Goal: Task Accomplishment & Management: Use online tool/utility

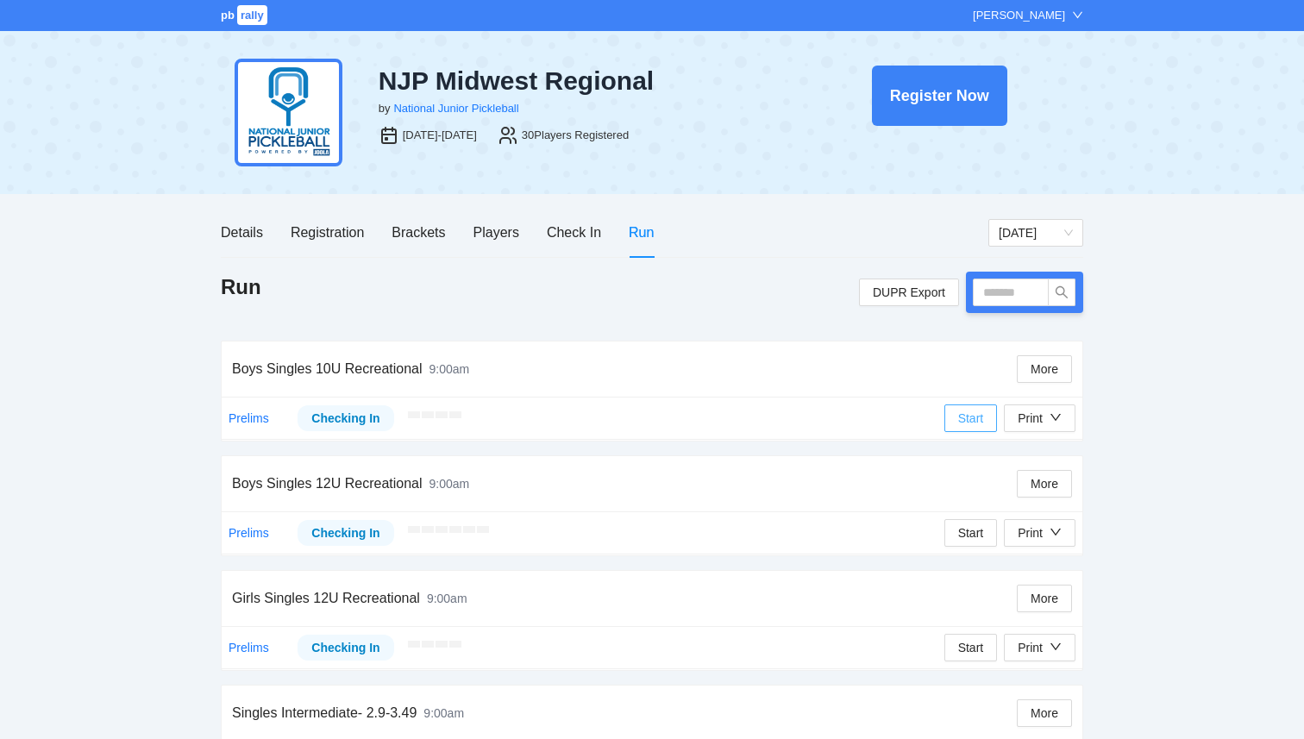
click at [964, 419] on span "Start" at bounding box center [971, 418] width 26 height 19
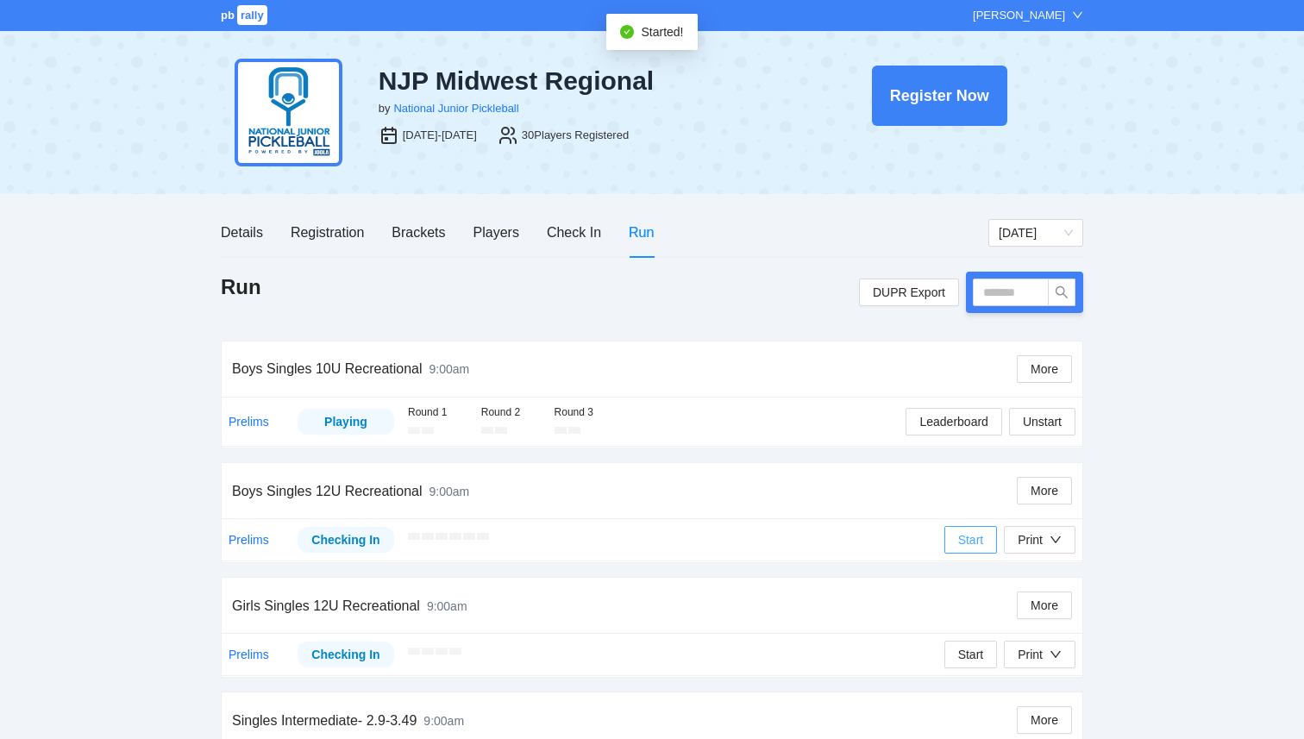
click at [964, 540] on span "Start" at bounding box center [971, 540] width 26 height 19
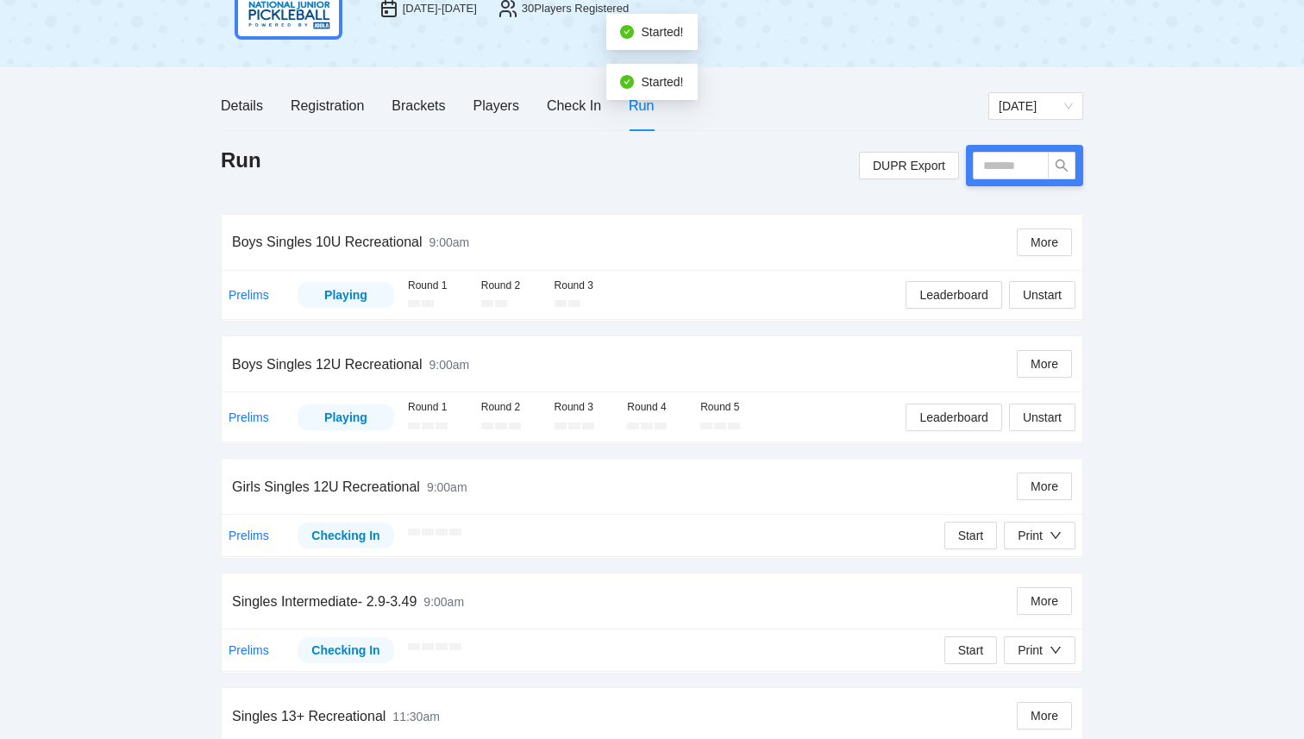
scroll to position [145, 0]
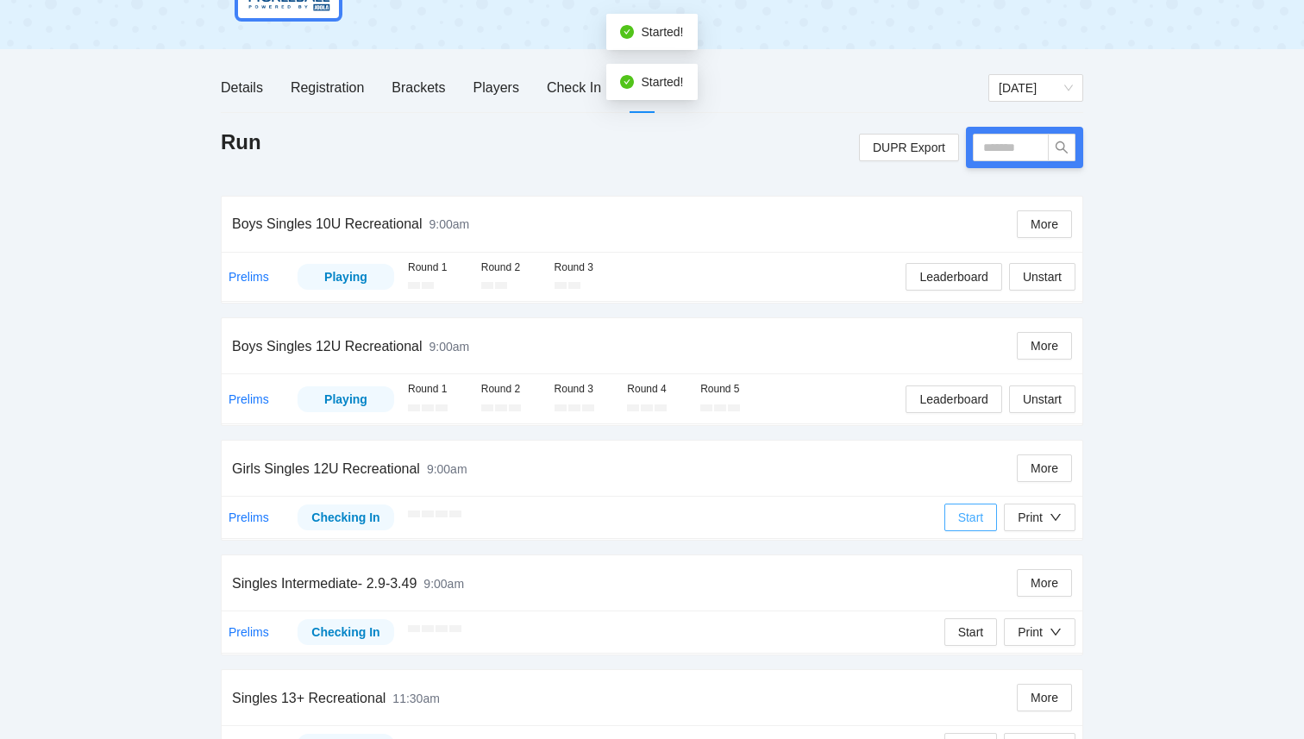
click at [971, 510] on span "Start" at bounding box center [971, 517] width 26 height 19
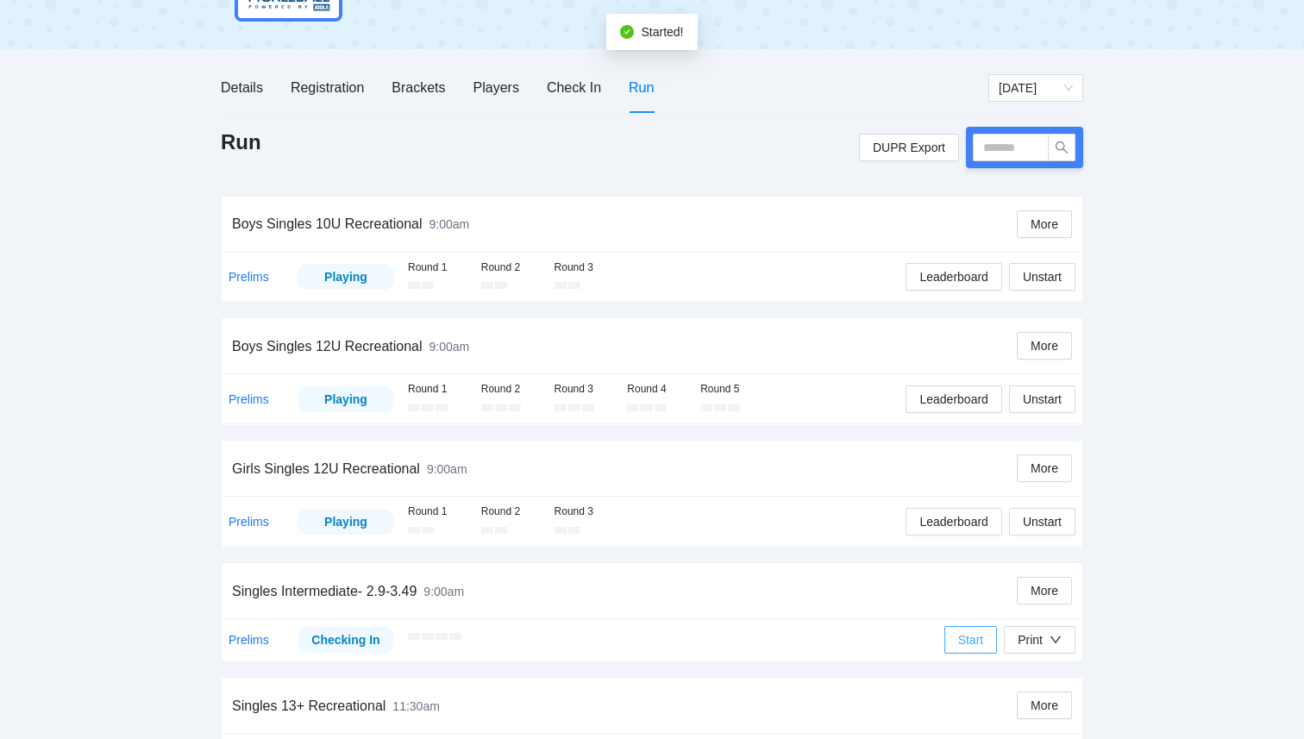
click at [973, 638] on span "Start" at bounding box center [971, 640] width 26 height 19
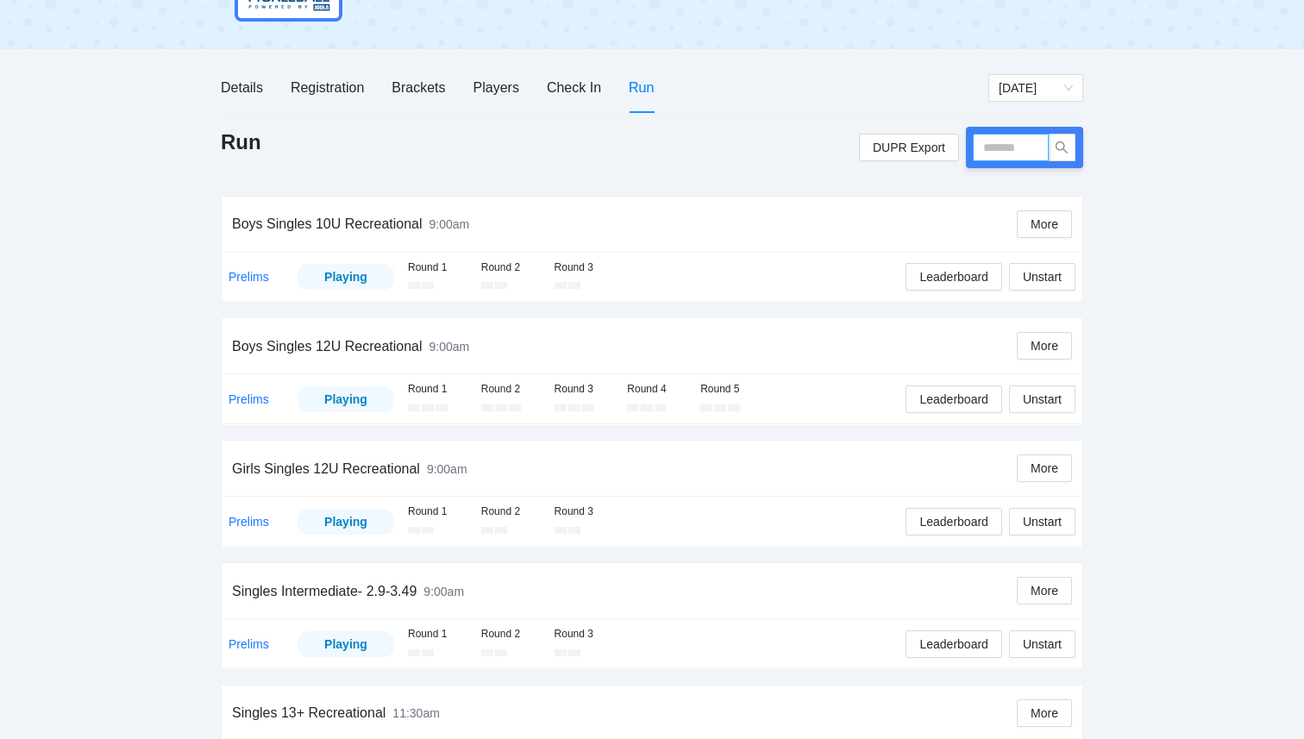
click at [1029, 153] on input "text" at bounding box center [1011, 148] width 76 height 28
type input "****"
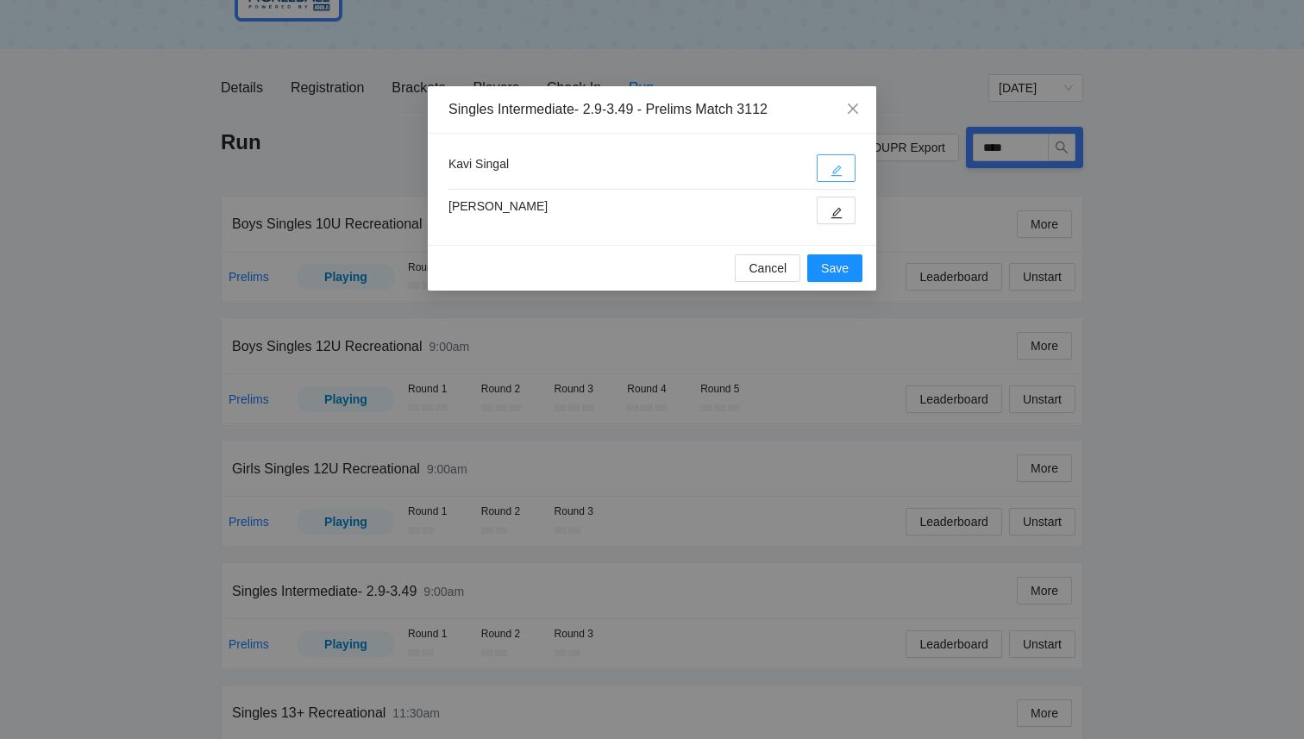
click at [835, 172] on icon "edit" at bounding box center [837, 171] width 12 height 12
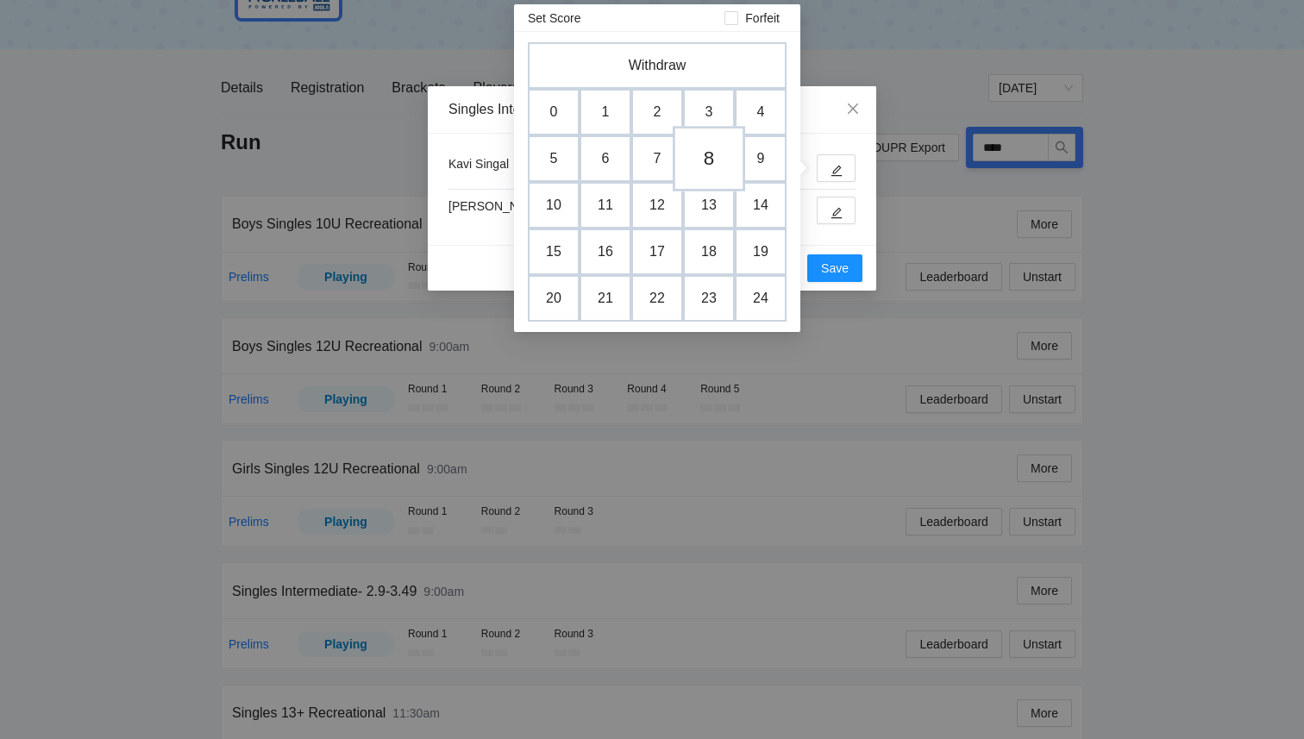
click at [712, 160] on td "8" at bounding box center [709, 159] width 72 height 66
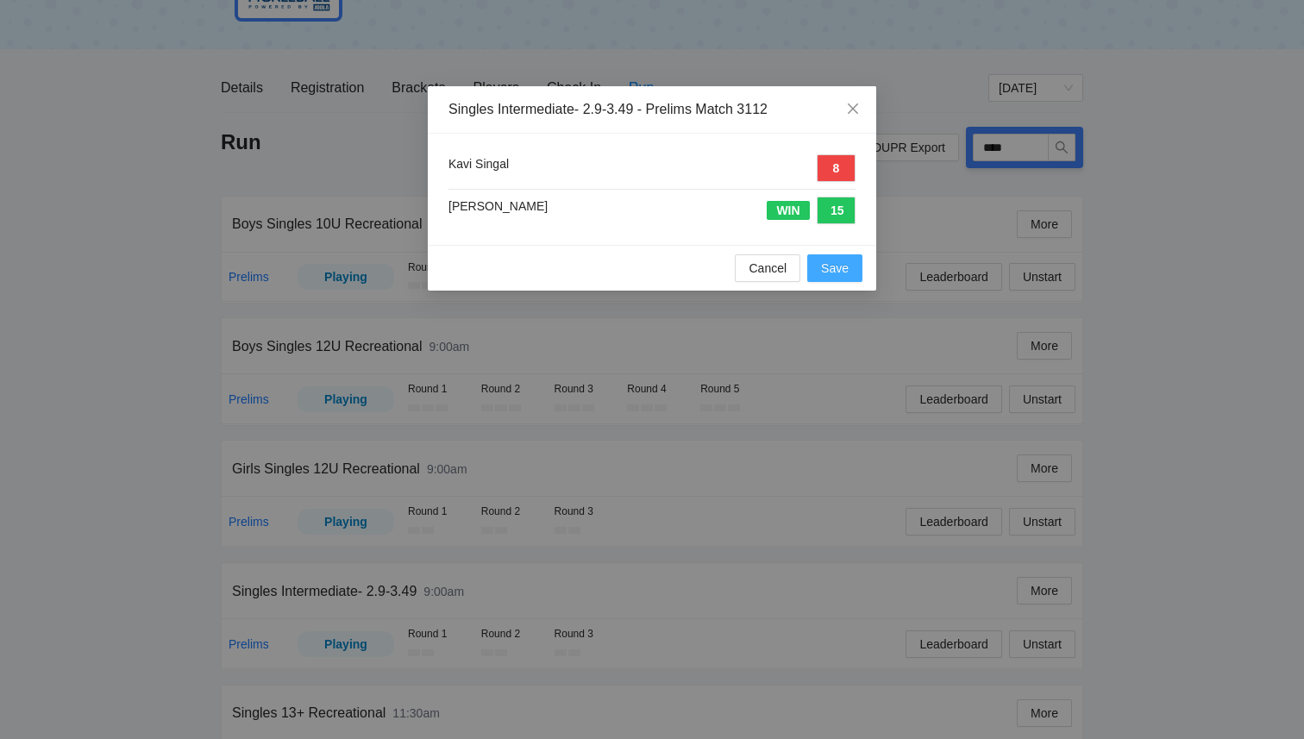
click at [841, 273] on span "Save" at bounding box center [835, 268] width 28 height 19
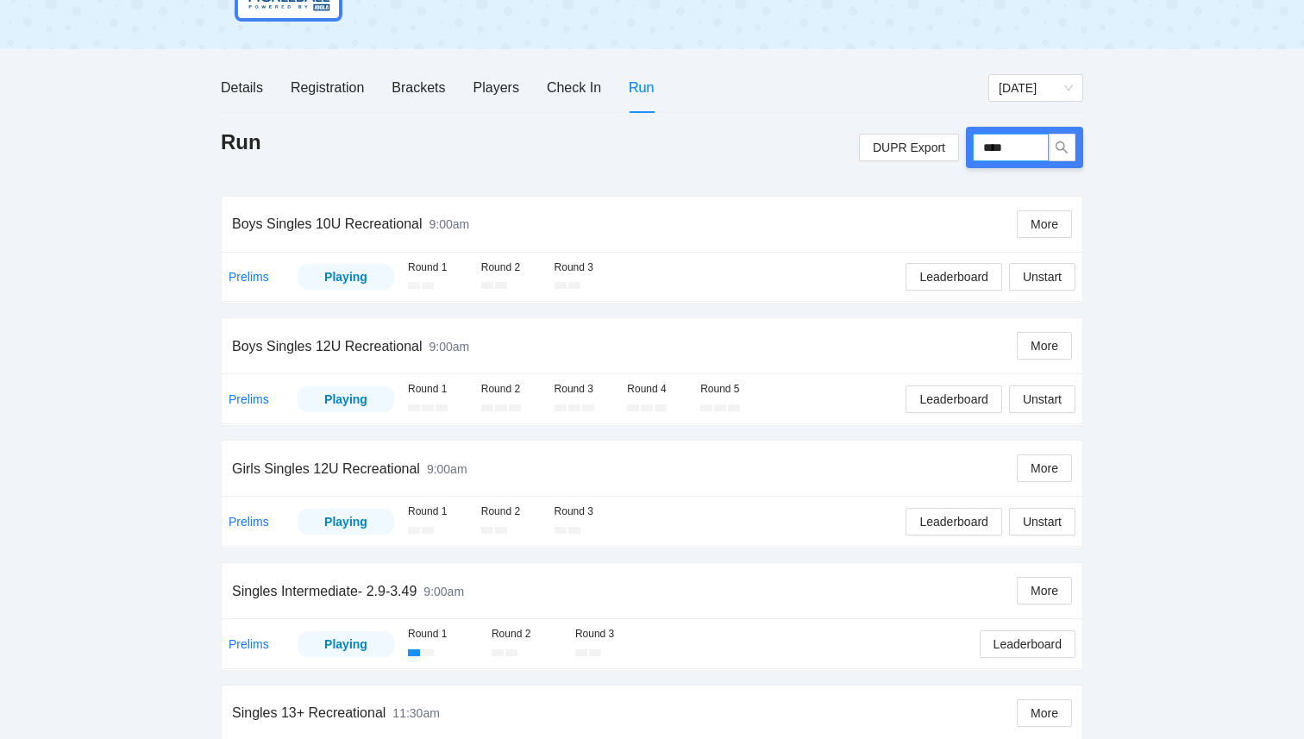
click at [989, 150] on input "****" at bounding box center [1011, 148] width 76 height 28
type input "****"
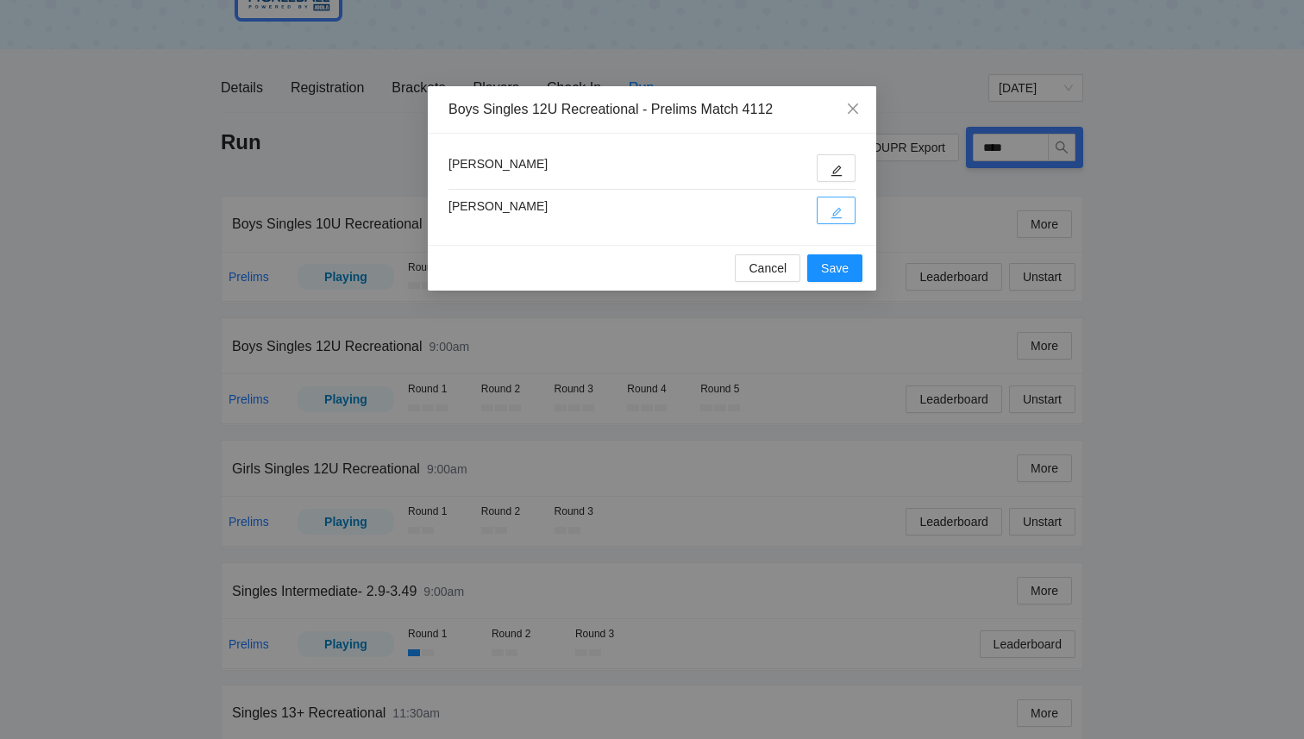
drag, startPoint x: 830, startPoint y: 217, endPoint x: 801, endPoint y: 165, distance: 59.1
click at [801, 165] on div "Maysam Mawji Mahdi Mawji" at bounding box center [652, 189] width 407 height 70
click at [801, 165] on div "[PERSON_NAME]" at bounding box center [652, 168] width 407 height 28
click at [835, 166] on icon "edit" at bounding box center [837, 171] width 12 height 12
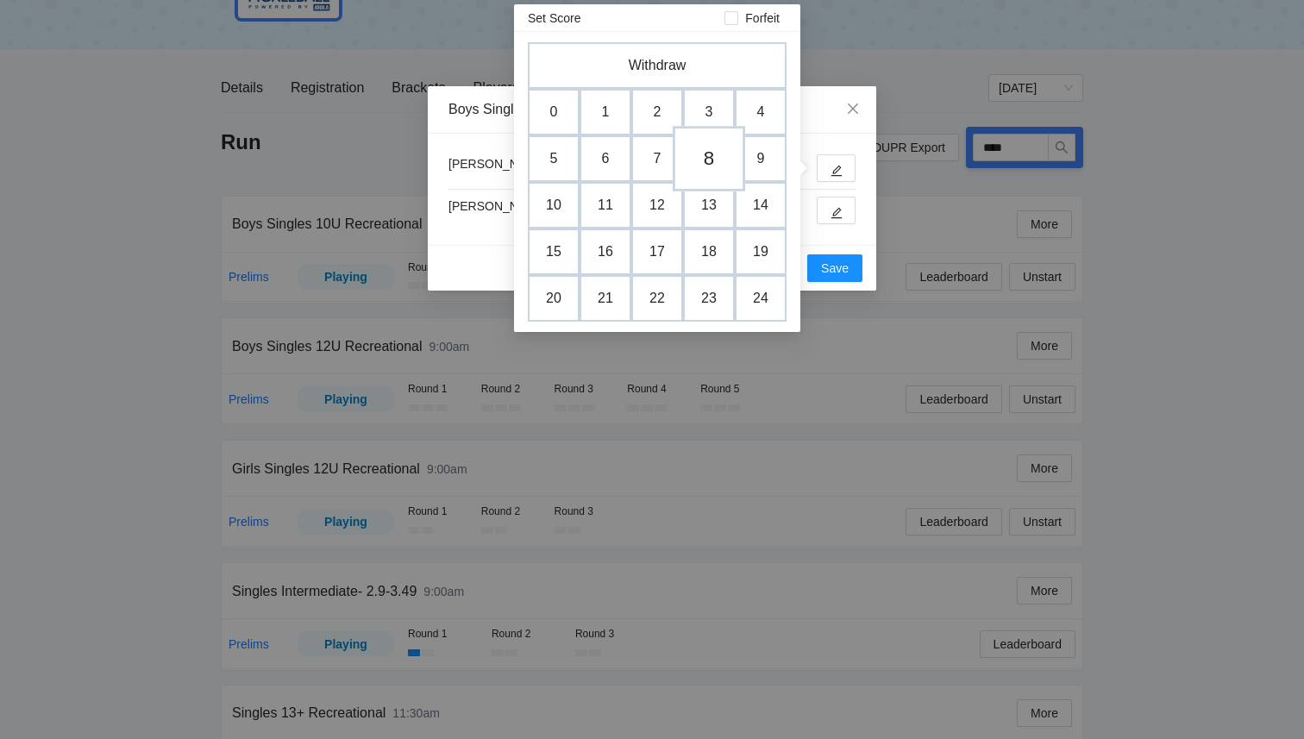
click at [712, 162] on td "8" at bounding box center [709, 159] width 72 height 66
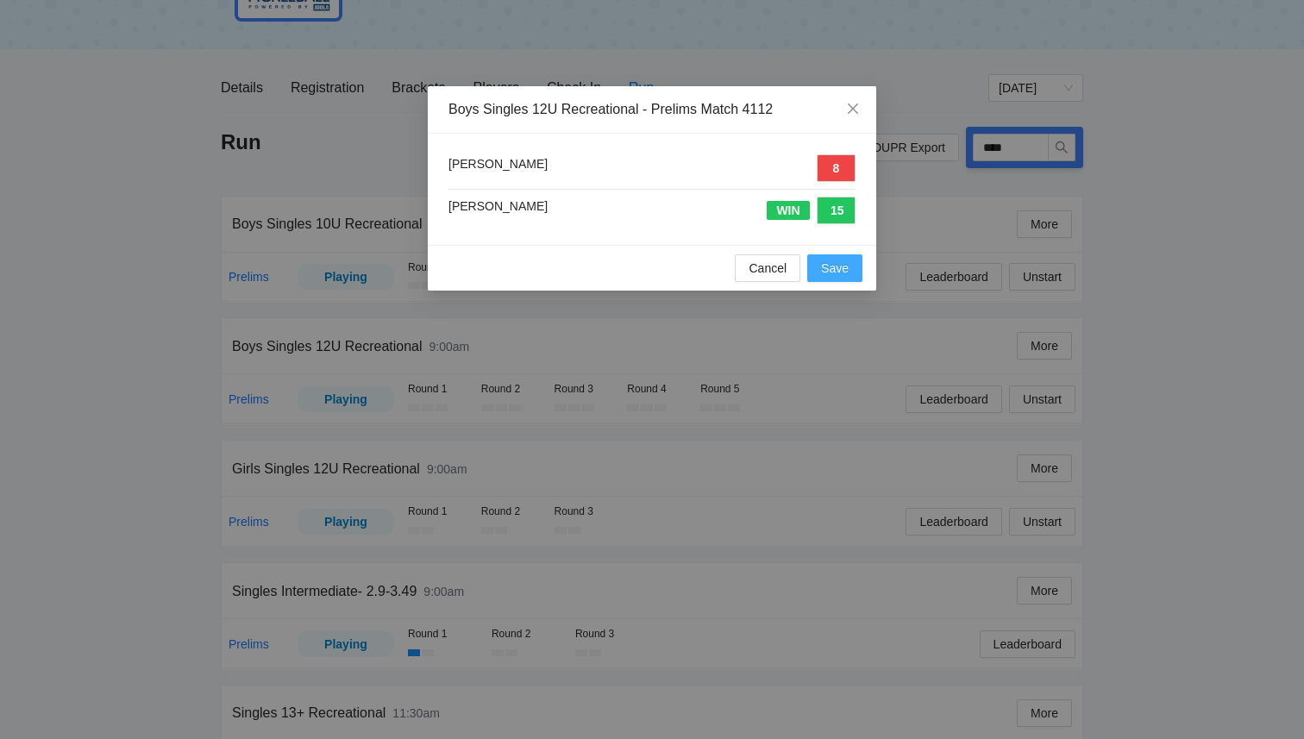
click at [836, 270] on span "Save" at bounding box center [835, 268] width 28 height 19
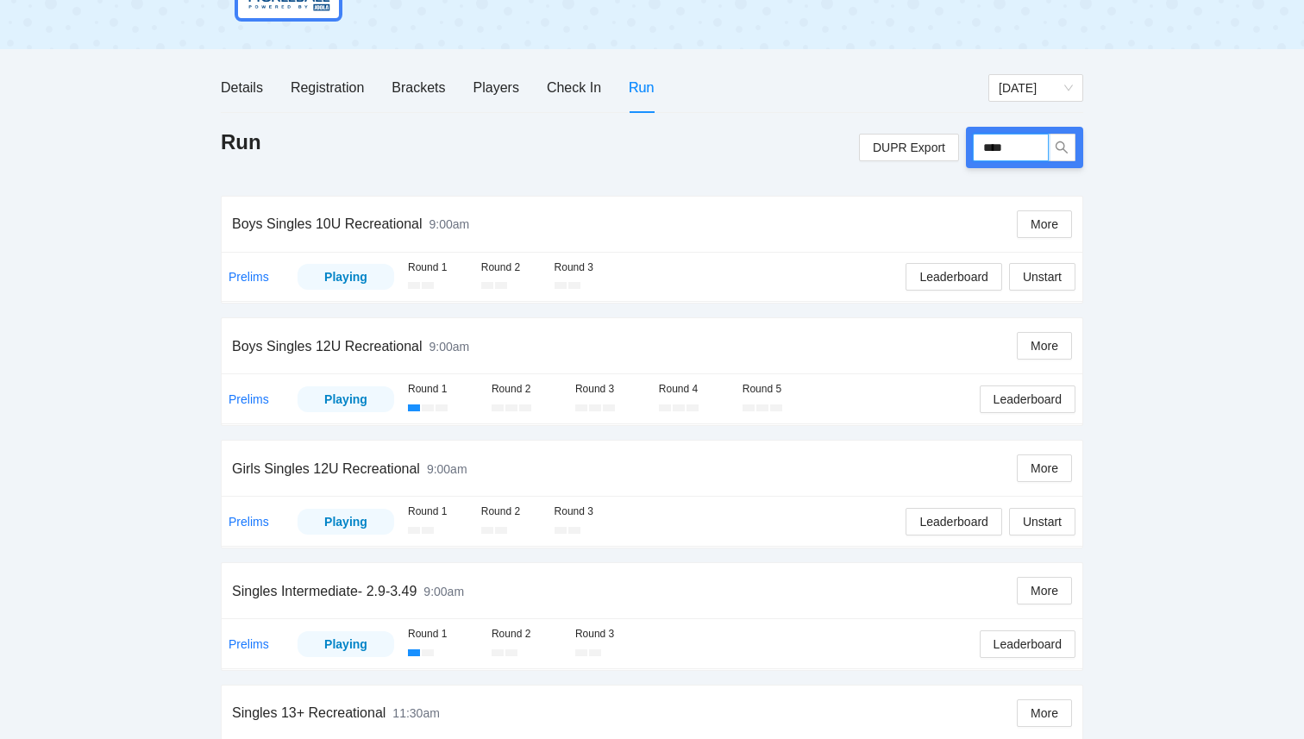
drag, startPoint x: 1015, startPoint y: 145, endPoint x: 895, endPoint y: 130, distance: 121.7
click at [898, 131] on div "DUPR Export ****" at bounding box center [971, 147] width 224 height 41
type input "*****"
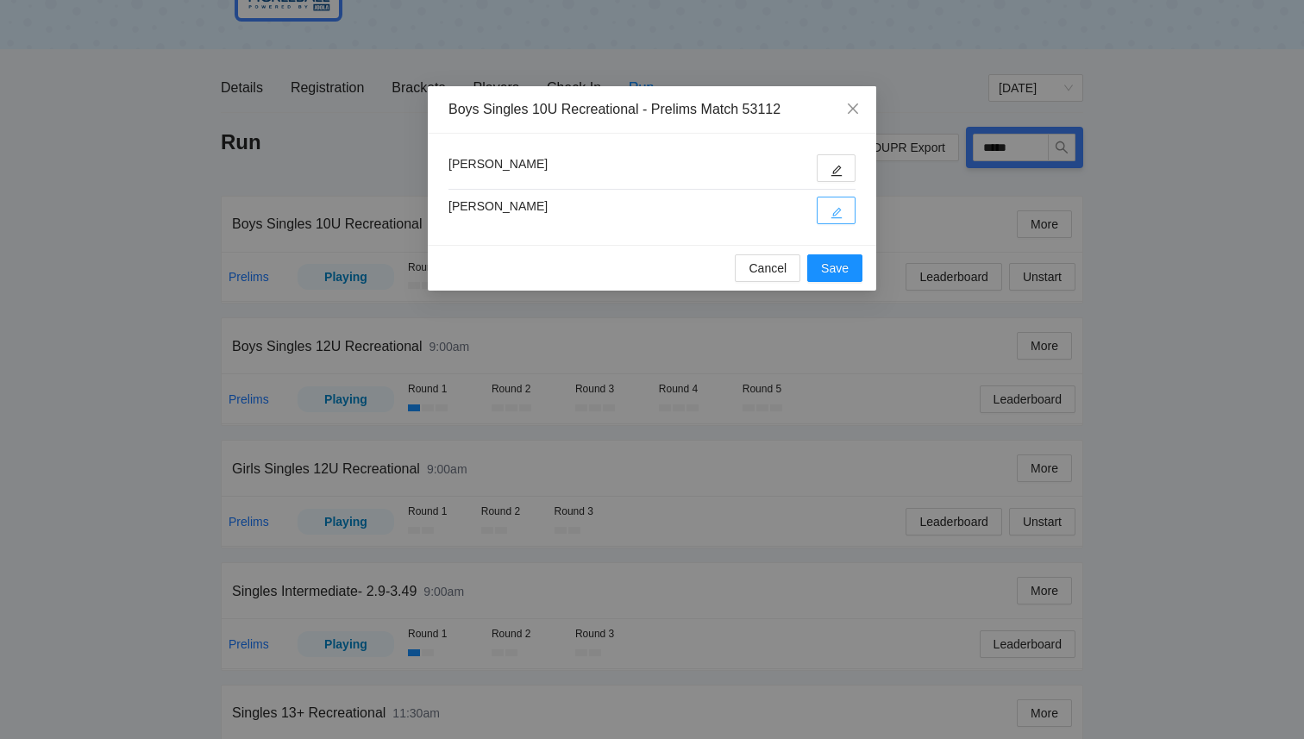
click at [839, 213] on icon "edit" at bounding box center [837, 213] width 12 height 12
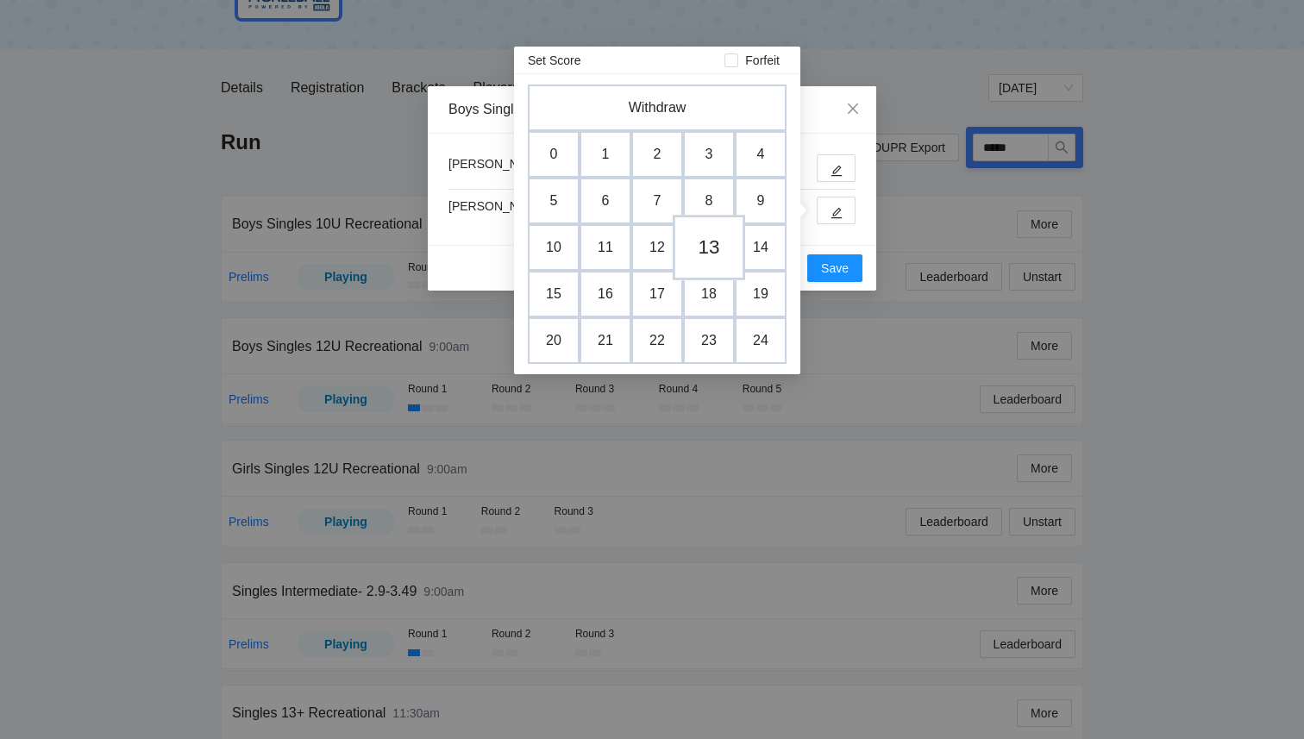
click at [715, 240] on td "13" at bounding box center [709, 248] width 72 height 66
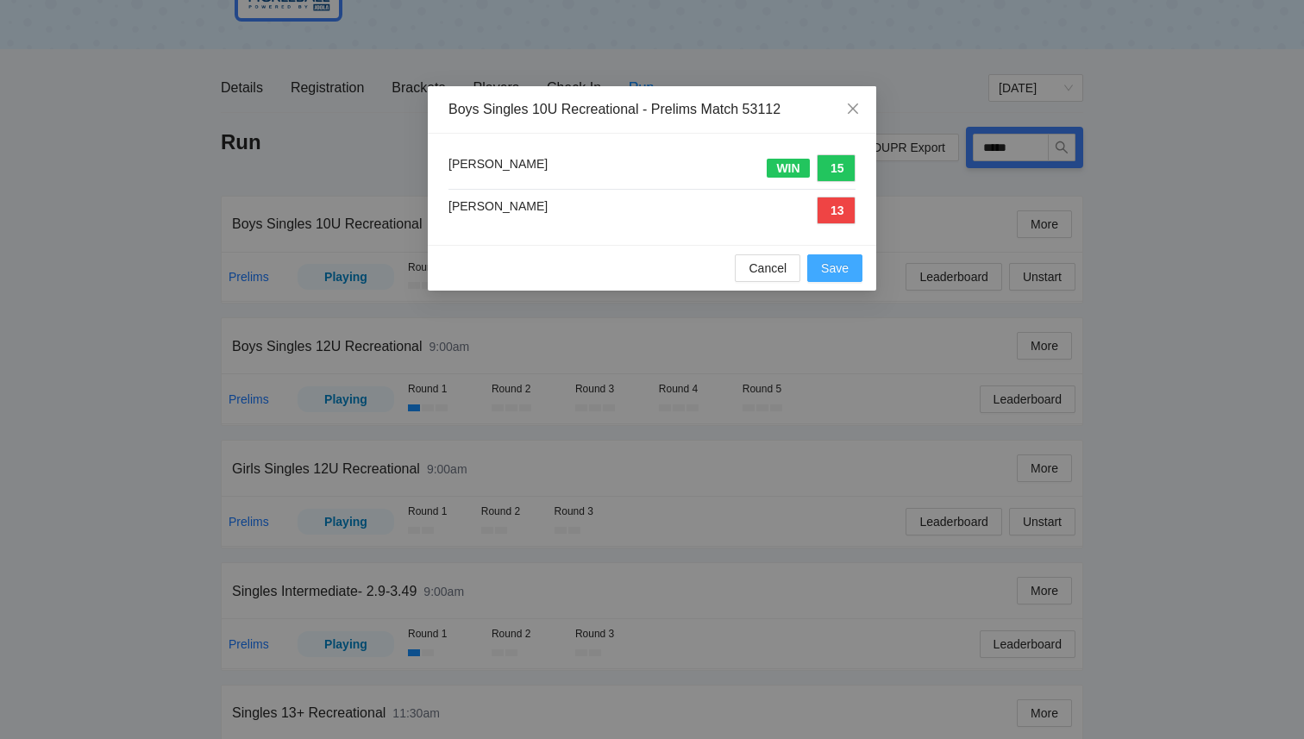
click at [841, 274] on span "Save" at bounding box center [835, 268] width 28 height 19
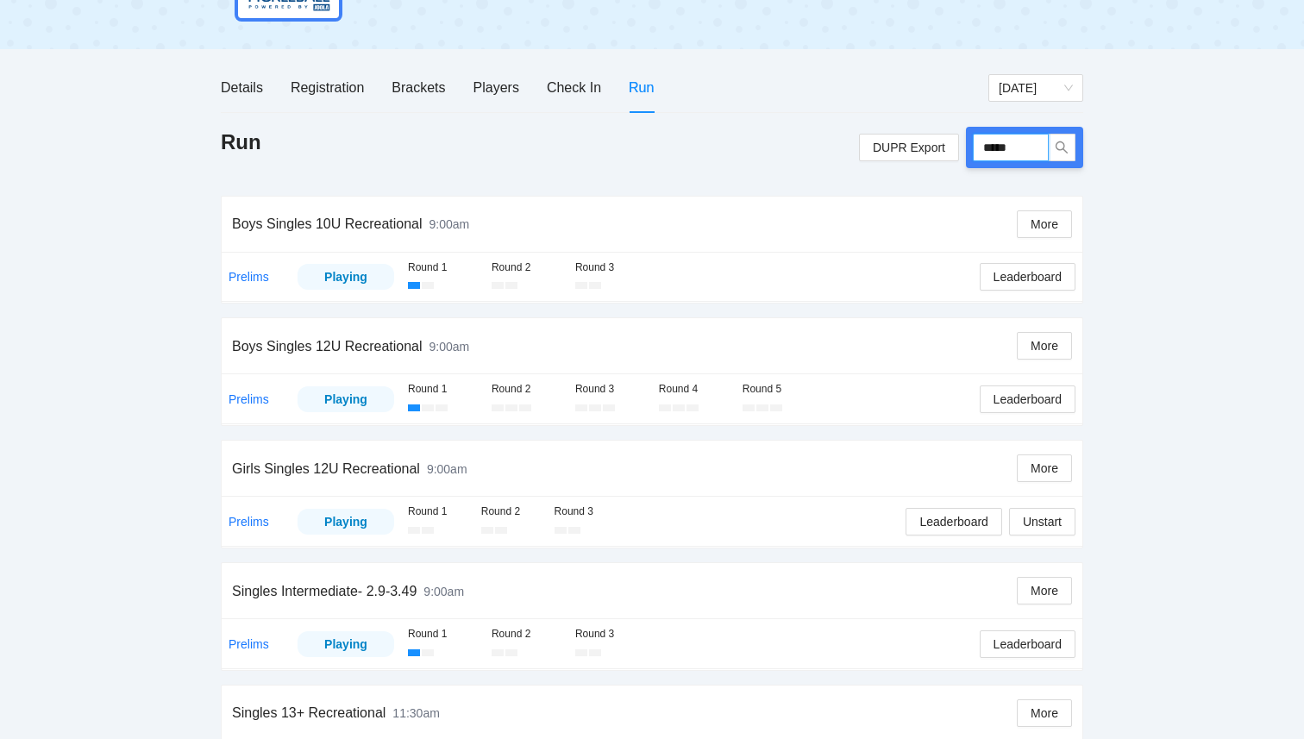
drag, startPoint x: 1026, startPoint y: 154, endPoint x: 900, endPoint y: 126, distance: 128.9
click at [901, 127] on div "DUPR Export *****" at bounding box center [971, 147] width 224 height 41
type input "****"
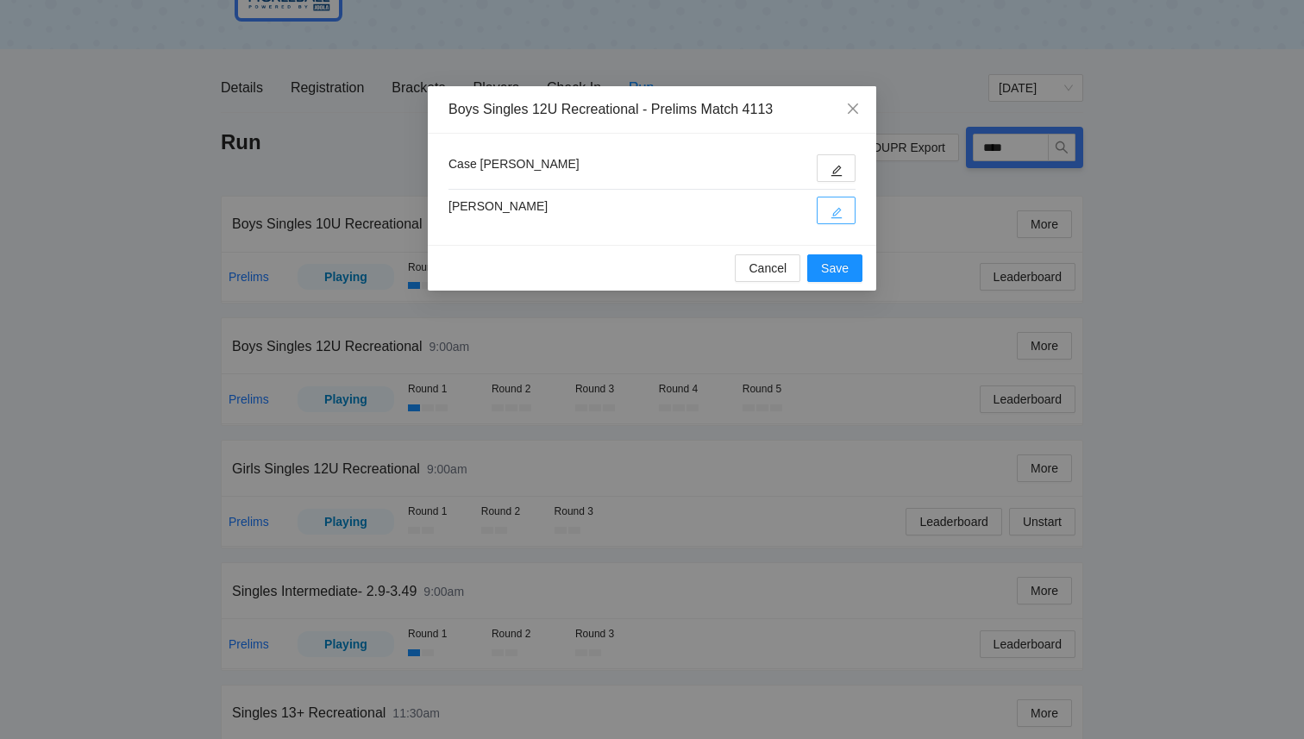
click at [836, 211] on icon "edit" at bounding box center [837, 213] width 11 height 11
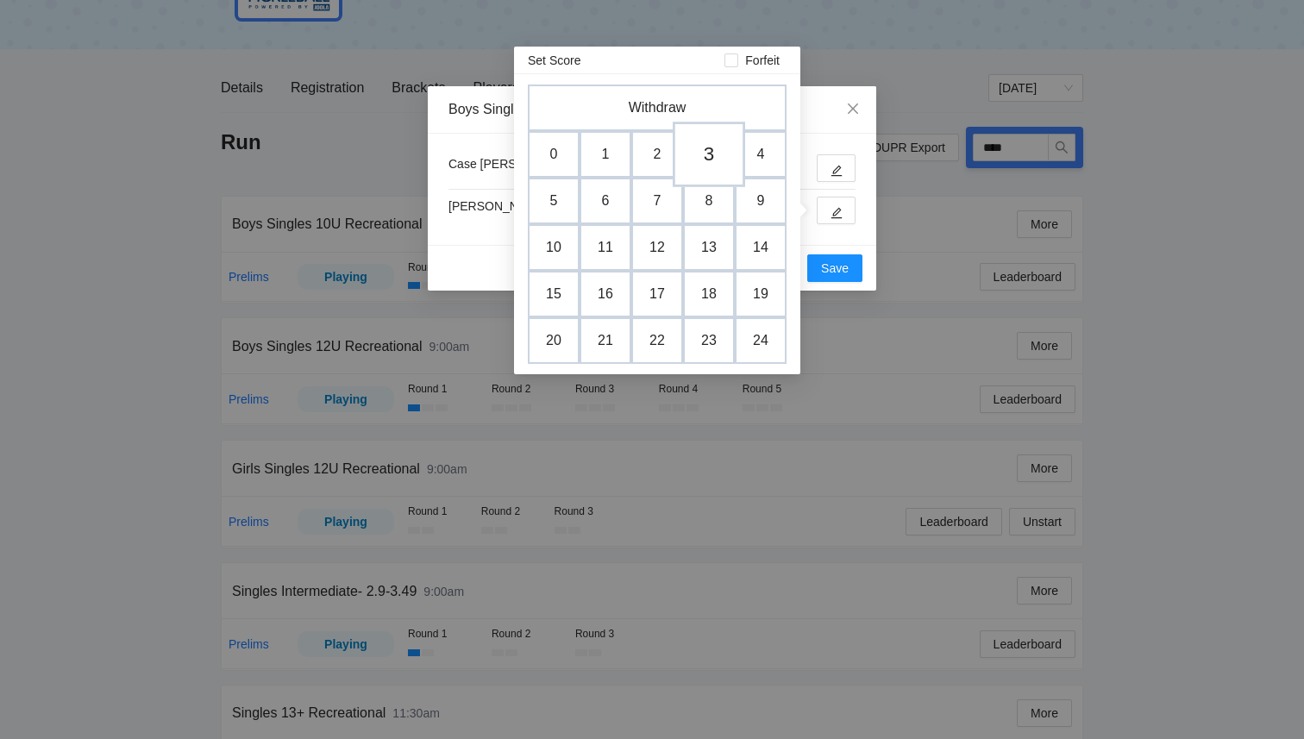
click at [693, 160] on td "3" at bounding box center [709, 155] width 72 height 66
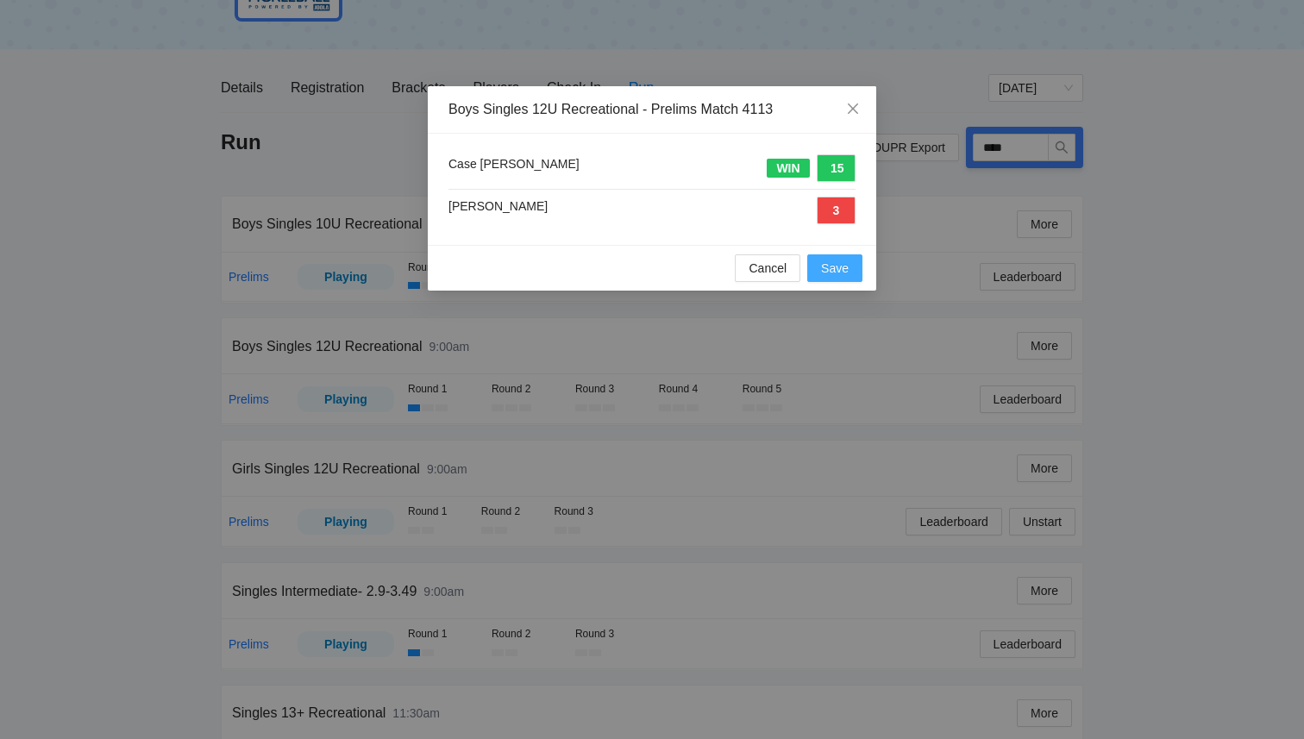
click at [840, 280] on button "Save" at bounding box center [834, 268] width 55 height 28
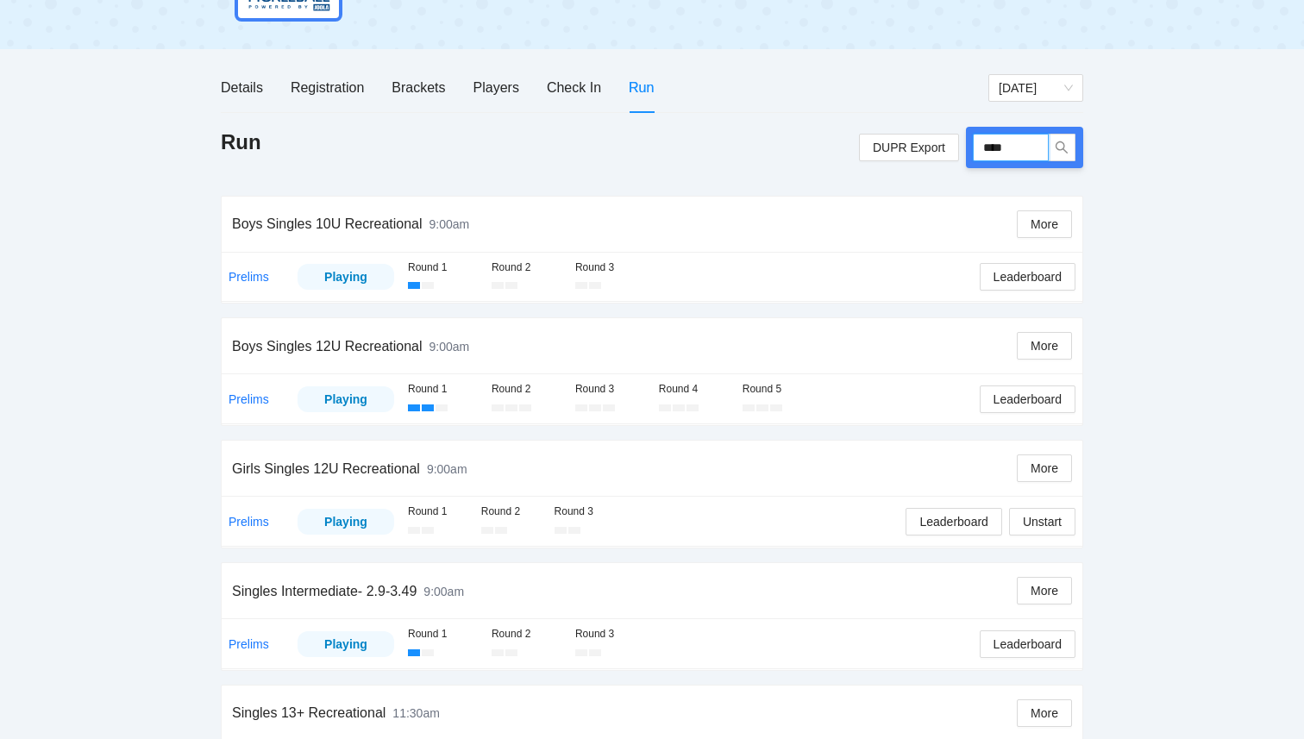
click at [1015, 148] on input "****" at bounding box center [1011, 148] width 76 height 28
type input "****"
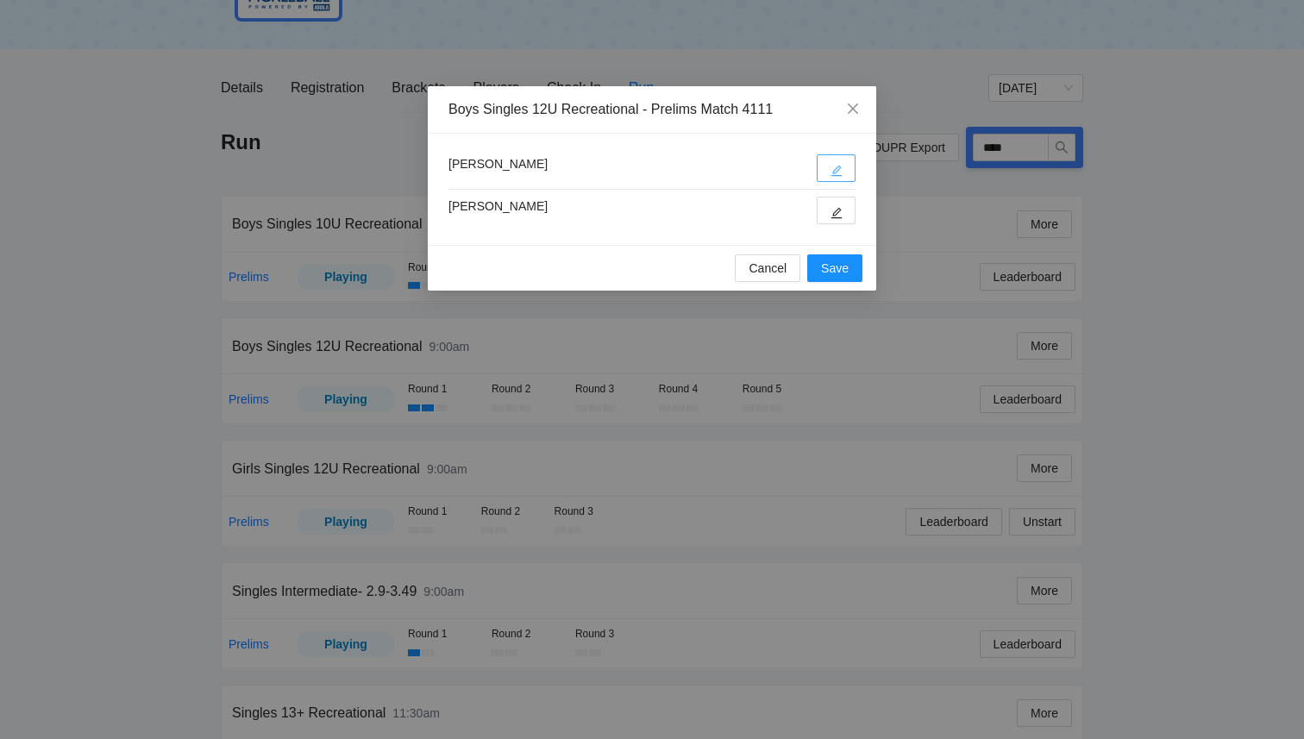
click at [839, 180] on button "button" at bounding box center [836, 168] width 39 height 28
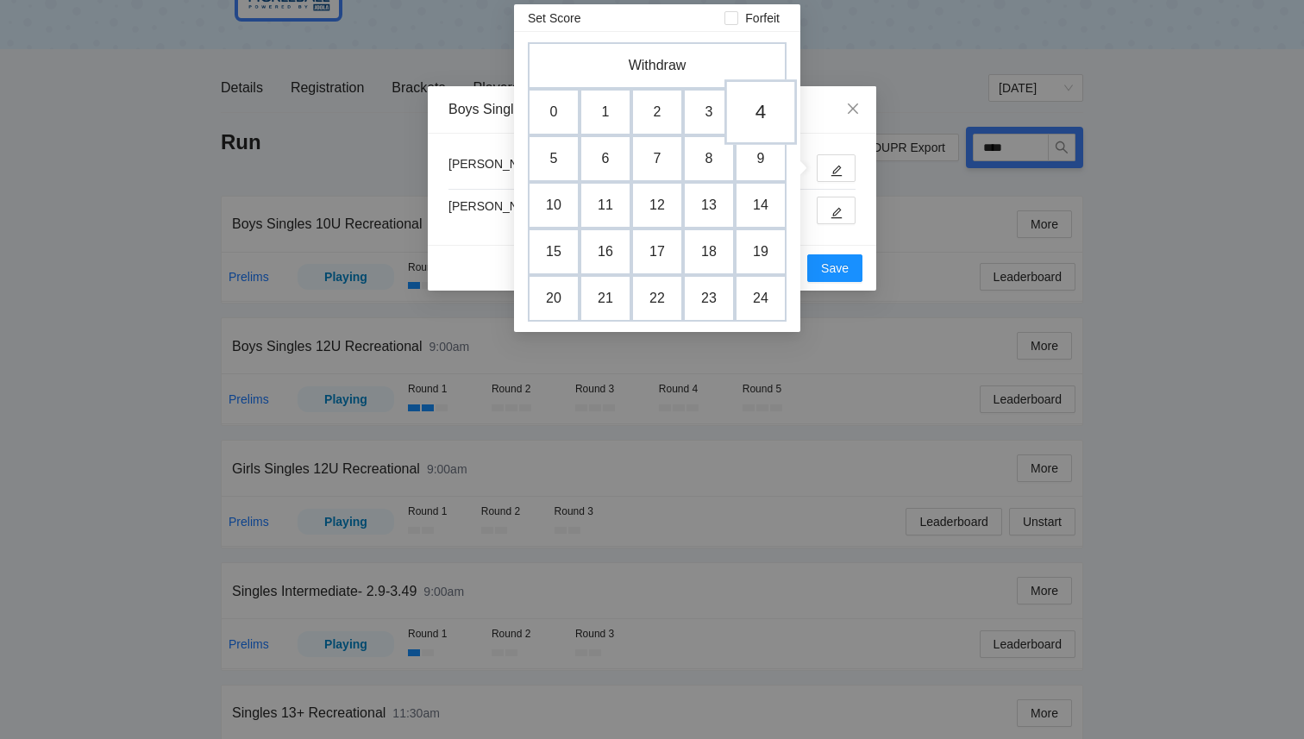
click at [768, 110] on td "4" at bounding box center [761, 112] width 72 height 66
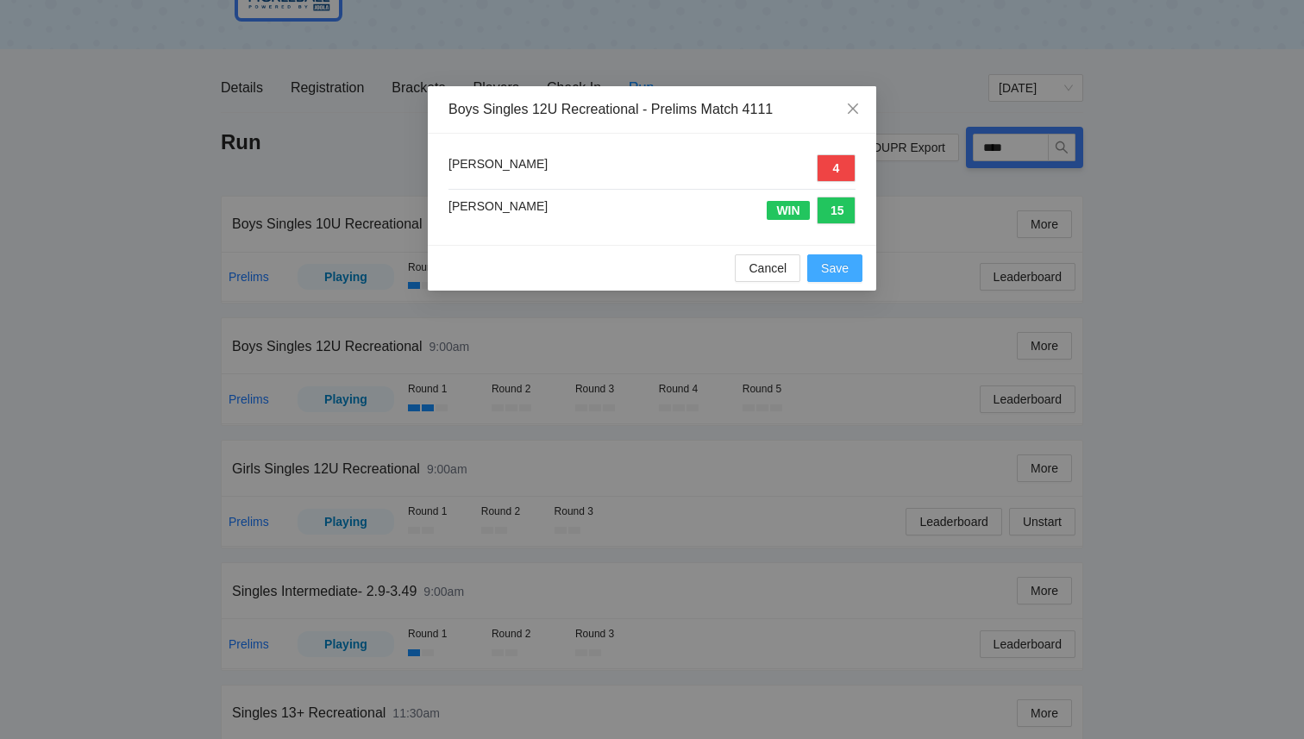
click at [843, 272] on span "Save" at bounding box center [835, 268] width 28 height 19
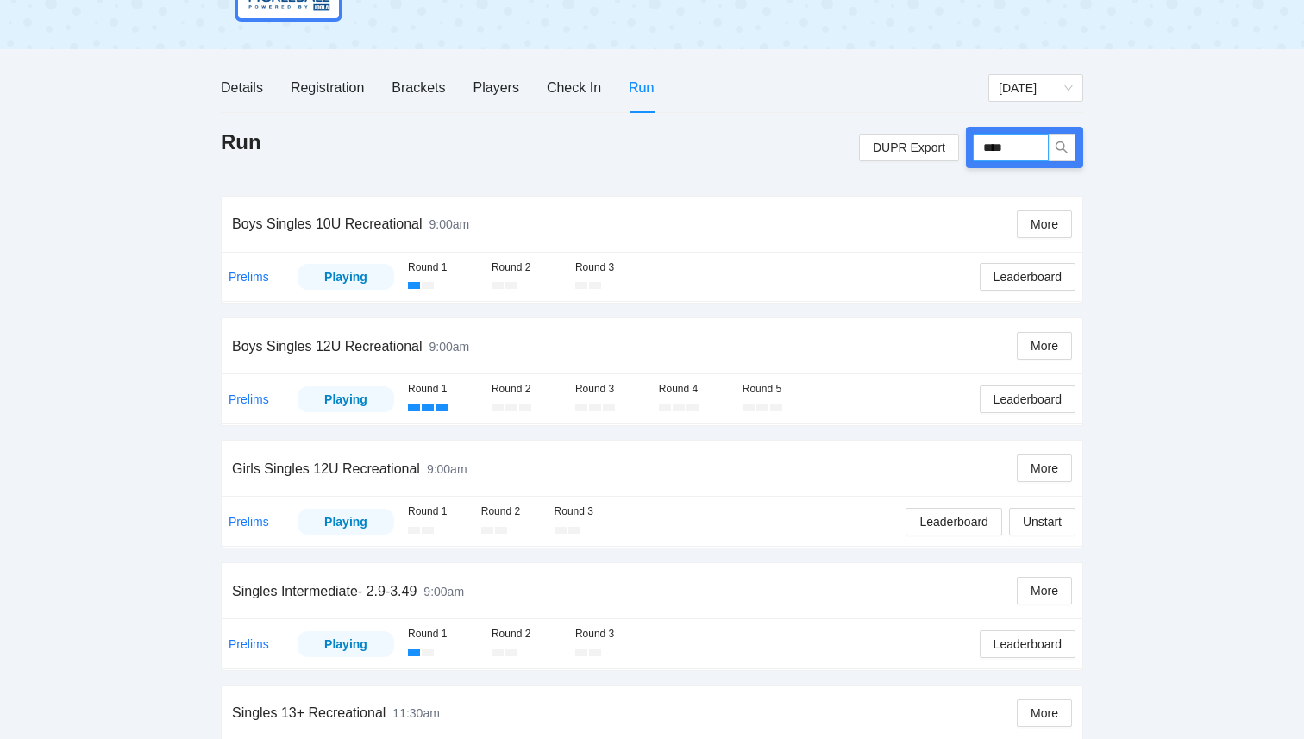
drag, startPoint x: 1027, startPoint y: 157, endPoint x: 969, endPoint y: 154, distance: 57.9
click at [969, 153] on div "****" at bounding box center [1024, 147] width 117 height 41
type input "*****"
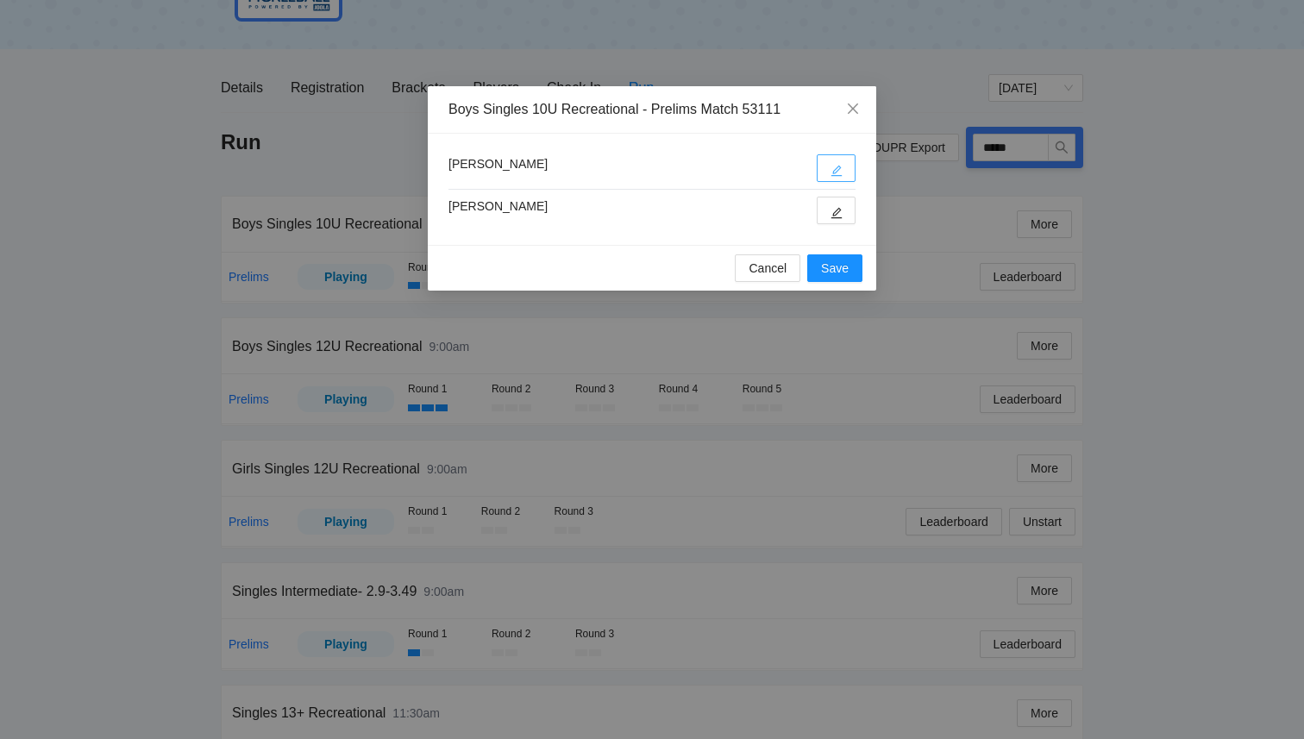
click at [833, 179] on button "button" at bounding box center [836, 168] width 39 height 28
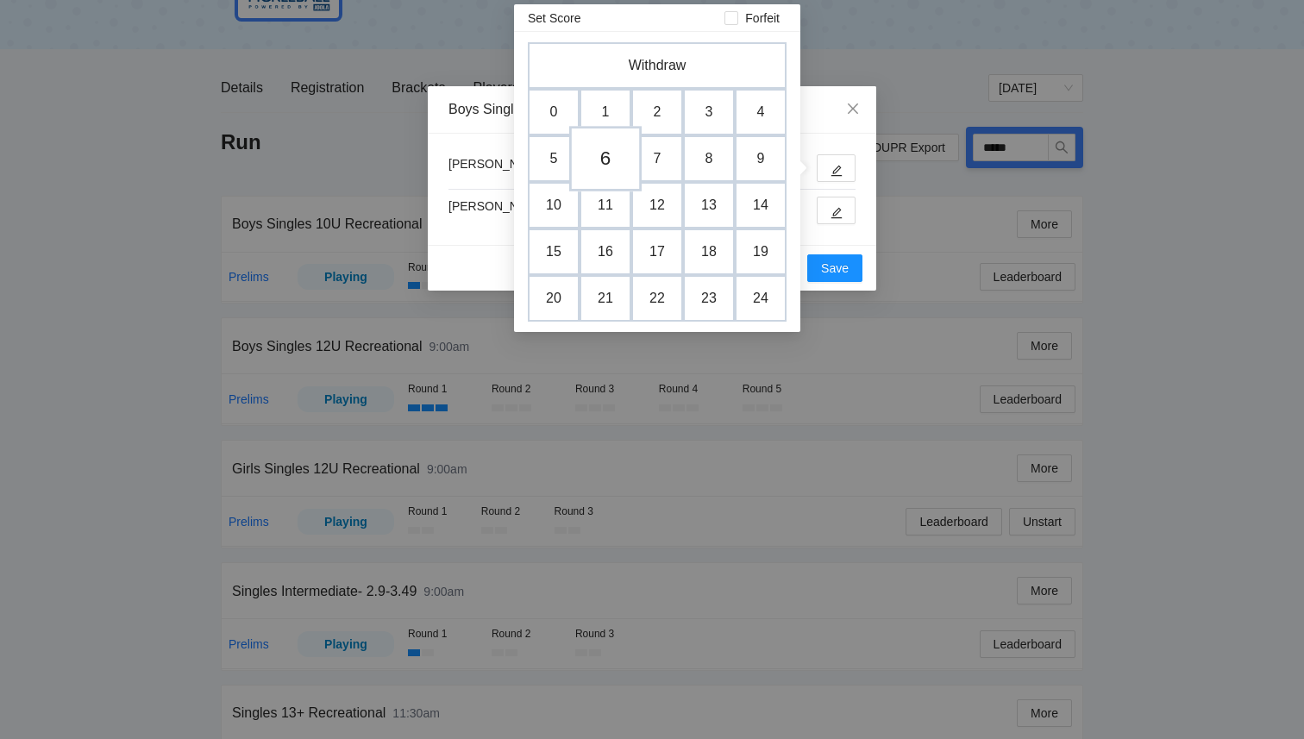
click at [591, 172] on td "6" at bounding box center [605, 159] width 72 height 66
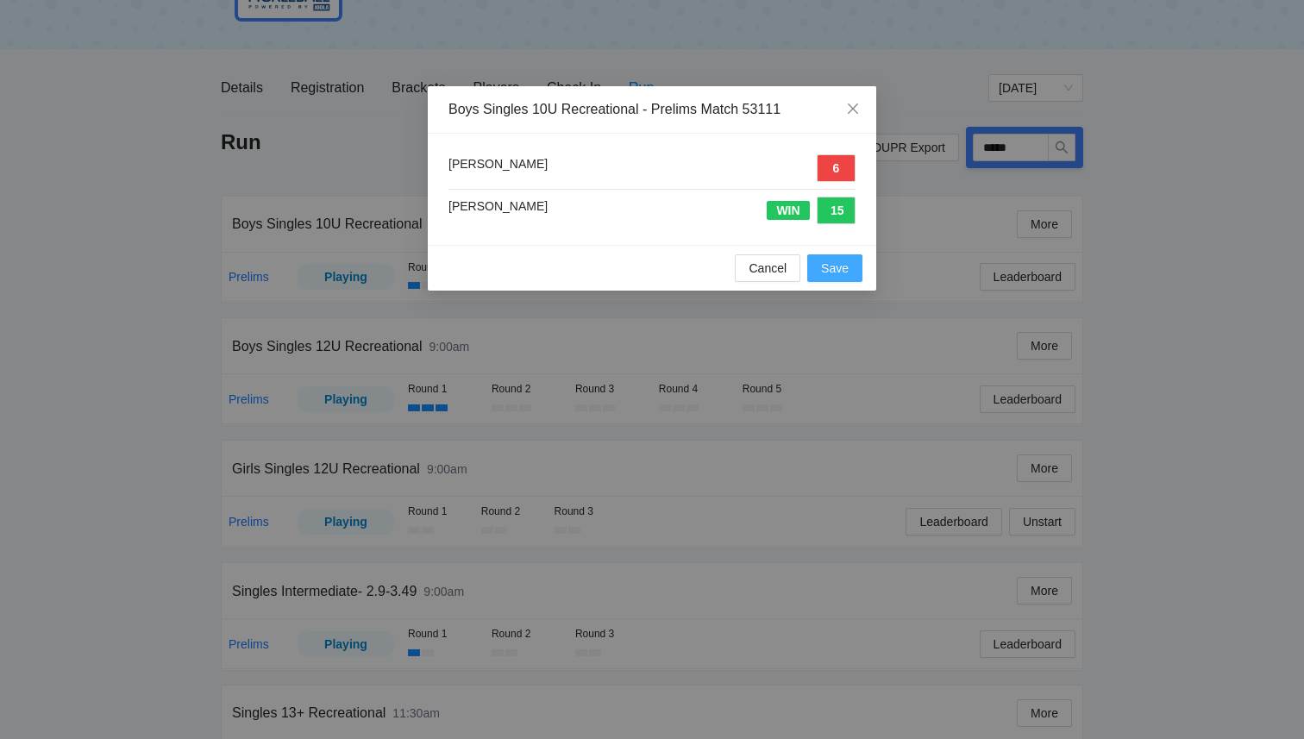
click at [846, 267] on span "Save" at bounding box center [835, 268] width 28 height 19
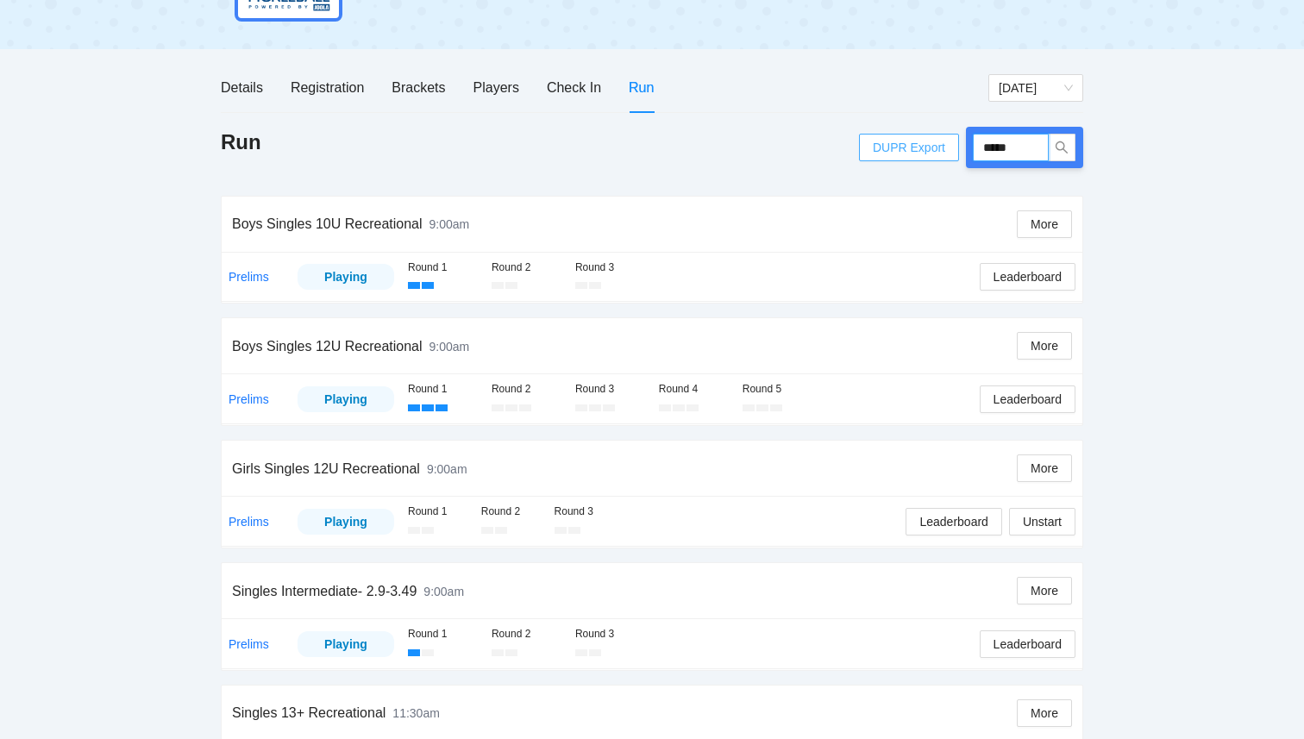
drag, startPoint x: 1026, startPoint y: 145, endPoint x: 880, endPoint y: 148, distance: 145.8
click at [883, 148] on div "DUPR Export *****" at bounding box center [971, 147] width 224 height 41
type input "****"
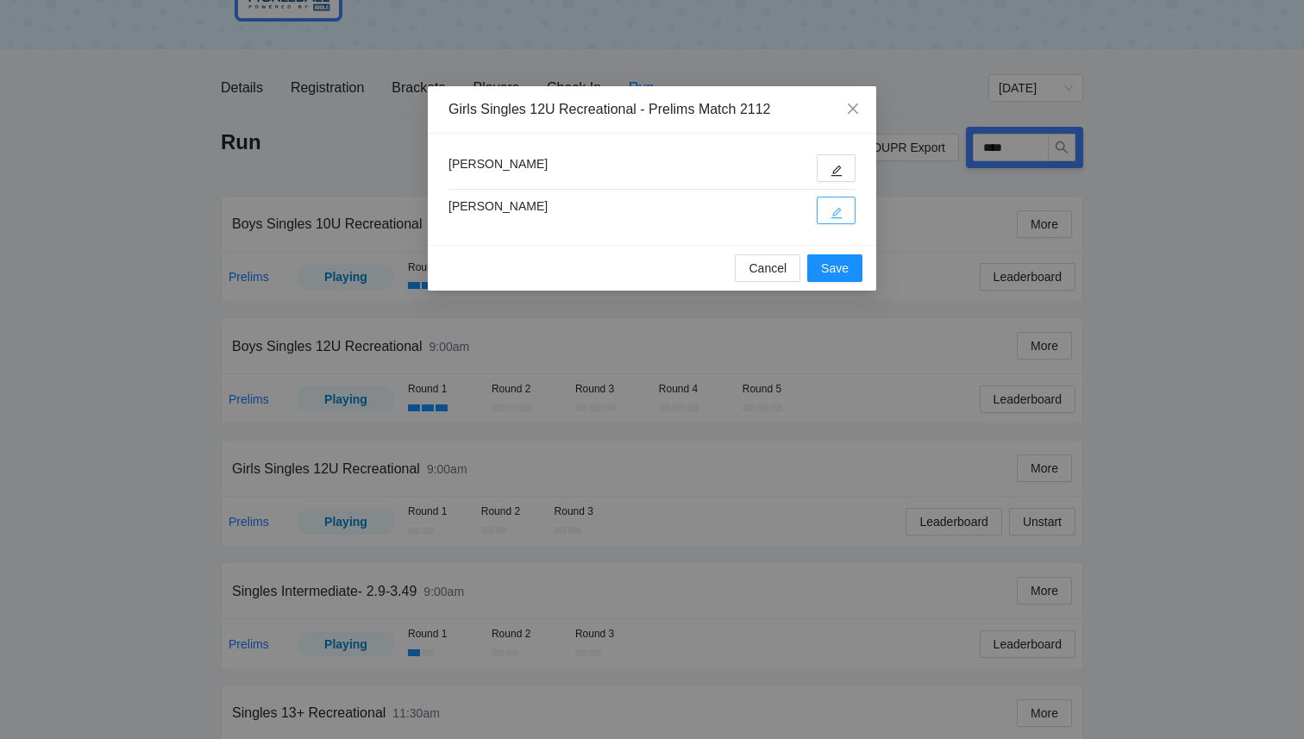
click at [839, 211] on icon "edit" at bounding box center [837, 213] width 11 height 11
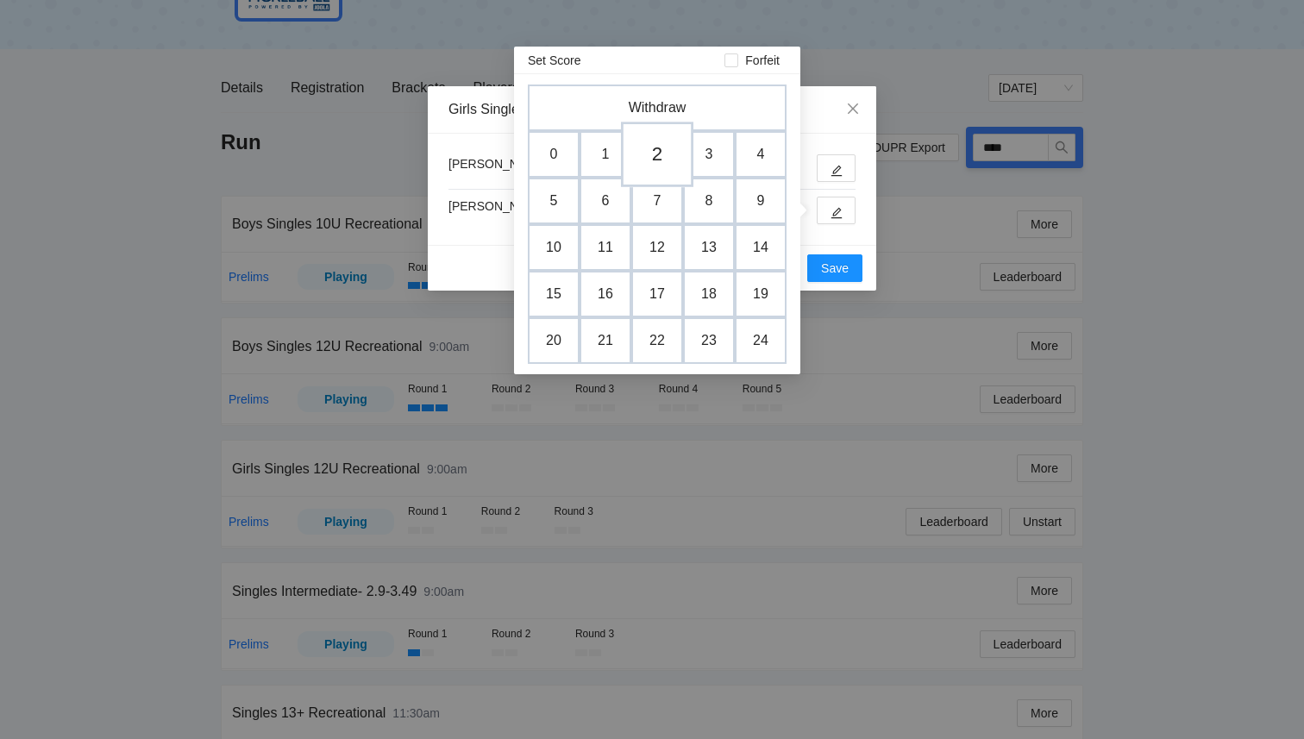
click at [664, 150] on td "2" at bounding box center [657, 155] width 72 height 66
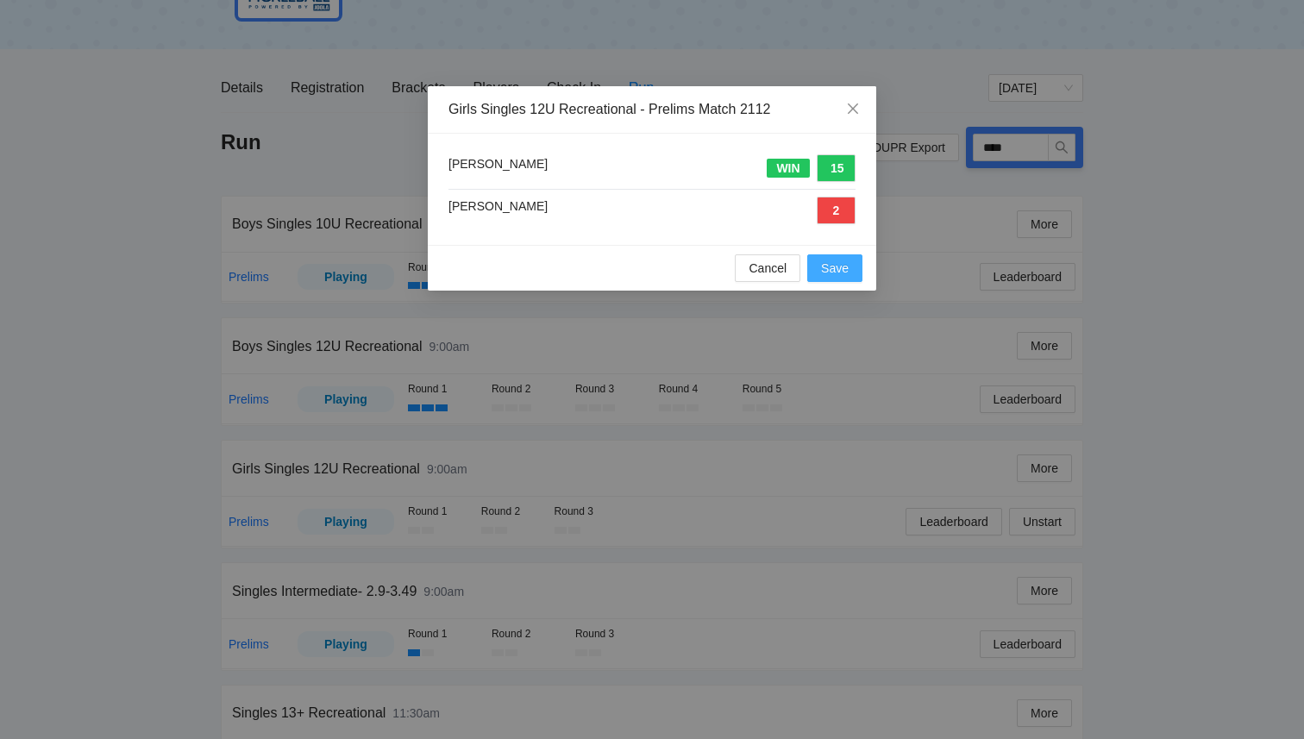
click at [829, 267] on span "Save" at bounding box center [835, 268] width 28 height 19
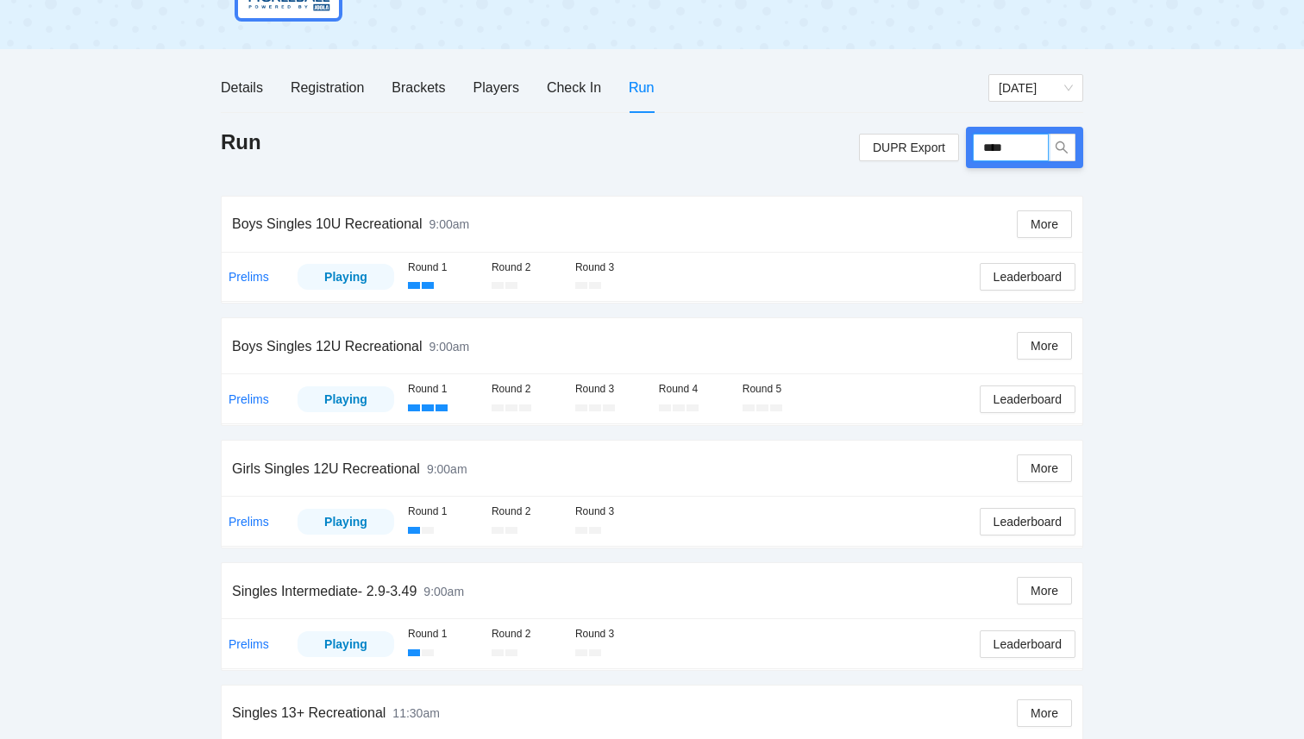
click at [1020, 152] on input "****" at bounding box center [1011, 148] width 76 height 28
type input "****"
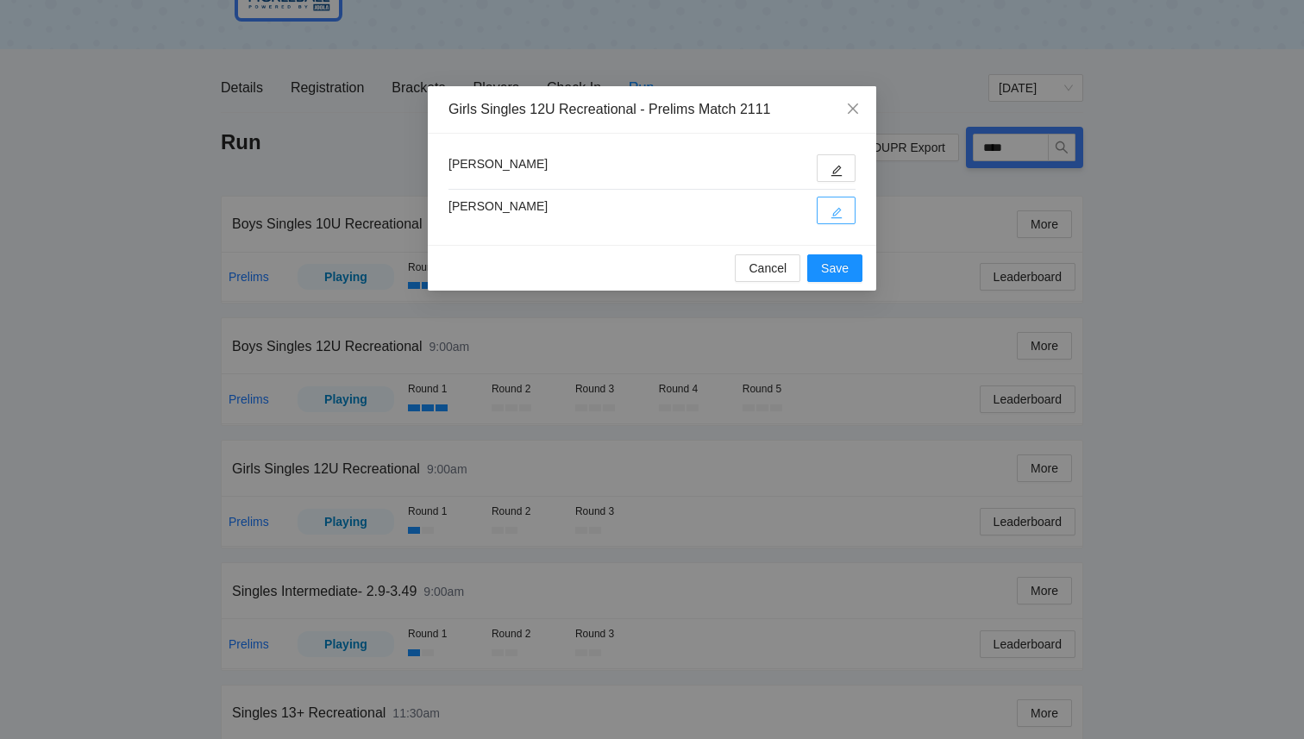
click at [838, 216] on icon "edit" at bounding box center [837, 213] width 12 height 12
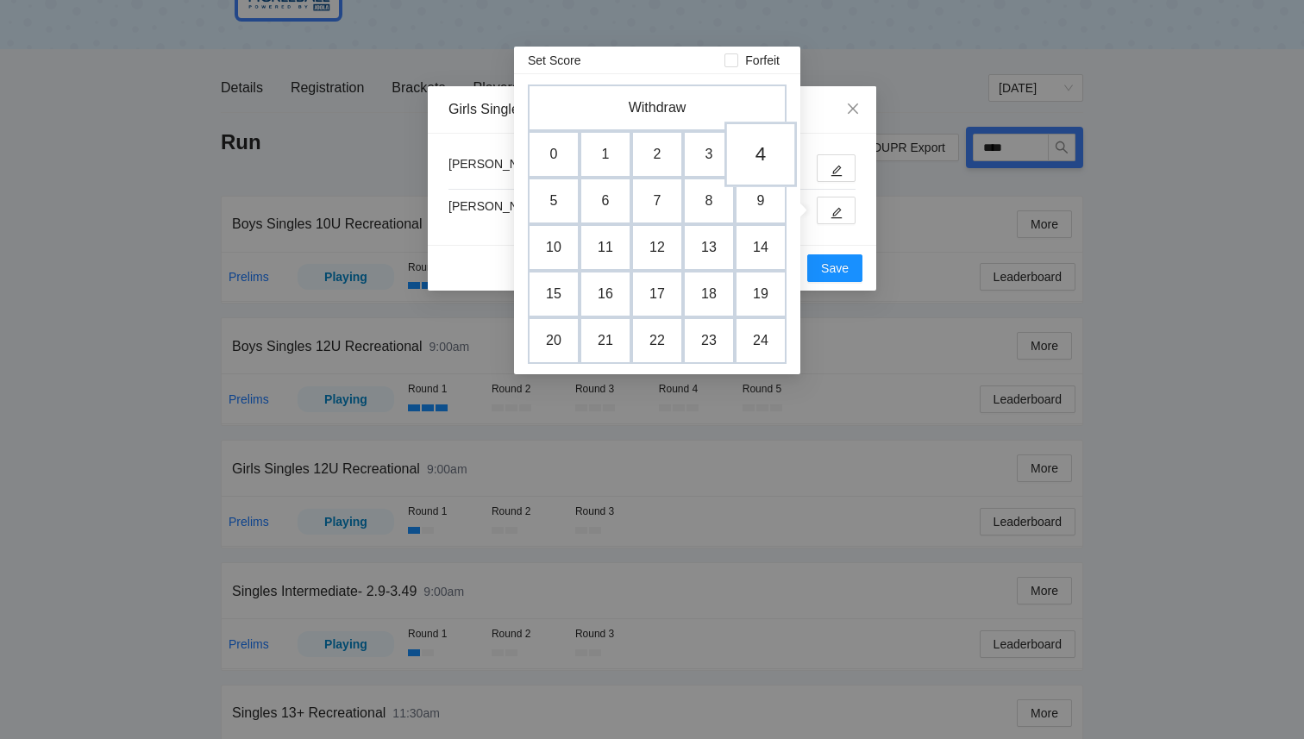
click at [763, 164] on td "4" at bounding box center [761, 155] width 72 height 66
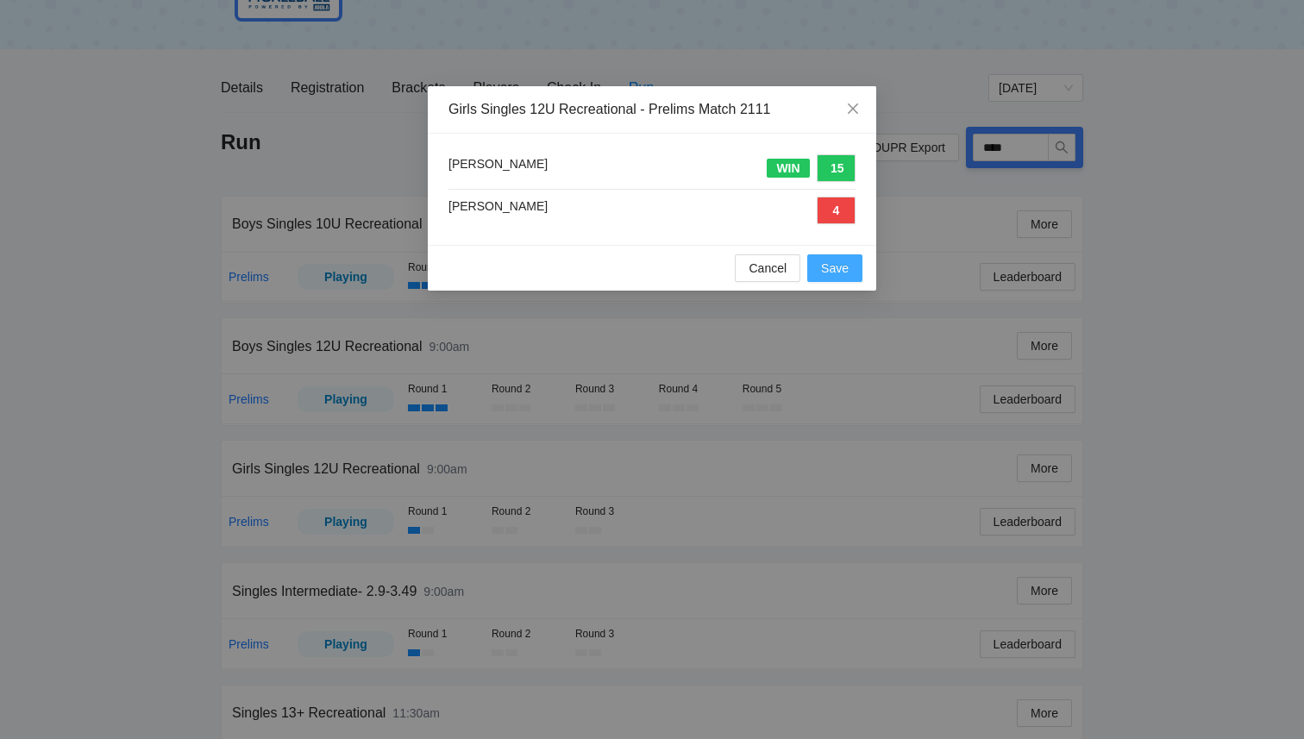
click at [842, 274] on span "Save" at bounding box center [835, 268] width 28 height 19
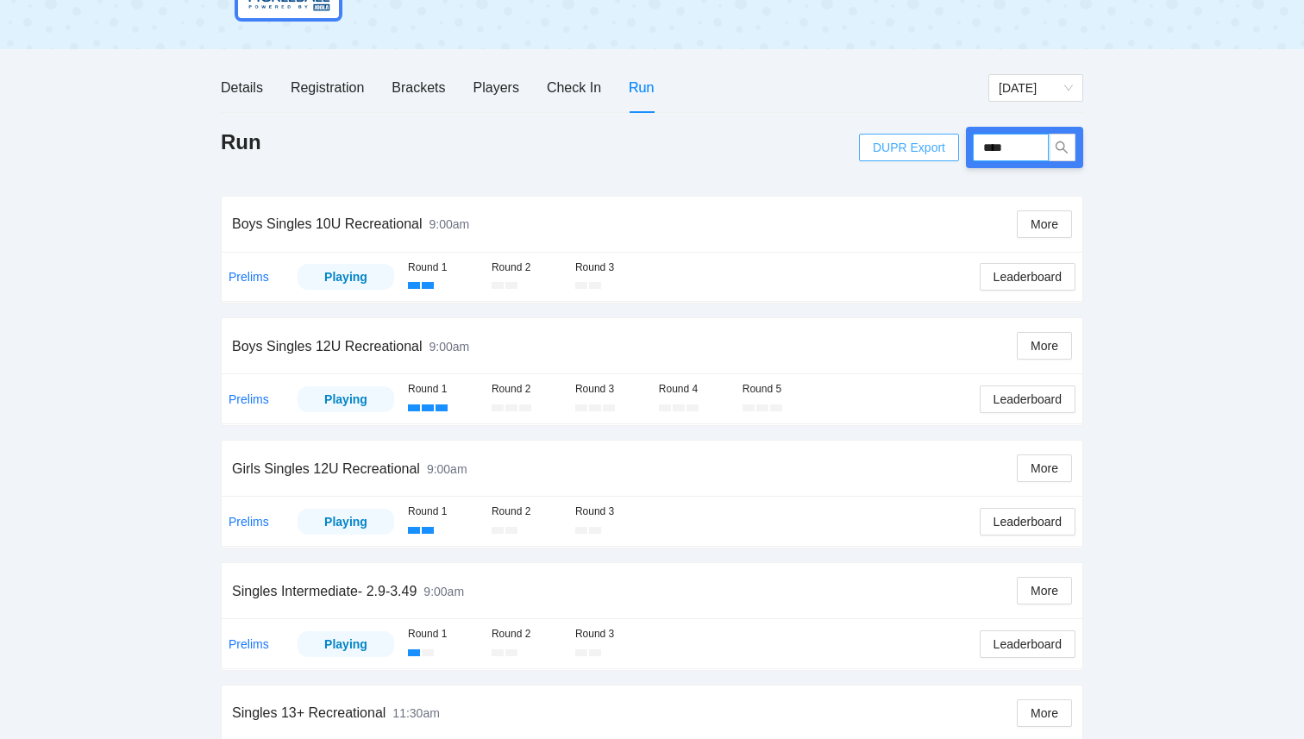
drag, startPoint x: 1019, startPoint y: 159, endPoint x: 898, endPoint y: 150, distance: 121.1
click at [898, 150] on div "DUPR Export ****" at bounding box center [971, 147] width 224 height 41
type input "****"
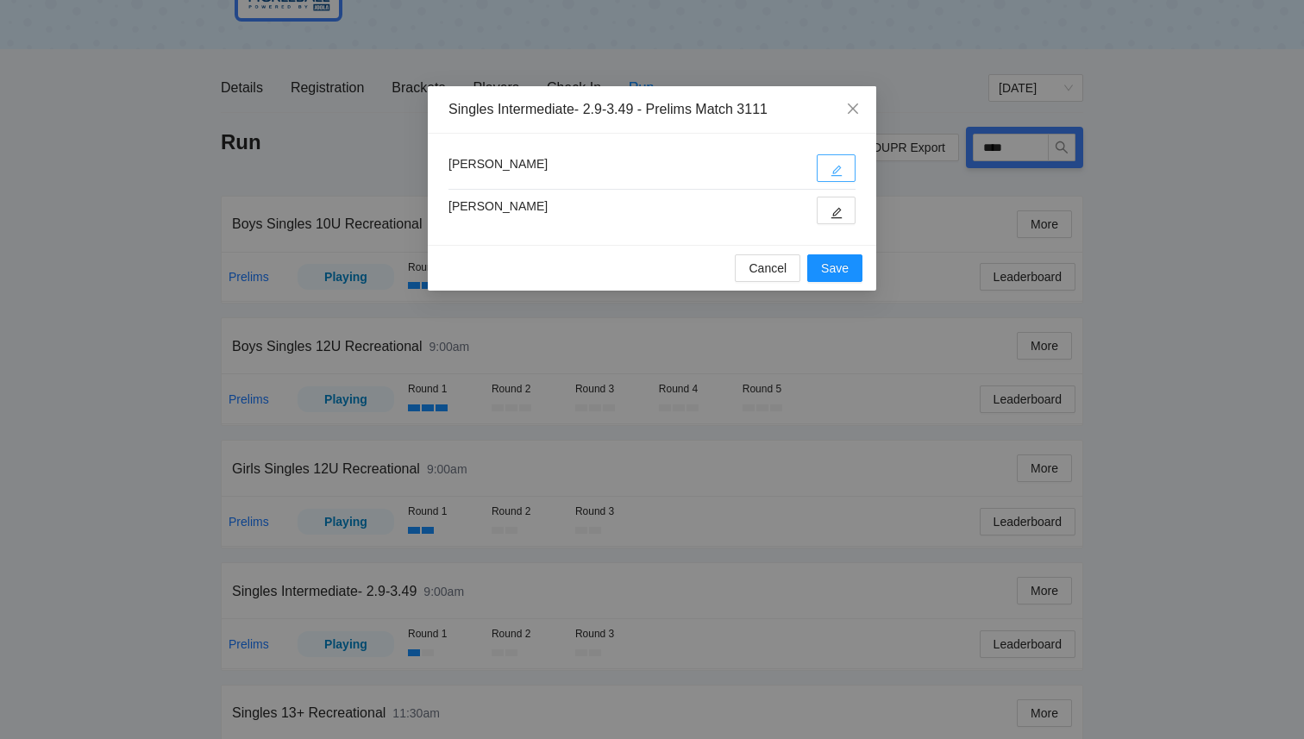
click at [839, 173] on icon "edit" at bounding box center [837, 171] width 12 height 12
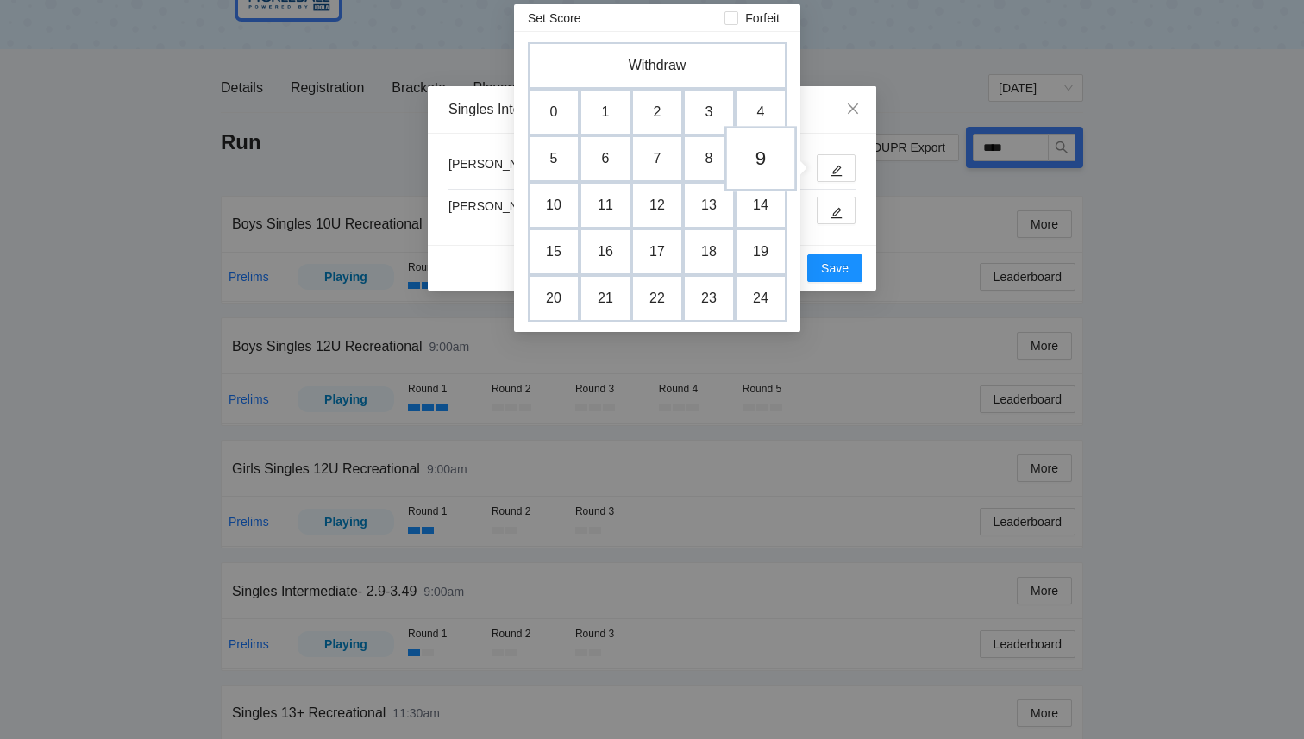
click at [770, 157] on td "9" at bounding box center [761, 159] width 72 height 66
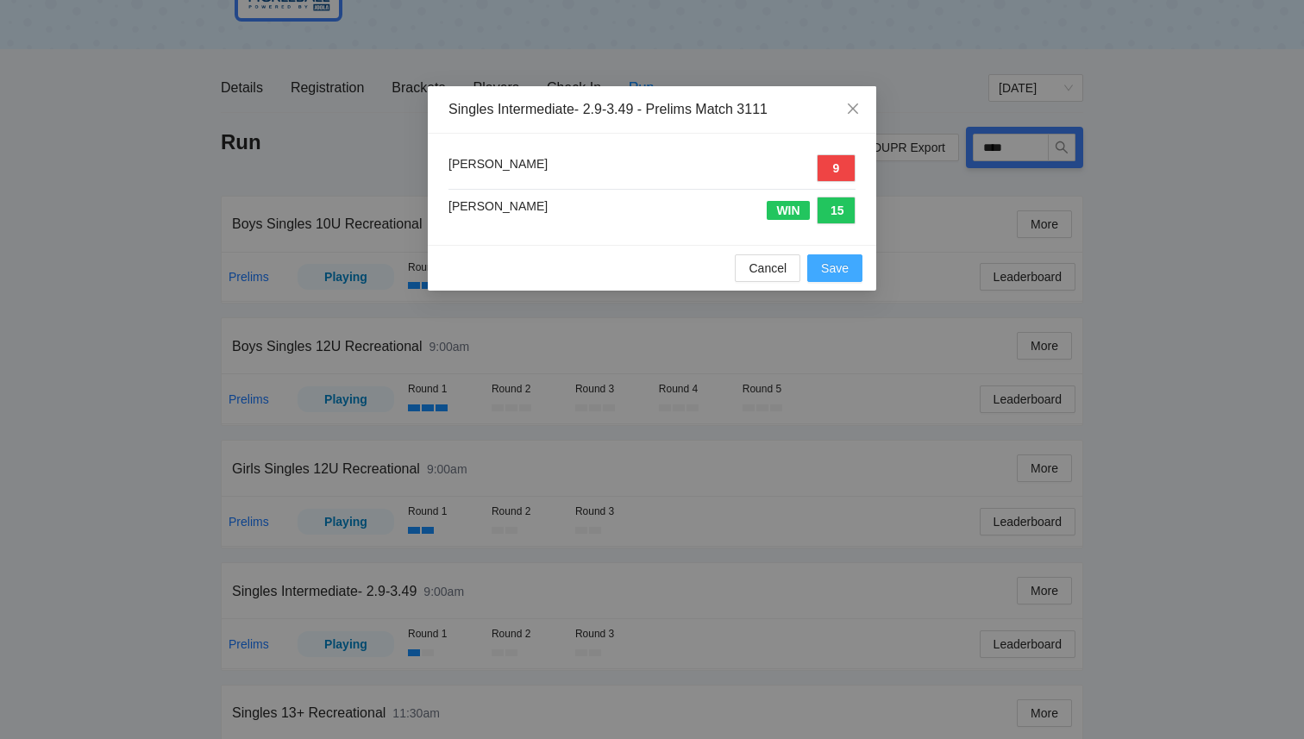
click at [844, 277] on span "Save" at bounding box center [835, 268] width 28 height 19
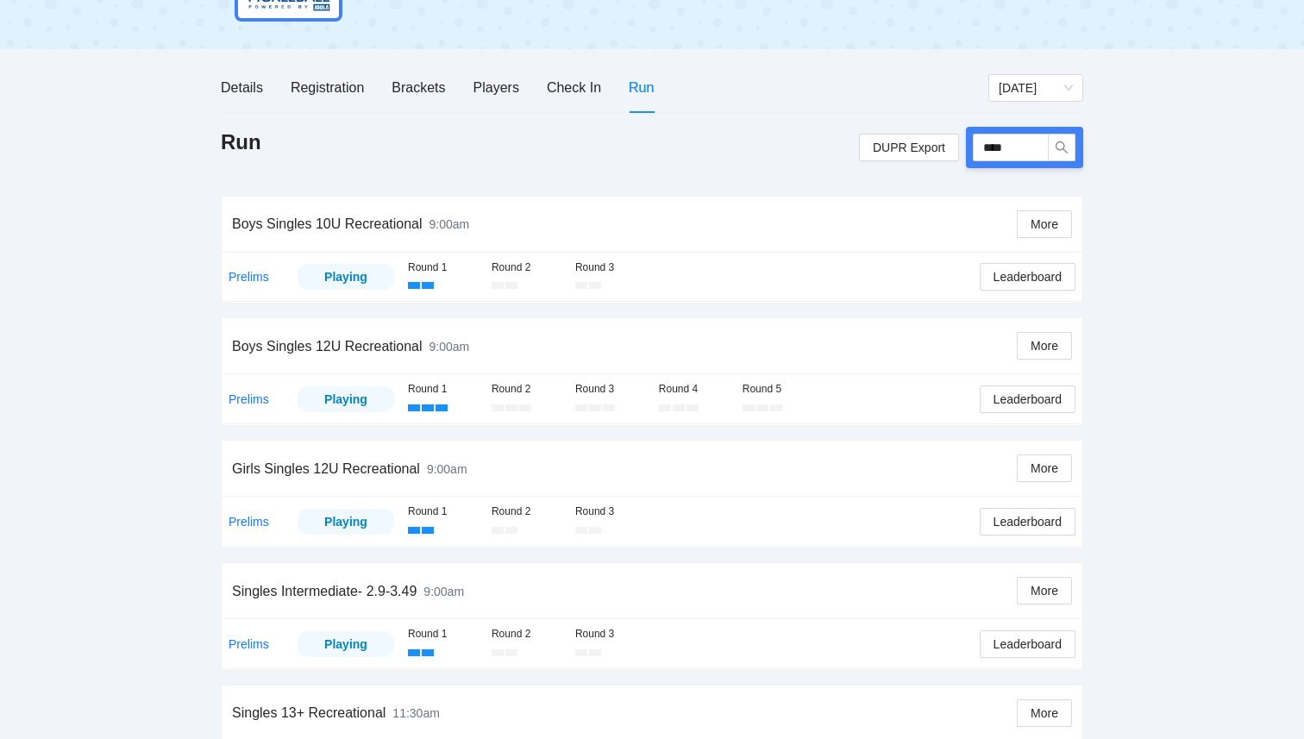
scroll to position [248, 0]
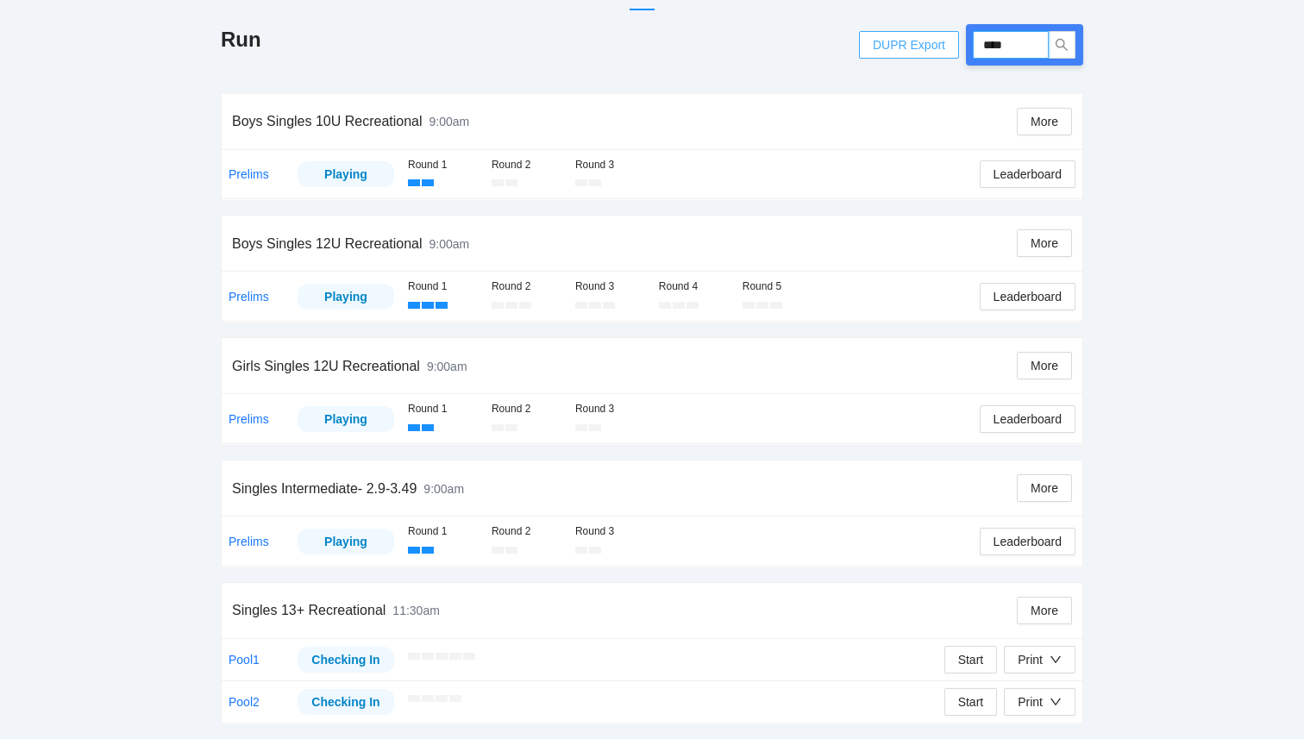
drag, startPoint x: 1015, startPoint y: 40, endPoint x: 936, endPoint y: 35, distance: 79.5
click at [936, 35] on div "DUPR Export ****" at bounding box center [971, 44] width 224 height 41
type input "****"
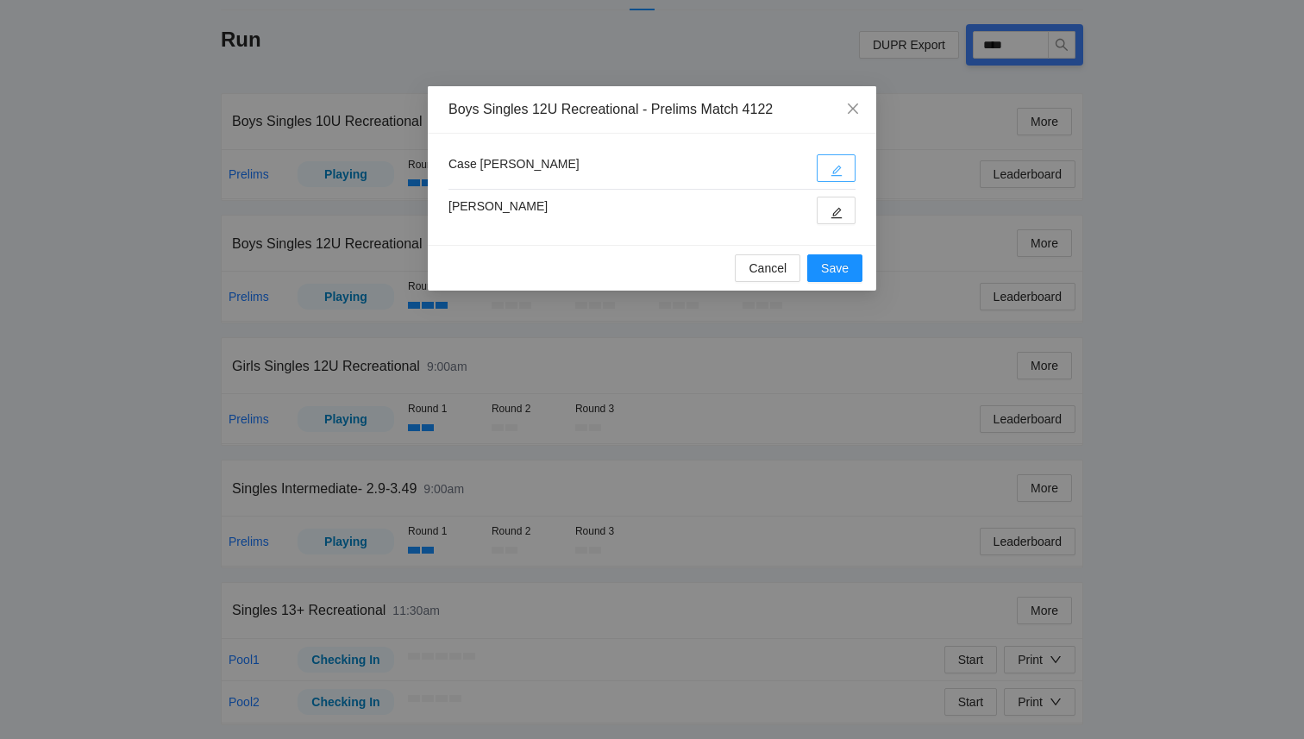
click at [838, 176] on icon "edit" at bounding box center [837, 171] width 11 height 11
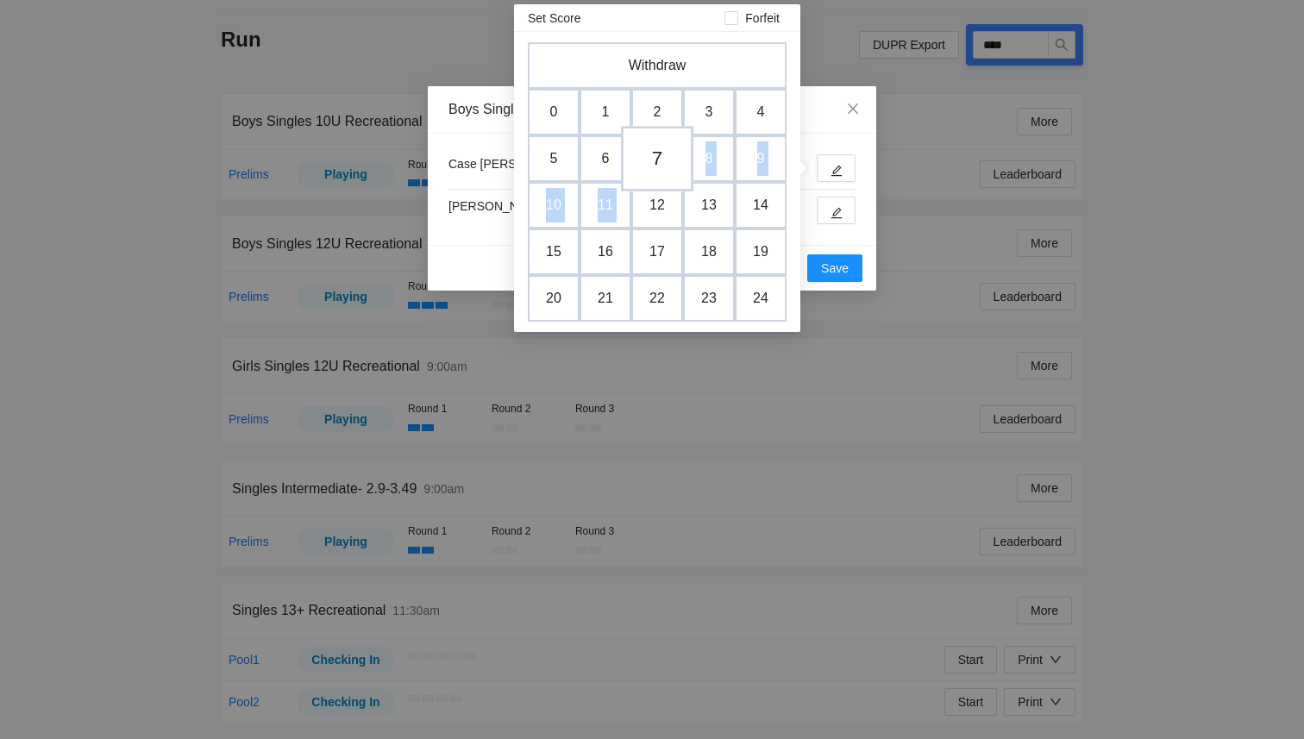
drag, startPoint x: 666, startPoint y: 173, endPoint x: 661, endPoint y: 159, distance: 14.7
click at [661, 159] on div "Withdraw 0 1 2 3 4 5 6 7 8 9 10 11 12 13 14 15 16 17 18 19 20 21 22 23 24" at bounding box center [657, 182] width 259 height 280
click at [661, 159] on td "7" at bounding box center [657, 159] width 72 height 66
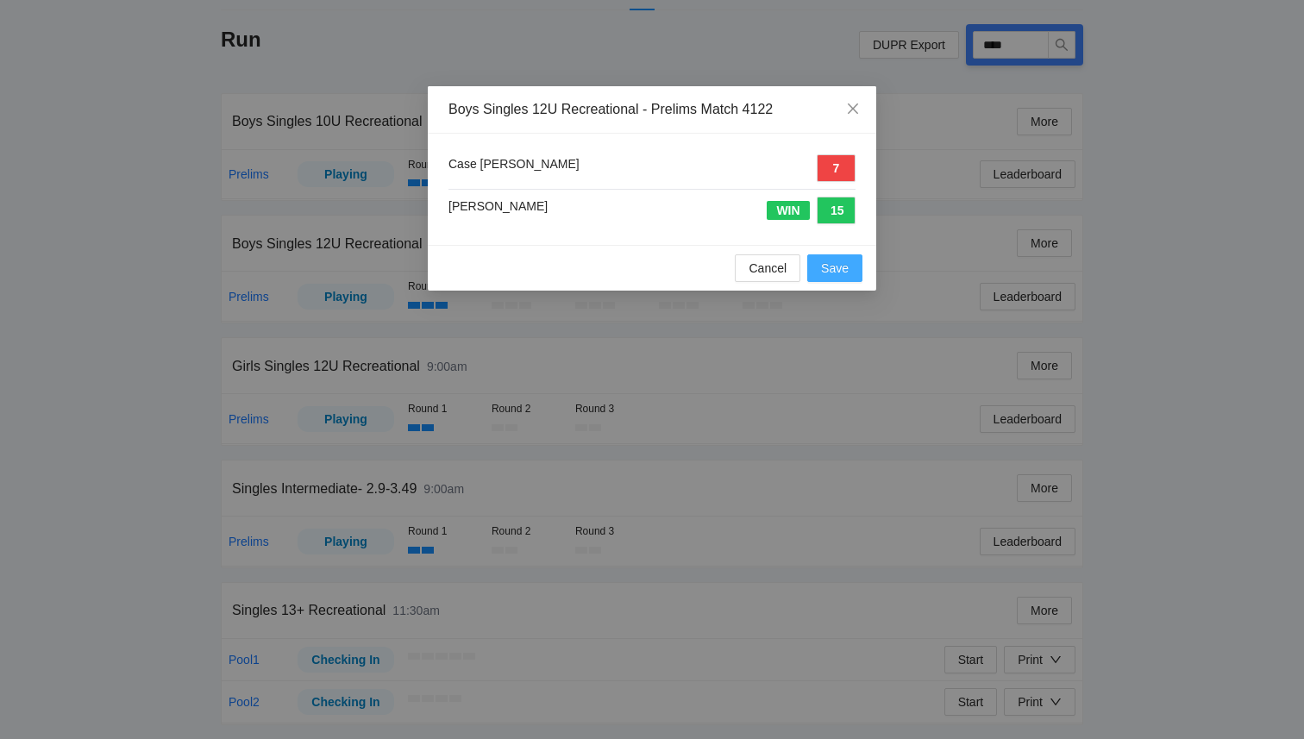
click at [836, 270] on span "Save" at bounding box center [835, 268] width 28 height 19
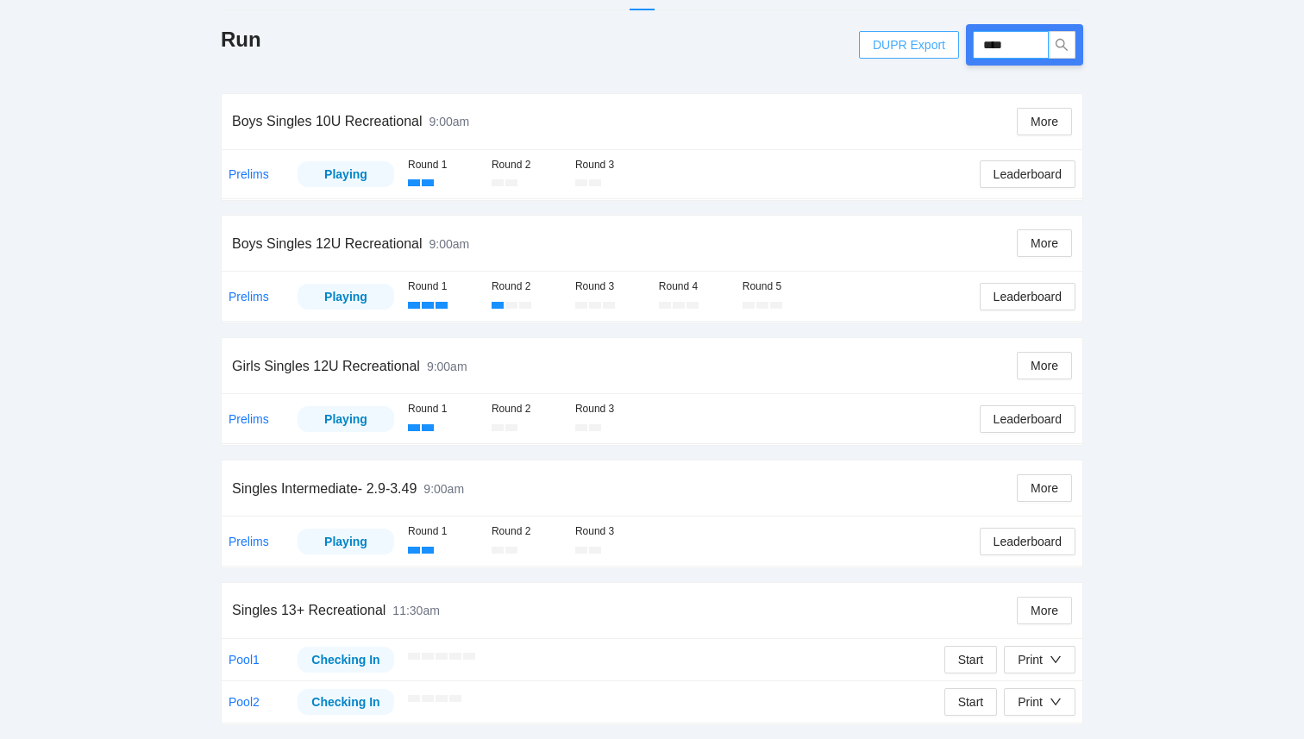
drag, startPoint x: 1025, startPoint y: 47, endPoint x: 881, endPoint y: 46, distance: 144.1
click at [881, 46] on div "DUPR Export ****" at bounding box center [971, 44] width 224 height 41
type input "*****"
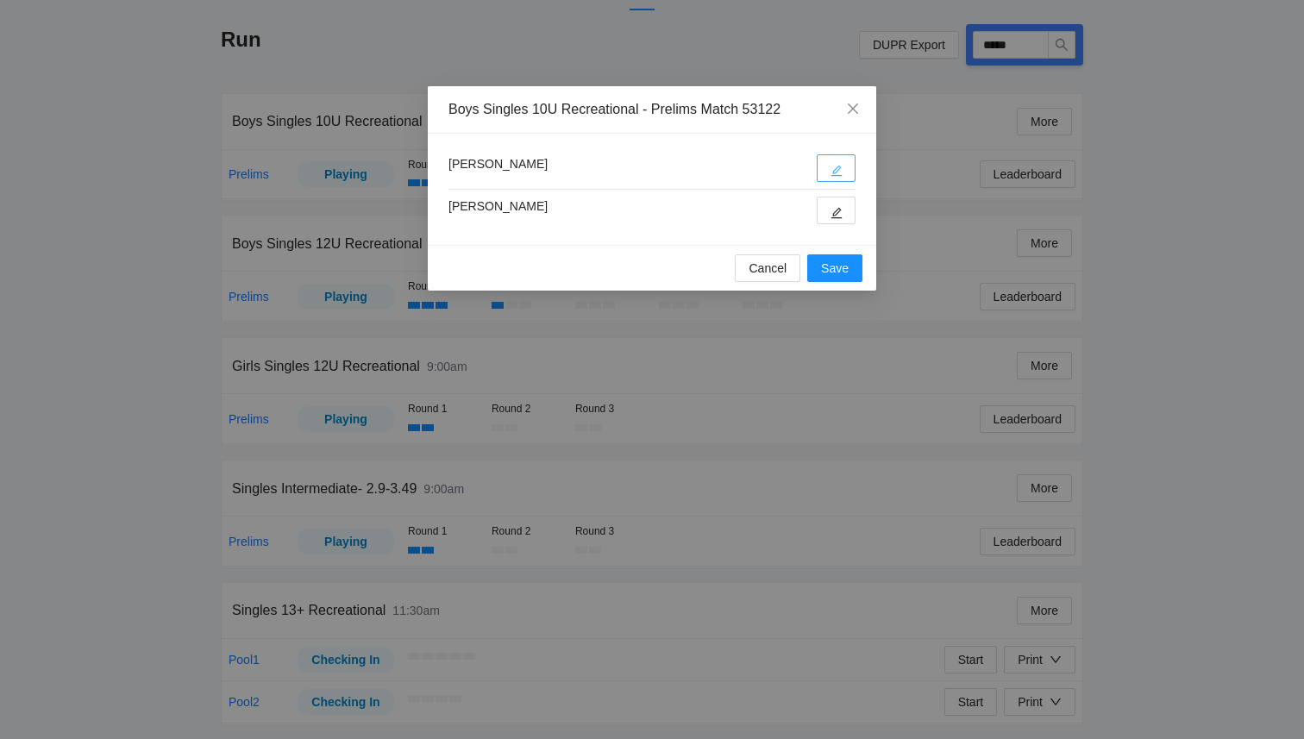
click at [837, 160] on button "button" at bounding box center [836, 168] width 39 height 28
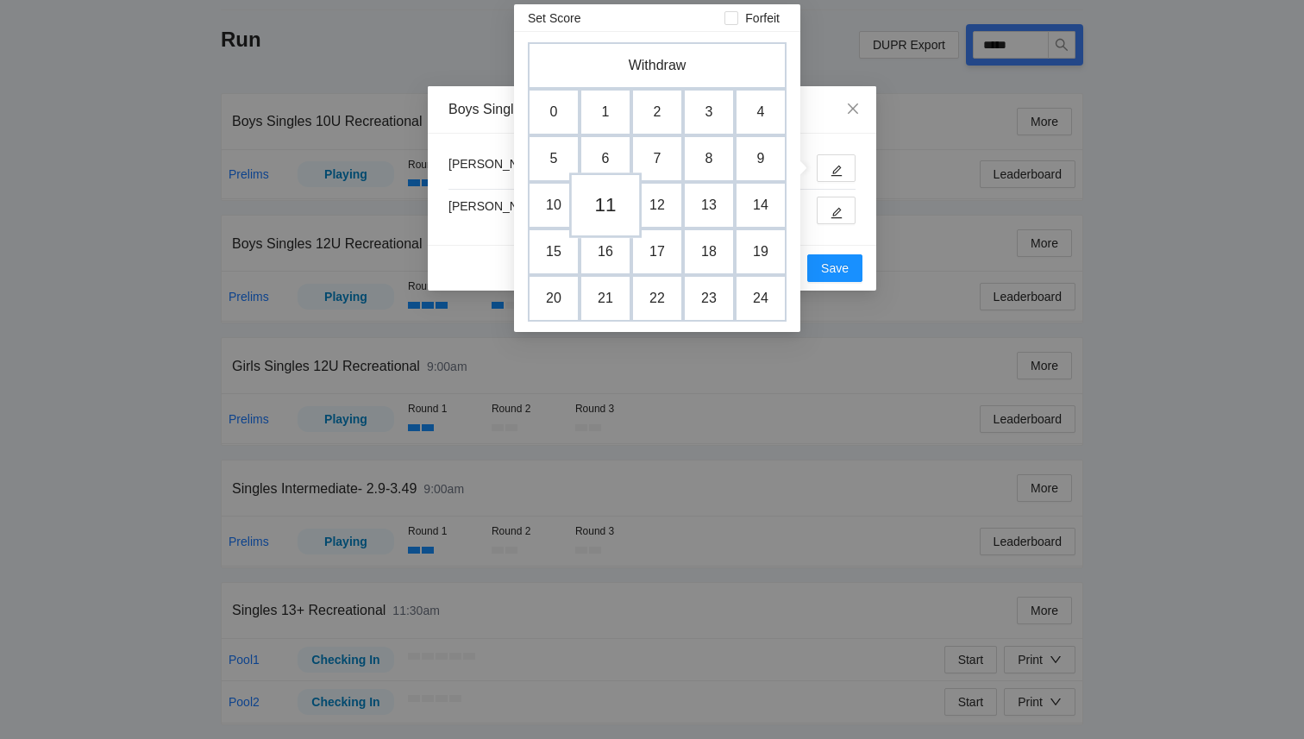
click at [603, 203] on td "11" at bounding box center [605, 206] width 72 height 66
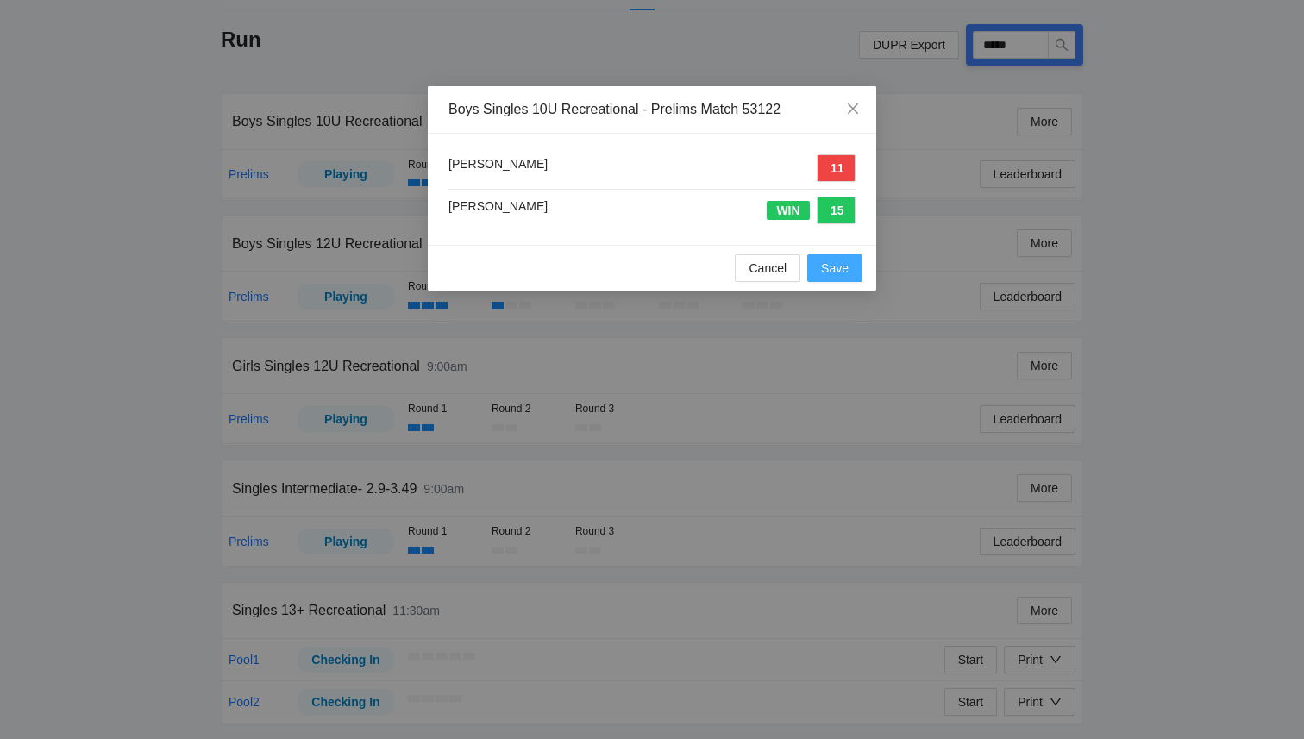
click at [834, 270] on span "Save" at bounding box center [835, 268] width 28 height 19
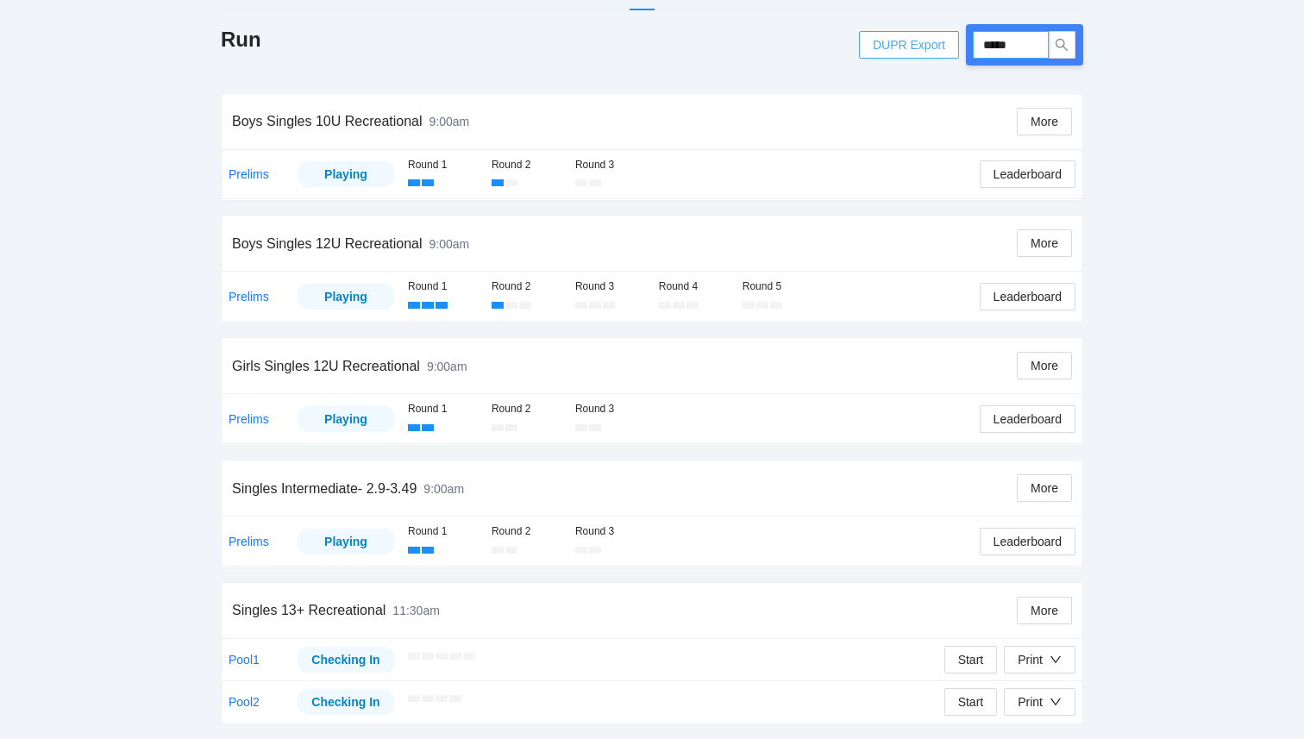
drag, startPoint x: 1034, startPoint y: 42, endPoint x: 921, endPoint y: 42, distance: 113.0
click at [921, 42] on div "DUPR Export *****" at bounding box center [971, 44] width 224 height 41
type input "*****"
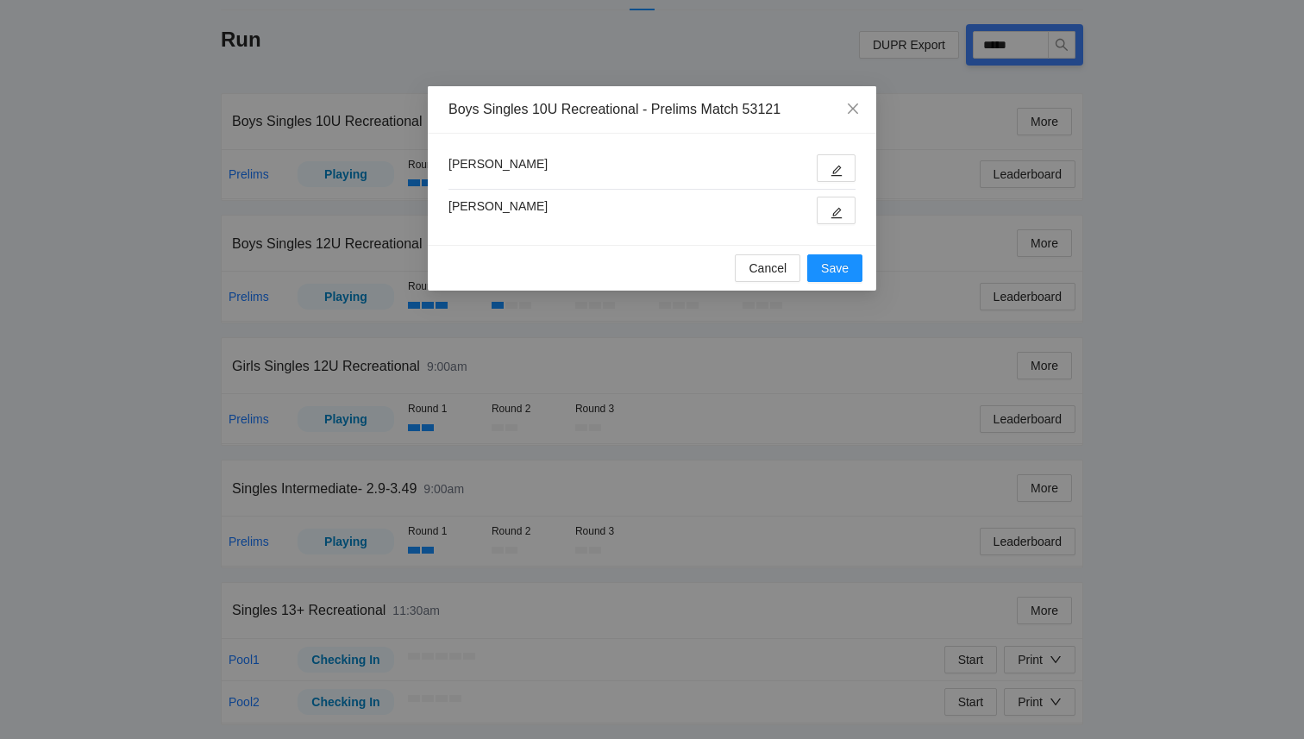
click at [858, 174] on div "Kellen Scholl Tyler Chow" at bounding box center [652, 189] width 449 height 111
click at [845, 170] on button "button" at bounding box center [836, 168] width 39 height 28
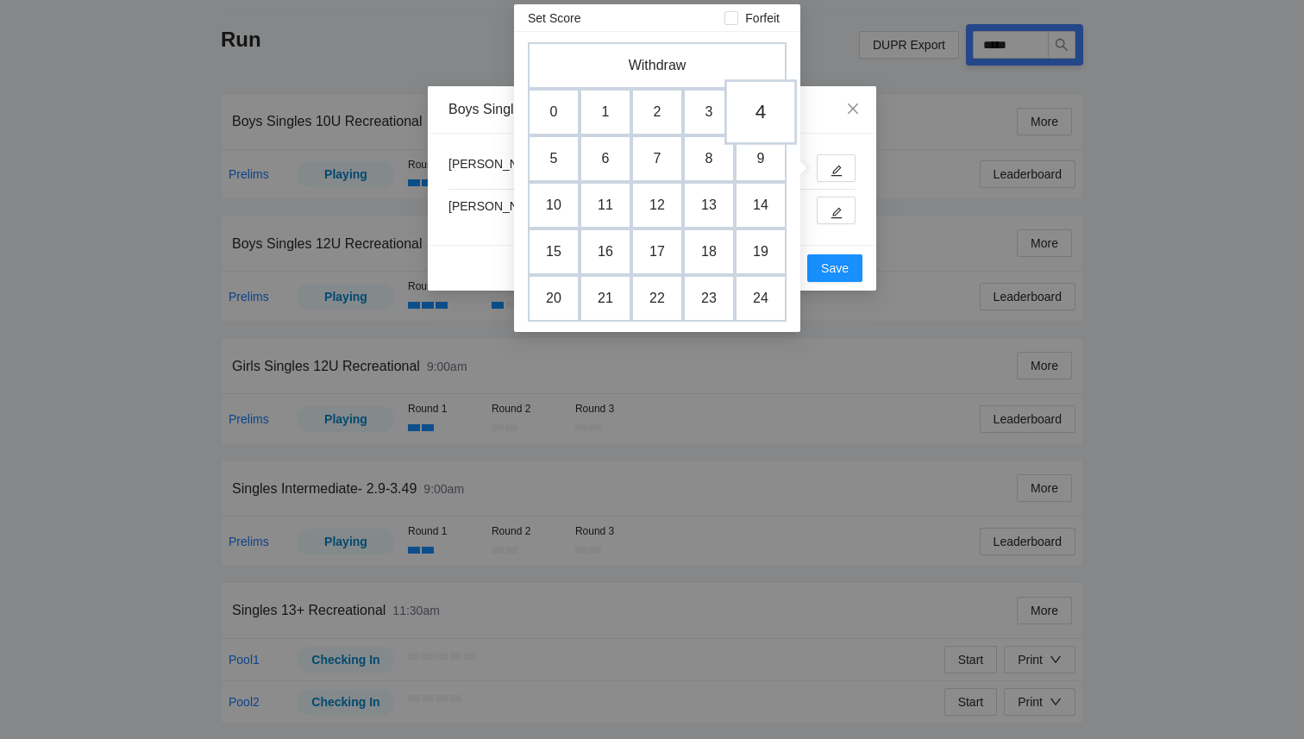
click at [751, 125] on td "4" at bounding box center [761, 112] width 72 height 66
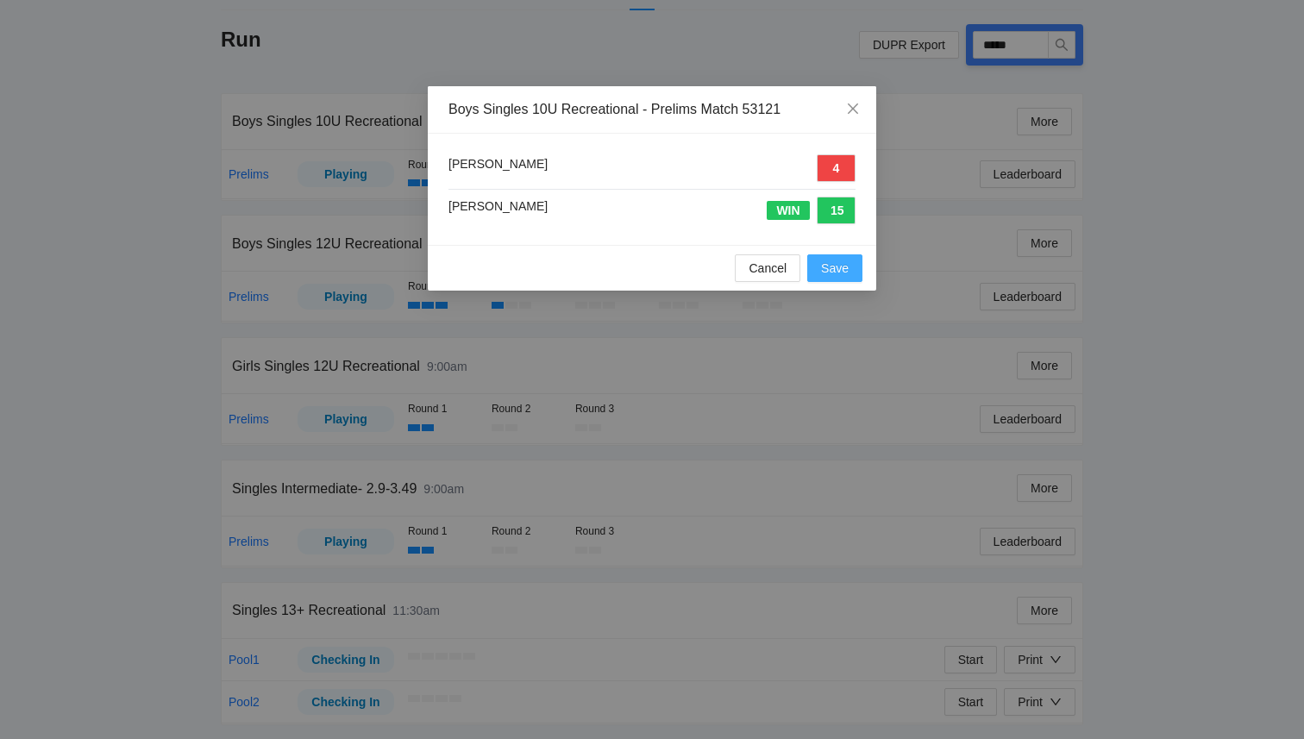
click at [834, 273] on span "Save" at bounding box center [835, 268] width 28 height 19
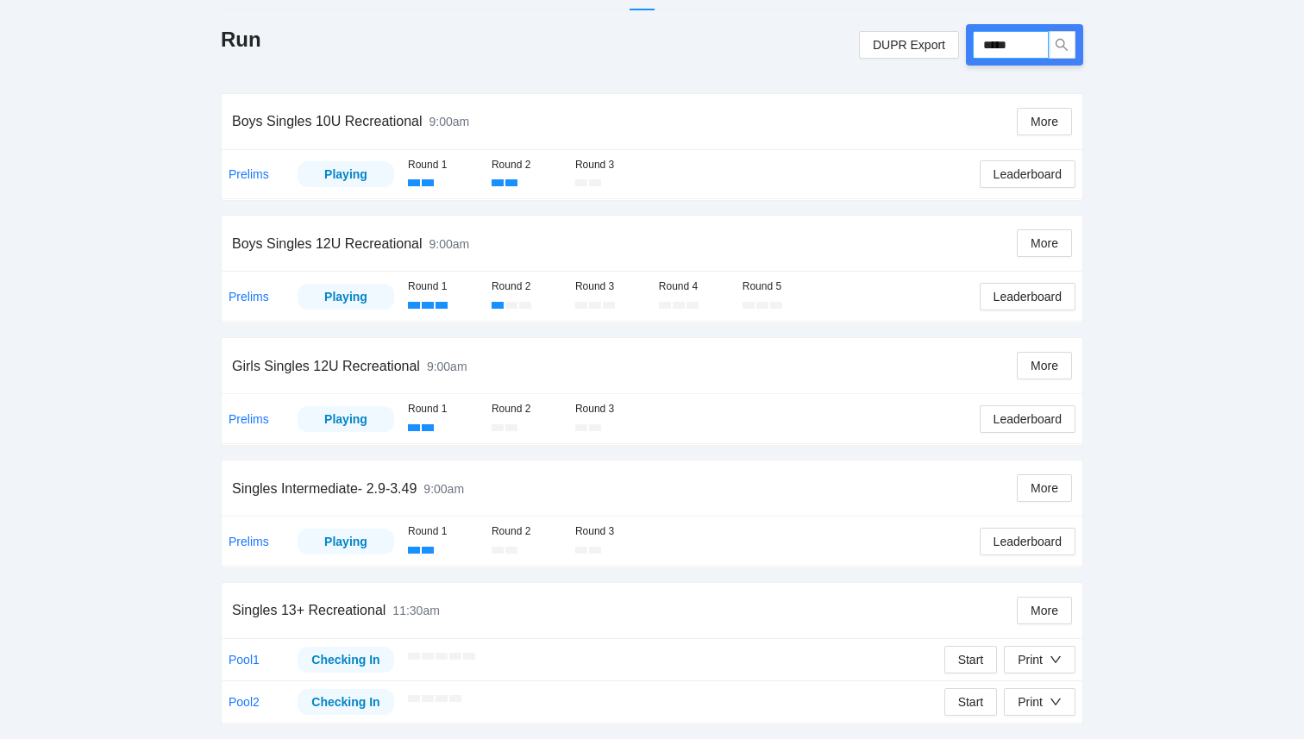
drag, startPoint x: 1020, startPoint y: 45, endPoint x: 945, endPoint y: 28, distance: 76.0
click at [945, 28] on div "DUPR Export *****" at bounding box center [971, 44] width 224 height 41
type input "****"
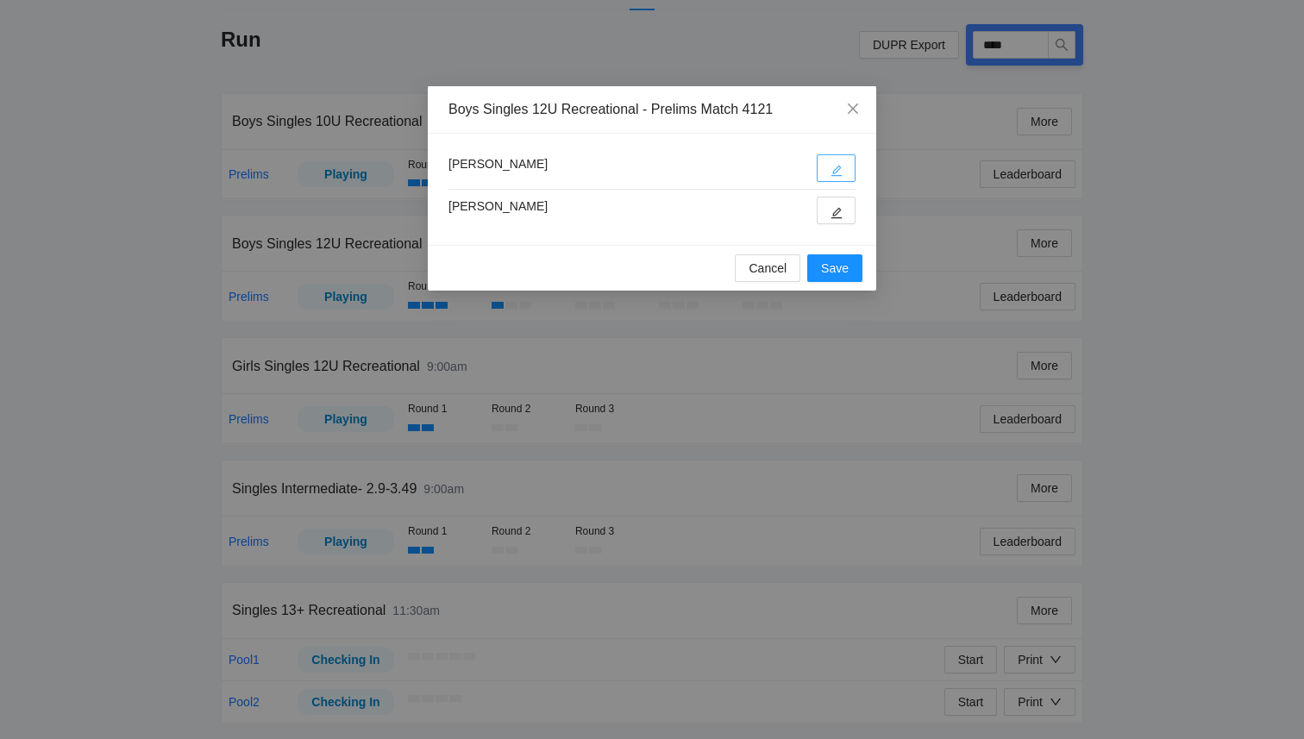
click at [838, 160] on button "button" at bounding box center [836, 168] width 39 height 28
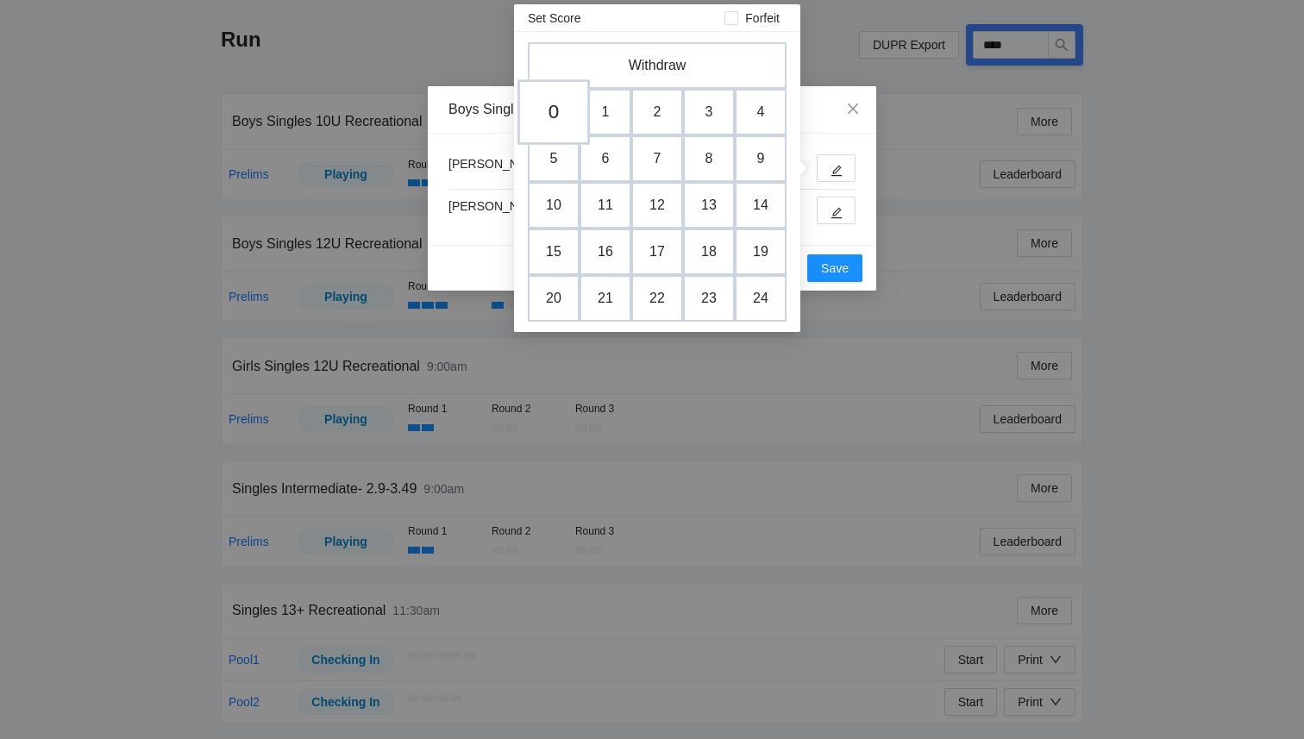
click at [554, 118] on td "0" at bounding box center [554, 112] width 72 height 66
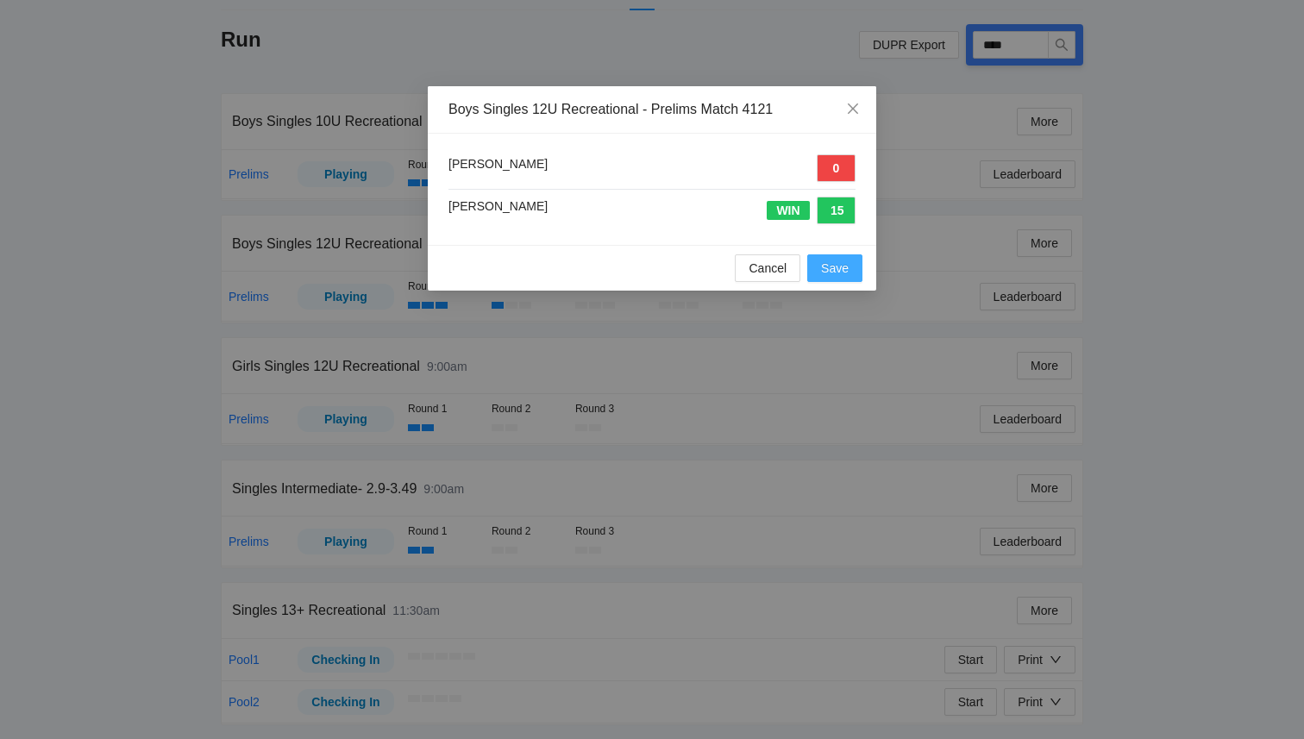
click at [838, 277] on span "Save" at bounding box center [835, 268] width 28 height 19
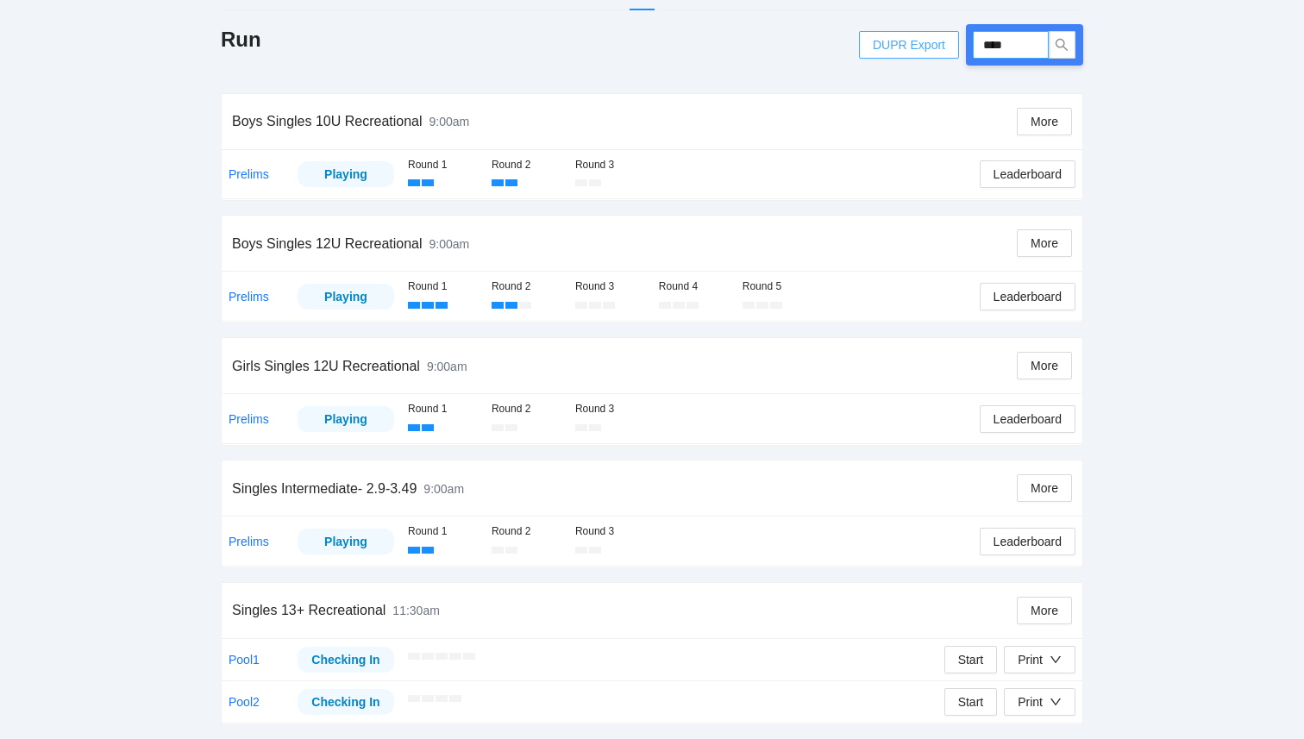
drag, startPoint x: 1025, startPoint y: 45, endPoint x: 947, endPoint y: 34, distance: 78.4
click at [948, 34] on div "DUPR Export ****" at bounding box center [971, 44] width 224 height 41
type input "****"
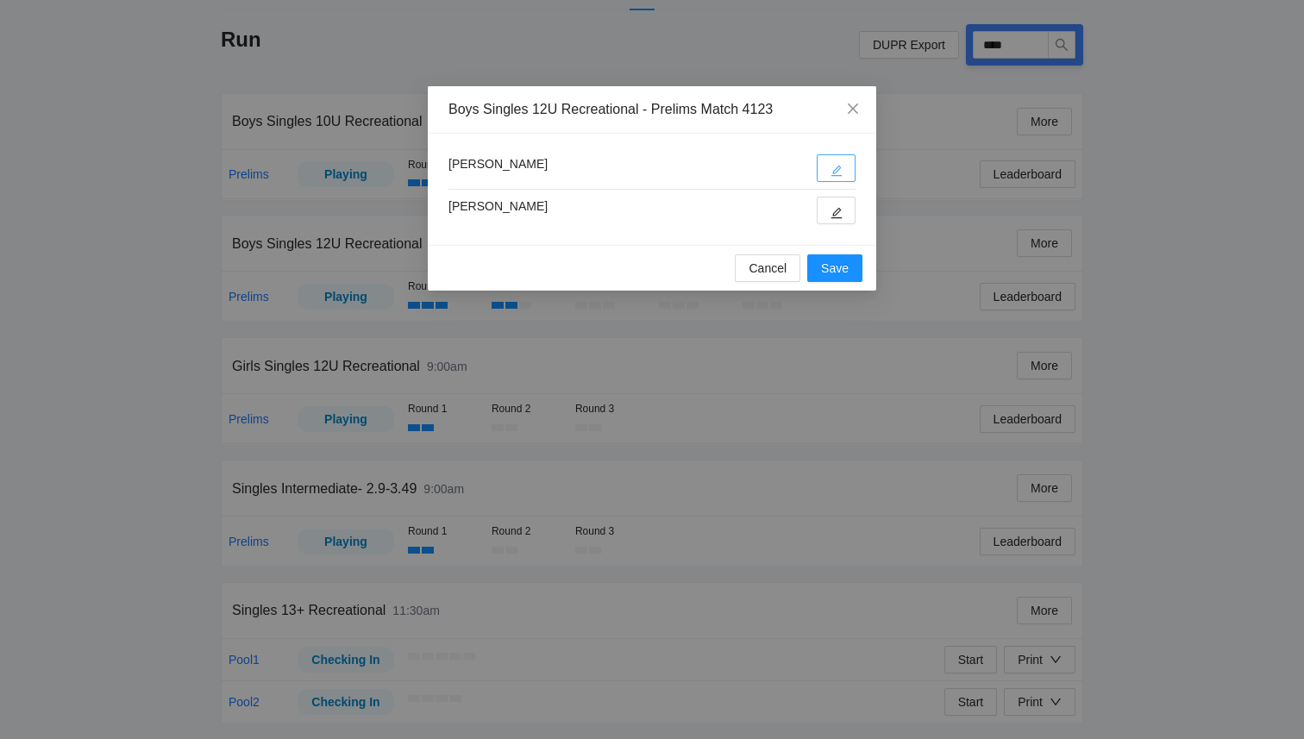
click at [850, 167] on button "button" at bounding box center [836, 168] width 39 height 28
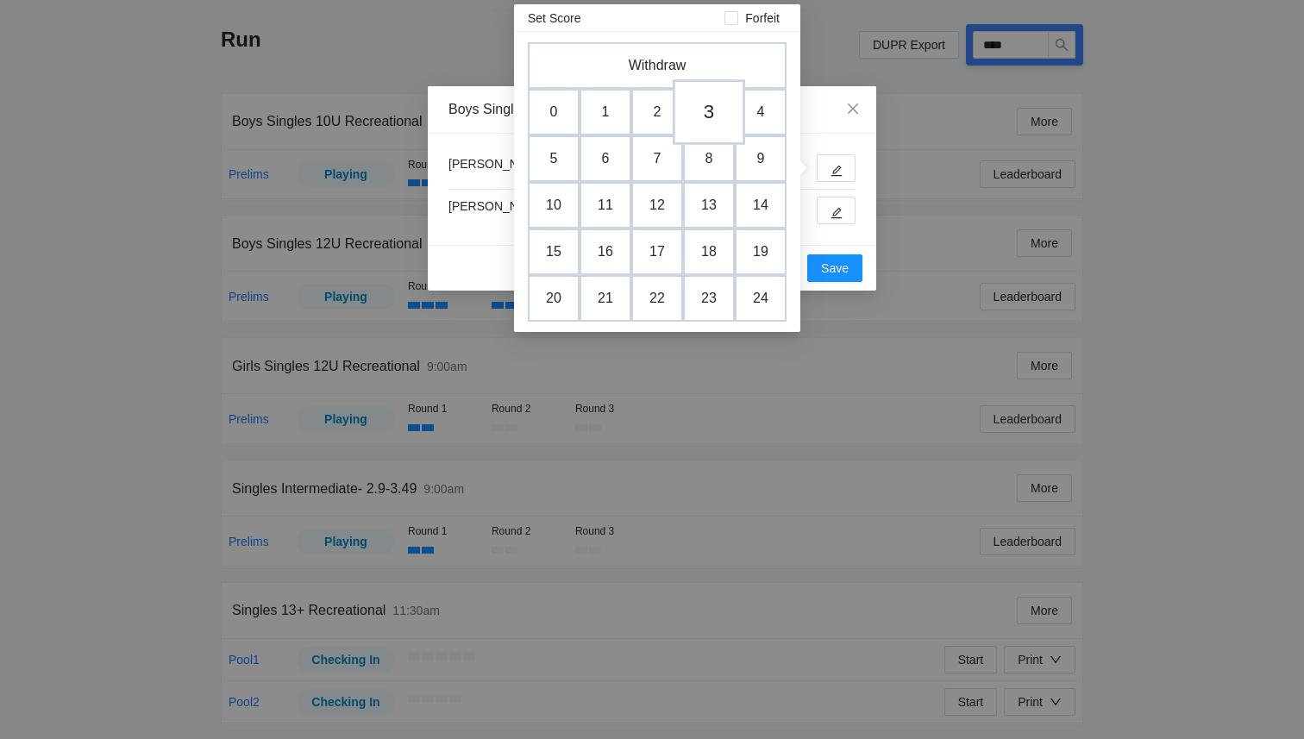
click at [699, 116] on td "3" at bounding box center [709, 112] width 72 height 66
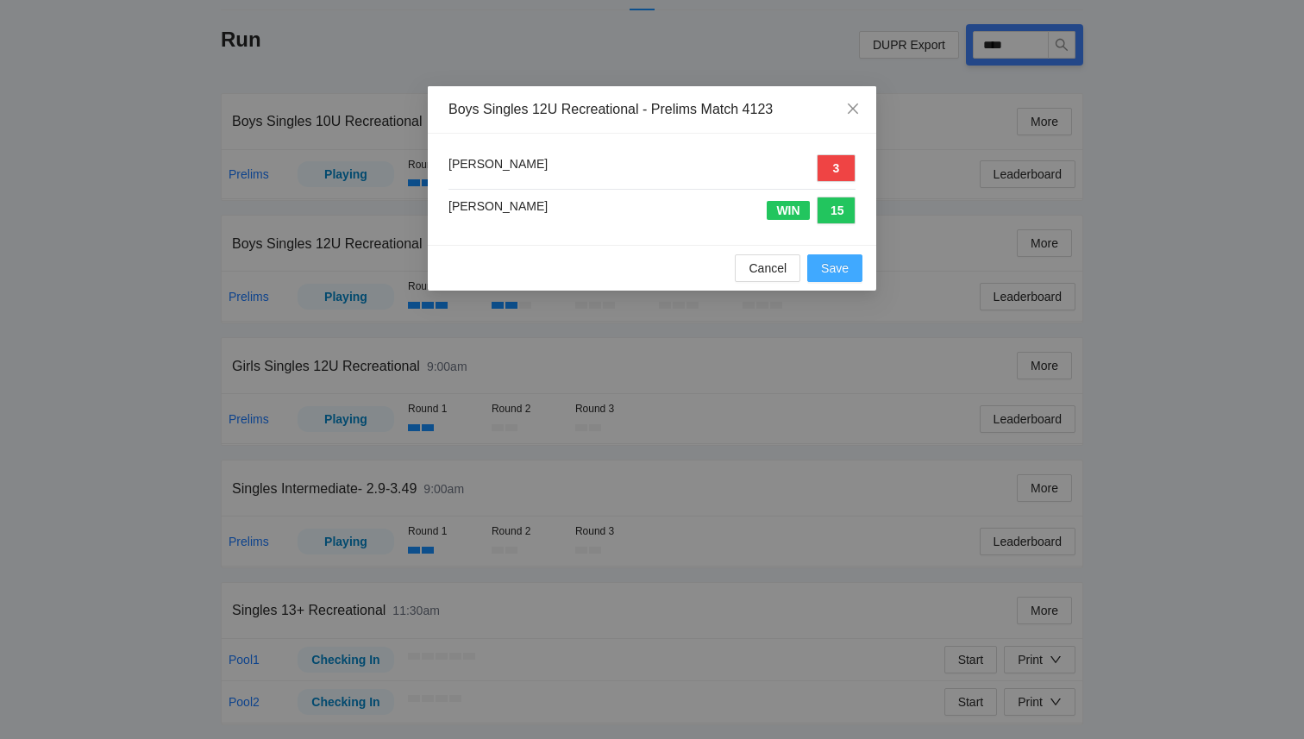
click at [843, 273] on span "Save" at bounding box center [835, 268] width 28 height 19
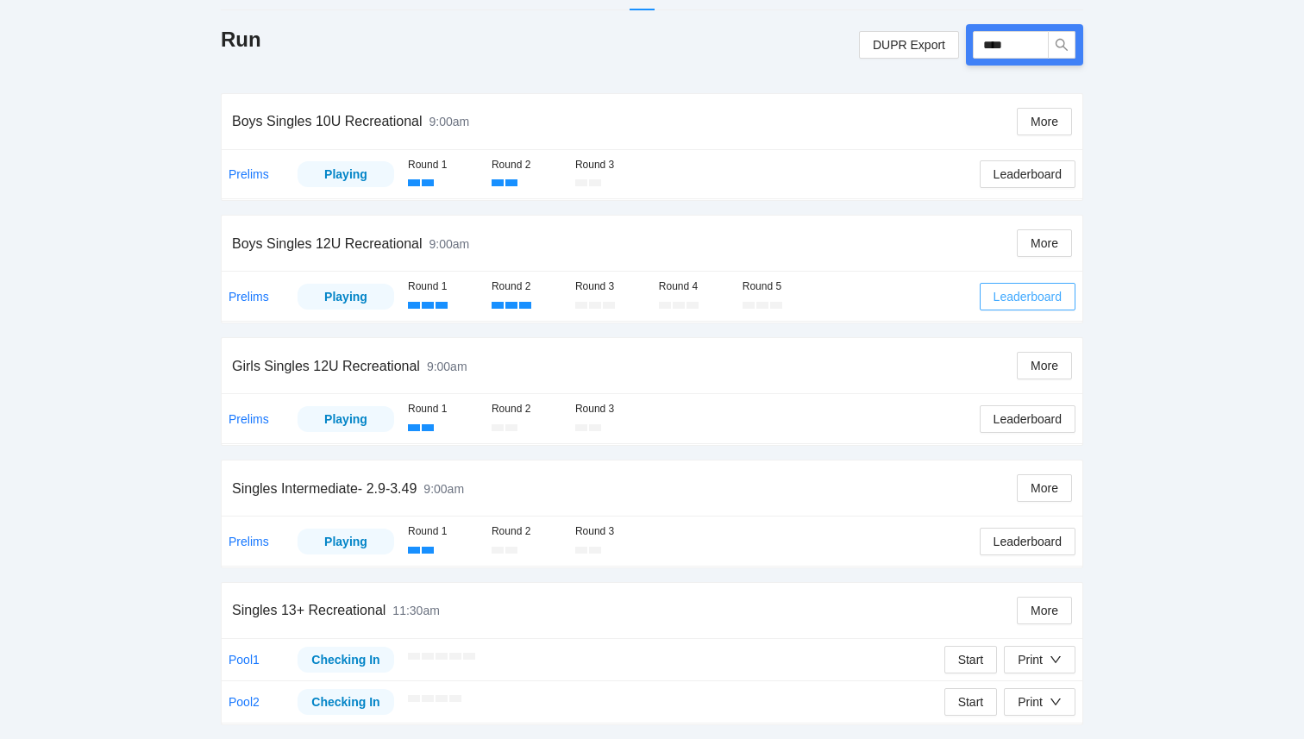
click at [1036, 297] on span "Leaderboard" at bounding box center [1028, 296] width 68 height 19
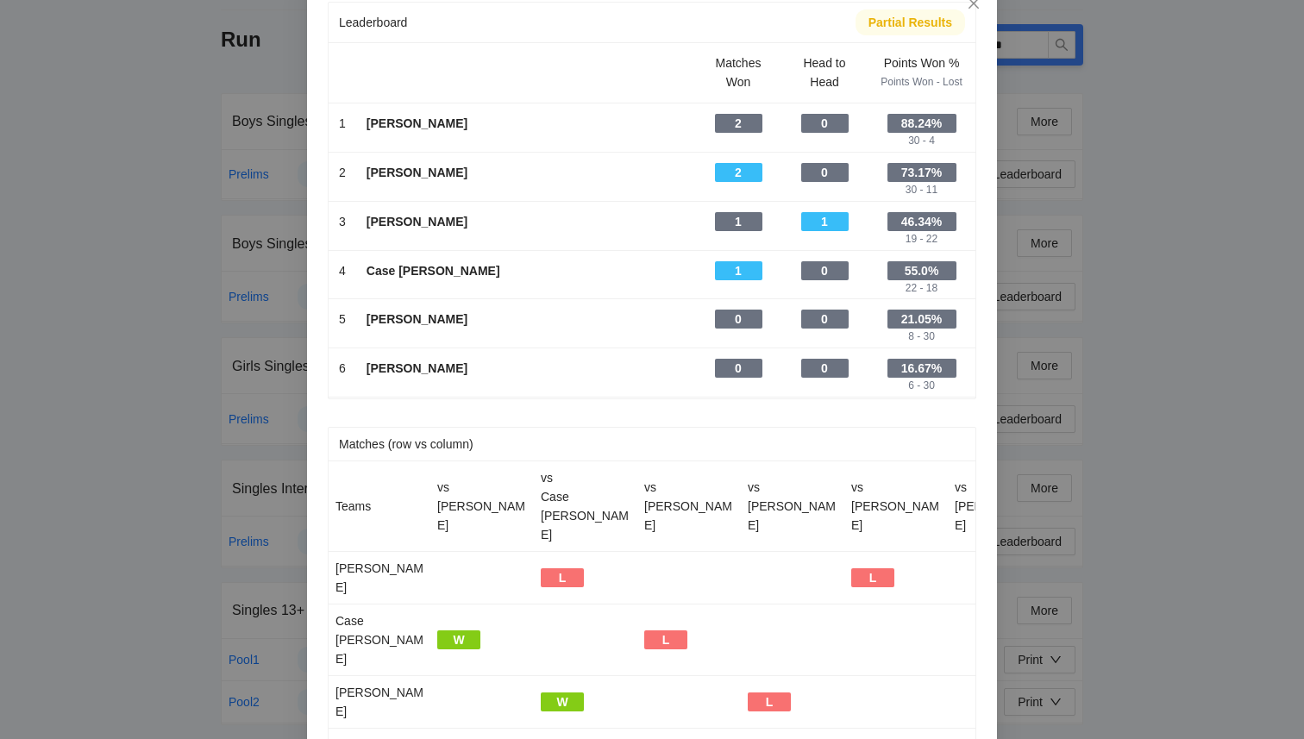
scroll to position [0, 0]
click at [972, 9] on icon "close" at bounding box center [974, 4] width 14 height 14
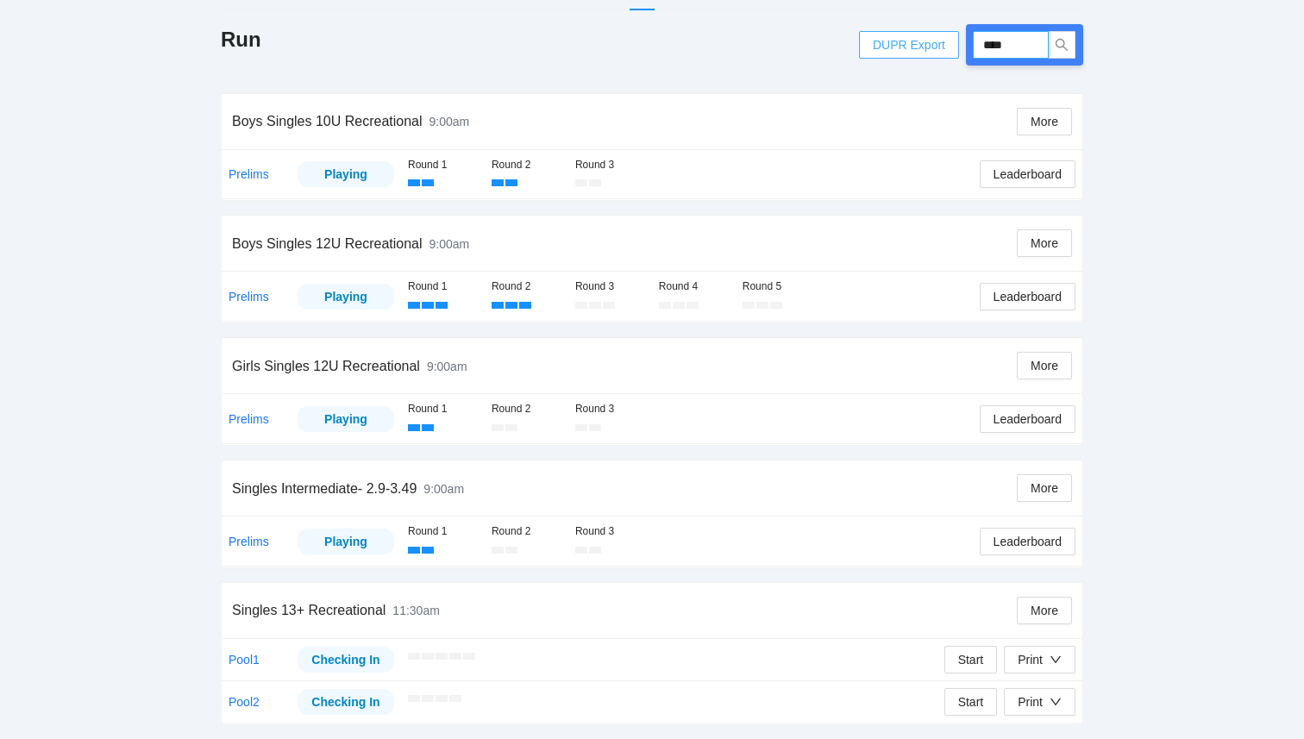
drag, startPoint x: 1028, startPoint y: 41, endPoint x: 885, endPoint y: 52, distance: 143.6
click at [885, 52] on div "DUPR Export ****" at bounding box center [971, 44] width 224 height 41
type input "****"
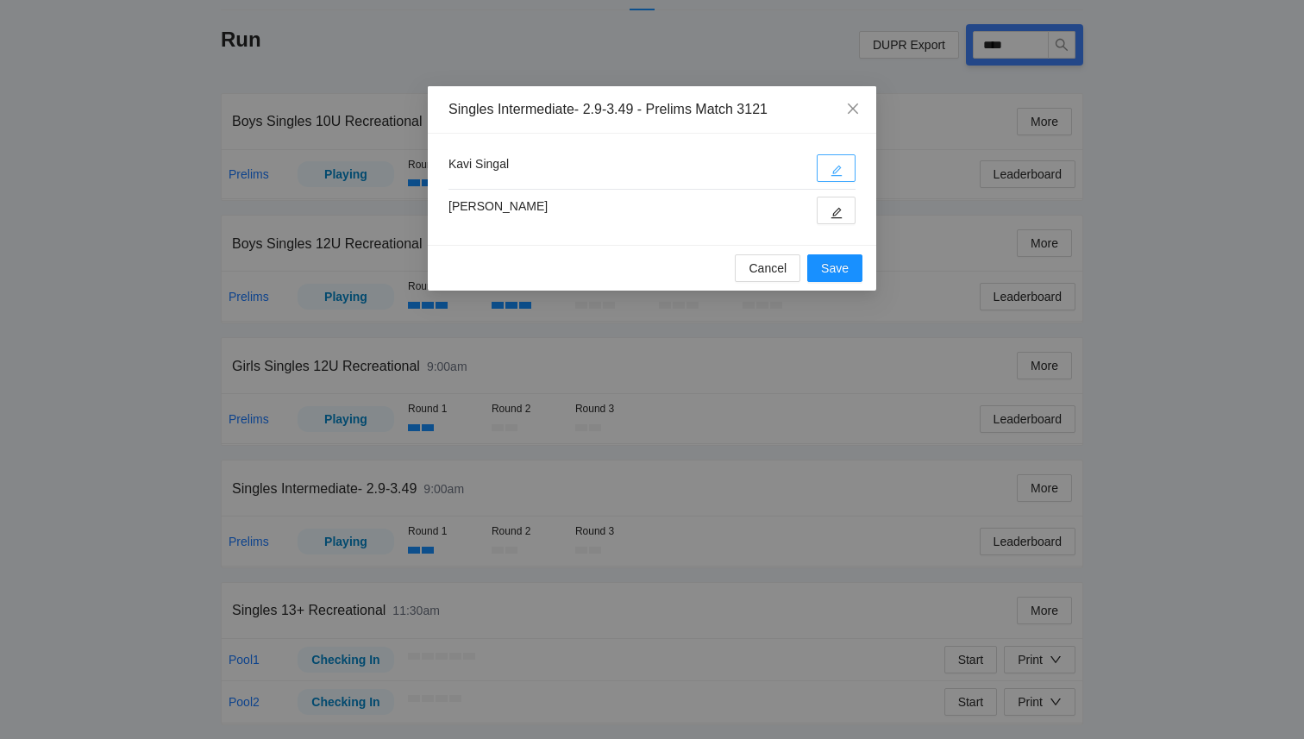
click at [845, 170] on button "button" at bounding box center [836, 168] width 39 height 28
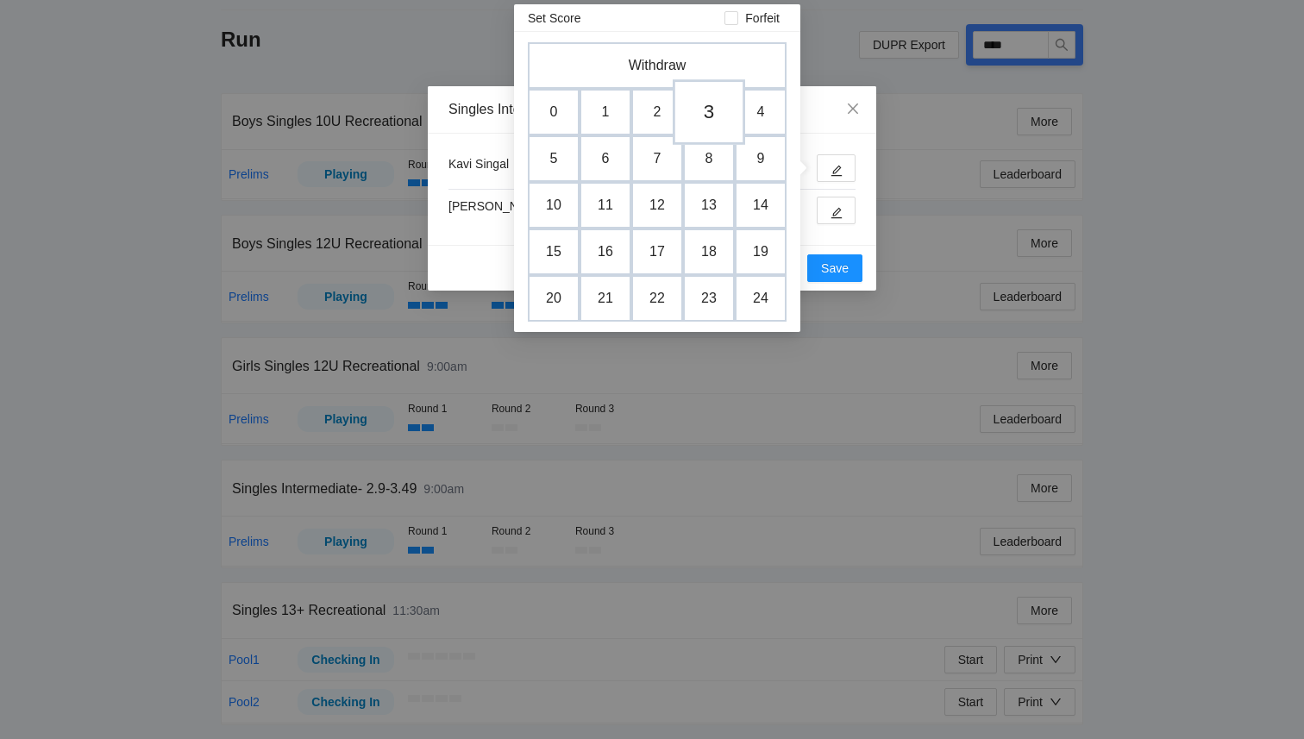
click at [707, 118] on td "3" at bounding box center [709, 112] width 72 height 66
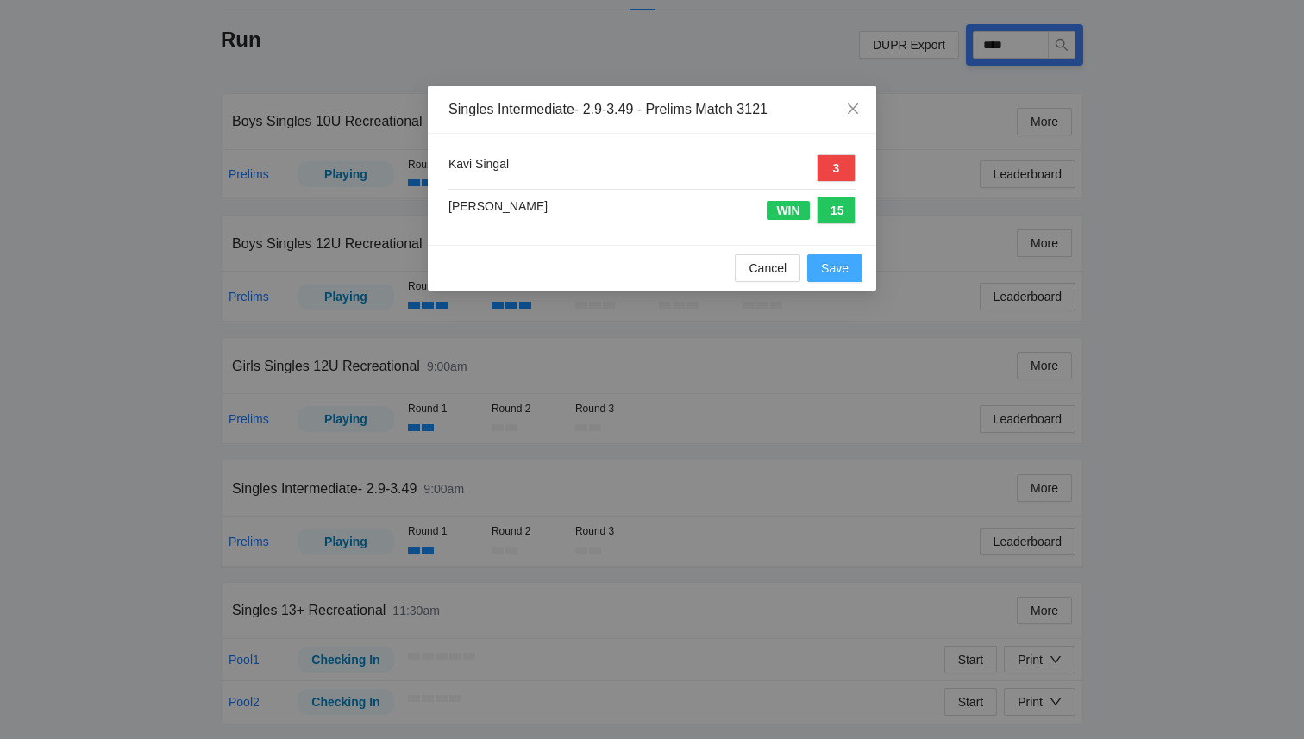
click at [839, 275] on span "Save" at bounding box center [835, 268] width 28 height 19
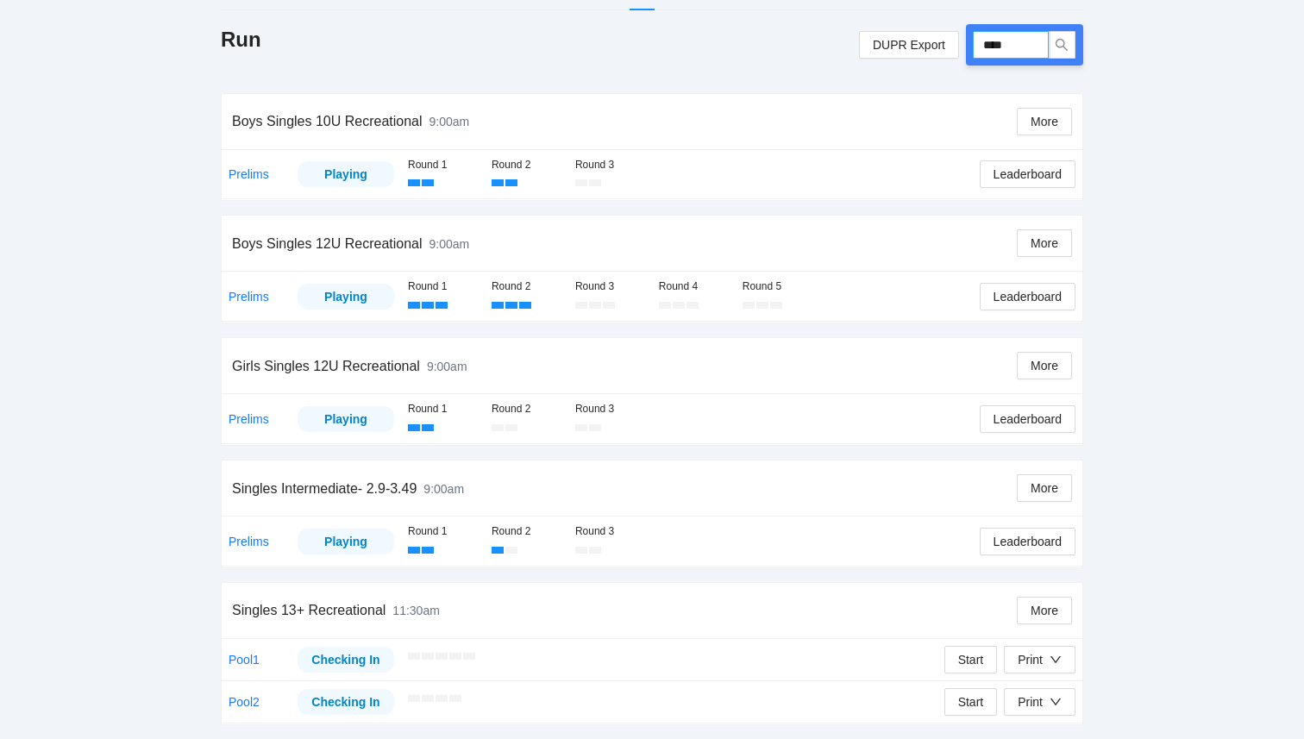
drag, startPoint x: 1009, startPoint y: 47, endPoint x: 749, endPoint y: 56, distance: 260.7
click at [749, 56] on div "Run DUPR Export ****" at bounding box center [652, 44] width 863 height 41
click at [1051, 43] on span "search" at bounding box center [1062, 45] width 26 height 14
drag, startPoint x: 1036, startPoint y: 53, endPoint x: 843, endPoint y: 33, distance: 194.3
click at [843, 32] on div "Run DUPR Export ********" at bounding box center [652, 44] width 863 height 41
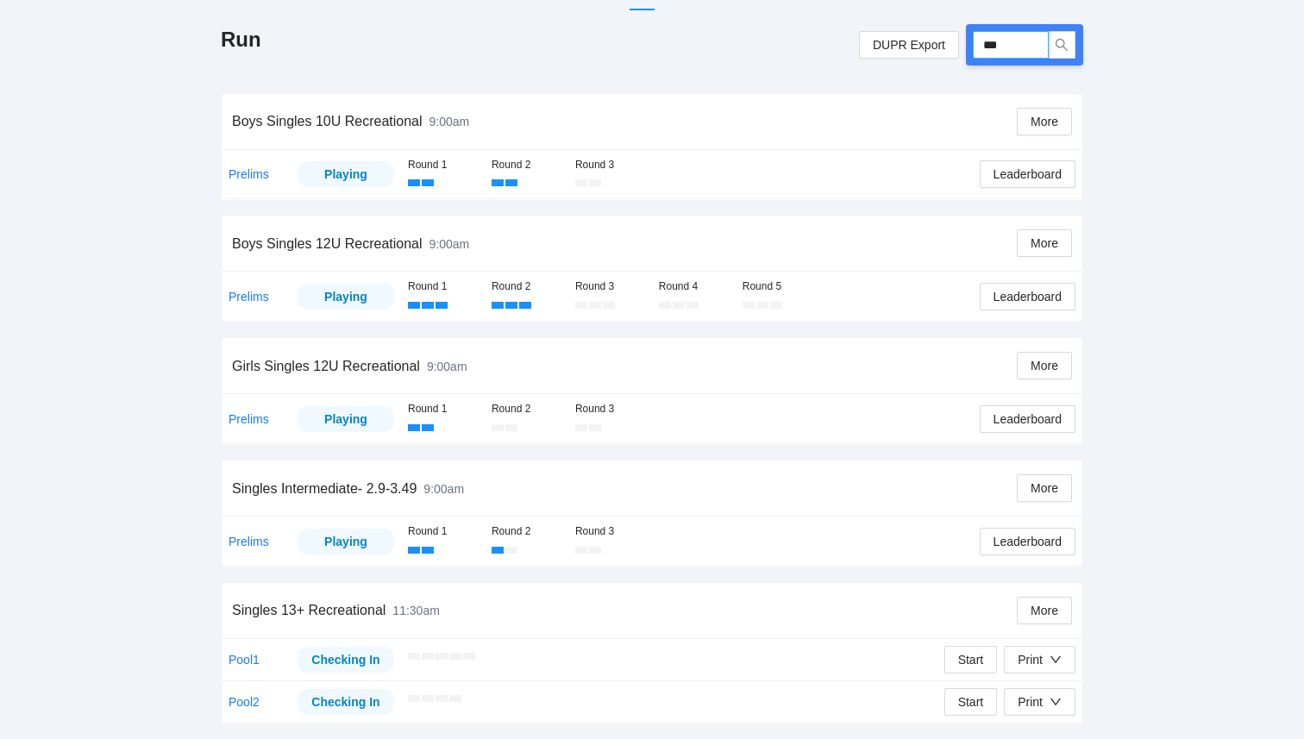
type input "****"
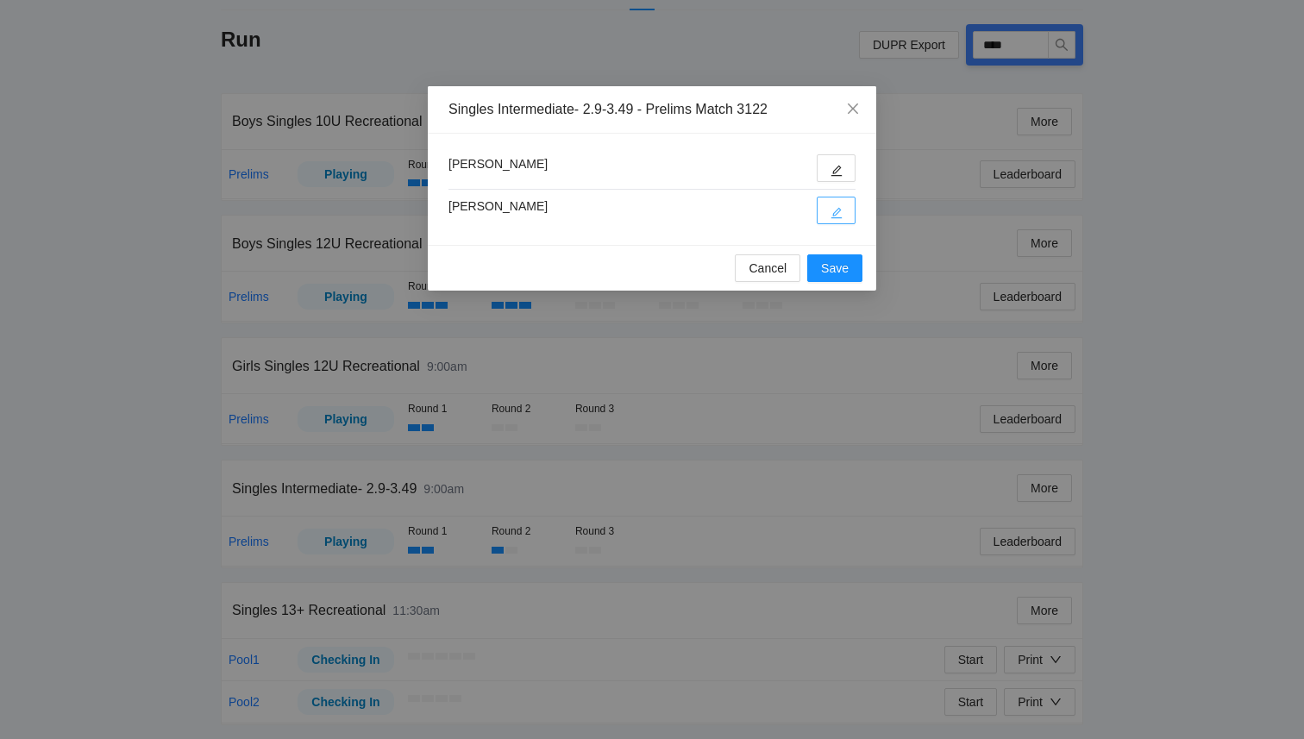
click at [842, 219] on button "button" at bounding box center [836, 211] width 39 height 28
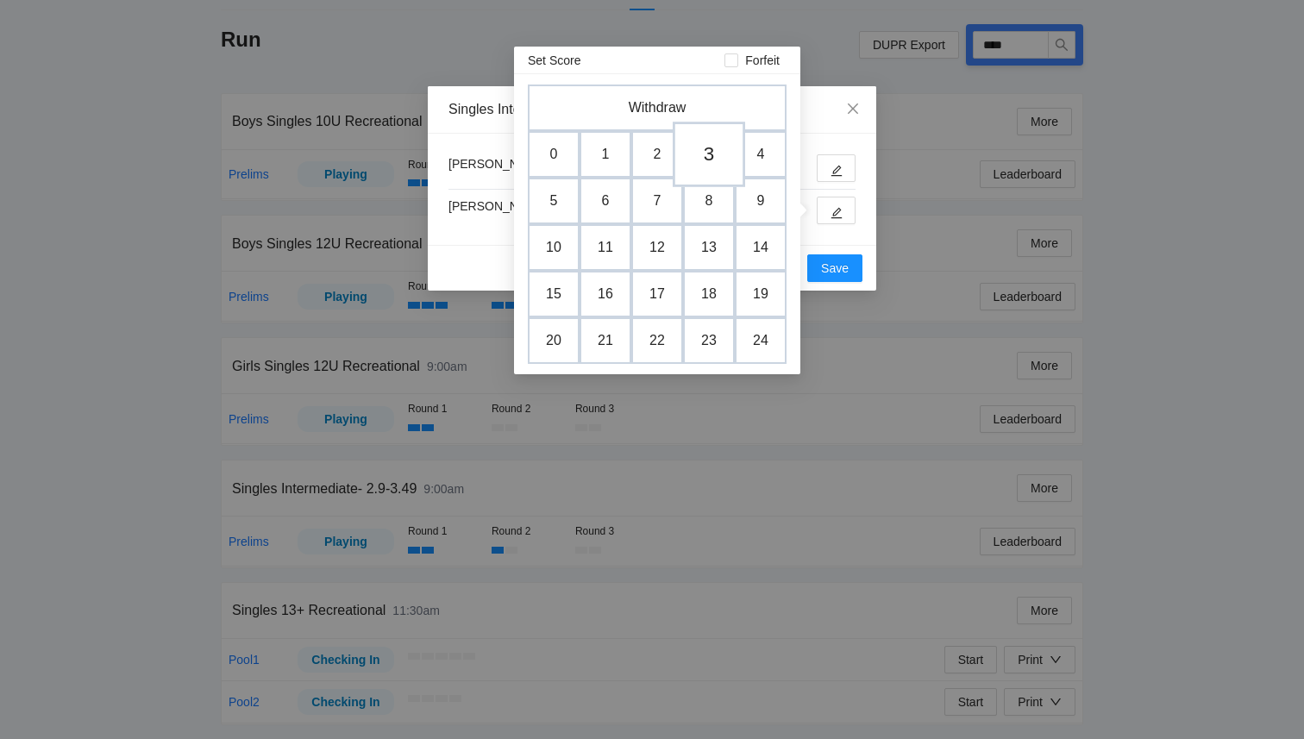
click at [695, 150] on td "3" at bounding box center [709, 155] width 72 height 66
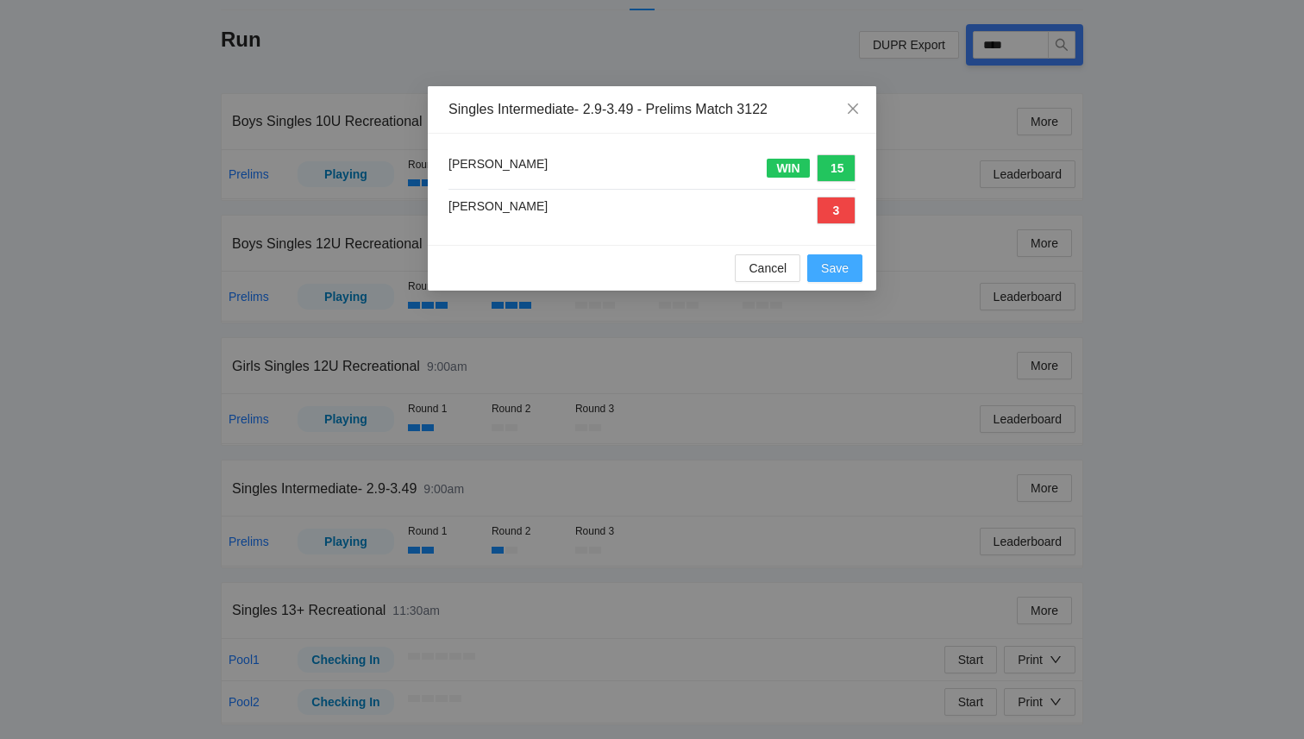
click at [837, 270] on span "Save" at bounding box center [835, 268] width 28 height 19
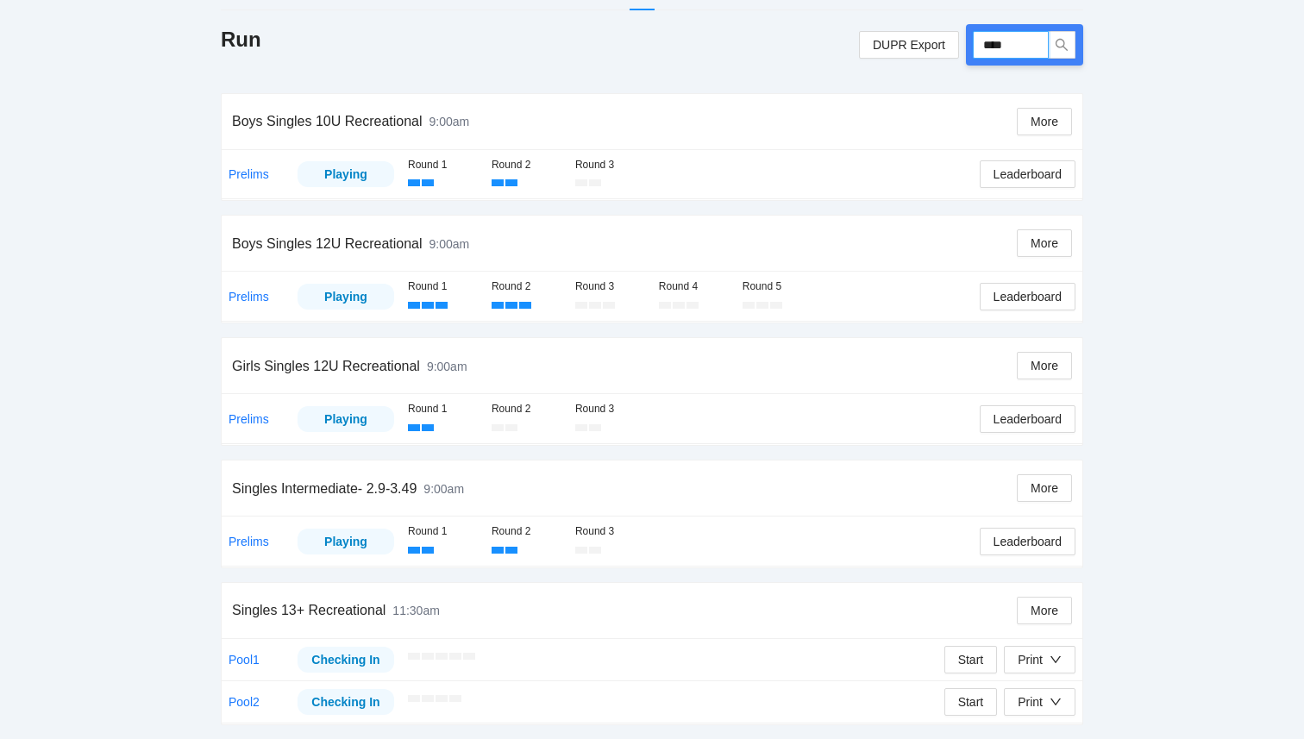
drag, startPoint x: 1023, startPoint y: 54, endPoint x: 876, endPoint y: 59, distance: 146.7
click at [876, 58] on div "DUPR Export ****" at bounding box center [971, 44] width 224 height 41
type input "****"
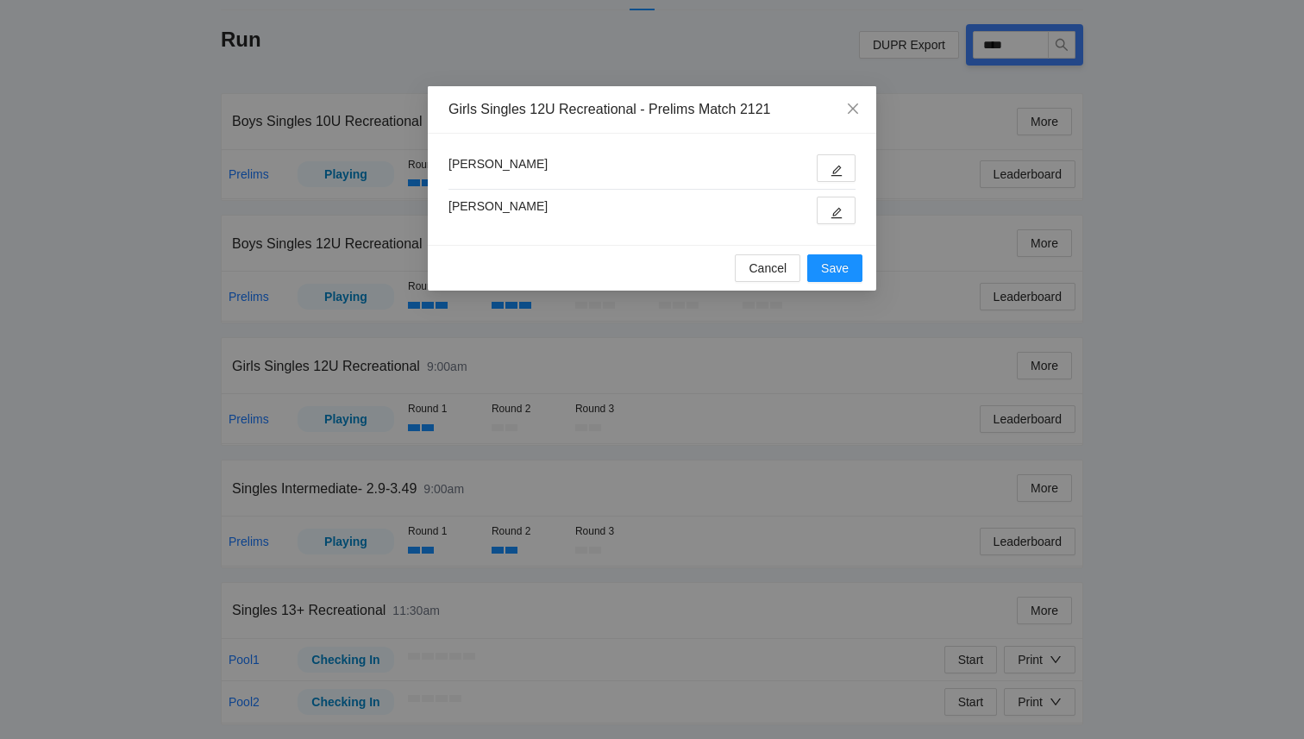
click at [838, 224] on div "Aarshi Patel Penelope Black" at bounding box center [652, 189] width 449 height 111
click at [838, 217] on icon "edit" at bounding box center [837, 213] width 11 height 11
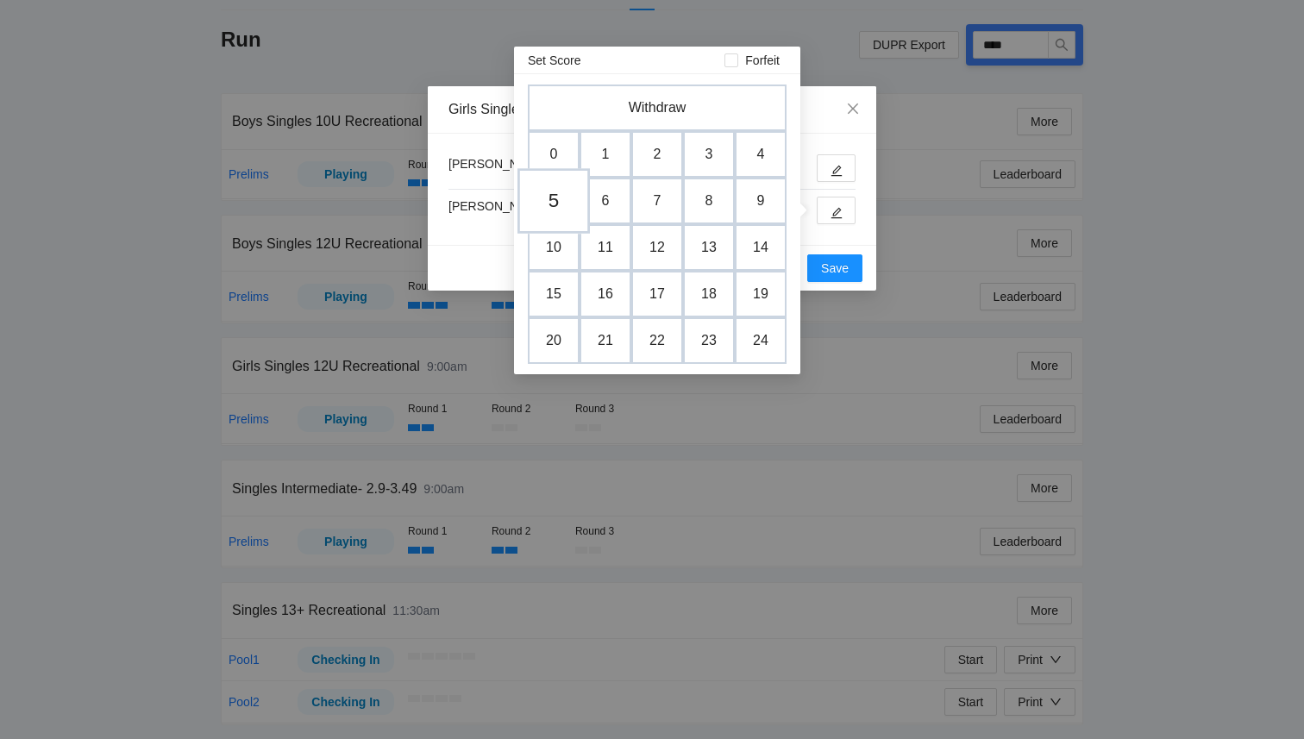
click at [559, 201] on td "5" at bounding box center [554, 201] width 72 height 66
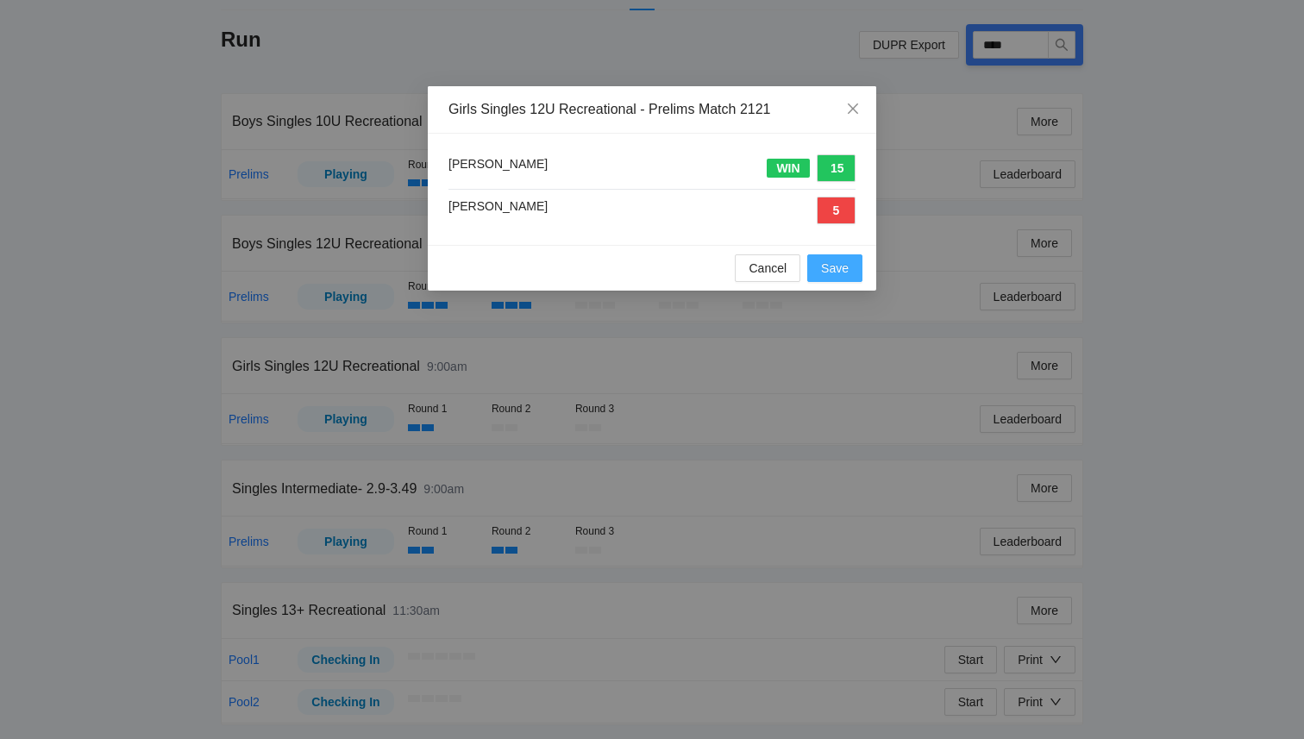
click at [833, 273] on span "Save" at bounding box center [835, 268] width 28 height 19
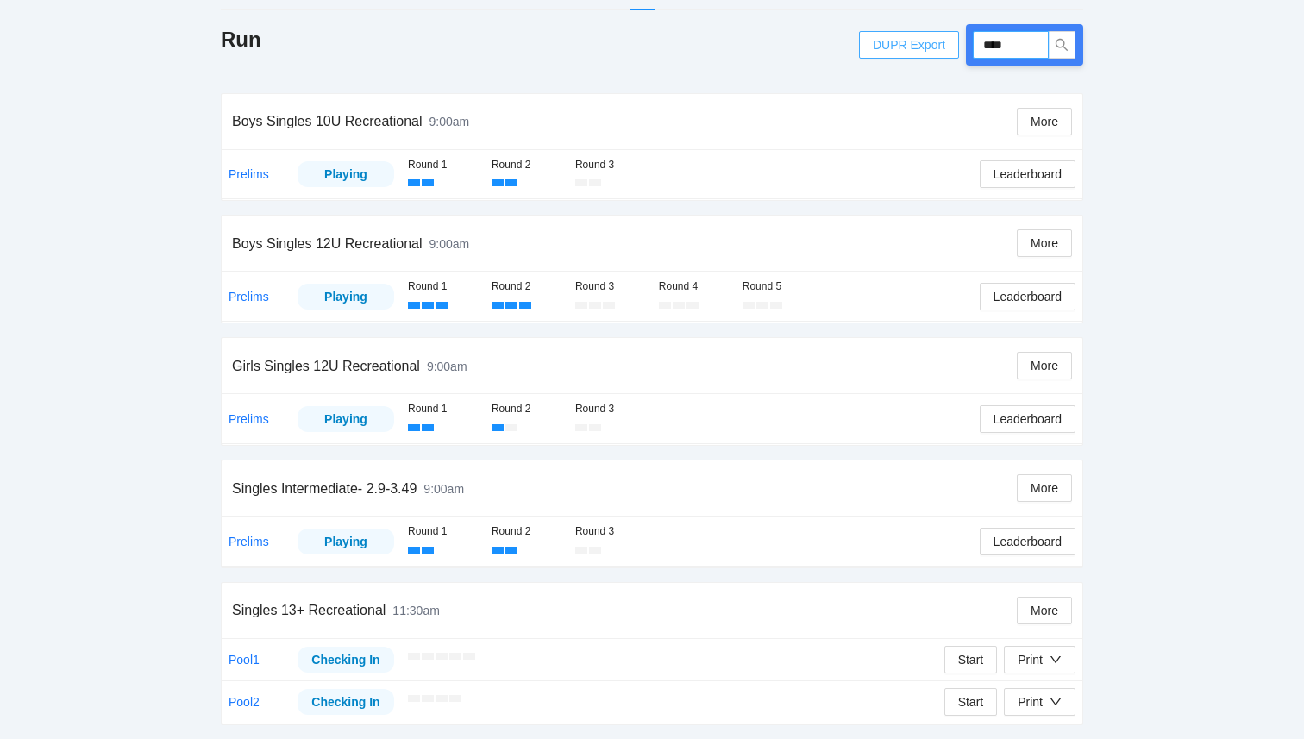
drag, startPoint x: 1041, startPoint y: 47, endPoint x: 889, endPoint y: 32, distance: 152.6
click at [889, 32] on div "DUPR Export ****" at bounding box center [971, 44] width 224 height 41
type input "****"
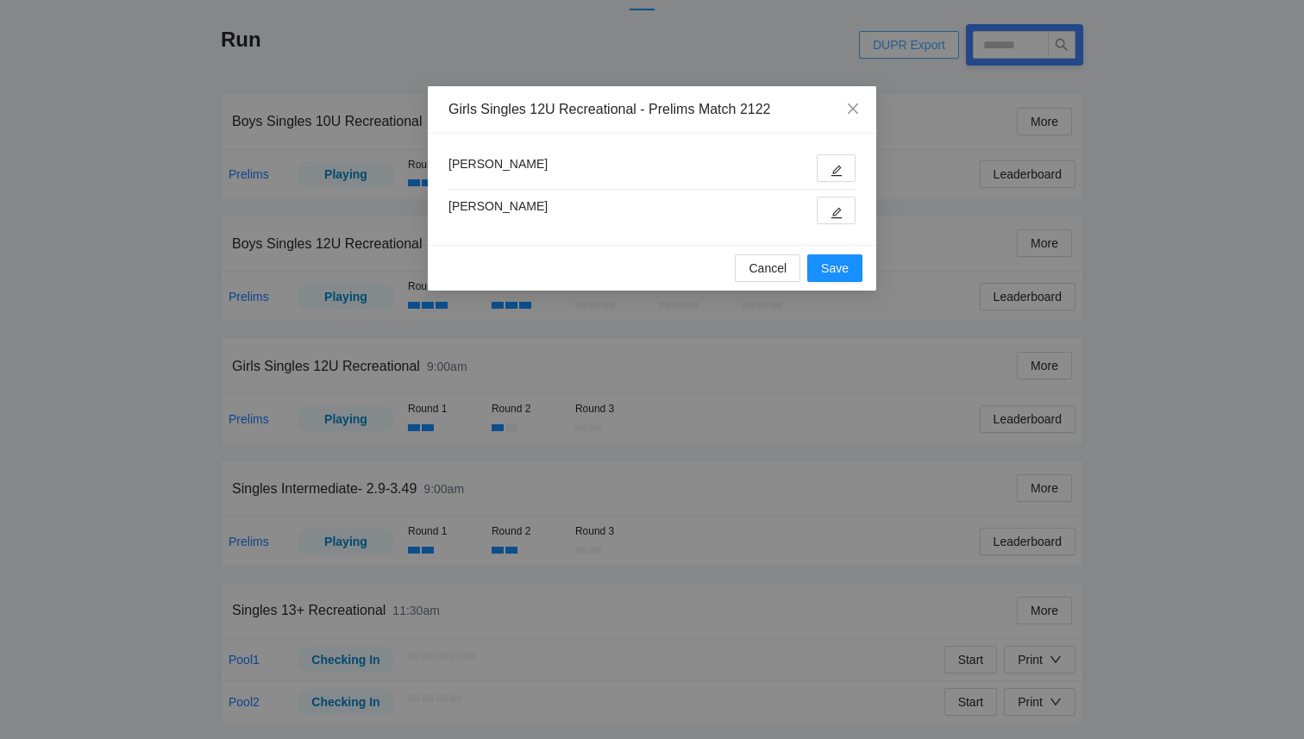
type input "****"
click at [830, 175] on button "button" at bounding box center [836, 168] width 39 height 28
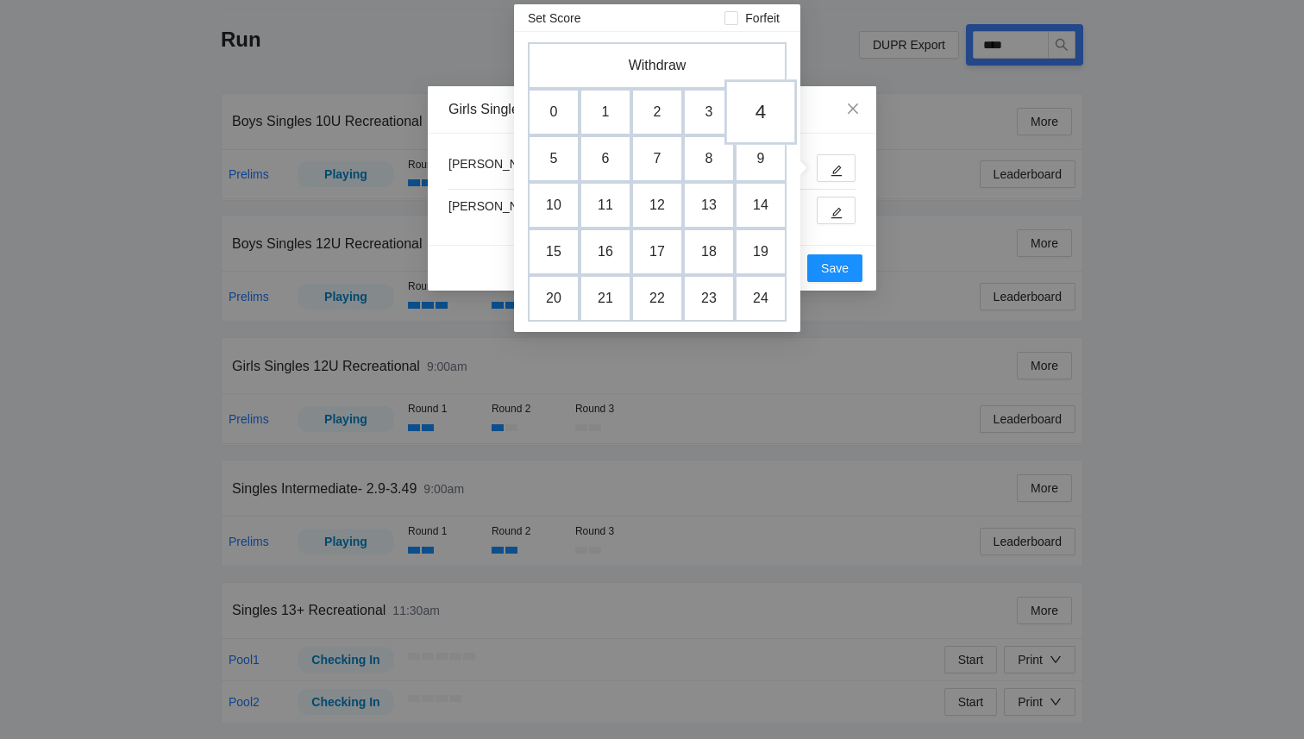
click at [773, 111] on td "4" at bounding box center [761, 112] width 72 height 66
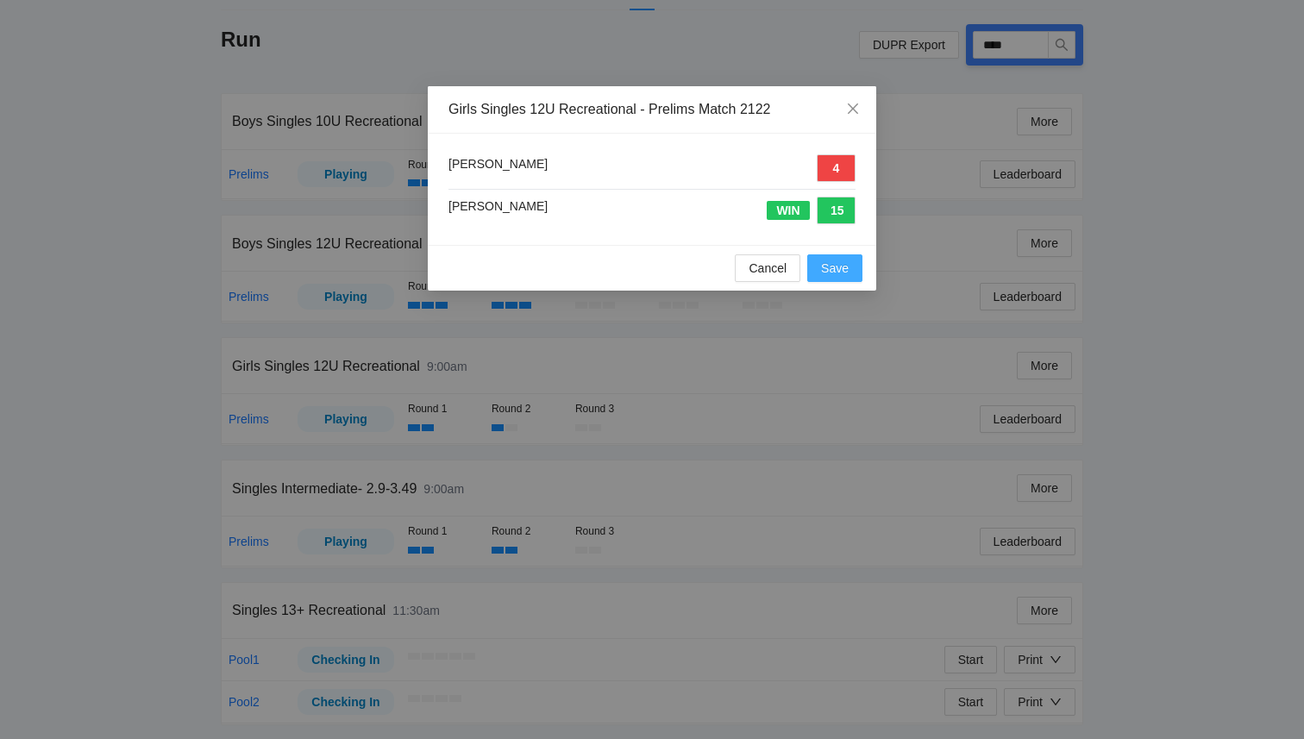
click at [843, 278] on button "Save" at bounding box center [834, 268] width 55 height 28
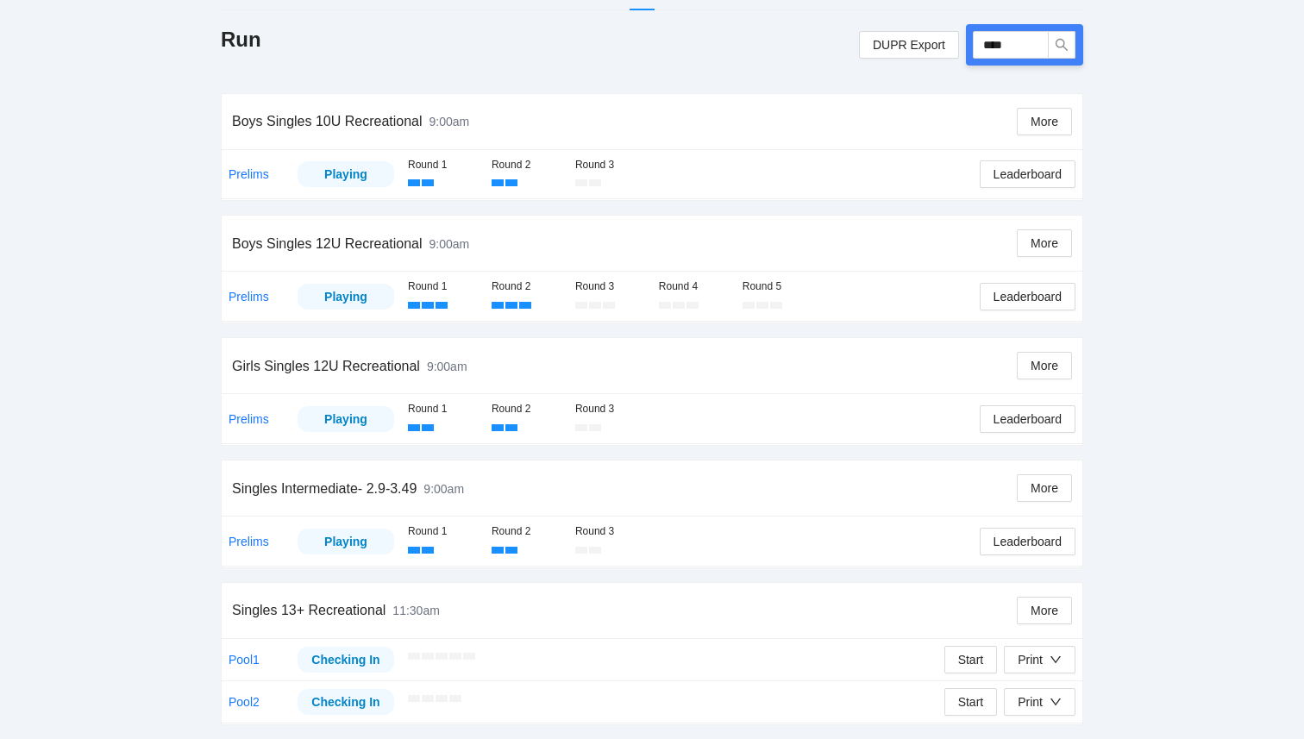
click at [114, 346] on div "pb rally Courtney Loughridge NJP Midwest Regional by National Junior Pickleball…" at bounding box center [652, 245] width 1304 height 987
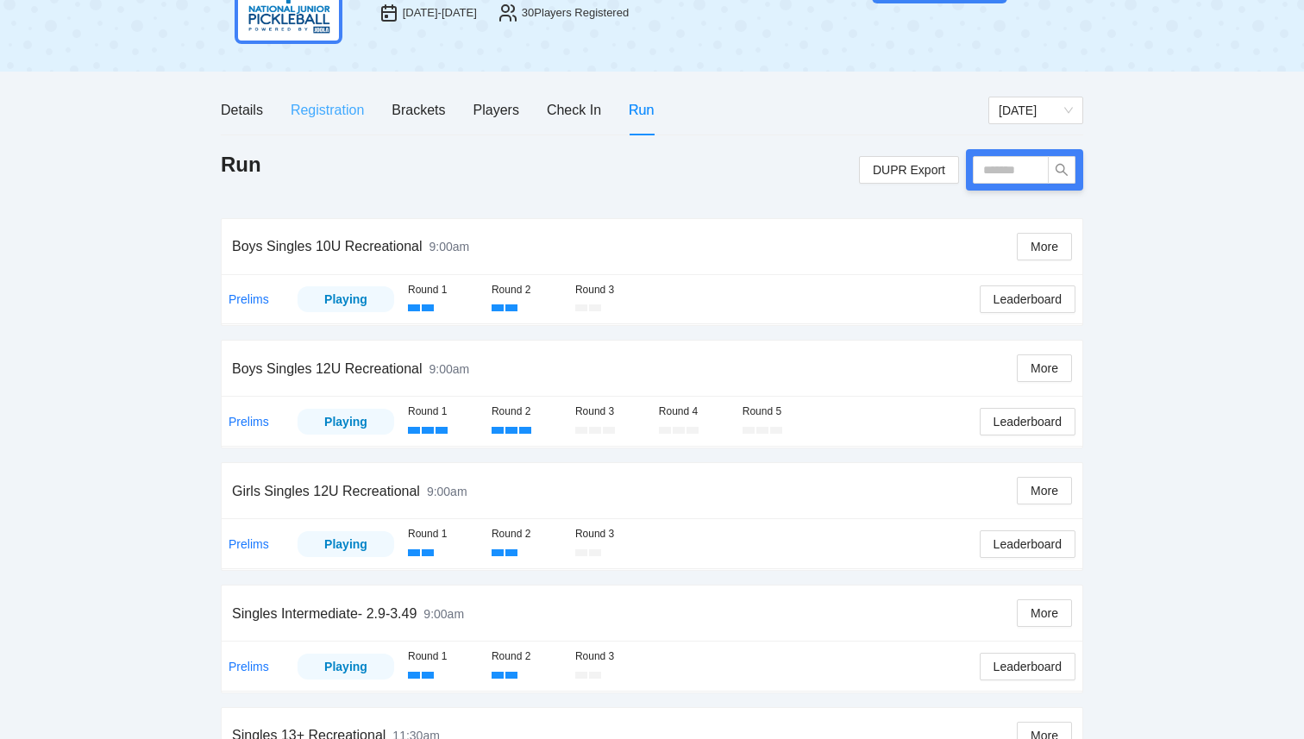
scroll to position [128, 0]
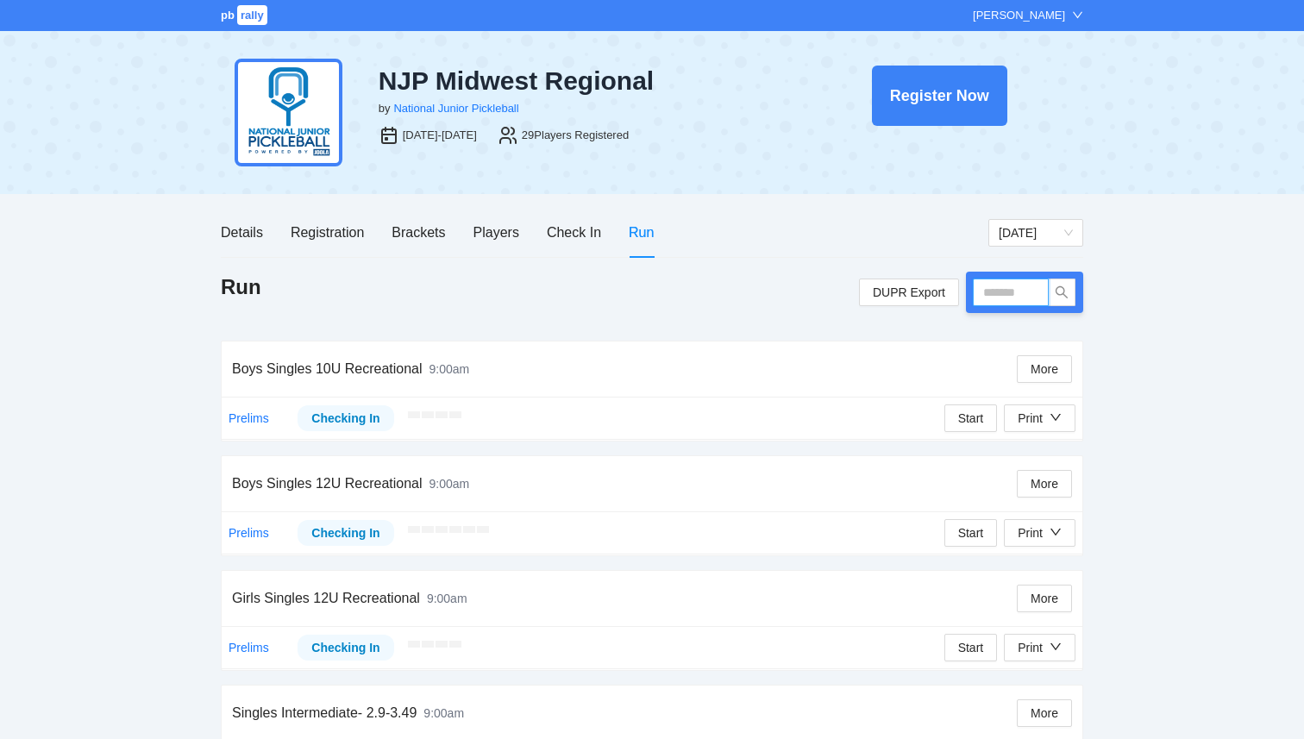
click at [1004, 288] on input "text" at bounding box center [1011, 293] width 76 height 28
type input "****"
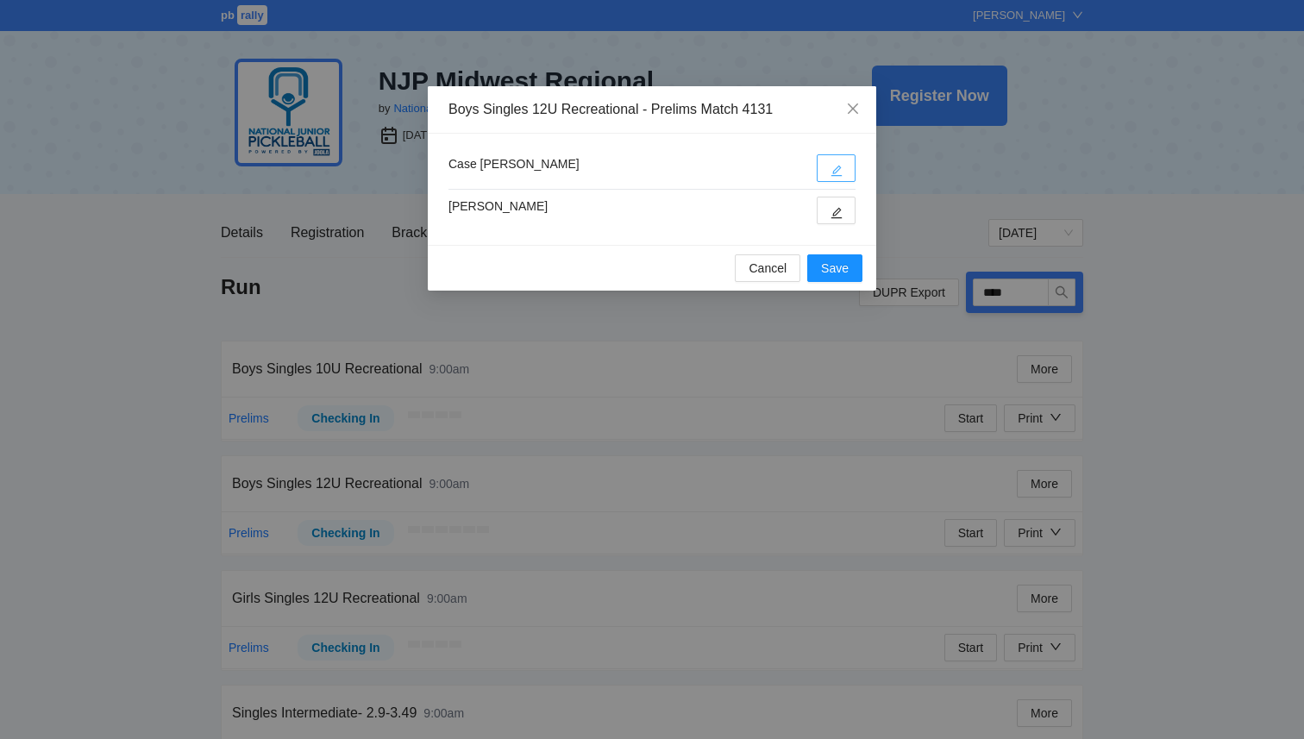
click at [838, 168] on icon "edit" at bounding box center [837, 171] width 12 height 12
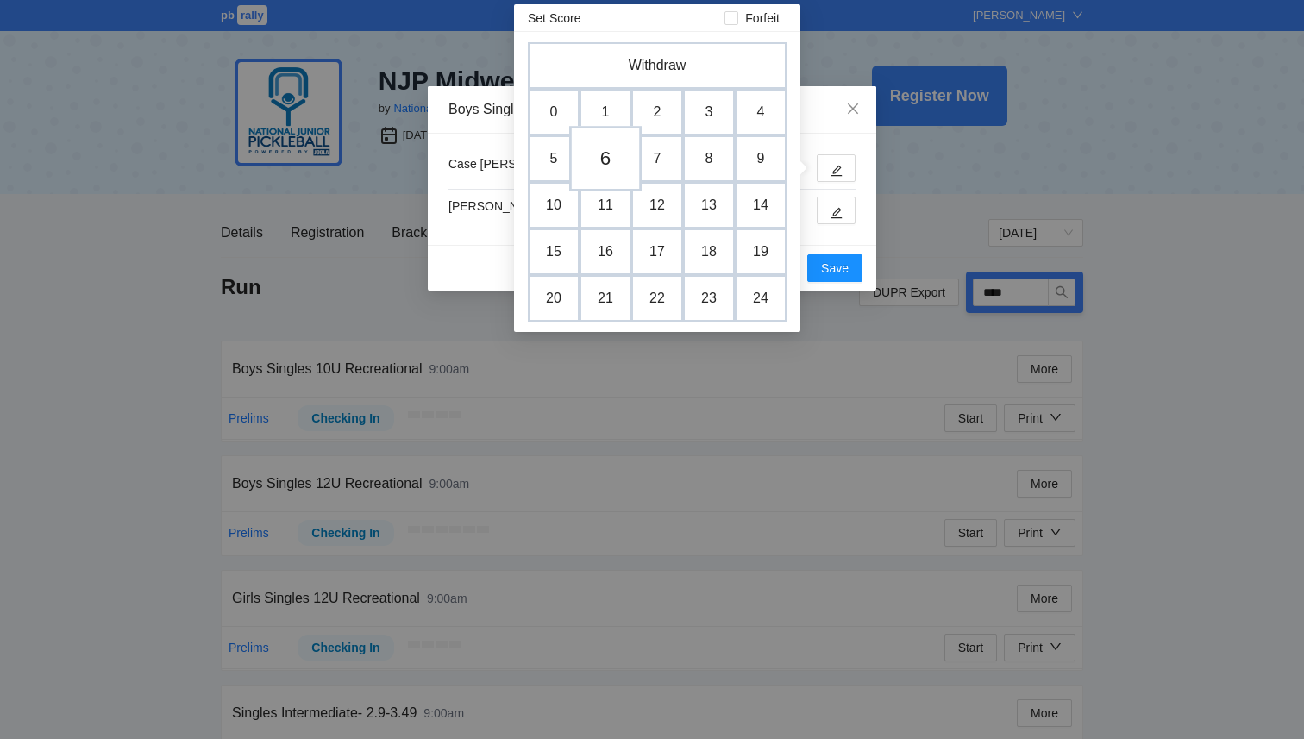
click at [585, 152] on td "6" at bounding box center [605, 159] width 72 height 66
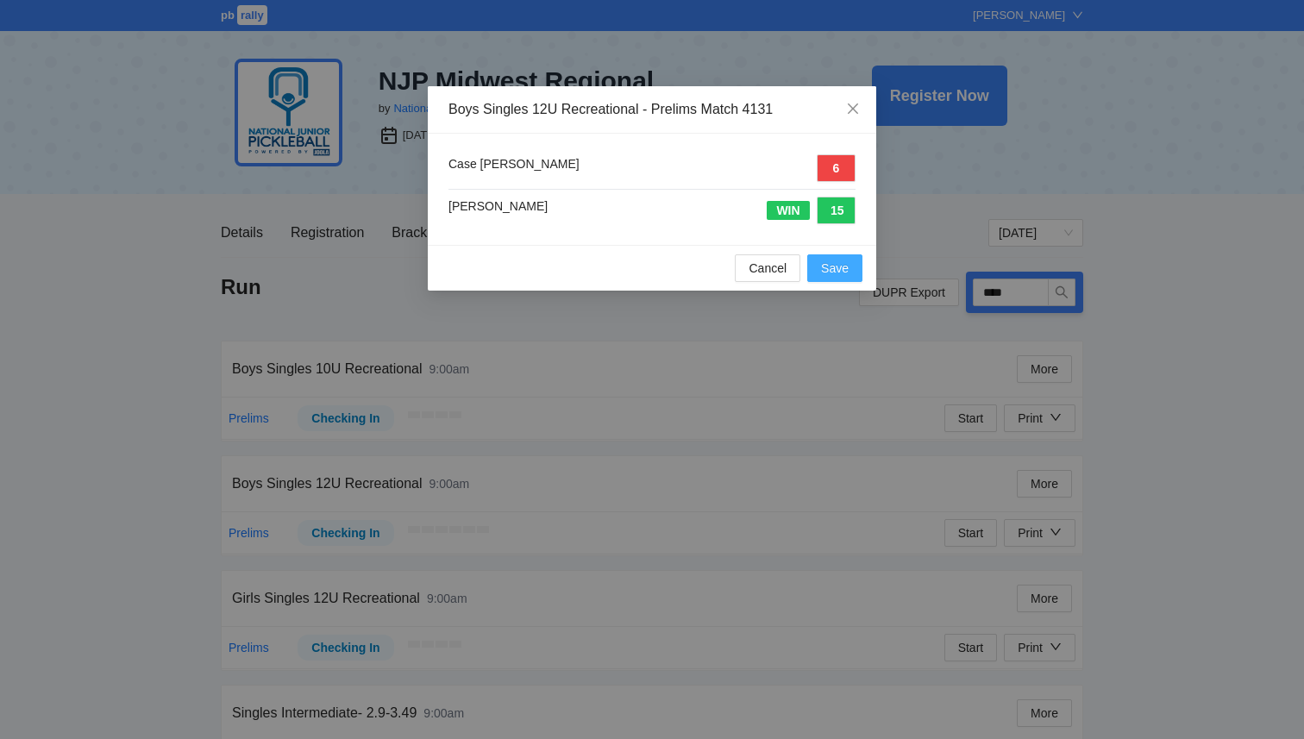
click at [837, 261] on span "Save" at bounding box center [835, 268] width 28 height 19
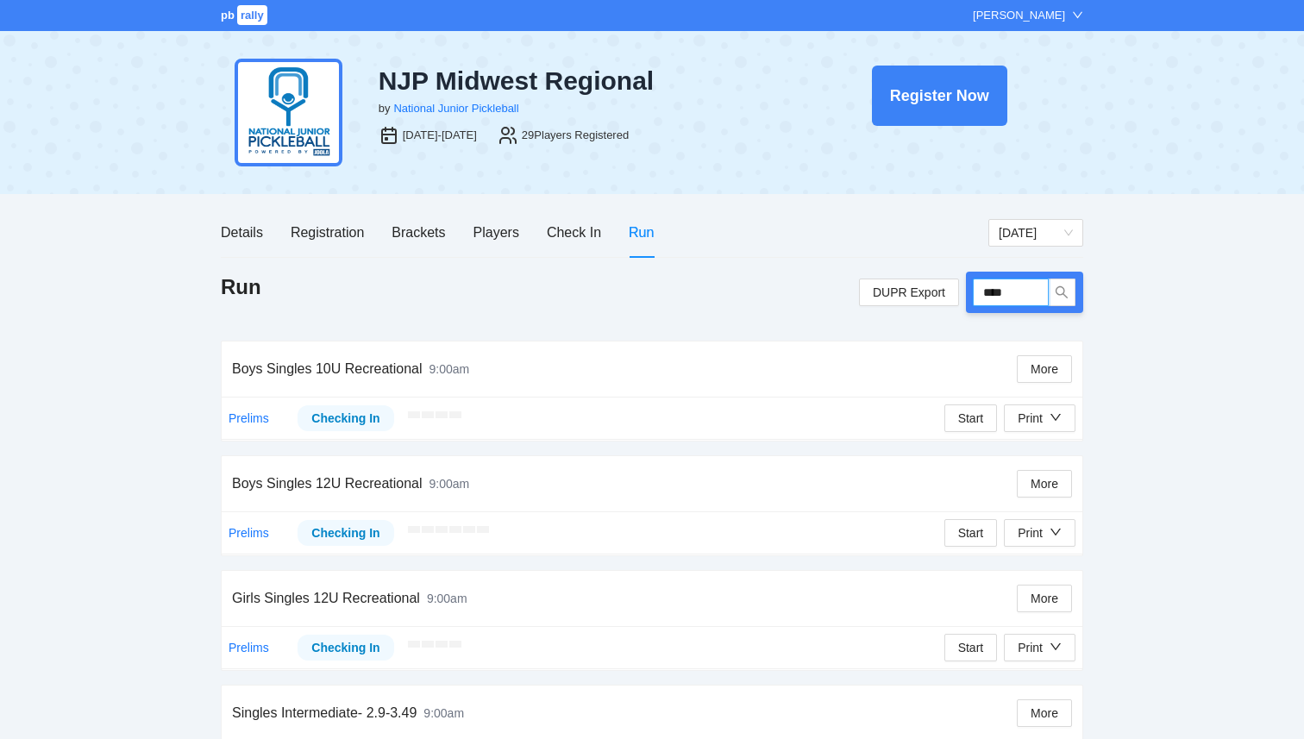
click at [1023, 293] on input "****" at bounding box center [1011, 293] width 76 height 28
type input "****"
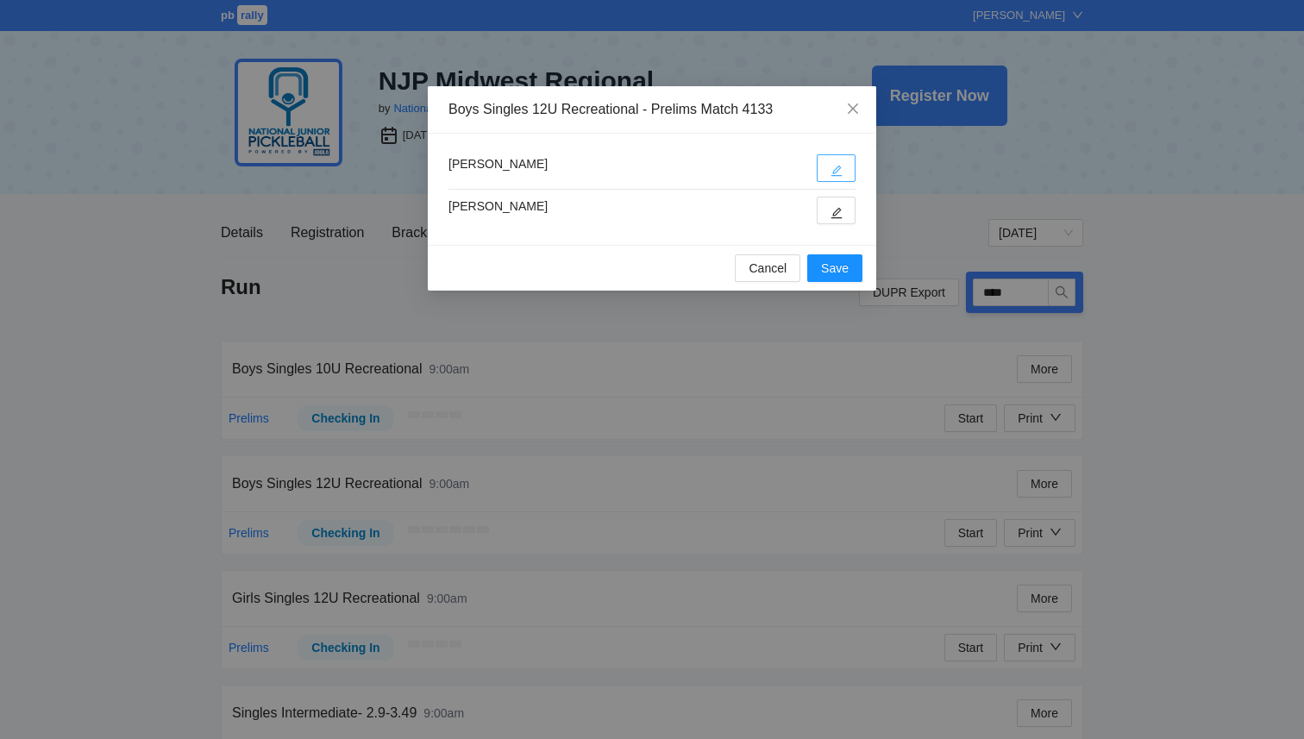
click at [841, 172] on icon "edit" at bounding box center [837, 171] width 12 height 12
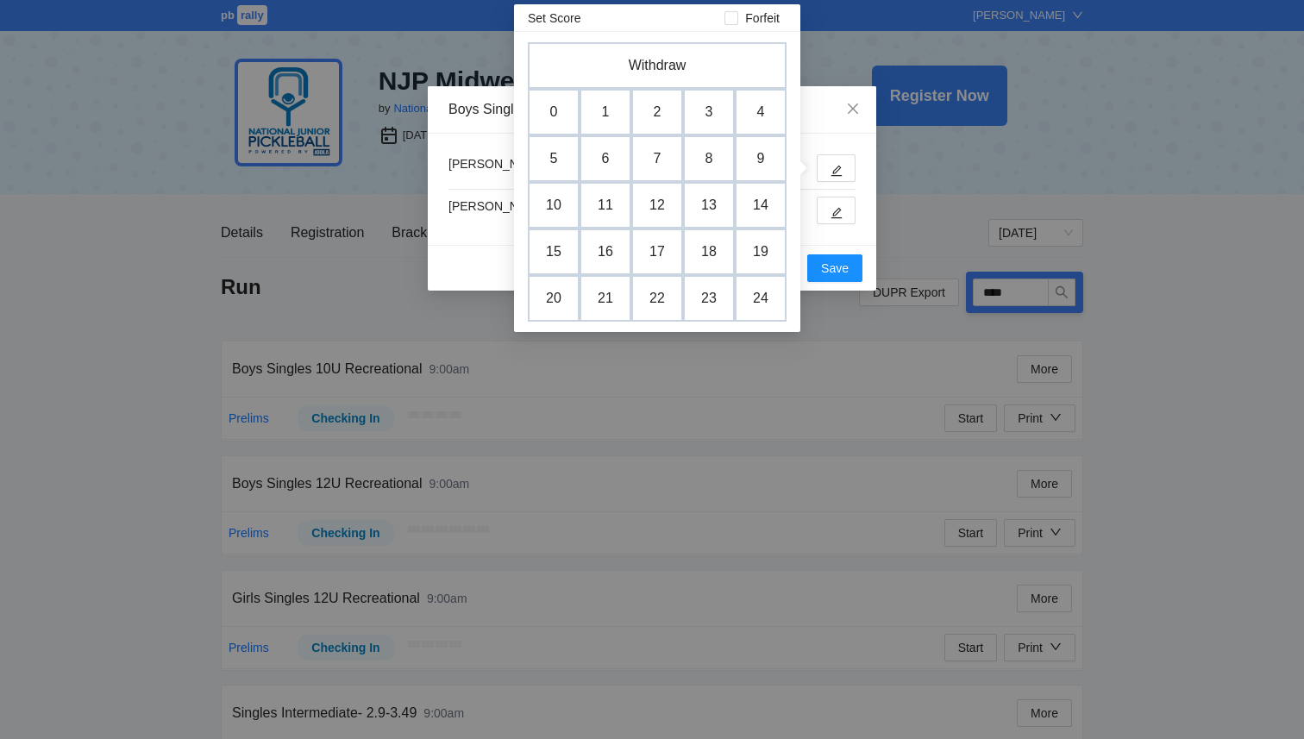
click at [864, 182] on div "Mahdi Mawji Jase Waitek" at bounding box center [652, 189] width 449 height 111
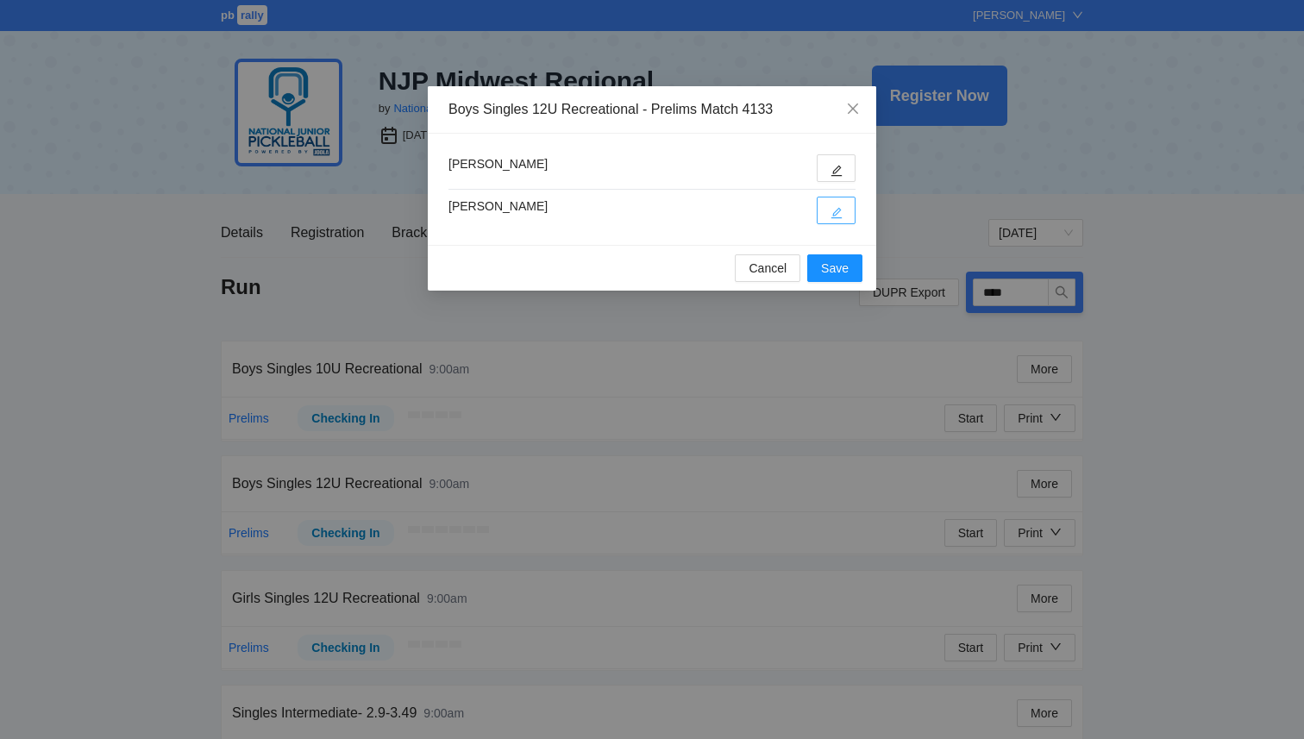
click at [842, 204] on button "button" at bounding box center [836, 211] width 39 height 28
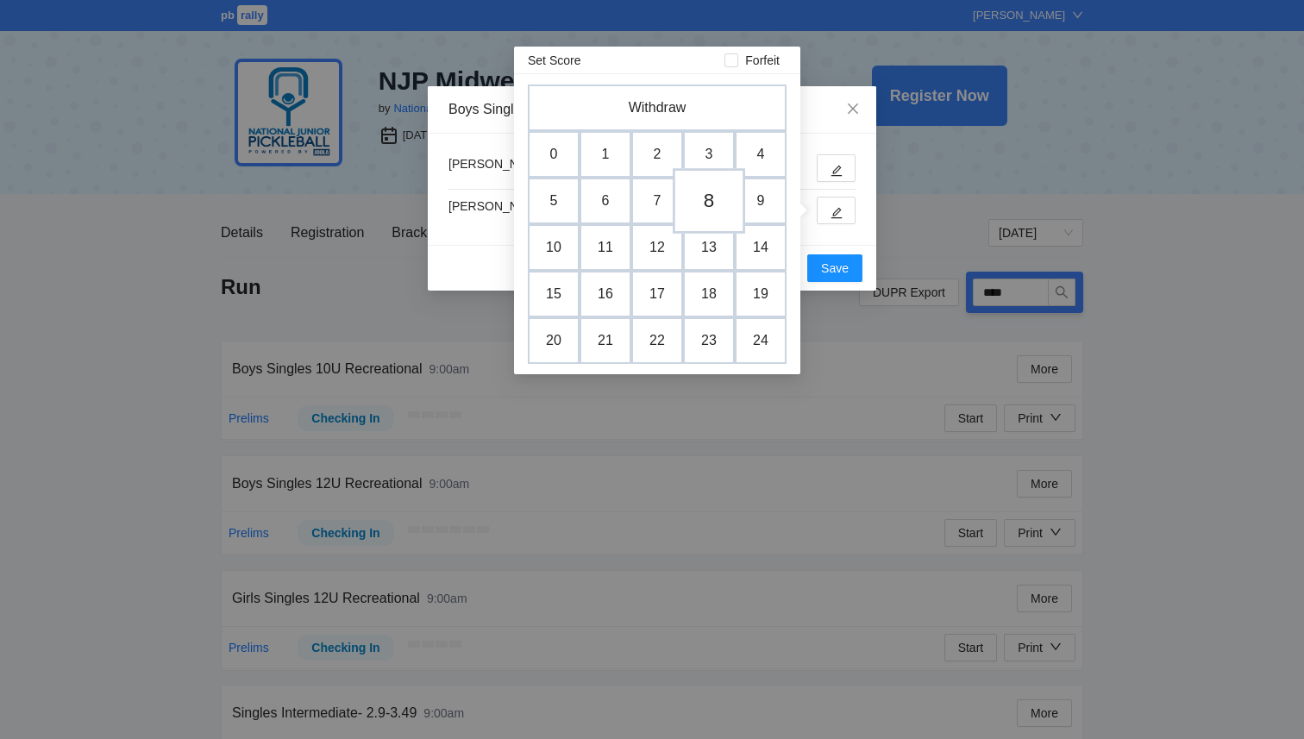
click at [707, 205] on td "8" at bounding box center [709, 201] width 72 height 66
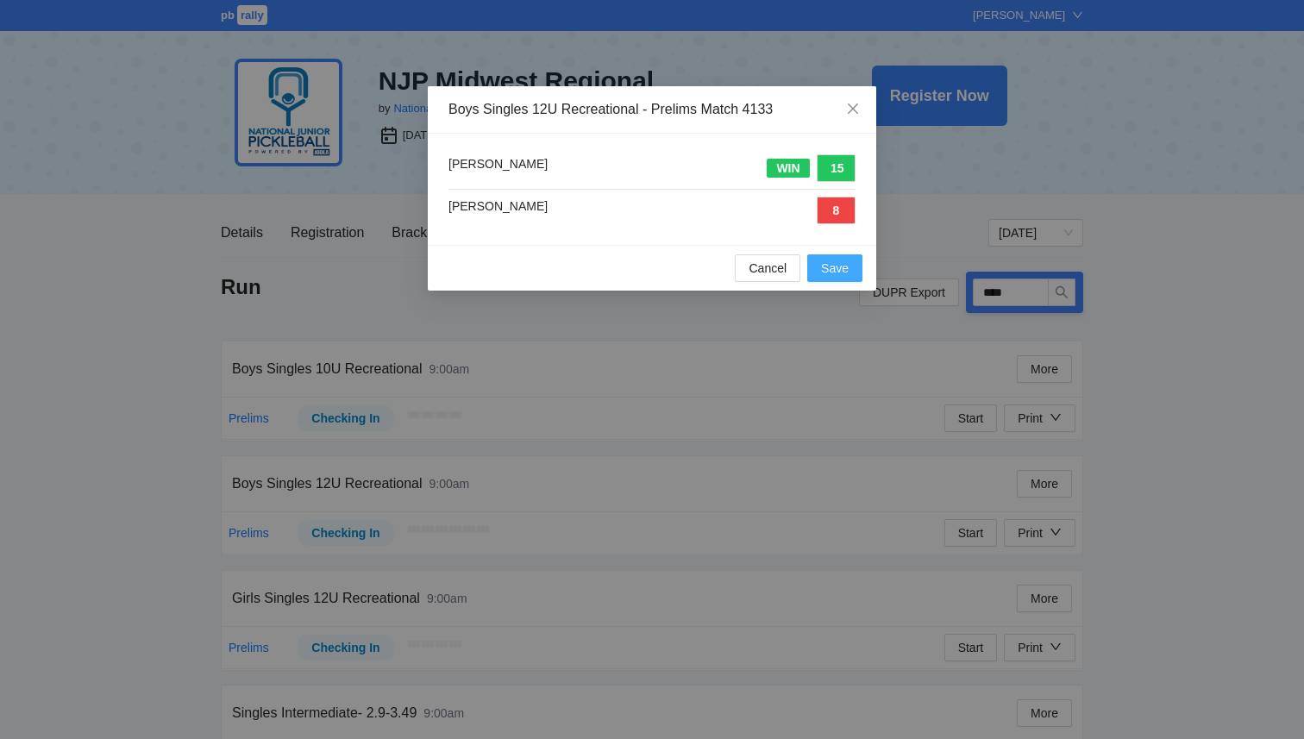
click at [828, 279] on button "Save" at bounding box center [834, 268] width 55 height 28
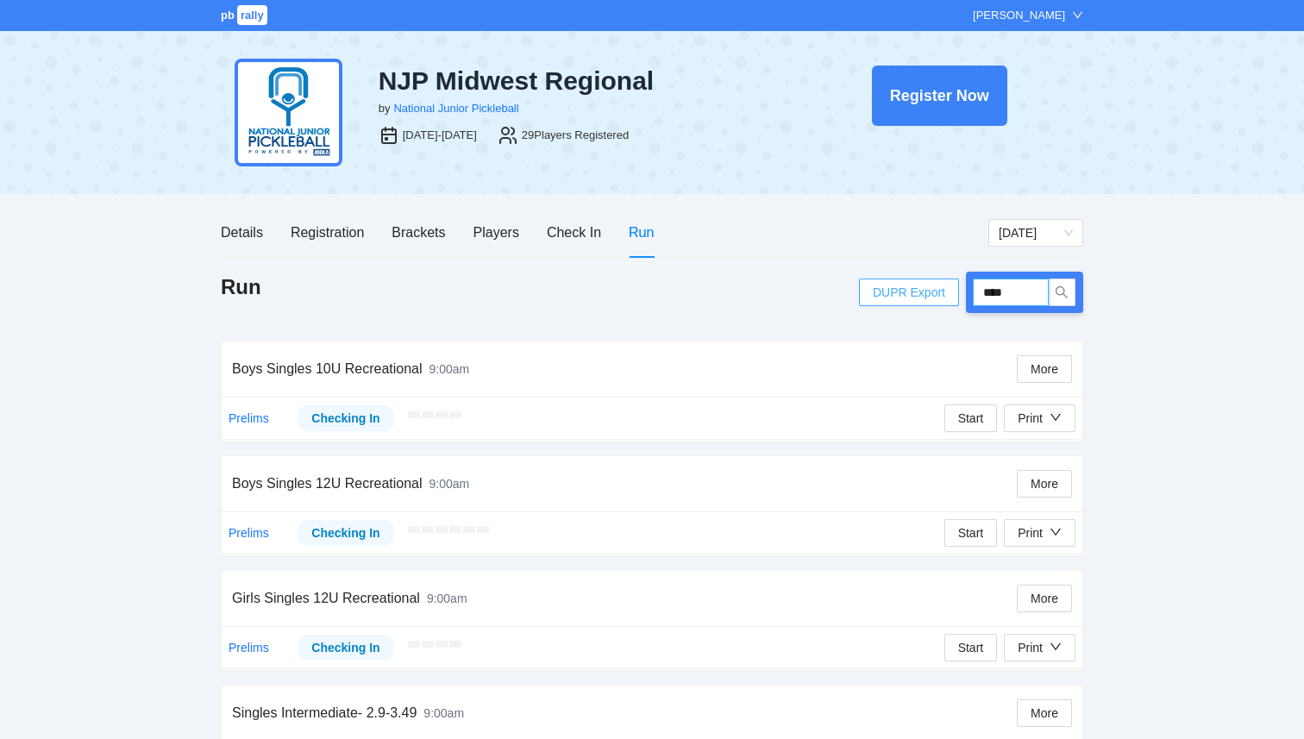
drag, startPoint x: 1018, startPoint y: 290, endPoint x: 910, endPoint y: 279, distance: 108.4
click at [910, 279] on div "DUPR Export ****" at bounding box center [971, 292] width 224 height 41
type input "****"
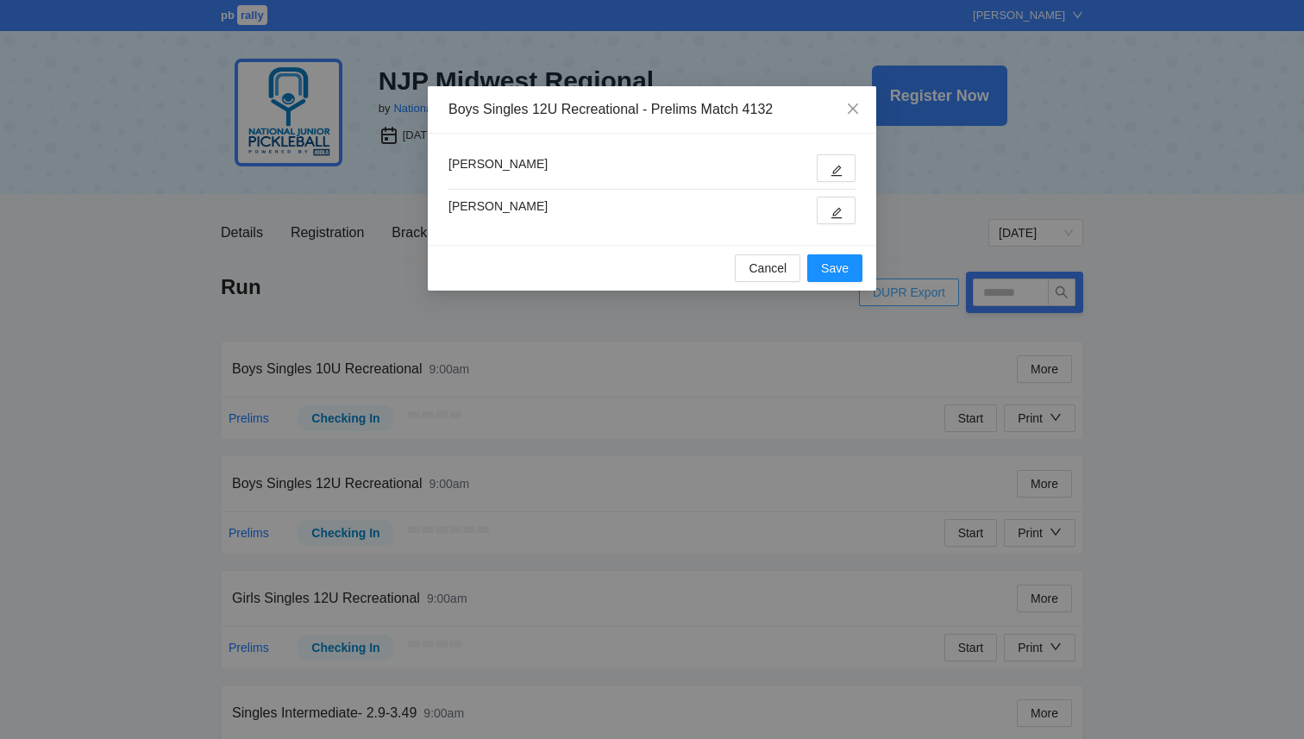
type input "****"
click at [838, 207] on icon "edit" at bounding box center [837, 213] width 12 height 12
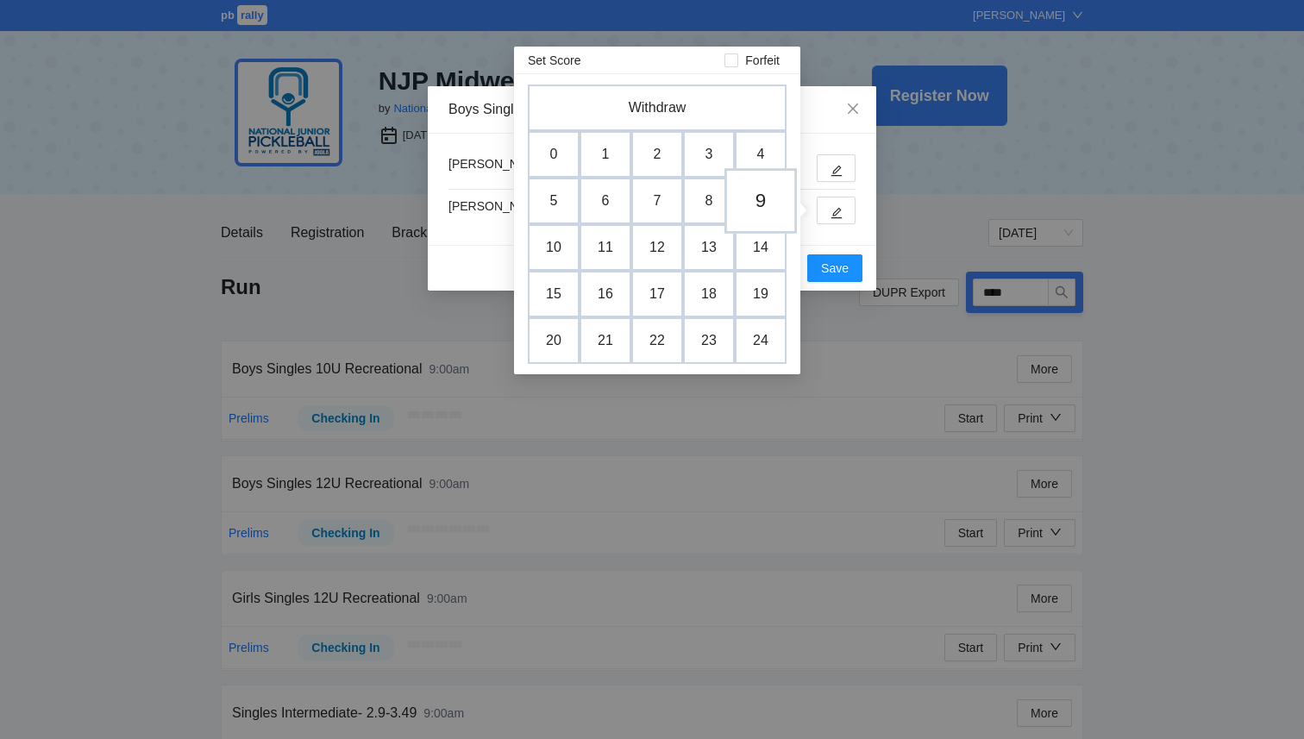
click at [769, 199] on td "9" at bounding box center [761, 201] width 72 height 66
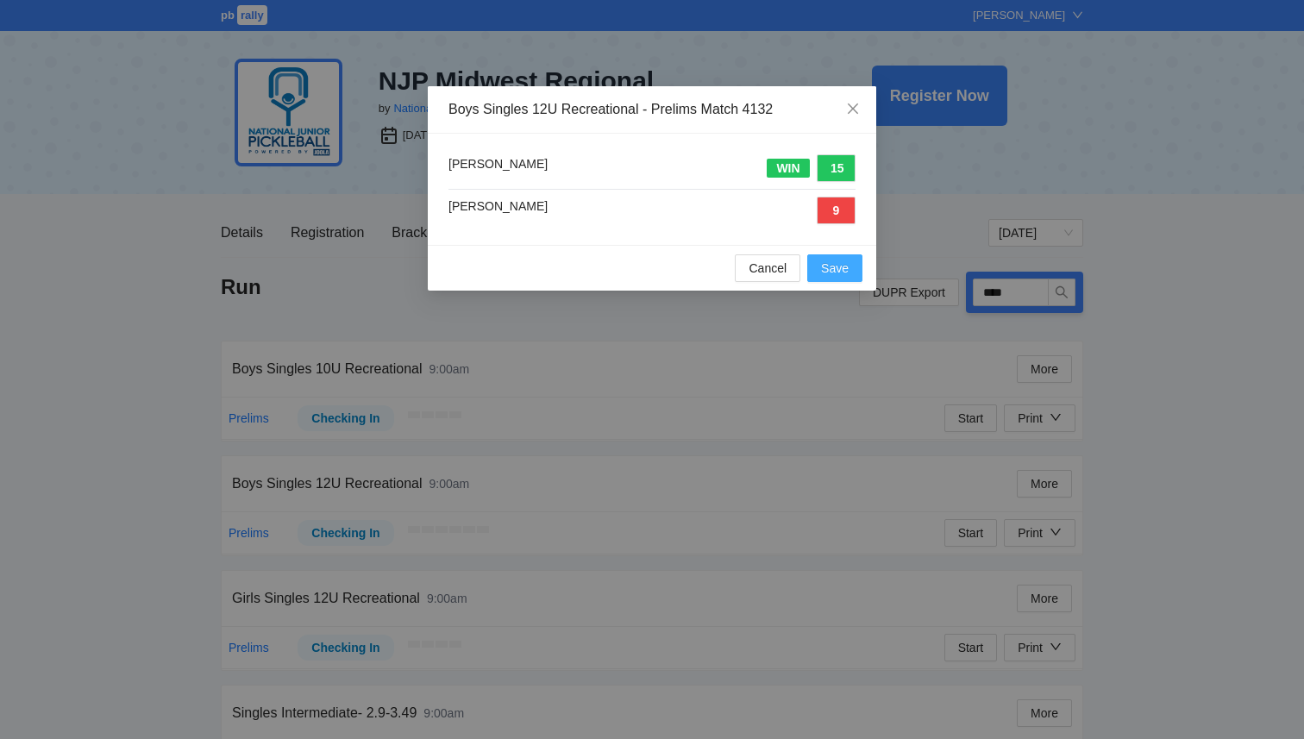
click at [823, 265] on span "Save" at bounding box center [835, 268] width 28 height 19
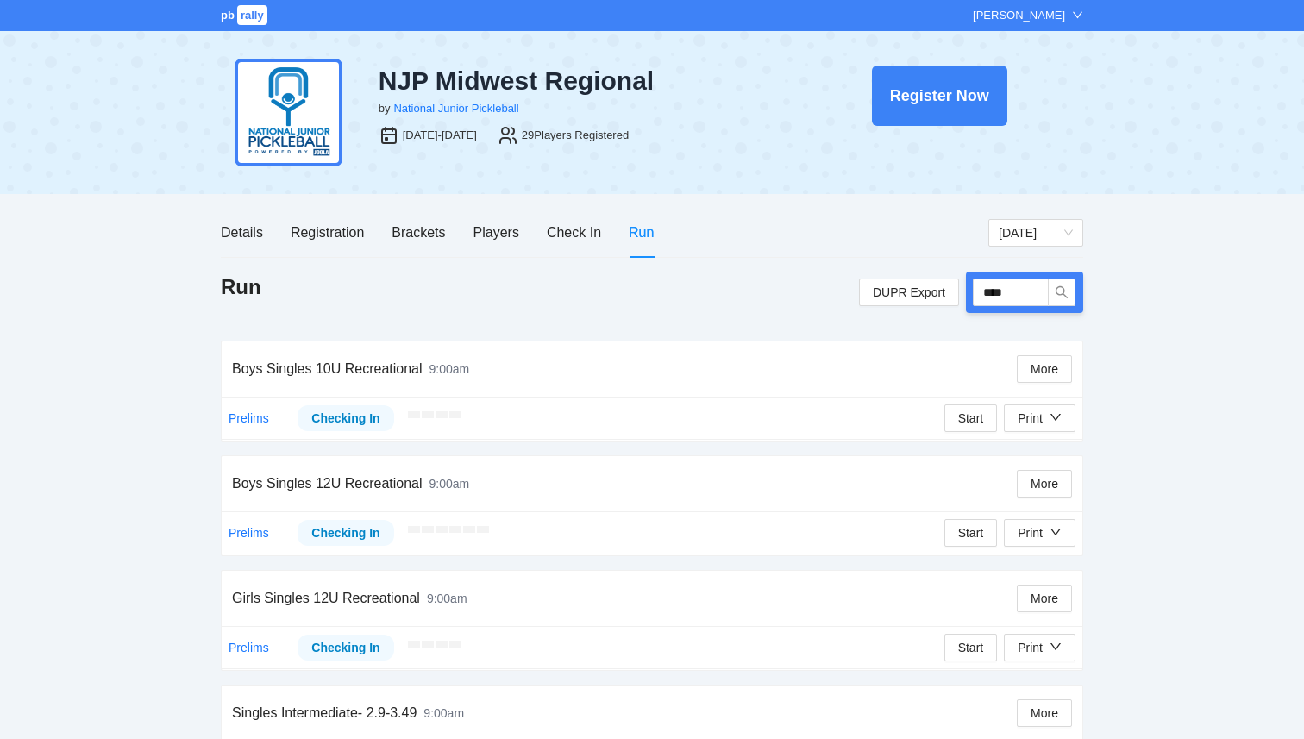
click at [823, 266] on div "Details Registration Brackets Players Check In Run Friday Run DUPR Export **** …" at bounding box center [652, 582] width 863 height 748
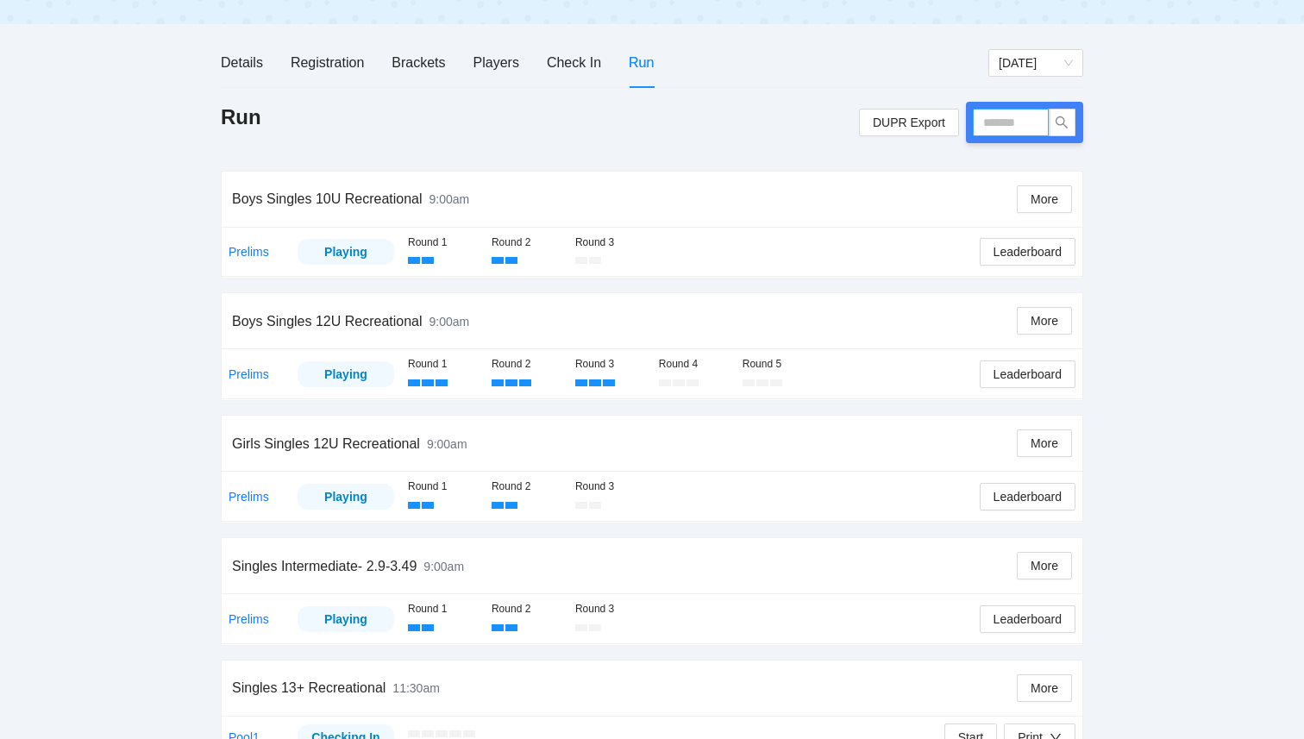
scroll to position [172, 0]
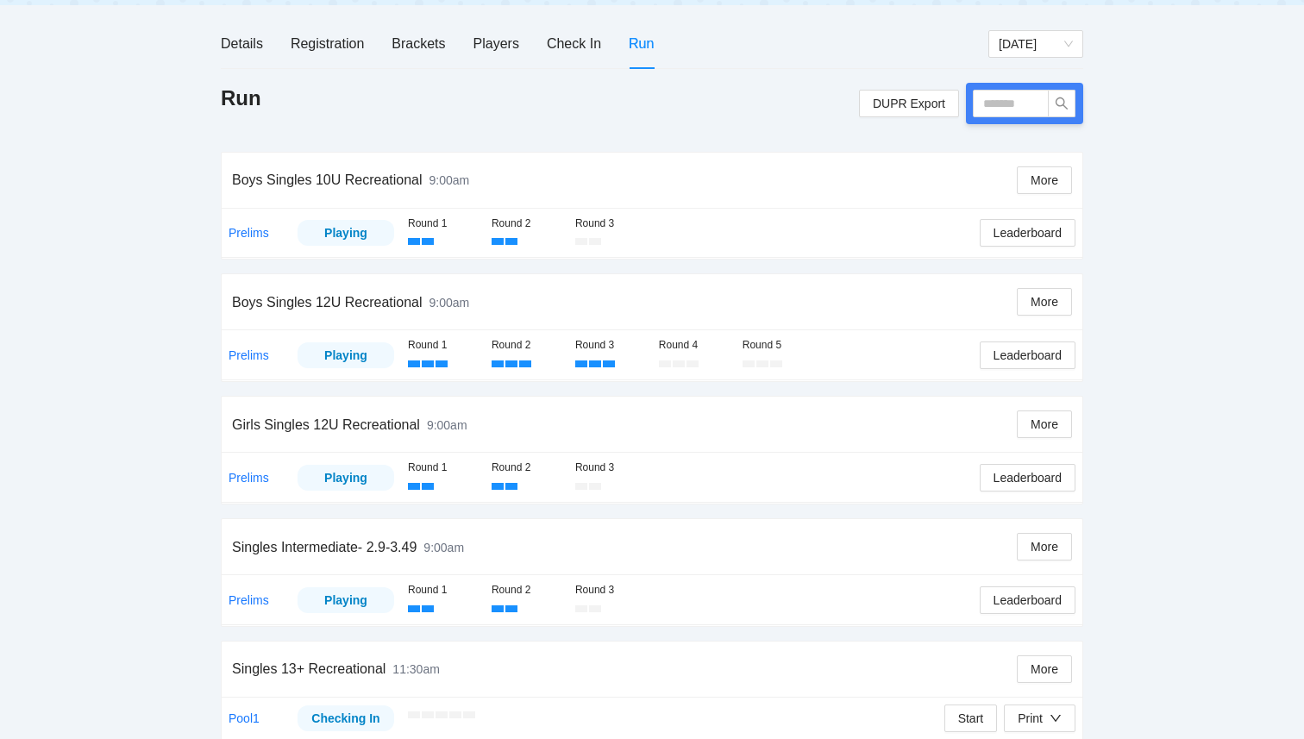
scroll to position [248, 0]
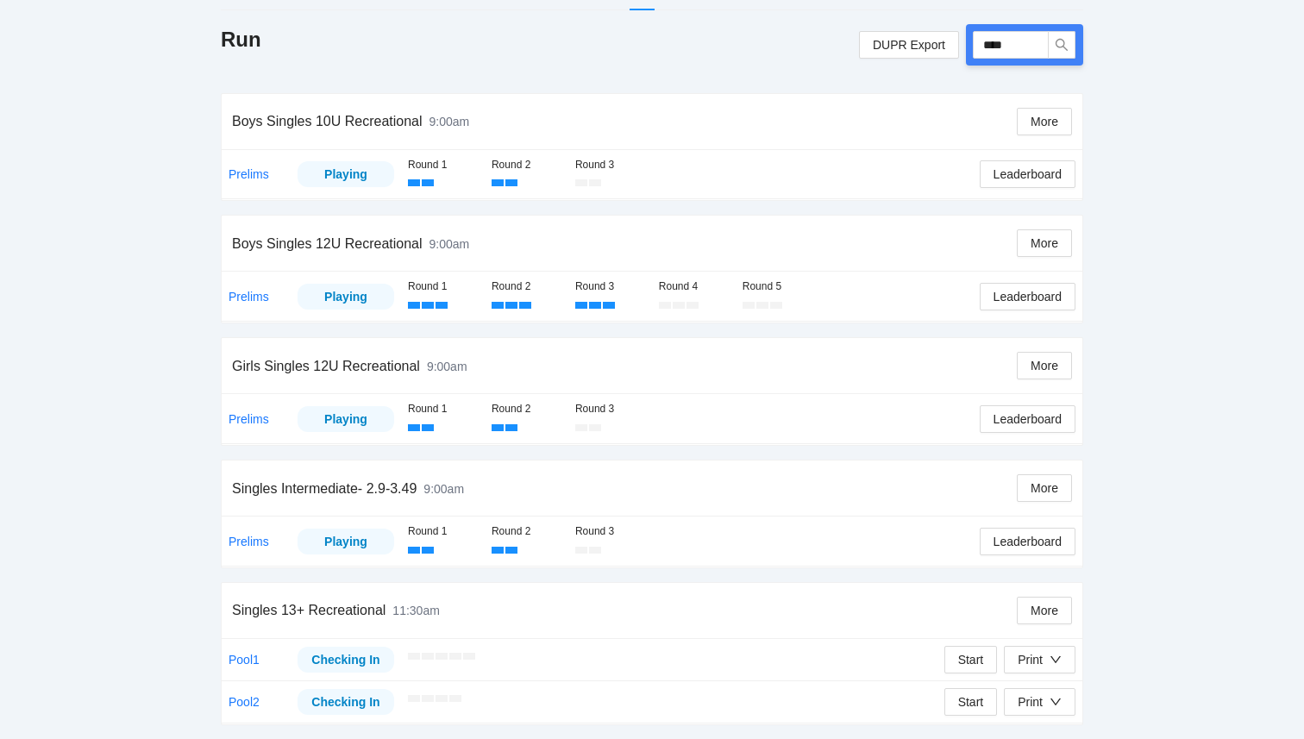
type input "*****"
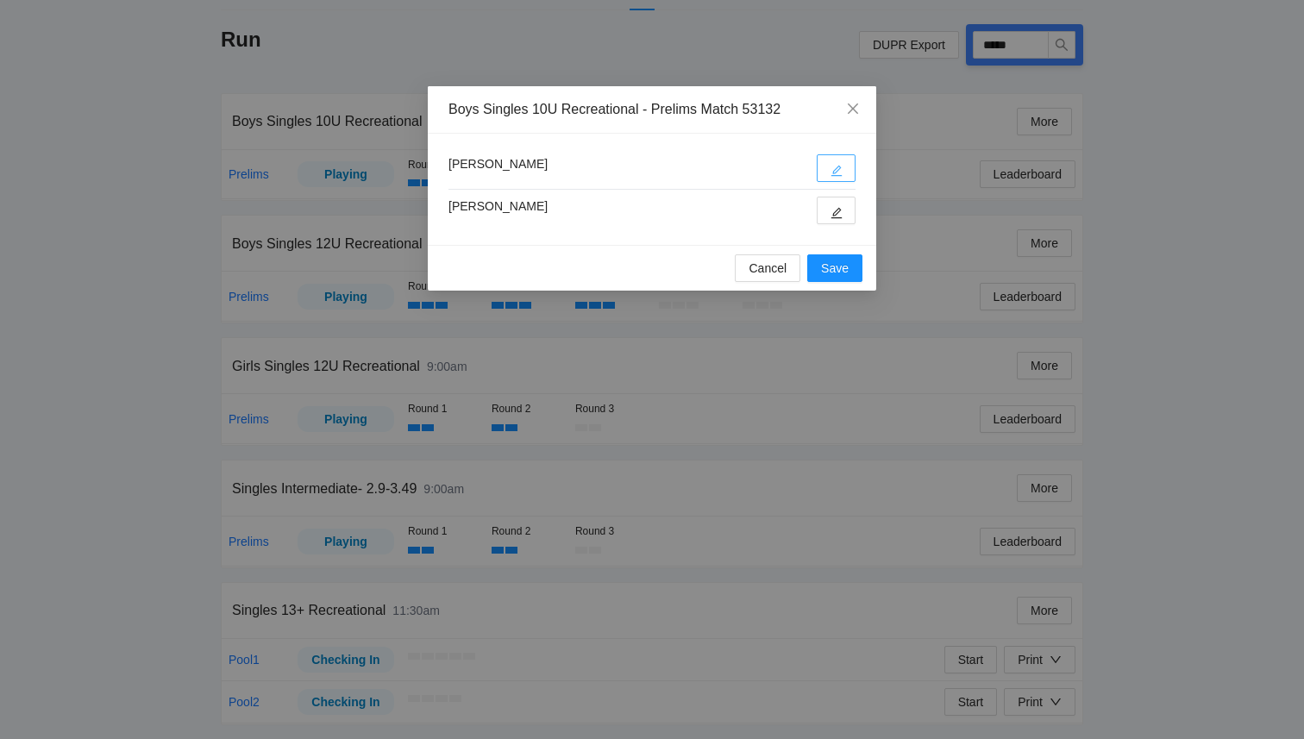
click at [839, 176] on icon "edit" at bounding box center [837, 171] width 12 height 12
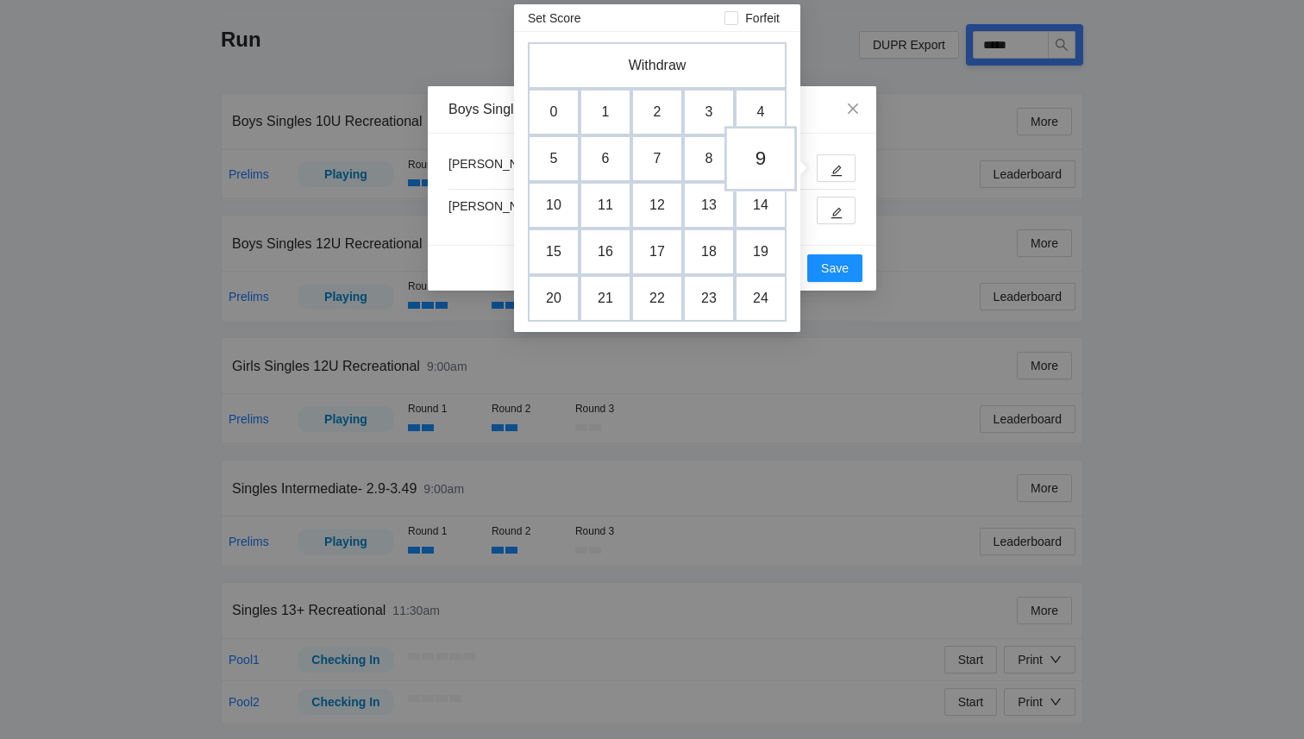
click at [757, 170] on td "9" at bounding box center [761, 159] width 72 height 66
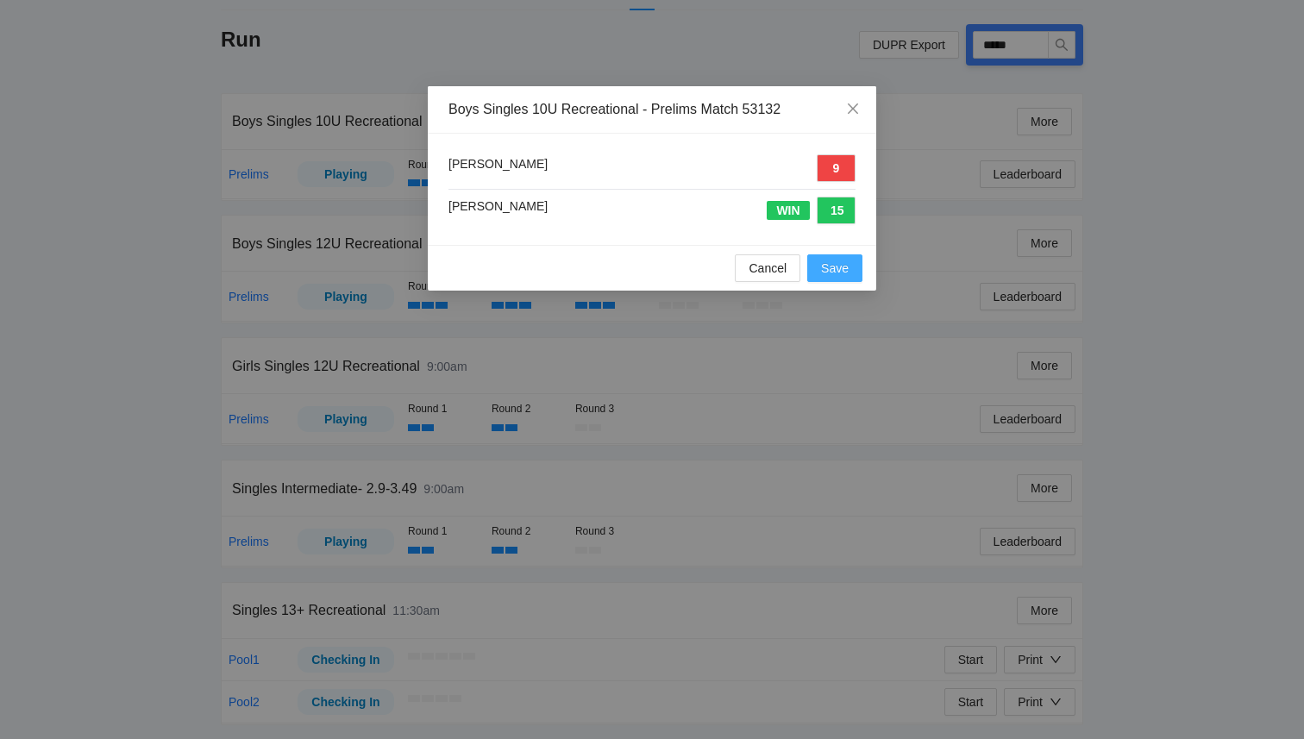
click at [834, 277] on span "Save" at bounding box center [835, 268] width 28 height 19
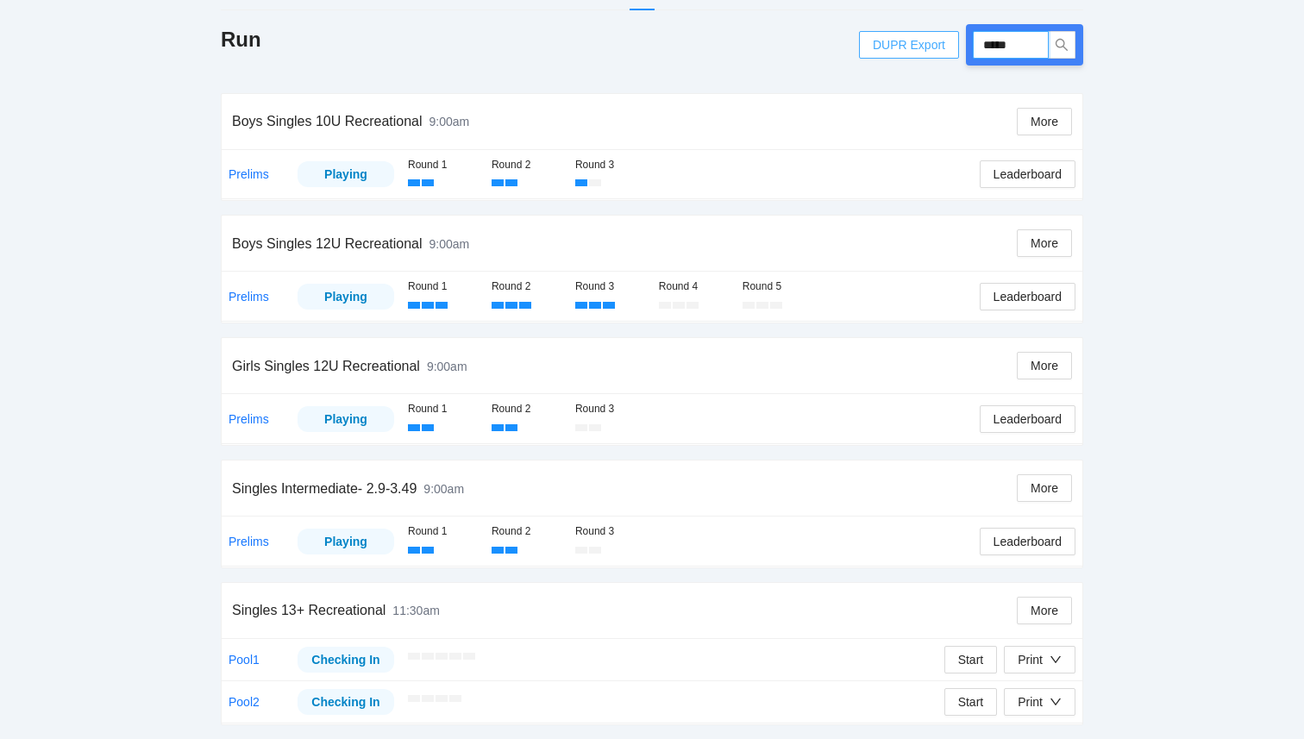
drag, startPoint x: 1027, startPoint y: 47, endPoint x: 936, endPoint y: 43, distance: 91.5
click at [936, 43] on div "DUPR Export *****" at bounding box center [971, 44] width 224 height 41
click at [989, 51] on input "****" at bounding box center [1011, 45] width 76 height 28
type input "*"
type input "*****"
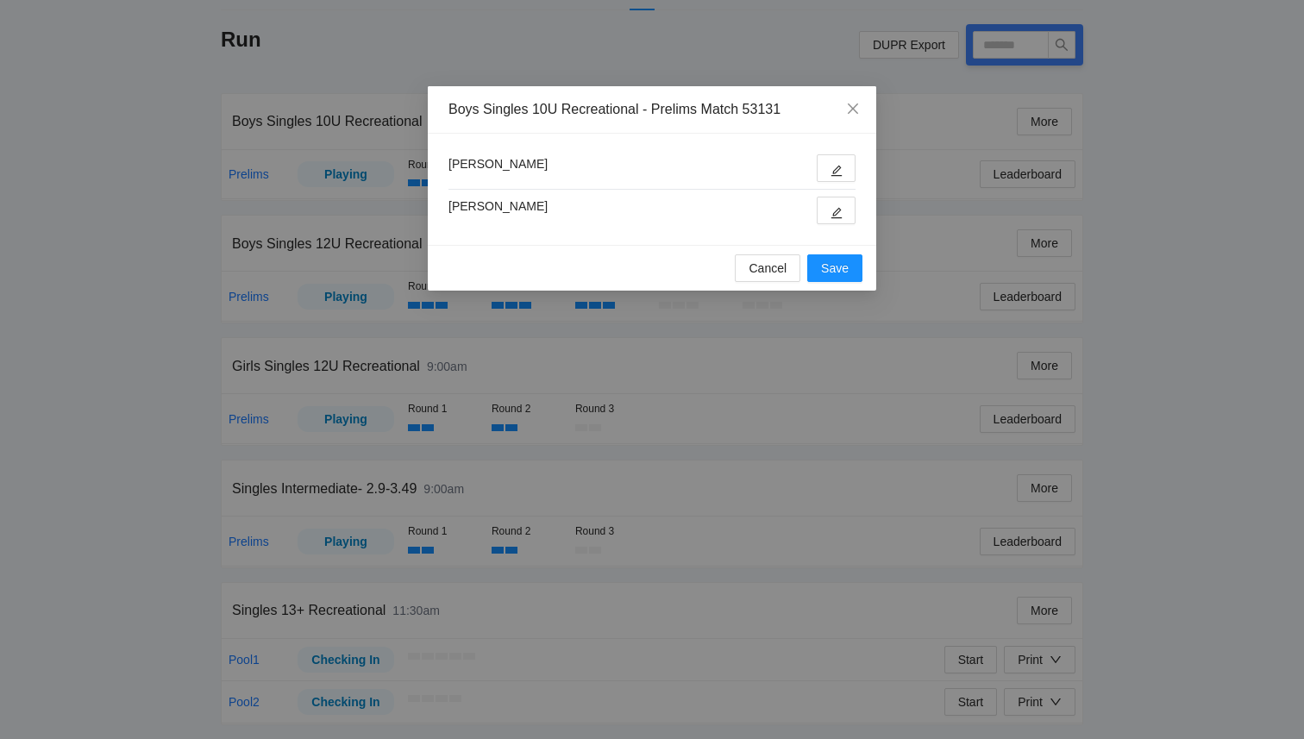
type input "*****"
click at [839, 166] on icon "edit" at bounding box center [837, 171] width 11 height 11
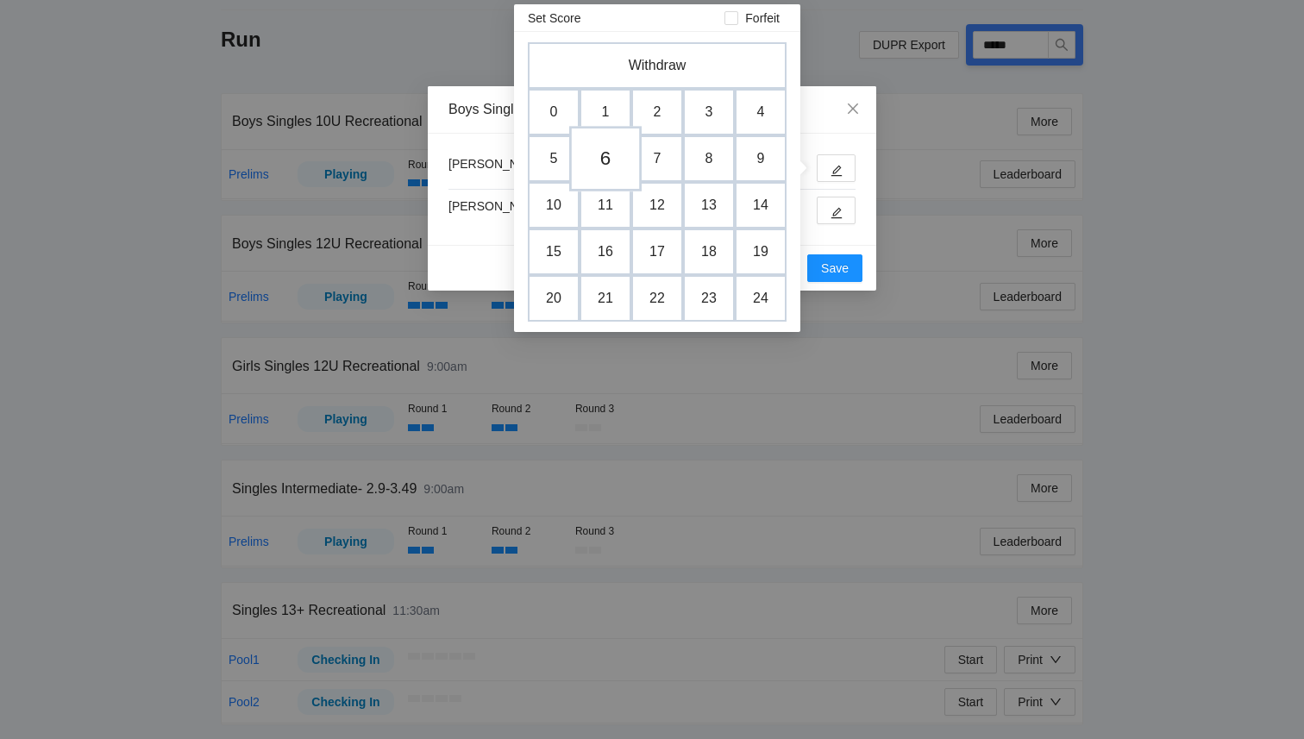
click at [600, 167] on td "6" at bounding box center [605, 159] width 72 height 66
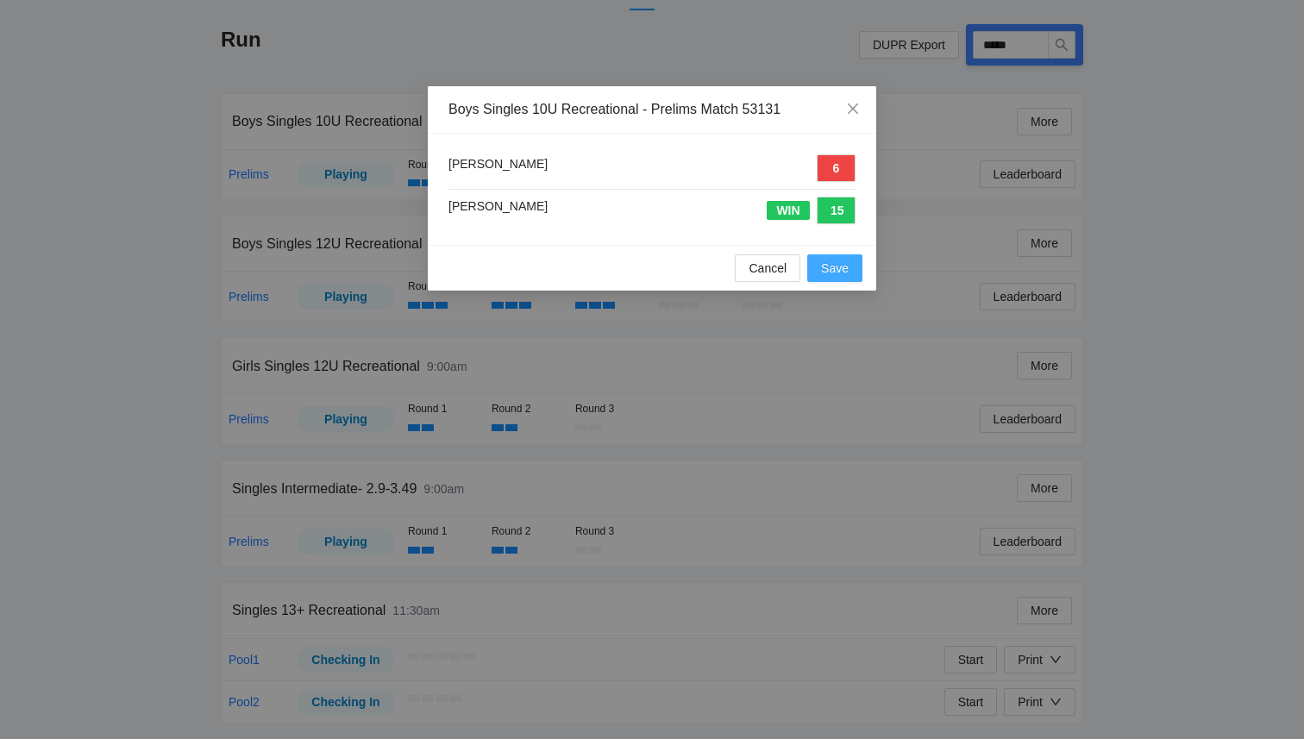
click at [842, 270] on span "Save" at bounding box center [835, 268] width 28 height 19
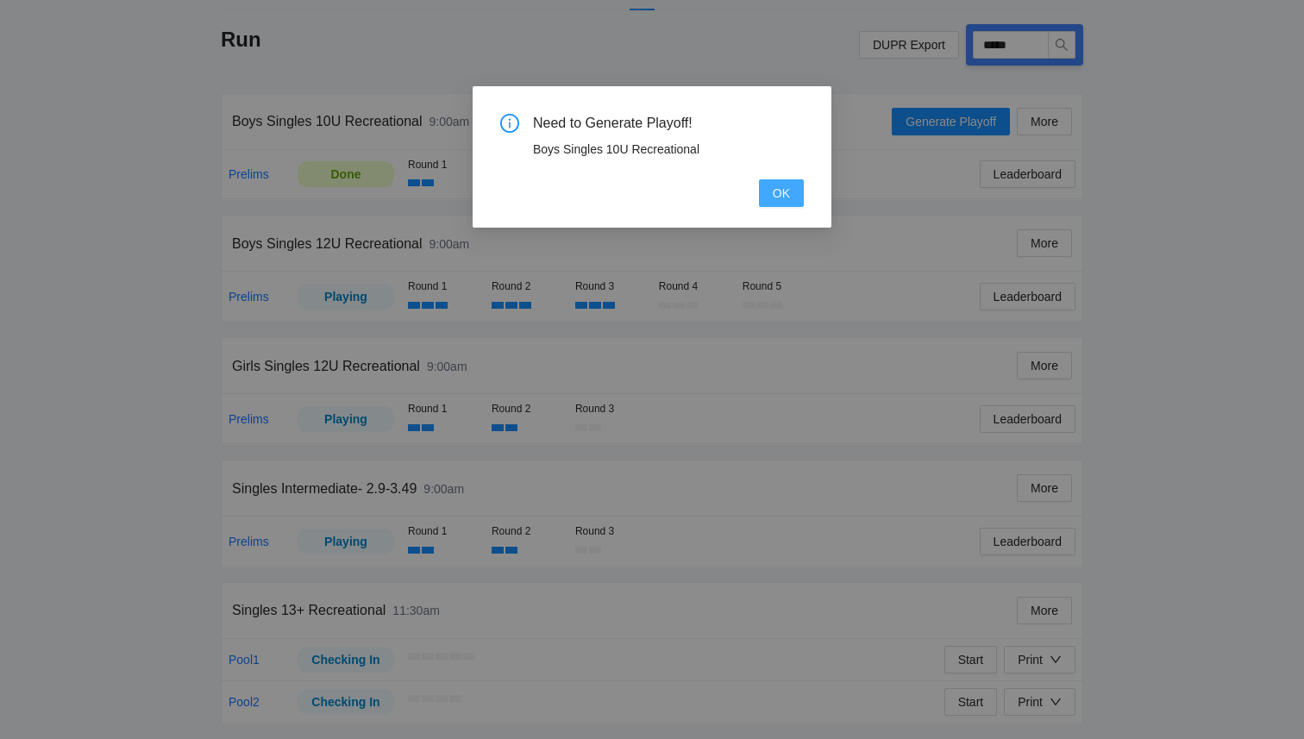
click at [786, 189] on span "OK" at bounding box center [781, 193] width 17 height 19
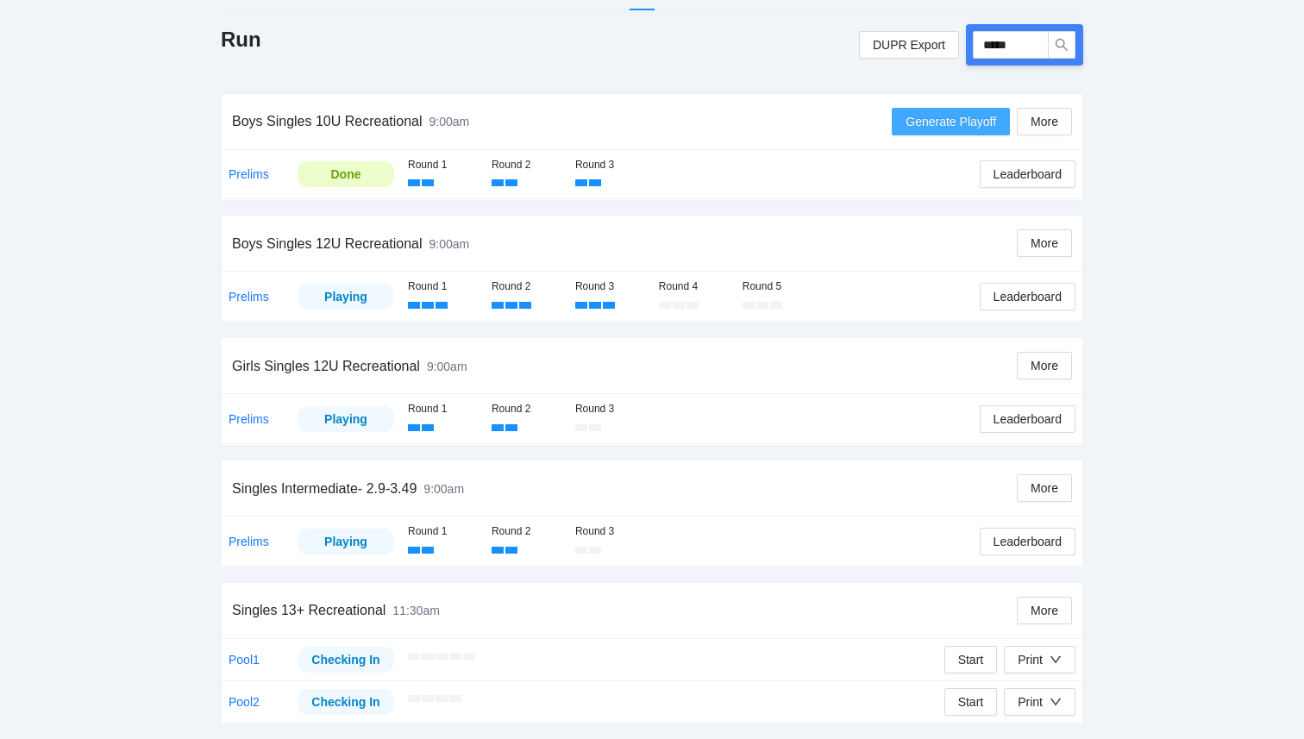
click at [912, 120] on span "Generate Playoff" at bounding box center [951, 121] width 91 height 19
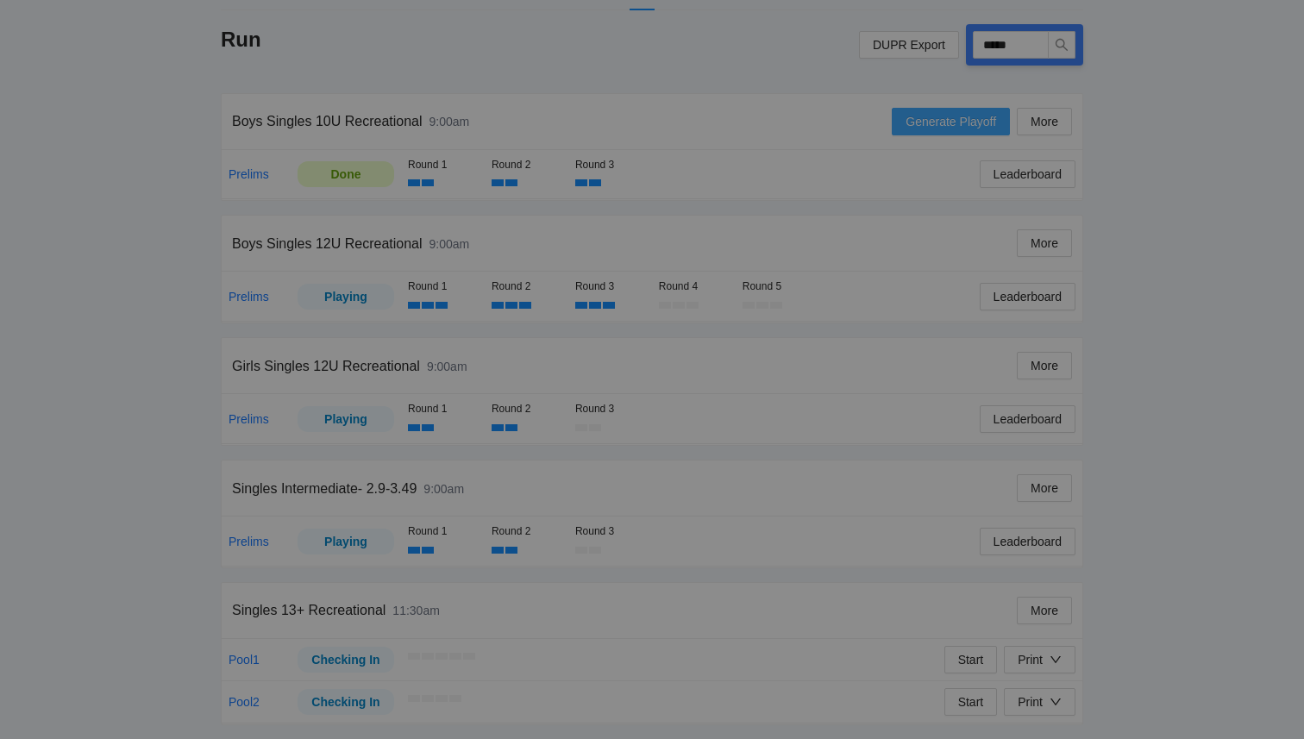
scroll to position [0, 0]
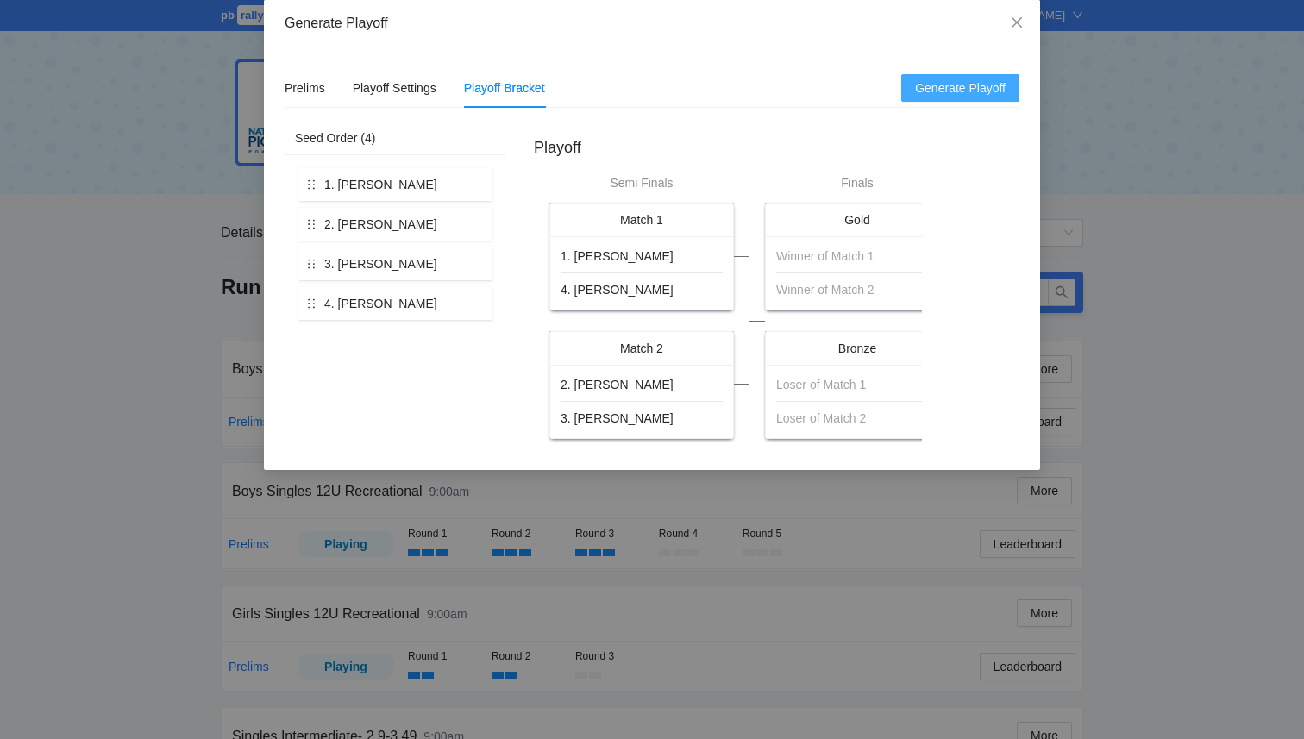
click at [958, 87] on span "Generate Playoff" at bounding box center [960, 88] width 91 height 19
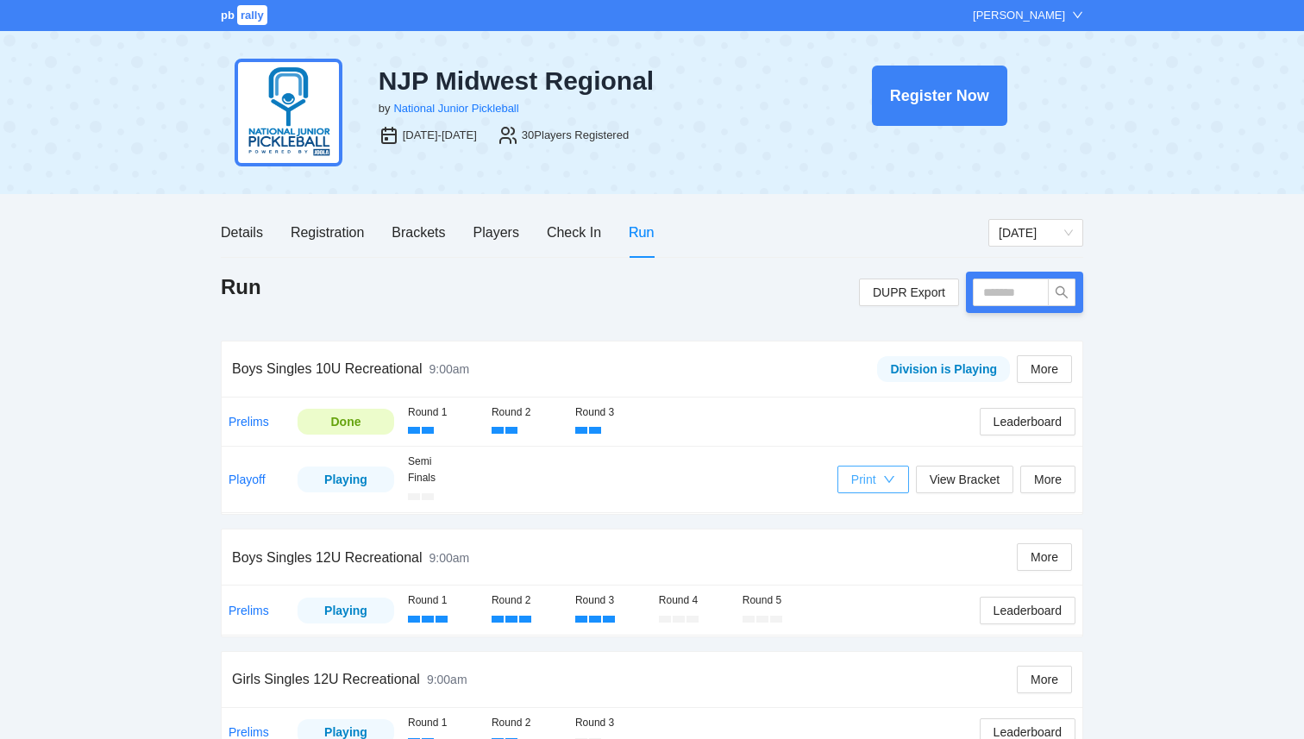
click at [883, 481] on icon "down" at bounding box center [889, 480] width 12 height 12
click at [884, 569] on span "Refs Scorecards" at bounding box center [890, 569] width 89 height 19
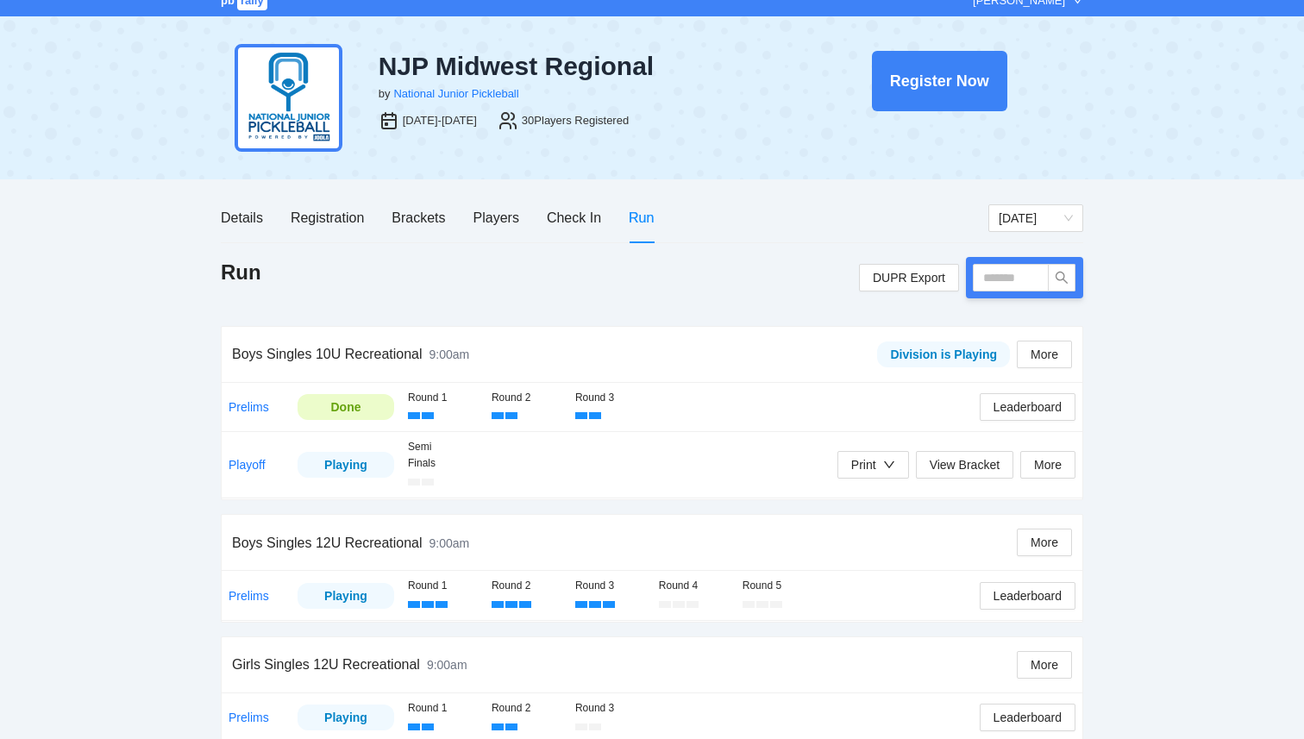
scroll to position [17, 0]
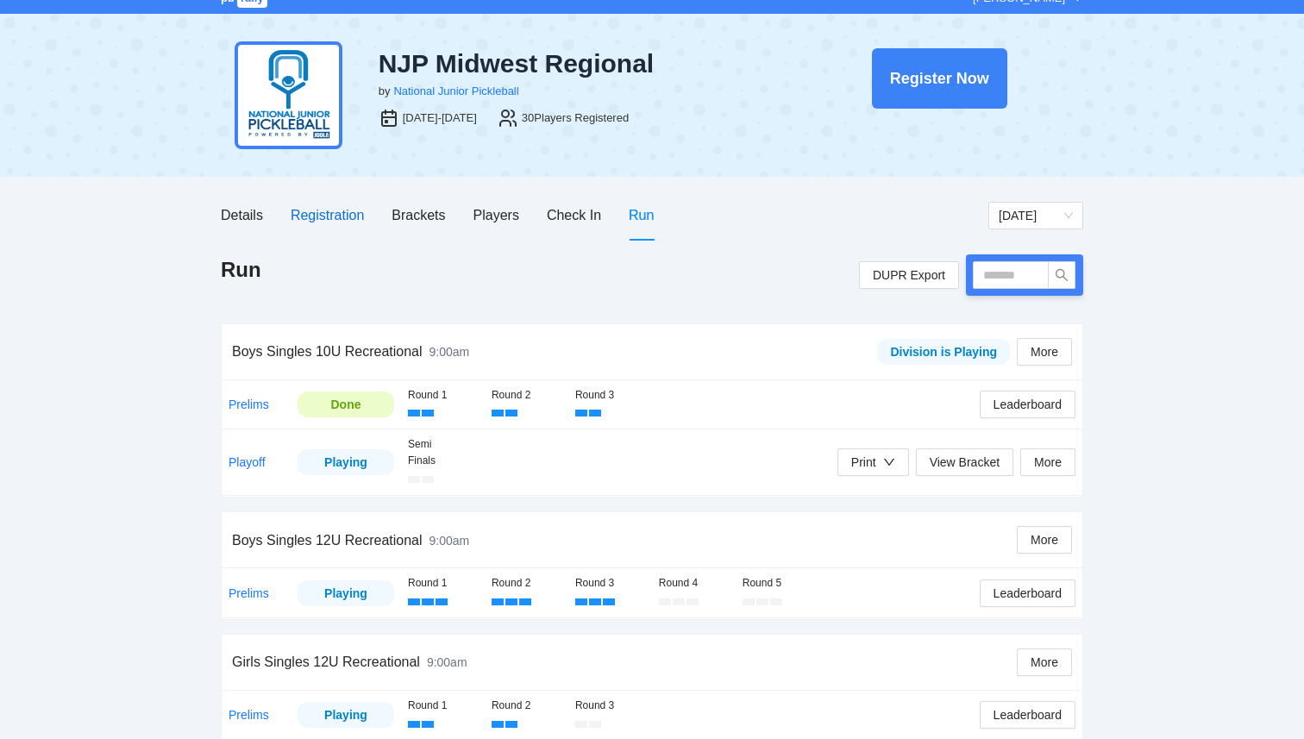
click at [336, 216] on div "Registration" at bounding box center [327, 215] width 73 height 22
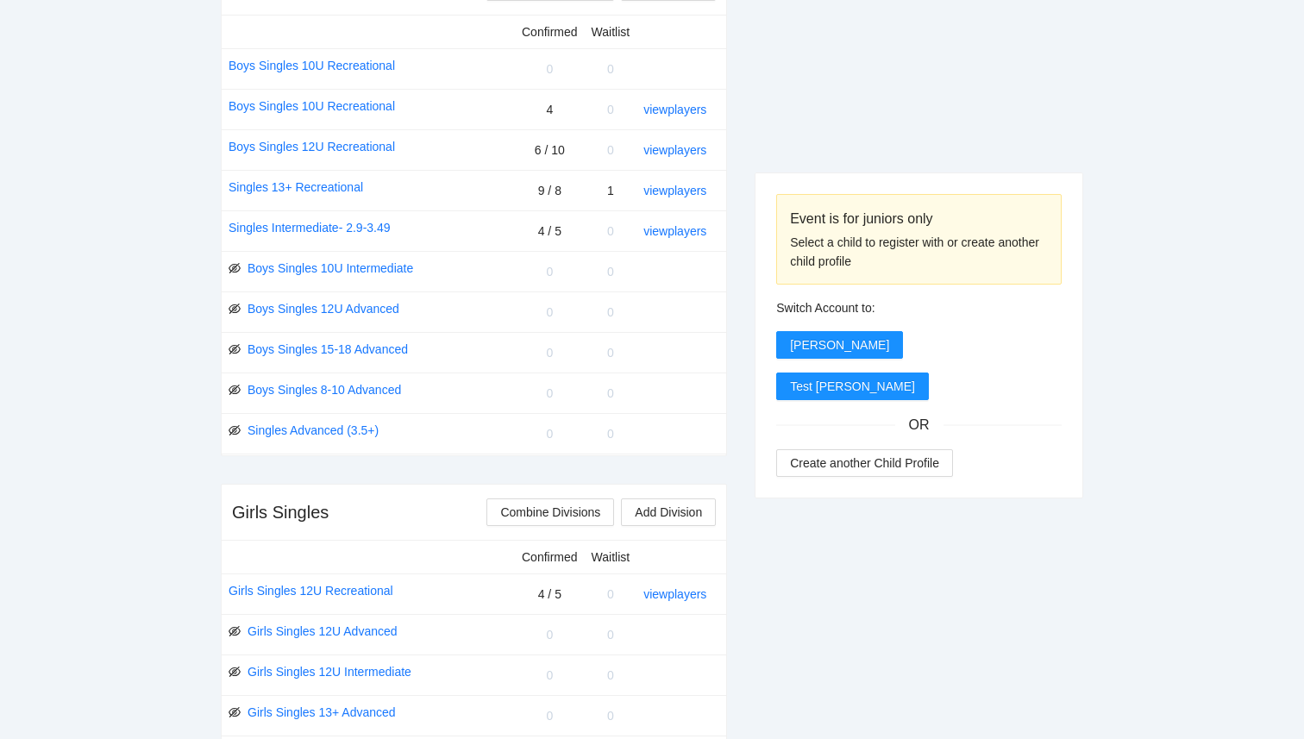
scroll to position [731, 0]
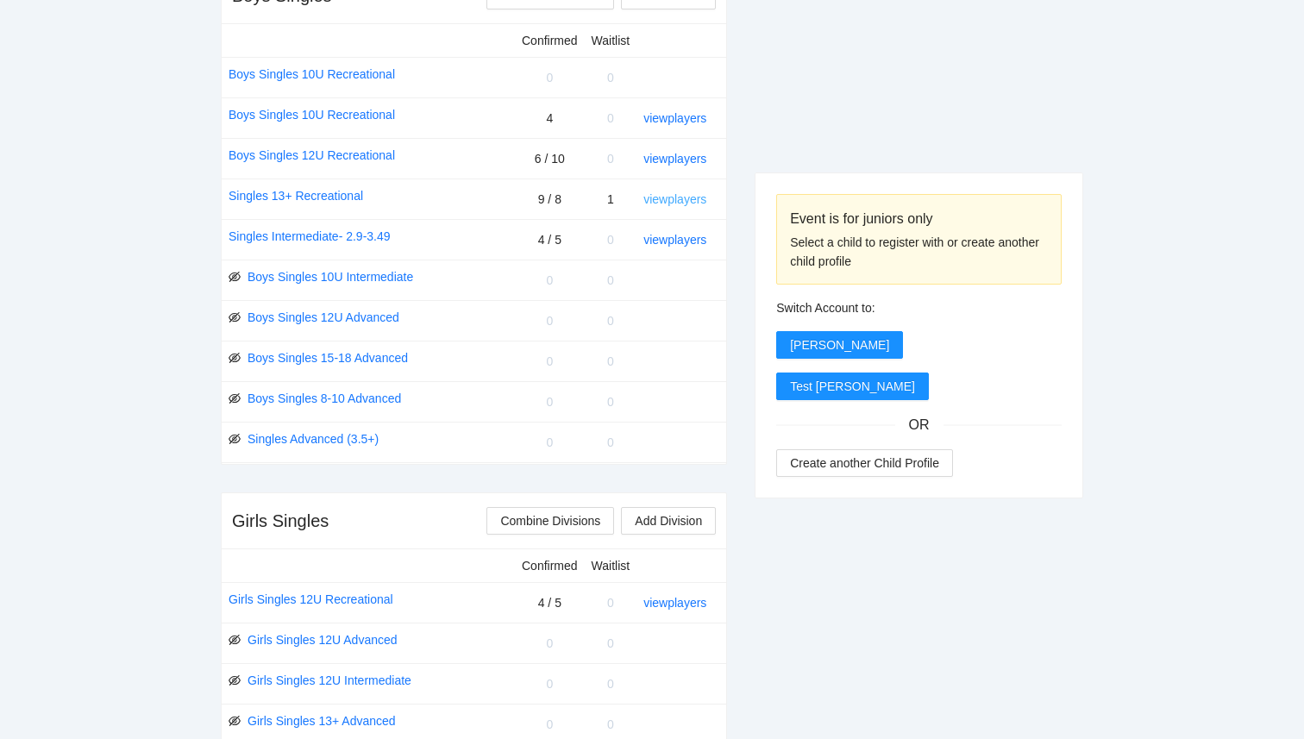
click at [680, 202] on link "view players" at bounding box center [675, 199] width 63 height 14
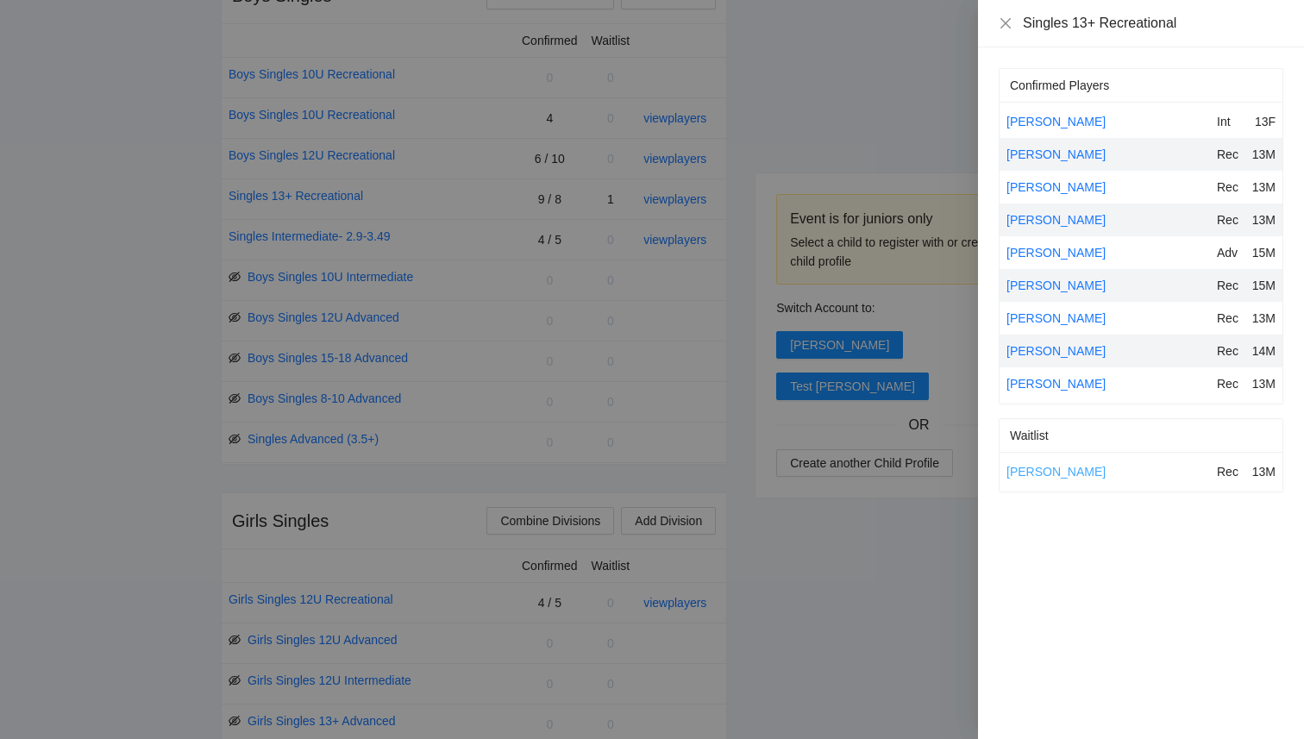
click at [1071, 471] on link "[PERSON_NAME]" at bounding box center [1056, 472] width 99 height 14
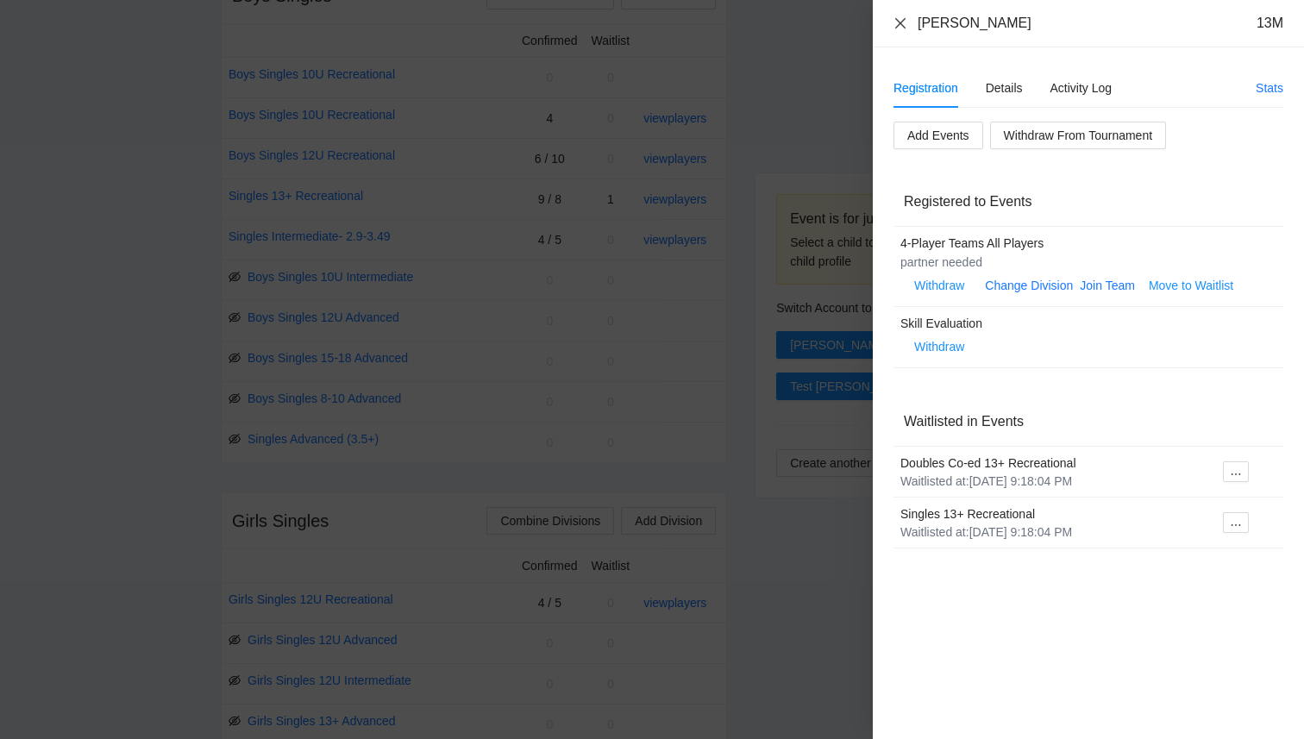
click at [904, 22] on icon "close" at bounding box center [901, 23] width 14 height 14
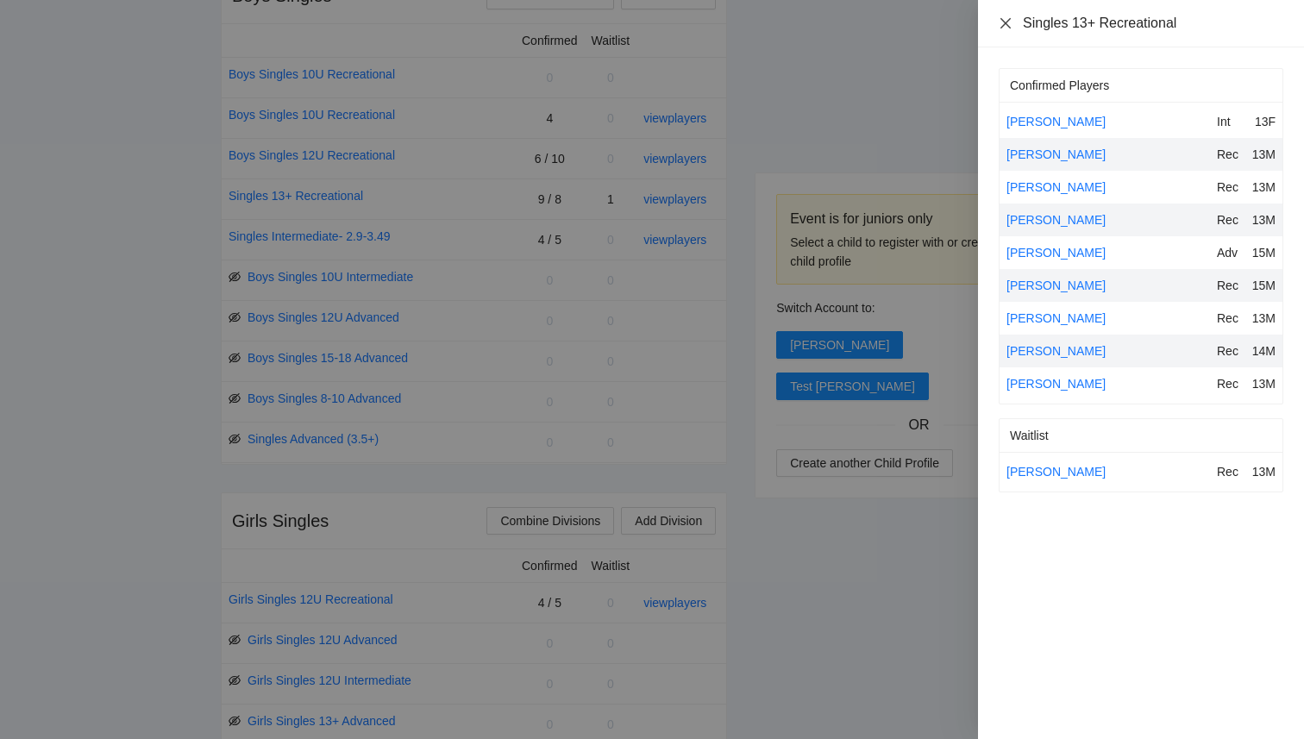
click at [1004, 18] on icon "close" at bounding box center [1006, 23] width 14 height 14
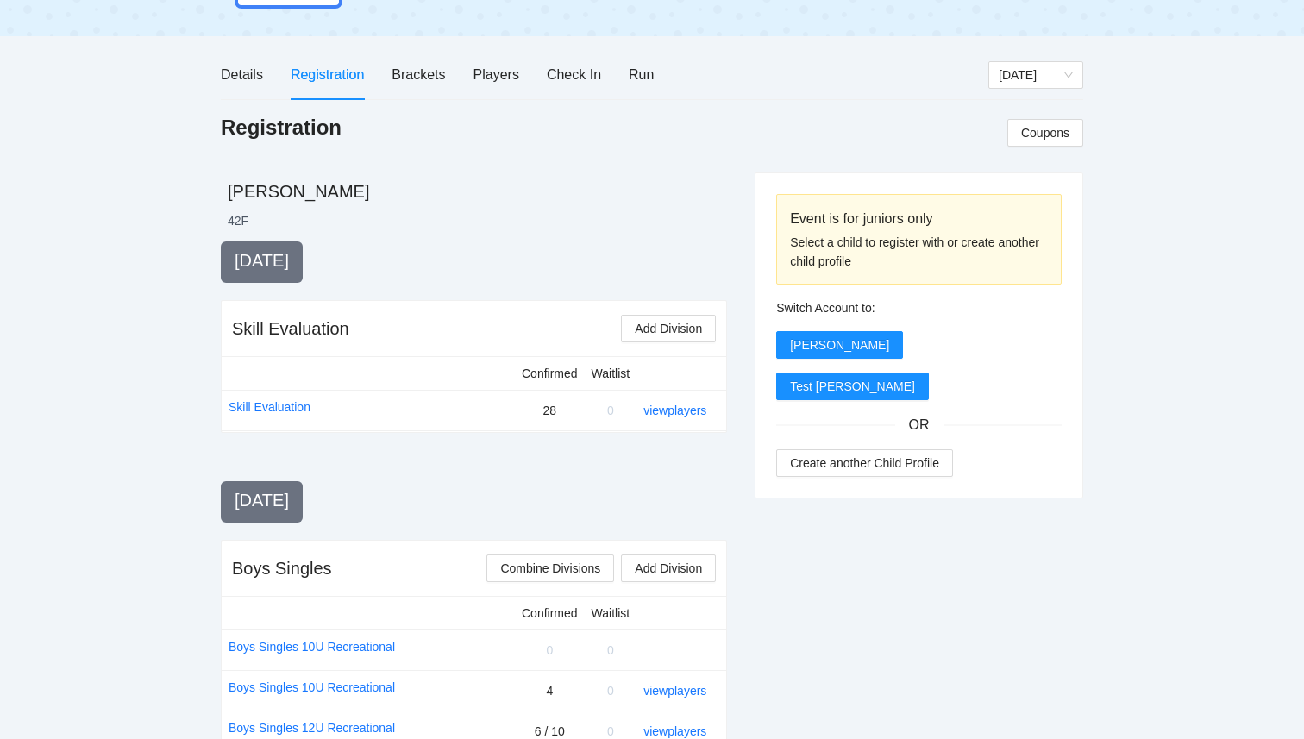
scroll to position [0, 0]
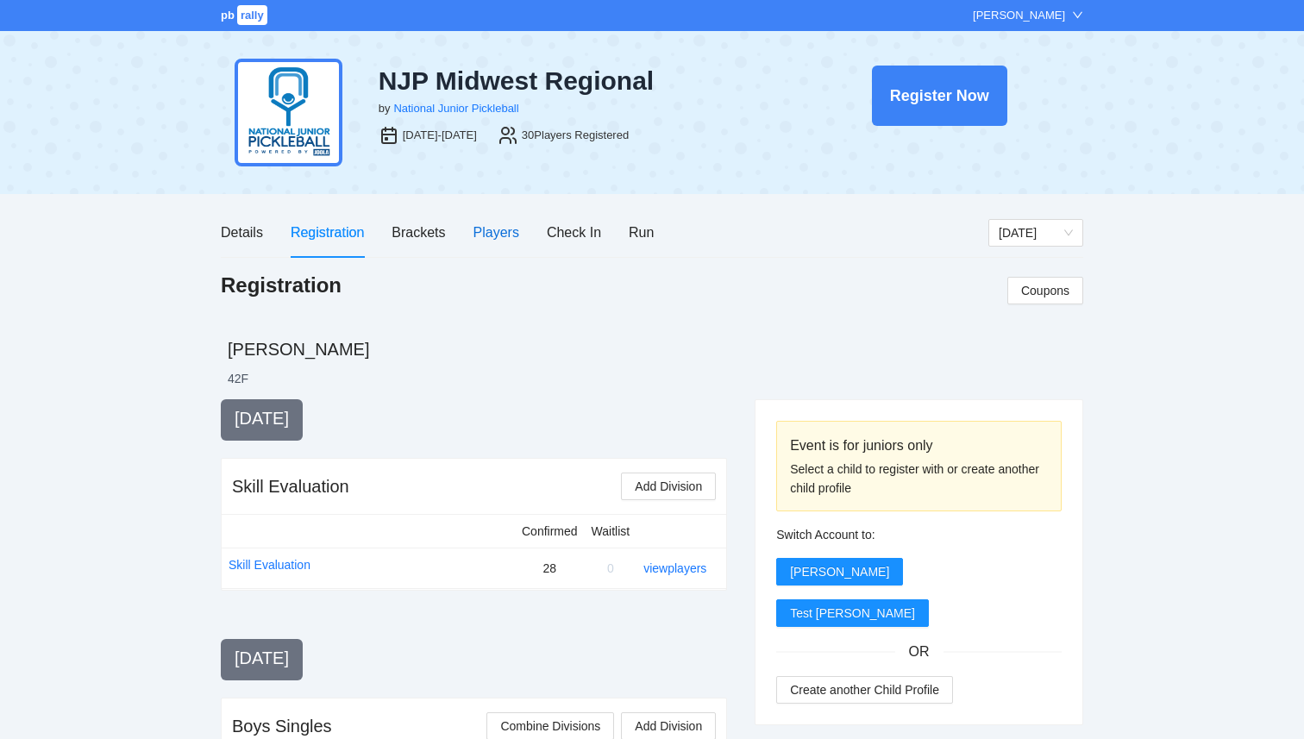
click at [498, 236] on div "Players" at bounding box center [497, 233] width 46 height 22
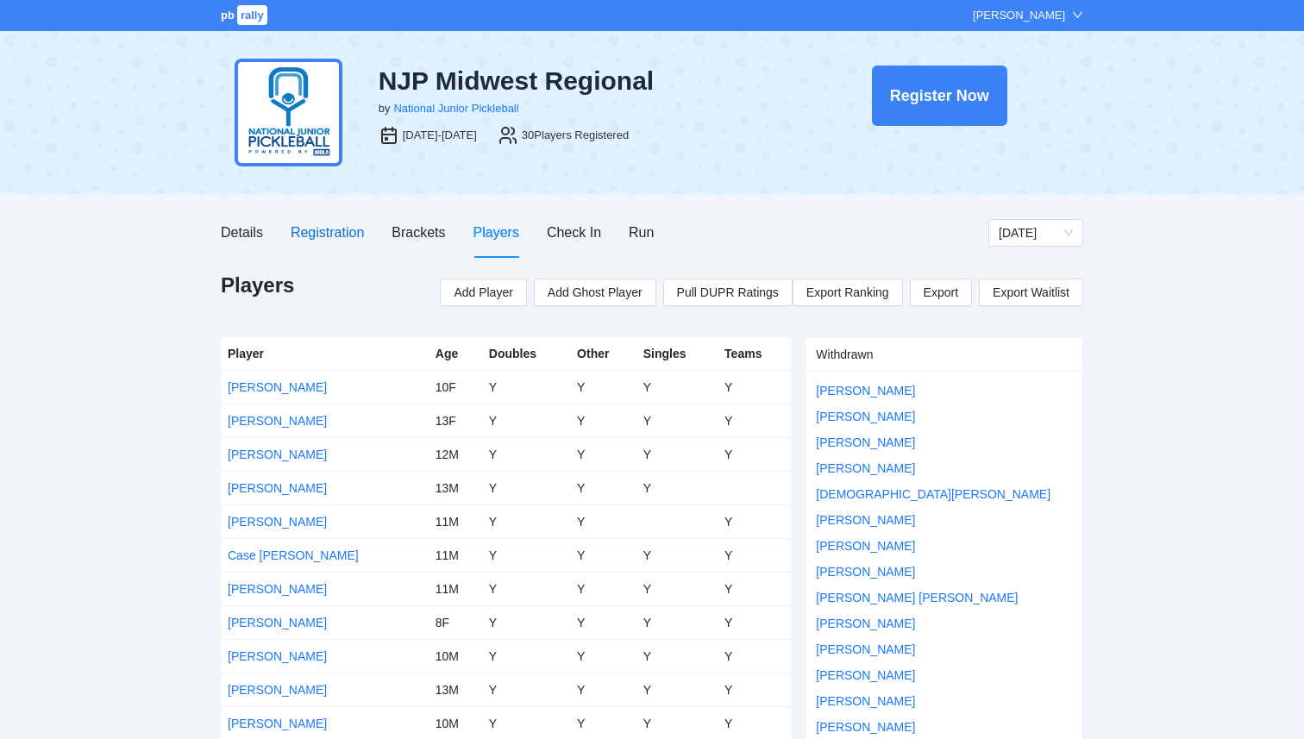
click at [317, 237] on div "Registration" at bounding box center [327, 233] width 73 height 22
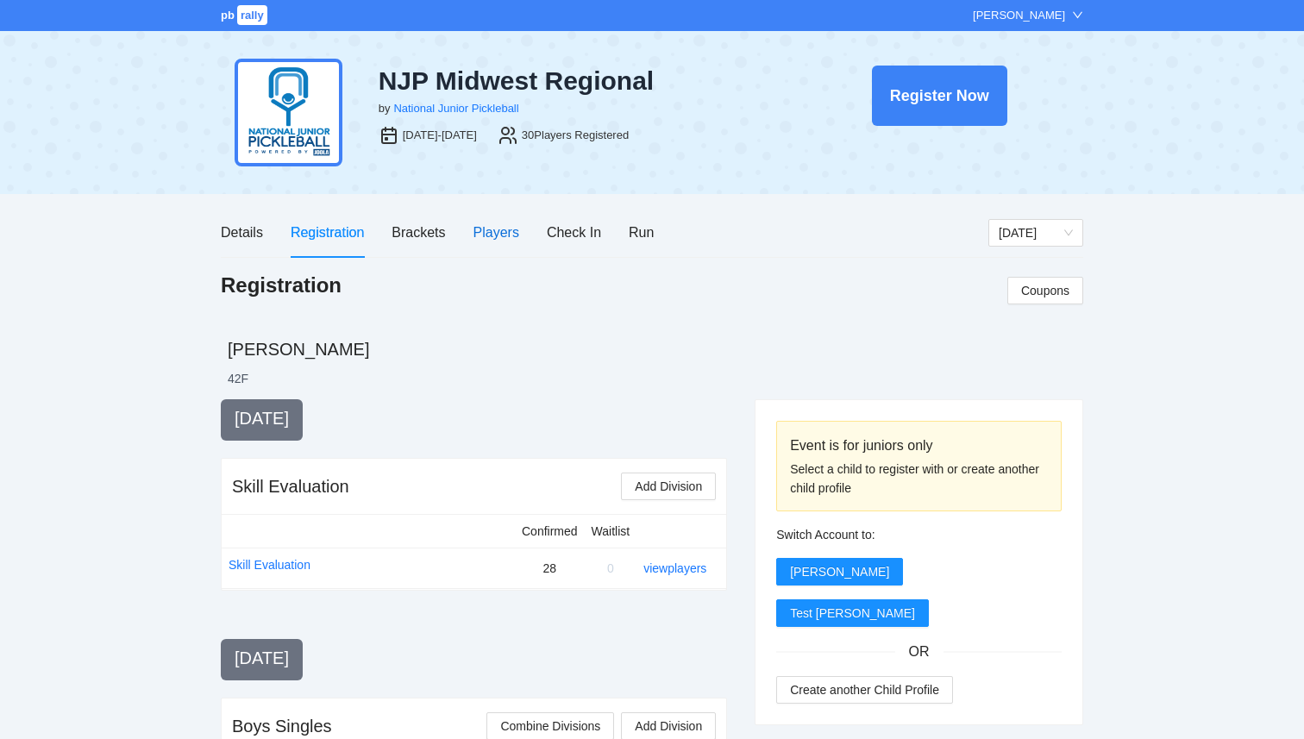
click at [496, 238] on div "Players" at bounding box center [497, 233] width 46 height 22
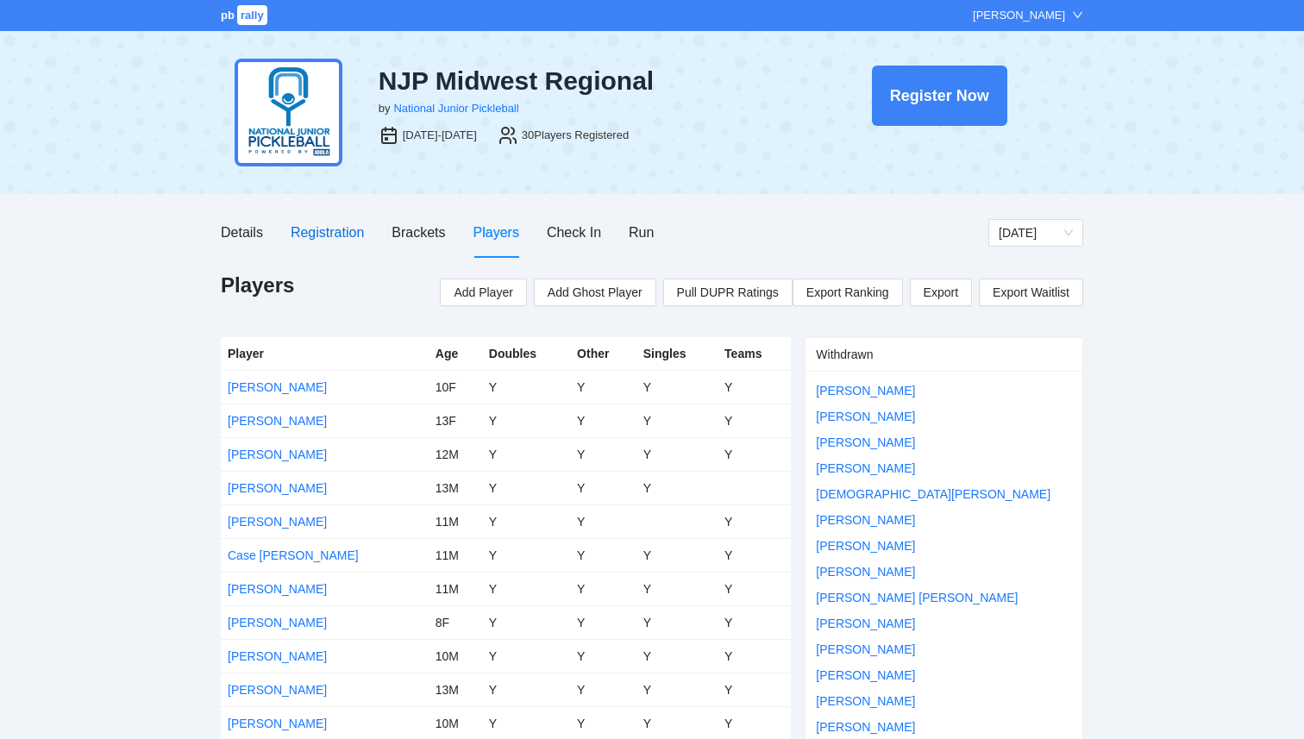
click at [338, 234] on div "Registration" at bounding box center [327, 233] width 73 height 22
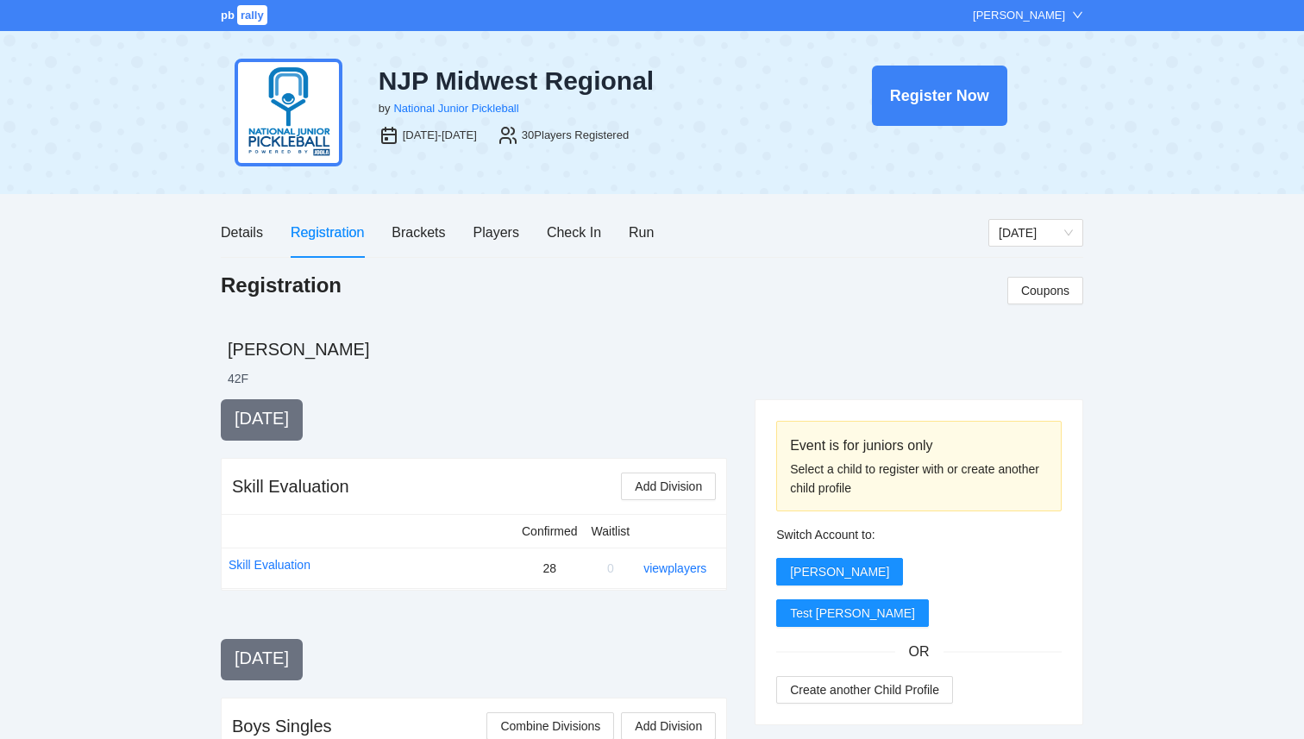
click at [625, 229] on div "Details Registration Brackets Players Check In Run" at bounding box center [437, 232] width 433 height 49
click at [636, 227] on div "Run" at bounding box center [641, 233] width 25 height 22
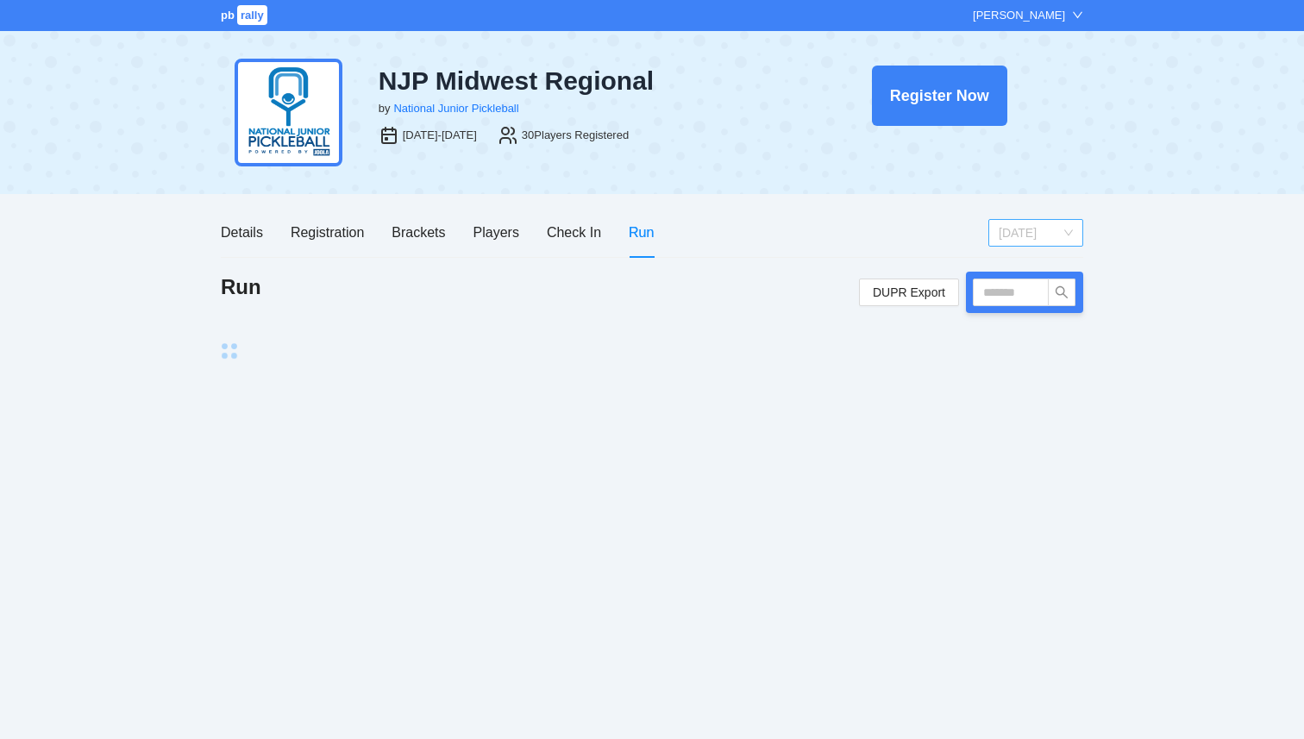
click at [1008, 226] on span "[DATE]" at bounding box center [1036, 233] width 74 height 26
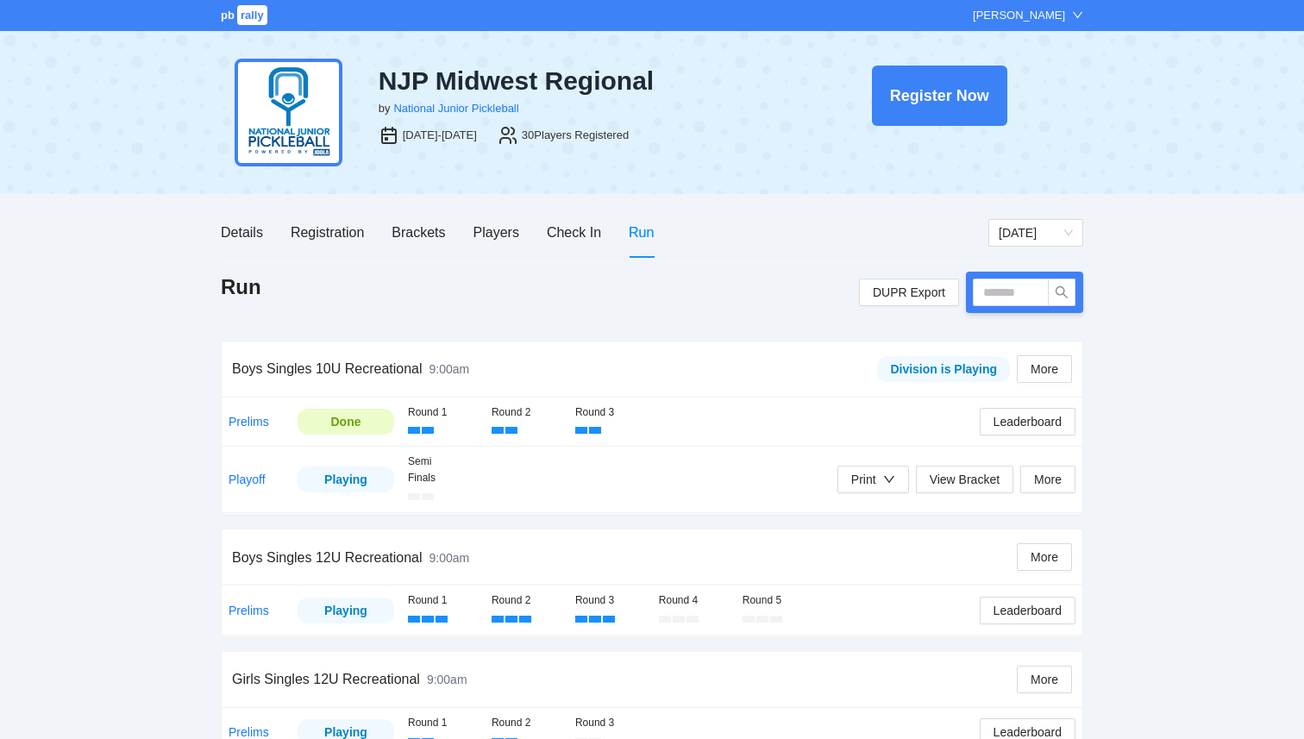
click at [864, 244] on div "Details Registration Brackets Players Check In Run" at bounding box center [605, 232] width 768 height 49
click at [983, 290] on input "text" at bounding box center [1011, 293] width 76 height 28
type input "****"
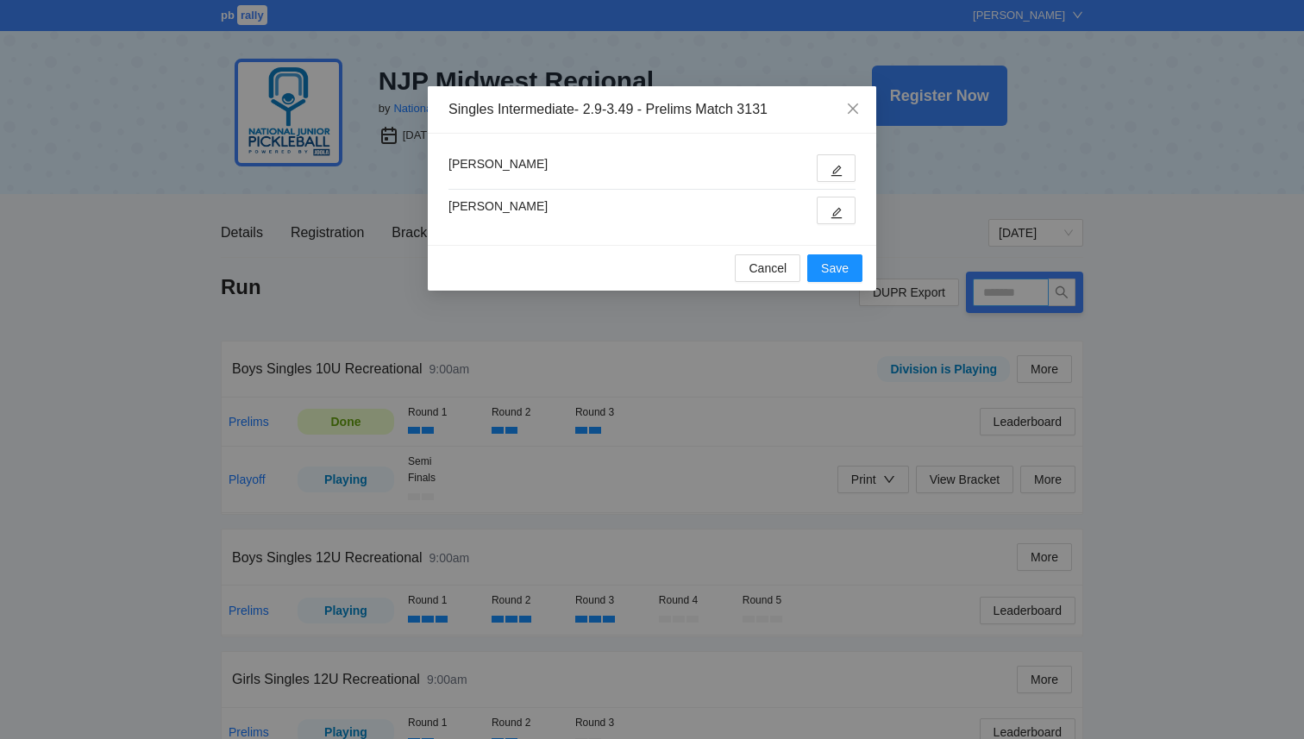
type input "****"
click at [842, 175] on icon "edit" at bounding box center [837, 171] width 12 height 12
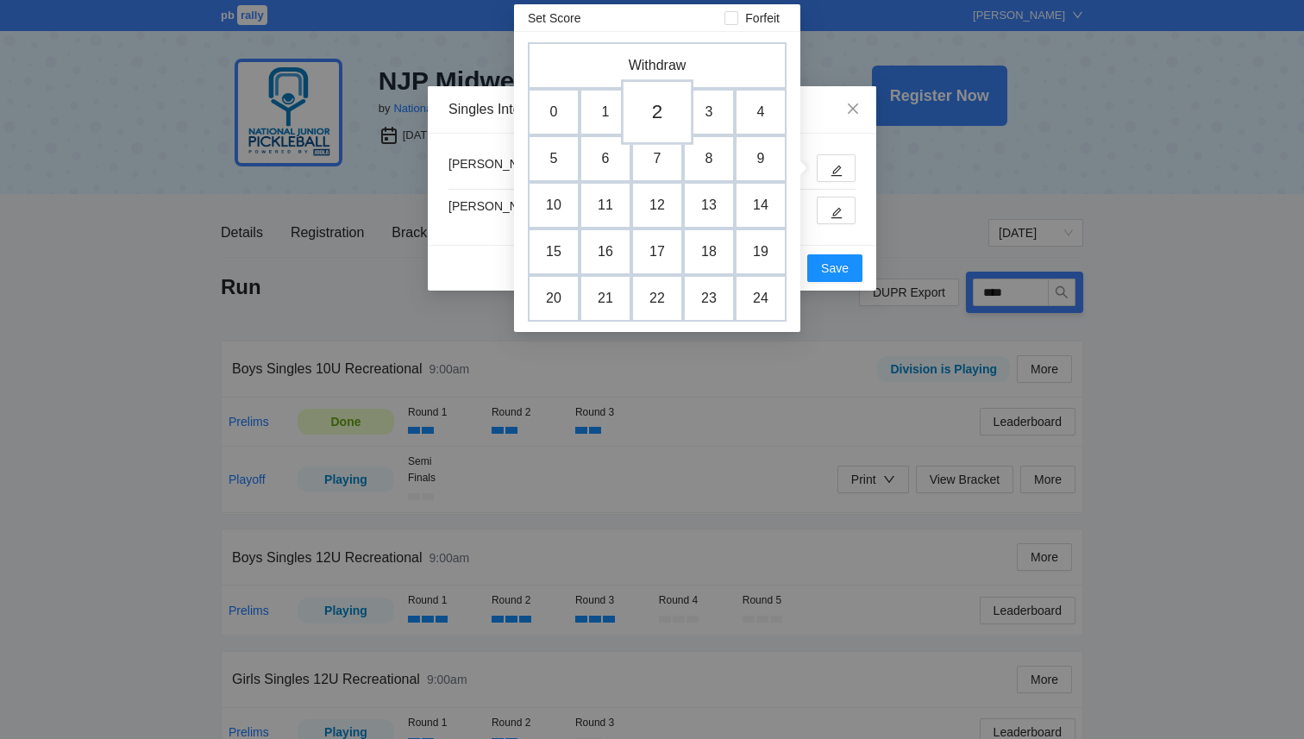
click at [644, 110] on td "2" at bounding box center [657, 112] width 72 height 66
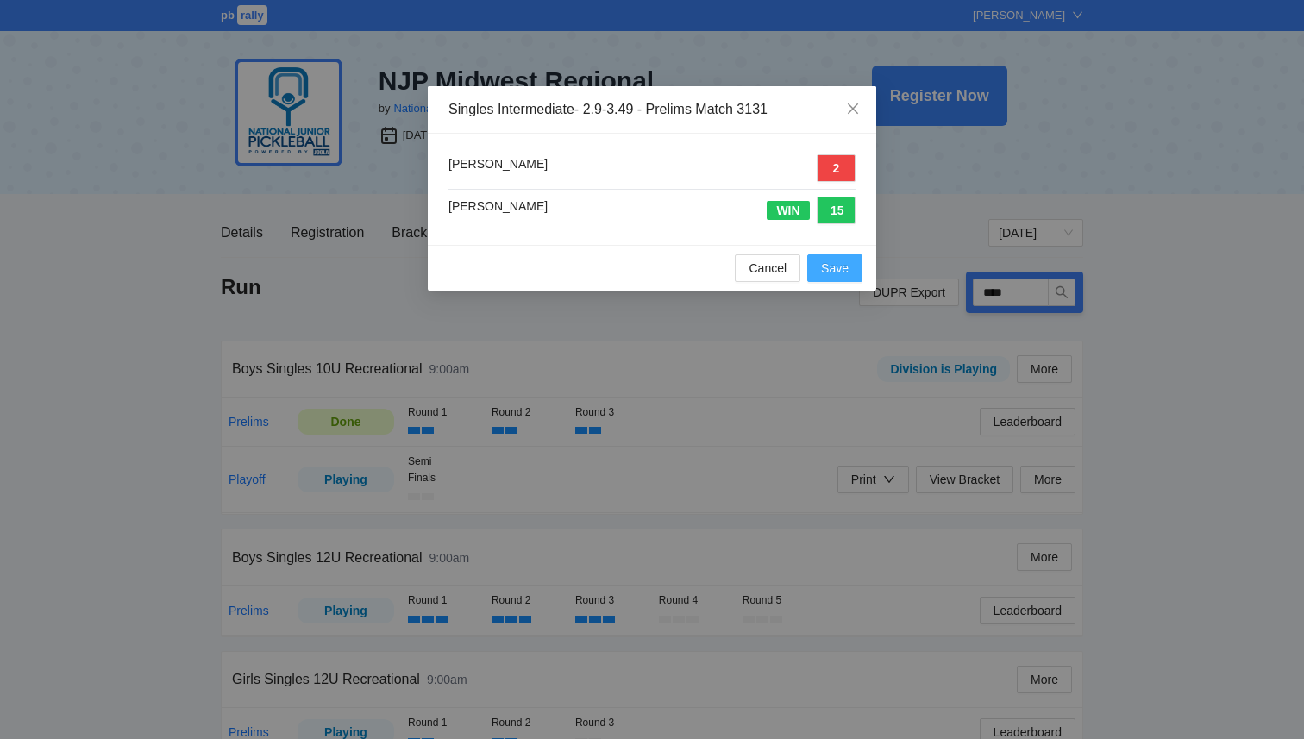
click at [826, 265] on span "Save" at bounding box center [835, 268] width 28 height 19
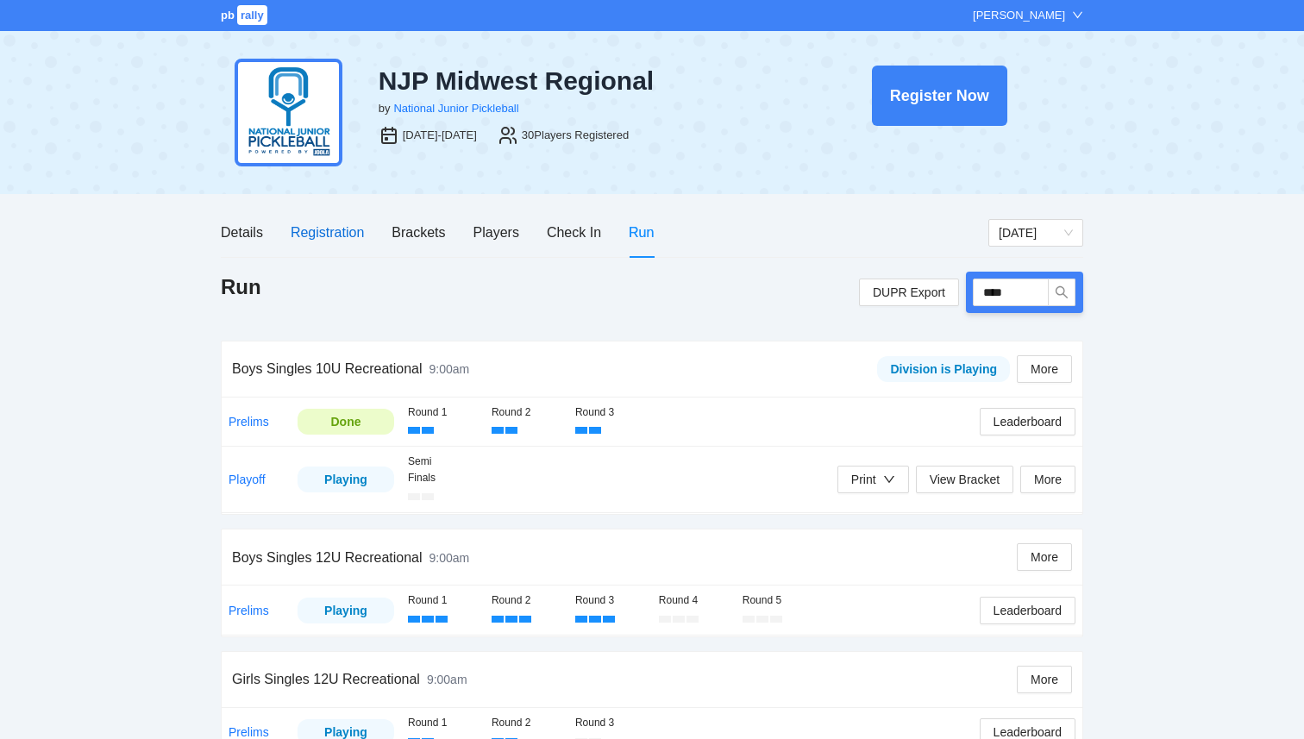
click at [339, 239] on div "Registration" at bounding box center [327, 233] width 73 height 22
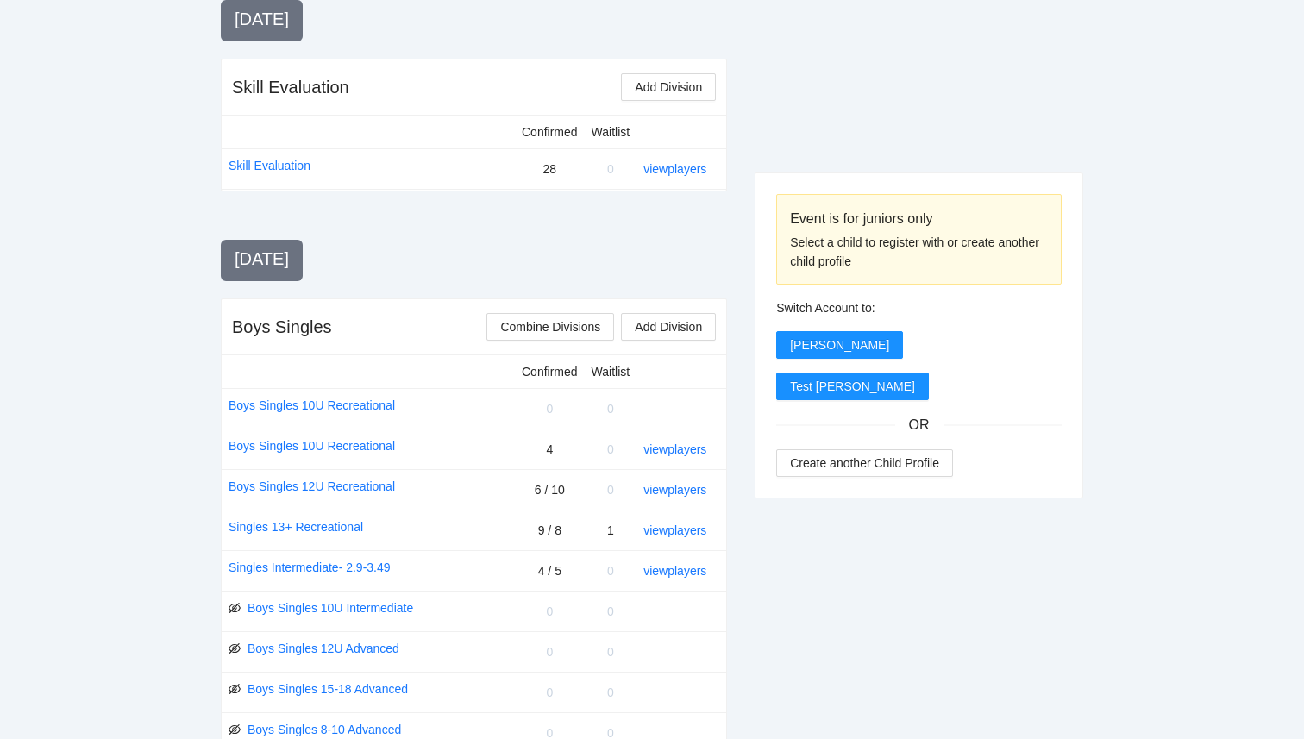
scroll to position [457, 0]
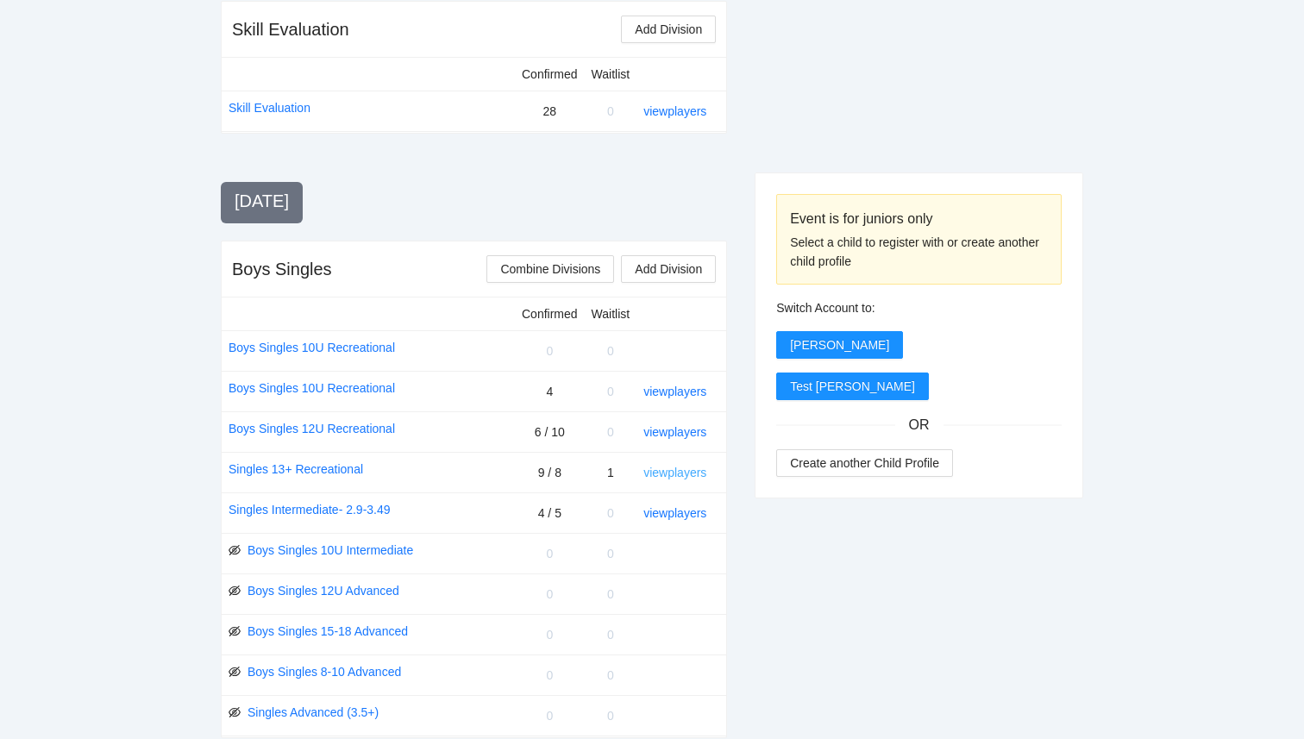
click at [648, 472] on link "view players" at bounding box center [675, 473] width 63 height 14
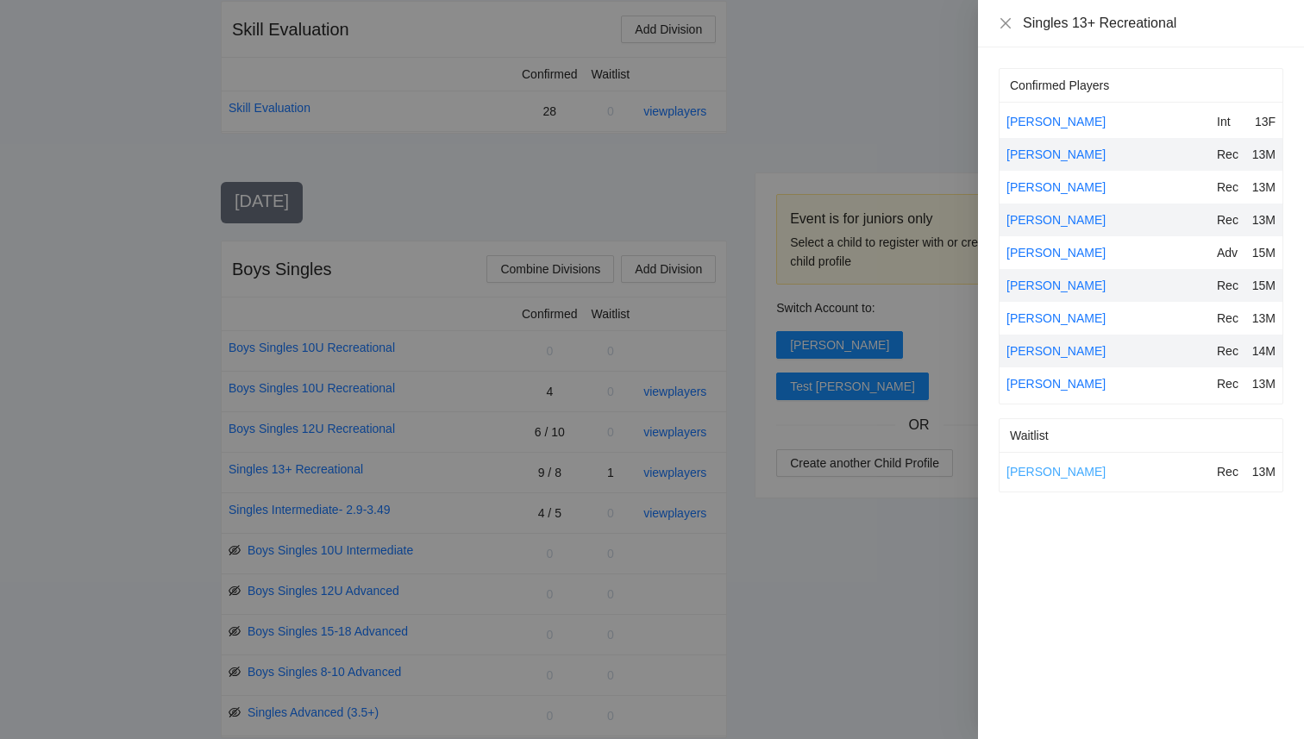
click at [1077, 468] on link "[PERSON_NAME]" at bounding box center [1056, 472] width 99 height 14
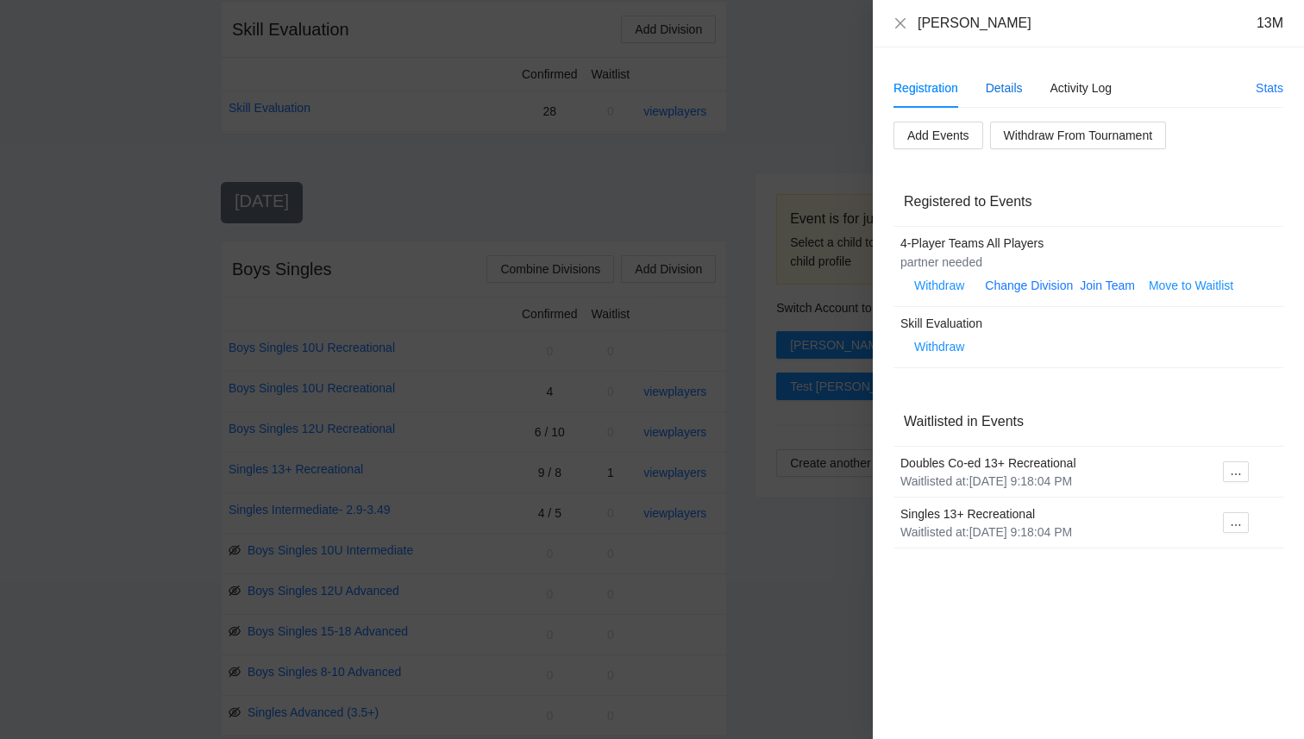
click at [1001, 96] on div "Details" at bounding box center [1004, 88] width 37 height 19
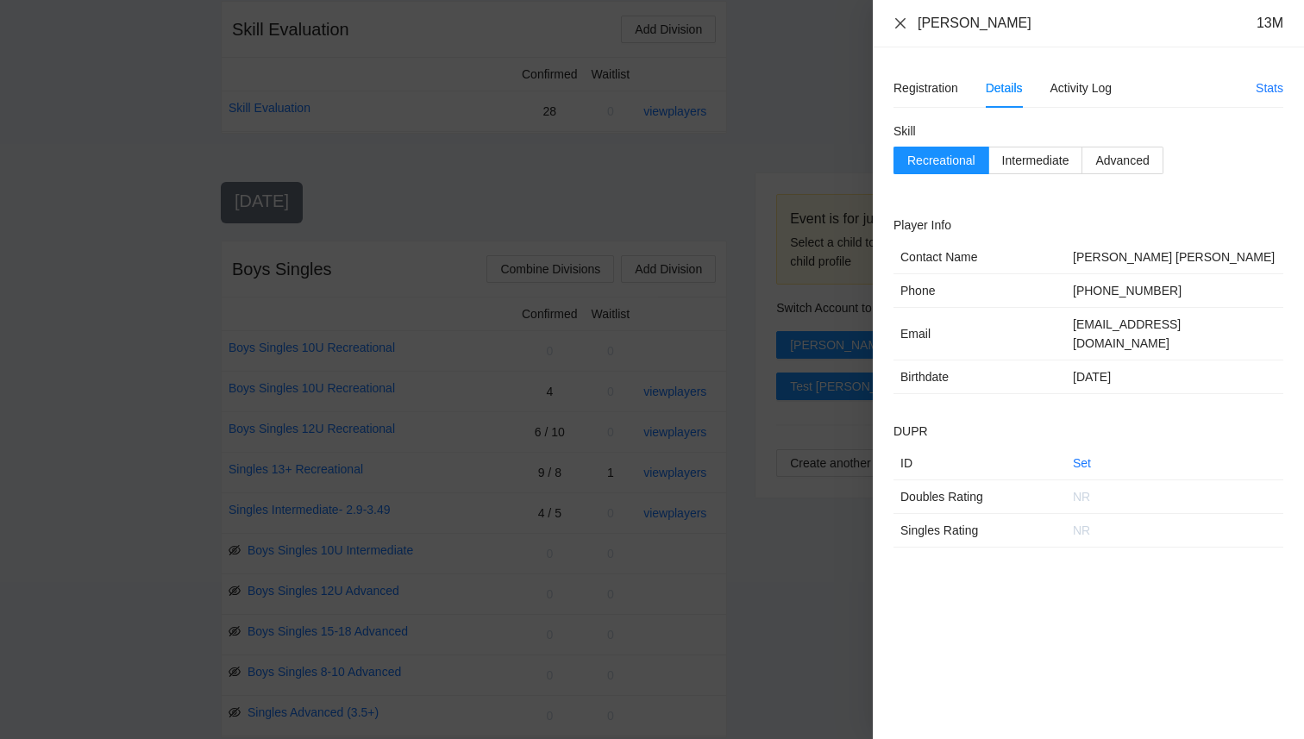
click at [895, 23] on icon "close" at bounding box center [901, 23] width 14 height 14
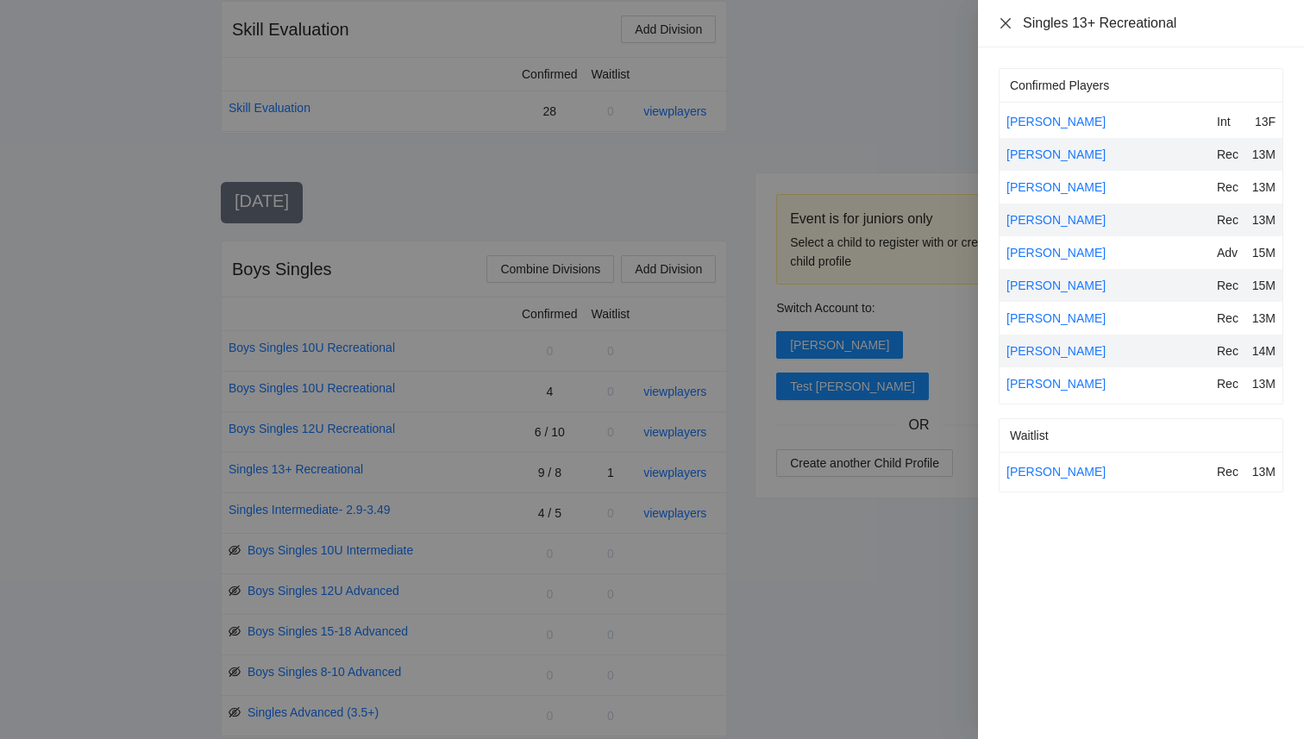
click at [1004, 23] on icon "close" at bounding box center [1006, 22] width 10 height 10
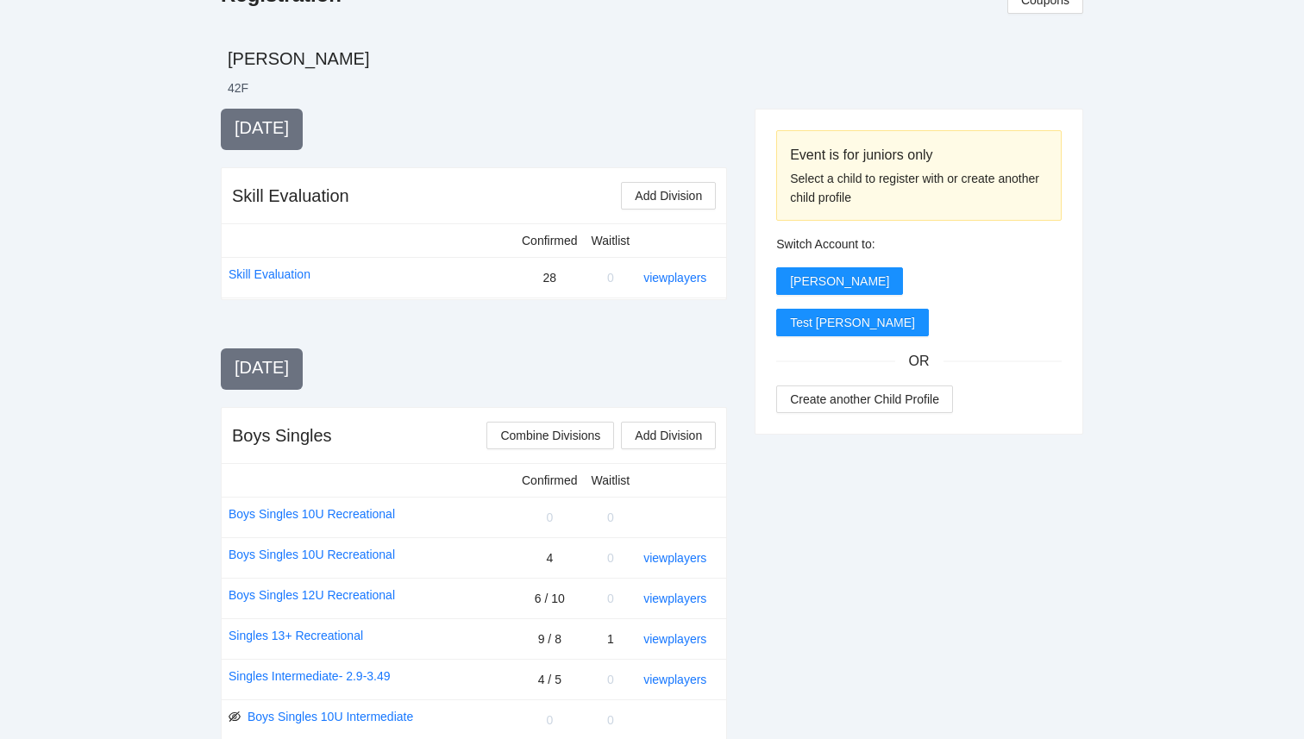
scroll to position [0, 0]
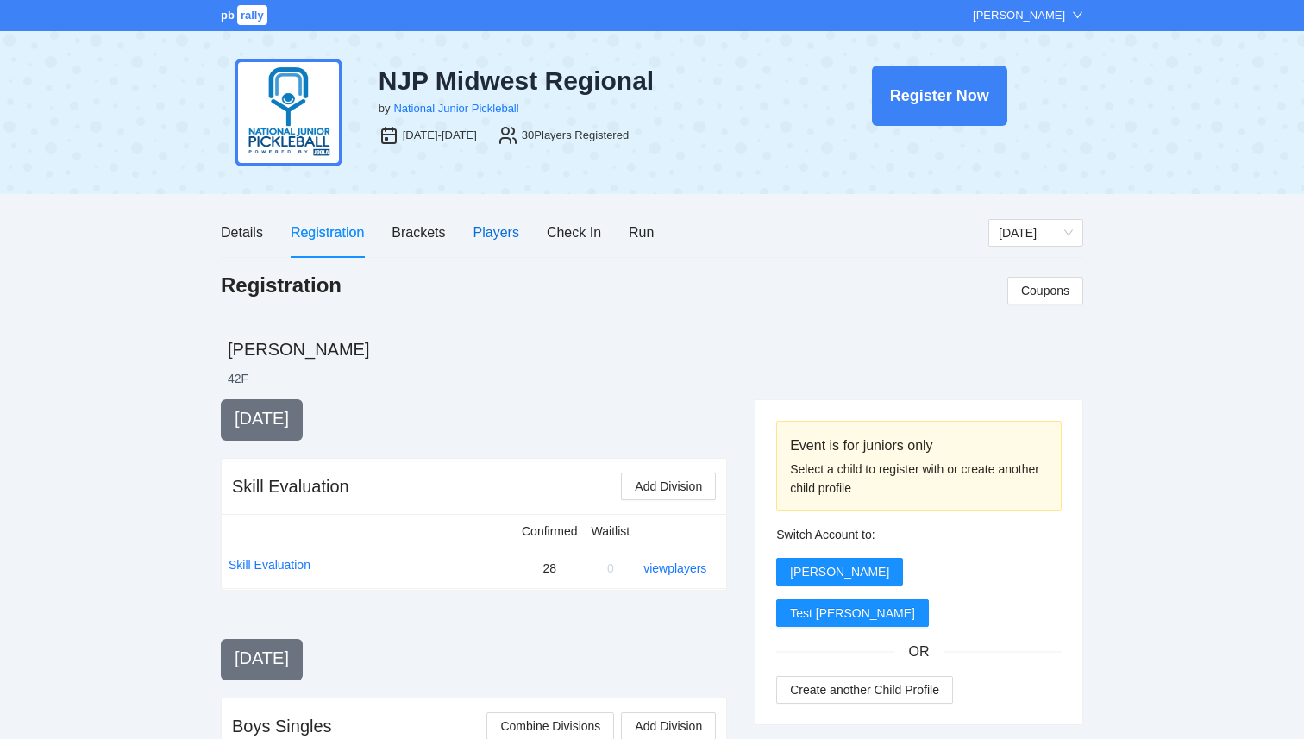
click at [487, 235] on div "Players" at bounding box center [497, 233] width 46 height 22
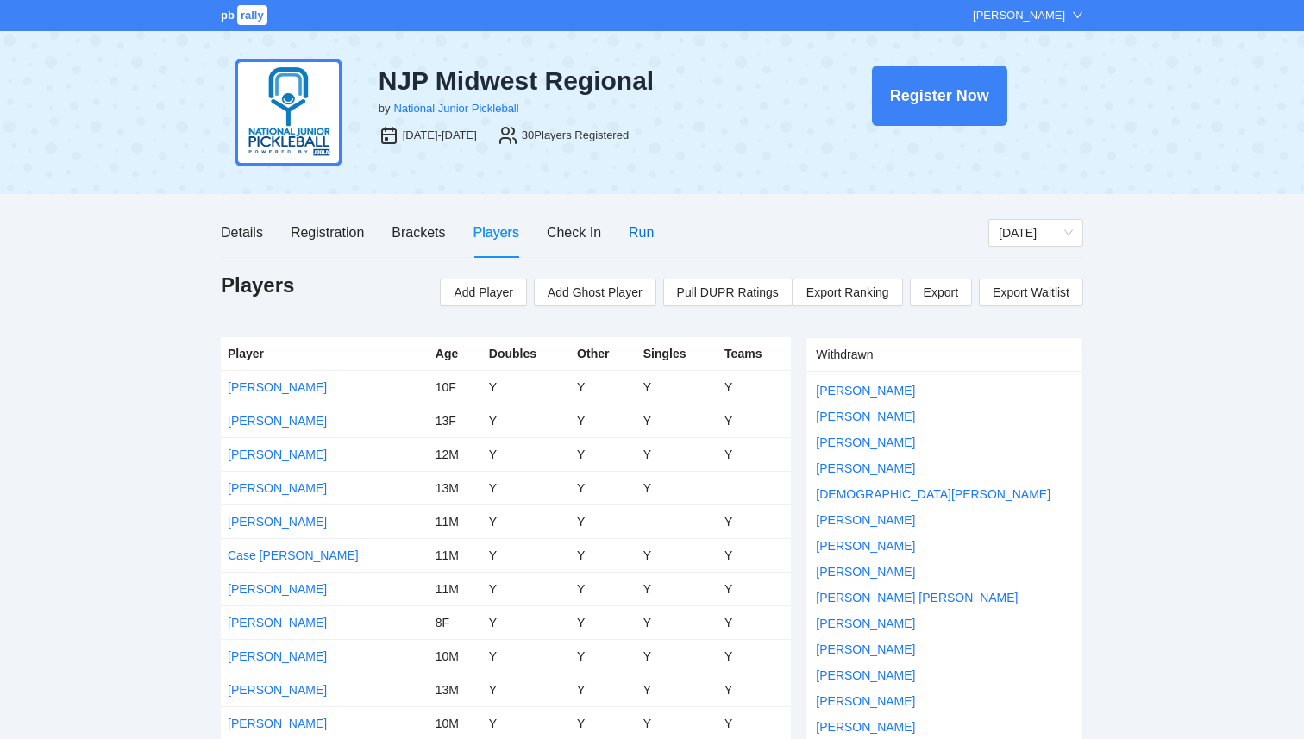
click at [638, 227] on div "Run" at bounding box center [641, 233] width 25 height 22
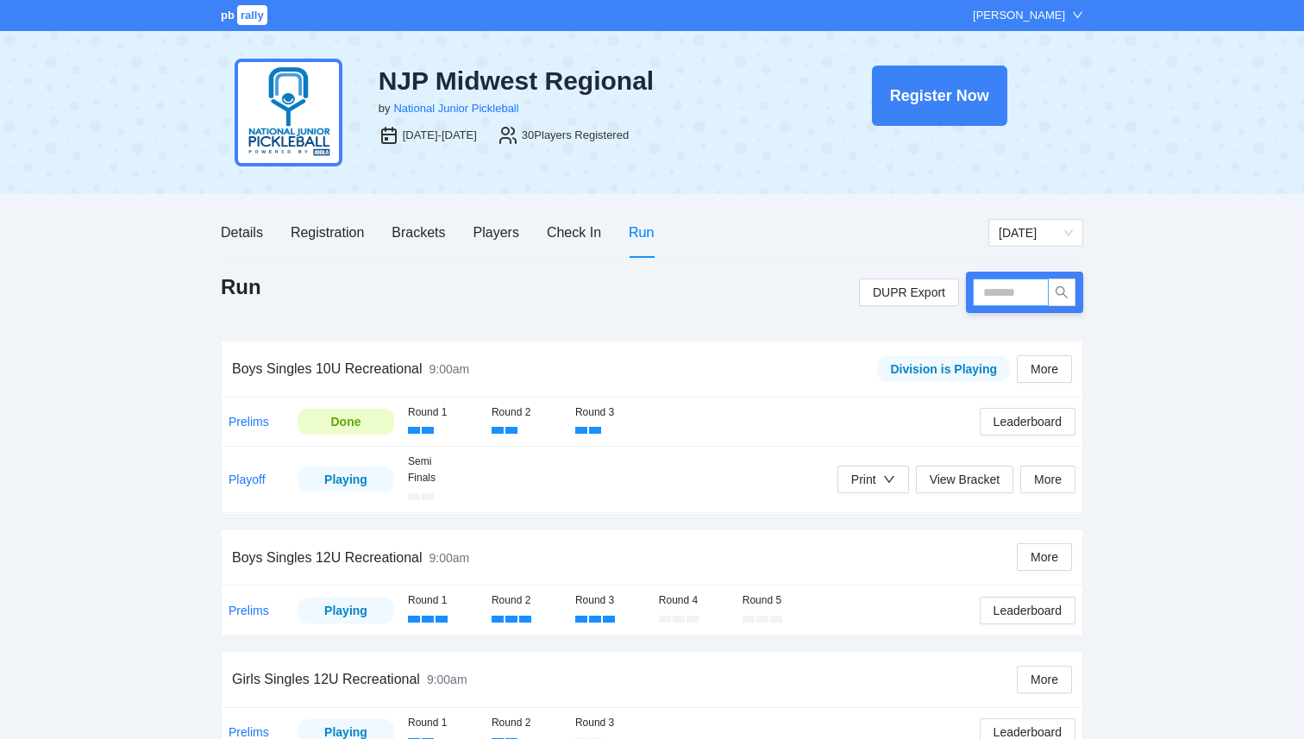
click at [1018, 294] on input "text" at bounding box center [1011, 293] width 76 height 28
type input "****"
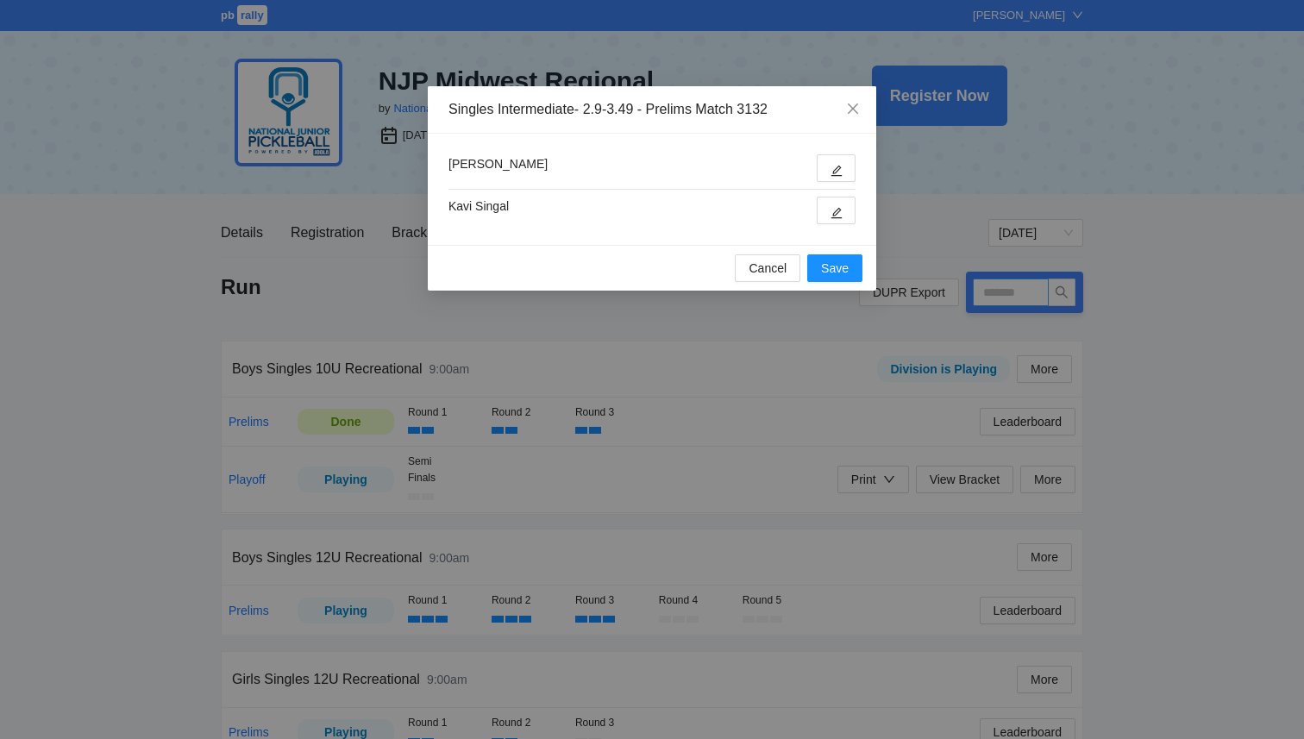
type input "****"
click at [842, 166] on icon "edit" at bounding box center [837, 171] width 12 height 12
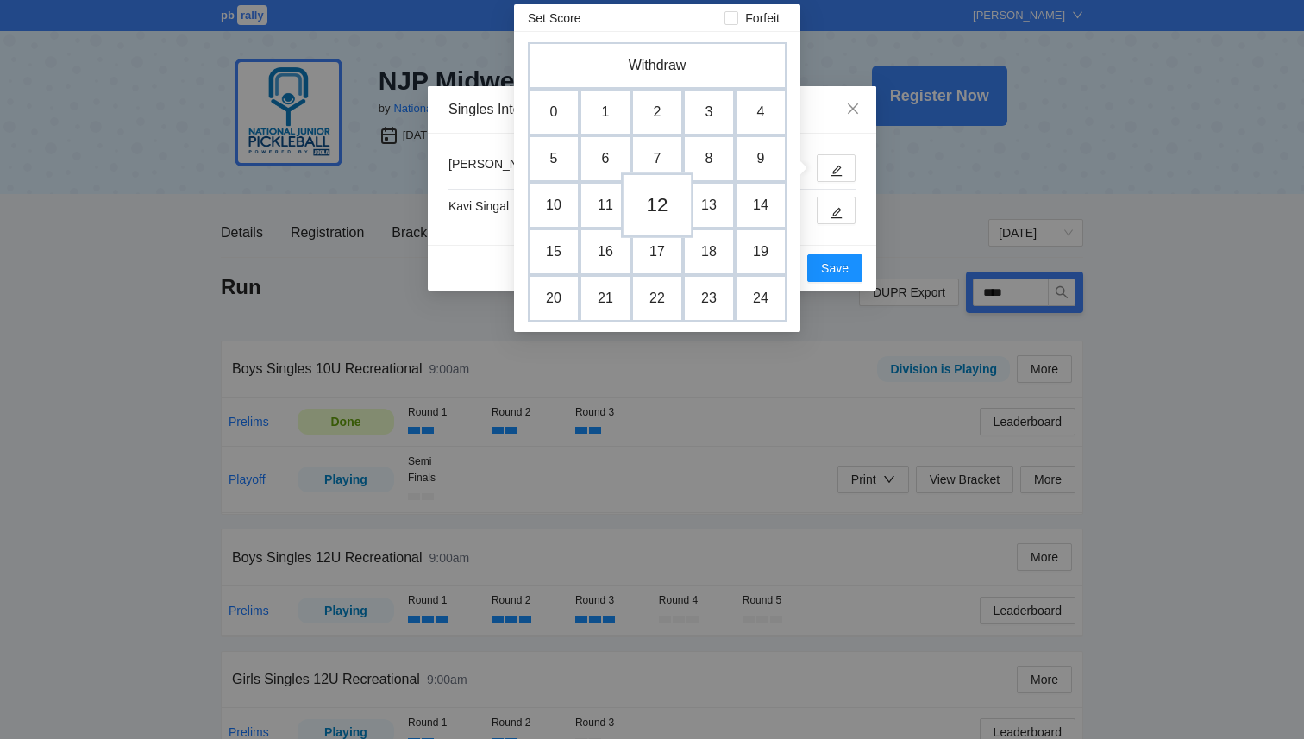
click at [667, 208] on td "12" at bounding box center [657, 206] width 72 height 66
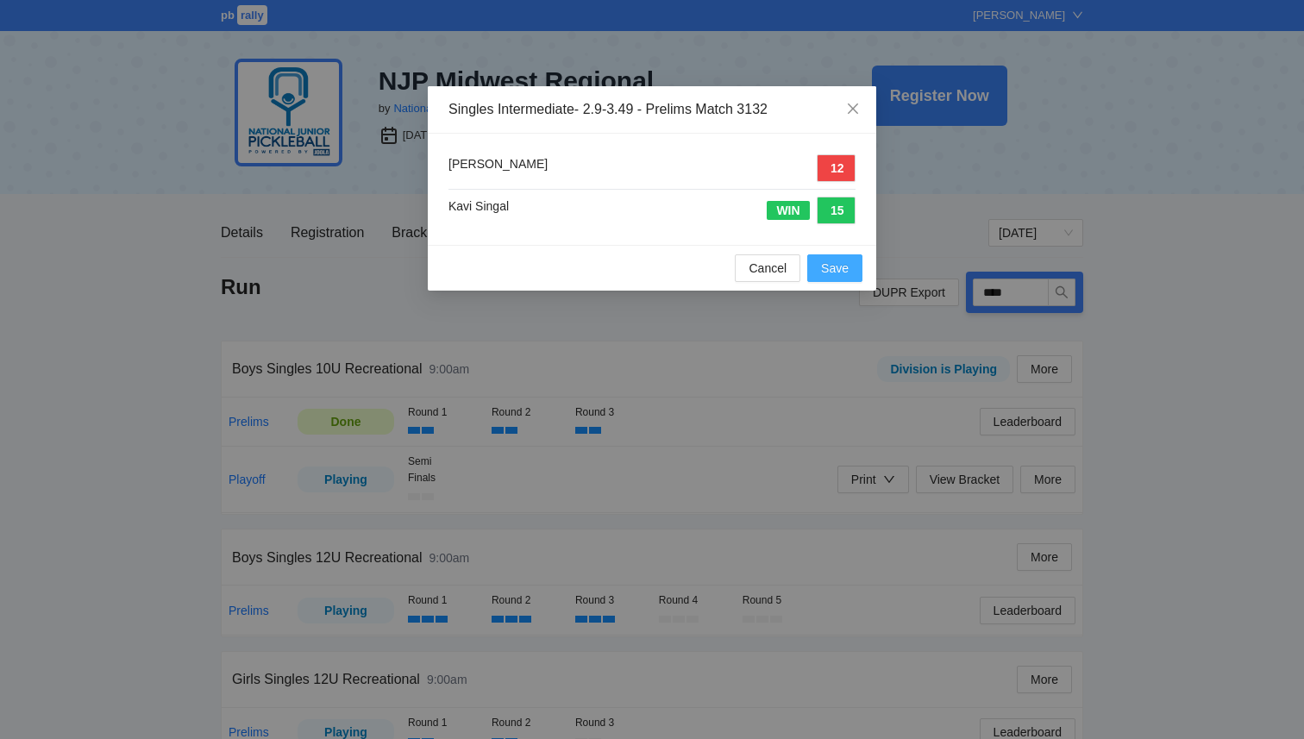
click at [832, 266] on span "Save" at bounding box center [835, 268] width 28 height 19
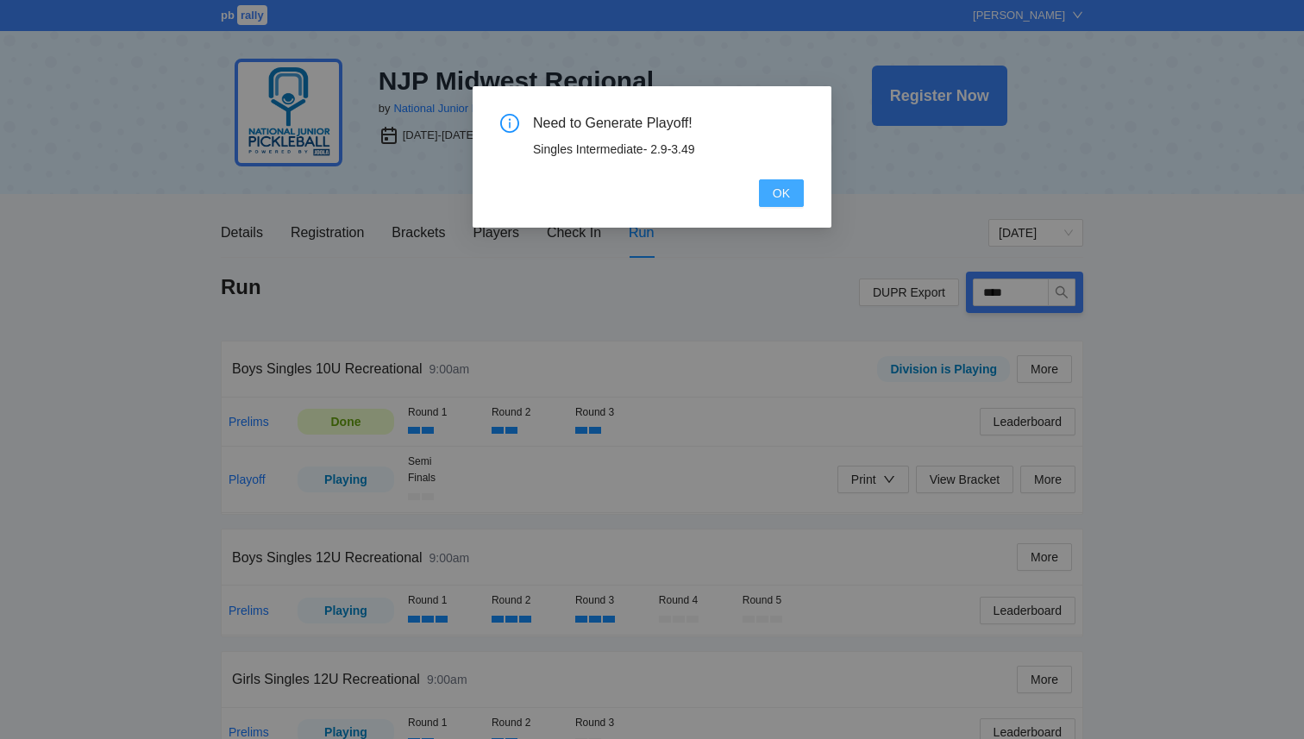
click at [794, 202] on button "OK" at bounding box center [781, 193] width 45 height 28
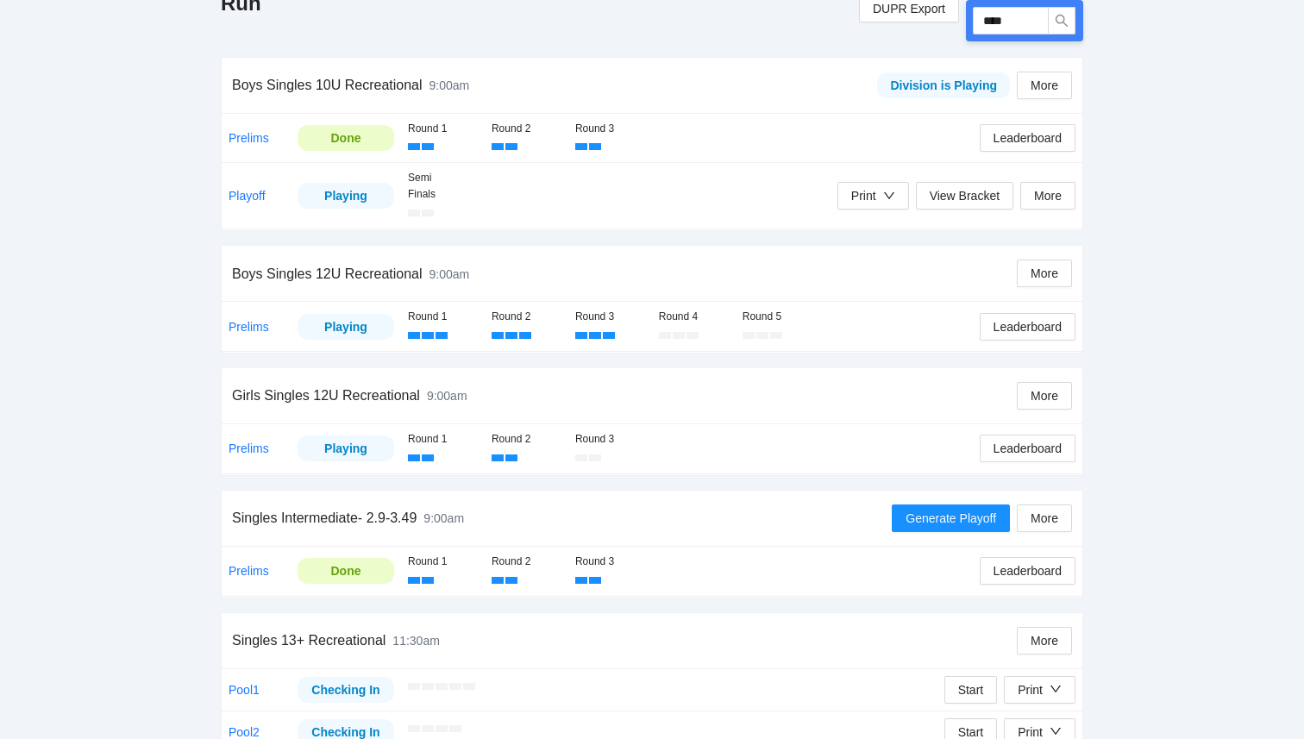
scroll to position [286, 0]
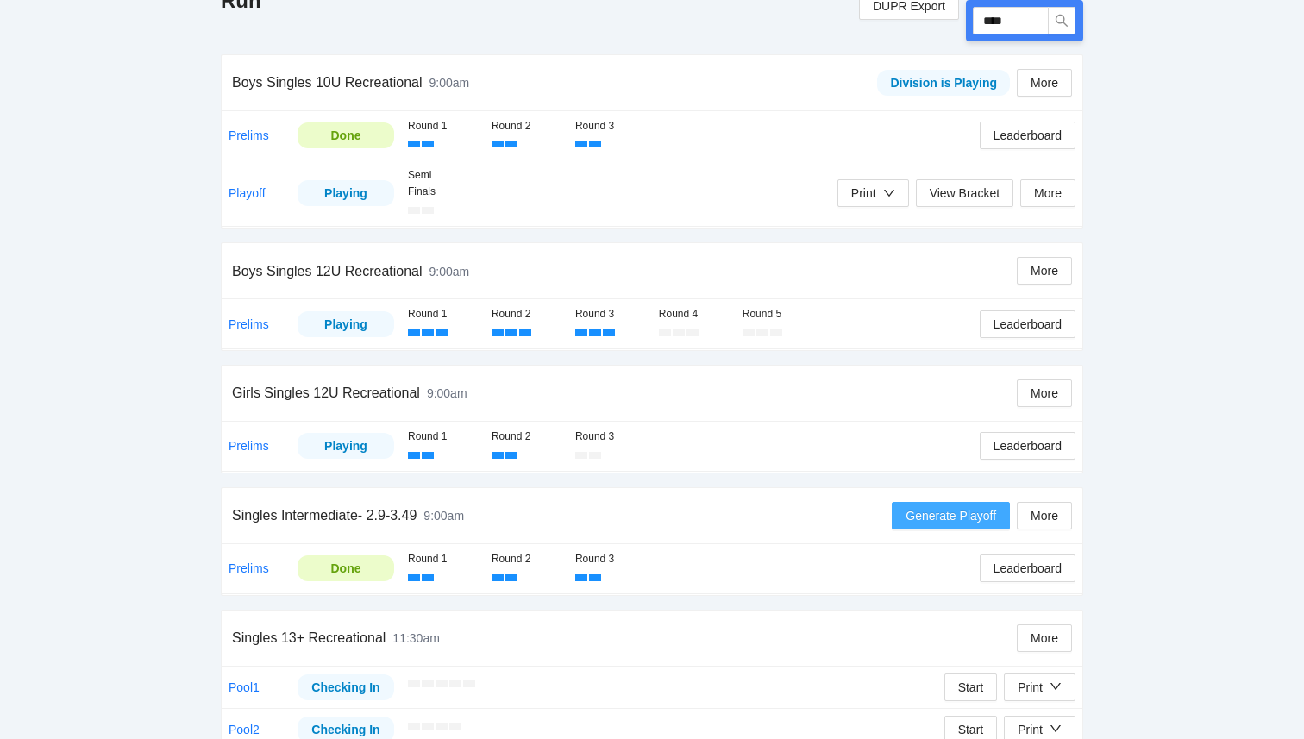
click at [936, 517] on span "Generate Playoff" at bounding box center [951, 515] width 91 height 19
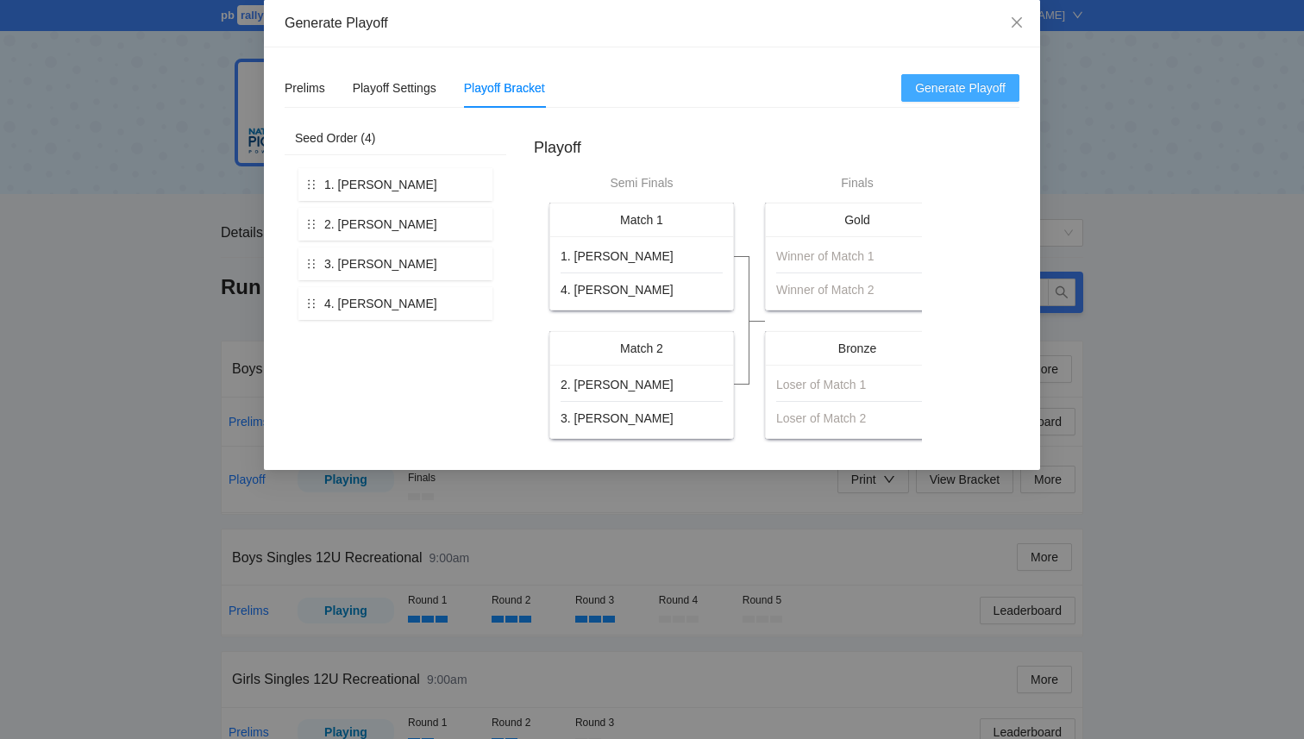
click at [970, 88] on span "Generate Playoff" at bounding box center [960, 88] width 91 height 19
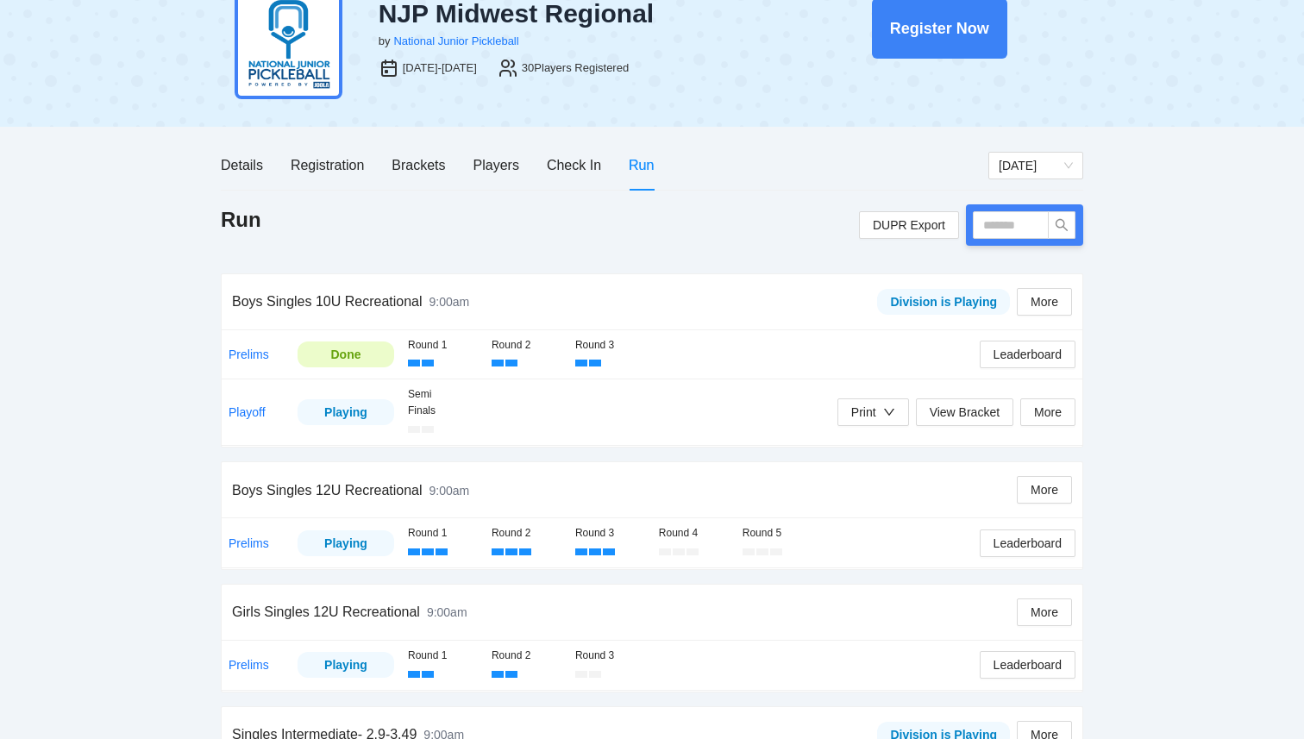
scroll to position [69, 0]
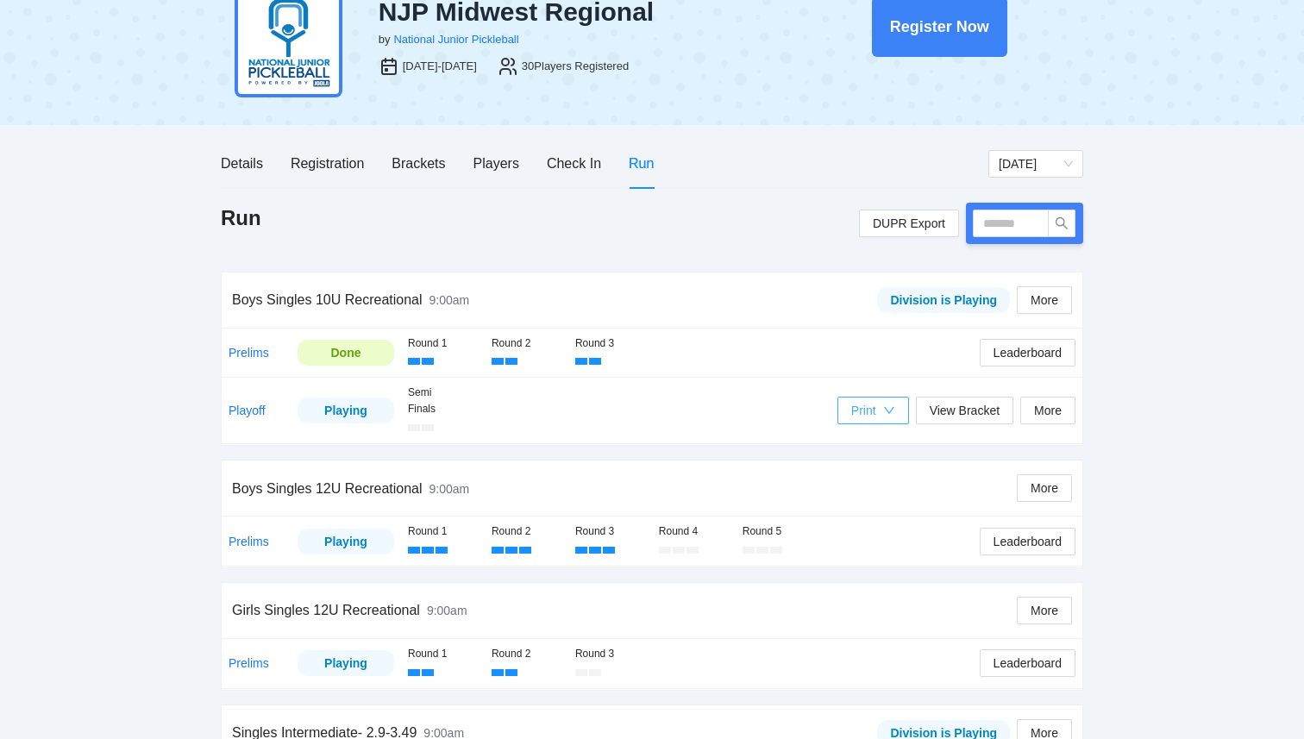
click at [897, 412] on button "Print" at bounding box center [874, 411] width 72 height 28
click at [883, 448] on span "Overview" at bounding box center [890, 445] width 89 height 19
click at [872, 406] on div "Print" at bounding box center [863, 410] width 25 height 19
click at [873, 491] on span "Refs Scorecards" at bounding box center [890, 500] width 89 height 19
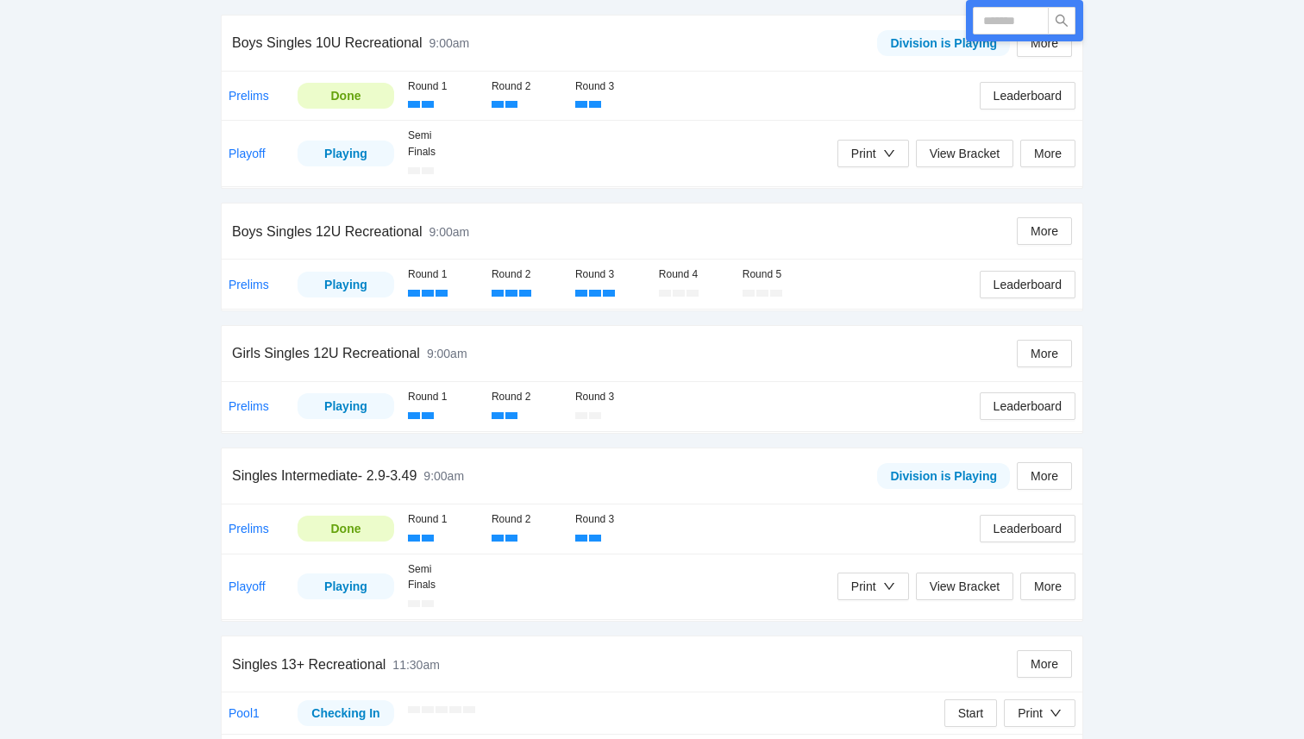
scroll to position [328, 0]
click at [876, 156] on div "Print" at bounding box center [873, 151] width 44 height 19
click at [776, 380] on div "Prelims Playing Round 1 Round 2 Round 3 Leaderboard" at bounding box center [652, 406] width 861 height 52
click at [878, 585] on div "Print" at bounding box center [873, 584] width 44 height 19
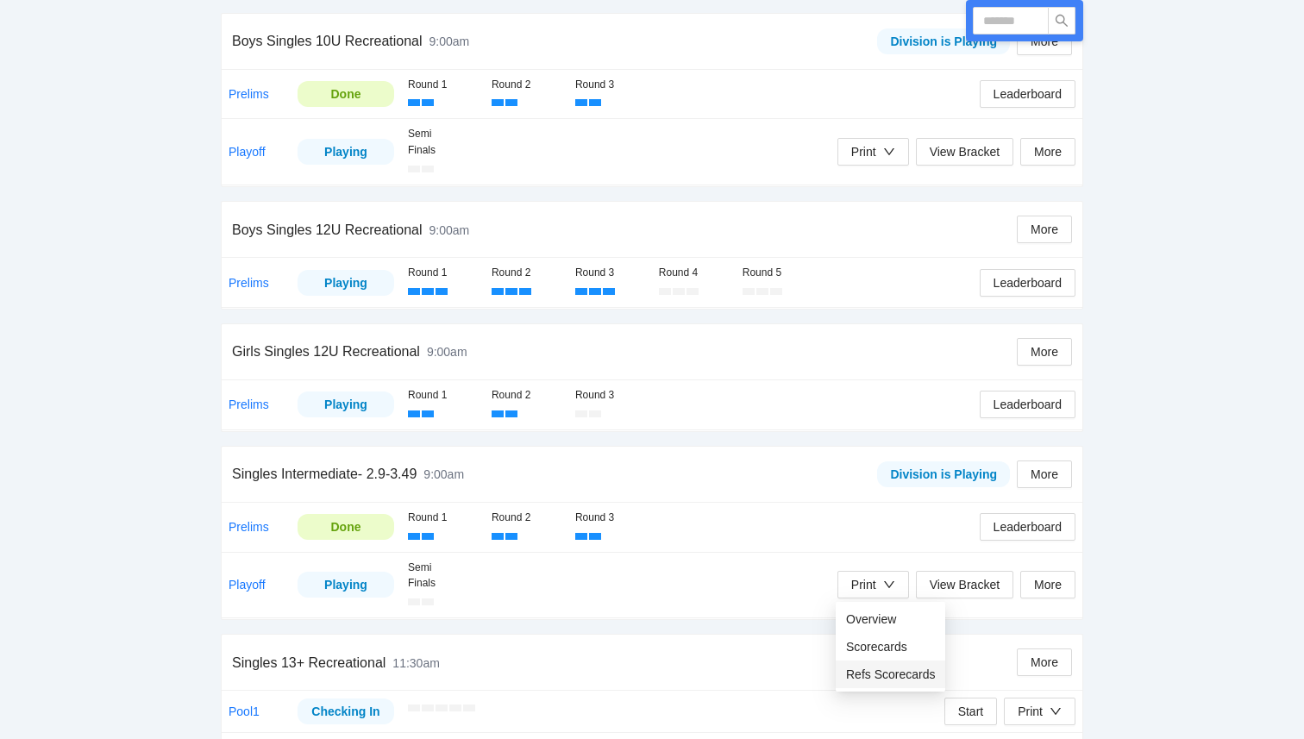
click at [881, 677] on span "Refs Scorecards" at bounding box center [890, 674] width 89 height 19
click at [1020, 20] on input "text" at bounding box center [1011, 21] width 76 height 28
type input "****"
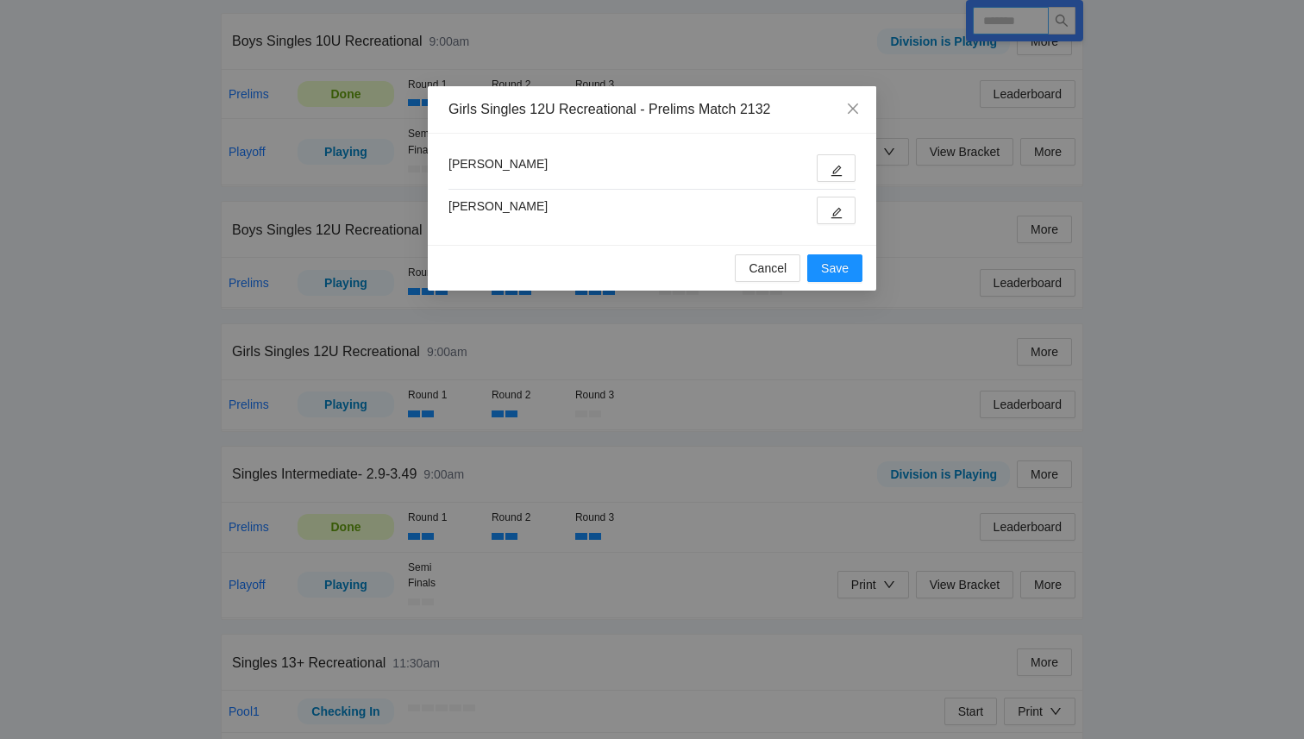
type input "****"
click at [834, 172] on icon "edit" at bounding box center [837, 171] width 12 height 12
click at [833, 210] on icon "edit" at bounding box center [837, 213] width 12 height 12
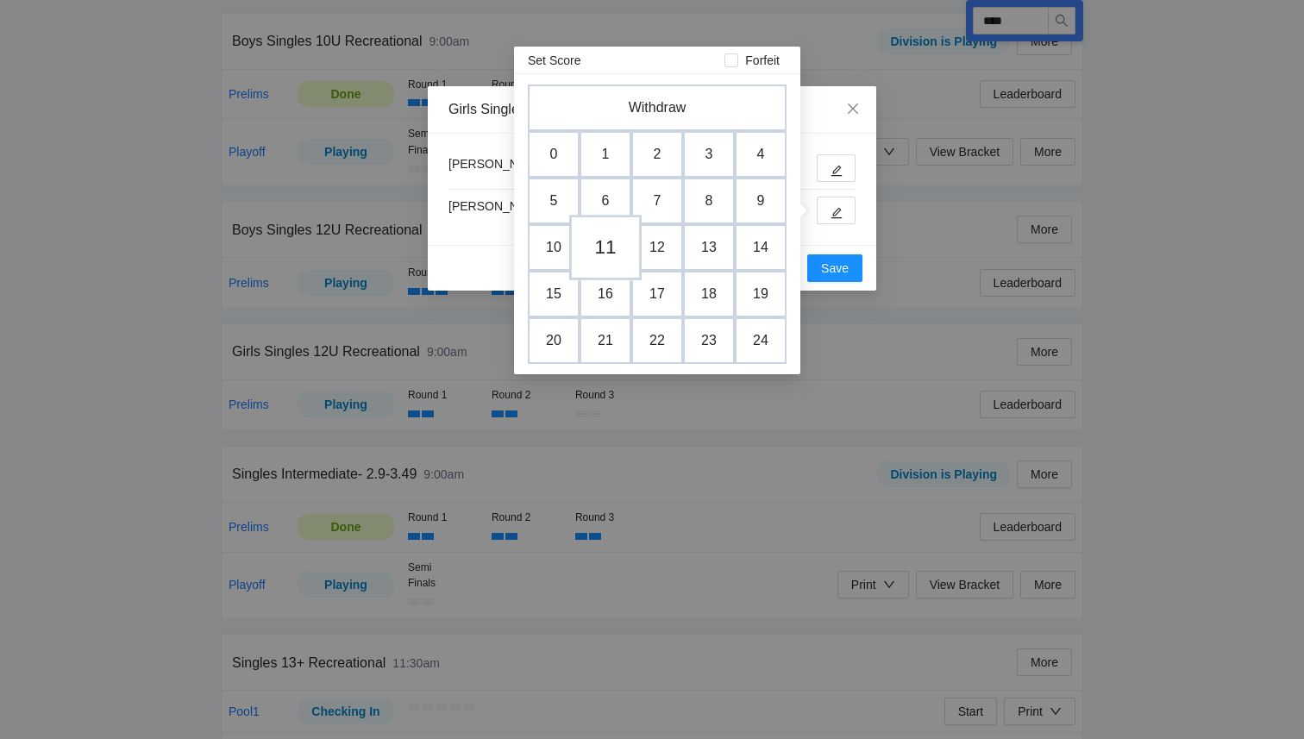
click at [617, 244] on td "11" at bounding box center [605, 248] width 72 height 66
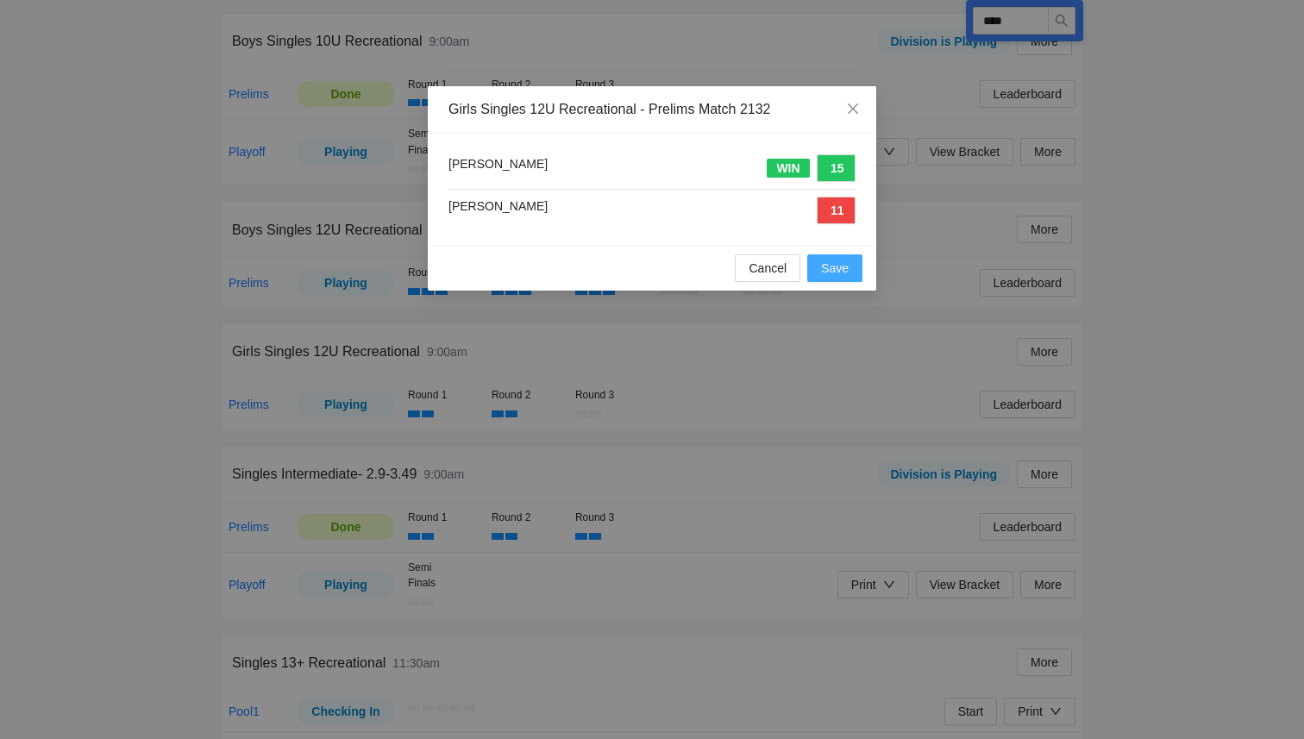
click at [844, 263] on span "Save" at bounding box center [835, 268] width 28 height 19
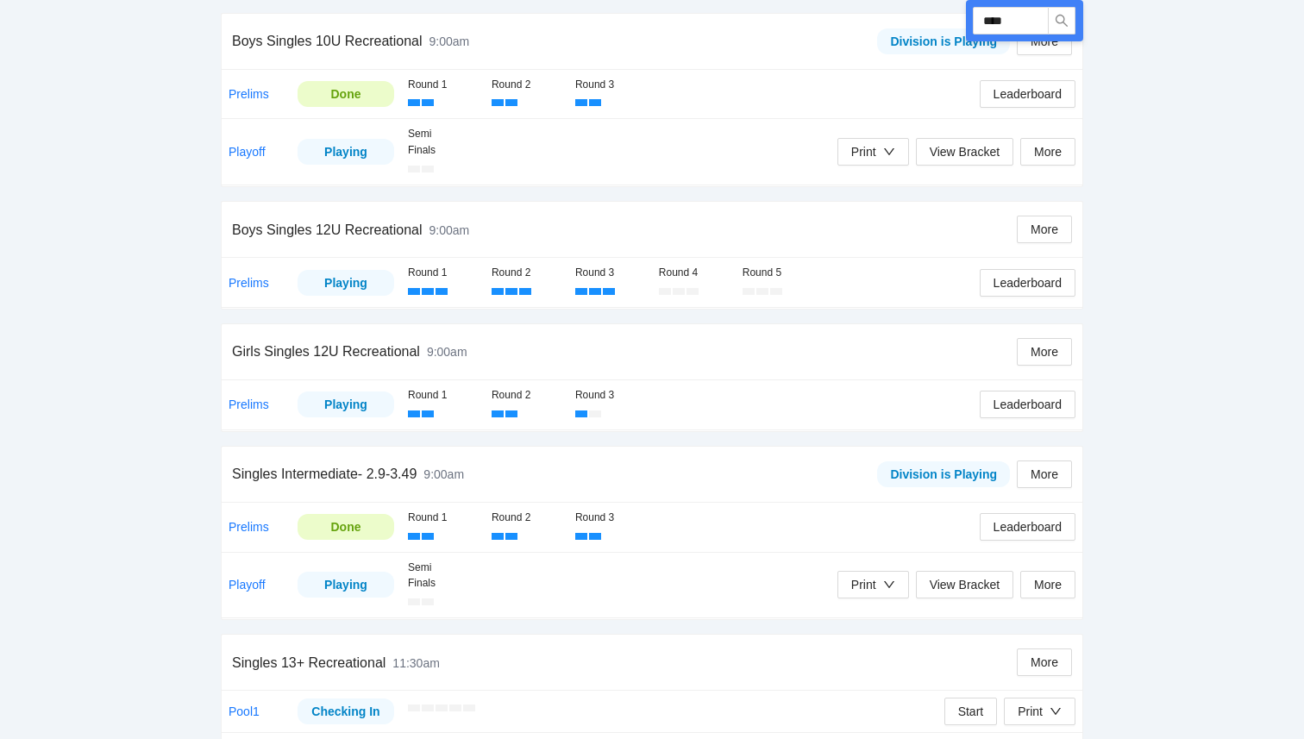
click at [827, 401] on div "Round 1 Round 2 Round 3" at bounding box center [694, 404] width 572 height 35
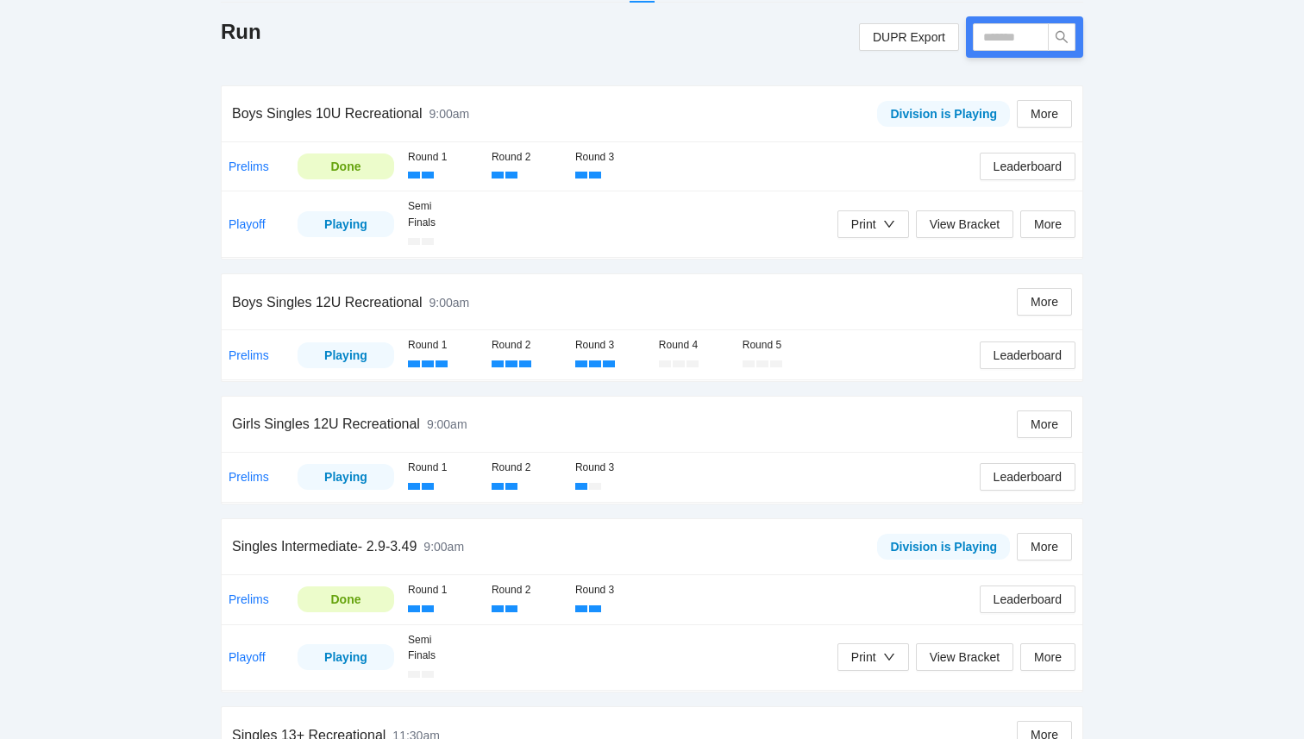
scroll to position [250, 0]
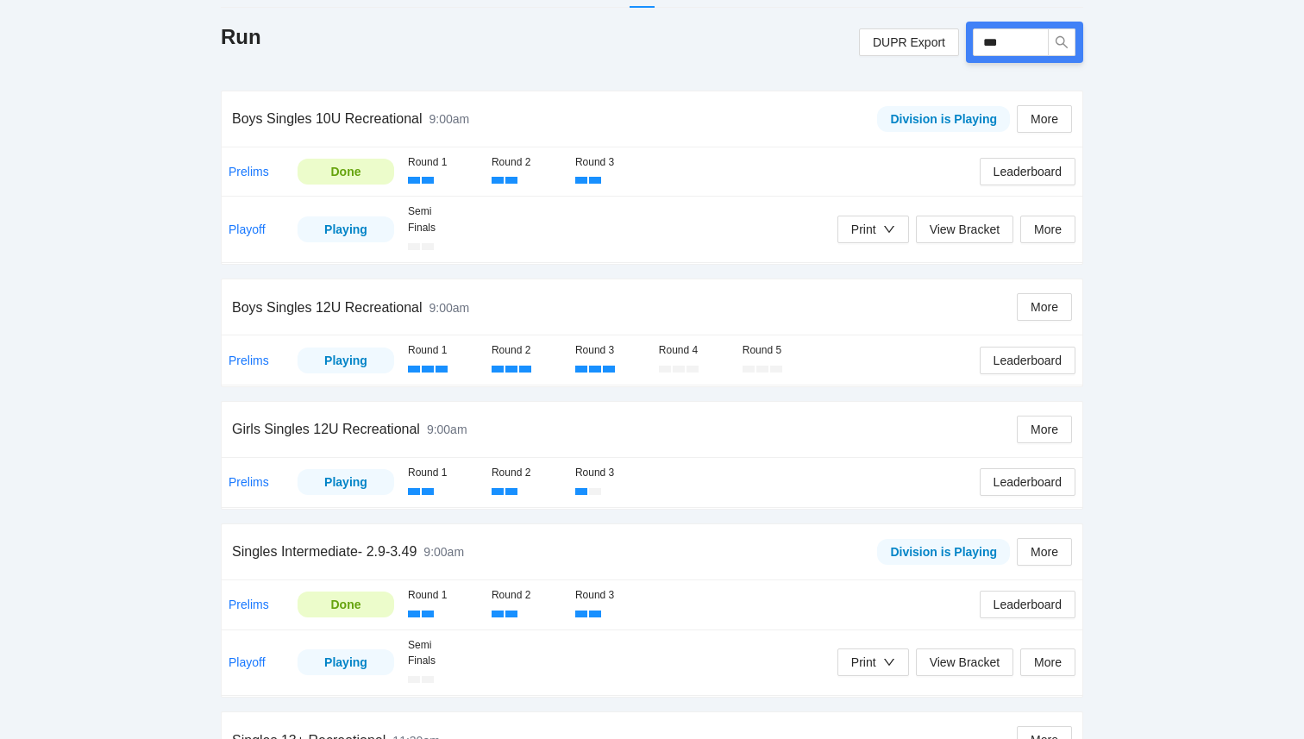
type input "****"
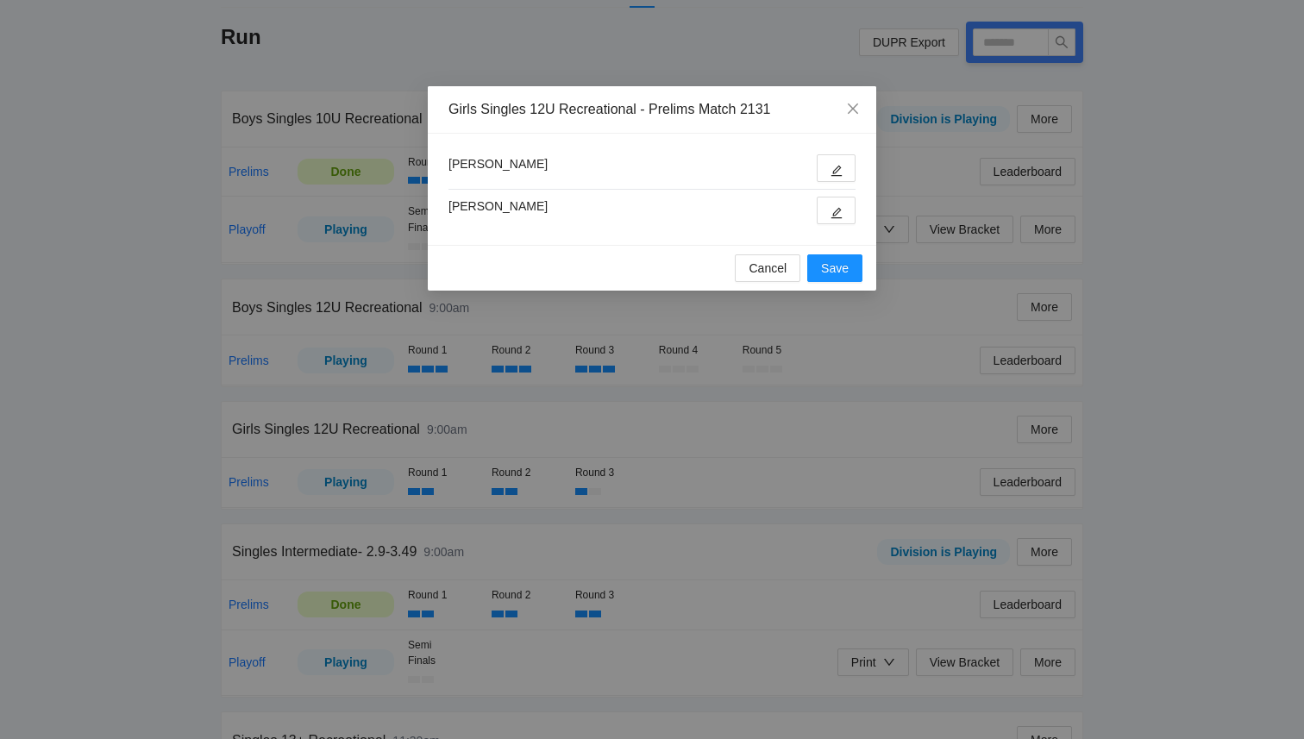
type input "****"
click at [848, 174] on button "button" at bounding box center [836, 168] width 39 height 28
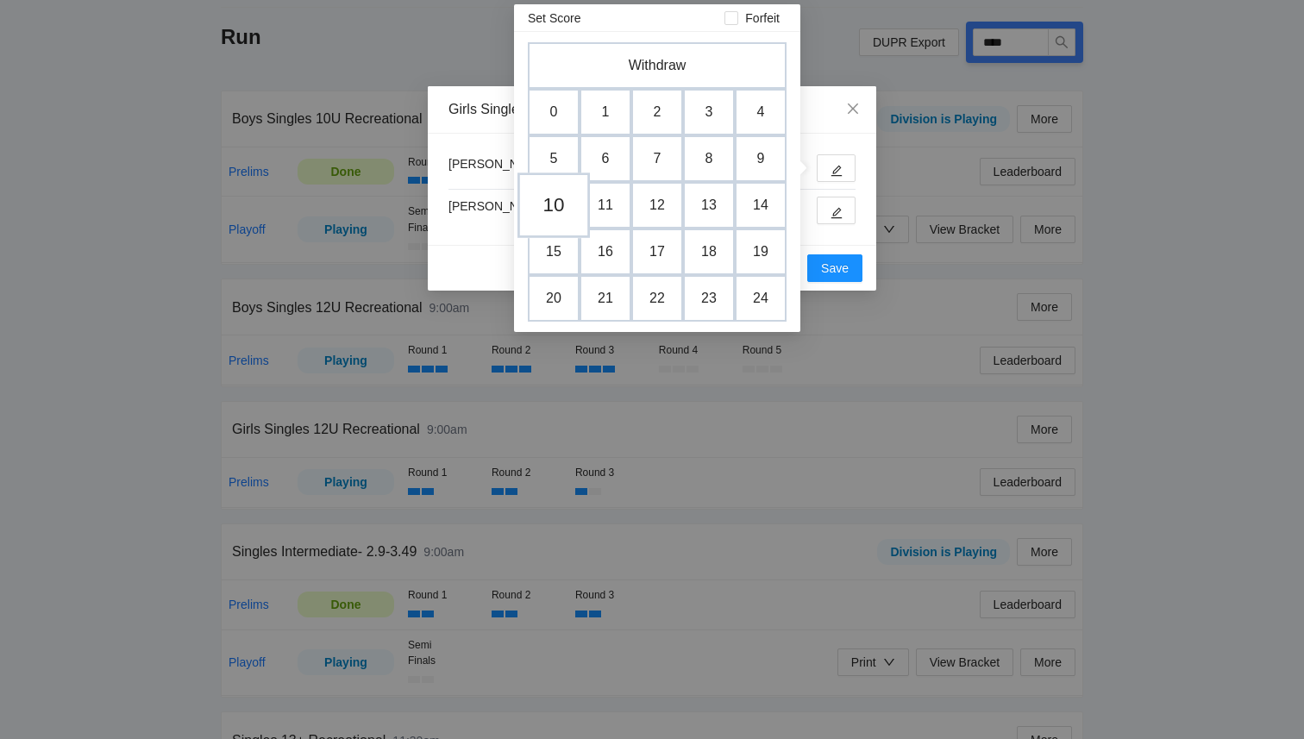
click at [552, 216] on td "10" at bounding box center [554, 206] width 72 height 66
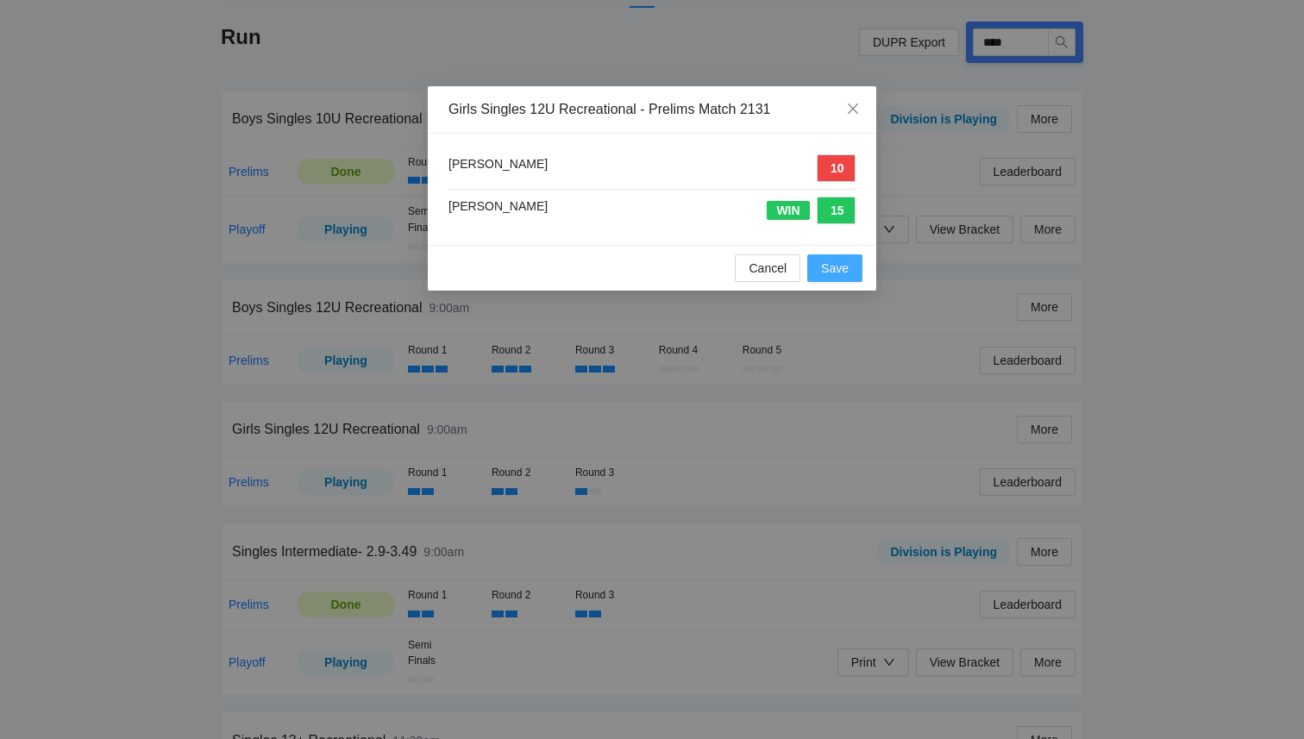
click at [845, 273] on span "Save" at bounding box center [835, 268] width 28 height 19
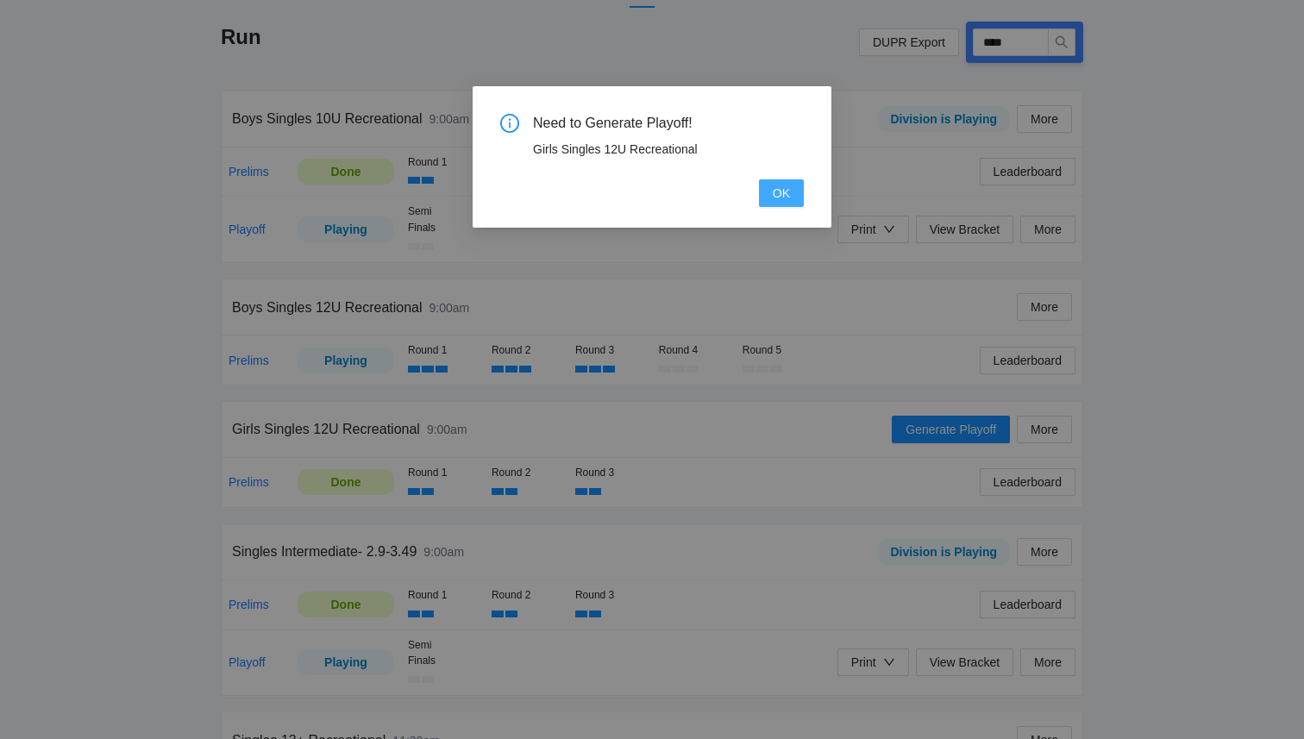
click at [804, 202] on div "Need to Generate Playoff! Girls Singles 12U Recreational OK" at bounding box center [652, 156] width 359 height 141
click at [777, 189] on span "OK" at bounding box center [781, 193] width 17 height 19
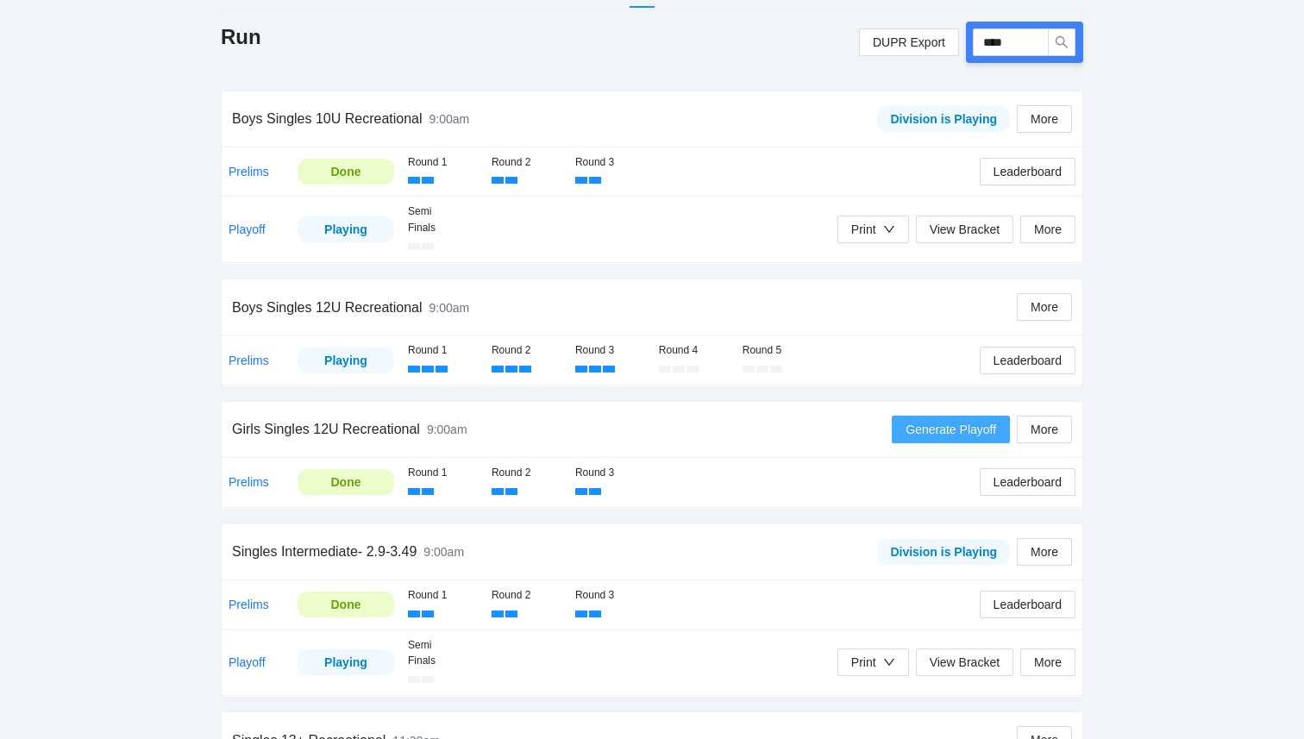
click at [914, 419] on button "Generate Playoff" at bounding box center [951, 430] width 118 height 28
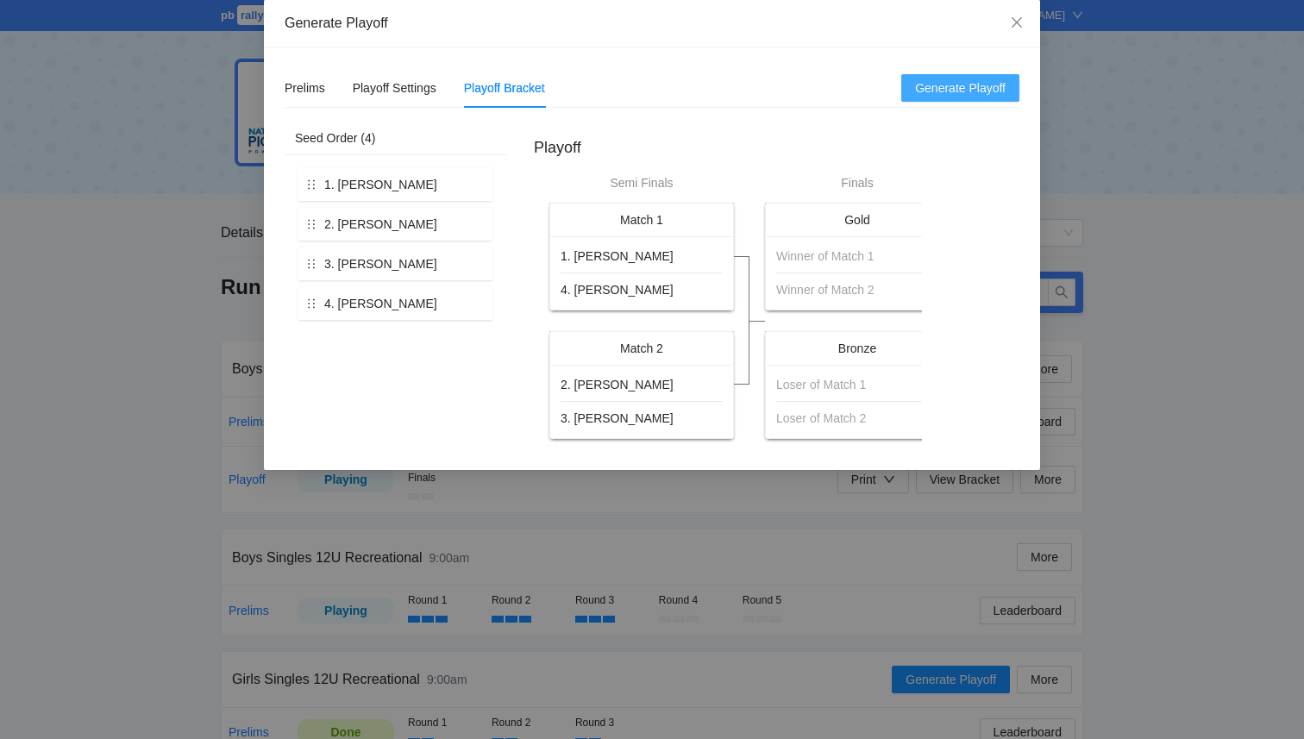
click at [921, 94] on span "Generate Playoff" at bounding box center [960, 88] width 91 height 19
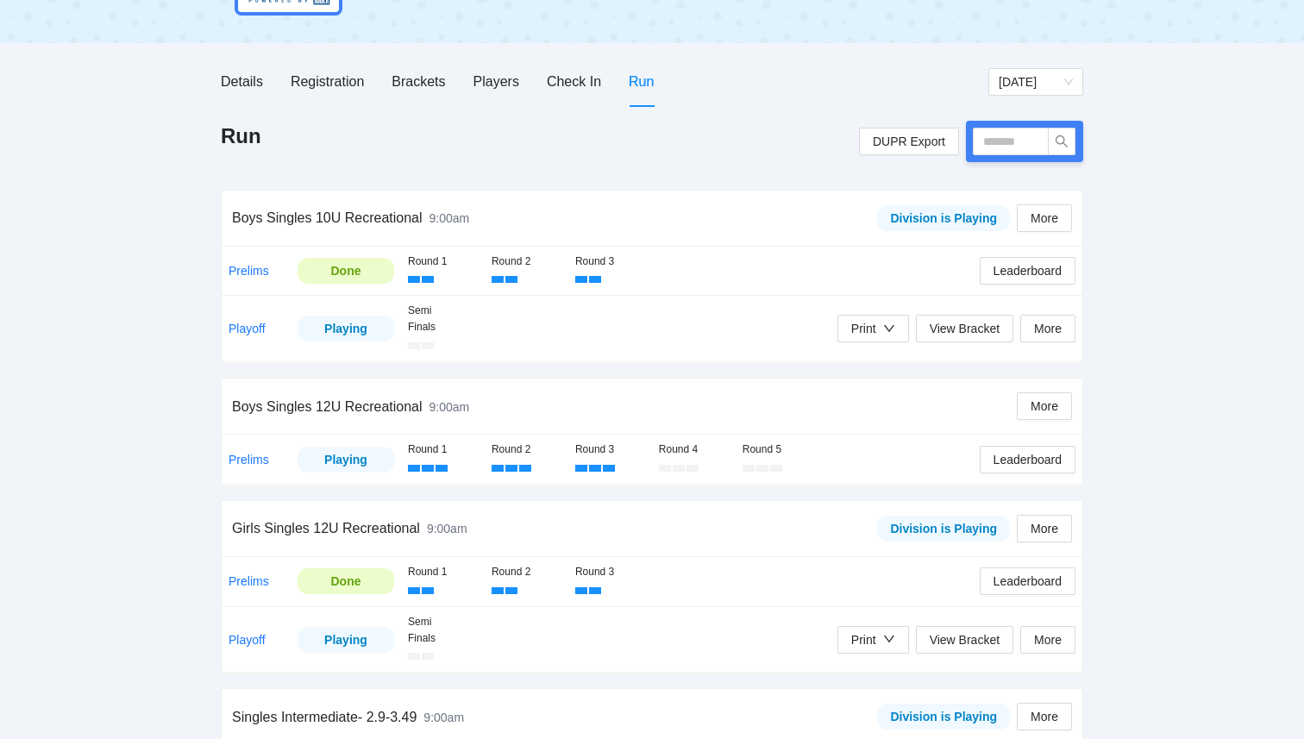
scroll to position [173, 0]
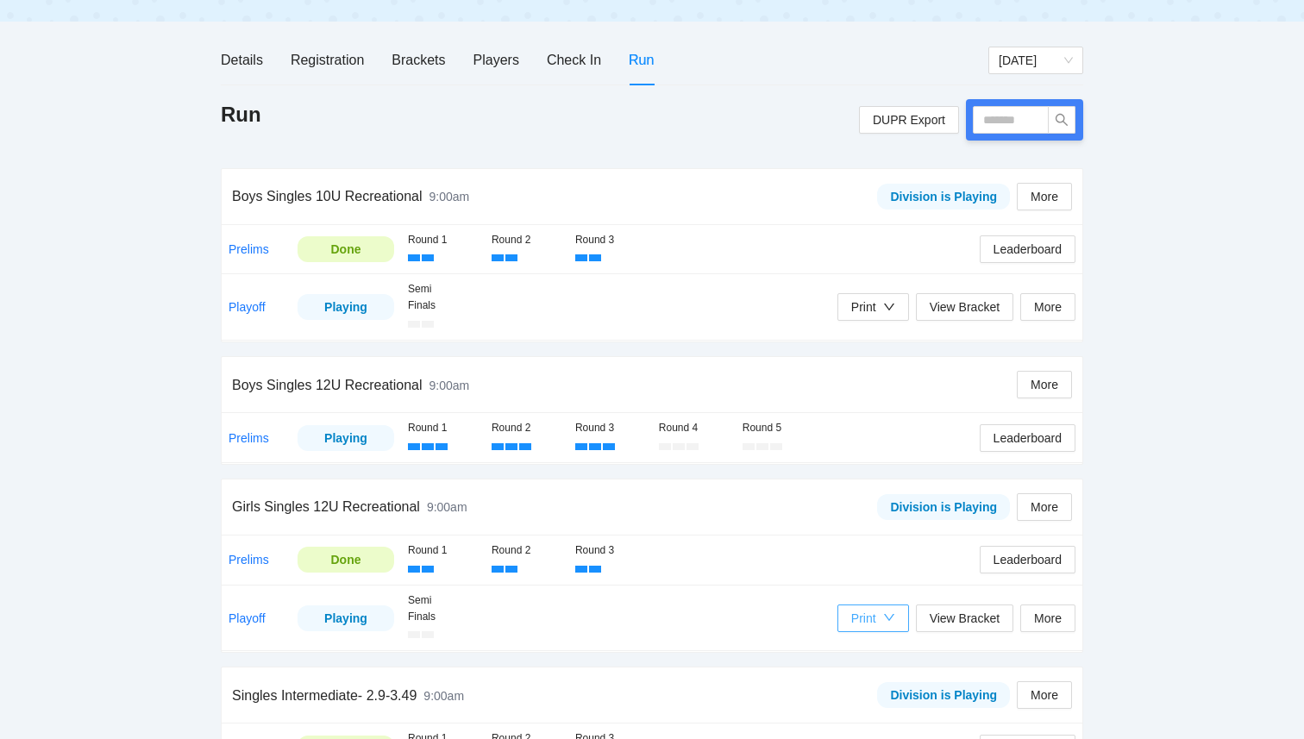
click at [885, 621] on icon "down" at bounding box center [889, 618] width 12 height 12
click at [870, 708] on span "Refs Scorecards" at bounding box center [890, 707] width 89 height 19
click at [1014, 120] on input "text" at bounding box center [1011, 120] width 76 height 28
type input "*****"
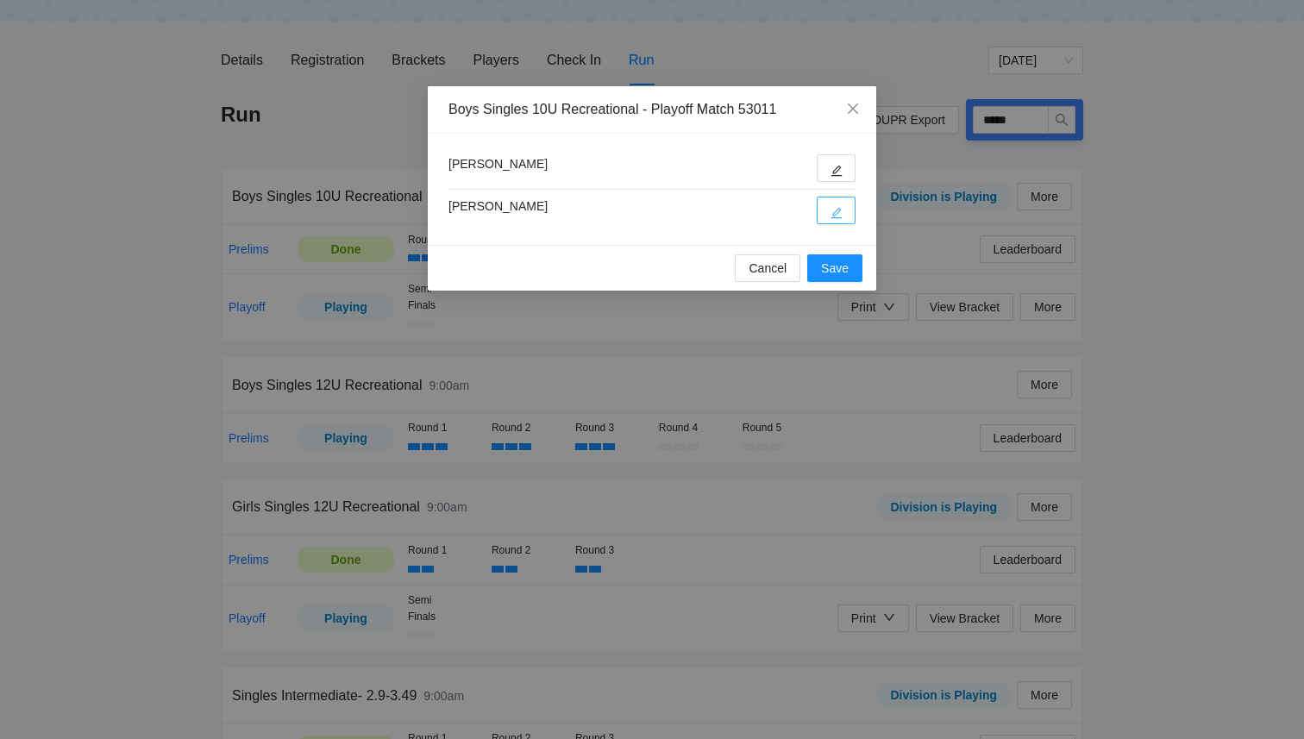
click at [845, 211] on button "button" at bounding box center [836, 211] width 39 height 28
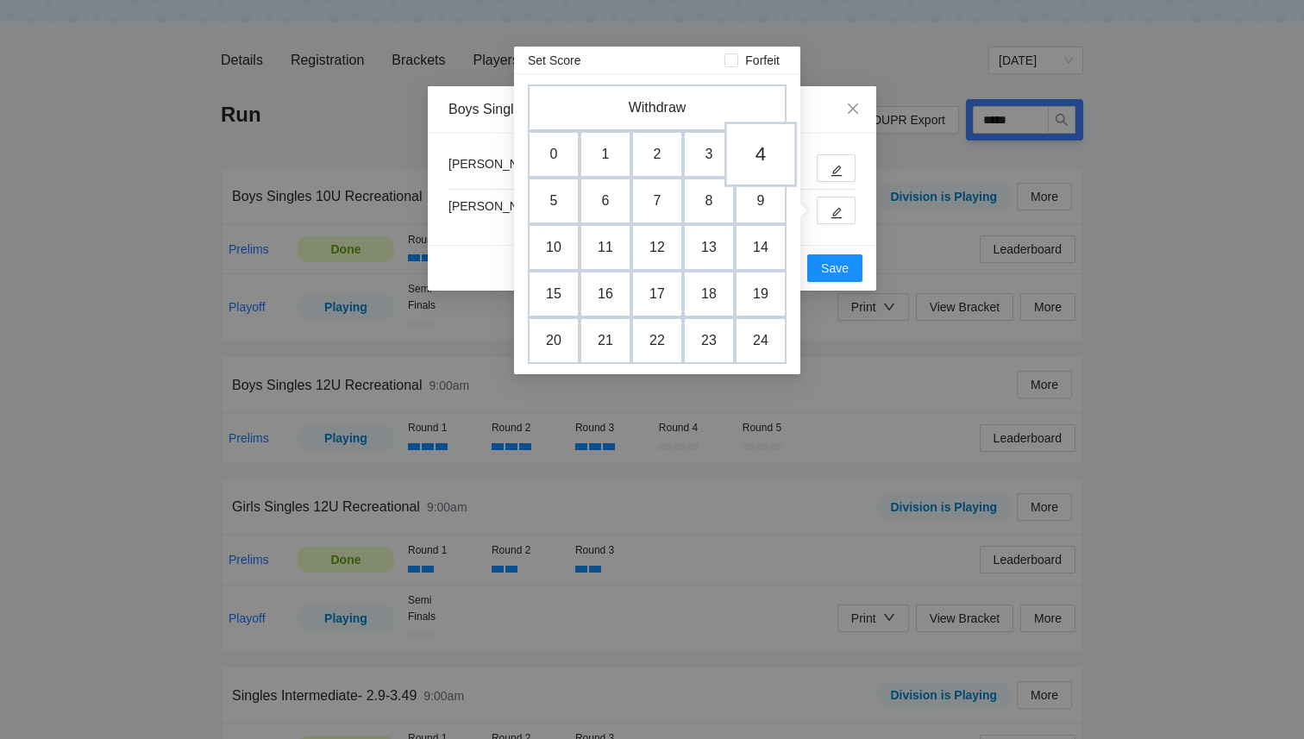
click at [753, 145] on td "4" at bounding box center [761, 155] width 72 height 66
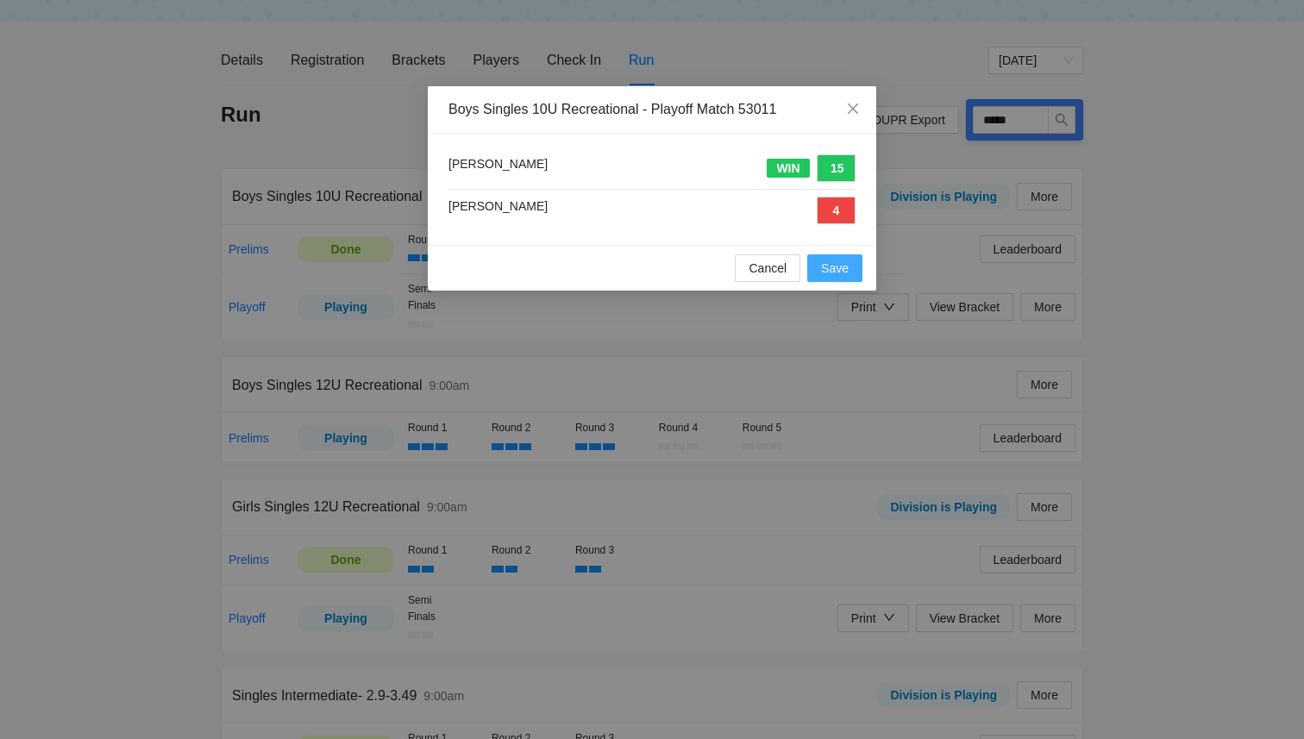
click at [839, 278] on button "Save" at bounding box center [834, 268] width 55 height 28
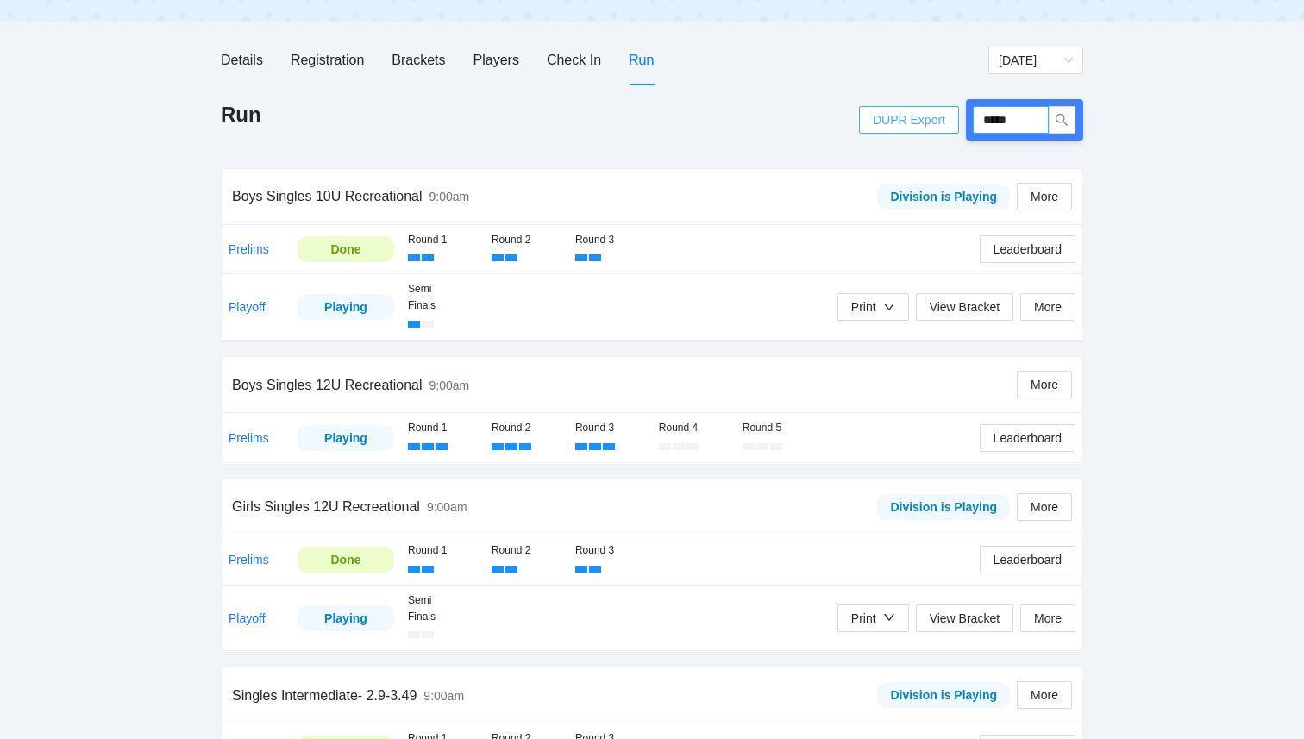
drag, startPoint x: 1021, startPoint y: 124, endPoint x: 947, endPoint y: 118, distance: 73.6
click at [947, 118] on div "DUPR Export *****" at bounding box center [971, 119] width 224 height 41
type input "*****"
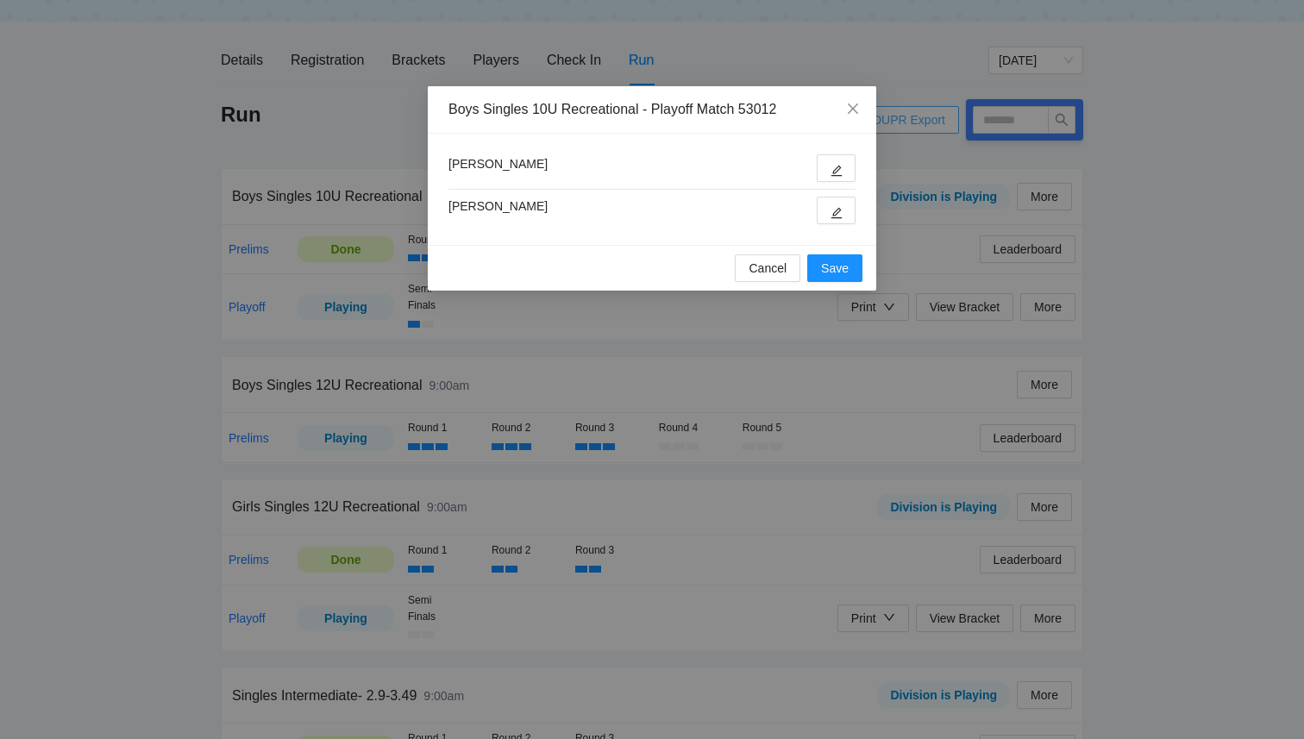
type input "*****"
click at [842, 171] on icon "edit" at bounding box center [837, 171] width 12 height 12
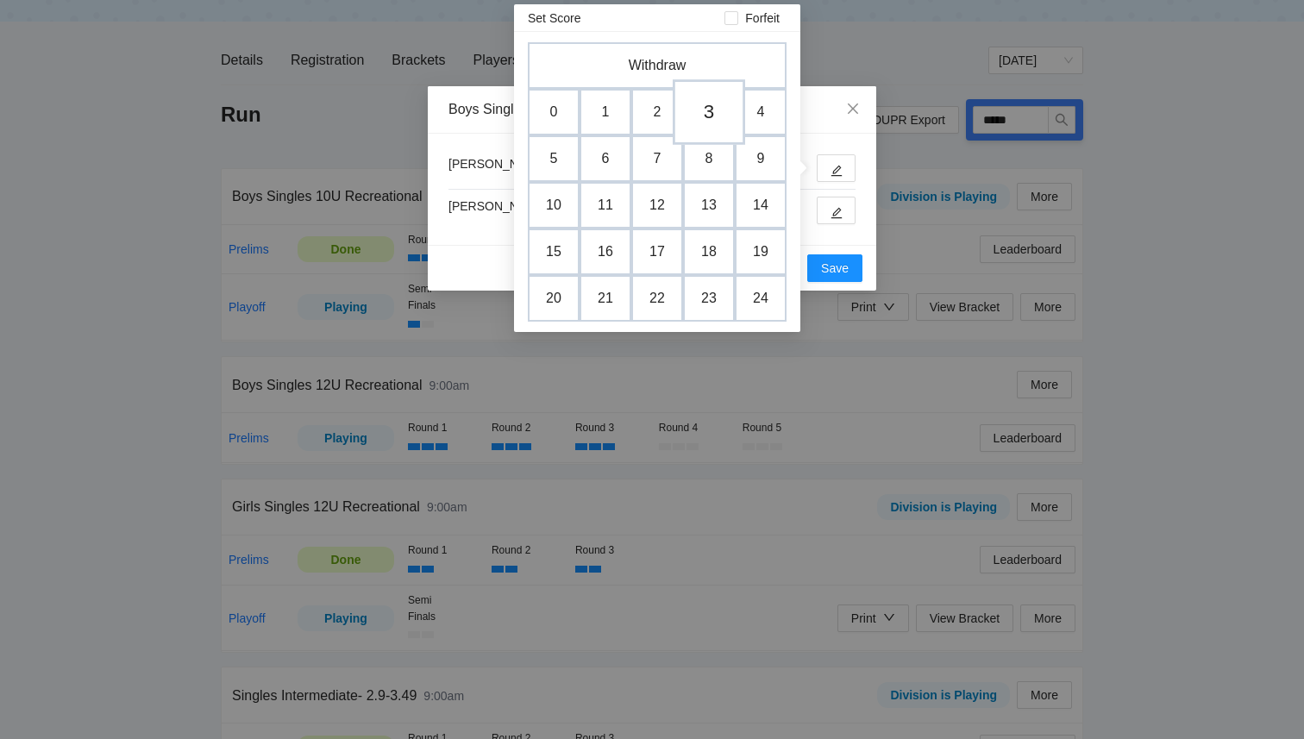
click at [709, 103] on td "3" at bounding box center [709, 112] width 72 height 66
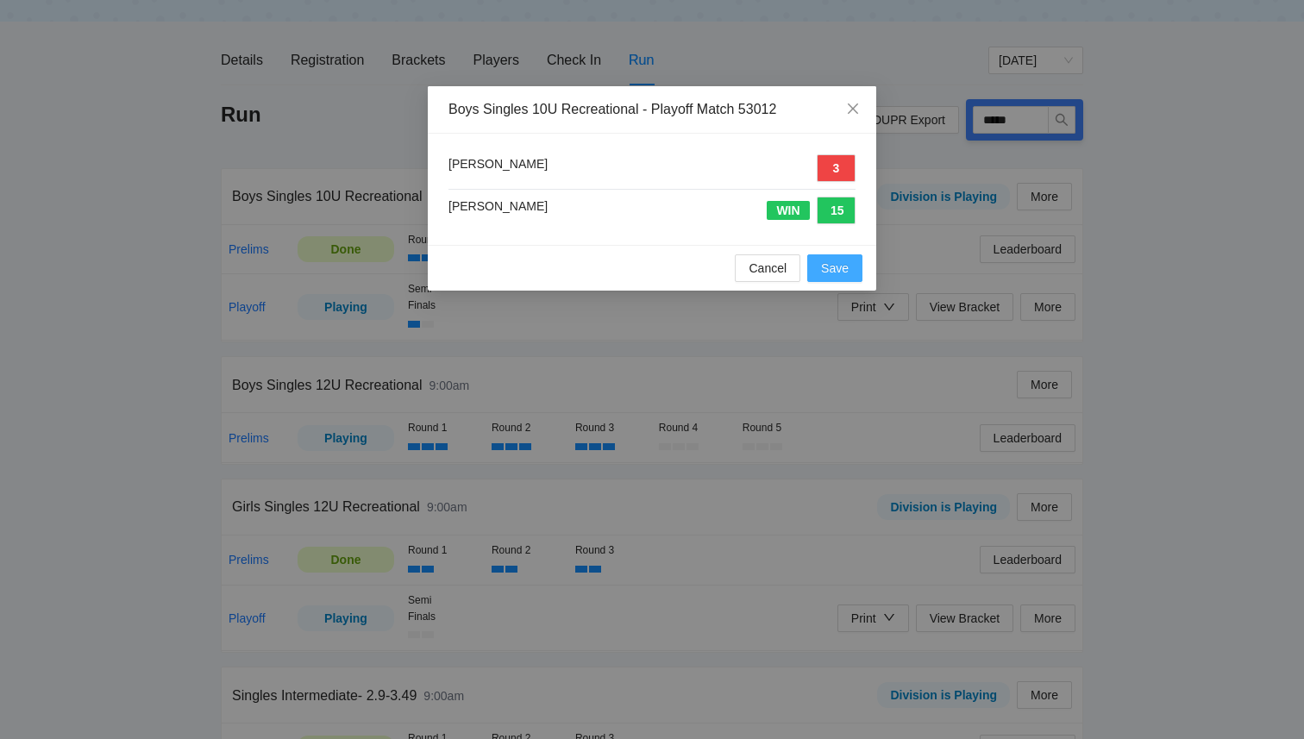
click at [823, 275] on span "Save" at bounding box center [835, 268] width 28 height 19
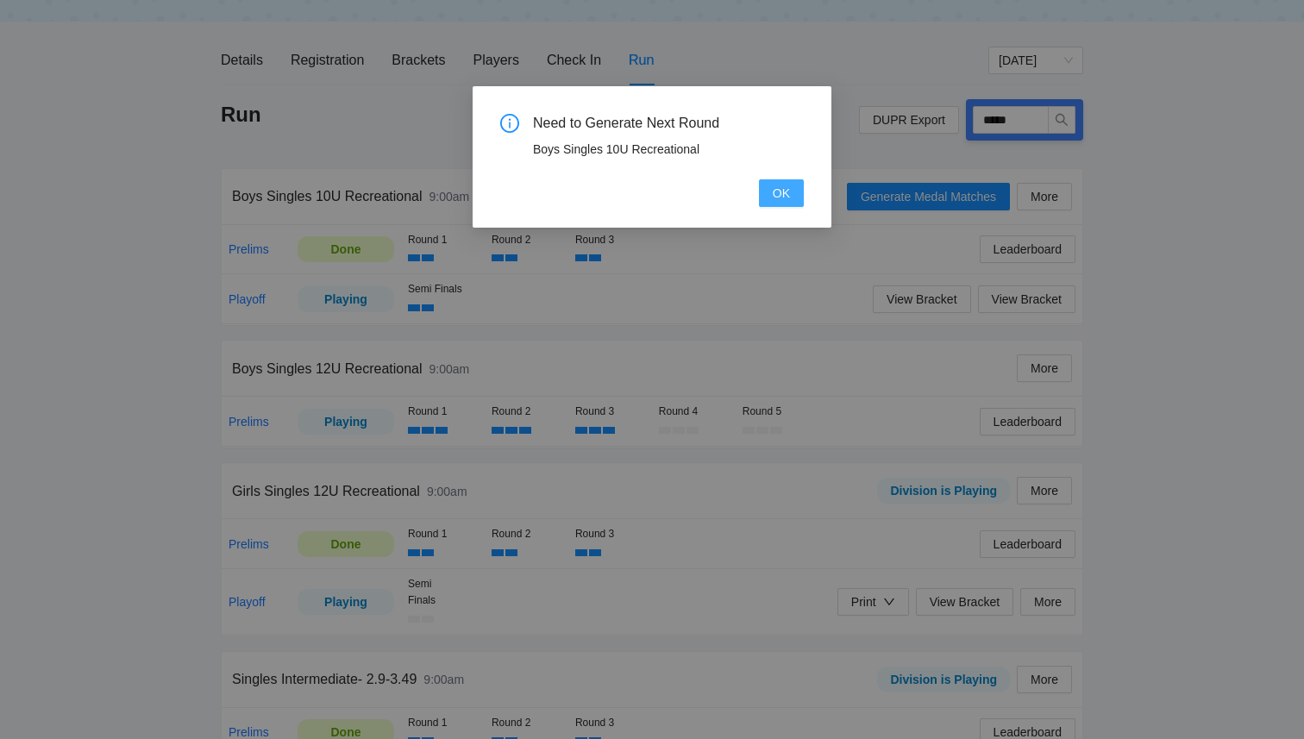
click at [791, 197] on button "OK" at bounding box center [781, 193] width 45 height 28
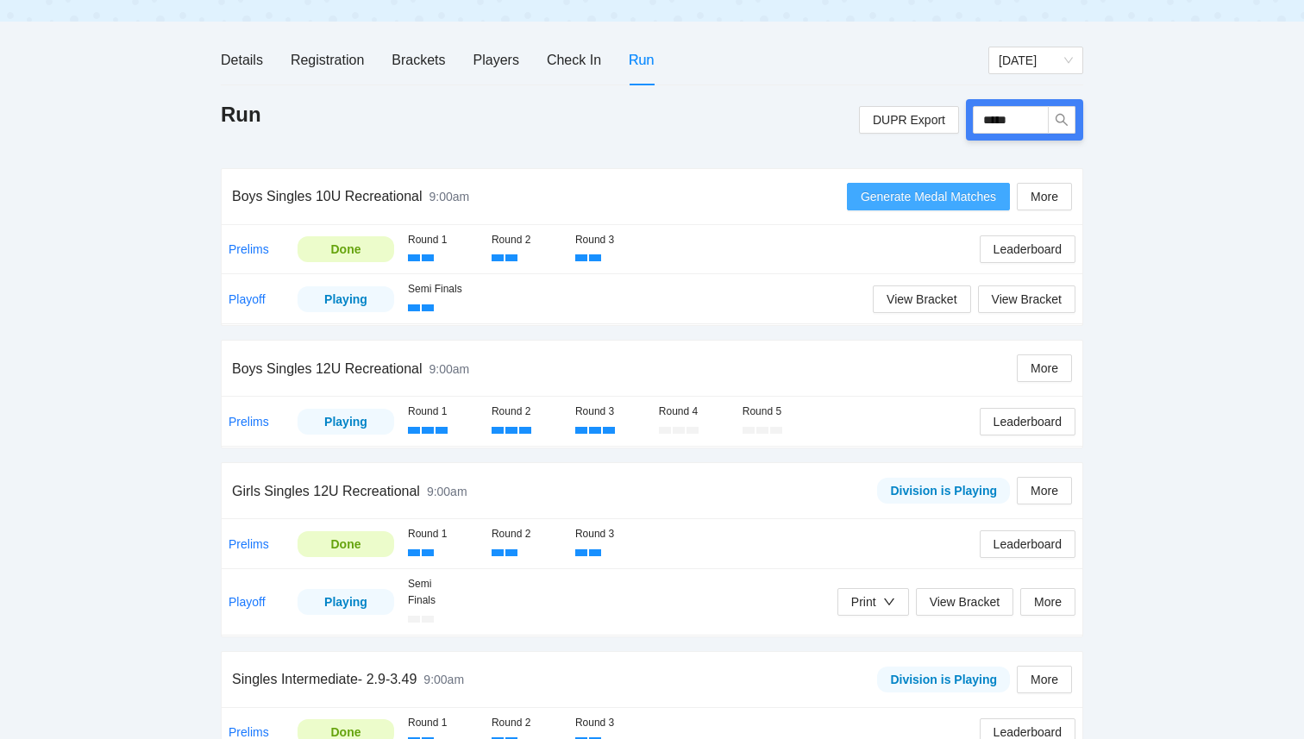
click at [865, 207] on button "Generate Medal Matches" at bounding box center [928, 197] width 163 height 28
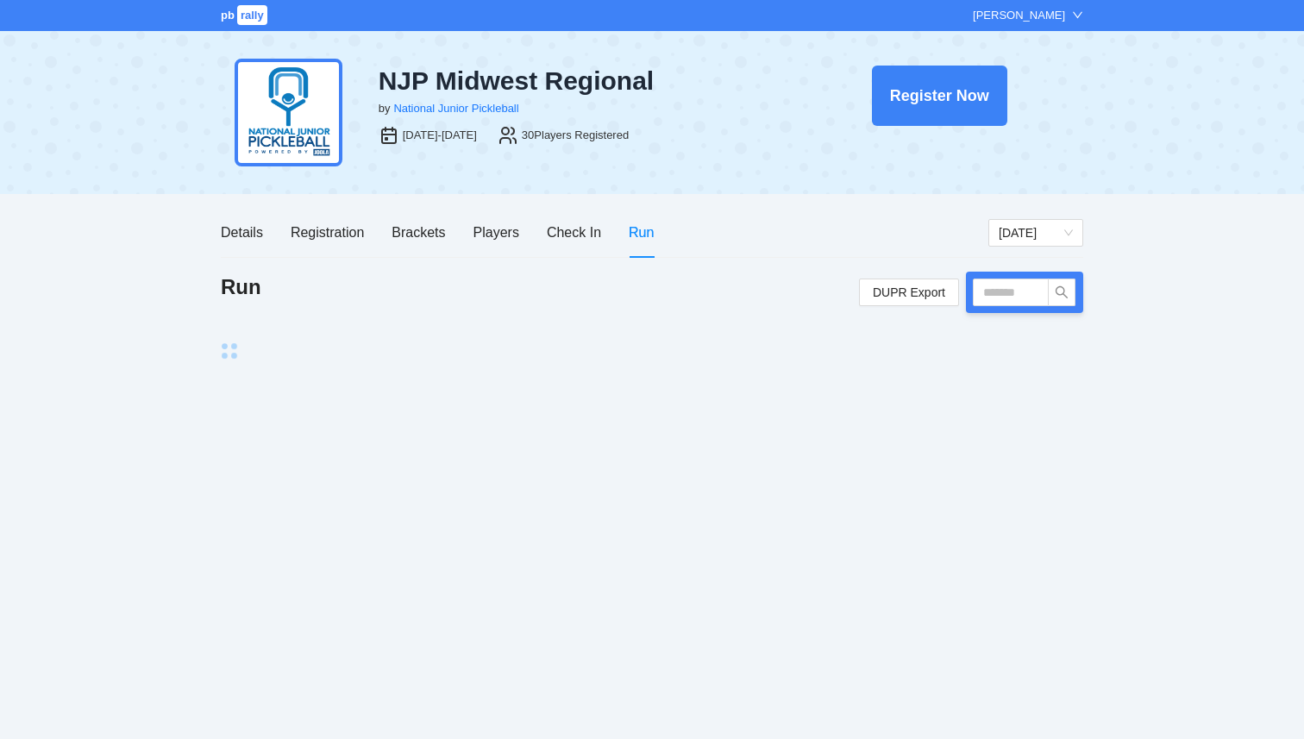
scroll to position [0, 0]
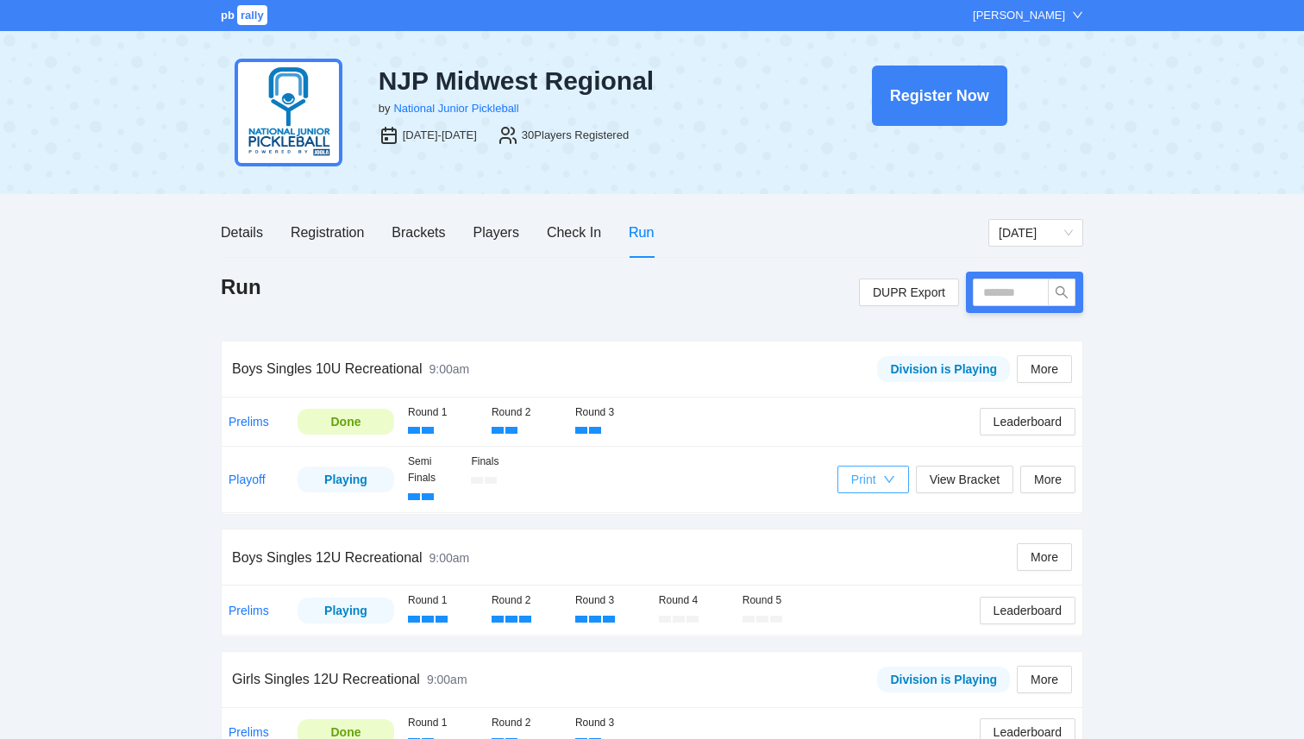
click at [881, 480] on div "Print" at bounding box center [873, 479] width 44 height 19
click at [896, 542] on span "Refs Medal Scorecards" at bounding box center [916, 541] width 141 height 19
click at [350, 236] on div "Registration" at bounding box center [327, 233] width 73 height 22
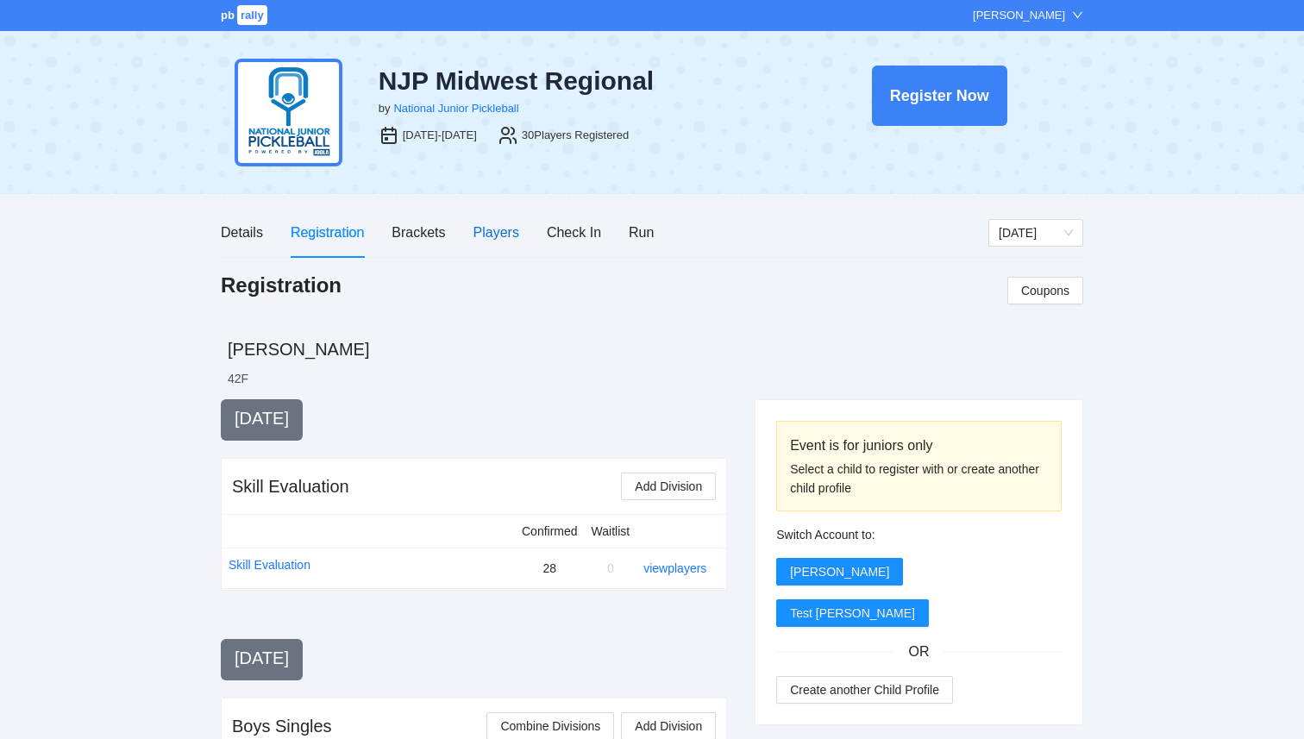
click at [512, 241] on div "Players" at bounding box center [497, 233] width 46 height 22
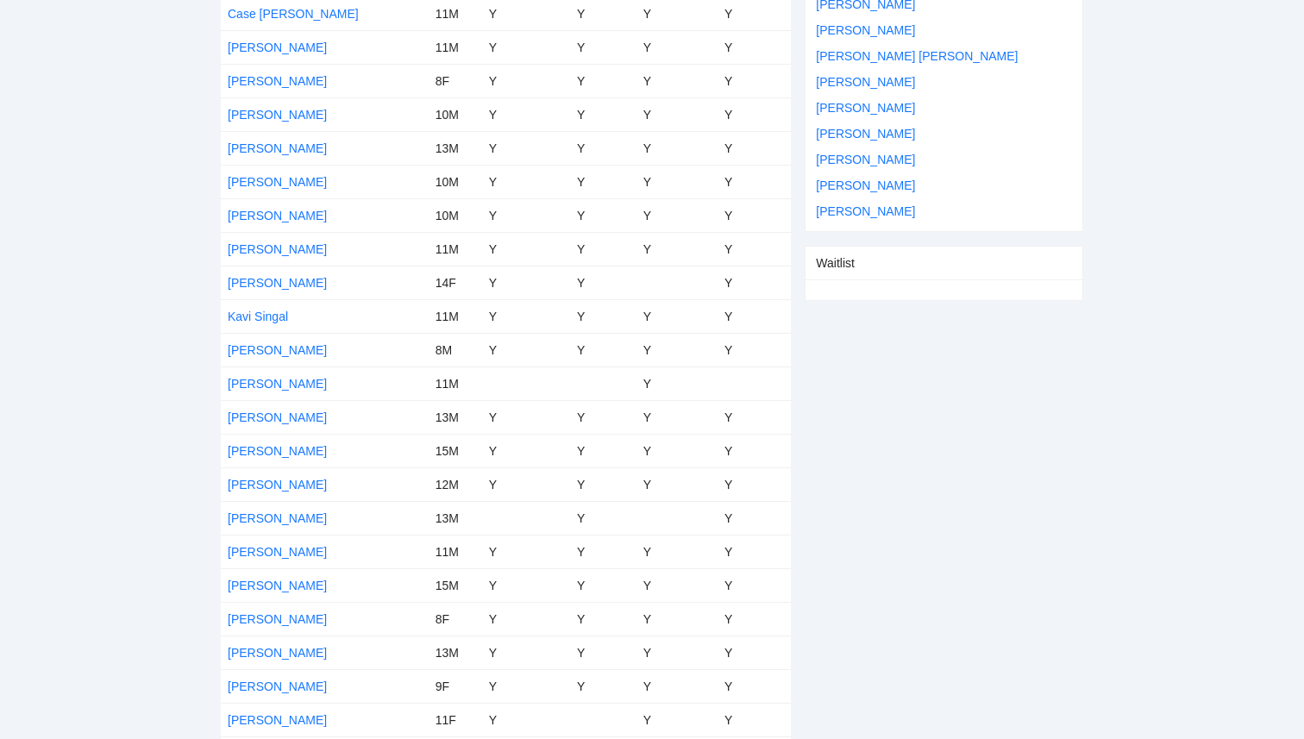
scroll to position [640, 0]
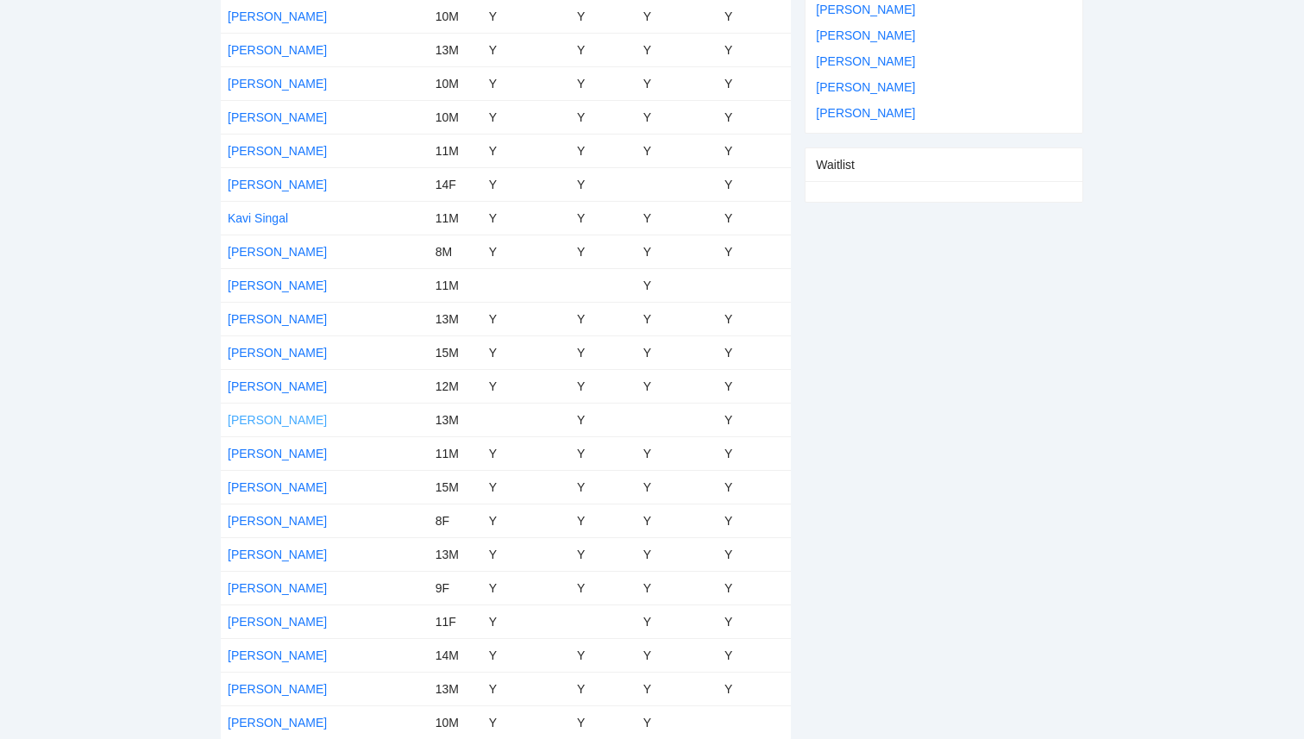
click at [322, 424] on link "Matthew Macabulos" at bounding box center [277, 420] width 99 height 14
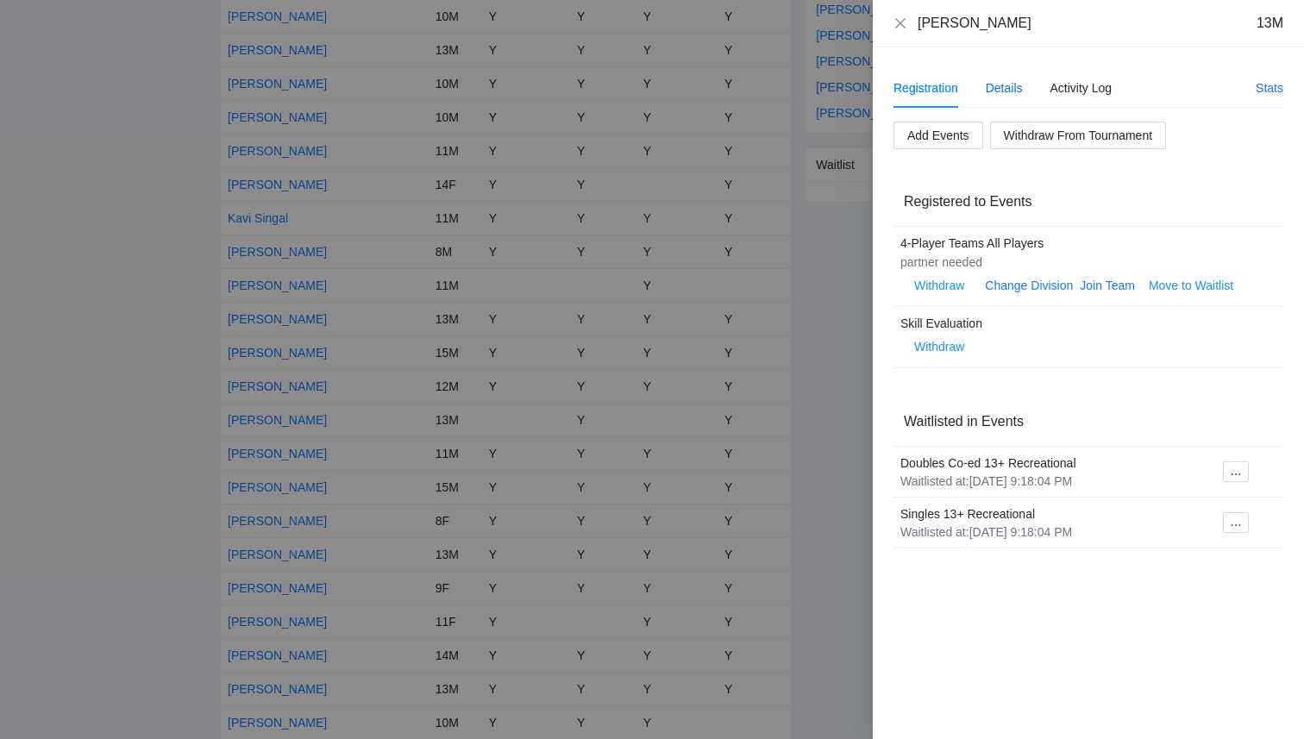
click at [1007, 85] on div "Details" at bounding box center [1004, 88] width 37 height 19
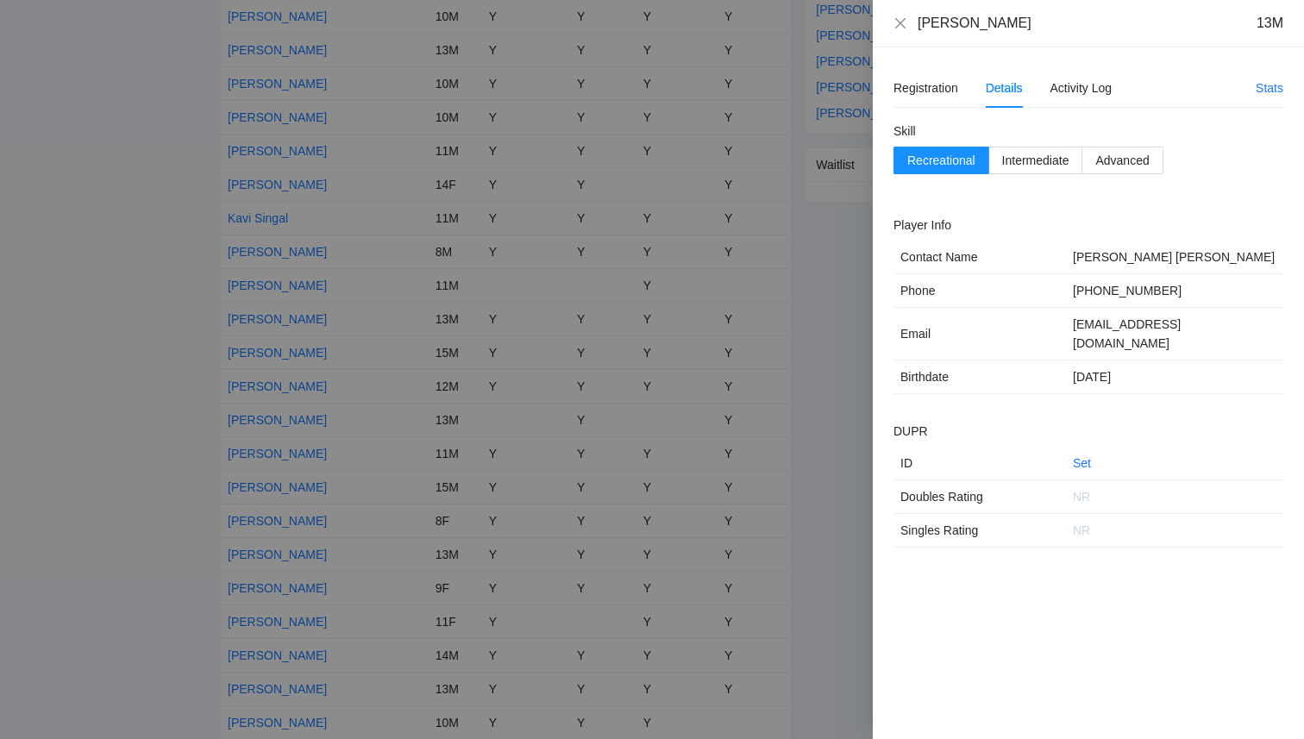
click at [51, 202] on div at bounding box center [652, 369] width 1304 height 739
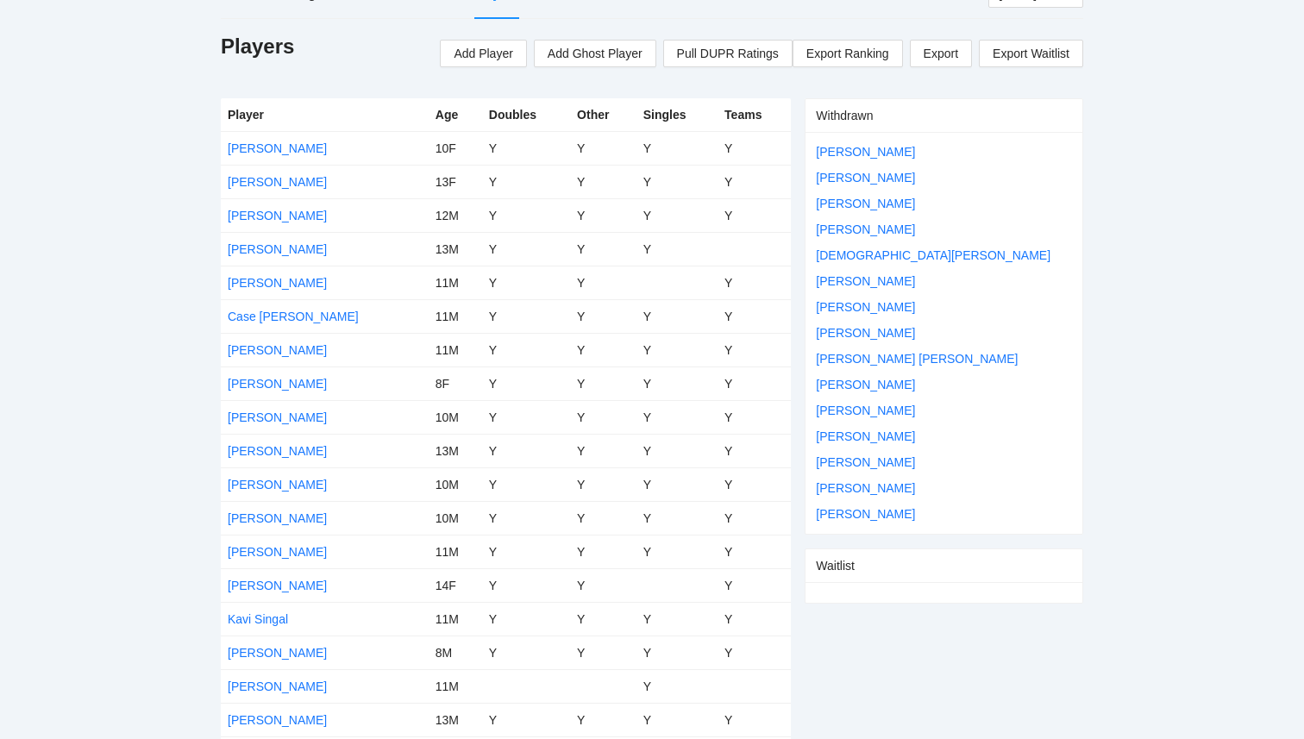
scroll to position [0, 0]
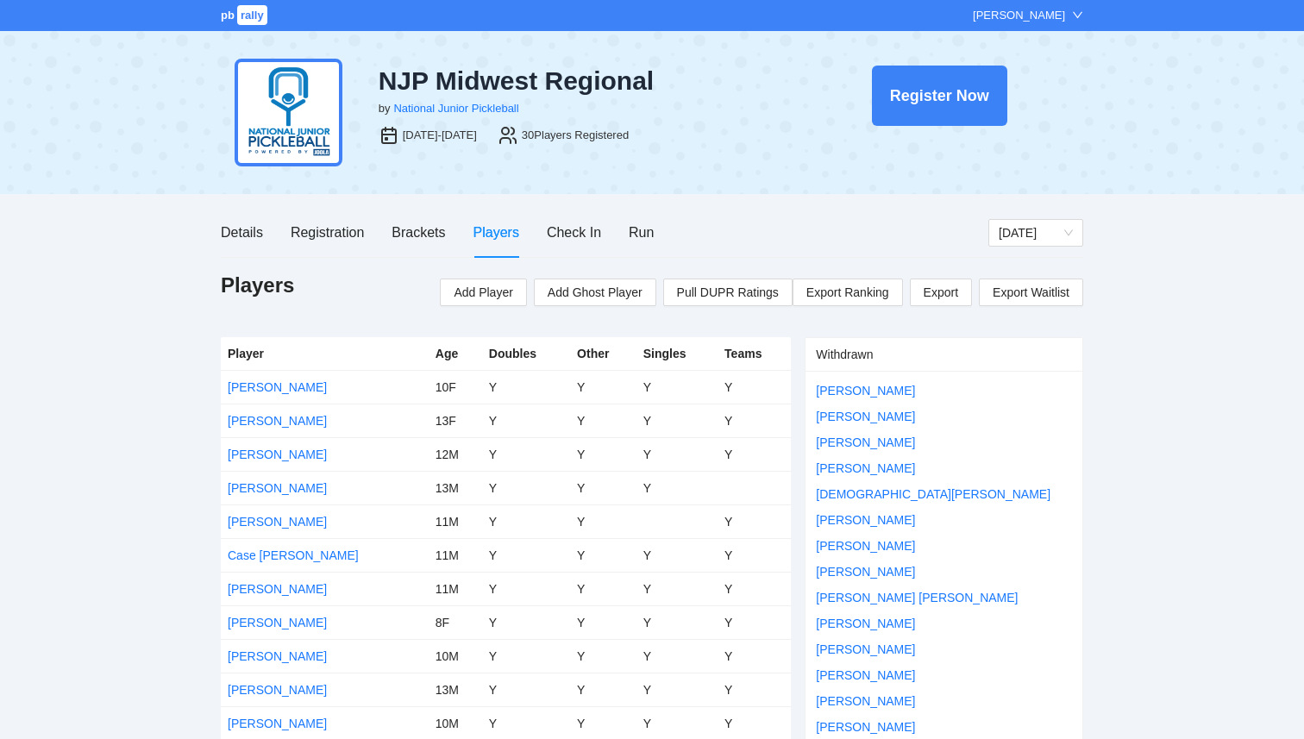
click at [242, 22] on span "rally" at bounding box center [252, 15] width 30 height 20
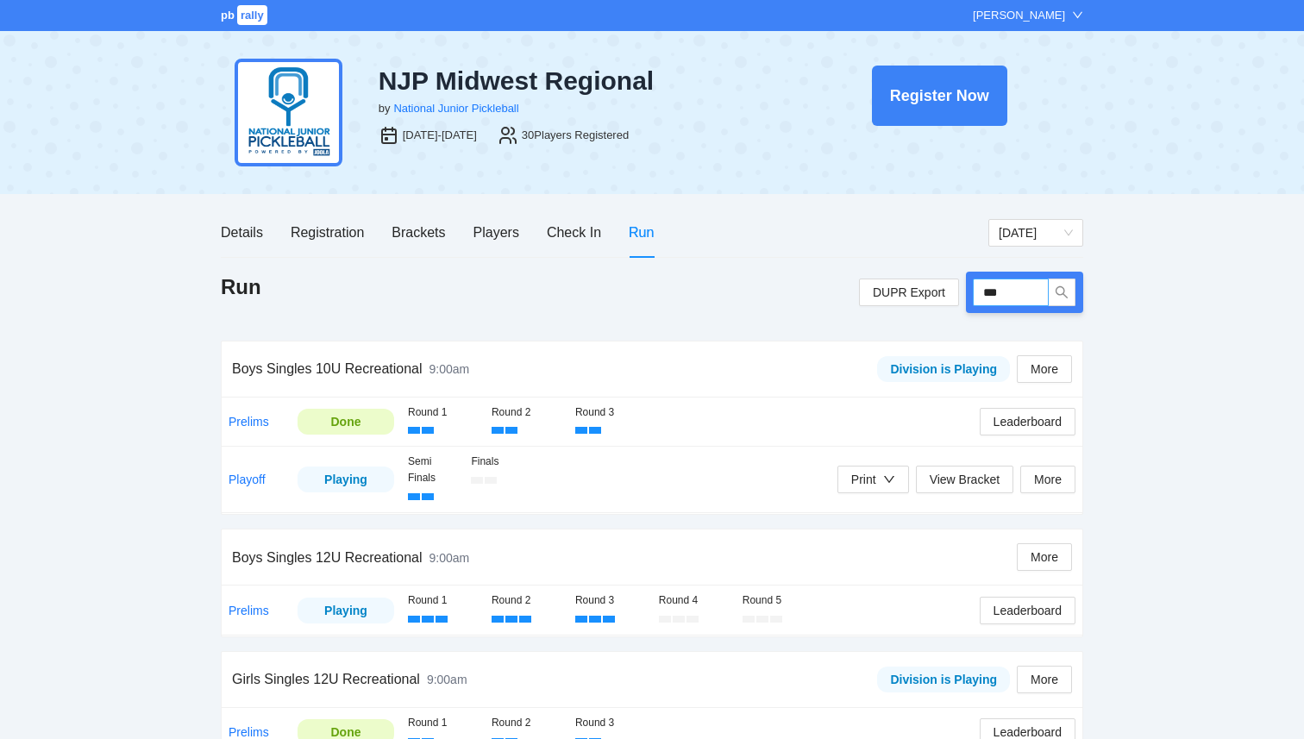
type input "****"
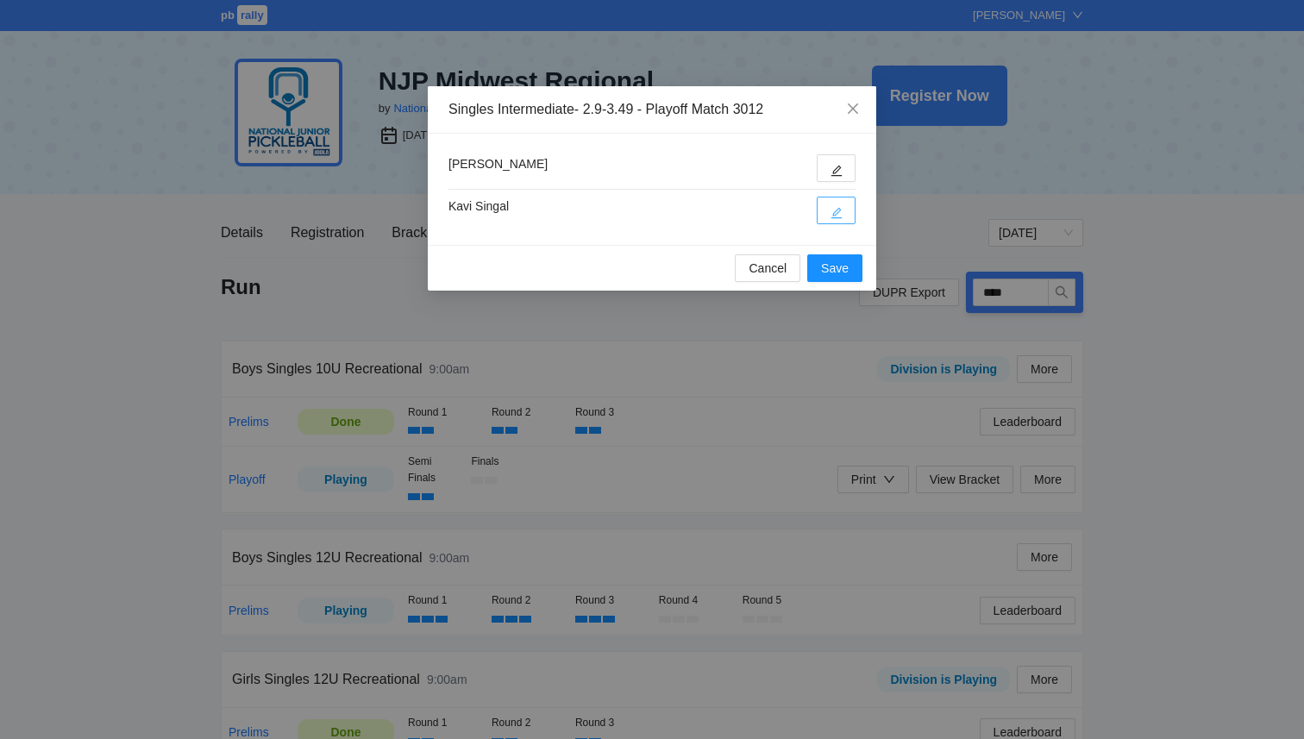
click at [843, 215] on button "button" at bounding box center [836, 211] width 39 height 28
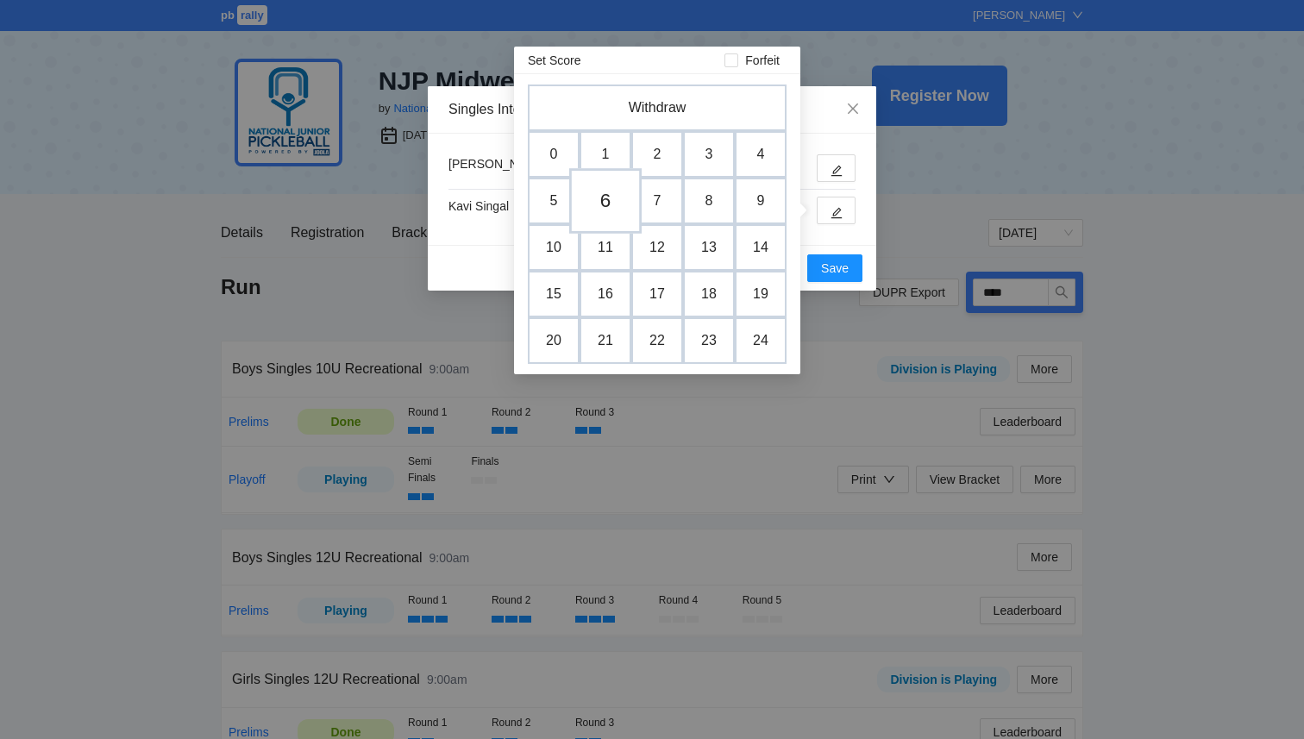
click at [615, 210] on td "6" at bounding box center [605, 201] width 72 height 66
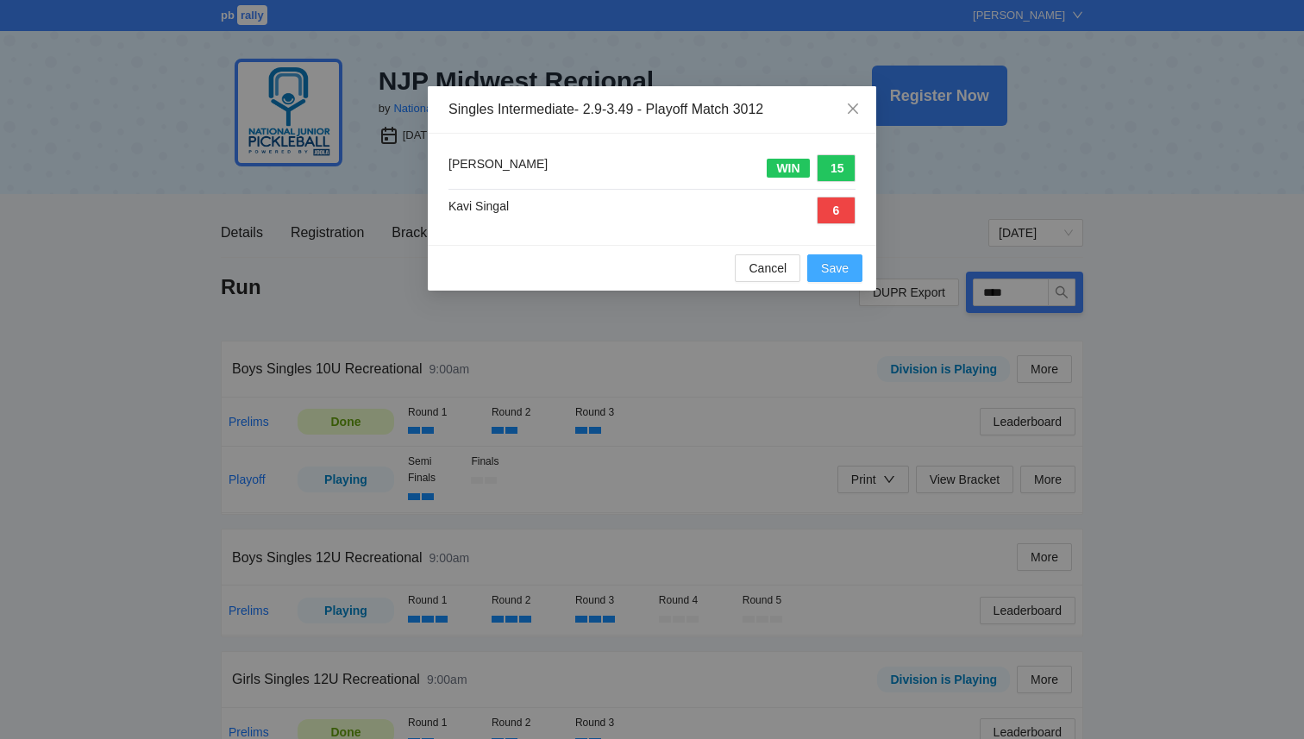
click at [828, 275] on span "Save" at bounding box center [835, 268] width 28 height 19
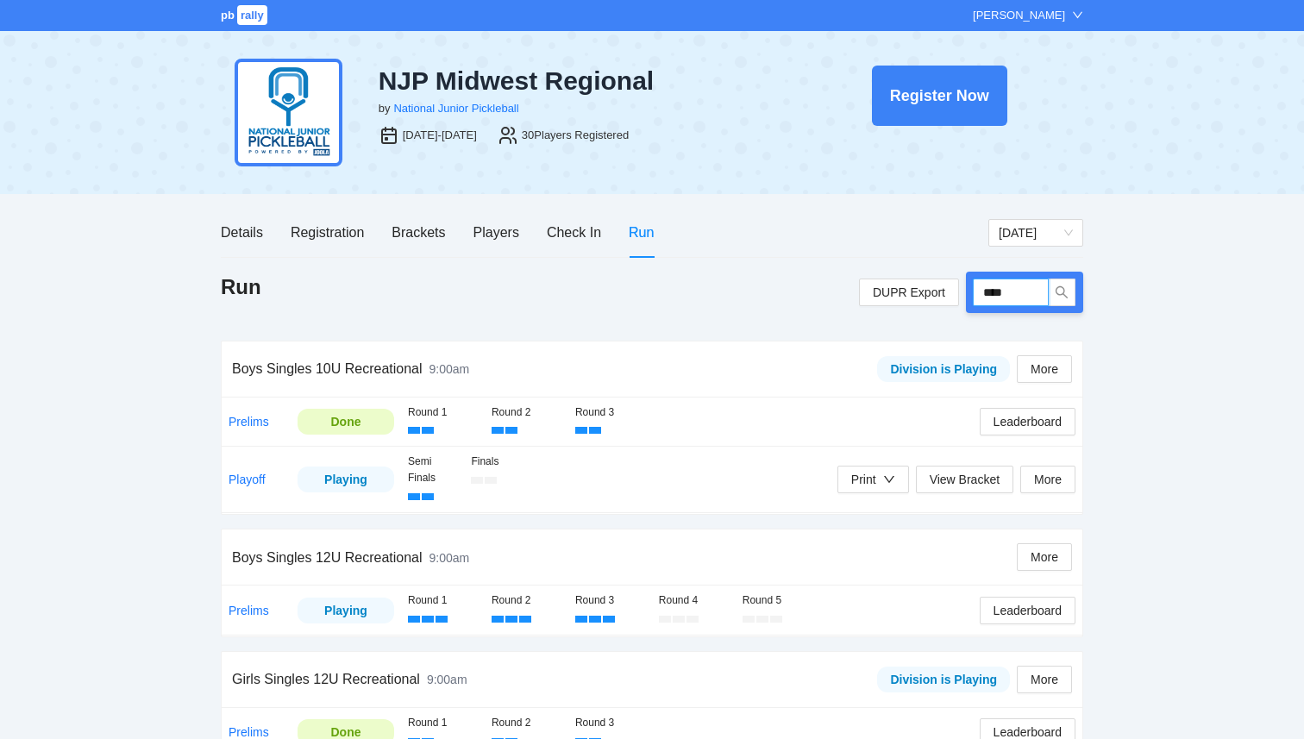
drag, startPoint x: 1020, startPoint y: 291, endPoint x: 849, endPoint y: 278, distance: 171.3
click at [849, 278] on div "Run DUPR Export ****" at bounding box center [652, 292] width 863 height 41
type input "****"
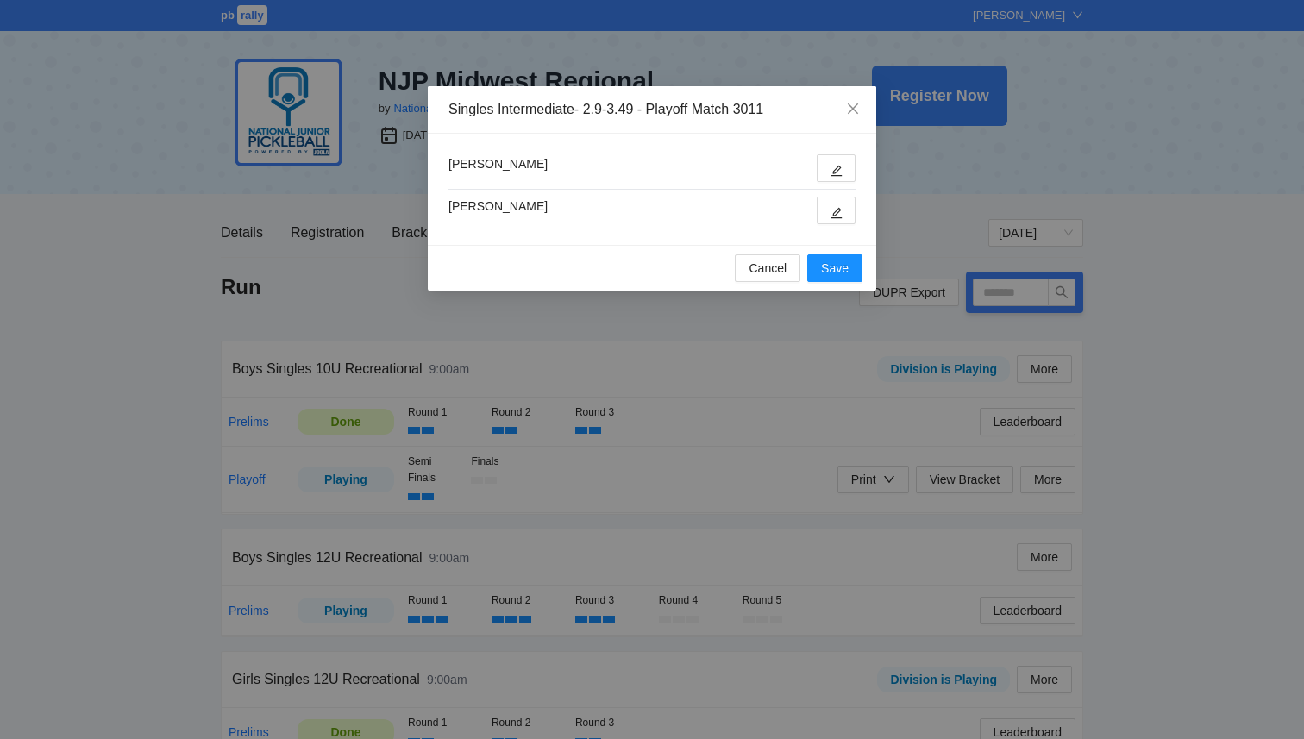
type input "****"
click at [838, 214] on icon "edit" at bounding box center [837, 213] width 12 height 12
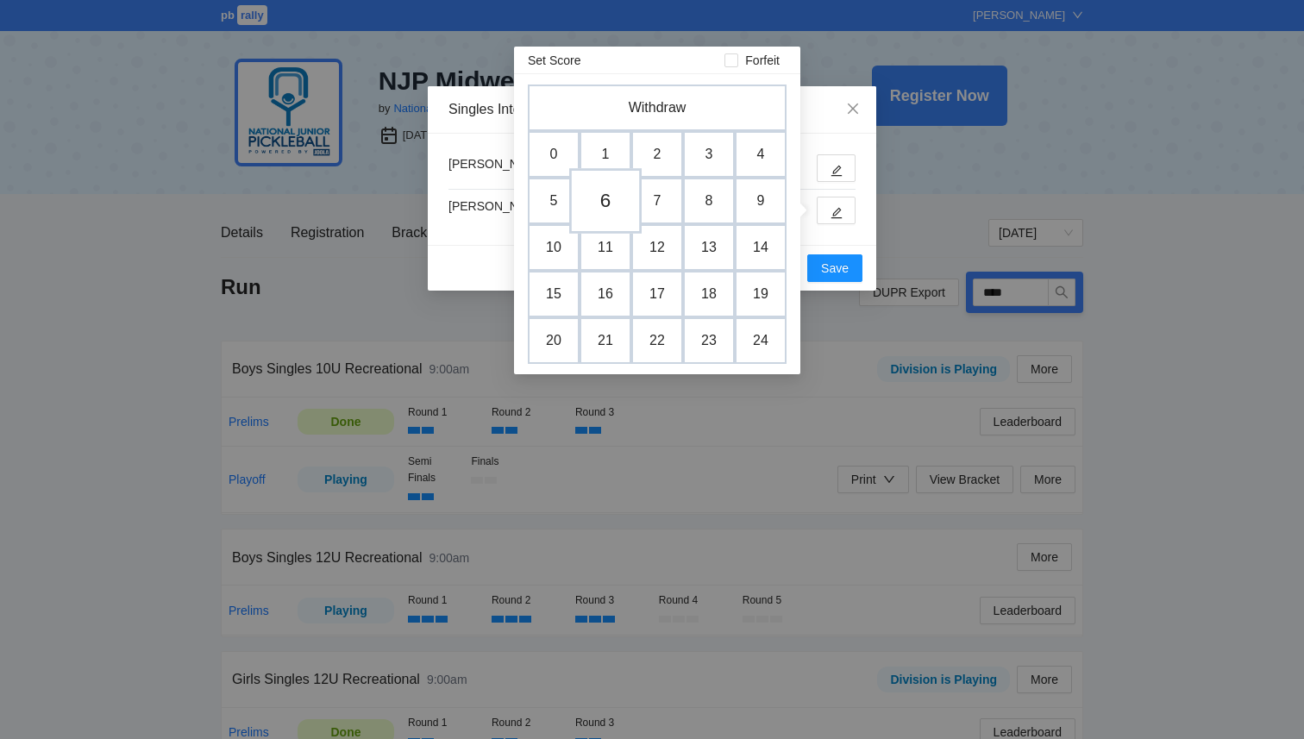
click at [611, 201] on td "6" at bounding box center [605, 201] width 72 height 66
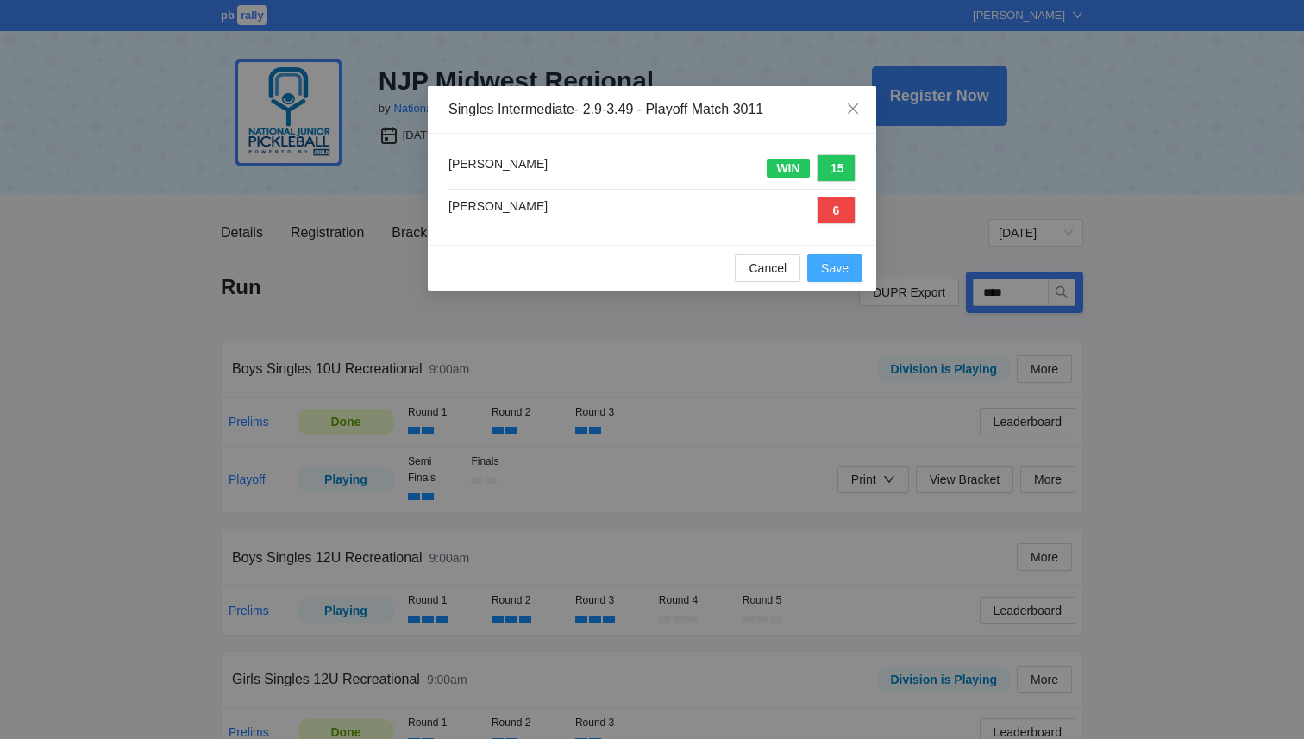
click at [831, 268] on span "Save" at bounding box center [835, 268] width 28 height 19
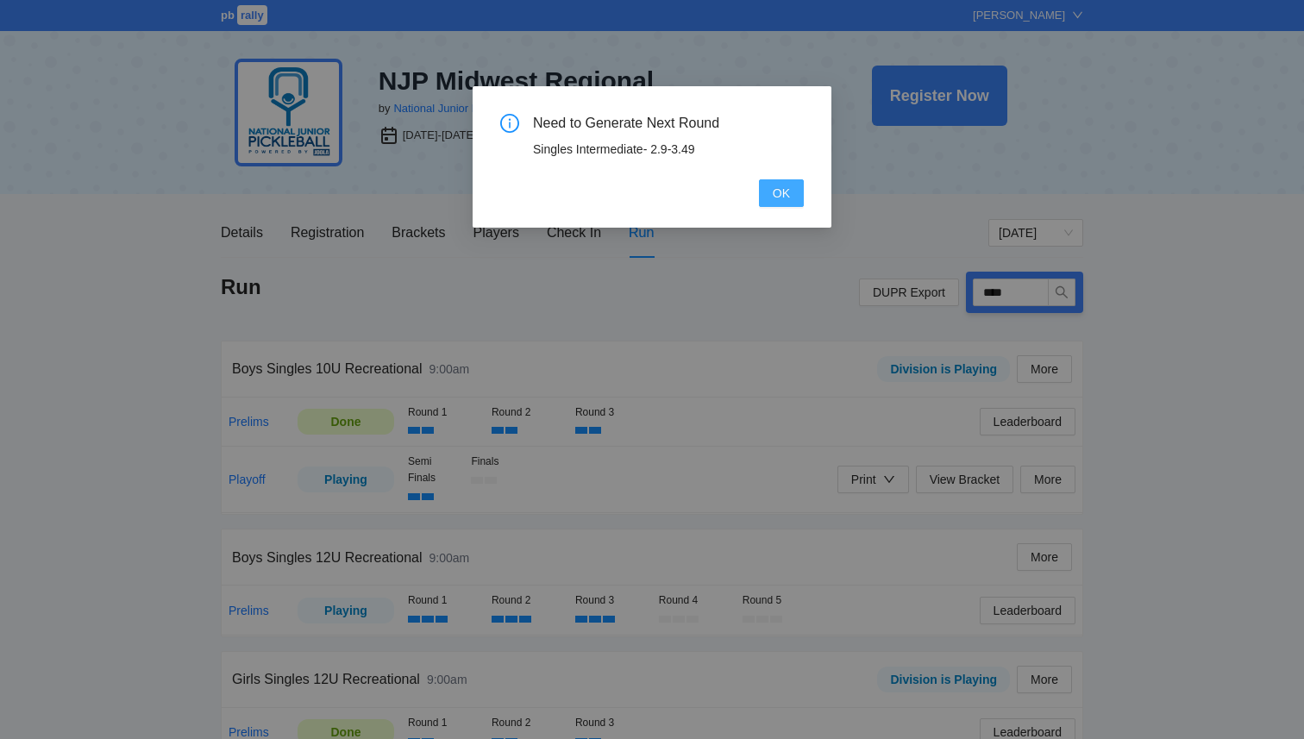
click at [776, 191] on span "OK" at bounding box center [781, 193] width 17 height 19
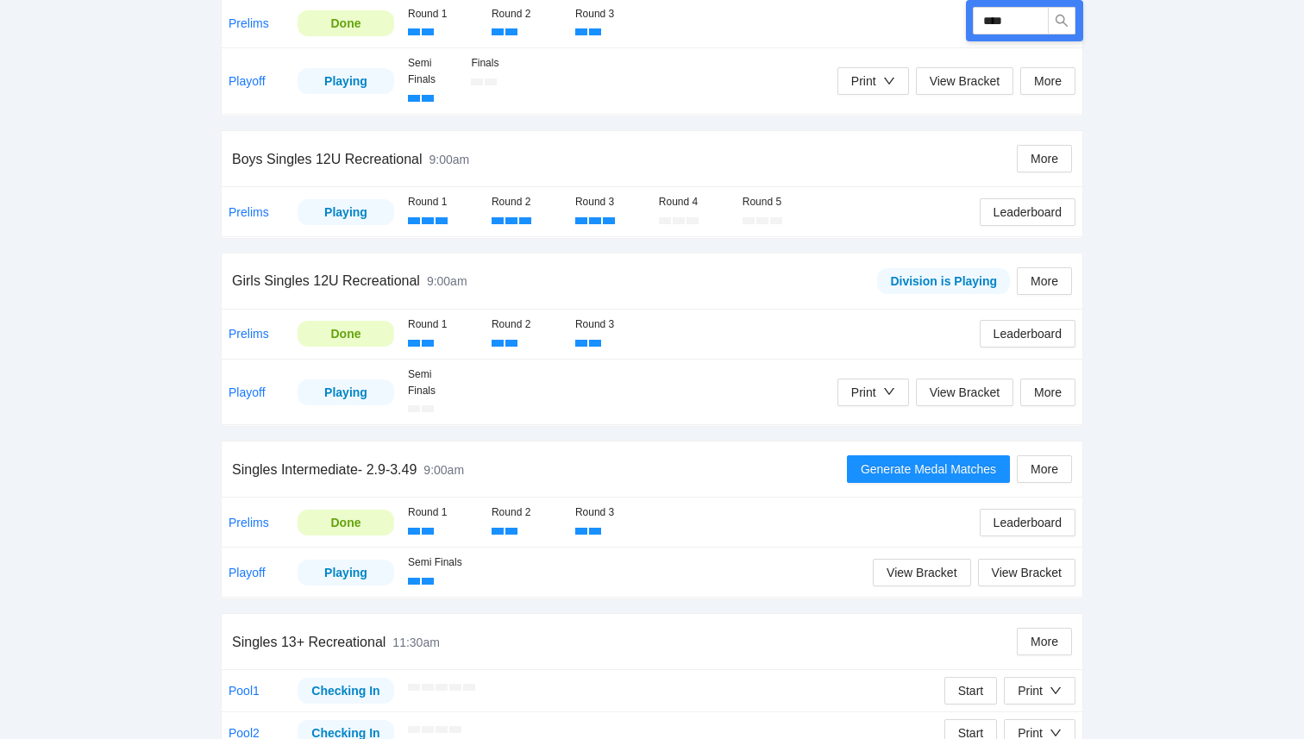
scroll to position [430, 0]
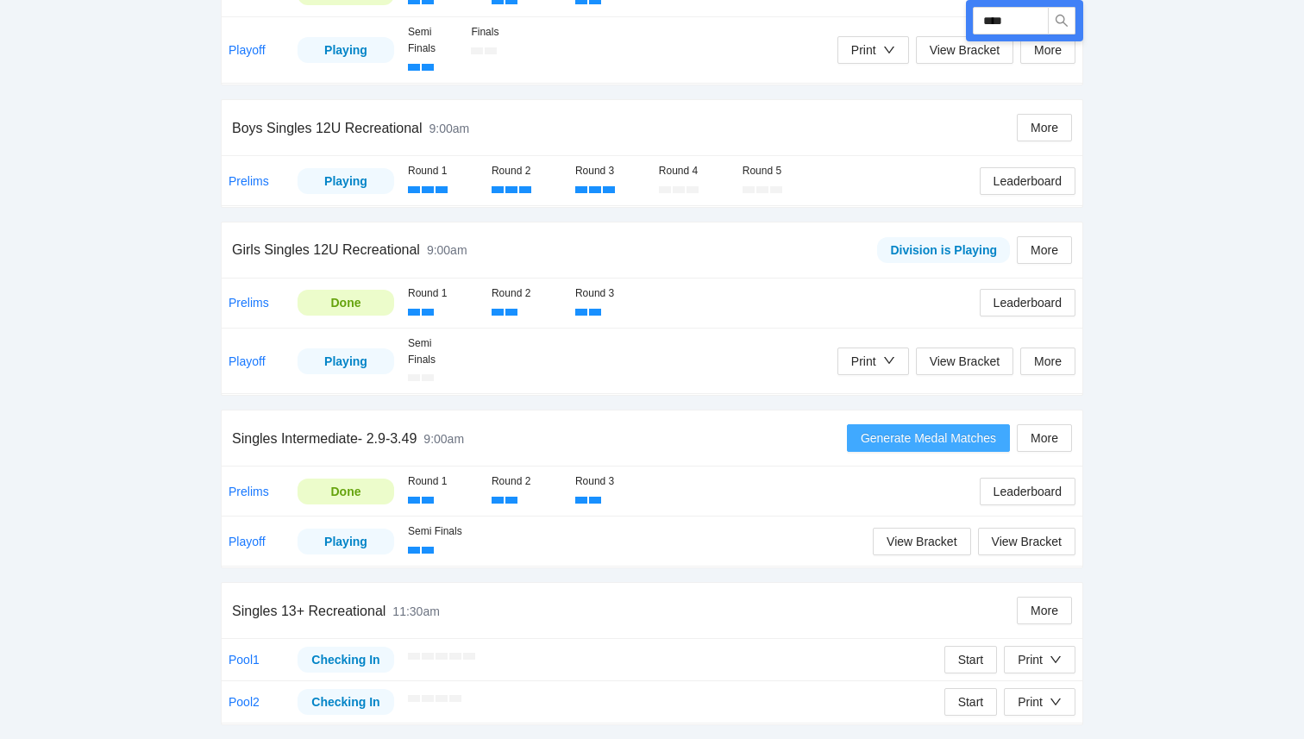
click at [913, 439] on span "Generate Medal Matches" at bounding box center [928, 438] width 135 height 19
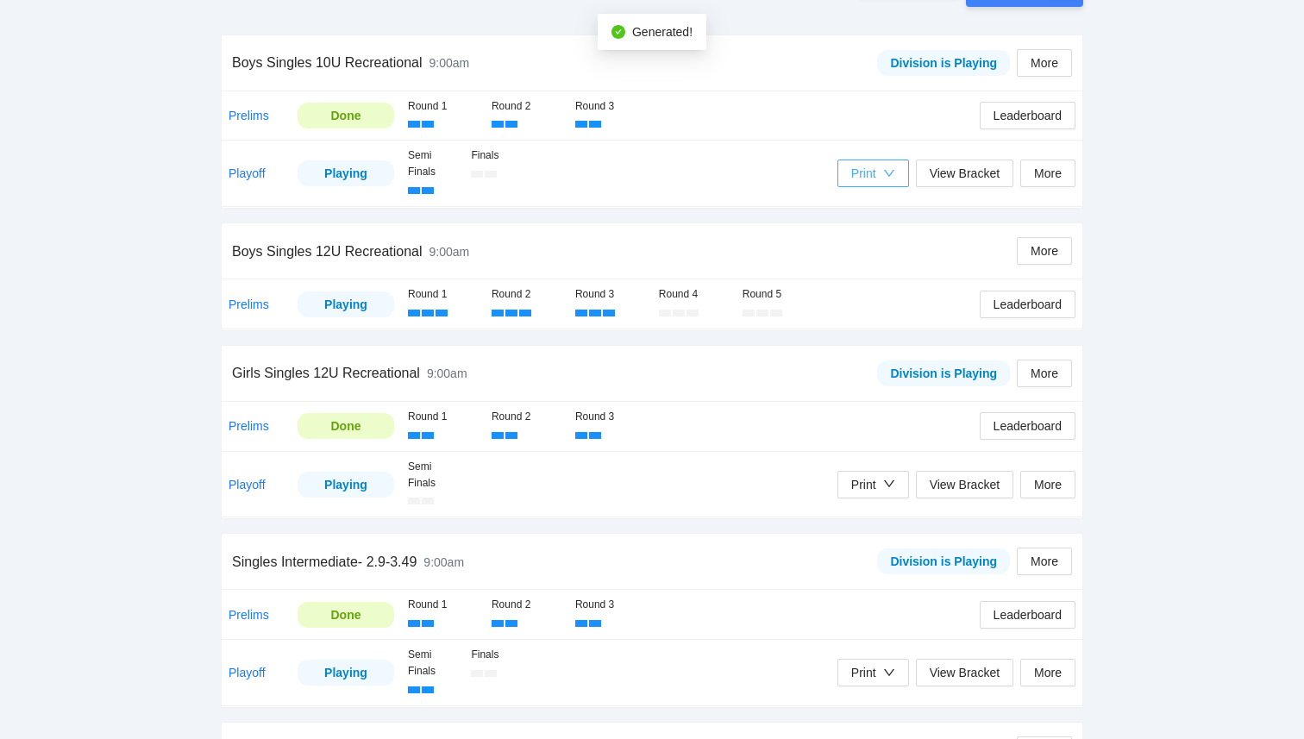
scroll to position [446, 0]
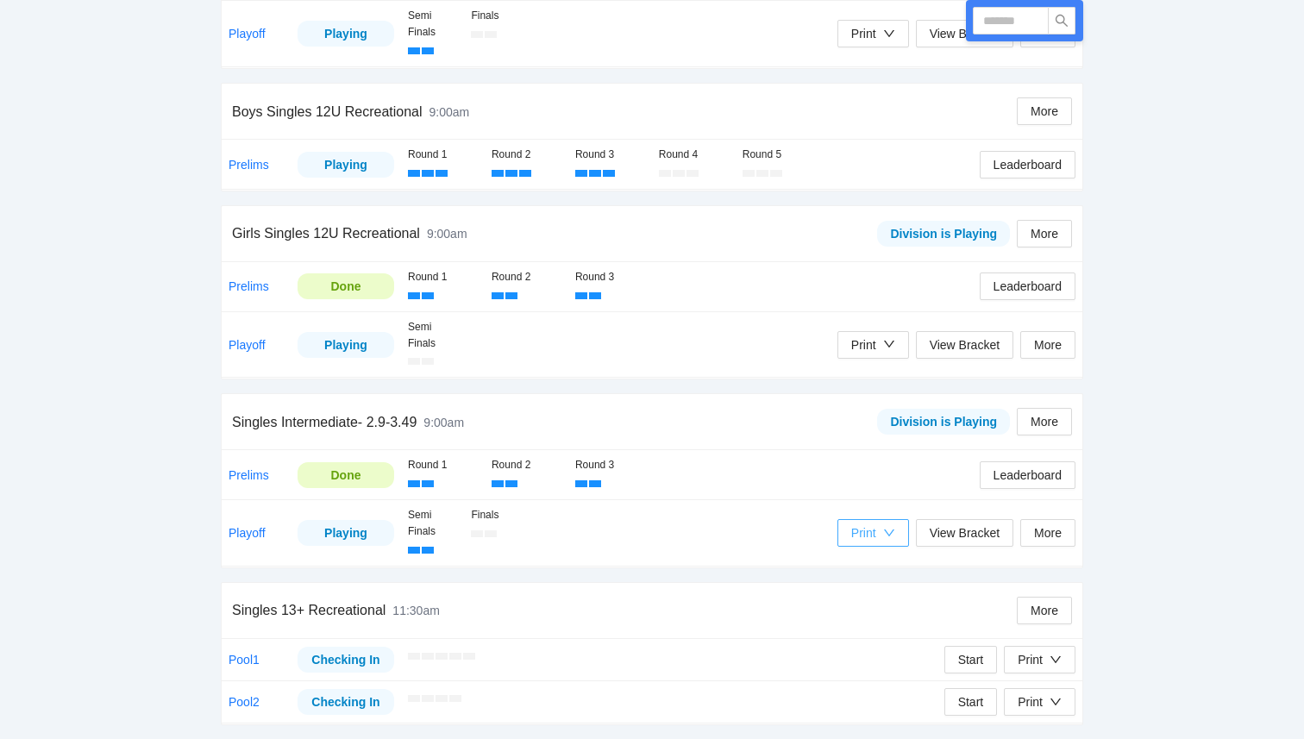
click at [883, 536] on icon "down" at bounding box center [889, 533] width 12 height 12
click at [896, 599] on span "Refs Medal Scorecards" at bounding box center [916, 595] width 141 height 19
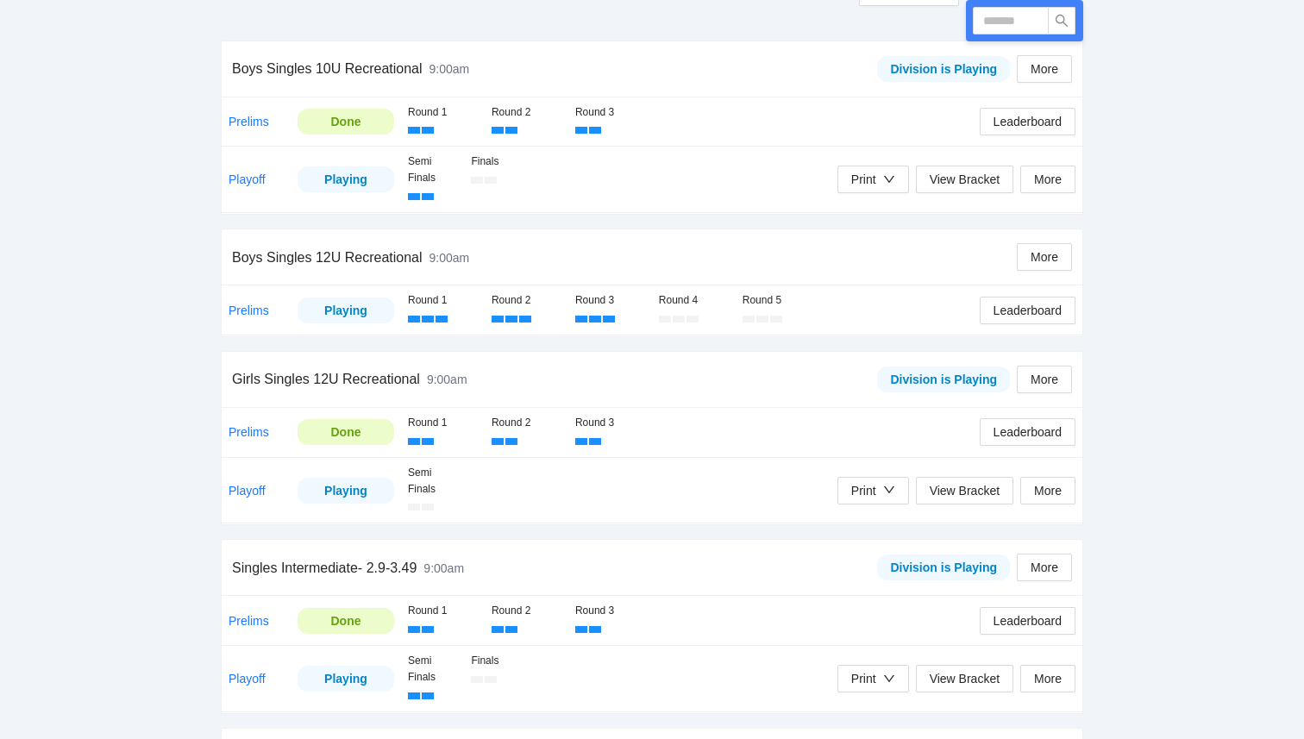
scroll to position [0, 0]
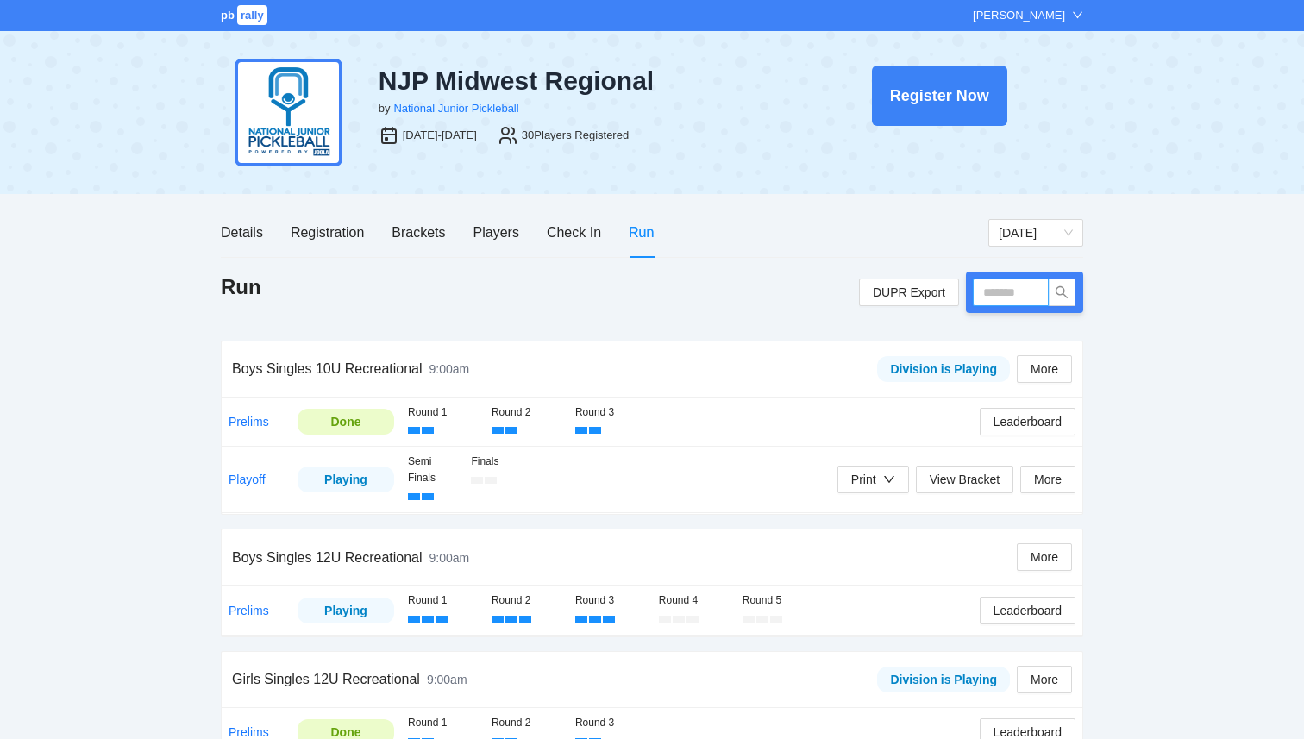
click at [1007, 295] on input "text" at bounding box center [1011, 293] width 76 height 28
type input "****"
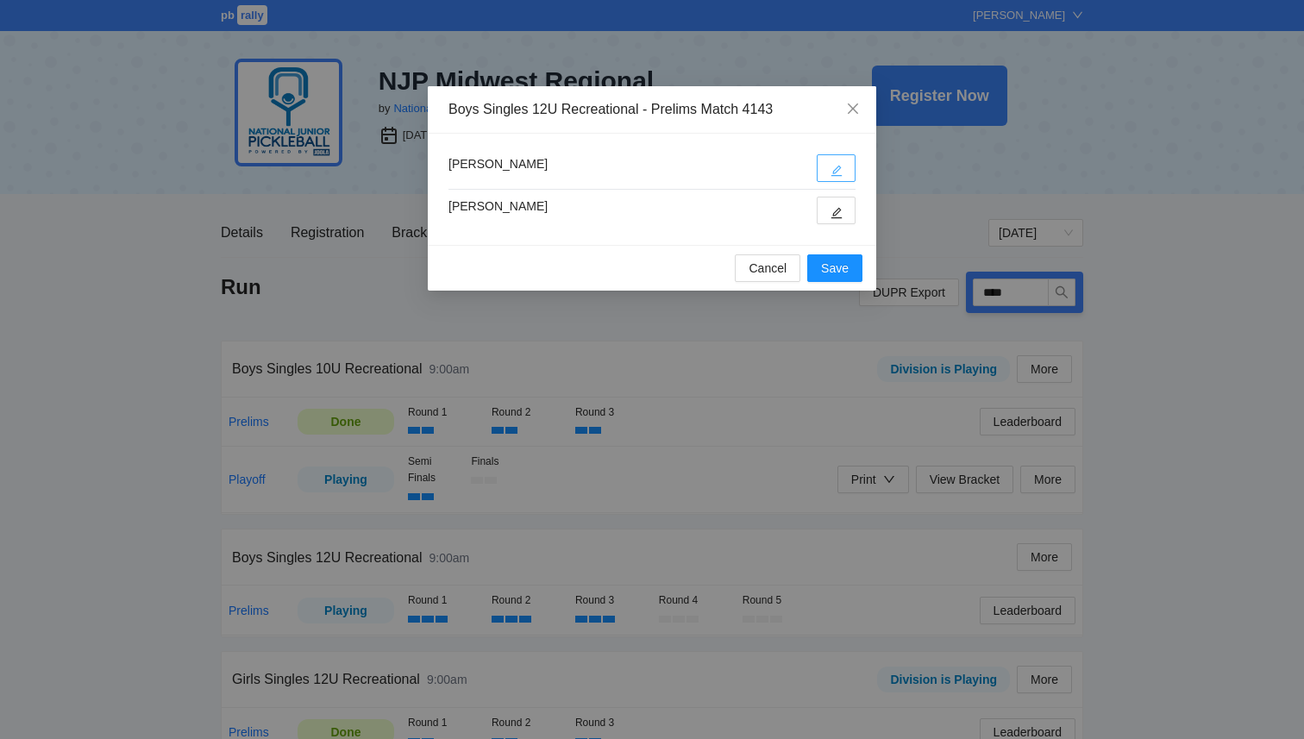
click at [843, 166] on button "button" at bounding box center [836, 168] width 39 height 28
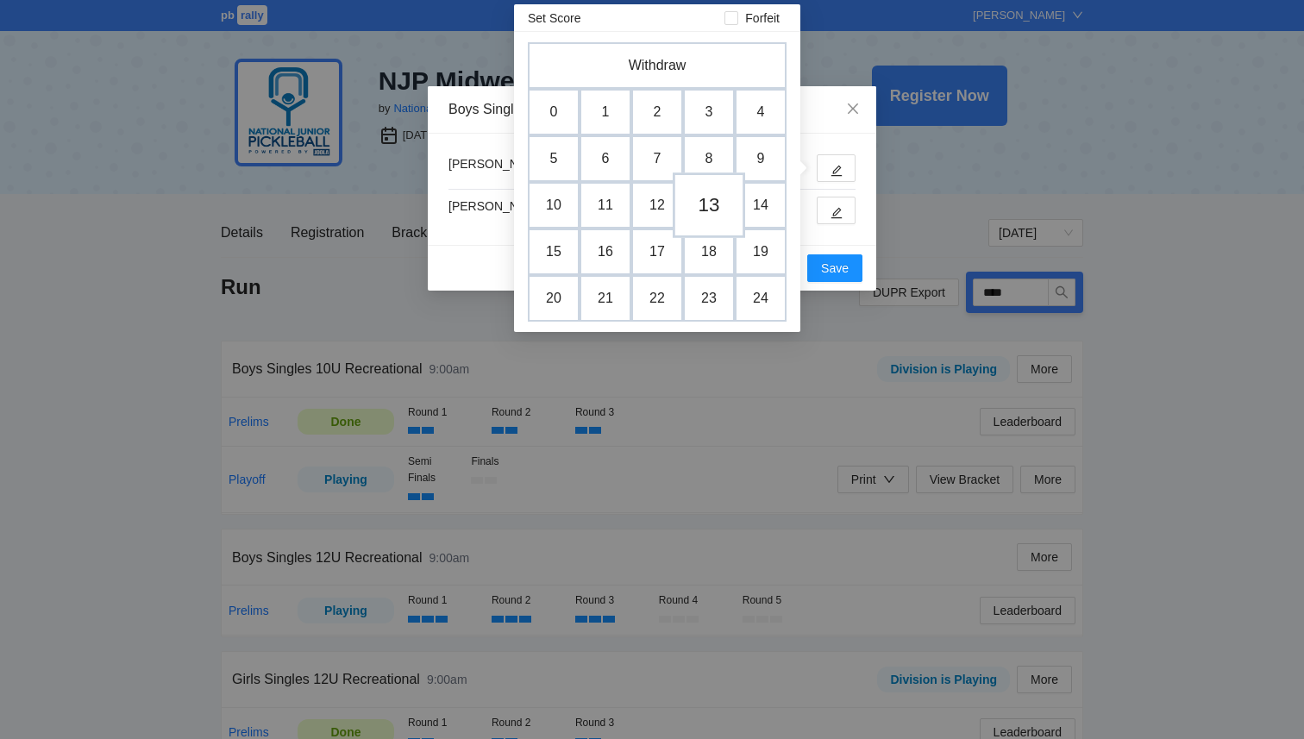
click at [694, 215] on td "13" at bounding box center [709, 206] width 72 height 66
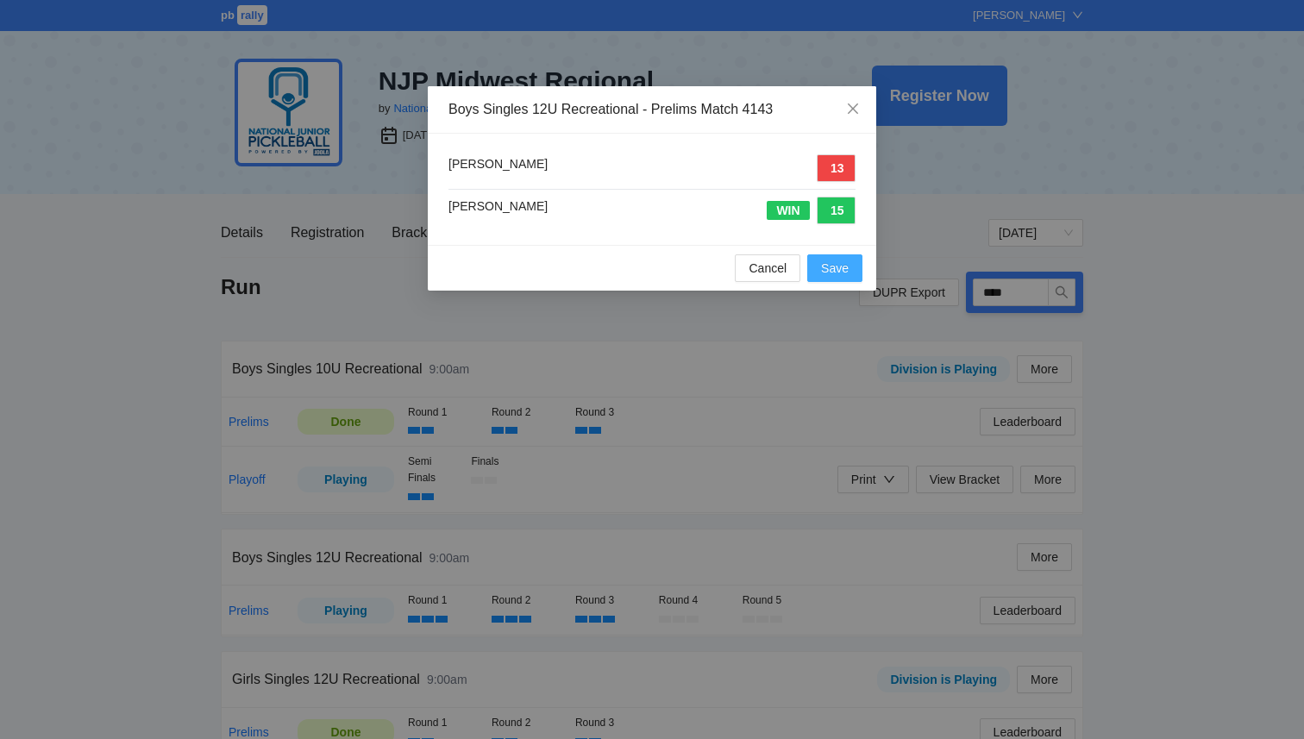
click at [849, 275] on button "Save" at bounding box center [834, 268] width 55 height 28
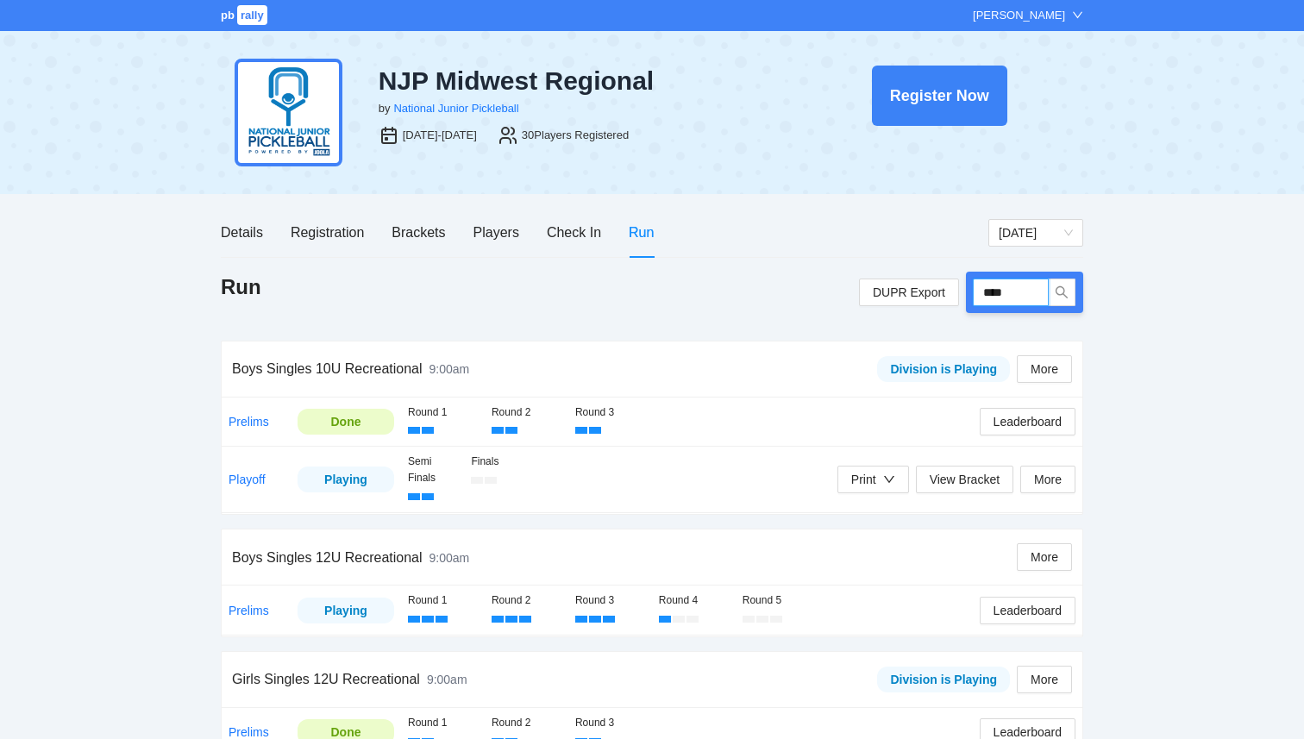
click at [1021, 292] on input "****" at bounding box center [1011, 293] width 76 height 28
type input "****"
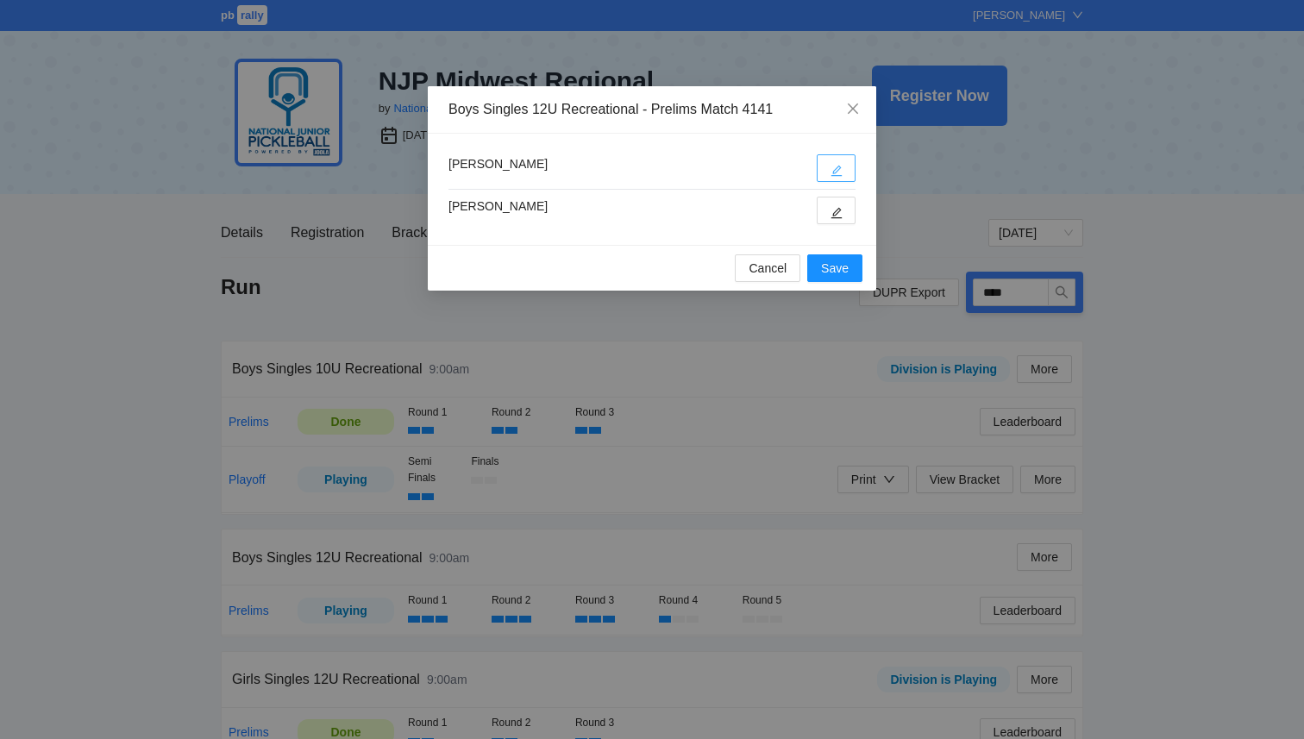
click at [843, 177] on button "button" at bounding box center [836, 168] width 39 height 28
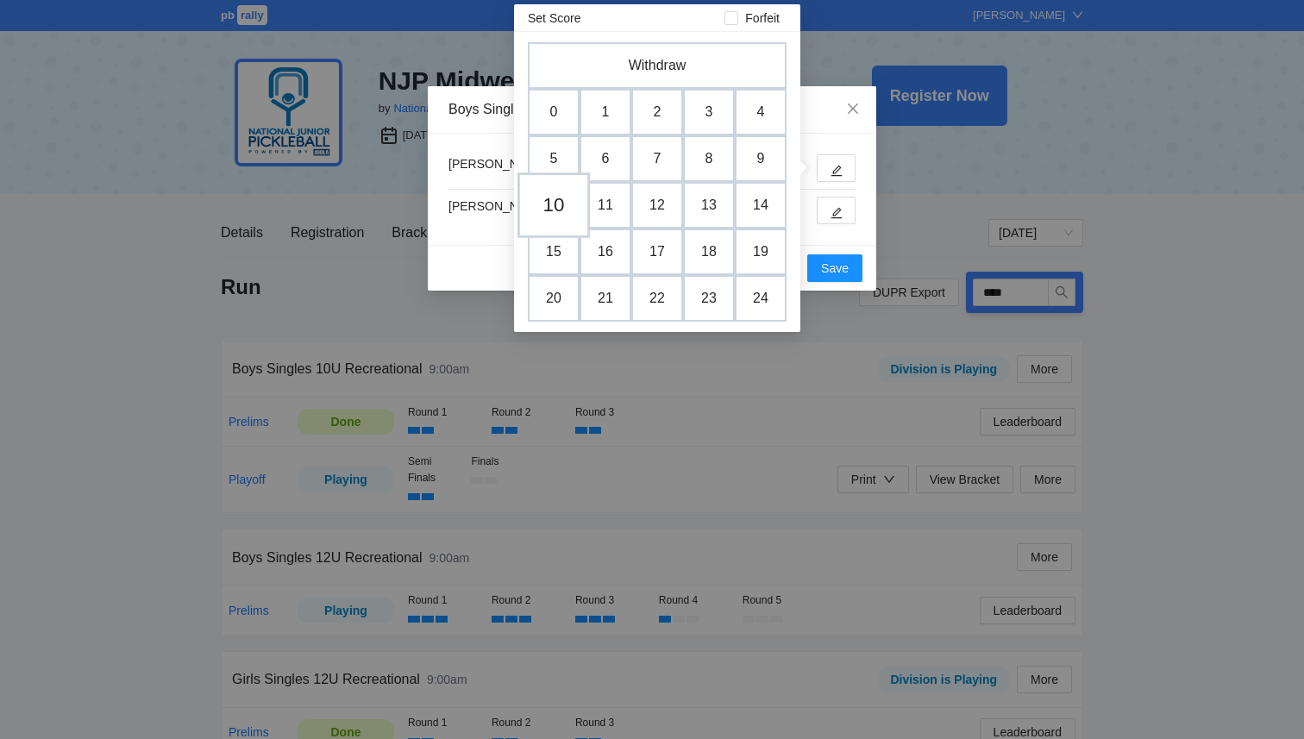
click at [540, 205] on td "10" at bounding box center [554, 206] width 72 height 66
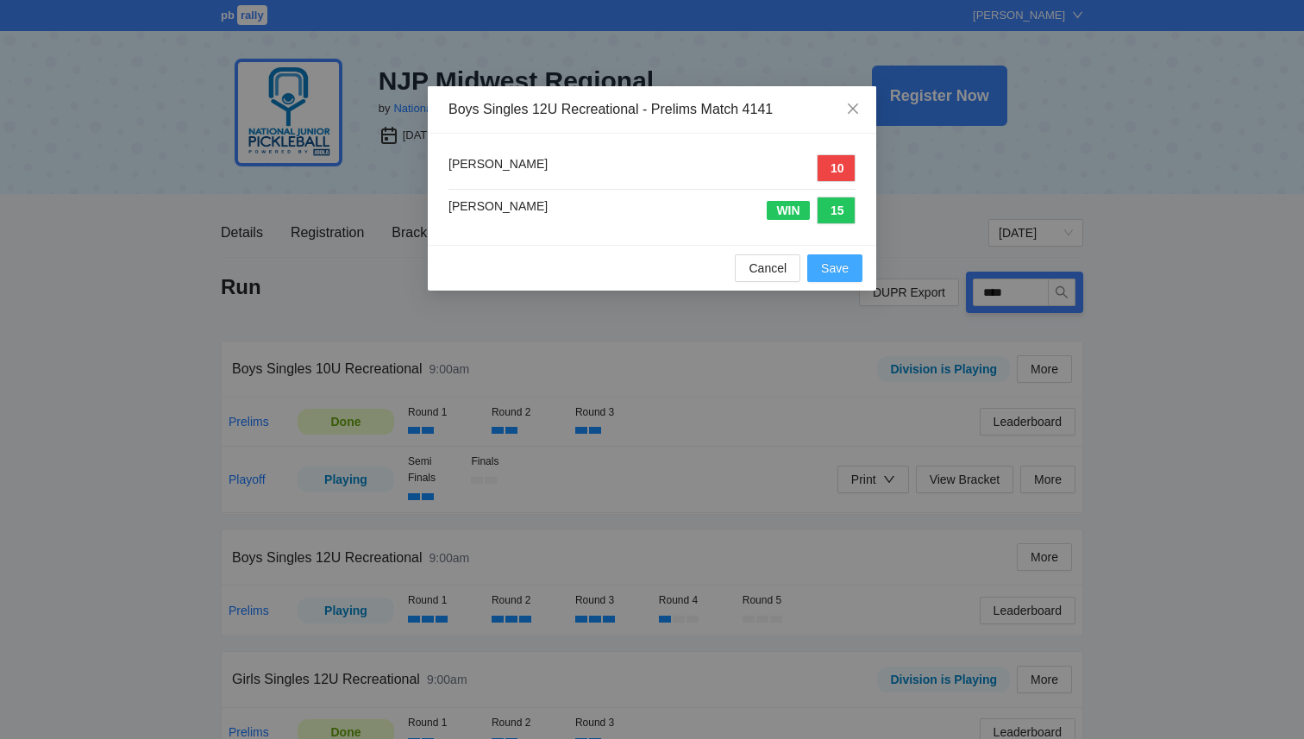
click at [855, 274] on button "Save" at bounding box center [834, 268] width 55 height 28
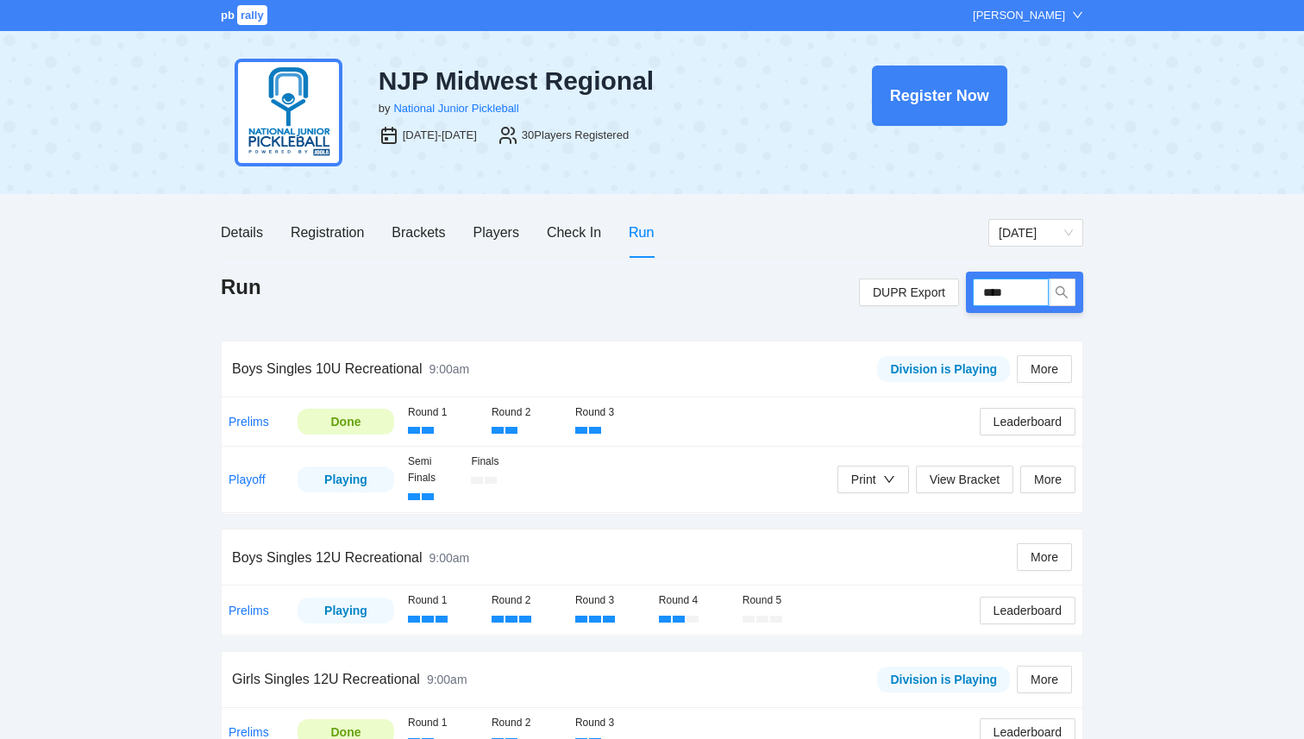
click at [1017, 293] on input "****" at bounding box center [1011, 293] width 76 height 28
type input "****"
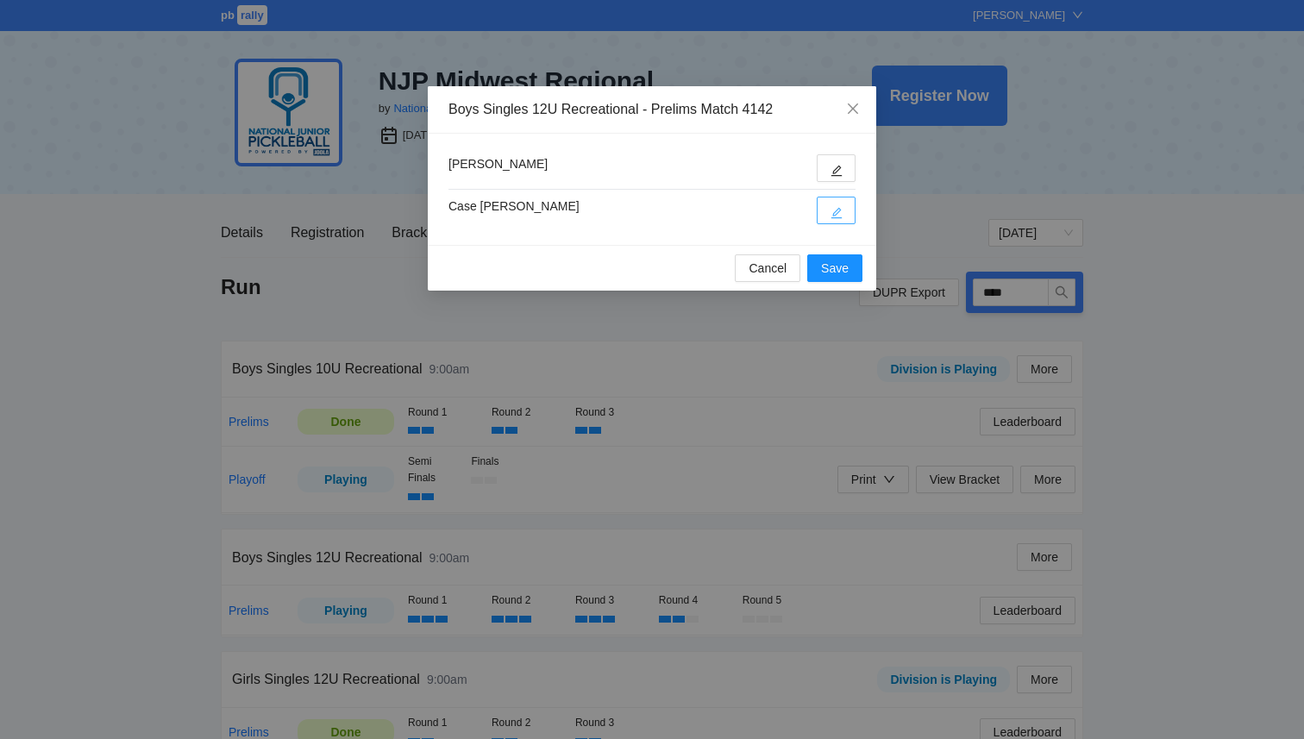
click at [842, 215] on icon "edit" at bounding box center [837, 213] width 12 height 12
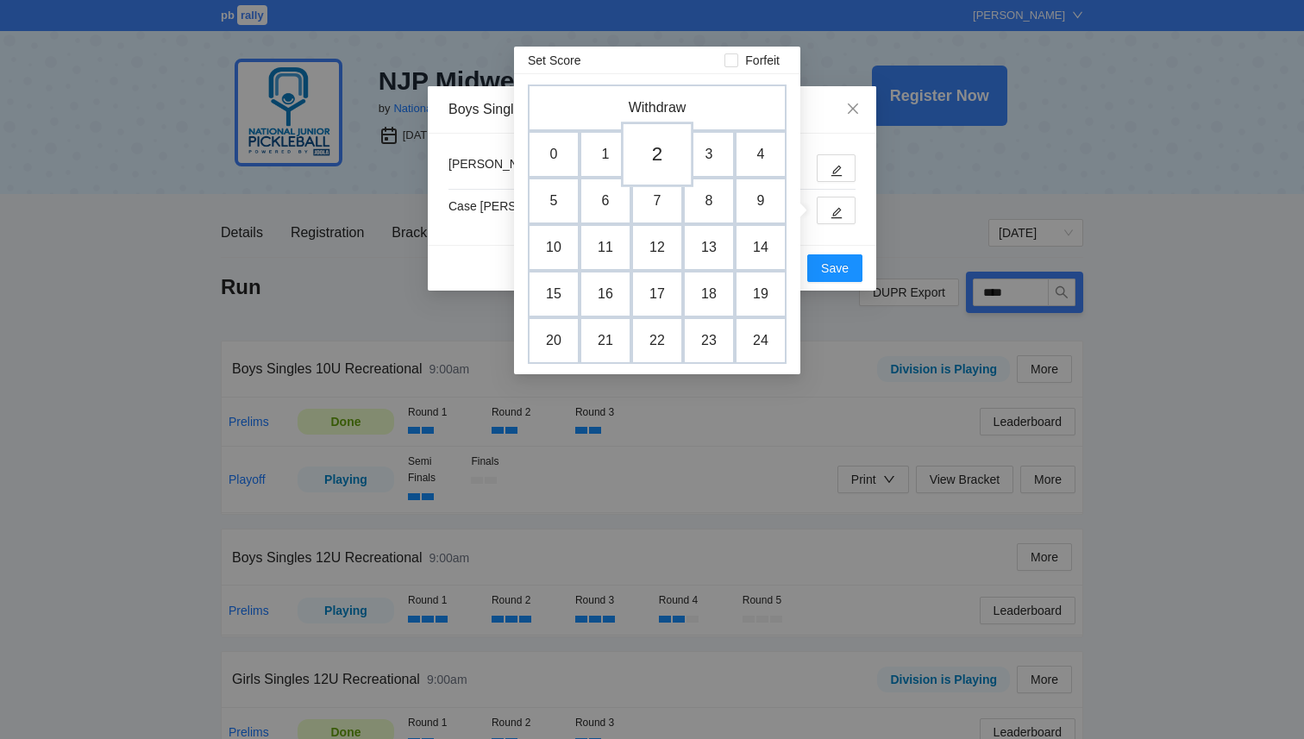
click at [657, 150] on td "2" at bounding box center [657, 155] width 72 height 66
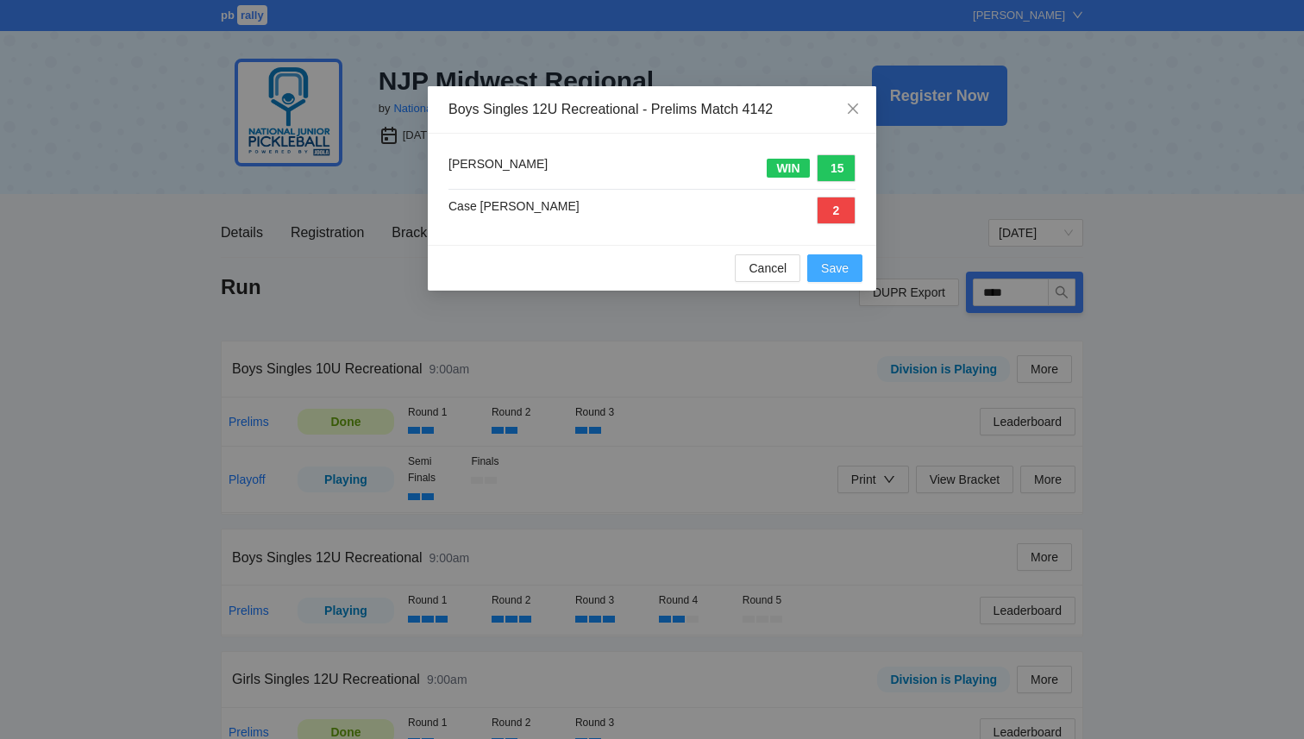
click at [830, 271] on span "Save" at bounding box center [835, 268] width 28 height 19
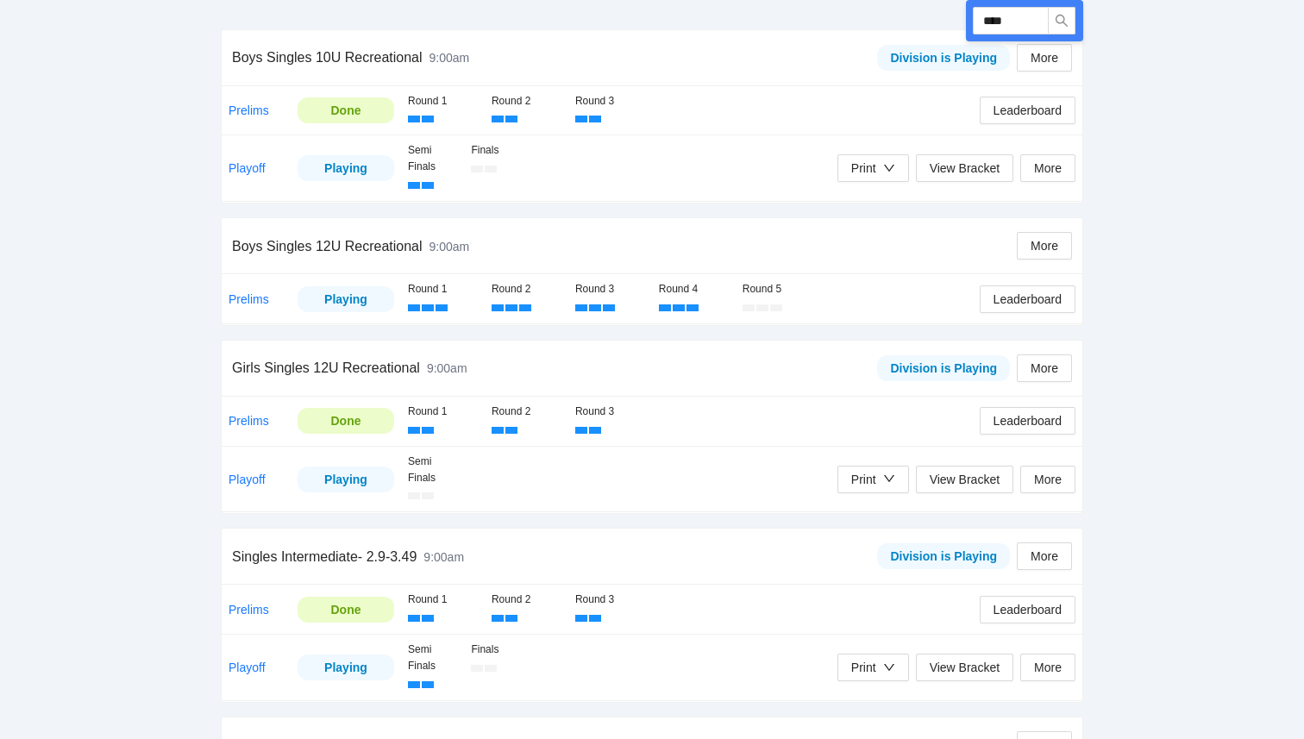
scroll to position [311, 0]
drag, startPoint x: 1015, startPoint y: 28, endPoint x: 875, endPoint y: 3, distance: 143.0
type input "****"
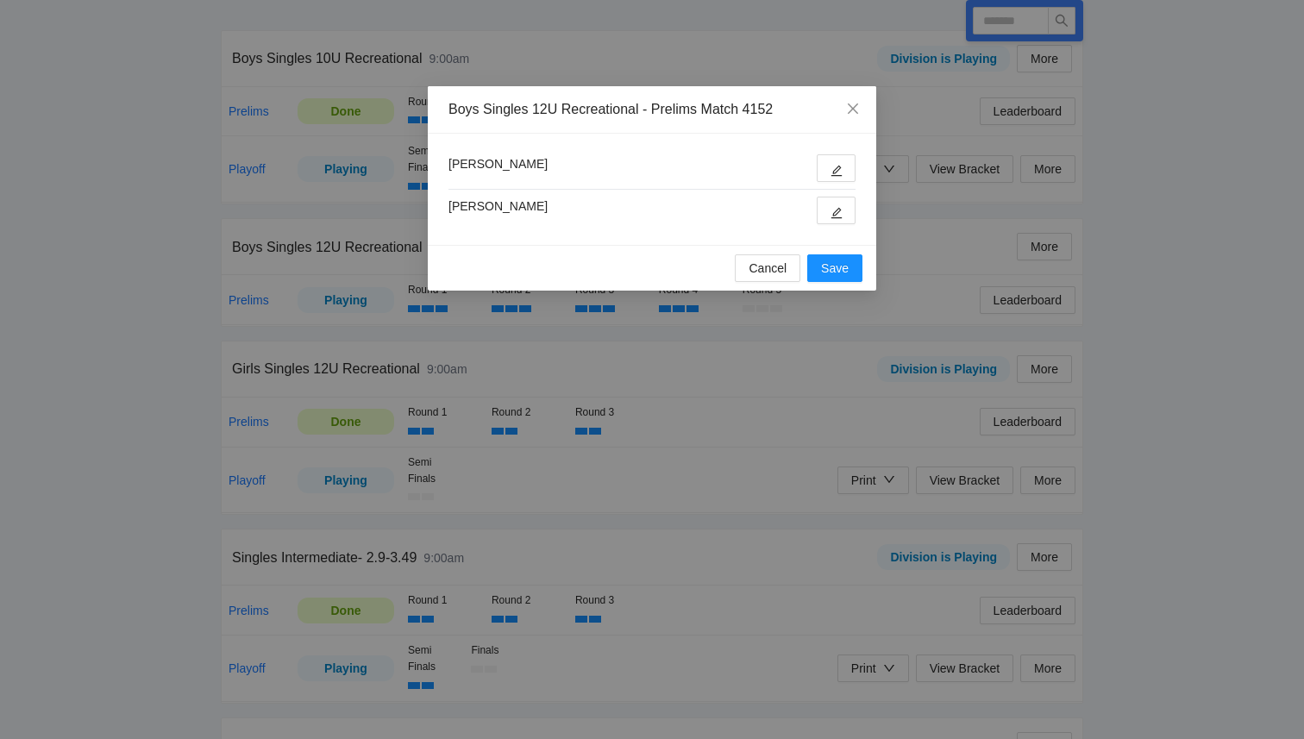
type input "****"
click at [841, 164] on span "edit" at bounding box center [837, 170] width 12 height 13
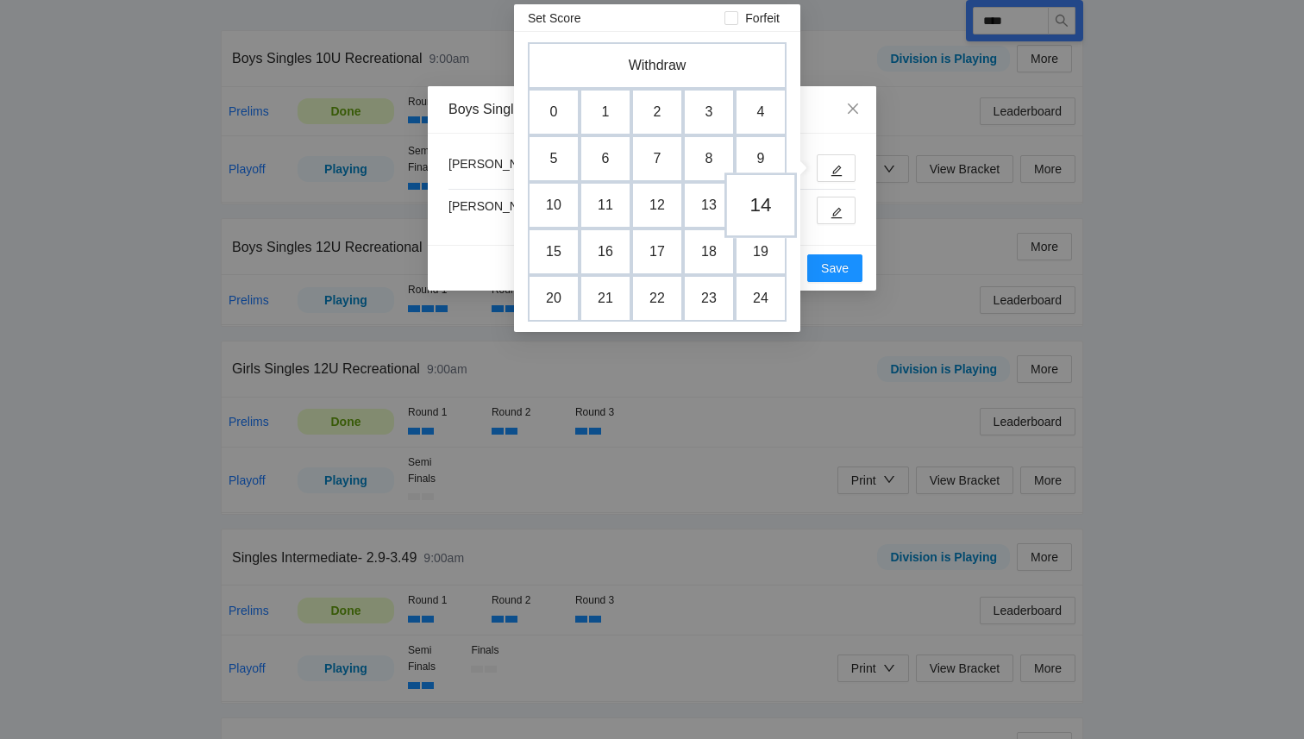
click at [764, 216] on td "14" at bounding box center [761, 206] width 72 height 66
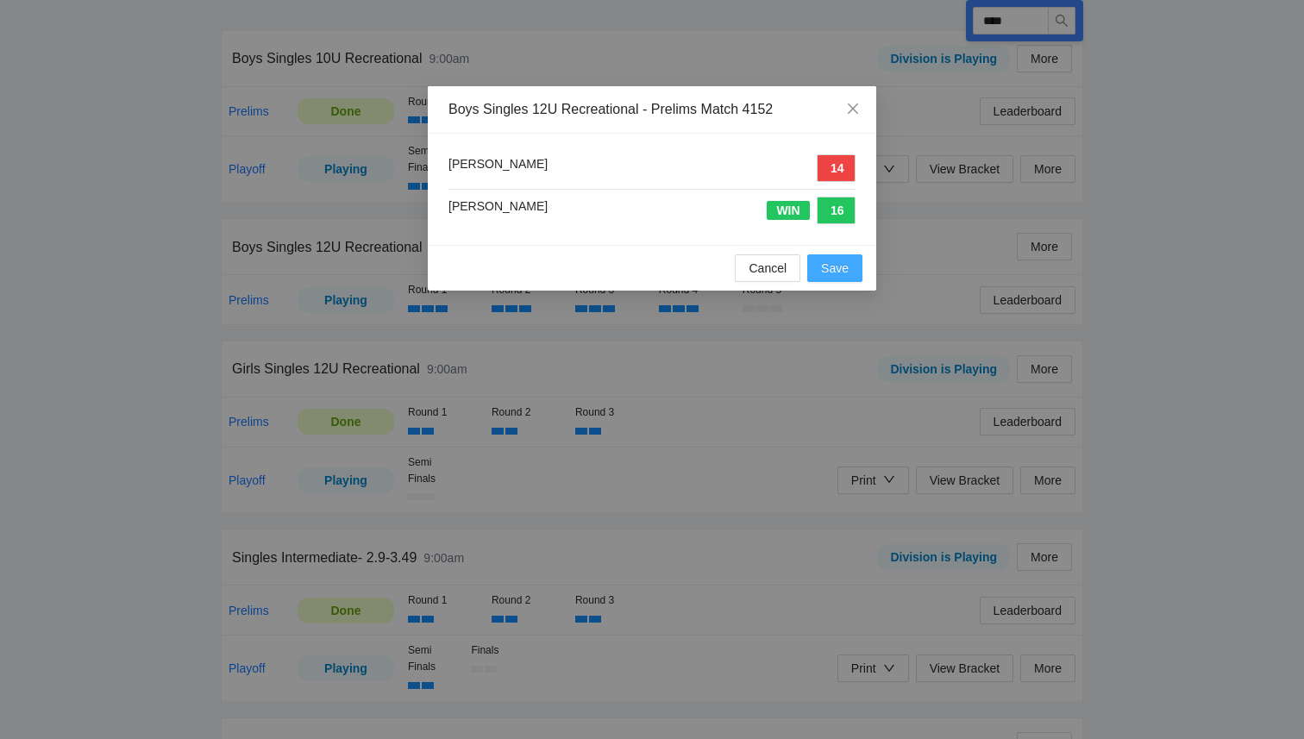
click at [847, 270] on span "Save" at bounding box center [835, 268] width 28 height 19
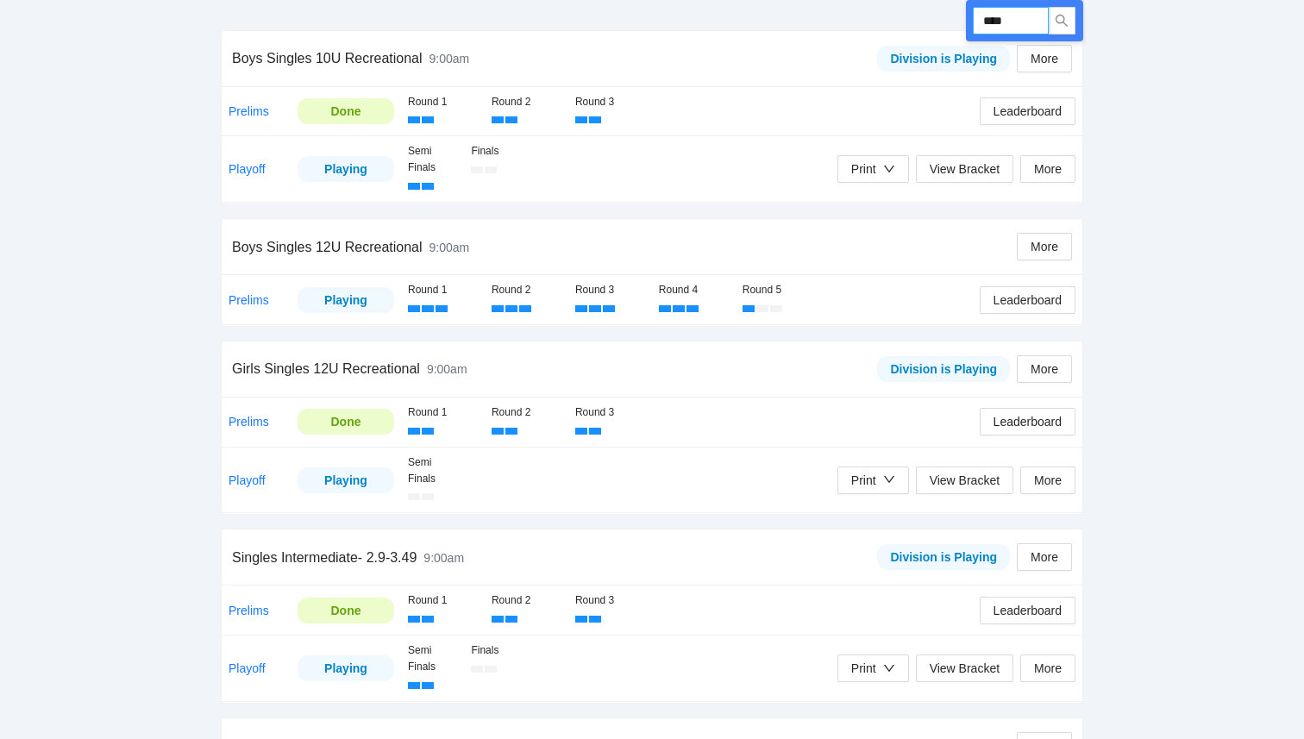
click at [1043, 22] on input "****" at bounding box center [1011, 21] width 76 height 28
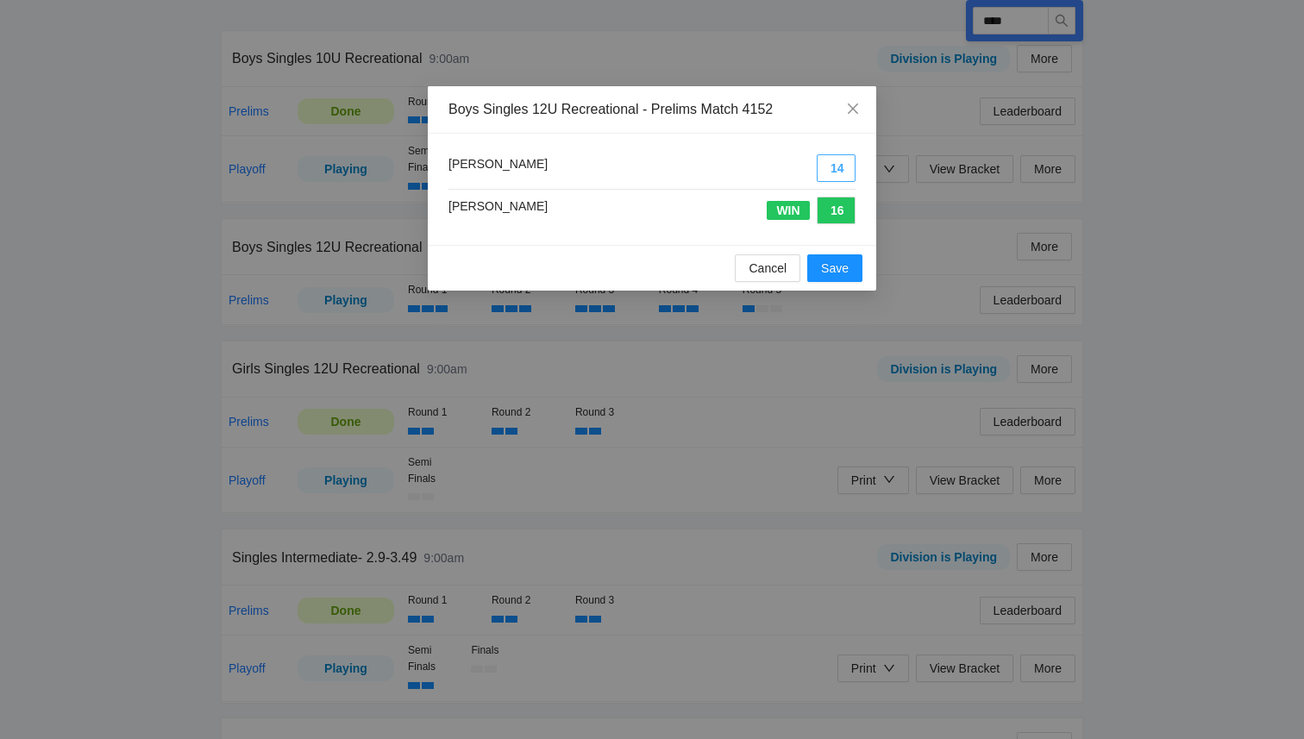
click at [842, 172] on button "14" at bounding box center [836, 168] width 39 height 28
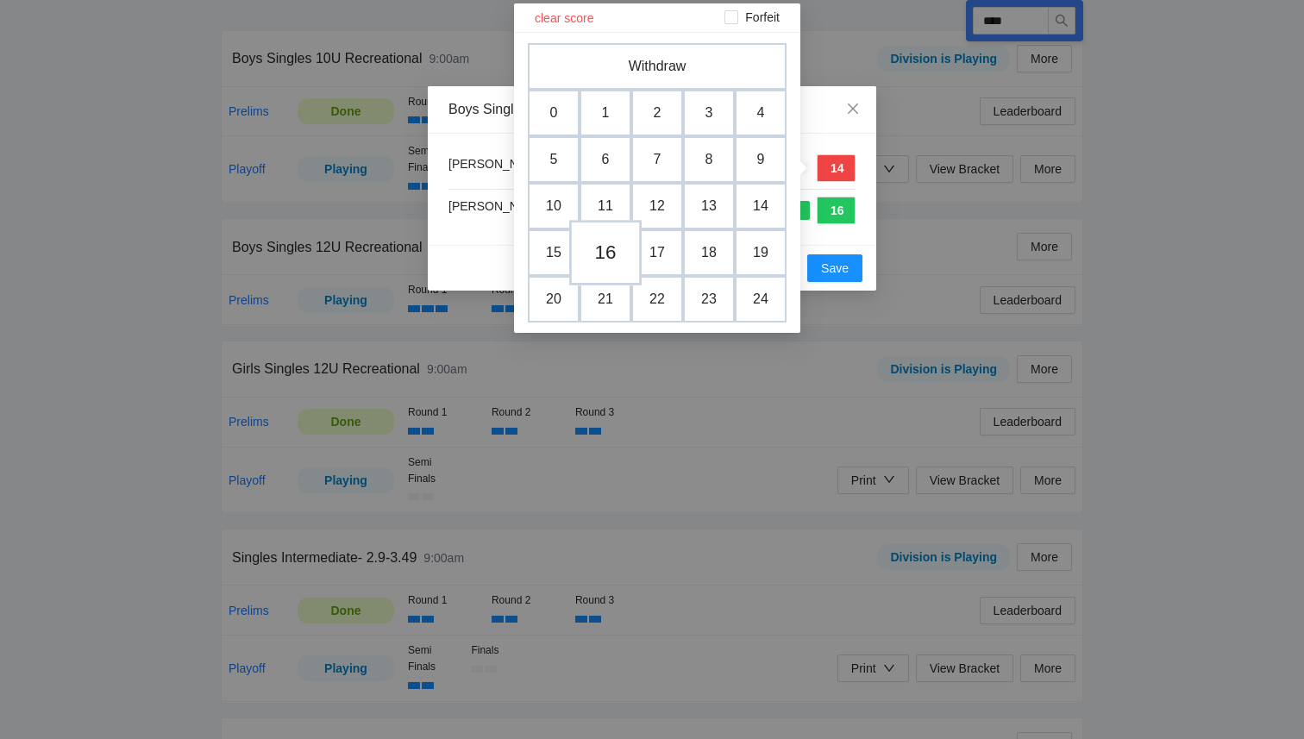
click at [612, 248] on td "16" at bounding box center [605, 253] width 72 height 66
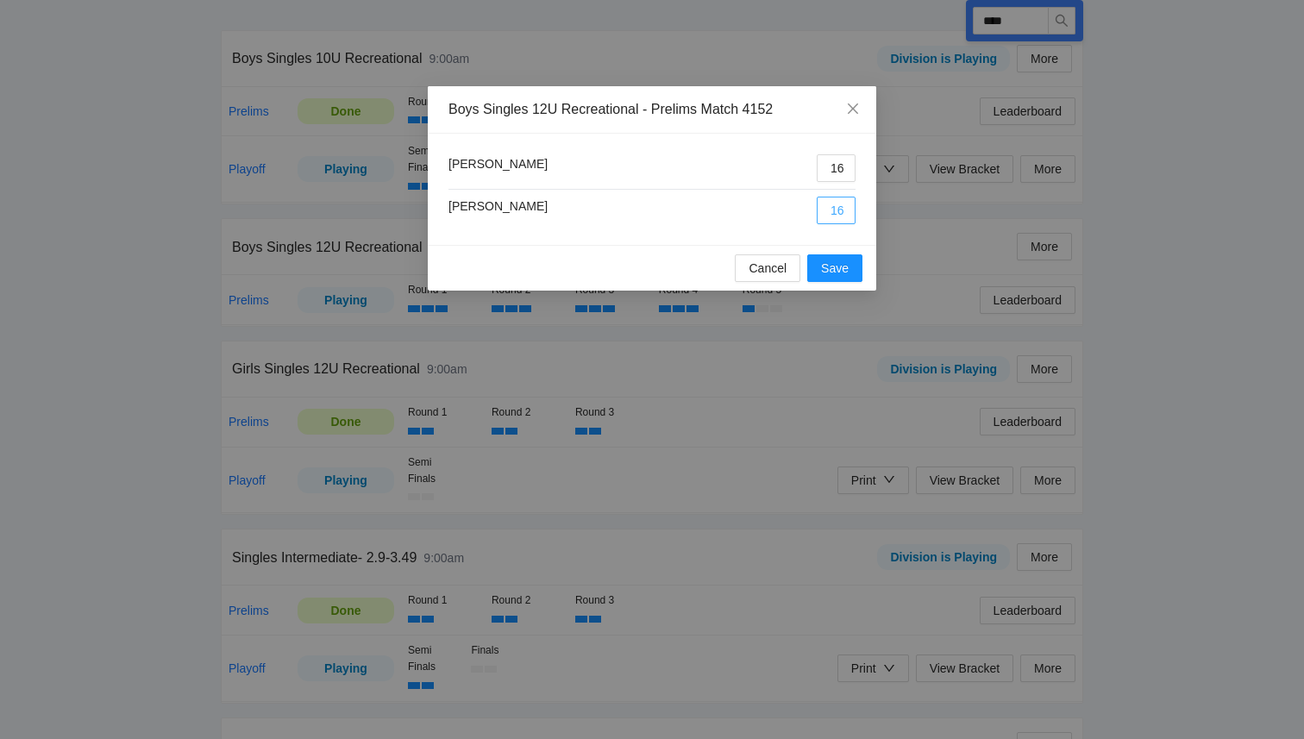
click at [838, 215] on button "16" at bounding box center [836, 211] width 39 height 28
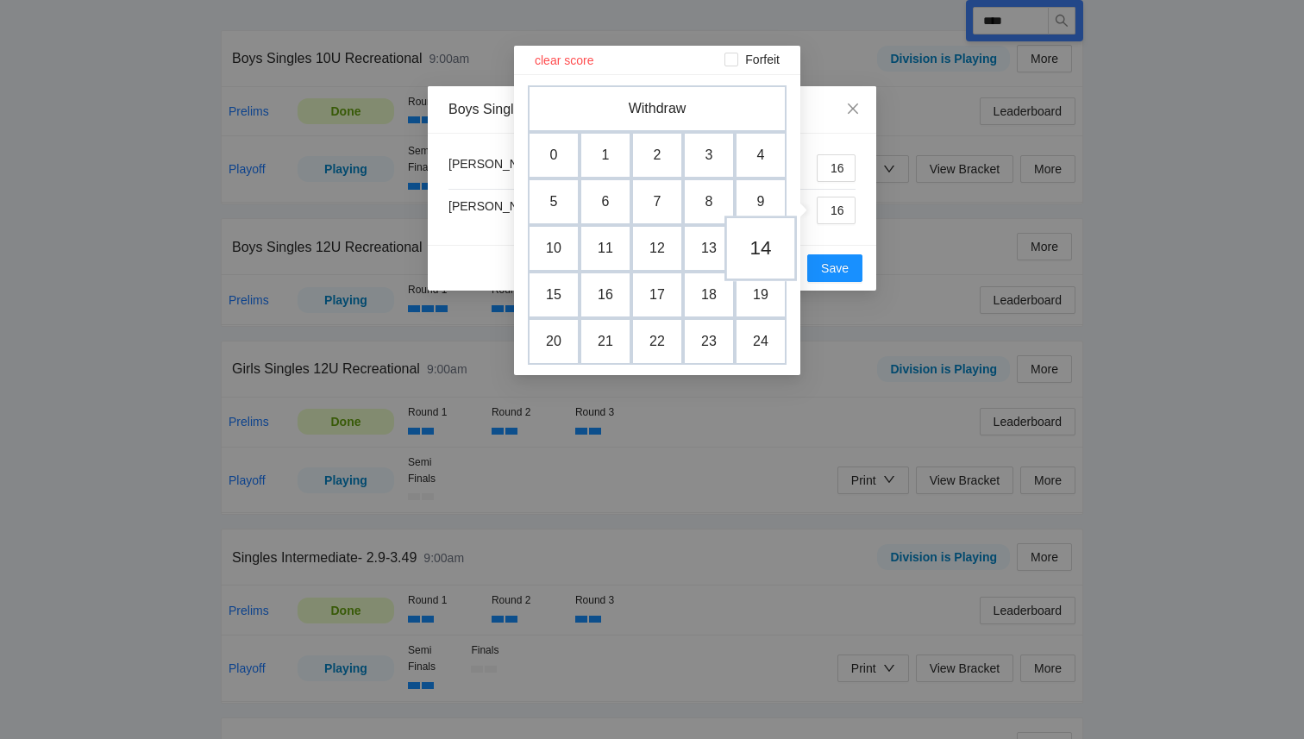
click at [768, 254] on td "14" at bounding box center [761, 249] width 72 height 66
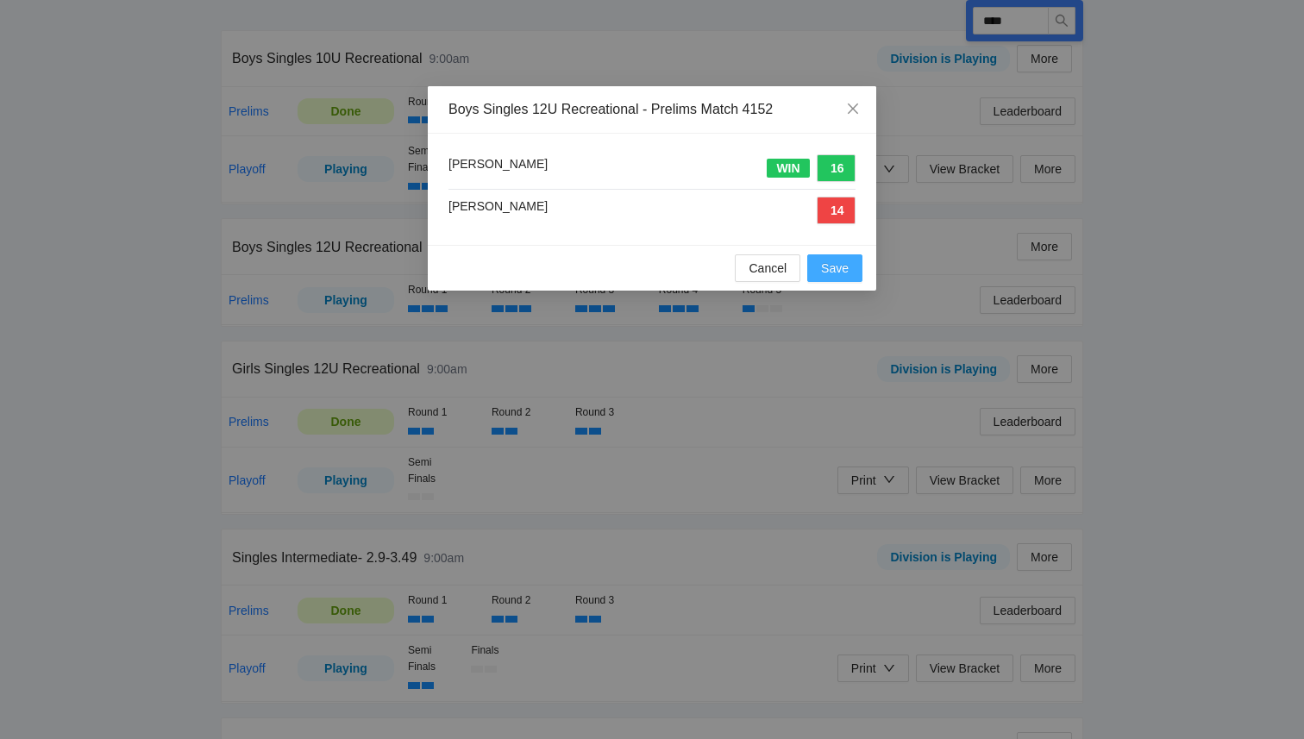
click at [844, 273] on span "Save" at bounding box center [835, 268] width 28 height 19
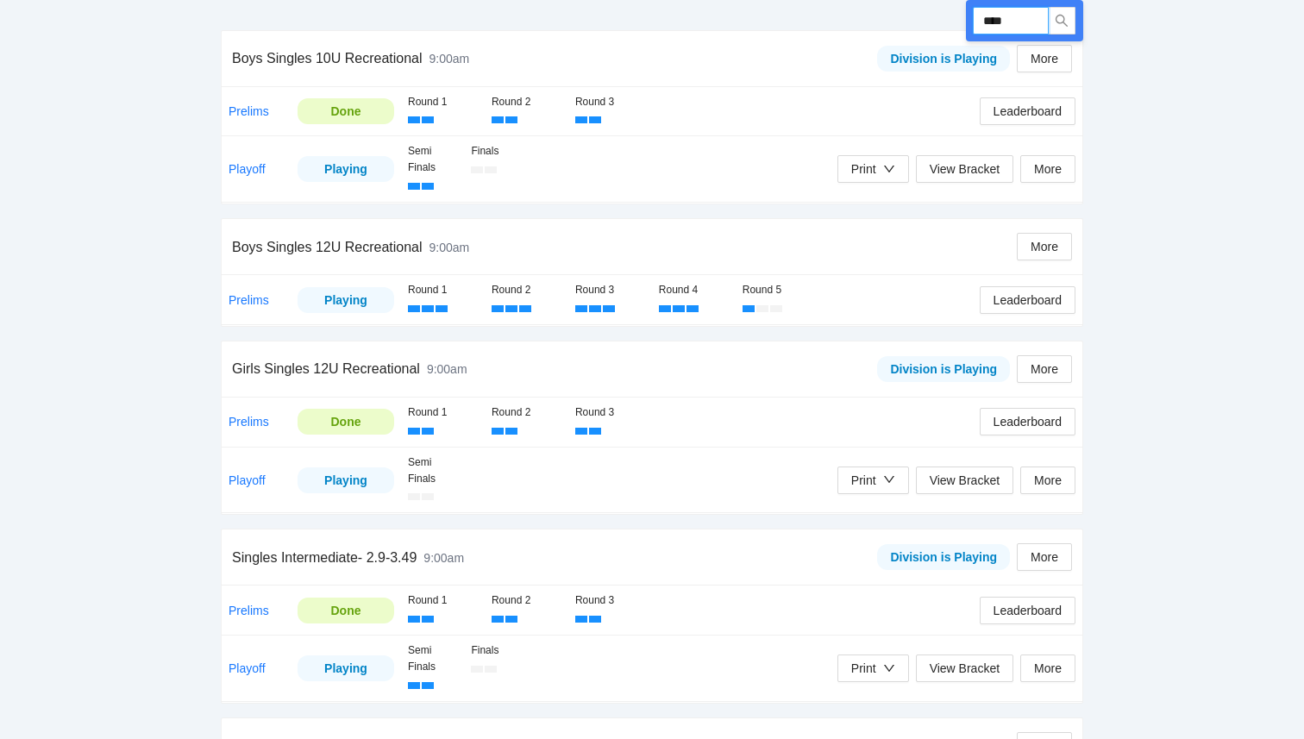
click at [1022, 26] on input "****" at bounding box center [1011, 21] width 76 height 28
type input "****"
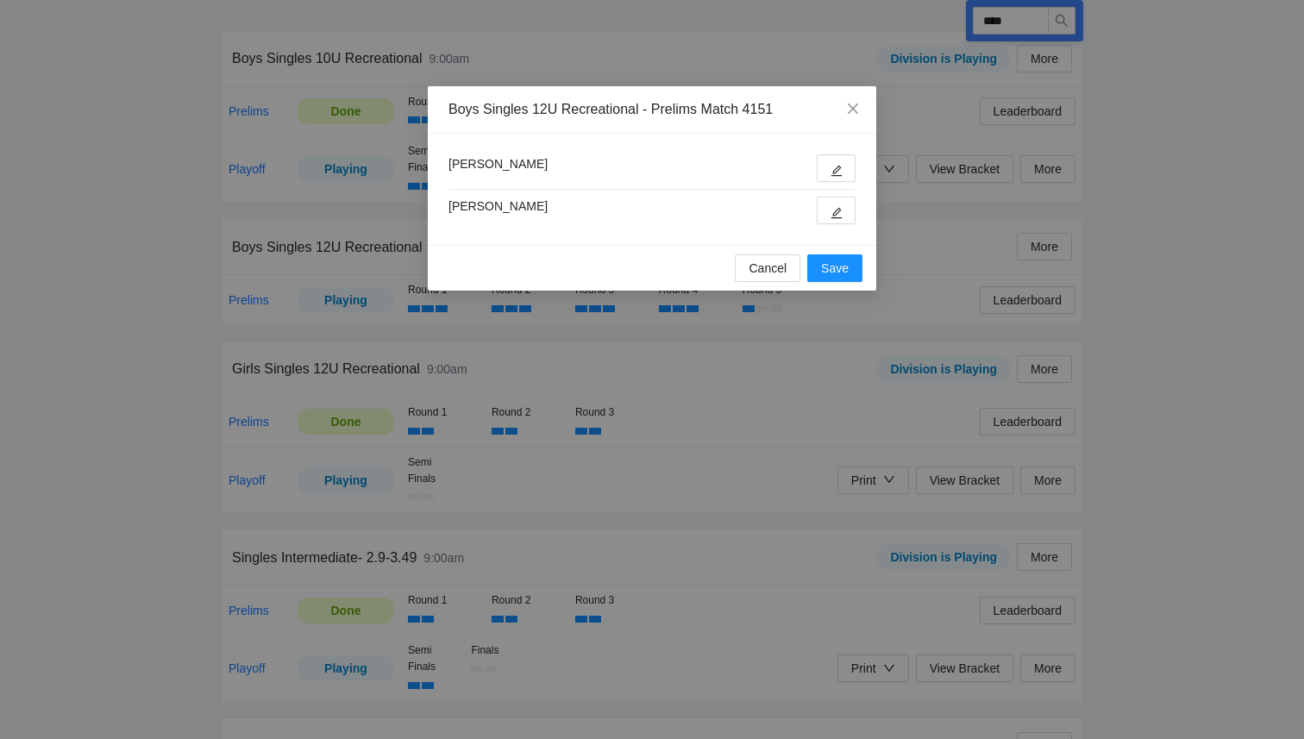
click at [840, 183] on div "Mahdi Mawji Kyle Elias" at bounding box center [652, 189] width 407 height 70
click at [840, 178] on button "button" at bounding box center [836, 168] width 39 height 28
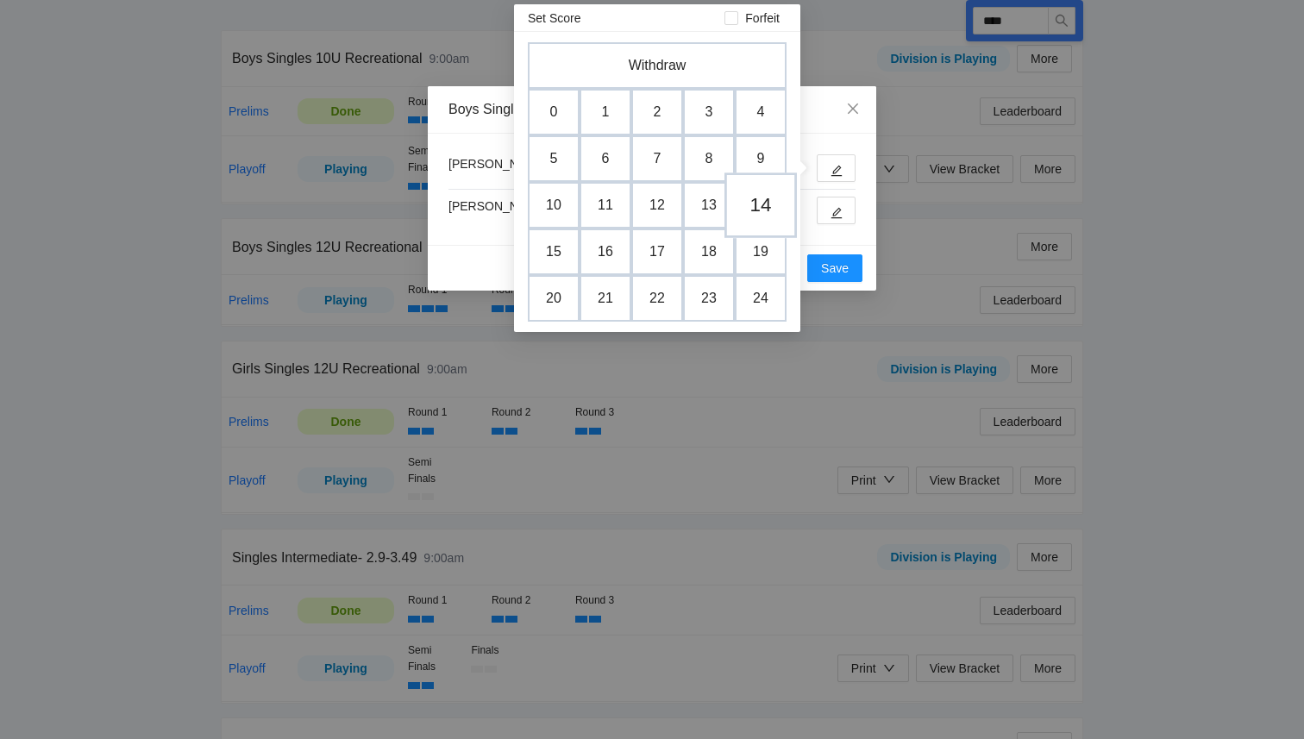
click at [756, 222] on td "14" at bounding box center [761, 206] width 72 height 66
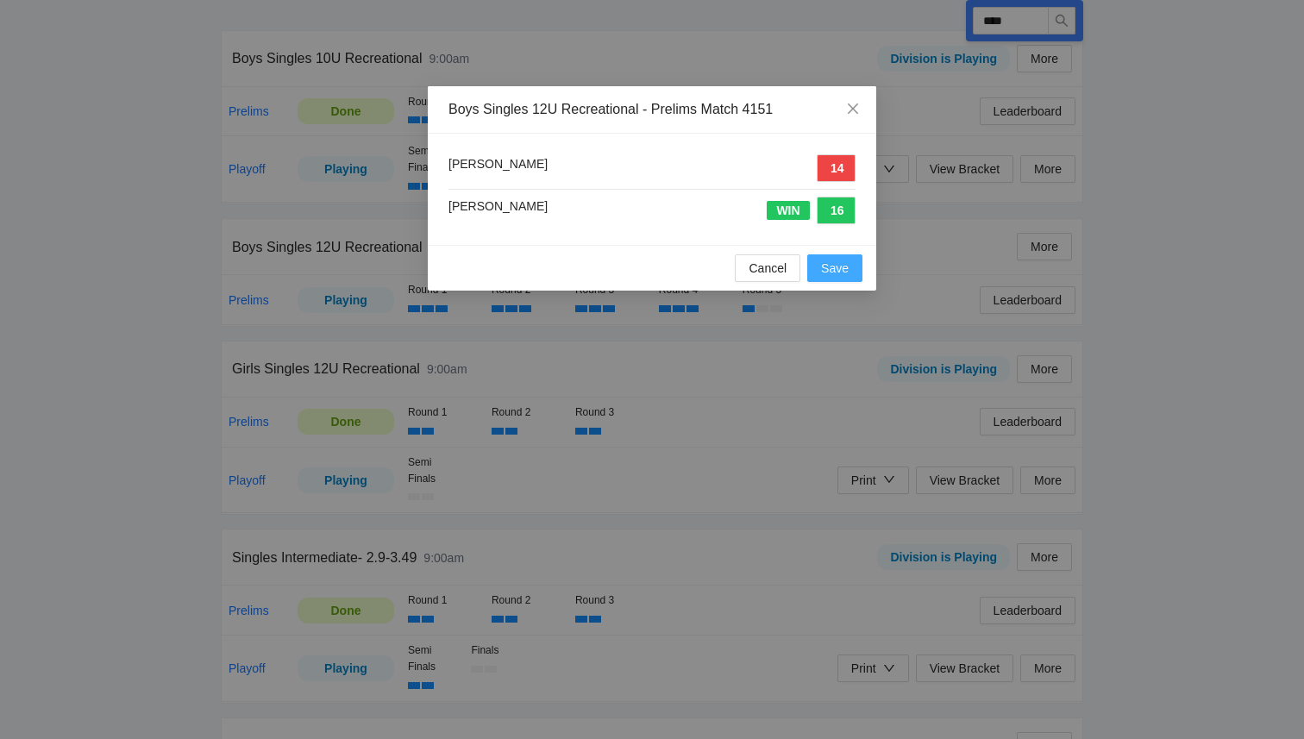
click at [836, 274] on span "Save" at bounding box center [835, 268] width 28 height 19
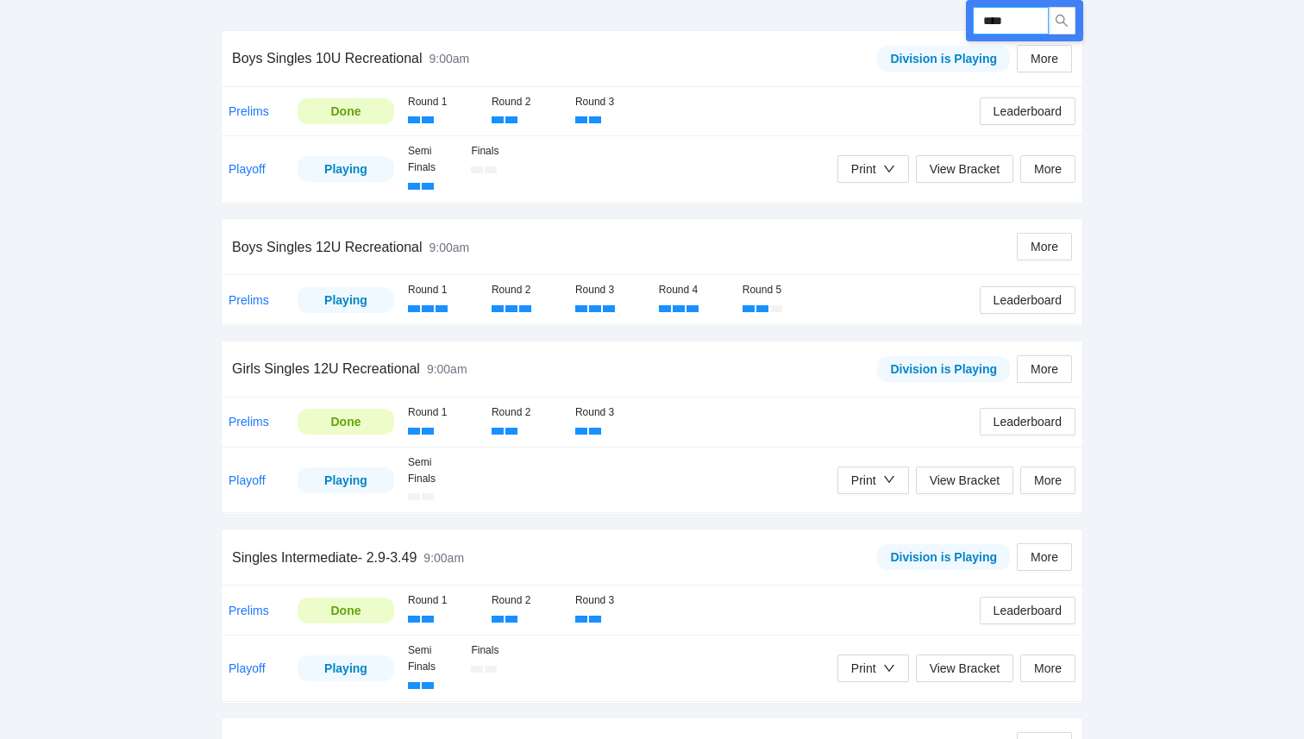
click at [1022, 27] on input "****" at bounding box center [1011, 21] width 76 height 28
type input "****"
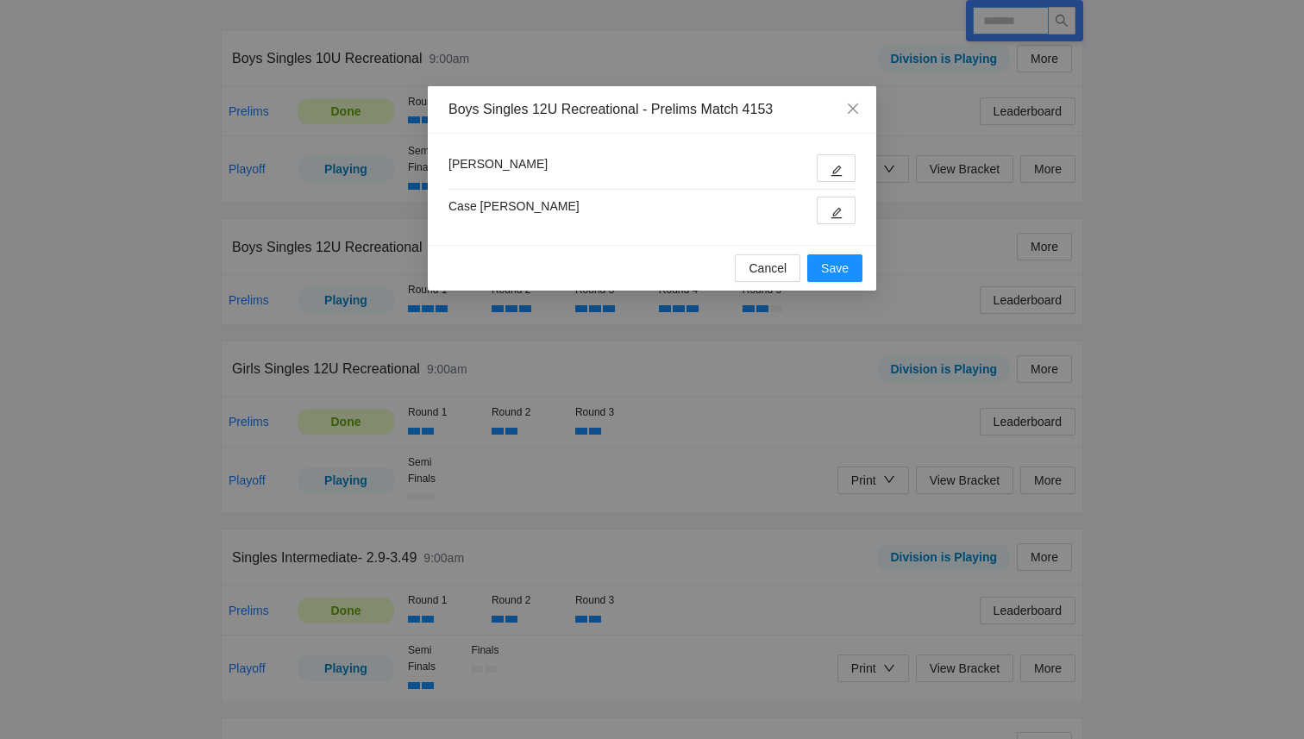
type input "****"
click at [832, 215] on icon "edit" at bounding box center [837, 213] width 12 height 12
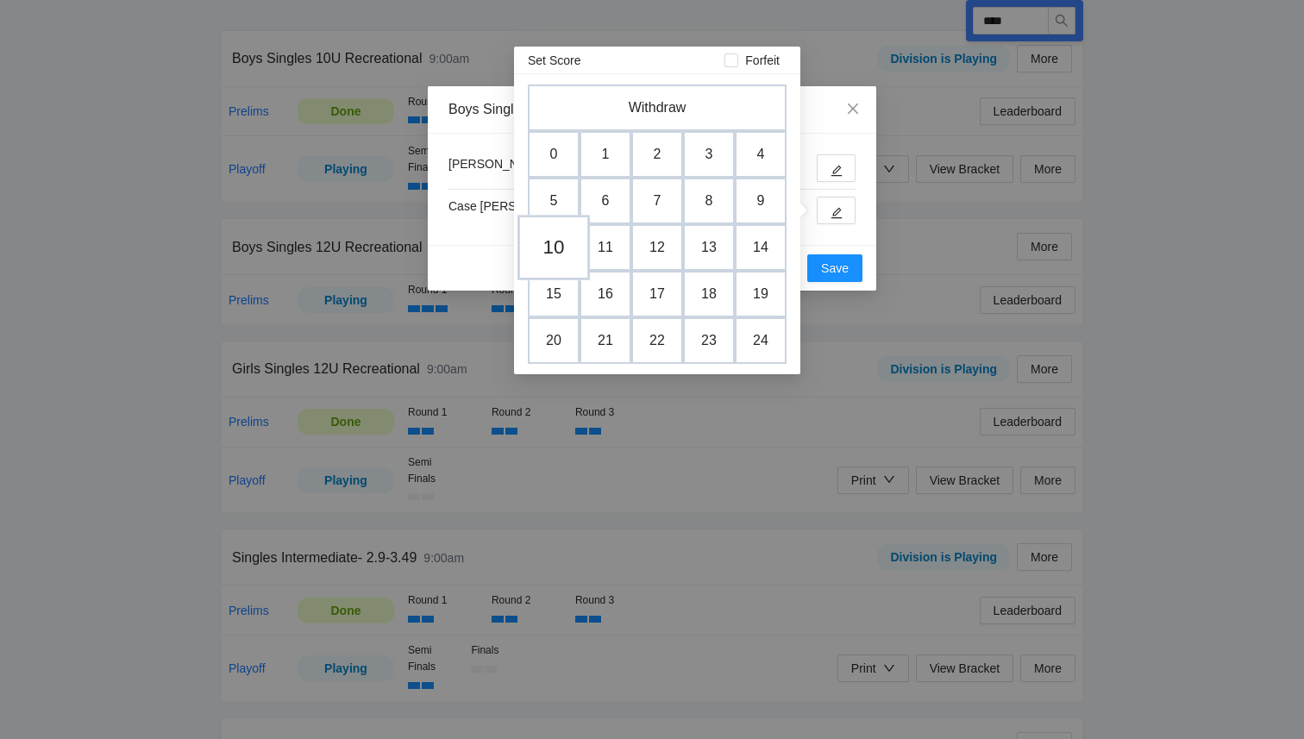
click at [541, 255] on td "10" at bounding box center [554, 248] width 72 height 66
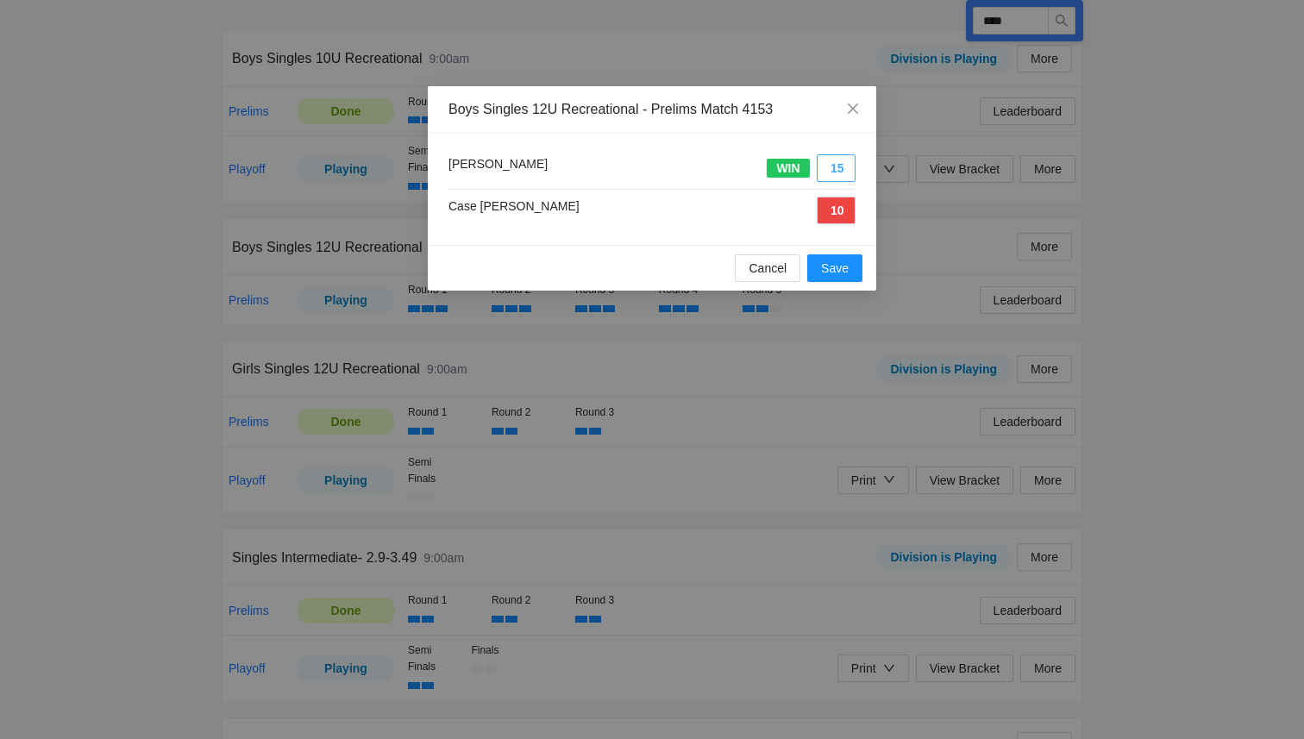
click at [844, 163] on button "15" at bounding box center [836, 168] width 39 height 28
click at [839, 123] on span "Close" at bounding box center [853, 109] width 47 height 47
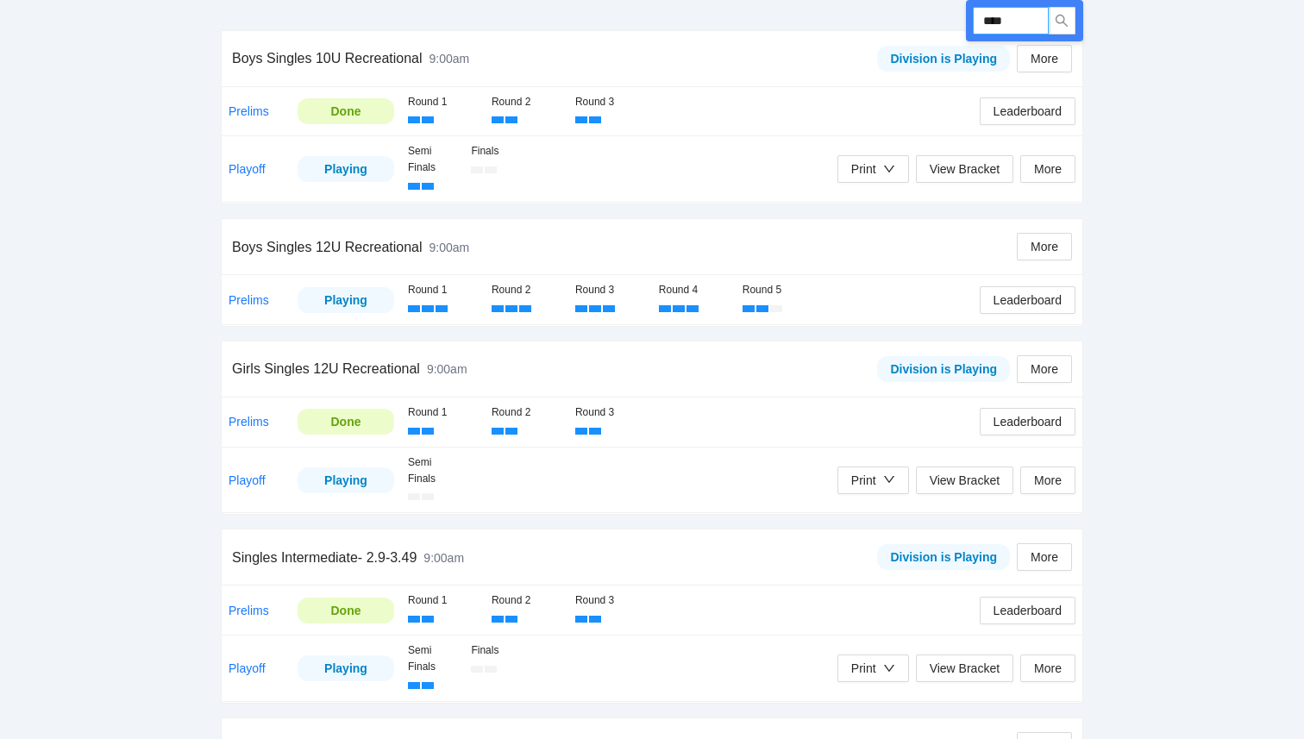
click at [1015, 25] on input "****" at bounding box center [1011, 21] width 76 height 28
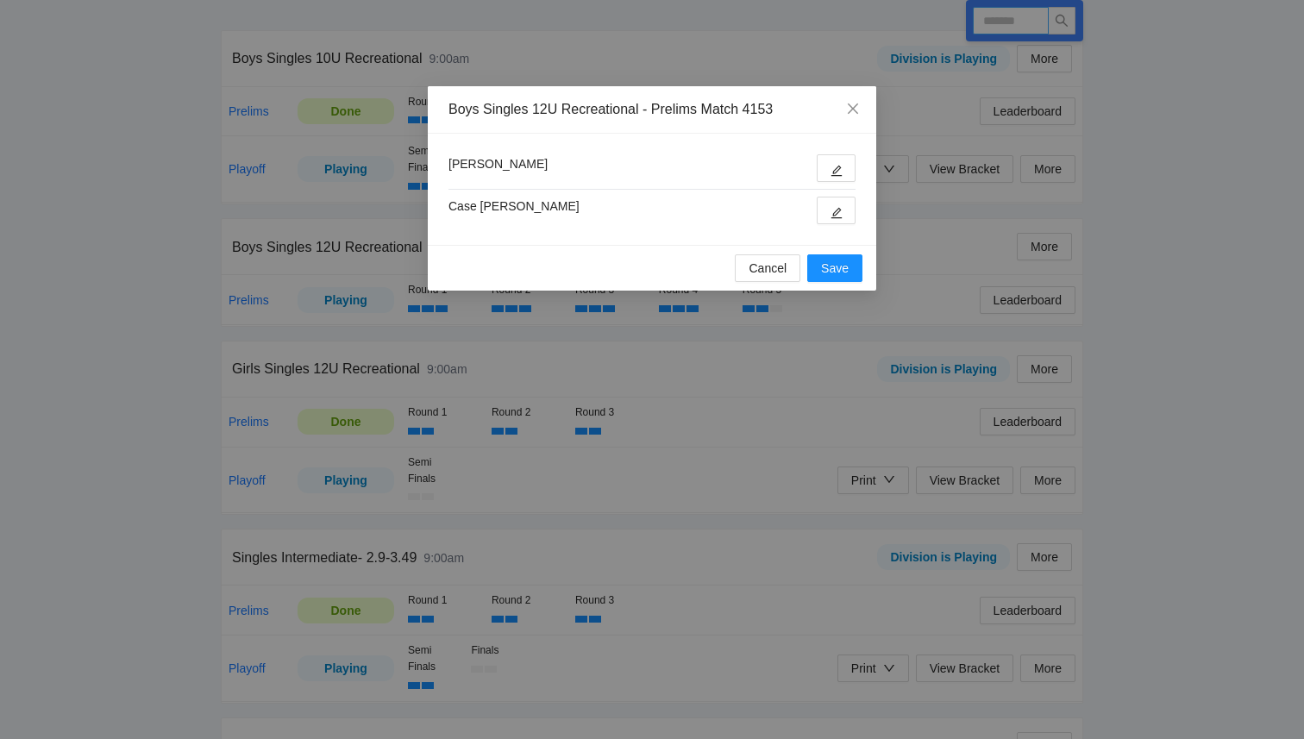
type input "****"
click at [851, 161] on button "button" at bounding box center [836, 168] width 39 height 28
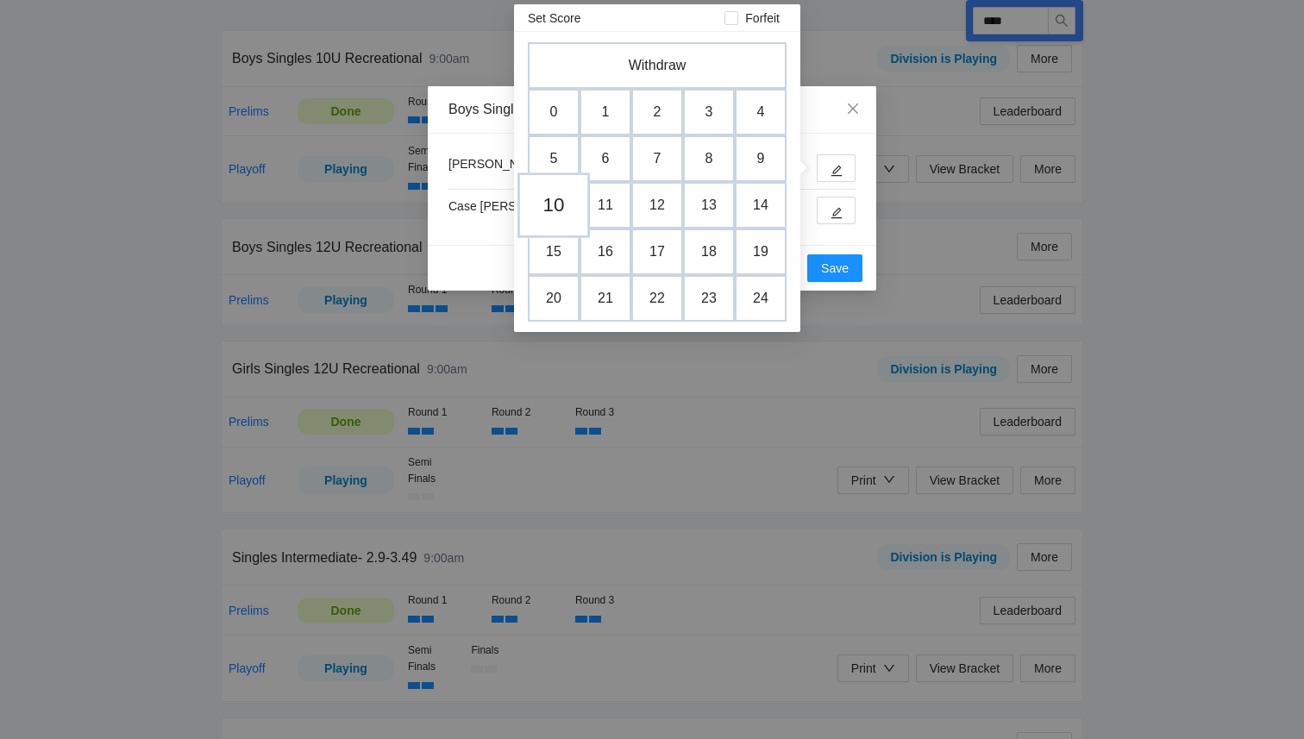
click at [560, 212] on td "10" at bounding box center [554, 206] width 72 height 66
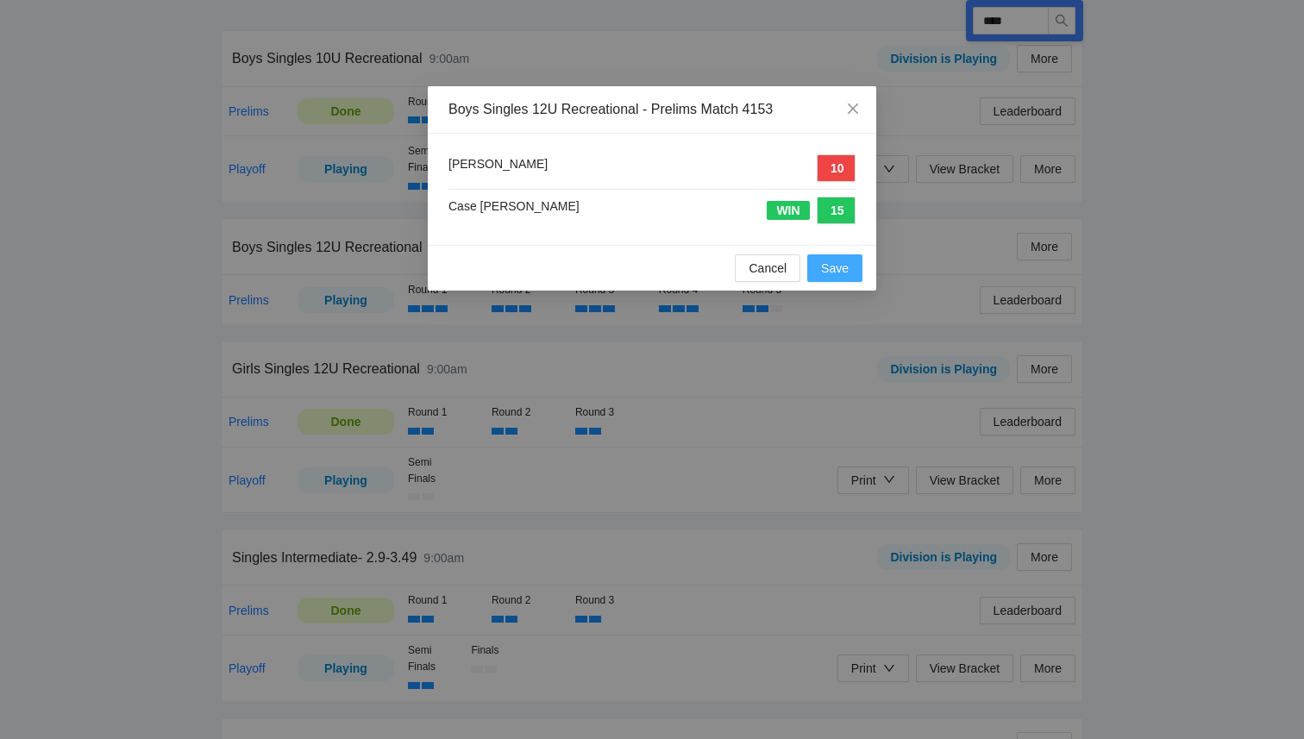
click at [830, 273] on span "Save" at bounding box center [835, 268] width 28 height 19
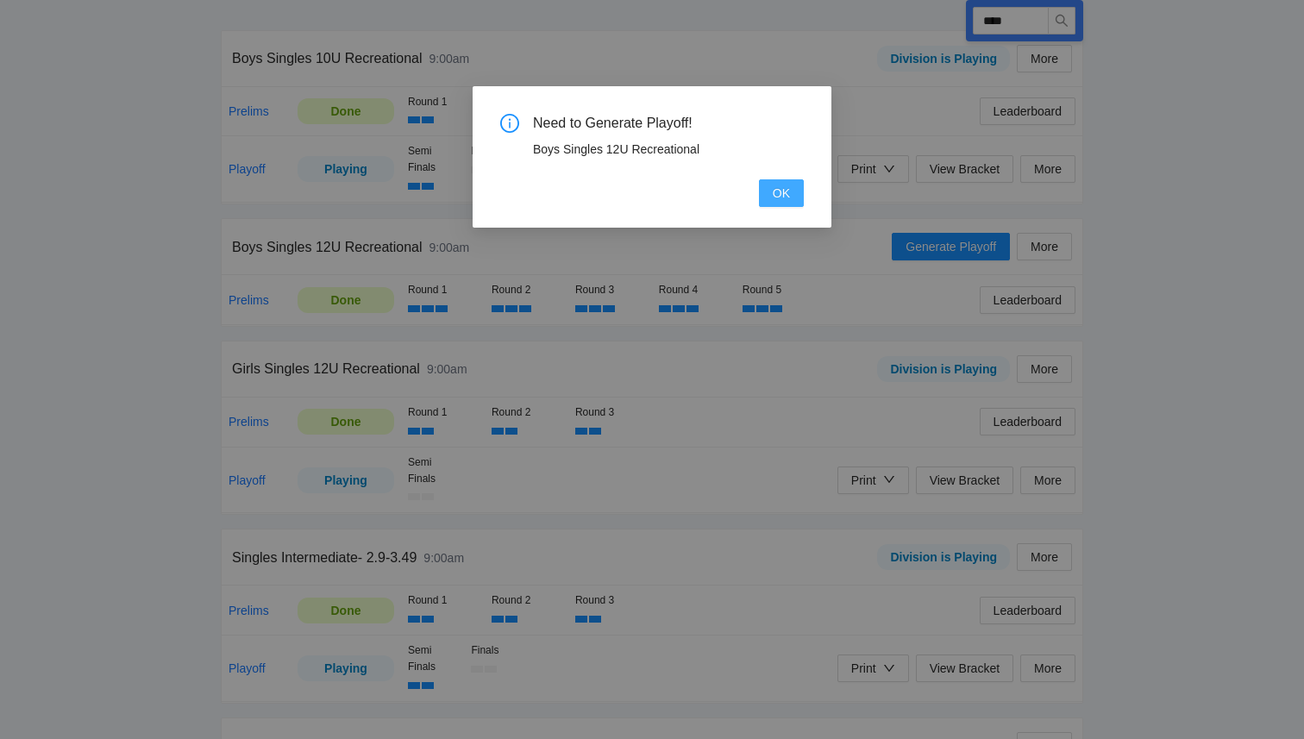
click at [775, 195] on span "OK" at bounding box center [781, 193] width 17 height 19
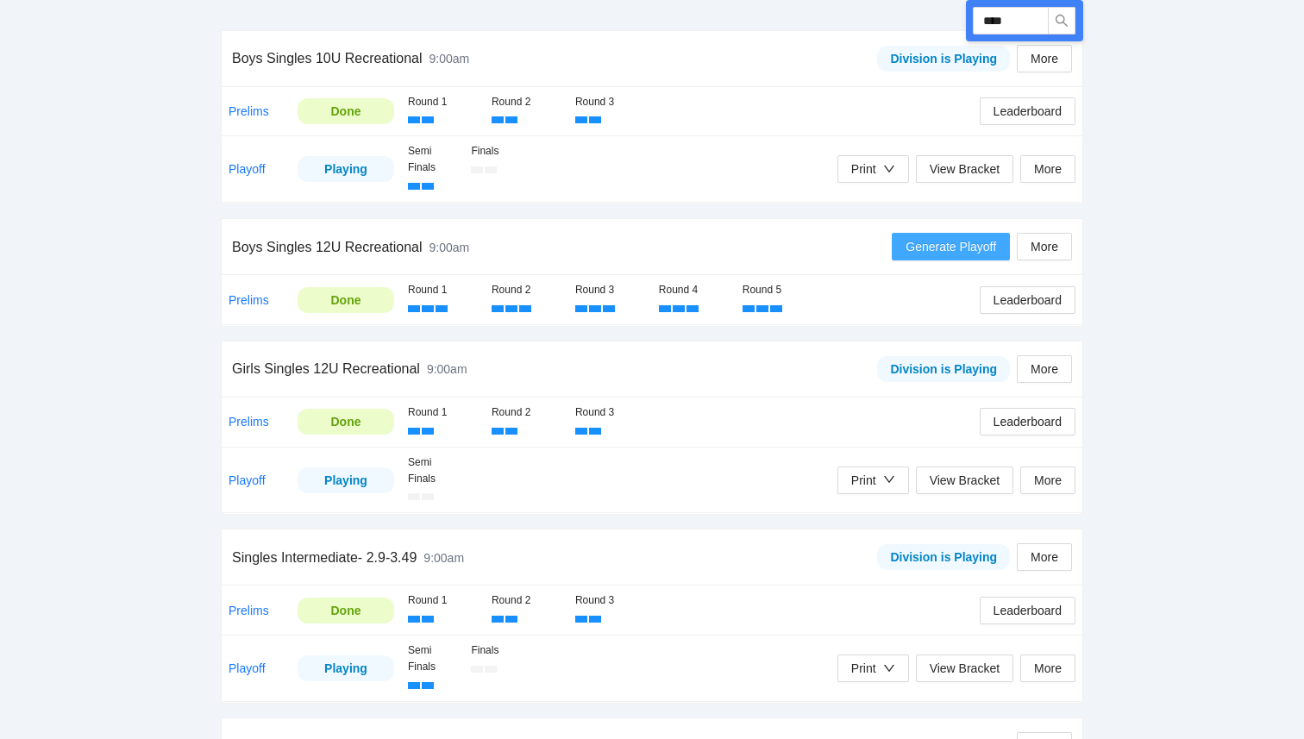
click at [939, 251] on span "Generate Playoff" at bounding box center [951, 246] width 91 height 19
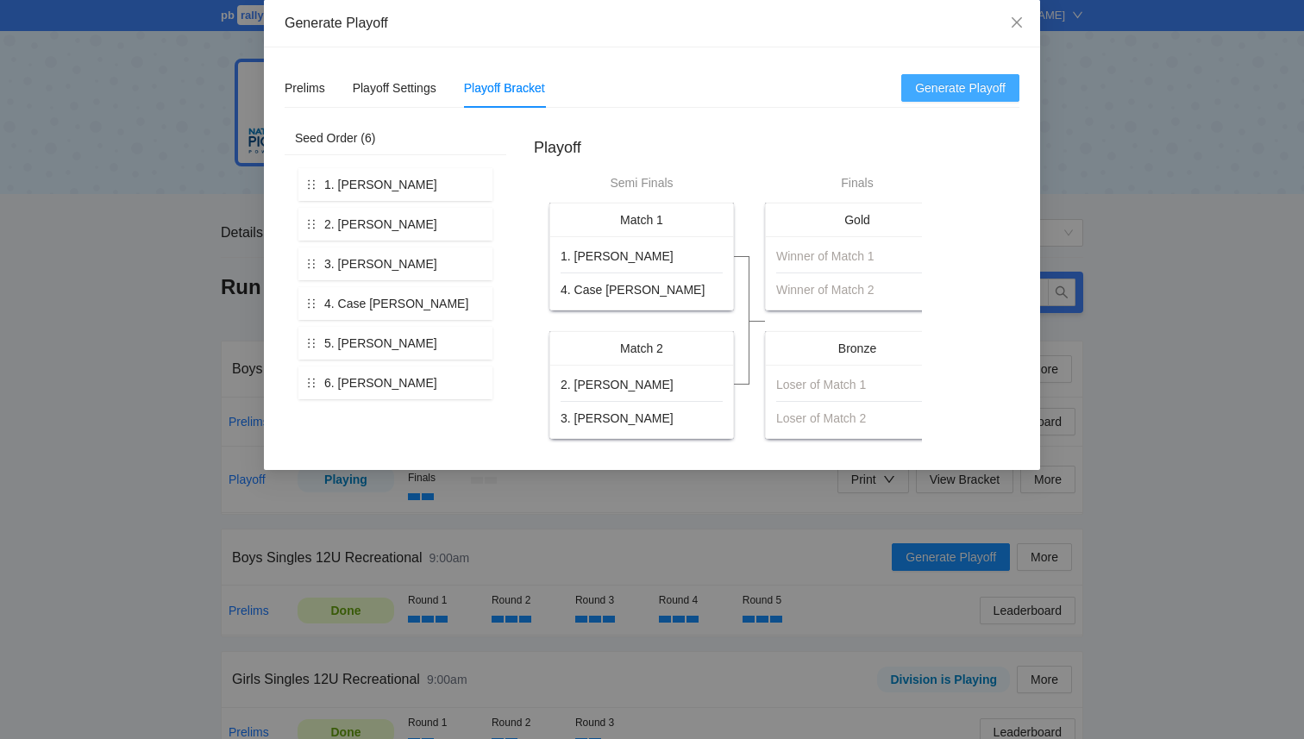
click at [951, 91] on span "Generate Playoff" at bounding box center [960, 88] width 91 height 19
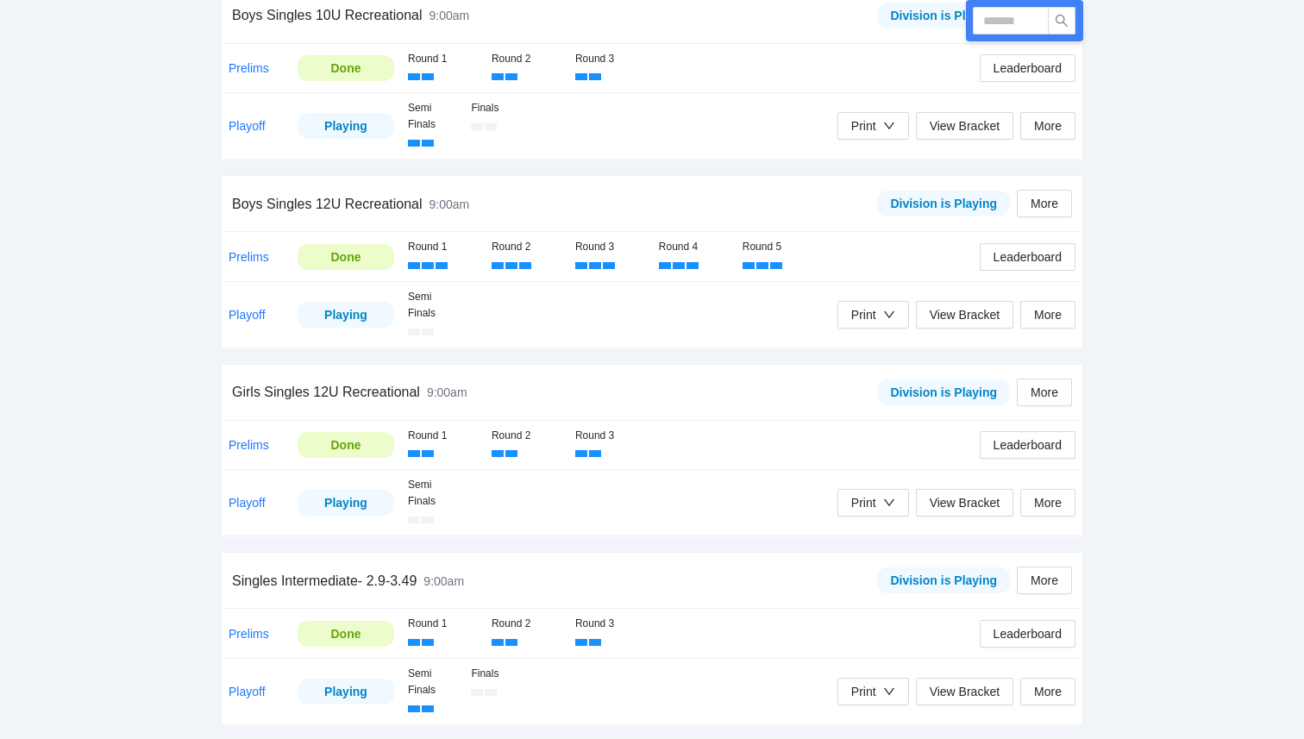
scroll to position [324, 0]
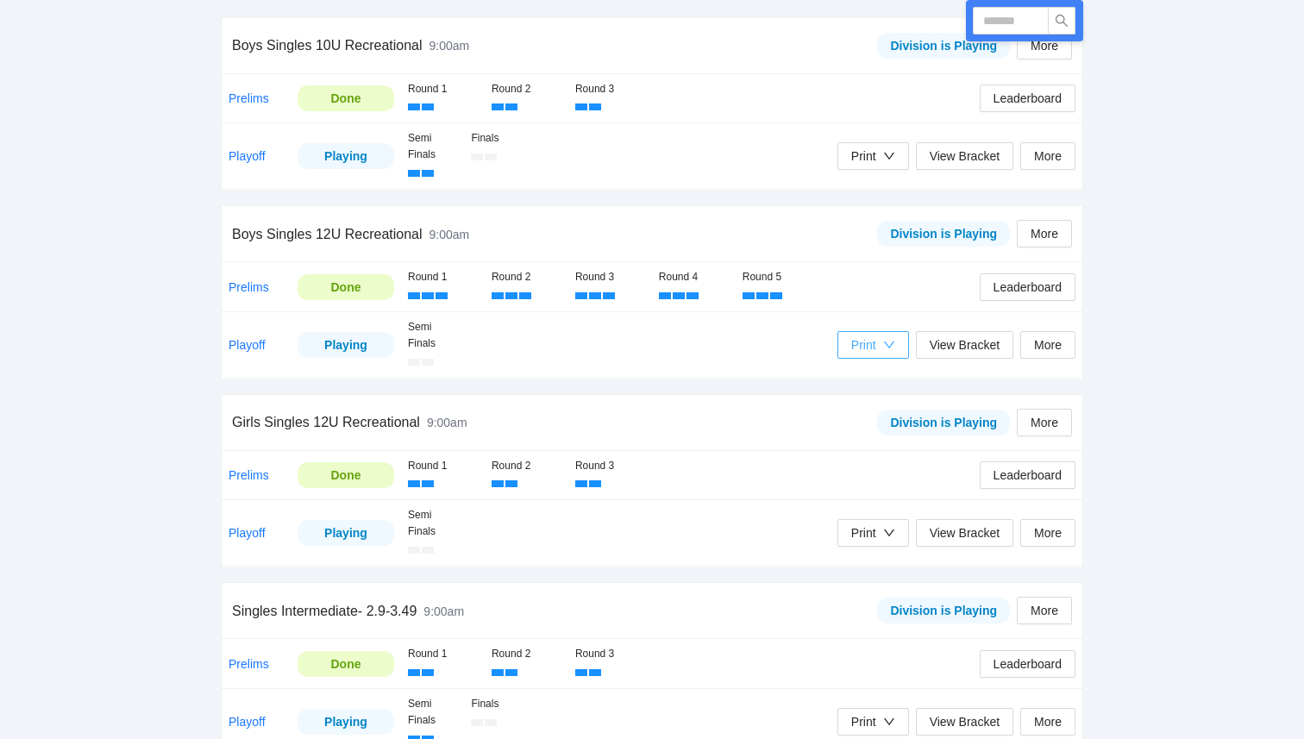
click at [885, 346] on icon "down" at bounding box center [889, 345] width 12 height 12
click at [890, 433] on span "Refs Scorecards" at bounding box center [890, 435] width 89 height 19
click at [1015, 15] on input "text" at bounding box center [1011, 21] width 76 height 28
type input "****"
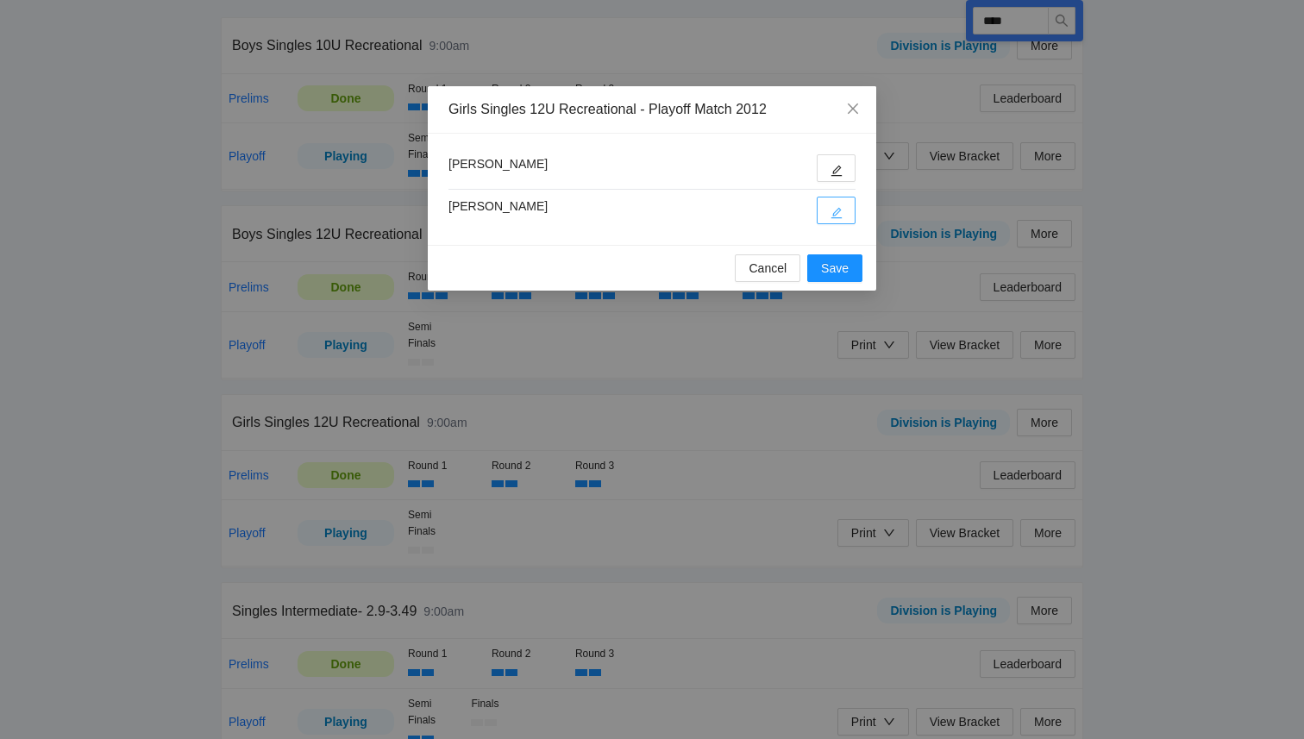
click at [831, 209] on icon "edit" at bounding box center [837, 213] width 12 height 12
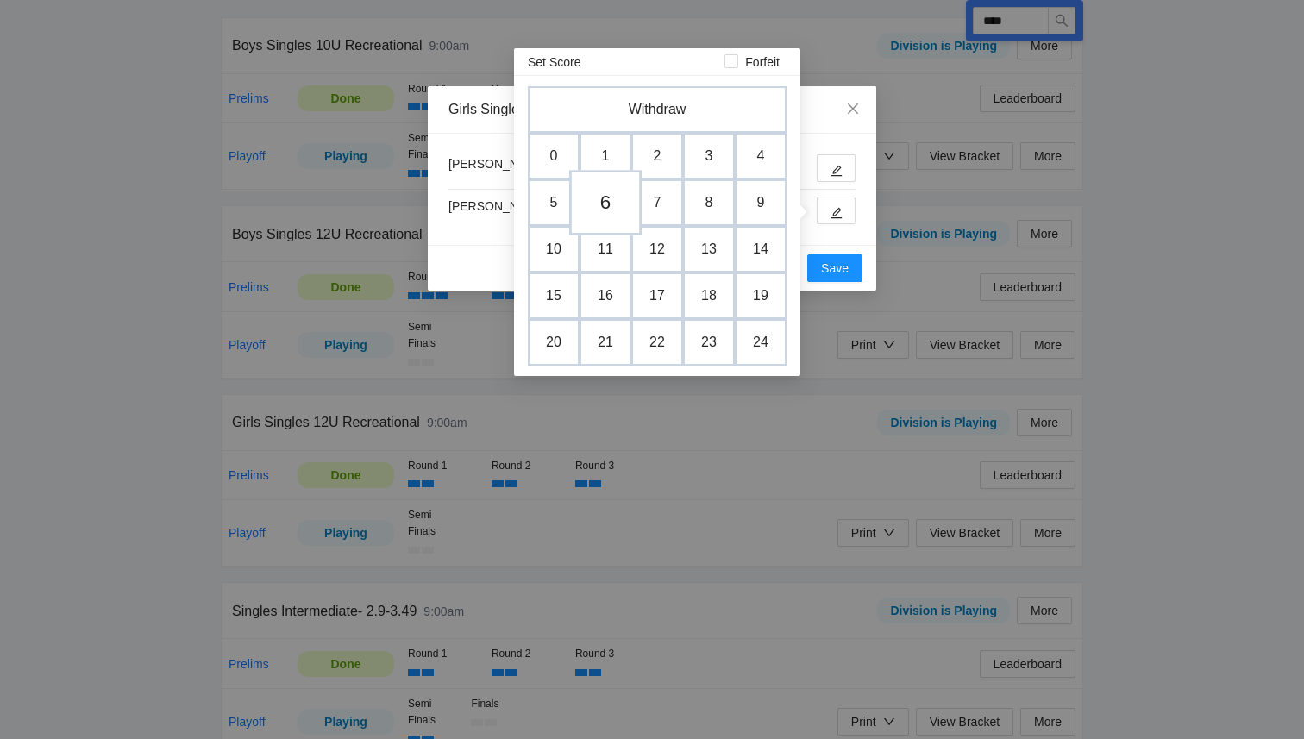
click at [606, 210] on td "6" at bounding box center [605, 203] width 72 height 66
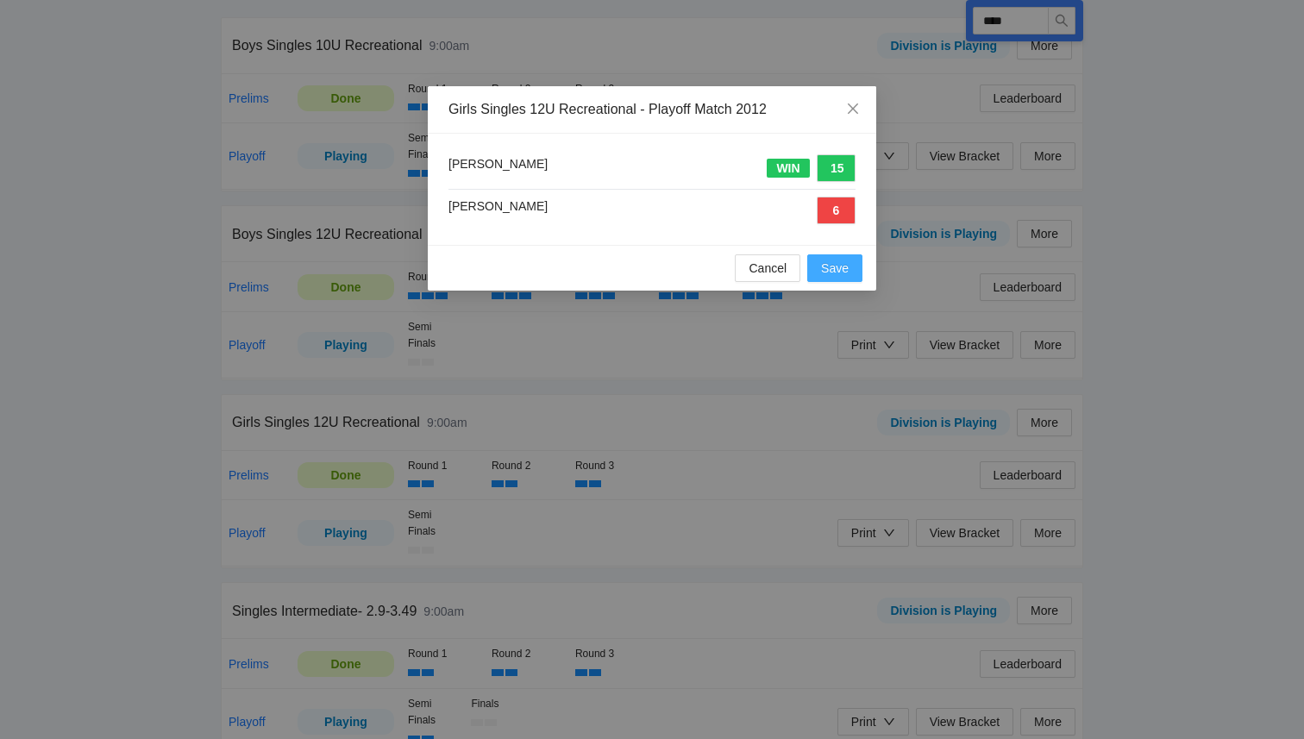
click at [834, 277] on span "Save" at bounding box center [835, 268] width 28 height 19
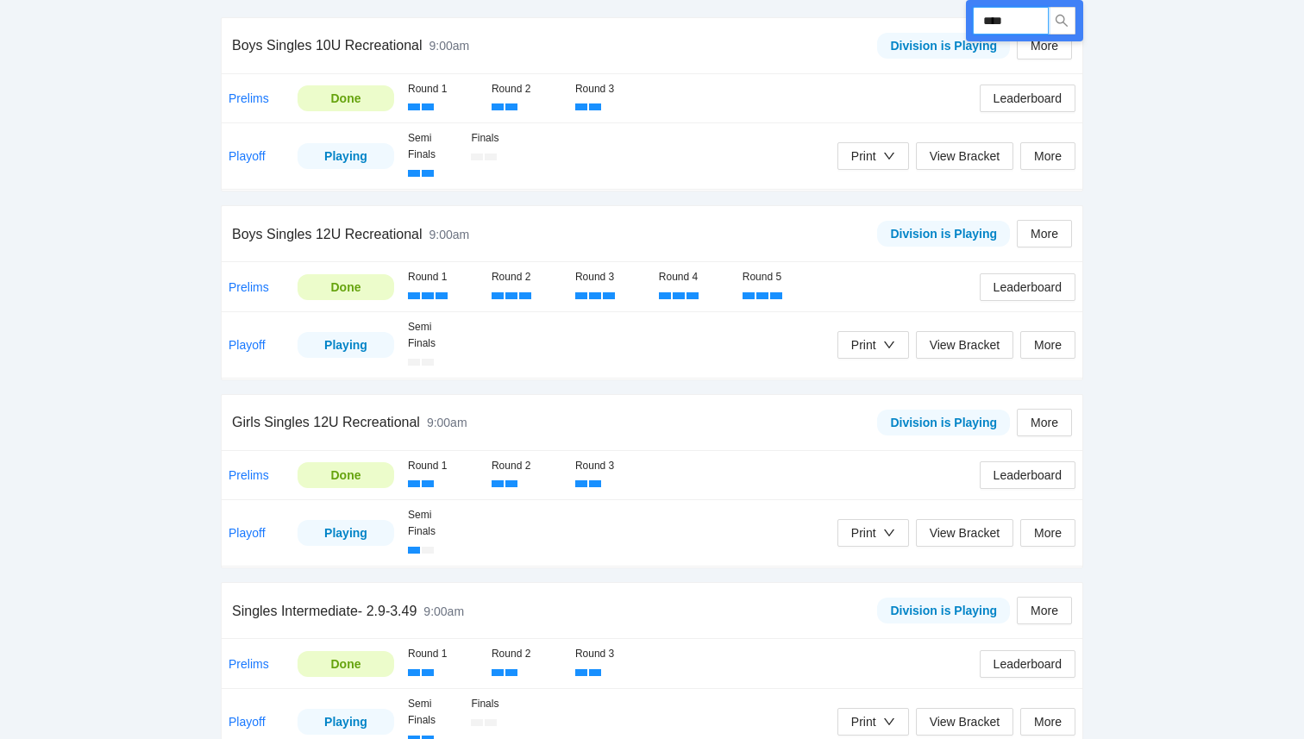
click at [1033, 25] on input "****" at bounding box center [1011, 21] width 76 height 28
type input "****"
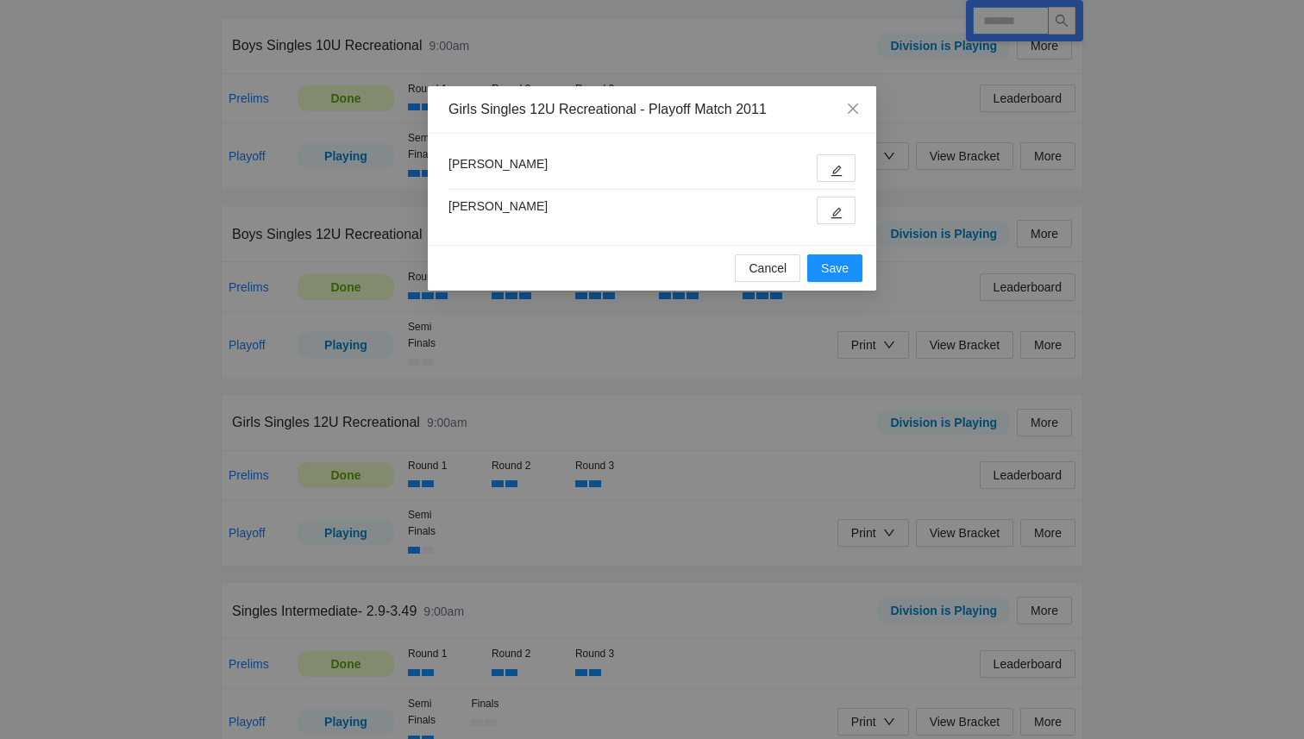
type input "****"
click at [843, 207] on button "button" at bounding box center [836, 211] width 39 height 28
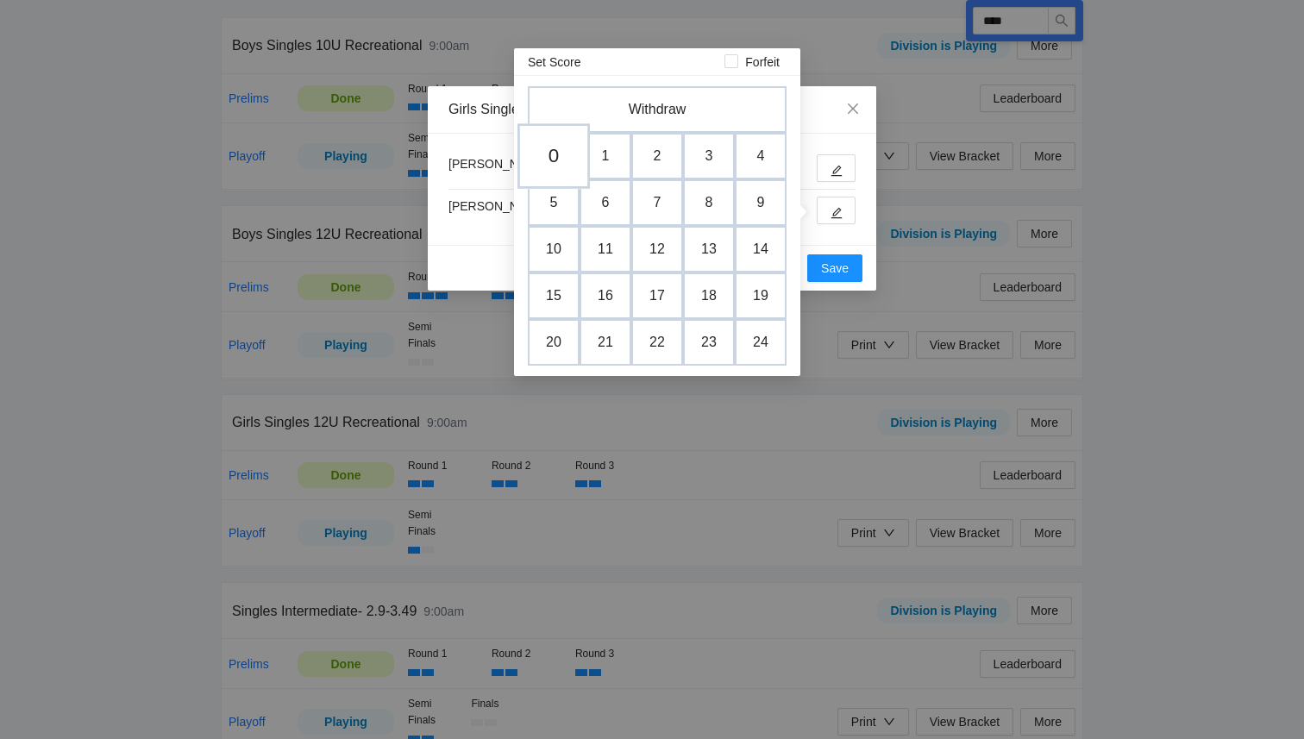
click at [548, 157] on td "0" at bounding box center [554, 156] width 72 height 66
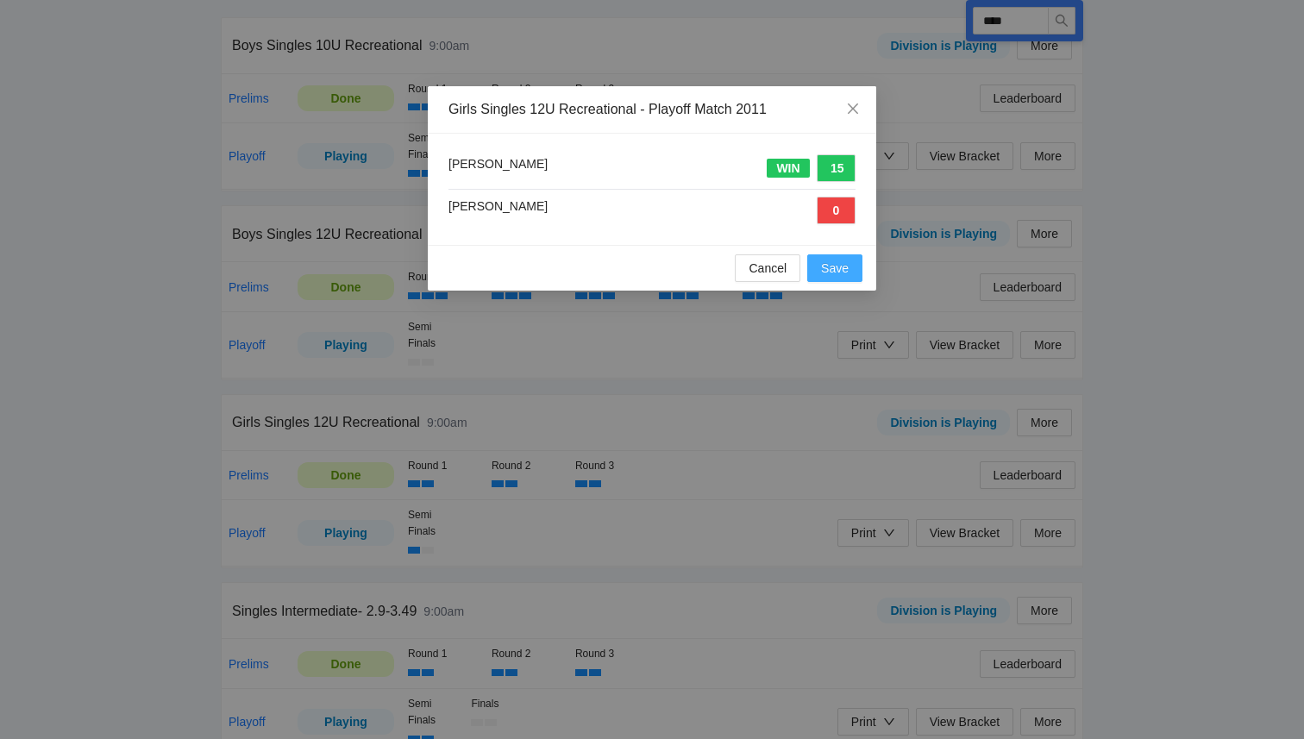
click at [830, 272] on span "Save" at bounding box center [835, 268] width 28 height 19
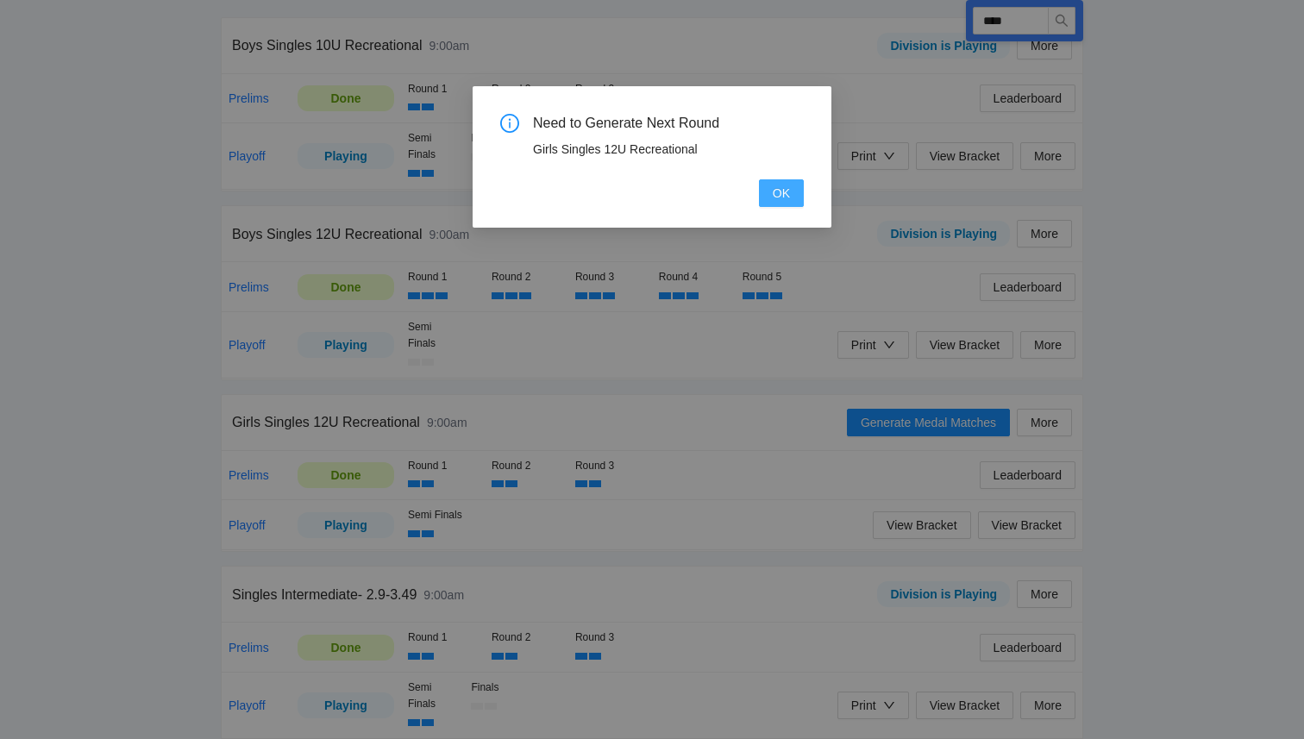
click at [791, 195] on button "OK" at bounding box center [781, 193] width 45 height 28
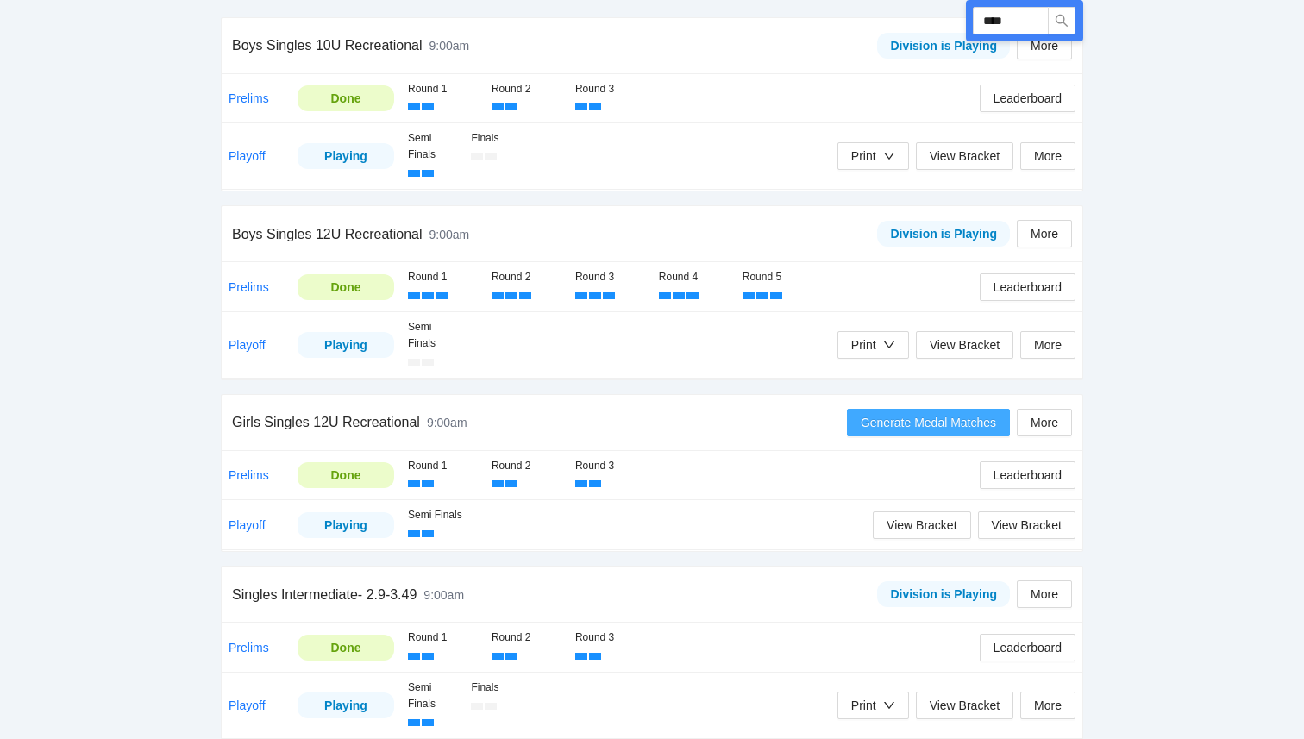
click at [897, 424] on span "Generate Medal Matches" at bounding box center [928, 422] width 135 height 19
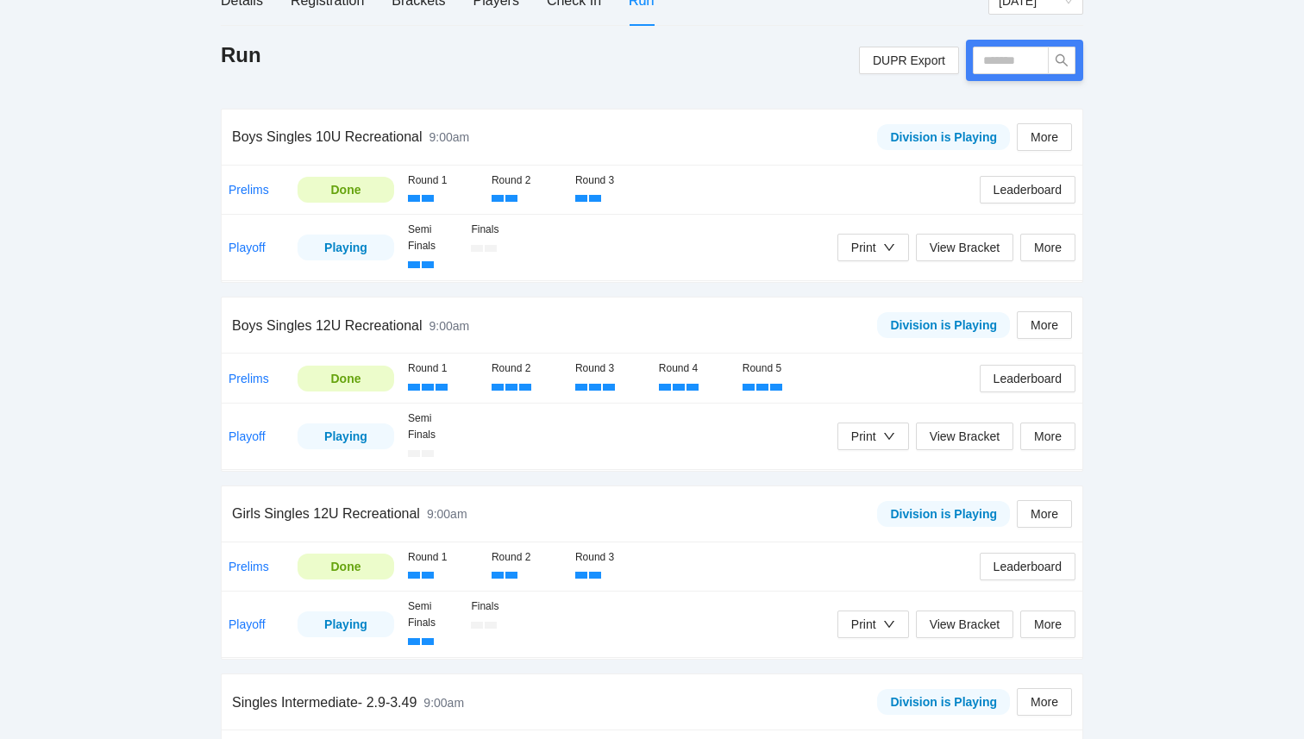
scroll to position [236, 0]
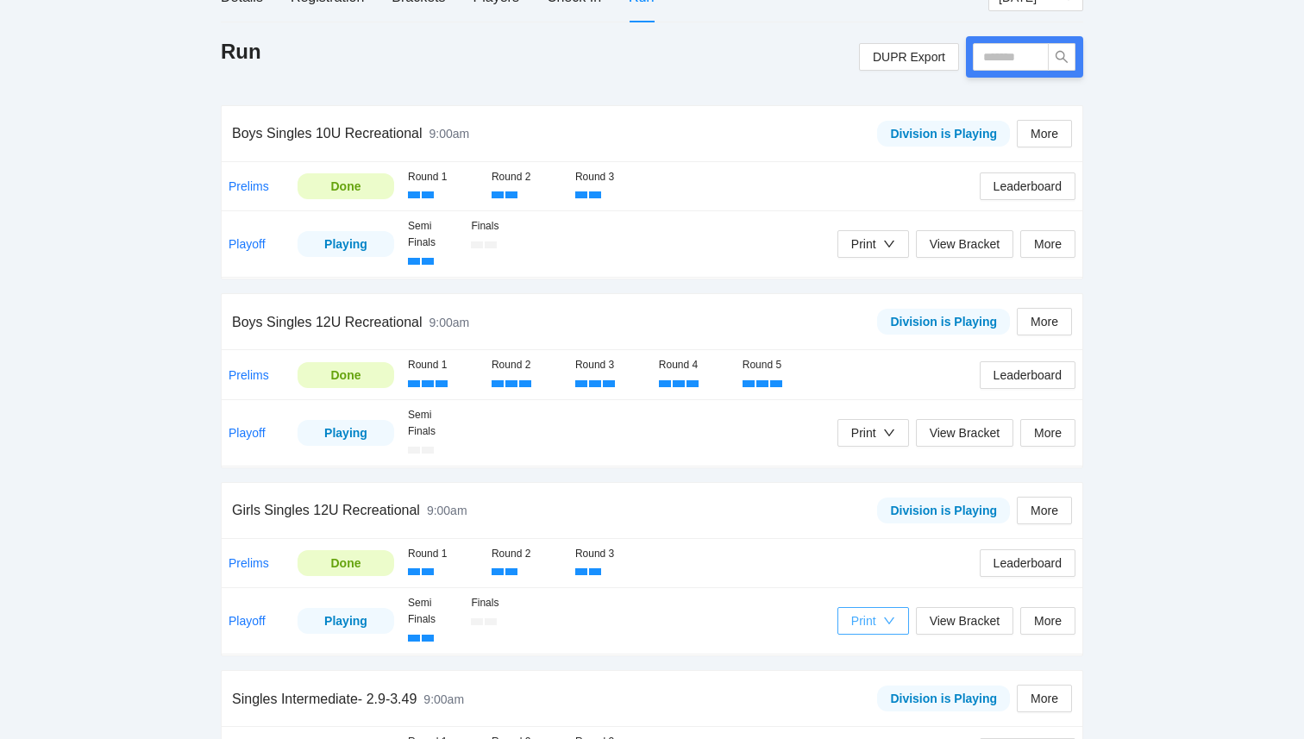
click at [881, 622] on div "Print" at bounding box center [873, 621] width 44 height 19
click at [874, 685] on span "Refs Medal Scorecards" at bounding box center [916, 683] width 141 height 19
click at [1046, 437] on span "More" at bounding box center [1048, 433] width 28 height 19
click at [1049, 469] on span "Reset Playoff Round" at bounding box center [1085, 466] width 110 height 19
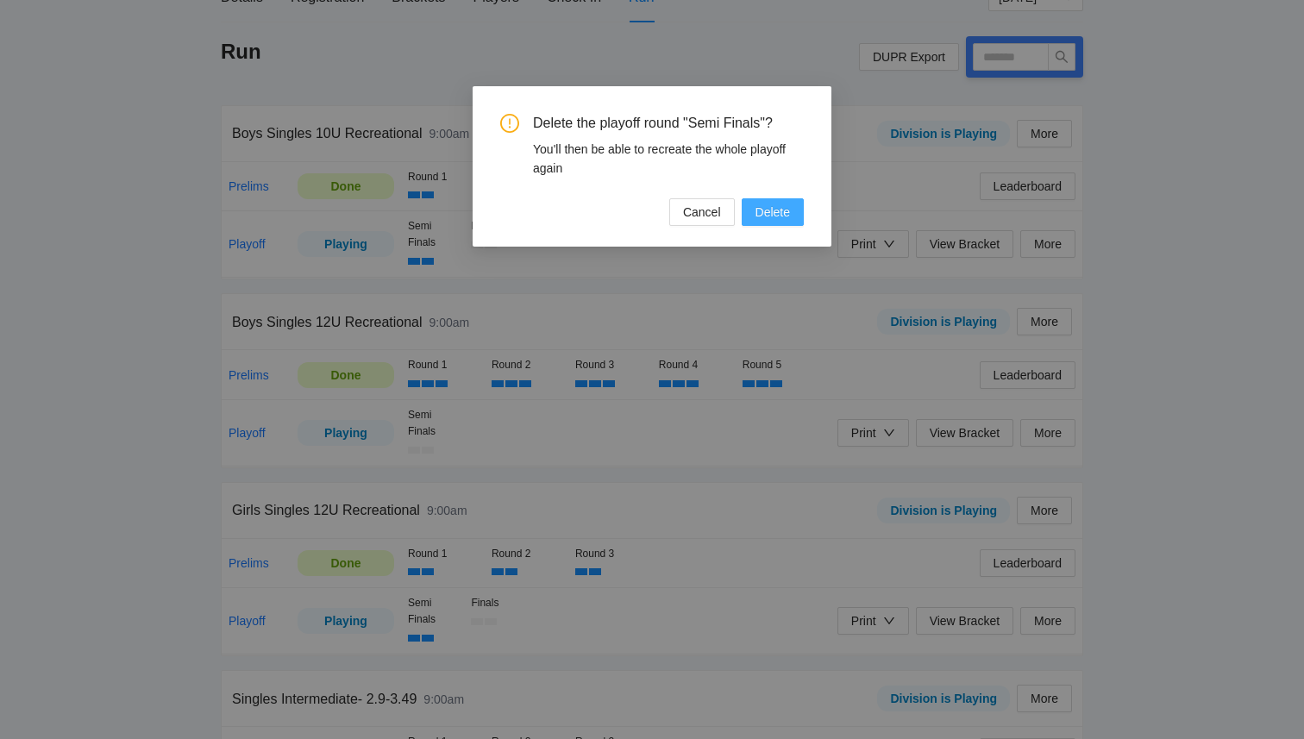
click at [767, 216] on span "Delete" at bounding box center [773, 212] width 35 height 19
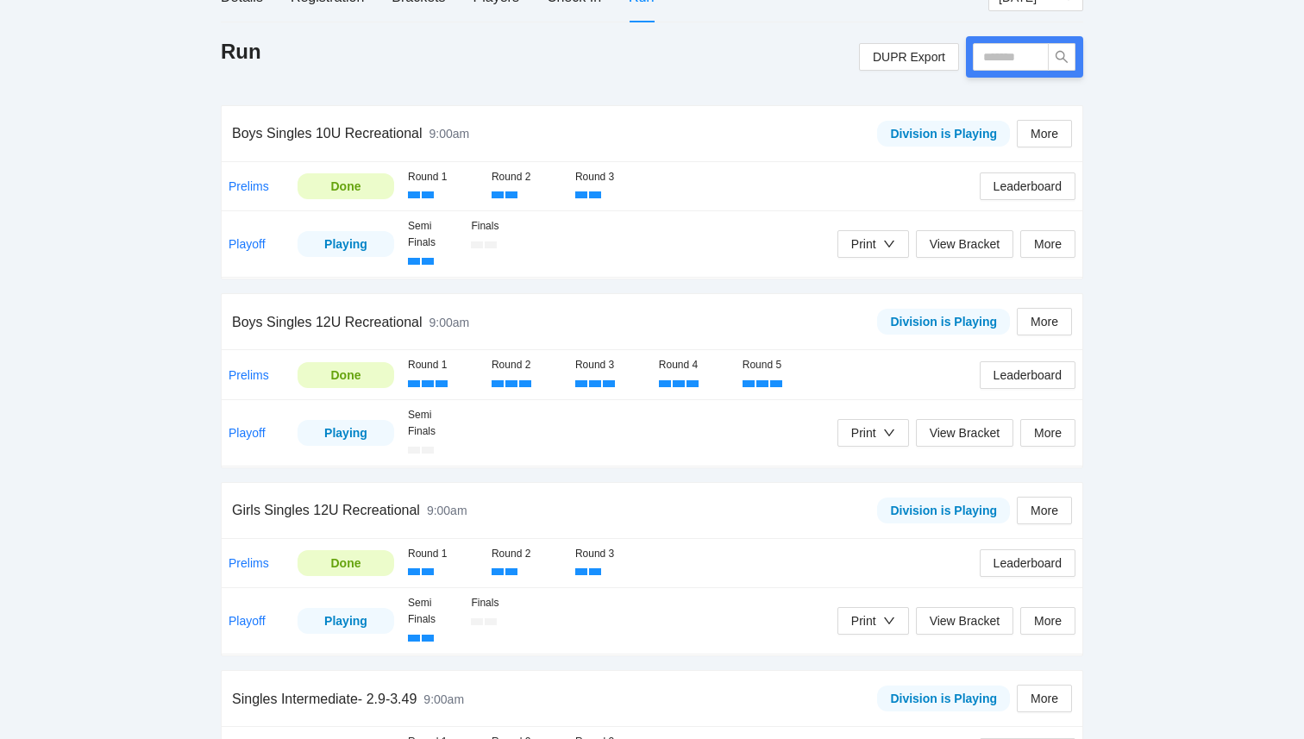
scroll to position [0, 0]
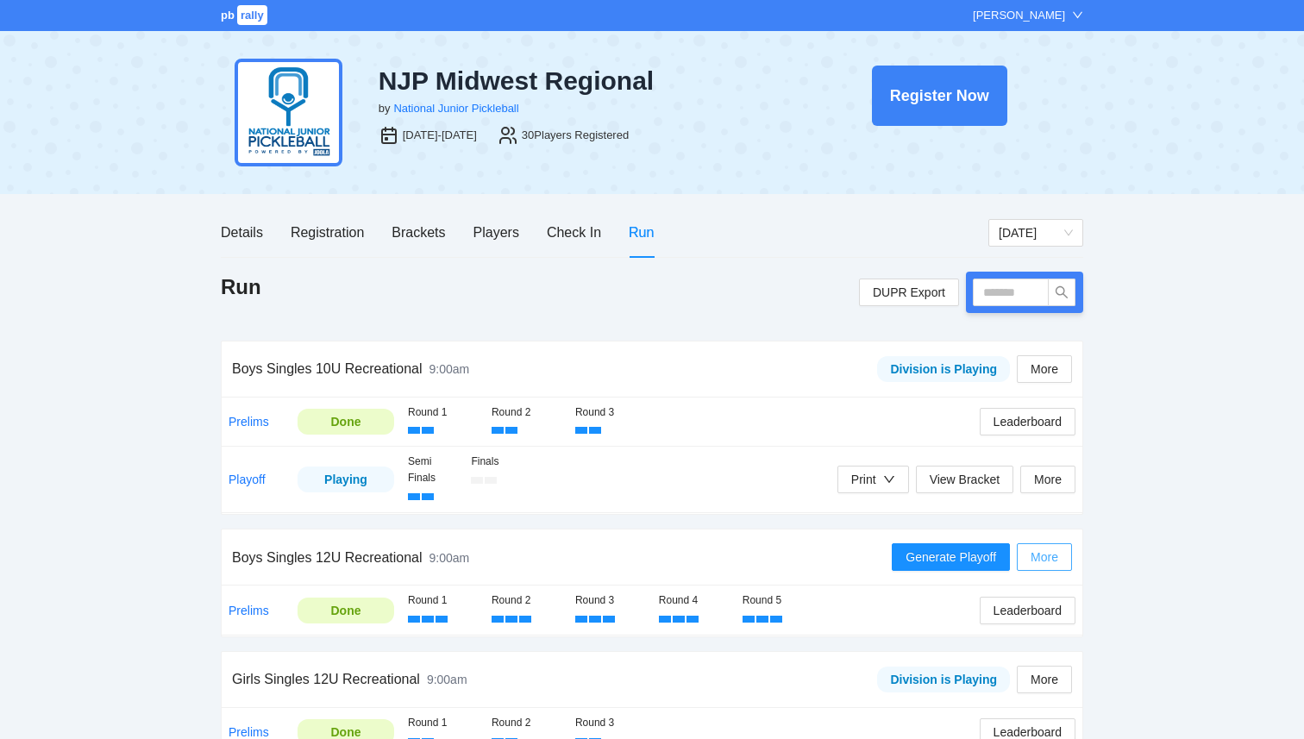
click at [1042, 550] on span "More" at bounding box center [1045, 557] width 28 height 19
click at [1149, 552] on div "pb rally Courtney Loughridge NJP Midwest Regional by National Junior Pickleball…" at bounding box center [652, 592] width 1304 height 1185
click at [251, 609] on link "Prelims" at bounding box center [249, 611] width 41 height 14
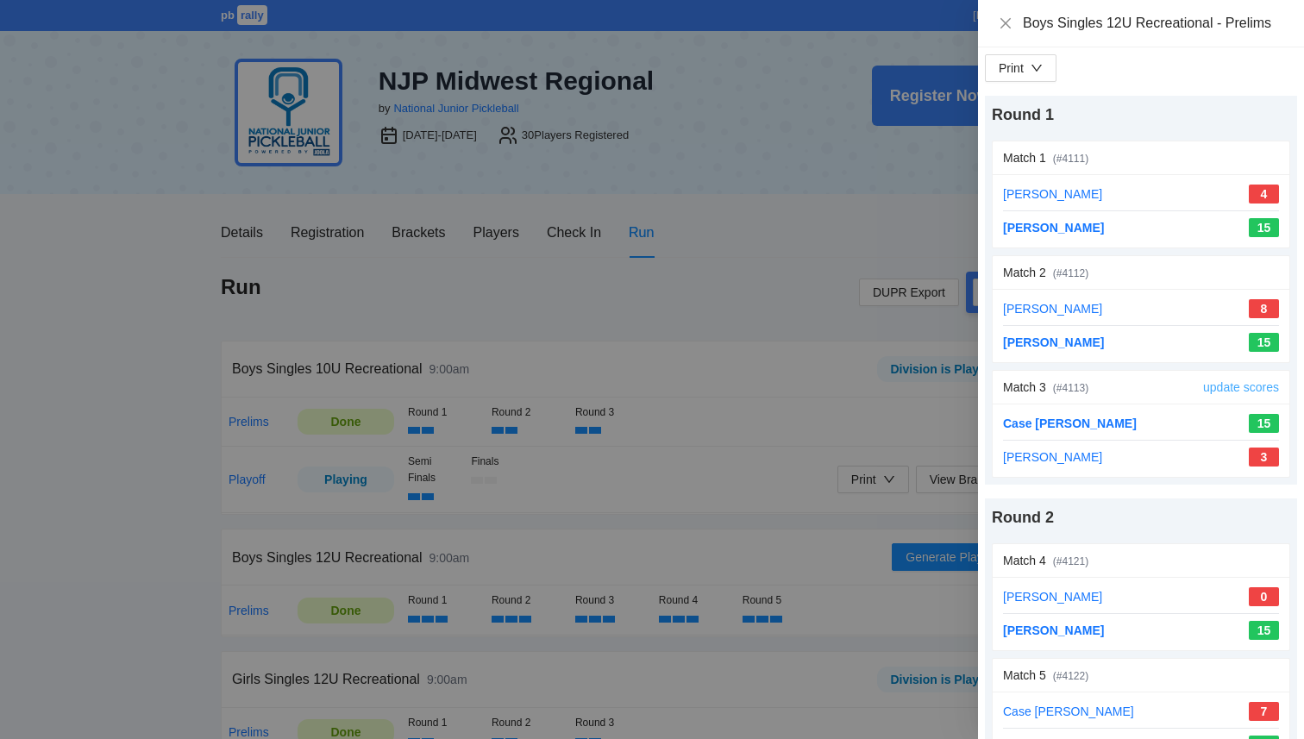
click at [1247, 387] on link "update scores" at bounding box center [1241, 387] width 76 height 14
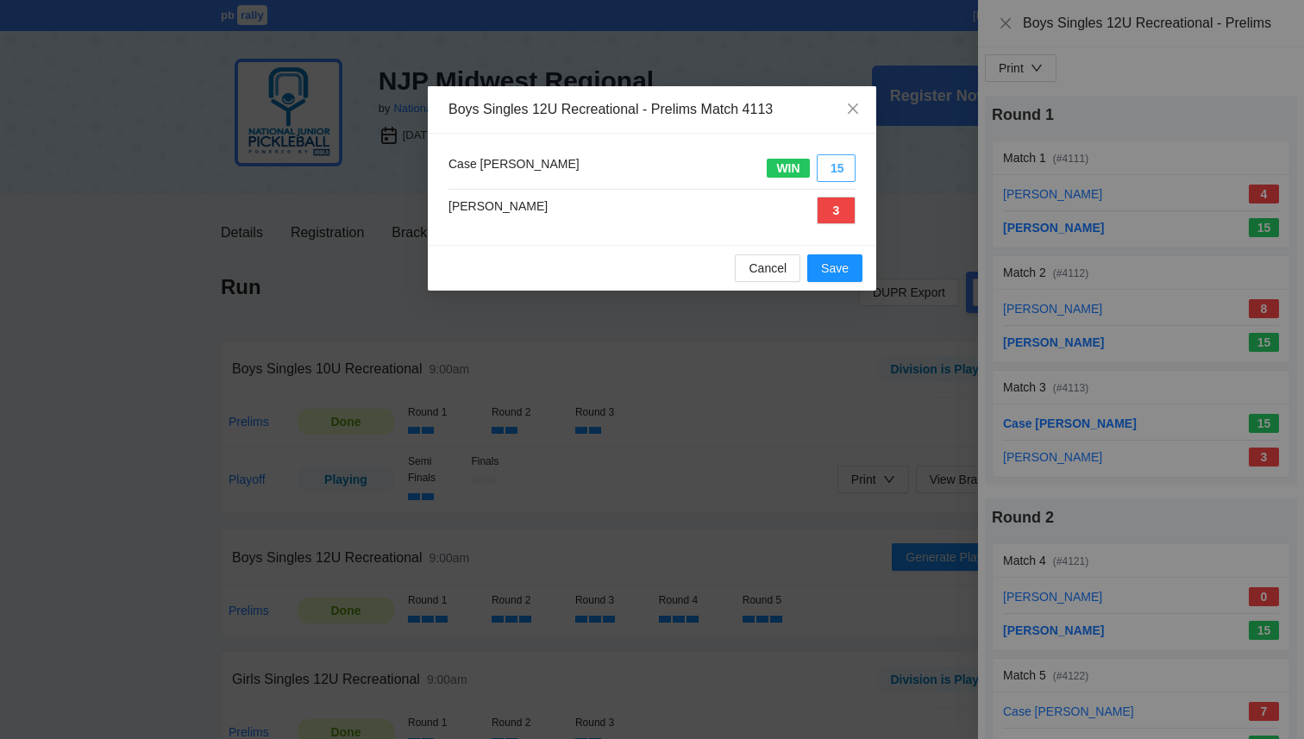
click at [839, 177] on button "15" at bounding box center [836, 168] width 39 height 28
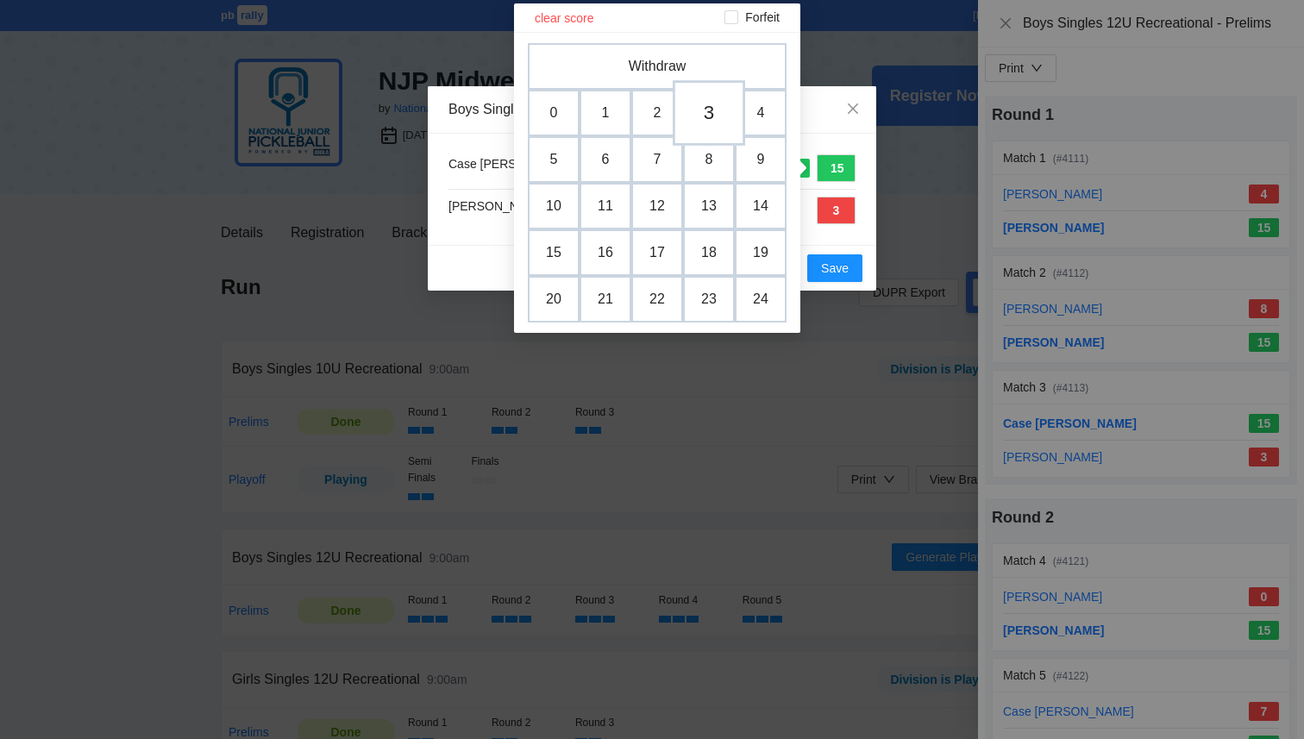
click at [702, 119] on td "3" at bounding box center [709, 113] width 72 height 66
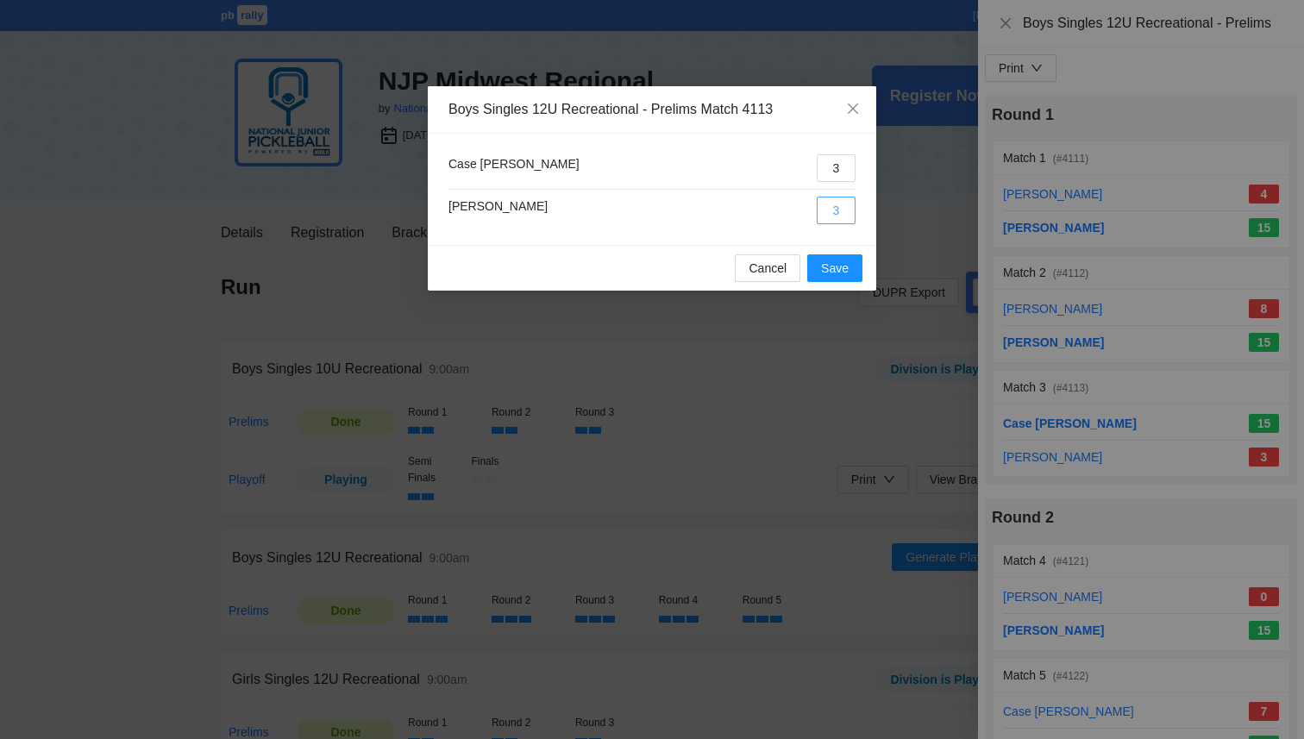
click at [832, 217] on button "3" at bounding box center [836, 211] width 39 height 28
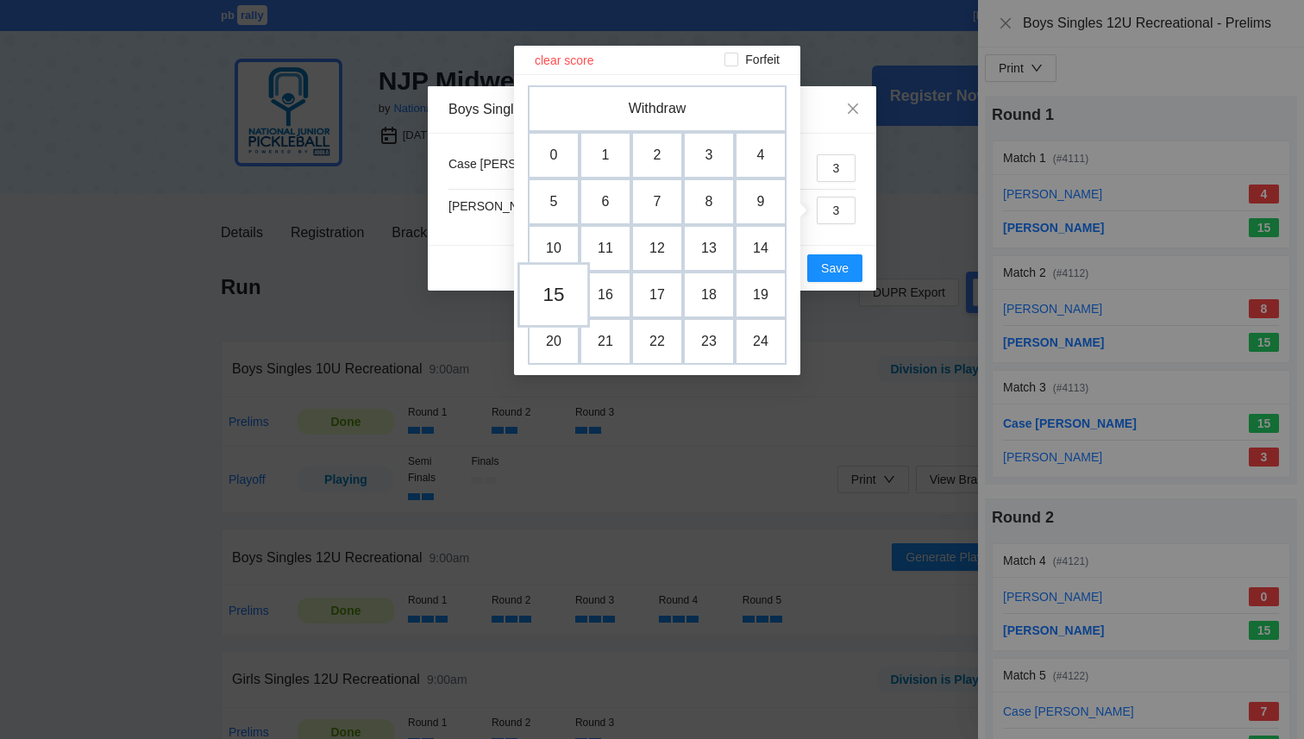
click at [559, 286] on td "15" at bounding box center [554, 295] width 72 height 66
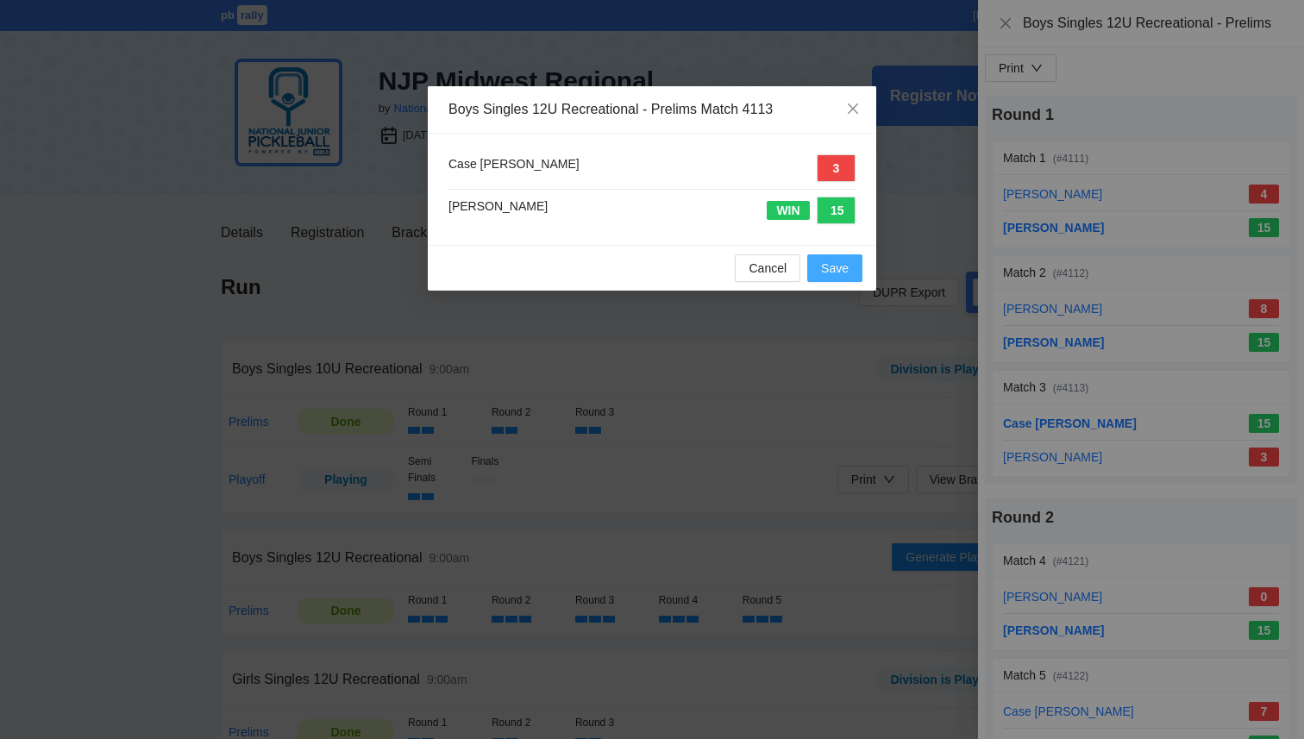
click at [841, 272] on span "Save" at bounding box center [835, 268] width 28 height 19
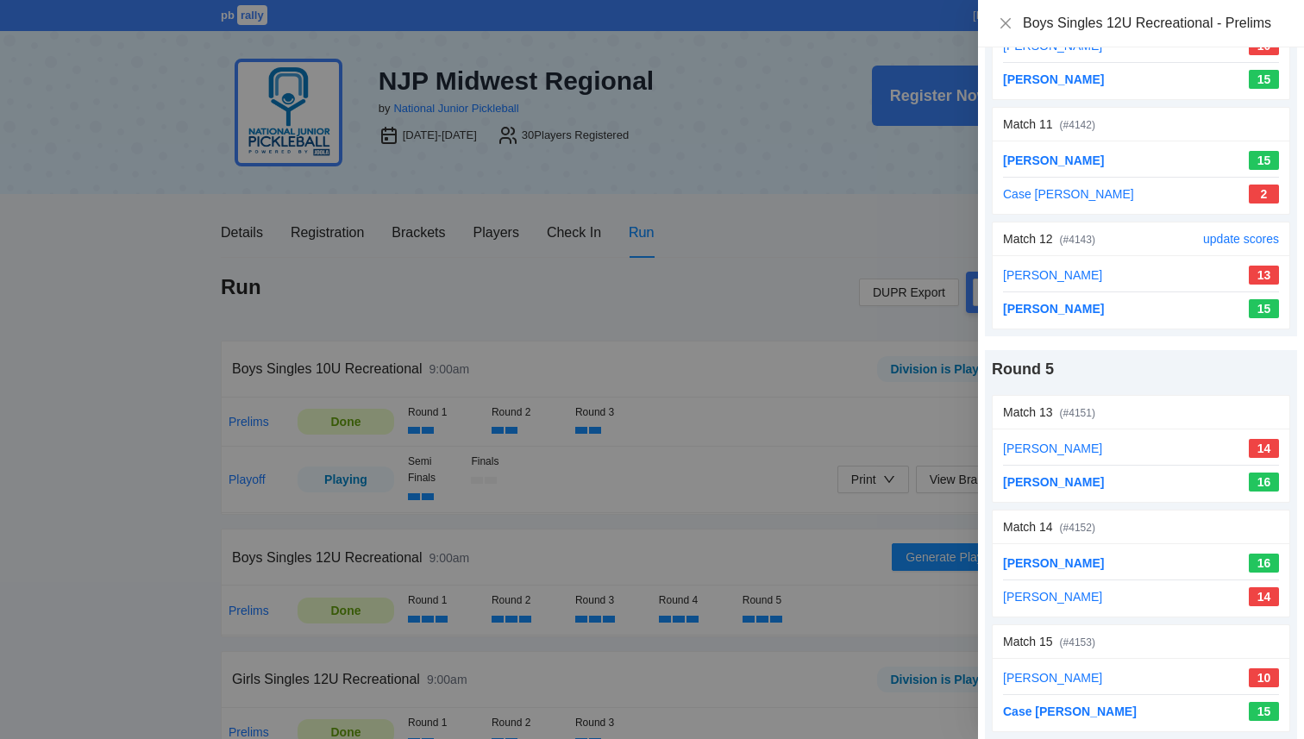
scroll to position [1364, 0]
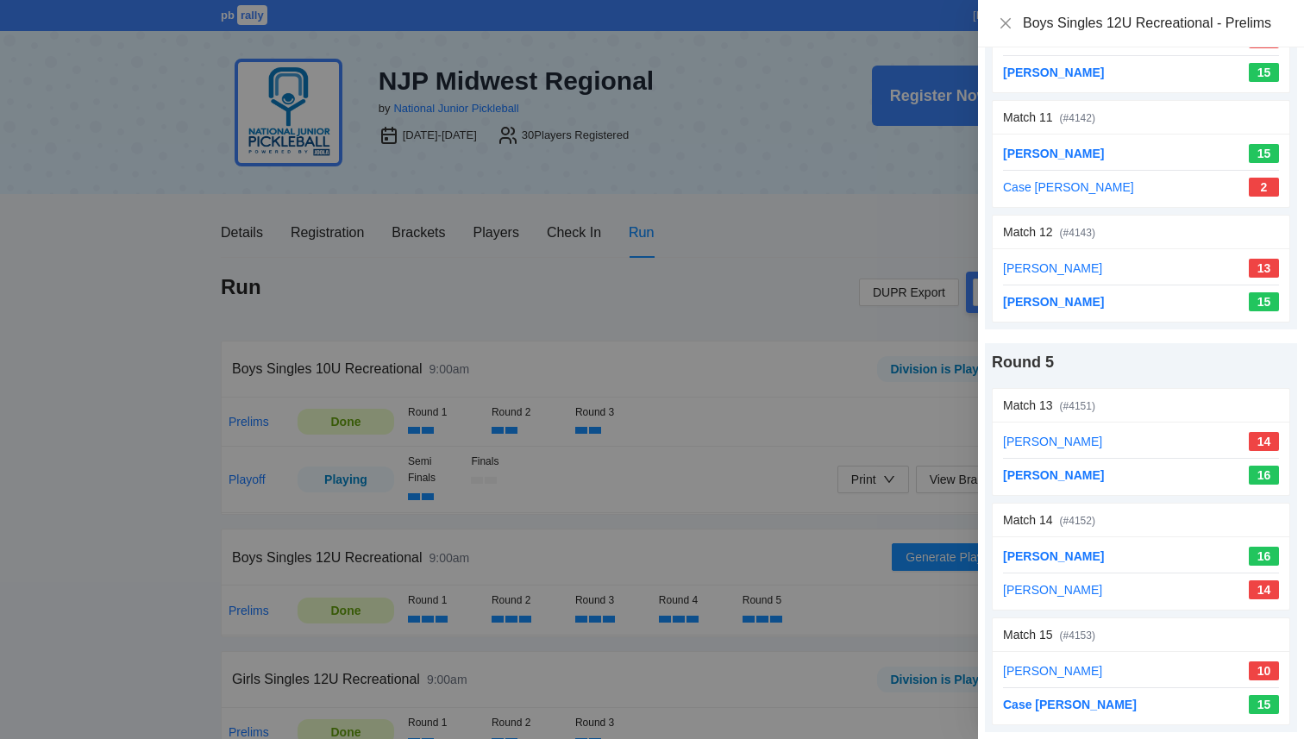
click at [870, 206] on div at bounding box center [652, 369] width 1304 height 739
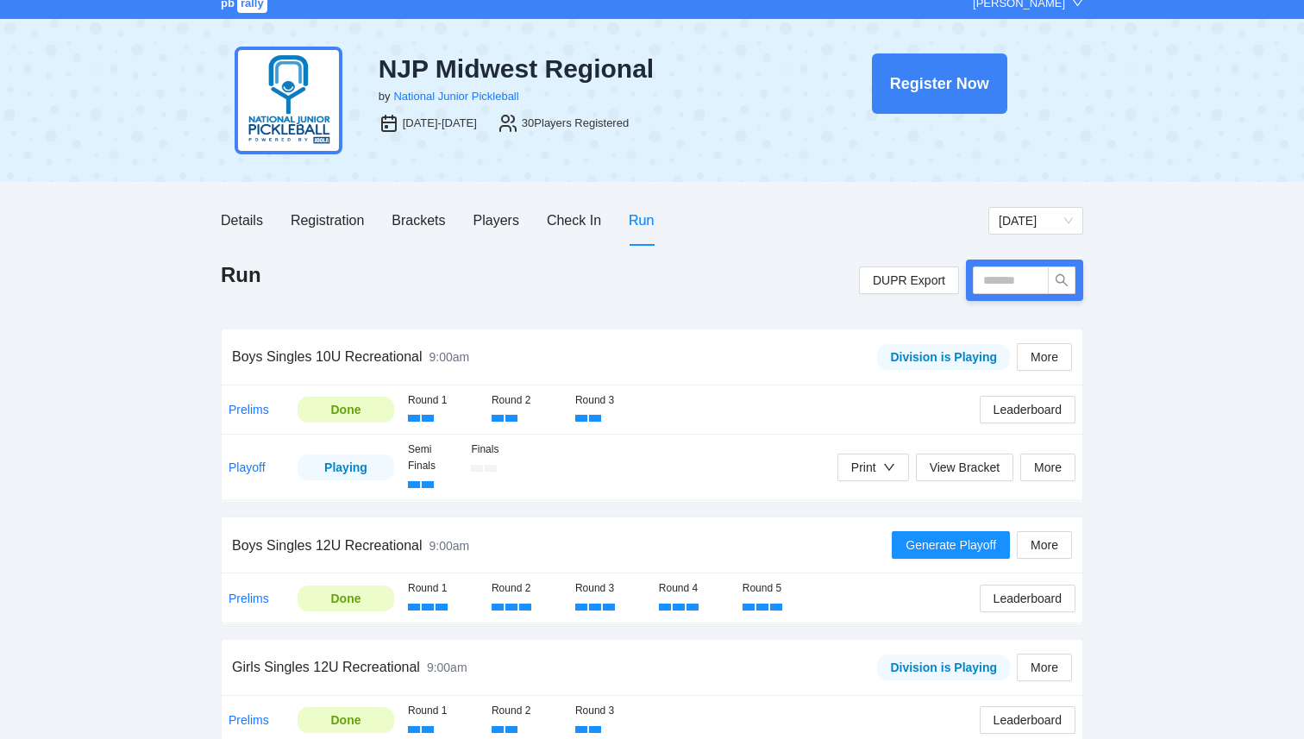
scroll to position [15, 0]
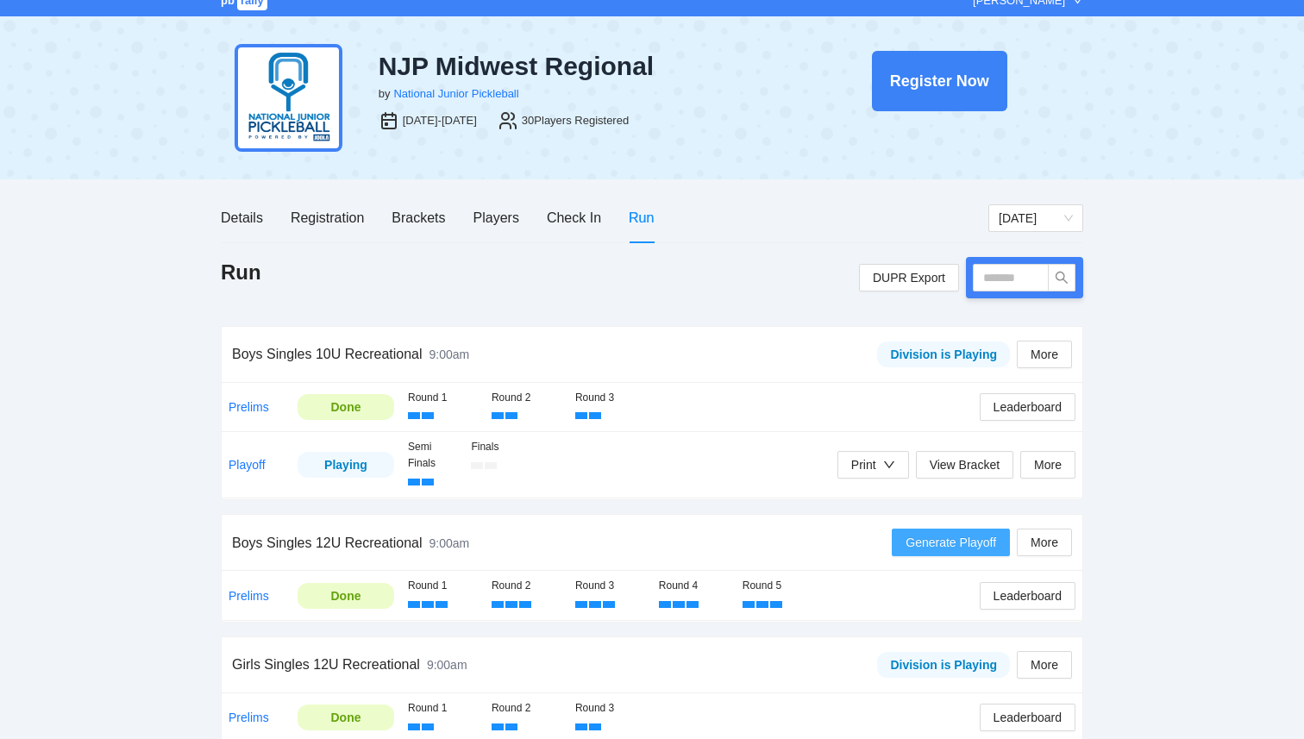
click at [928, 542] on span "Generate Playoff" at bounding box center [951, 542] width 91 height 19
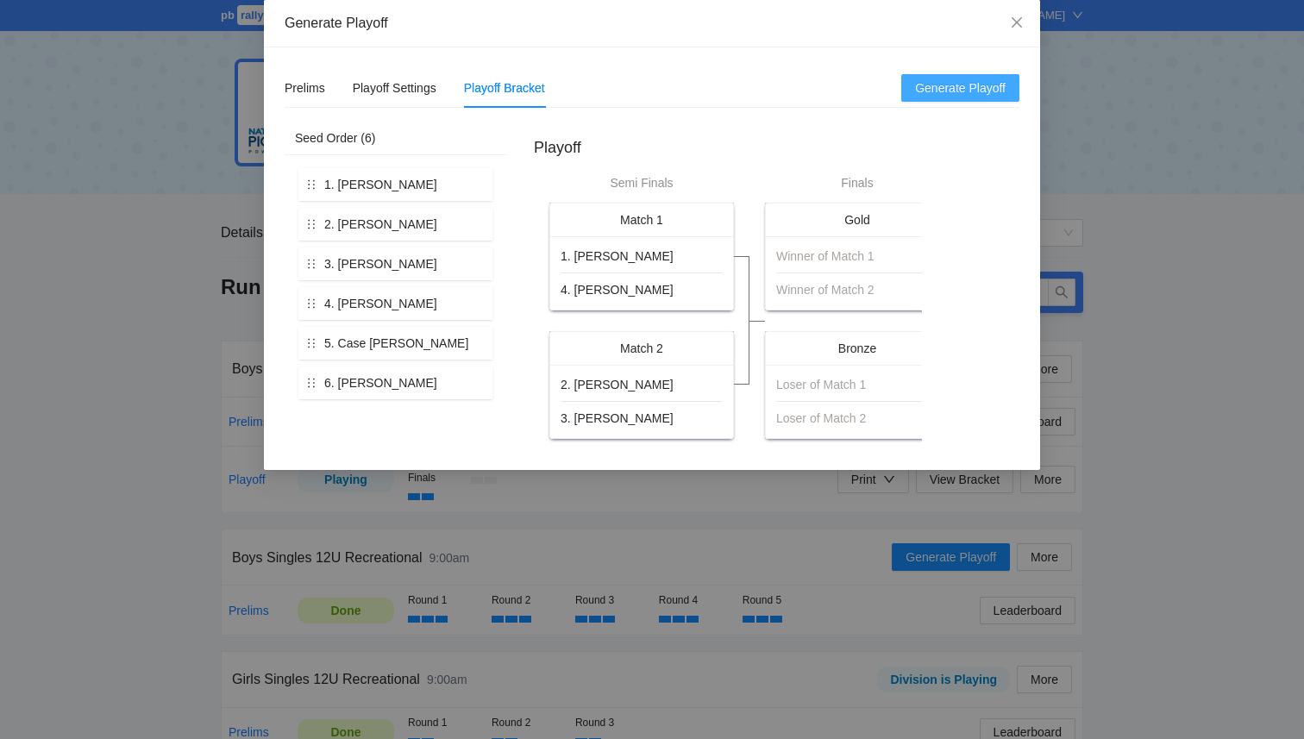
click at [933, 93] on span "Generate Playoff" at bounding box center [960, 88] width 91 height 19
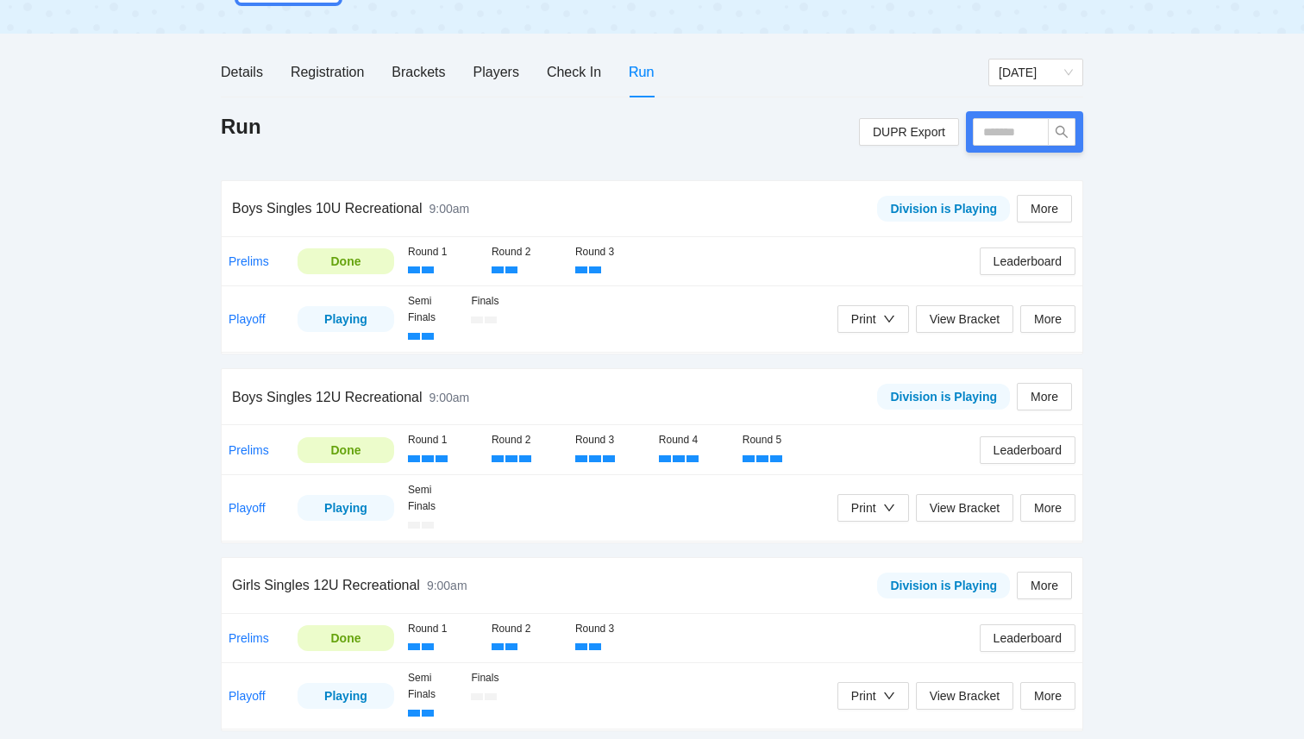
scroll to position [173, 0]
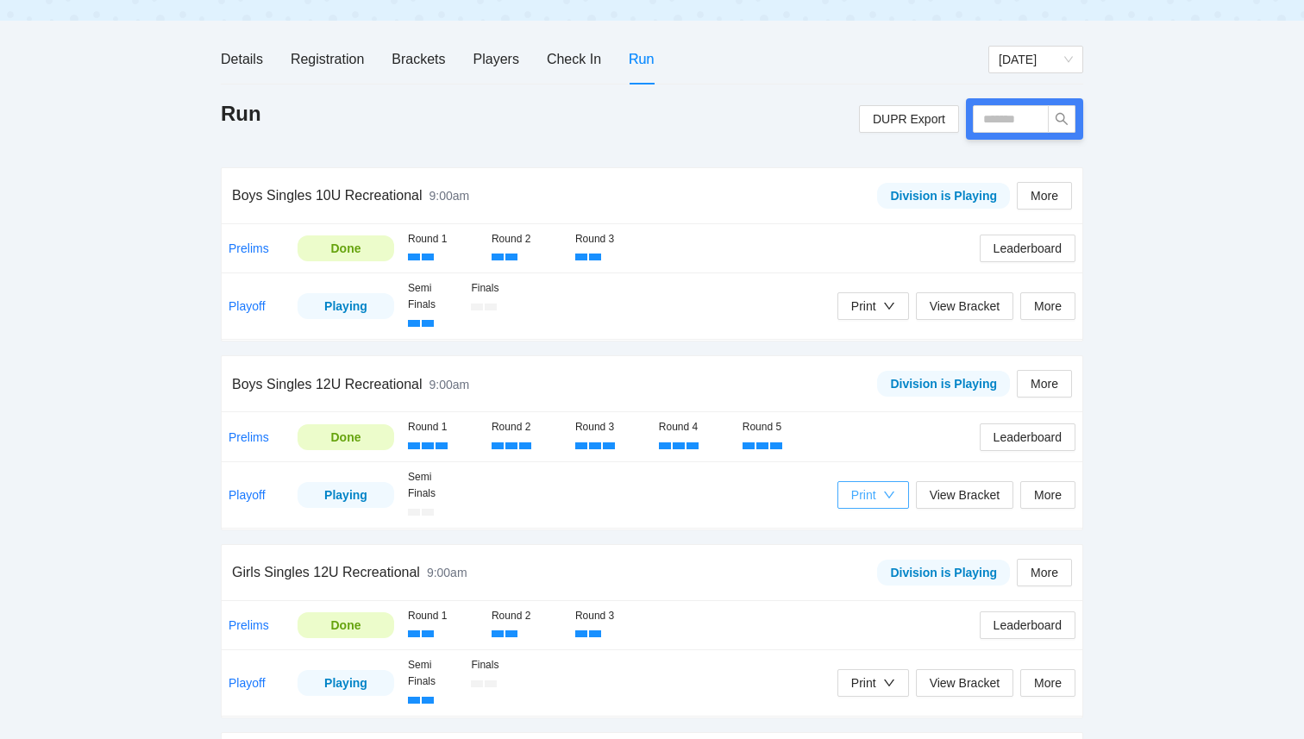
click at [878, 495] on div "Print" at bounding box center [873, 495] width 44 height 19
click at [902, 587] on span "Refs Scorecards" at bounding box center [890, 584] width 89 height 19
click at [1011, 122] on input "text" at bounding box center [1011, 119] width 76 height 28
type input "*****"
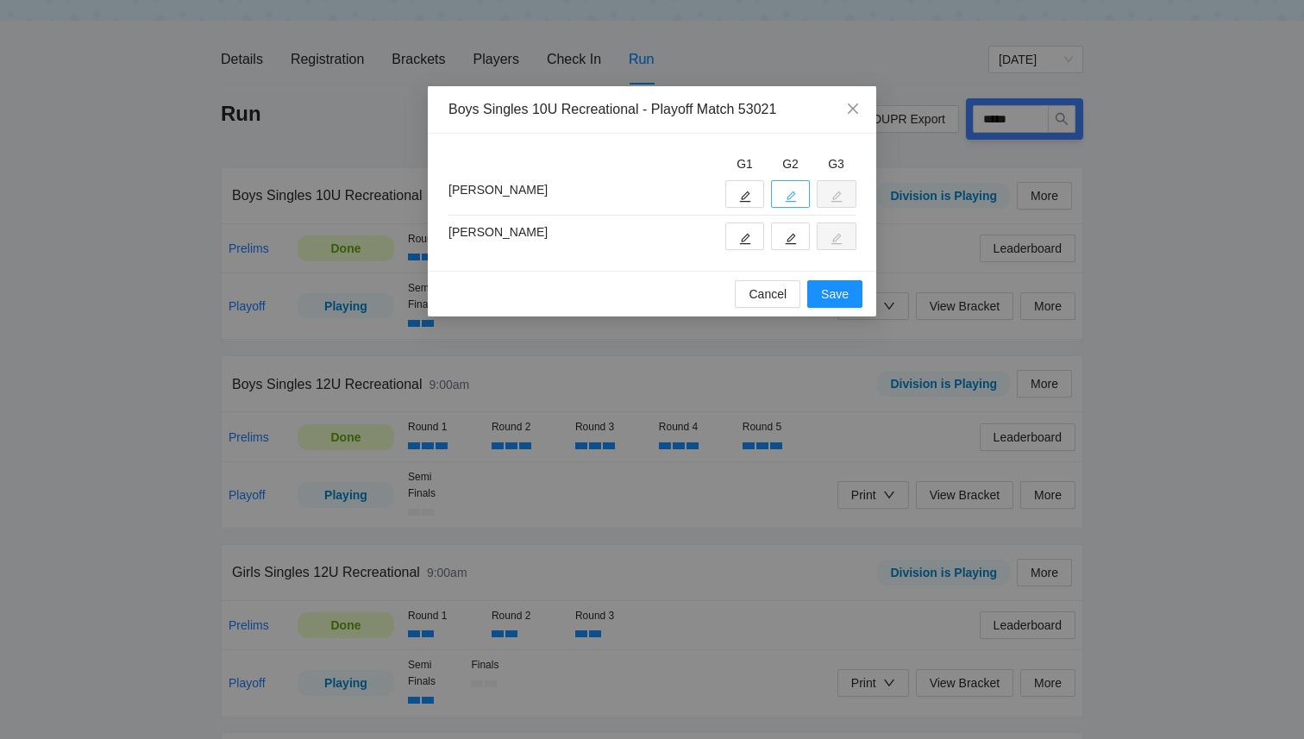
click at [778, 196] on button "button" at bounding box center [790, 194] width 39 height 28
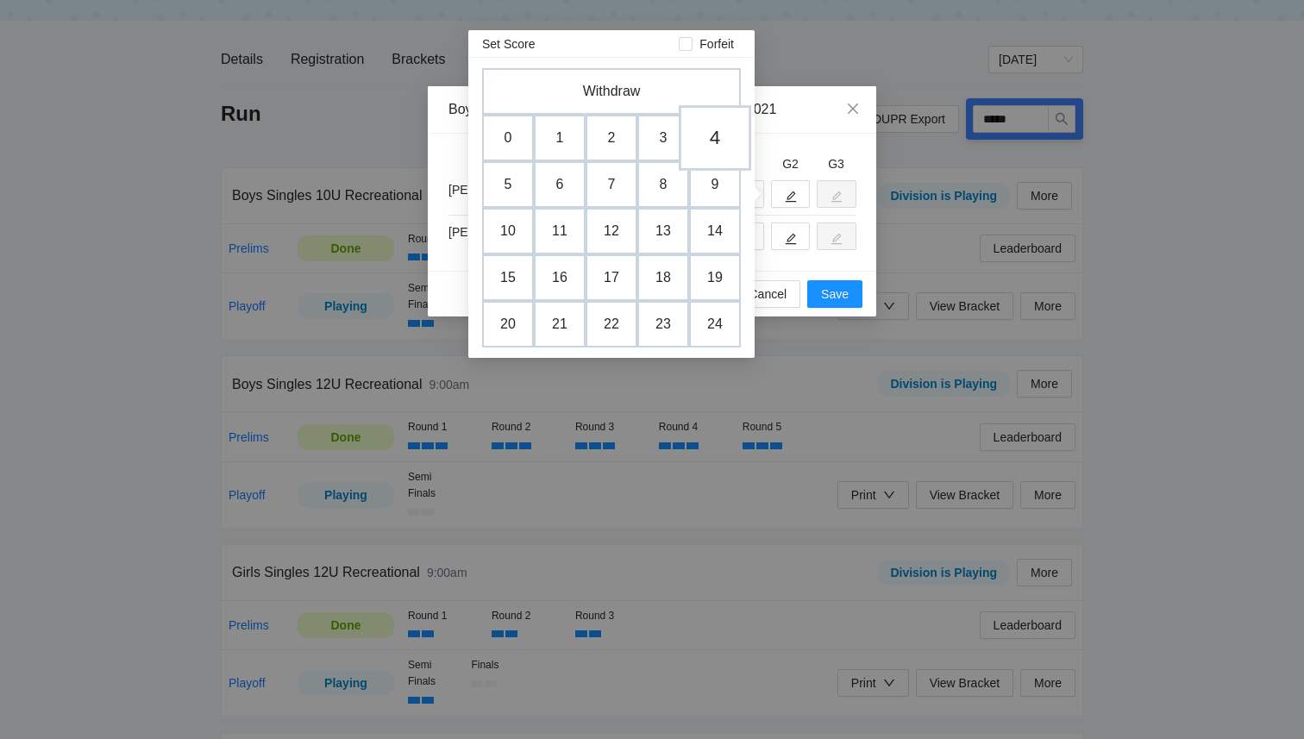
click at [708, 143] on td "4" at bounding box center [715, 138] width 72 height 66
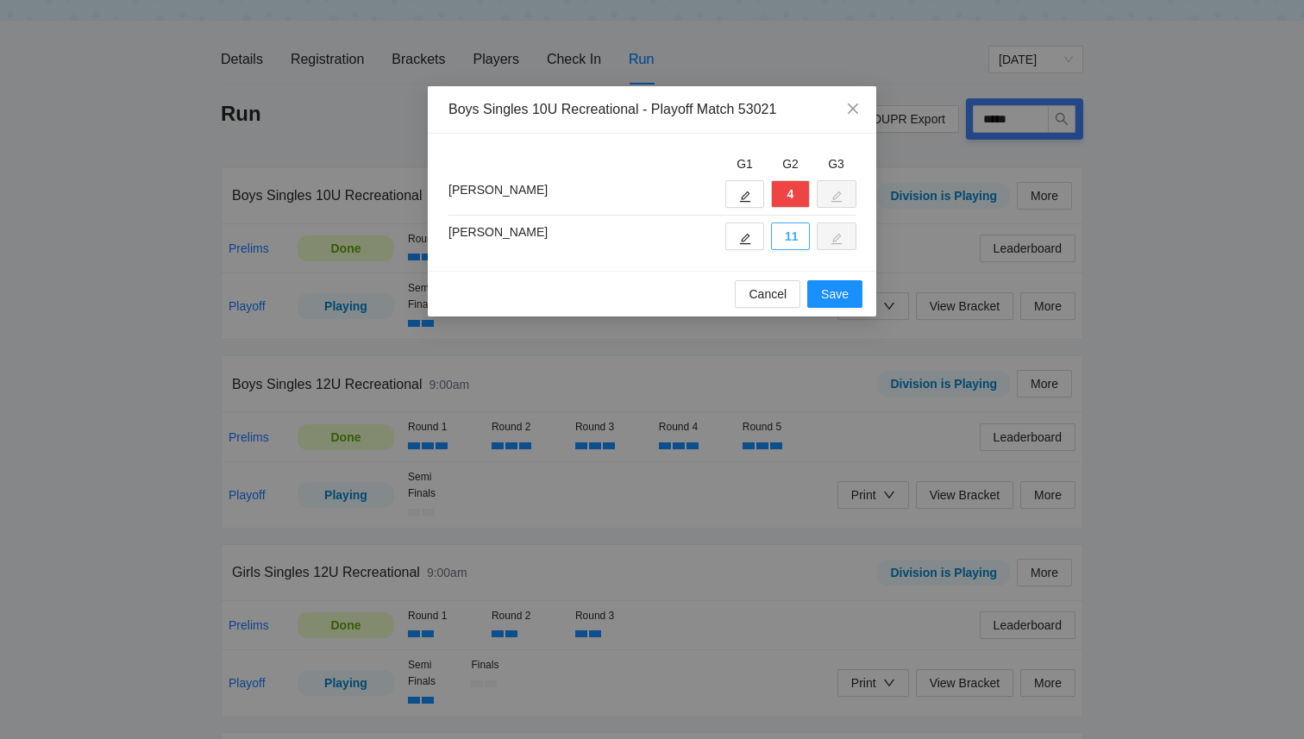
click at [788, 248] on button "11" at bounding box center [790, 237] width 39 height 28
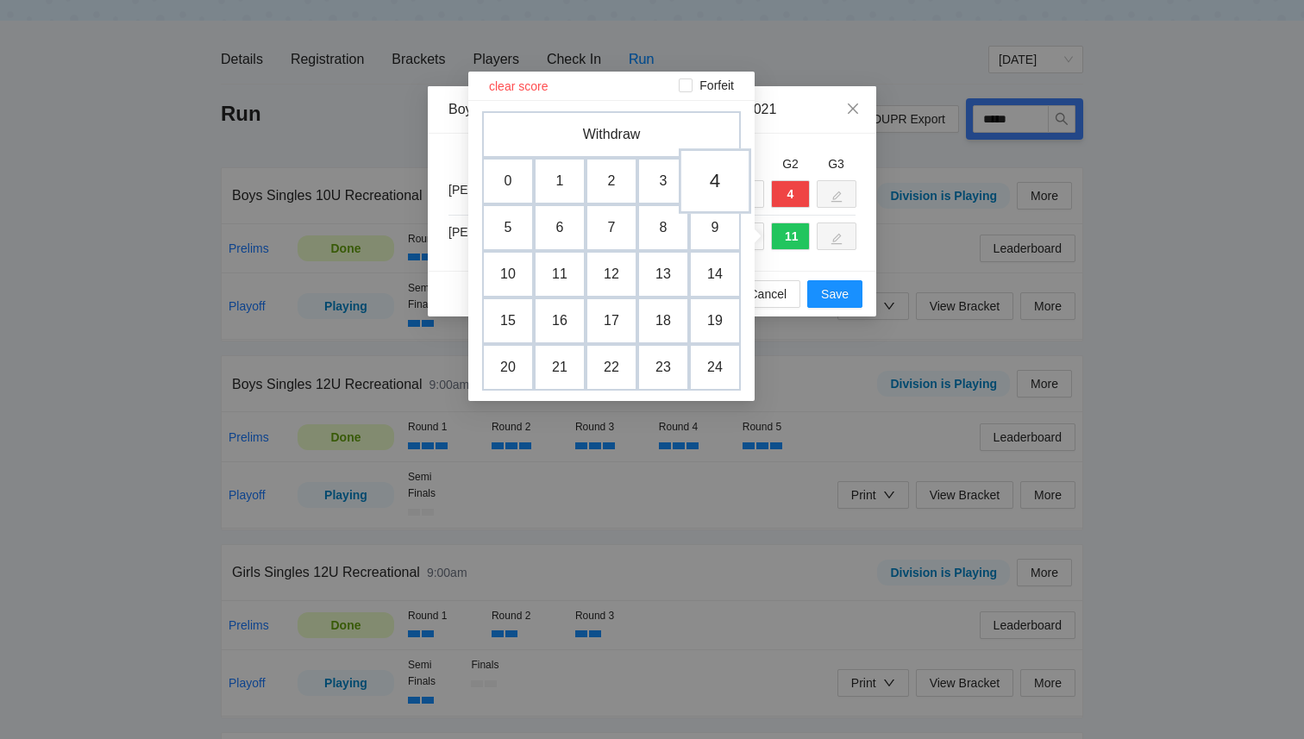
click at [707, 185] on td "4" at bounding box center [715, 181] width 72 height 66
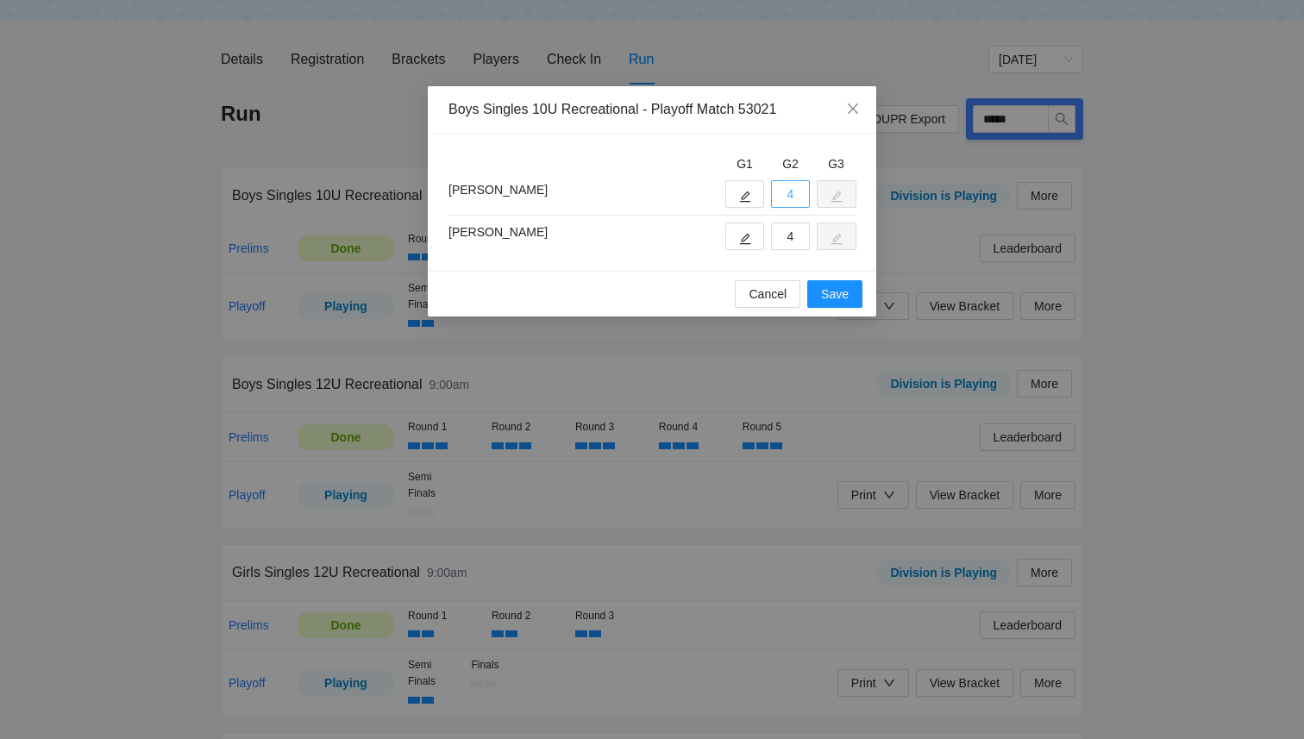
click at [793, 189] on button "4" at bounding box center [790, 194] width 39 height 28
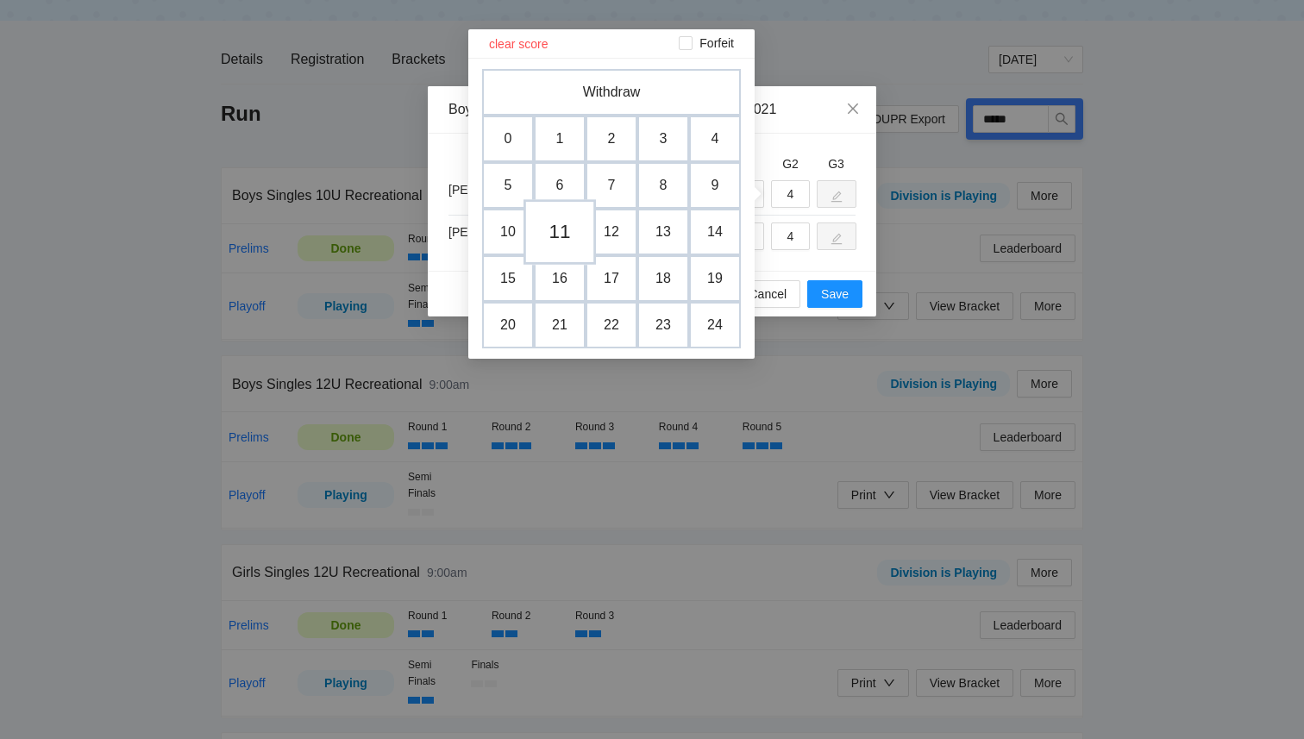
click at [553, 230] on td "11" at bounding box center [560, 232] width 72 height 66
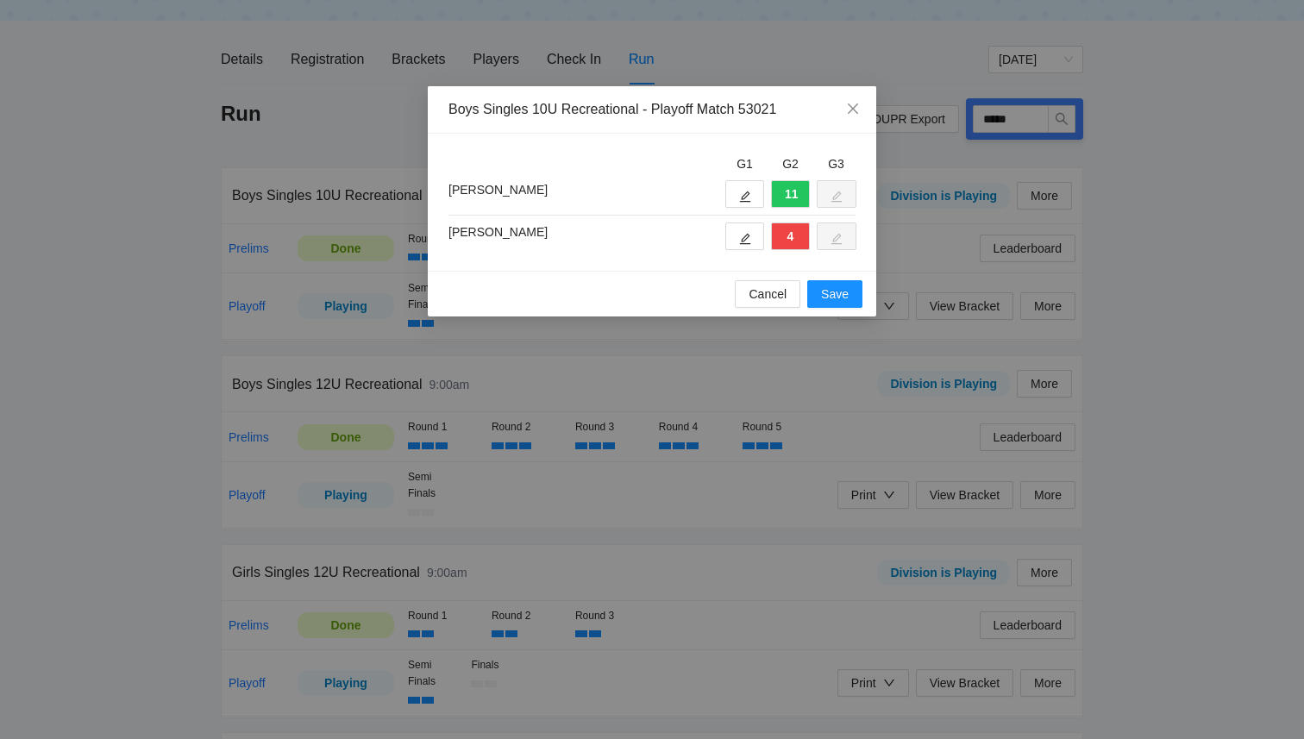
click at [826, 197] on span at bounding box center [836, 194] width 39 height 28
click at [741, 201] on icon "edit" at bounding box center [745, 197] width 11 height 11
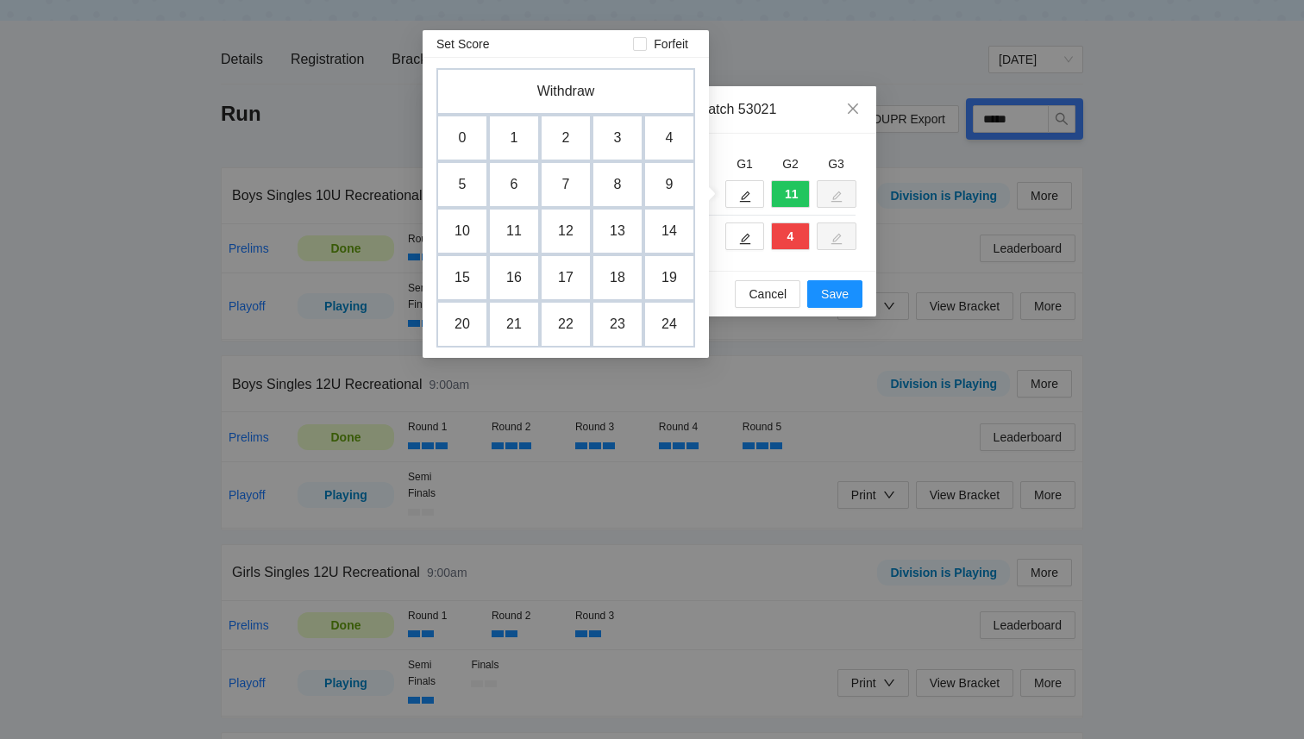
click at [764, 153] on div "G1 G2 G3 Tyler Chow 11 James Brown 4" at bounding box center [652, 202] width 449 height 137
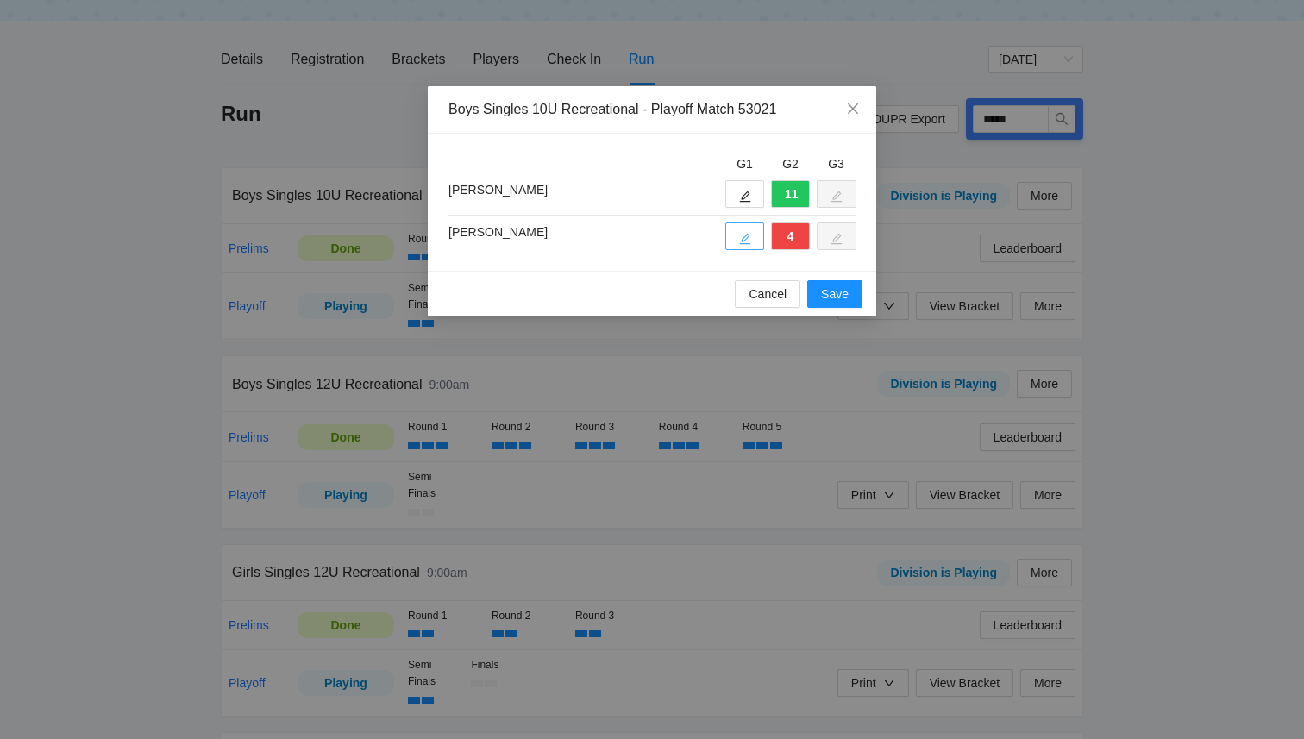
click at [744, 241] on icon "edit" at bounding box center [745, 239] width 11 height 11
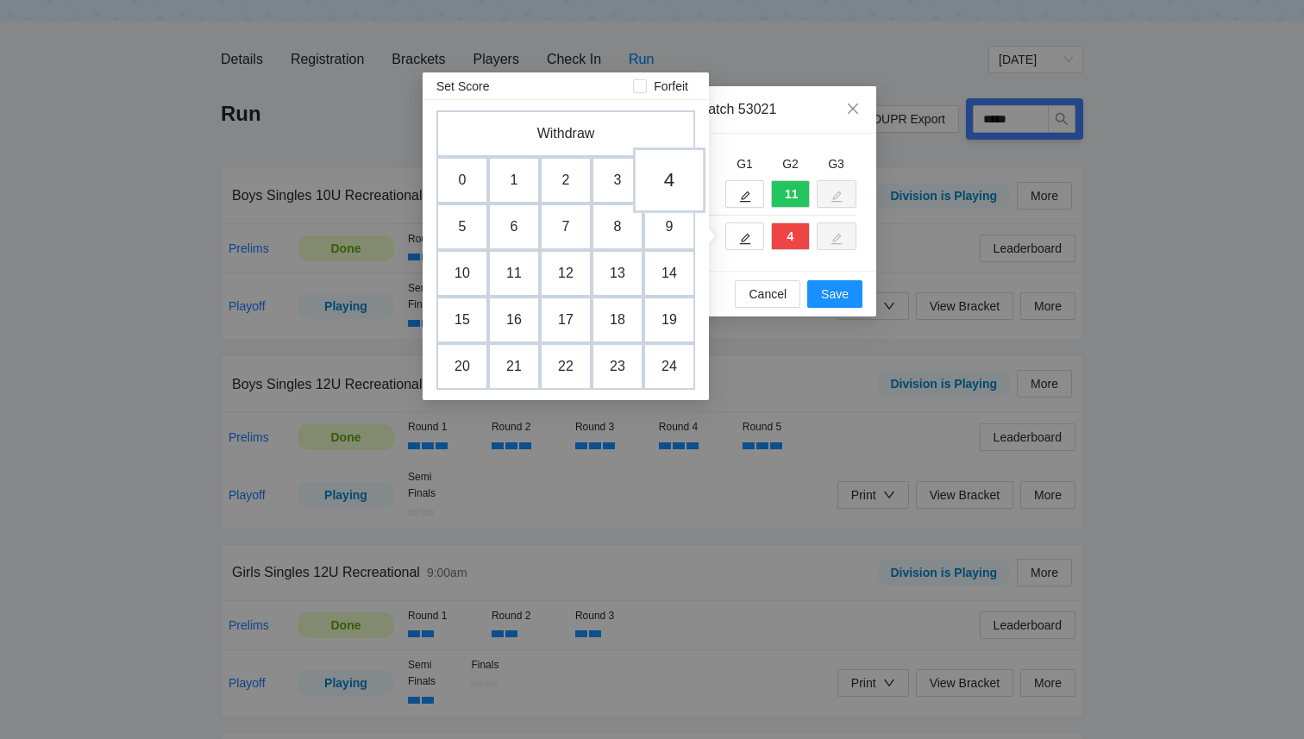
click at [658, 189] on td "4" at bounding box center [669, 181] width 72 height 66
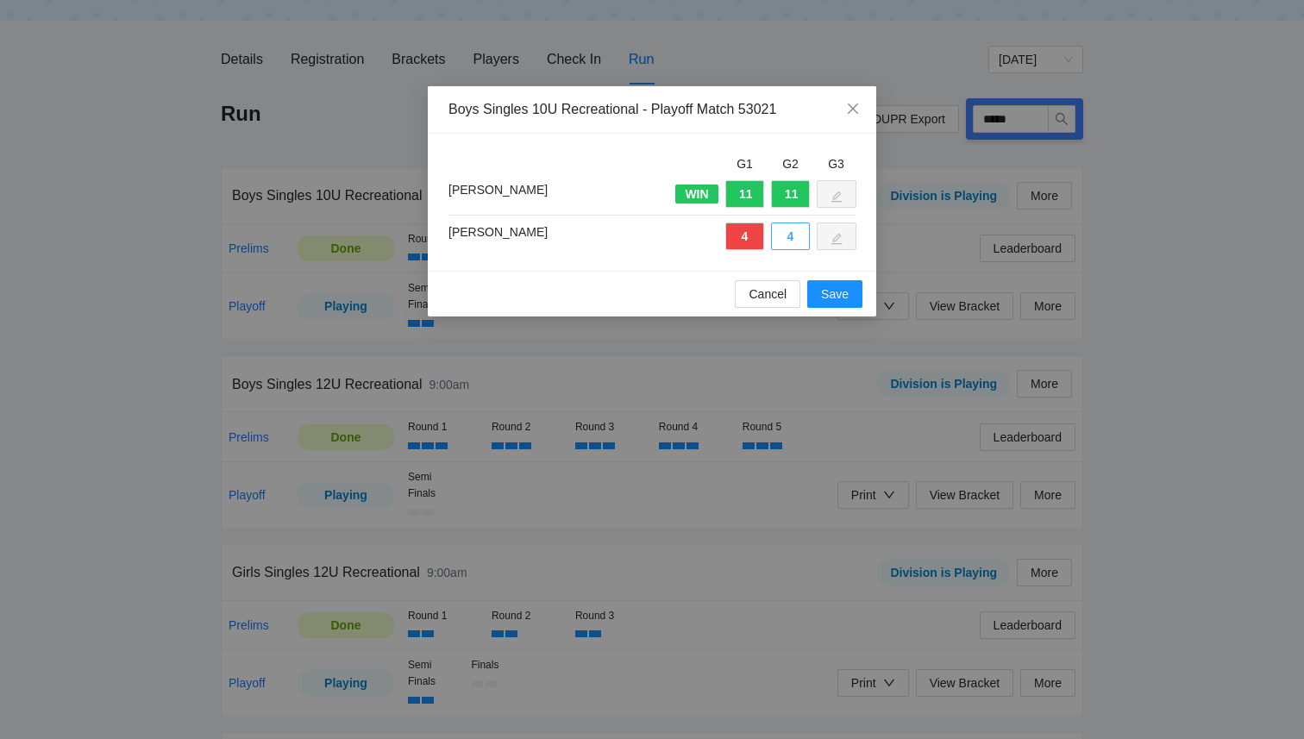
click at [782, 240] on button "4" at bounding box center [790, 237] width 39 height 28
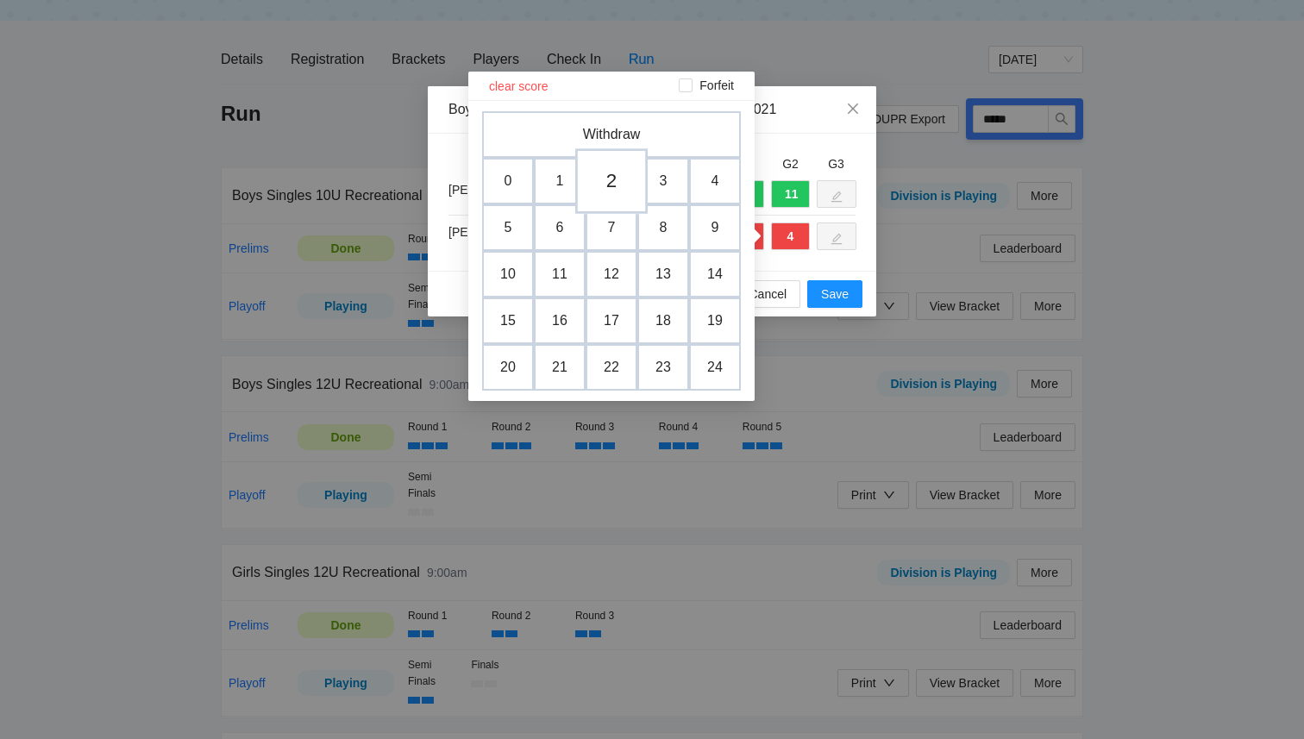
click at [596, 188] on td "2" at bounding box center [611, 181] width 72 height 66
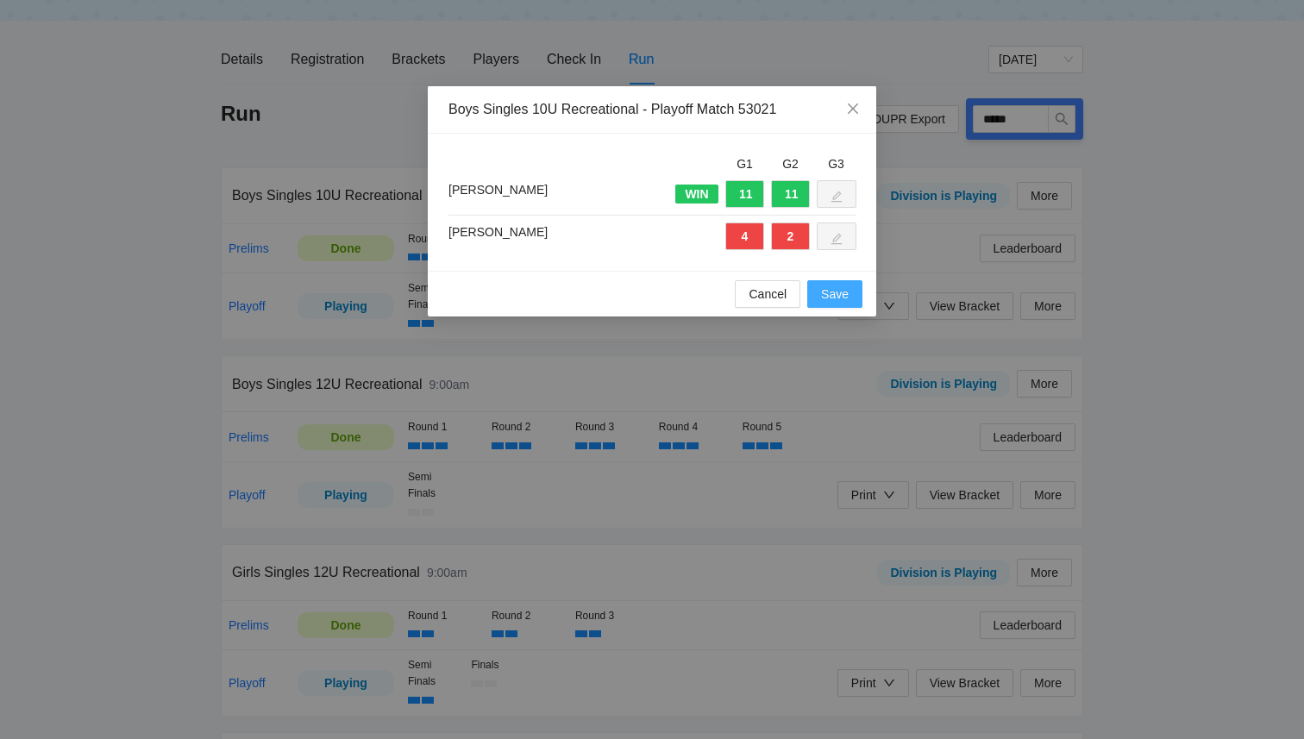
click at [837, 304] on button "Save" at bounding box center [834, 294] width 55 height 28
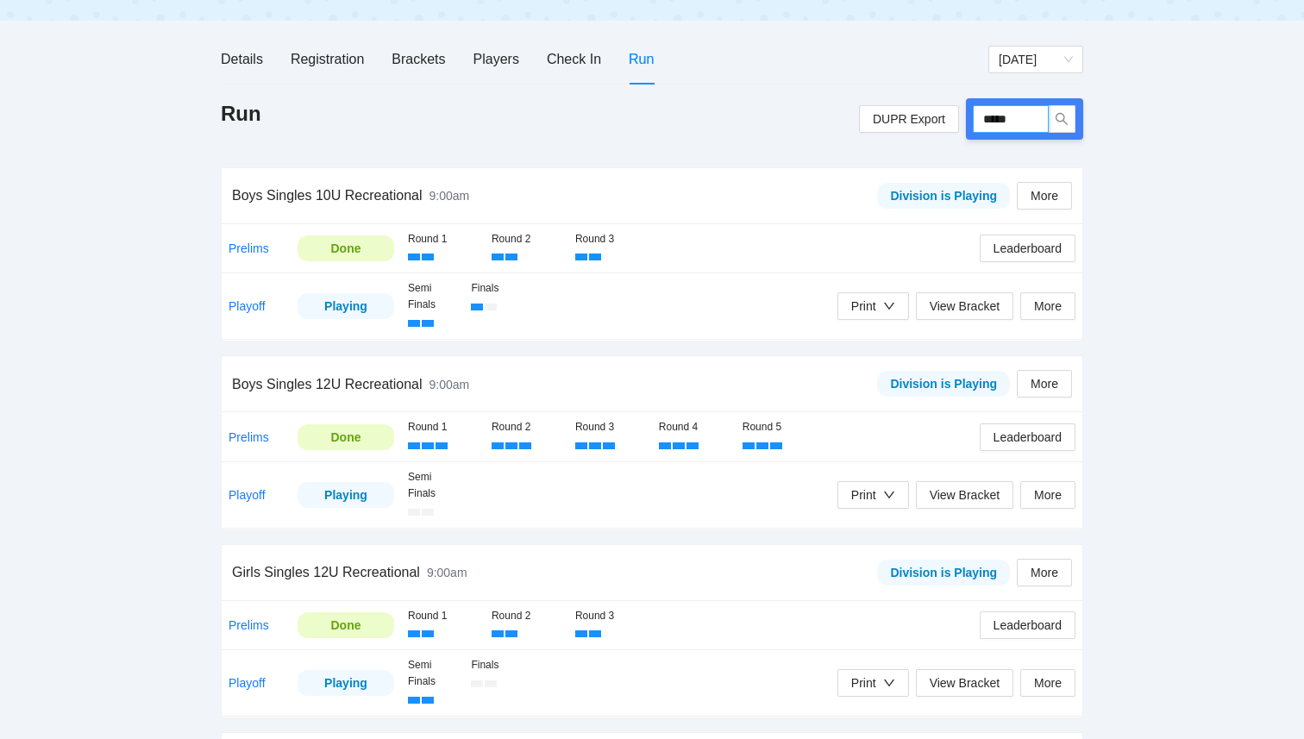
click at [1029, 116] on input "*****" at bounding box center [1011, 119] width 76 height 28
type input "*****"
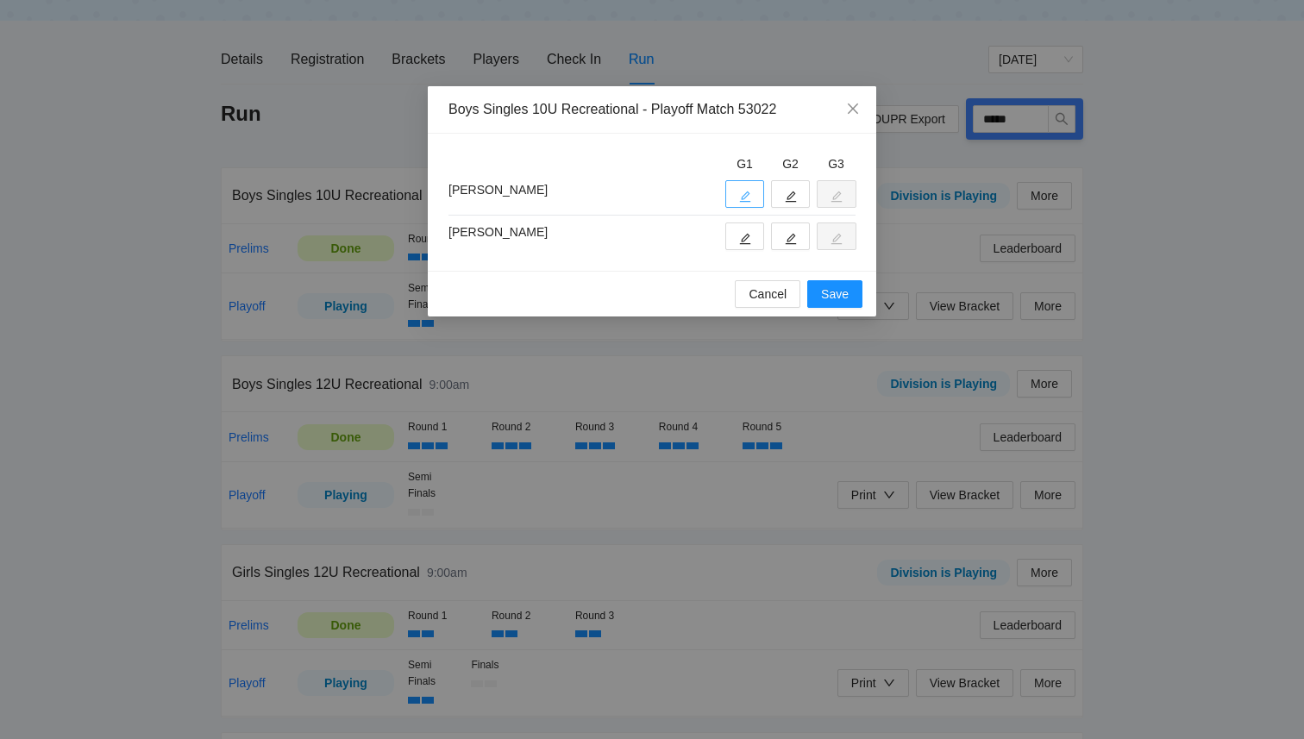
click at [750, 192] on icon "edit" at bounding box center [745, 197] width 12 height 12
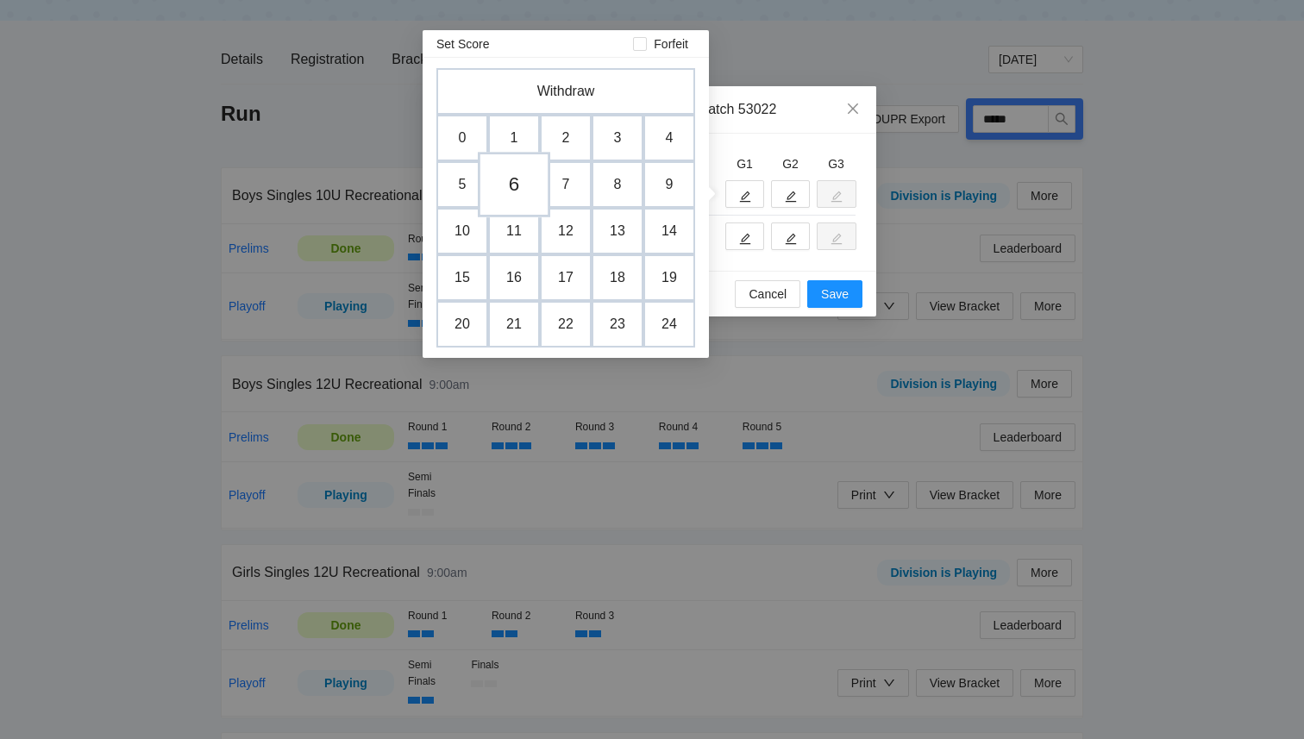
click at [511, 190] on td "6" at bounding box center [514, 185] width 72 height 66
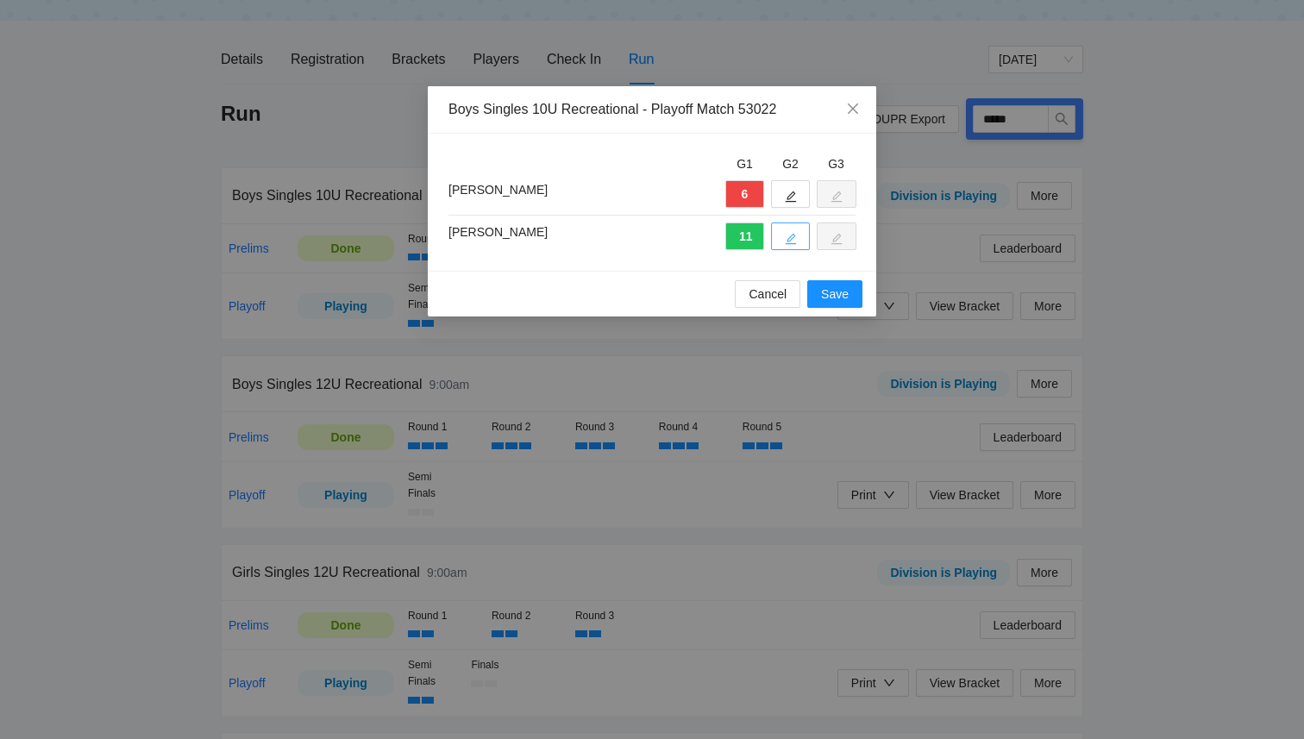
click at [782, 237] on button "button" at bounding box center [790, 237] width 39 height 28
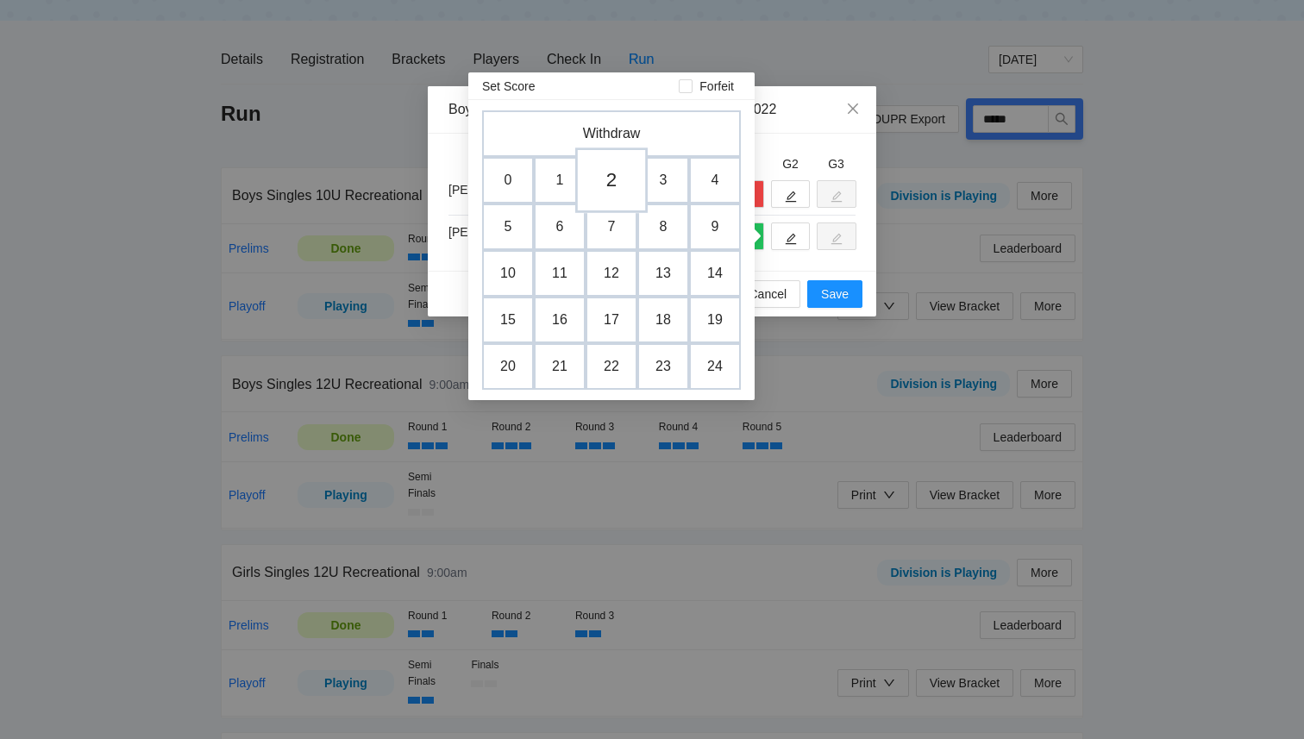
click at [604, 179] on td "2" at bounding box center [611, 181] width 72 height 66
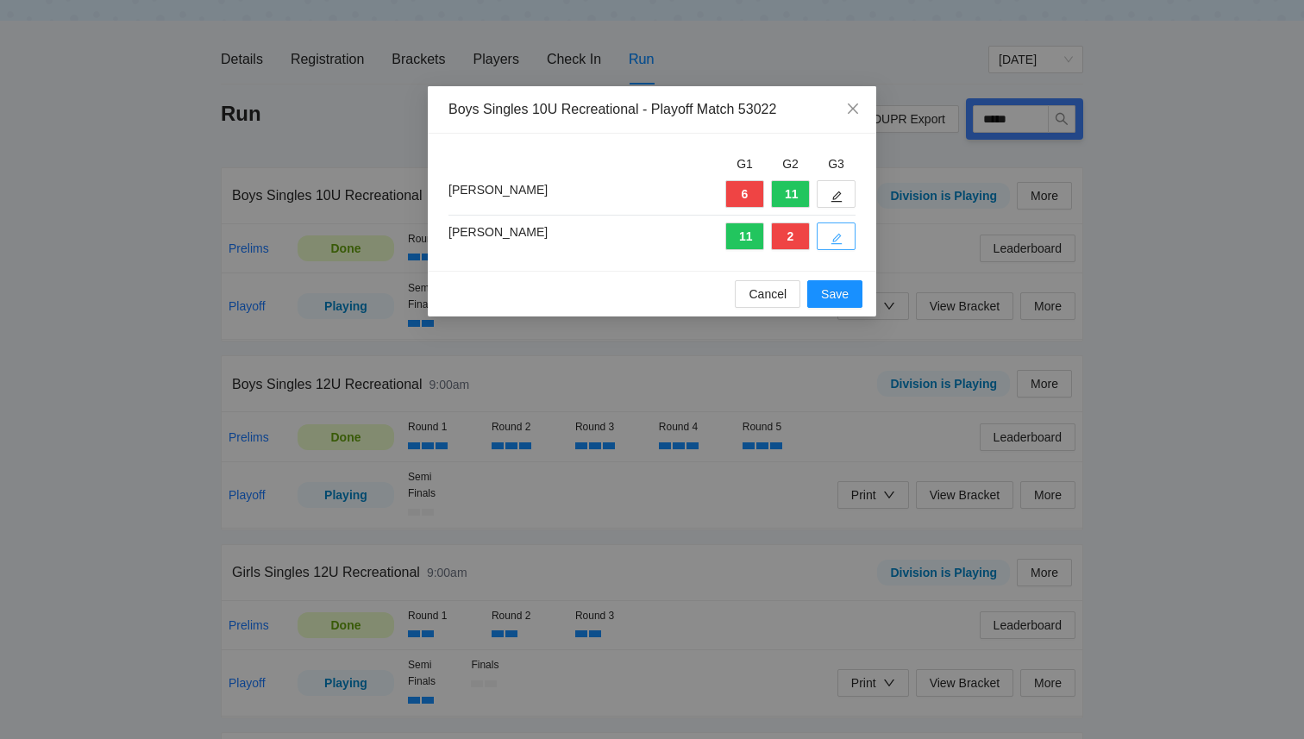
click at [839, 237] on icon "edit" at bounding box center [837, 239] width 11 height 11
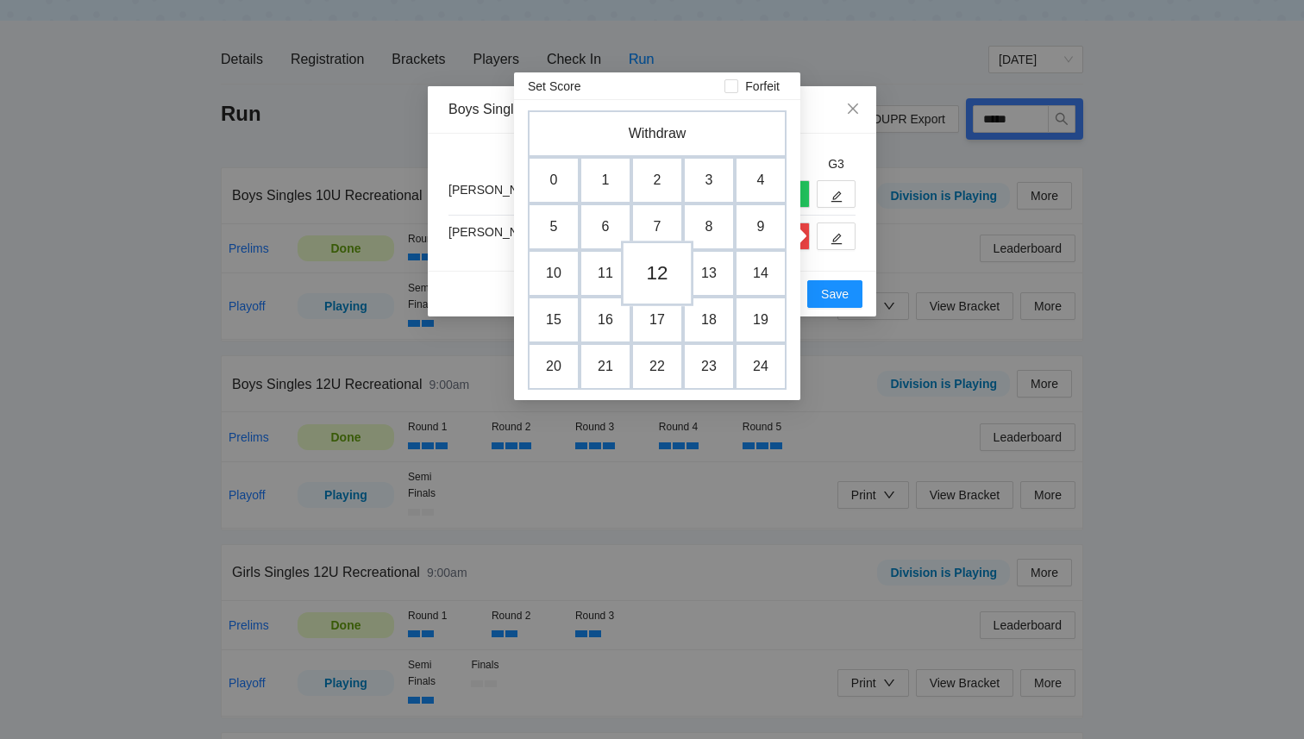
click at [657, 264] on td "12" at bounding box center [657, 274] width 72 height 66
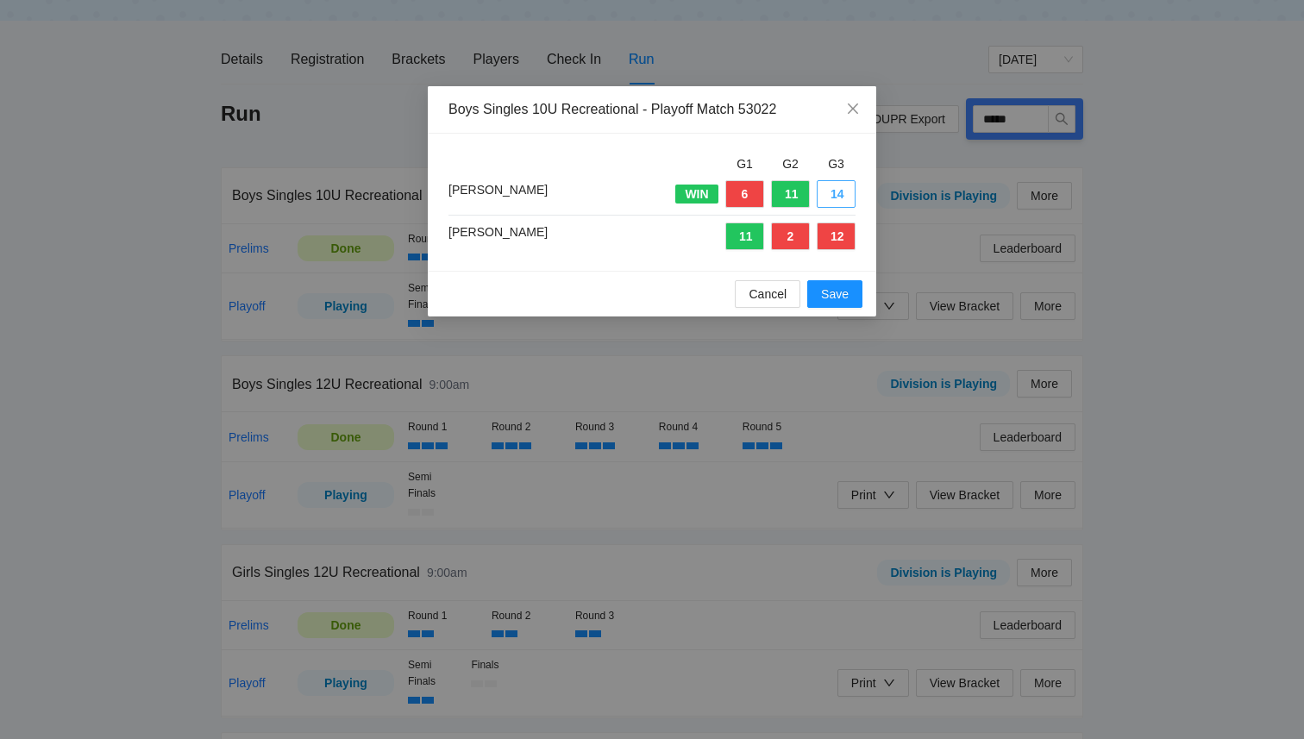
click at [832, 196] on button "14" at bounding box center [836, 194] width 39 height 28
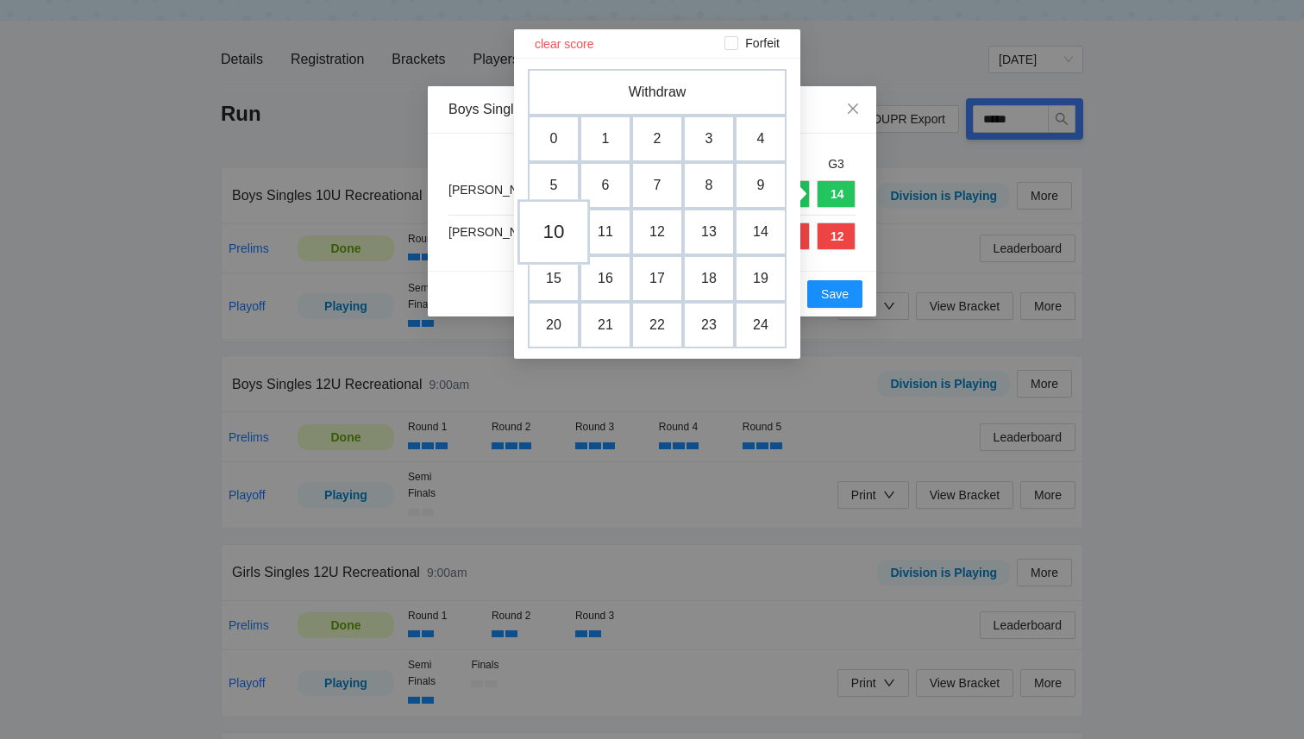
click at [556, 245] on td "10" at bounding box center [554, 232] width 72 height 66
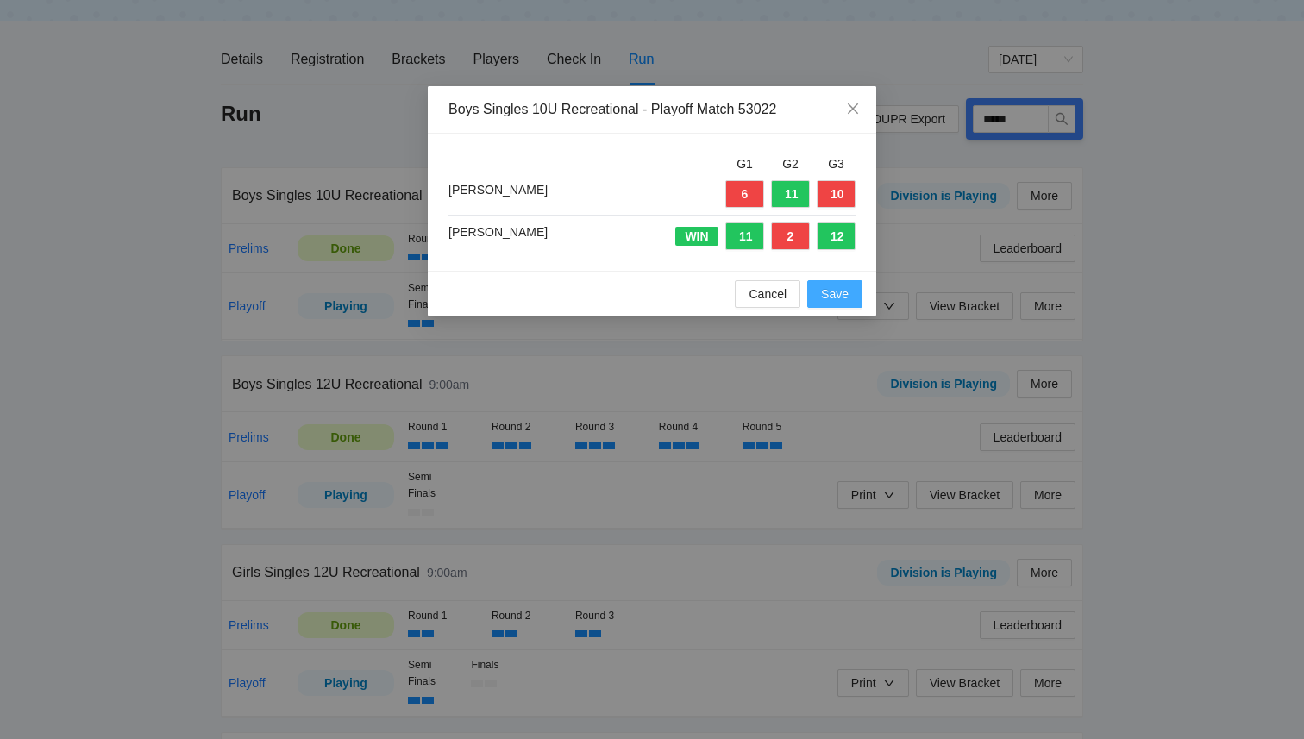
click at [835, 298] on span "Save" at bounding box center [835, 294] width 28 height 19
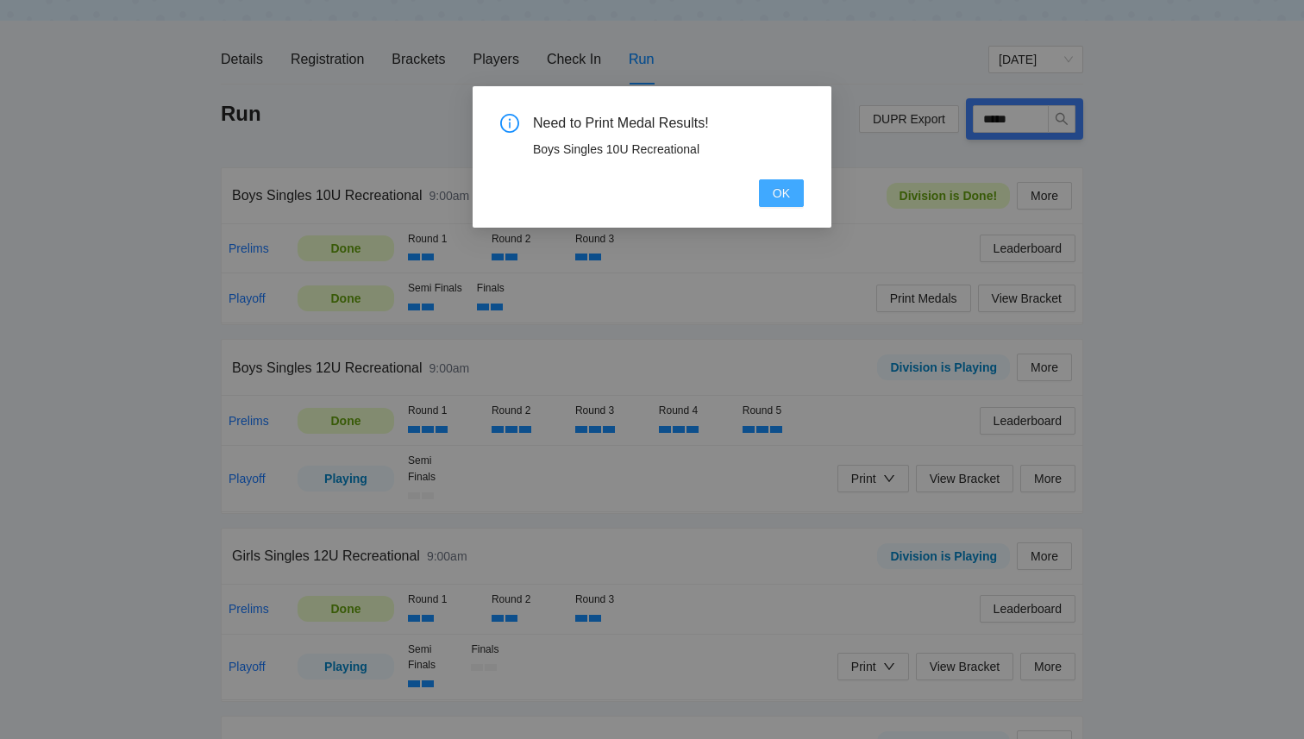
click at [774, 195] on span "OK" at bounding box center [781, 193] width 17 height 19
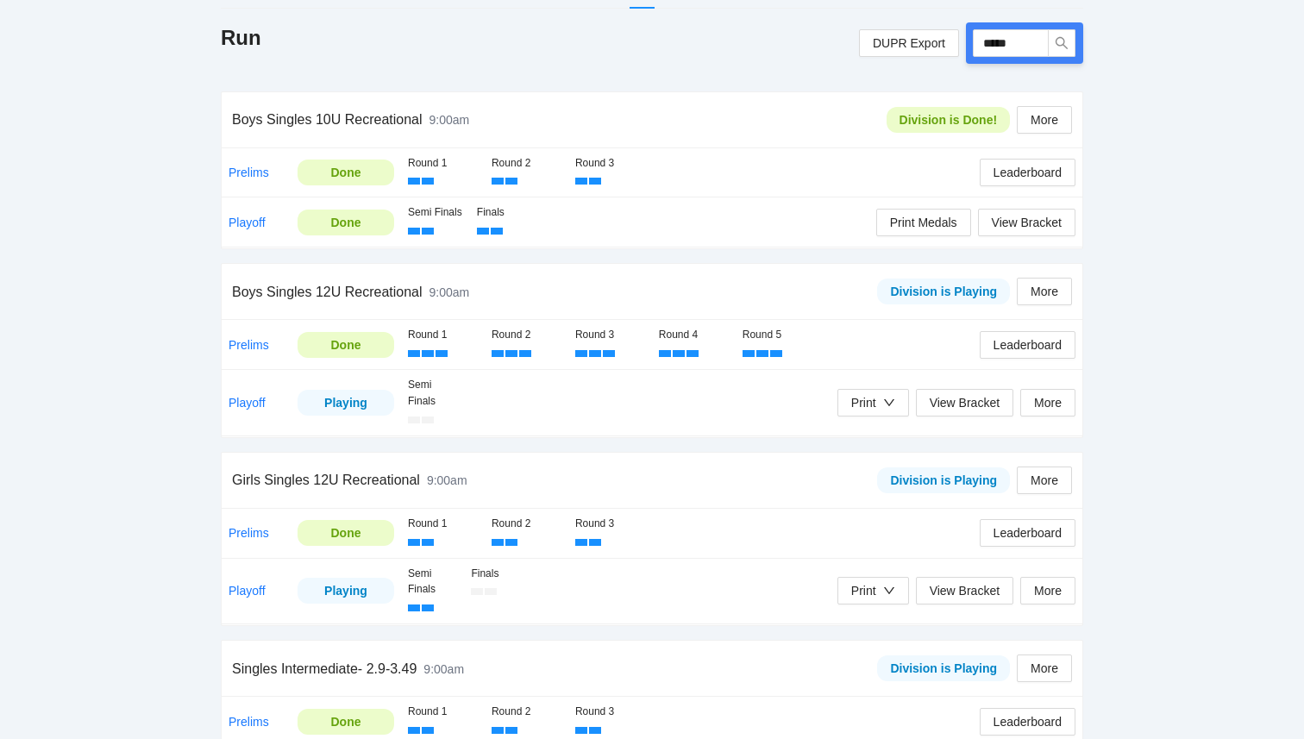
scroll to position [250, 0]
click at [936, 225] on span "Print Medals" at bounding box center [923, 221] width 67 height 19
drag, startPoint x: 1032, startPoint y: 41, endPoint x: 804, endPoint y: 15, distance: 229.3
click at [804, 15] on div "Details Registration Brackets Players Check In Run Friday Run DUPR Export *****…" at bounding box center [652, 471] width 863 height 1027
type input "****"
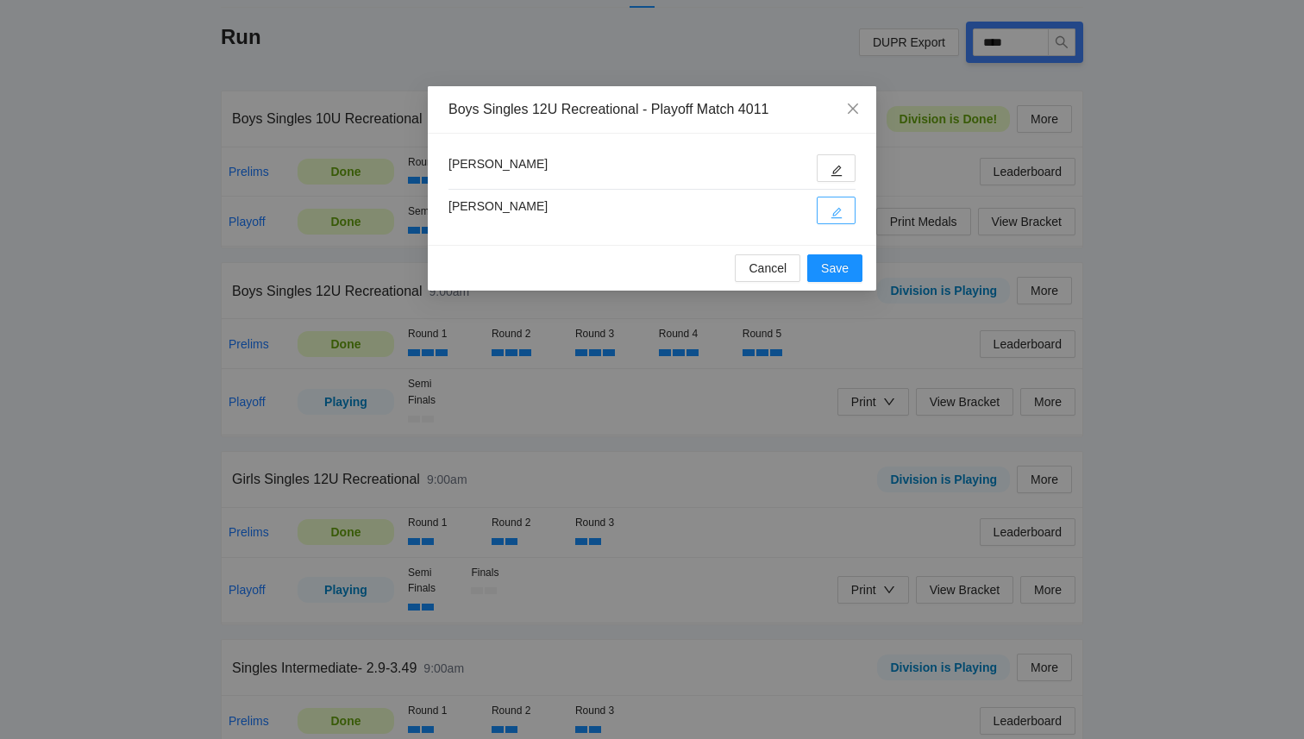
click at [844, 218] on button "button" at bounding box center [836, 211] width 39 height 28
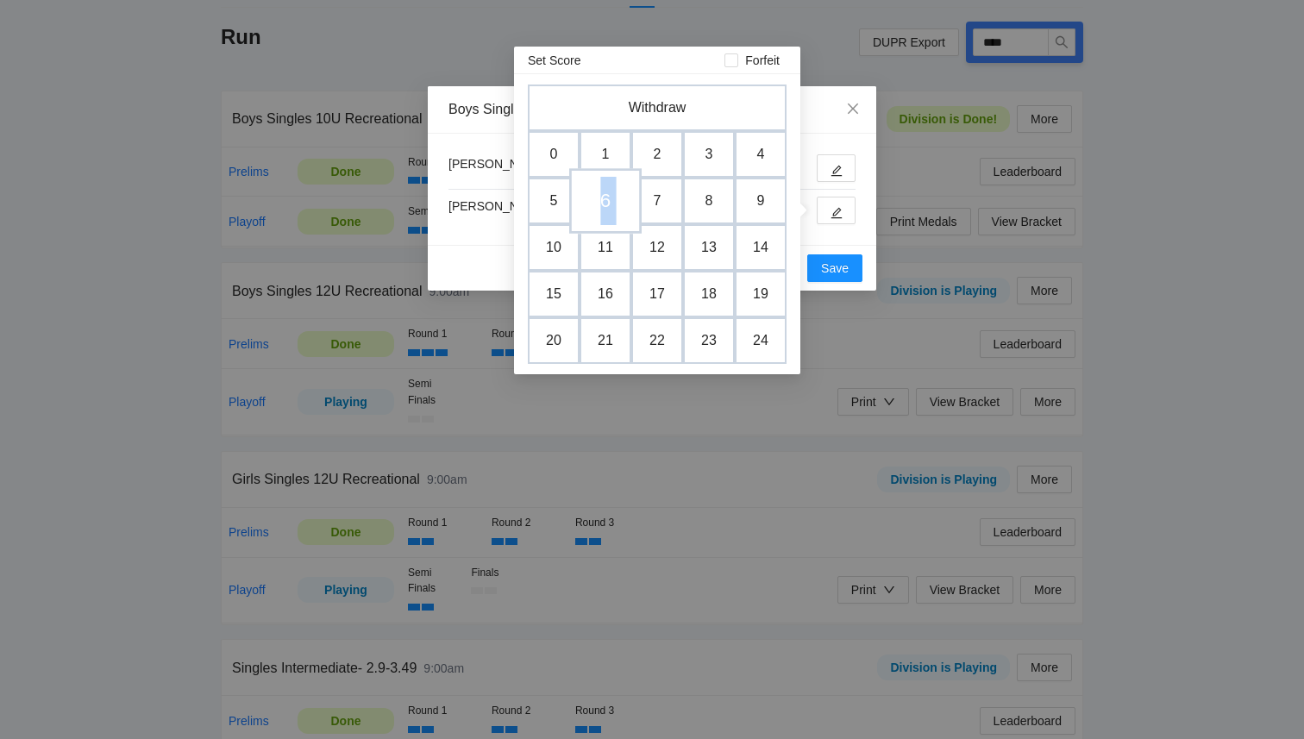
drag, startPoint x: 621, startPoint y: 210, endPoint x: 604, endPoint y: 209, distance: 17.3
click at [604, 209] on tr "5 6 7 8 9" at bounding box center [657, 201] width 259 height 47
click at [604, 209] on td "6" at bounding box center [605, 201] width 72 height 66
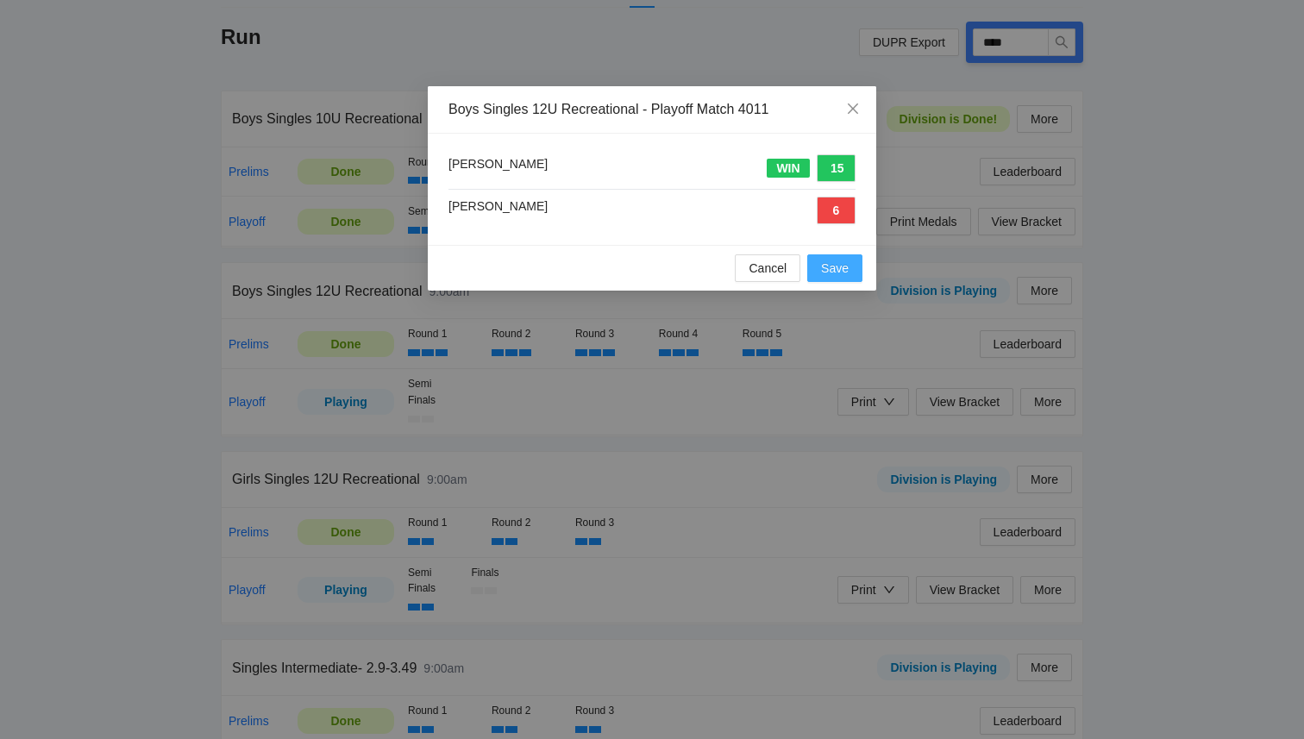
click at [831, 276] on span "Save" at bounding box center [835, 268] width 28 height 19
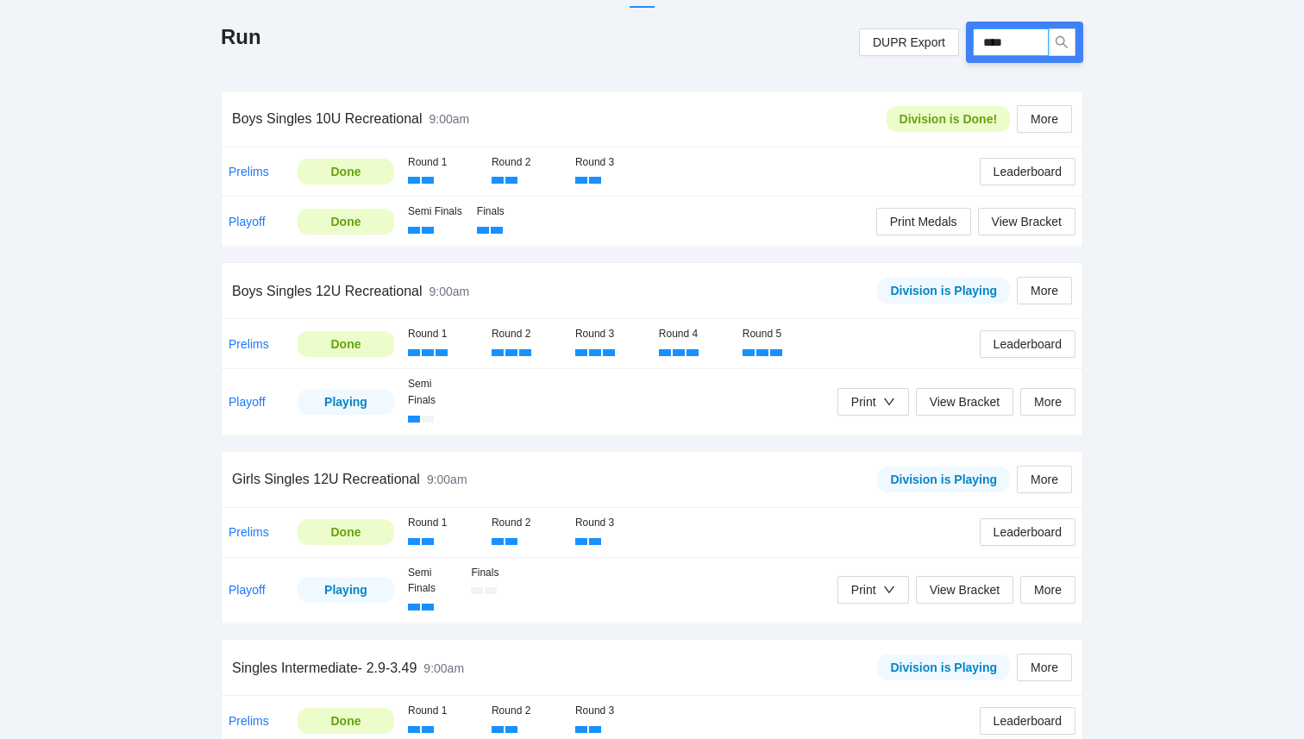
click at [1030, 46] on input "****" at bounding box center [1011, 42] width 76 height 28
type input "****"
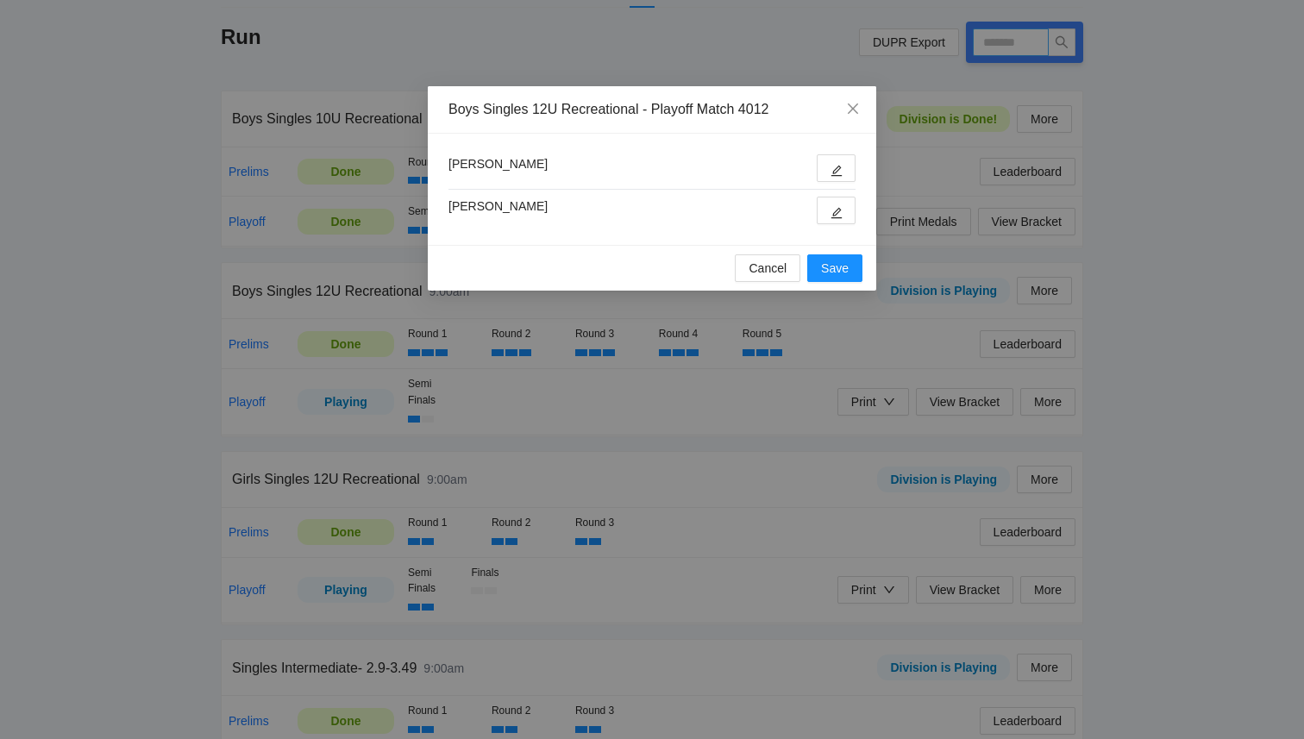
type input "****"
click at [838, 217] on icon "edit" at bounding box center [837, 213] width 12 height 12
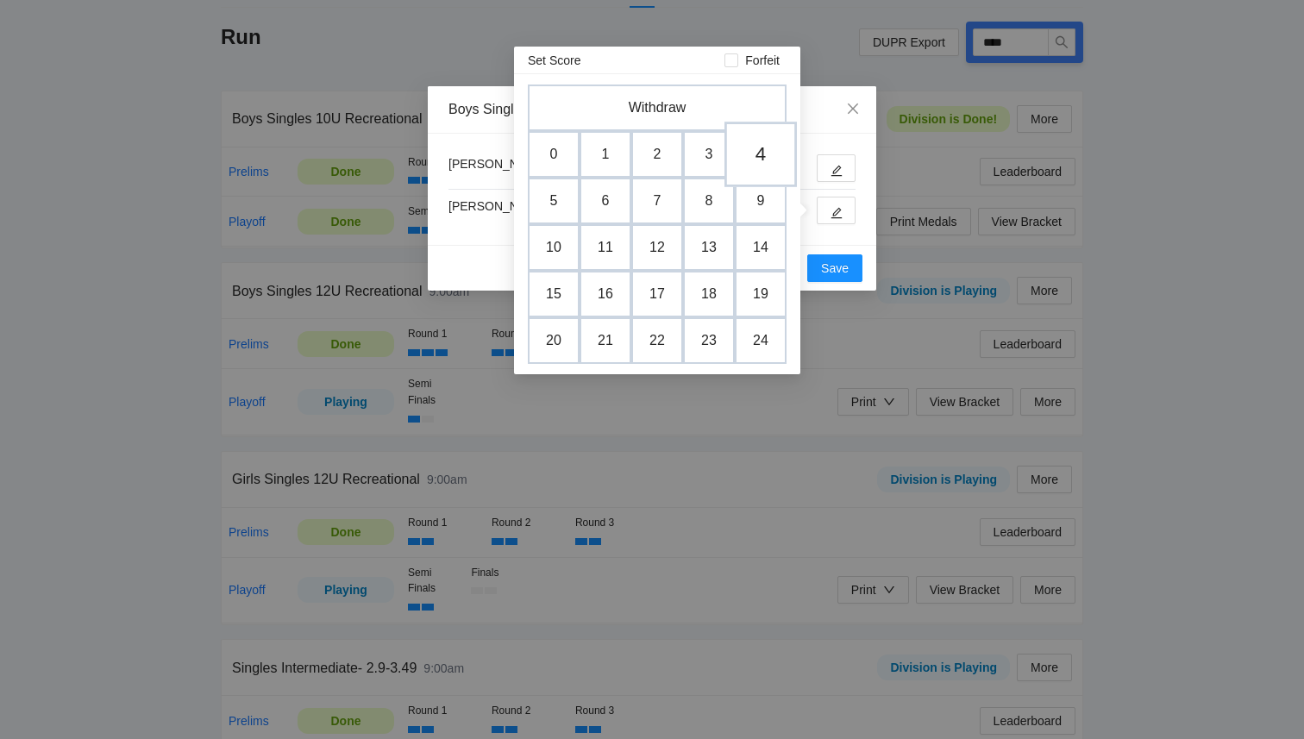
click at [748, 159] on td "4" at bounding box center [761, 155] width 72 height 66
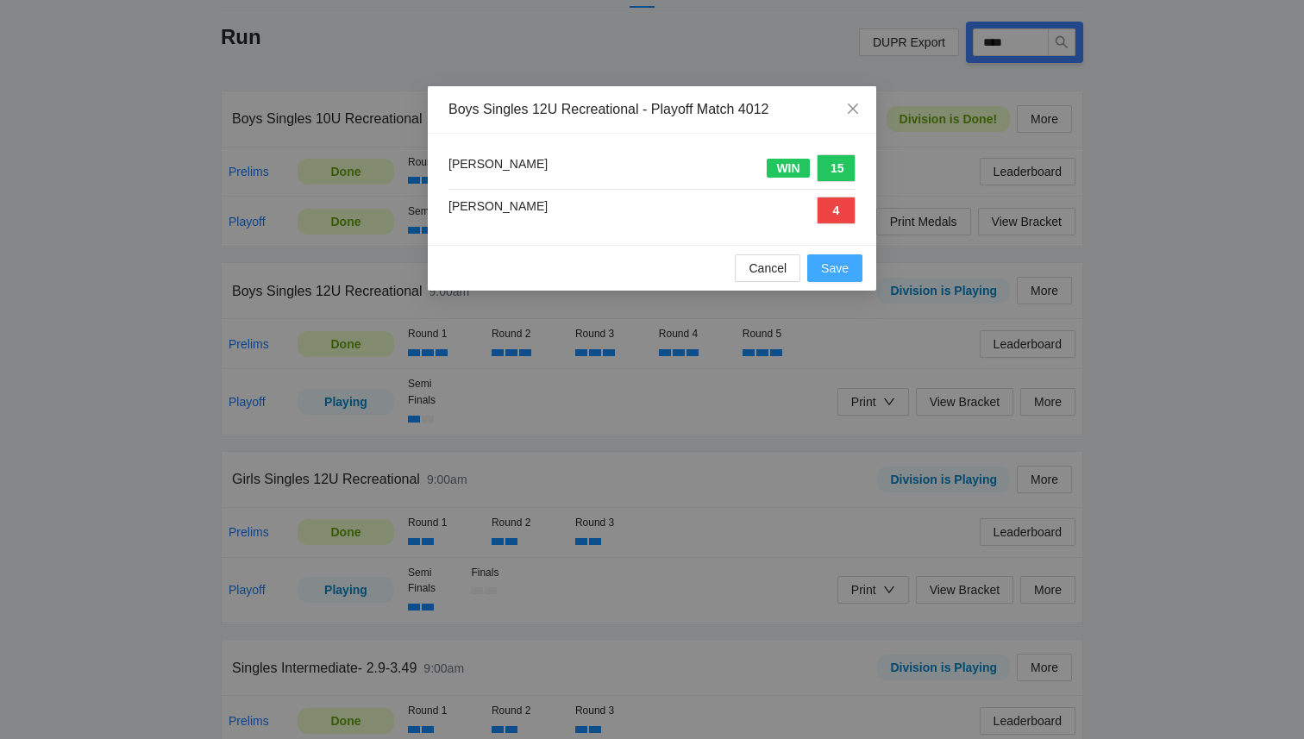
click at [832, 276] on span "Save" at bounding box center [835, 268] width 28 height 19
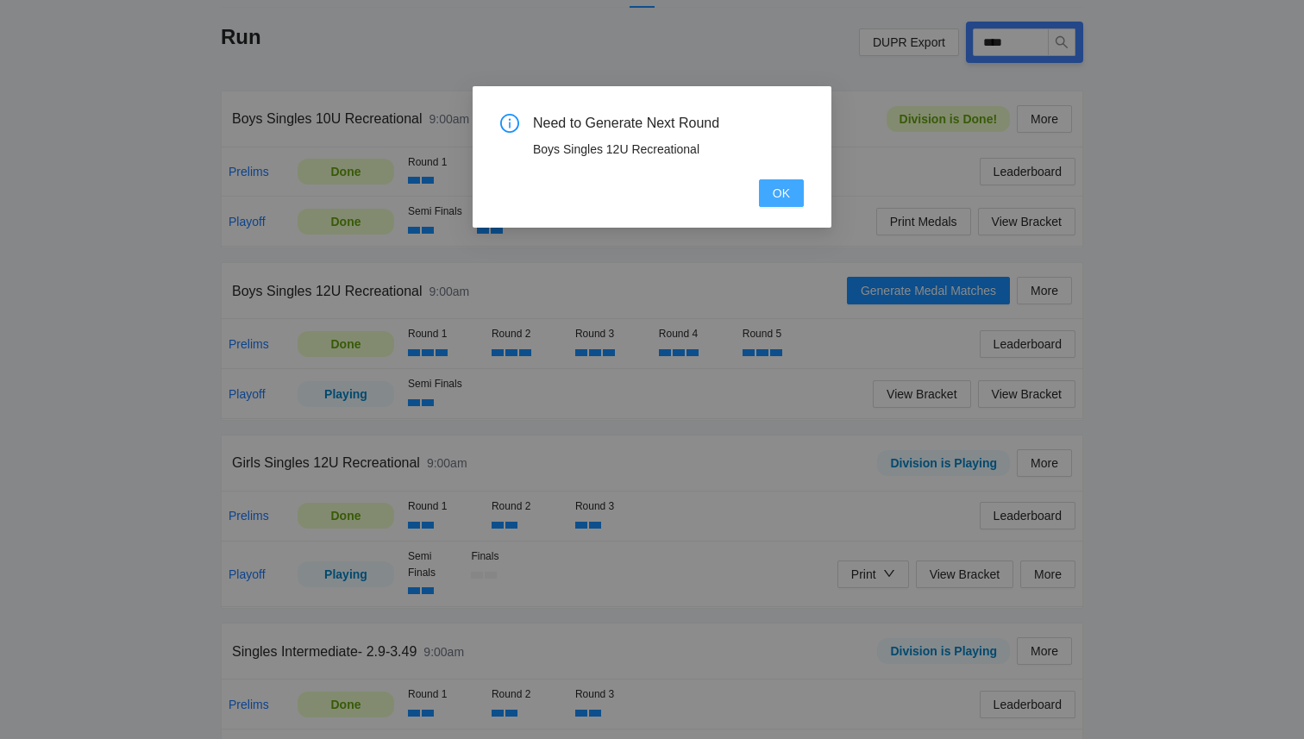
click at [780, 195] on span "OK" at bounding box center [781, 193] width 17 height 19
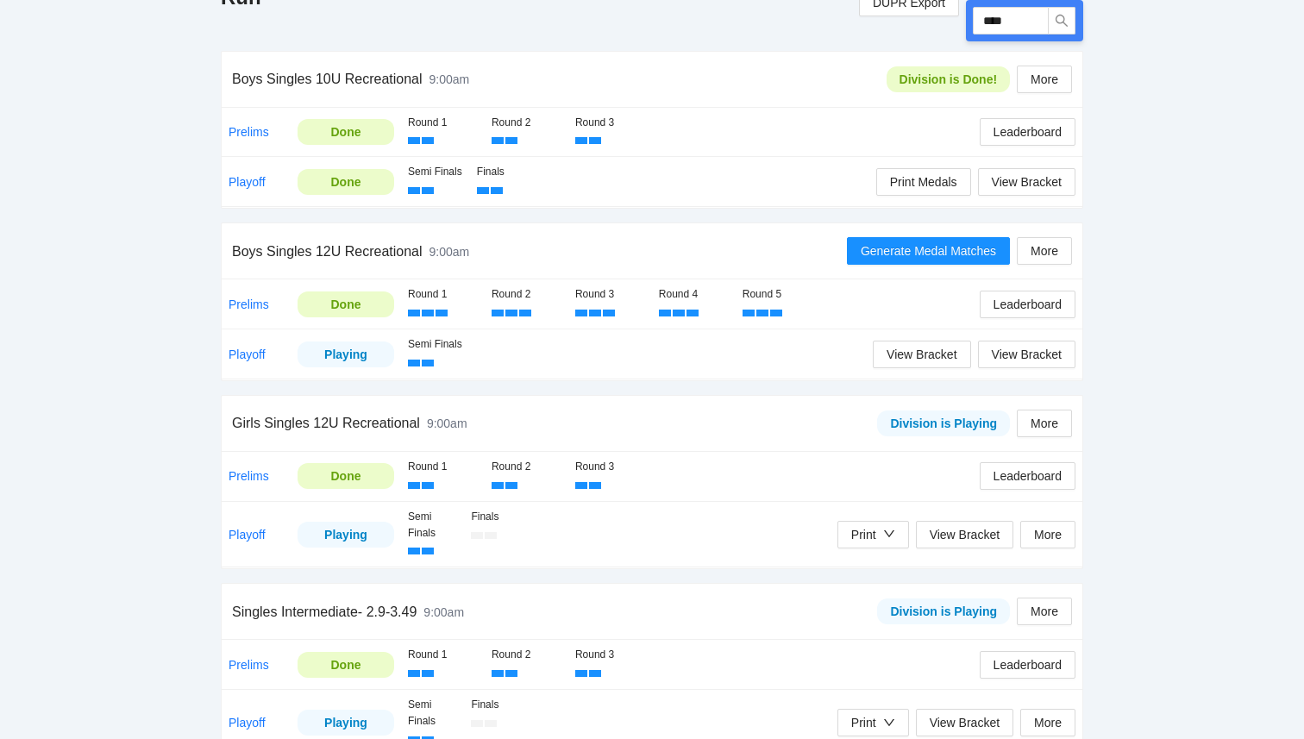
scroll to position [295, 0]
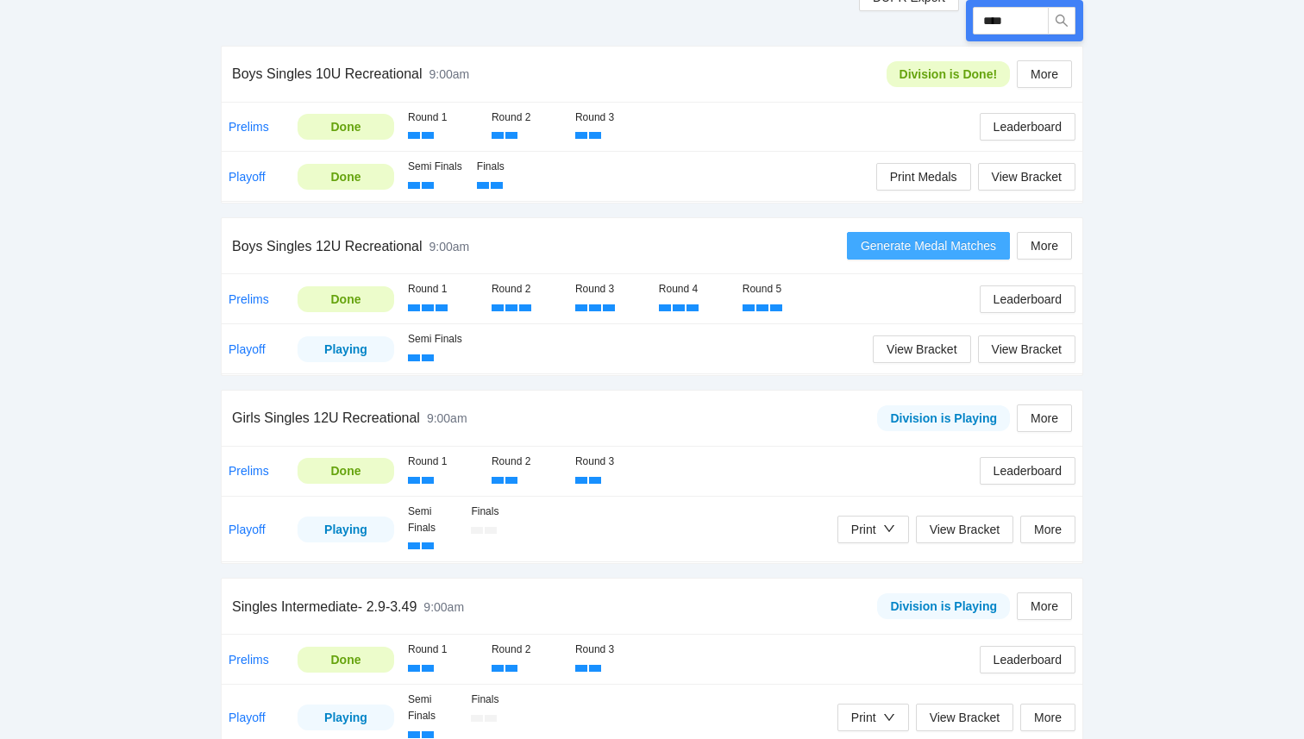
click at [924, 248] on span "Generate Medal Matches" at bounding box center [928, 245] width 135 height 19
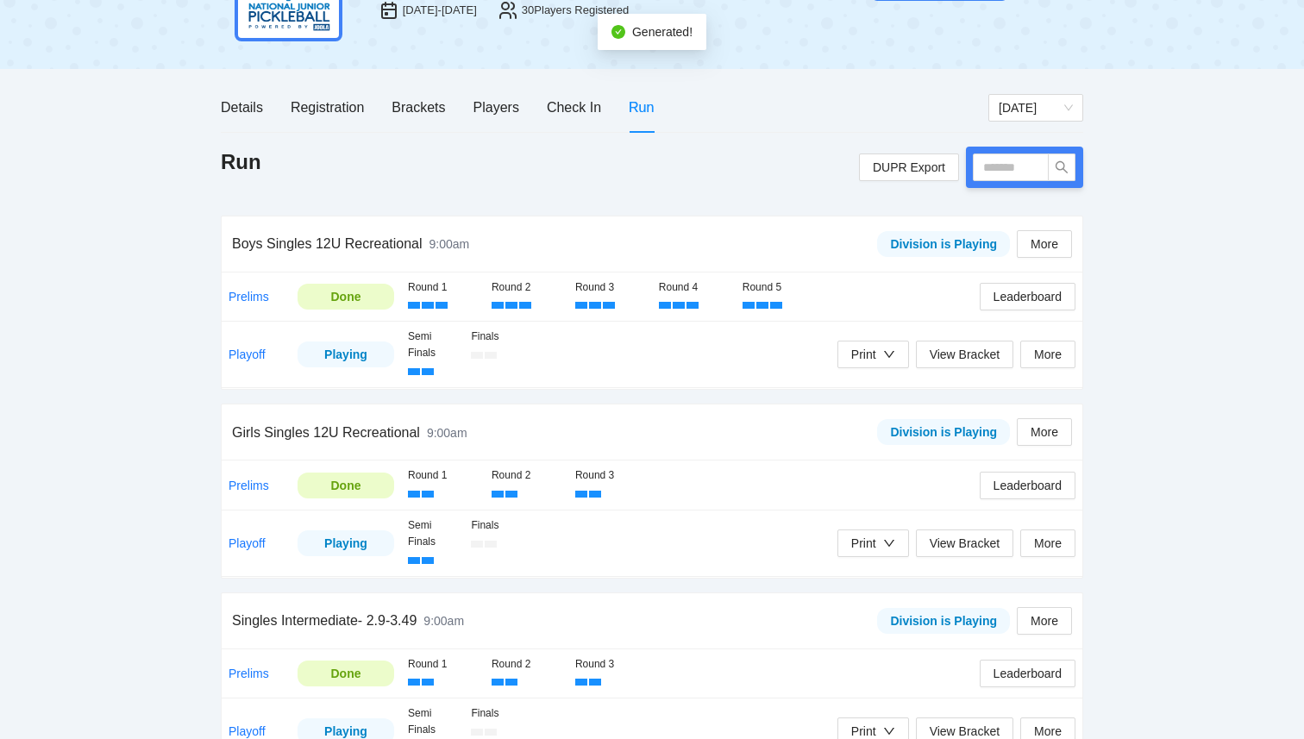
scroll to position [134, 0]
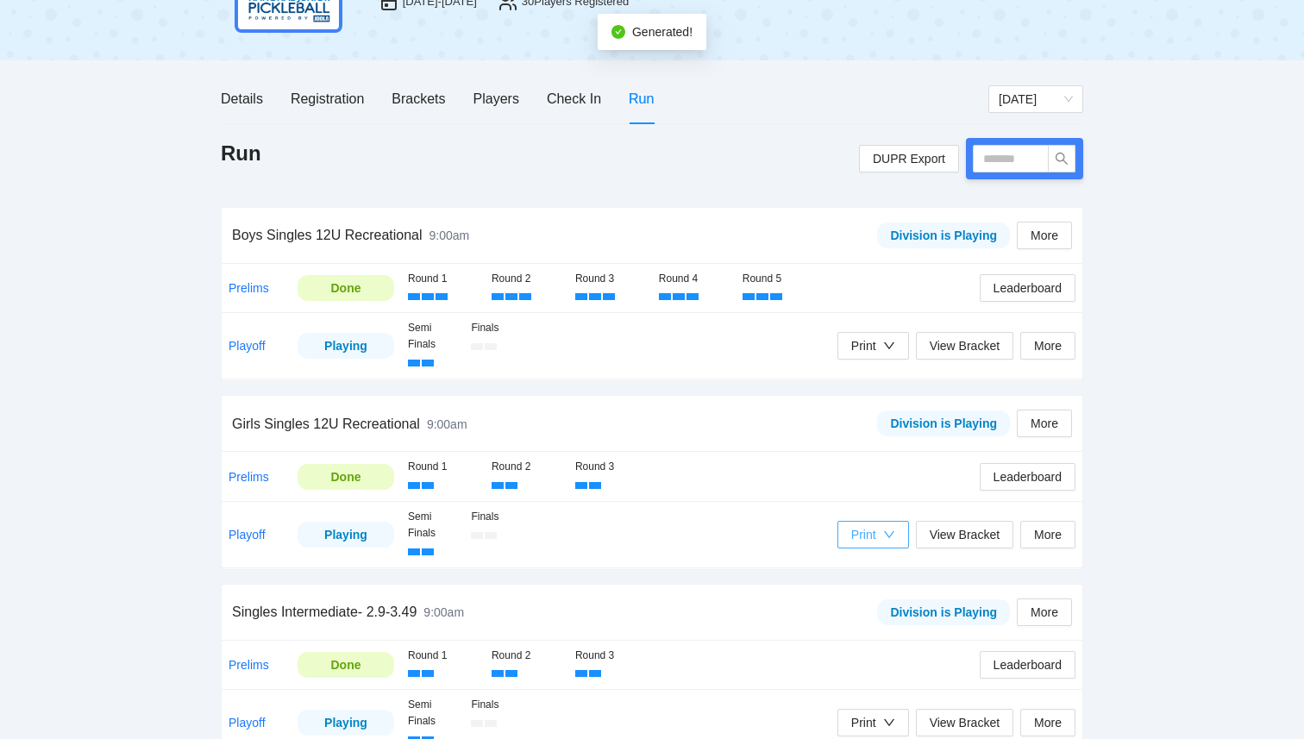
click at [870, 541] on div "Print" at bounding box center [863, 534] width 25 height 19
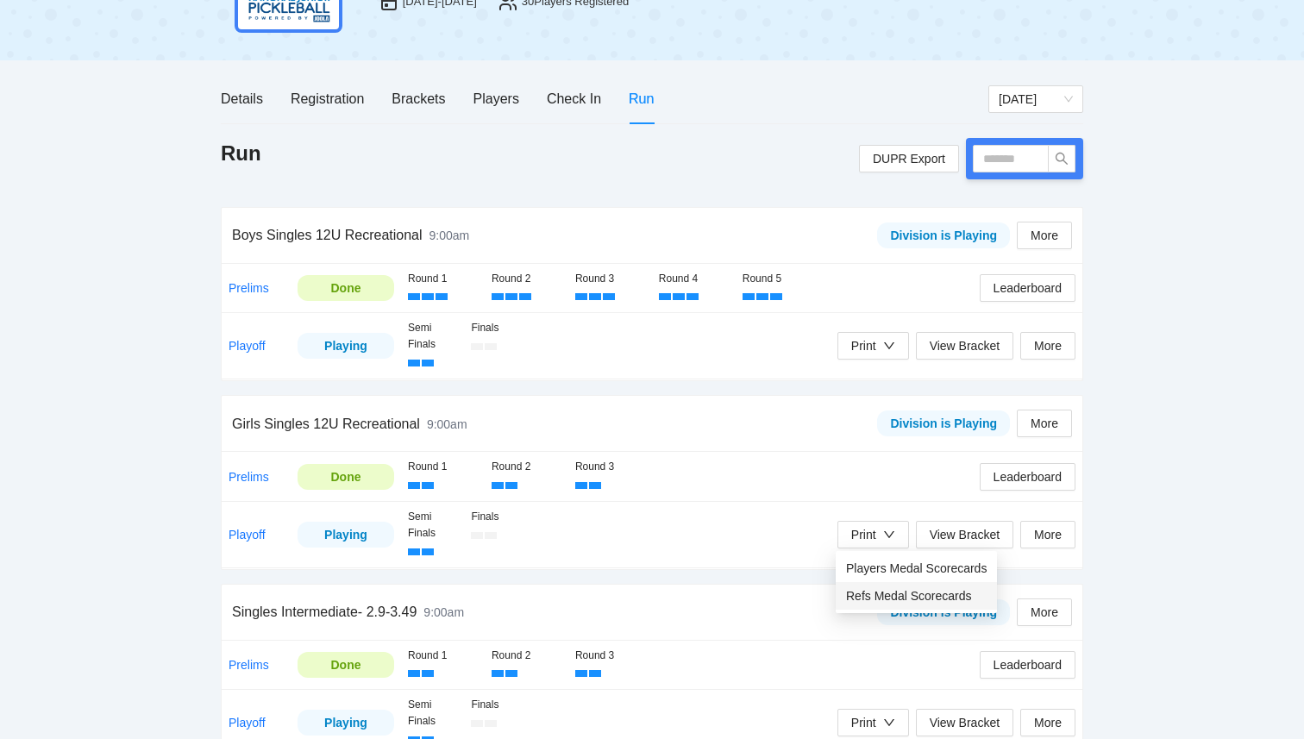
click at [911, 596] on span "Refs Medal Scorecards" at bounding box center [916, 596] width 141 height 19
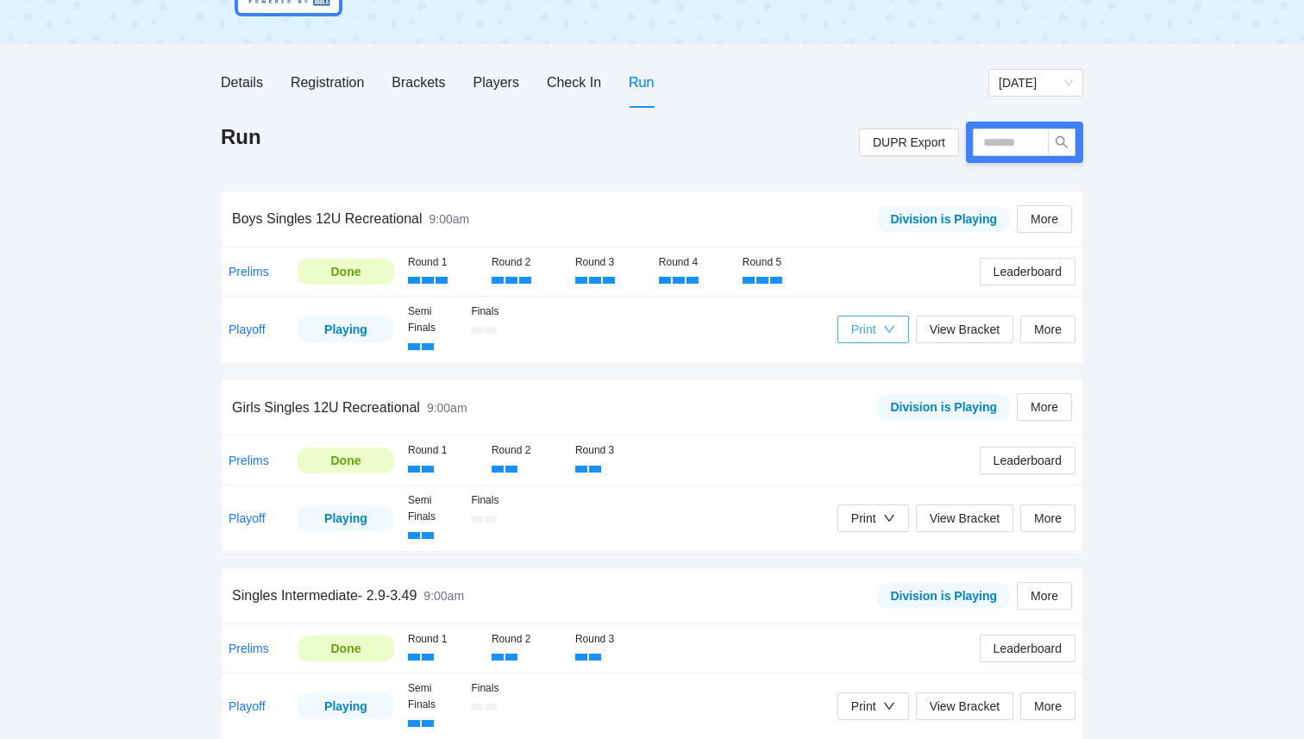
click at [898, 331] on button "Print" at bounding box center [874, 330] width 72 height 28
click at [910, 389] on span "Refs Medal Scorecards" at bounding box center [916, 391] width 141 height 19
click at [1022, 151] on input "text" at bounding box center [1011, 143] width 76 height 28
type input "****"
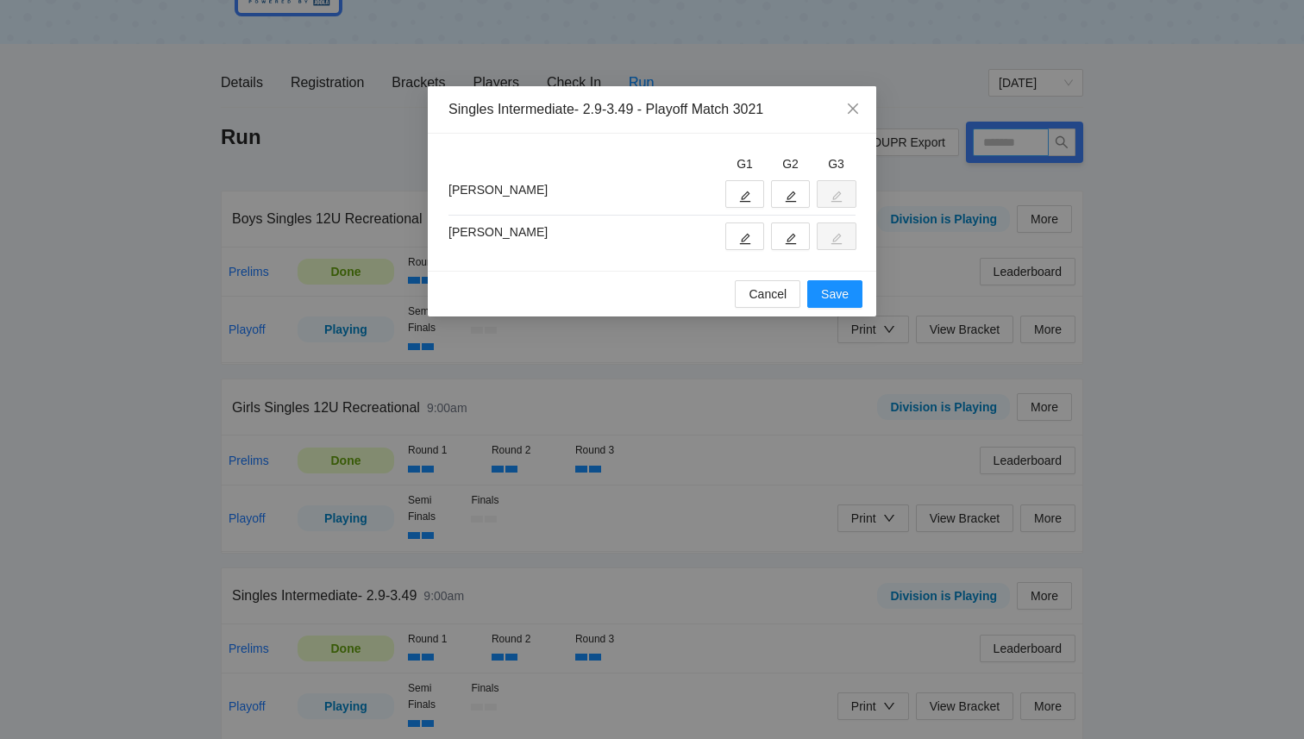
type input "****"
click at [750, 188] on button "button" at bounding box center [745, 194] width 39 height 28
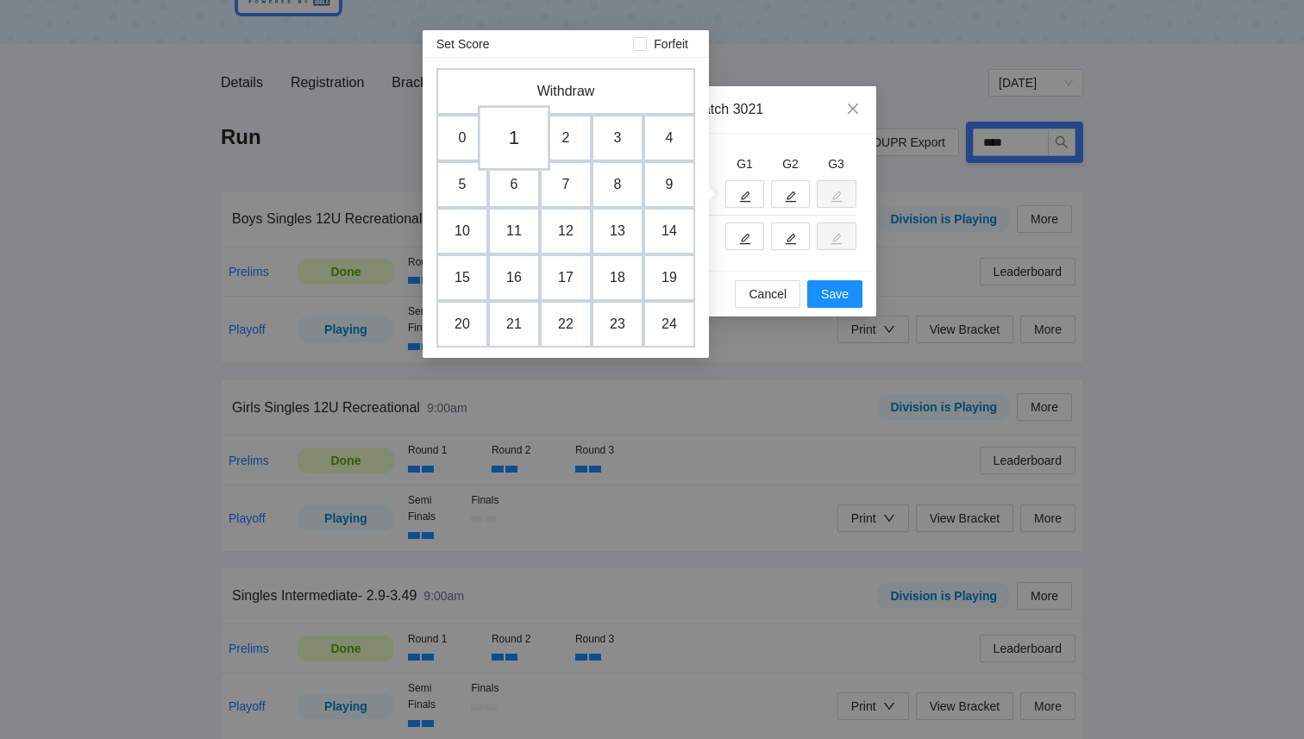
click at [504, 150] on td "1" at bounding box center [514, 138] width 72 height 66
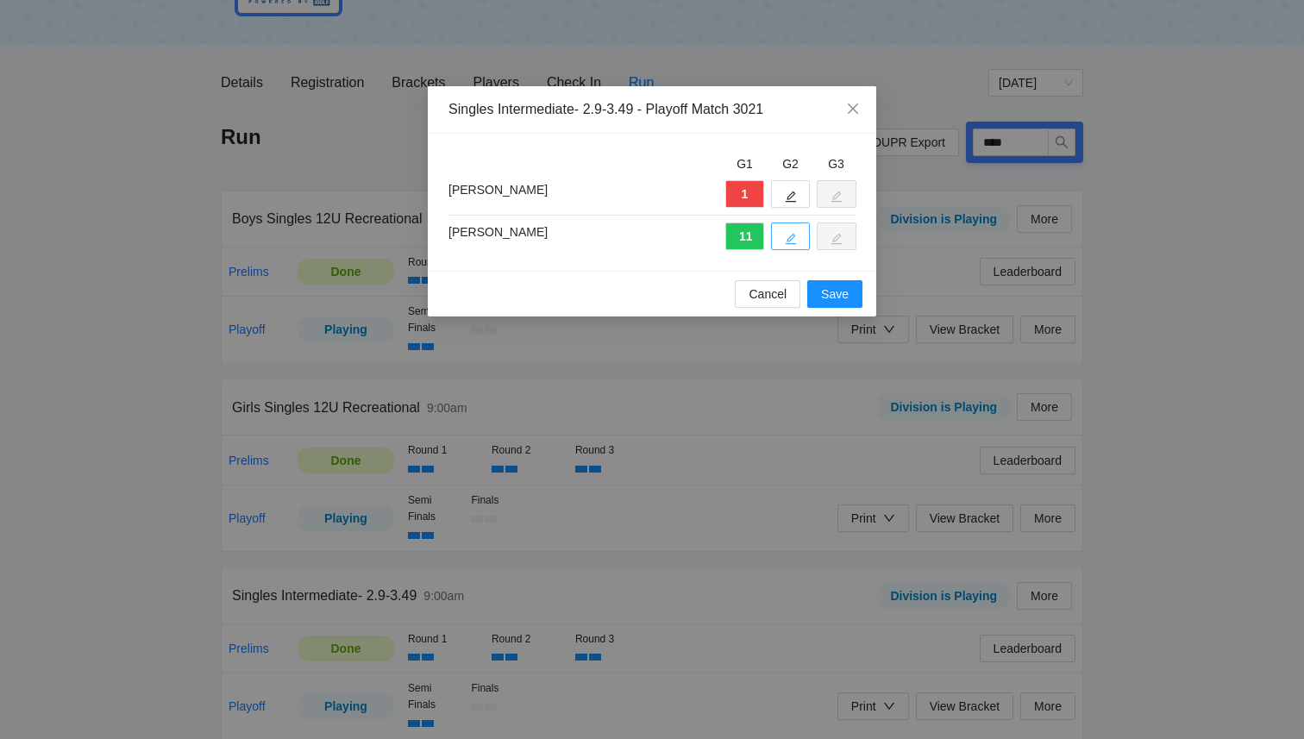
click at [800, 240] on button "button" at bounding box center [790, 237] width 39 height 28
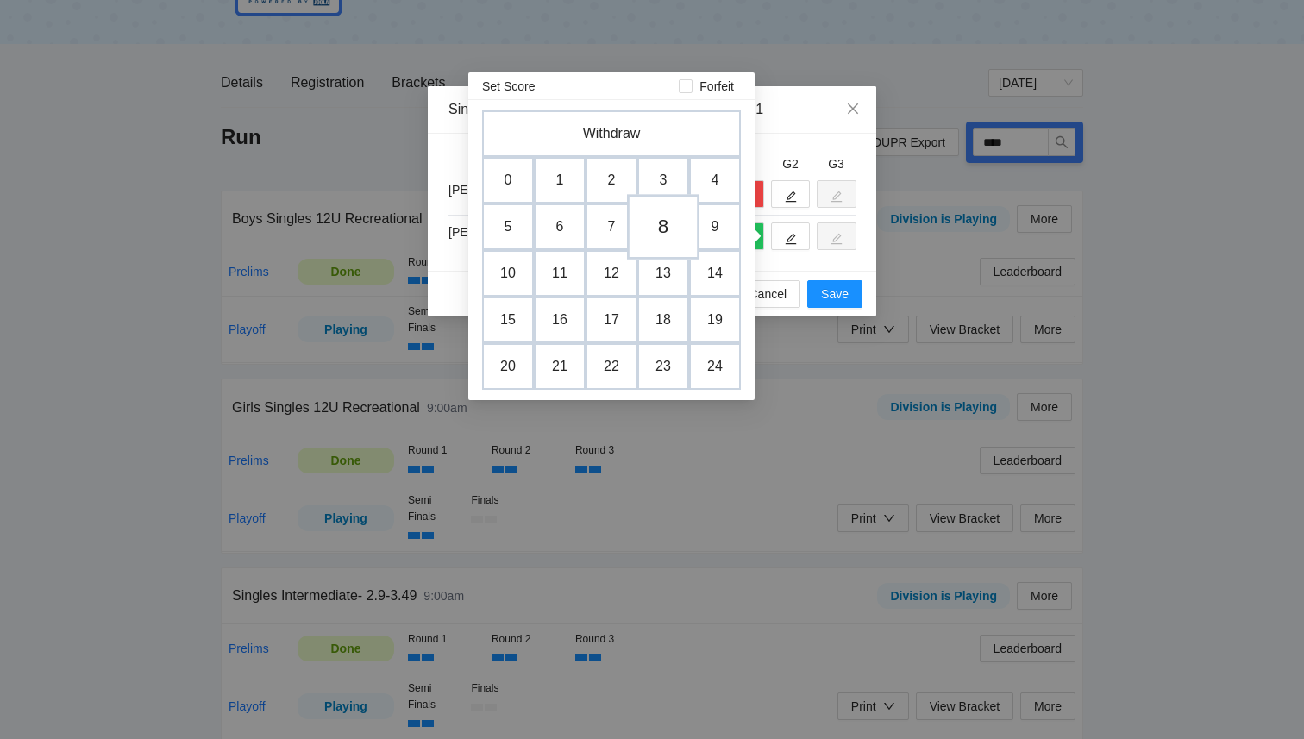
click at [668, 224] on td "8" at bounding box center [663, 227] width 72 height 66
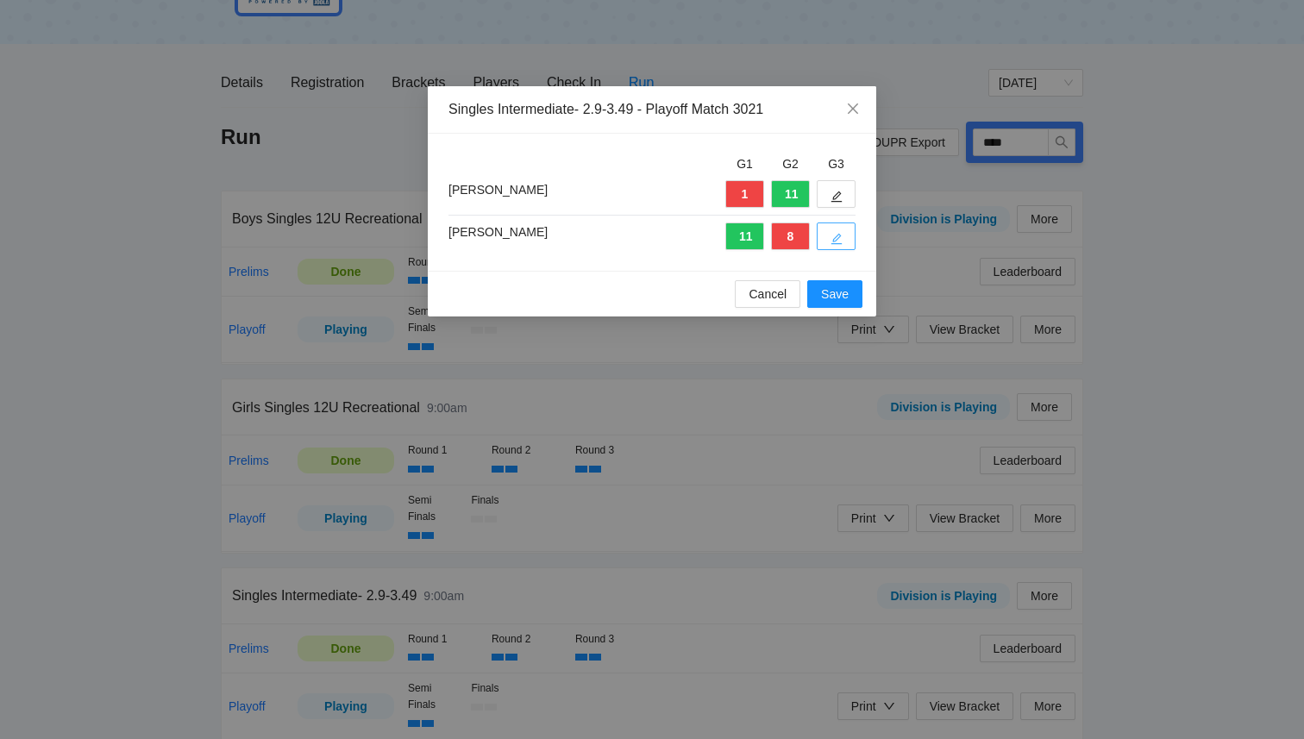
click at [840, 239] on icon "edit" at bounding box center [837, 239] width 12 height 12
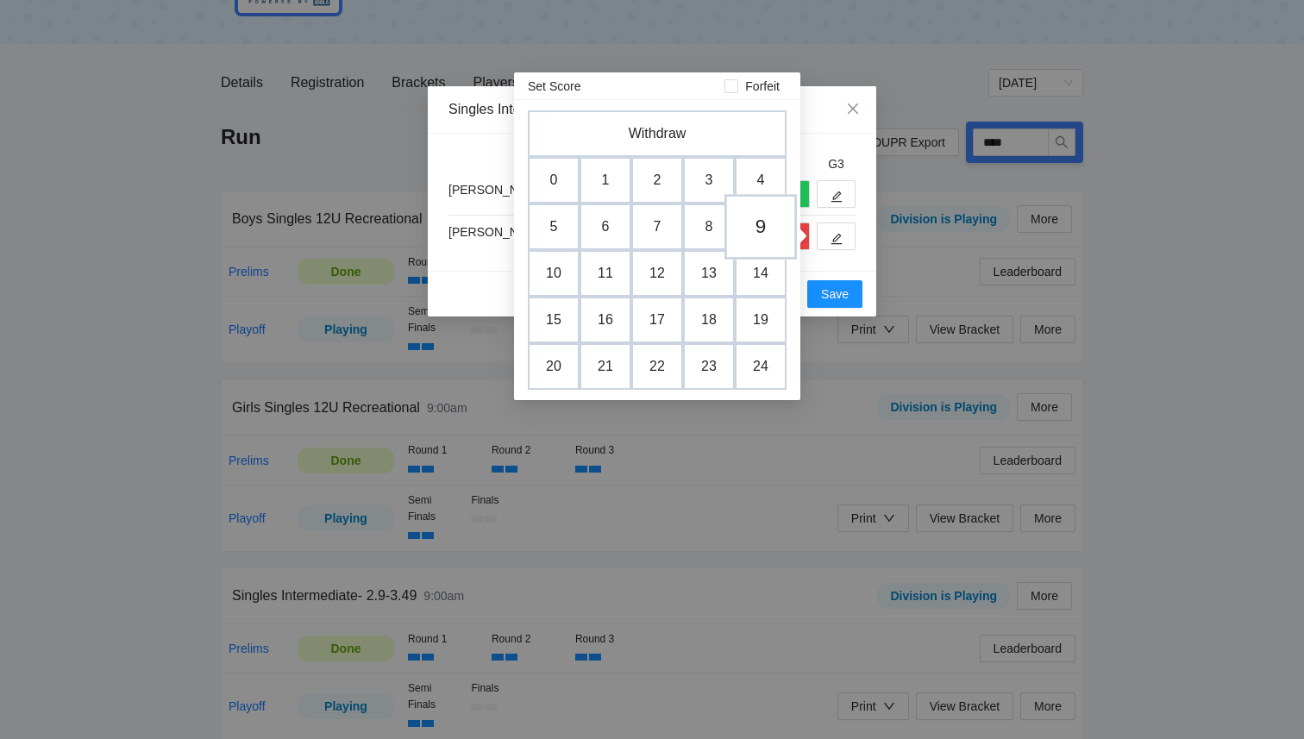
click at [763, 228] on td "9" at bounding box center [761, 227] width 72 height 66
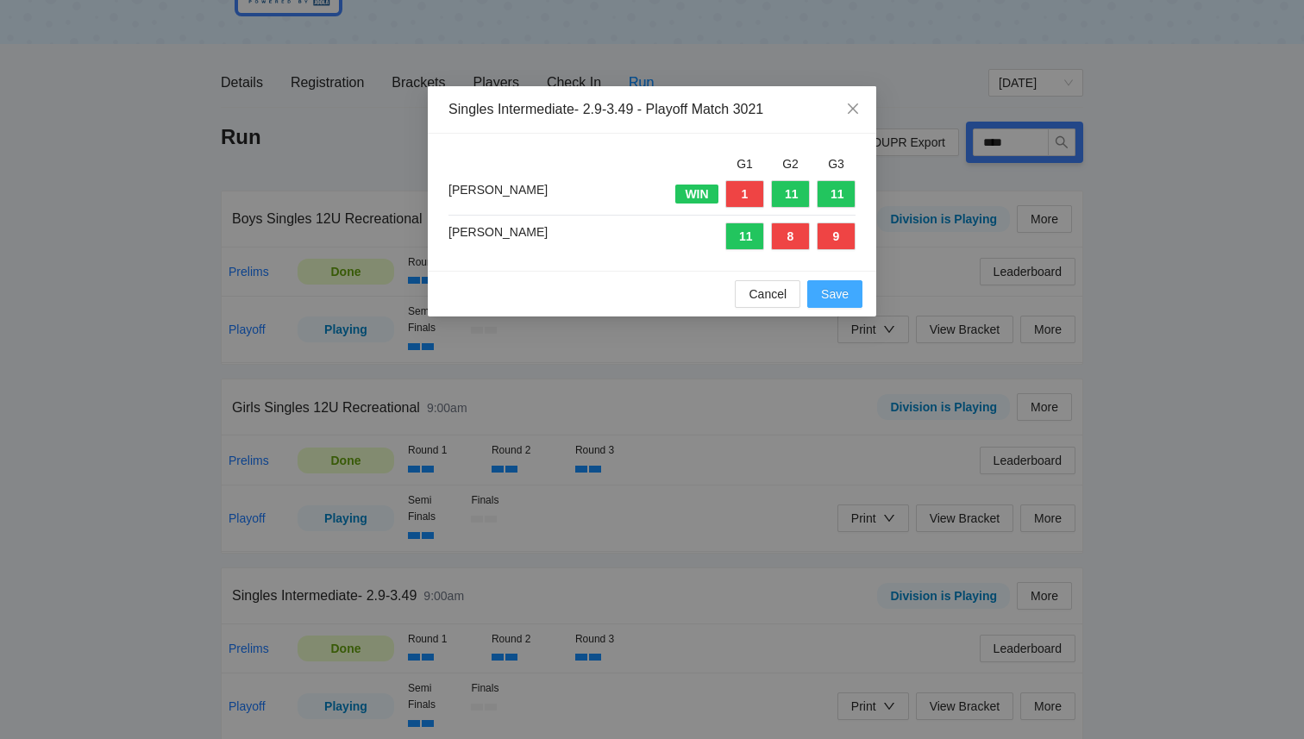
click at [843, 300] on span "Save" at bounding box center [835, 294] width 28 height 19
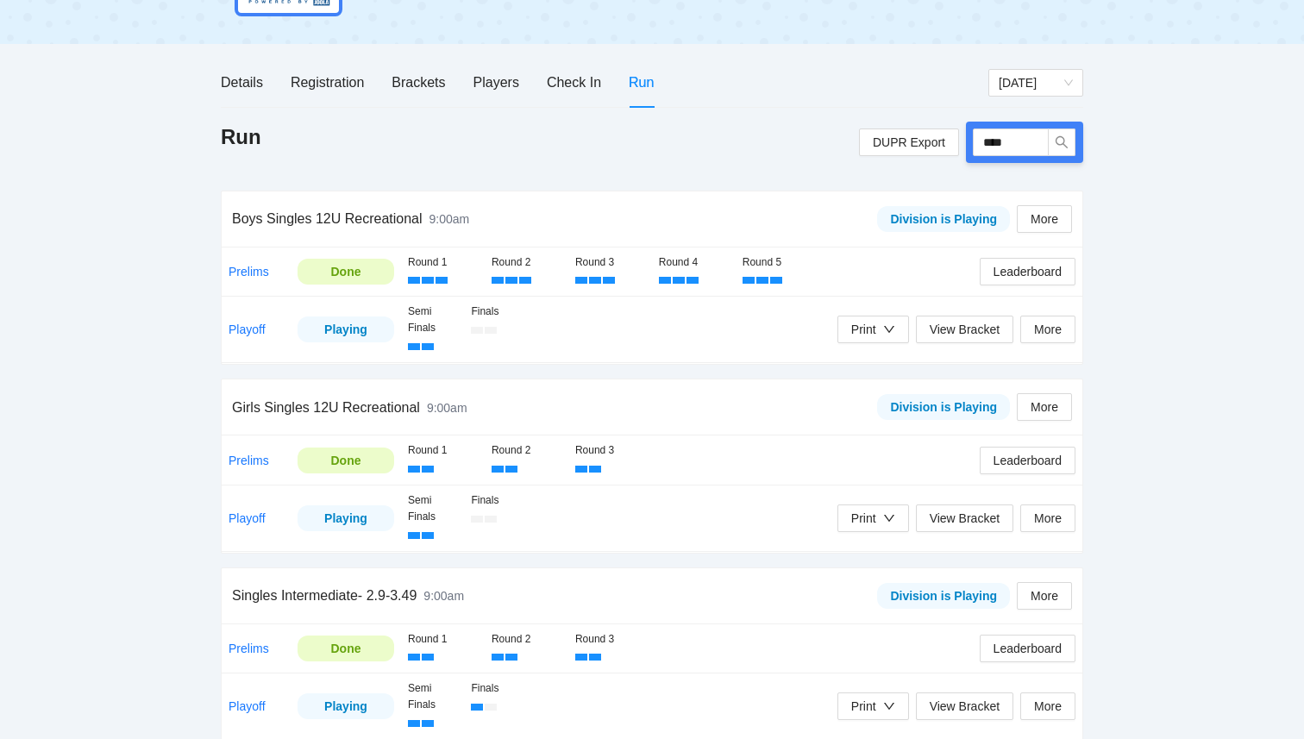
click at [842, 303] on td "Semi Finals Finals Print View Bracket More" at bounding box center [742, 330] width 682 height 66
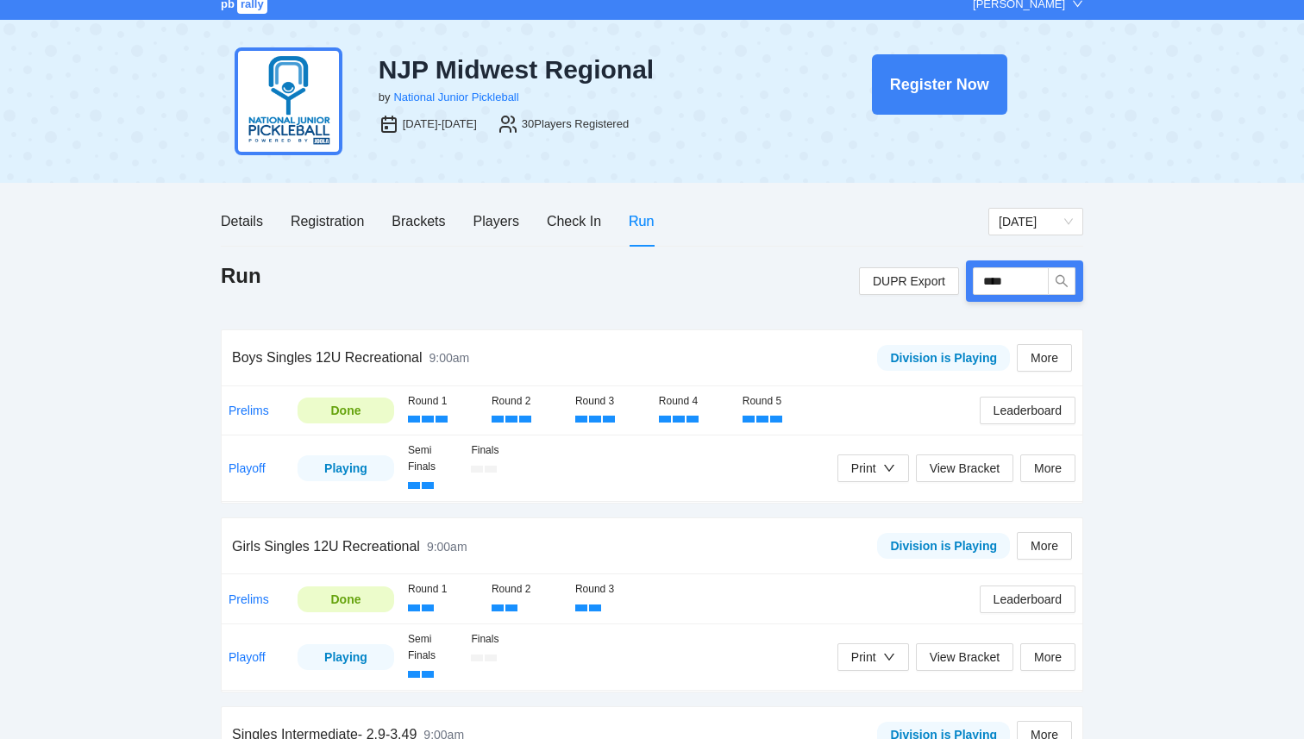
scroll to position [0, 0]
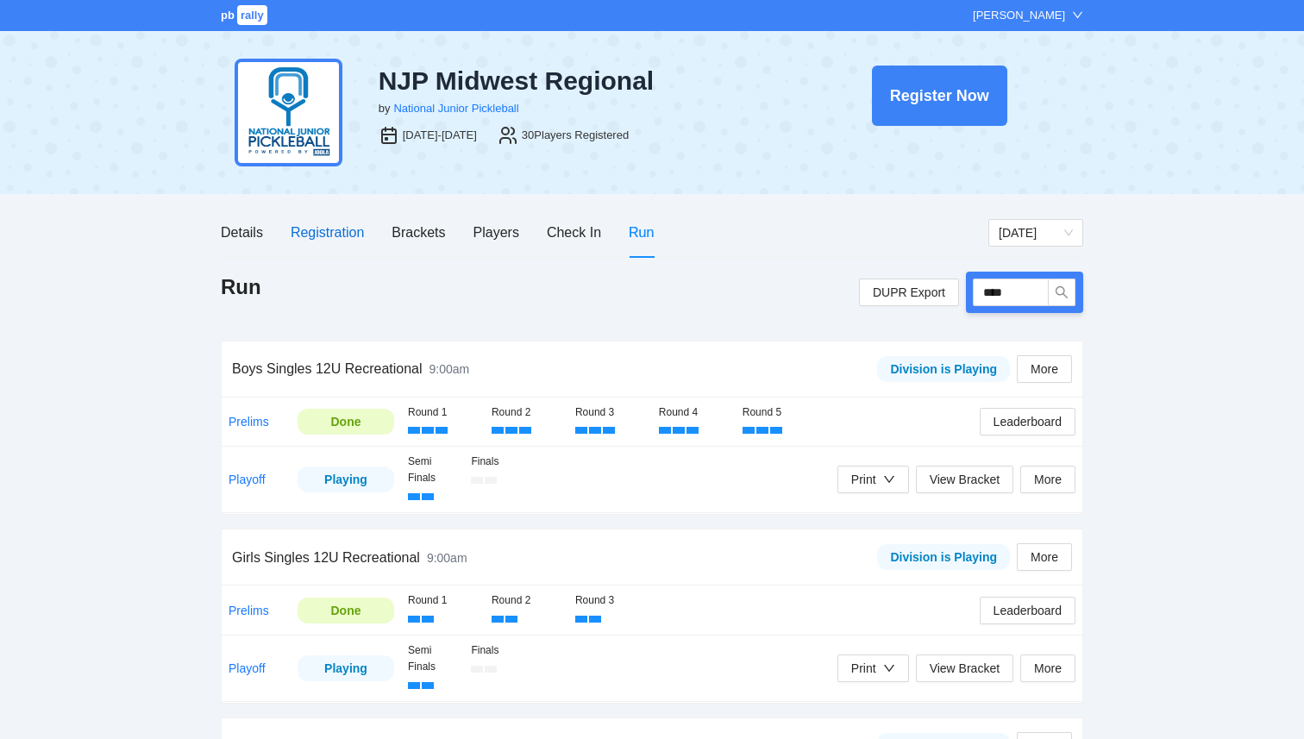
click at [334, 236] on div "Registration" at bounding box center [327, 233] width 73 height 22
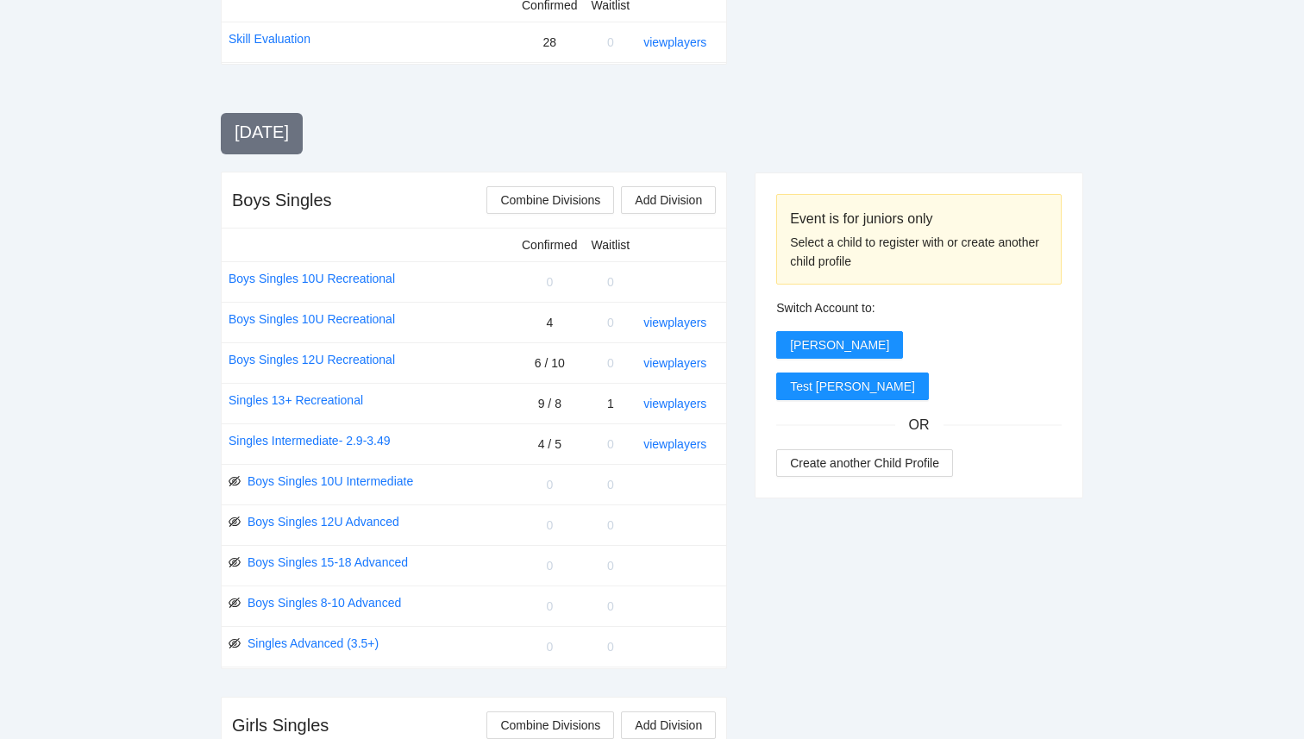
scroll to position [527, 0]
click at [664, 400] on link "view players" at bounding box center [675, 403] width 63 height 14
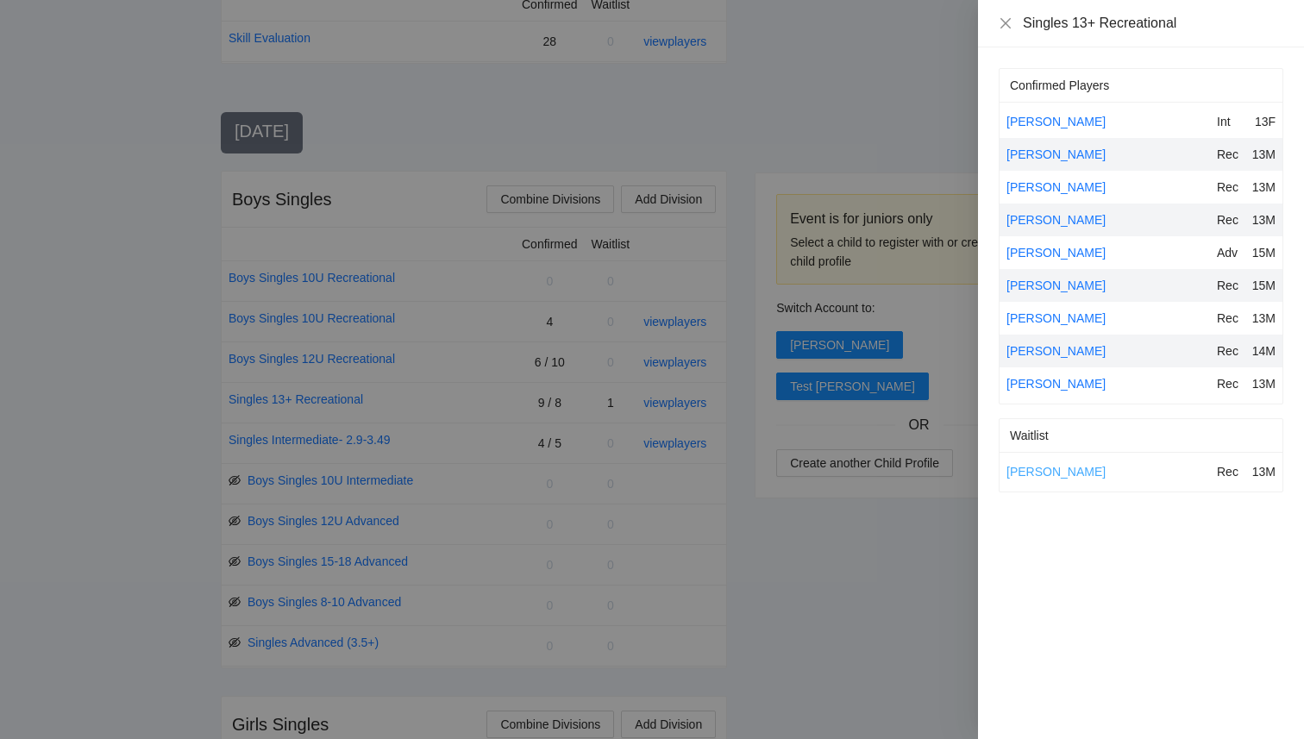
click at [1054, 472] on link "Matthew Macabulos" at bounding box center [1056, 472] width 99 height 14
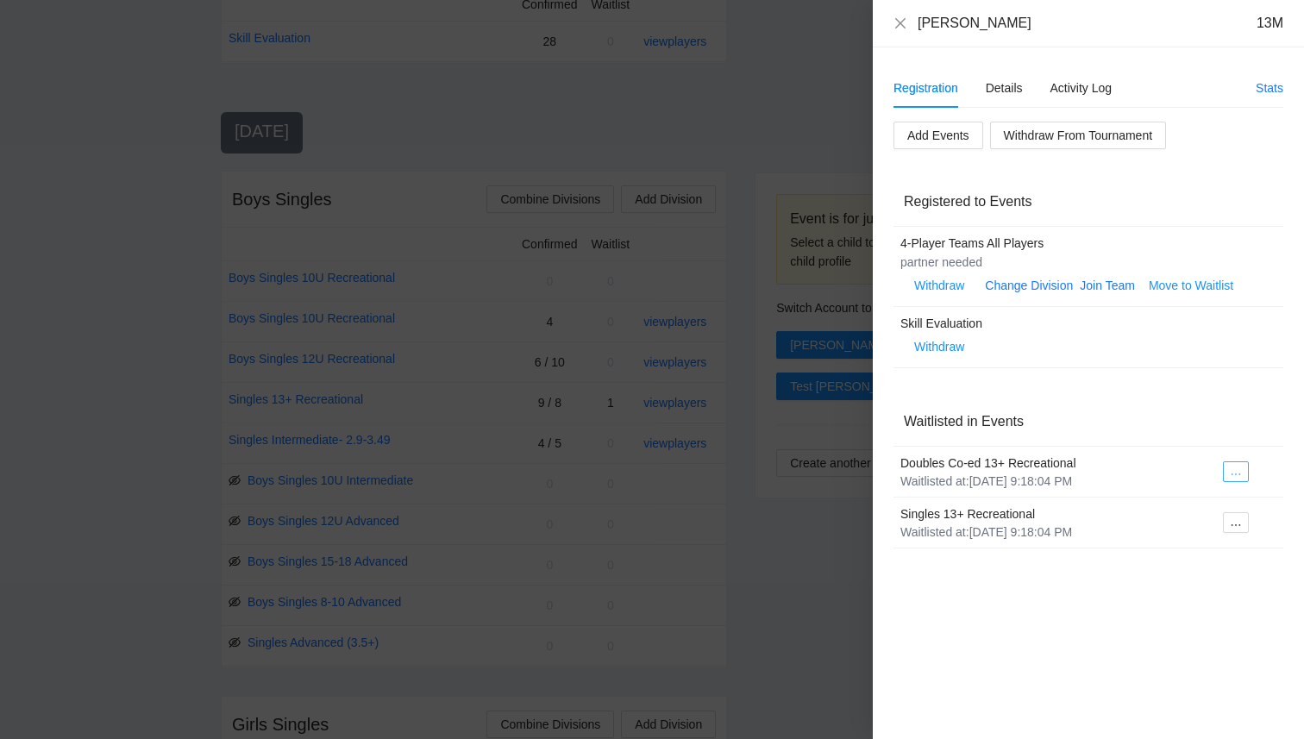
click at [1237, 481] on icon "ellipsis" at bounding box center [1236, 474] width 12 height 12
click at [1212, 531] on span "Delete Waitlist Entry" at bounding box center [1190, 530] width 109 height 19
click at [1241, 481] on icon "ellipsis" at bounding box center [1234, 474] width 12 height 12
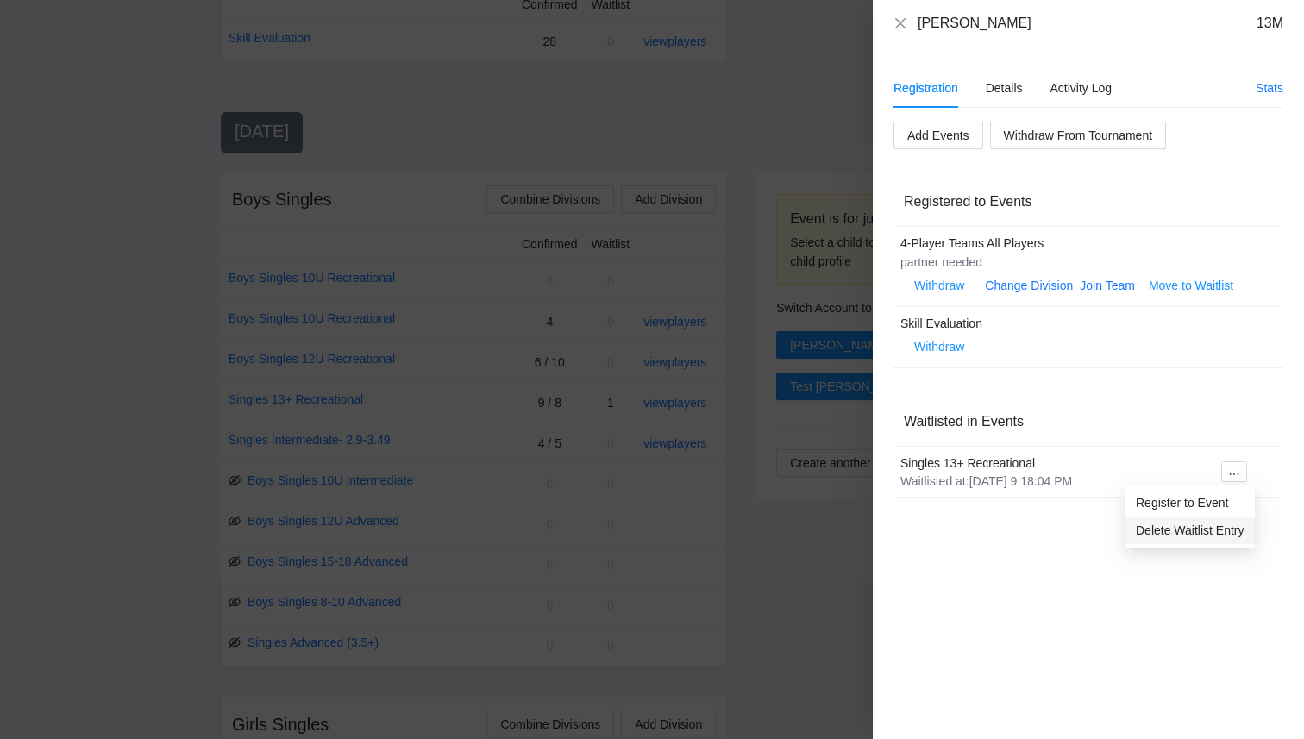
click at [1222, 539] on span "Delete Waitlist Entry" at bounding box center [1190, 530] width 109 height 19
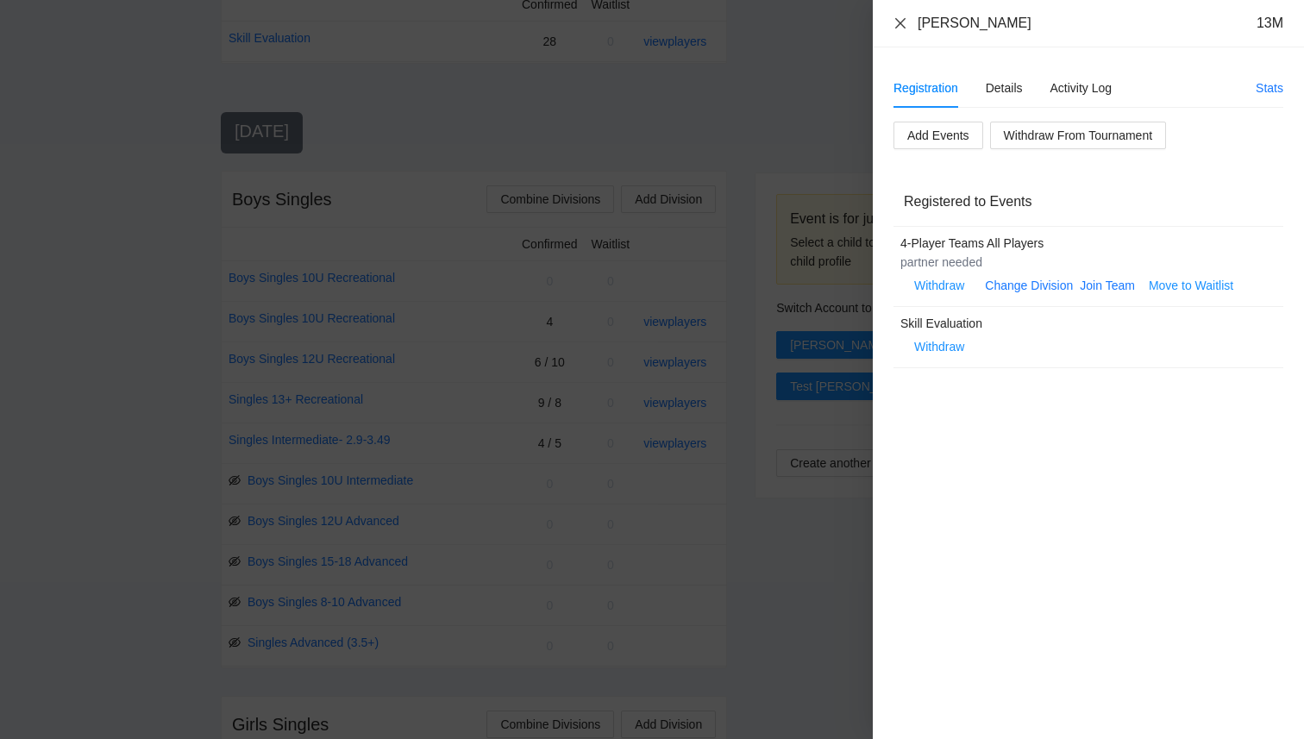
click at [903, 25] on icon "close" at bounding box center [901, 23] width 14 height 14
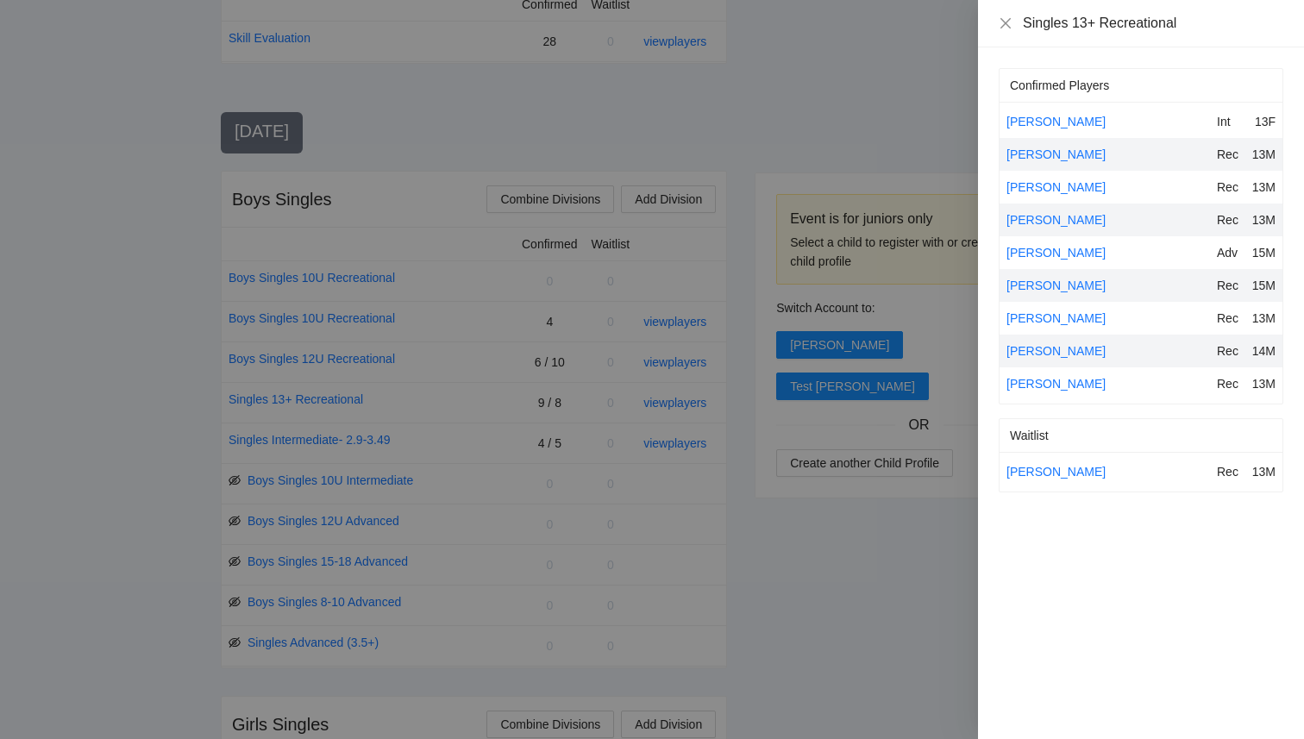
click at [839, 119] on div at bounding box center [652, 369] width 1304 height 739
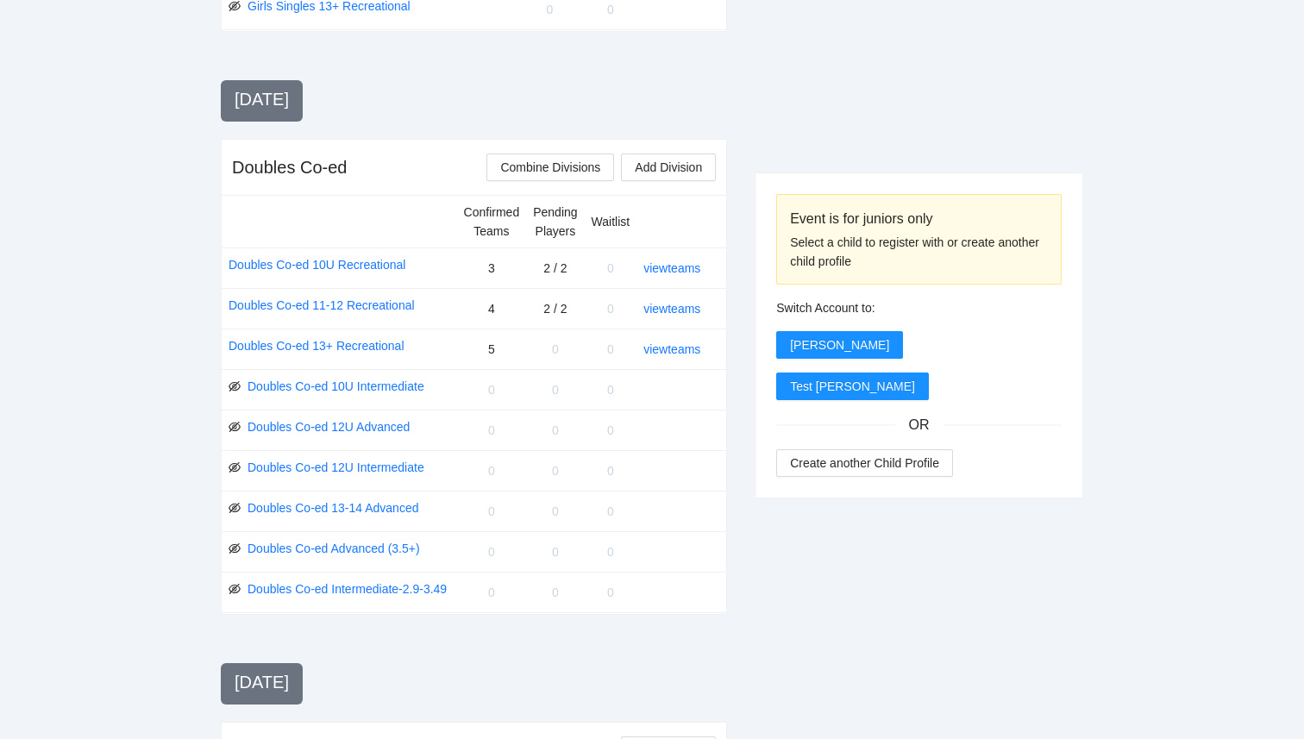
scroll to position [1532, 0]
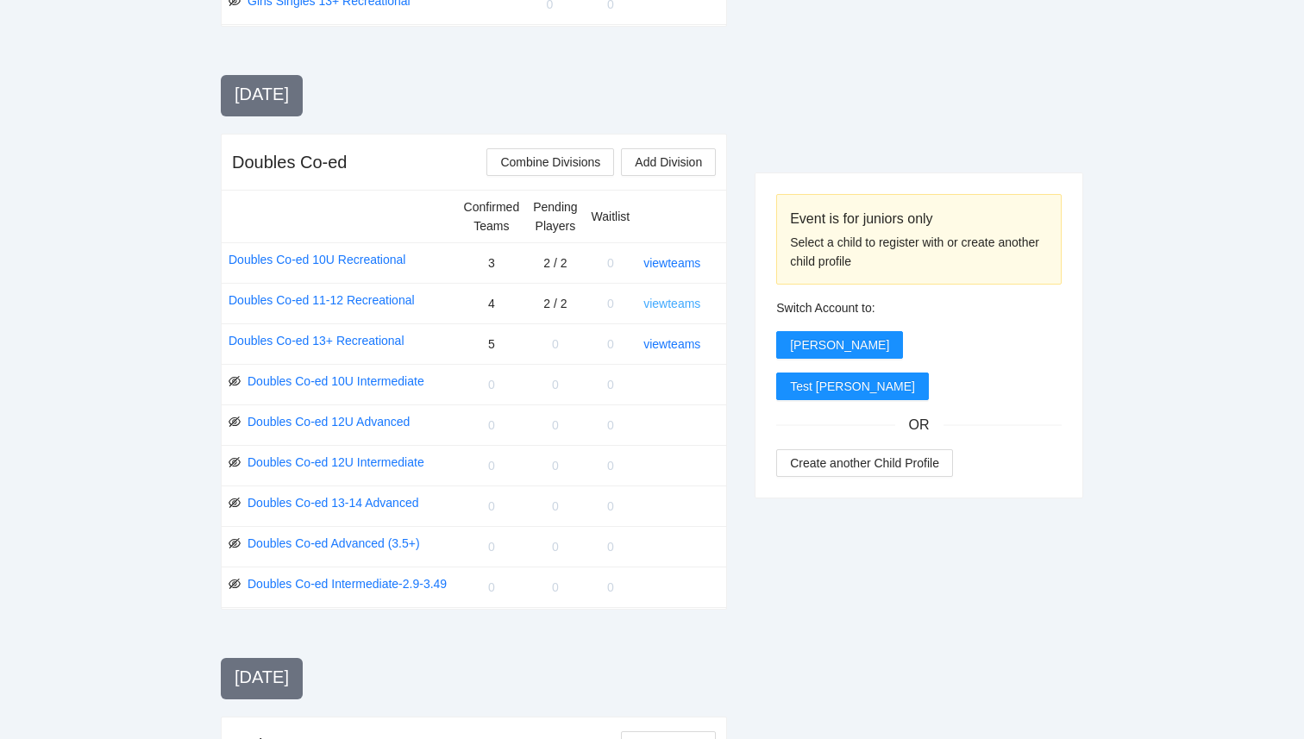
click at [678, 302] on link "view teams" at bounding box center [672, 304] width 57 height 14
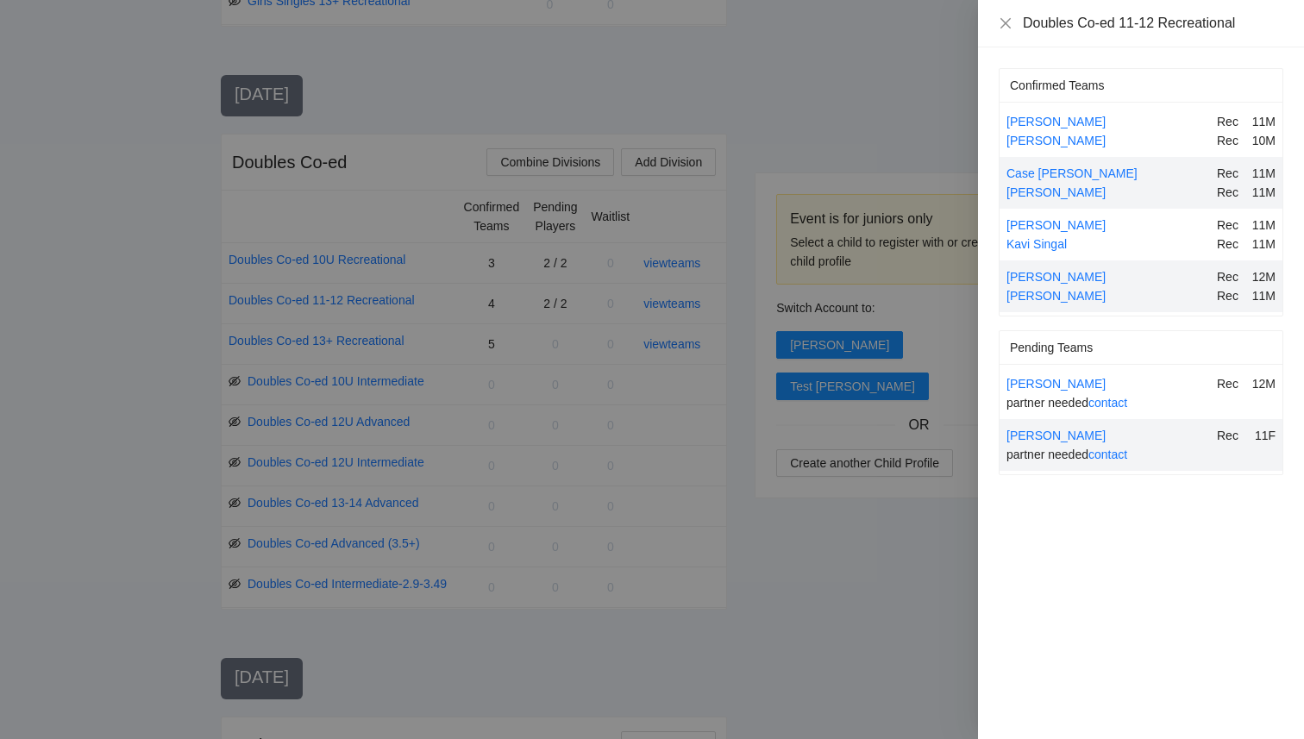
click at [863, 123] on div at bounding box center [652, 369] width 1304 height 739
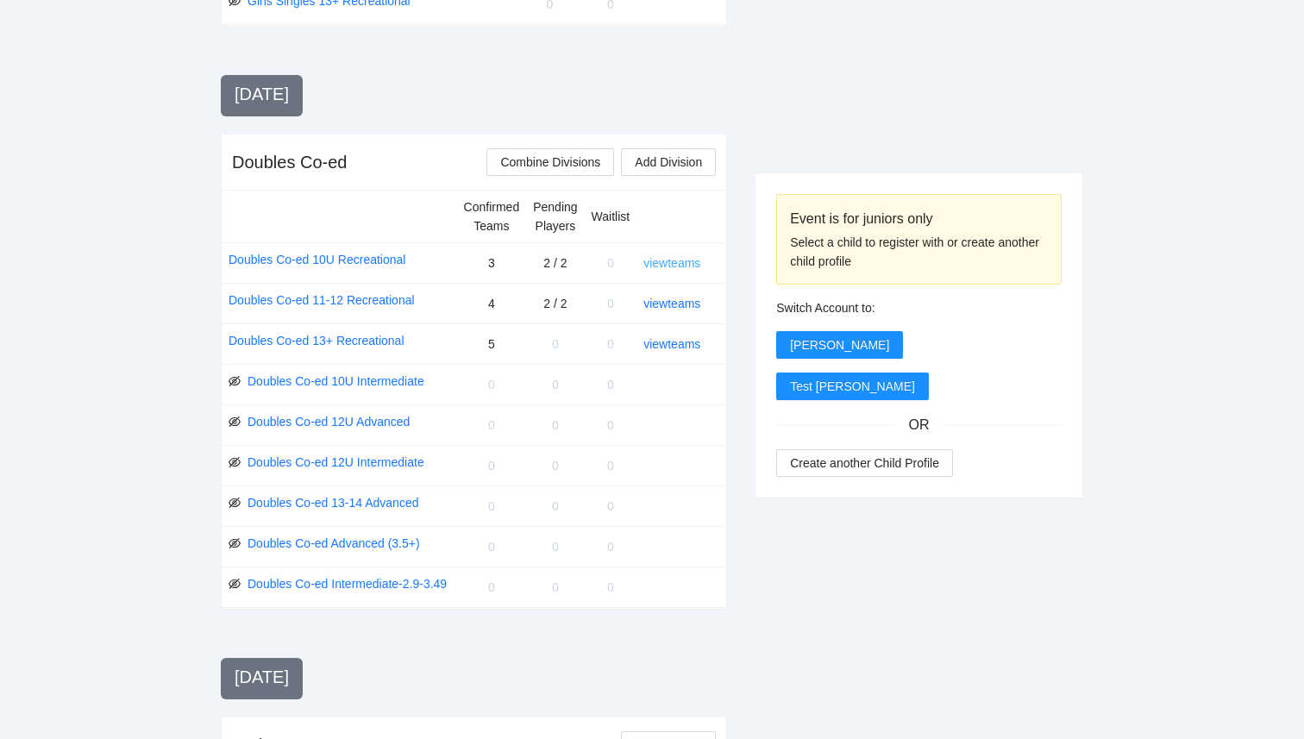
click at [685, 266] on link "view teams" at bounding box center [672, 263] width 57 height 14
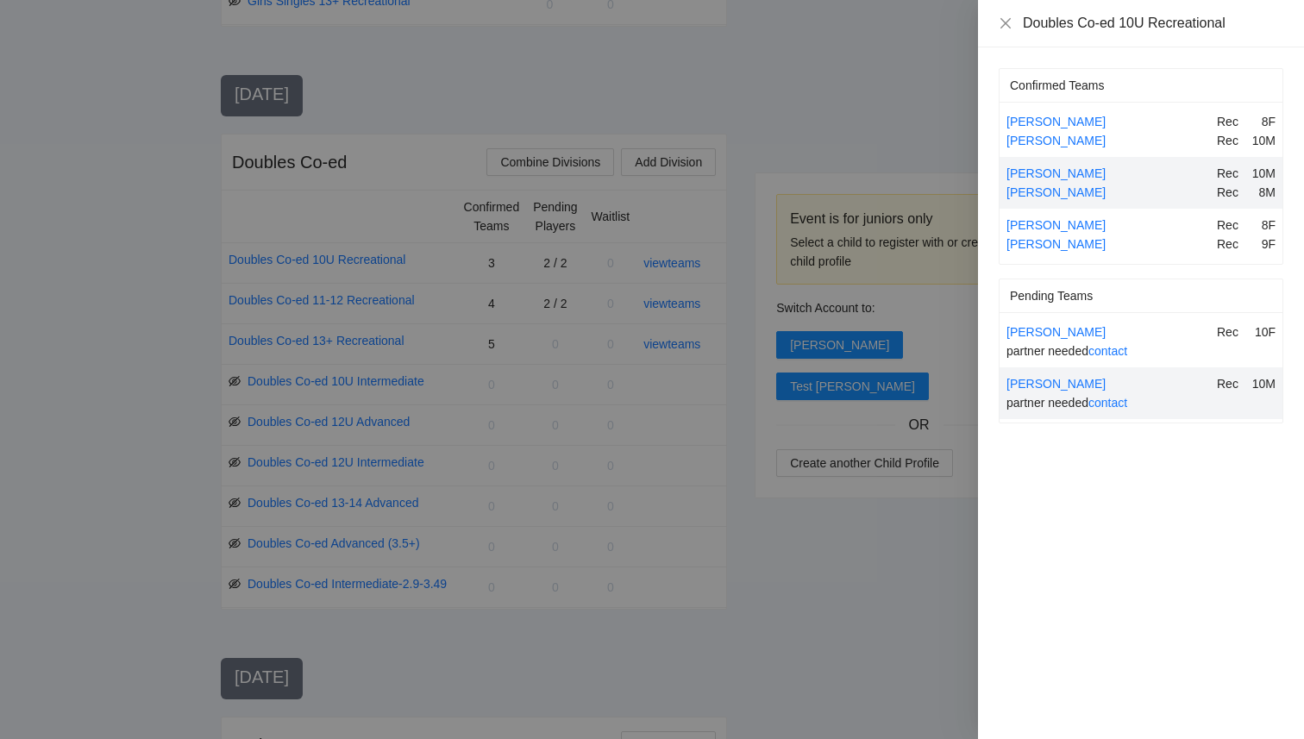
click at [867, 163] on div at bounding box center [652, 369] width 1304 height 739
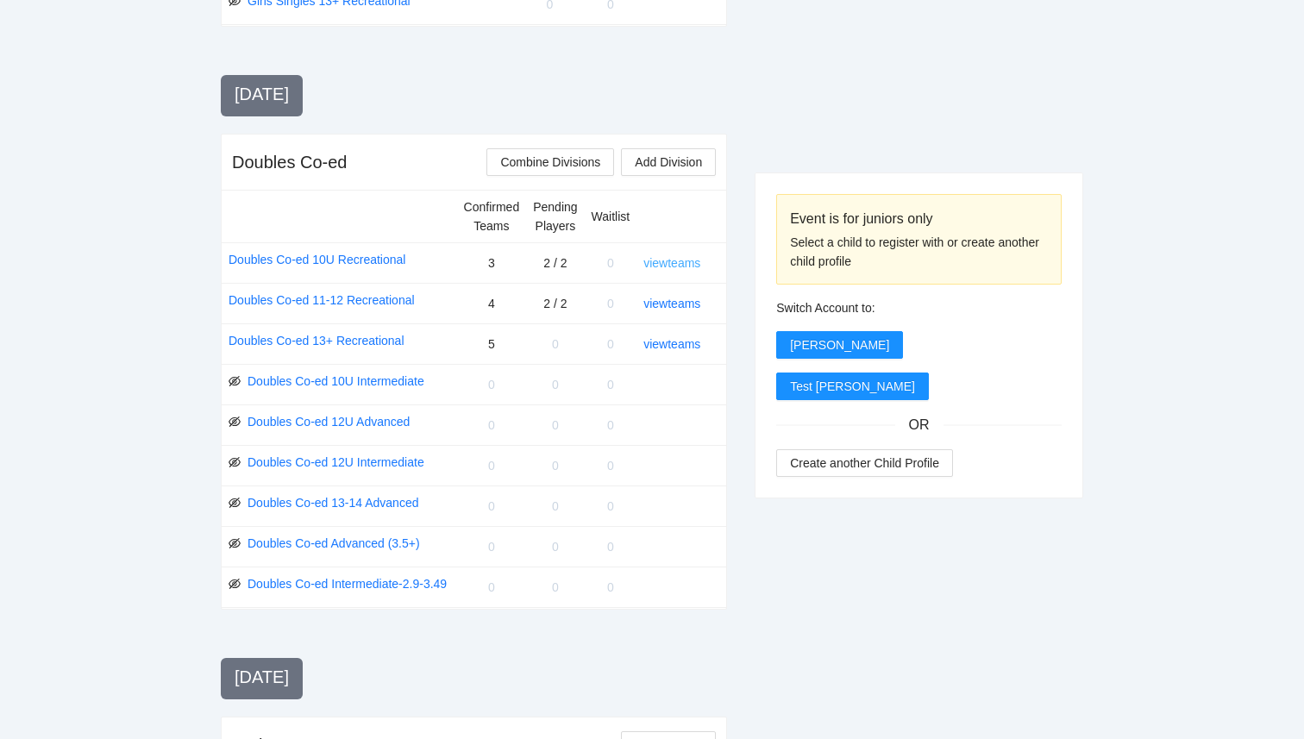
click at [692, 267] on link "view teams" at bounding box center [672, 263] width 57 height 14
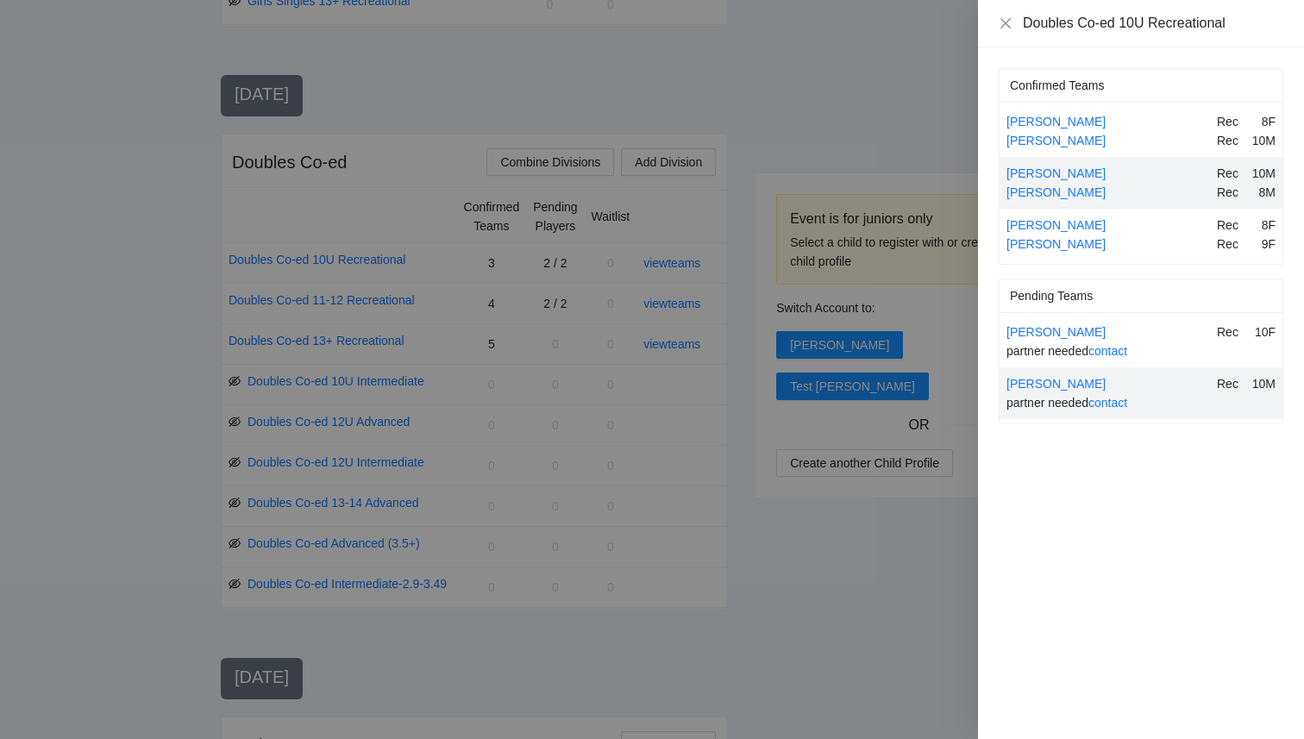
click at [865, 126] on div at bounding box center [652, 369] width 1304 height 739
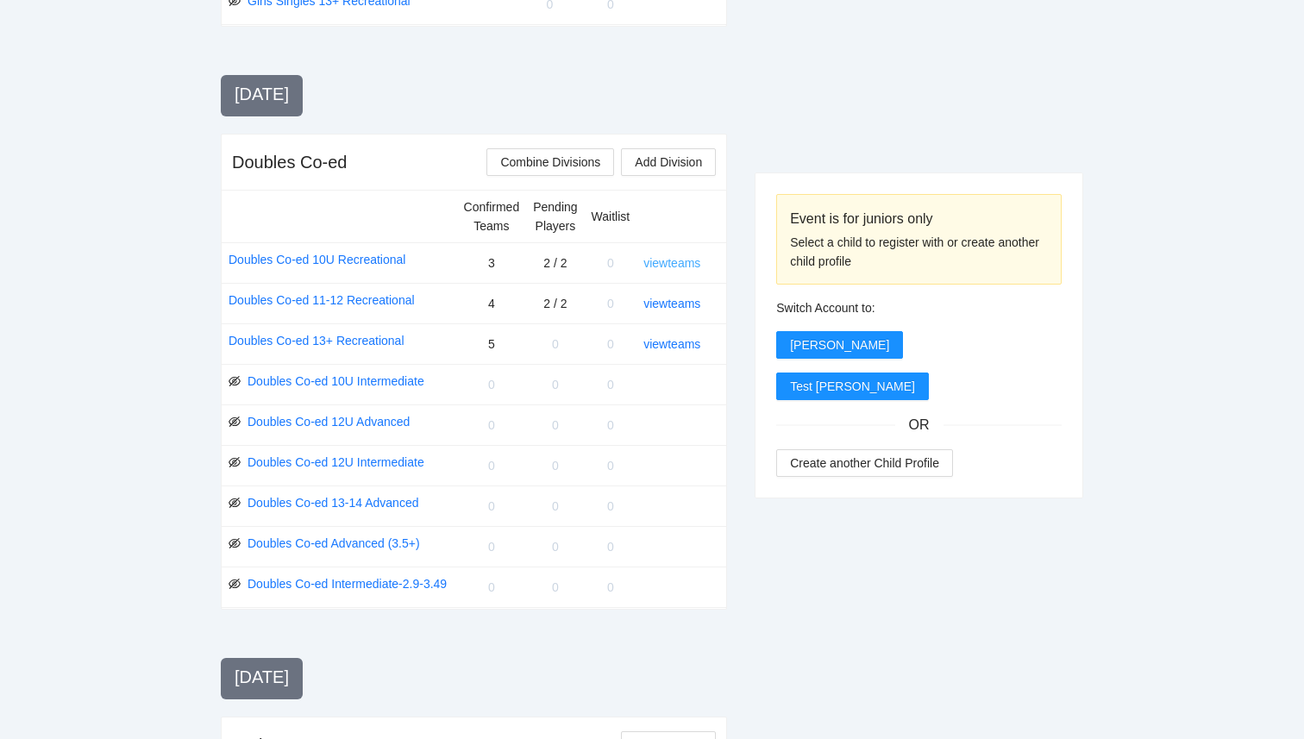
click at [654, 261] on link "view teams" at bounding box center [672, 263] width 57 height 14
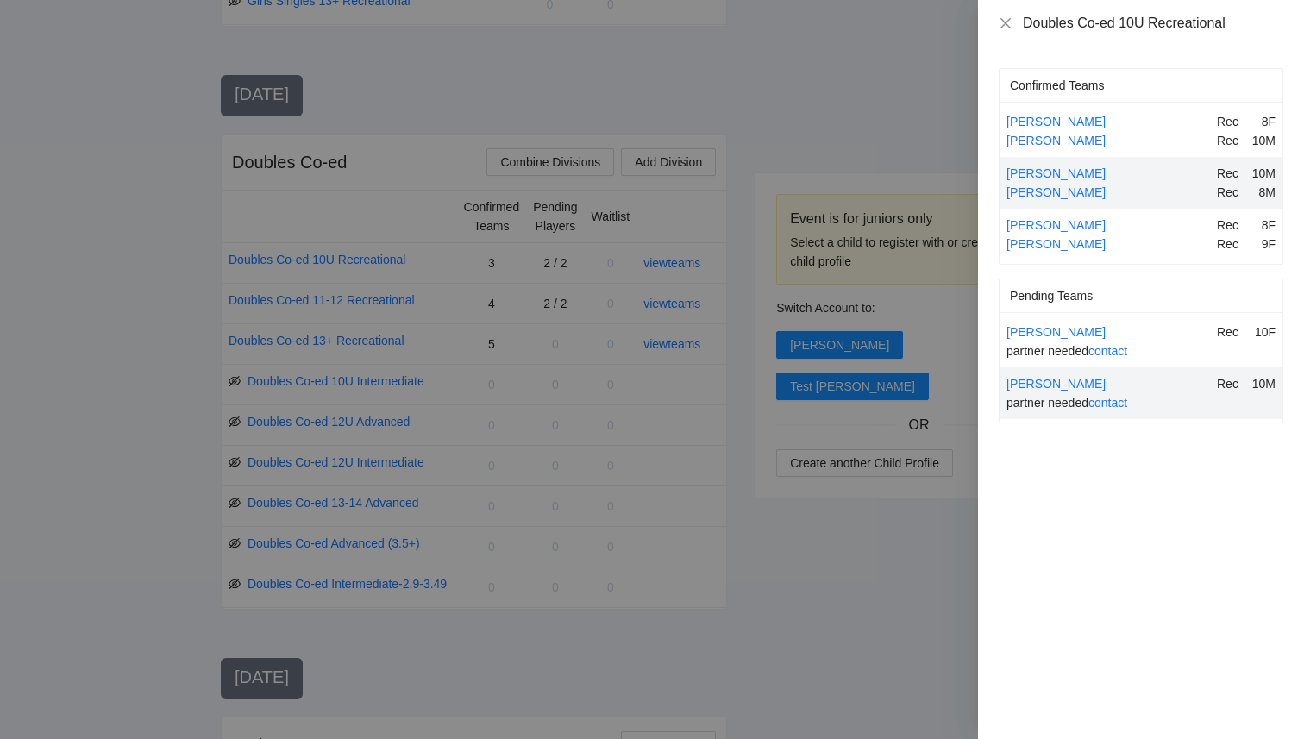
click at [811, 157] on div at bounding box center [652, 369] width 1304 height 739
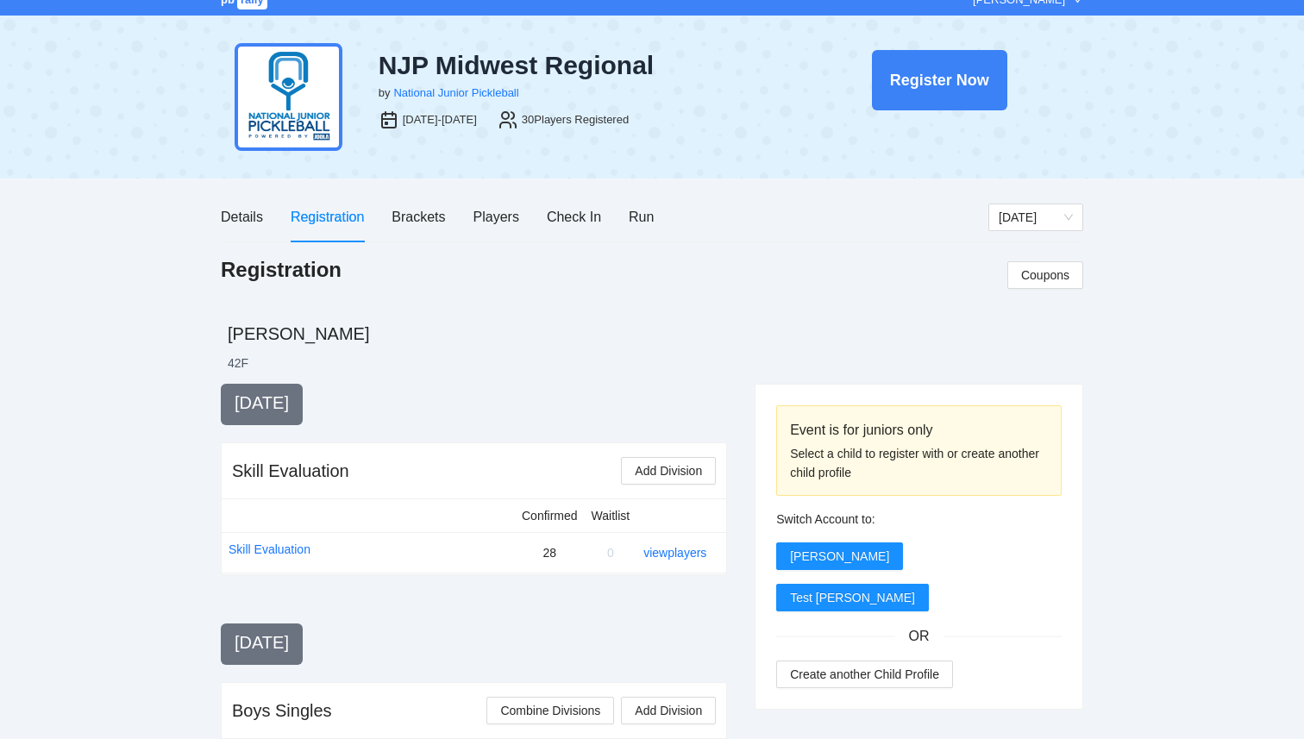
scroll to position [0, 0]
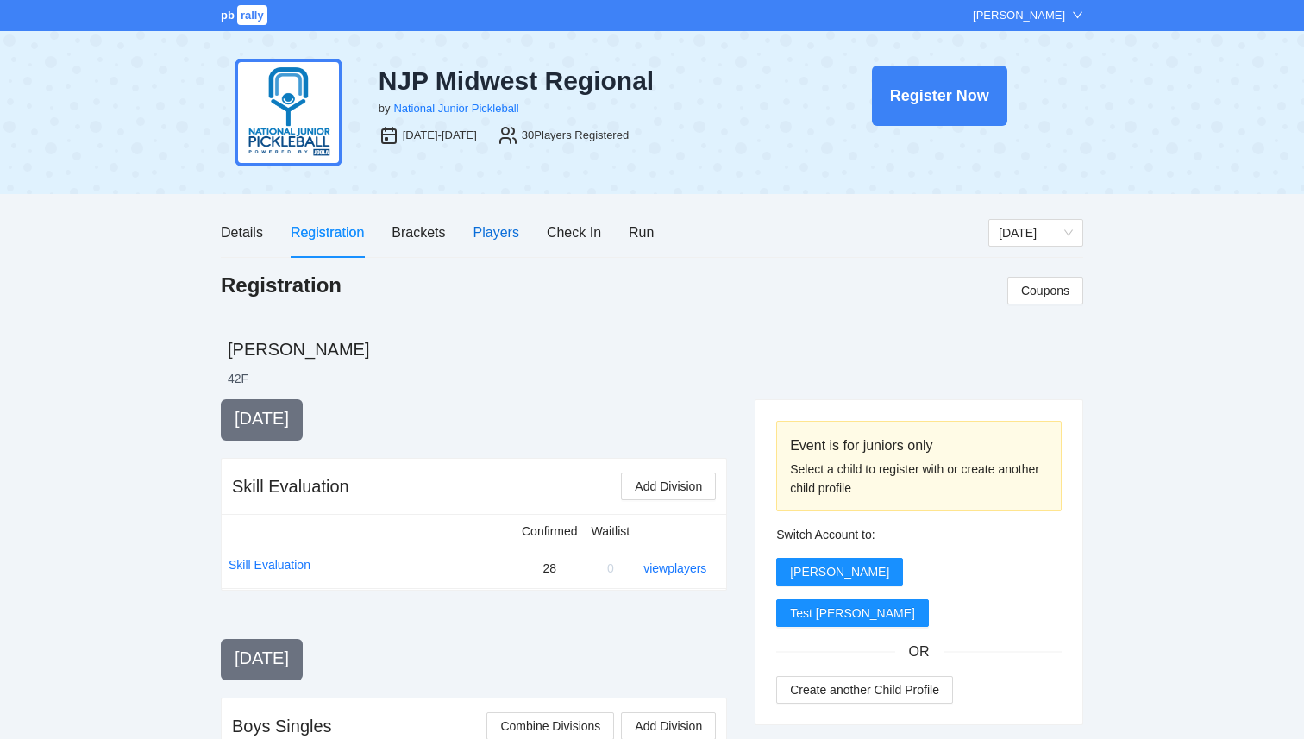
click at [504, 237] on div "Players" at bounding box center [497, 233] width 46 height 22
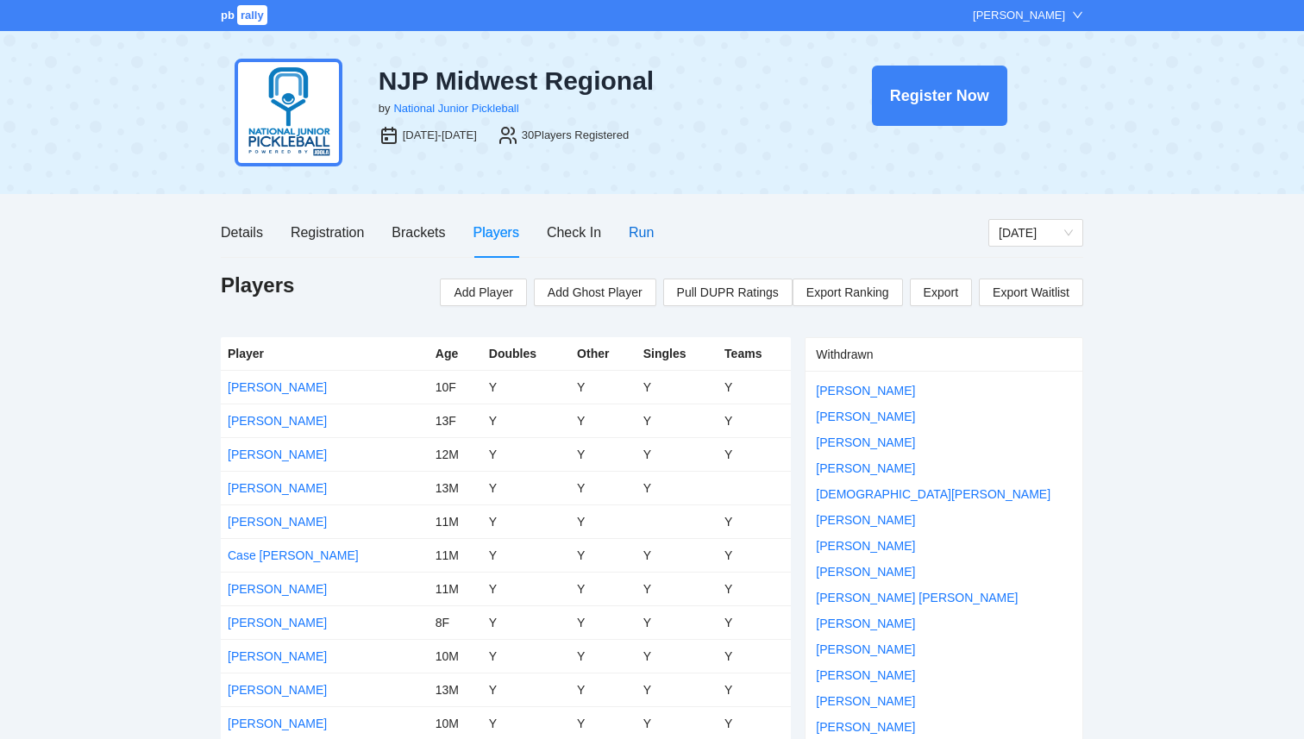
click at [650, 228] on div "Run" at bounding box center [641, 233] width 25 height 22
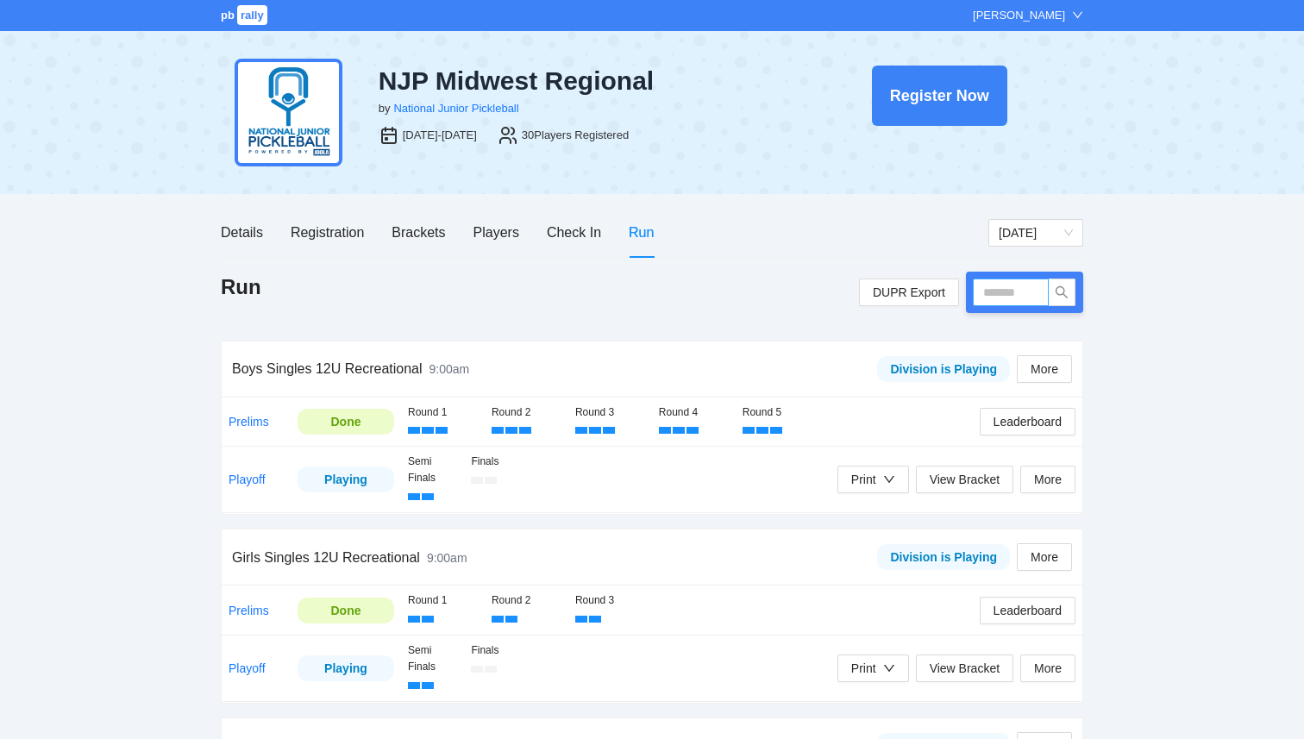
click at [1009, 292] on input "text" at bounding box center [1011, 293] width 76 height 28
type input "****"
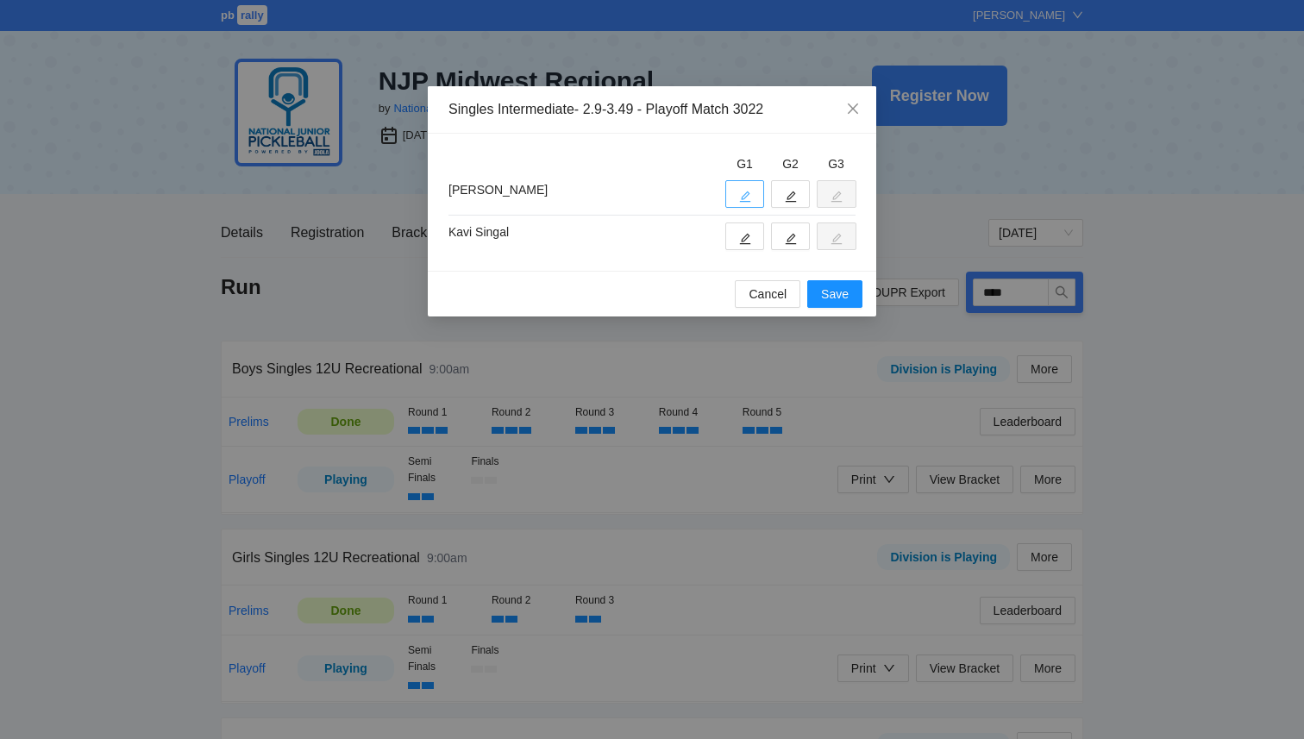
click at [733, 191] on button "button" at bounding box center [745, 194] width 39 height 28
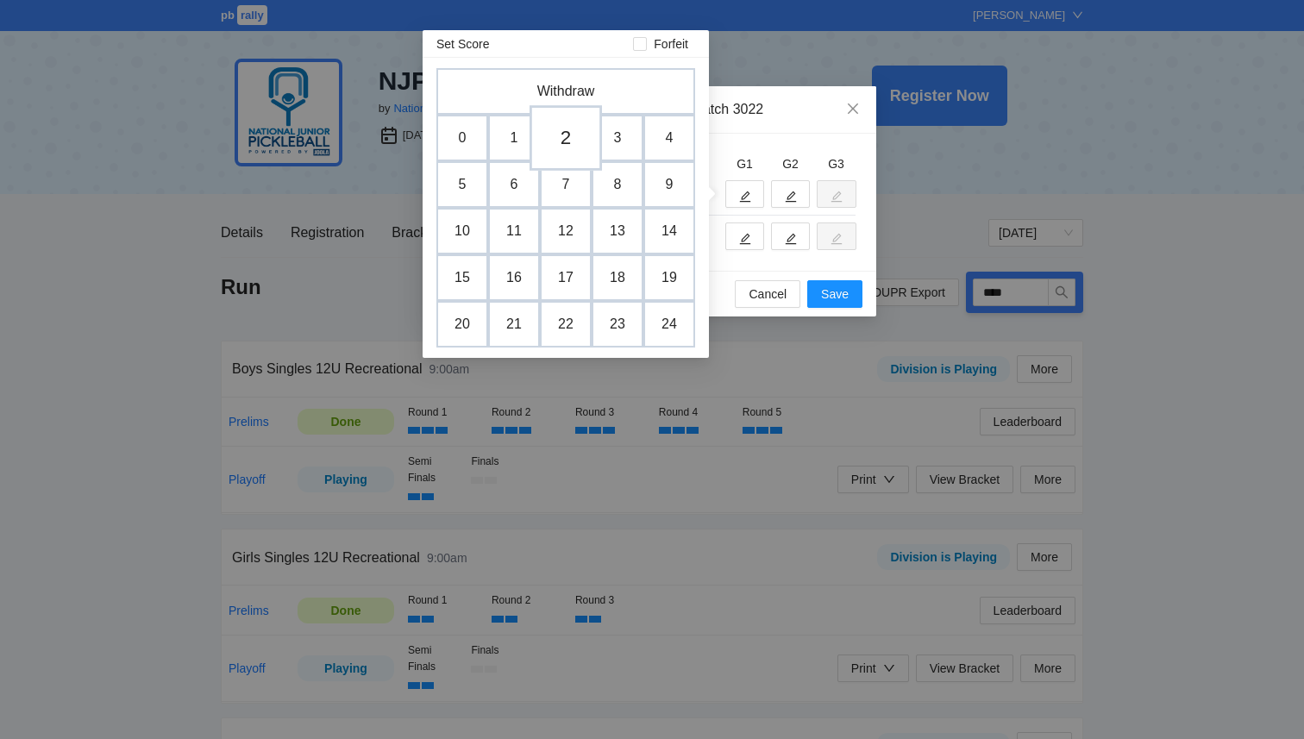
click at [557, 130] on td "2" at bounding box center [566, 138] width 72 height 66
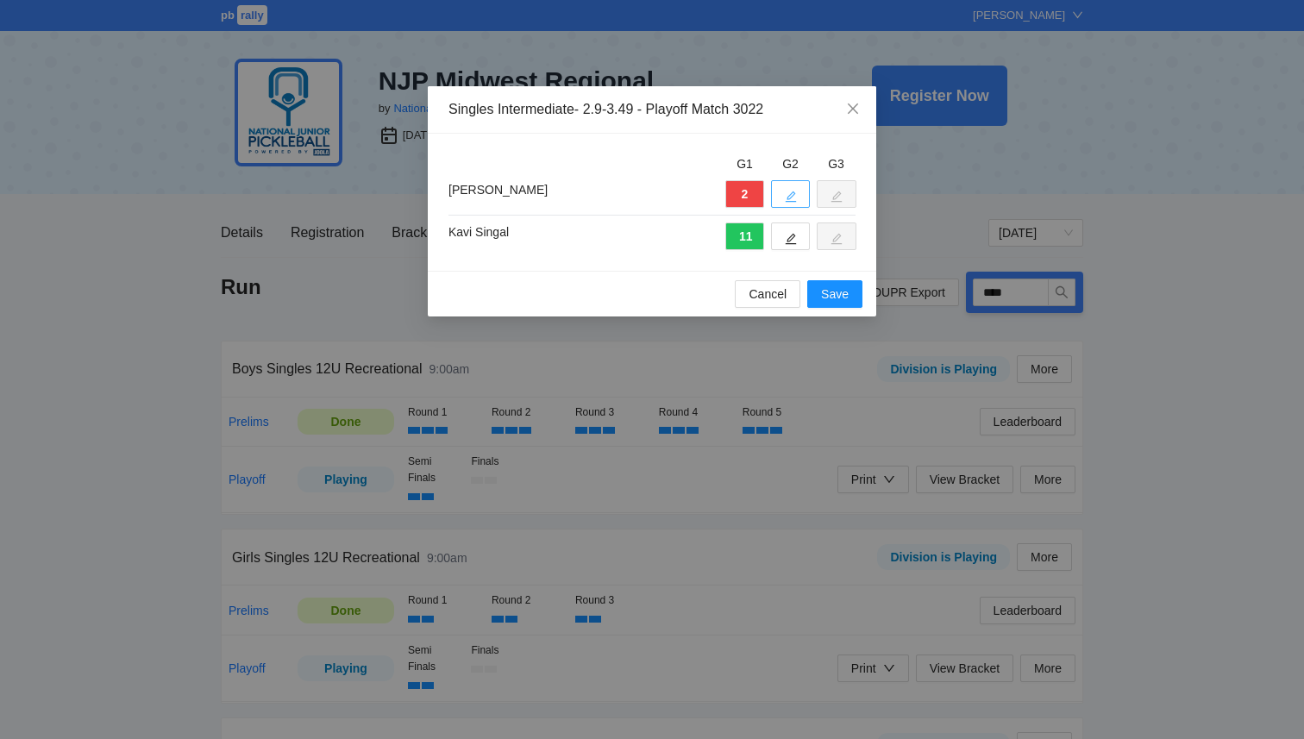
click at [785, 198] on icon "edit" at bounding box center [791, 197] width 12 height 12
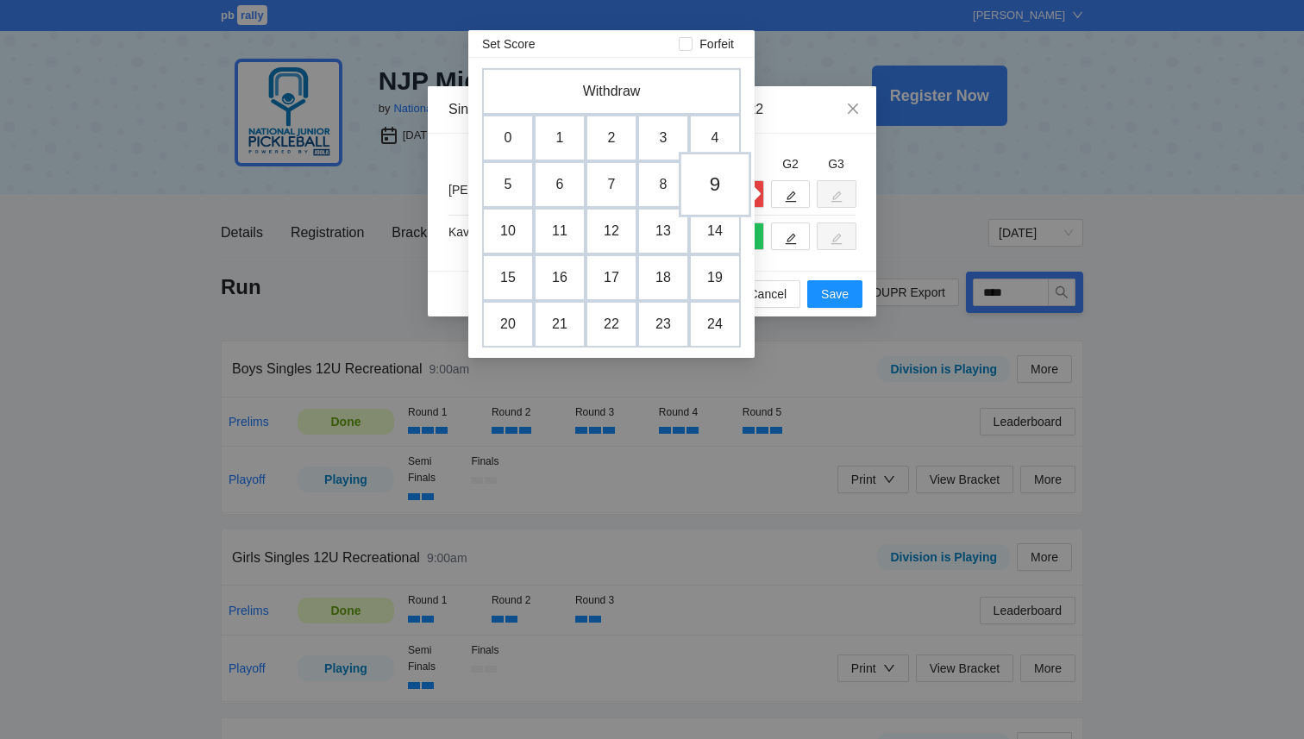
click at [728, 182] on td "9" at bounding box center [715, 185] width 72 height 66
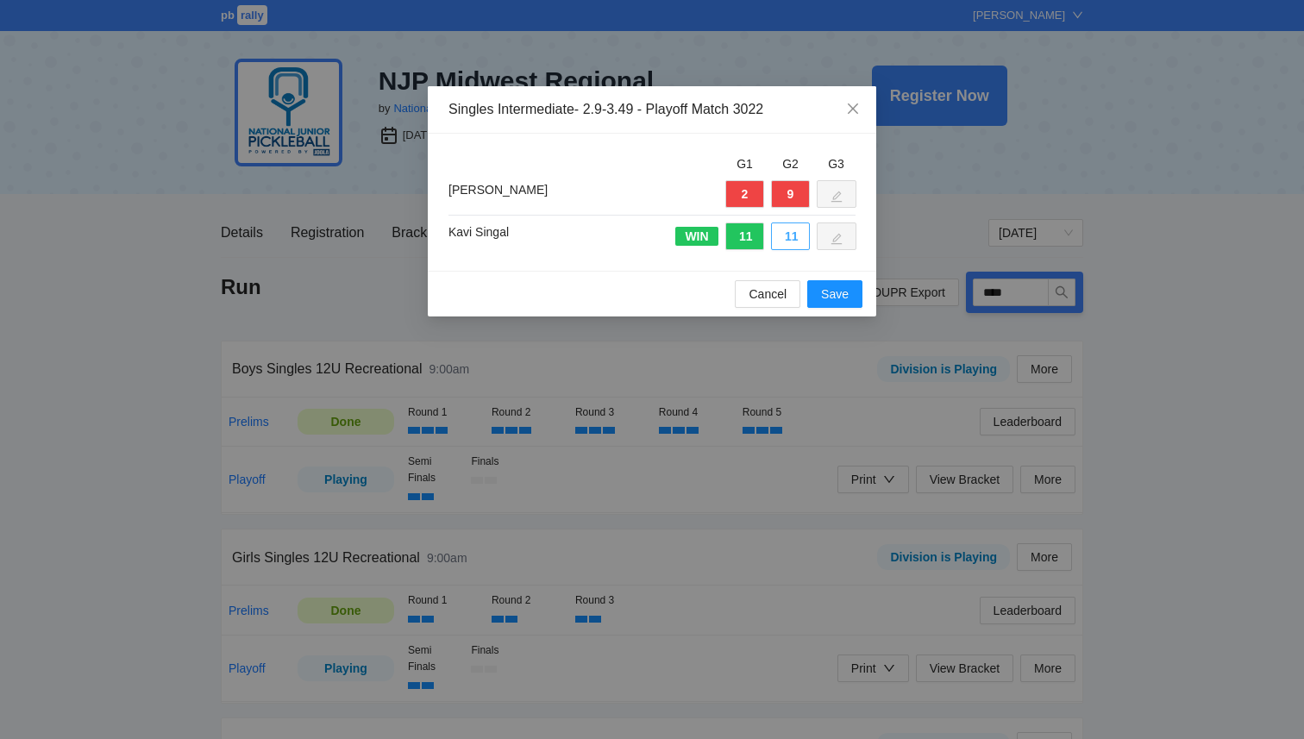
click at [789, 238] on button "11" at bounding box center [790, 237] width 39 height 28
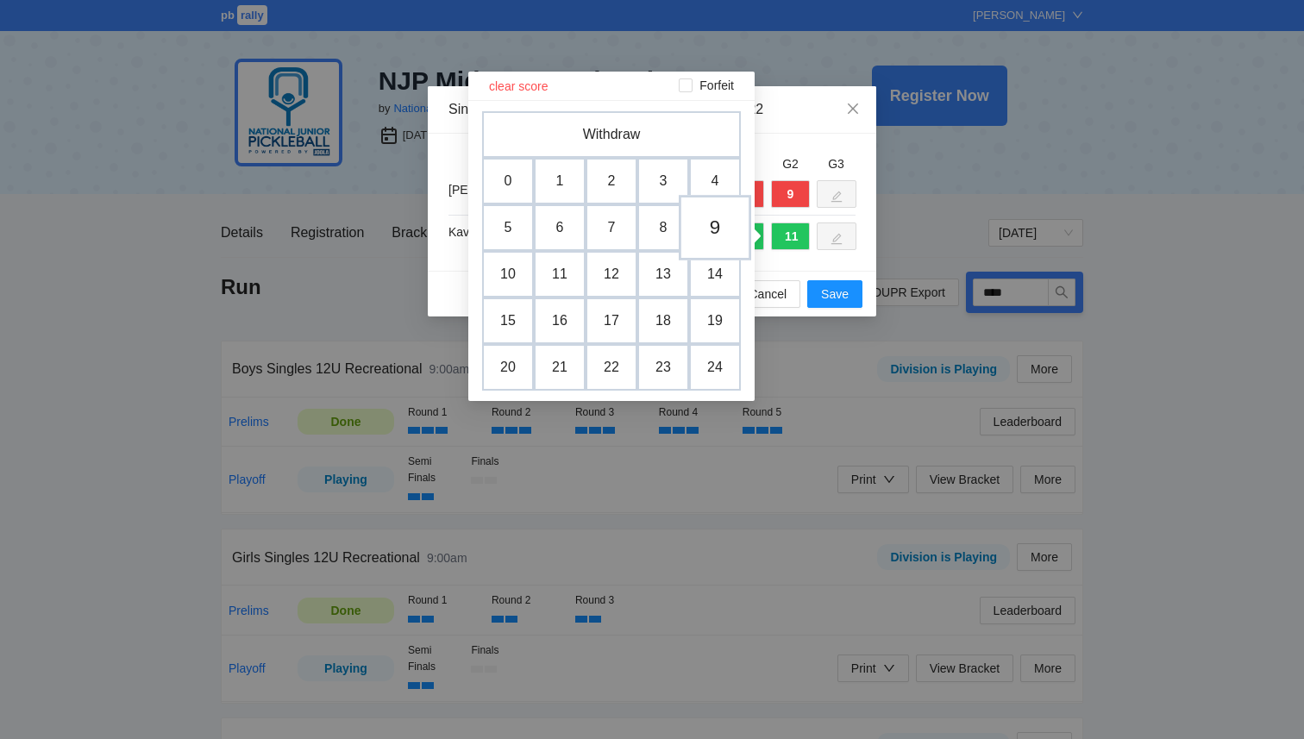
click at [722, 218] on td "9" at bounding box center [715, 228] width 72 height 66
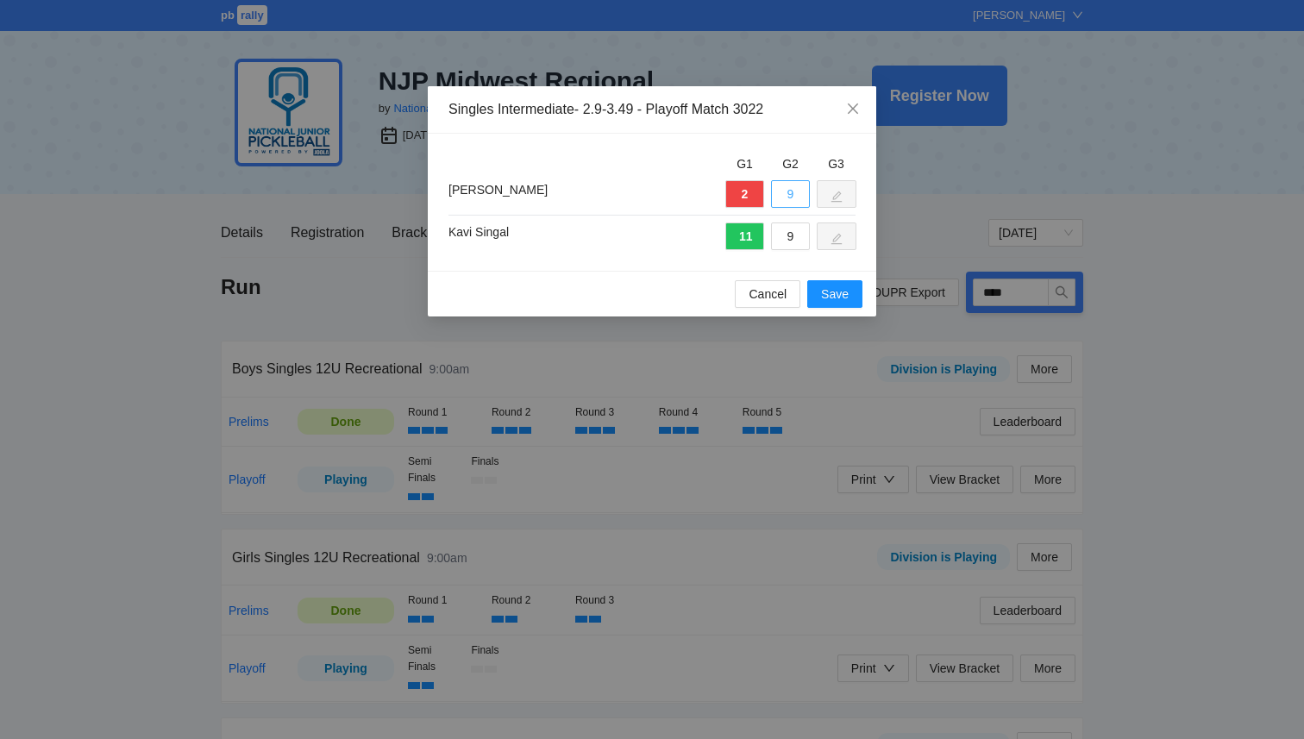
click at [792, 190] on button "9" at bounding box center [790, 194] width 39 height 28
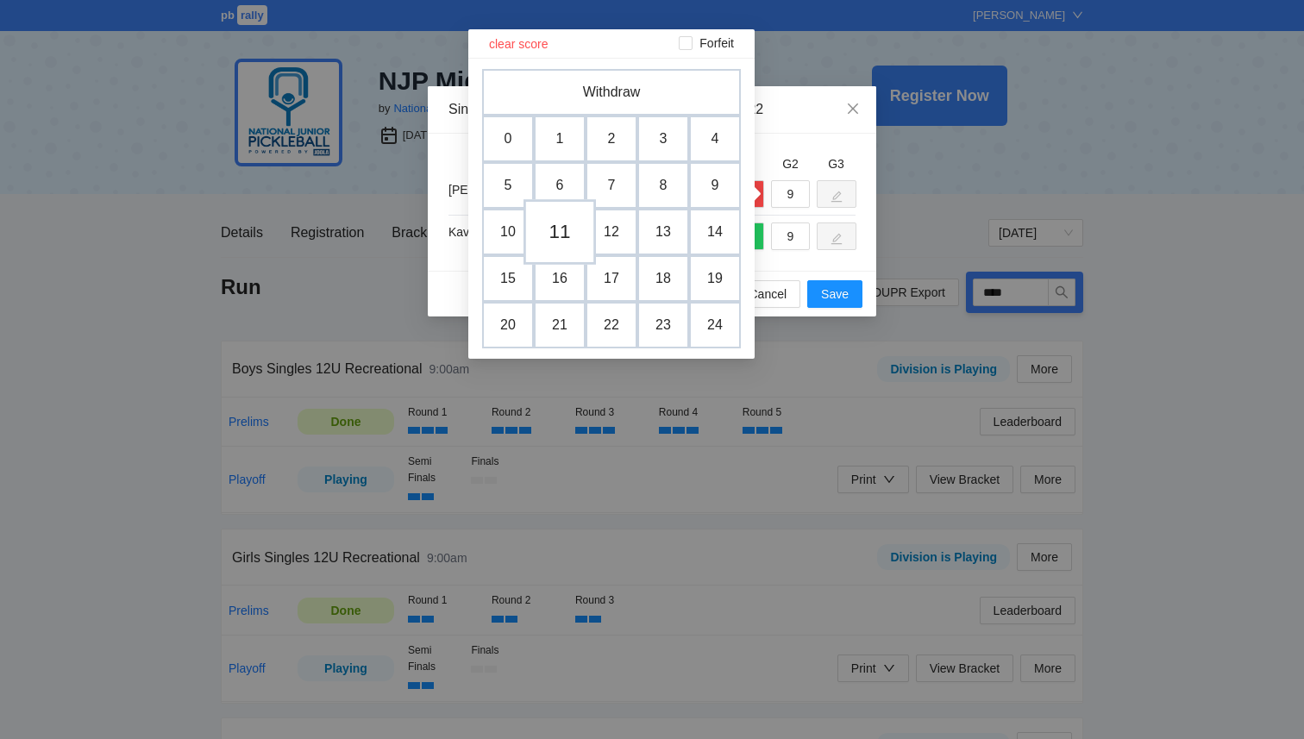
click at [562, 237] on td "11" at bounding box center [560, 232] width 72 height 66
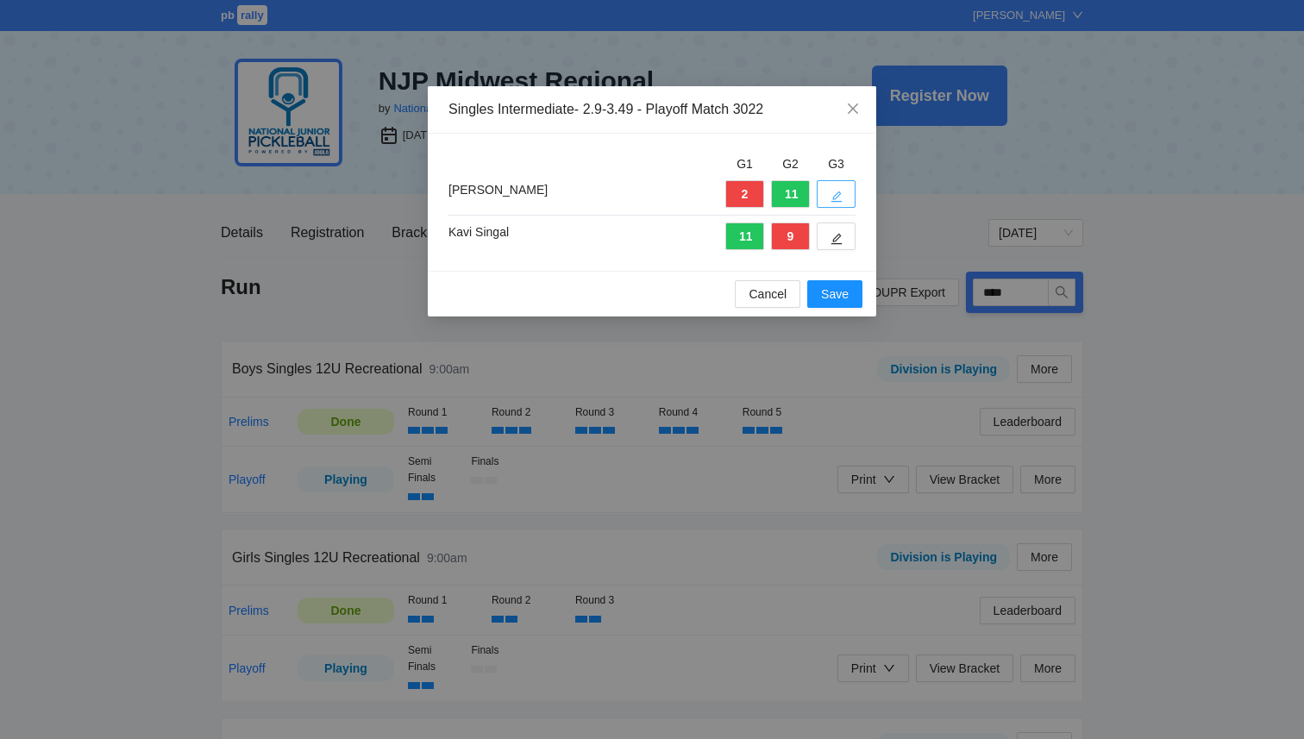
click at [839, 192] on icon "edit" at bounding box center [837, 197] width 11 height 11
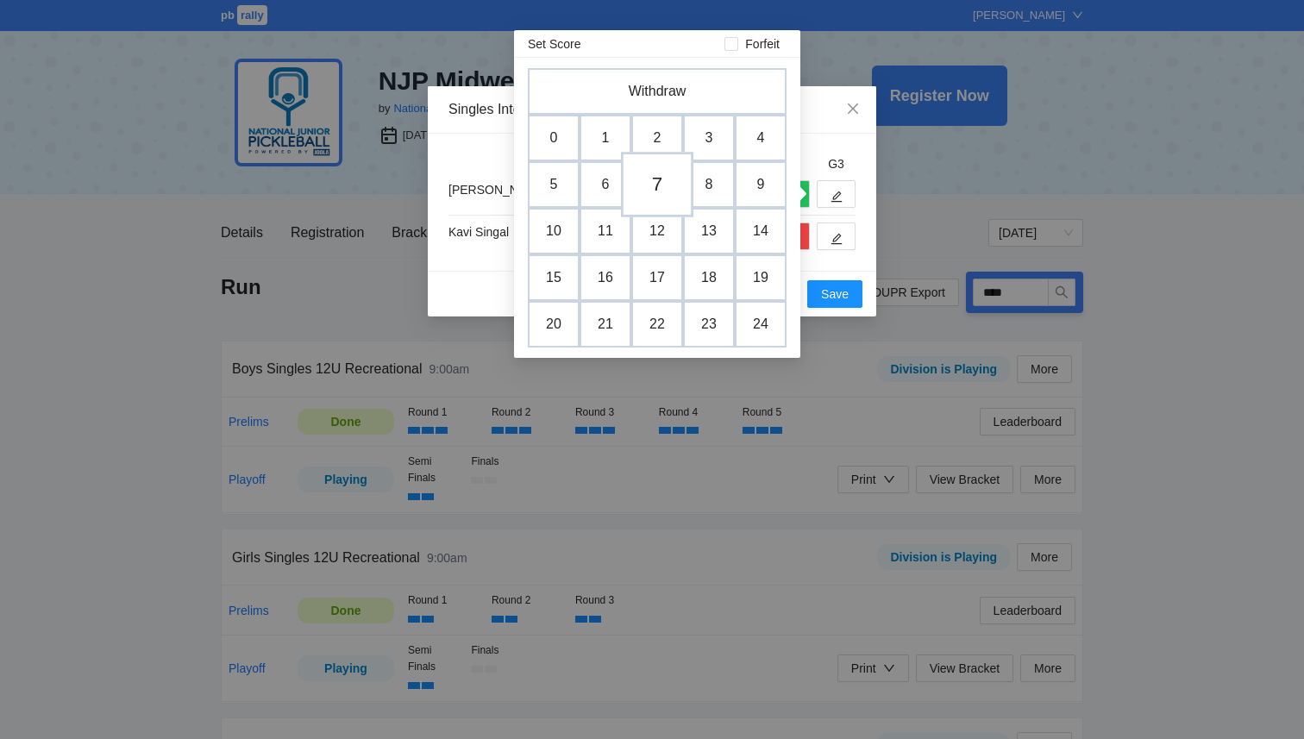
click at [657, 190] on td "7" at bounding box center [657, 185] width 72 height 66
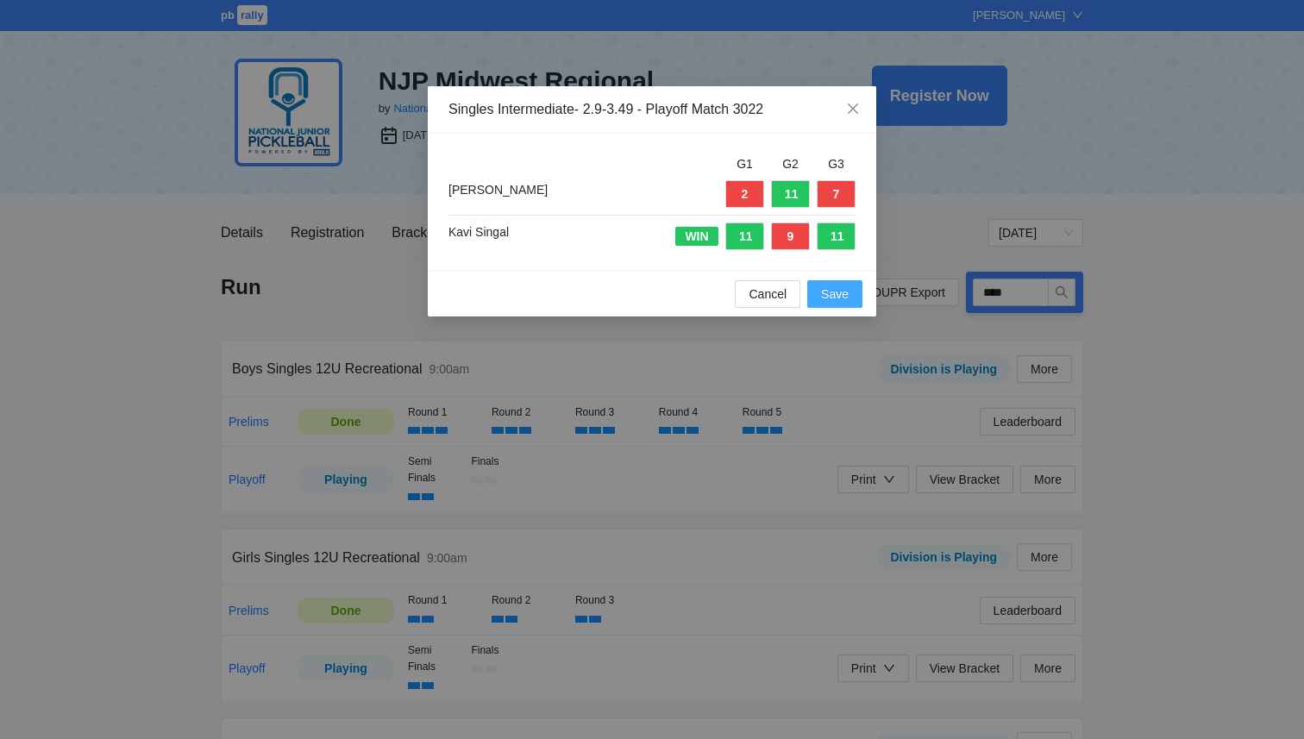
click at [837, 294] on span "Save" at bounding box center [835, 294] width 28 height 19
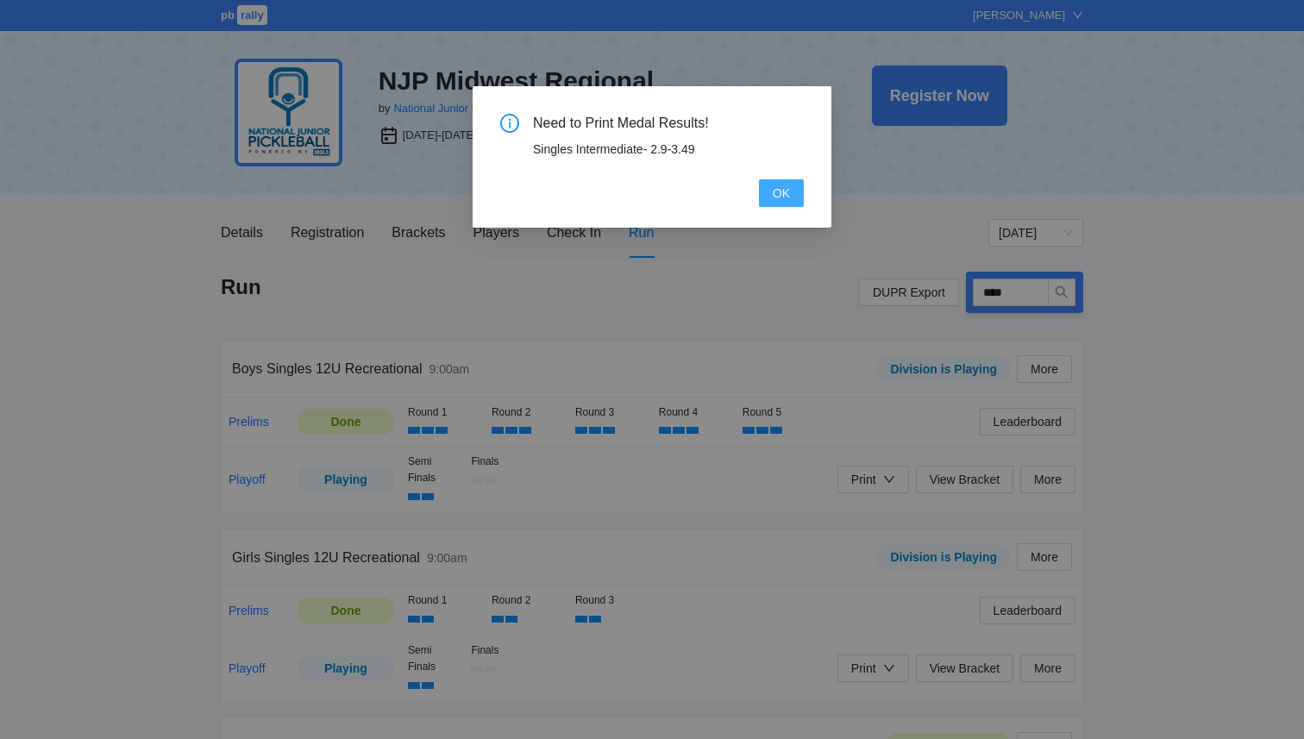
click at [781, 191] on span "OK" at bounding box center [781, 193] width 17 height 19
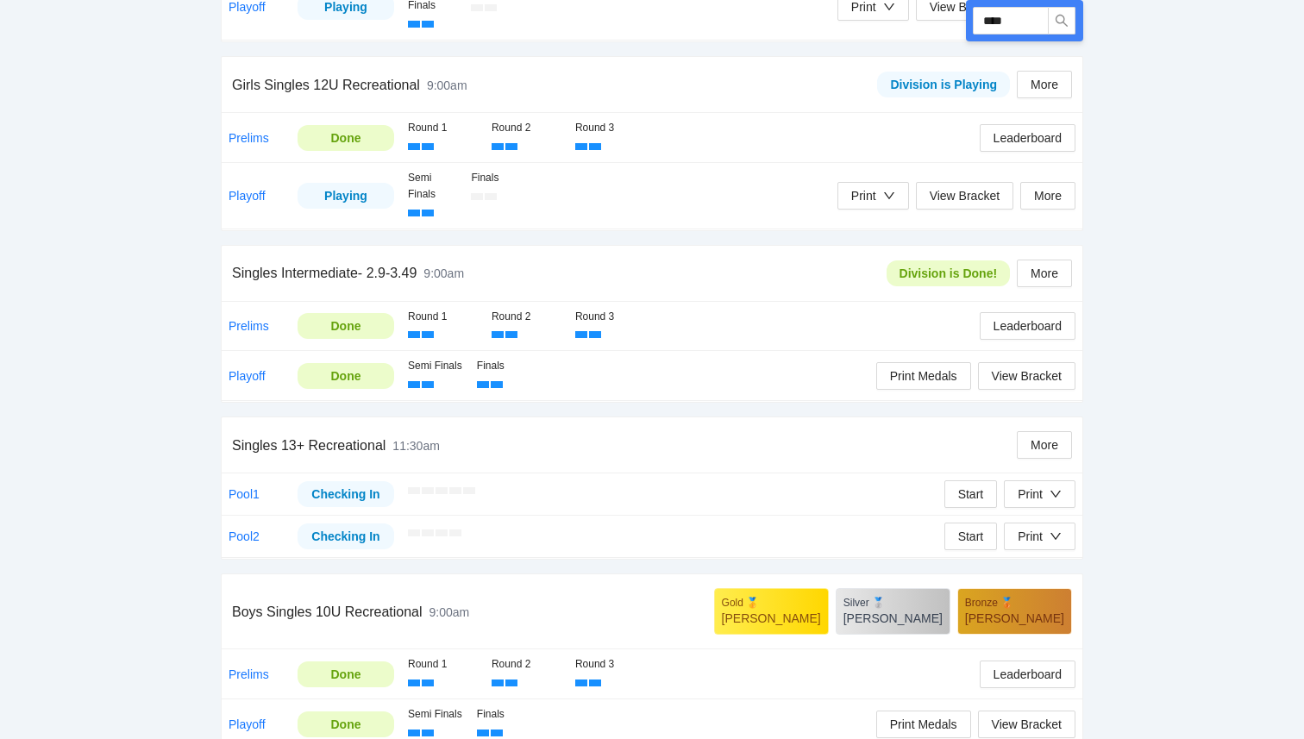
scroll to position [465, 0]
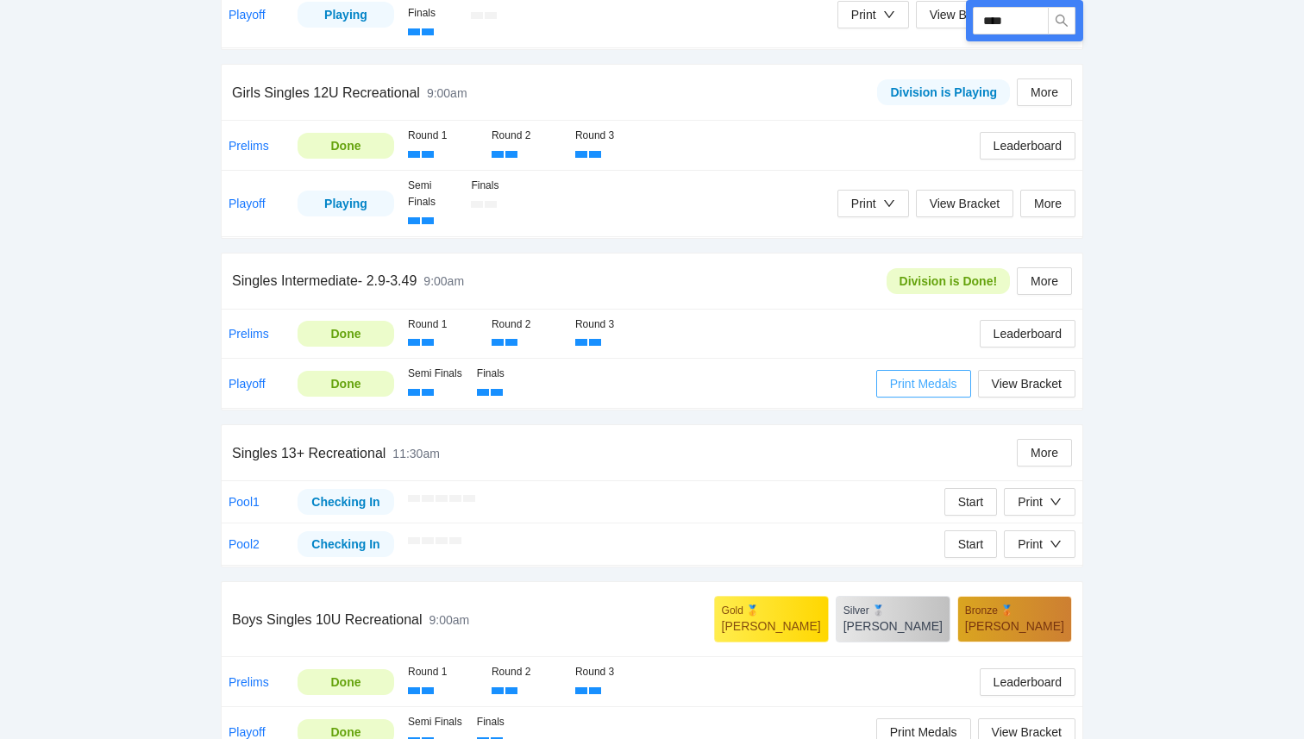
click at [926, 381] on span "Print Medals" at bounding box center [923, 383] width 67 height 19
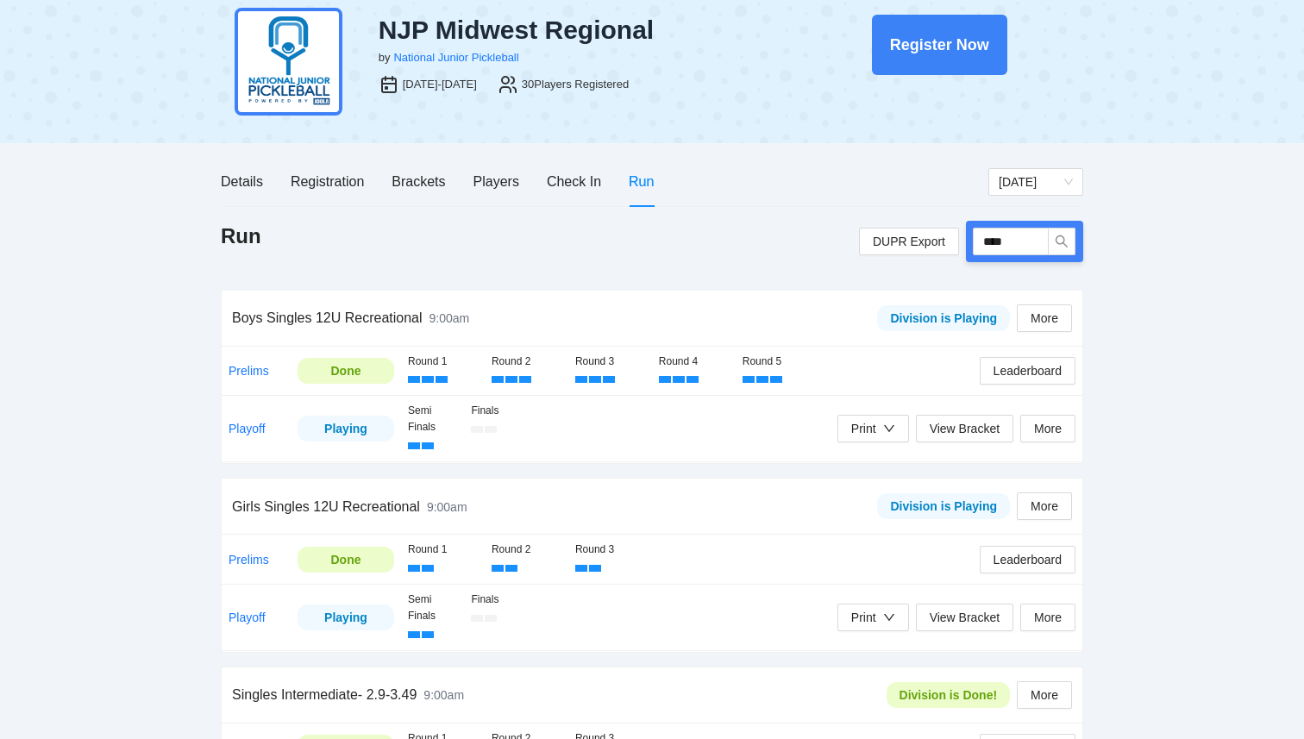
scroll to position [0, 0]
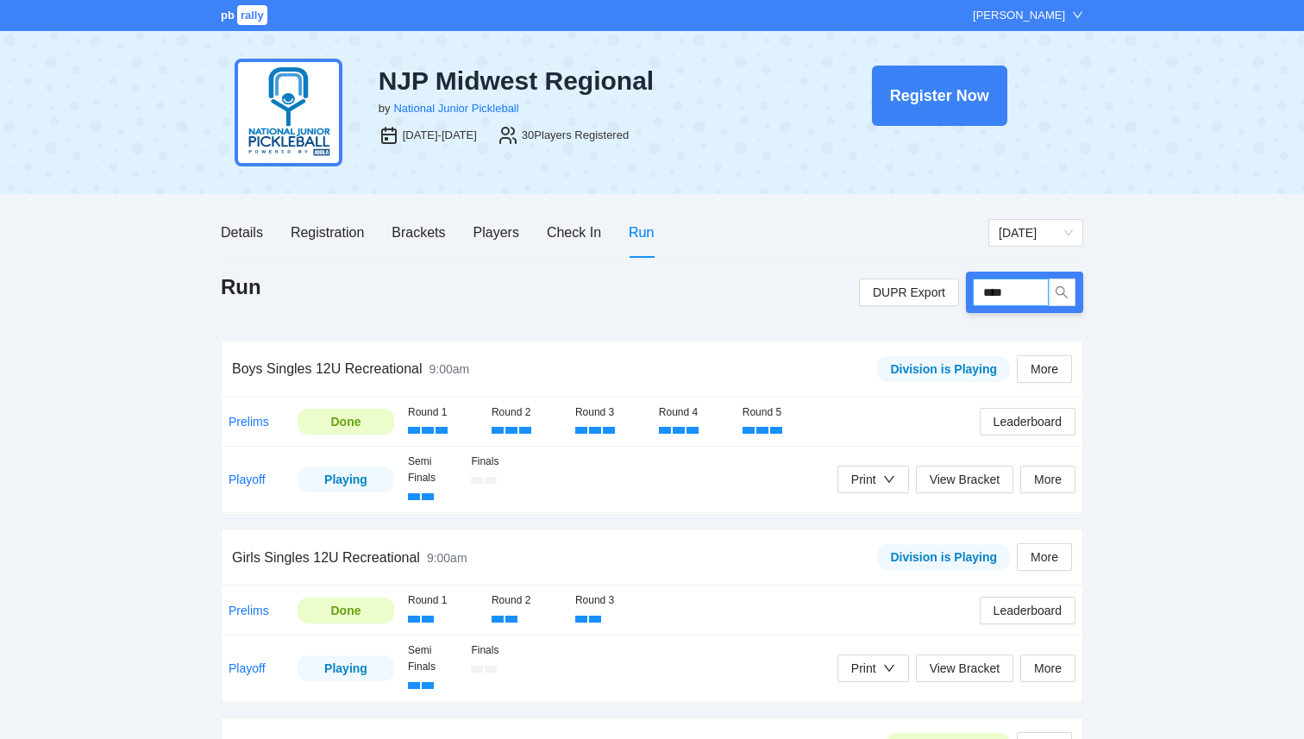
drag, startPoint x: 1011, startPoint y: 298, endPoint x: 915, endPoint y: 261, distance: 102.7
click at [918, 262] on div "Details Registration Brackets Players Check In Run Friday Run DUPR Export **** …" at bounding box center [652, 723] width 863 height 1030
type input "****"
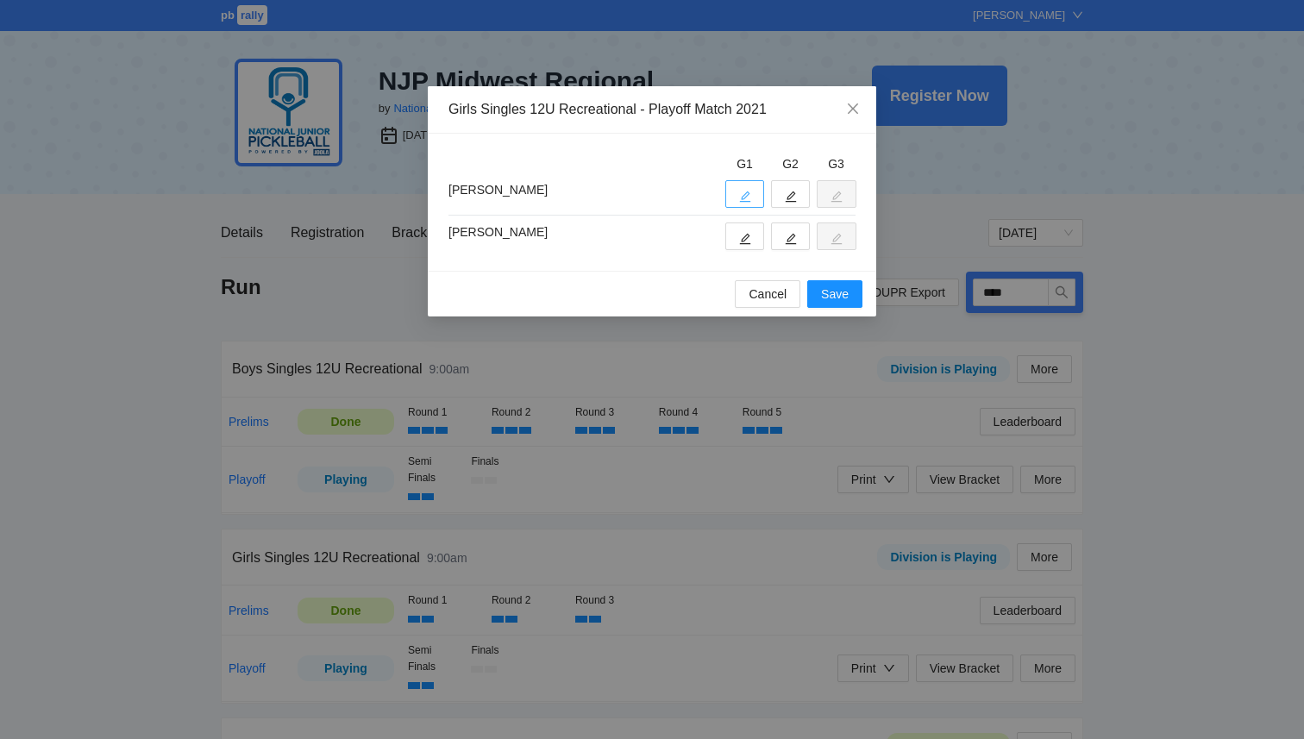
click at [751, 191] on button "button" at bounding box center [745, 194] width 39 height 28
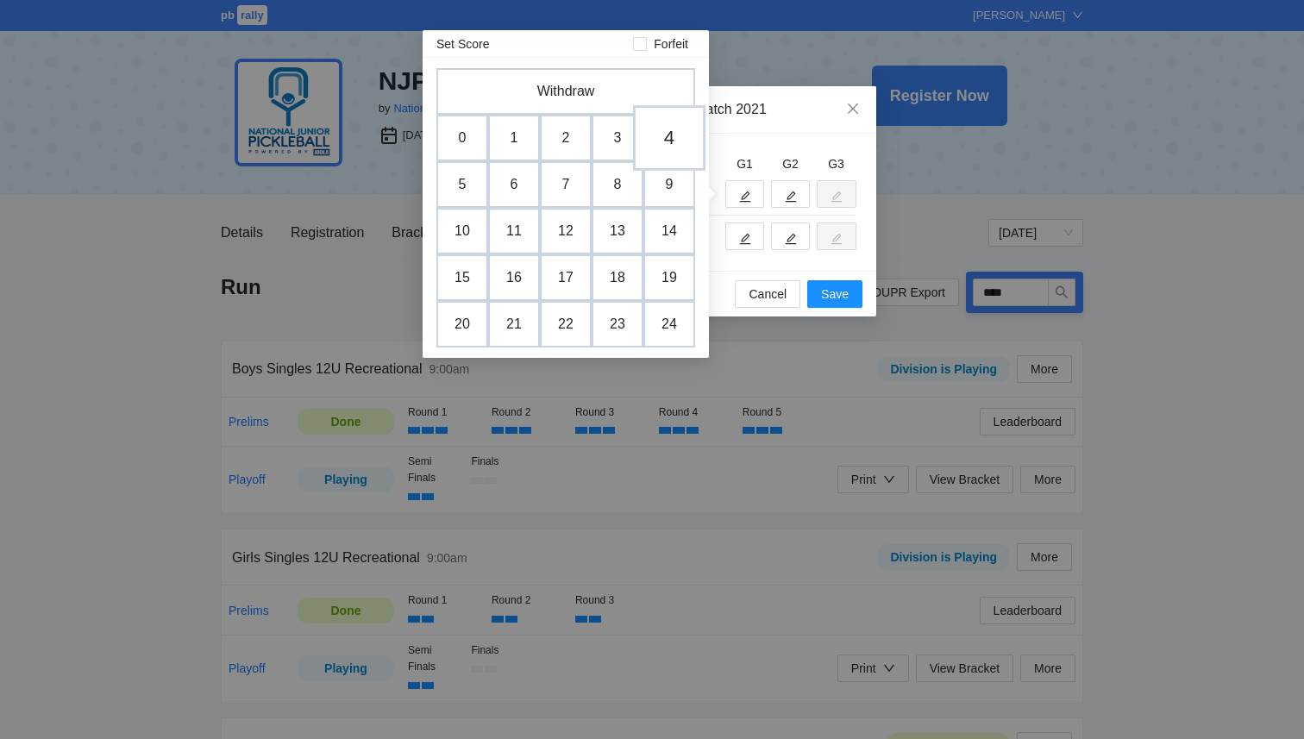
click at [668, 145] on td "4" at bounding box center [669, 138] width 72 height 66
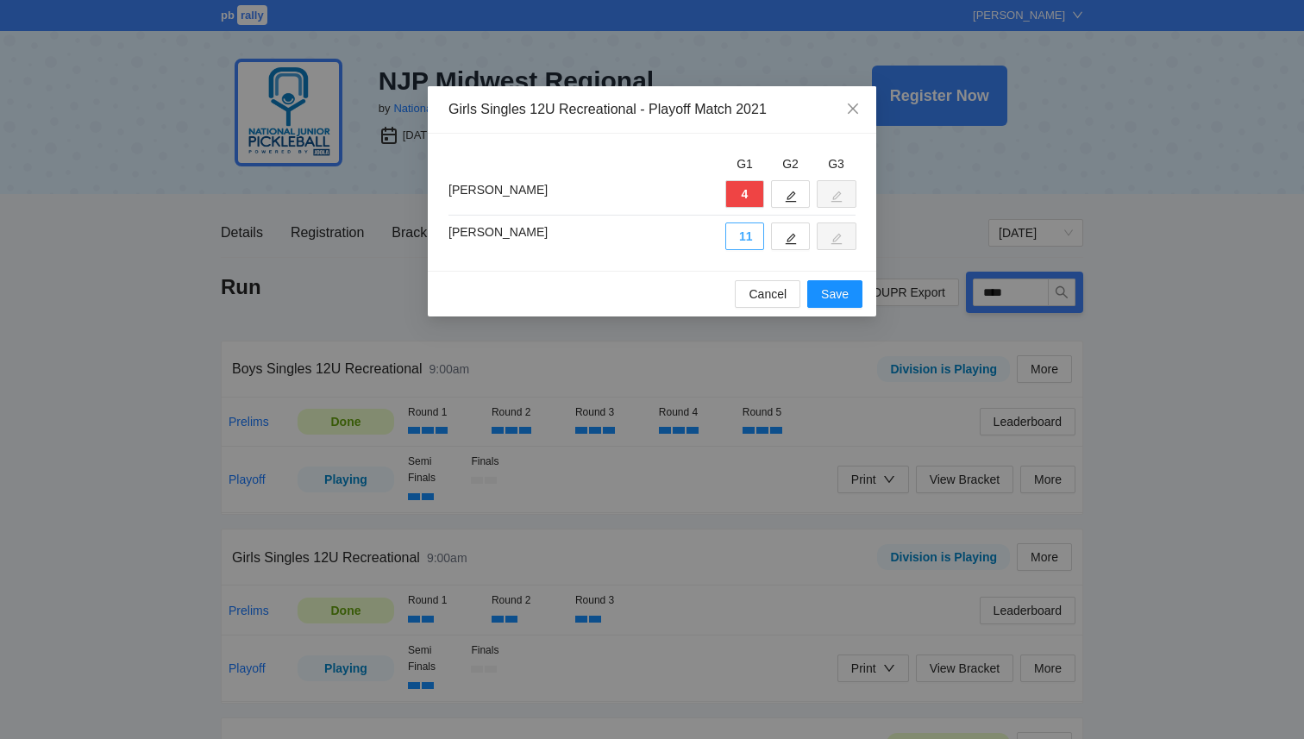
click at [743, 245] on button "11" at bounding box center [745, 237] width 39 height 28
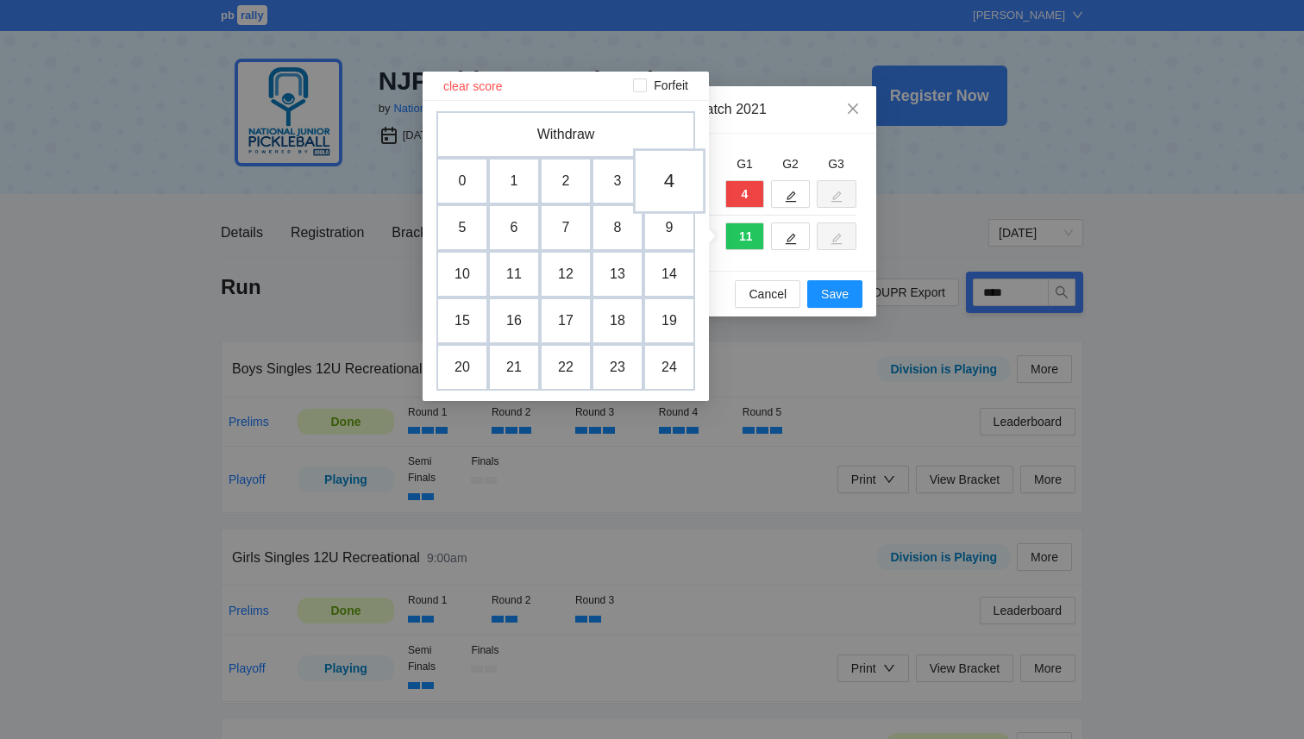
click at [674, 188] on td "4" at bounding box center [669, 181] width 72 height 66
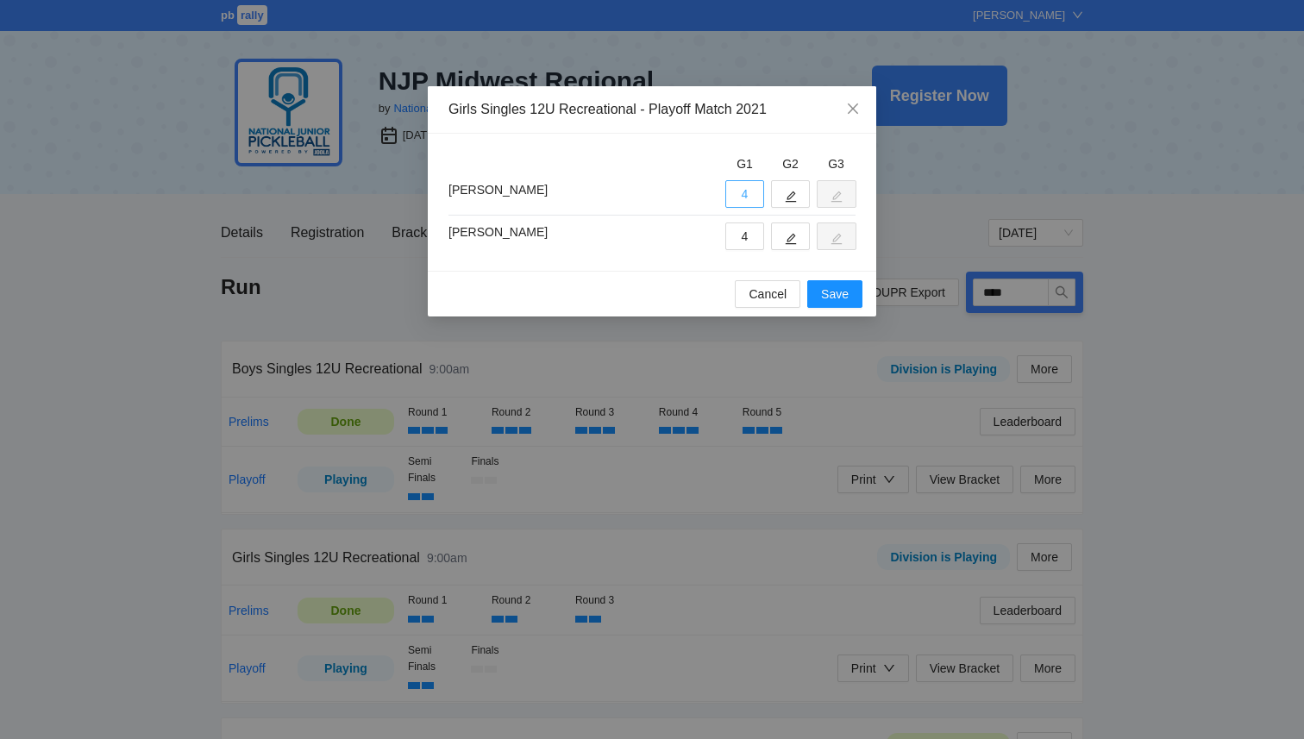
click at [746, 195] on button "4" at bounding box center [745, 194] width 39 height 28
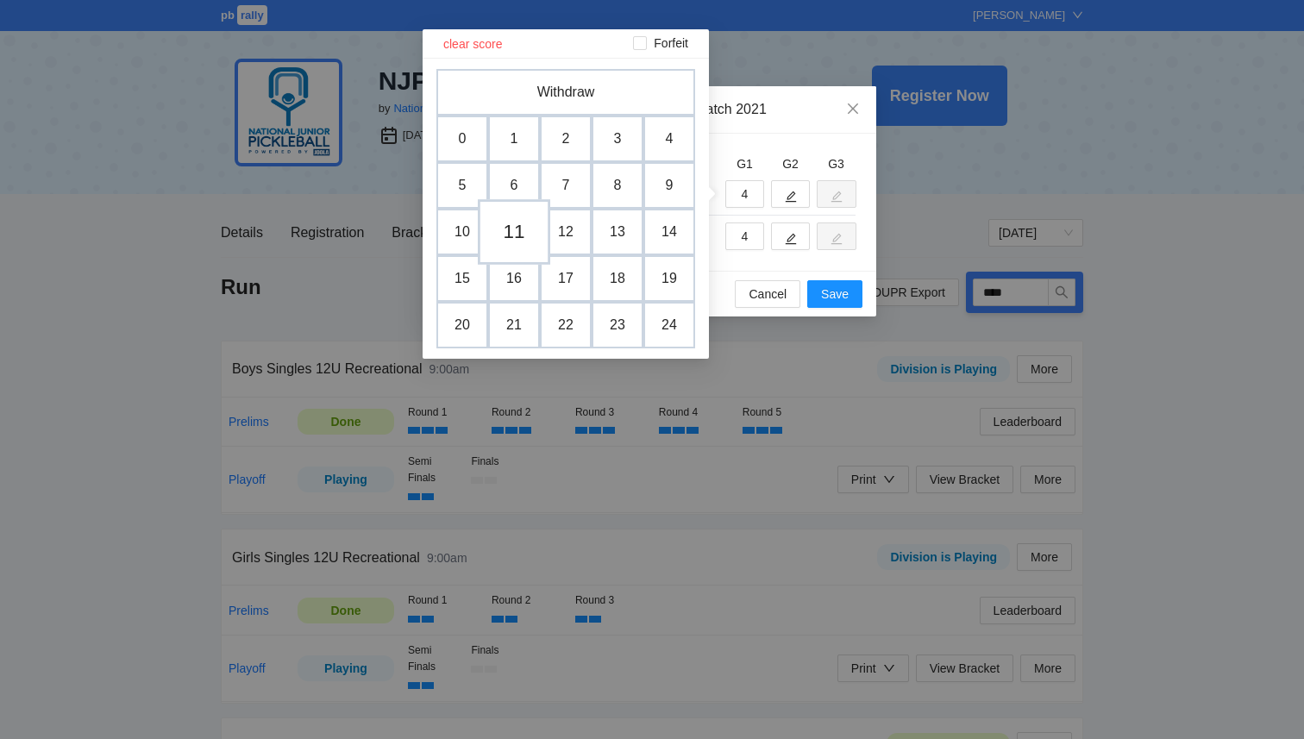
click at [527, 228] on td "11" at bounding box center [514, 232] width 72 height 66
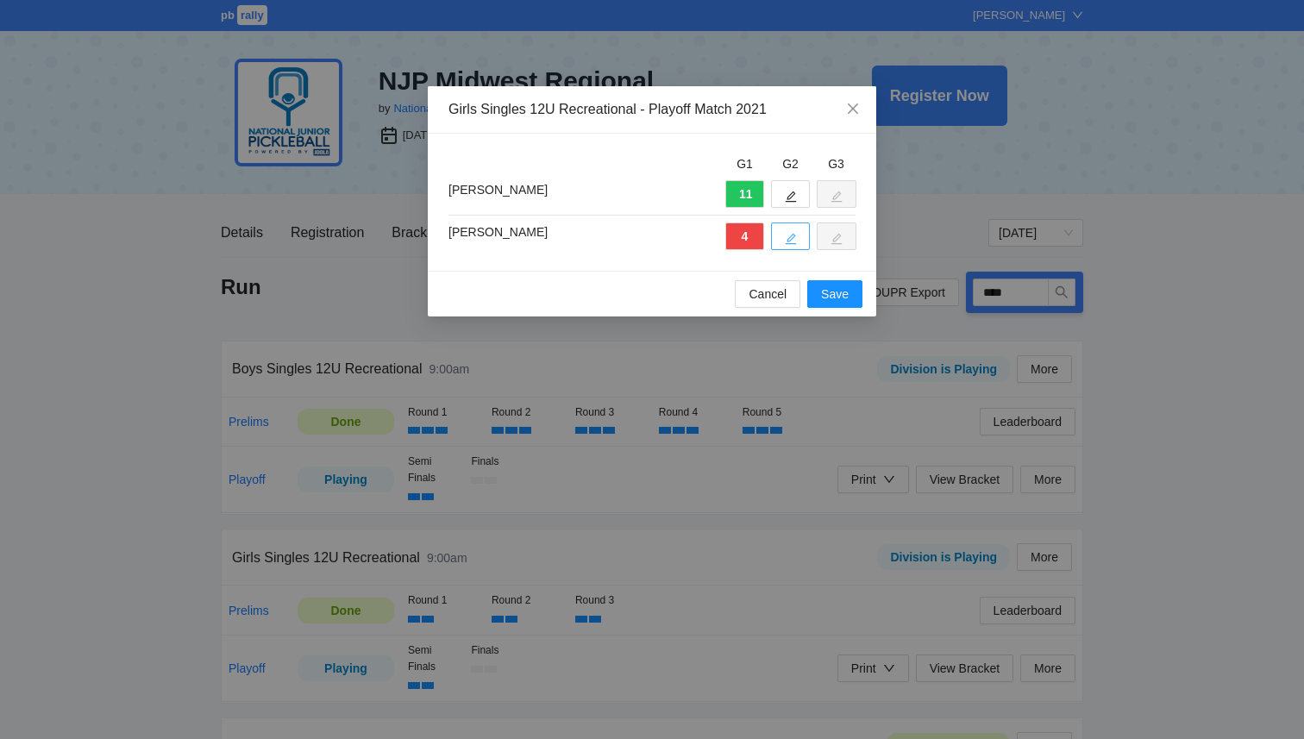
click at [783, 238] on button "button" at bounding box center [790, 237] width 39 height 28
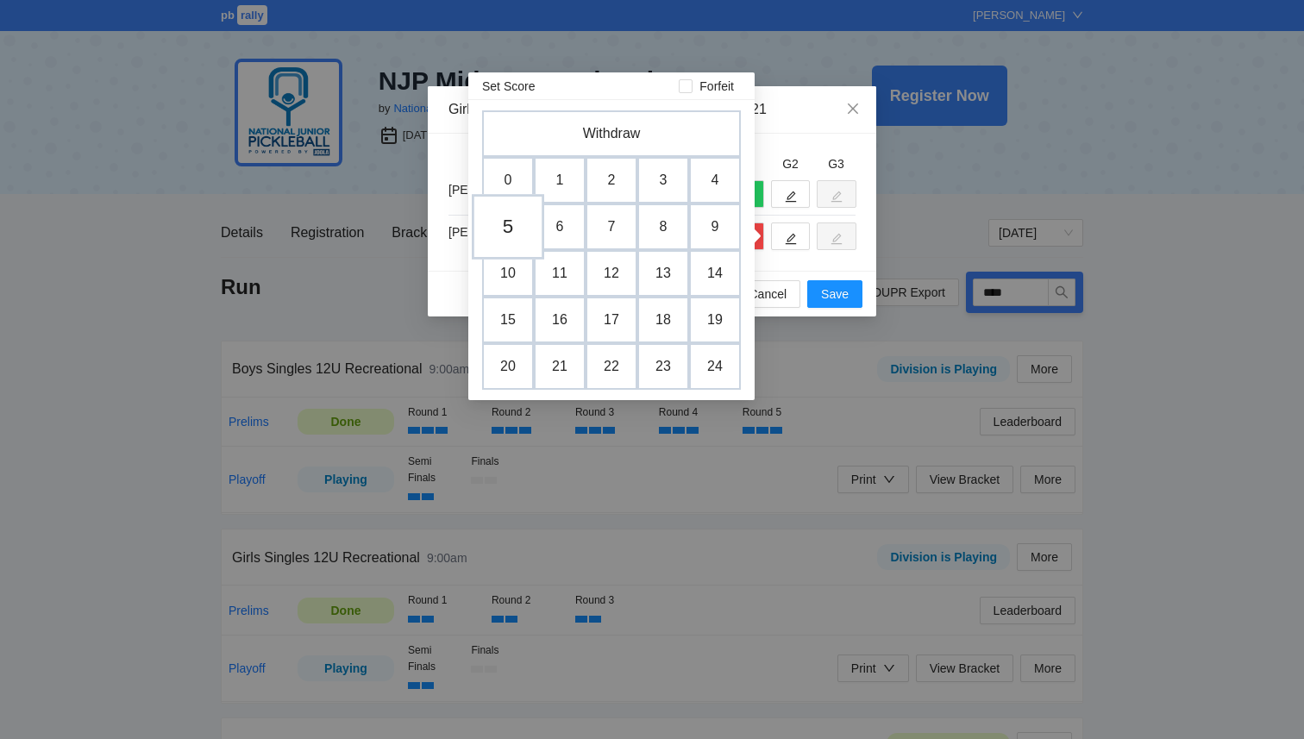
click at [512, 223] on td "5" at bounding box center [508, 227] width 72 height 66
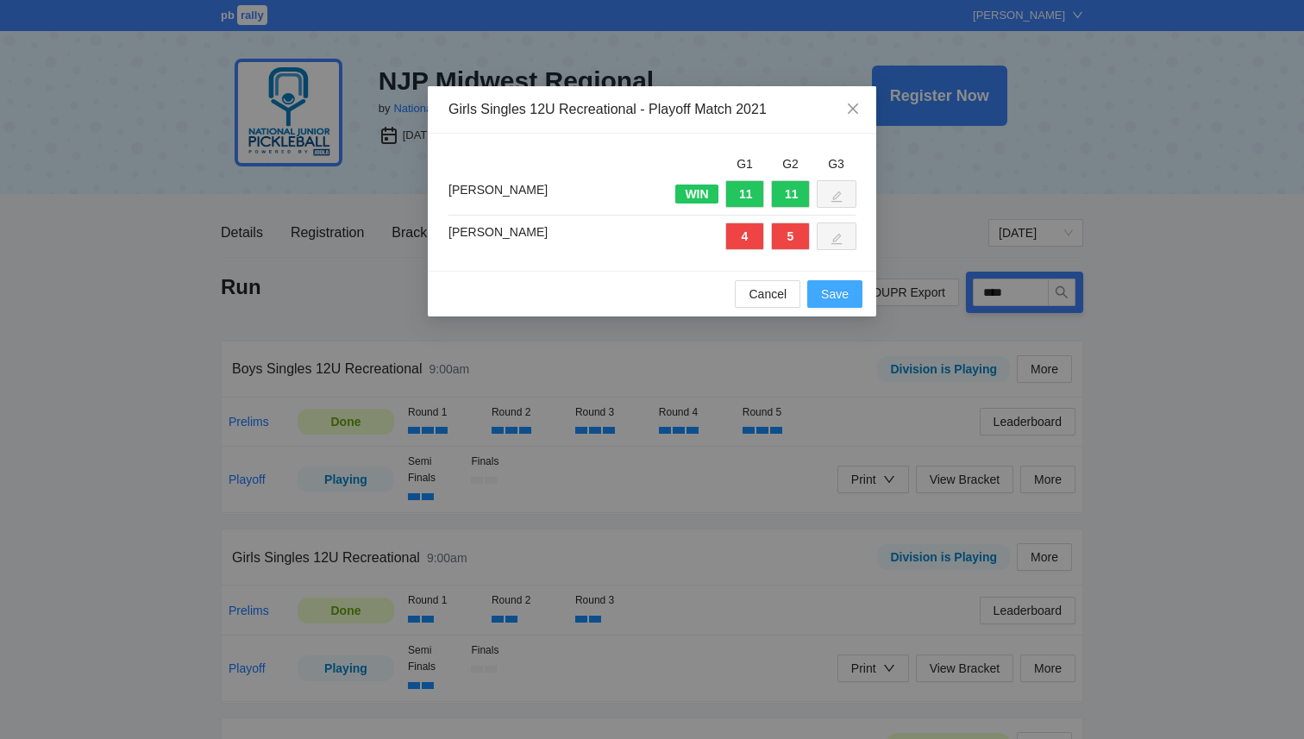
click at [838, 289] on span "Save" at bounding box center [835, 294] width 28 height 19
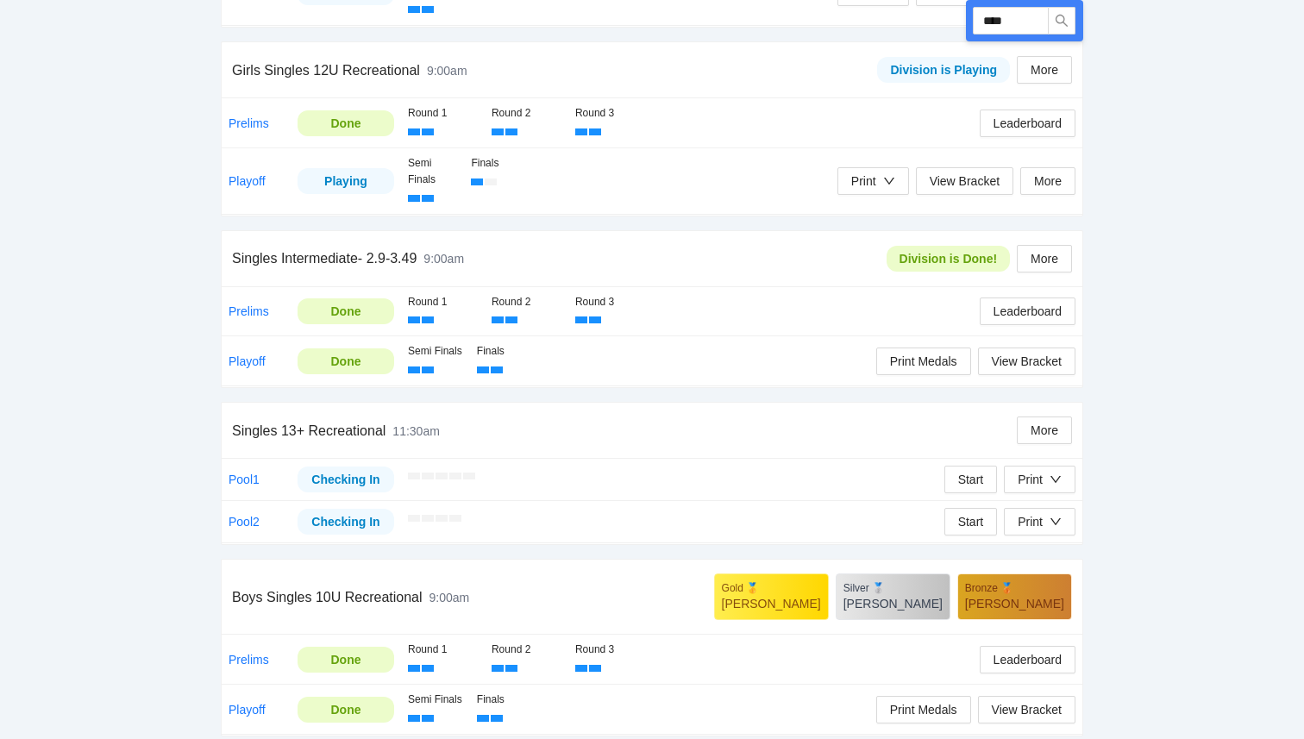
scroll to position [499, 0]
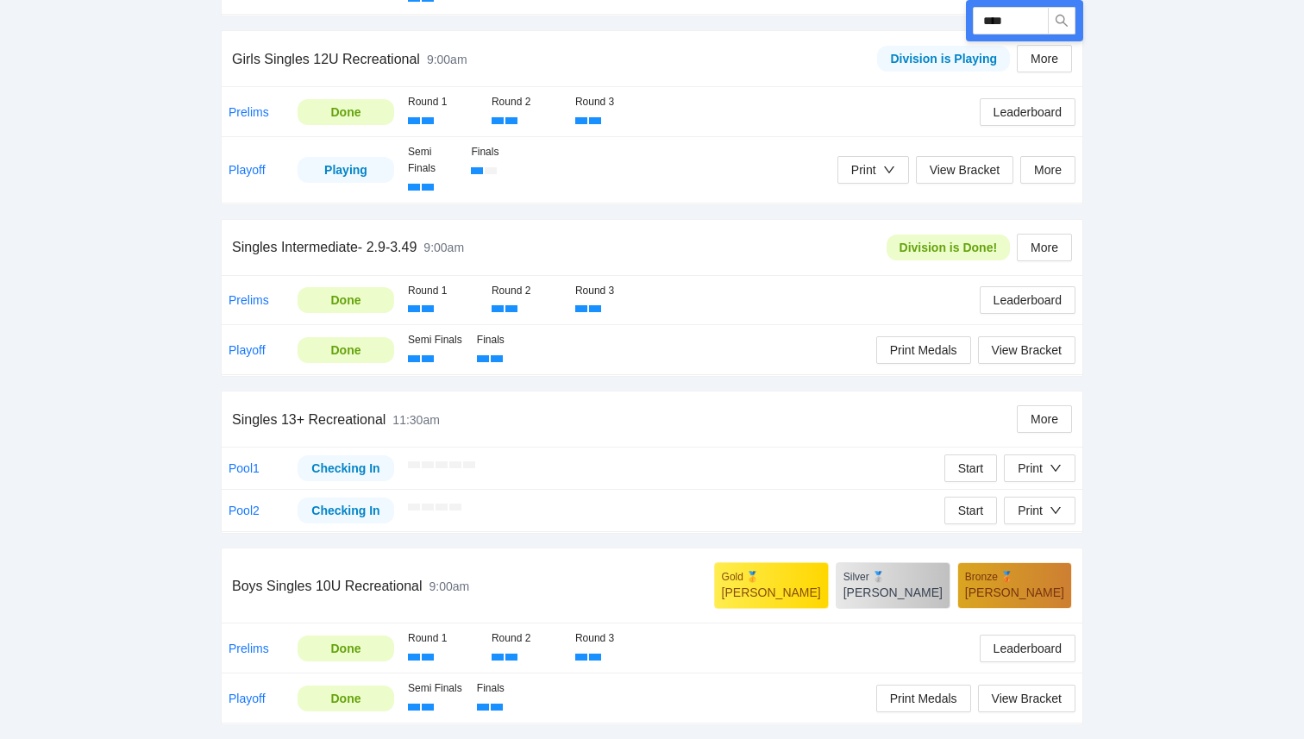
click at [1198, 119] on div "pb rally Courtney Loughridge NJP Midwest Regional by National Junior Pickleball…" at bounding box center [652, 120] width 1304 height 1238
click at [1015, 18] on input "****" at bounding box center [1011, 21] width 76 height 28
type input "****"
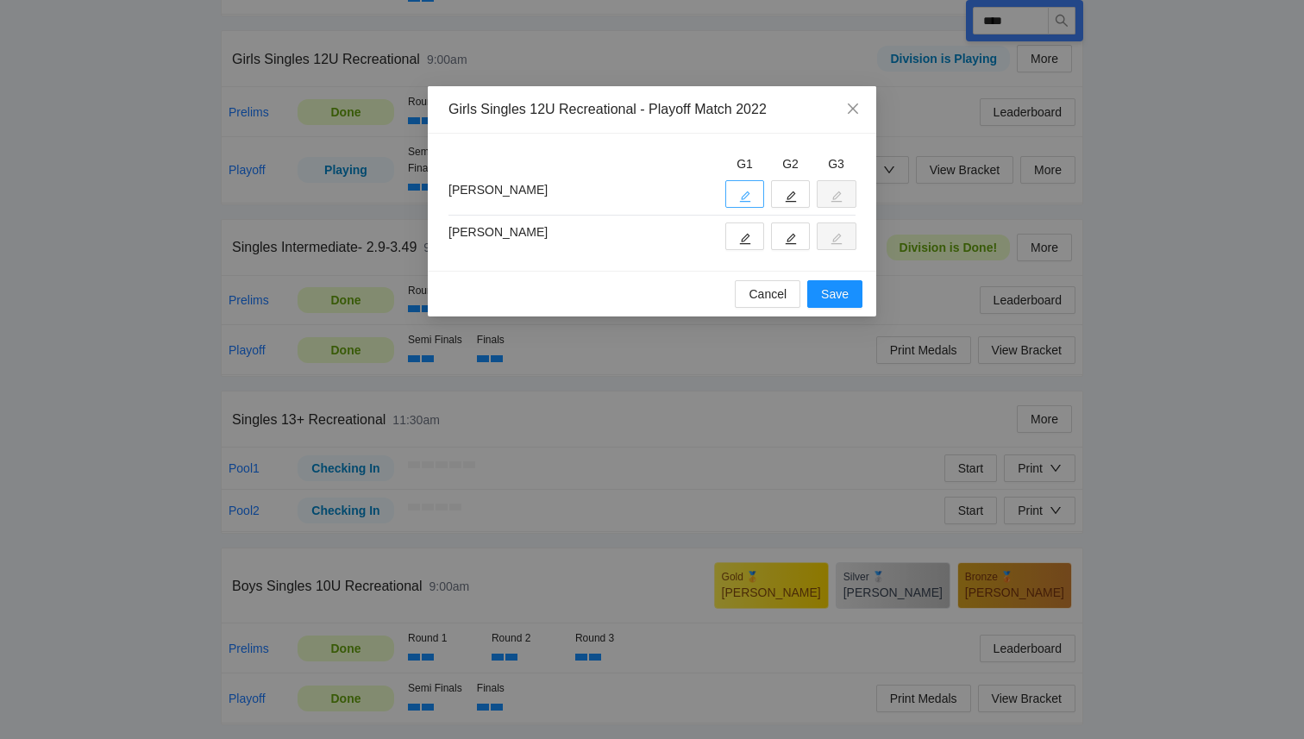
click at [750, 190] on span "edit" at bounding box center [745, 196] width 12 height 13
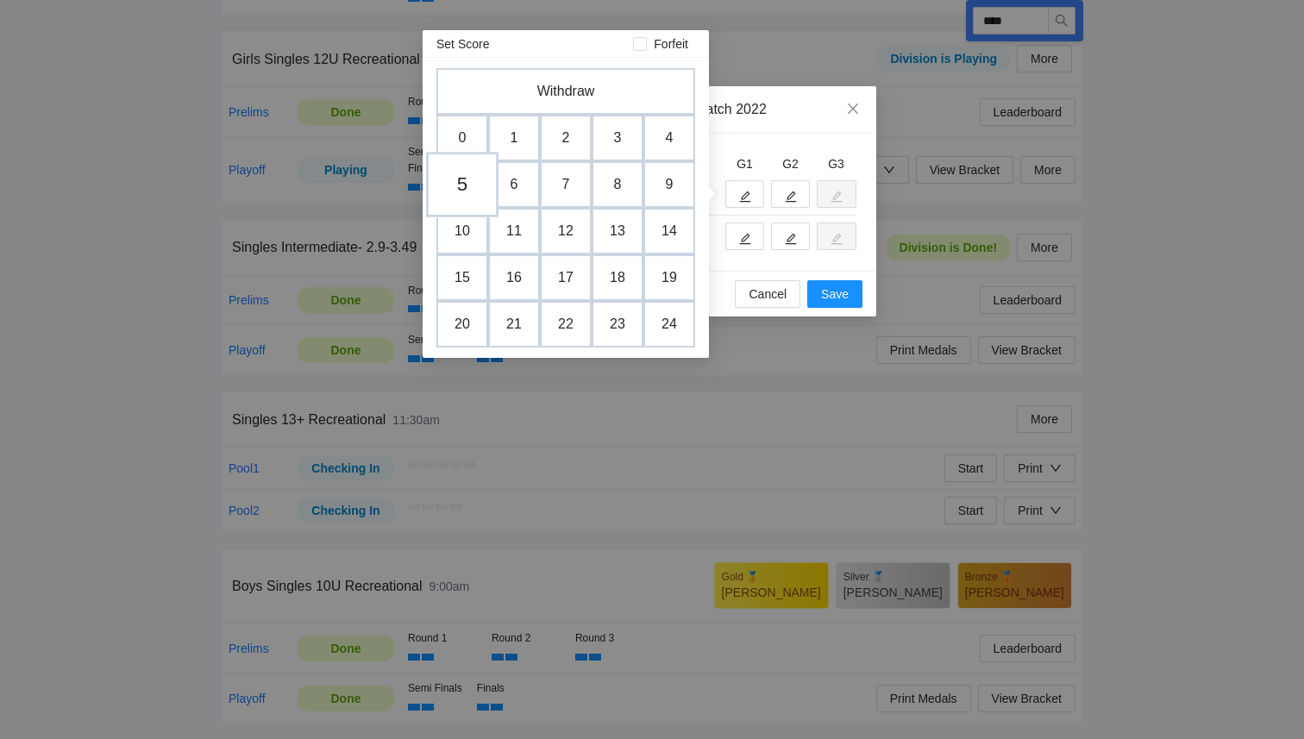
click at [474, 186] on td "5" at bounding box center [462, 185] width 72 height 66
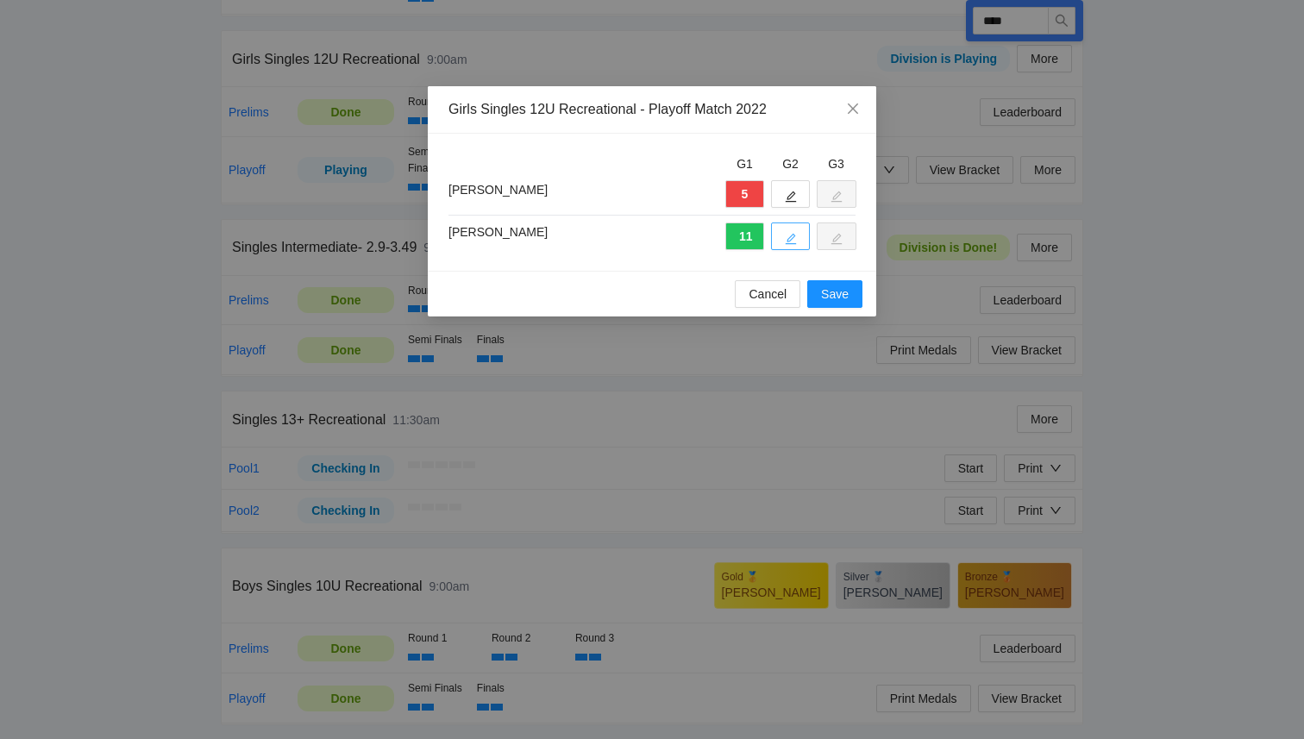
click at [788, 236] on icon "edit" at bounding box center [791, 239] width 12 height 12
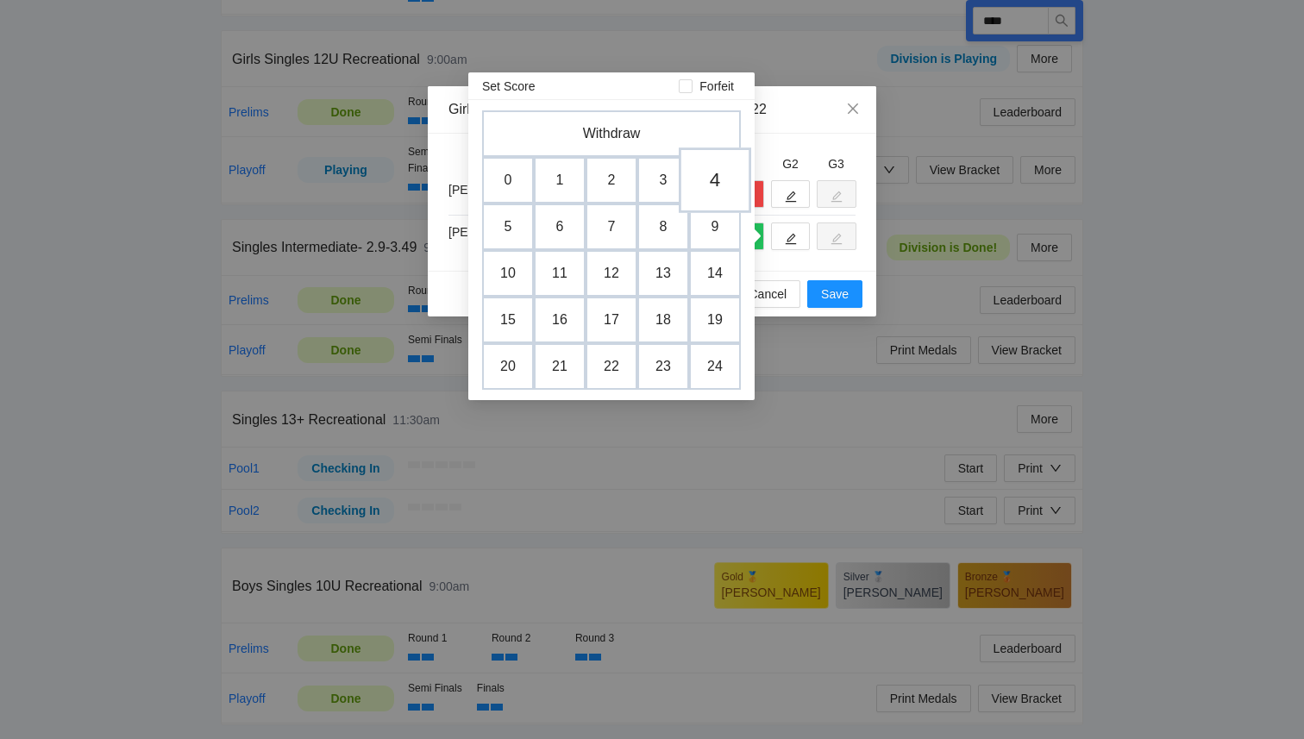
click at [716, 183] on td "4" at bounding box center [715, 181] width 72 height 66
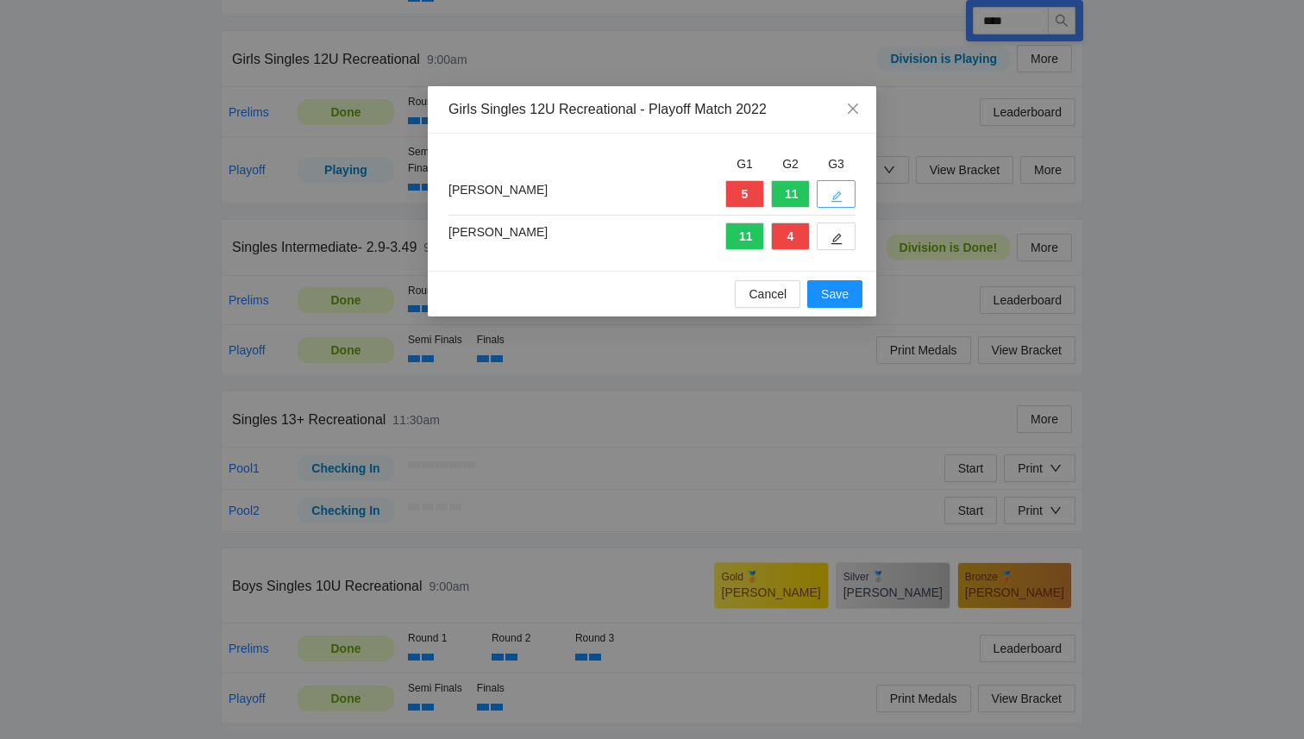
click at [840, 196] on icon "edit" at bounding box center [837, 197] width 12 height 12
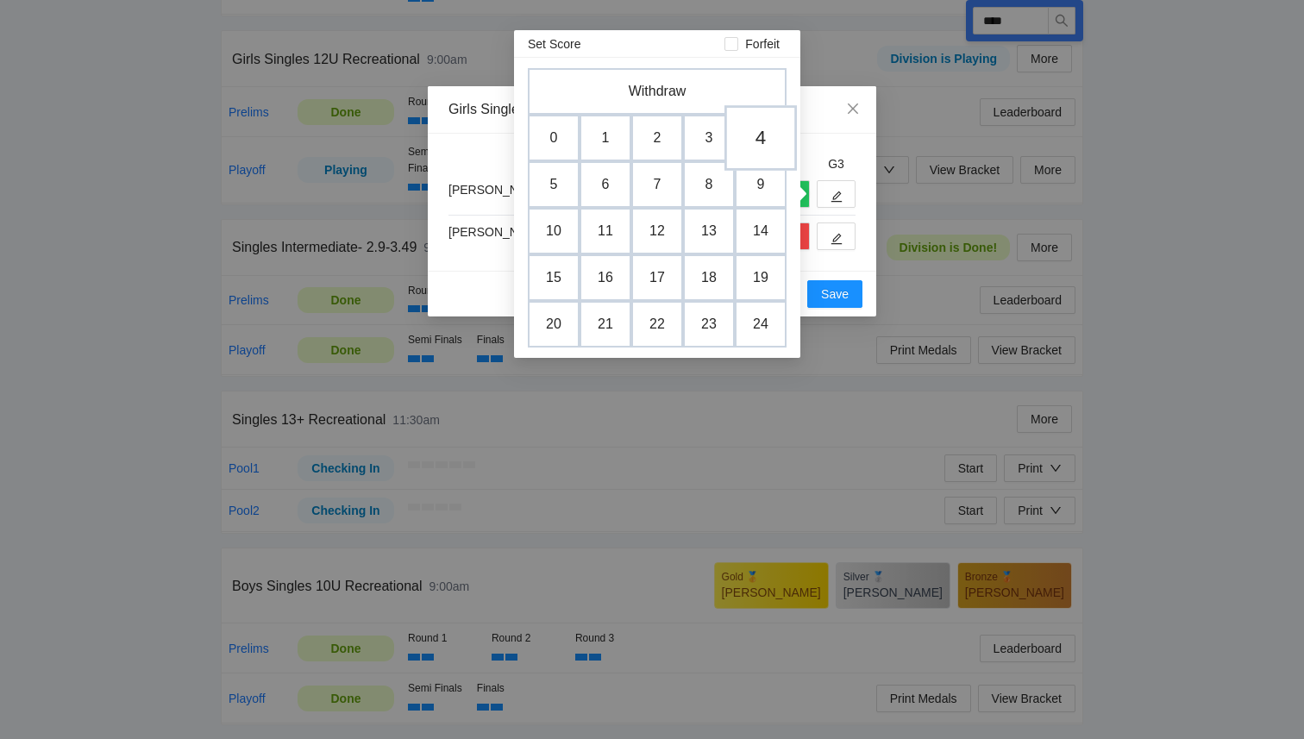
click at [756, 139] on td "4" at bounding box center [761, 138] width 72 height 66
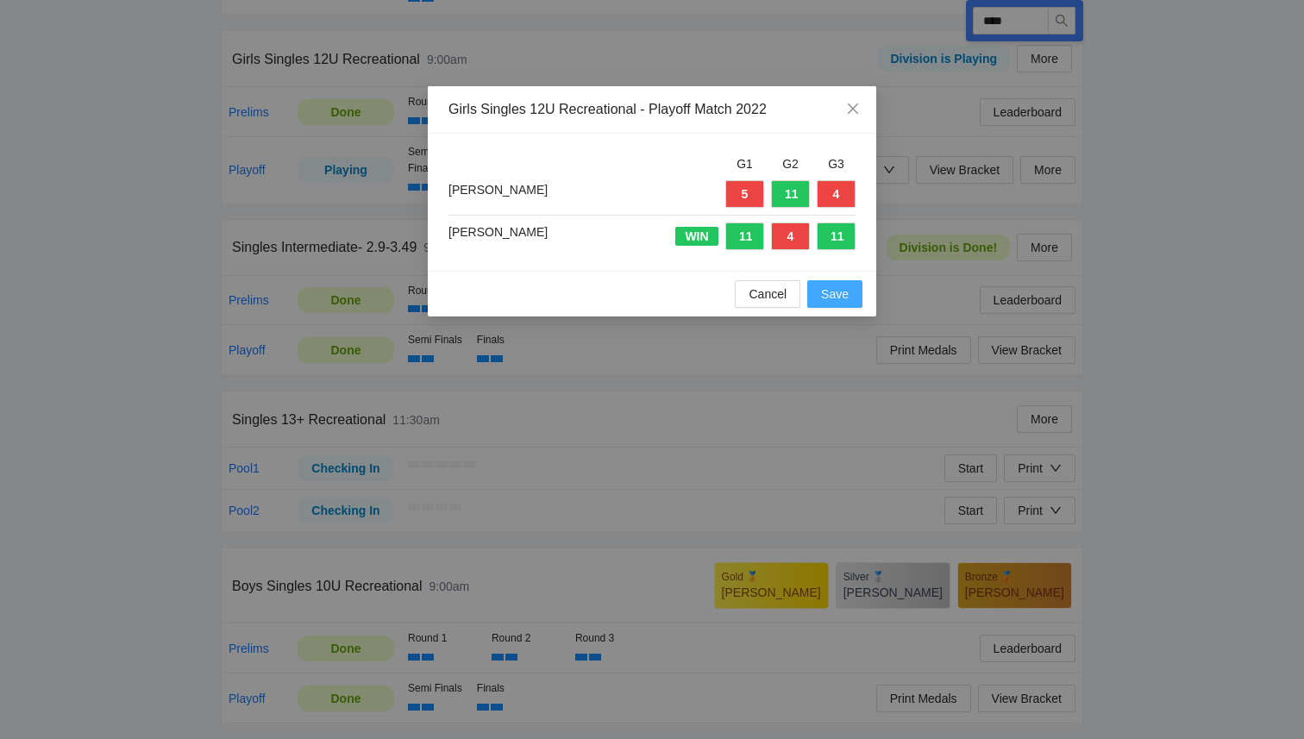
click at [851, 298] on button "Save" at bounding box center [834, 294] width 55 height 28
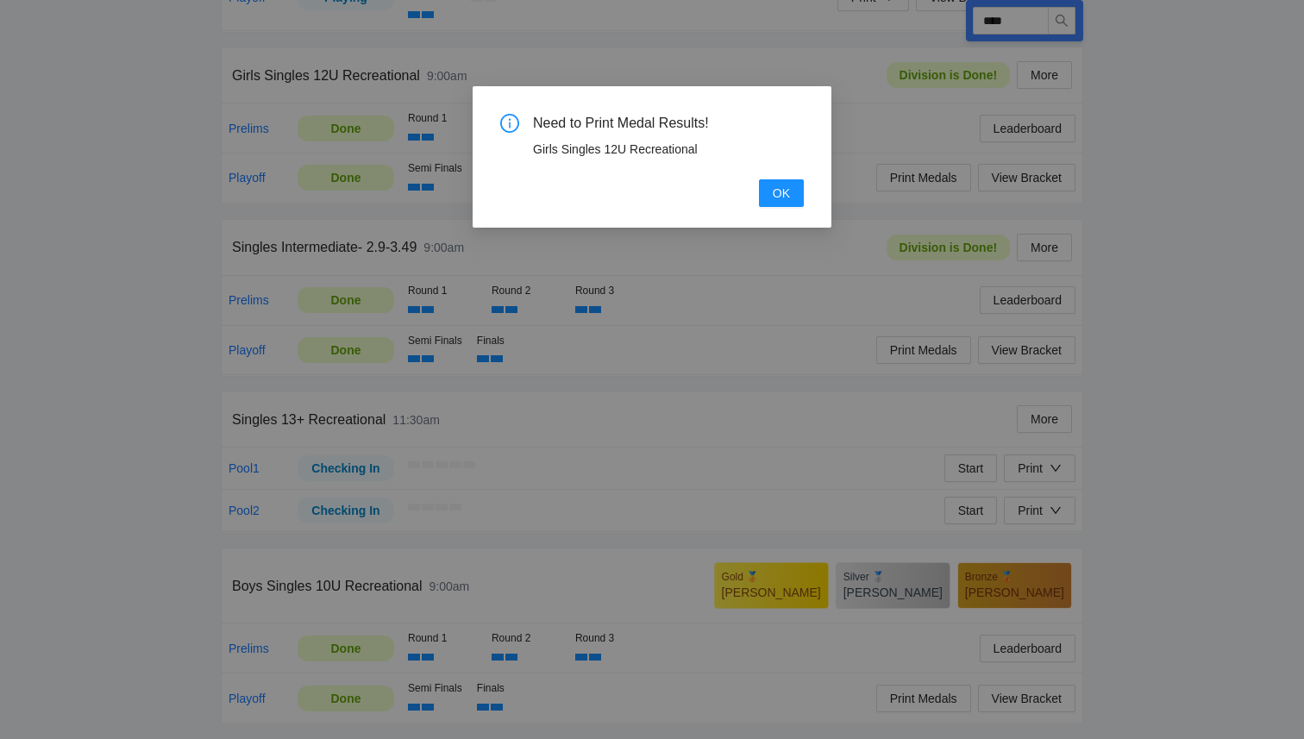
scroll to position [482, 0]
click at [770, 195] on button "OK" at bounding box center [781, 193] width 45 height 28
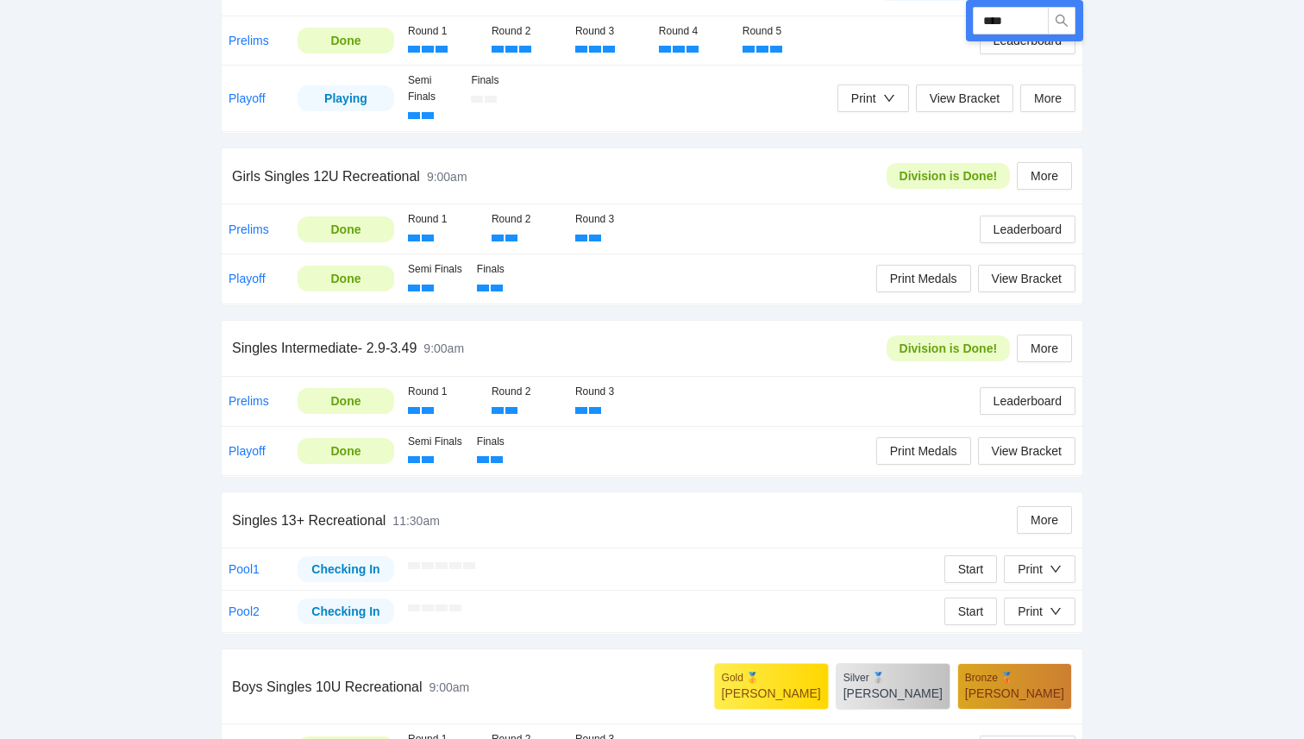
scroll to position [300, 0]
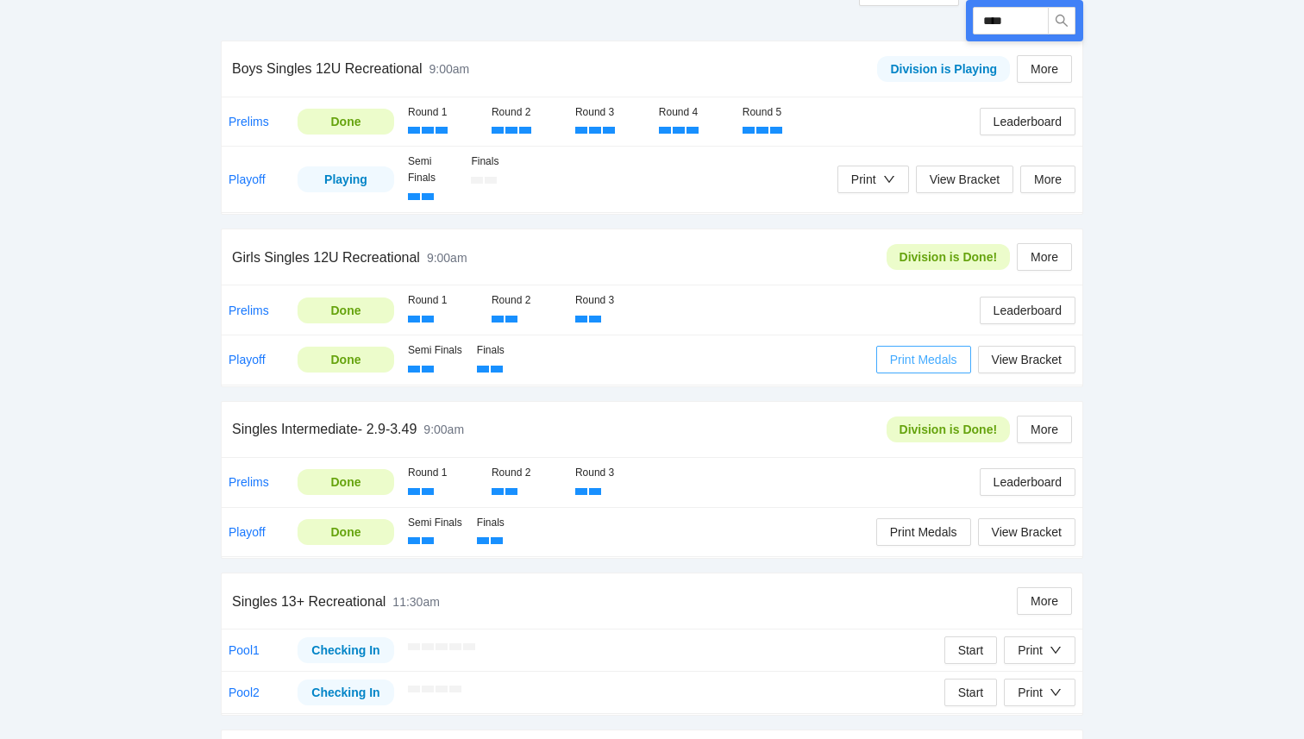
click at [916, 362] on span "Print Medals" at bounding box center [923, 359] width 67 height 19
drag, startPoint x: 1025, startPoint y: 21, endPoint x: 883, endPoint y: 9, distance: 142.0
type input "****"
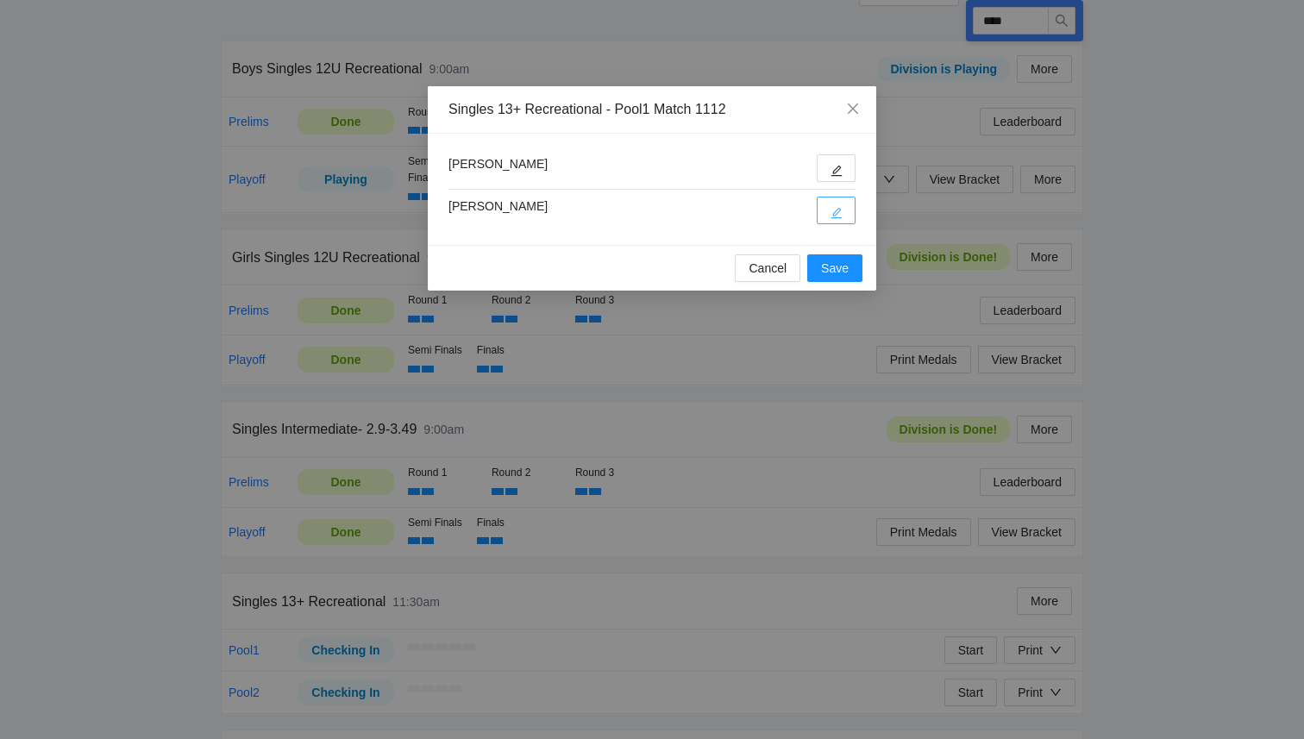
click at [840, 218] on icon "edit" at bounding box center [837, 213] width 12 height 12
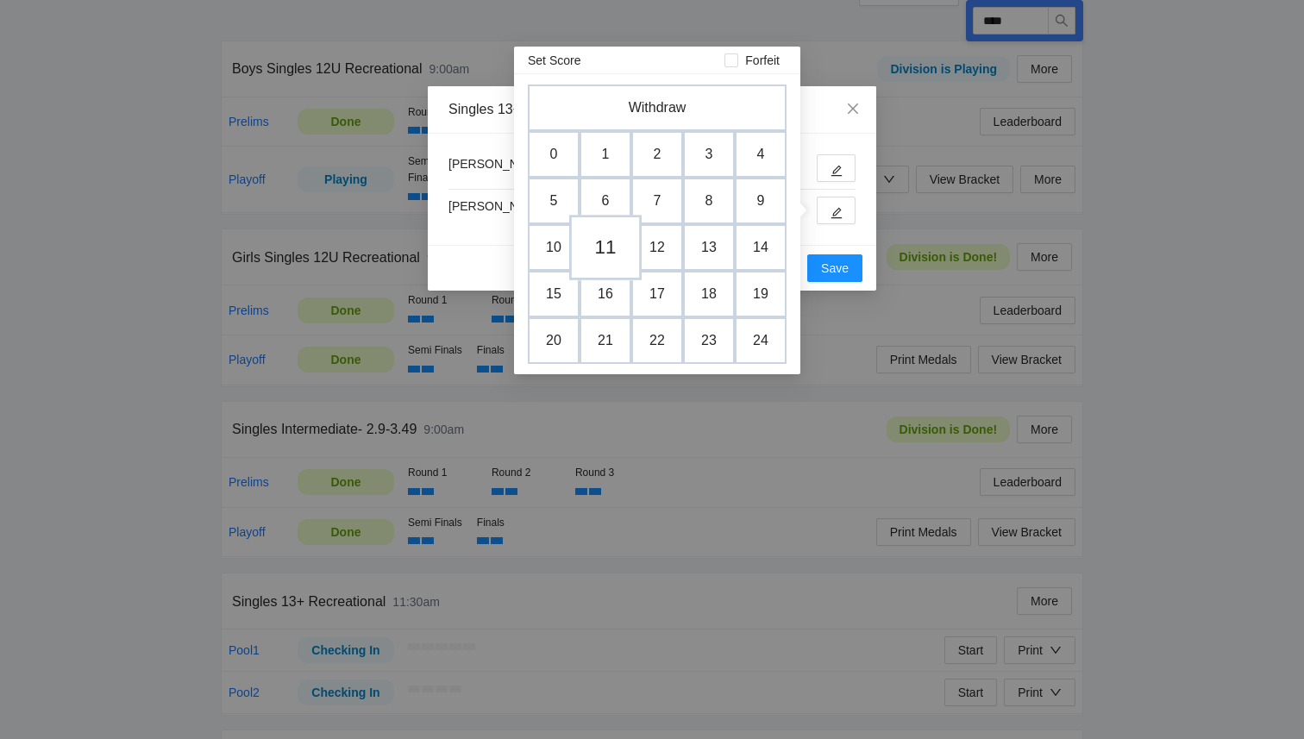
click at [604, 243] on td "11" at bounding box center [605, 248] width 72 height 66
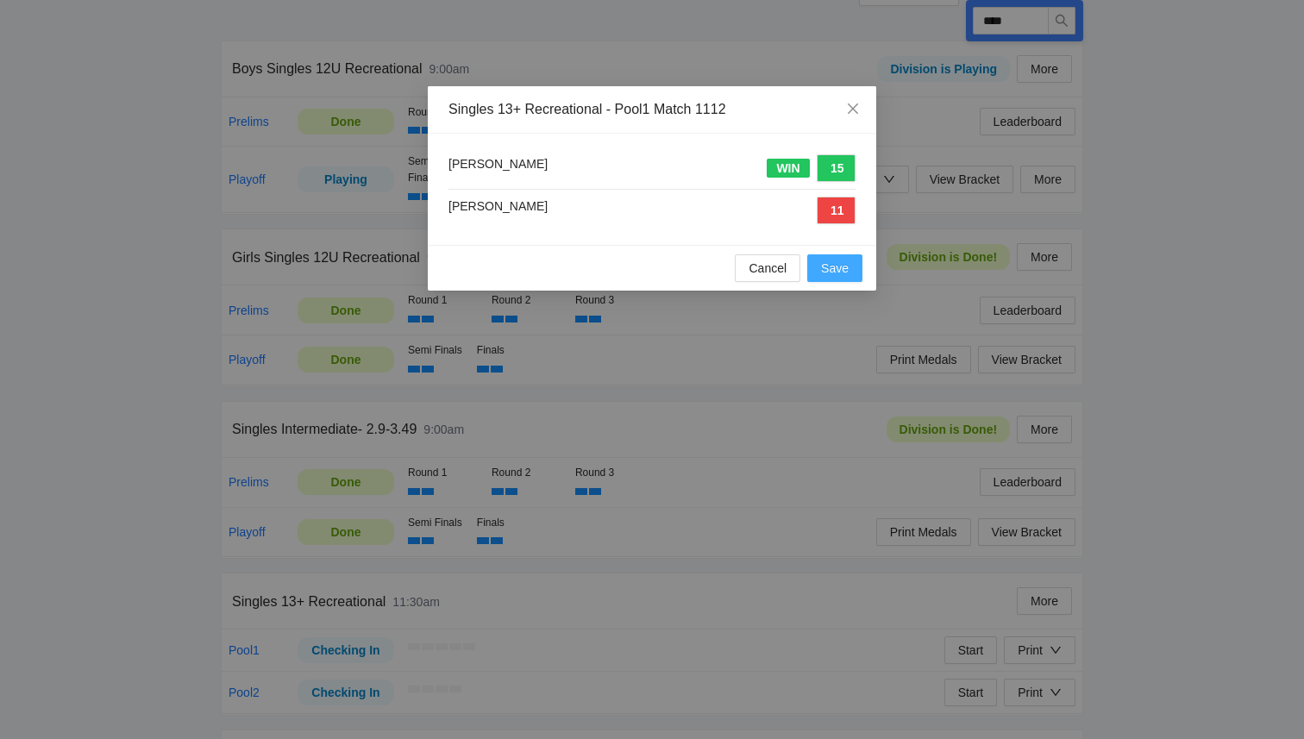
click at [845, 271] on span "Save" at bounding box center [835, 268] width 28 height 19
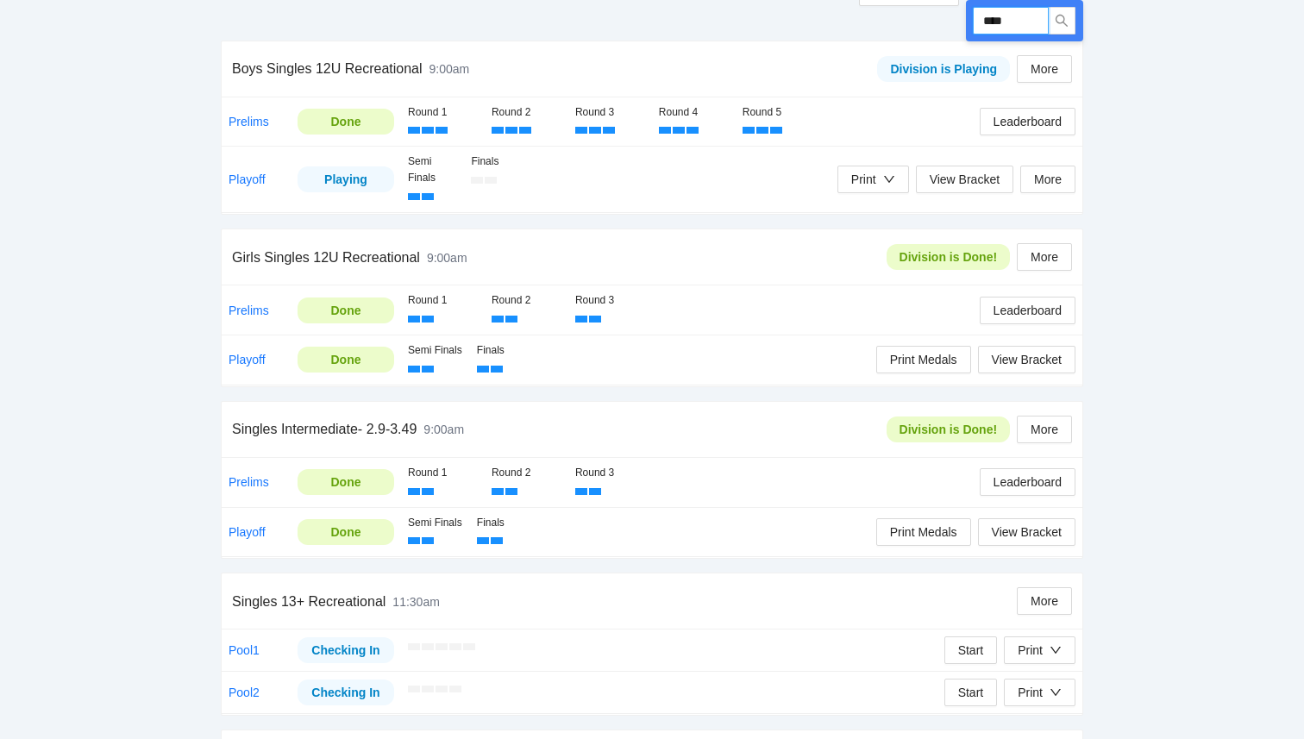
click at [1014, 26] on input "****" at bounding box center [1011, 21] width 76 height 28
type input "****"
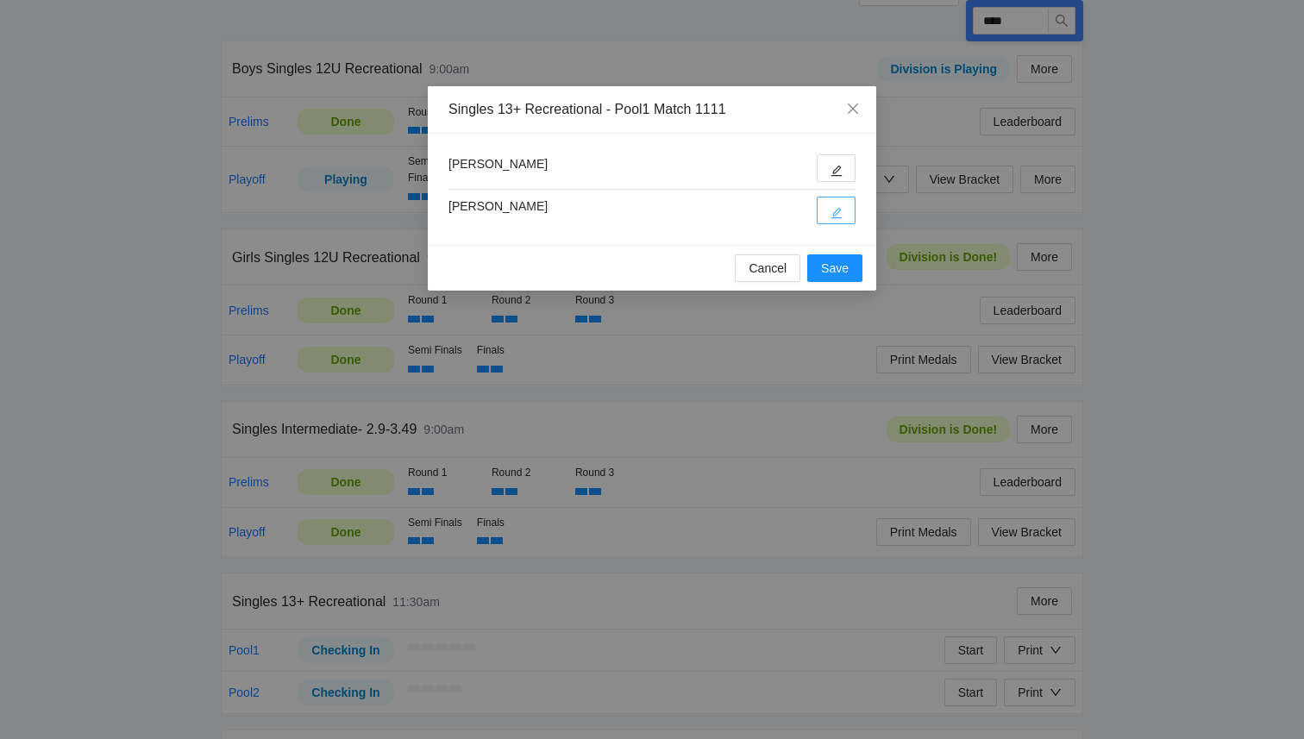
click at [844, 217] on button "button" at bounding box center [836, 211] width 39 height 28
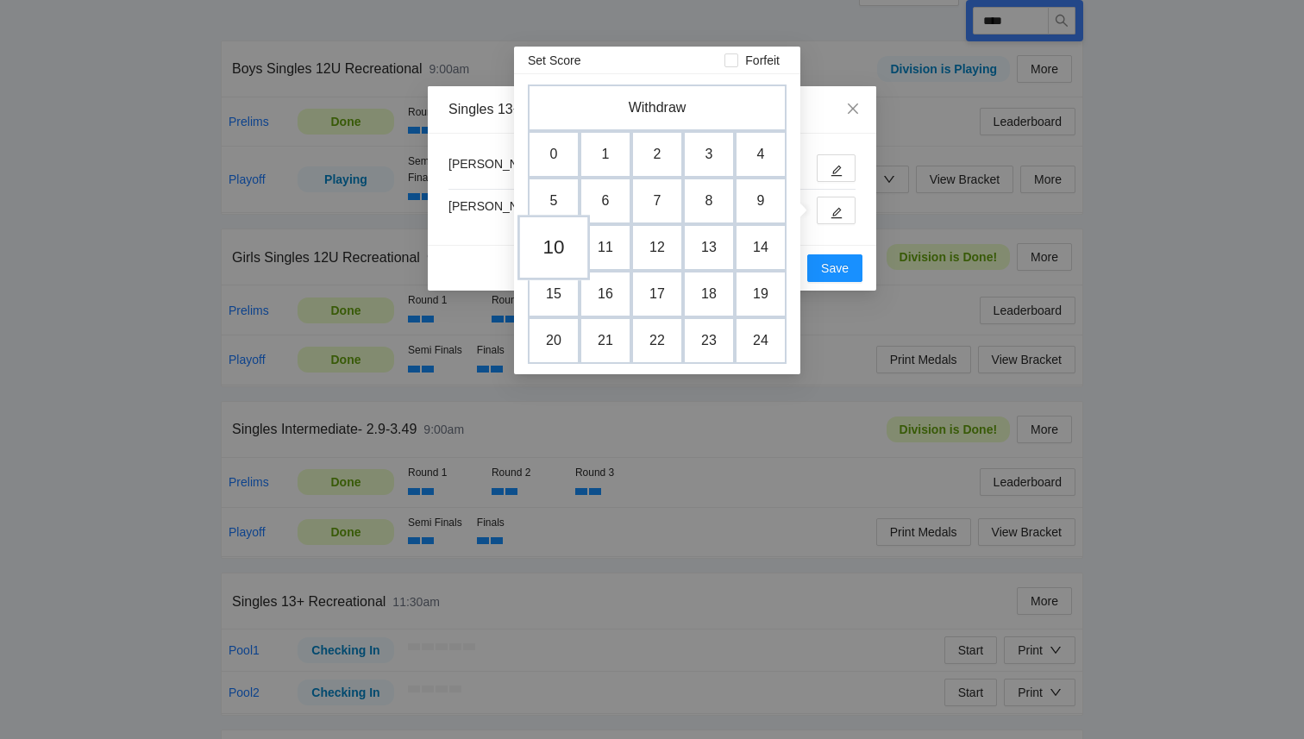
click at [540, 246] on td "10" at bounding box center [554, 248] width 72 height 66
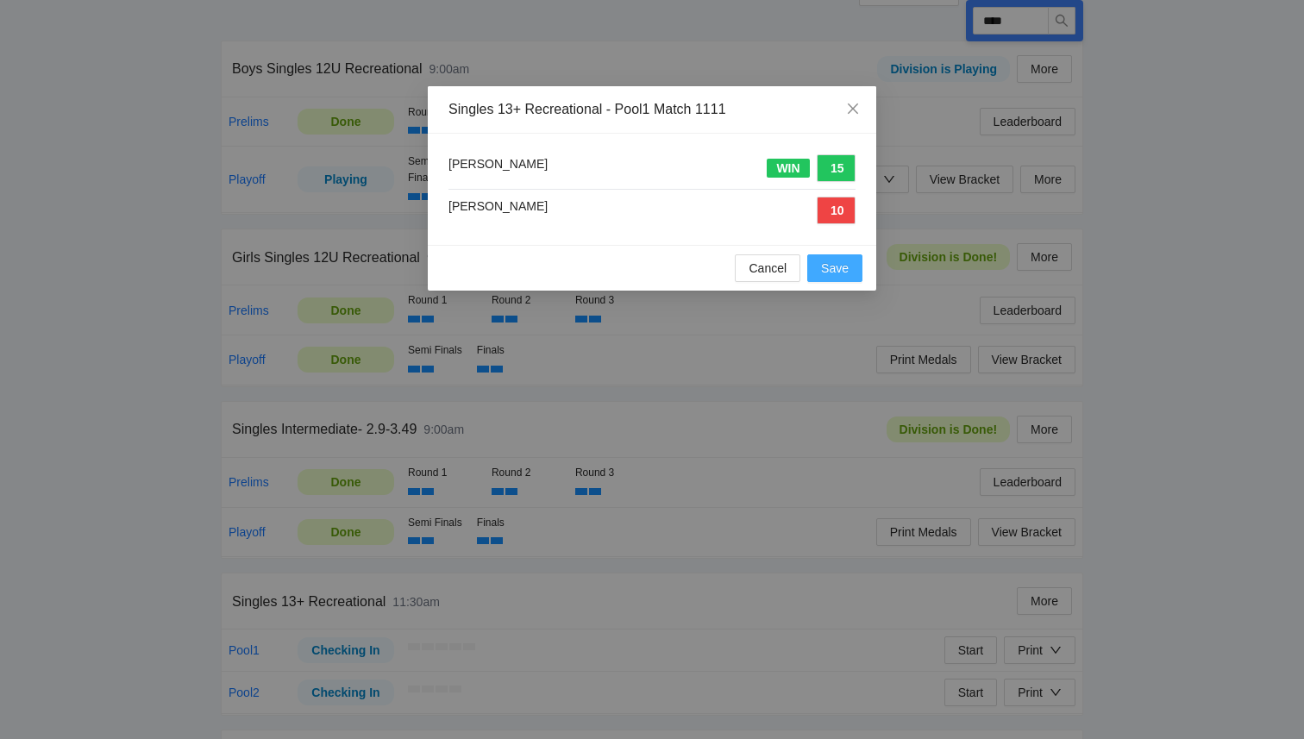
click at [833, 267] on span "Save" at bounding box center [835, 268] width 28 height 19
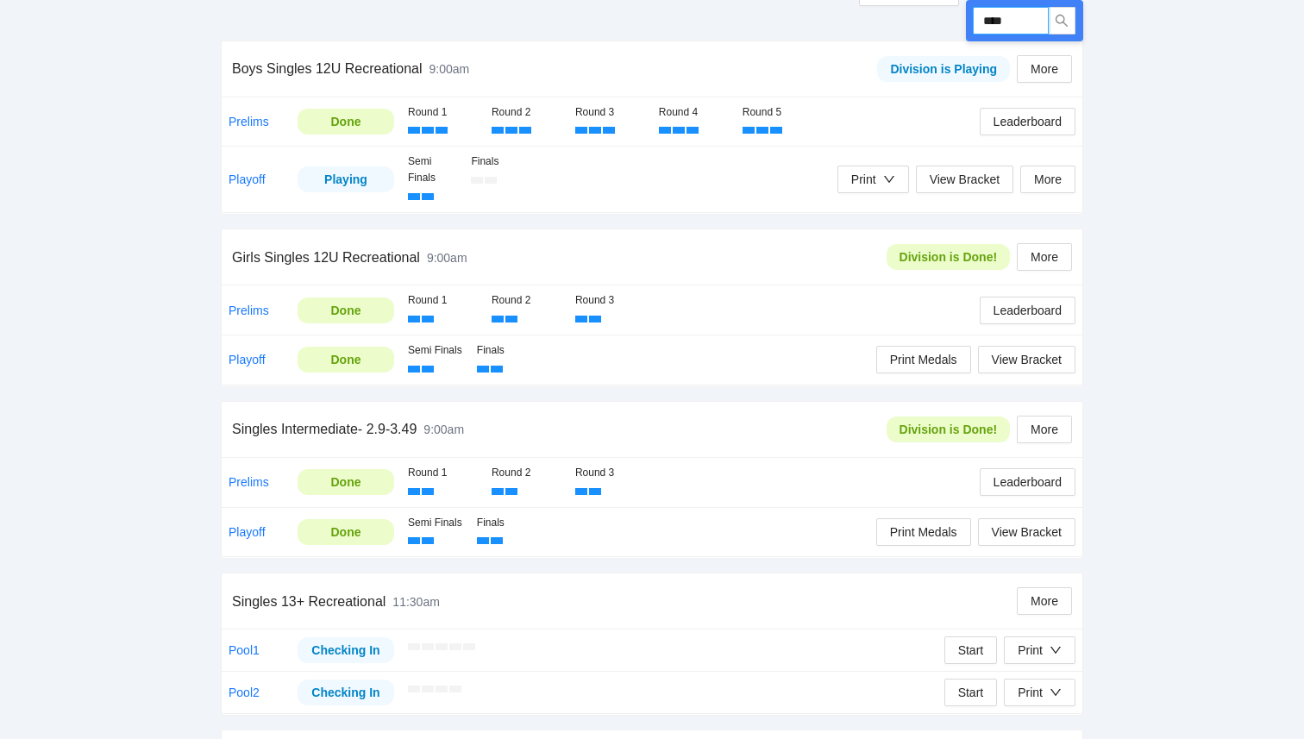
click at [1032, 29] on input "****" at bounding box center [1011, 21] width 76 height 28
type input "****"
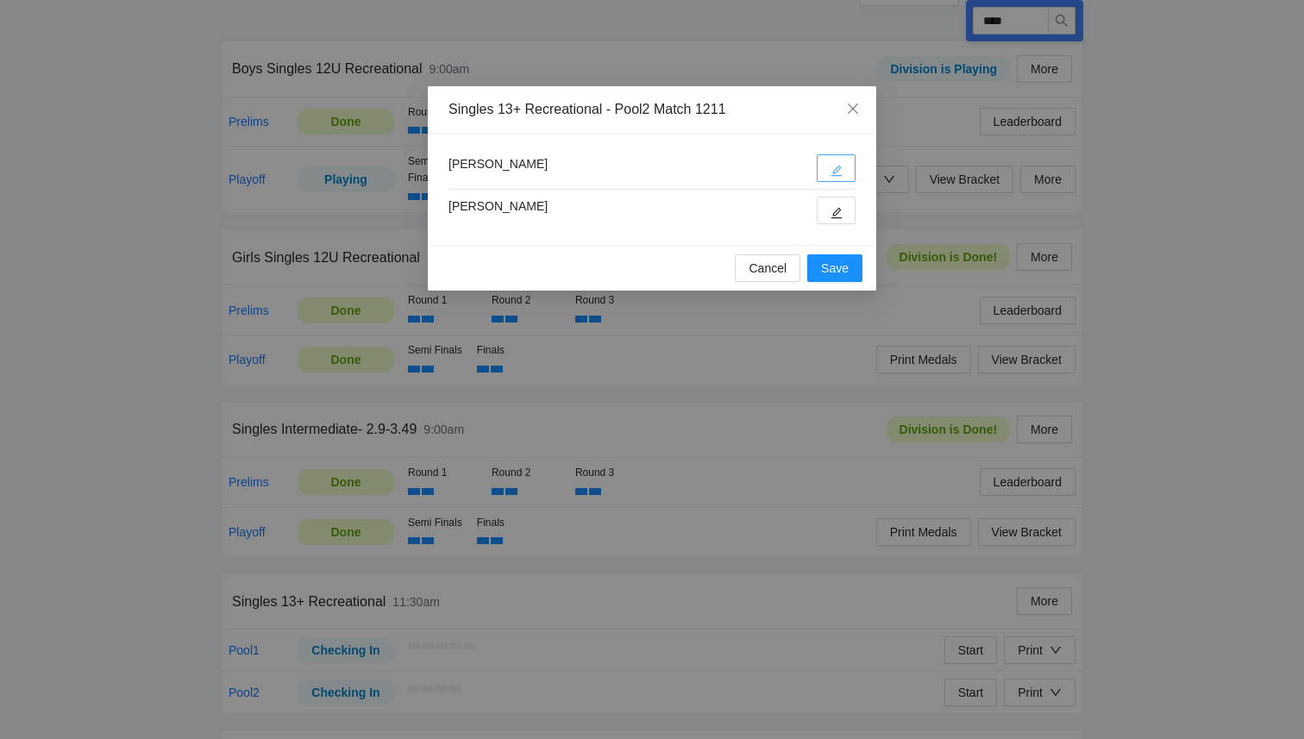
click at [845, 164] on button "button" at bounding box center [836, 168] width 39 height 28
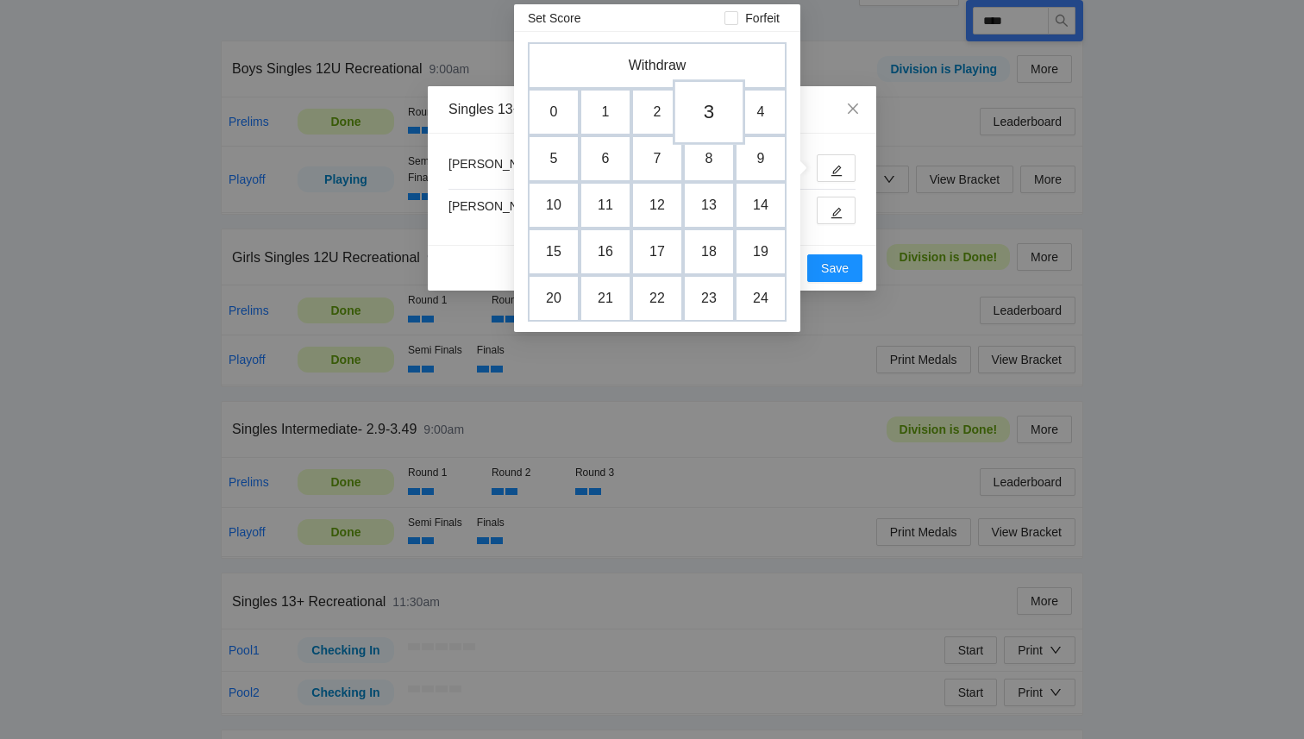
click at [700, 123] on td "3" at bounding box center [709, 112] width 72 height 66
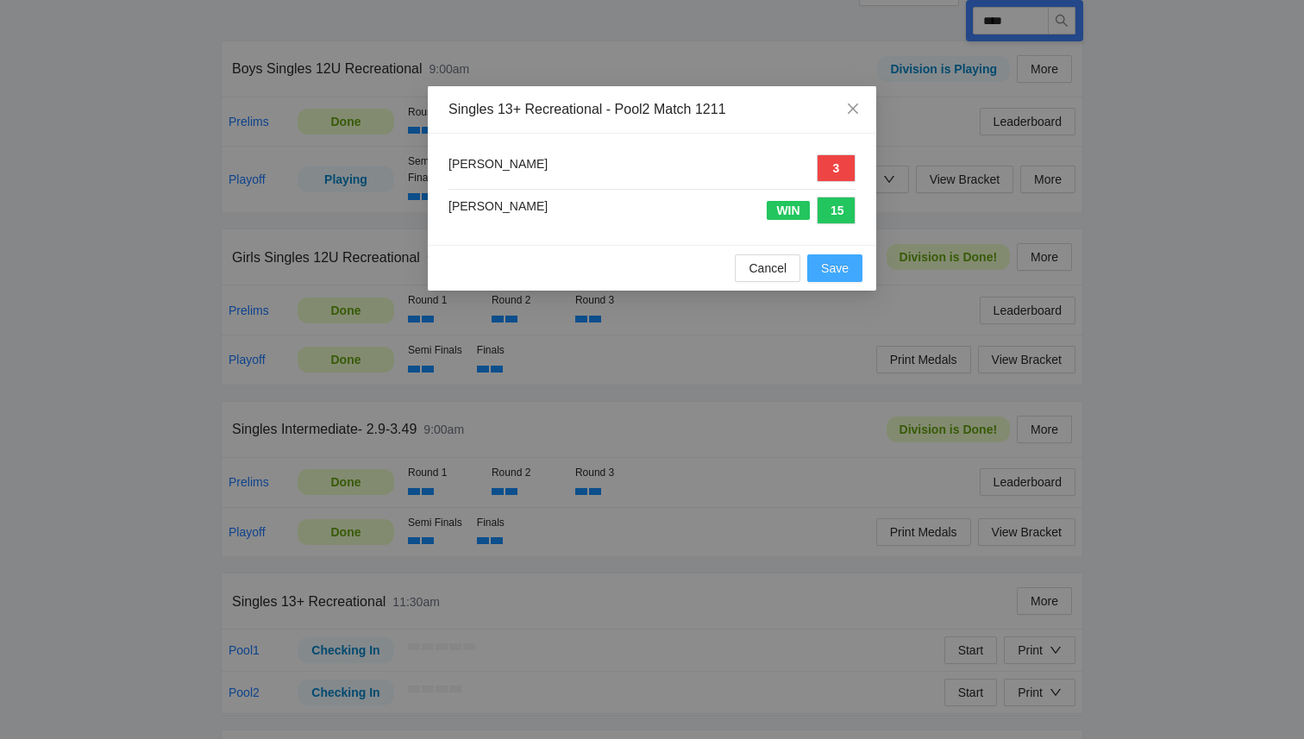
click at [840, 273] on span "Save" at bounding box center [835, 268] width 28 height 19
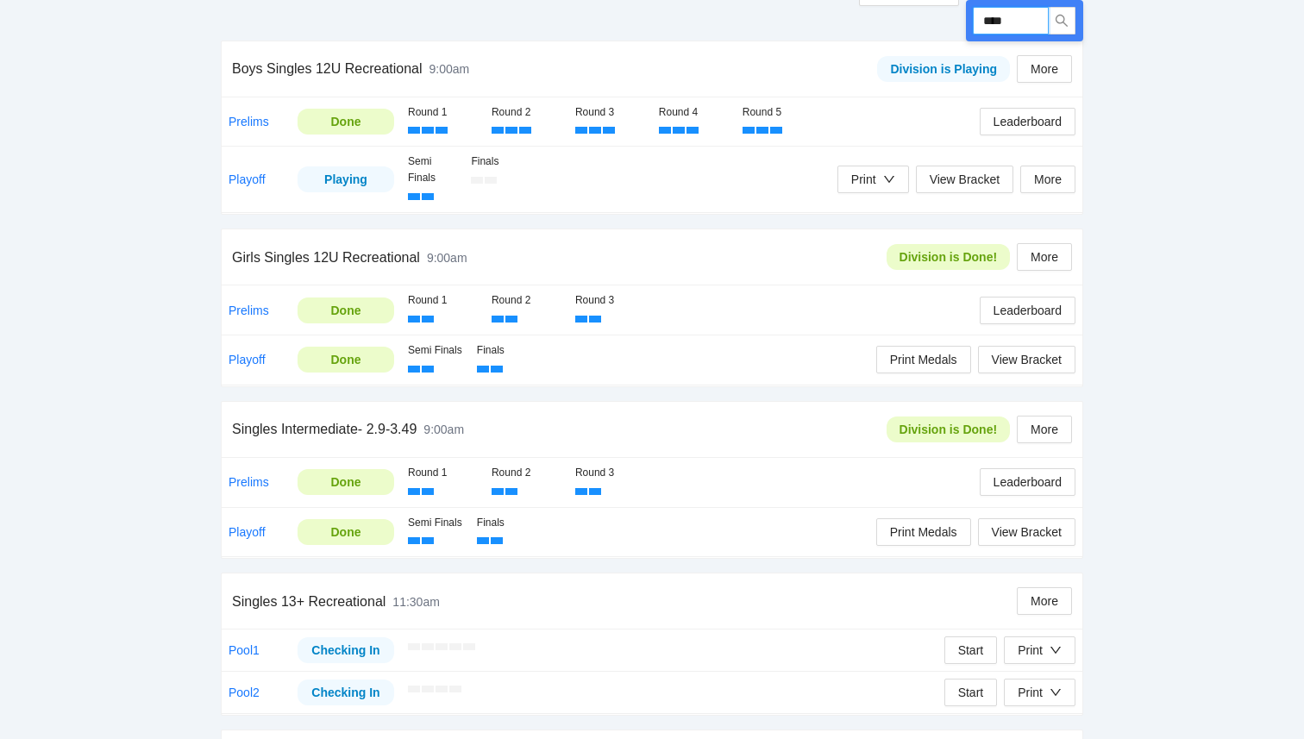
drag, startPoint x: 1012, startPoint y: 25, endPoint x: 900, endPoint y: 9, distance: 113.3
type input "****"
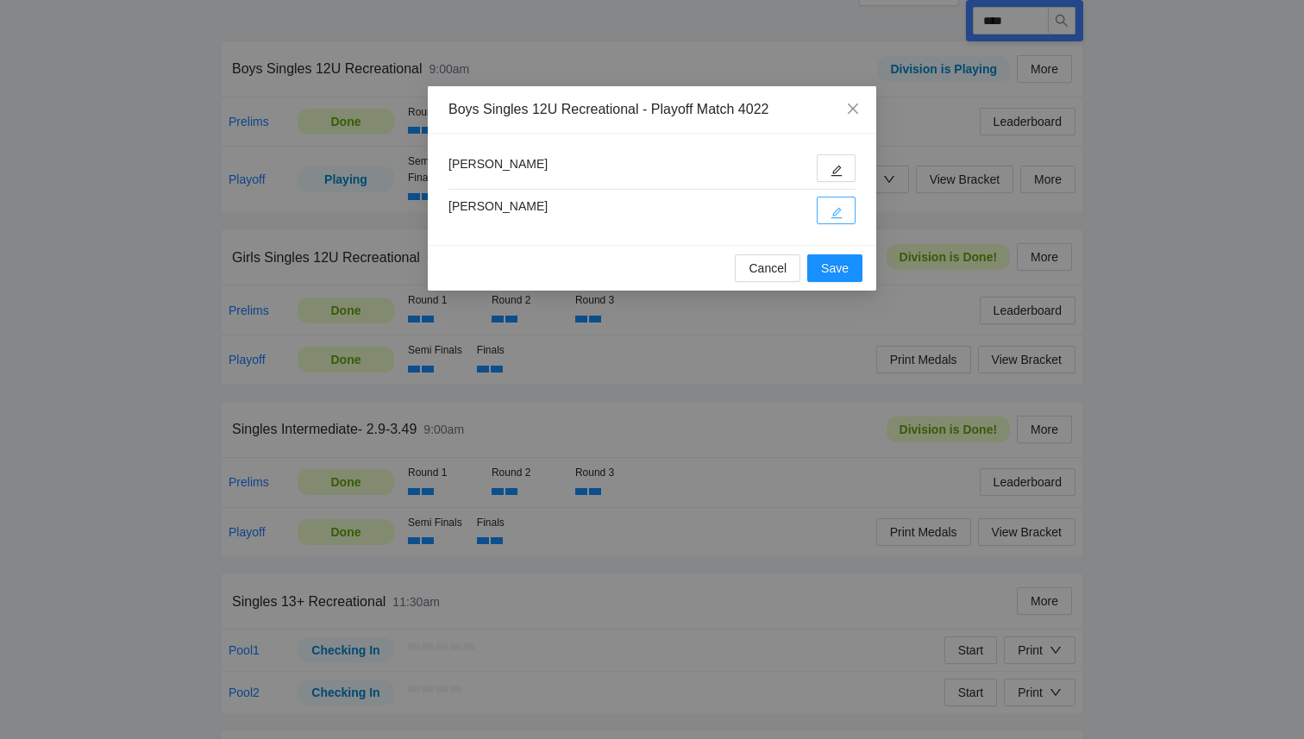
click at [839, 210] on icon "edit" at bounding box center [837, 213] width 11 height 11
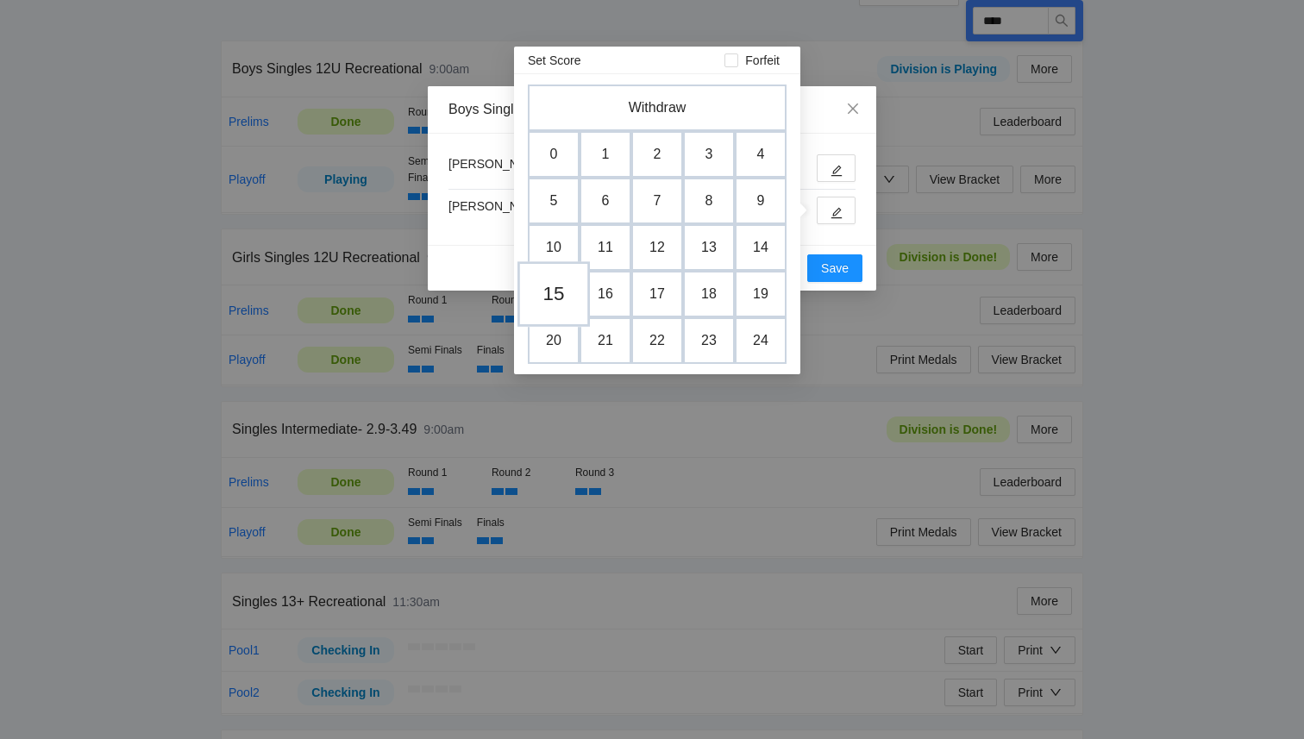
click at [554, 294] on td "15" at bounding box center [554, 294] width 72 height 66
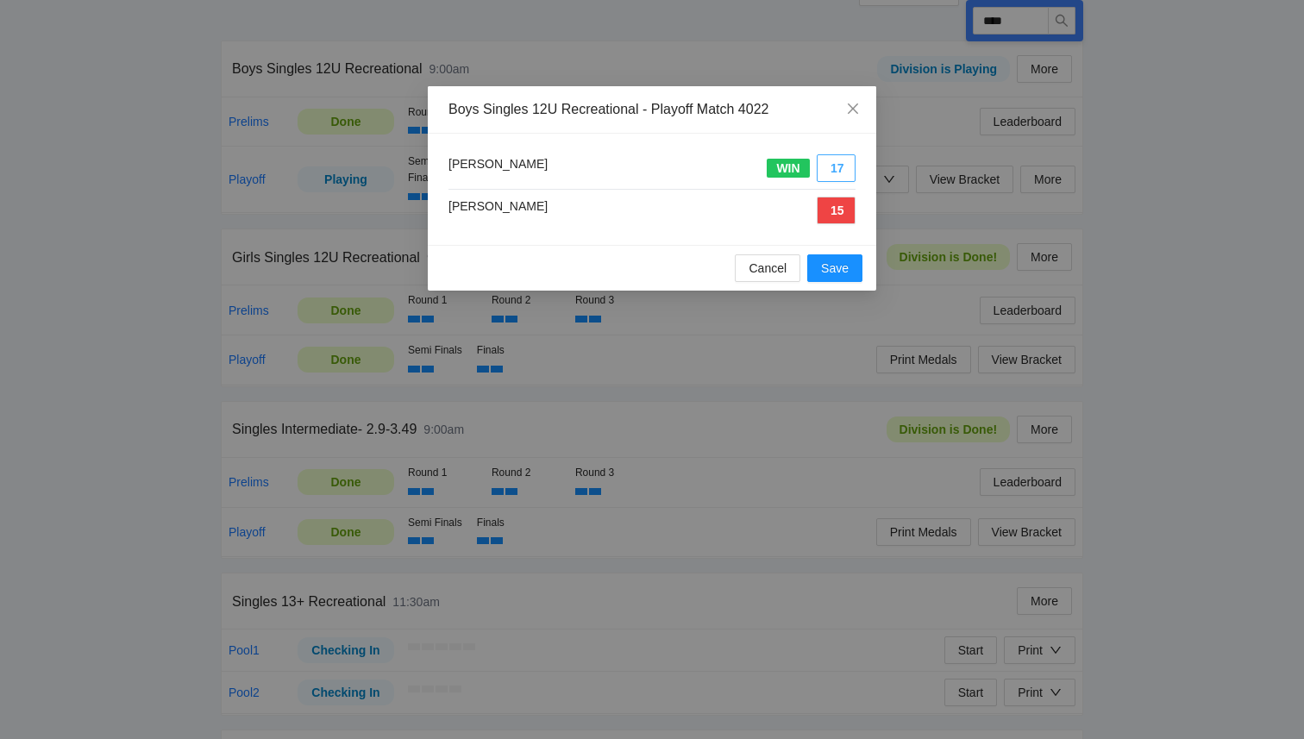
click at [828, 166] on button "17" at bounding box center [836, 168] width 39 height 28
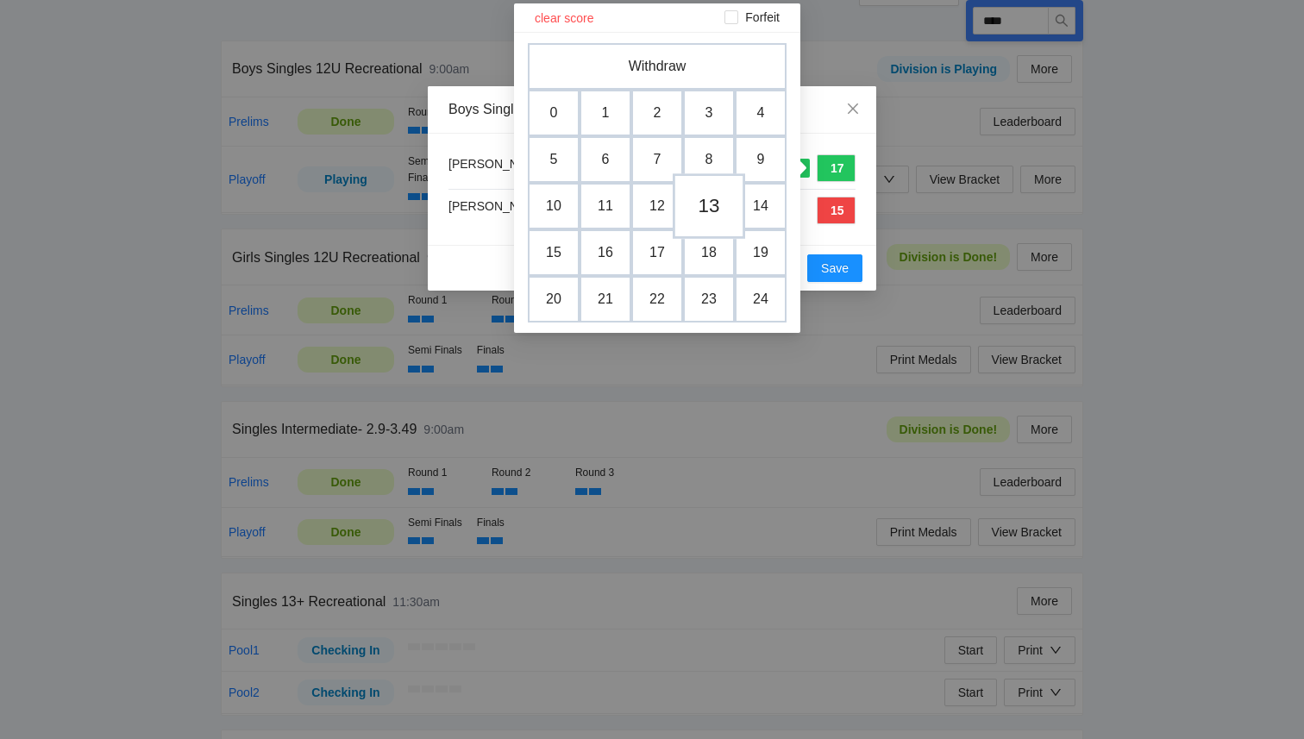
click at [715, 201] on td "13" at bounding box center [709, 206] width 72 height 66
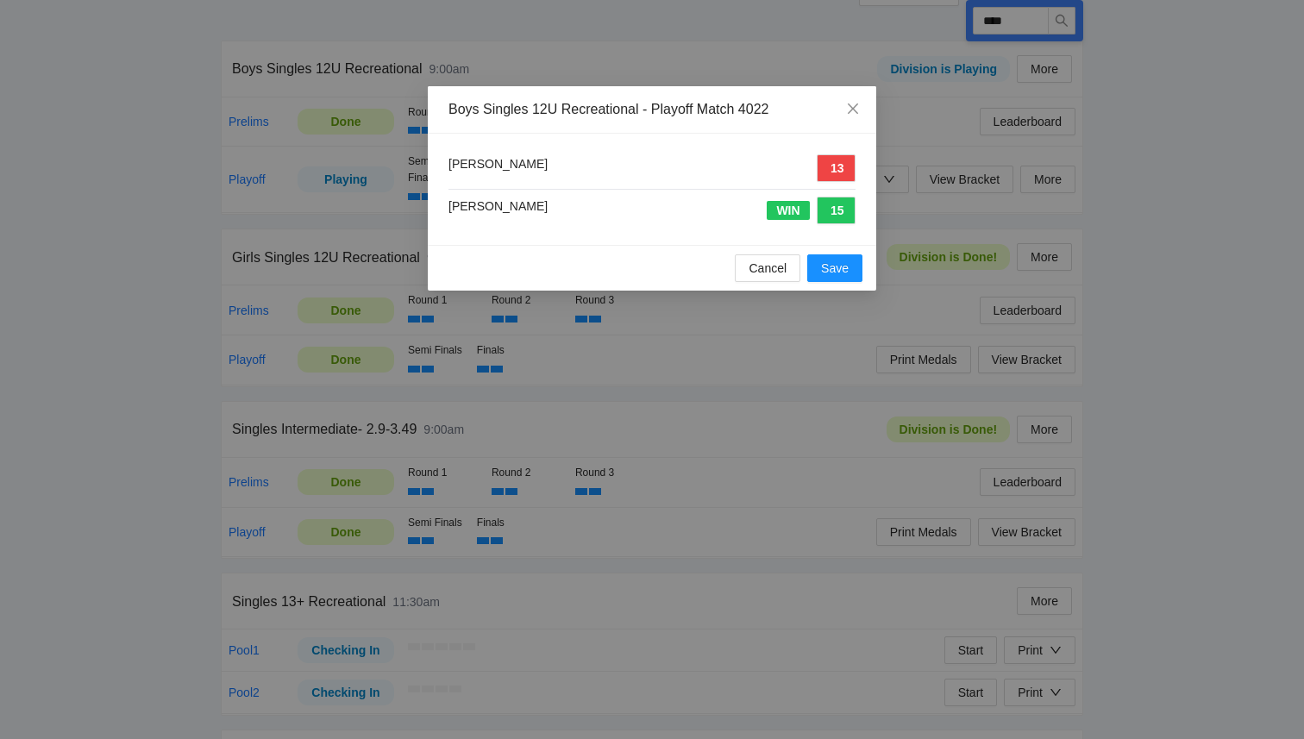
click at [723, 174] on div "Ben Harrod 13" at bounding box center [652, 168] width 407 height 28
click at [838, 281] on button "Save" at bounding box center [834, 268] width 55 height 28
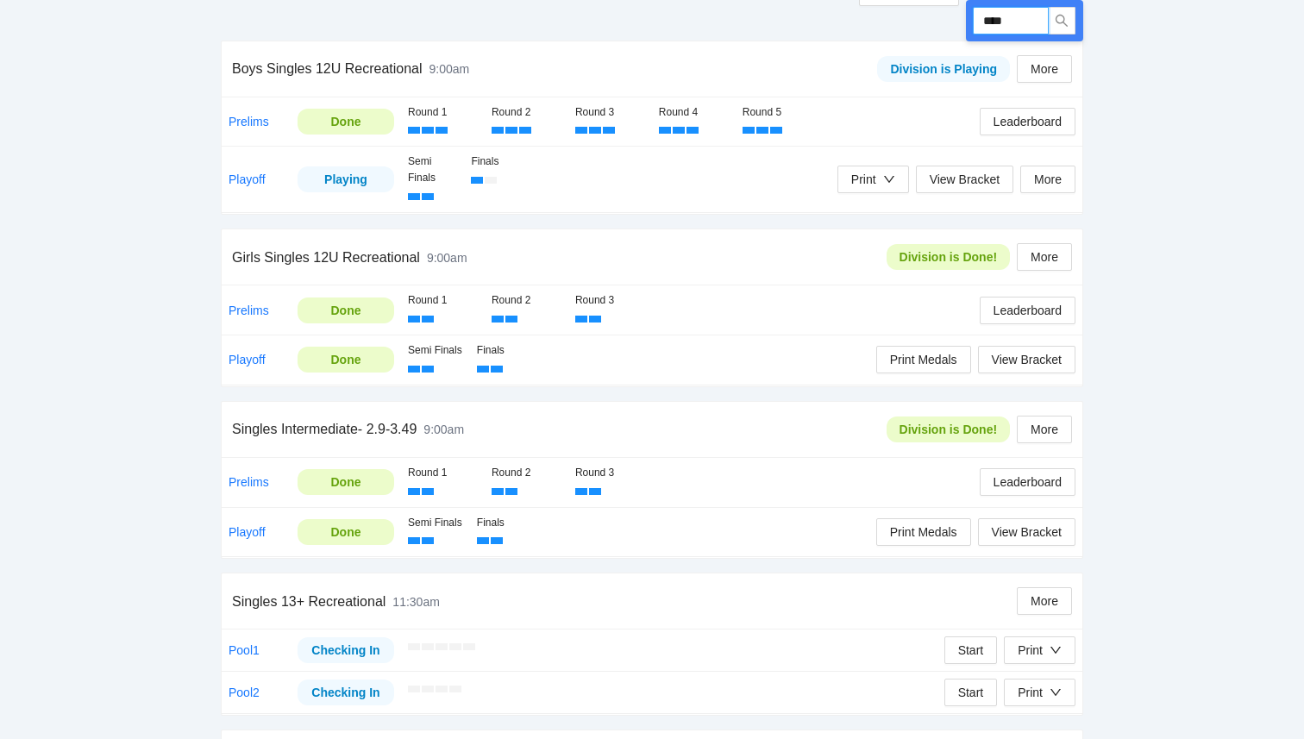
click at [1020, 24] on input "****" at bounding box center [1011, 21] width 76 height 28
type input "****"
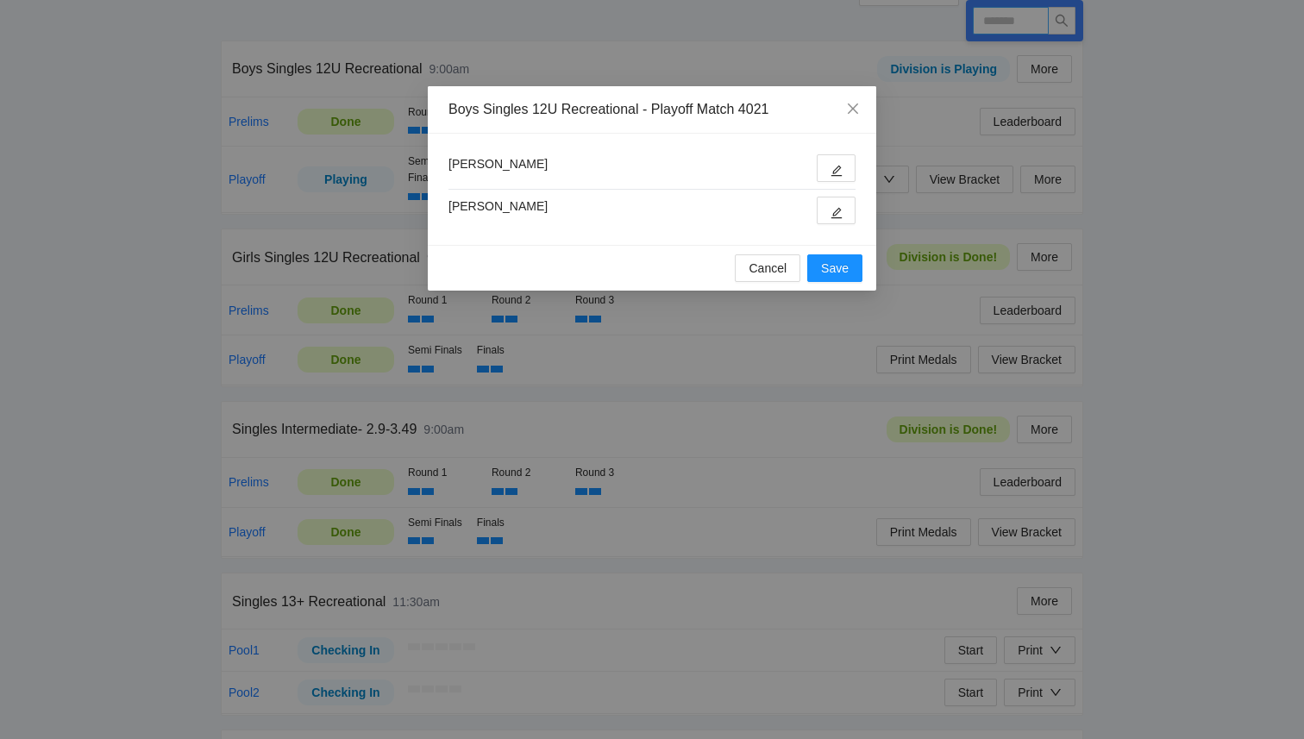
type input "****"
click at [834, 215] on icon "edit" at bounding box center [837, 213] width 11 height 11
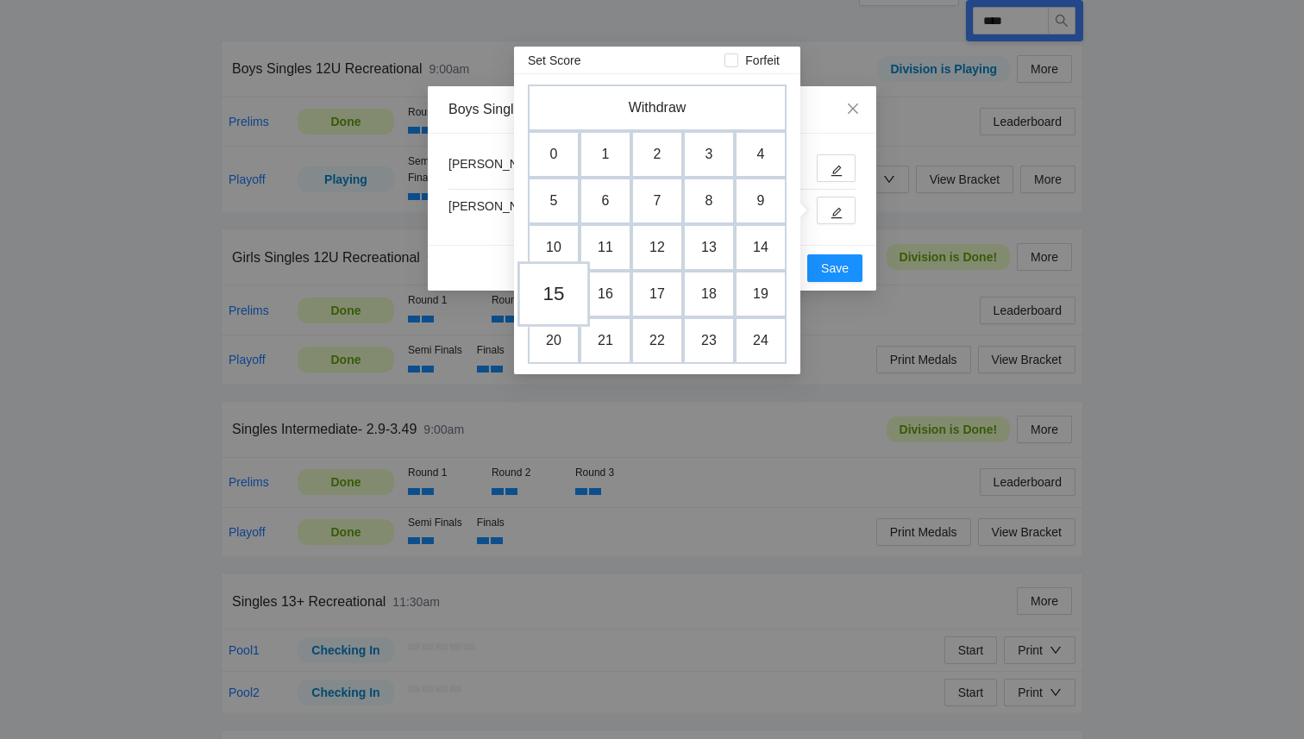
click at [562, 288] on td "15" at bounding box center [554, 294] width 72 height 66
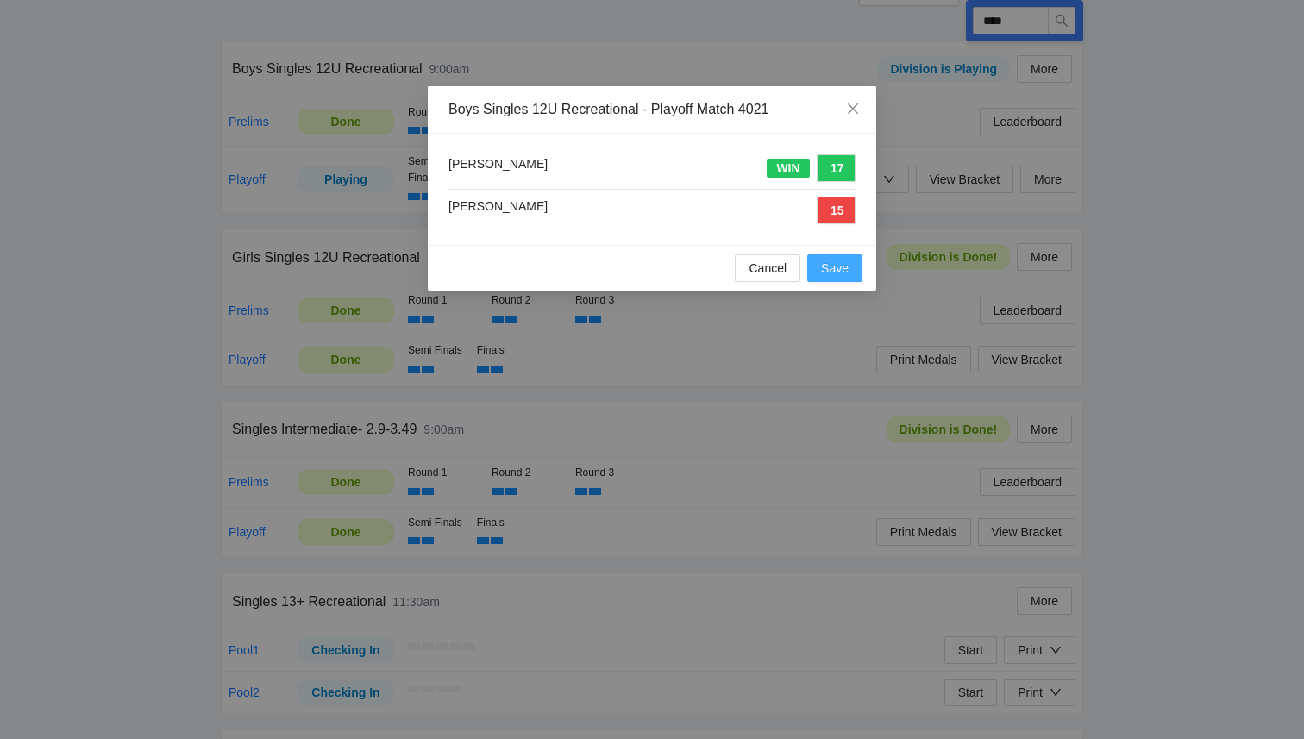
click at [842, 274] on span "Save" at bounding box center [835, 268] width 28 height 19
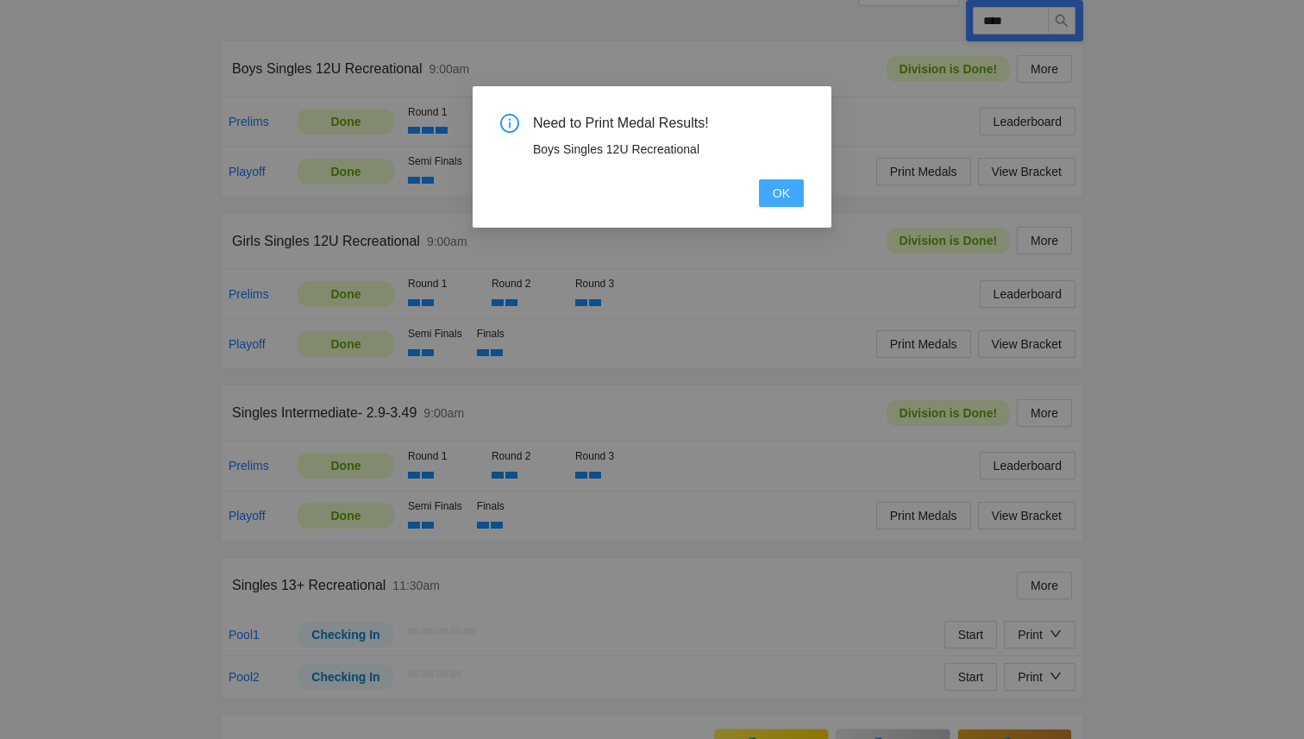
click at [793, 194] on button "OK" at bounding box center [781, 193] width 45 height 28
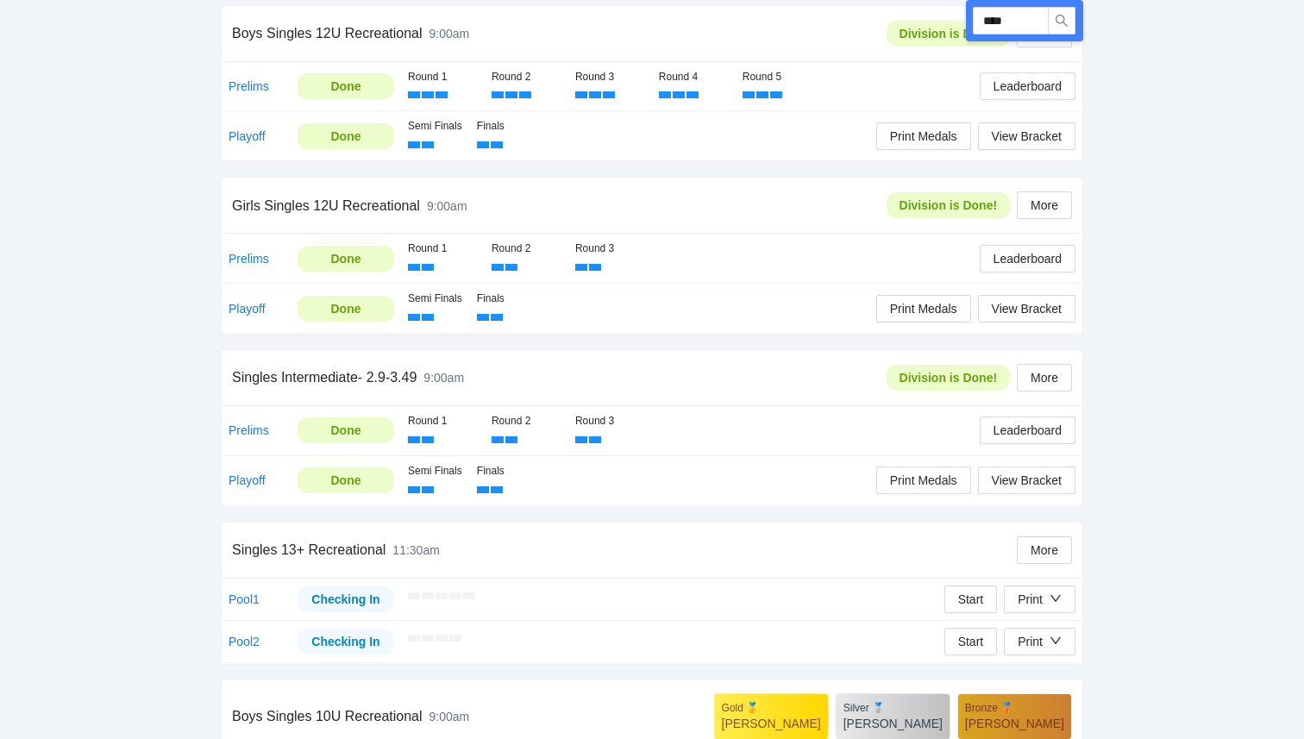
scroll to position [330, 0]
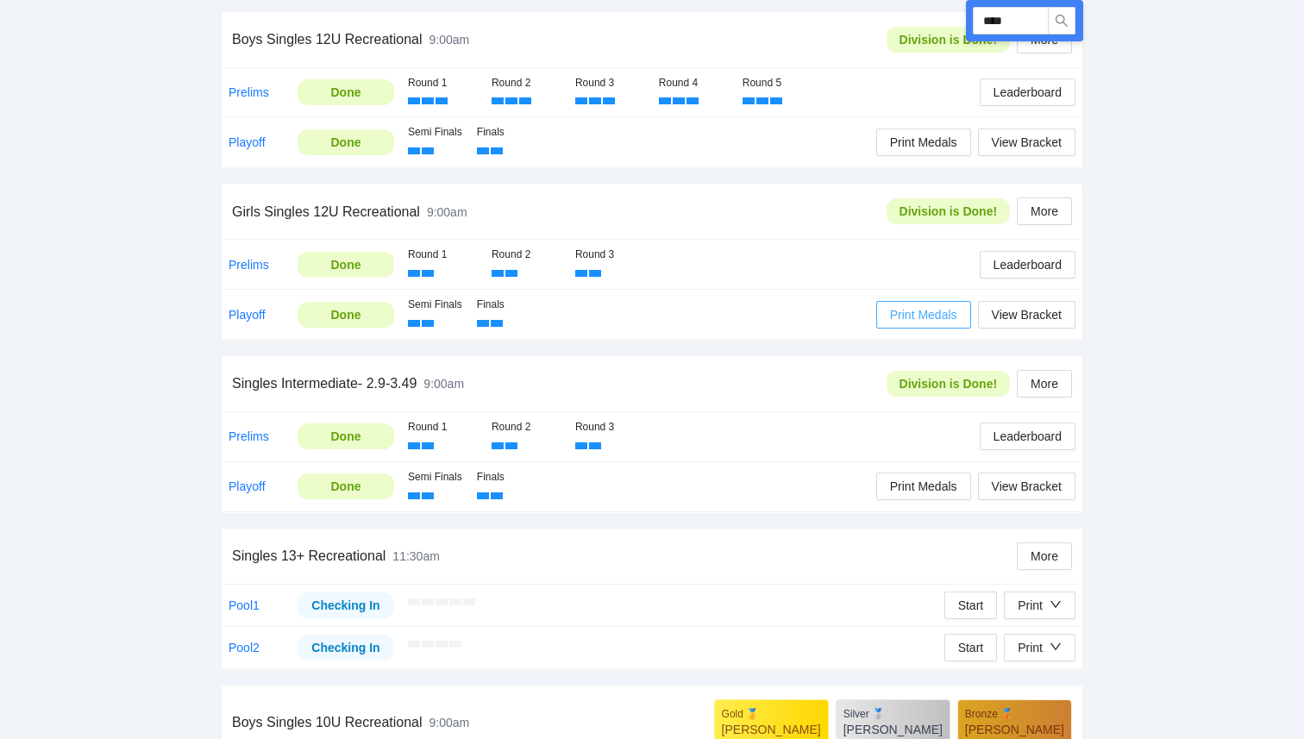
click at [923, 310] on span "Print Medals" at bounding box center [923, 314] width 67 height 19
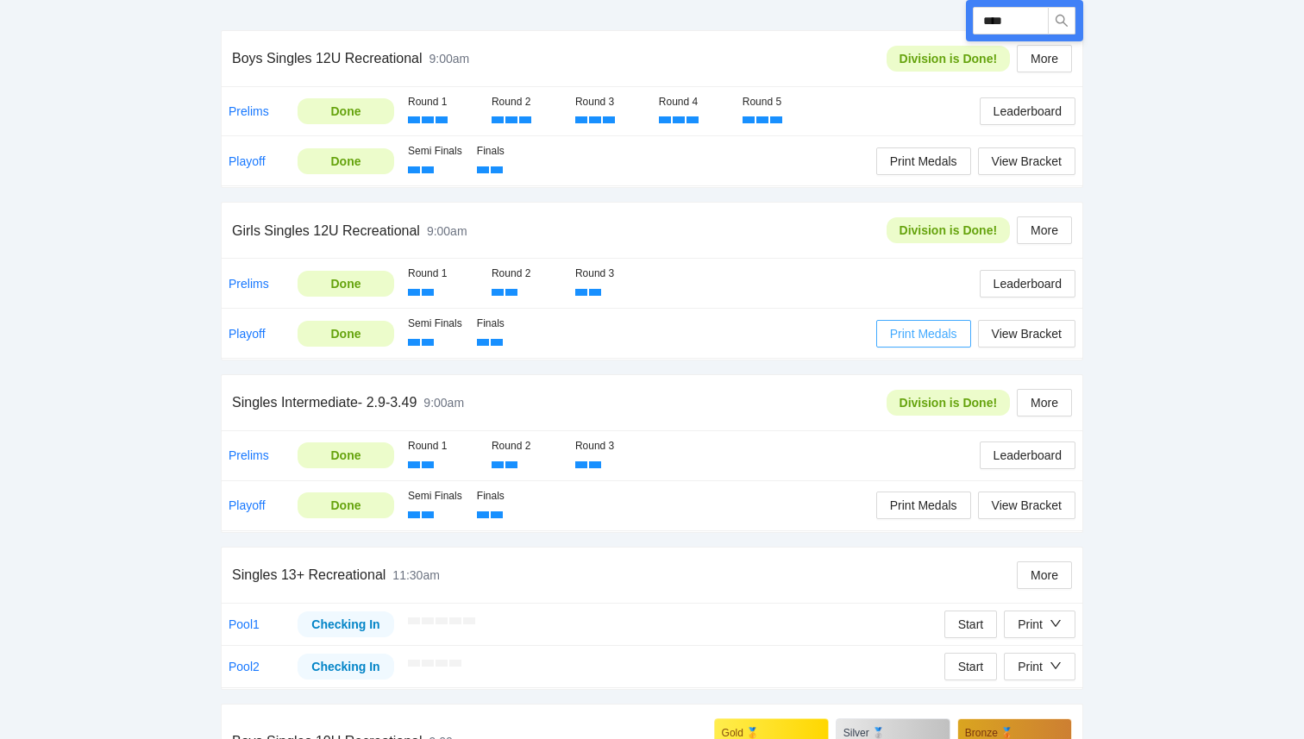
scroll to position [309, 0]
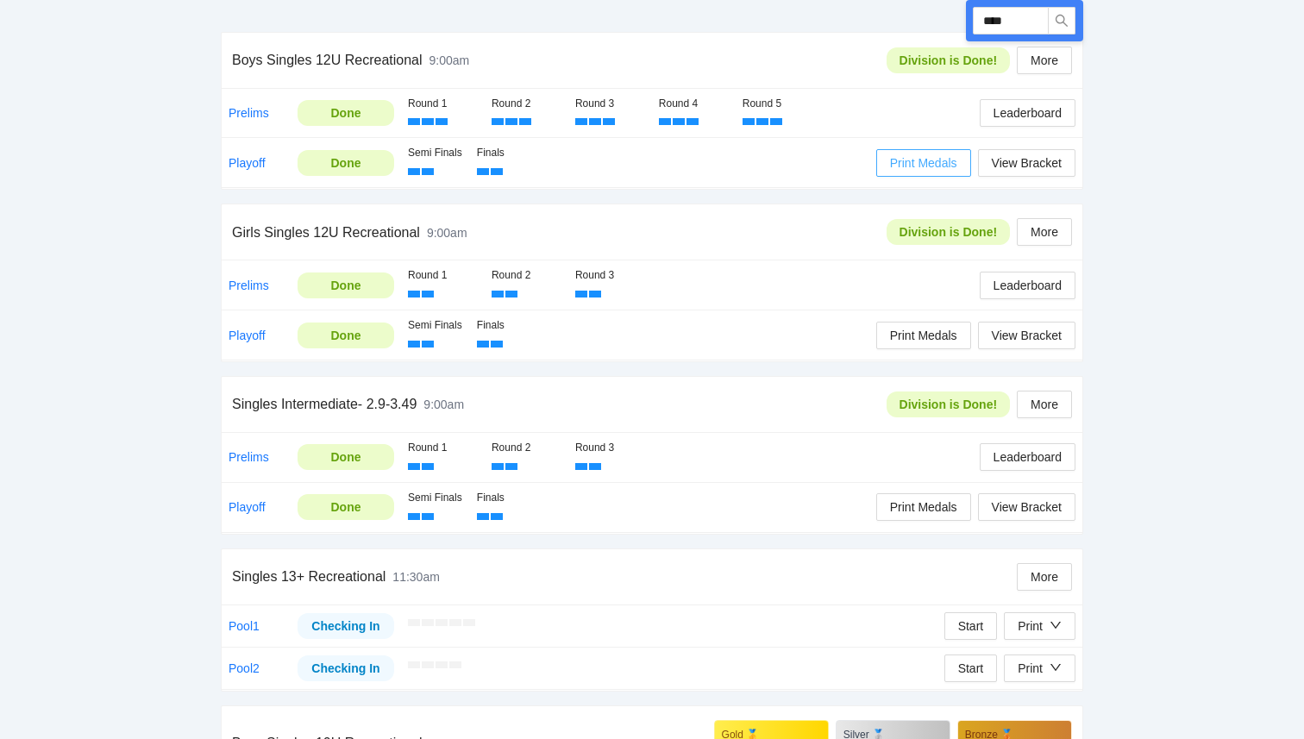
click at [931, 159] on span "Print Medals" at bounding box center [923, 163] width 67 height 19
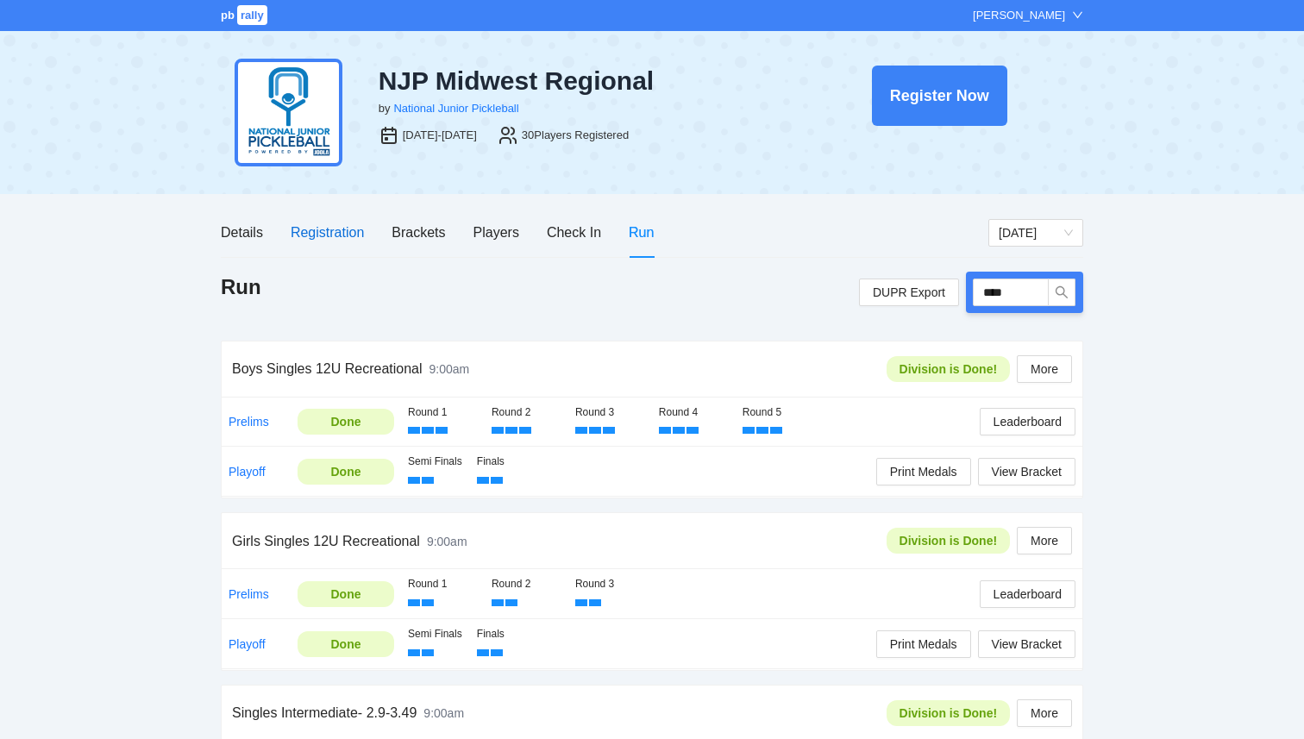
click at [345, 231] on div "Registration" at bounding box center [327, 233] width 73 height 22
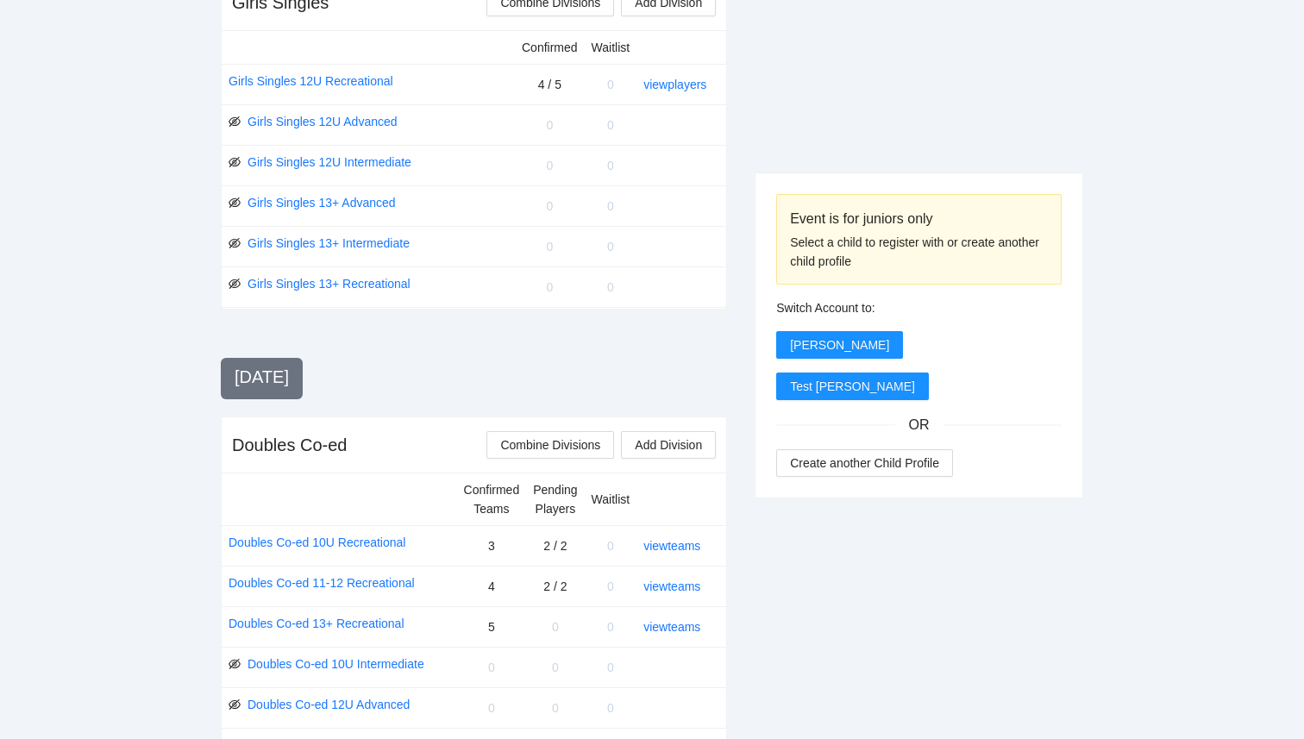
scroll to position [1459, 0]
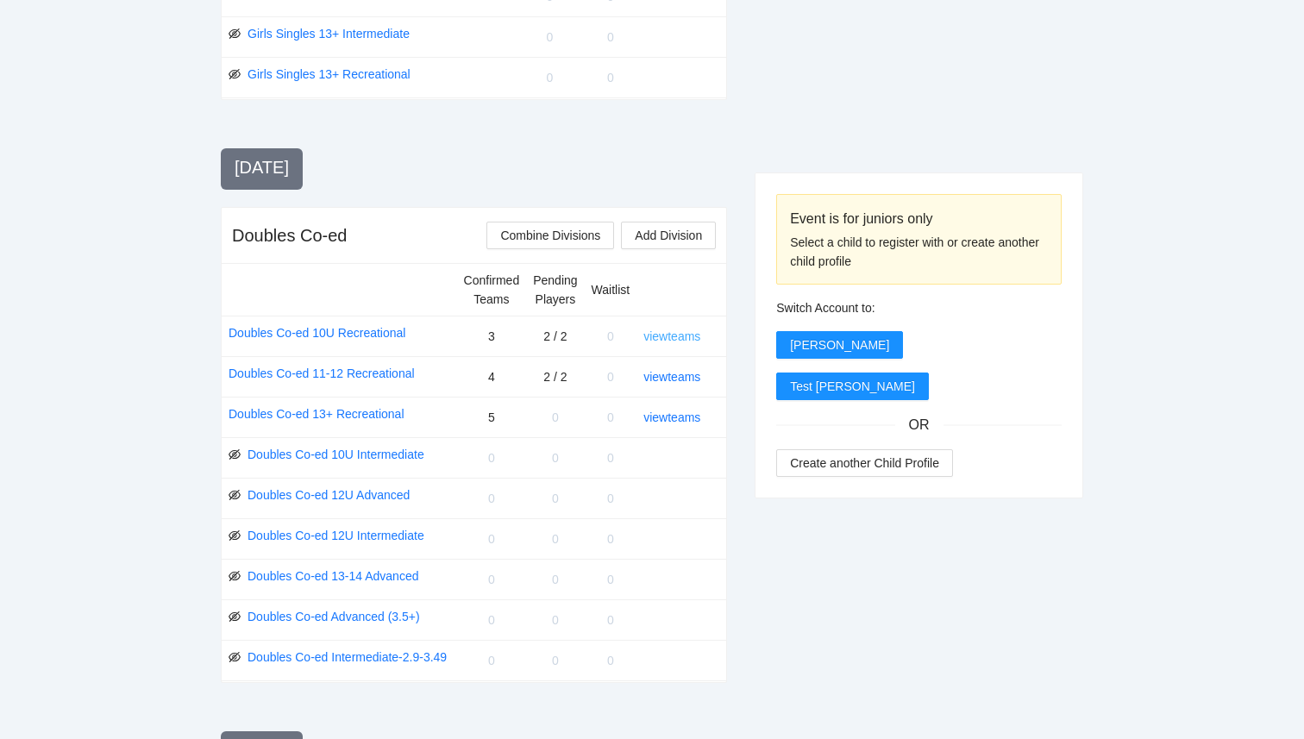
click at [679, 341] on link "view teams" at bounding box center [672, 337] width 57 height 14
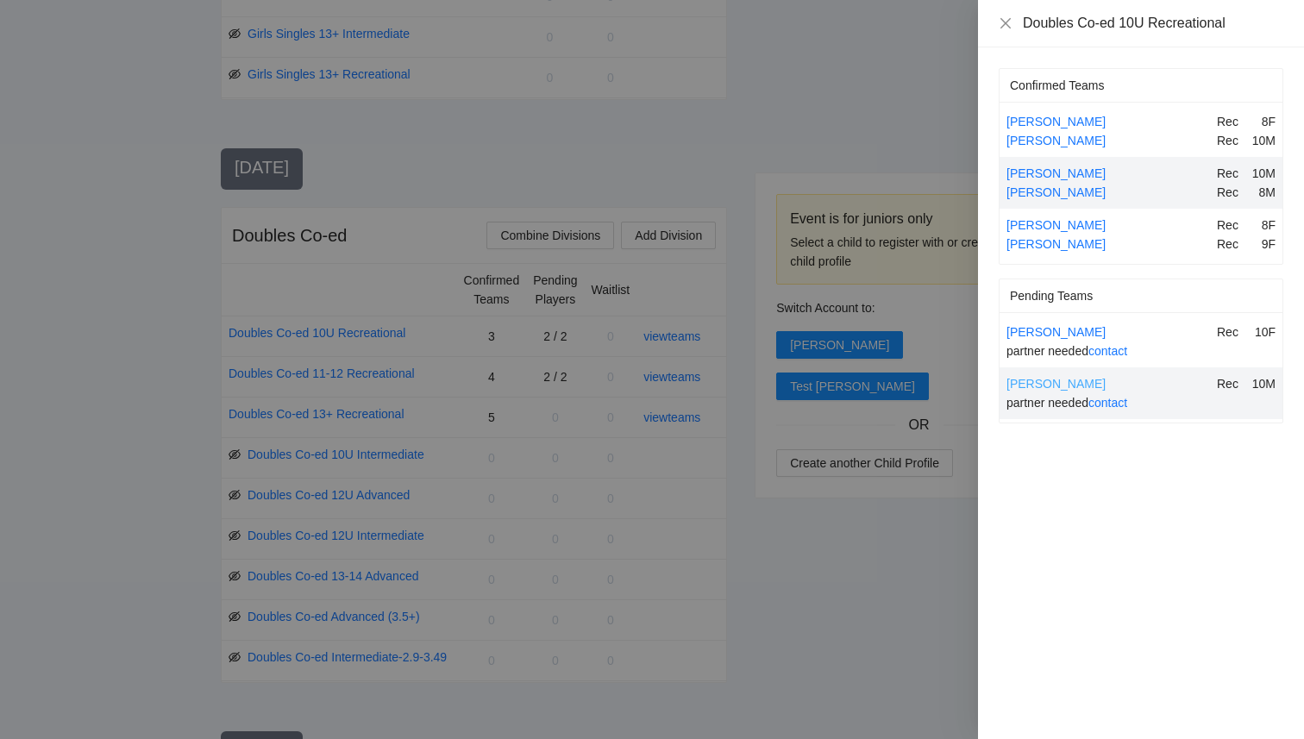
click at [1027, 381] on link "[PERSON_NAME]" at bounding box center [1056, 384] width 99 height 14
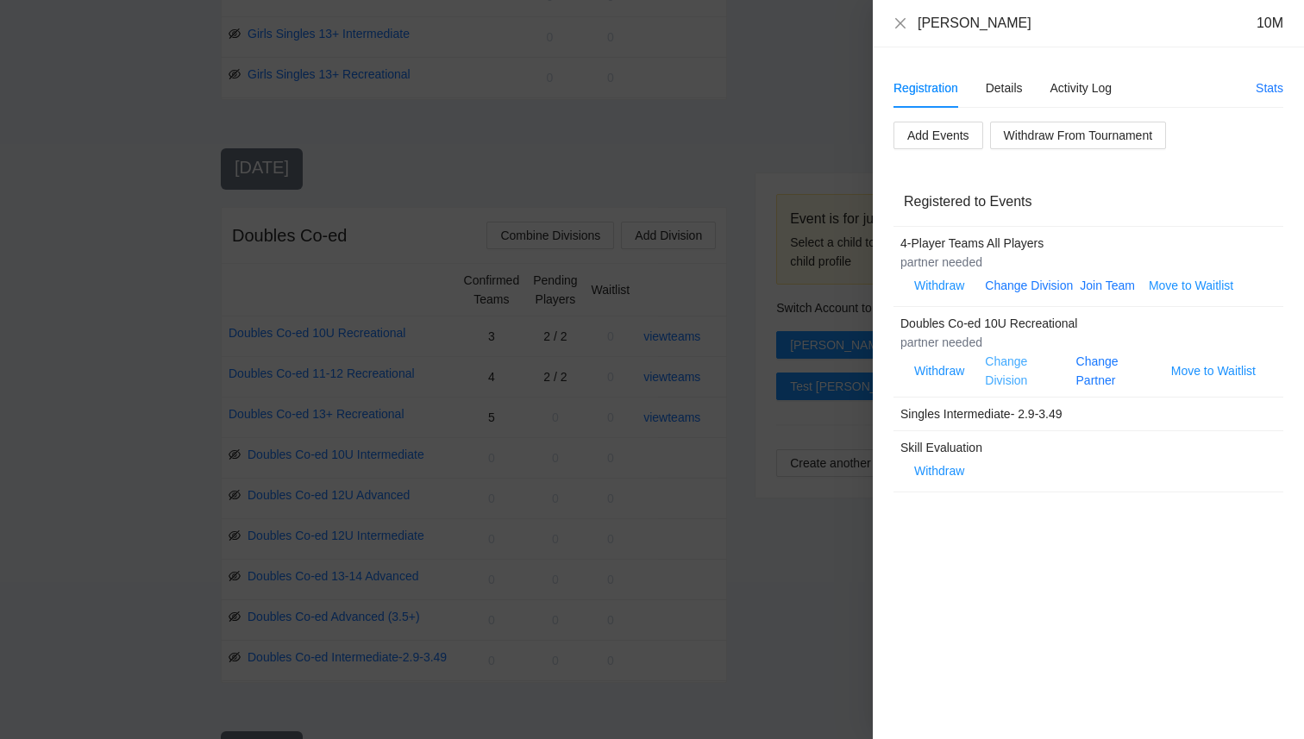
click at [1016, 373] on link "Change Division" at bounding box center [1006, 371] width 42 height 33
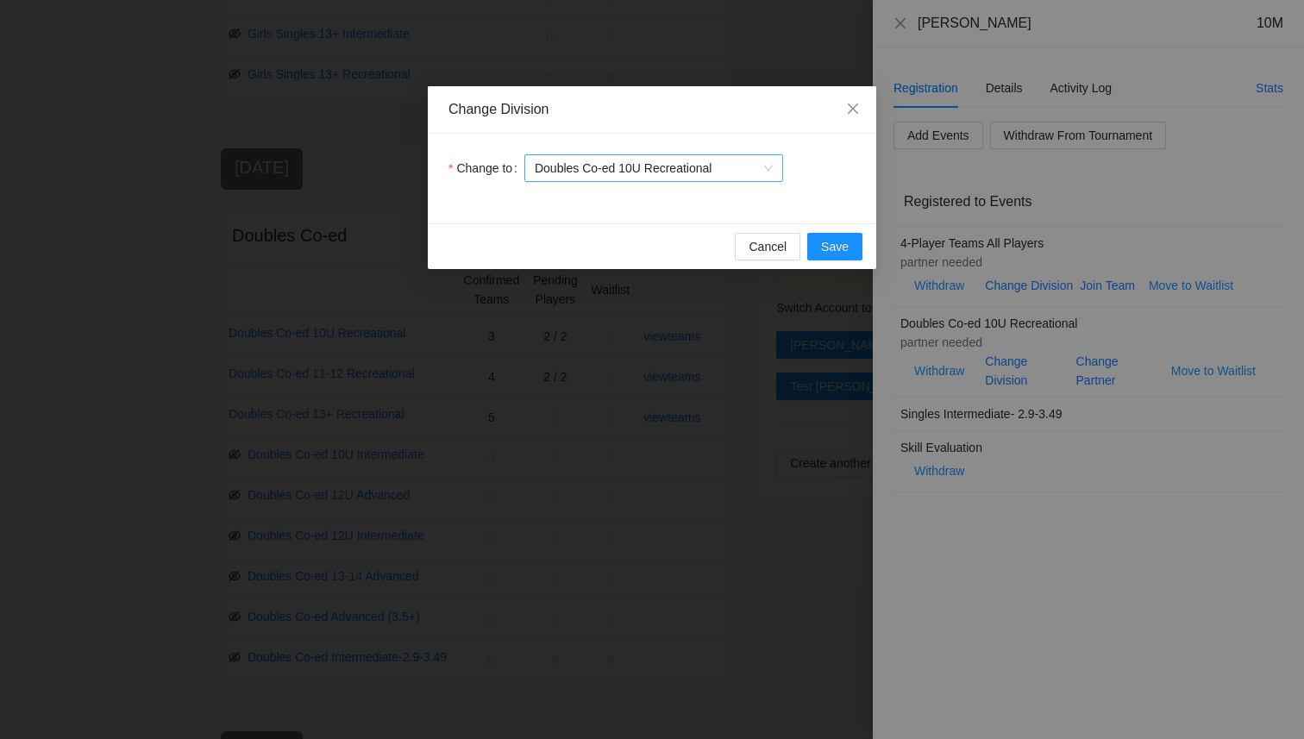
click at [755, 172] on span "Doubles Co-ed 10U Recreational" at bounding box center [654, 168] width 238 height 26
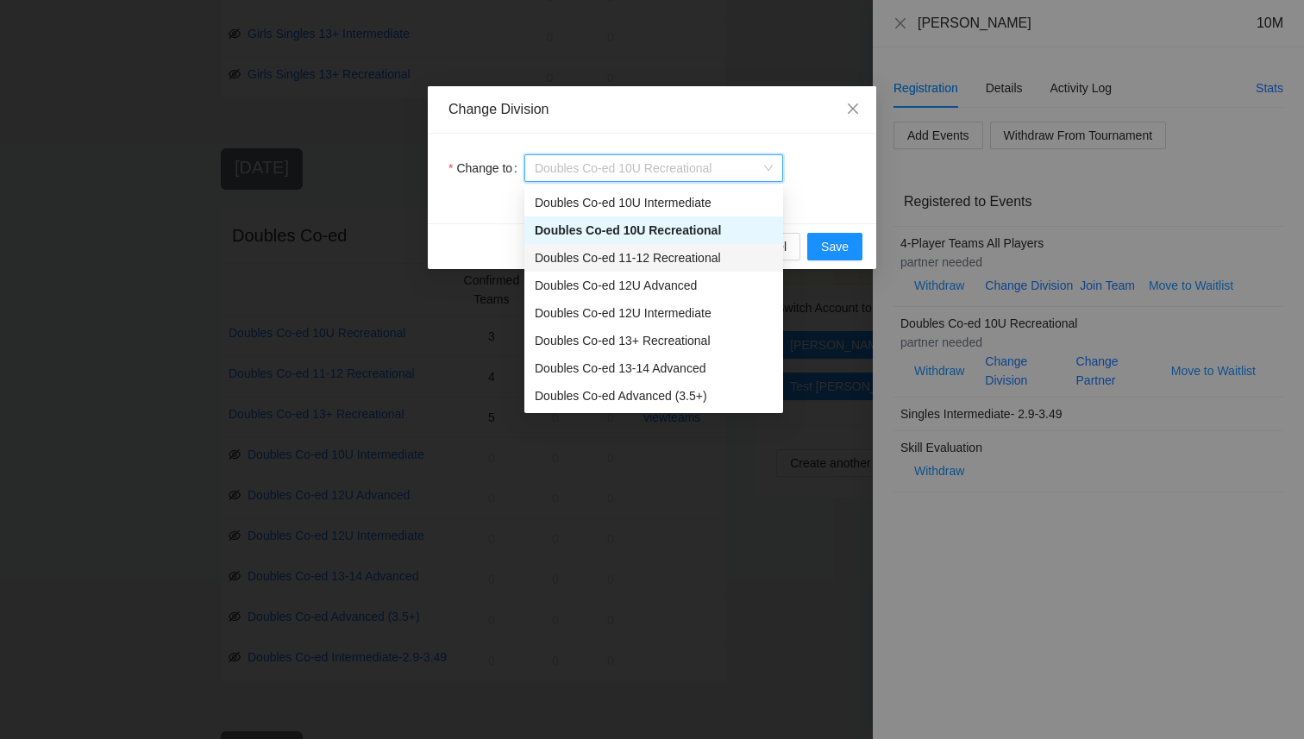
click at [713, 263] on div "Doubles Co-ed 11-12 Recreational" at bounding box center [654, 257] width 238 height 19
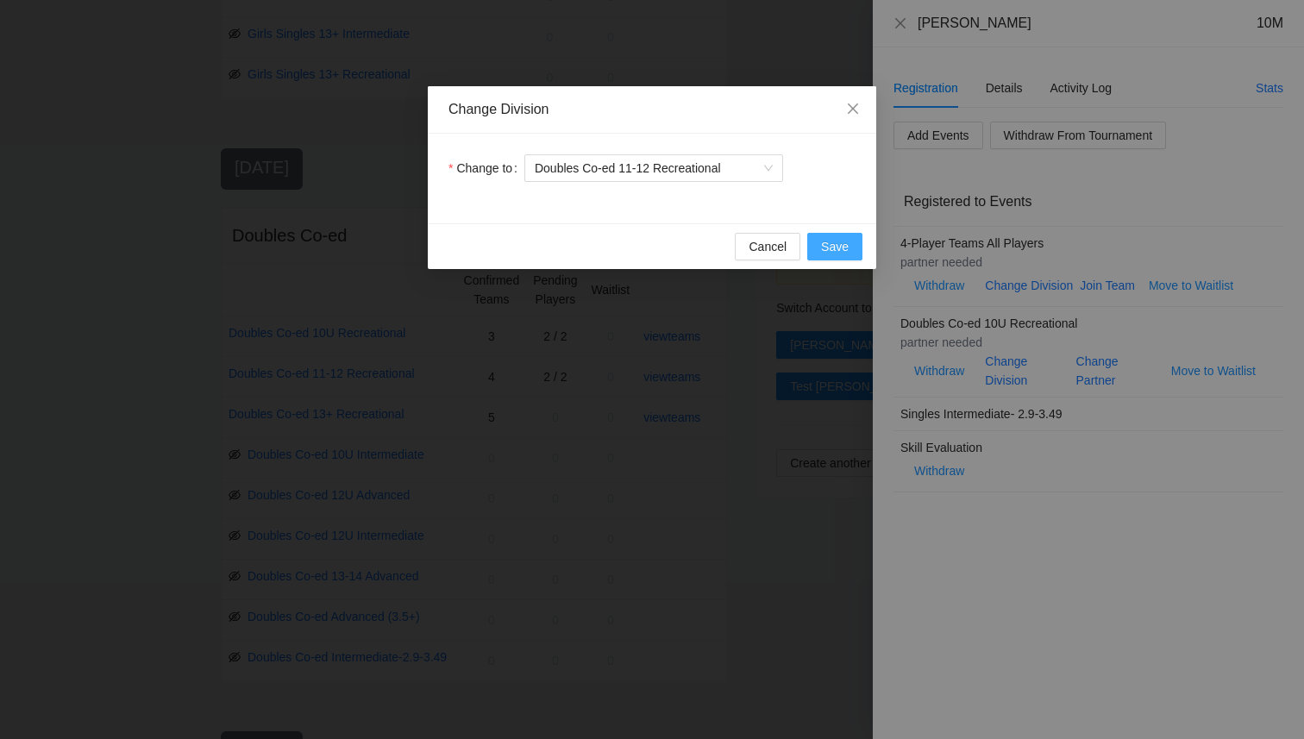
click at [841, 251] on span "Save" at bounding box center [835, 246] width 28 height 19
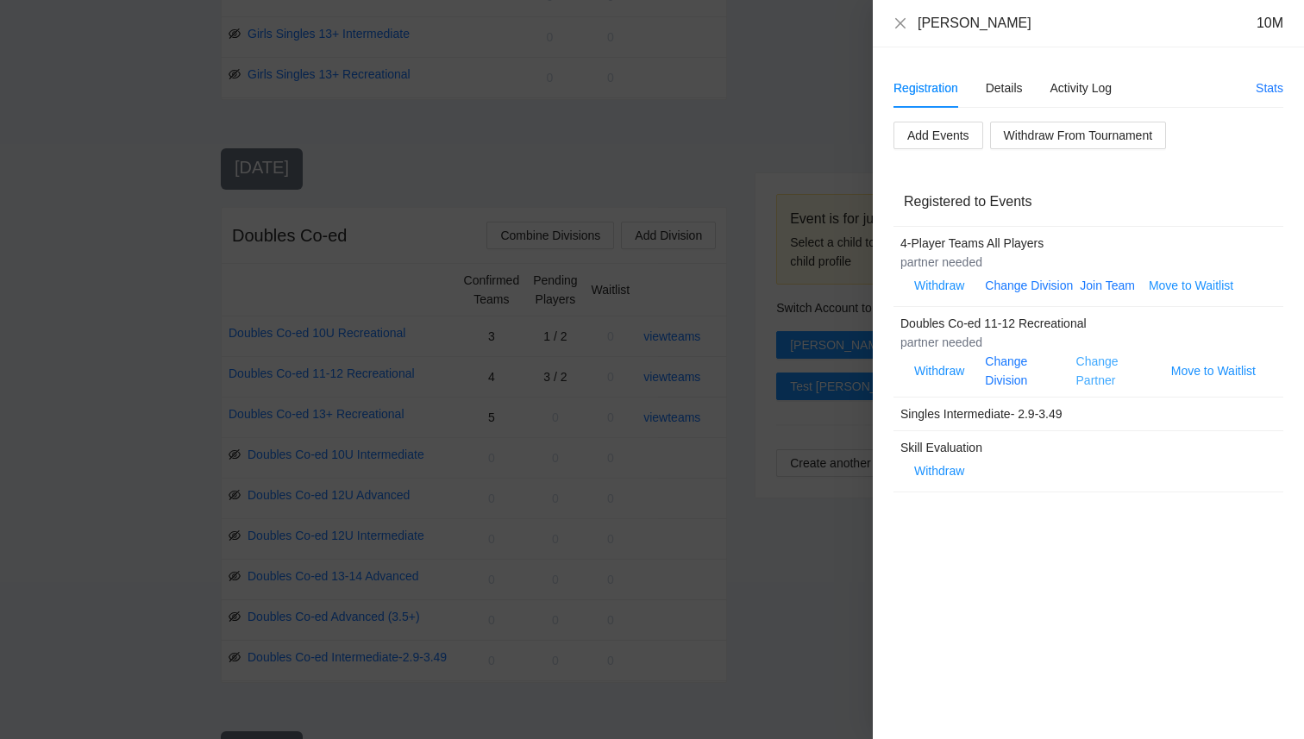
click at [1091, 374] on link "Change Partner" at bounding box center [1098, 371] width 42 height 33
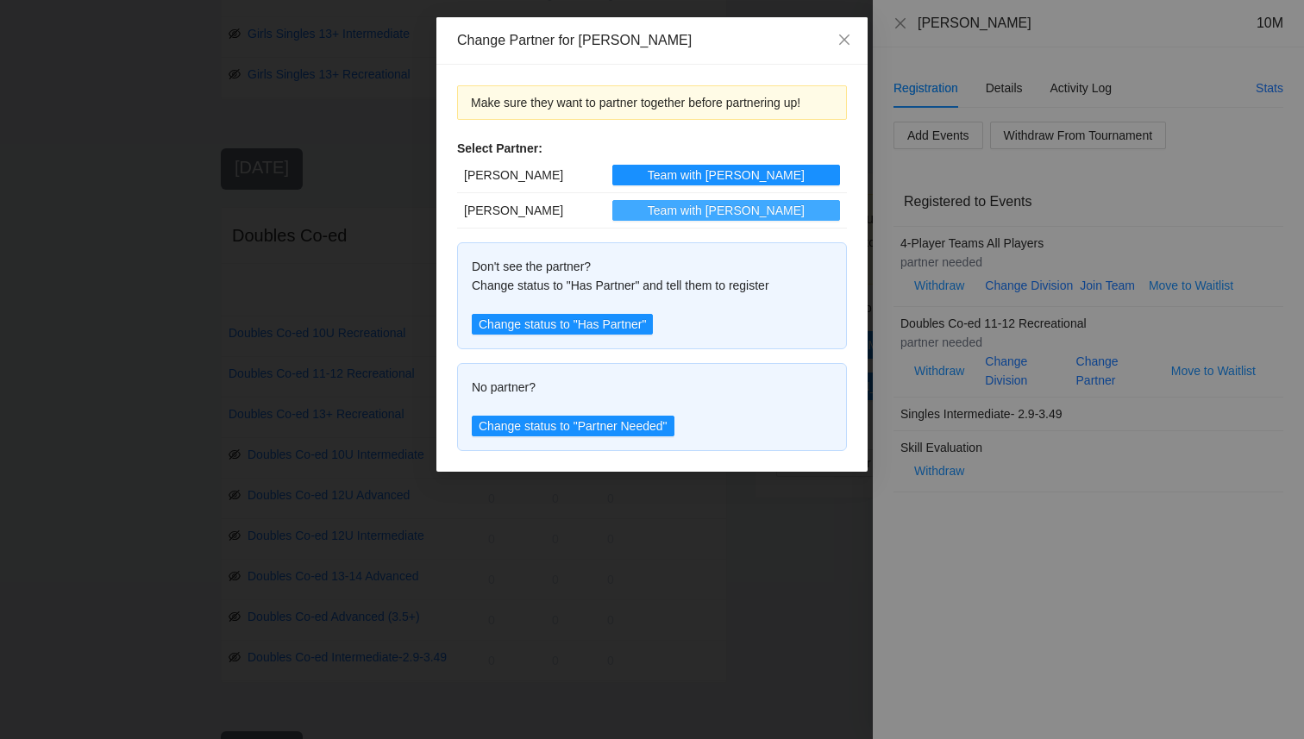
click at [761, 211] on span "Team with Riona" at bounding box center [726, 210] width 157 height 19
click at [846, 38] on icon "close" at bounding box center [844, 40] width 10 height 10
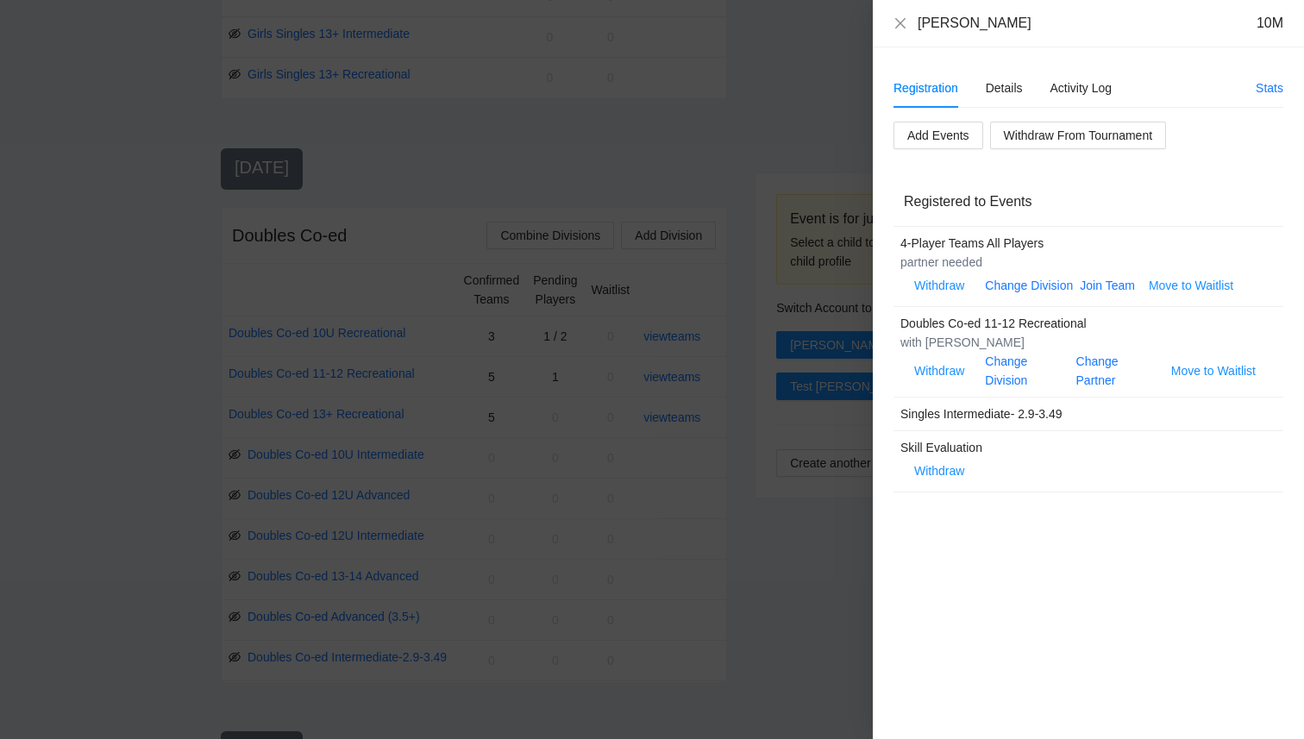
click at [895, 30] on div "Evan Jin 10M" at bounding box center [1089, 23] width 390 height 19
click at [896, 15] on div "Evan Jin 10M" at bounding box center [1089, 23] width 390 height 19
click at [899, 27] on icon "close" at bounding box center [901, 23] width 14 height 14
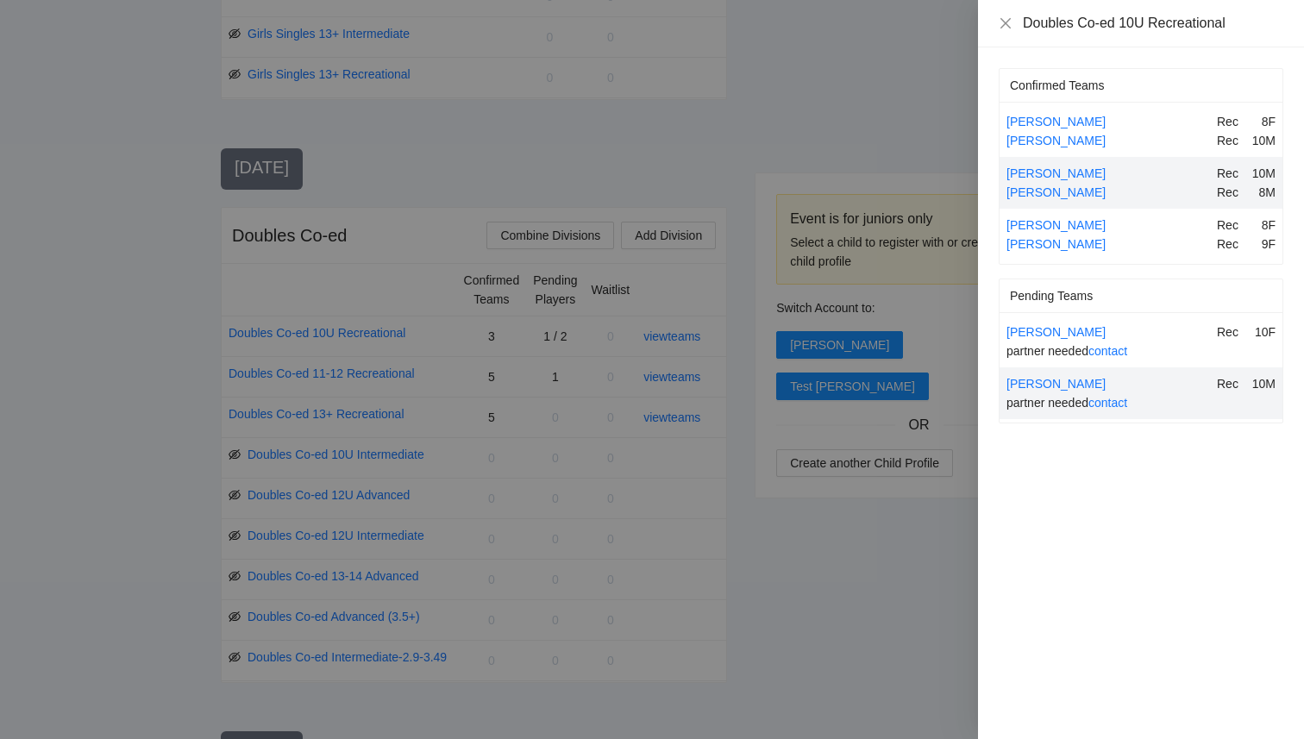
click at [674, 343] on div at bounding box center [652, 369] width 1304 height 739
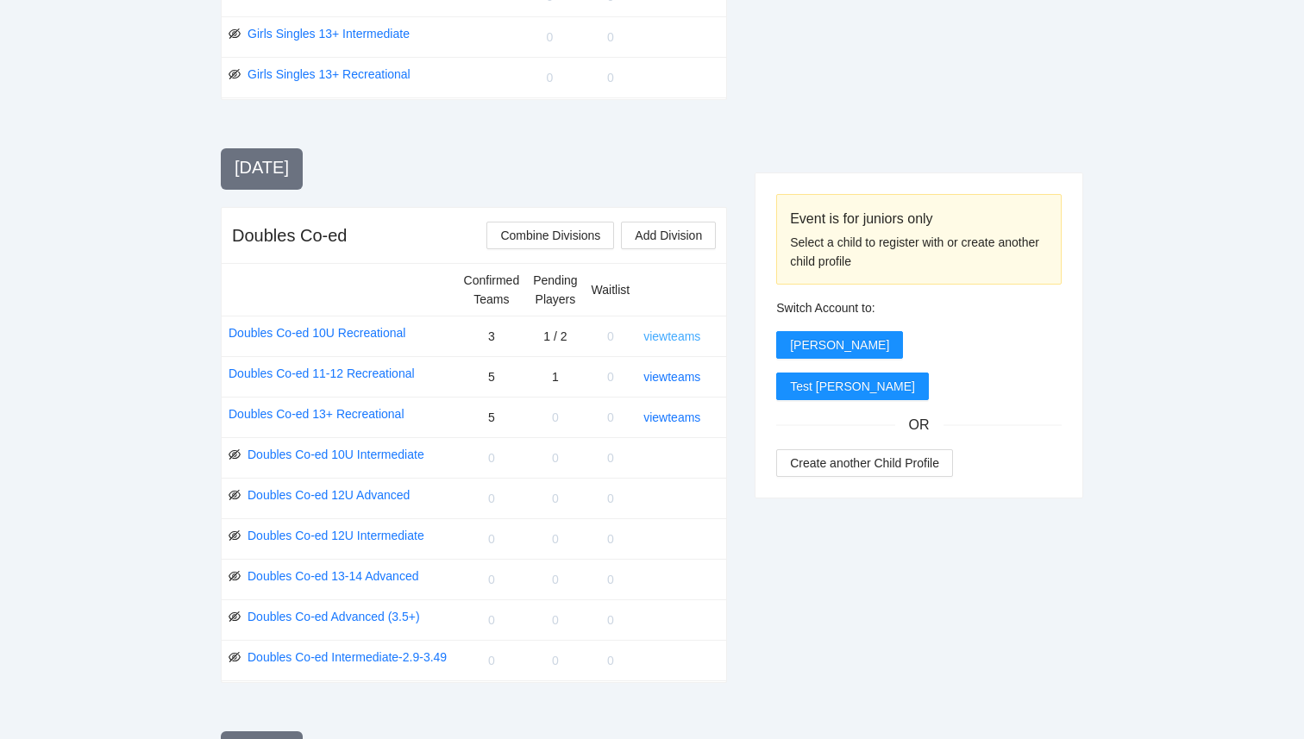
click at [675, 336] on link "view teams" at bounding box center [672, 337] width 57 height 14
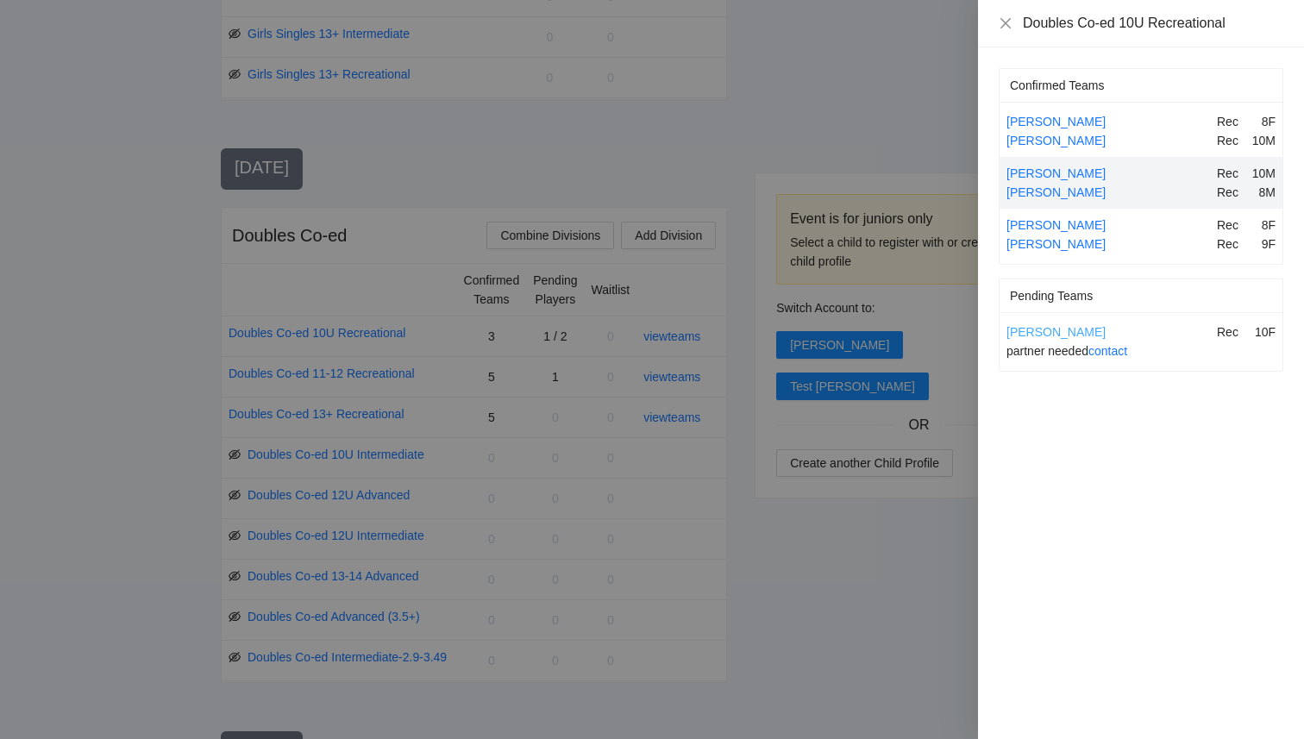
click at [1044, 335] on link "Aarshi Patel" at bounding box center [1056, 332] width 99 height 14
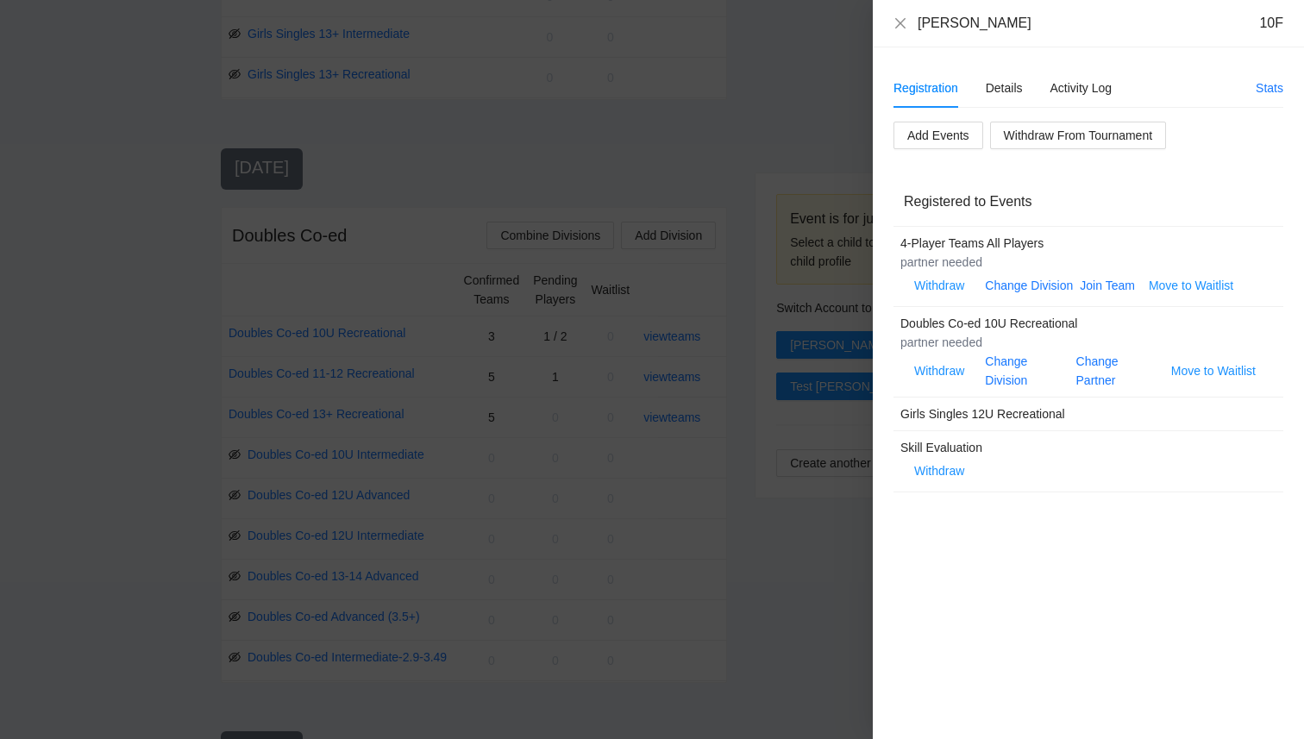
click at [1098, 370] on div "Change Partner" at bounding box center [1117, 371] width 81 height 38
click at [1098, 368] on link "Change Partner" at bounding box center [1098, 371] width 42 height 33
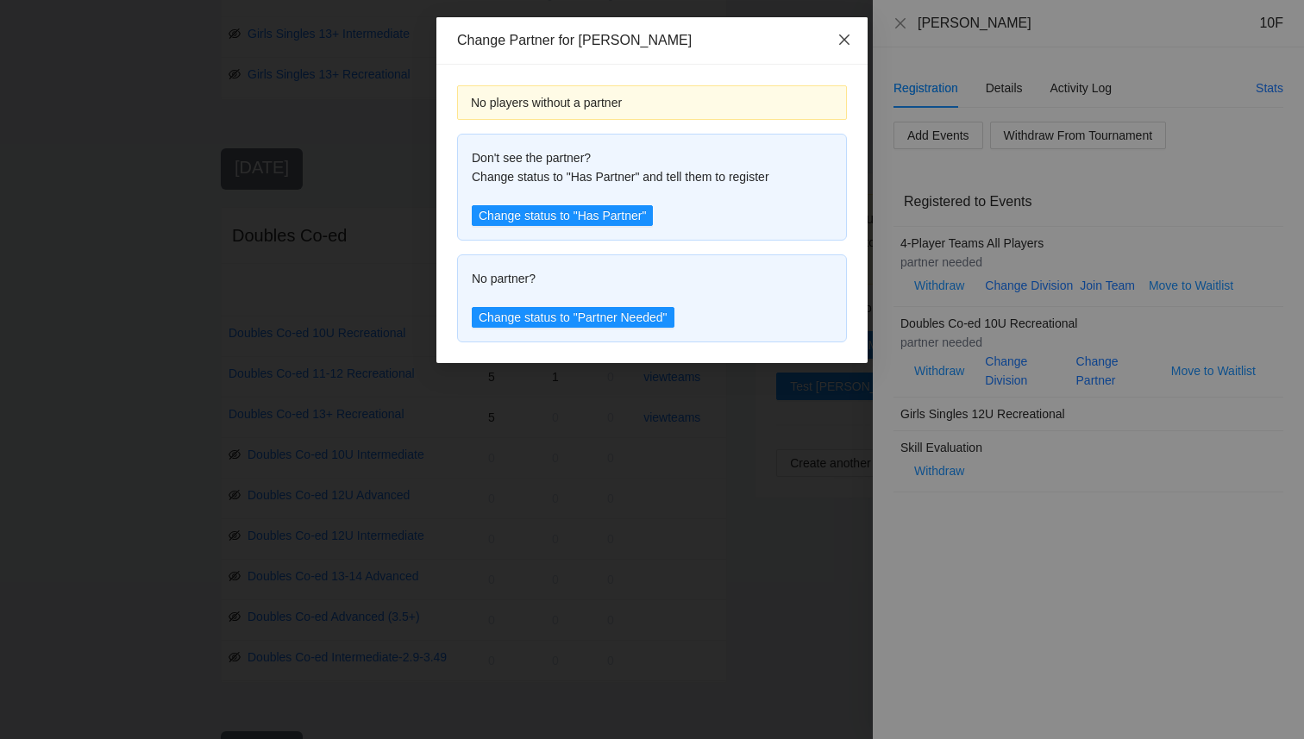
click at [849, 43] on icon "close" at bounding box center [845, 40] width 14 height 14
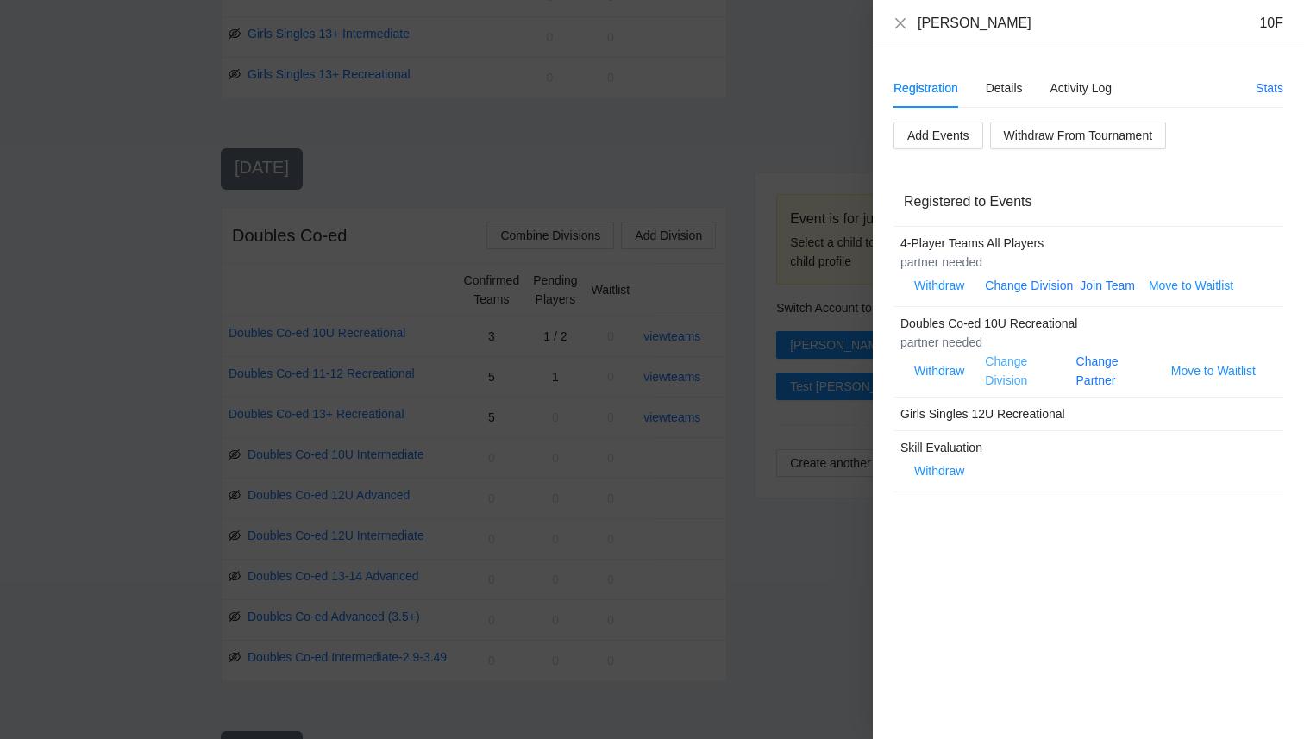
click at [1008, 374] on link "Change Division" at bounding box center [1006, 371] width 42 height 33
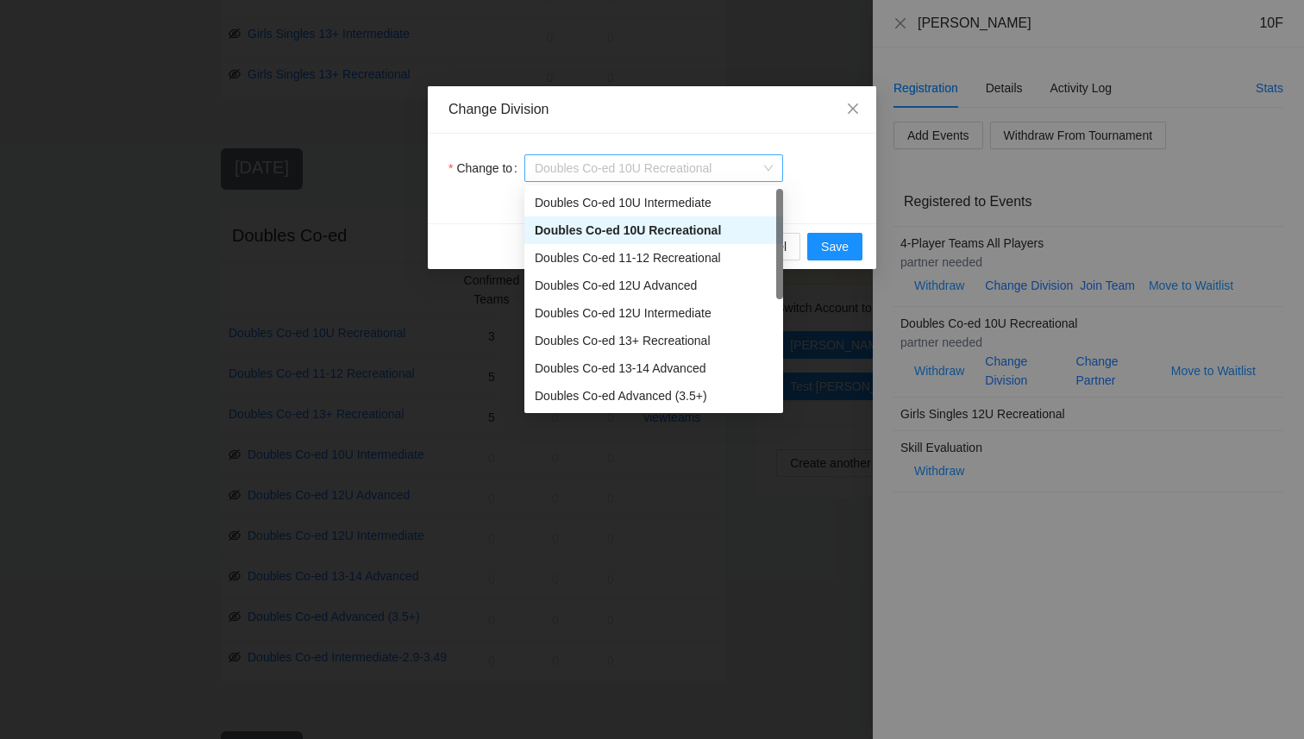
click at [667, 166] on span "Doubles Co-ed 10U Recreational" at bounding box center [654, 168] width 238 height 26
click at [673, 256] on div "Doubles Co-ed 11-12 Recreational" at bounding box center [654, 257] width 238 height 19
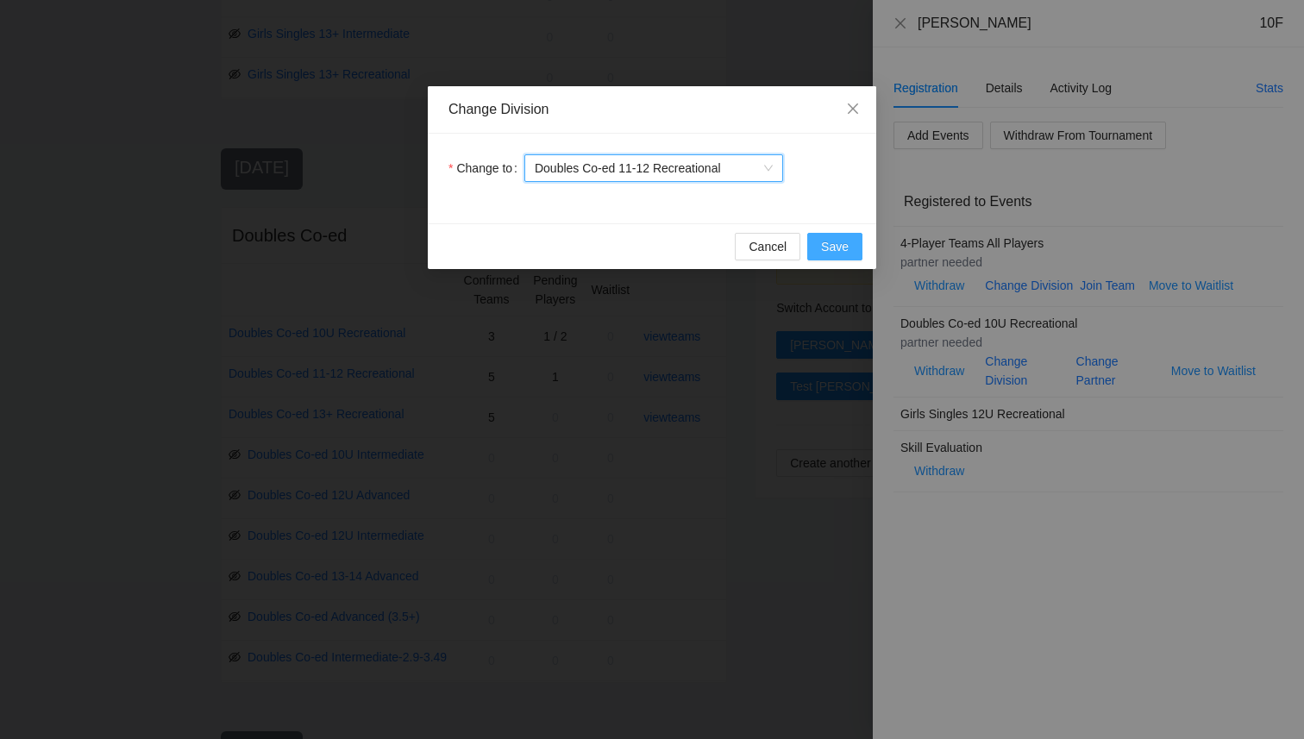
click at [845, 248] on span "Save" at bounding box center [835, 246] width 28 height 19
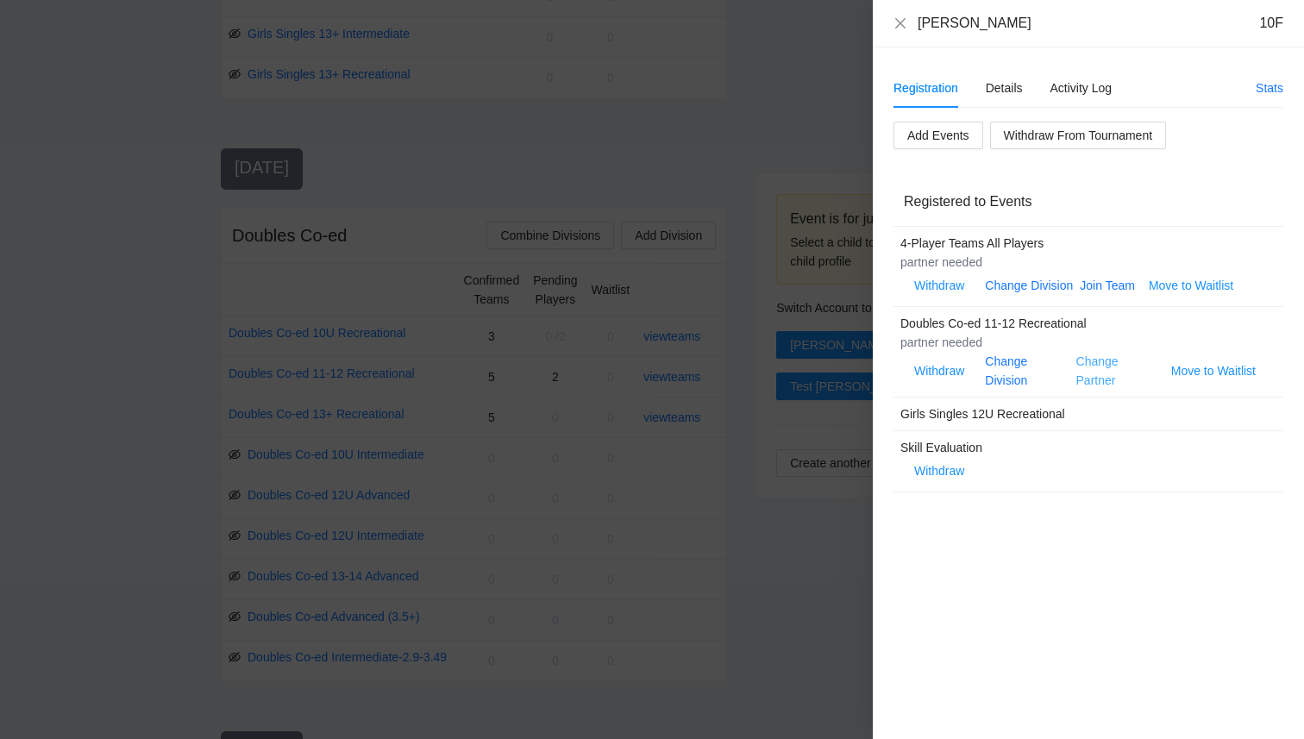
click at [1085, 368] on link "Change Partner" at bounding box center [1098, 371] width 42 height 33
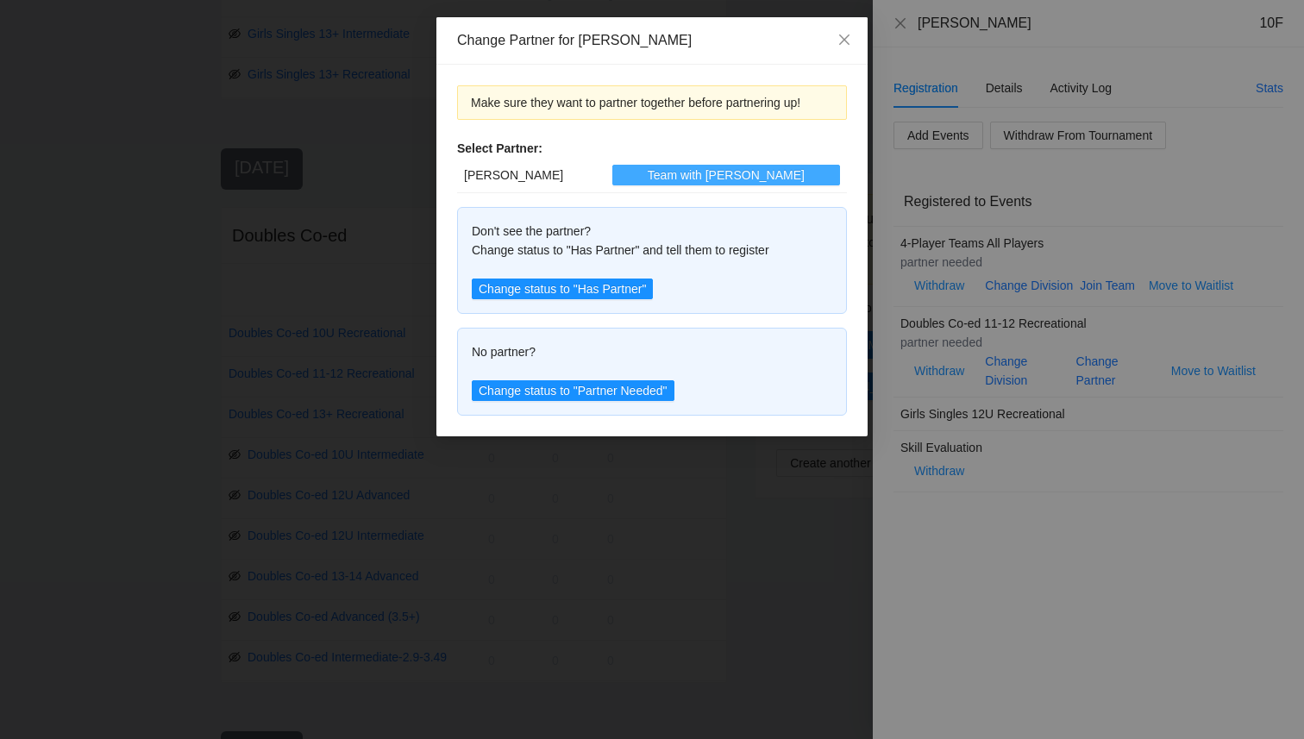
click at [676, 173] on button "Team with Ben" at bounding box center [727, 175] width 228 height 21
click at [836, 40] on span "Close" at bounding box center [844, 40] width 47 height 47
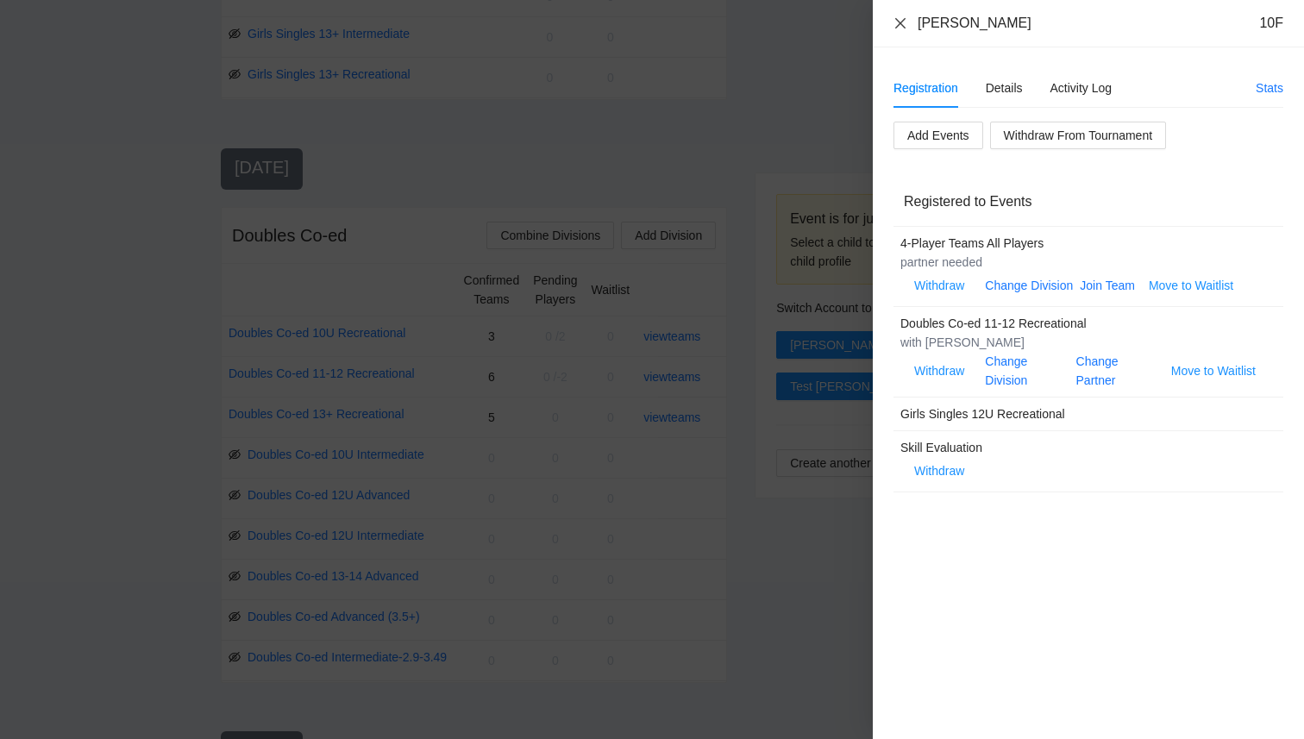
click at [897, 24] on icon "close" at bounding box center [901, 23] width 14 height 14
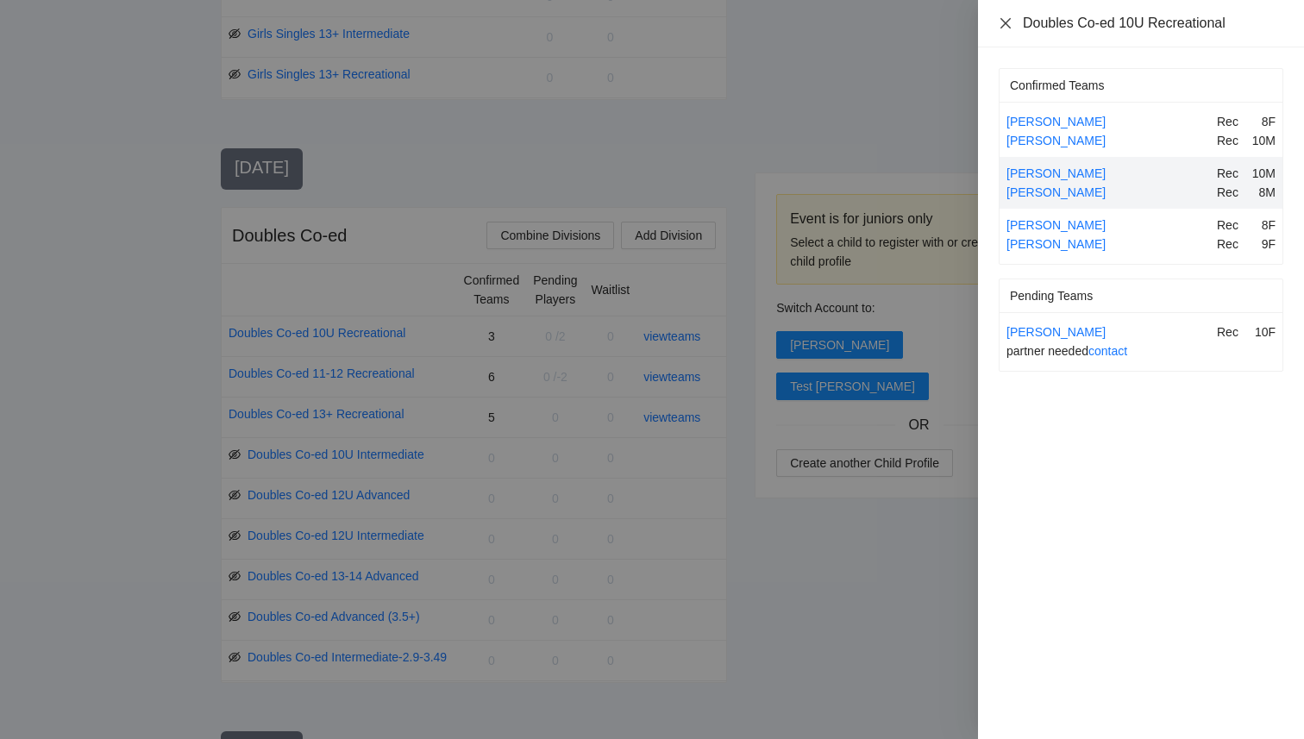
click at [1004, 24] on icon "close" at bounding box center [1006, 22] width 10 height 10
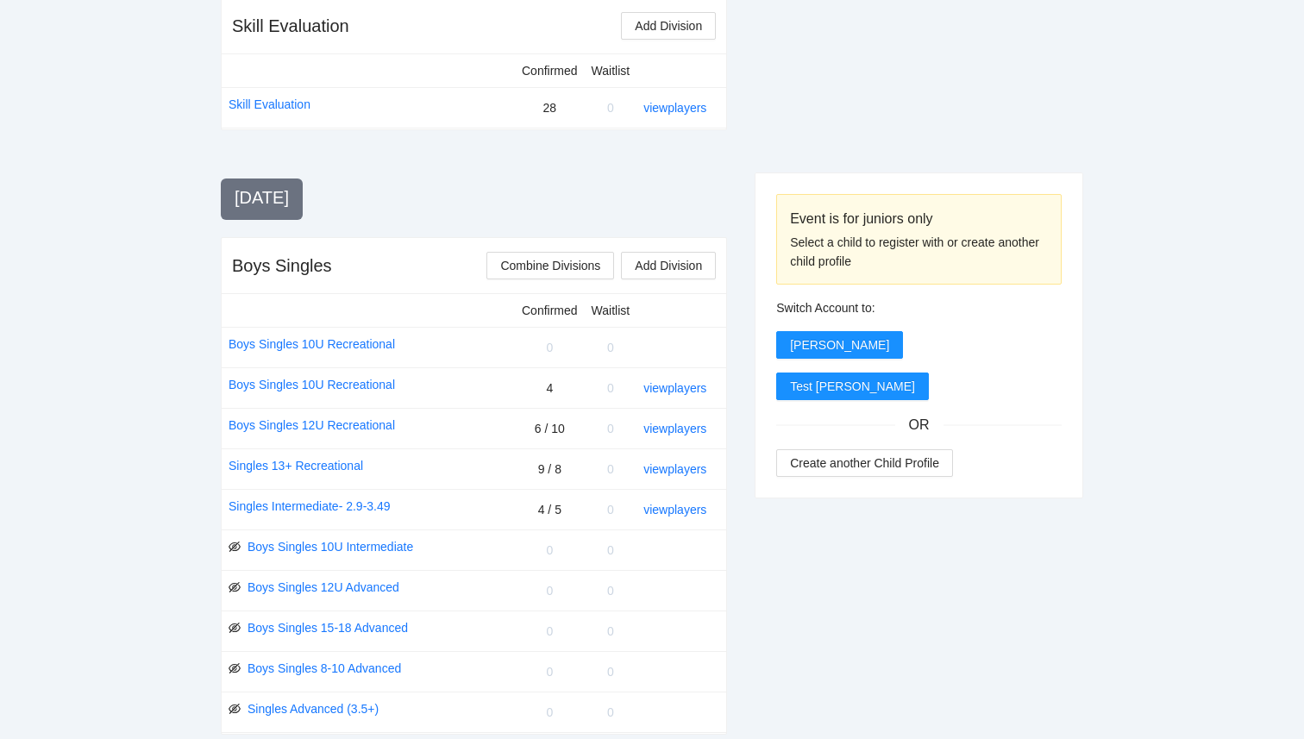
scroll to position [470, 0]
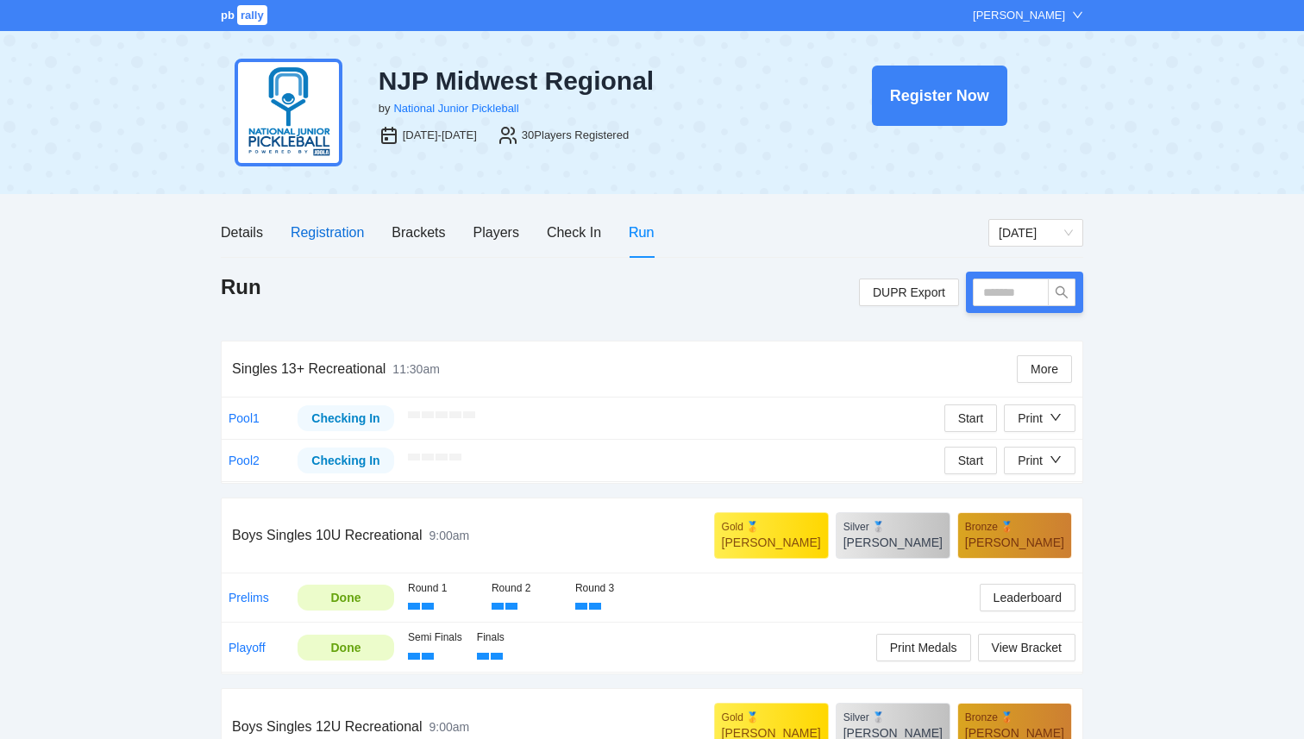
click at [321, 235] on div "Registration" at bounding box center [327, 233] width 73 height 22
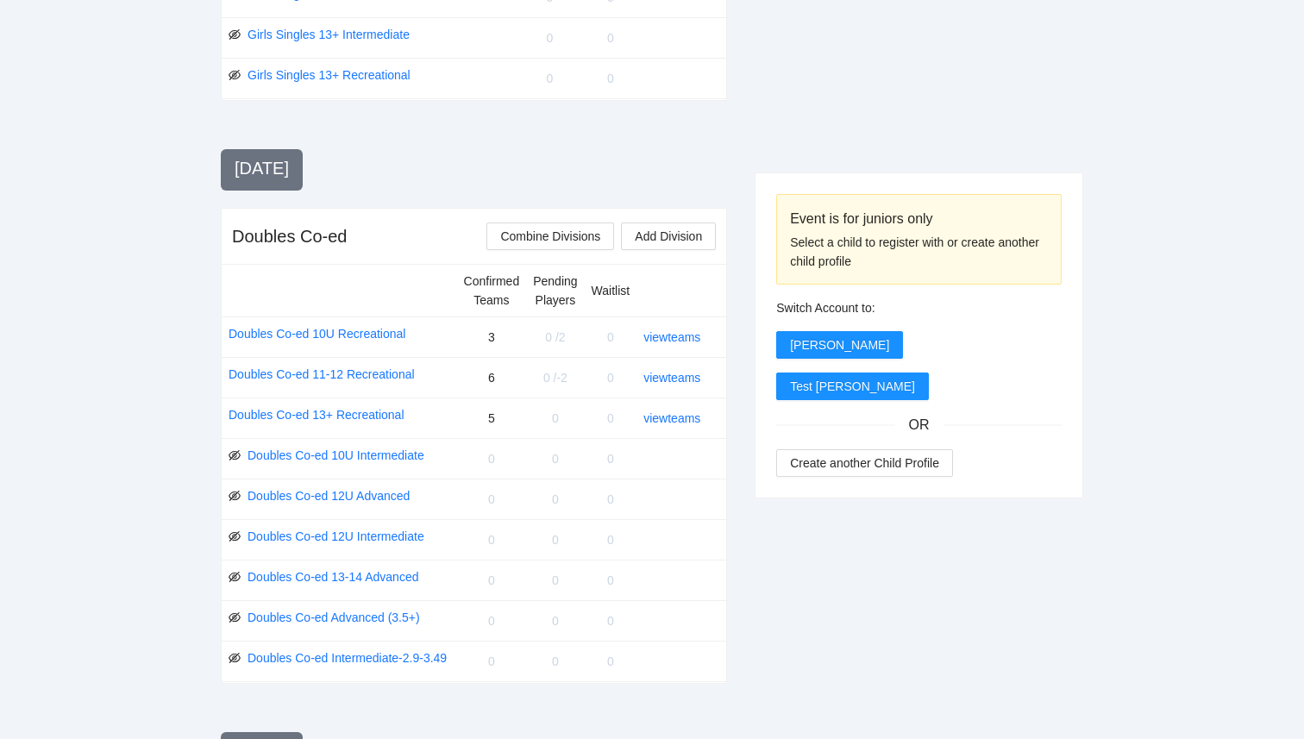
scroll to position [1560, 0]
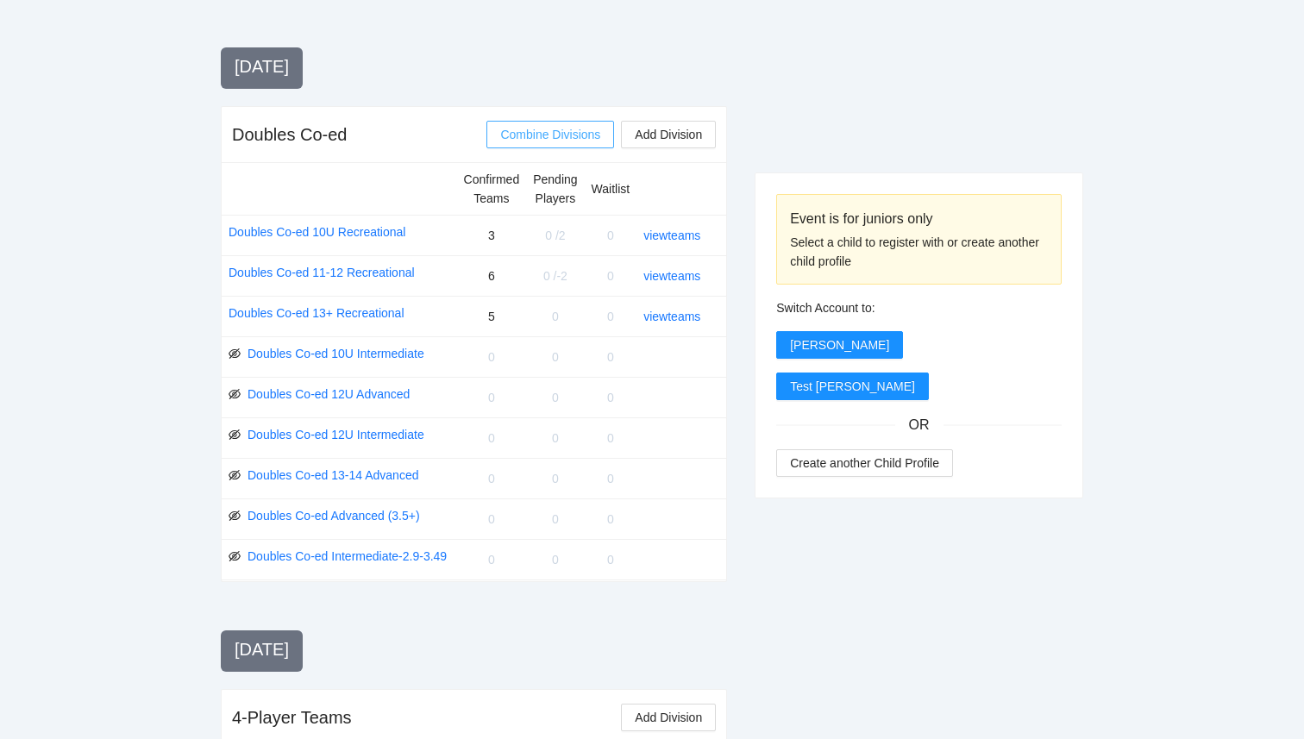
click at [559, 135] on span "Combine Divisions" at bounding box center [550, 134] width 100 height 19
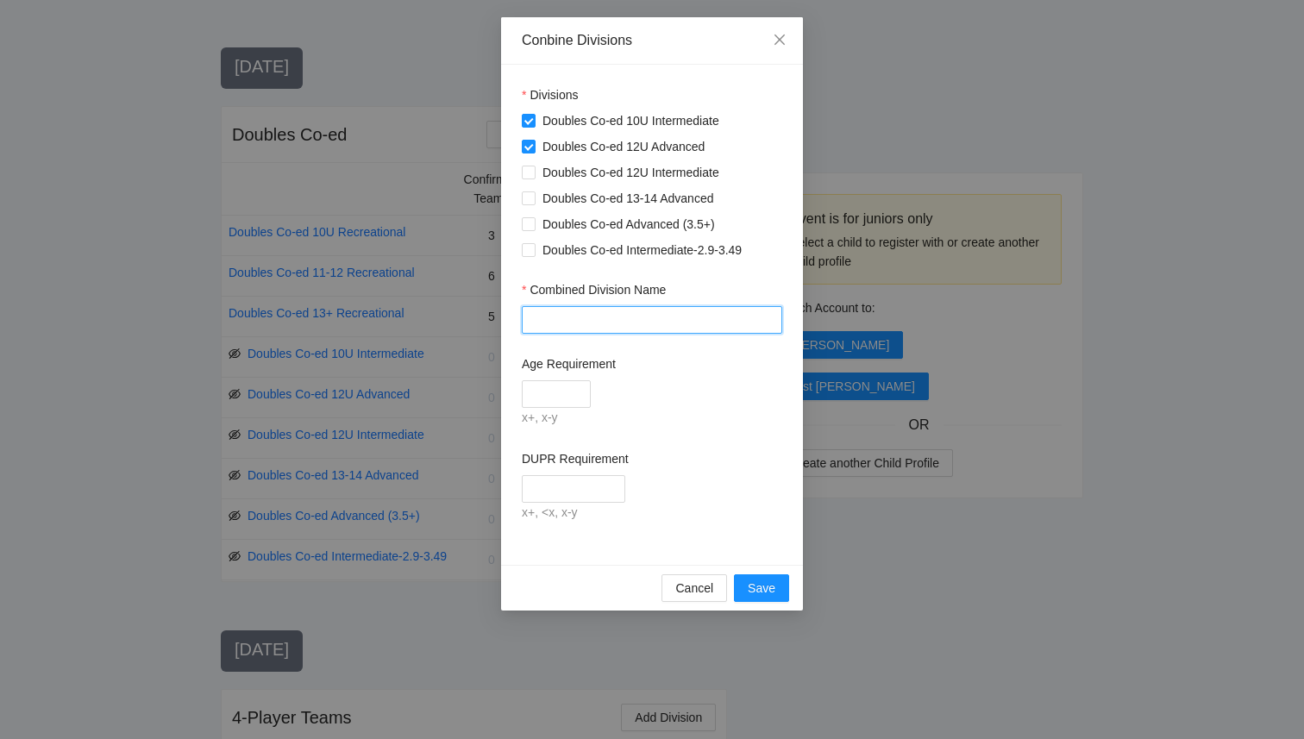
click at [564, 316] on input "Combined Division Name" at bounding box center [652, 320] width 261 height 28
click at [669, 594] on button "Cancel" at bounding box center [695, 589] width 66 height 28
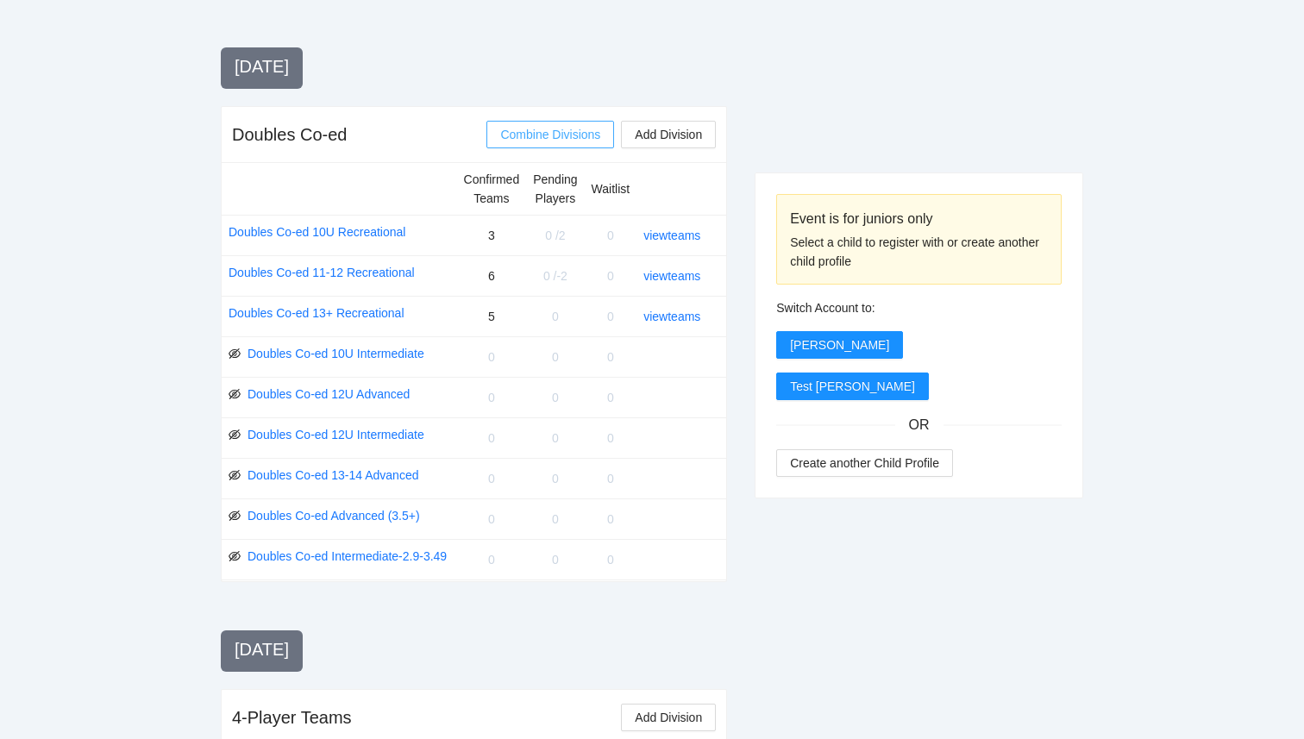
scroll to position [1576, 0]
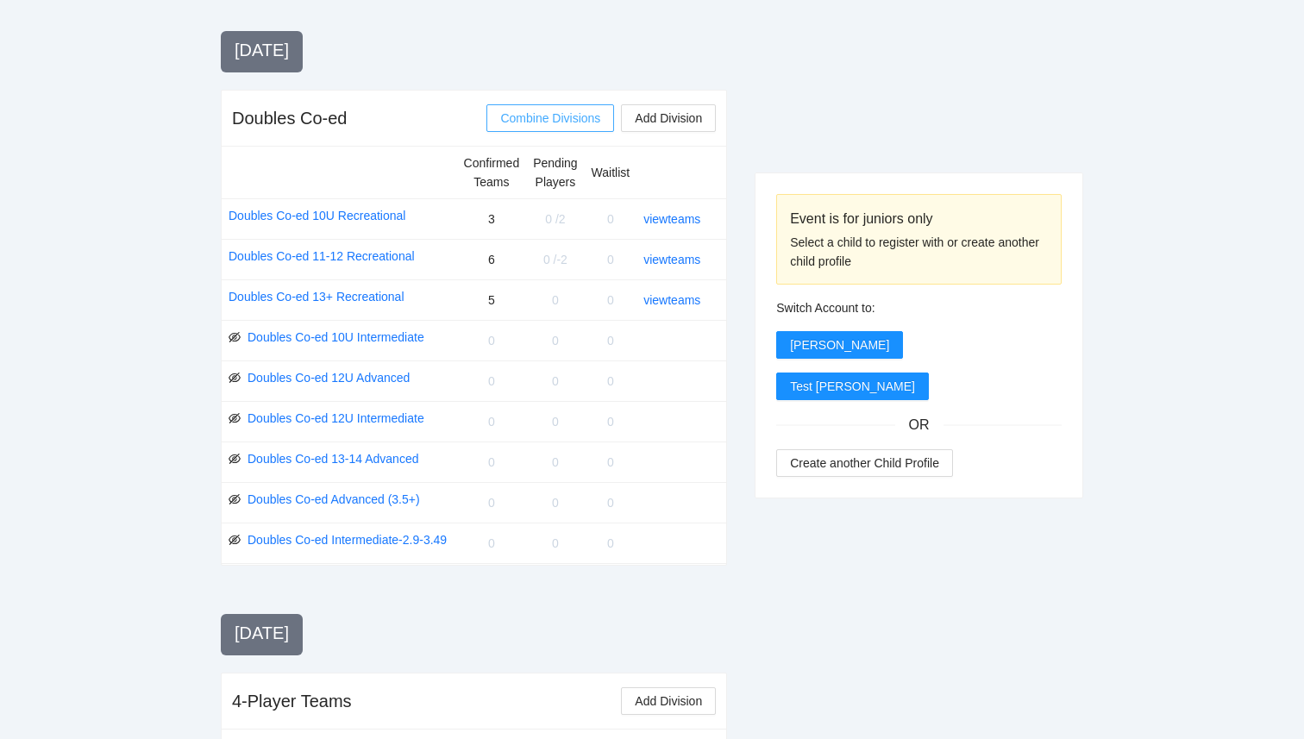
click at [528, 130] on button "Combine Divisions" at bounding box center [551, 118] width 128 height 28
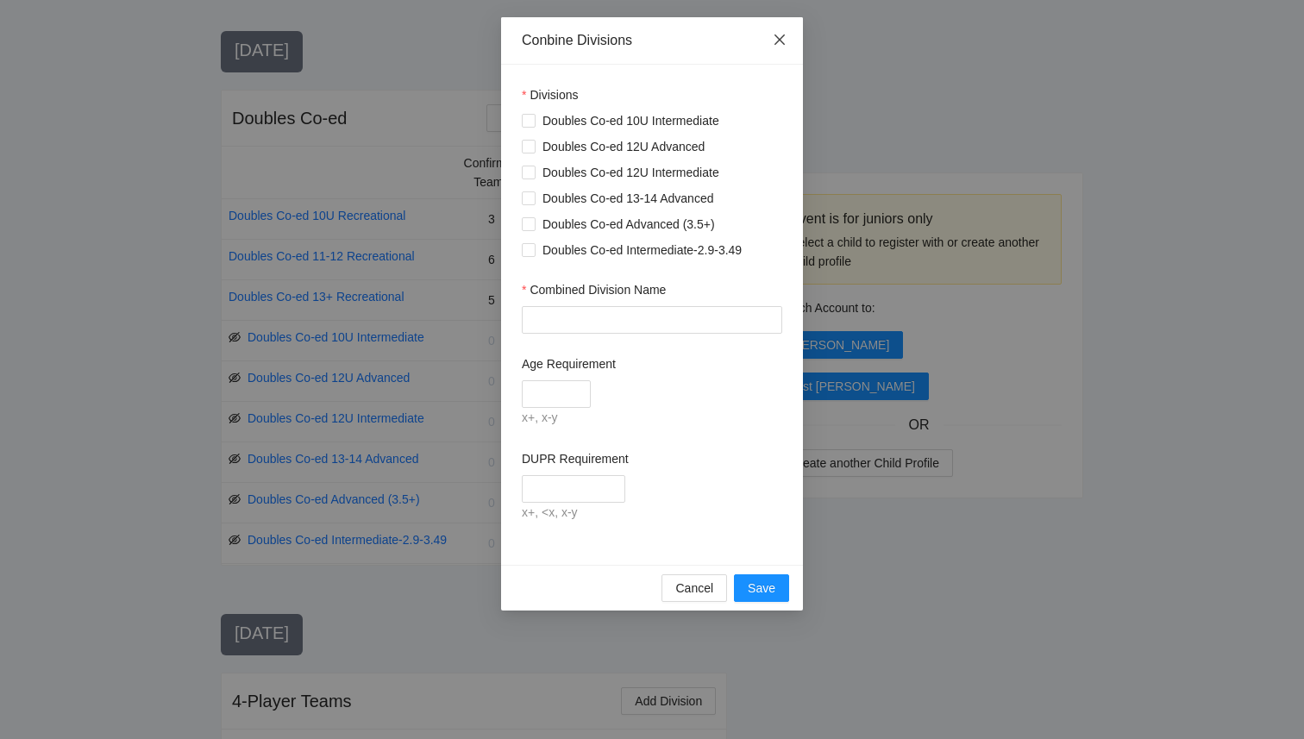
click at [782, 44] on icon "close" at bounding box center [780, 40] width 14 height 14
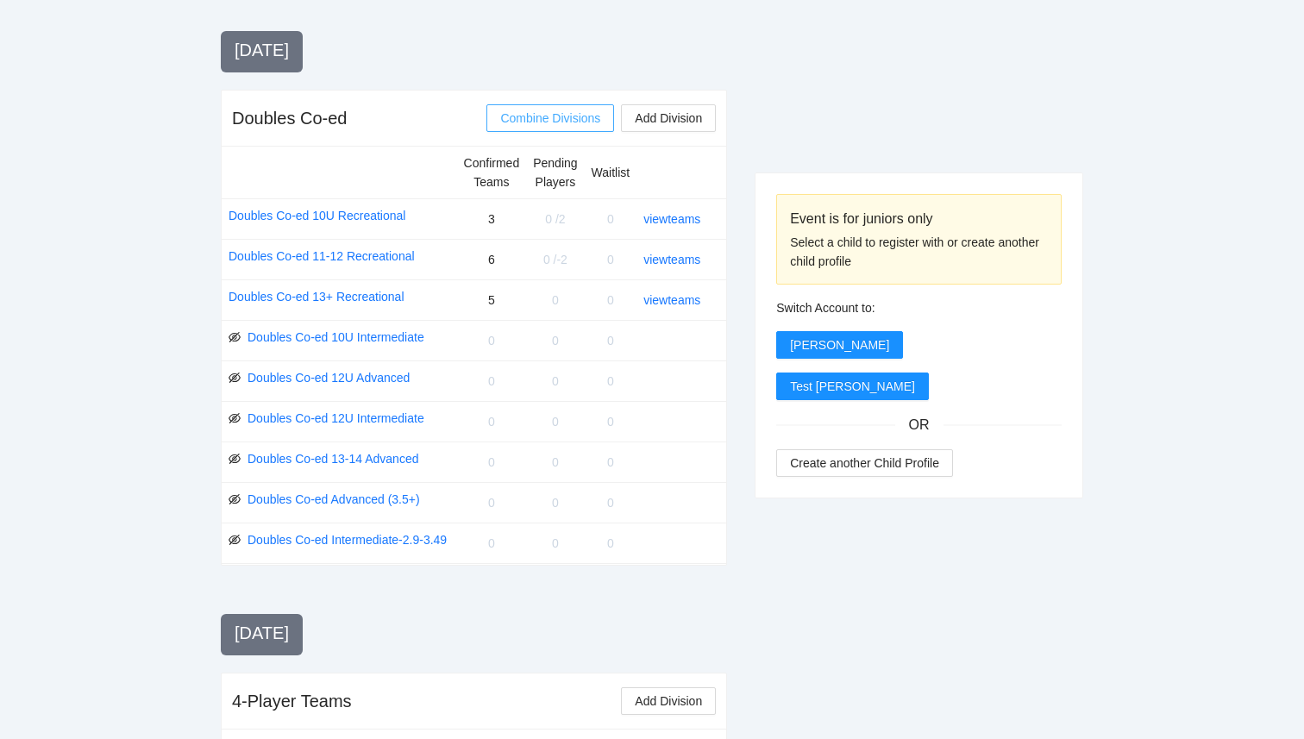
click at [537, 120] on span "Combine Divisions" at bounding box center [550, 118] width 100 height 19
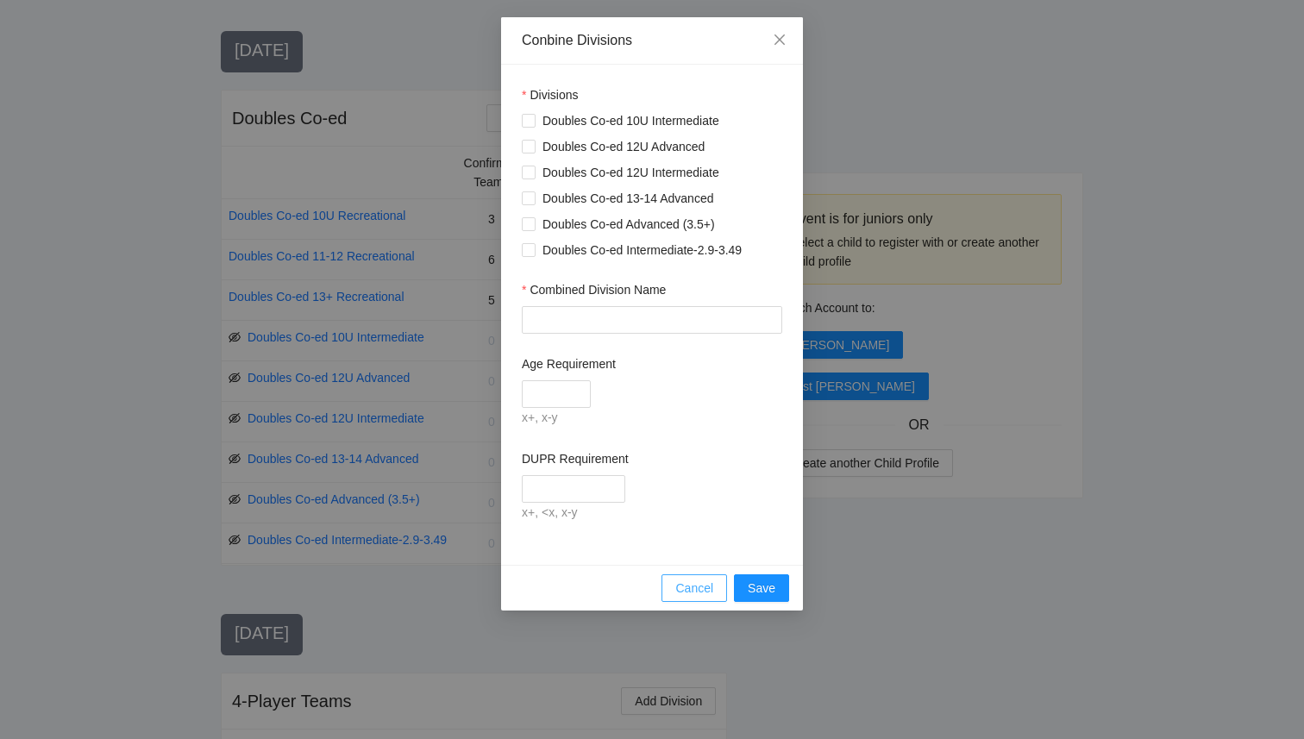
click at [672, 585] on button "Cancel" at bounding box center [695, 589] width 66 height 28
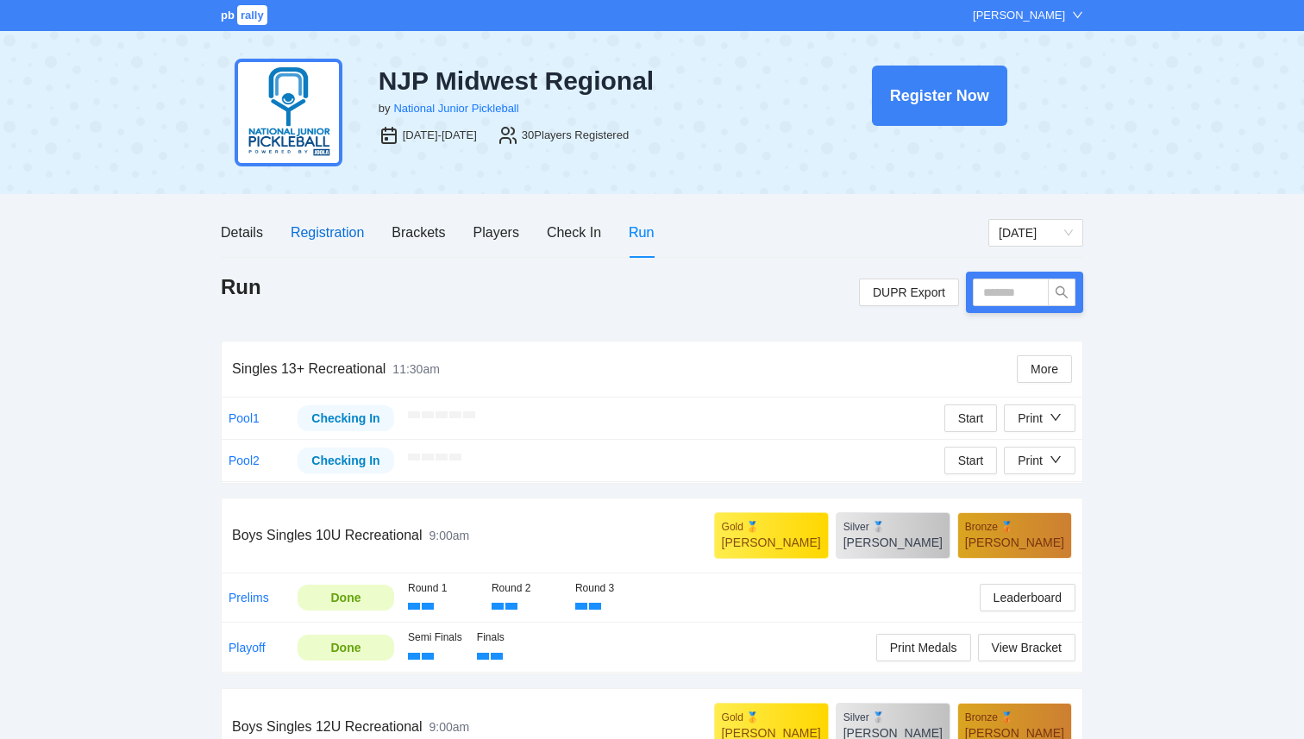
click at [324, 232] on div "Registration" at bounding box center [327, 233] width 73 height 22
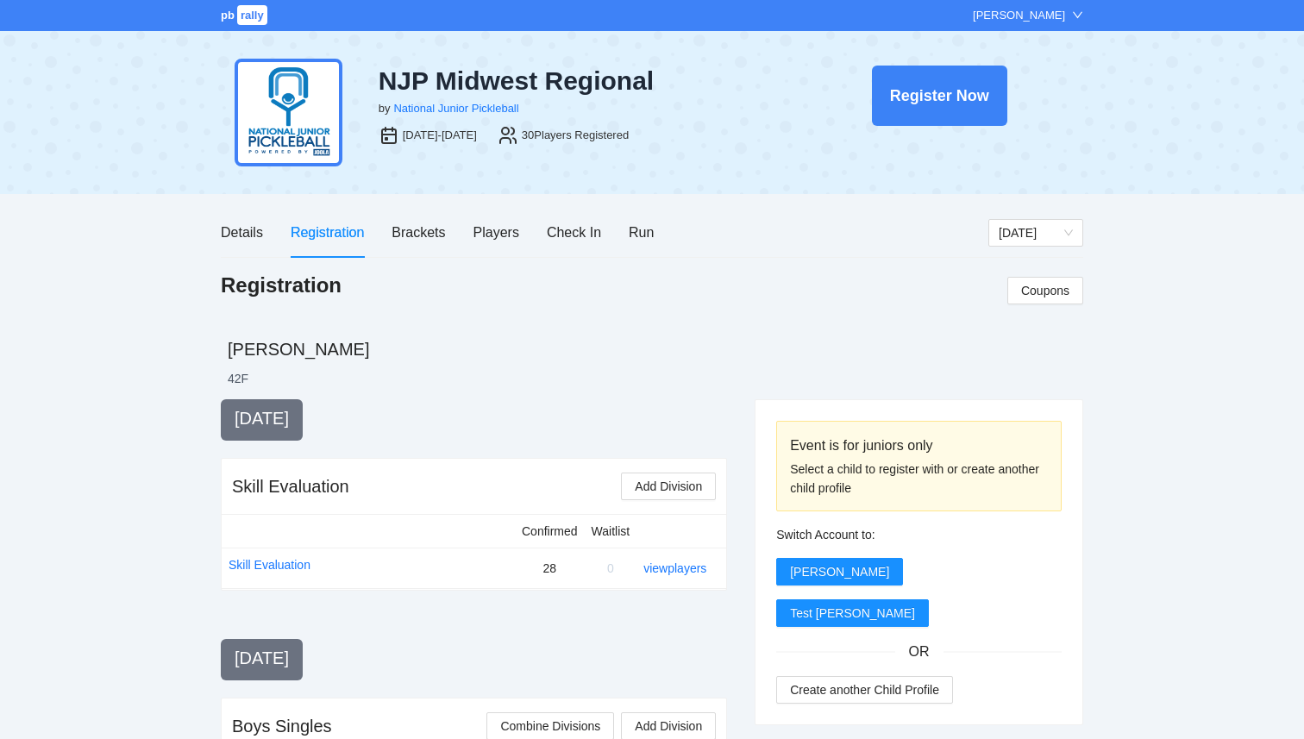
scroll to position [16, 0]
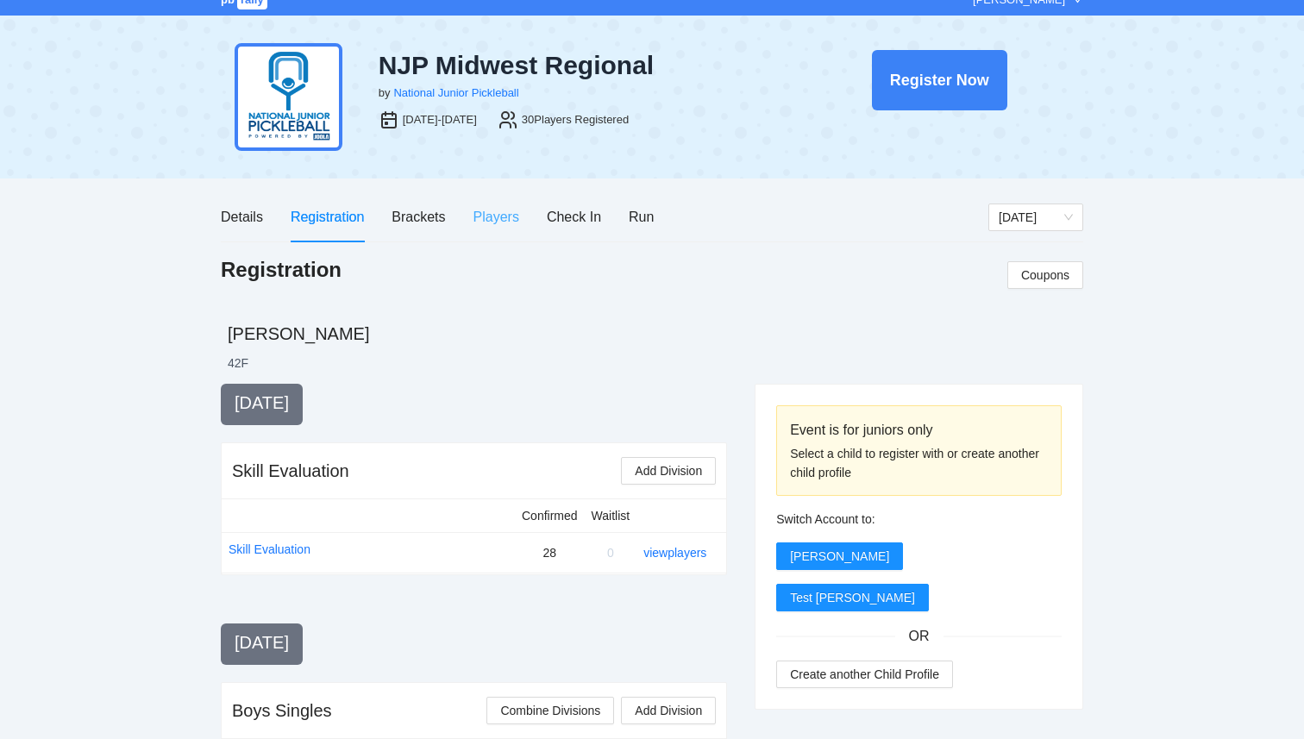
click at [487, 229] on div "Players" at bounding box center [497, 216] width 46 height 49
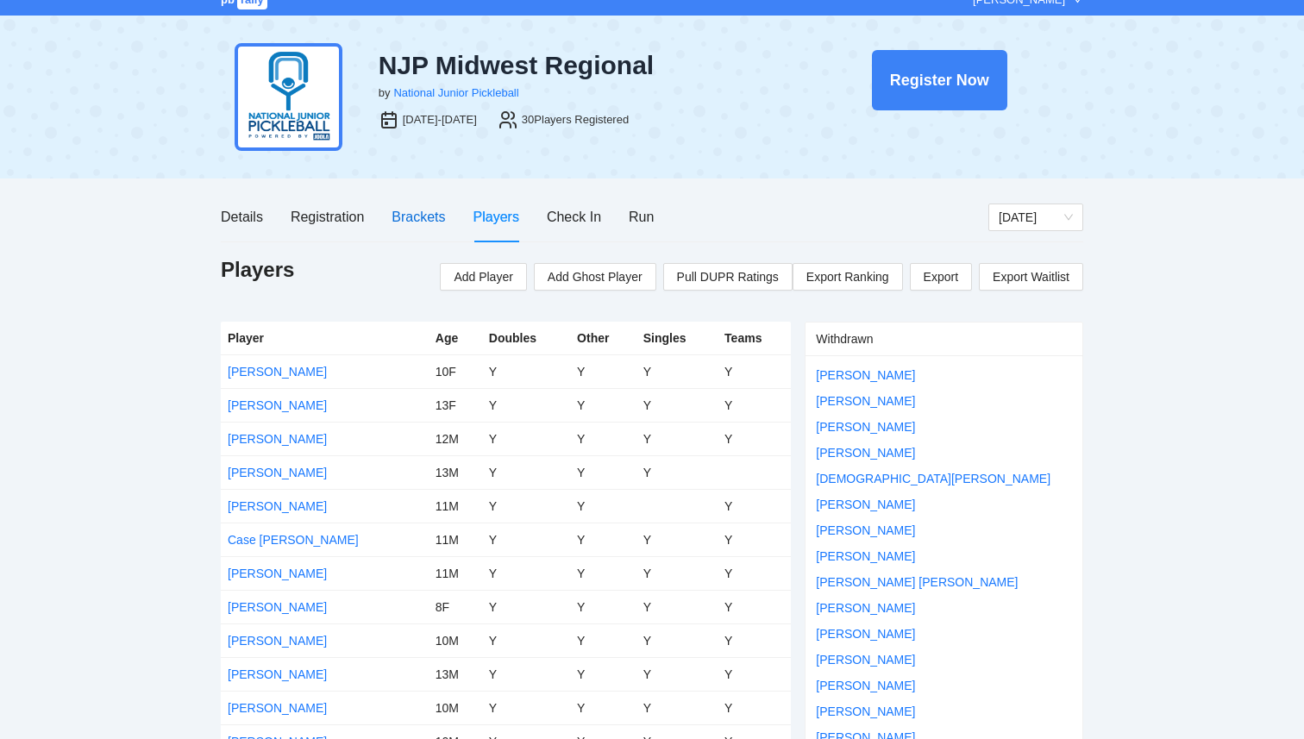
click at [426, 220] on div "Brackets" at bounding box center [418, 217] width 53 height 22
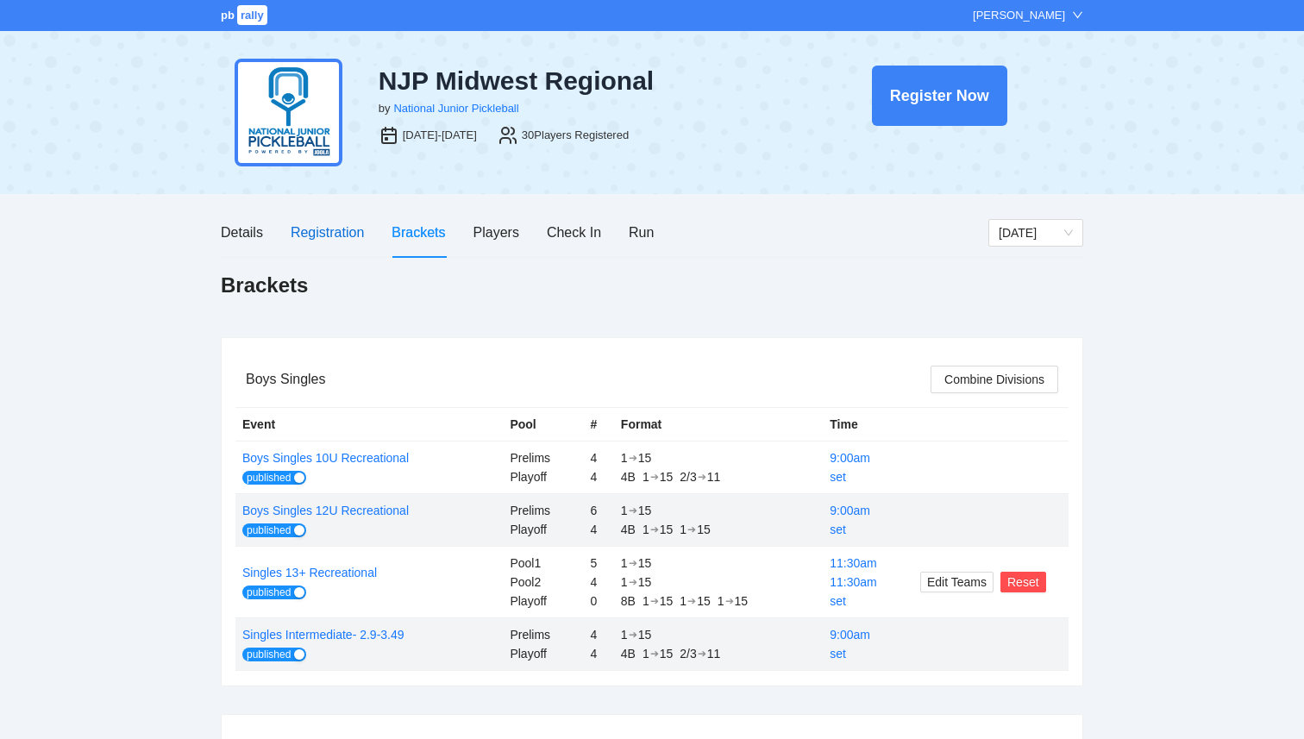
click at [325, 229] on div "Registration" at bounding box center [327, 233] width 73 height 22
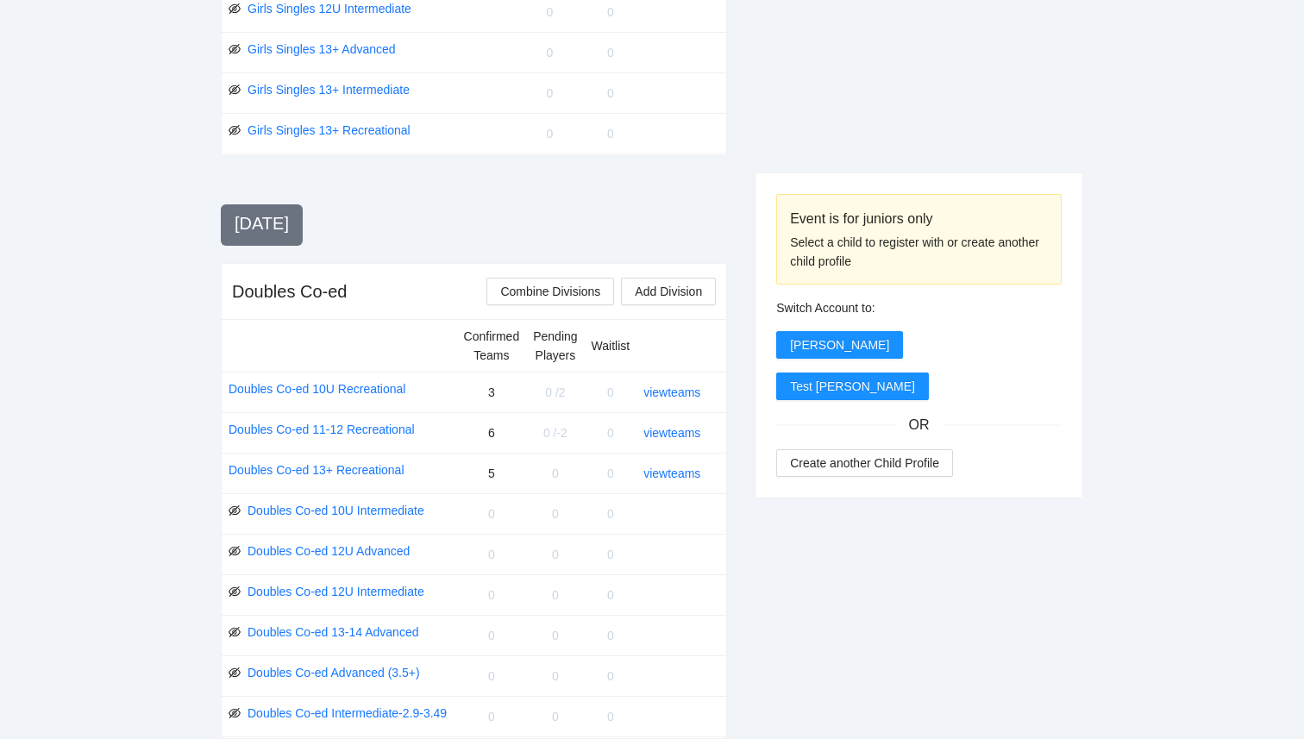
scroll to position [1404, 0]
click at [585, 288] on span "Combine Divisions" at bounding box center [550, 290] width 100 height 19
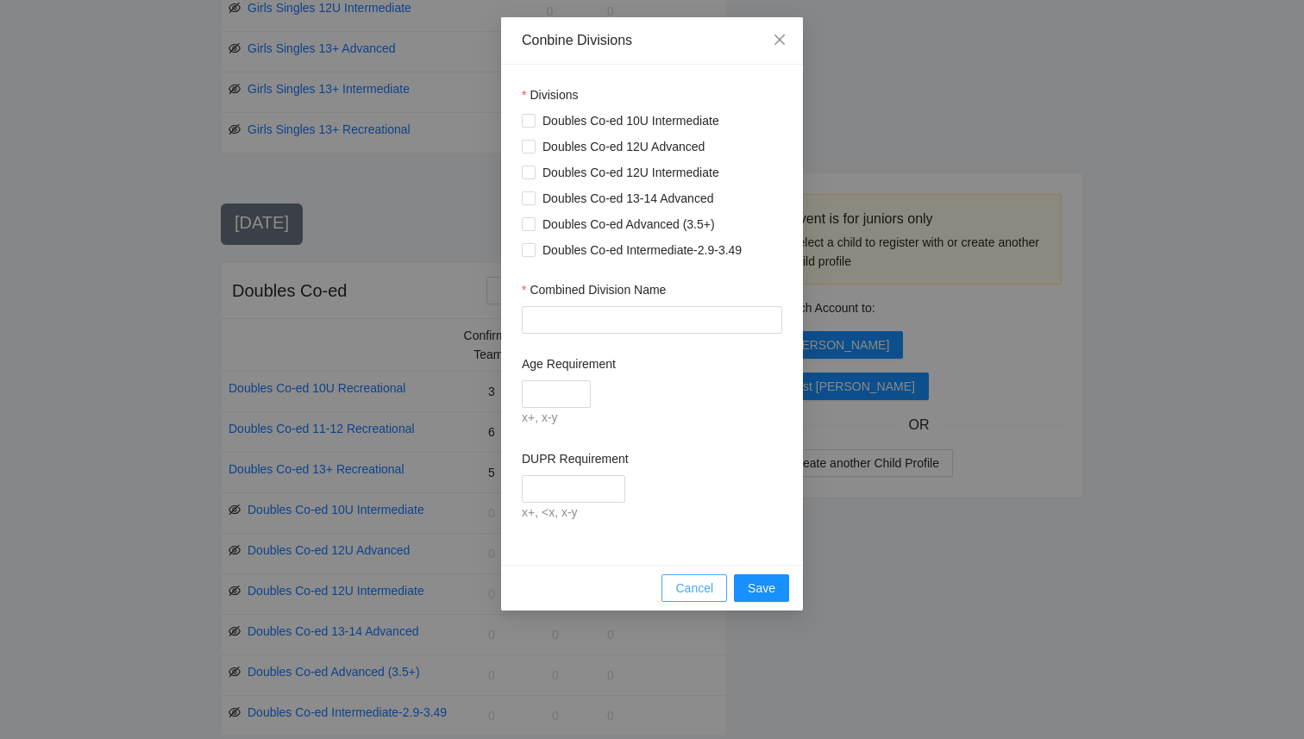
click at [681, 581] on span "Cancel" at bounding box center [694, 588] width 38 height 19
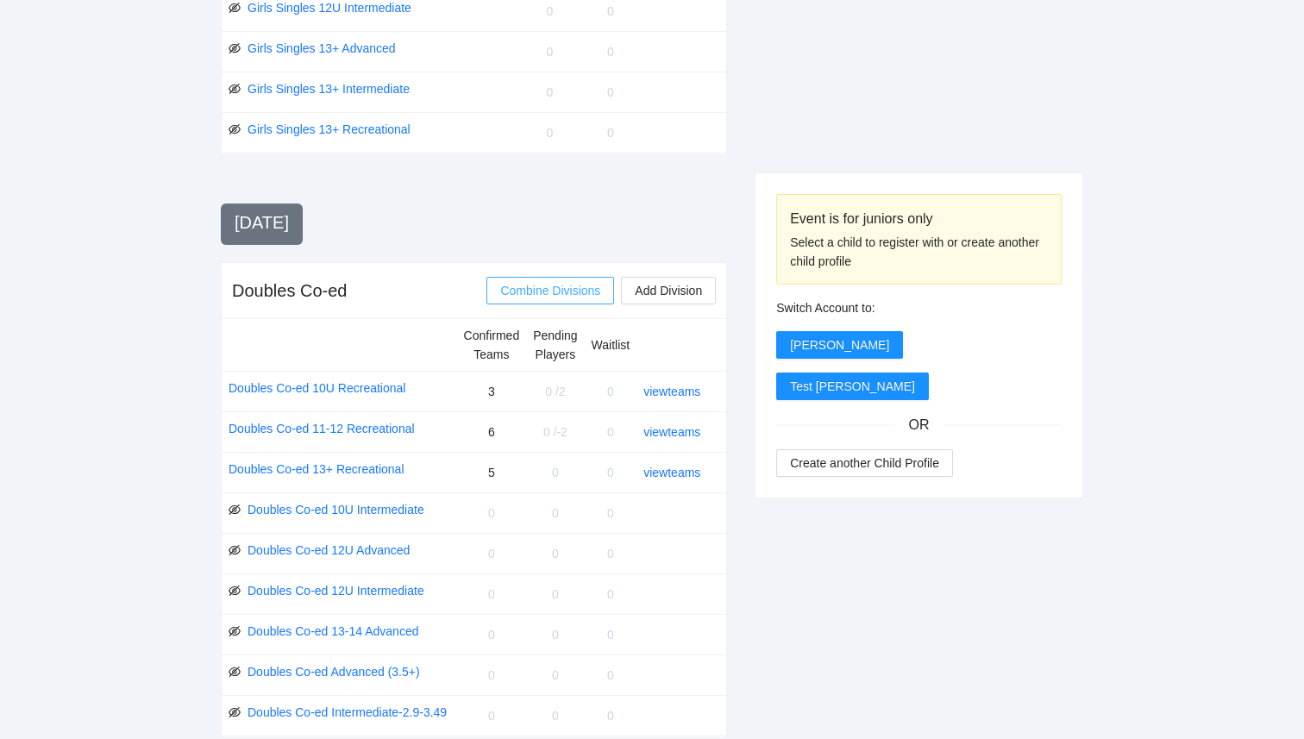
click at [542, 301] on button "Combine Divisions" at bounding box center [551, 291] width 128 height 28
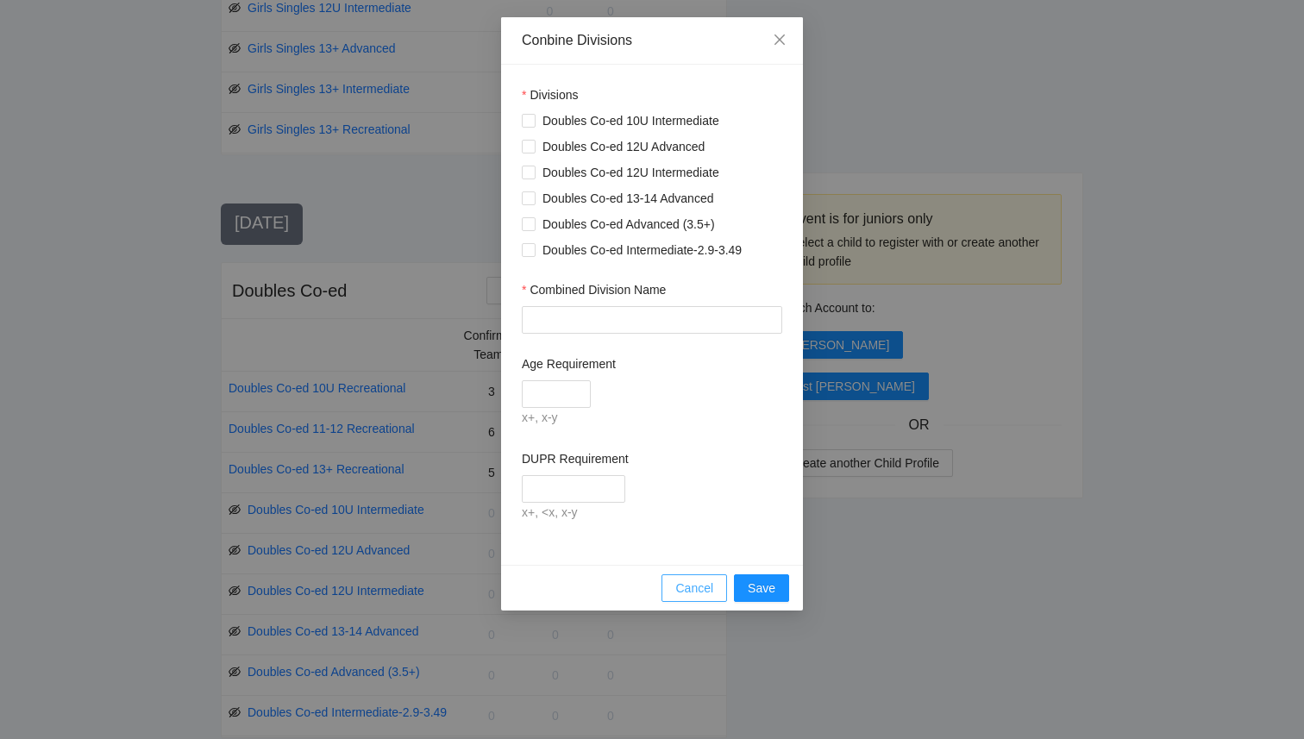
click at [693, 594] on span "Cancel" at bounding box center [694, 588] width 38 height 19
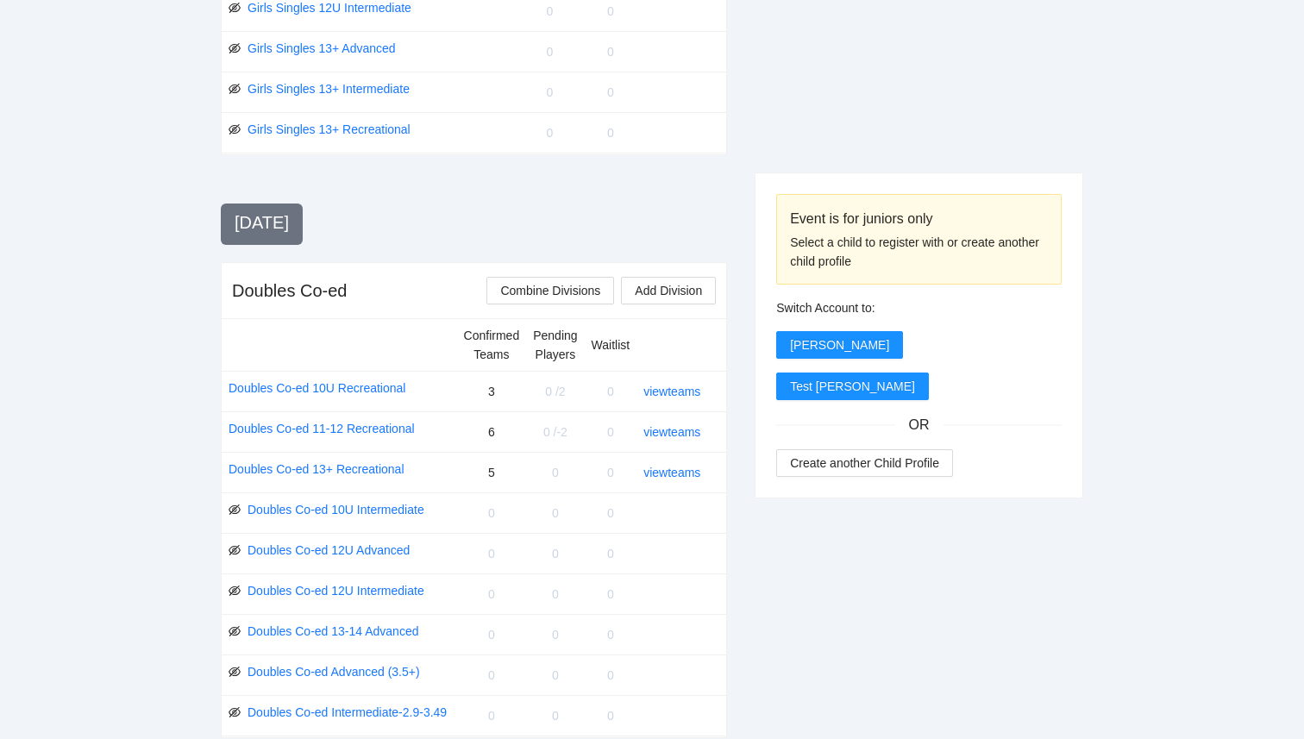
click at [657, 201] on div "[DATE] Skill Evaluation Add Division Confirmed Waitlist Skill Evaluation 28 0 v…" at bounding box center [474, 10] width 506 height 2029
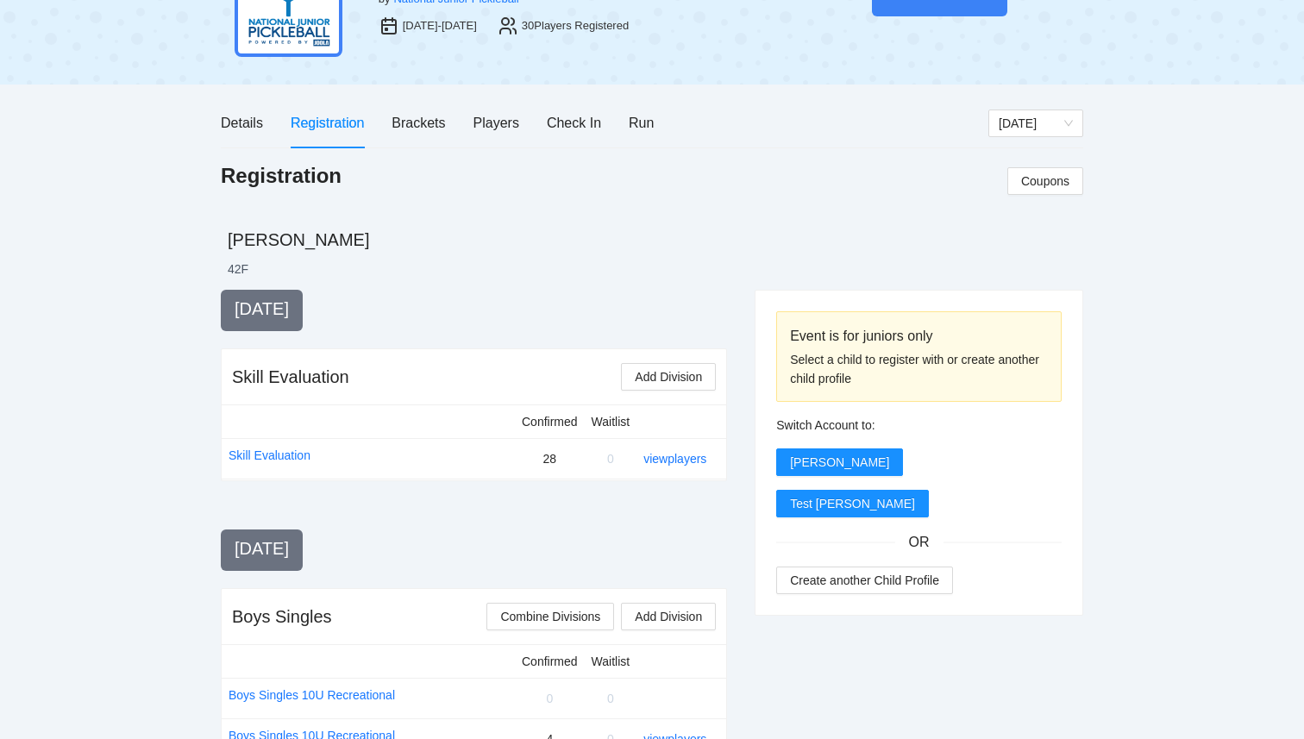
scroll to position [120, 0]
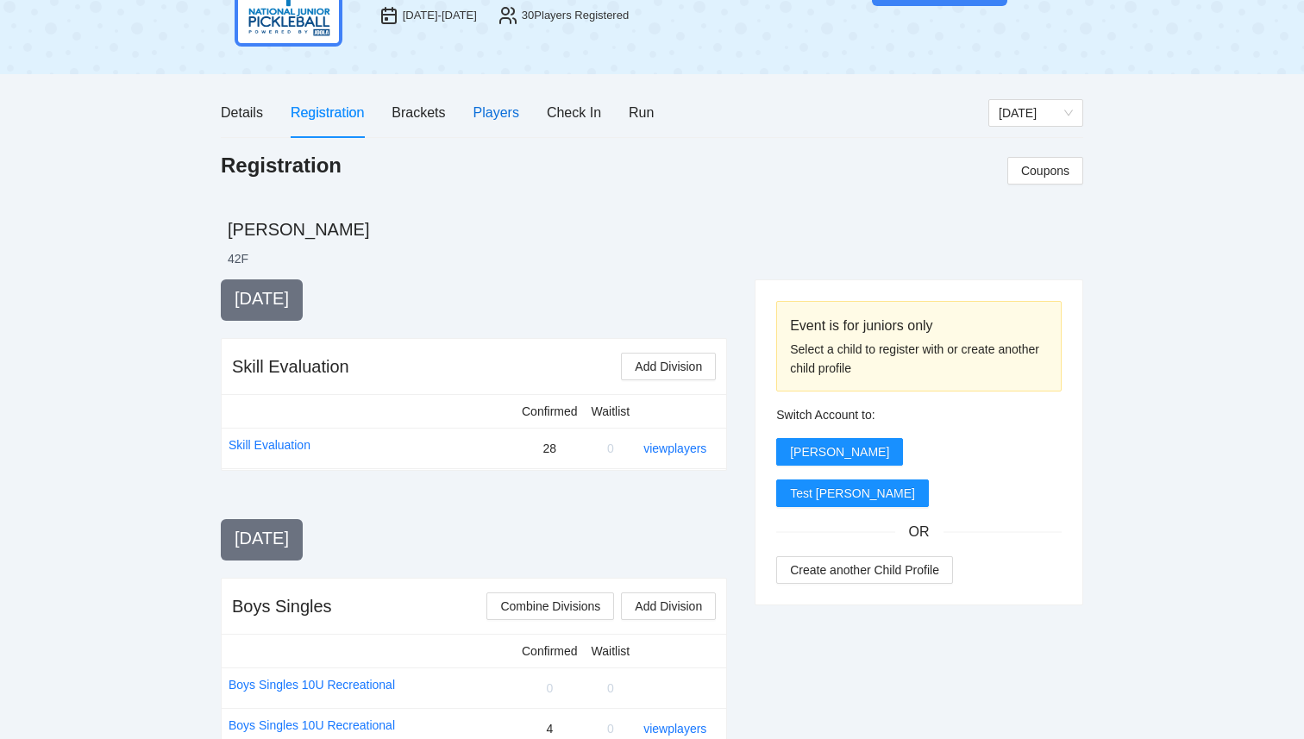
click at [507, 109] on div "Players" at bounding box center [497, 113] width 46 height 22
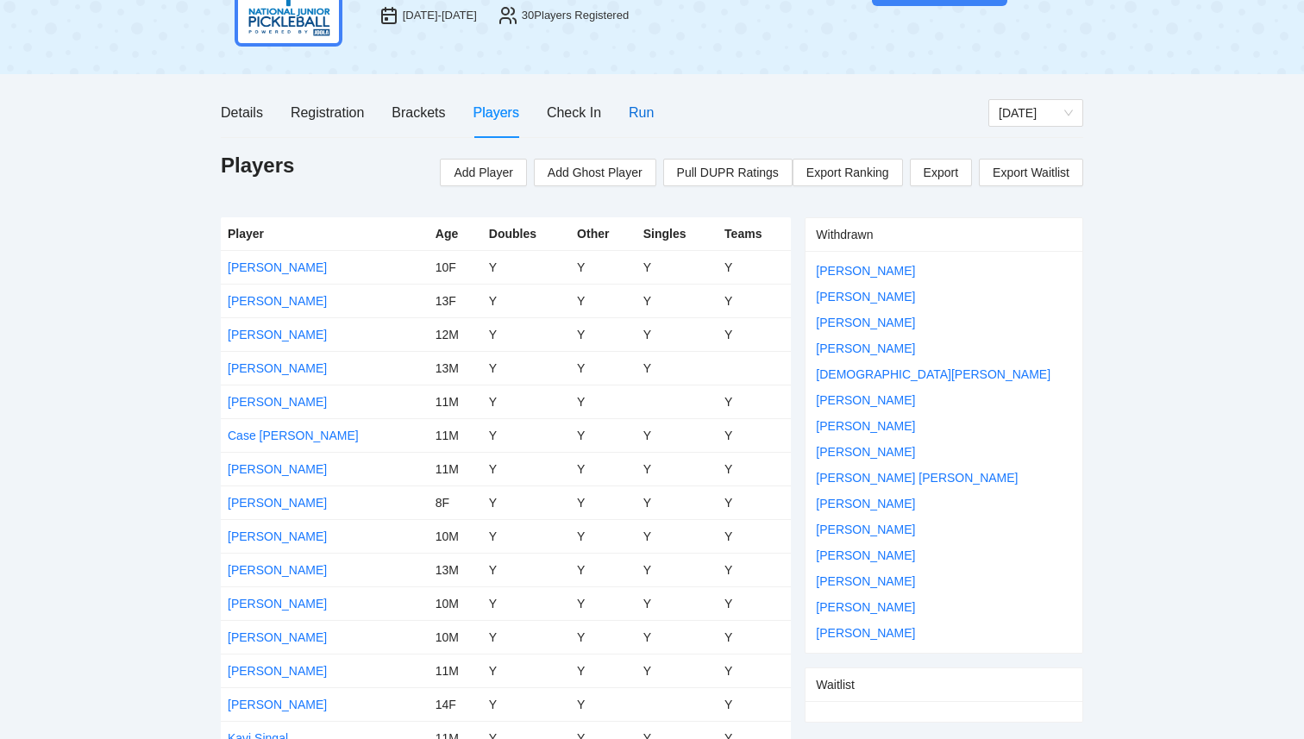
click at [634, 121] on div "Run" at bounding box center [641, 113] width 25 height 22
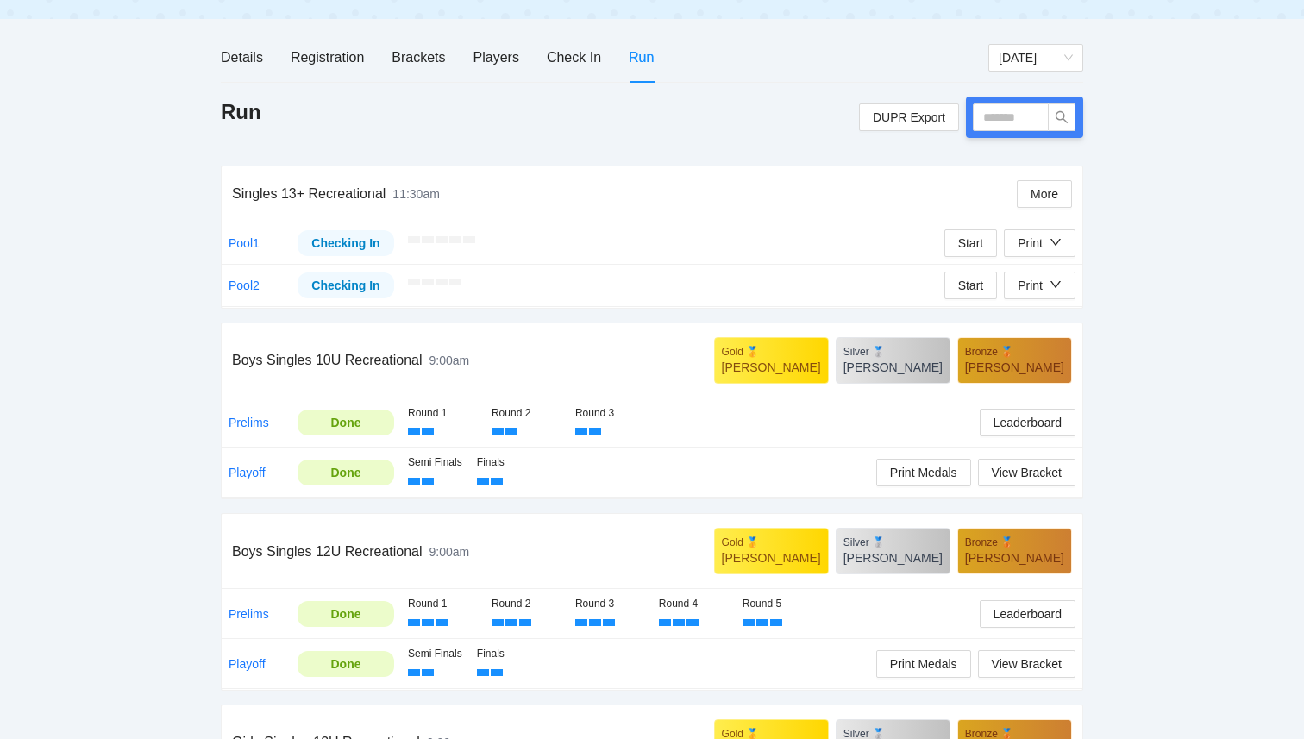
scroll to position [174, 0]
click at [964, 248] on span "Start" at bounding box center [971, 244] width 26 height 19
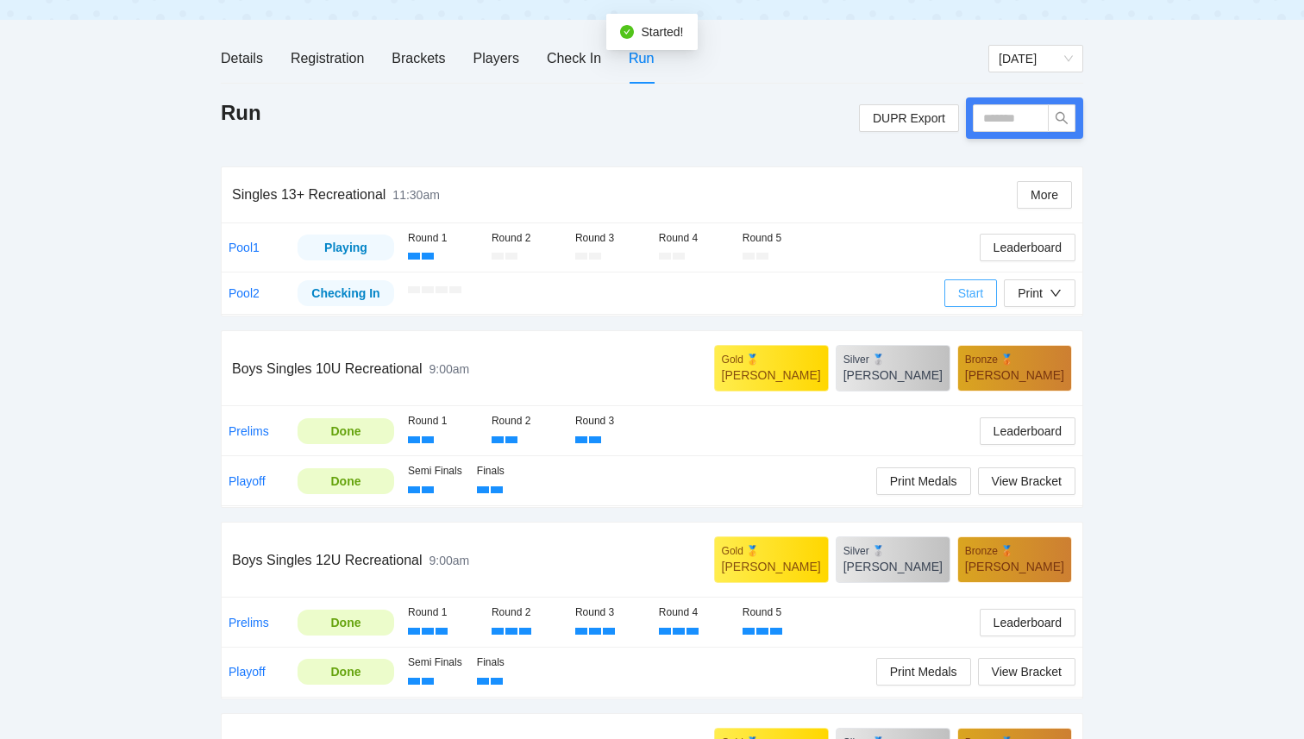
click at [963, 294] on span "Start" at bounding box center [971, 293] width 26 height 19
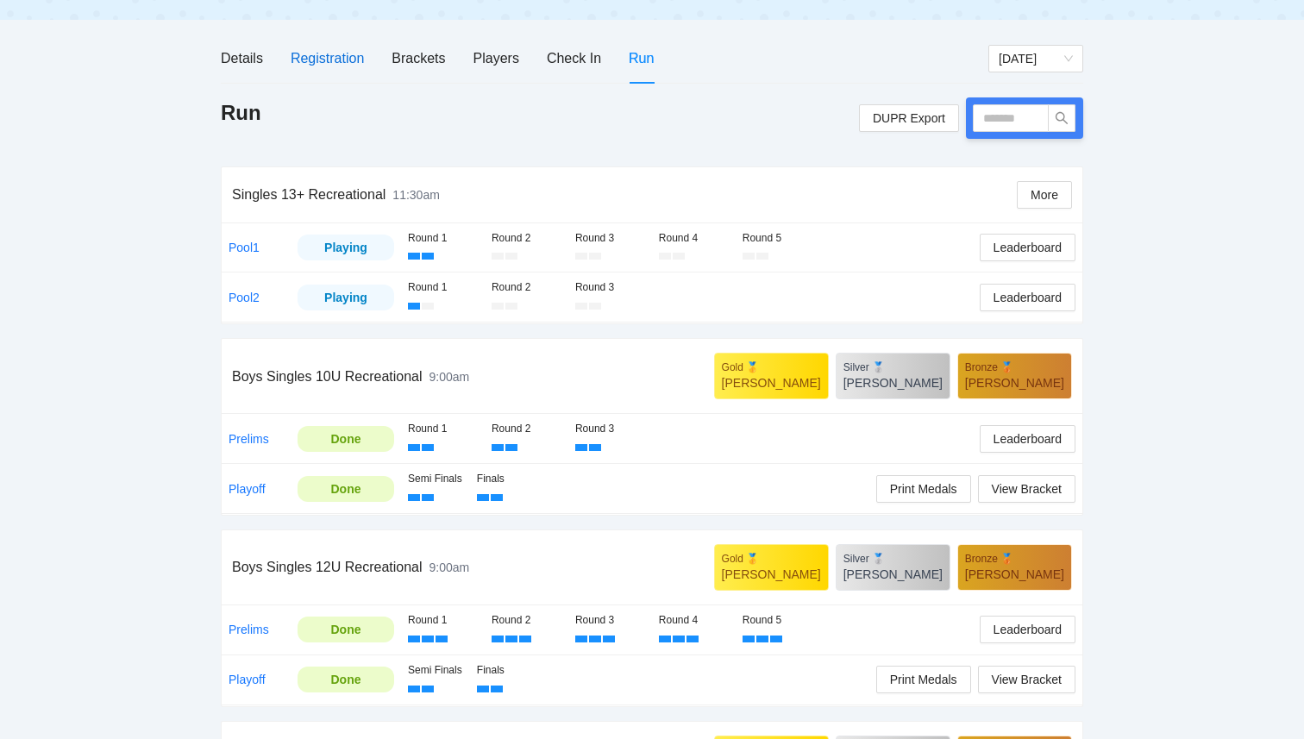
click at [332, 60] on div "Registration" at bounding box center [327, 58] width 73 height 22
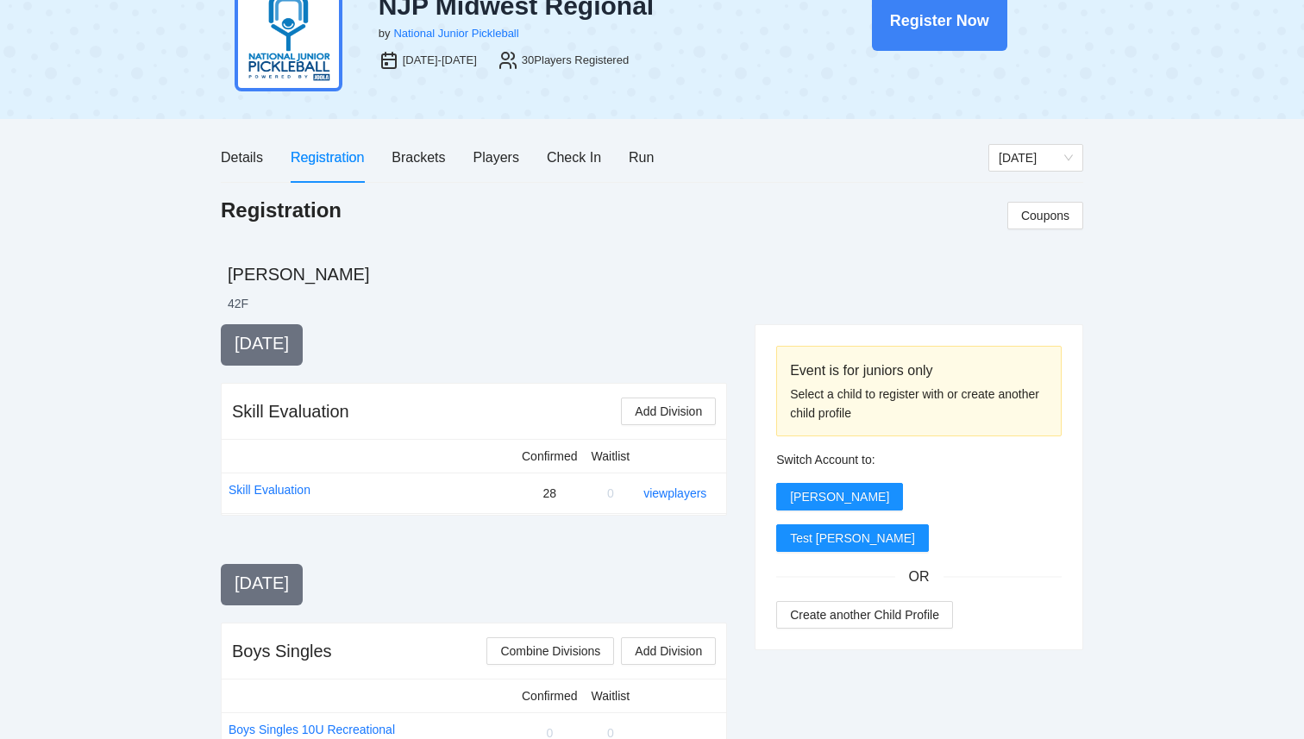
scroll to position [0, 0]
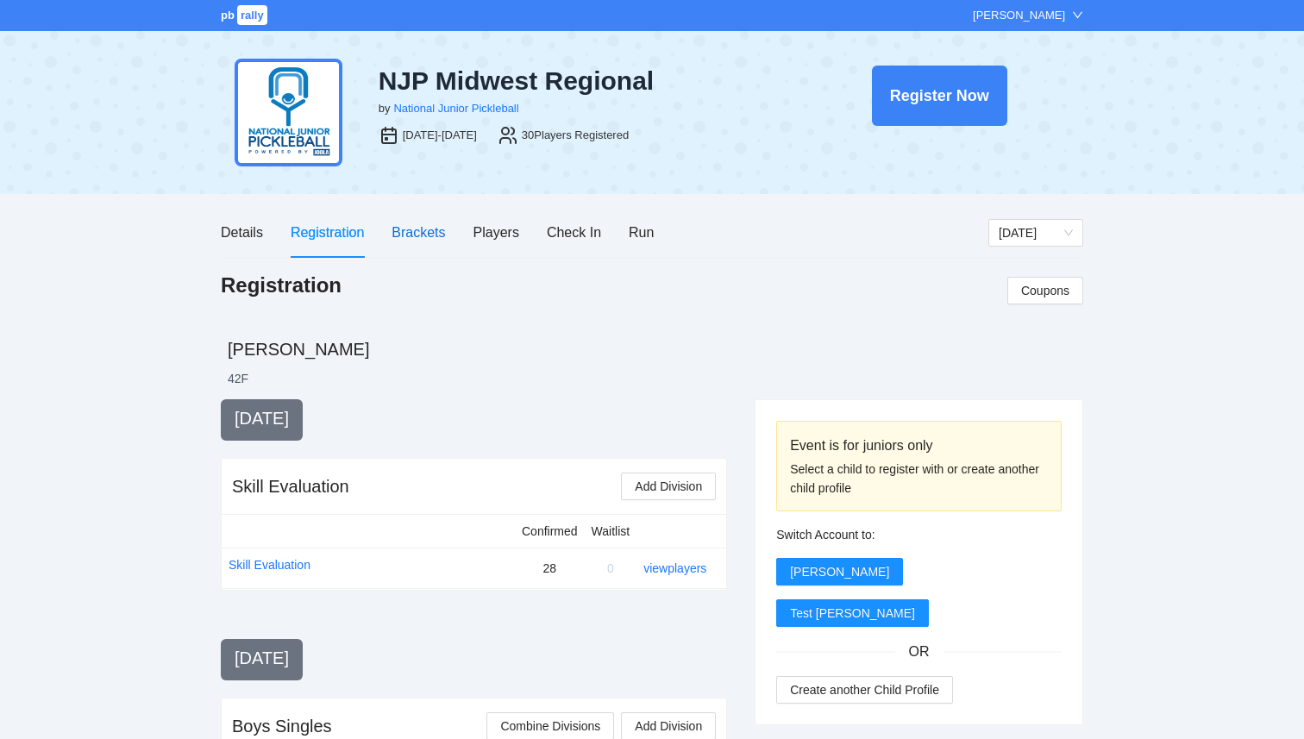
click at [419, 242] on div "Brackets" at bounding box center [418, 233] width 53 height 22
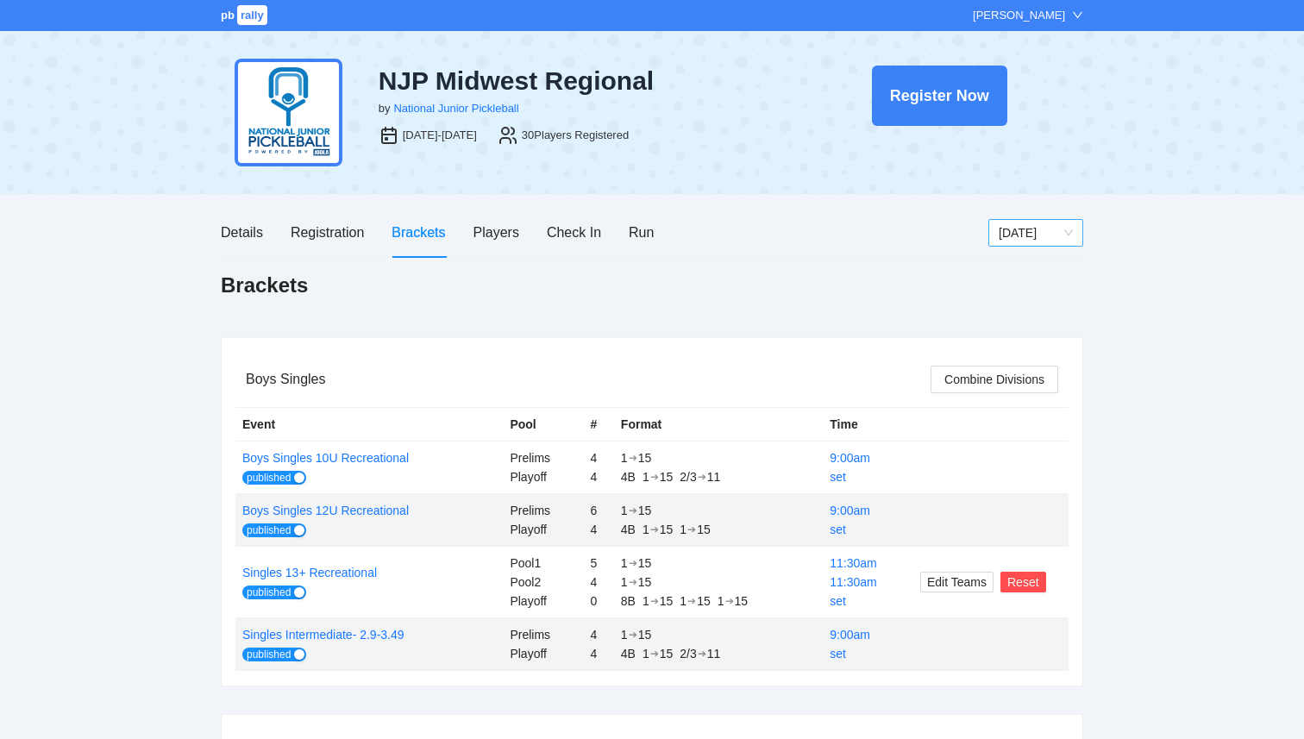
click at [1057, 223] on span "[DATE]" at bounding box center [1036, 233] width 74 height 26
click at [1037, 291] on div "Saturday" at bounding box center [1036, 294] width 74 height 19
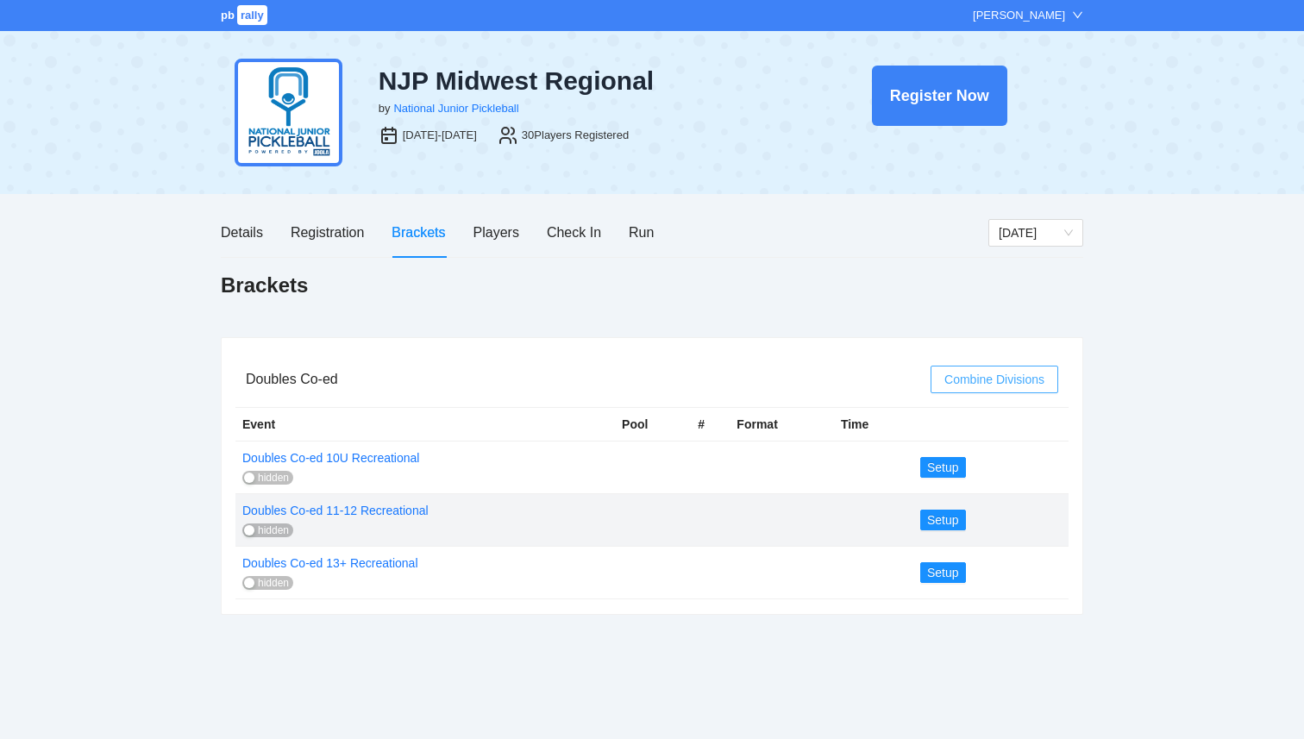
click at [991, 382] on span "Combine Divisions" at bounding box center [995, 379] width 100 height 19
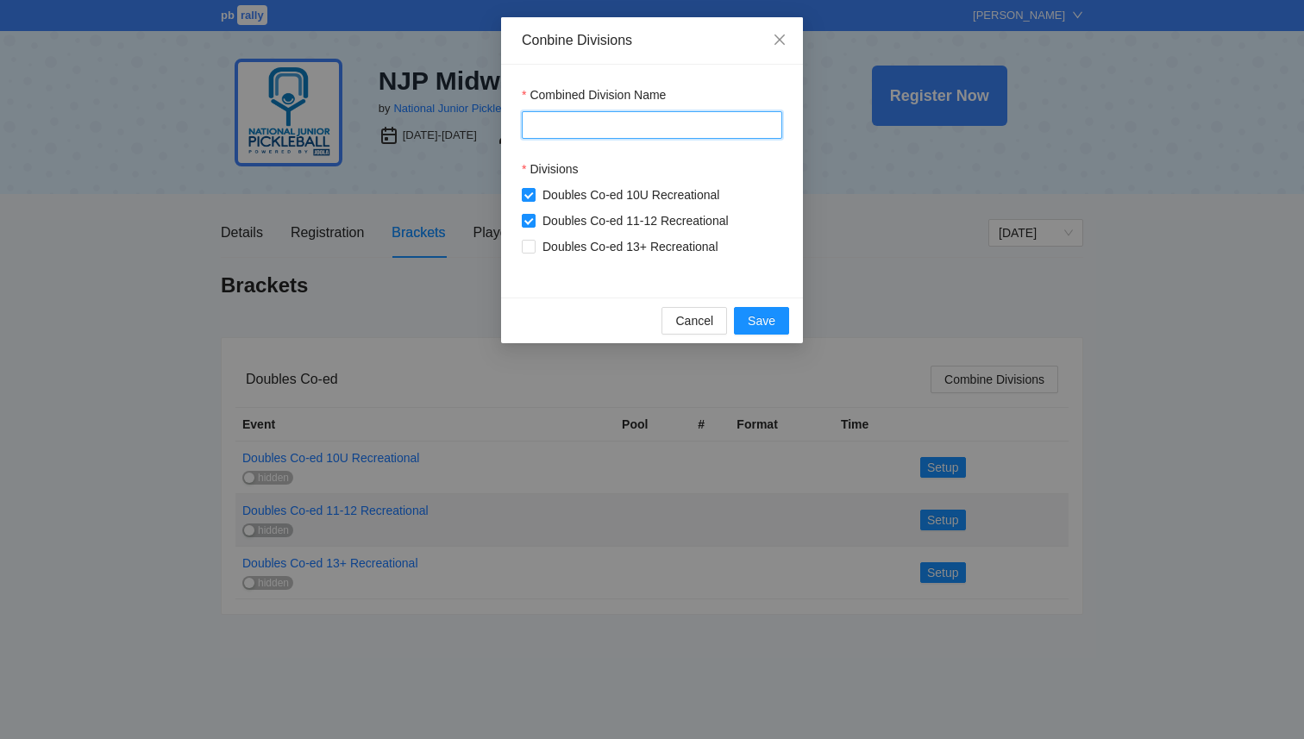
click at [562, 120] on input "Combined Division Name" at bounding box center [652, 125] width 261 height 28
type input "**********"
click at [770, 324] on span "Save" at bounding box center [762, 320] width 28 height 19
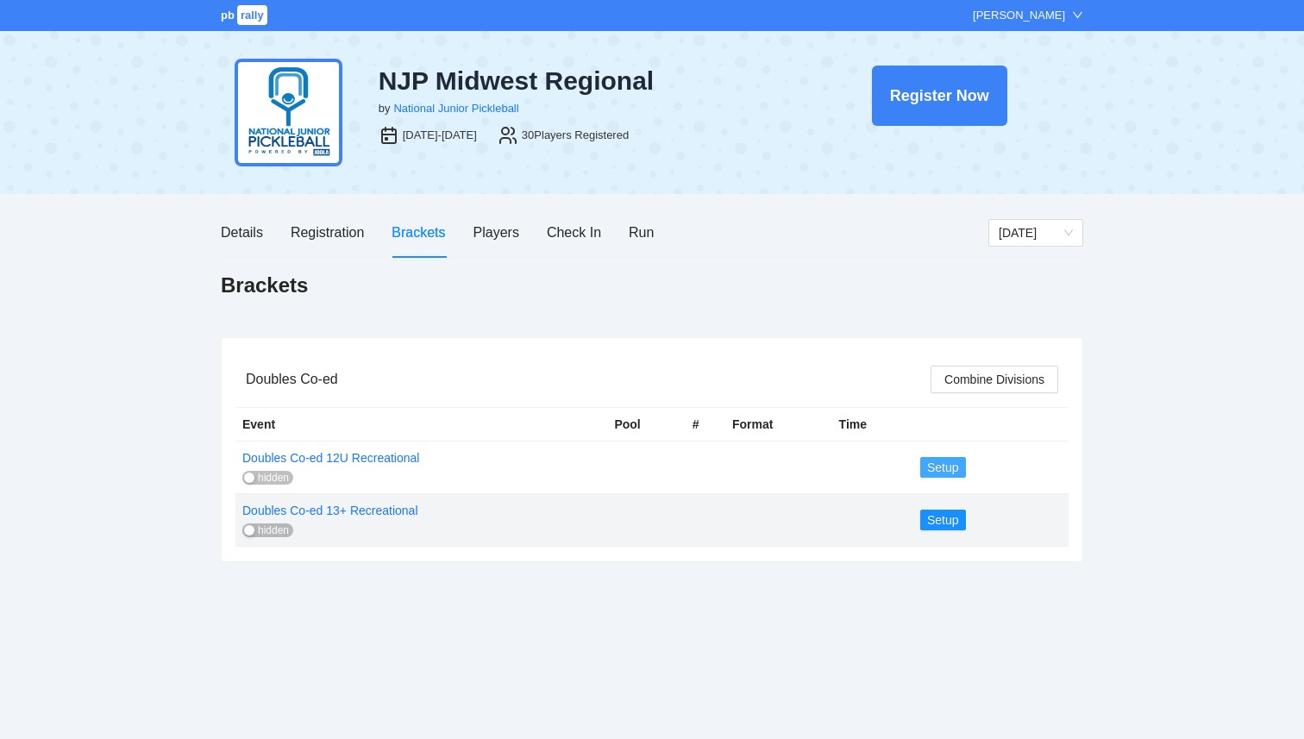
click at [943, 468] on span "Setup" at bounding box center [943, 467] width 32 height 19
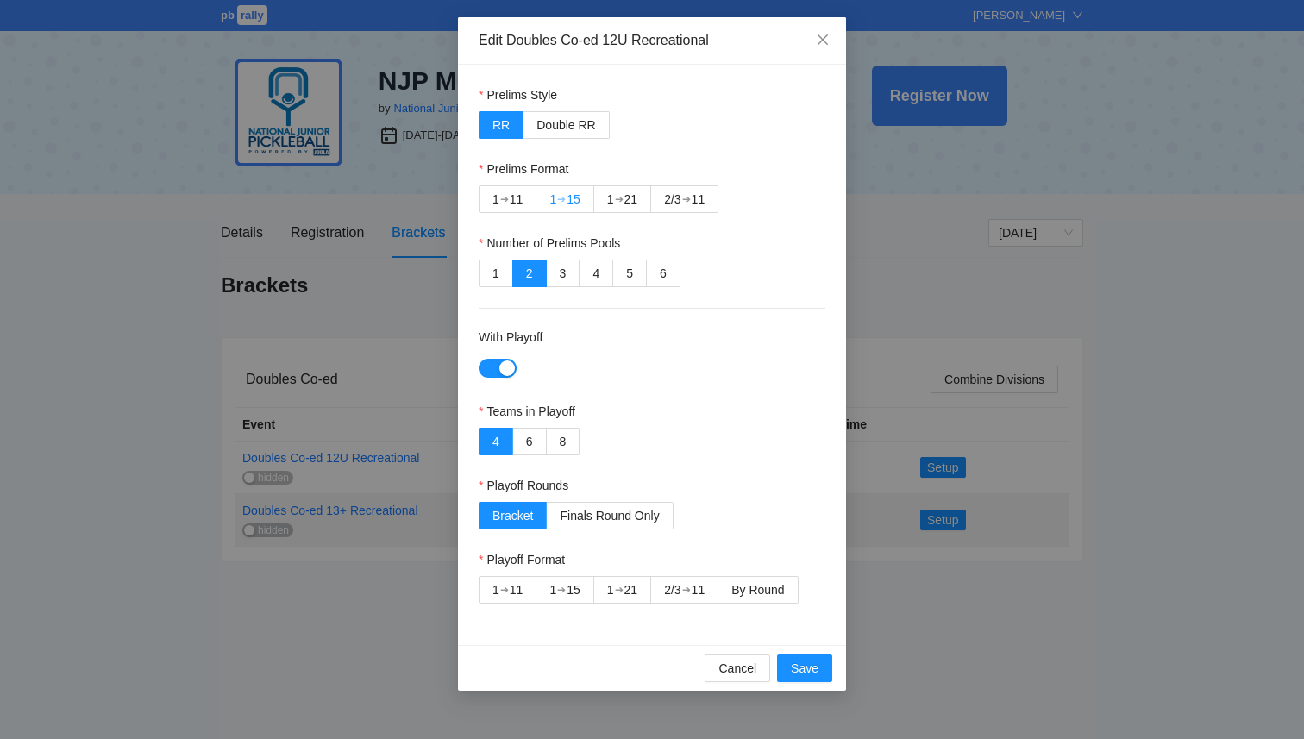
click at [575, 199] on div "15" at bounding box center [574, 199] width 14 height 26
click at [555, 442] on label "8" at bounding box center [564, 442] width 34 height 28
click at [756, 603] on label "By Round" at bounding box center [758, 590] width 79 height 28
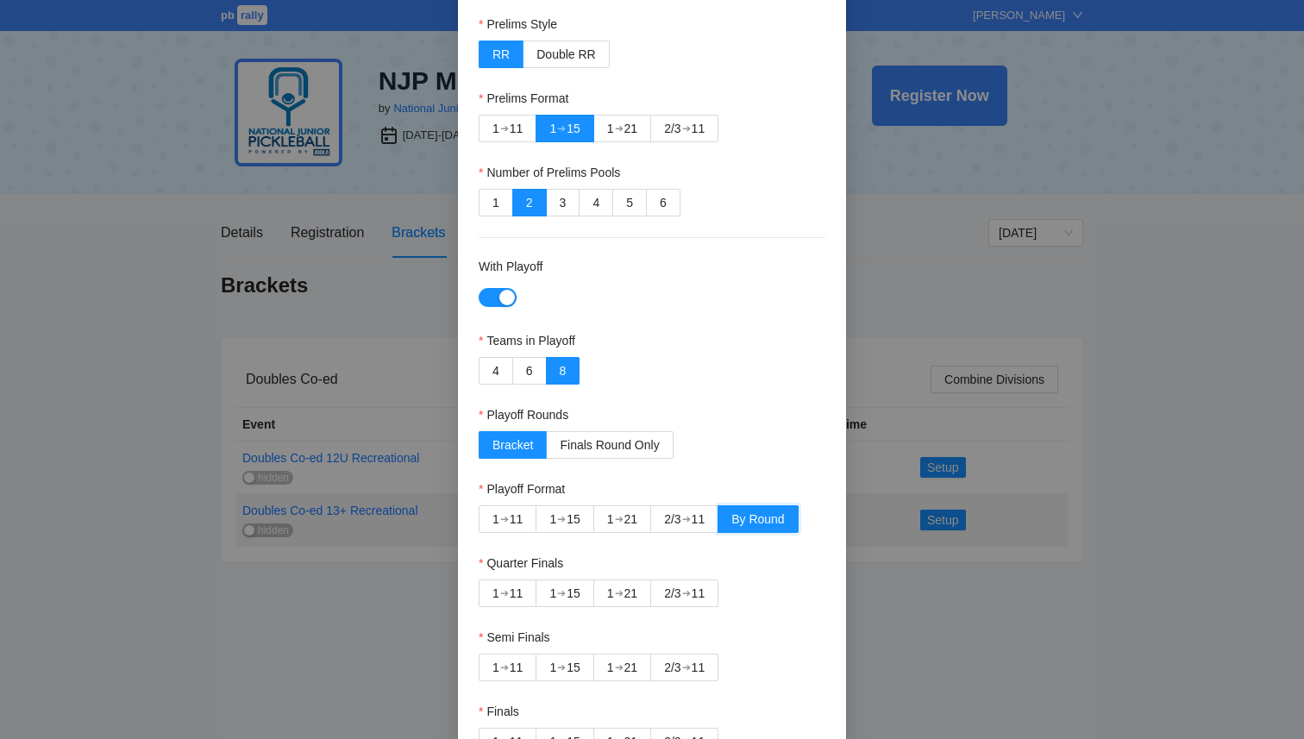
scroll to position [82, 0]
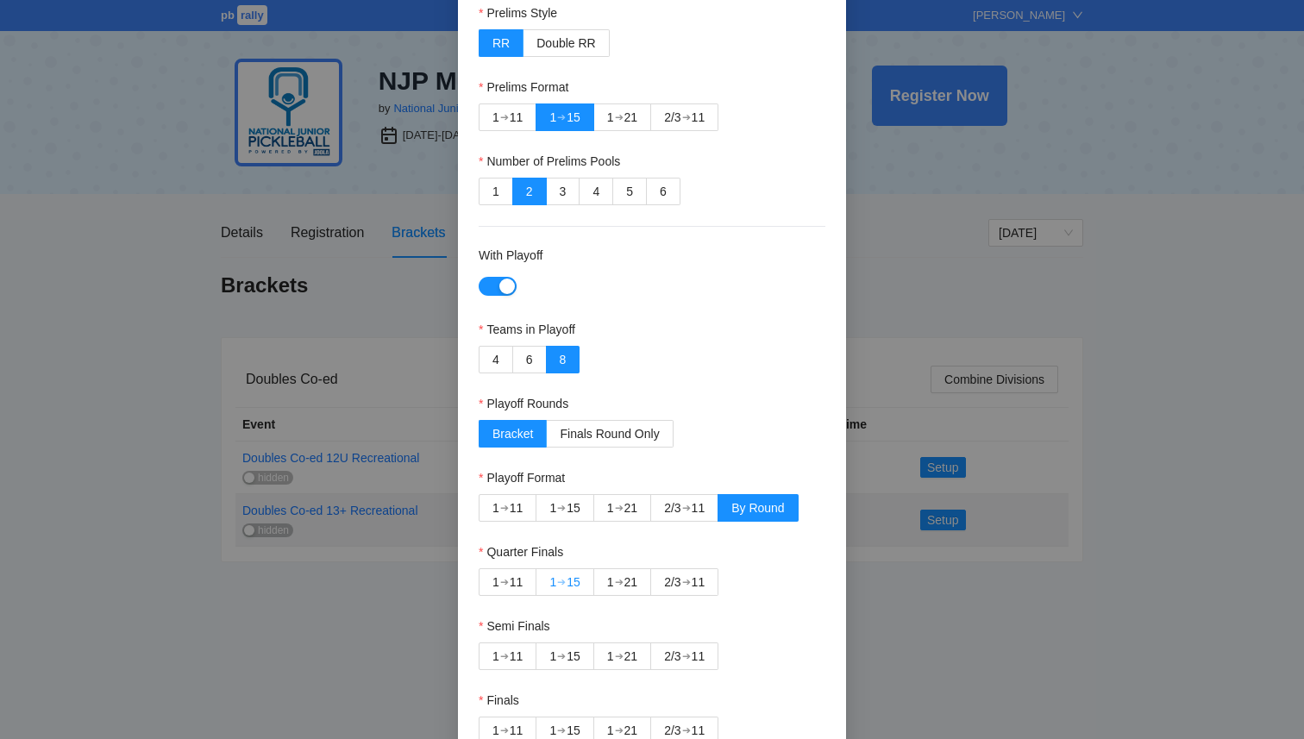
click at [546, 587] on label "1 ➔ 15" at bounding box center [565, 583] width 57 height 28
click at [679, 661] on div "2/3" at bounding box center [672, 657] width 16 height 26
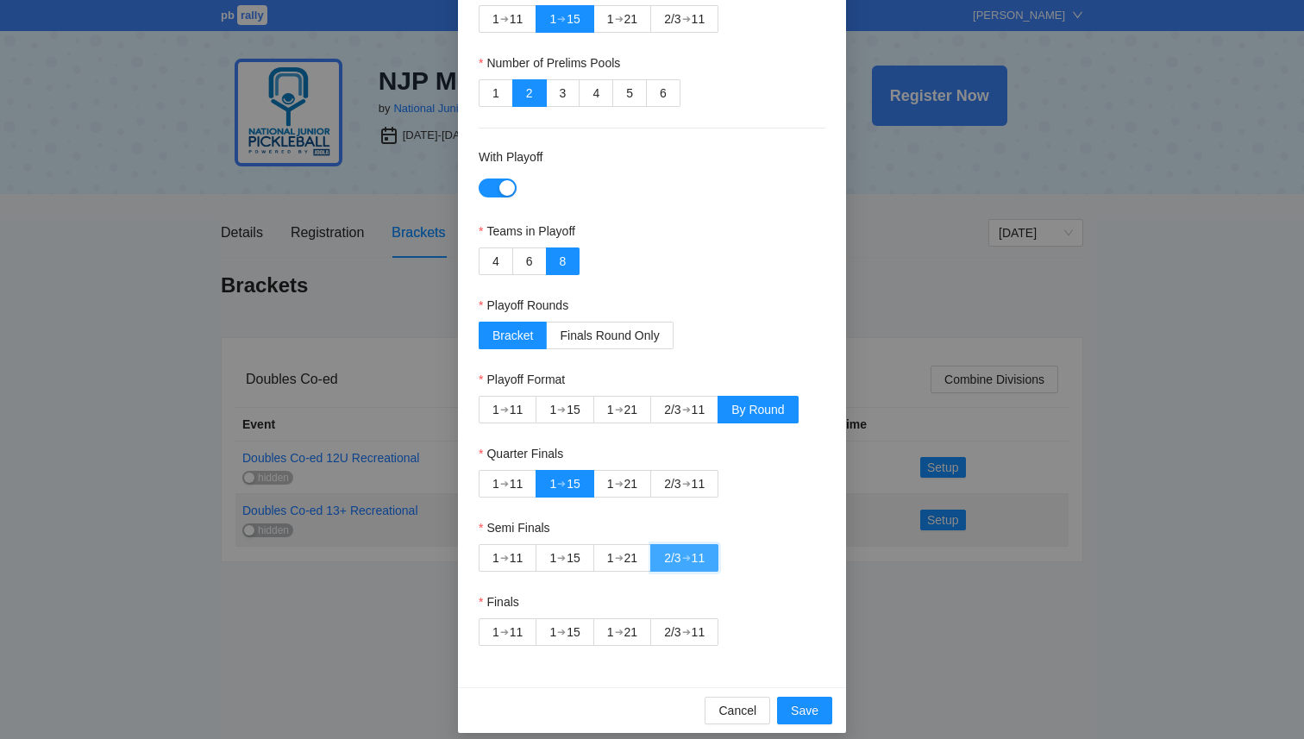
scroll to position [185, 0]
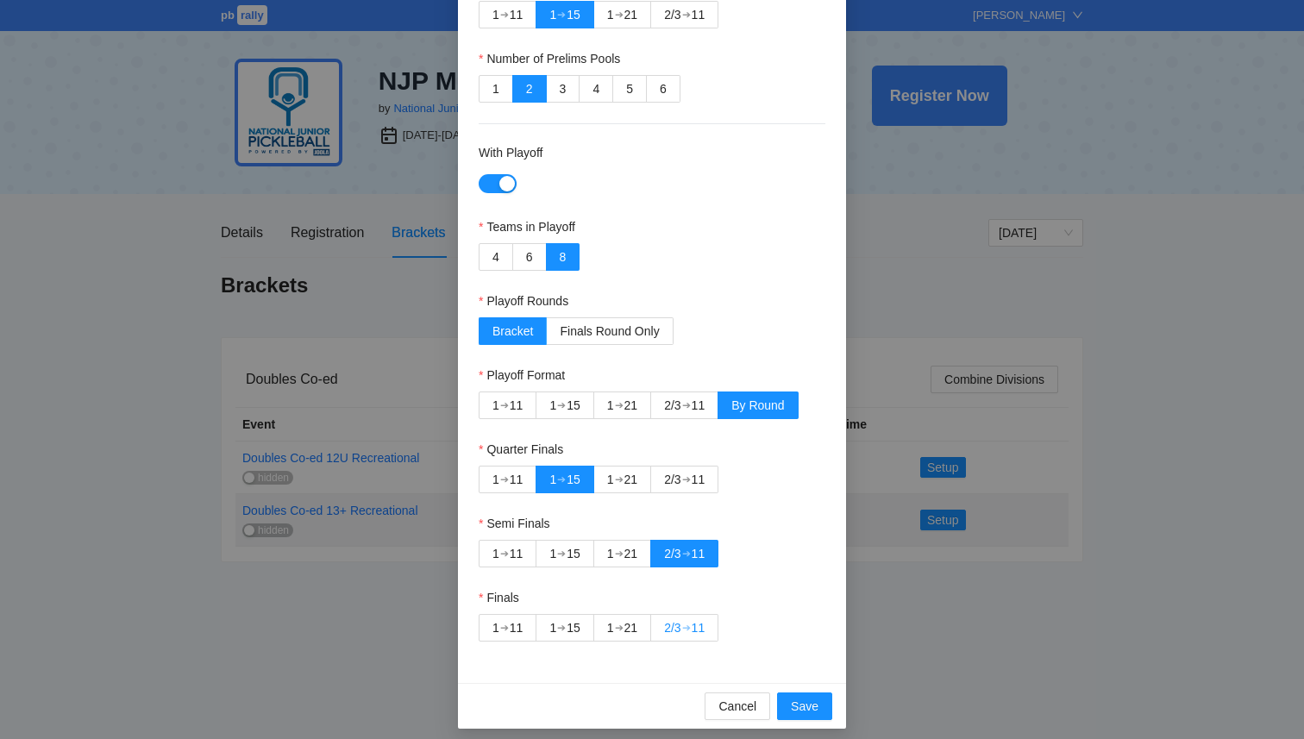
click at [677, 634] on div "2/3" at bounding box center [672, 628] width 16 height 26
click at [813, 707] on span "Save" at bounding box center [805, 706] width 28 height 19
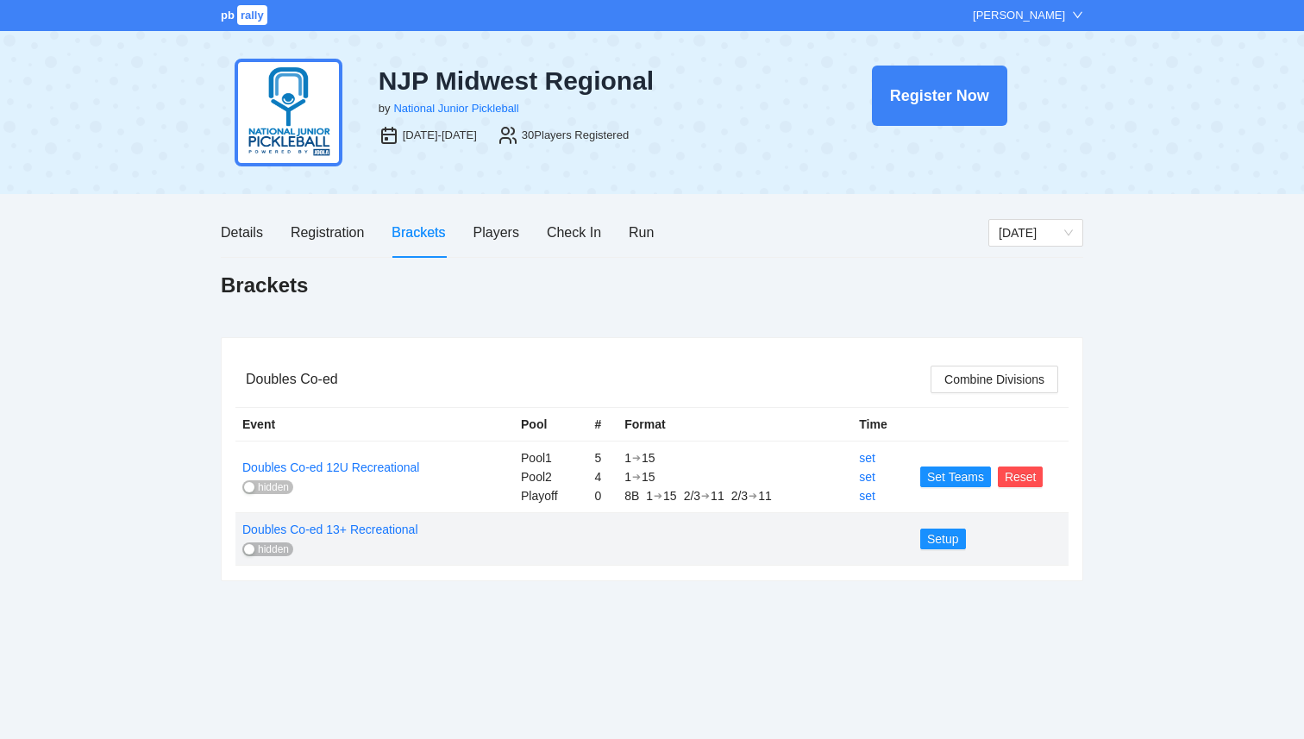
click at [249, 486] on div "button" at bounding box center [249, 487] width 10 height 10
click at [297, 485] on div "button" at bounding box center [299, 487] width 10 height 10
click at [863, 461] on link "set" at bounding box center [867, 458] width 16 height 14
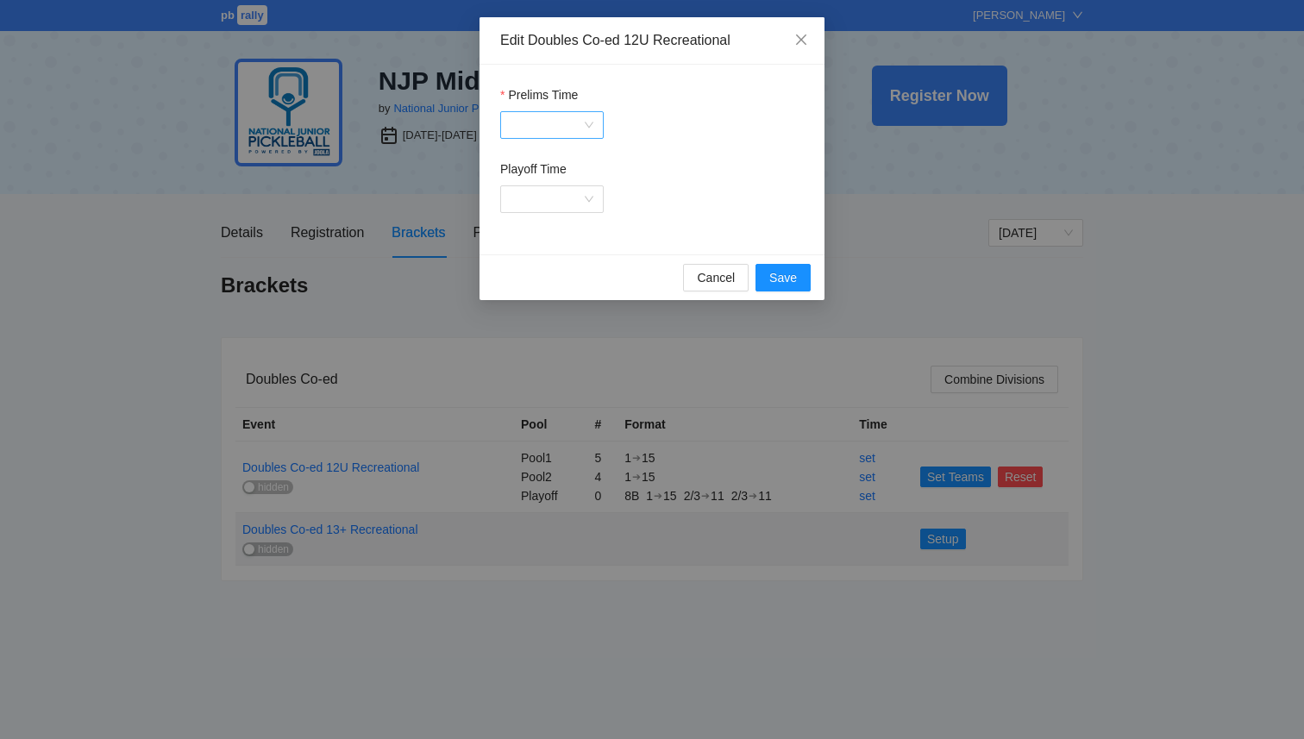
click at [585, 123] on div at bounding box center [552, 125] width 104 height 28
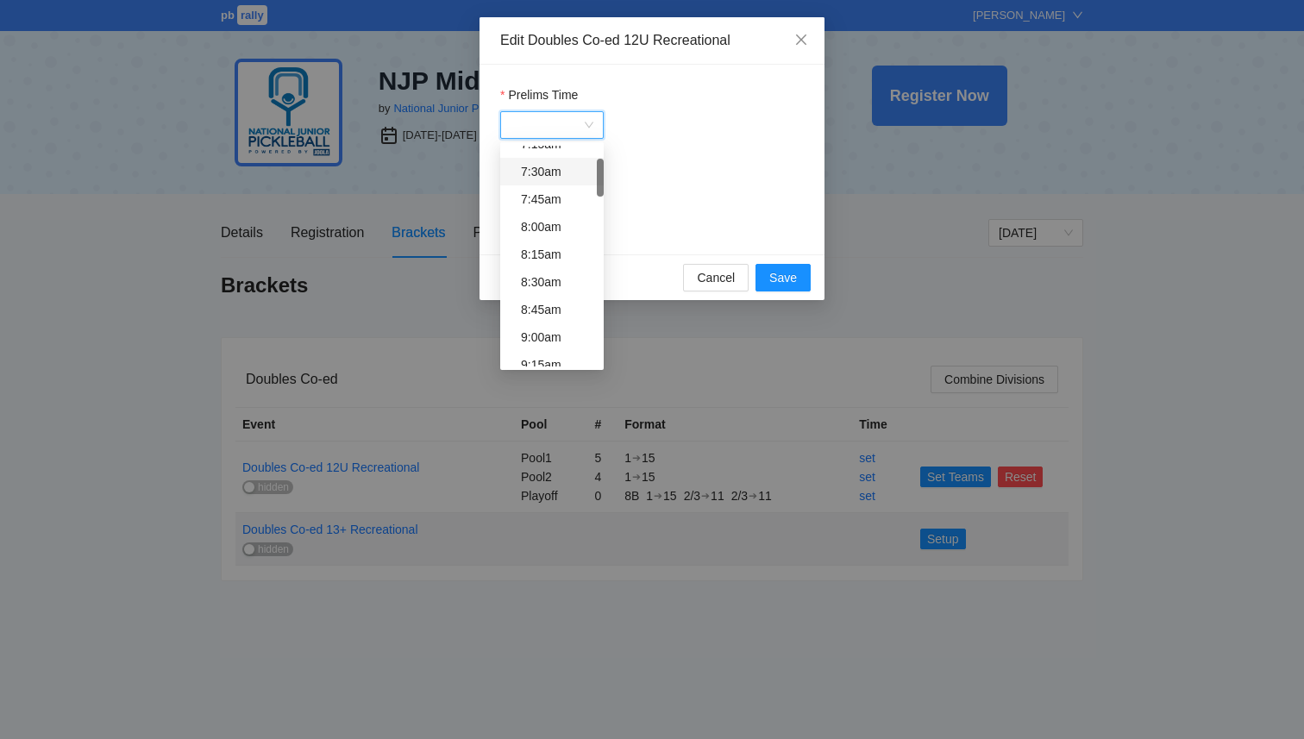
scroll to position [97, 0]
click at [554, 340] on div "9:00am" at bounding box center [557, 339] width 72 height 19
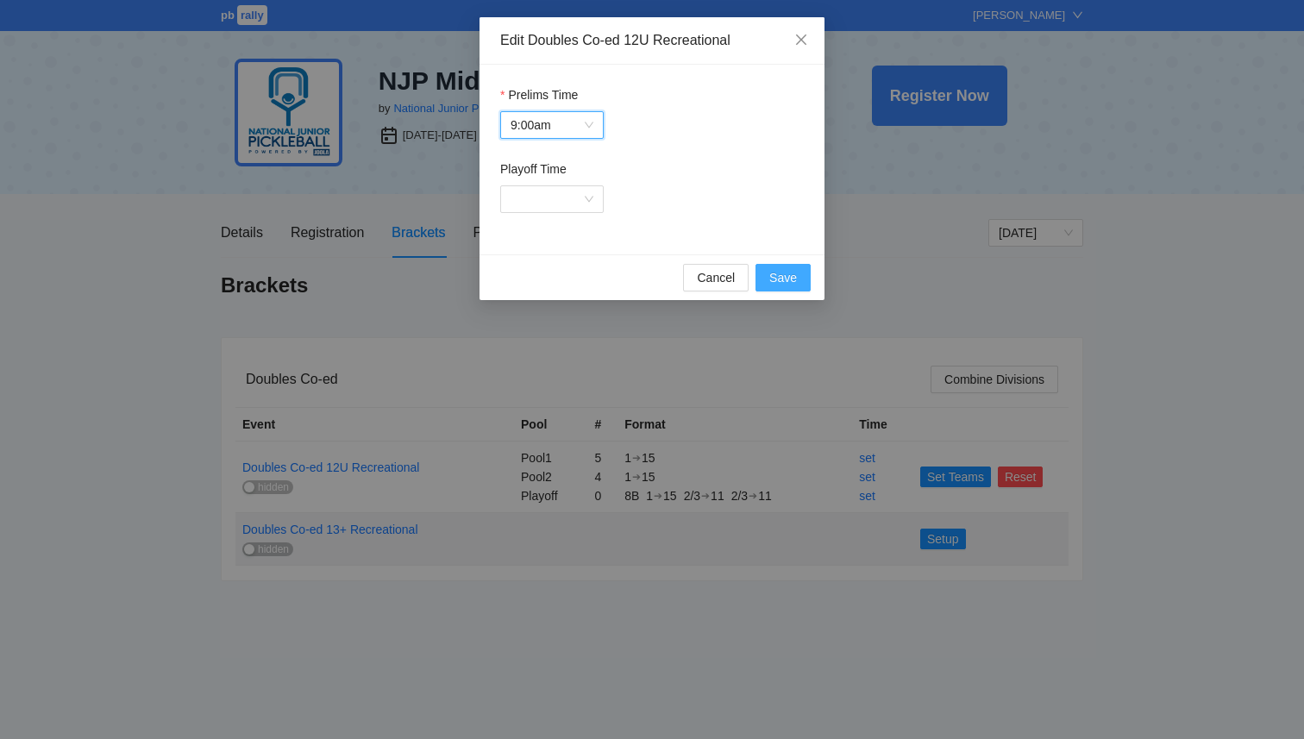
click at [789, 276] on span "Save" at bounding box center [784, 277] width 28 height 19
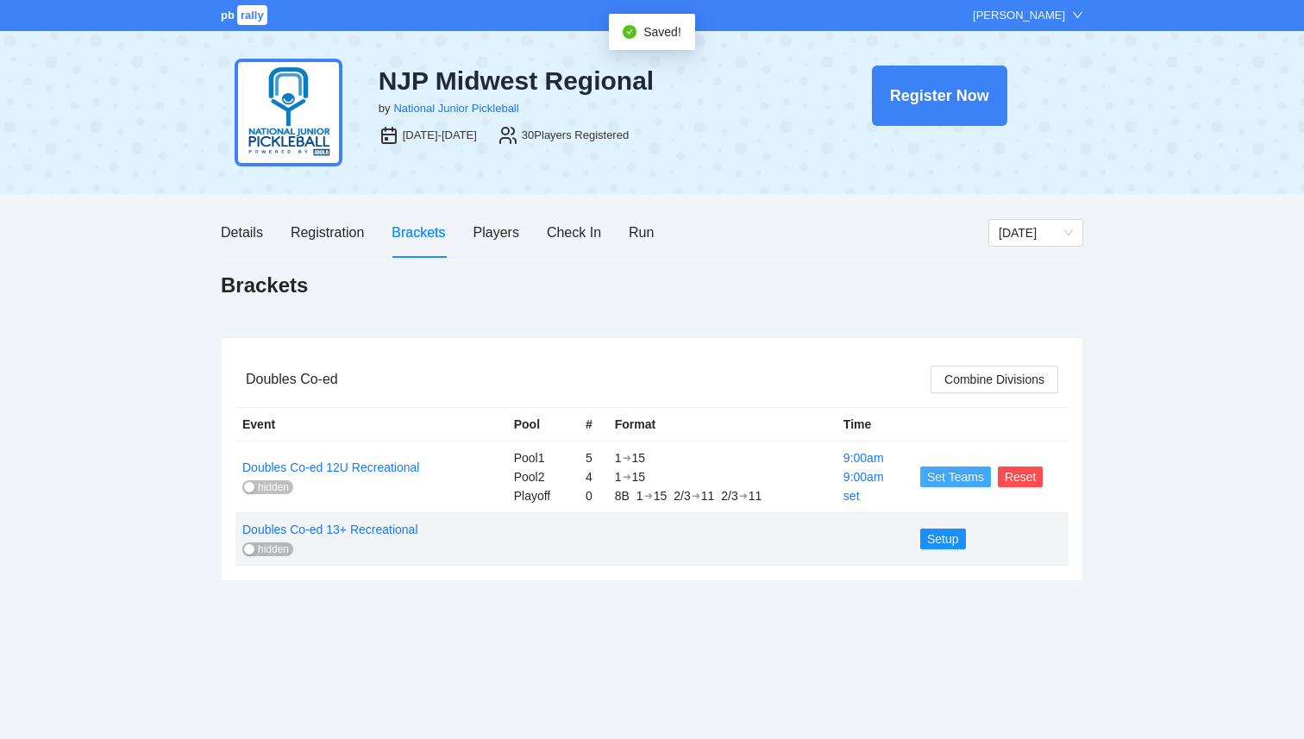
click at [946, 473] on span "Set Teams" at bounding box center [955, 477] width 57 height 19
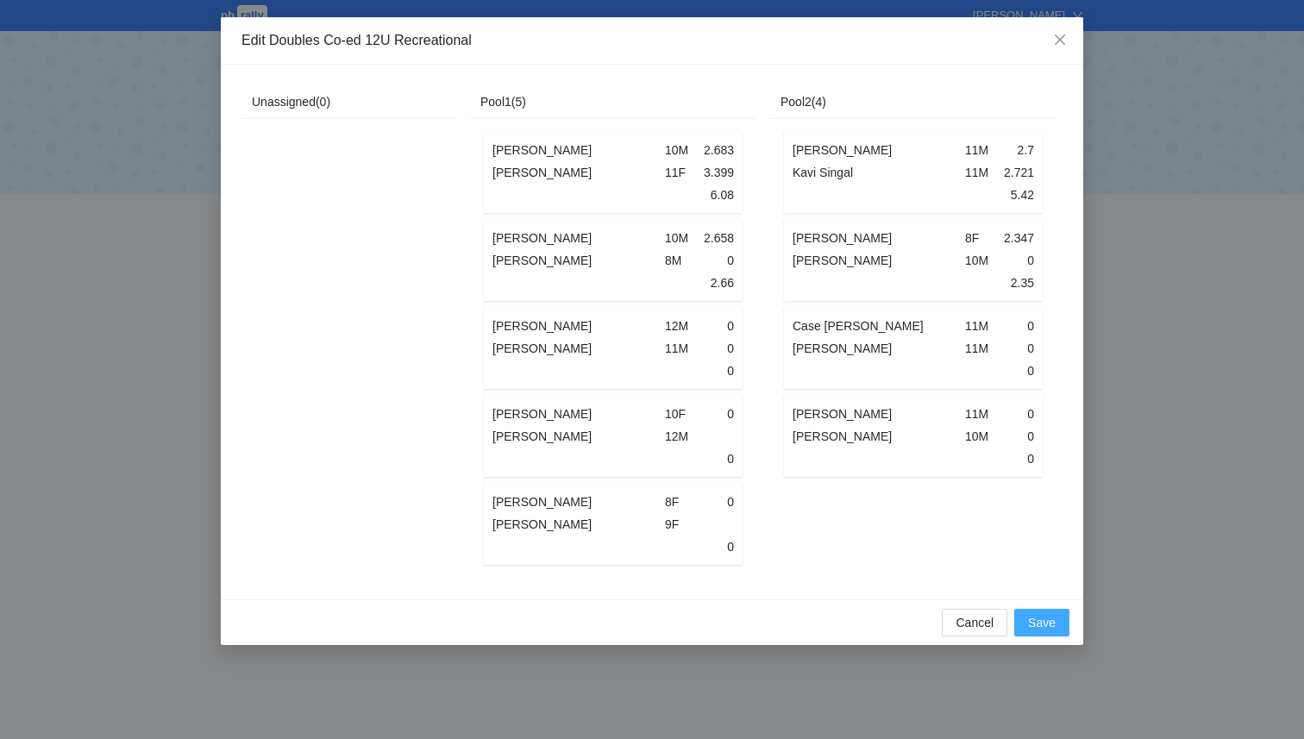
click at [1046, 620] on span "Save" at bounding box center [1042, 622] width 28 height 19
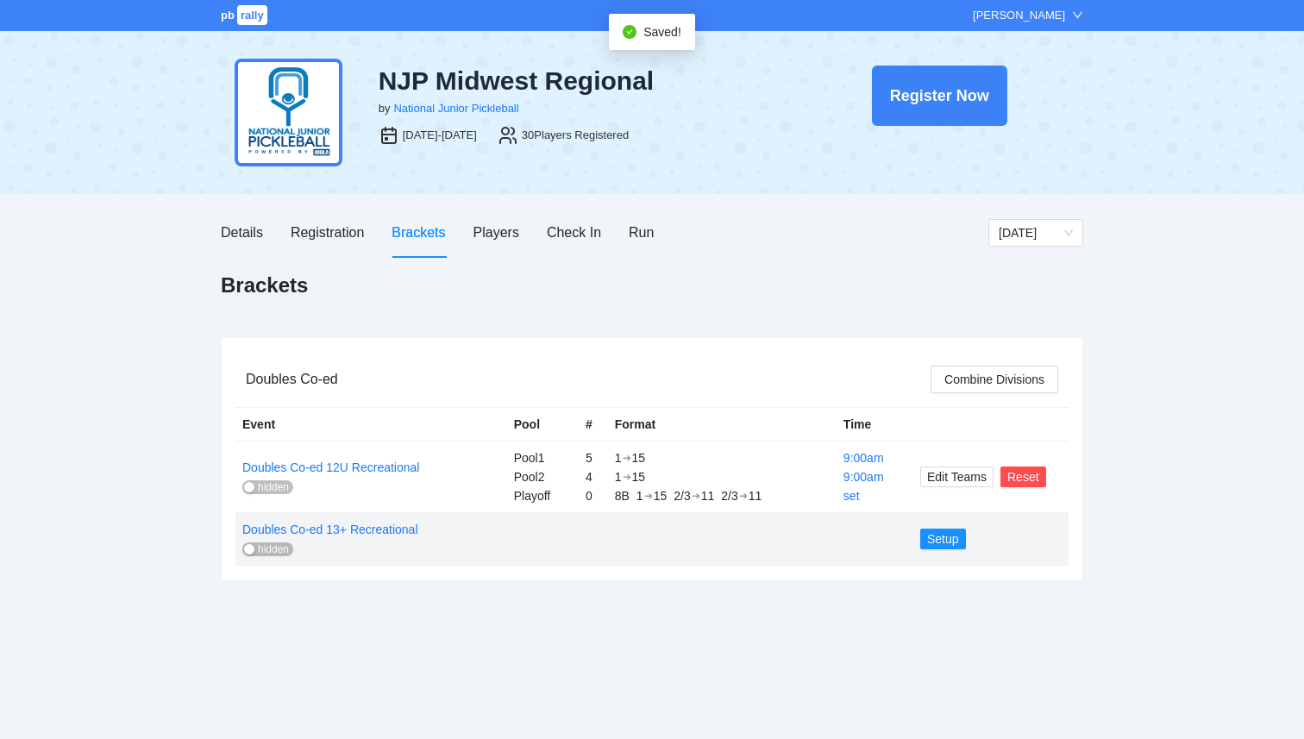
click at [255, 491] on button "hidden" at bounding box center [267, 488] width 51 height 14
click at [937, 538] on span "Setup" at bounding box center [943, 539] width 32 height 19
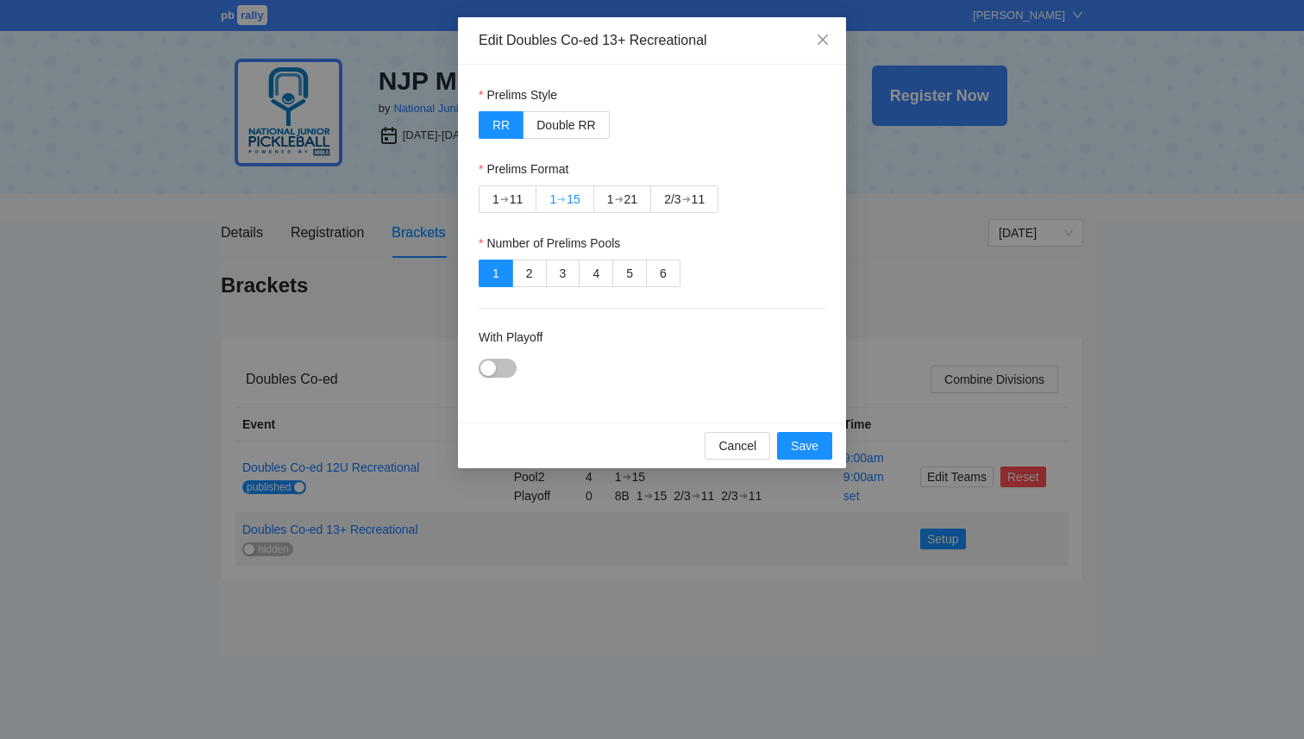
click at [566, 198] on div "➔" at bounding box center [561, 199] width 9 height 14
click at [493, 367] on div "button" at bounding box center [489, 369] width 16 height 16
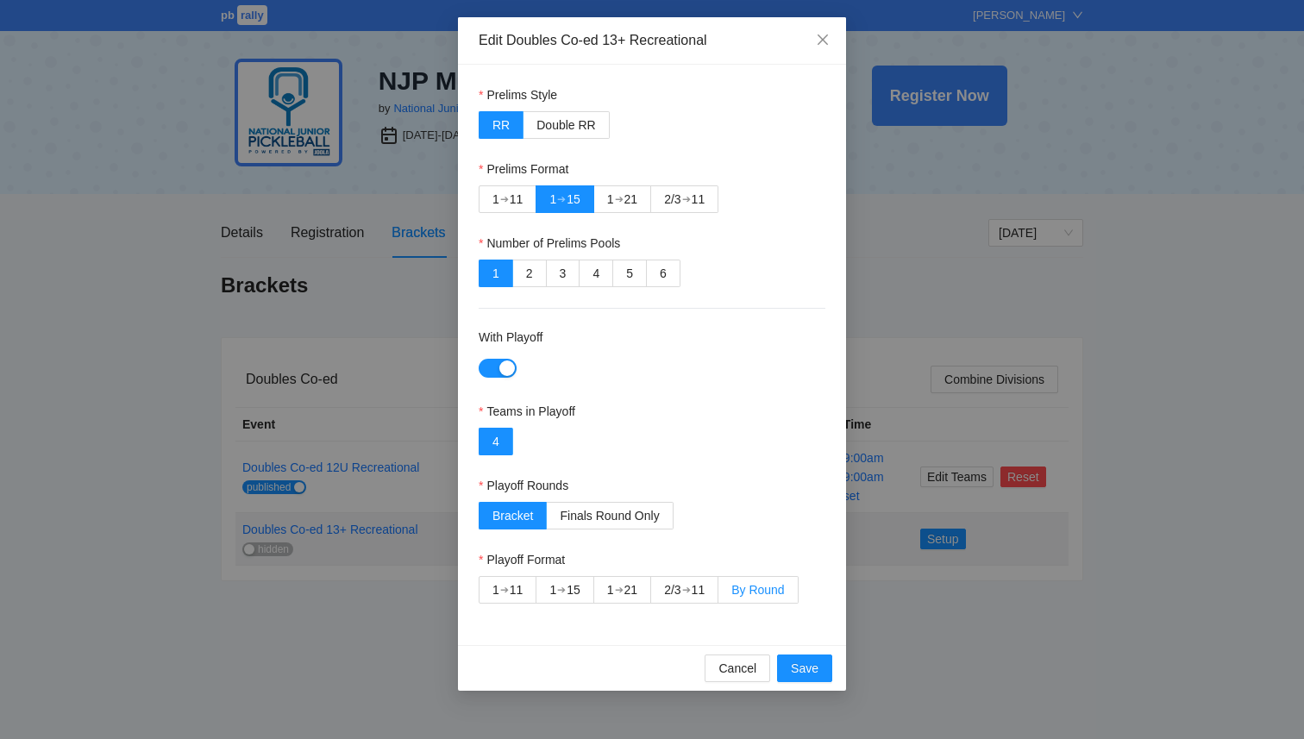
click at [770, 592] on span "By Round" at bounding box center [758, 590] width 53 height 14
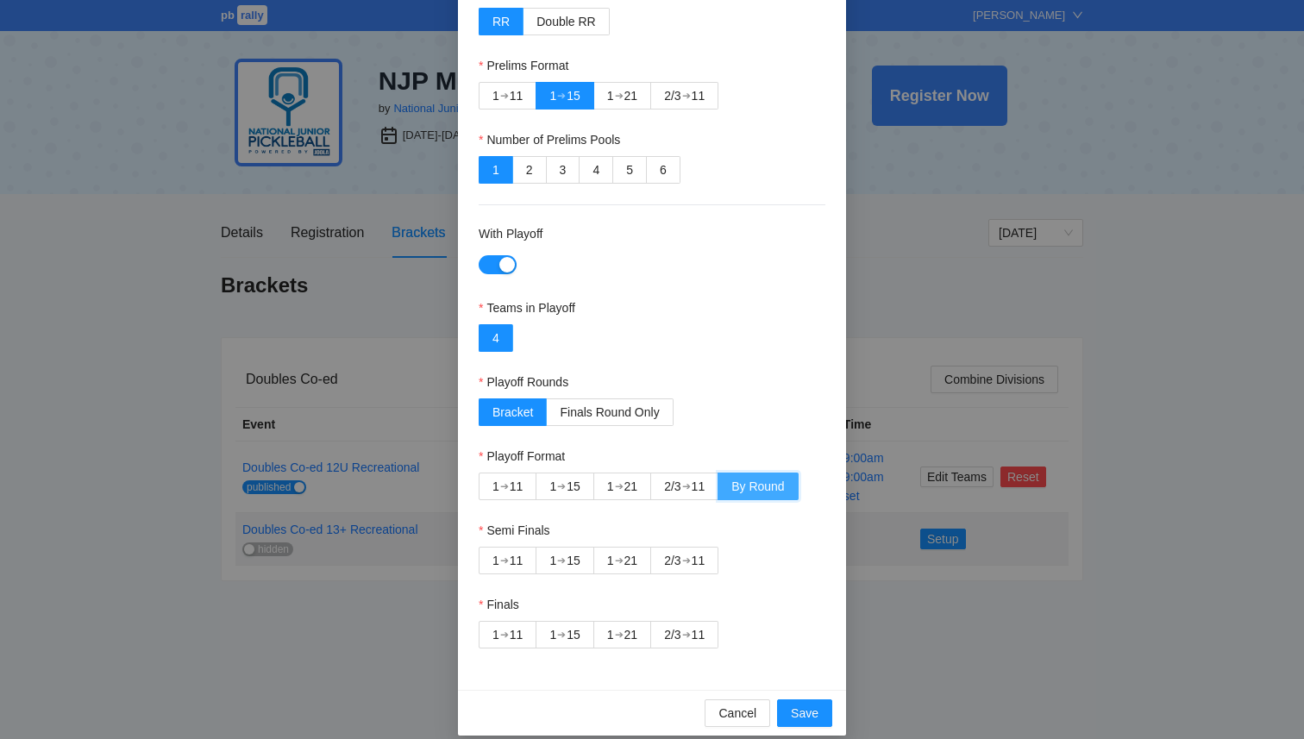
scroll to position [121, 0]
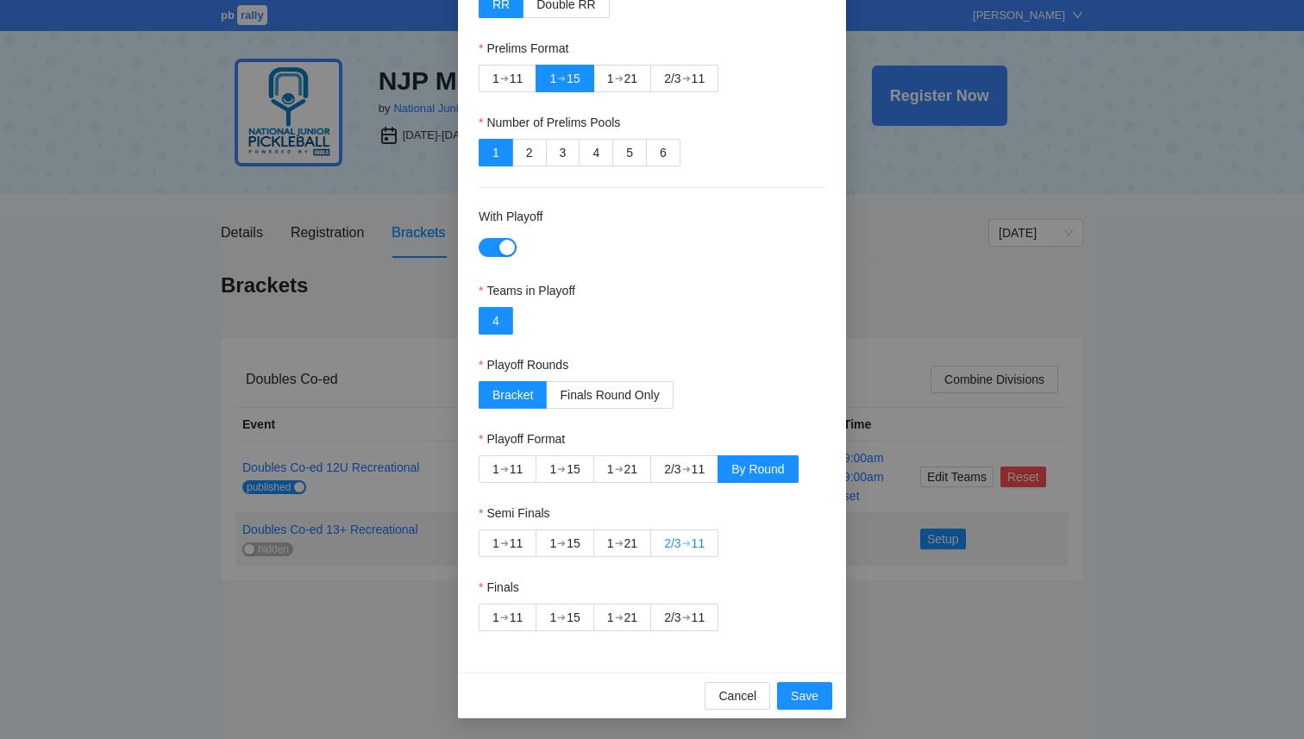
click at [689, 553] on div "2/3 ➔ 11" at bounding box center [684, 544] width 41 height 26
click at [687, 622] on div "➔" at bounding box center [686, 618] width 9 height 14
click at [799, 703] on span "Save" at bounding box center [805, 696] width 28 height 19
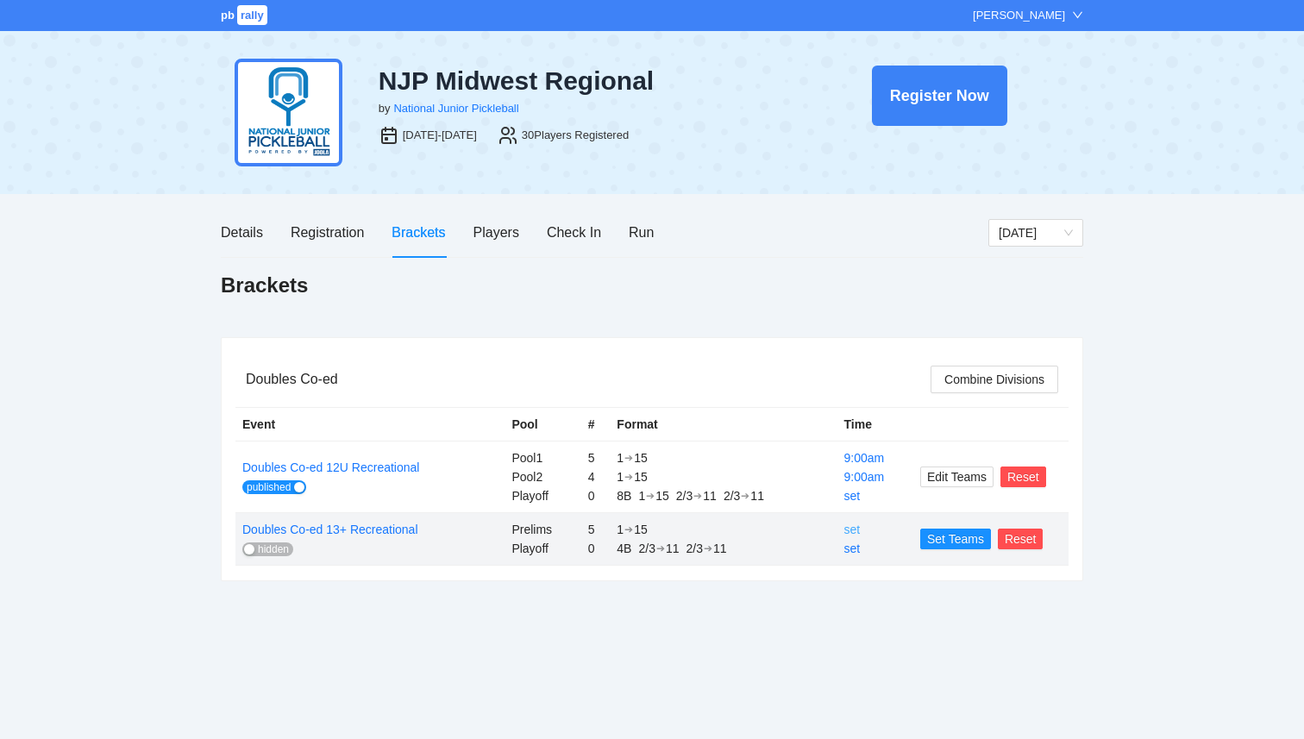
click at [847, 532] on link "set" at bounding box center [853, 530] width 16 height 14
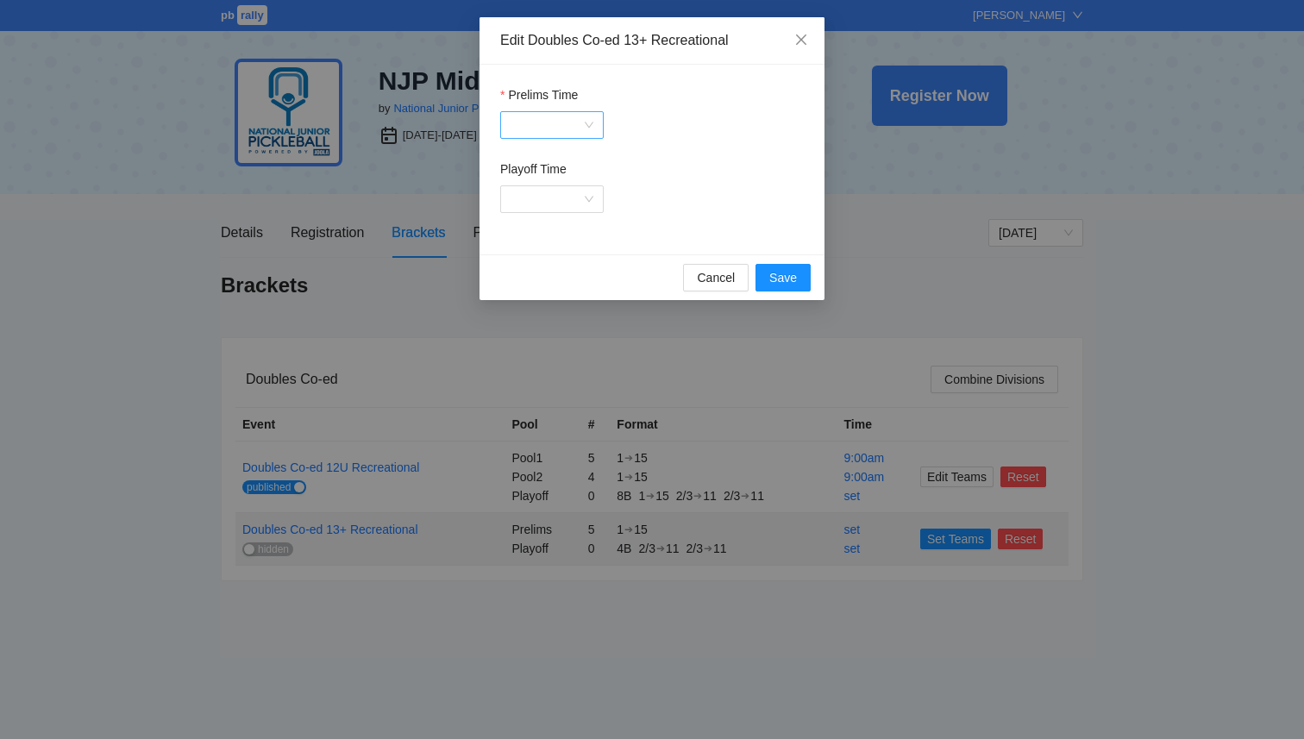
click at [555, 119] on input "Prelims Time" at bounding box center [546, 125] width 71 height 26
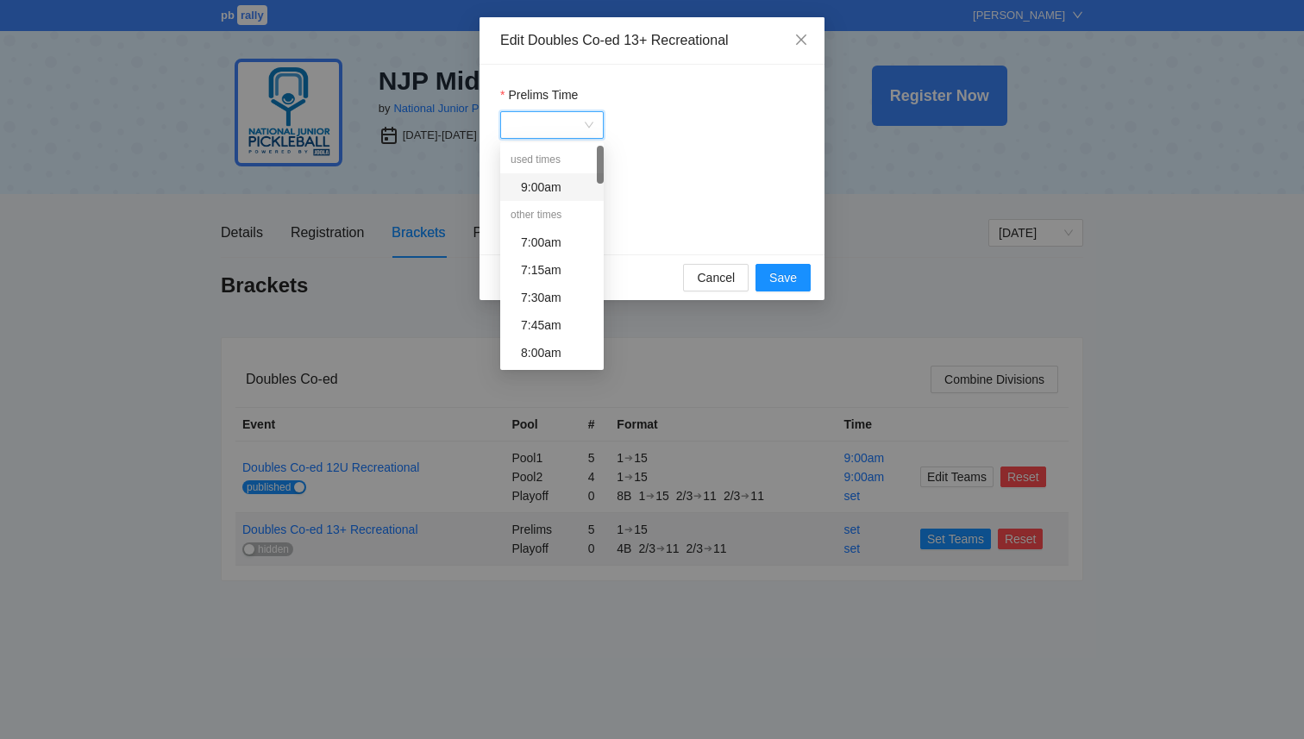
click at [567, 180] on div "9:00am" at bounding box center [557, 187] width 72 height 19
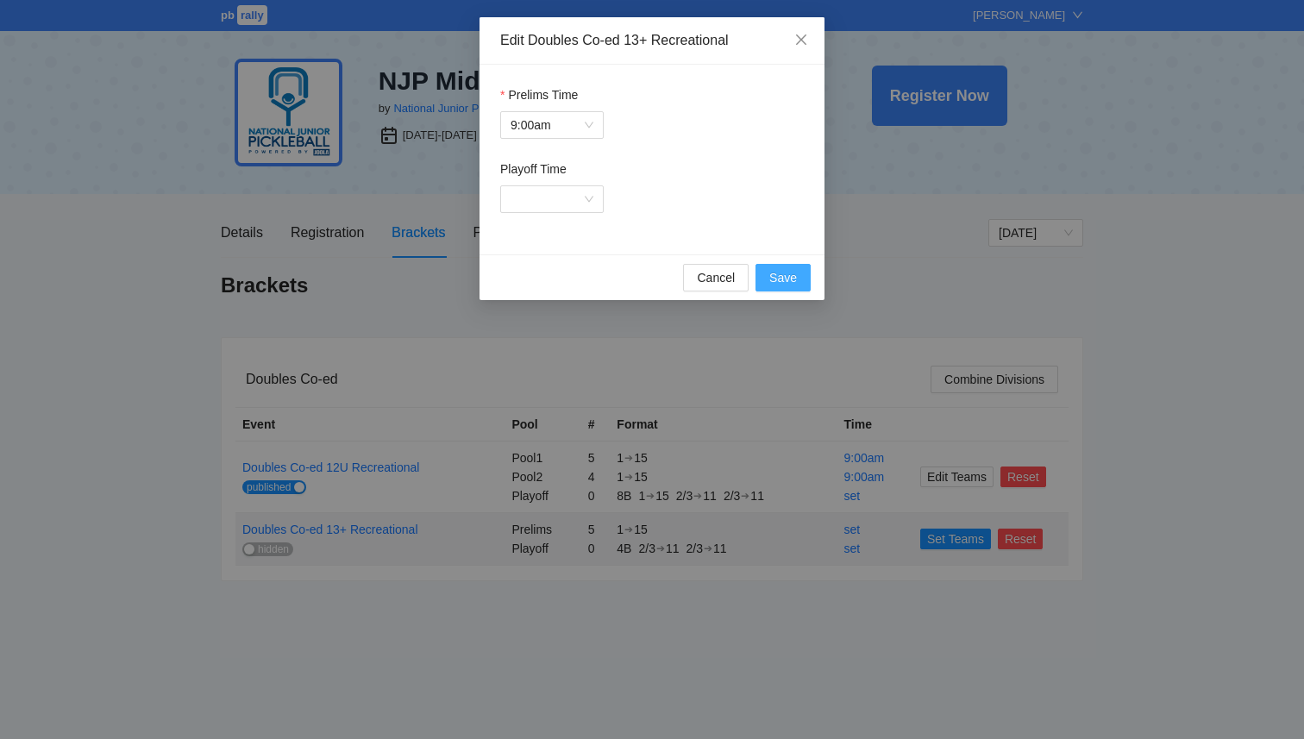
click at [788, 287] on button "Save" at bounding box center [783, 278] width 55 height 28
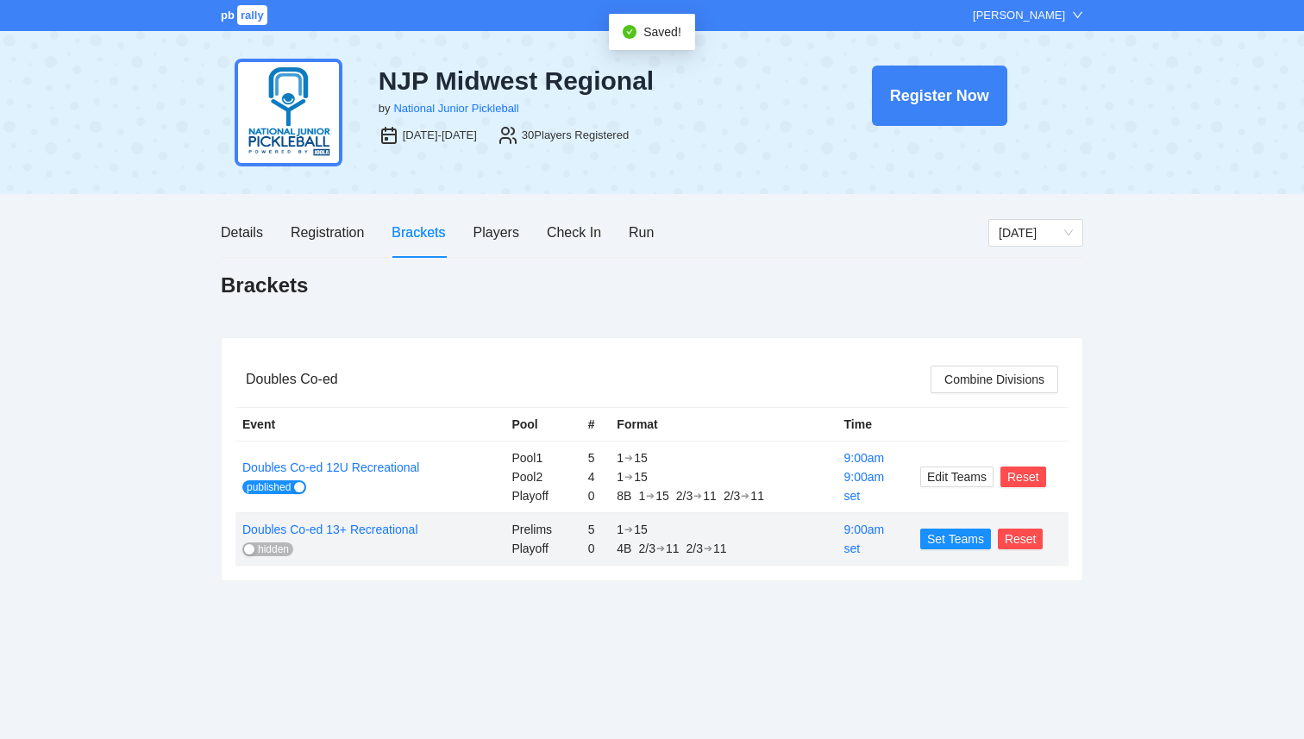
click at [256, 544] on button "hidden" at bounding box center [267, 550] width 51 height 14
click at [949, 537] on span "Set Teams" at bounding box center [955, 539] width 57 height 19
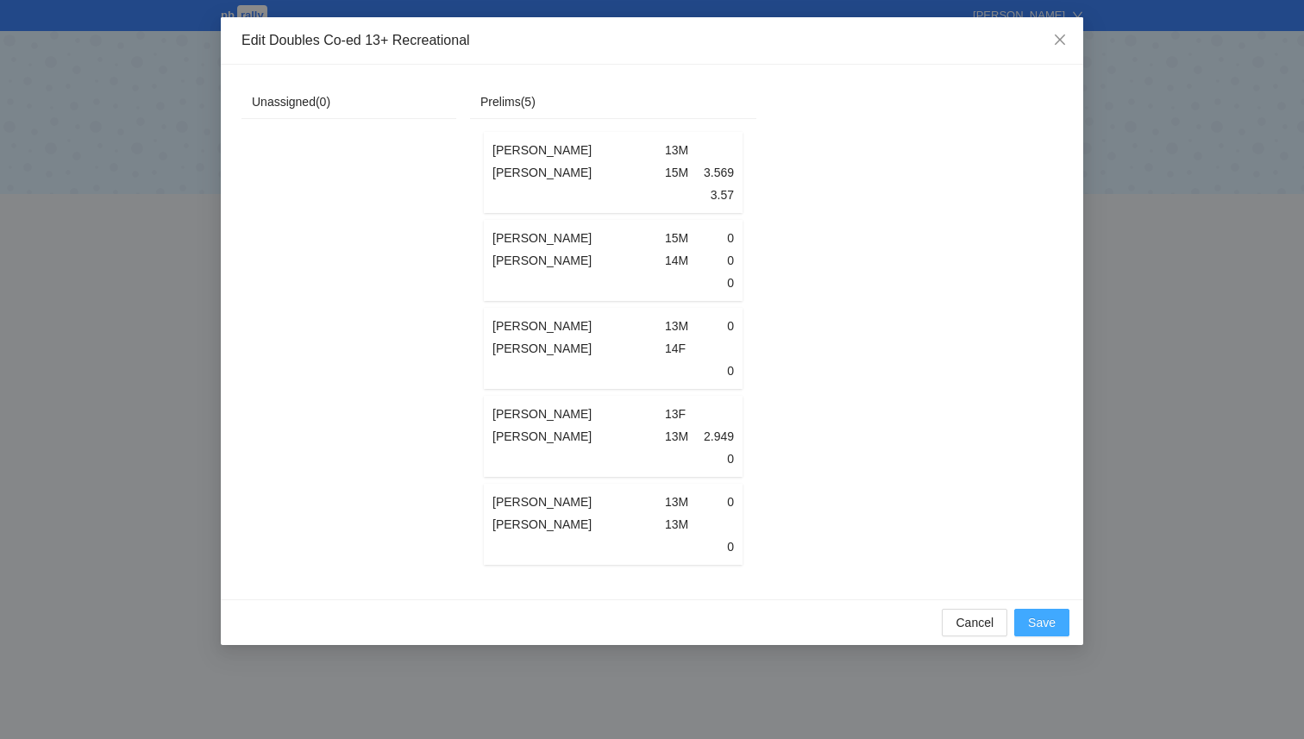
click at [1036, 623] on span "Save" at bounding box center [1042, 622] width 28 height 19
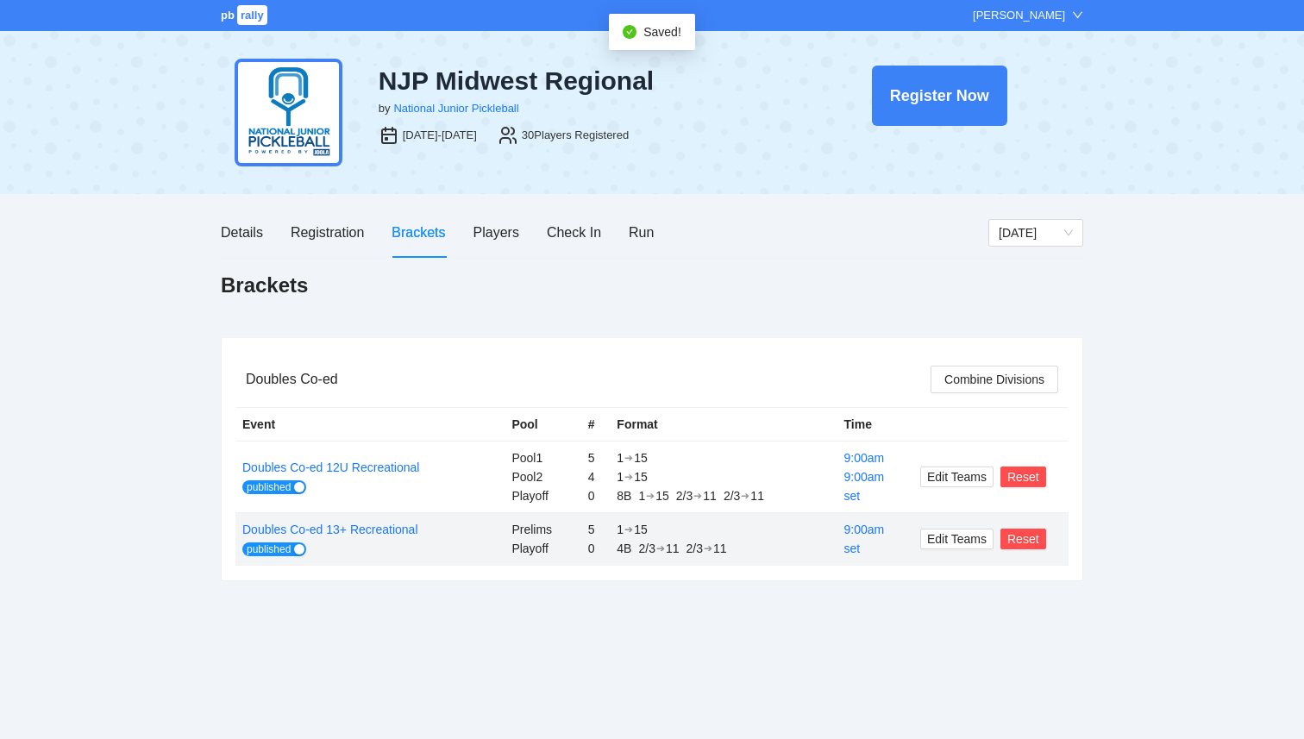
click at [1029, 621] on div "Doubles Co-ed Combine Divisions Event Pool # Format Time Doubles Co-ed 12U Recr…" at bounding box center [652, 480] width 863 height 286
click at [944, 534] on span "Edit Teams" at bounding box center [957, 539] width 60 height 19
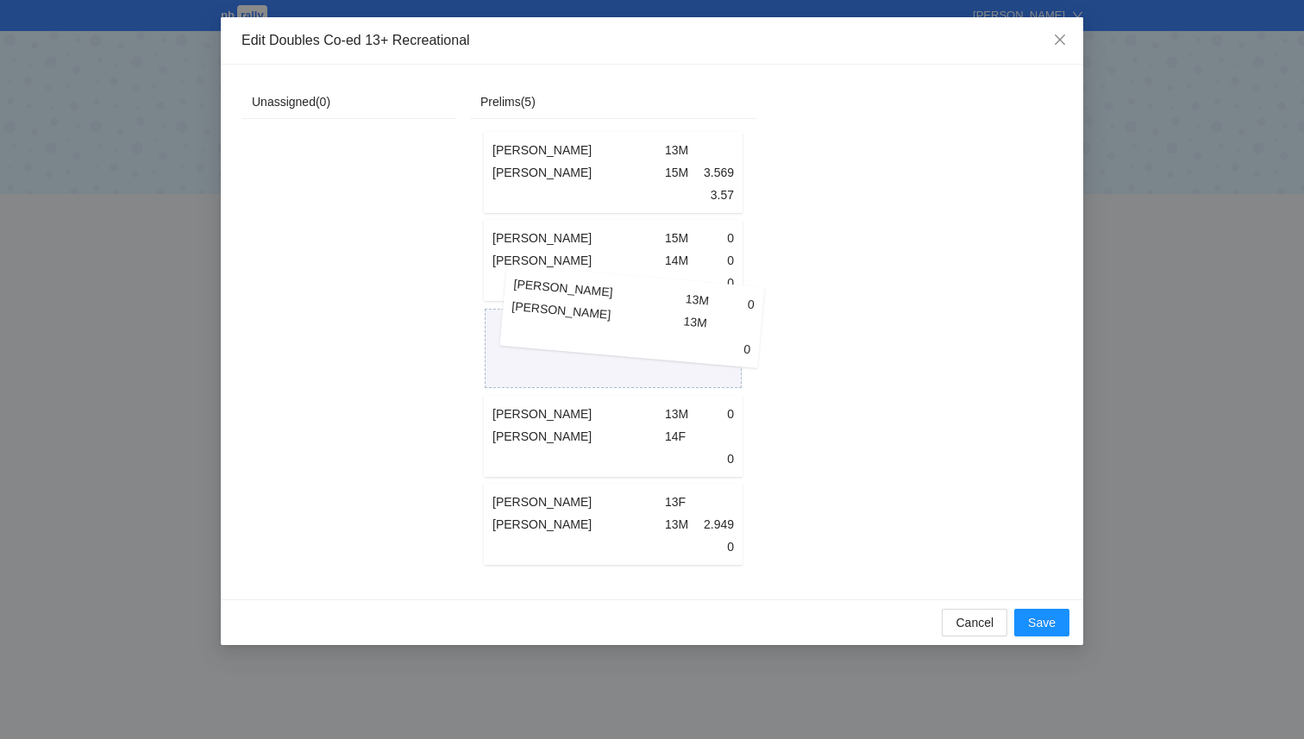
drag, startPoint x: 593, startPoint y: 506, endPoint x: 612, endPoint y: 298, distance: 208.8
click at [612, 298] on div "Landon Lewis 13M Lucas Alexander 15M 3.569 3.57 Muhammad Mawji 15M 0 Salman Maw…" at bounding box center [614, 349] width 266 height 440
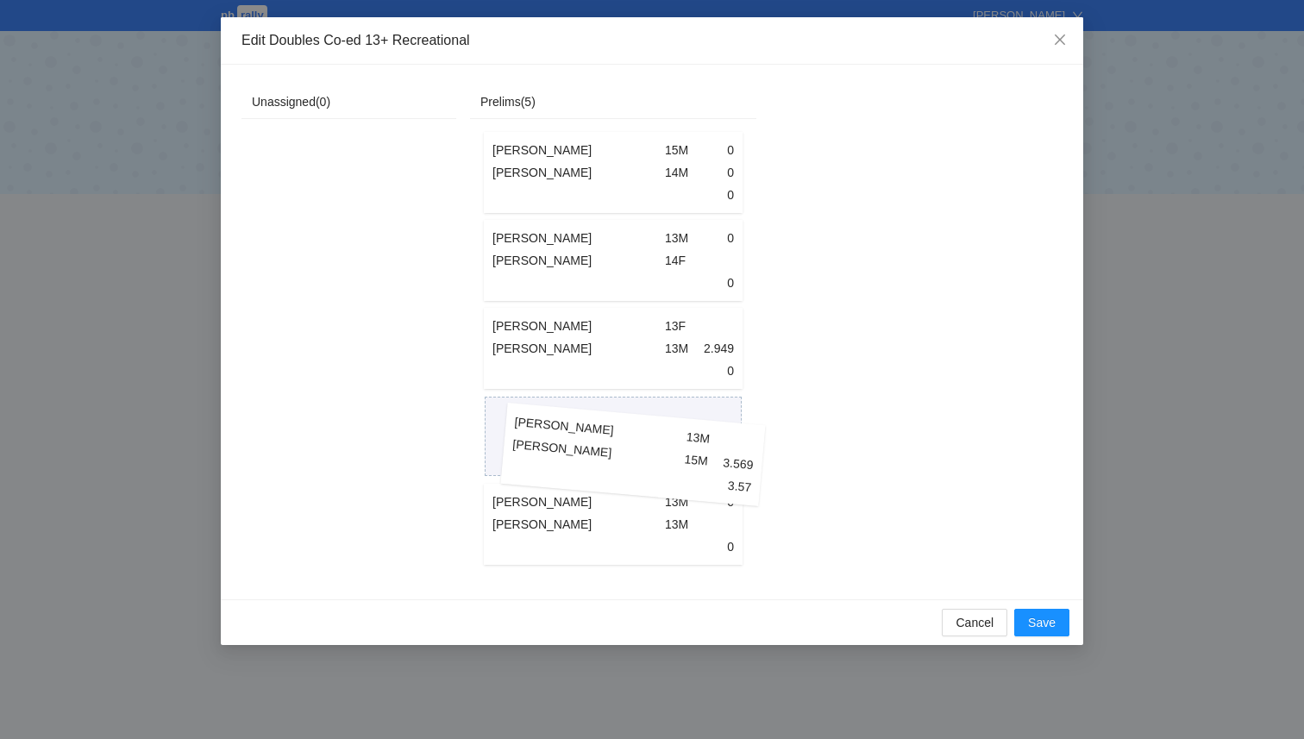
drag, startPoint x: 604, startPoint y: 188, endPoint x: 624, endPoint y: 468, distance: 280.2
click at [624, 468] on div "Landon Lewis 13M Lucas Alexander 15M 3.569 3.57 Muhammad Mawji 15M 0 Salman Maw…" at bounding box center [614, 349] width 266 height 440
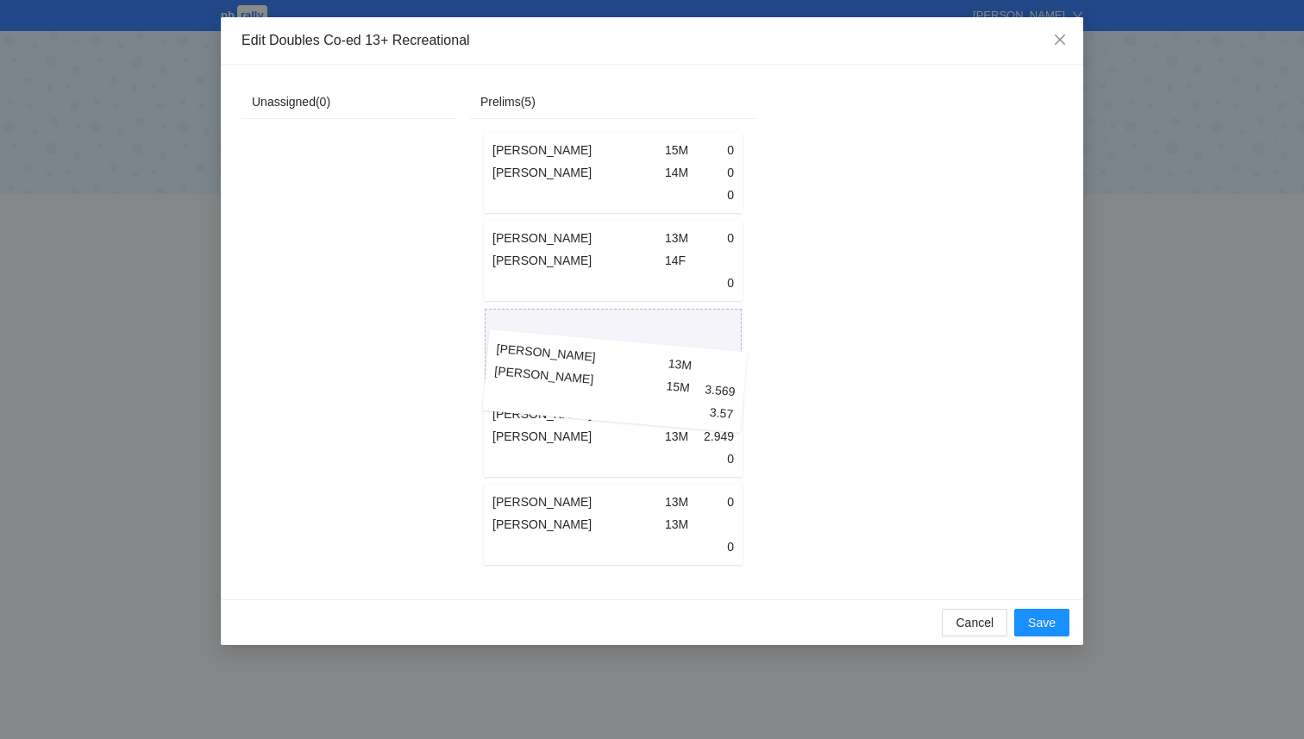
drag, startPoint x: 660, startPoint y: 204, endPoint x: 662, endPoint y: 412, distance: 208.8
click at [662, 412] on div "Landon Lewis 13M Lucas Alexander 15M 3.569 3.57 Muhammad Mawji 15M 0 Salman Maw…" at bounding box center [614, 349] width 266 height 440
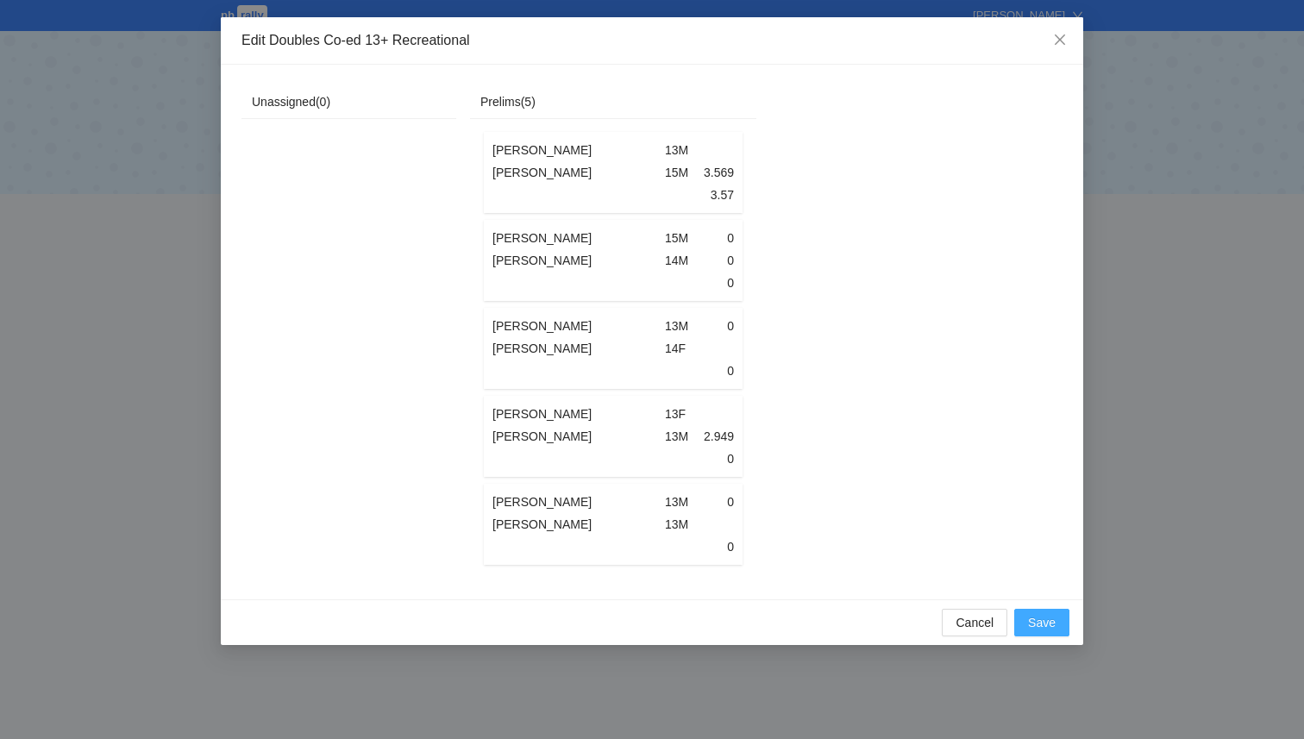
click at [1043, 625] on span "Save" at bounding box center [1042, 622] width 28 height 19
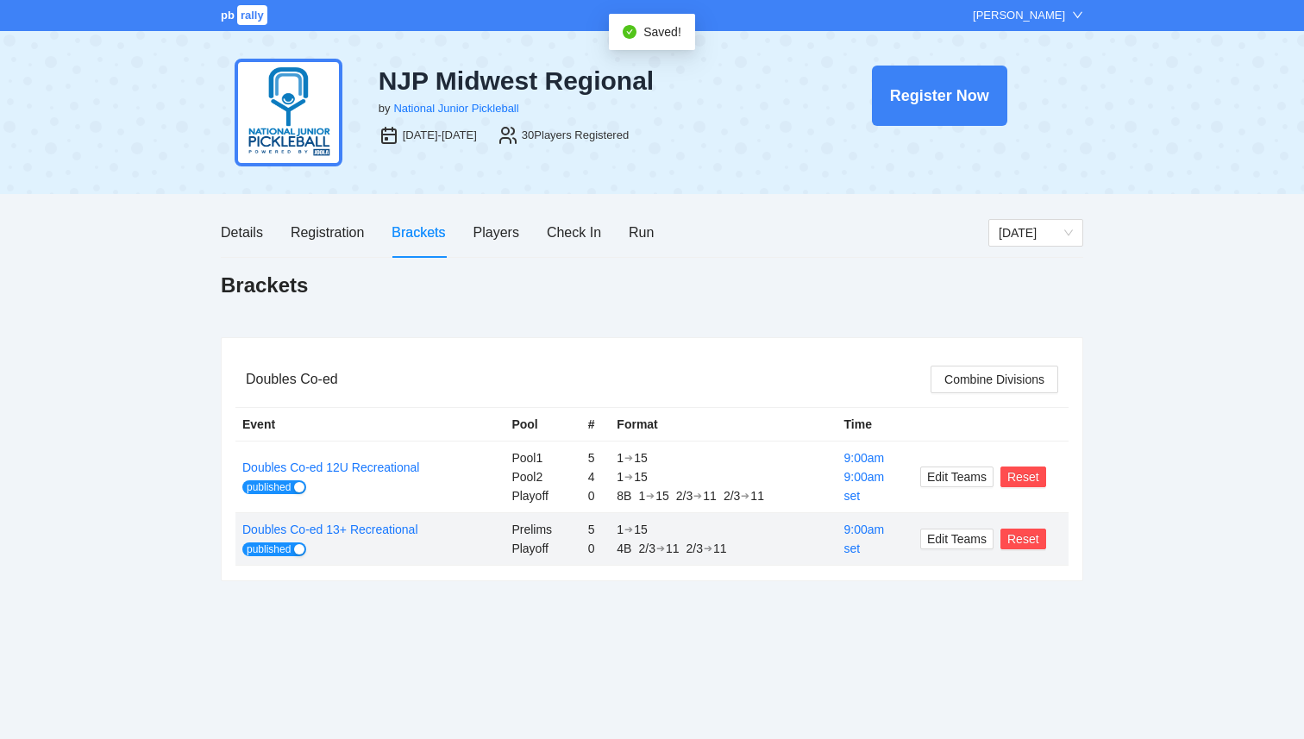
click at [992, 629] on div "pb rally Courtney Loughridge NJP Midwest Regional by National Junior Pickleball…" at bounding box center [652, 369] width 1304 height 739
click at [642, 227] on div "Run" at bounding box center [641, 233] width 25 height 22
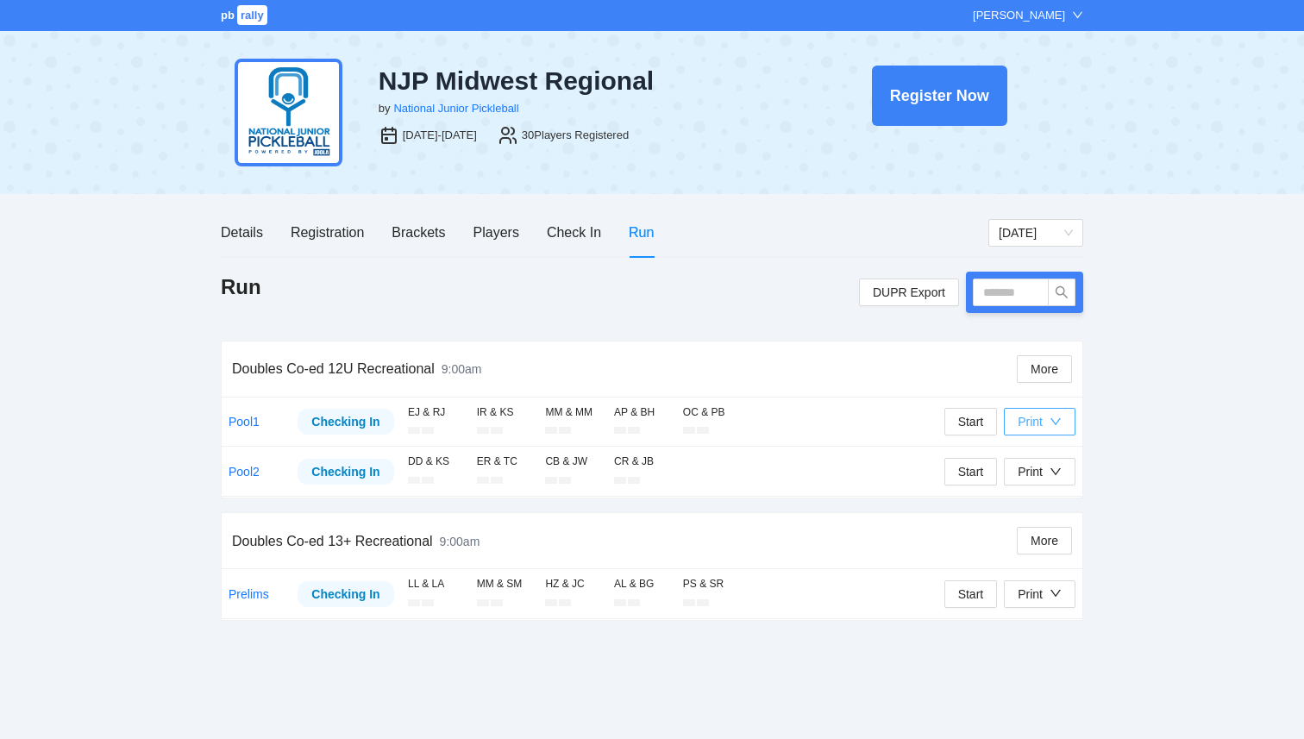
click at [1037, 429] on div "Print" at bounding box center [1030, 421] width 25 height 19
click at [1044, 514] on span "Refs Scorecards" at bounding box center [1058, 510] width 89 height 19
click at [1030, 422] on div "Print" at bounding box center [1030, 421] width 25 height 19
click at [1038, 450] on span "Overview" at bounding box center [1058, 455] width 89 height 19
click at [1047, 468] on div "Print" at bounding box center [1040, 471] width 44 height 19
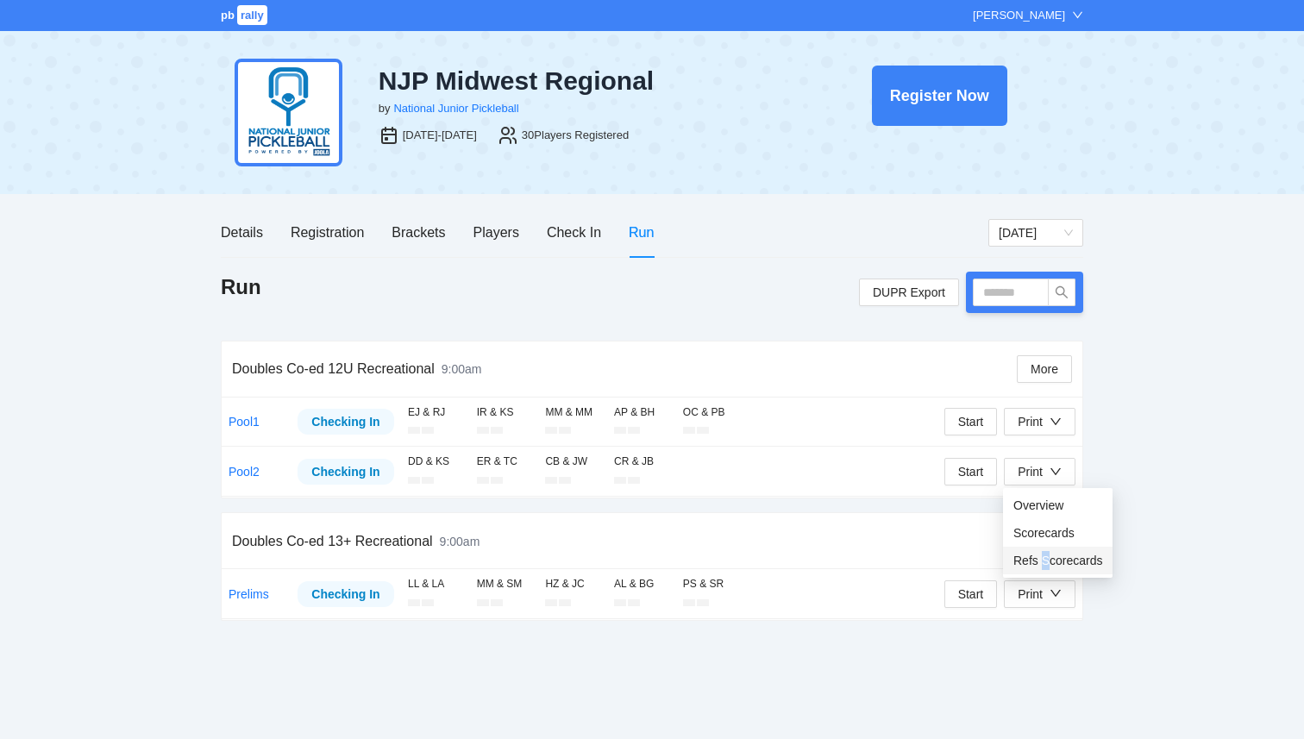
click at [1045, 563] on span "Refs Scorecards" at bounding box center [1058, 560] width 89 height 19
click at [642, 315] on div "Run DUPR Export" at bounding box center [652, 306] width 863 height 69
click at [1039, 472] on div "Print" at bounding box center [1030, 471] width 25 height 19
click at [1040, 497] on span "Overview" at bounding box center [1058, 505] width 89 height 19
click at [755, 338] on div "Run DUPR Export" at bounding box center [652, 306] width 863 height 69
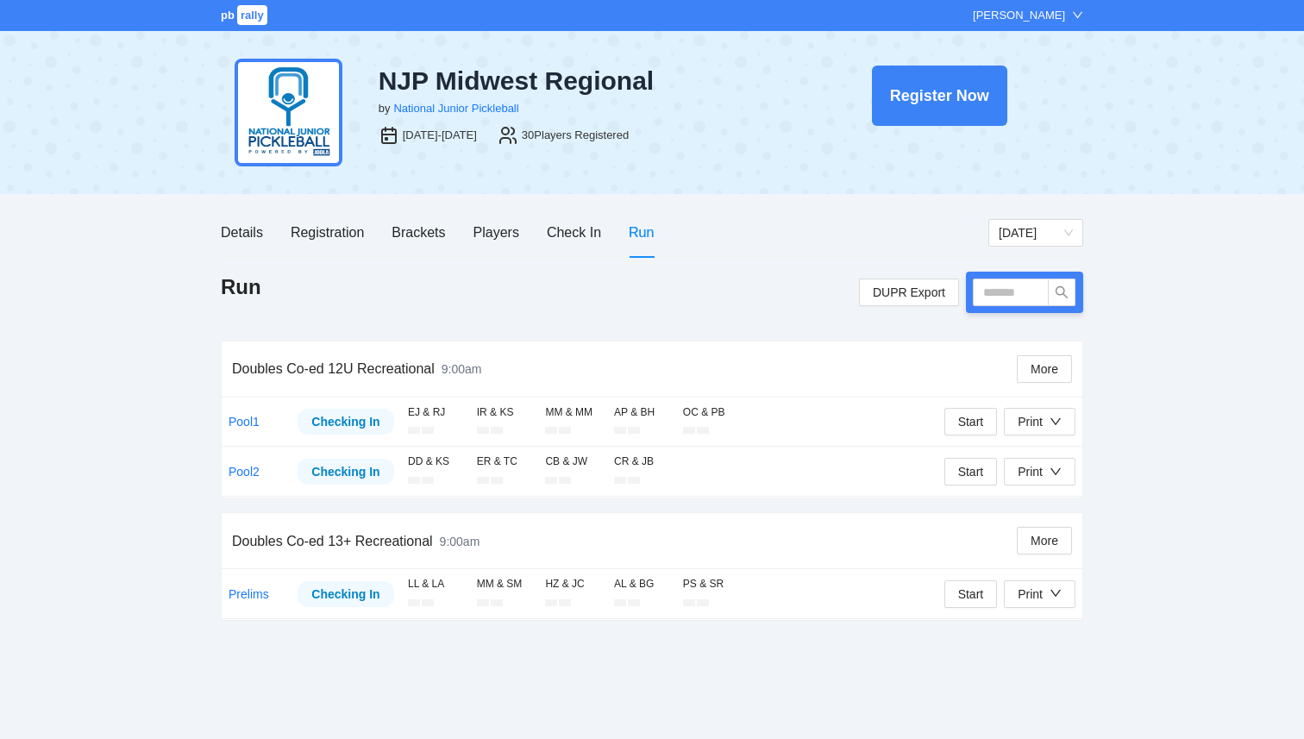
click at [1229, 551] on div "pb rally Courtney Loughridge NJP Midwest Regional by National Junior Pickleball…" at bounding box center [652, 369] width 1304 height 739
click at [492, 240] on div "Players" at bounding box center [497, 233] width 46 height 22
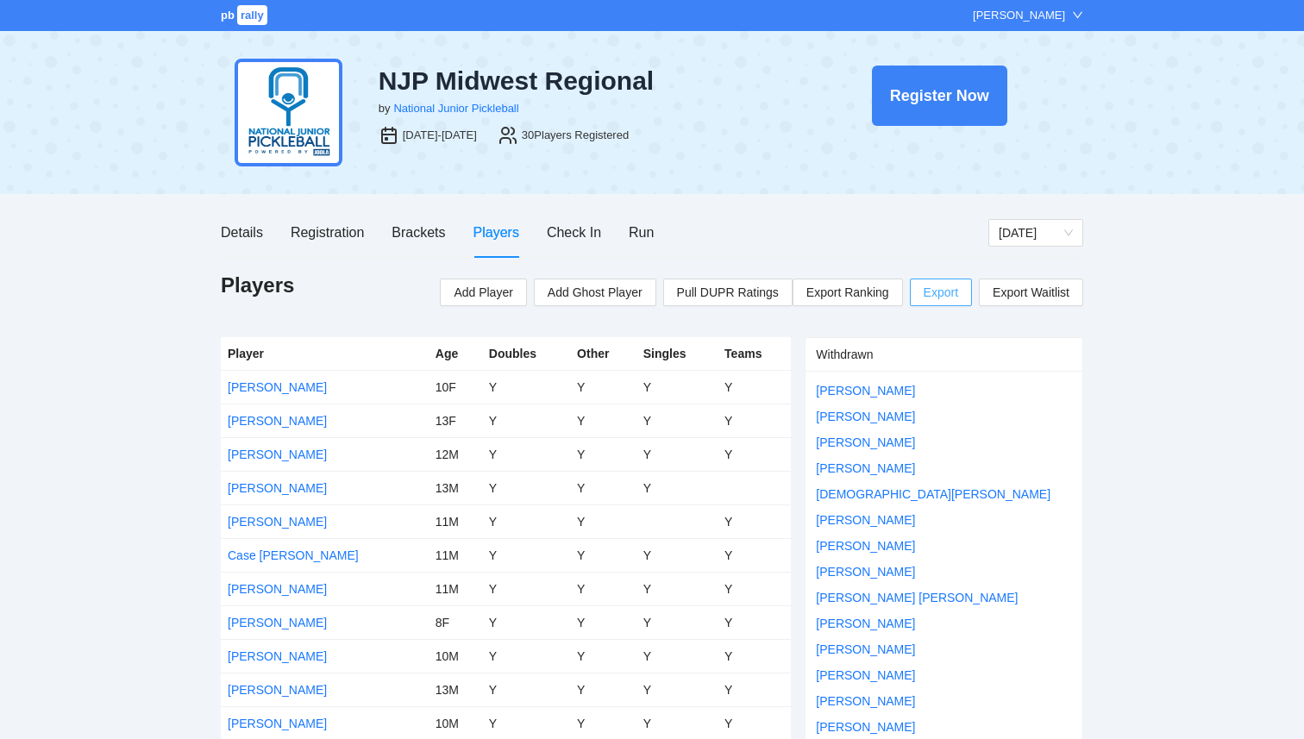
click at [929, 296] on span "Export" at bounding box center [941, 293] width 35 height 26
click at [638, 236] on div "Run" at bounding box center [641, 233] width 25 height 22
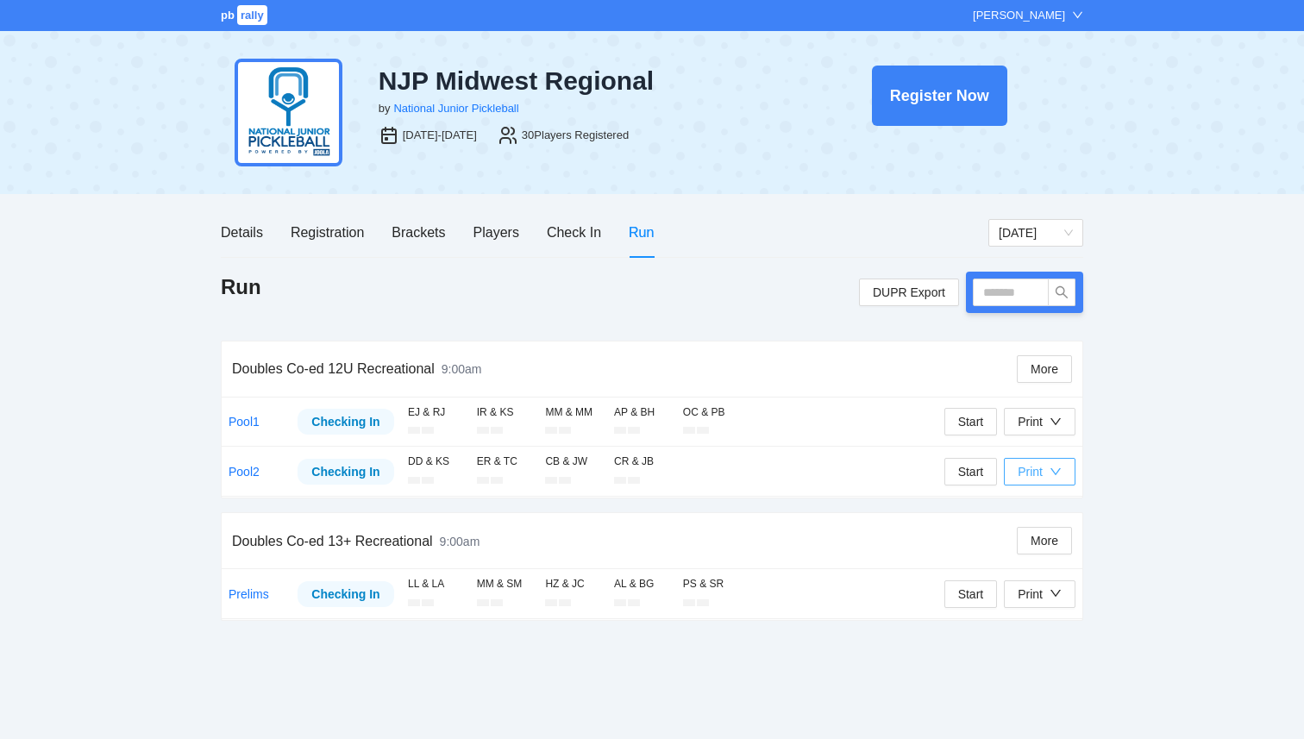
click at [1035, 480] on div "Print" at bounding box center [1030, 471] width 25 height 19
click at [1040, 554] on span "Refs Scorecards" at bounding box center [1058, 560] width 89 height 19
click at [1027, 605] on button "Print" at bounding box center [1040, 595] width 72 height 28
click at [1042, 625] on span "Overview" at bounding box center [1058, 628] width 89 height 19
click at [1032, 591] on div "Print" at bounding box center [1030, 594] width 25 height 19
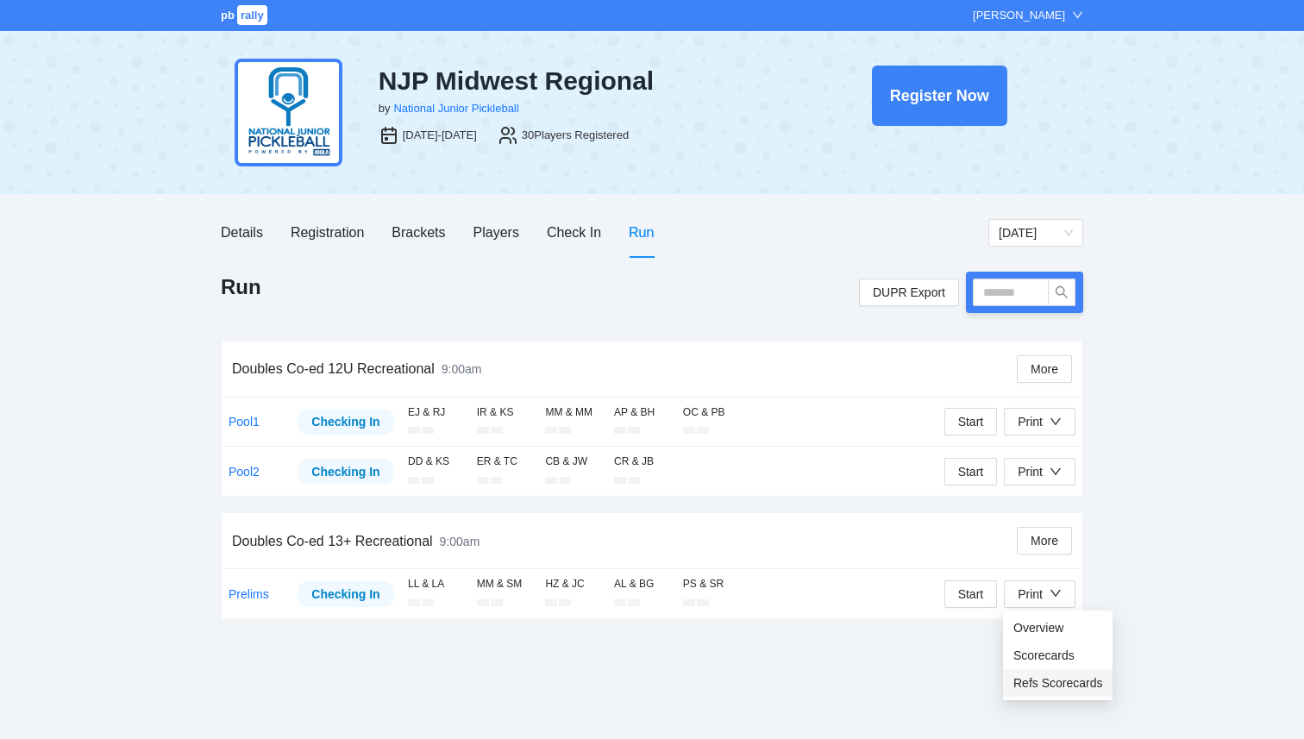
click at [1059, 690] on span "Refs Scorecards" at bounding box center [1058, 683] width 89 height 19
click at [996, 290] on input "text" at bounding box center [1011, 293] width 76 height 28
type input "****"
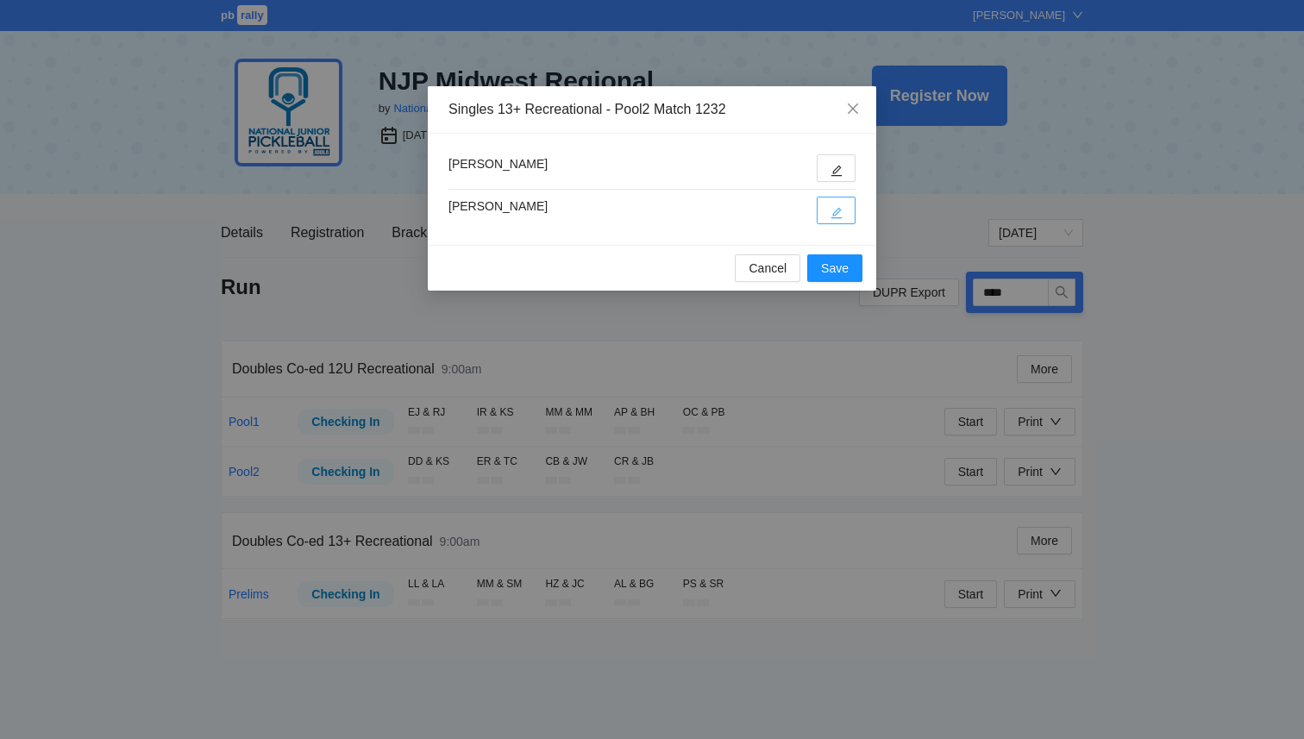
click at [842, 216] on icon "edit" at bounding box center [837, 213] width 12 height 12
click at [826, 146] on div "Palmer Scholl Muhammad Mawji" at bounding box center [652, 189] width 449 height 111
click at [827, 161] on button "button" at bounding box center [836, 168] width 39 height 28
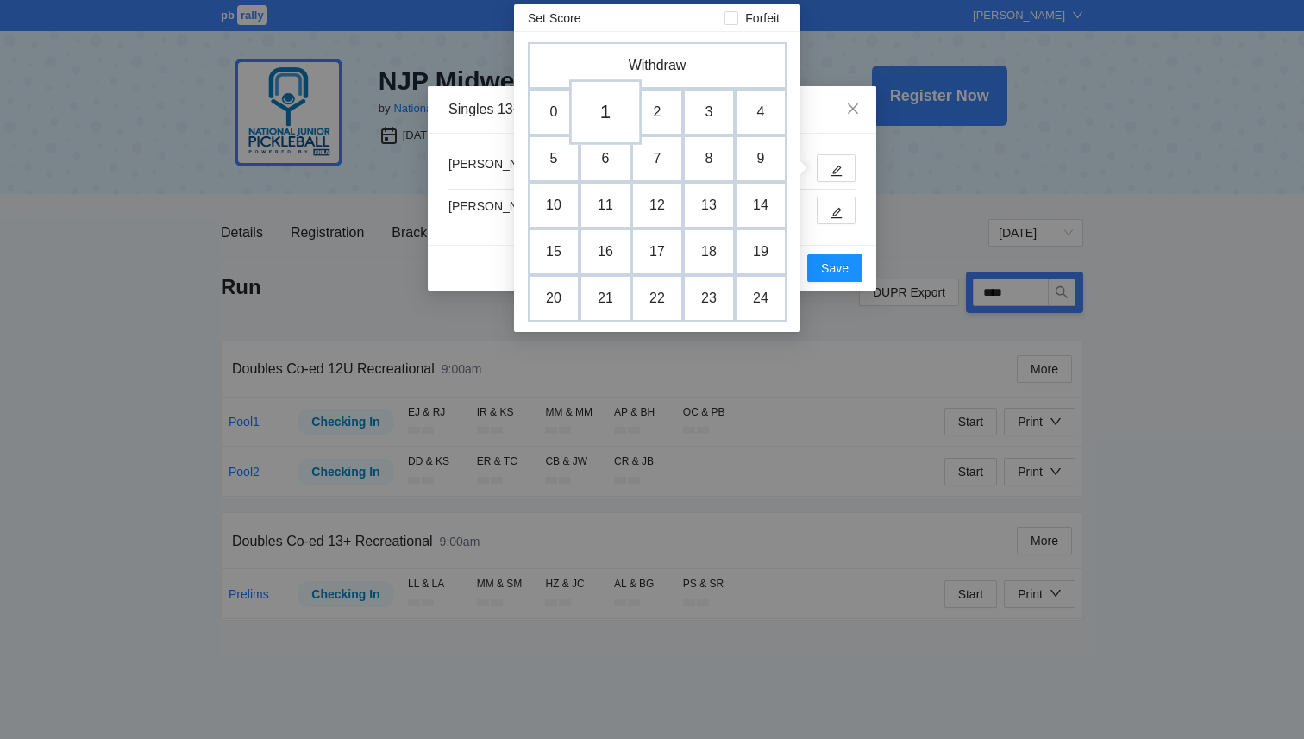
click at [605, 124] on td "1" at bounding box center [605, 112] width 72 height 66
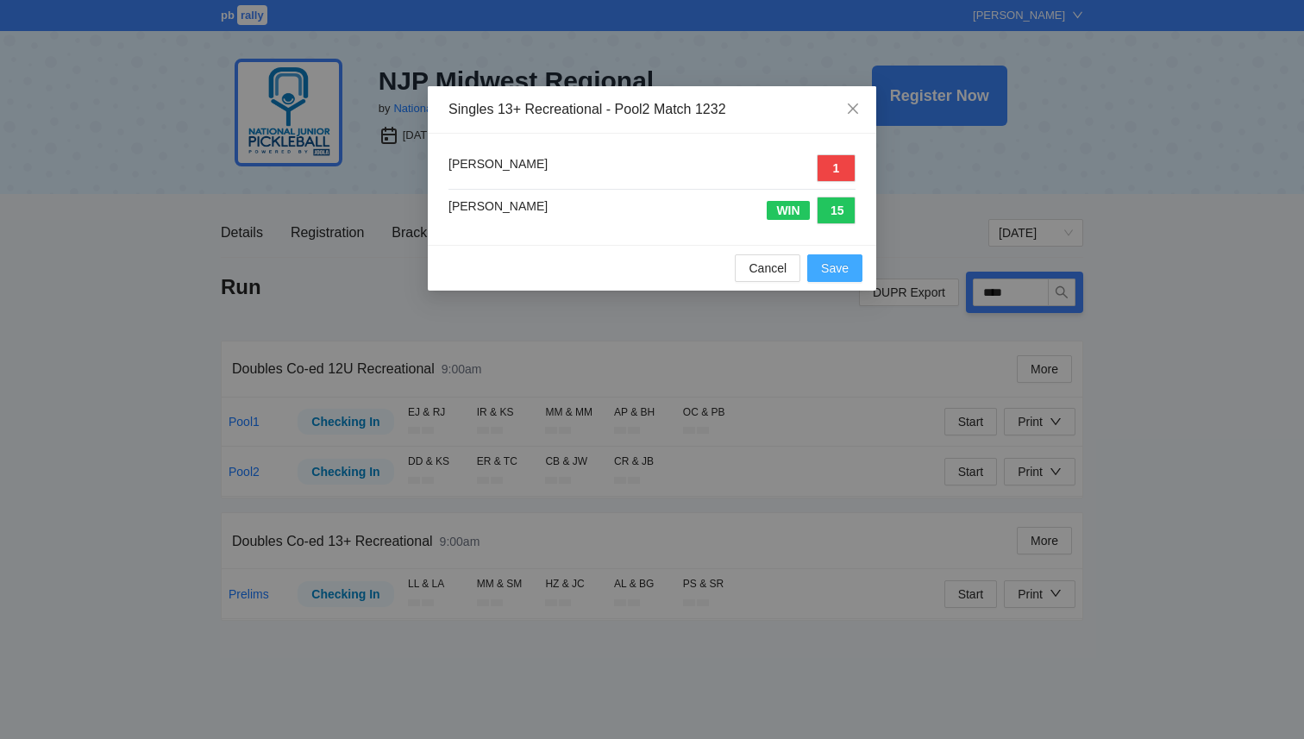
click at [833, 278] on button "Save" at bounding box center [834, 268] width 55 height 28
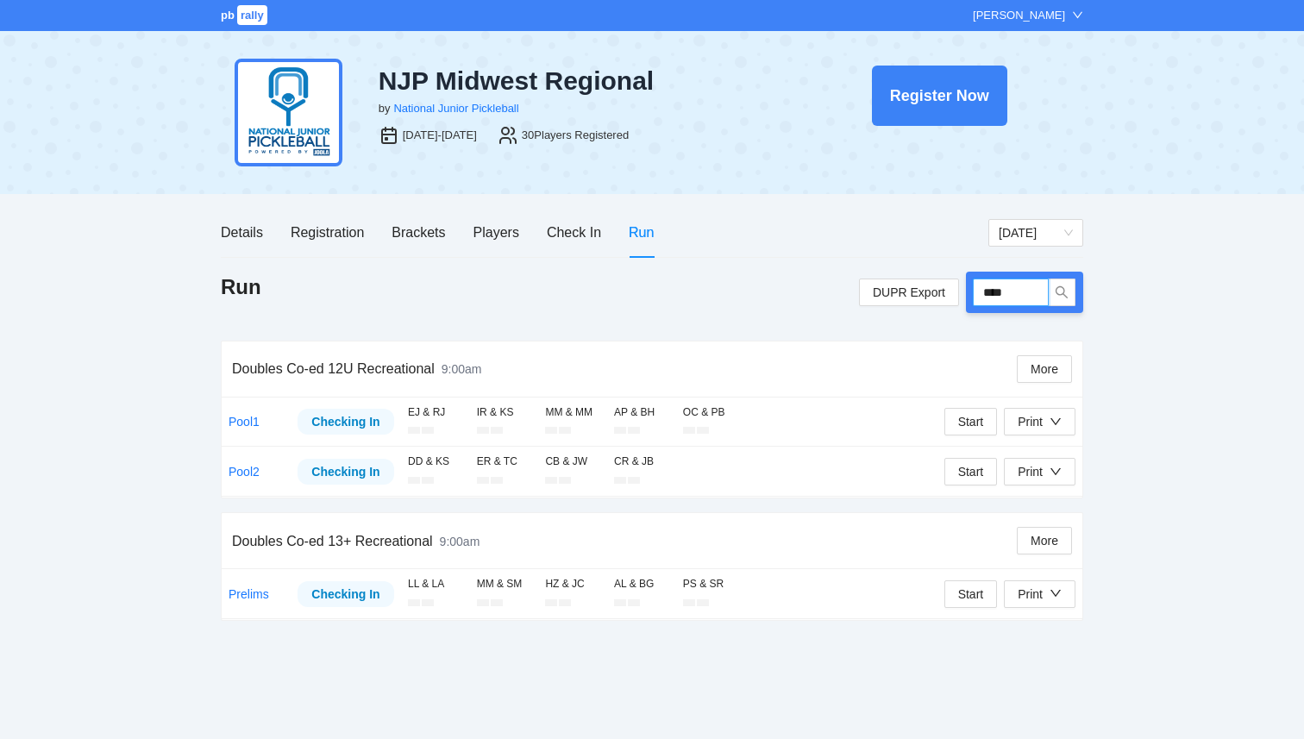
click at [1024, 290] on input "****" at bounding box center [1011, 293] width 76 height 28
type input "****"
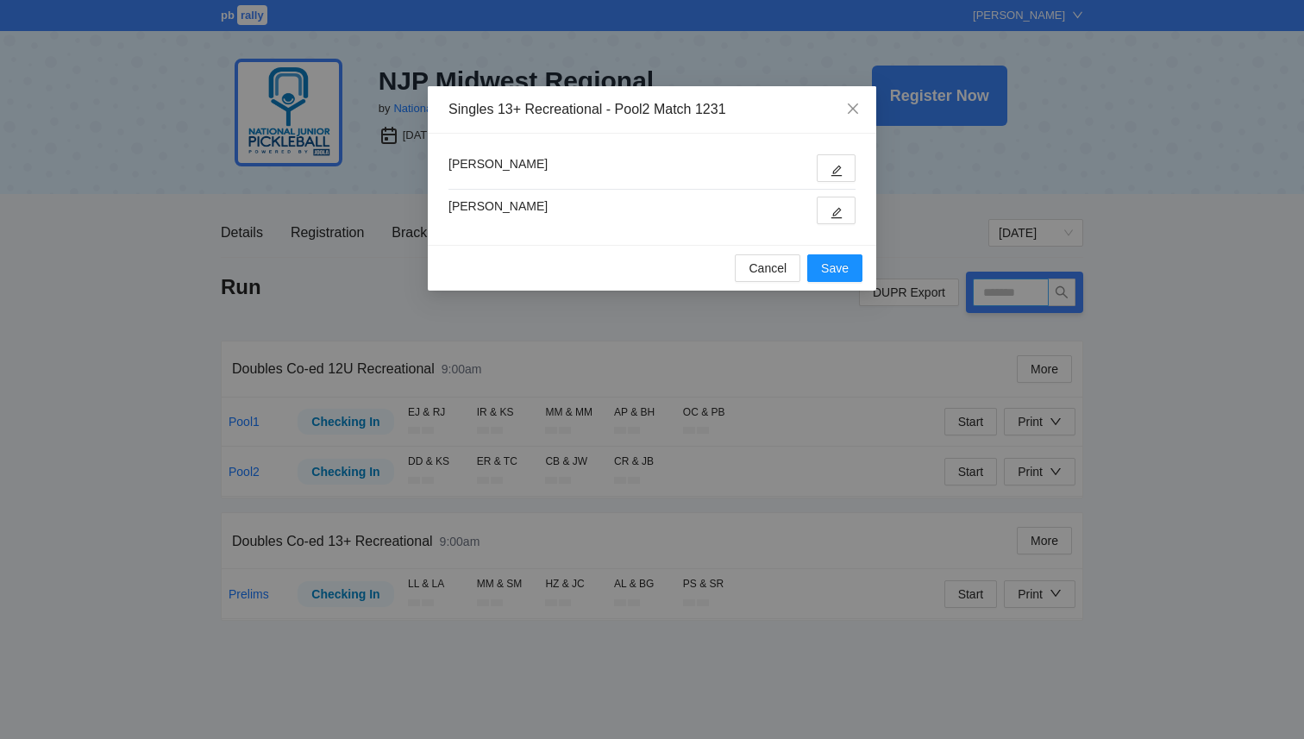
type input "****"
click at [839, 171] on icon "edit" at bounding box center [837, 171] width 12 height 12
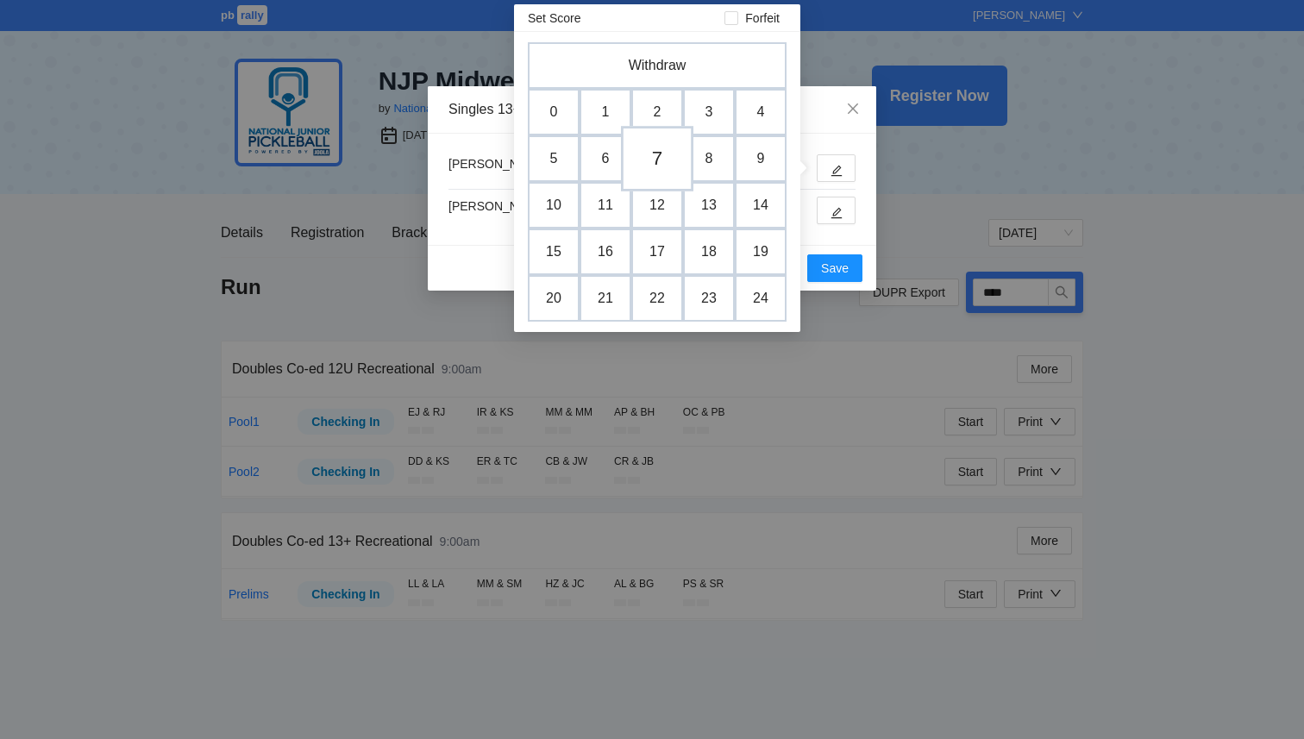
click at [656, 166] on td "7" at bounding box center [657, 159] width 72 height 66
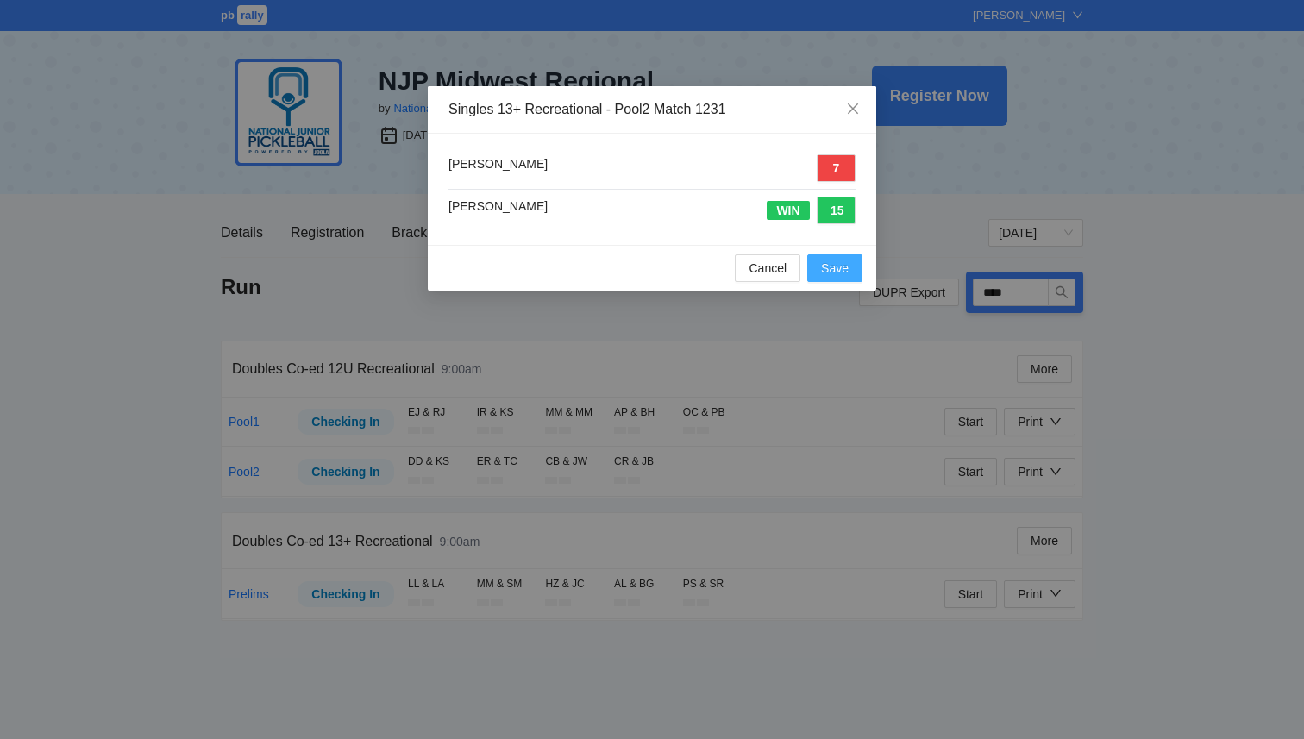
click at [826, 273] on span "Save" at bounding box center [835, 268] width 28 height 19
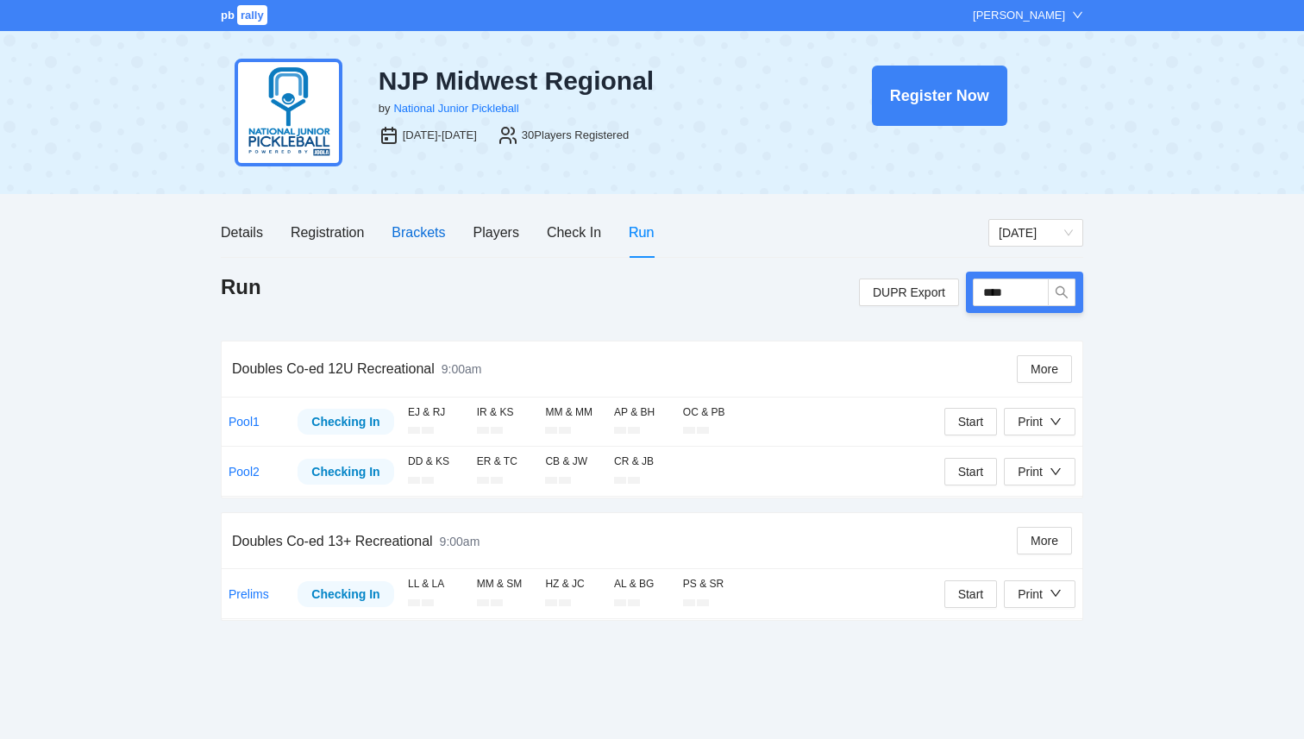
click at [430, 232] on div "Brackets" at bounding box center [418, 233] width 53 height 22
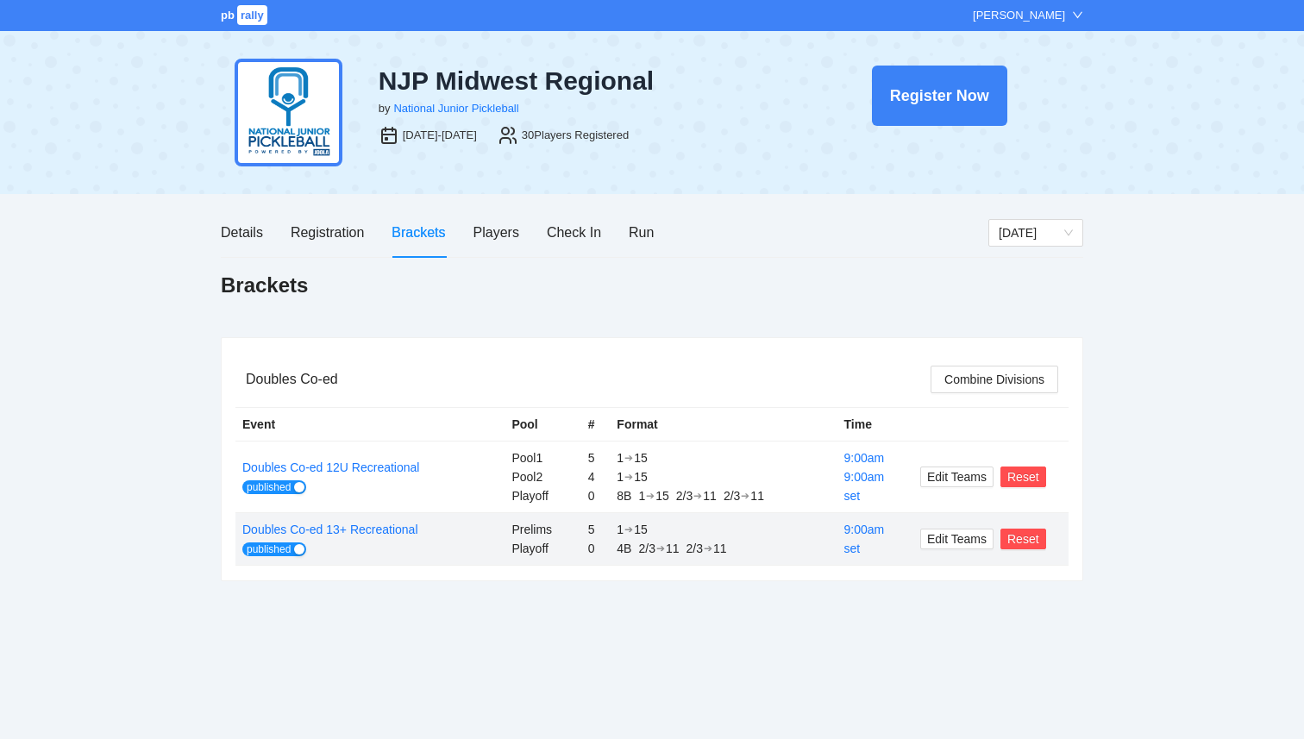
click at [230, 20] on span "pb" at bounding box center [228, 15] width 14 height 13
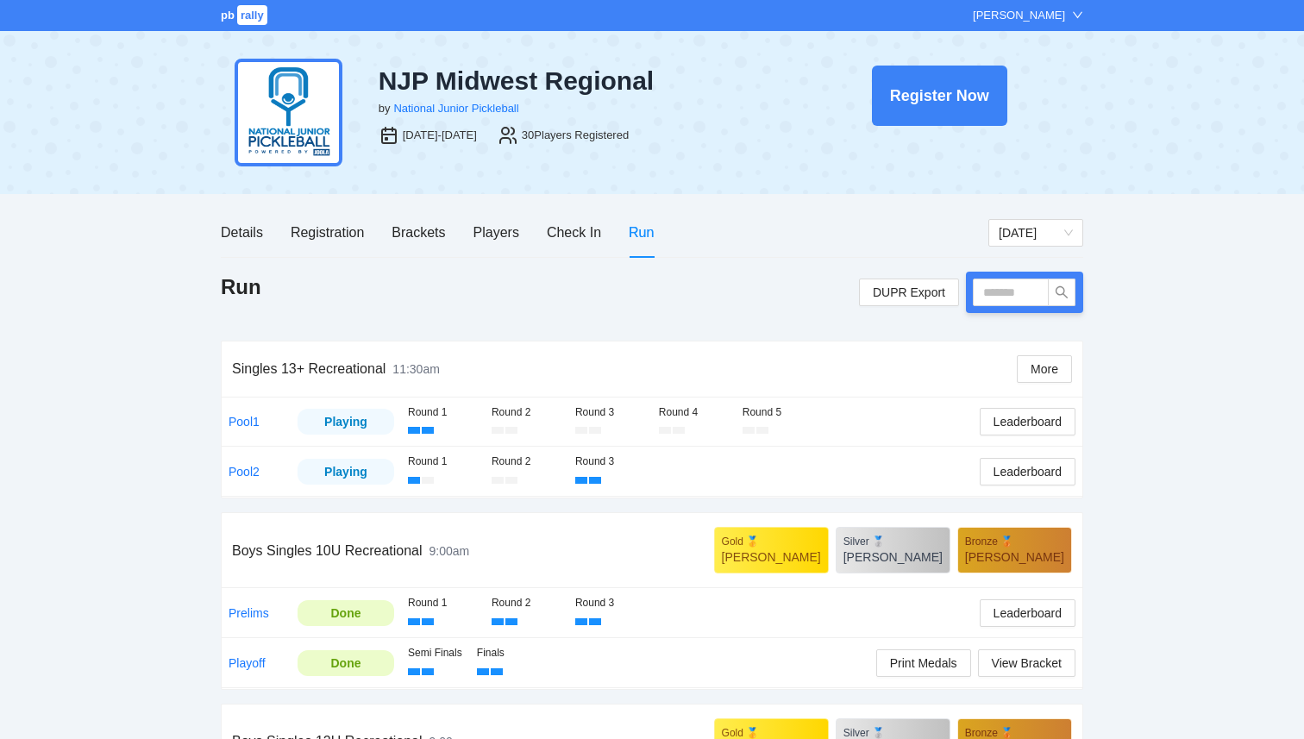
click at [258, 12] on span "rally" at bounding box center [252, 15] width 30 height 20
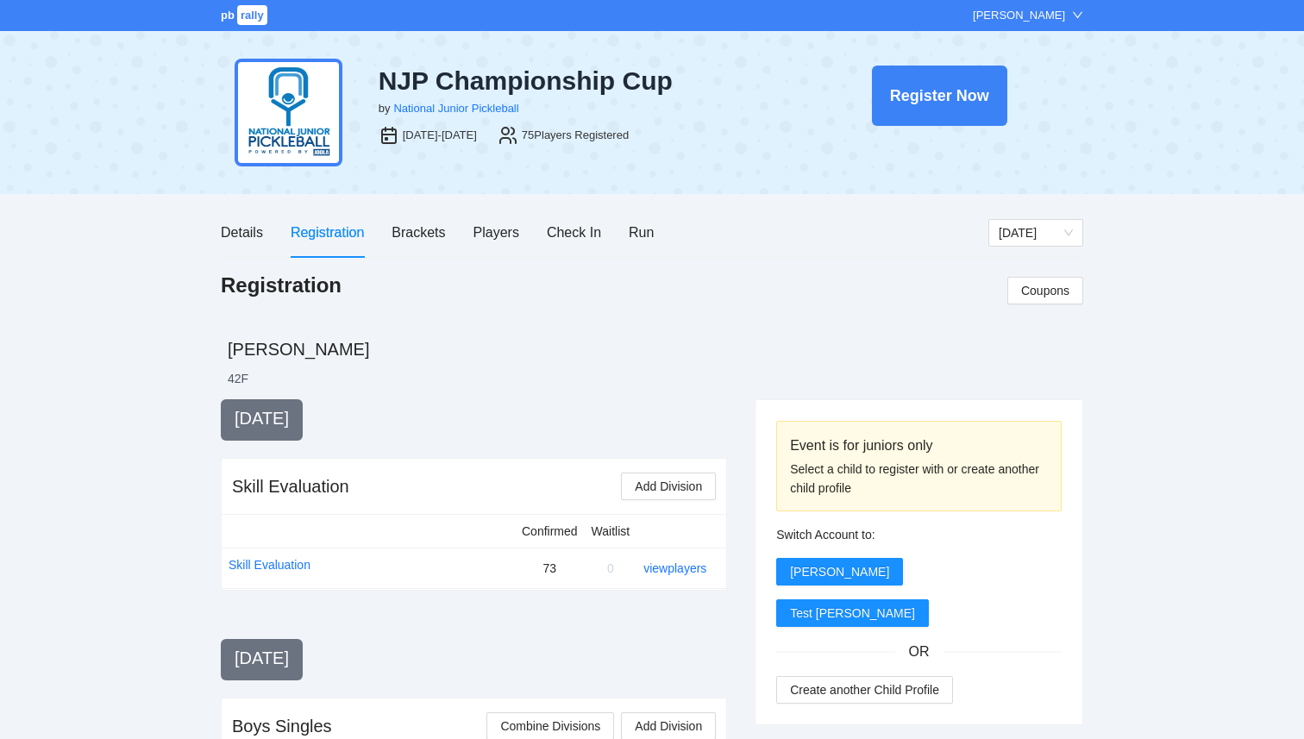
click at [237, 18] on span "rally" at bounding box center [252, 15] width 30 height 20
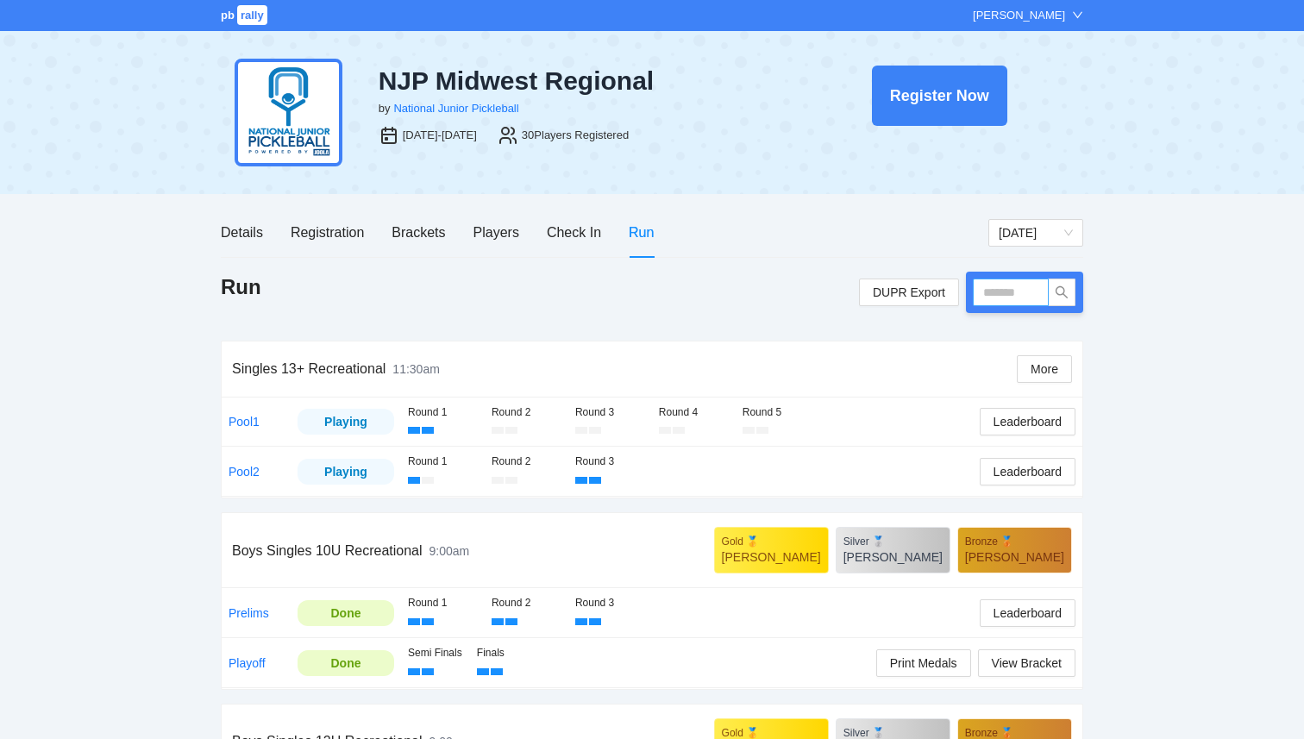
click at [1002, 292] on input "text" at bounding box center [1011, 293] width 76 height 28
type input "****"
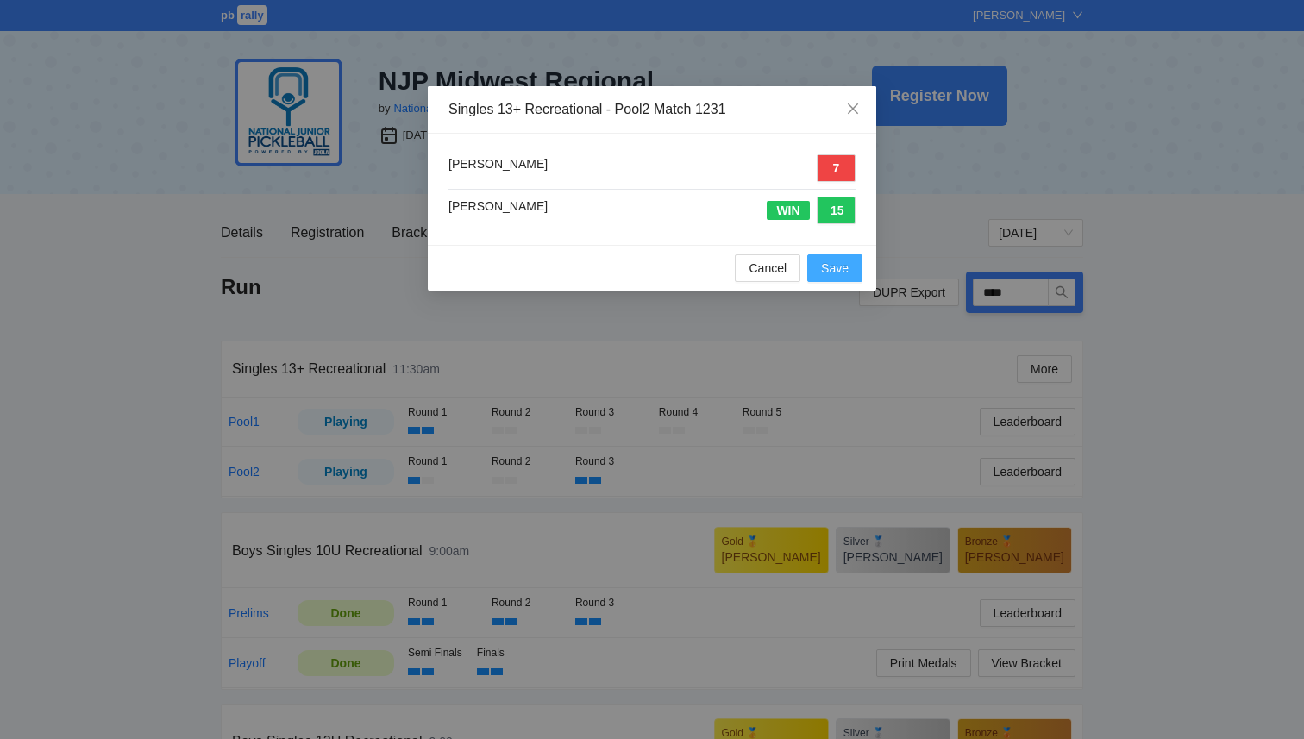
click at [849, 272] on button "Save" at bounding box center [834, 268] width 55 height 28
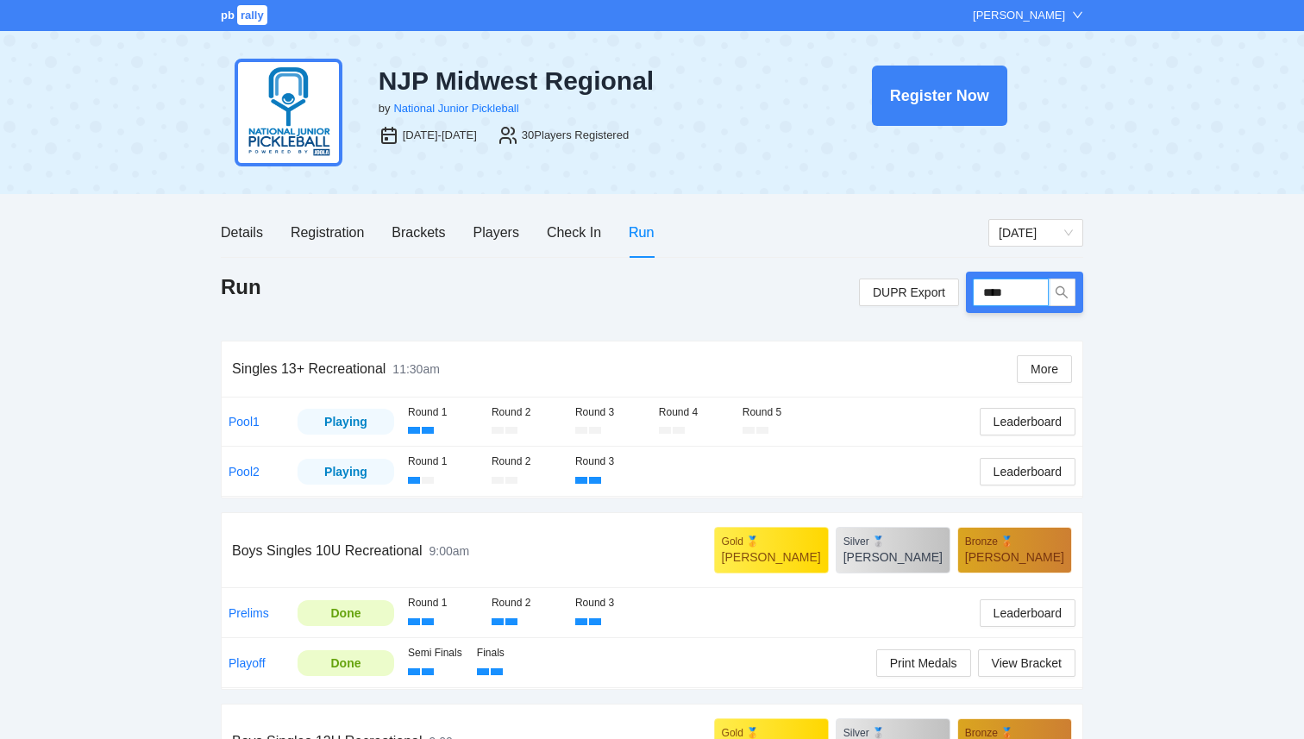
click at [1033, 294] on input "****" at bounding box center [1011, 293] width 76 height 28
type input "****"
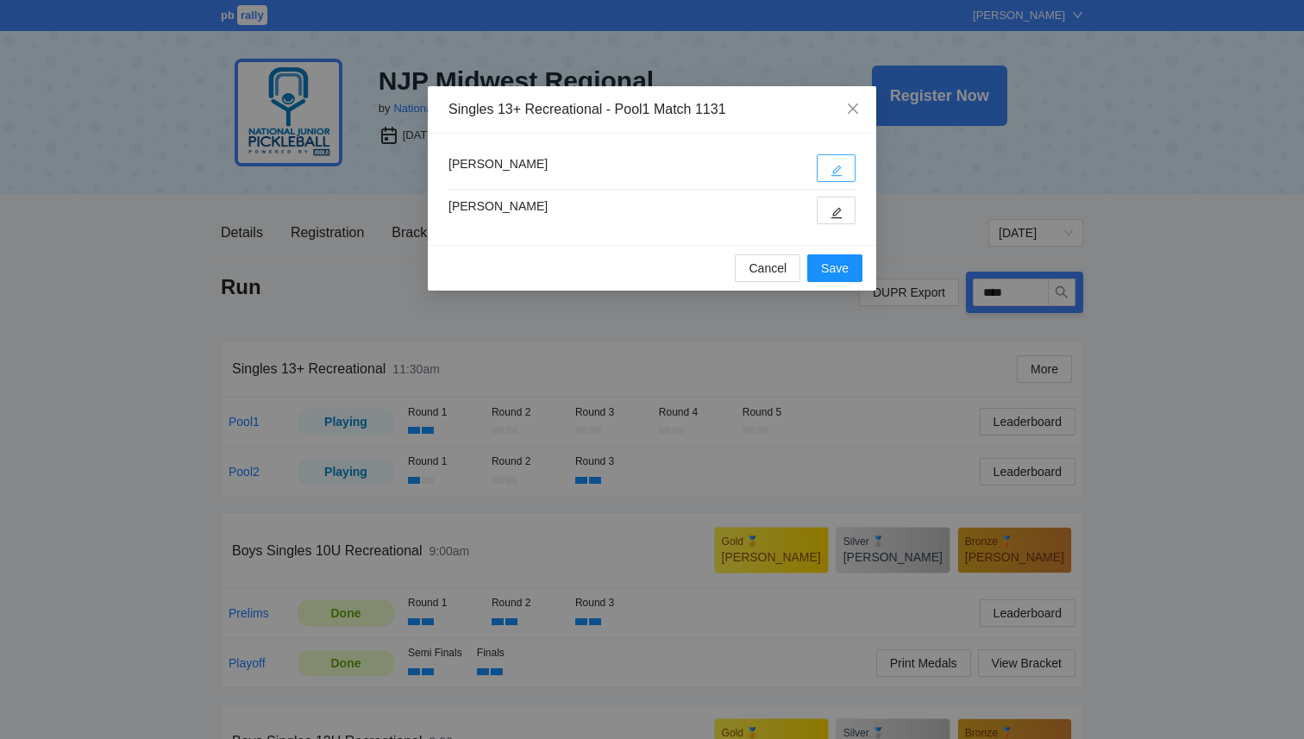
click at [831, 166] on icon "edit" at bounding box center [837, 171] width 12 height 12
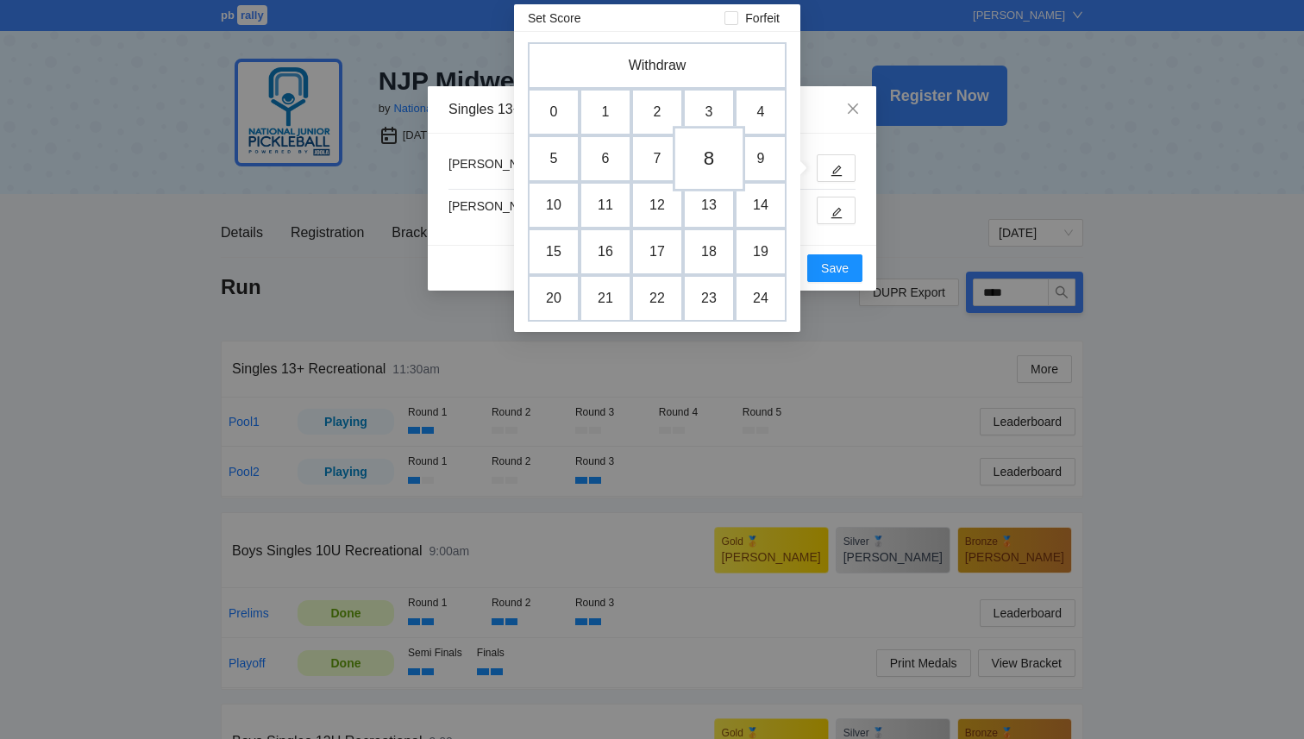
click at [722, 167] on td "8" at bounding box center [709, 159] width 72 height 66
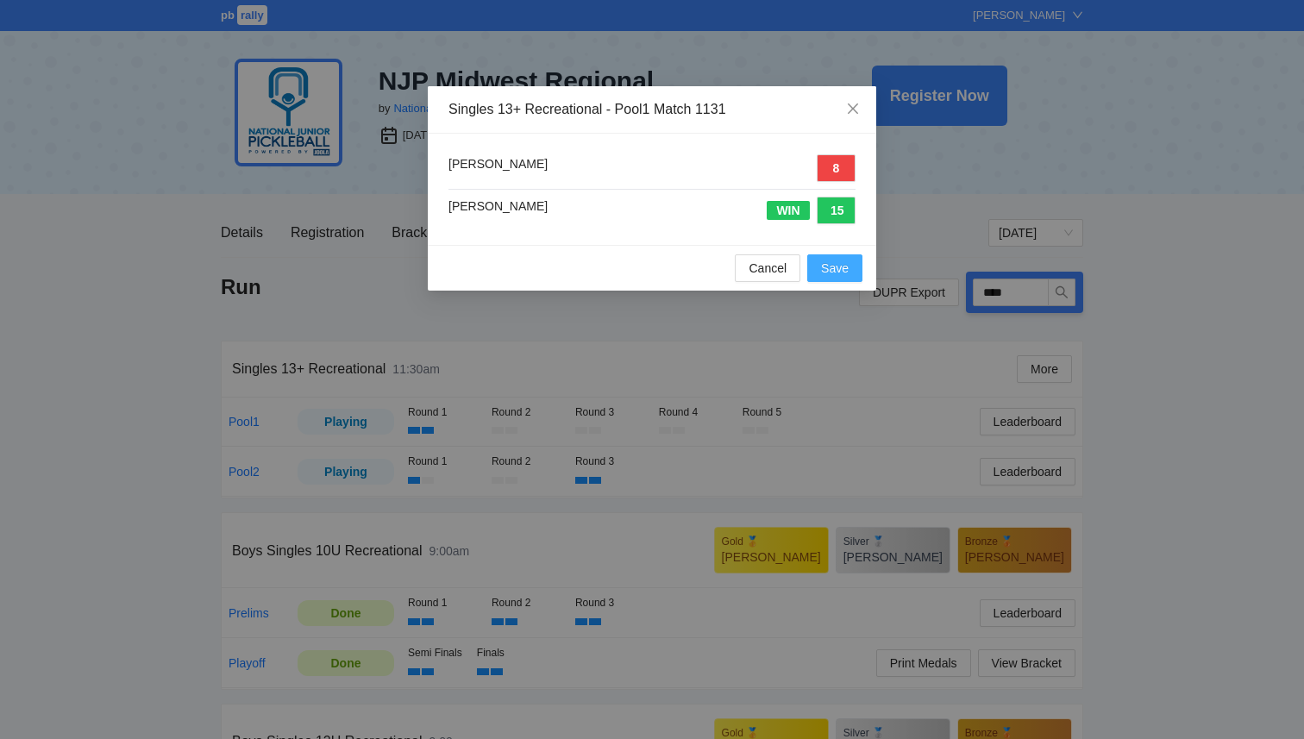
click at [823, 265] on span "Save" at bounding box center [835, 268] width 28 height 19
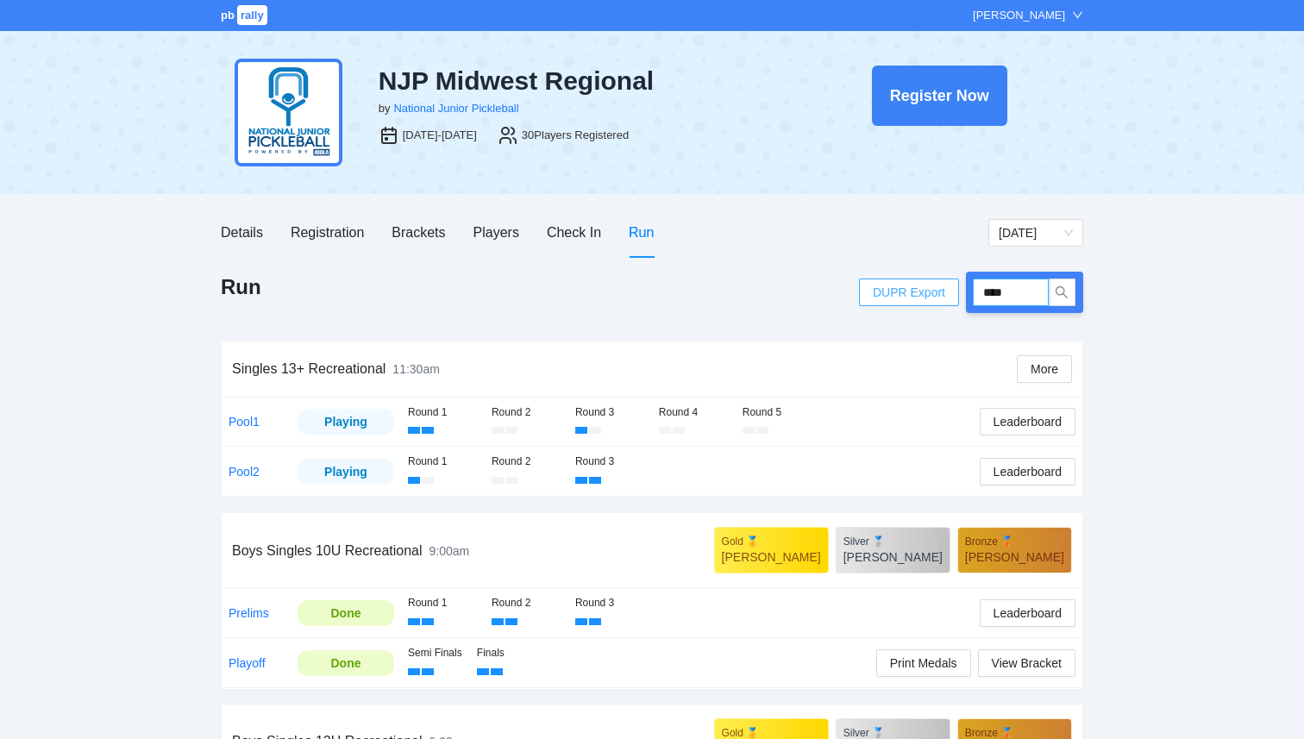
drag, startPoint x: 1027, startPoint y: 292, endPoint x: 883, endPoint y: 288, distance: 144.1
click at [883, 290] on div "DUPR Export ****" at bounding box center [971, 292] width 224 height 41
type input "****"
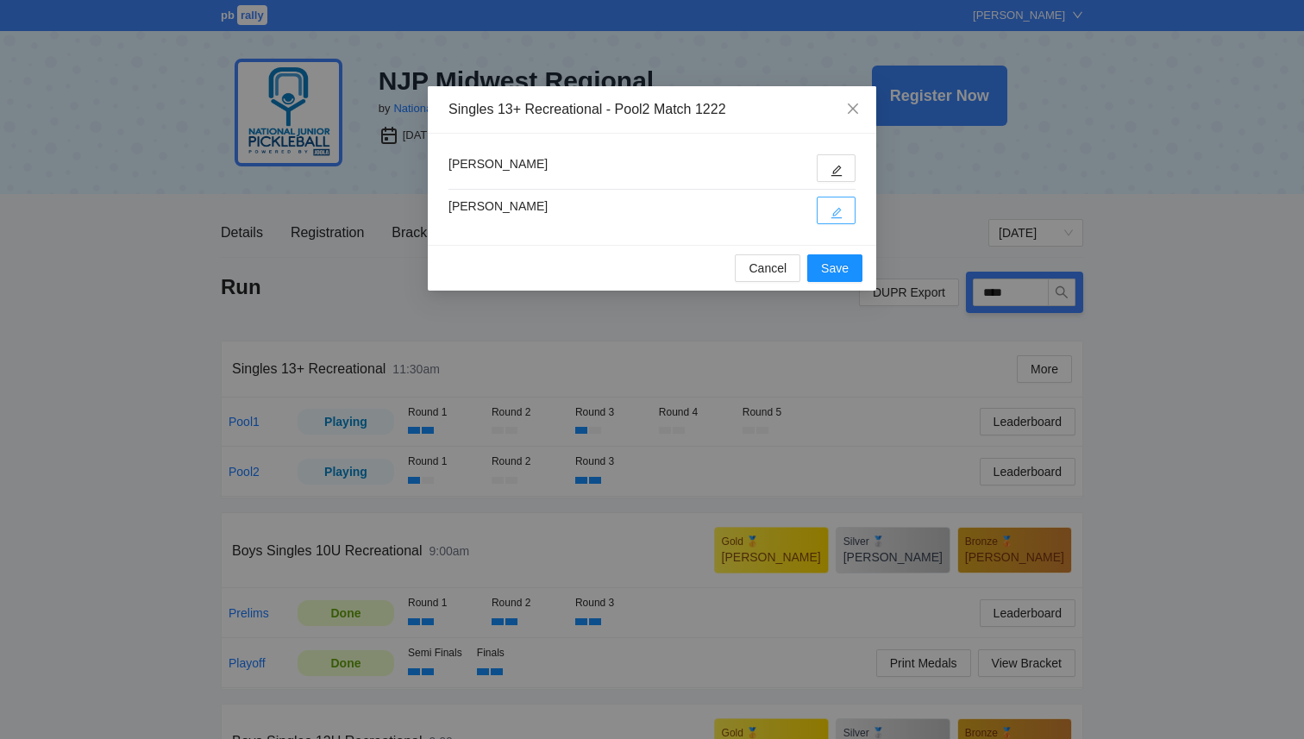
click at [826, 208] on button "button" at bounding box center [836, 211] width 39 height 28
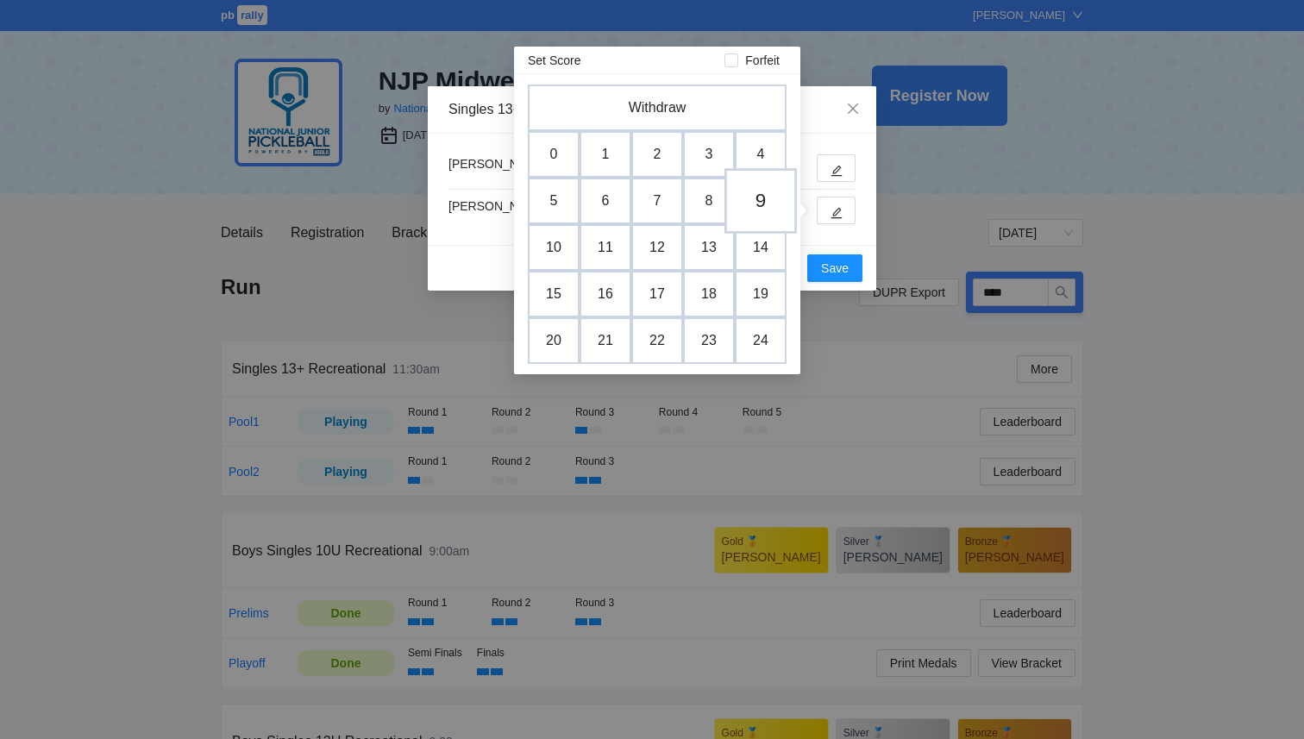
click at [763, 198] on td "9" at bounding box center [761, 201] width 72 height 66
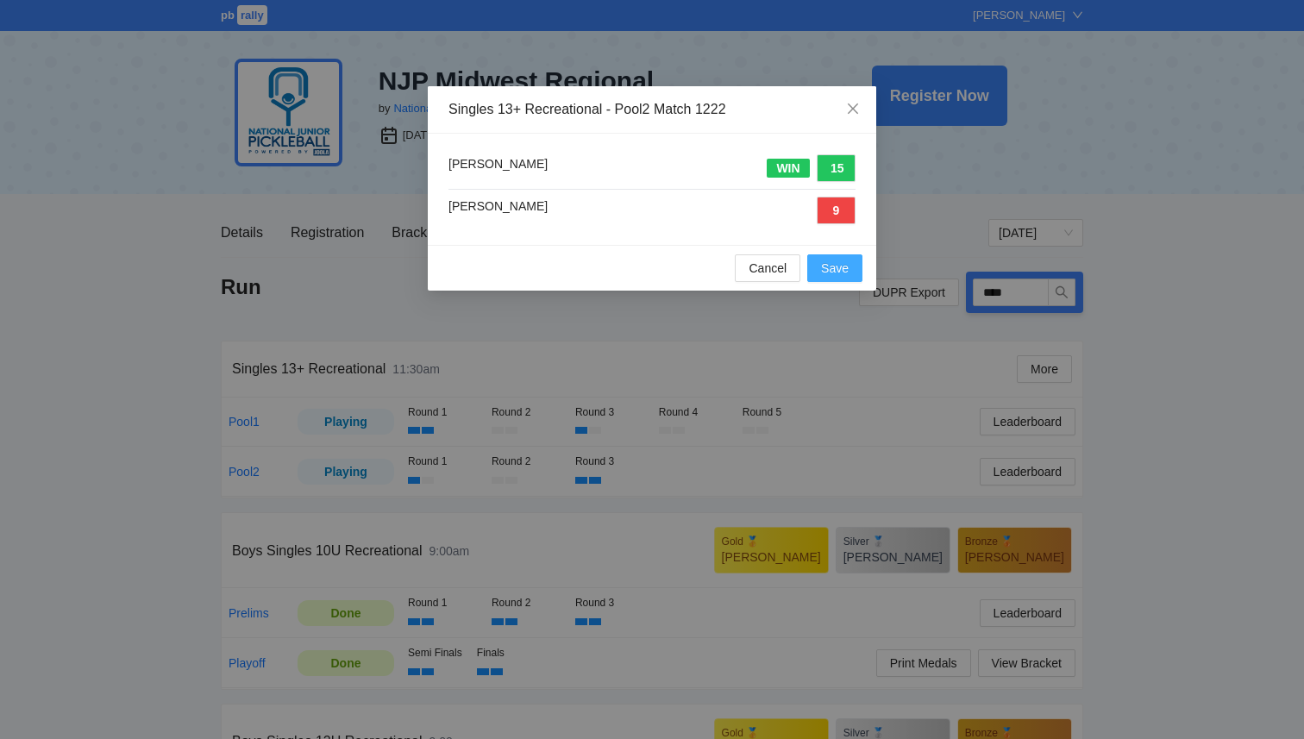
click at [827, 276] on span "Save" at bounding box center [835, 268] width 28 height 19
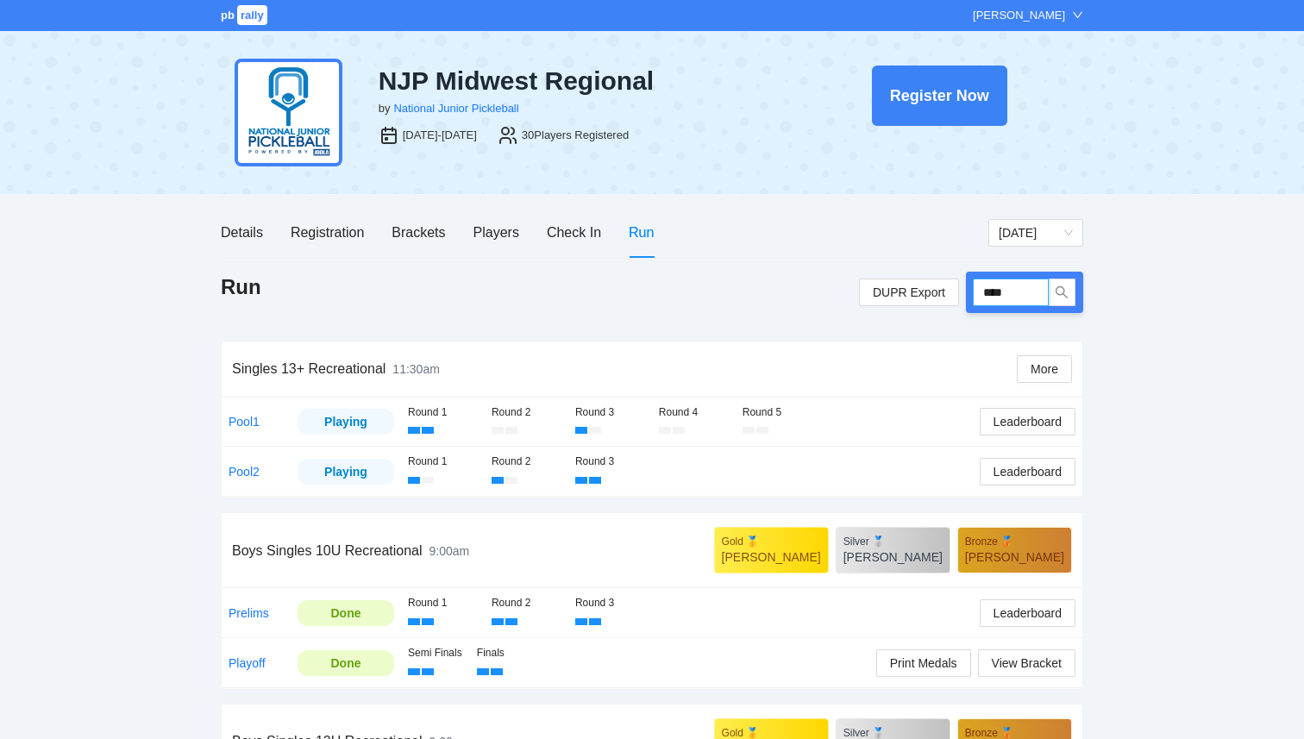
click at [1046, 292] on input "****" at bounding box center [1011, 293] width 76 height 28
type input "****"
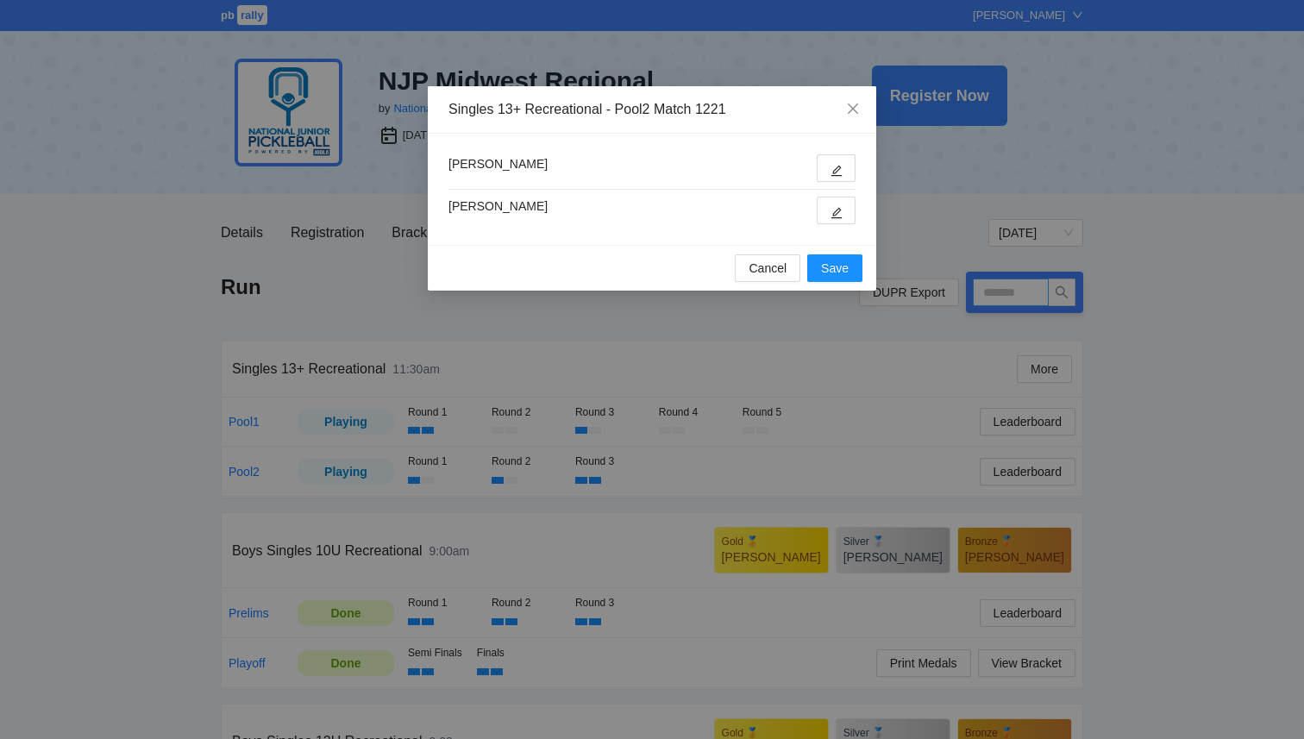
type input "****"
click at [836, 173] on icon "edit" at bounding box center [837, 171] width 12 height 12
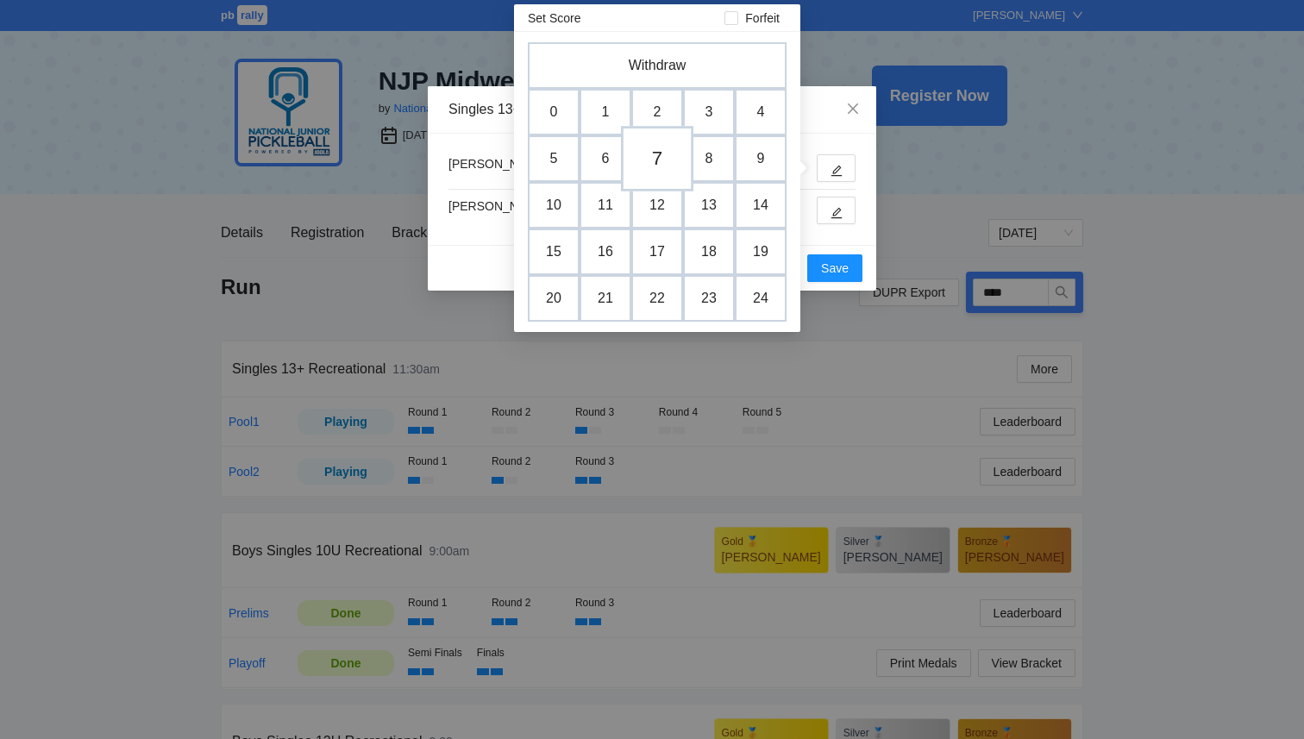
click at [650, 170] on td "7" at bounding box center [657, 159] width 72 height 66
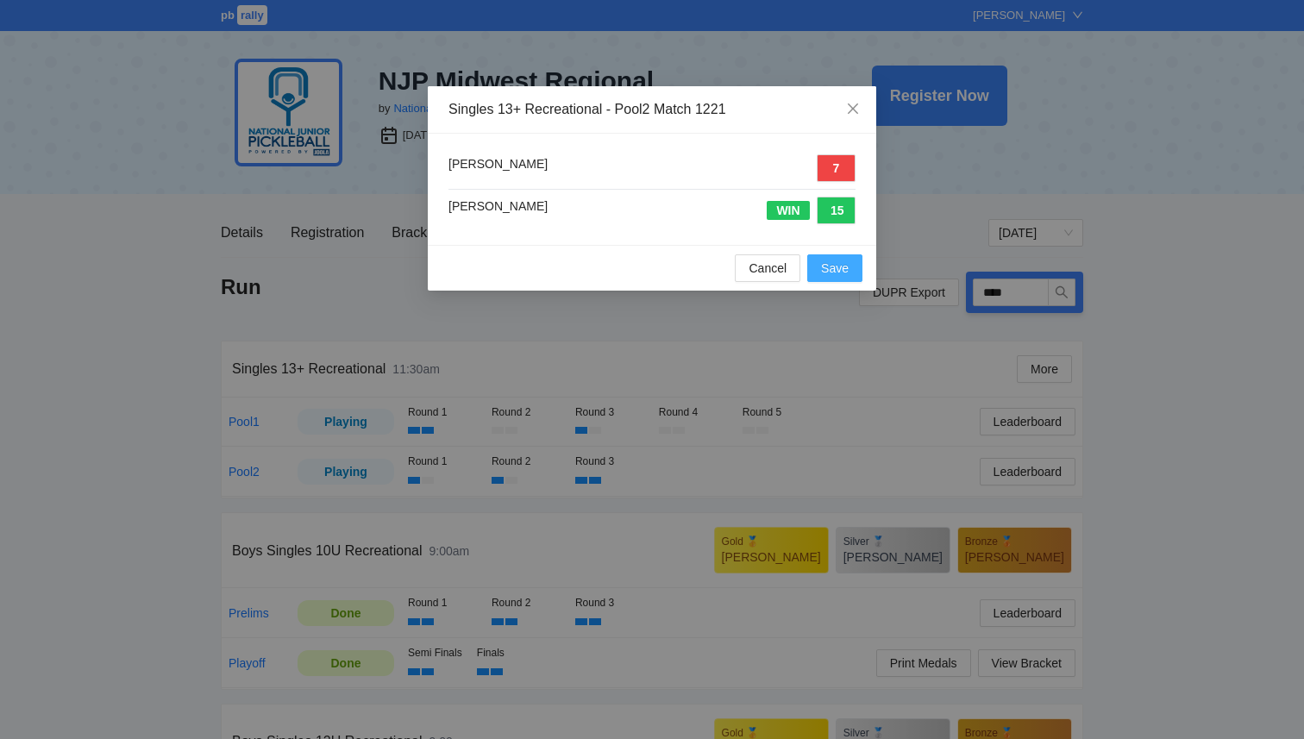
click at [832, 267] on span "Save" at bounding box center [835, 268] width 28 height 19
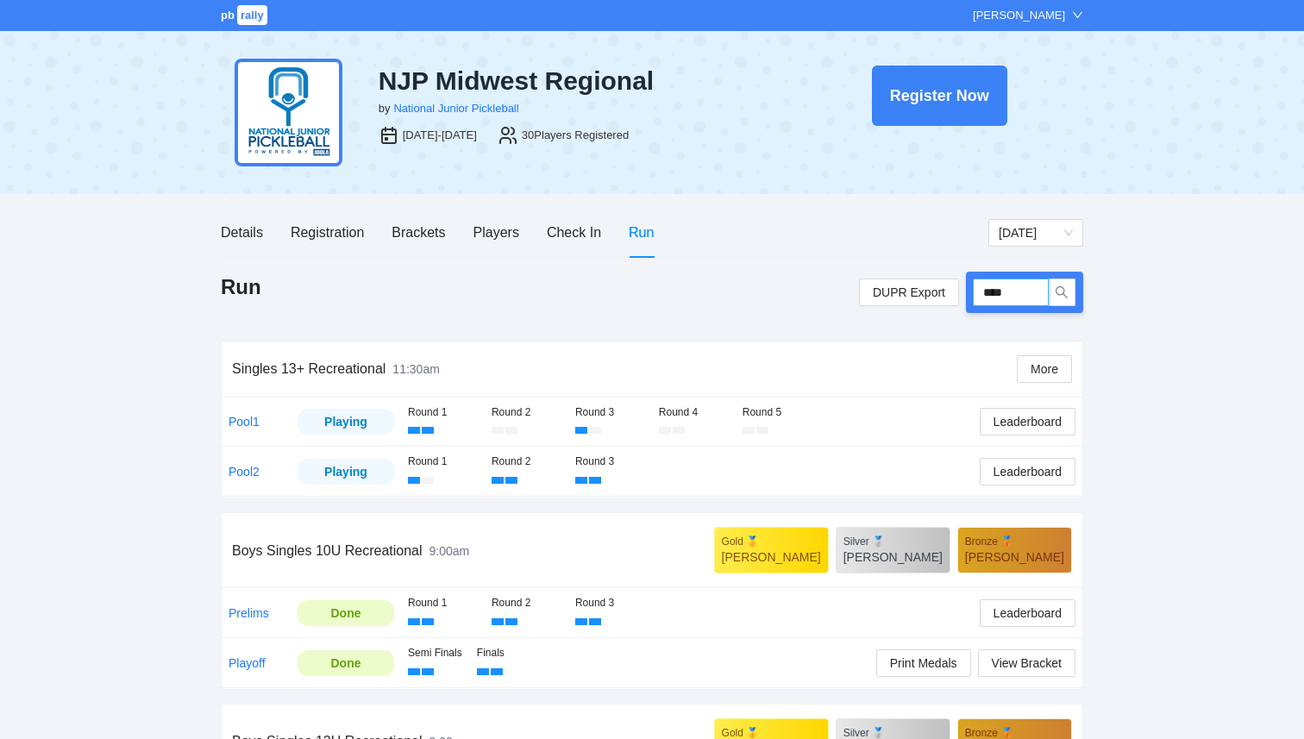
click at [1018, 293] on input "****" at bounding box center [1011, 293] width 76 height 28
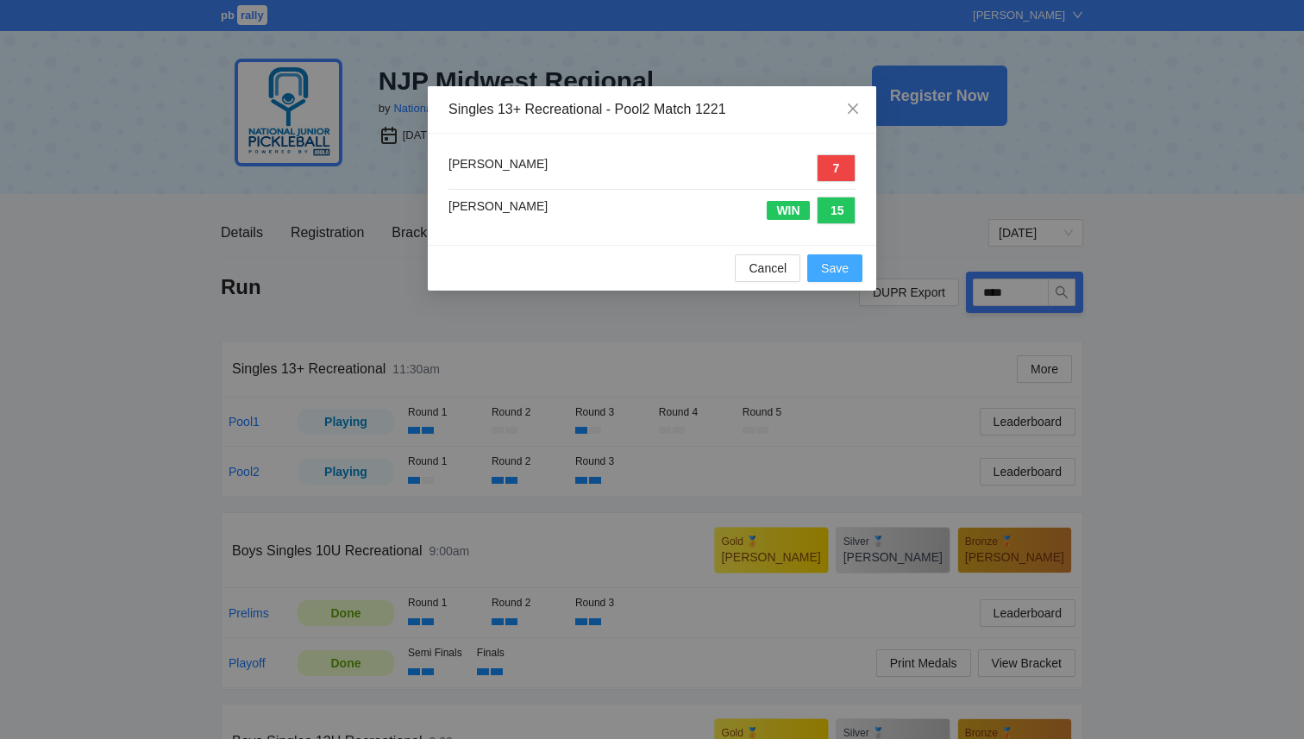
click at [842, 267] on span "Save" at bounding box center [835, 268] width 28 height 19
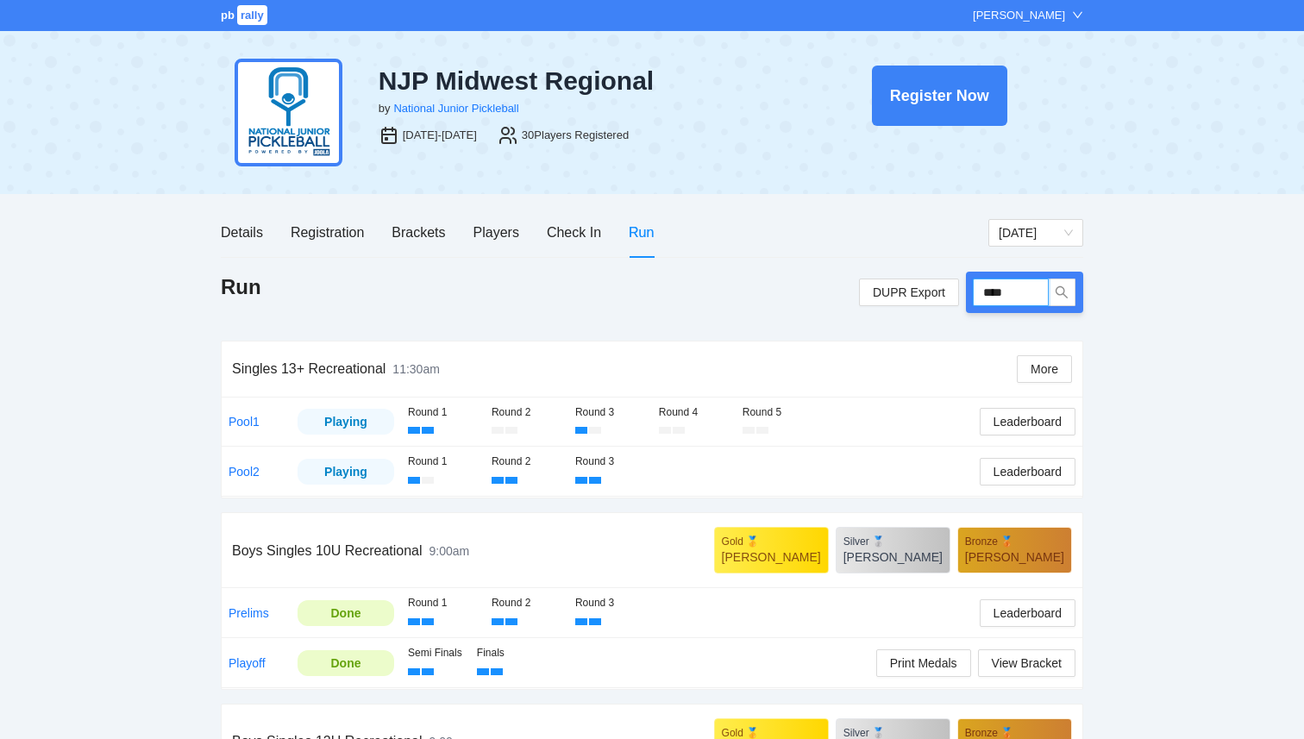
drag, startPoint x: 1020, startPoint y: 292, endPoint x: 868, endPoint y: 272, distance: 153.2
click at [868, 272] on div "DUPR Export ****" at bounding box center [971, 292] width 224 height 41
type input "****"
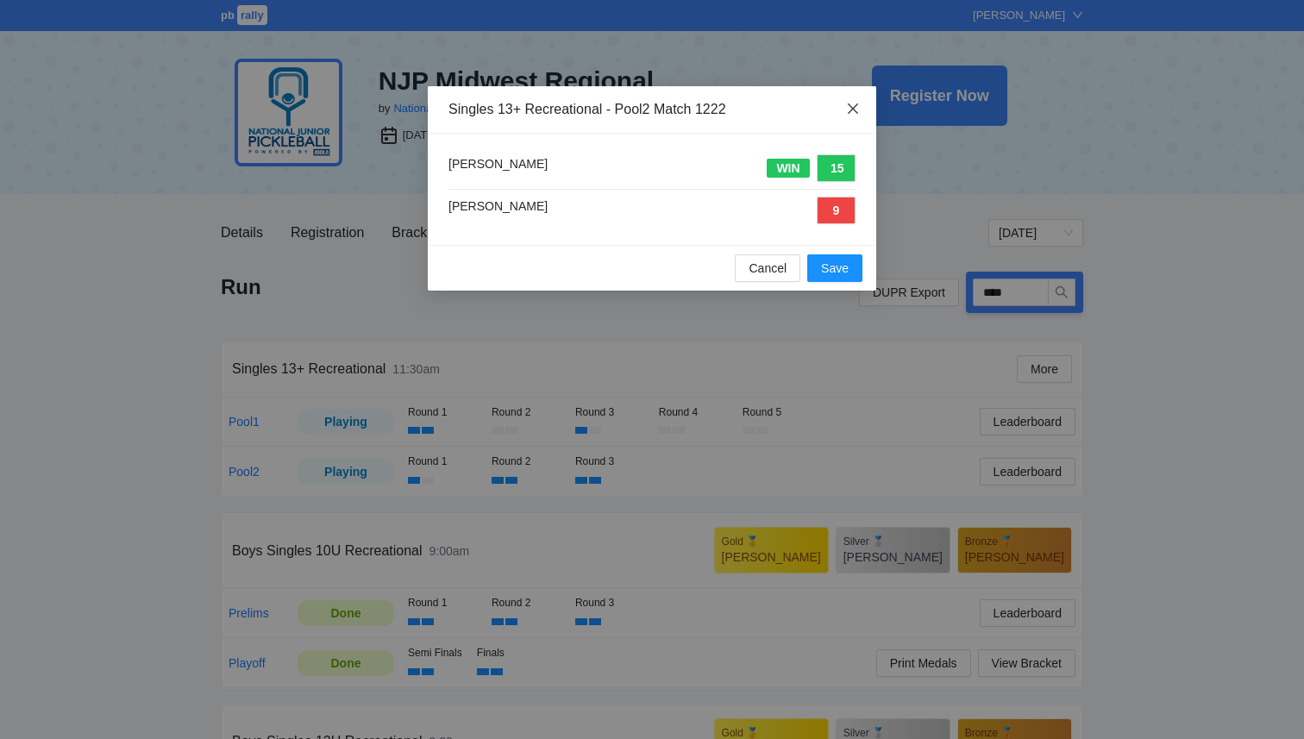
click at [851, 110] on icon "close" at bounding box center [853, 109] width 10 height 10
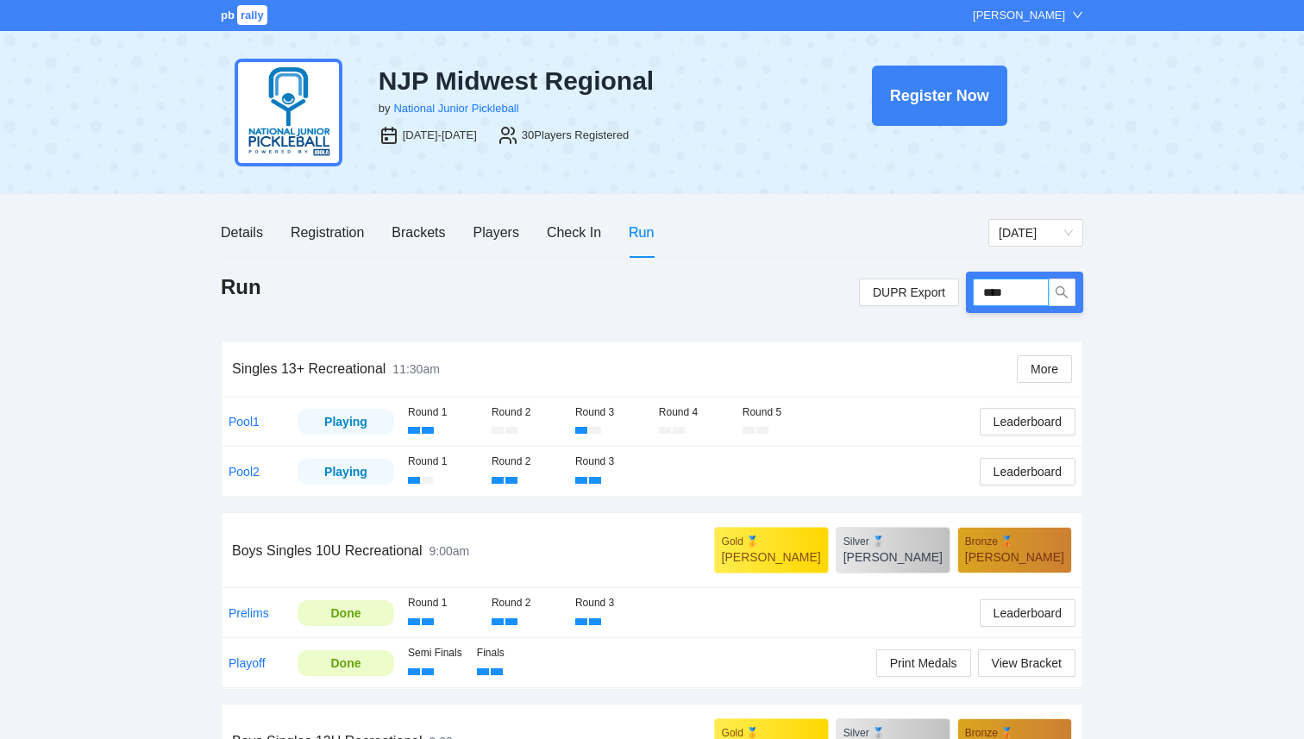
drag, startPoint x: 1022, startPoint y: 300, endPoint x: 862, endPoint y: 271, distance: 163.1
click at [863, 272] on div "DUPR Export ****" at bounding box center [971, 292] width 224 height 41
type input "****"
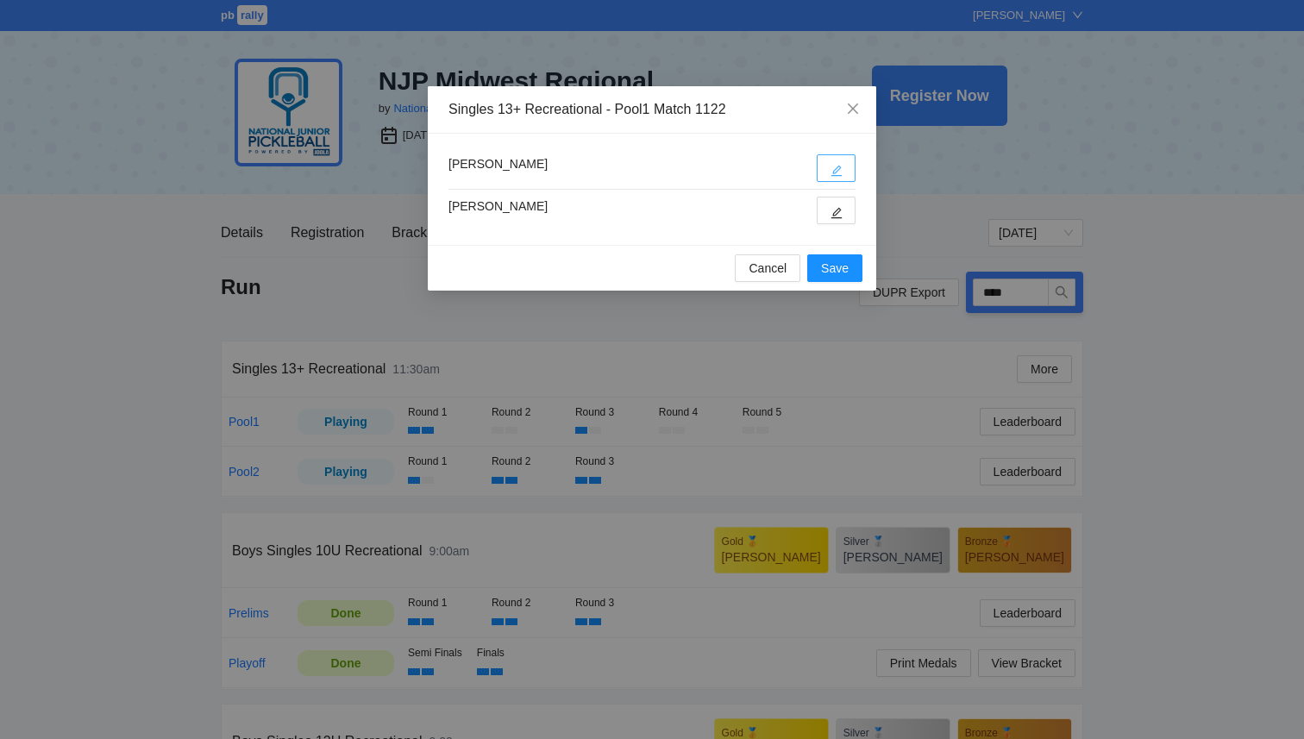
click at [826, 166] on button "button" at bounding box center [836, 168] width 39 height 28
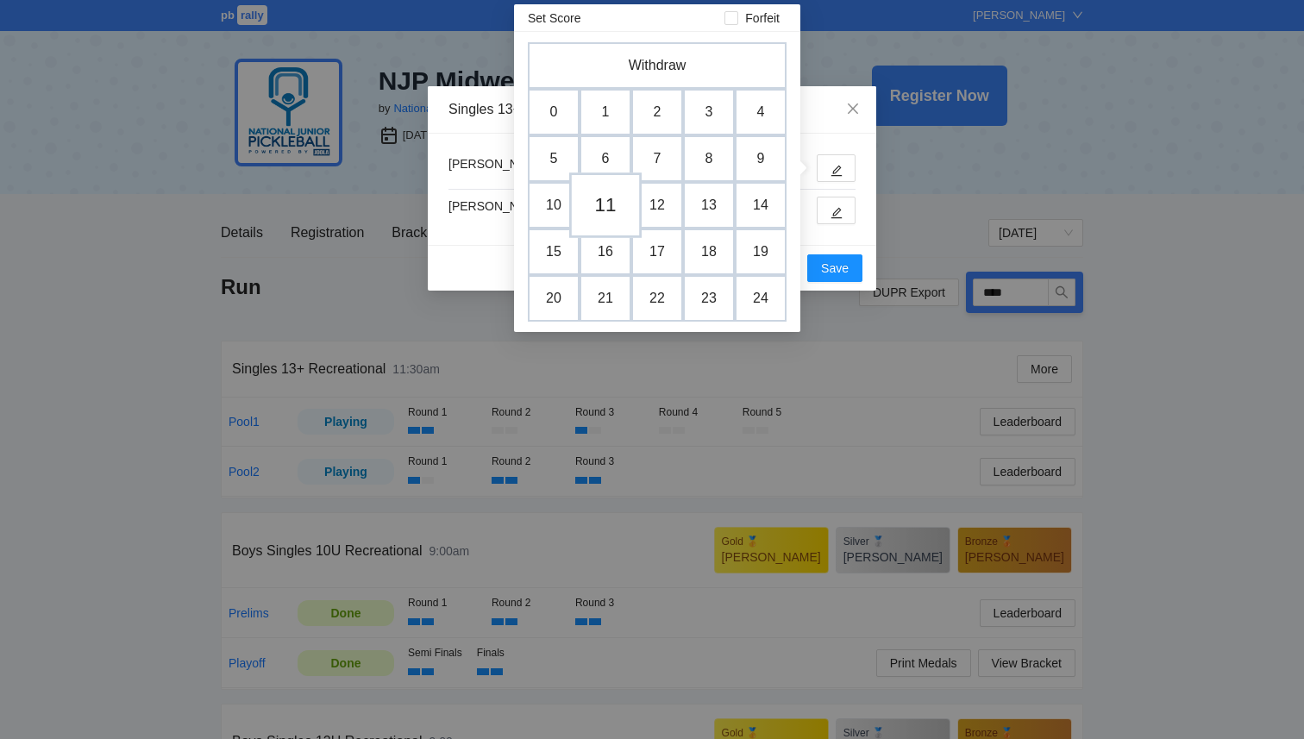
click at [609, 194] on td "11" at bounding box center [605, 206] width 72 height 66
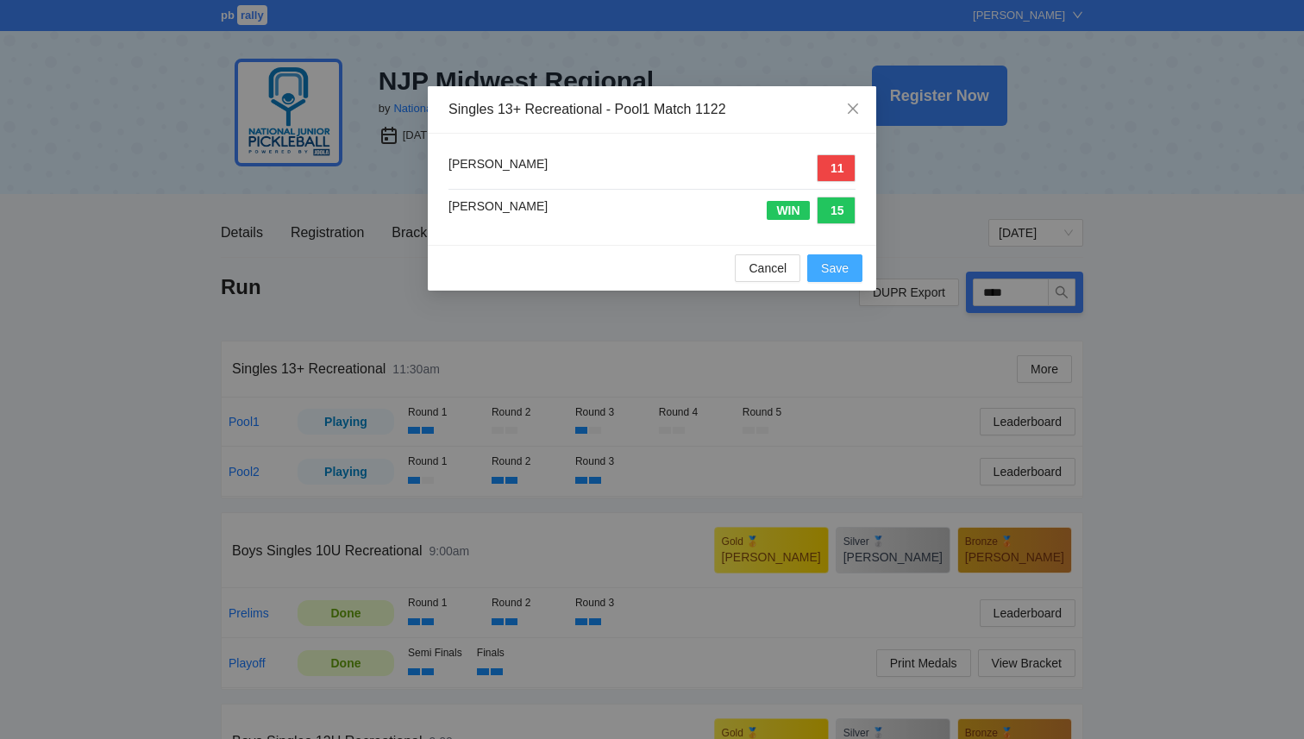
click at [834, 261] on span "Save" at bounding box center [835, 268] width 28 height 19
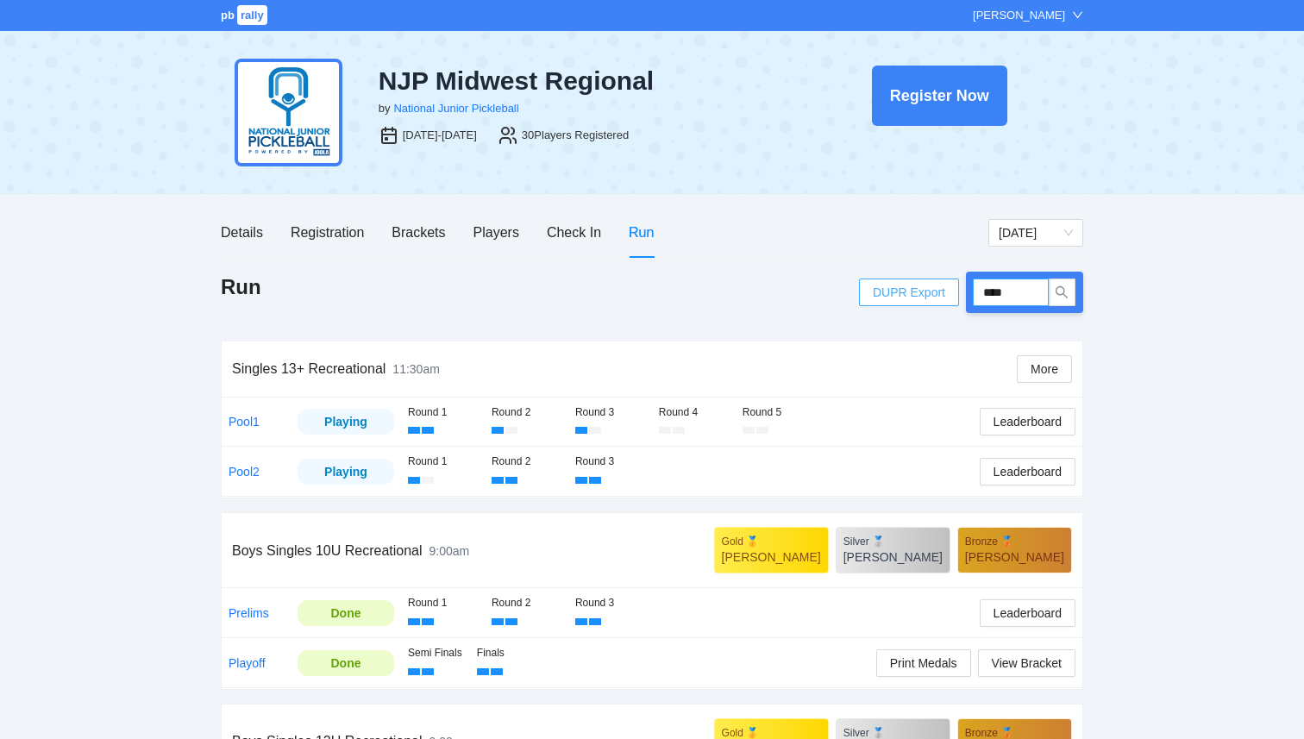
drag, startPoint x: 1015, startPoint y: 289, endPoint x: 945, endPoint y: 282, distance: 70.2
click at [945, 282] on div "DUPR Export ****" at bounding box center [971, 292] width 224 height 41
type input "****"
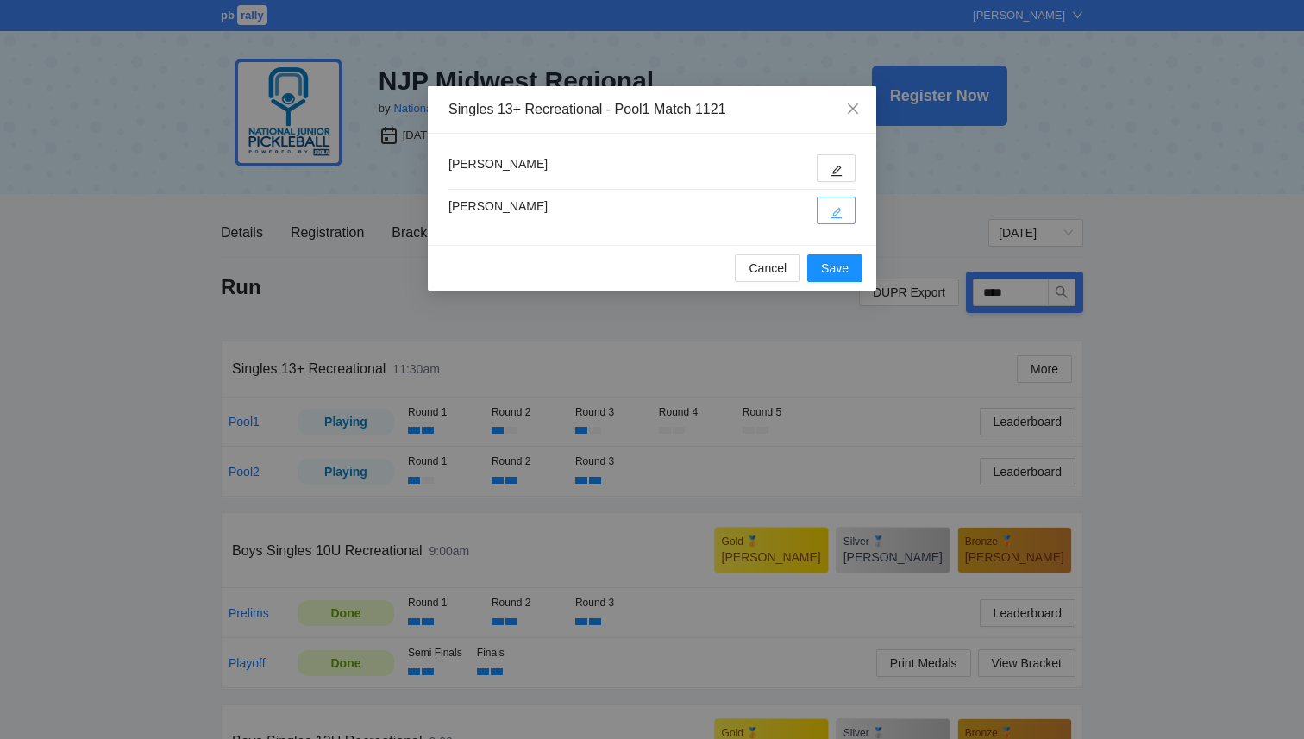
click at [840, 217] on icon "edit" at bounding box center [837, 213] width 12 height 12
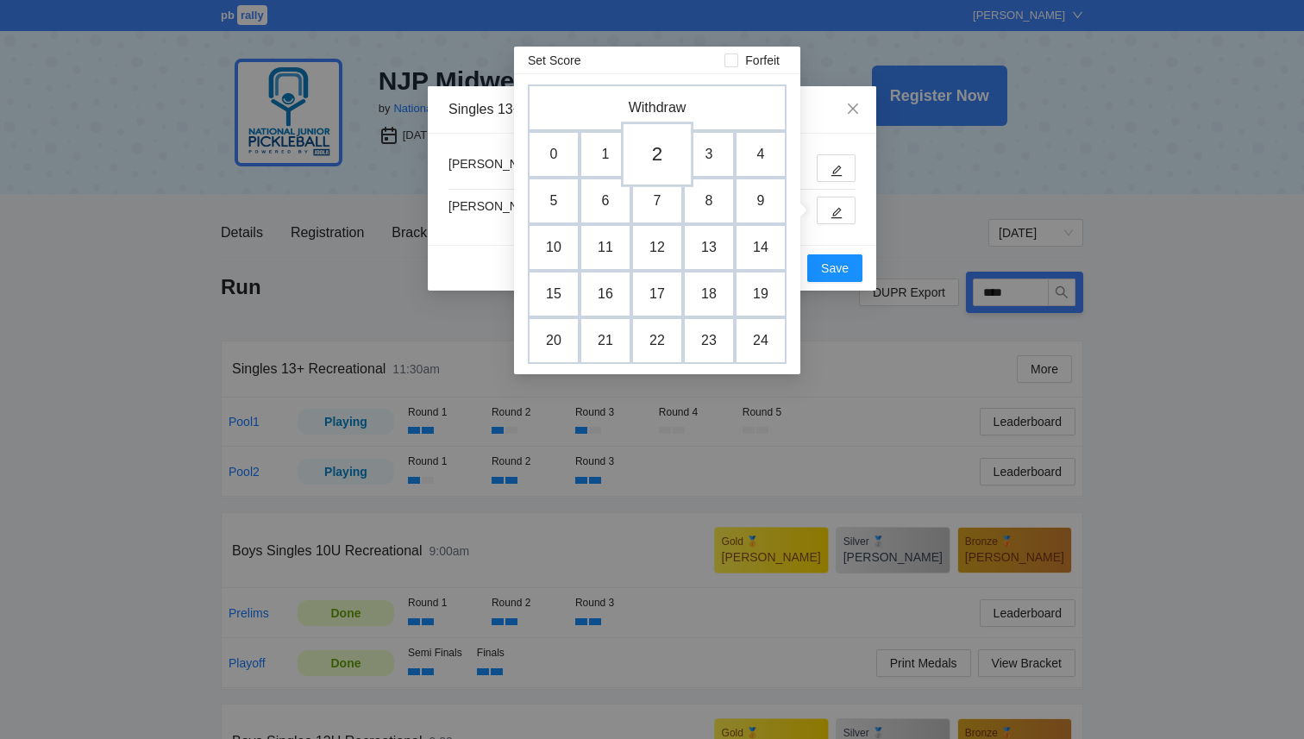
click at [665, 144] on td "2" at bounding box center [657, 155] width 72 height 66
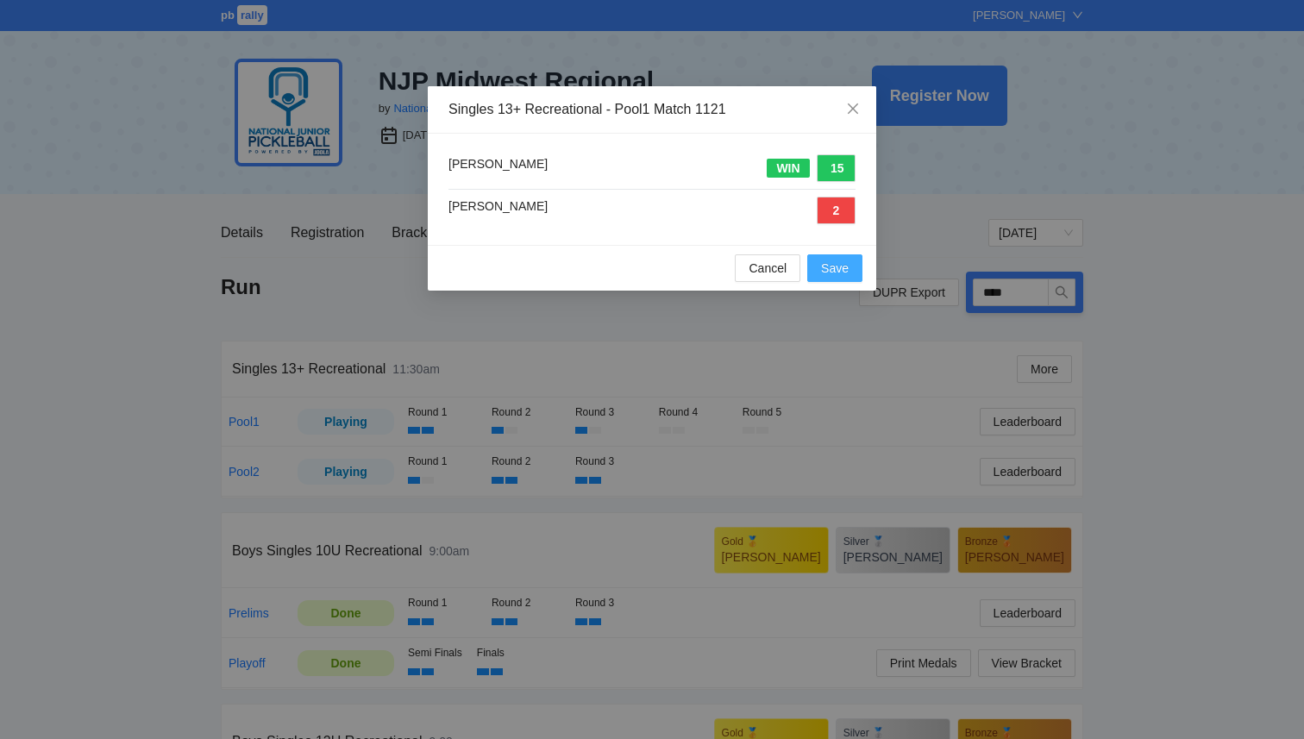
click at [857, 276] on button "Save" at bounding box center [834, 268] width 55 height 28
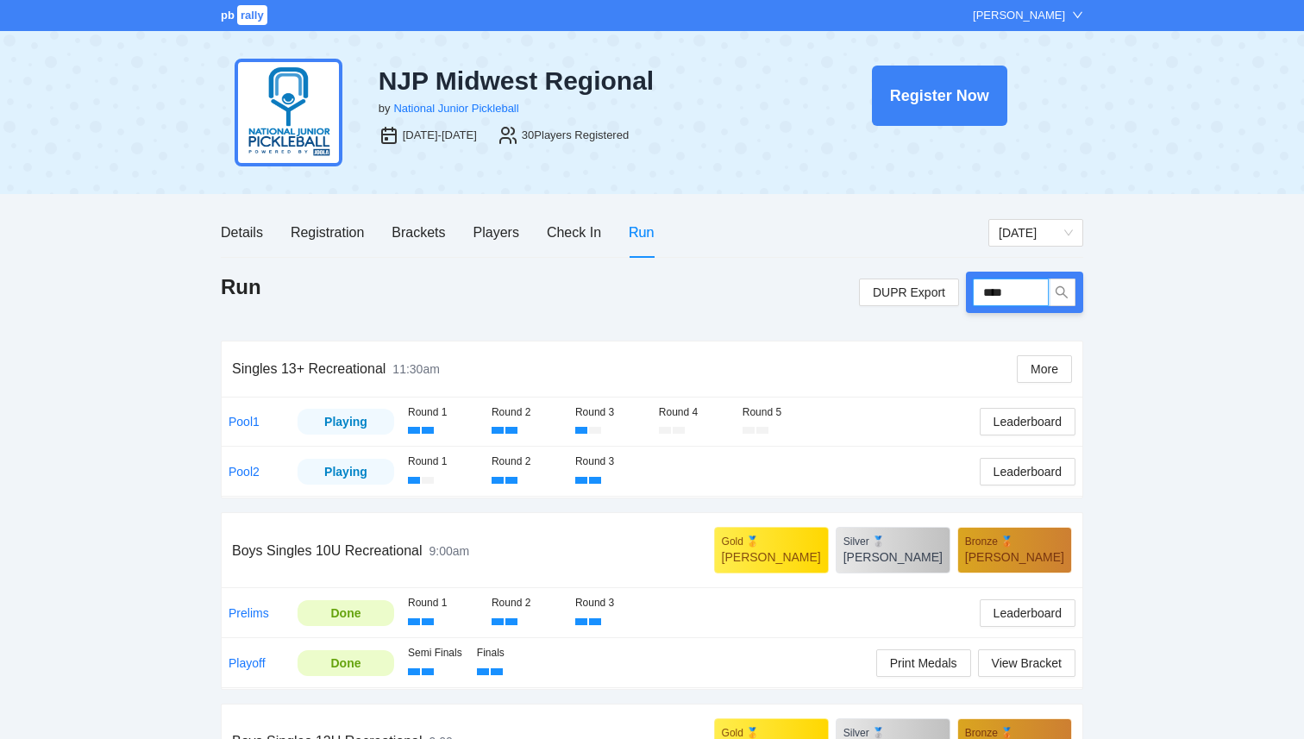
click at [1018, 287] on input "****" at bounding box center [1011, 293] width 76 height 28
type input "****"
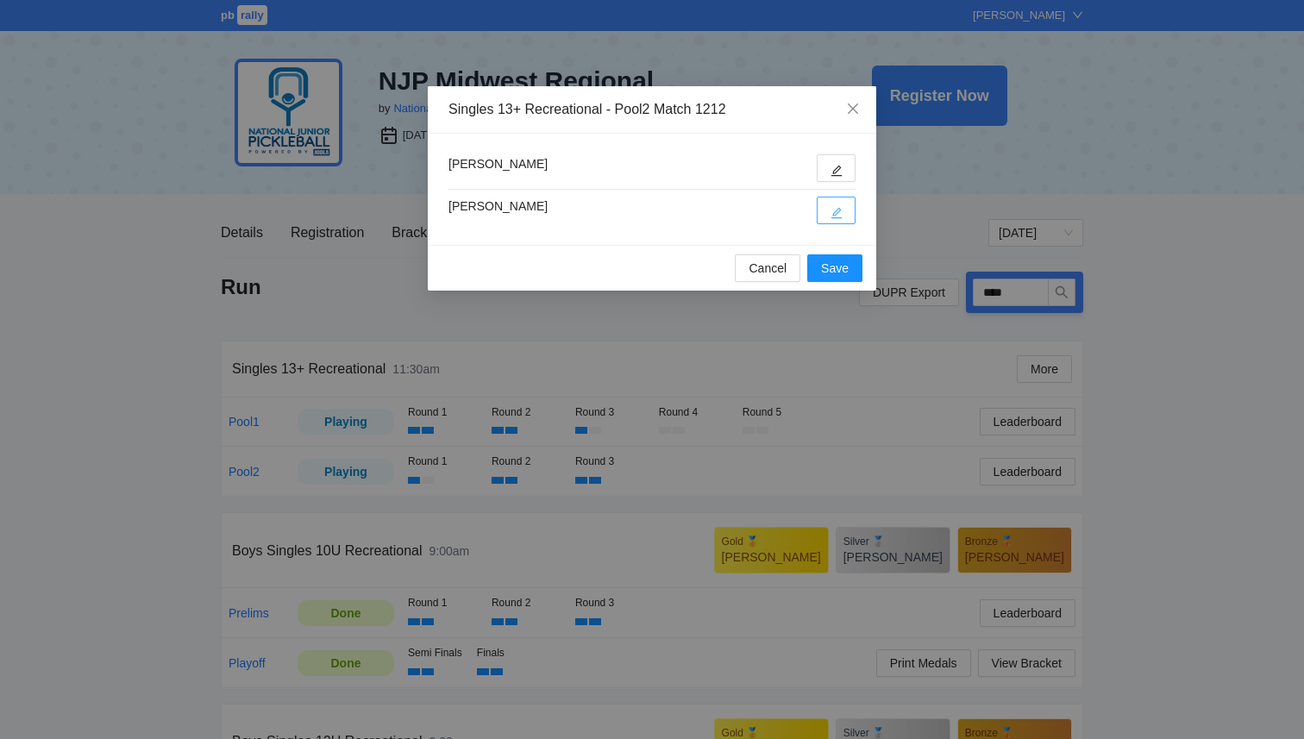
click at [843, 212] on button "button" at bounding box center [836, 211] width 39 height 28
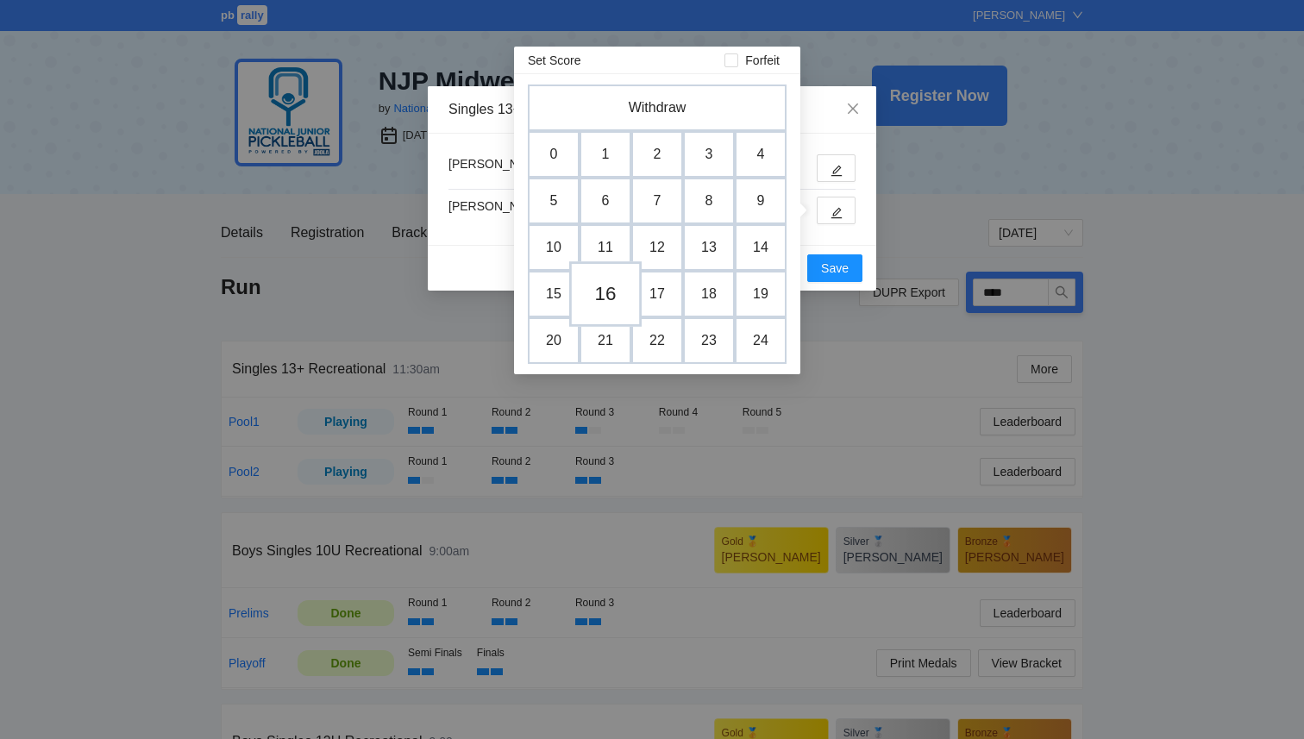
click at [596, 295] on td "16" at bounding box center [605, 294] width 72 height 66
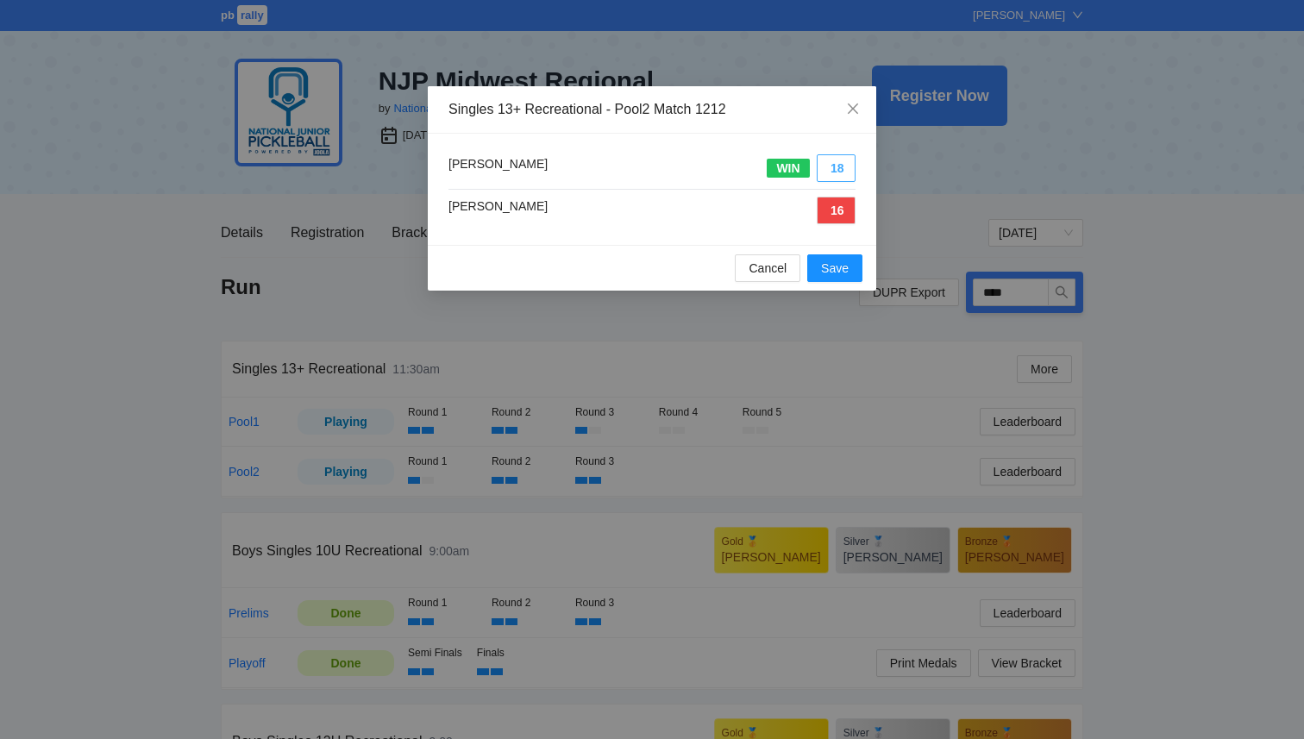
click at [842, 166] on button "18" at bounding box center [836, 168] width 39 height 28
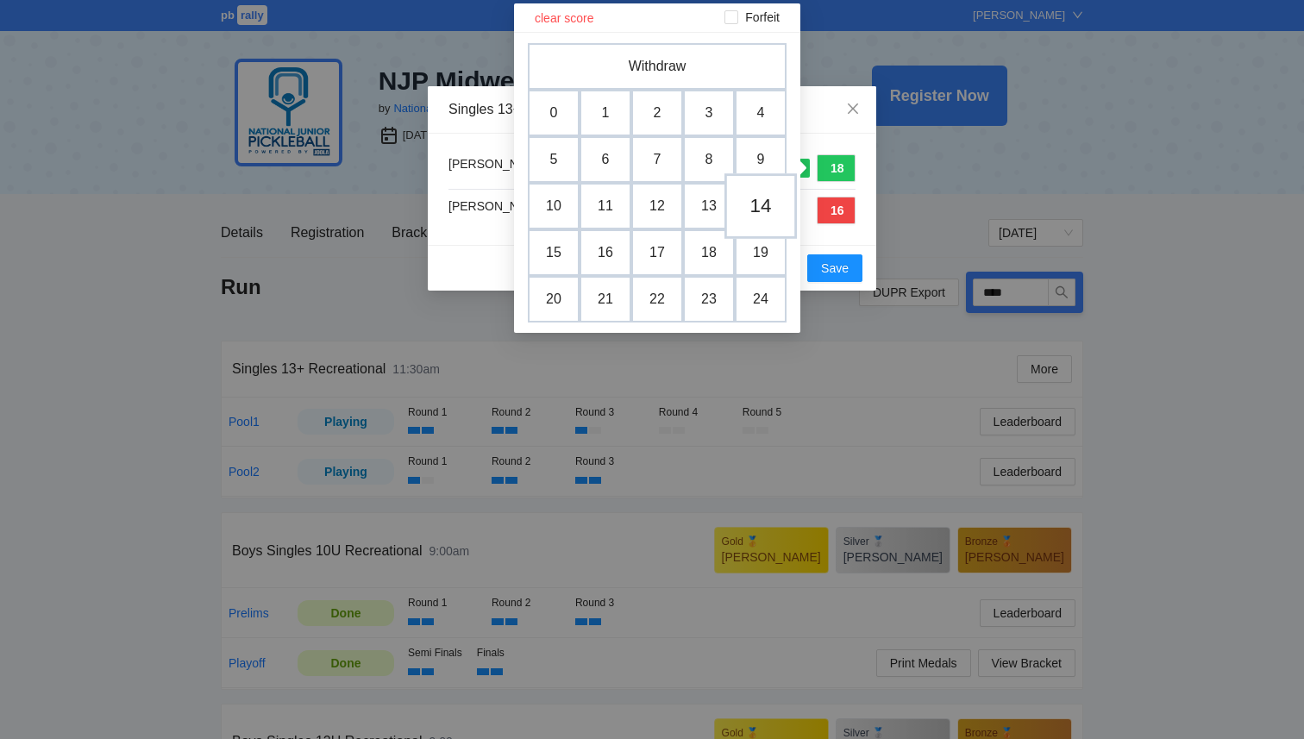
click at [770, 201] on td "14" at bounding box center [761, 206] width 72 height 66
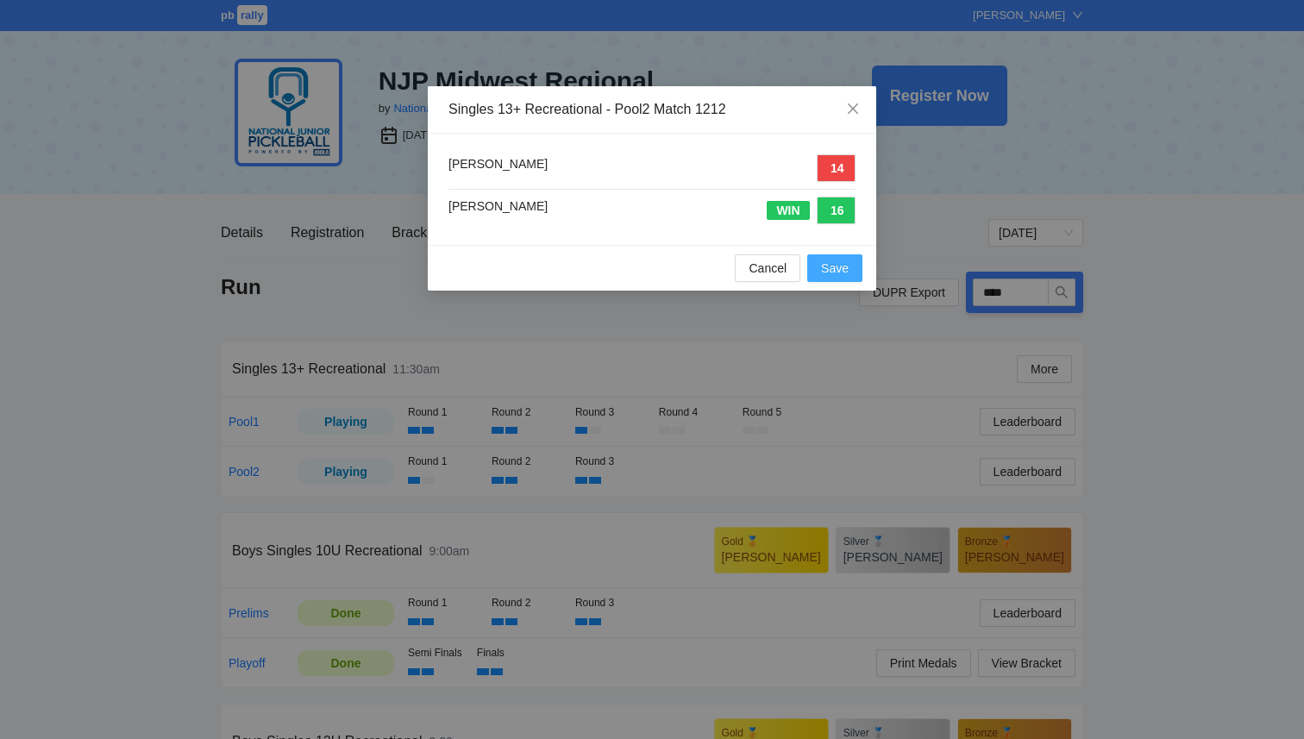
click at [853, 276] on button "Save" at bounding box center [834, 268] width 55 height 28
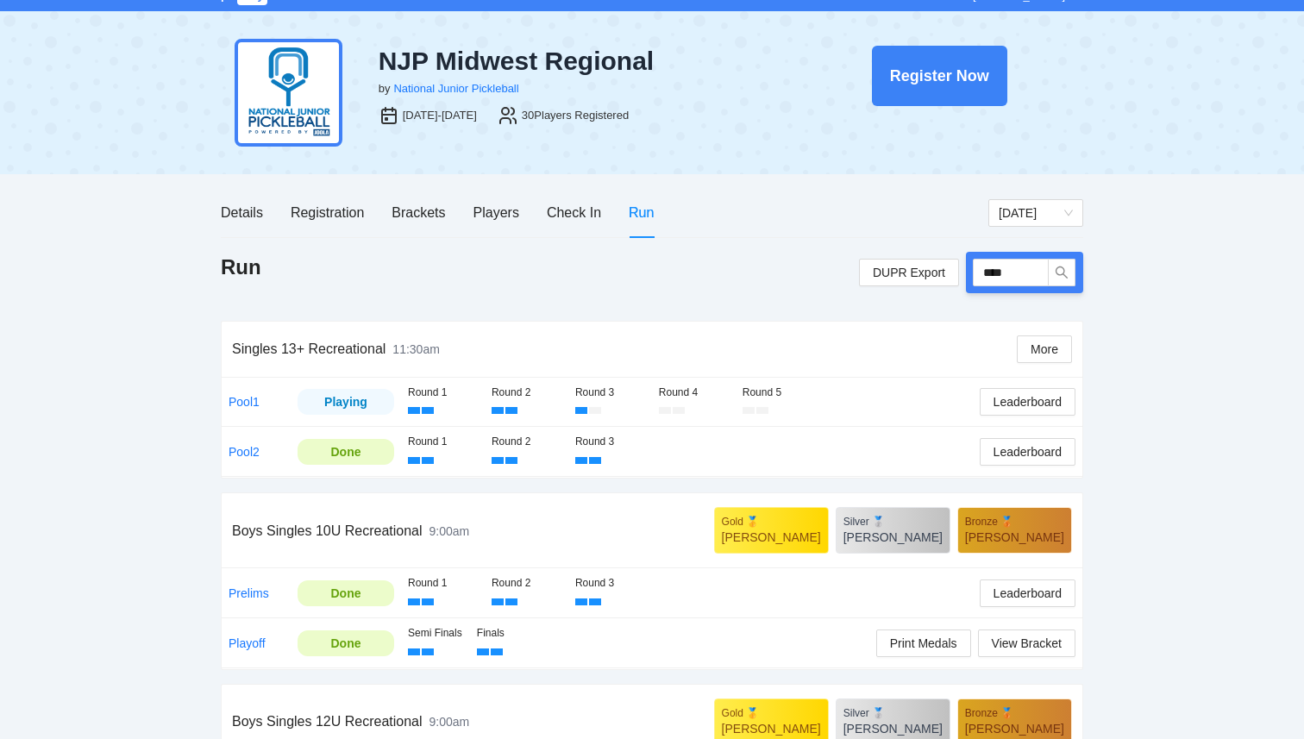
scroll to position [22, 0]
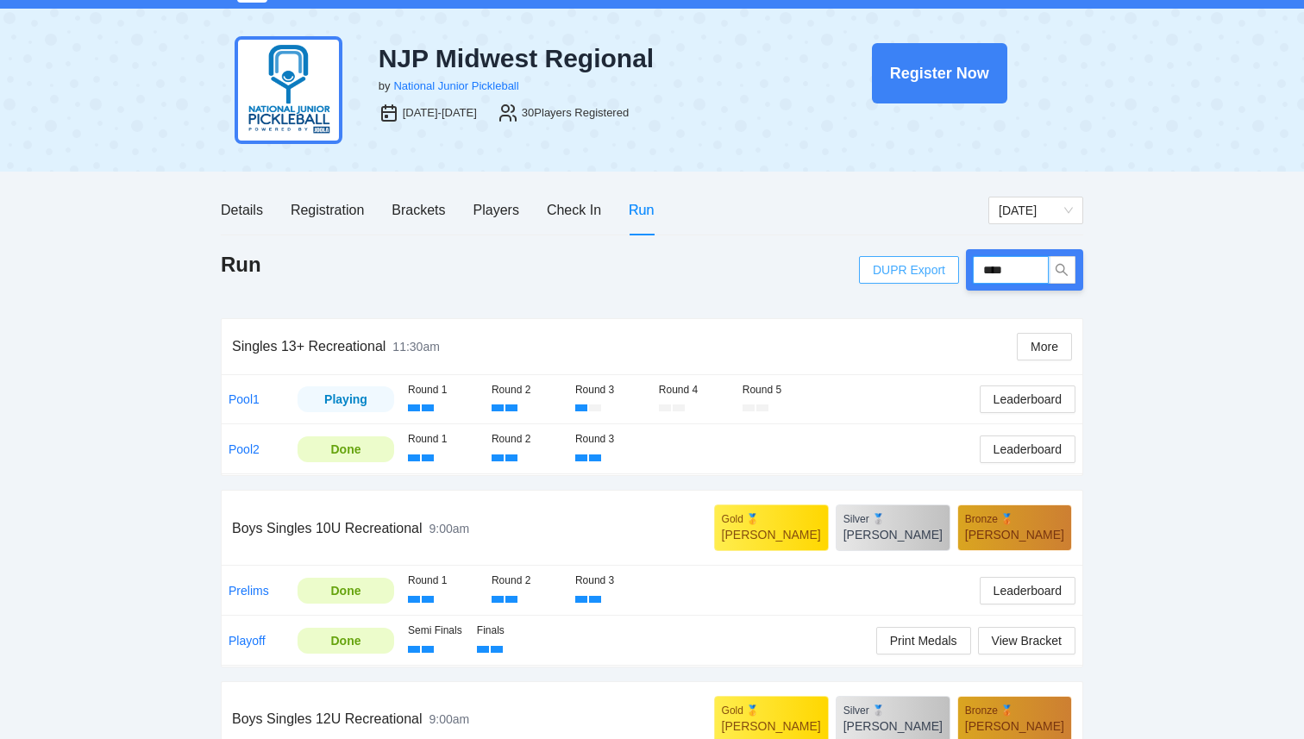
drag, startPoint x: 1009, startPoint y: 271, endPoint x: 923, endPoint y: 263, distance: 86.6
click at [923, 263] on div "DUPR Export ****" at bounding box center [971, 269] width 224 height 41
type input "****"
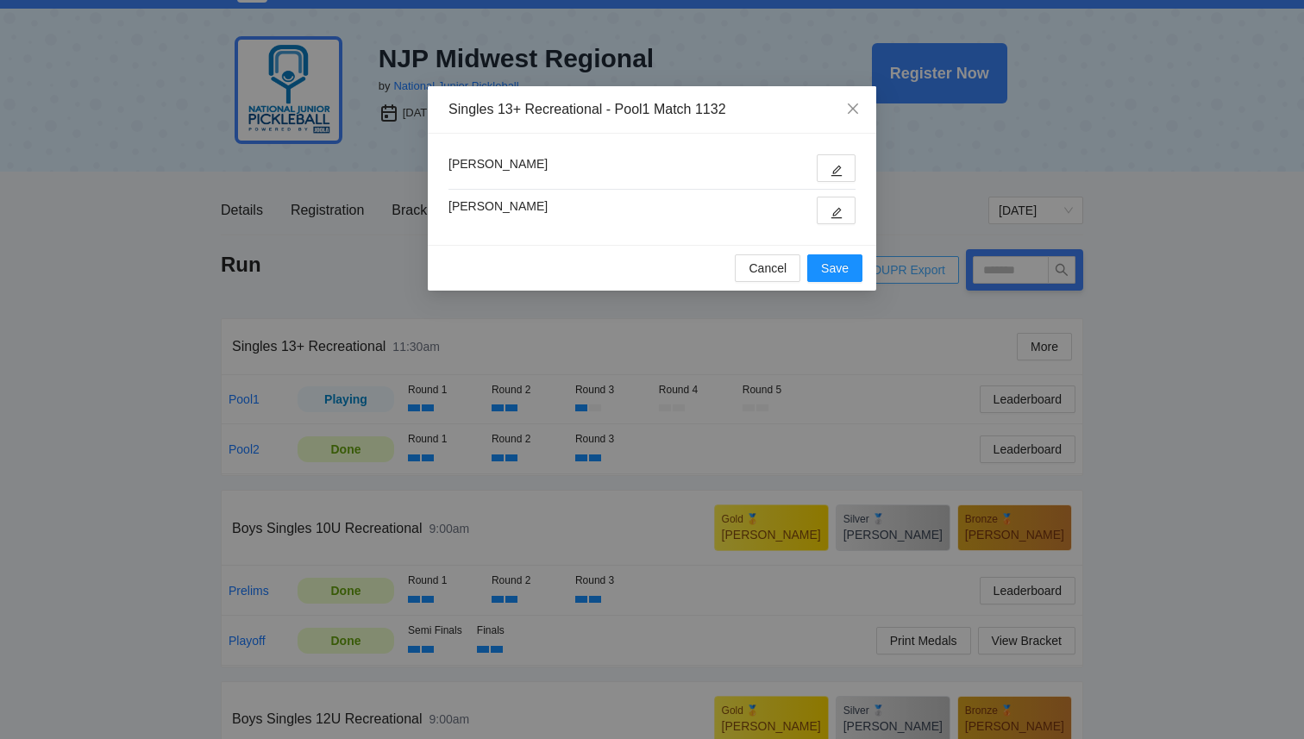
type input "****"
click at [847, 175] on button "button" at bounding box center [836, 168] width 39 height 28
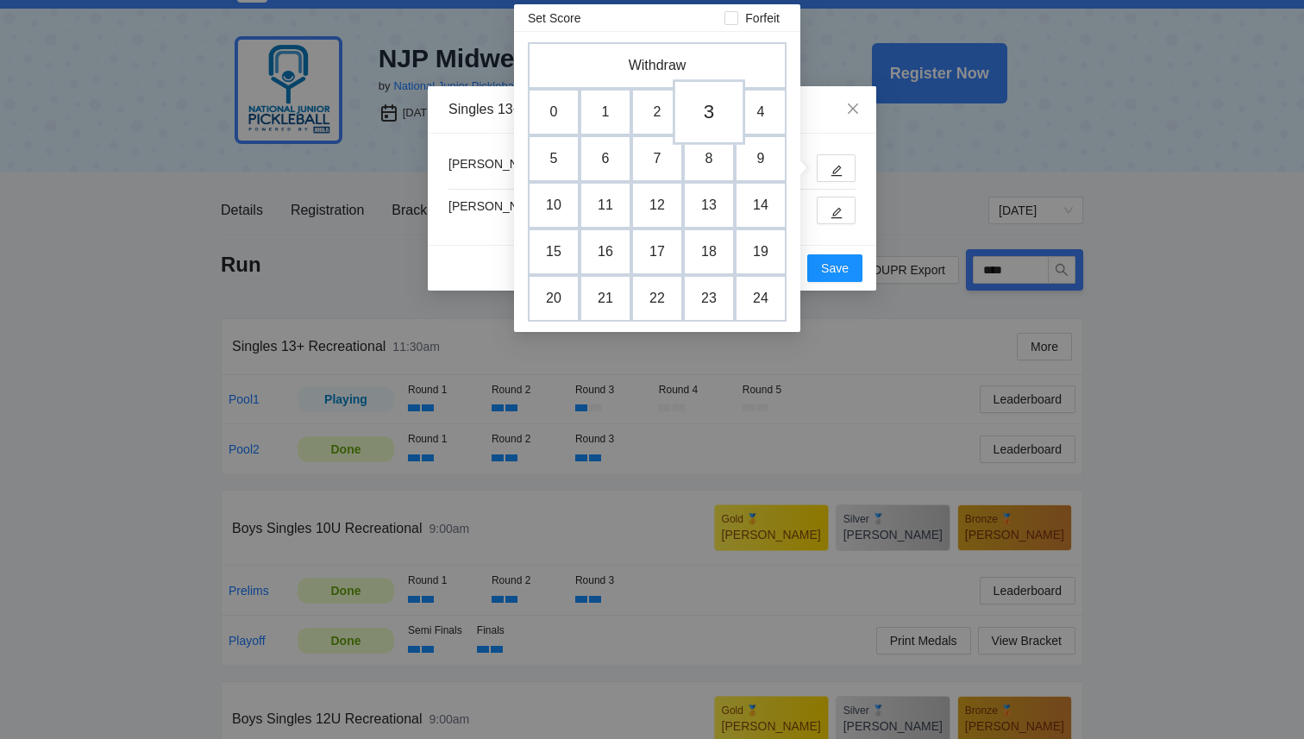
click at [713, 112] on td "3" at bounding box center [709, 112] width 72 height 66
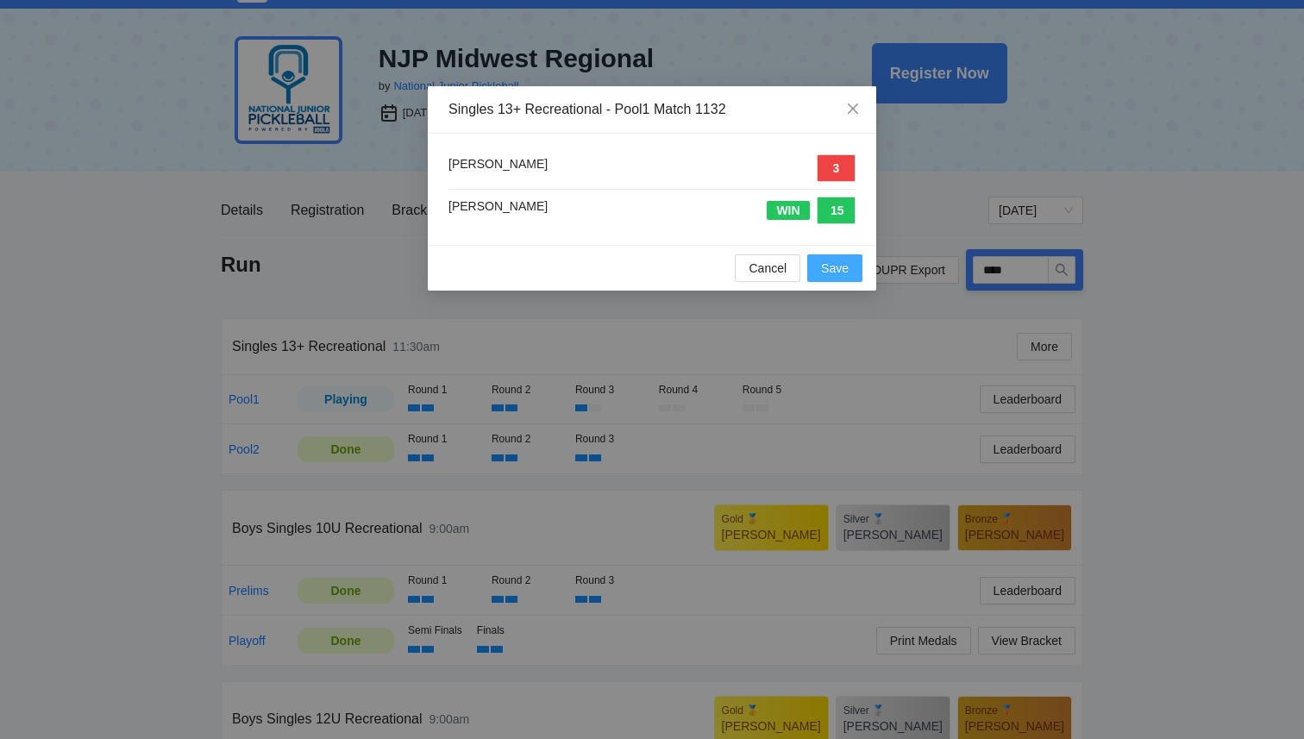
click at [828, 274] on span "Save" at bounding box center [835, 268] width 28 height 19
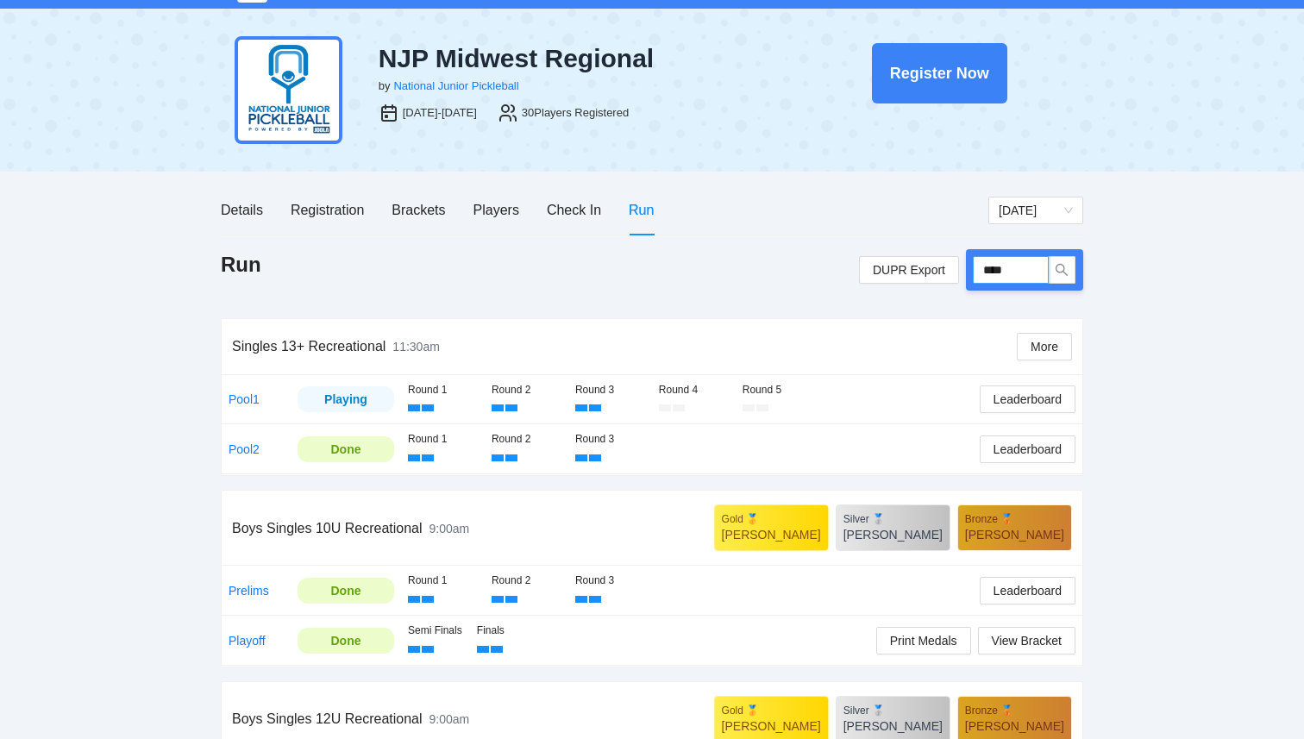
click at [1033, 273] on input "****" at bounding box center [1011, 270] width 76 height 28
type input "****"
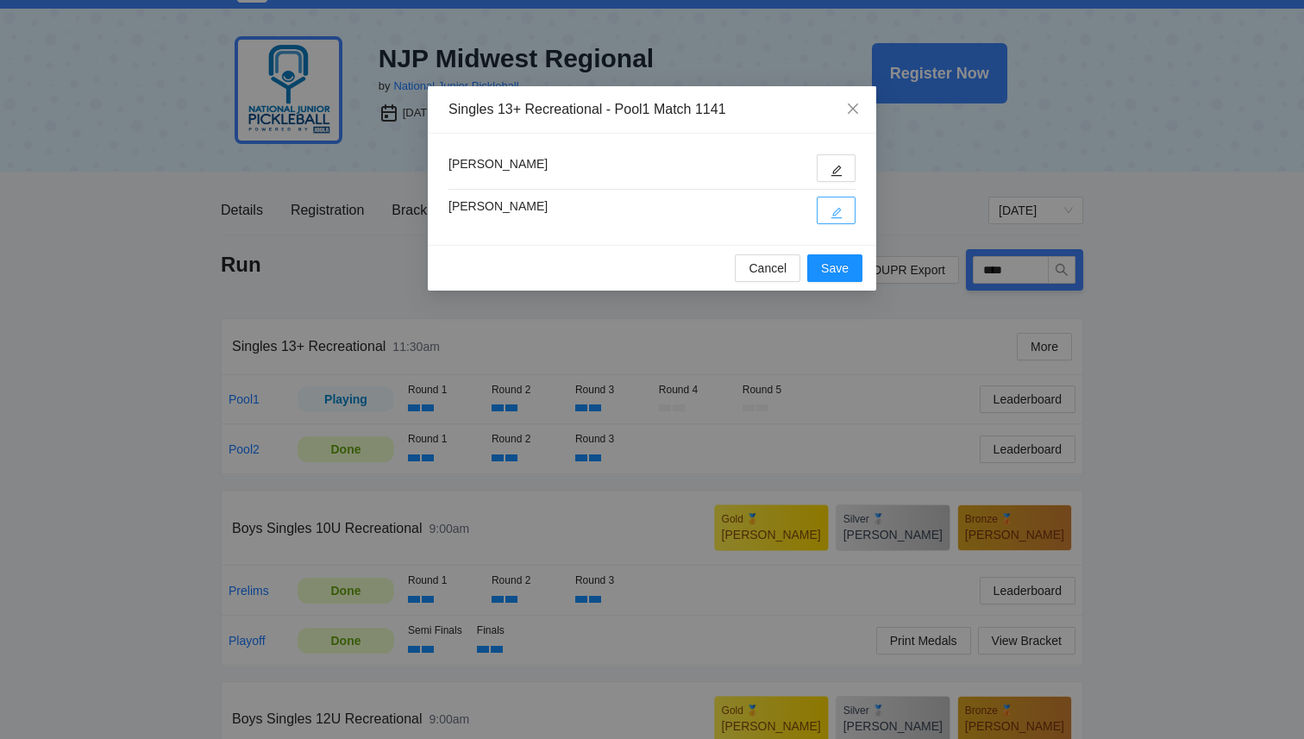
click at [832, 210] on icon "edit" at bounding box center [837, 213] width 12 height 12
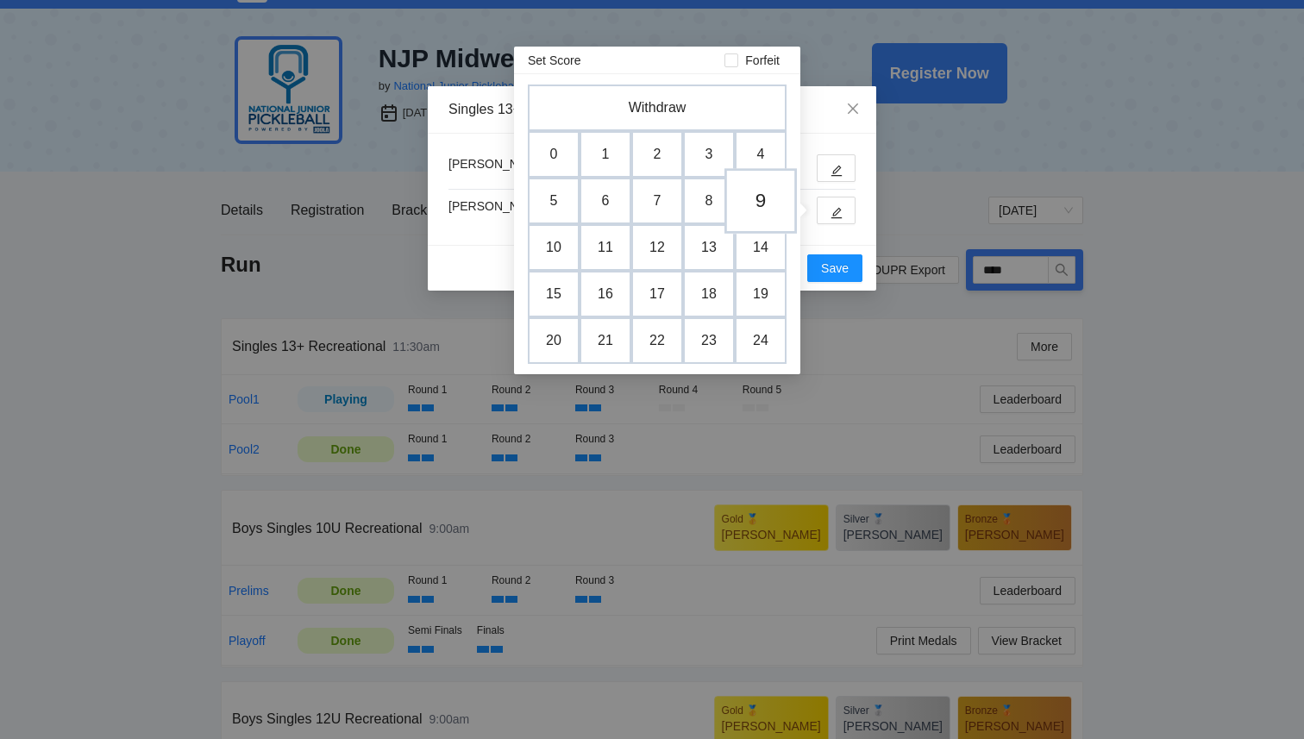
click at [762, 200] on td "9" at bounding box center [761, 201] width 72 height 66
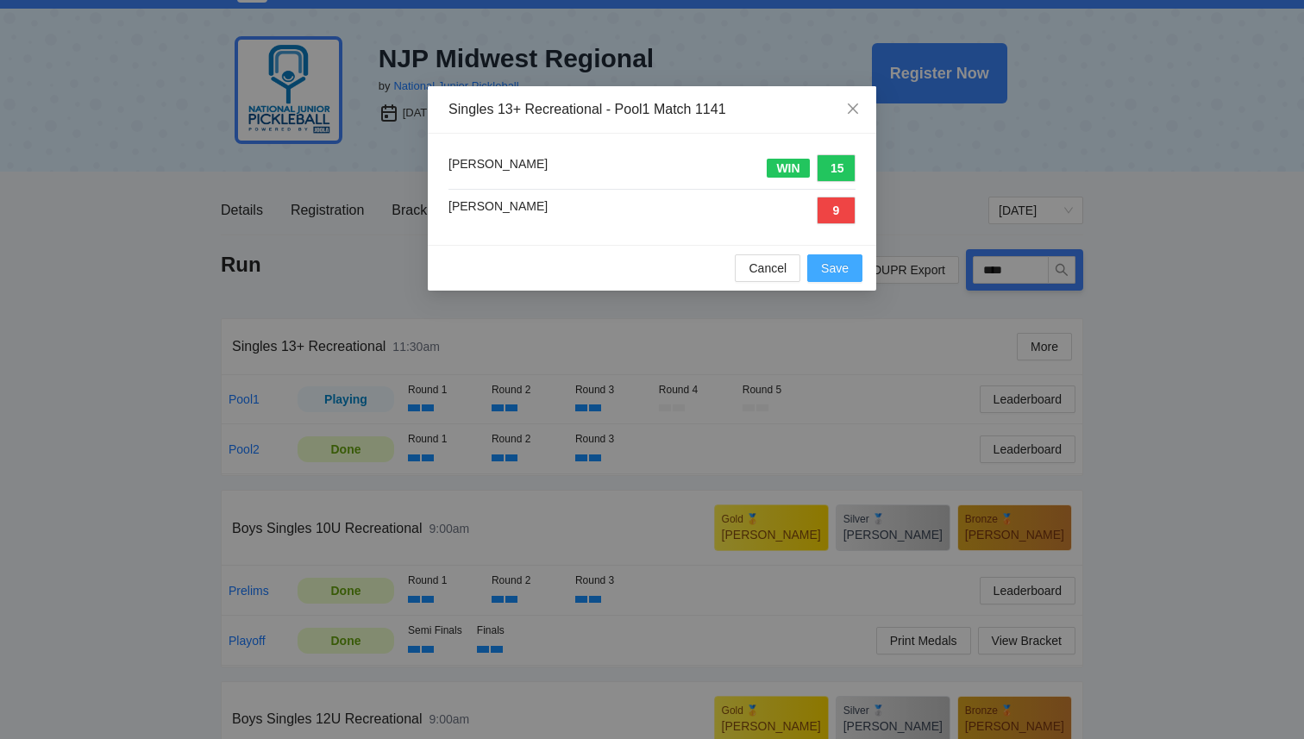
click at [830, 273] on span "Save" at bounding box center [835, 268] width 28 height 19
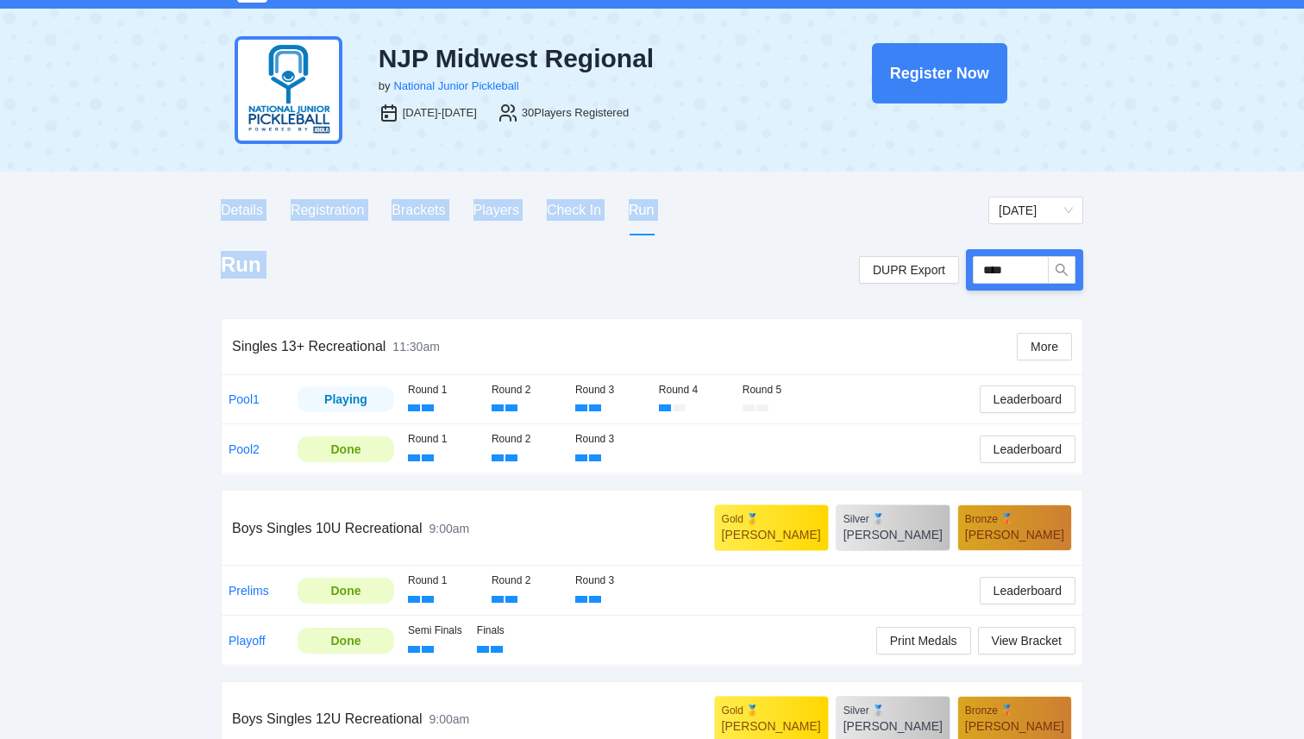
drag, startPoint x: 958, startPoint y: 297, endPoint x: 1103, endPoint y: 14, distance: 317.5
click at [1103, 14] on div "pb rally Courtney Loughridge NJP Midwest Regional by National Junior Pickleball…" at bounding box center [652, 617] width 1304 height 1278
click at [575, 264] on div "Run DUPR Export ****" at bounding box center [652, 269] width 863 height 41
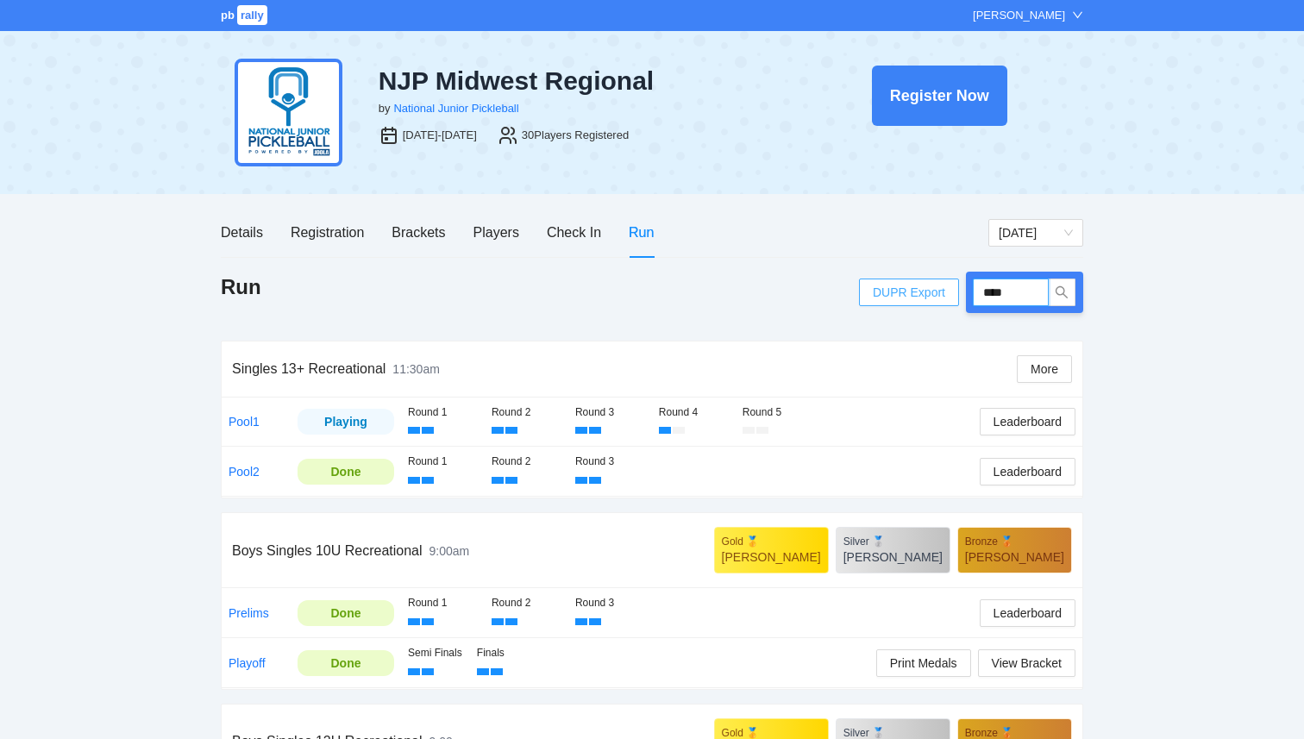
drag, startPoint x: 1014, startPoint y: 293, endPoint x: 896, endPoint y: 282, distance: 117.9
click at [899, 282] on div "DUPR Export ****" at bounding box center [971, 292] width 224 height 41
type input "****"
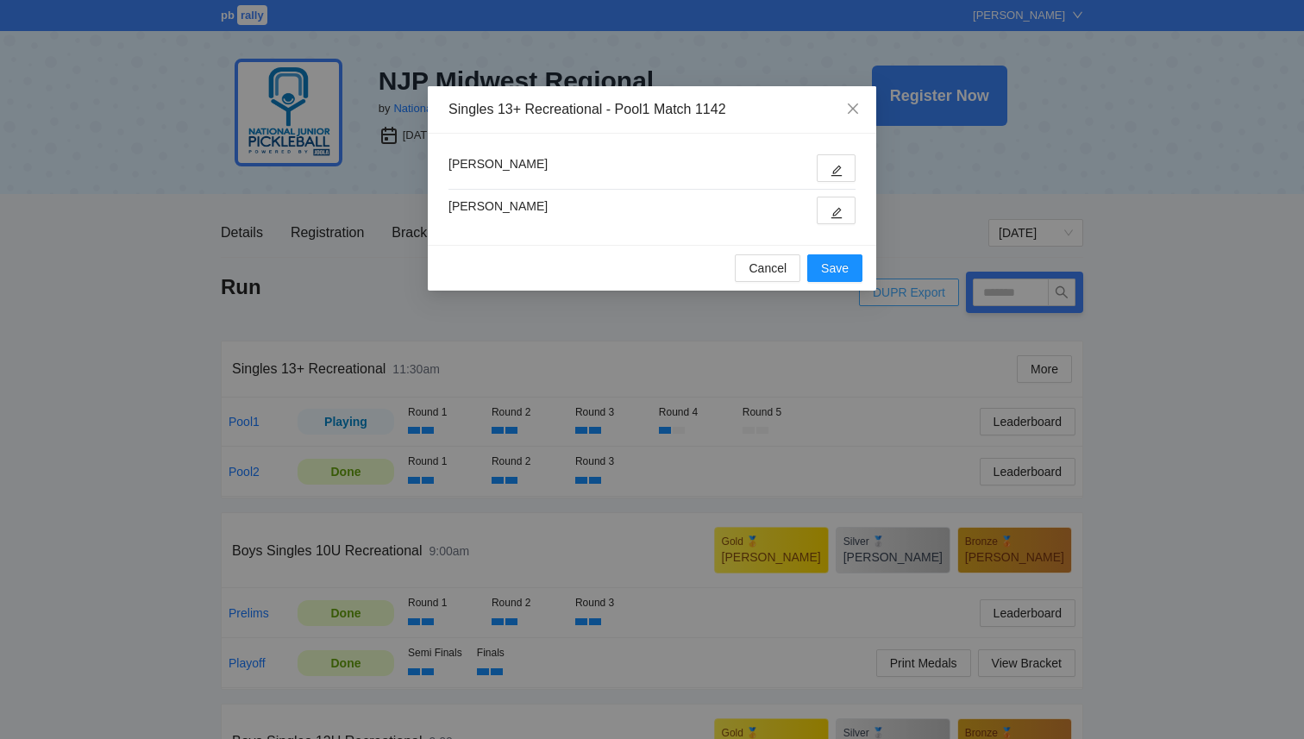
type input "****"
click at [834, 215] on icon "edit" at bounding box center [837, 213] width 12 height 12
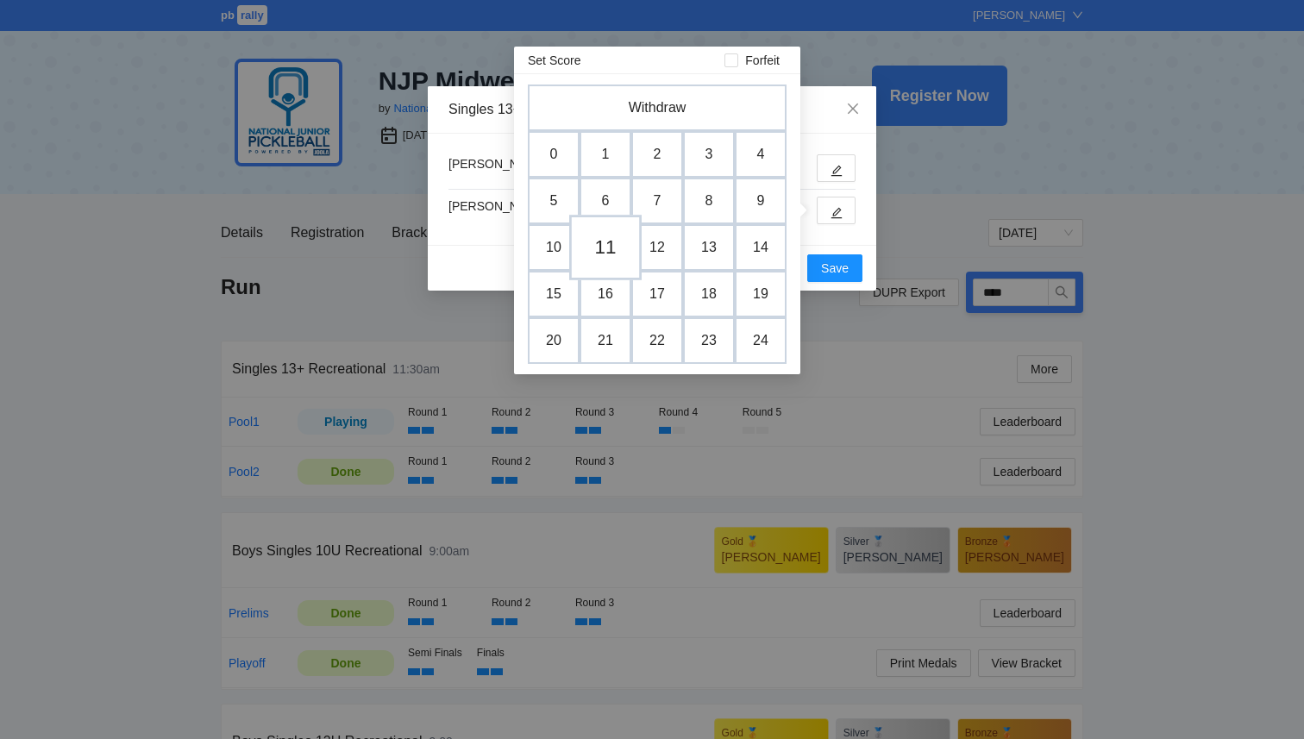
click at [612, 236] on td "11" at bounding box center [605, 248] width 72 height 66
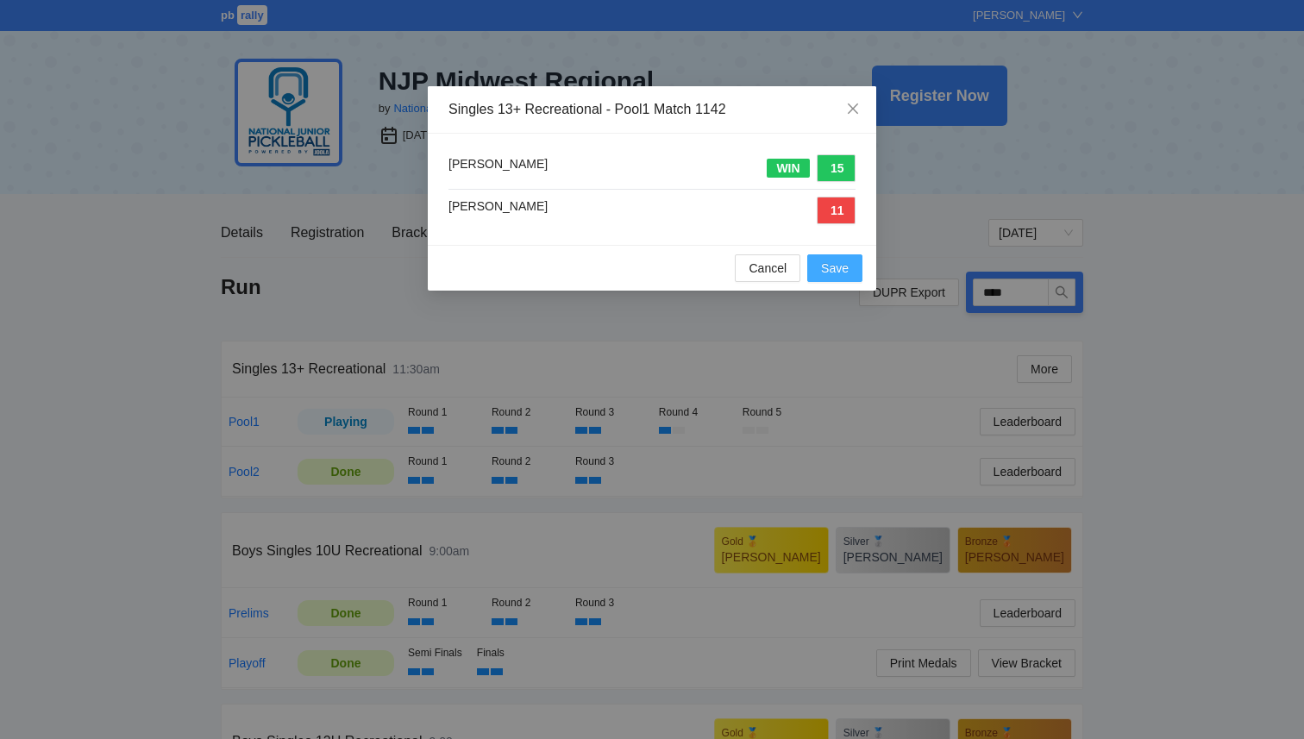
click at [835, 277] on span "Save" at bounding box center [835, 268] width 28 height 19
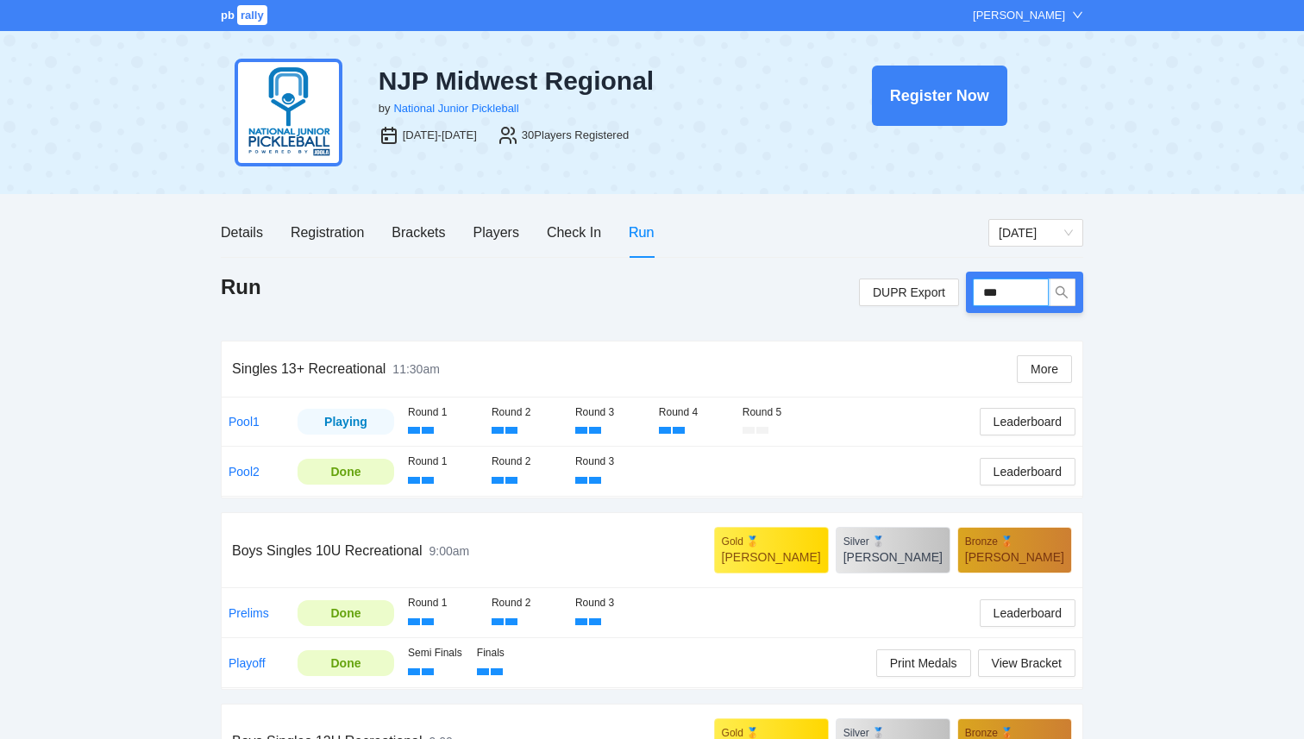
type input "****"
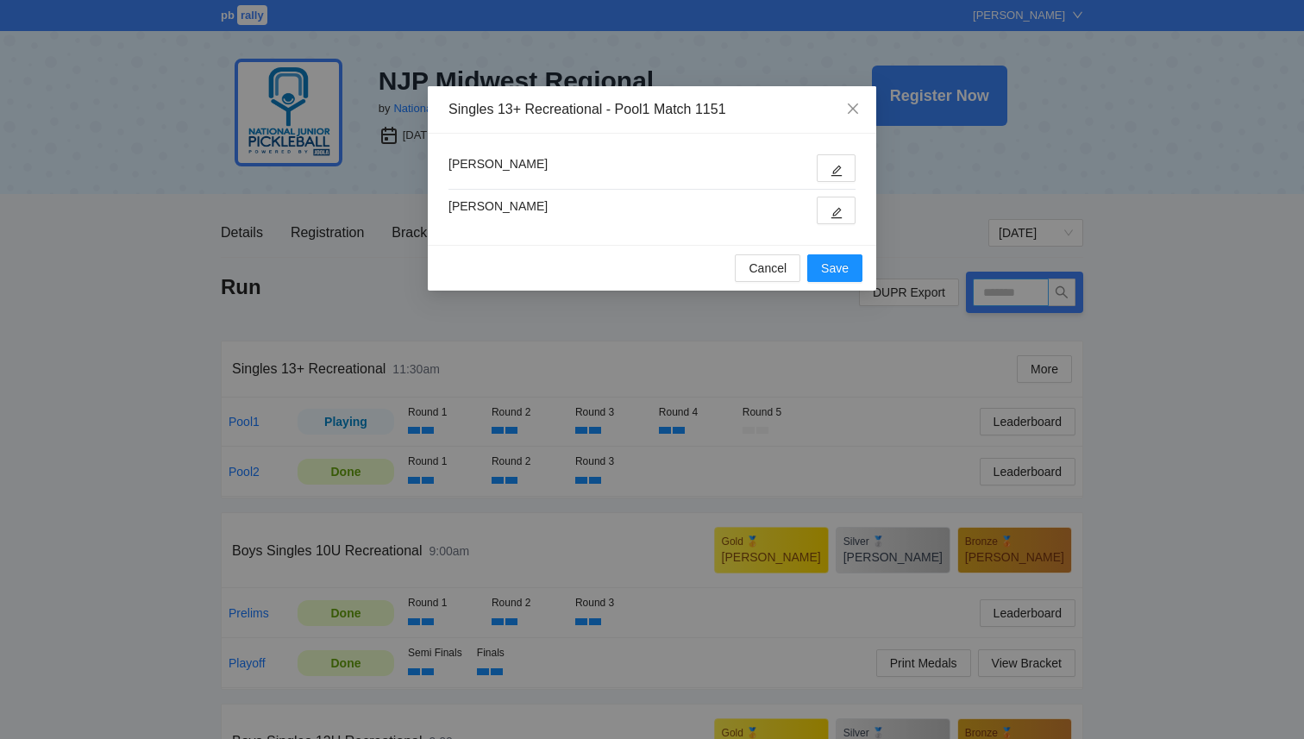
type input "****"
click at [822, 218] on button "button" at bounding box center [836, 211] width 39 height 28
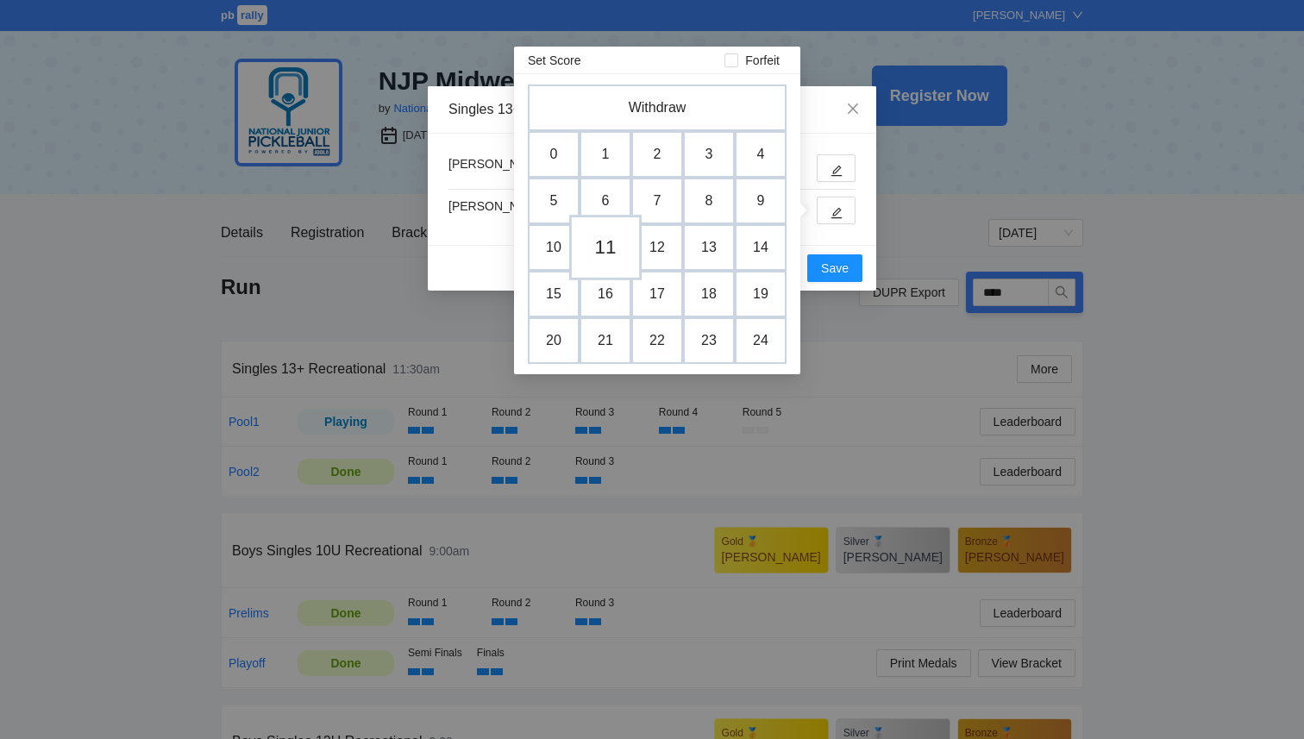
click at [594, 248] on td "11" at bounding box center [605, 248] width 72 height 66
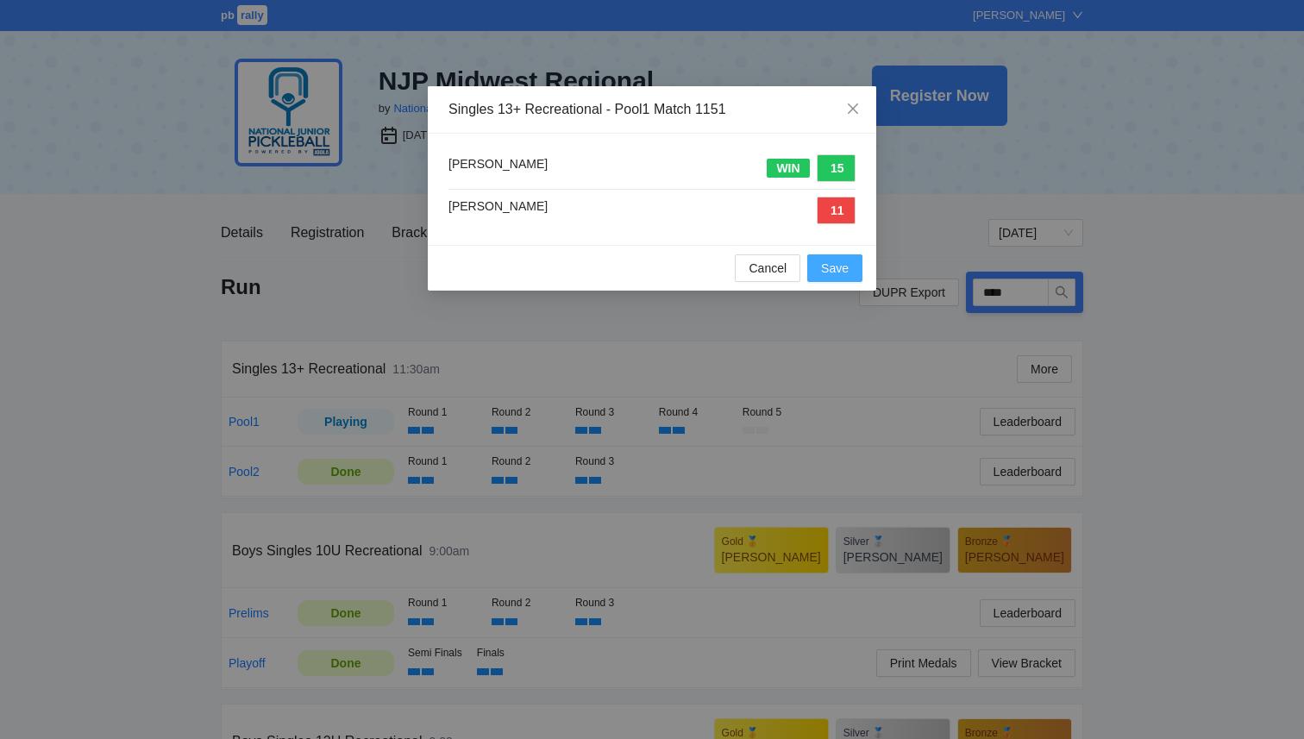
click at [841, 267] on span "Save" at bounding box center [835, 268] width 28 height 19
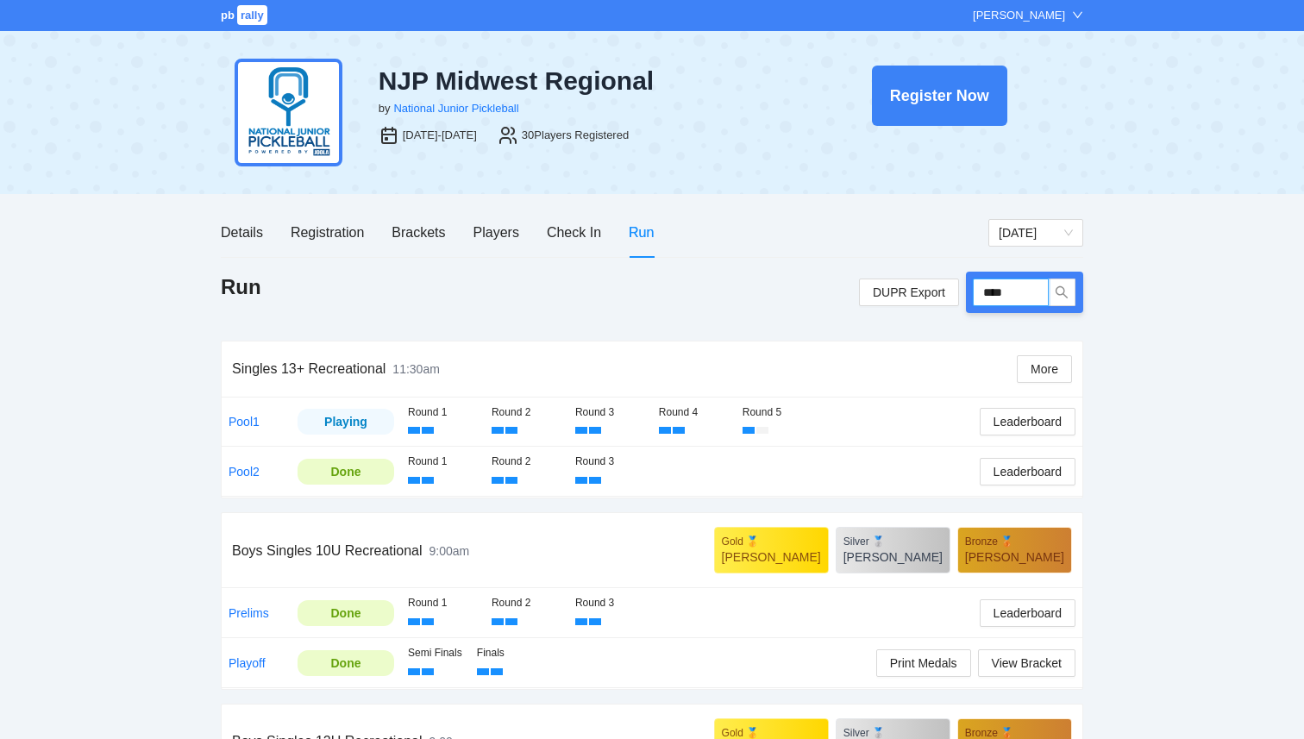
click at [1021, 299] on input "****" at bounding box center [1011, 293] width 76 height 28
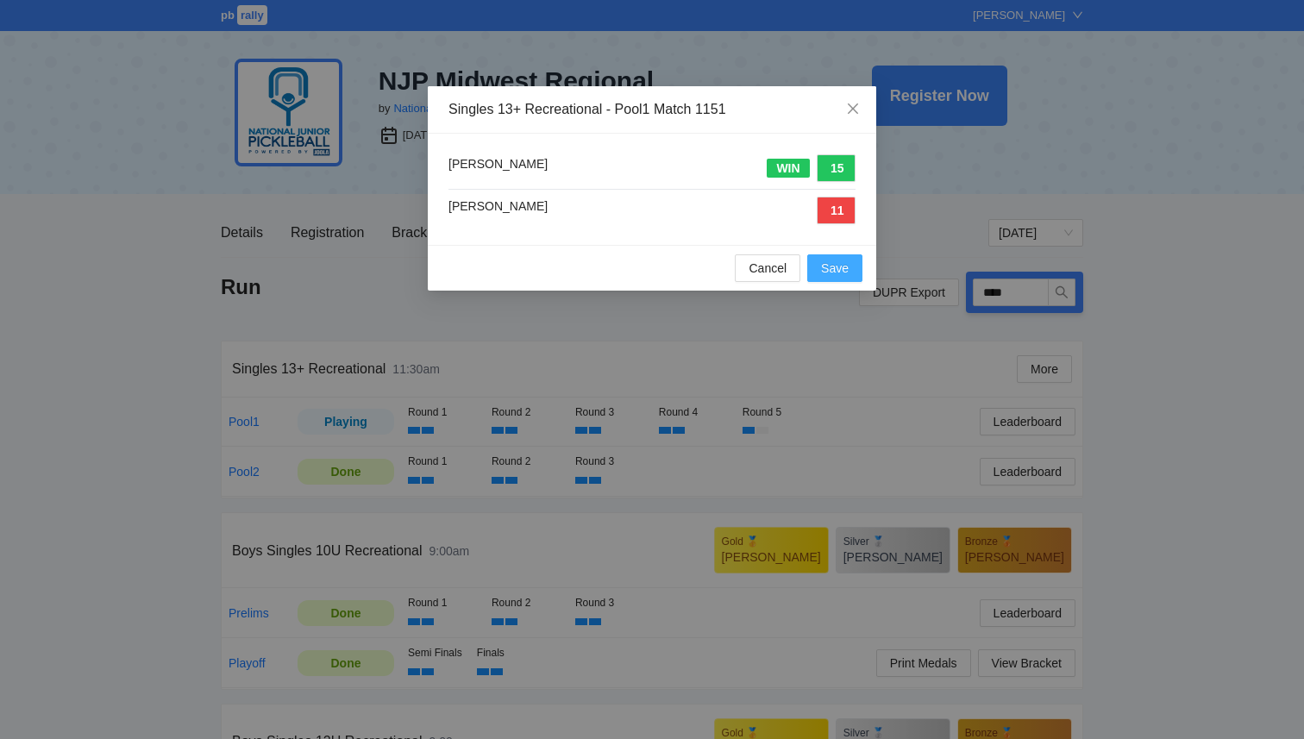
click at [838, 272] on span "Save" at bounding box center [835, 268] width 28 height 19
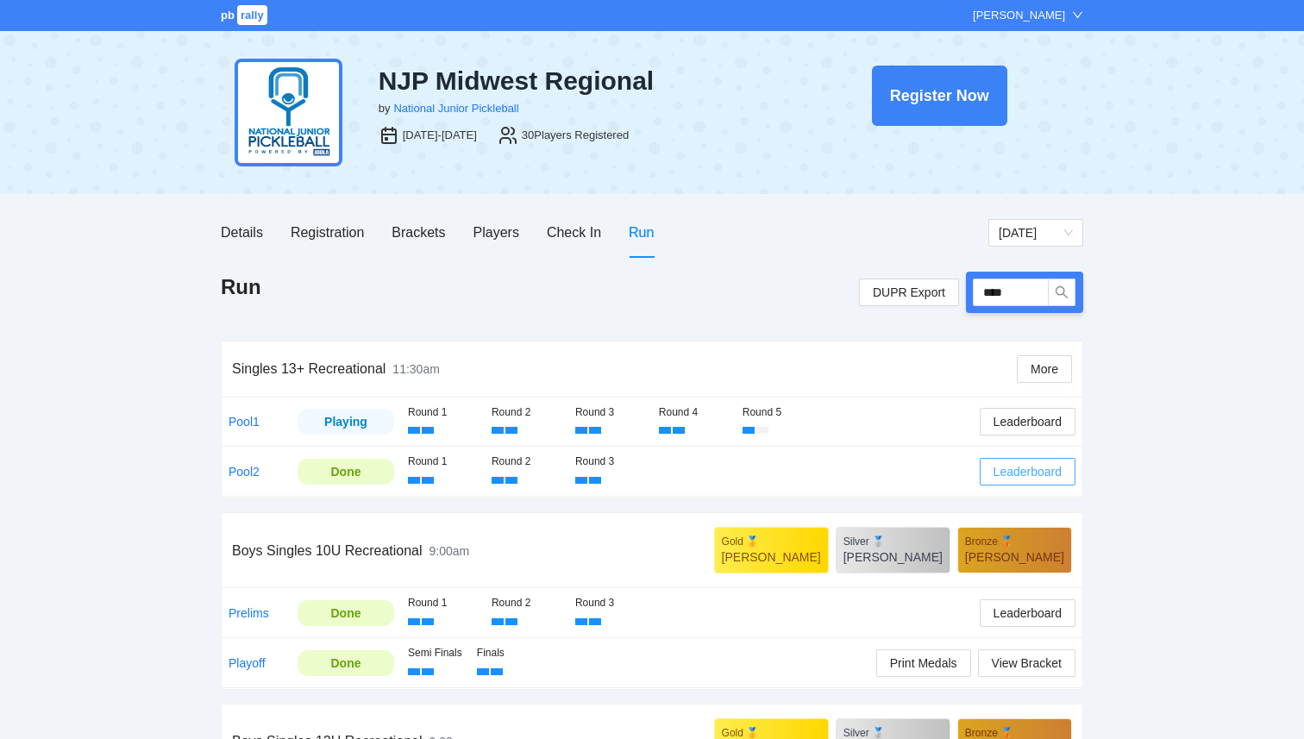
click at [1028, 467] on span "Leaderboard" at bounding box center [1028, 471] width 68 height 19
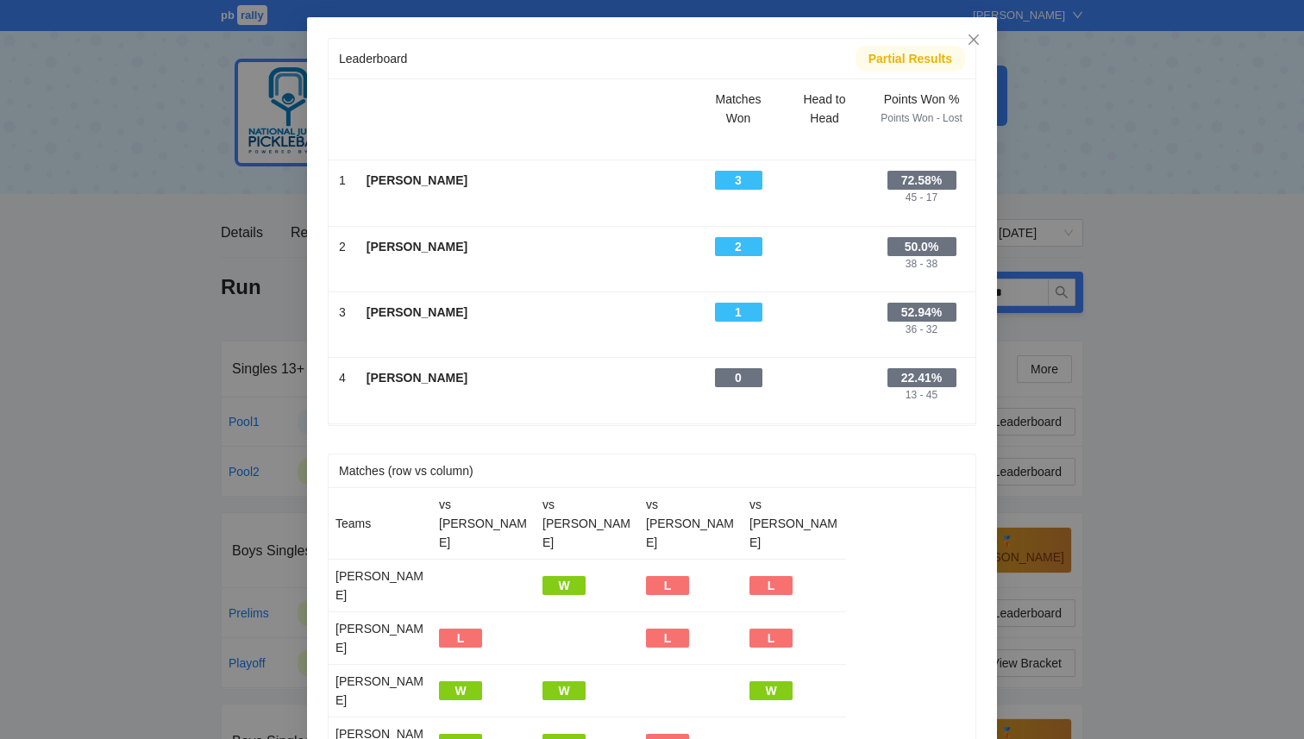
click at [1134, 355] on div "Leaderboard Partial Results Scroll right to see all columns → Matches Won Head …" at bounding box center [652, 369] width 1304 height 739
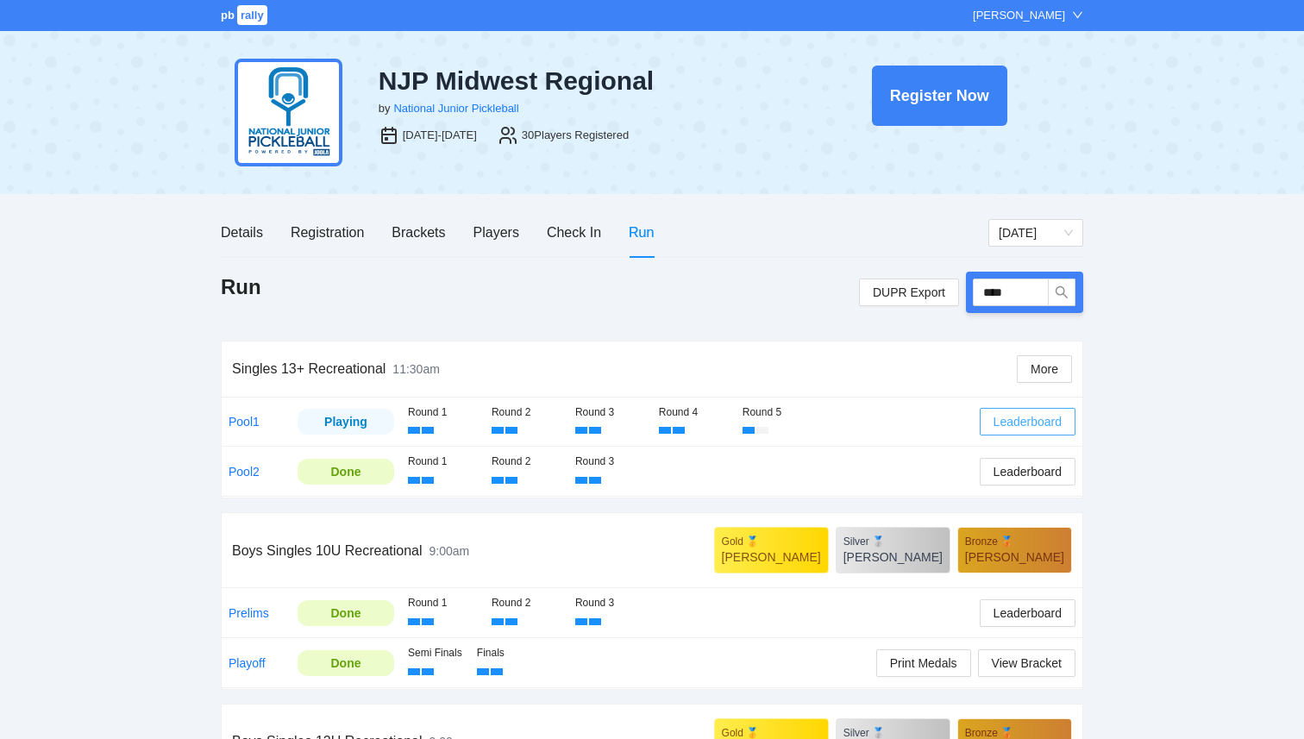
click at [1040, 417] on span "Leaderboard" at bounding box center [1028, 421] width 68 height 19
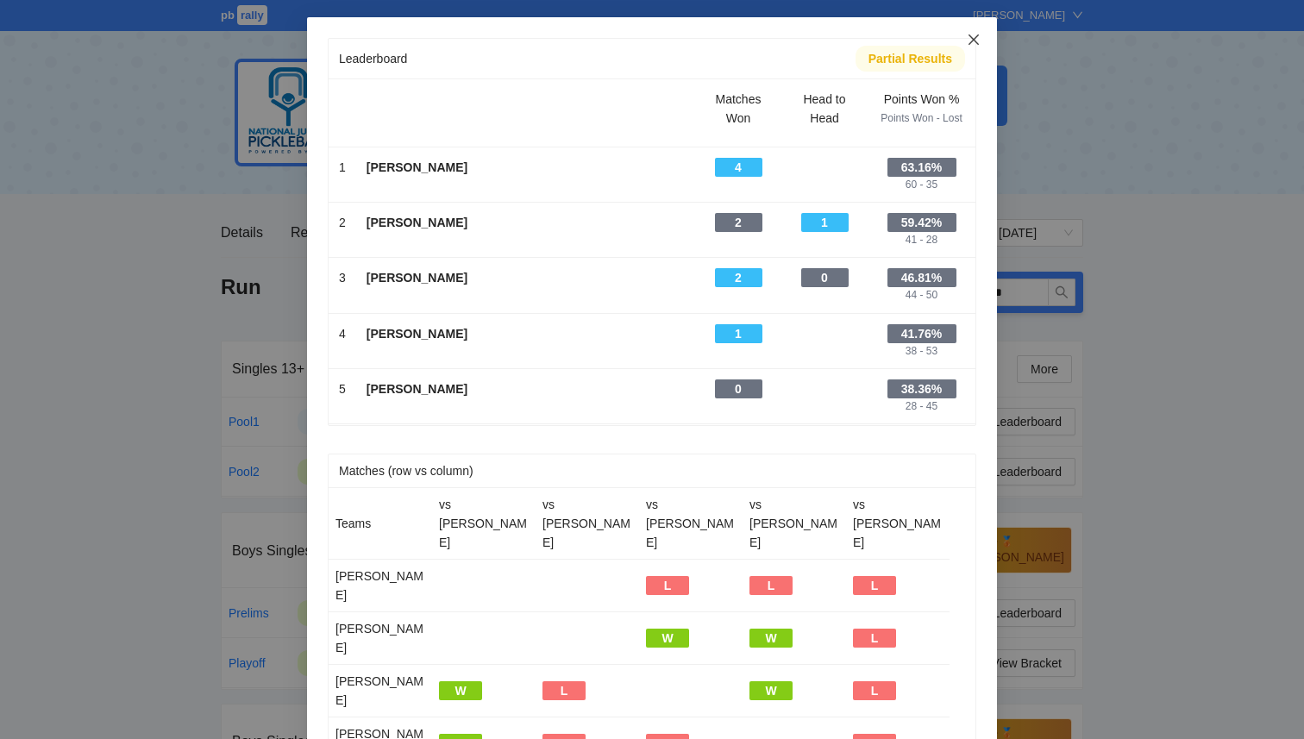
click at [978, 39] on icon "close" at bounding box center [974, 40] width 14 height 14
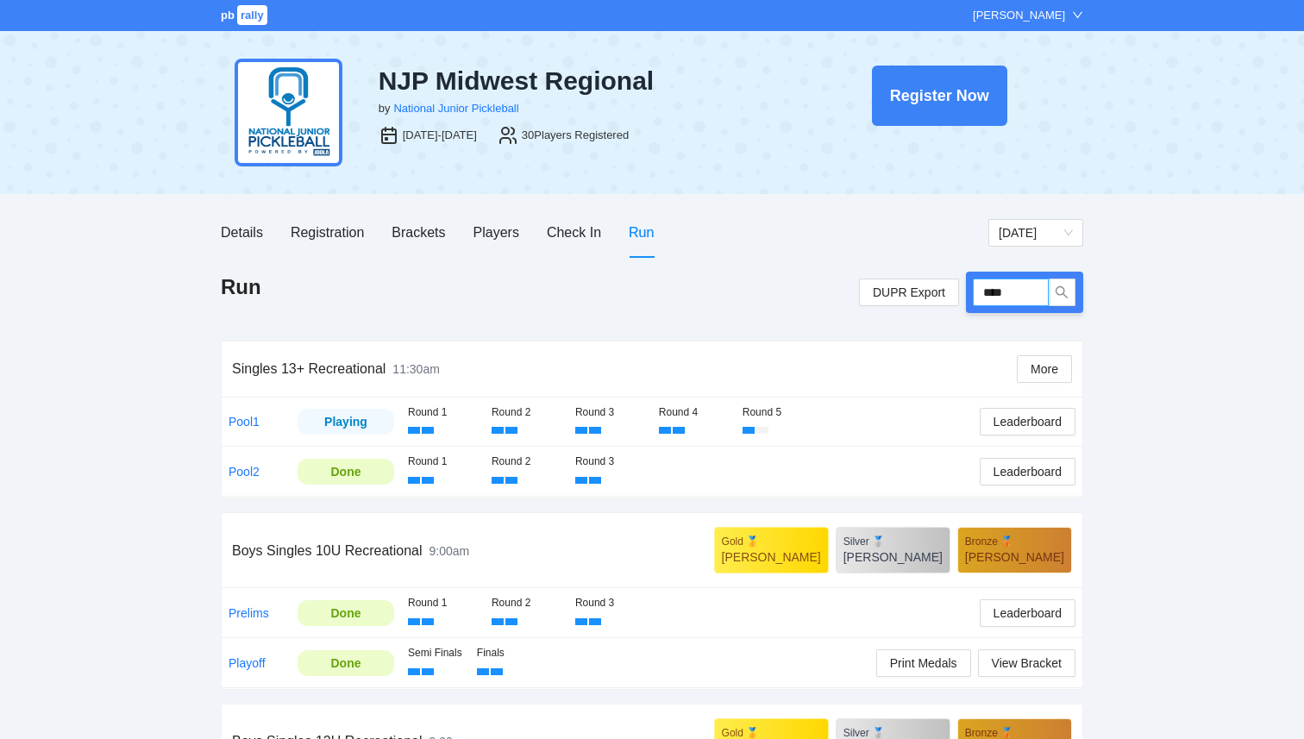
drag, startPoint x: 1022, startPoint y: 292, endPoint x: 902, endPoint y: 267, distance: 123.3
click at [902, 267] on div "Details Registration Brackets Players Check In Run [DATE] Run DUPR Export **** …" at bounding box center [652, 743] width 863 height 1070
type input "****"
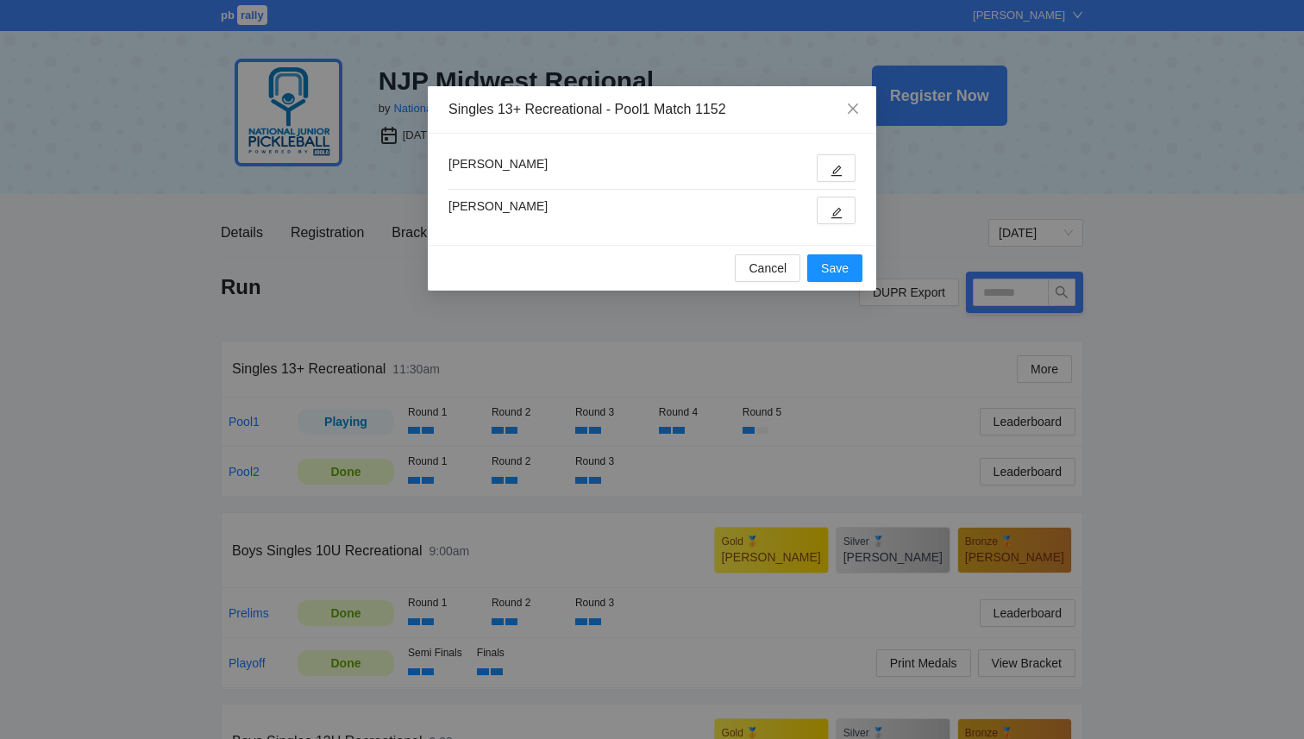
type input "****"
click at [839, 209] on icon "edit" at bounding box center [837, 213] width 11 height 11
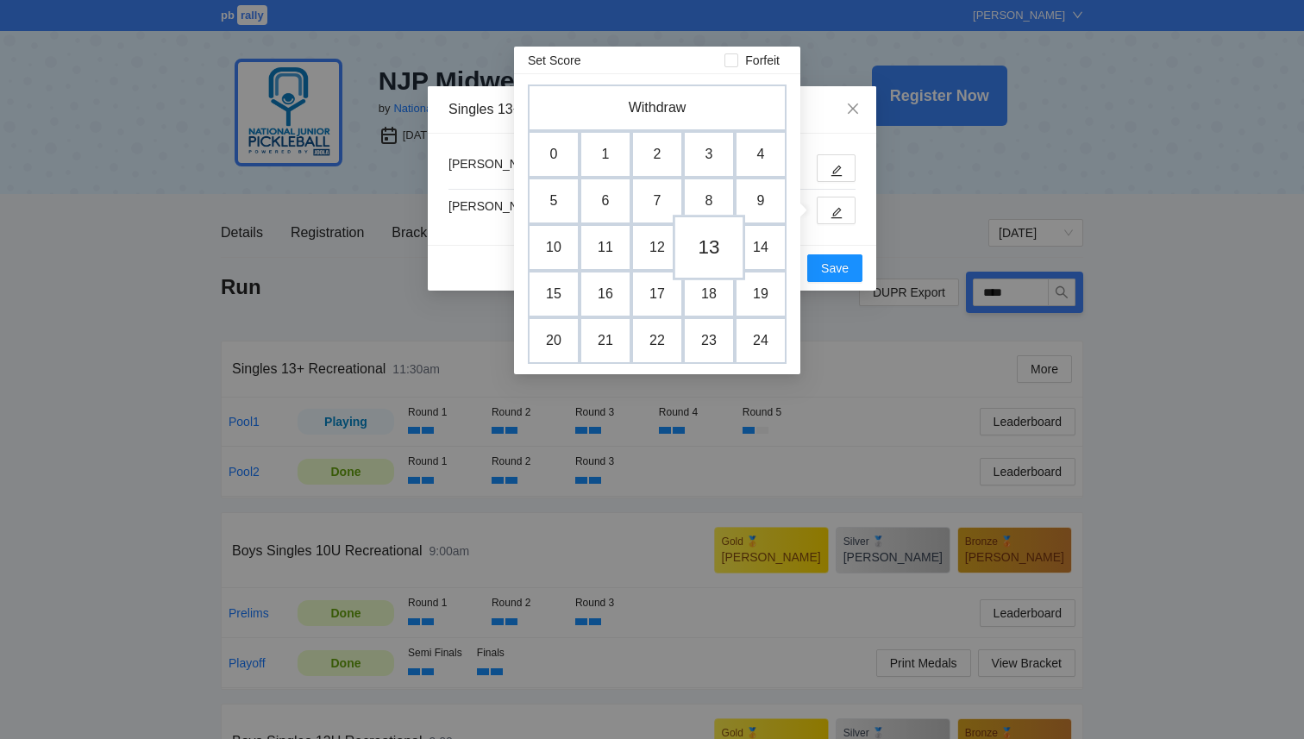
click at [717, 254] on td "13" at bounding box center [709, 248] width 72 height 66
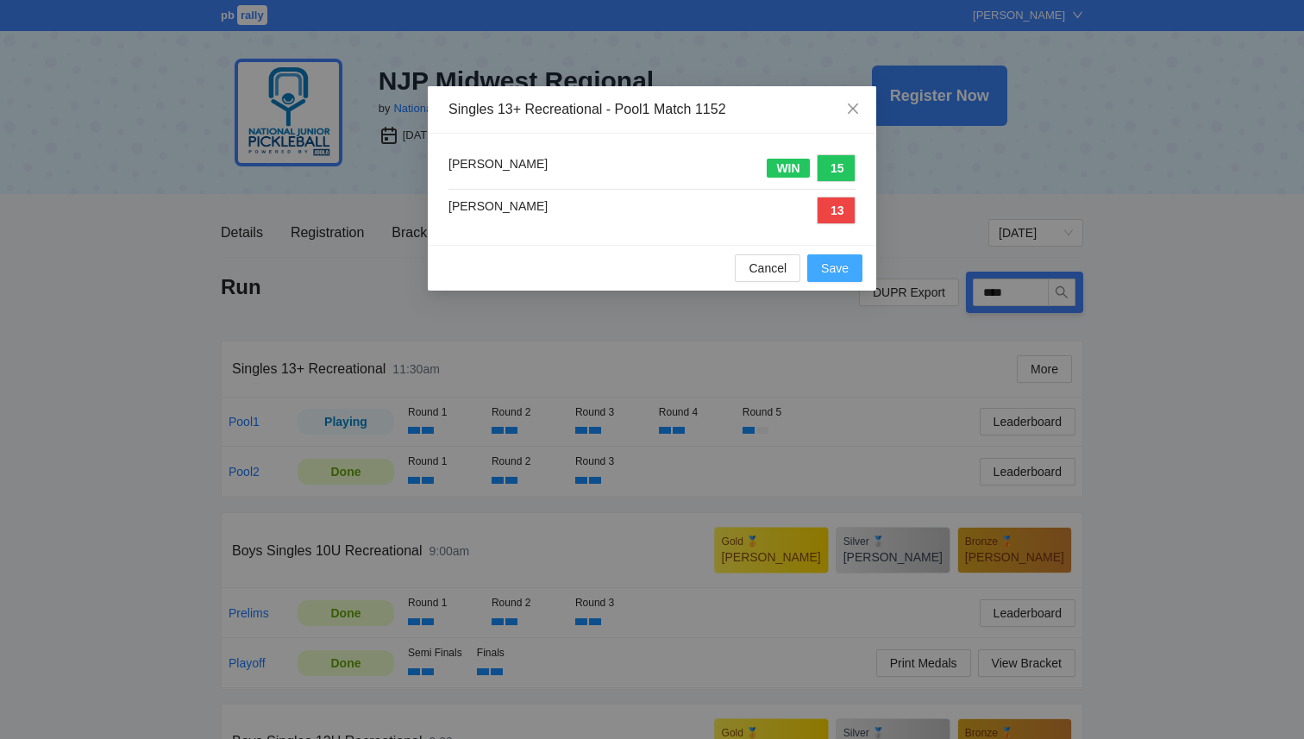
click at [835, 268] on span "Save" at bounding box center [835, 268] width 28 height 19
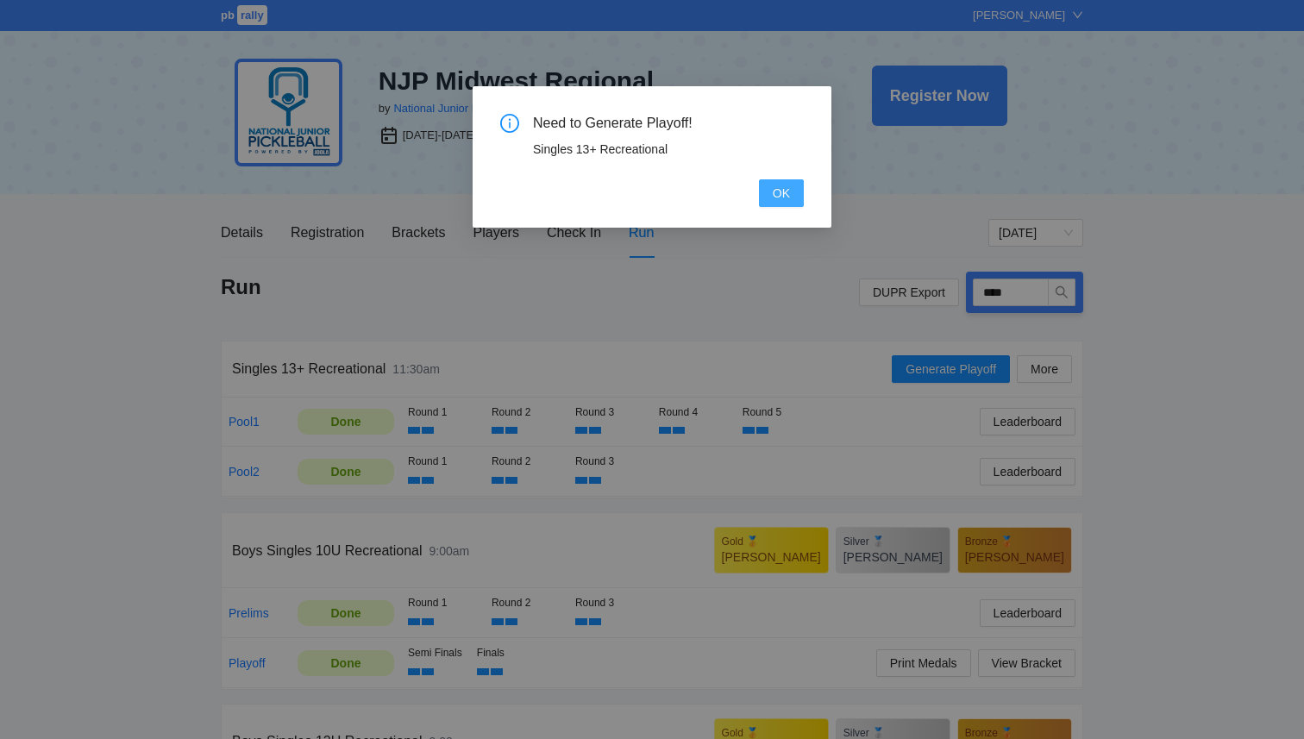
click at [789, 192] on span "OK" at bounding box center [781, 193] width 17 height 19
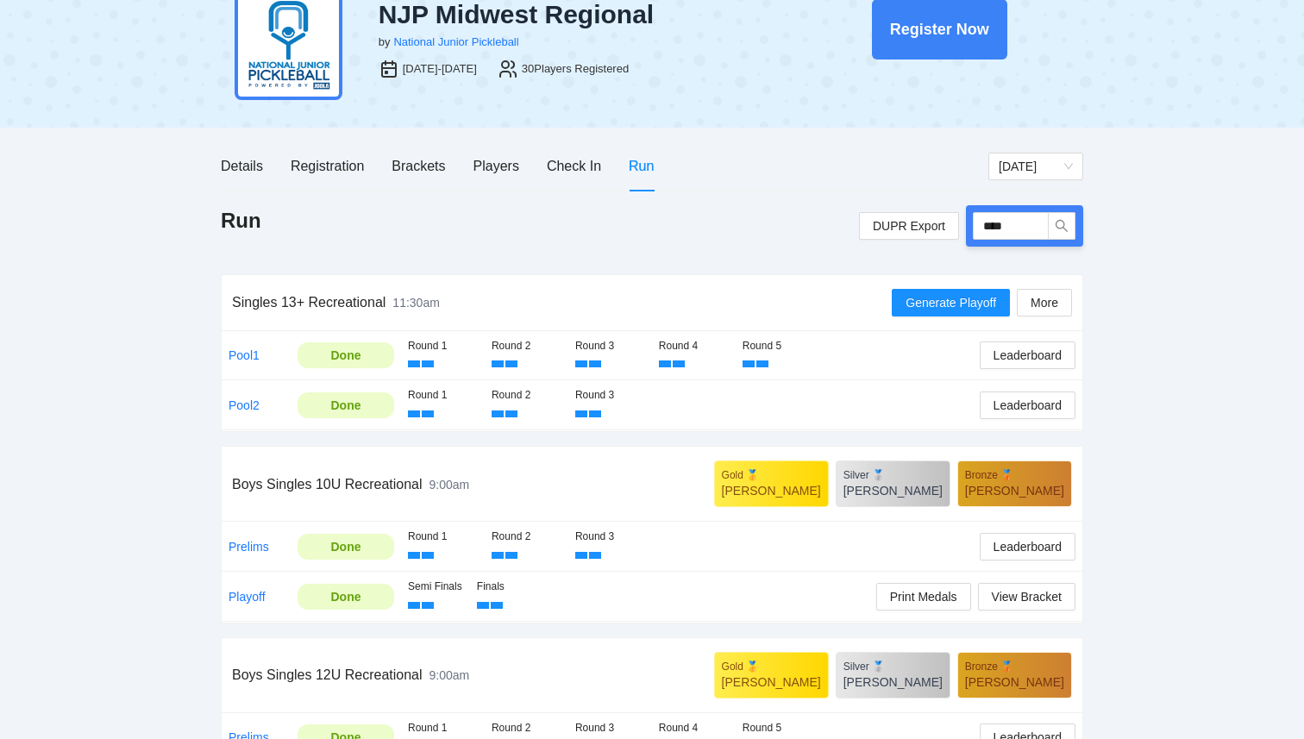
scroll to position [70, 0]
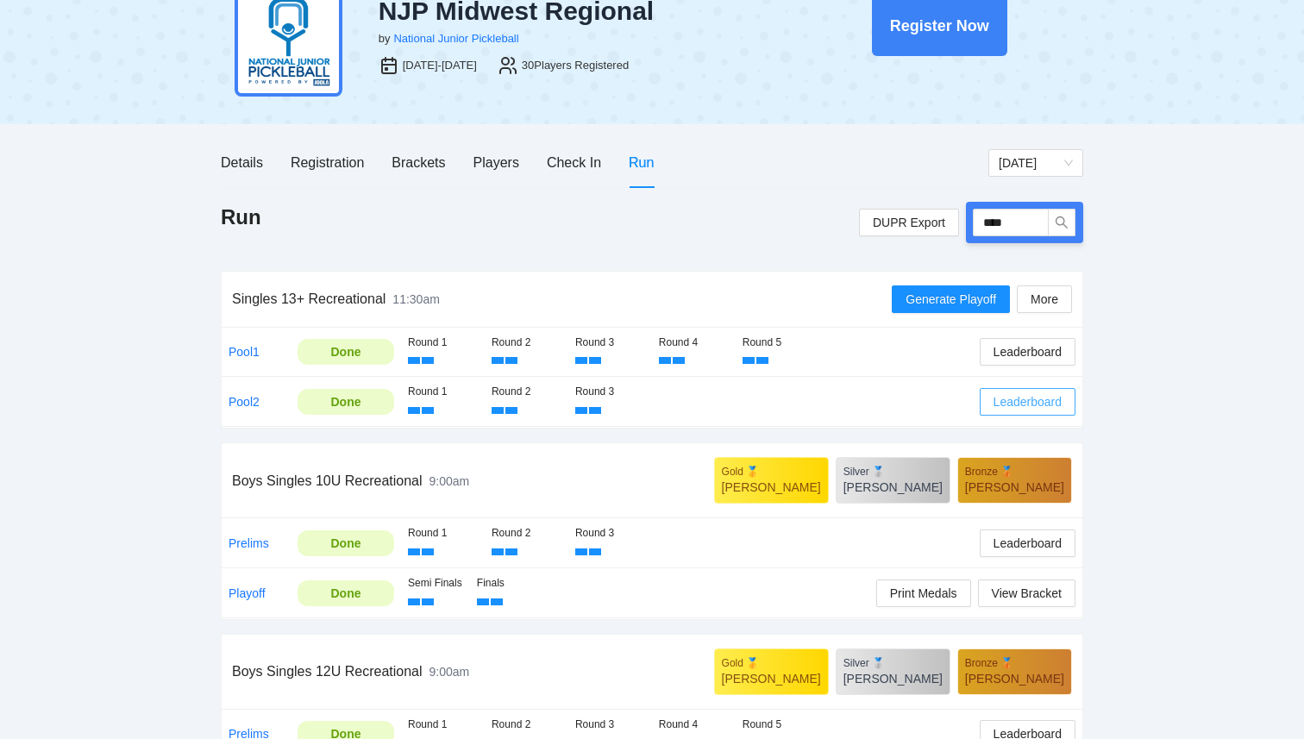
click at [1027, 399] on span "Leaderboard" at bounding box center [1028, 402] width 68 height 19
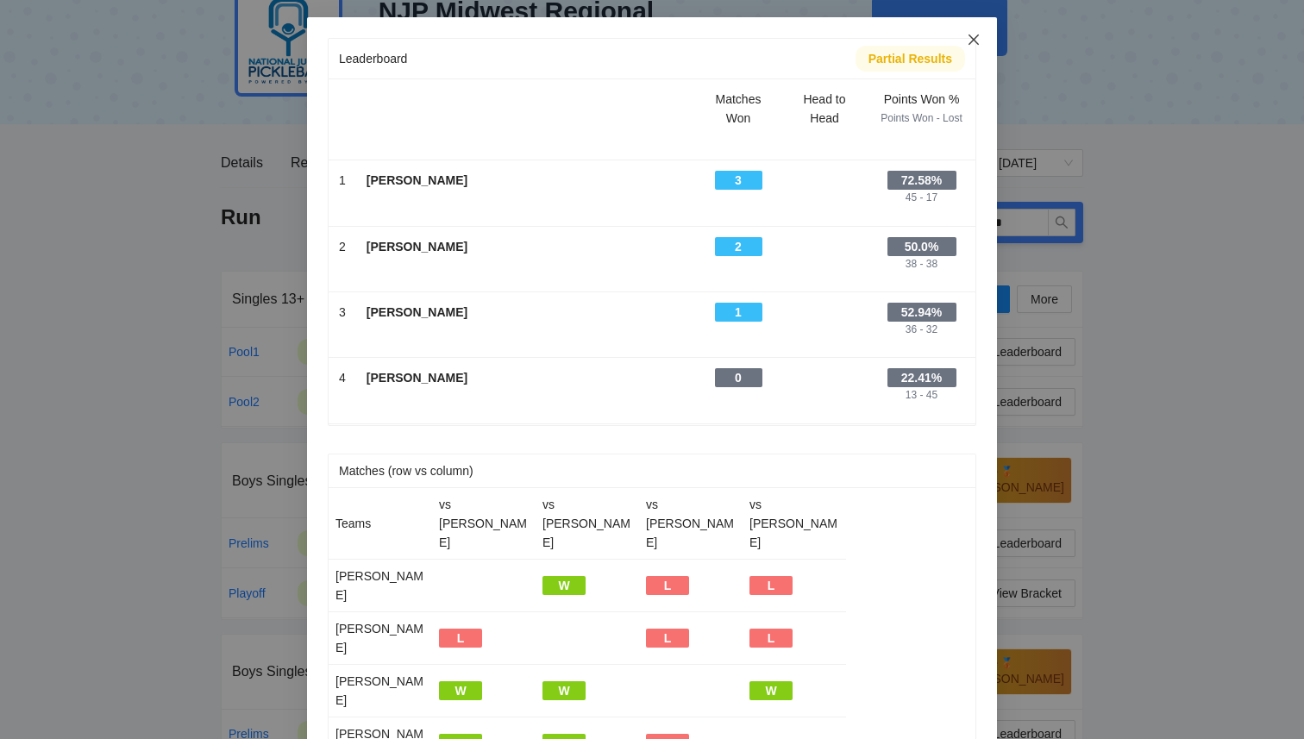
click at [978, 44] on icon "close" at bounding box center [974, 40] width 14 height 14
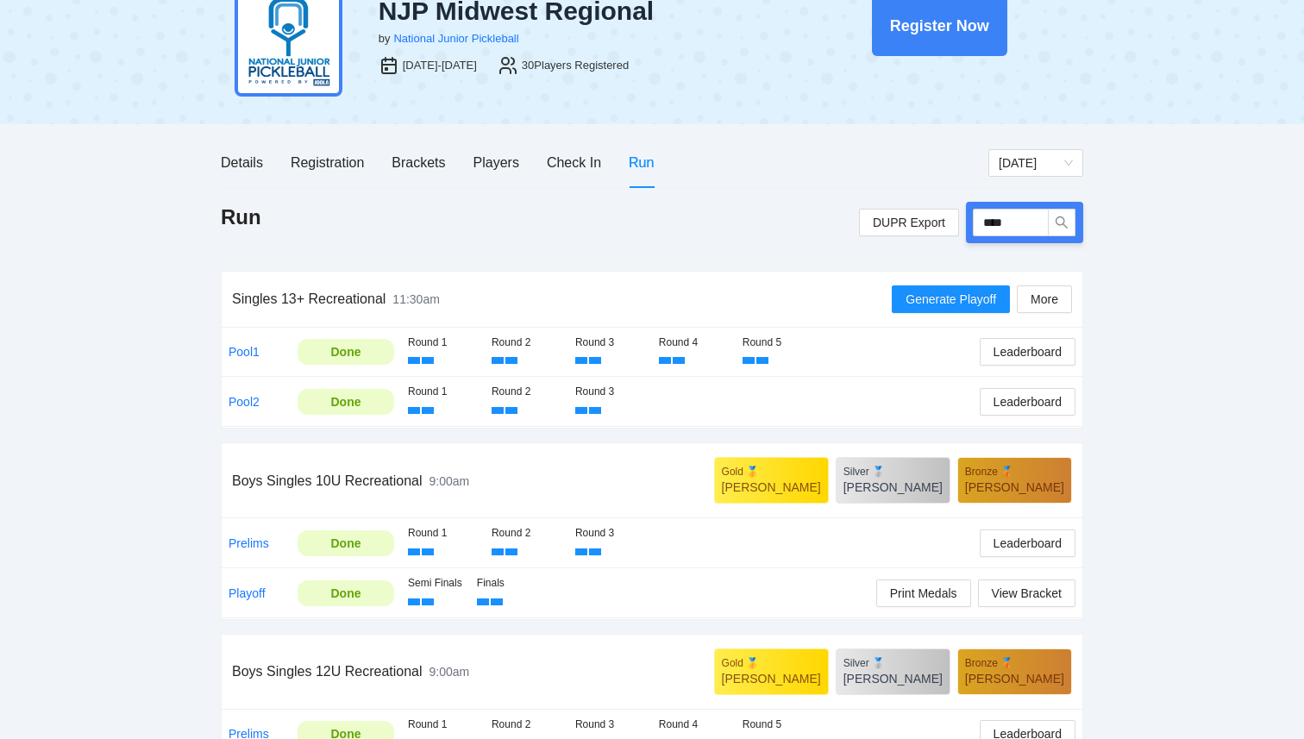
click at [1188, 412] on div "pb rally [PERSON_NAME] NJP Midwest Regional by National Junior Pickleball [DATE…" at bounding box center [652, 569] width 1304 height 1278
click at [960, 300] on span "Generate Playoff" at bounding box center [951, 299] width 91 height 19
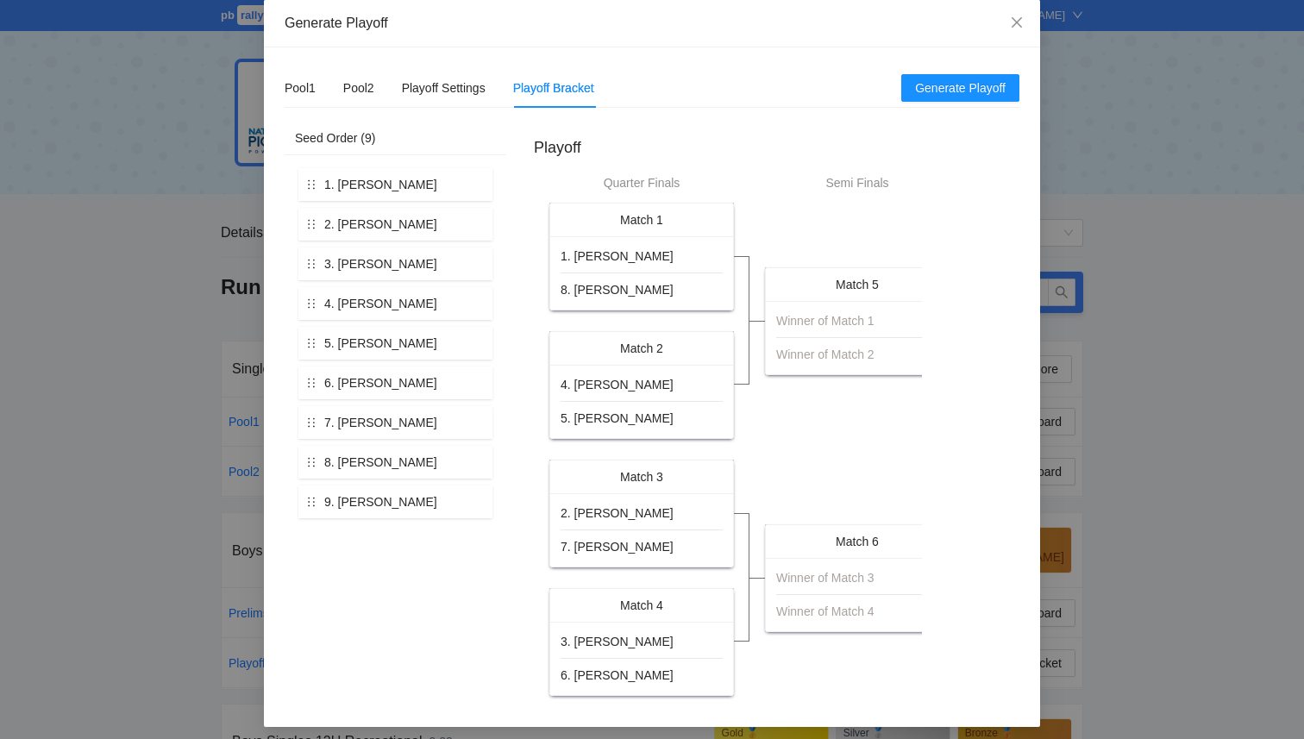
scroll to position [9, 0]
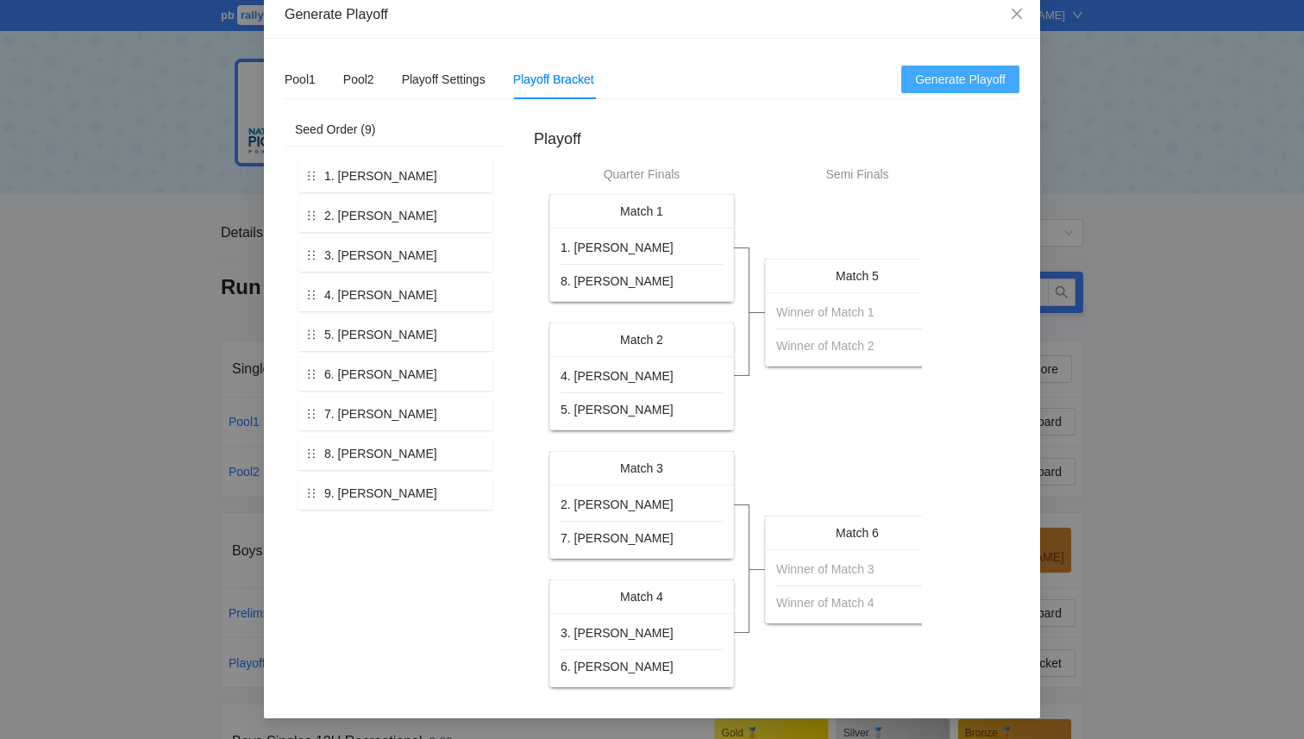
click at [932, 79] on span "Generate Playoff" at bounding box center [960, 79] width 91 height 19
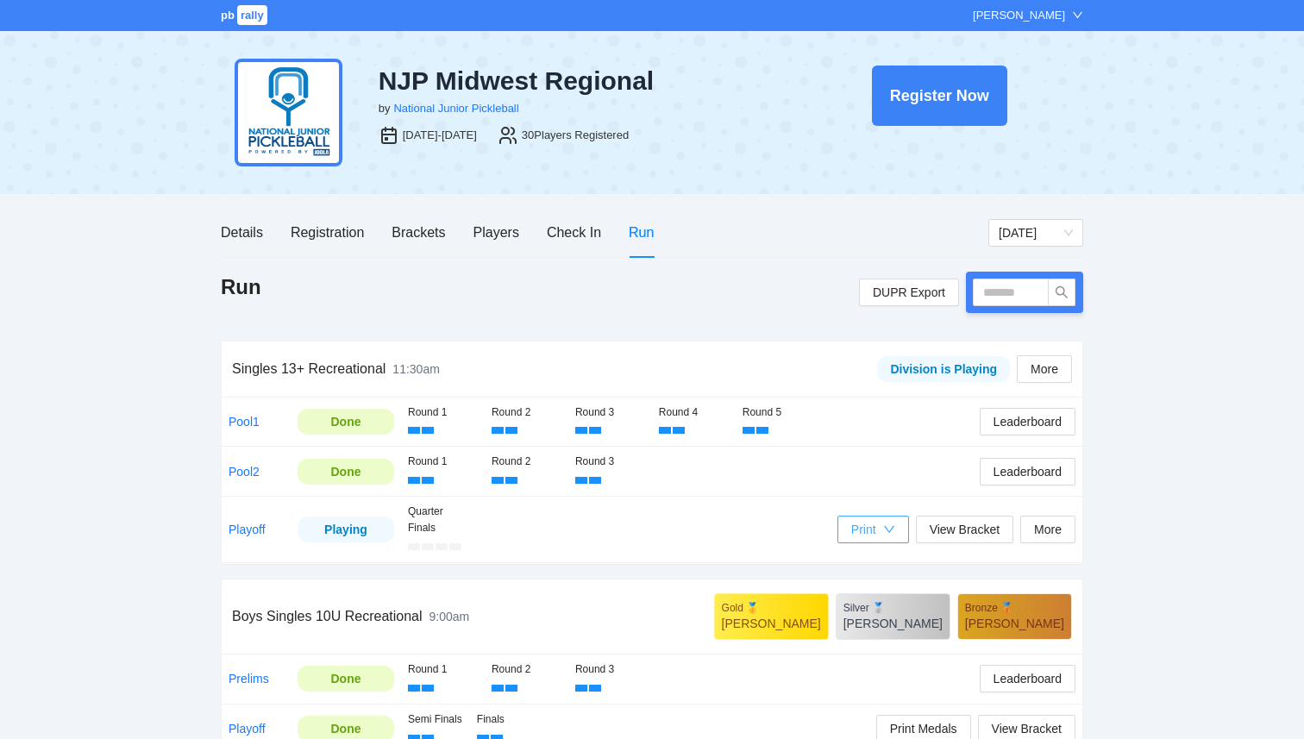
click at [879, 526] on div "Print" at bounding box center [873, 529] width 44 height 19
click at [874, 624] on span "Refs Scorecards" at bounding box center [890, 619] width 89 height 19
click at [1038, 427] on span "Leaderboard" at bounding box center [1028, 421] width 68 height 19
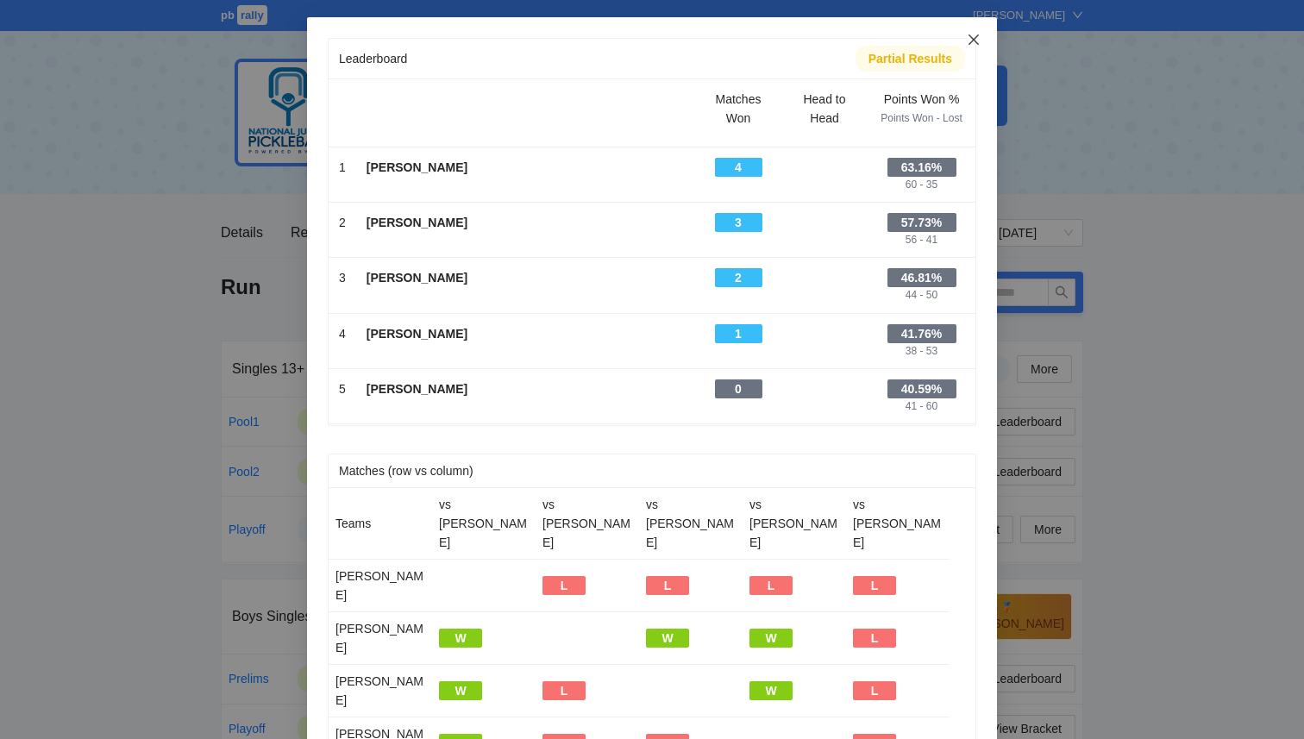
click at [972, 42] on icon "close" at bounding box center [974, 40] width 14 height 14
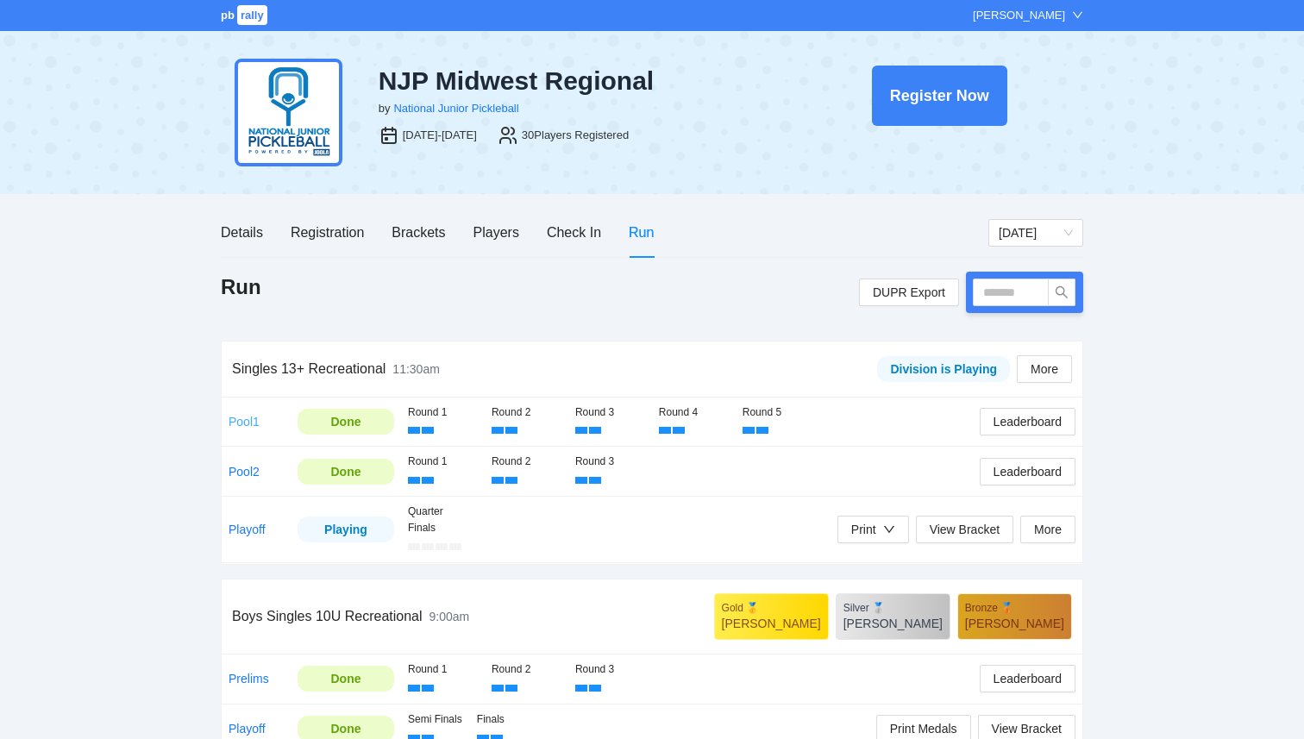
click at [240, 423] on link "Pool1" at bounding box center [244, 422] width 31 height 14
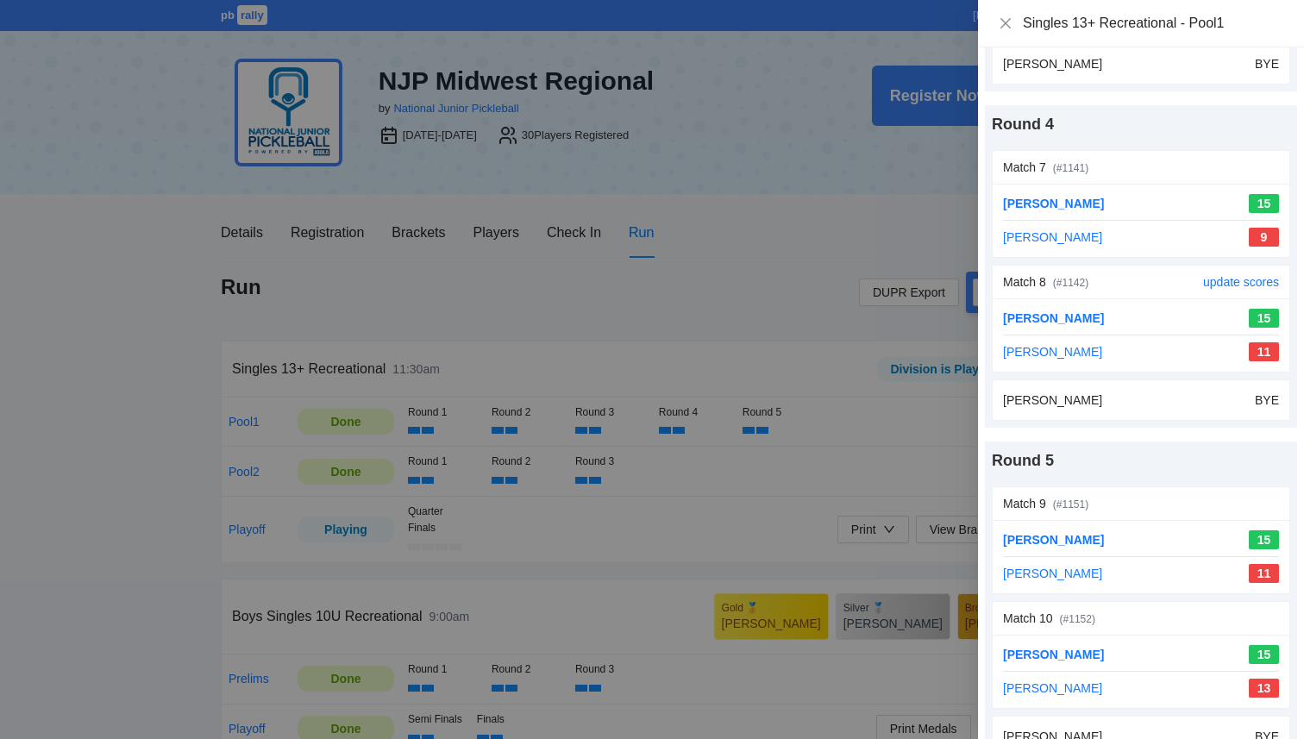
scroll to position [1032, 0]
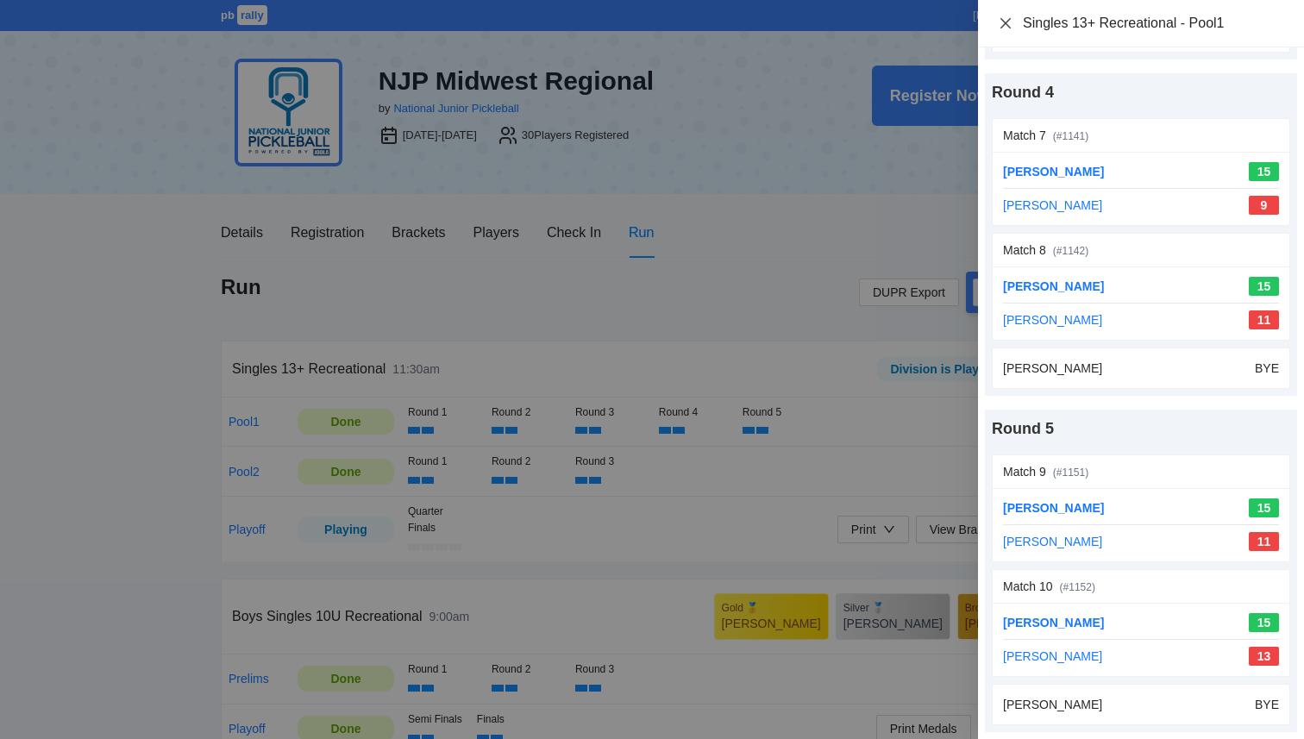
click at [1005, 26] on icon "close" at bounding box center [1006, 23] width 14 height 14
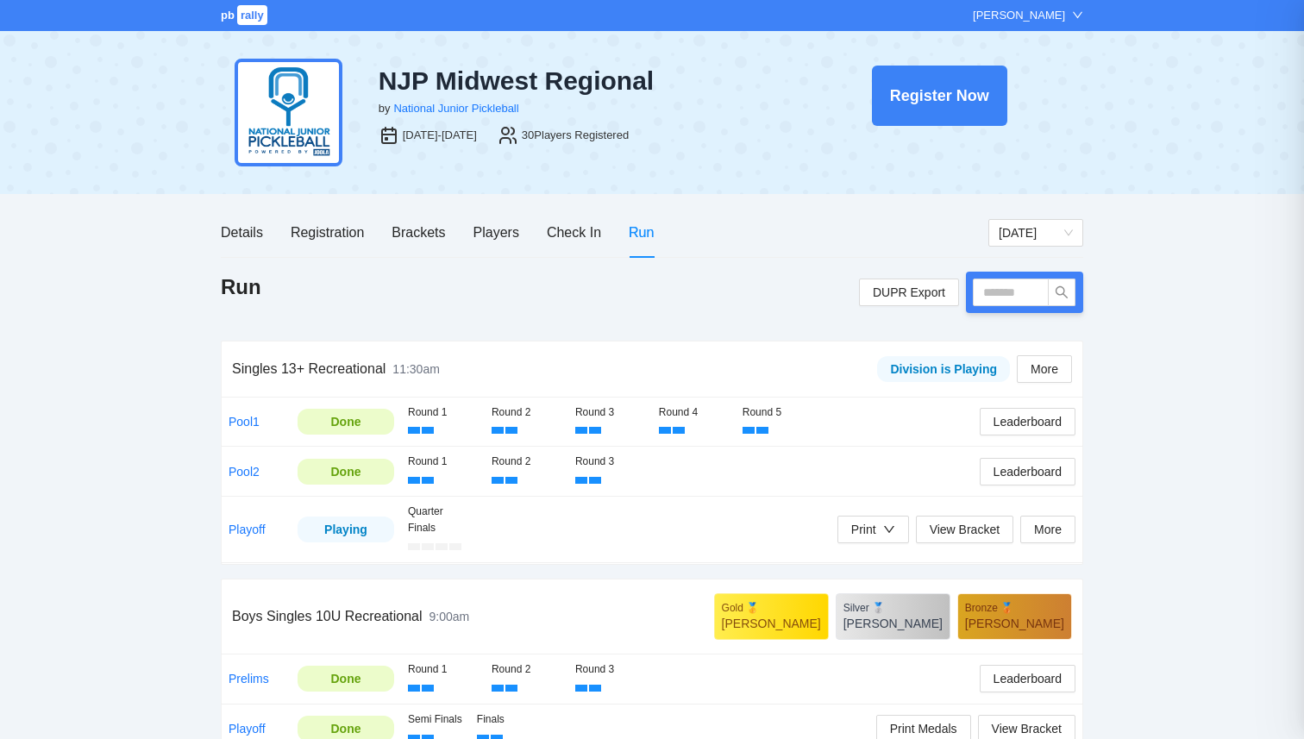
scroll to position [0, 0]
click at [249, 474] on link "Pool2" at bounding box center [244, 472] width 31 height 14
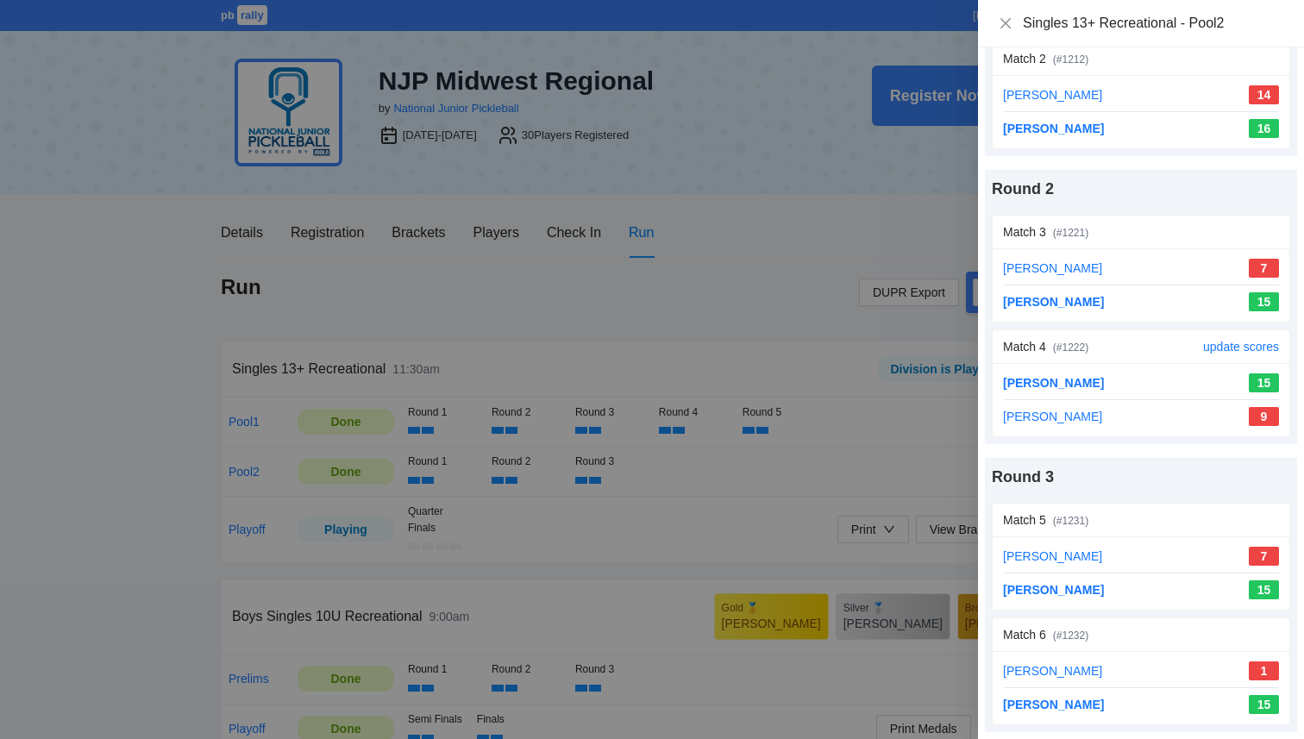
scroll to position [213, 0]
click at [1006, 23] on icon "close" at bounding box center [1006, 22] width 10 height 10
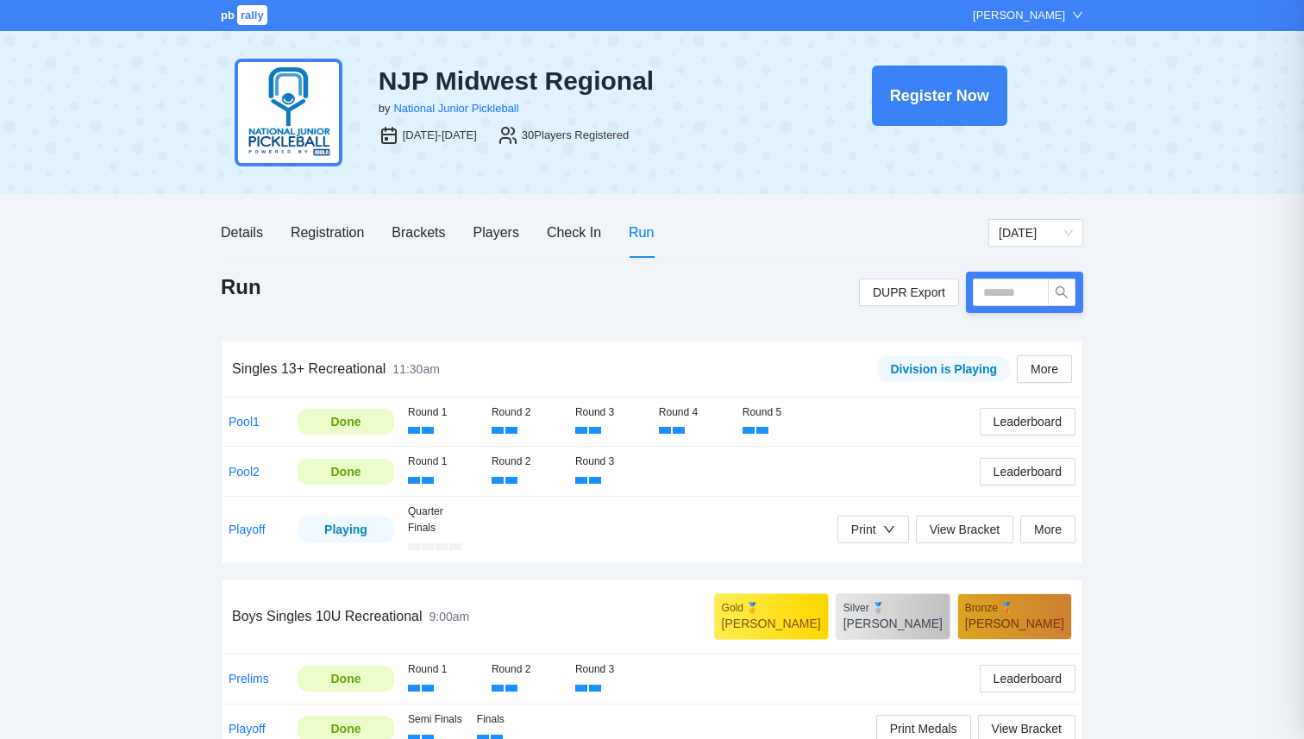
scroll to position [0, 0]
click at [998, 292] on input "text" at bounding box center [1011, 293] width 76 height 28
type input "****"
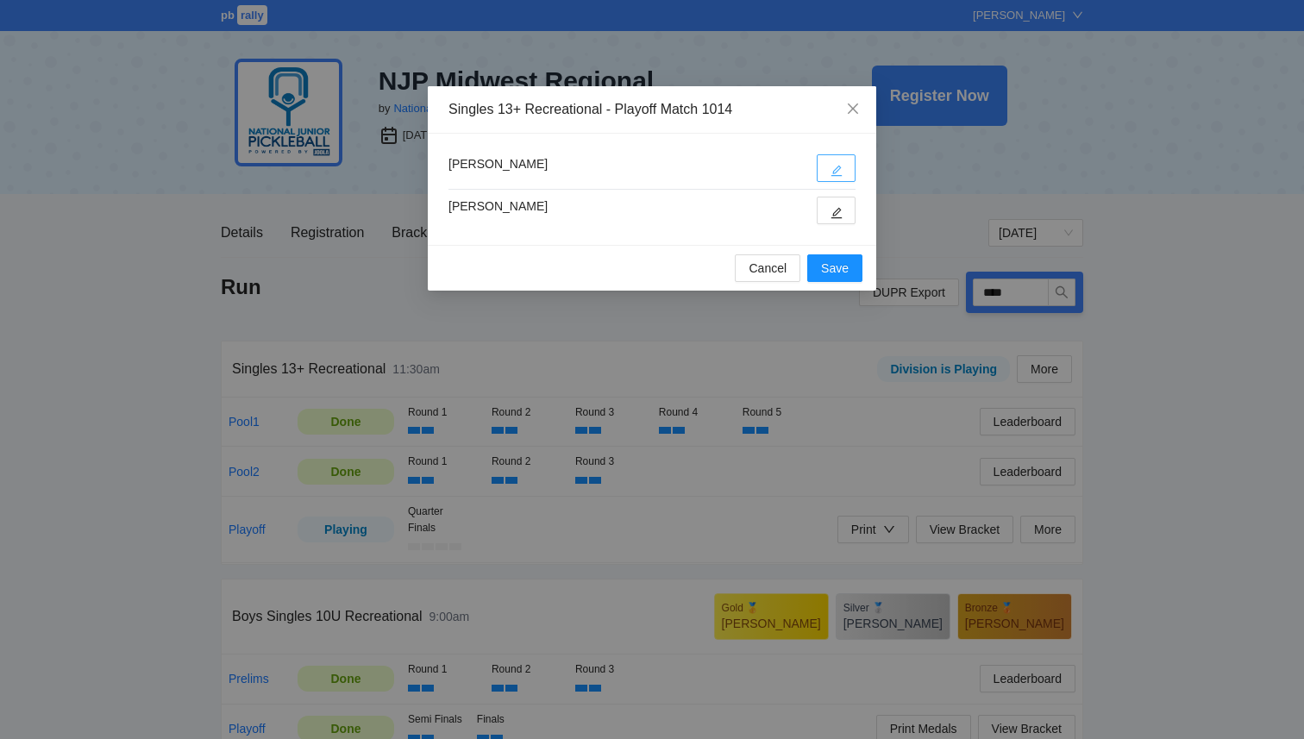
click at [835, 171] on icon "edit" at bounding box center [837, 171] width 12 height 12
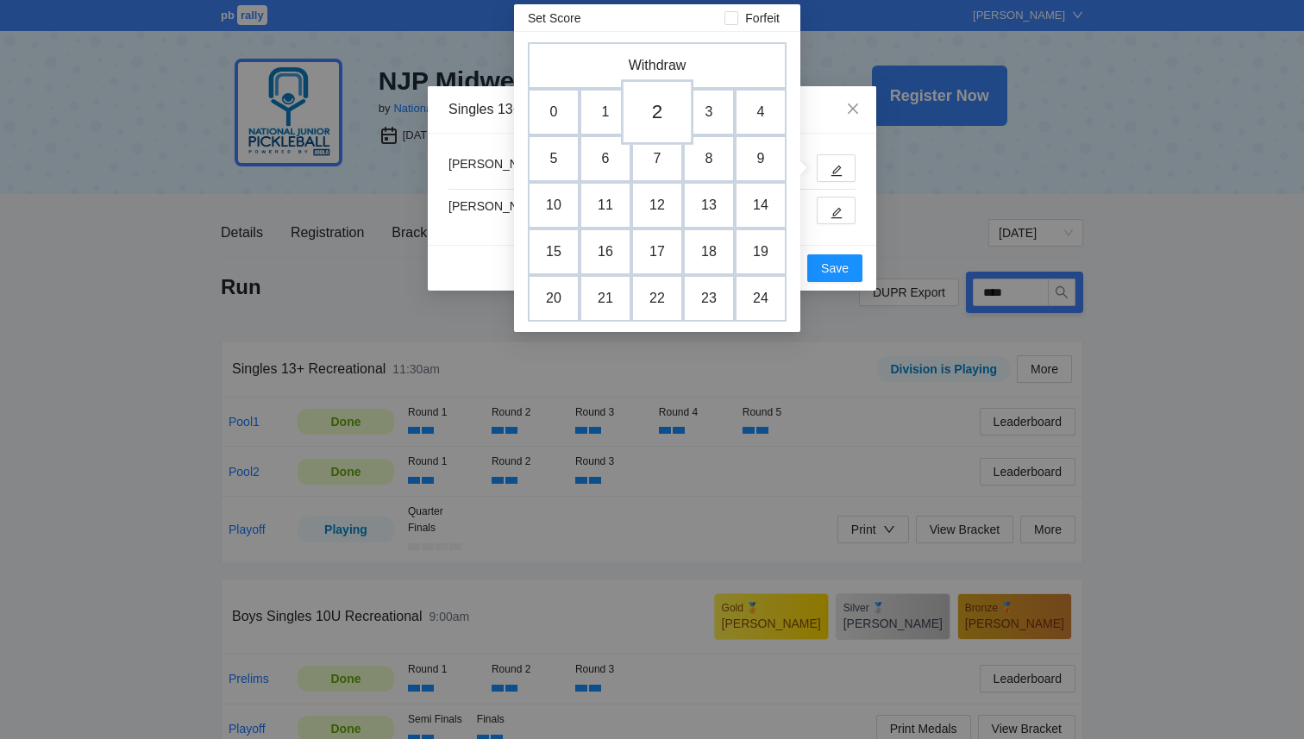
click at [651, 120] on td "2" at bounding box center [657, 112] width 72 height 66
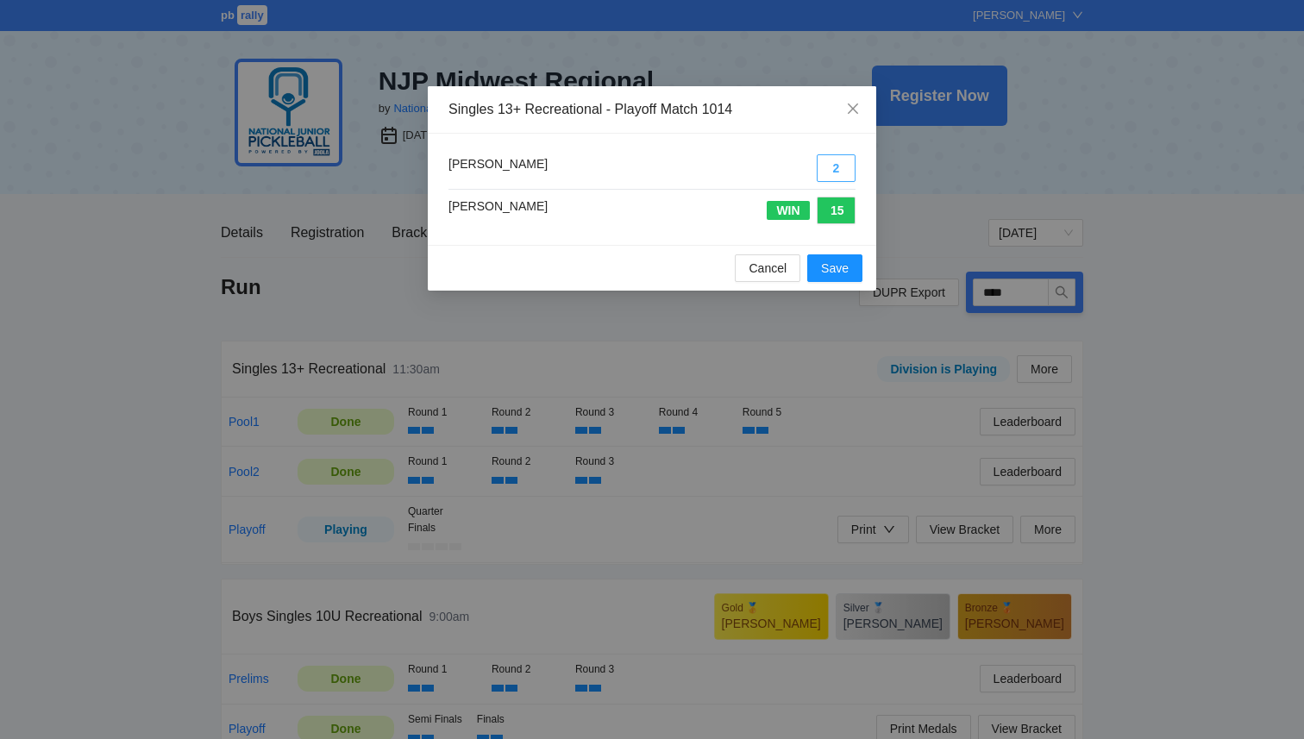
click at [840, 176] on button "2" at bounding box center [836, 168] width 39 height 28
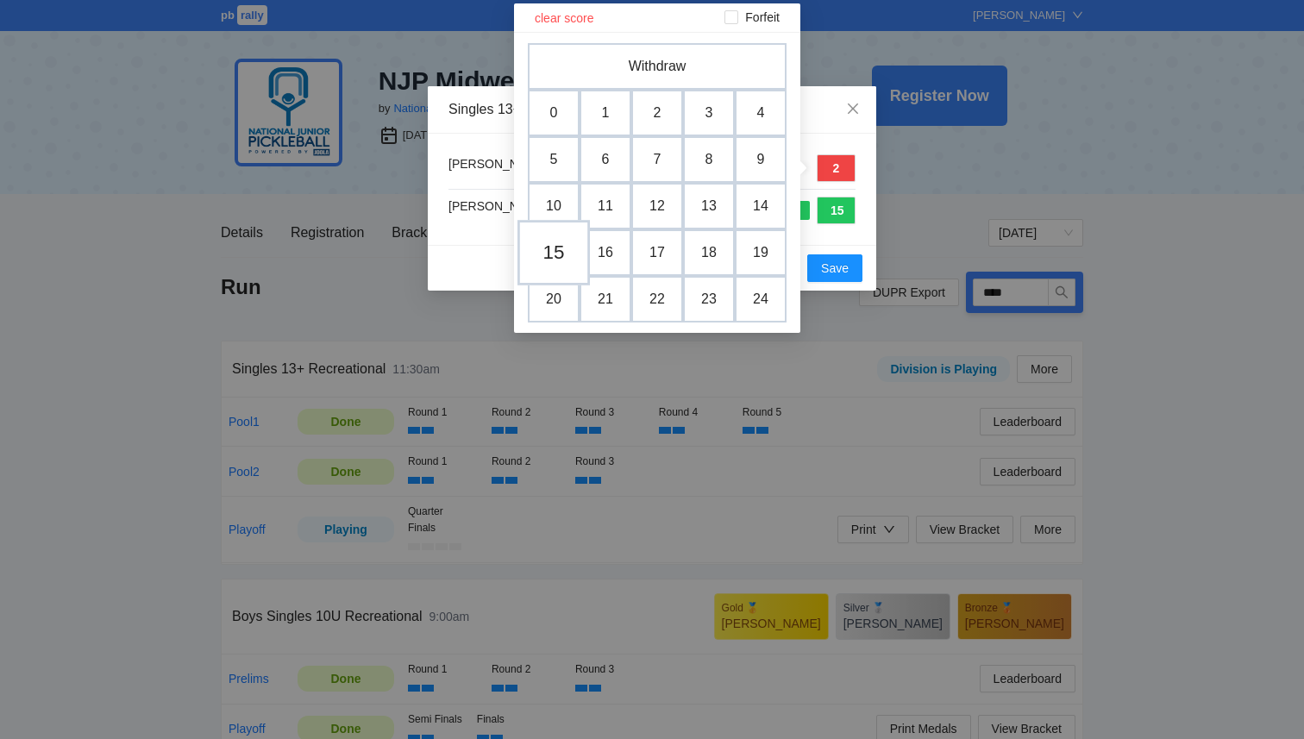
click at [560, 252] on td "15" at bounding box center [554, 253] width 72 height 66
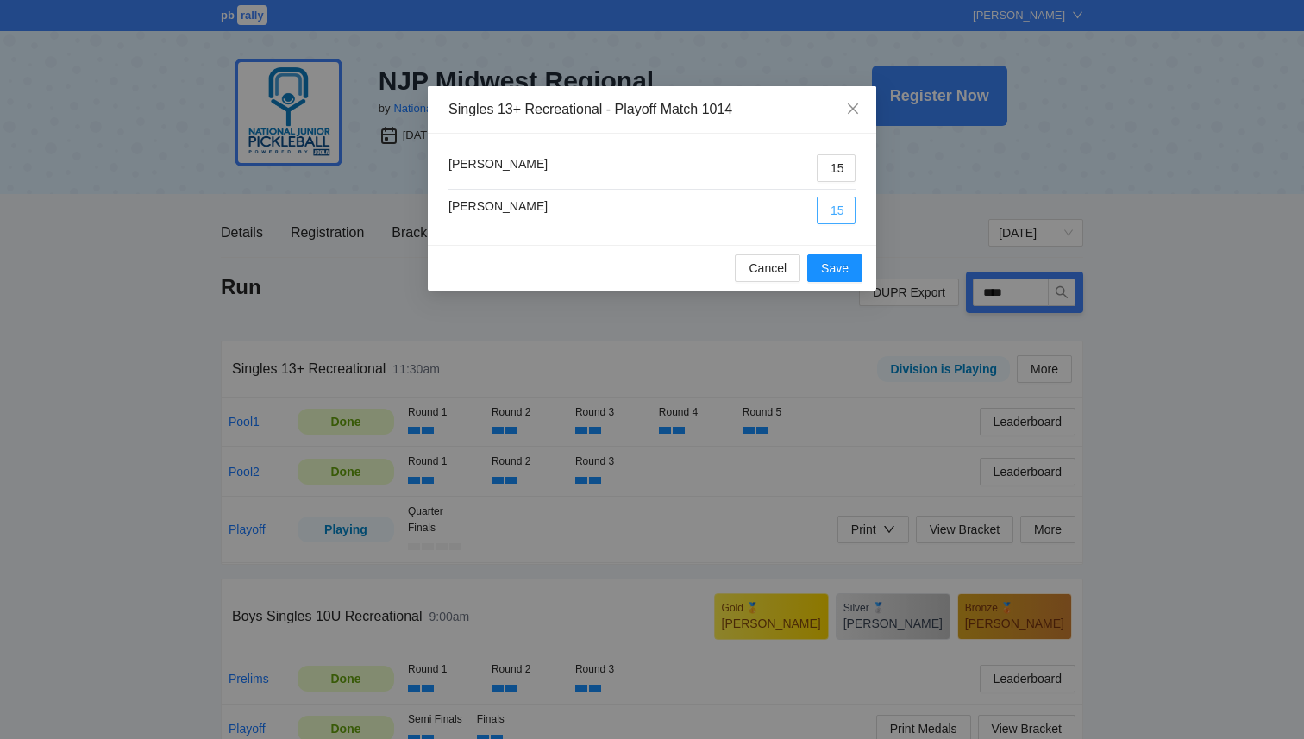
click at [839, 217] on button "15" at bounding box center [836, 211] width 39 height 28
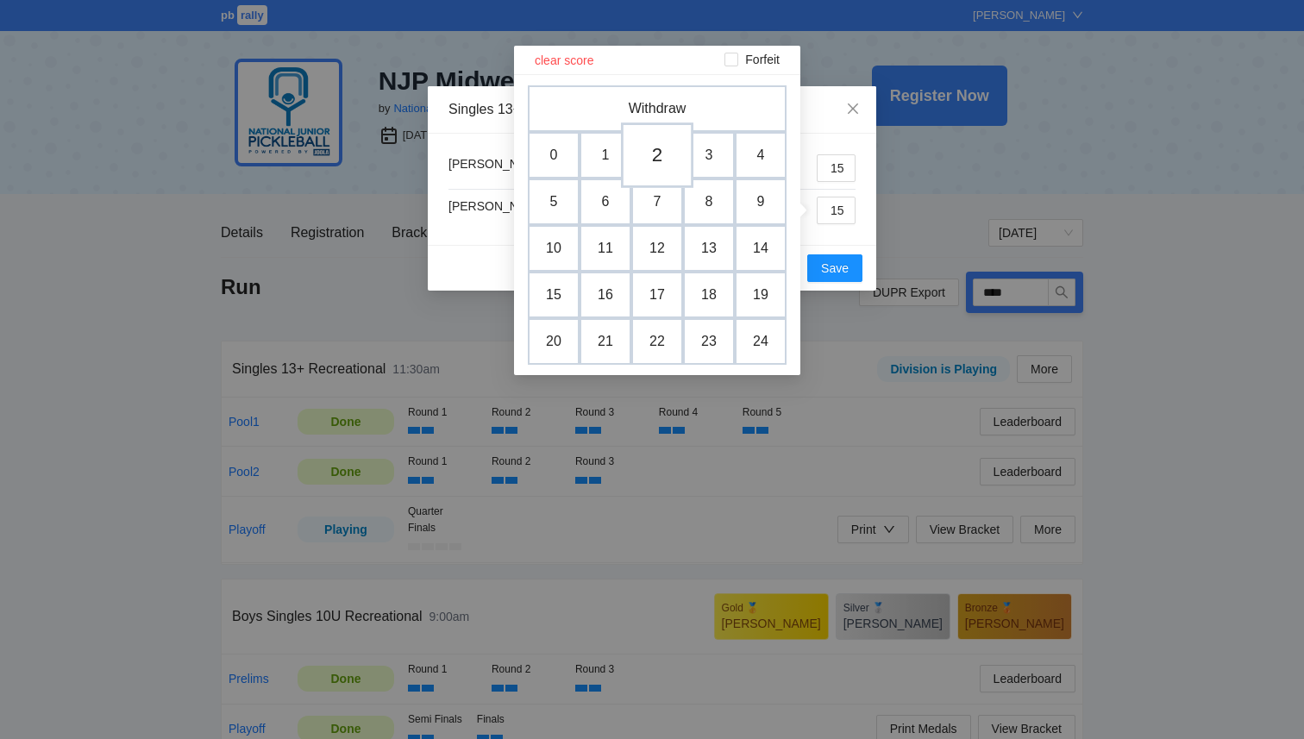
click at [643, 160] on td "2" at bounding box center [657, 156] width 72 height 66
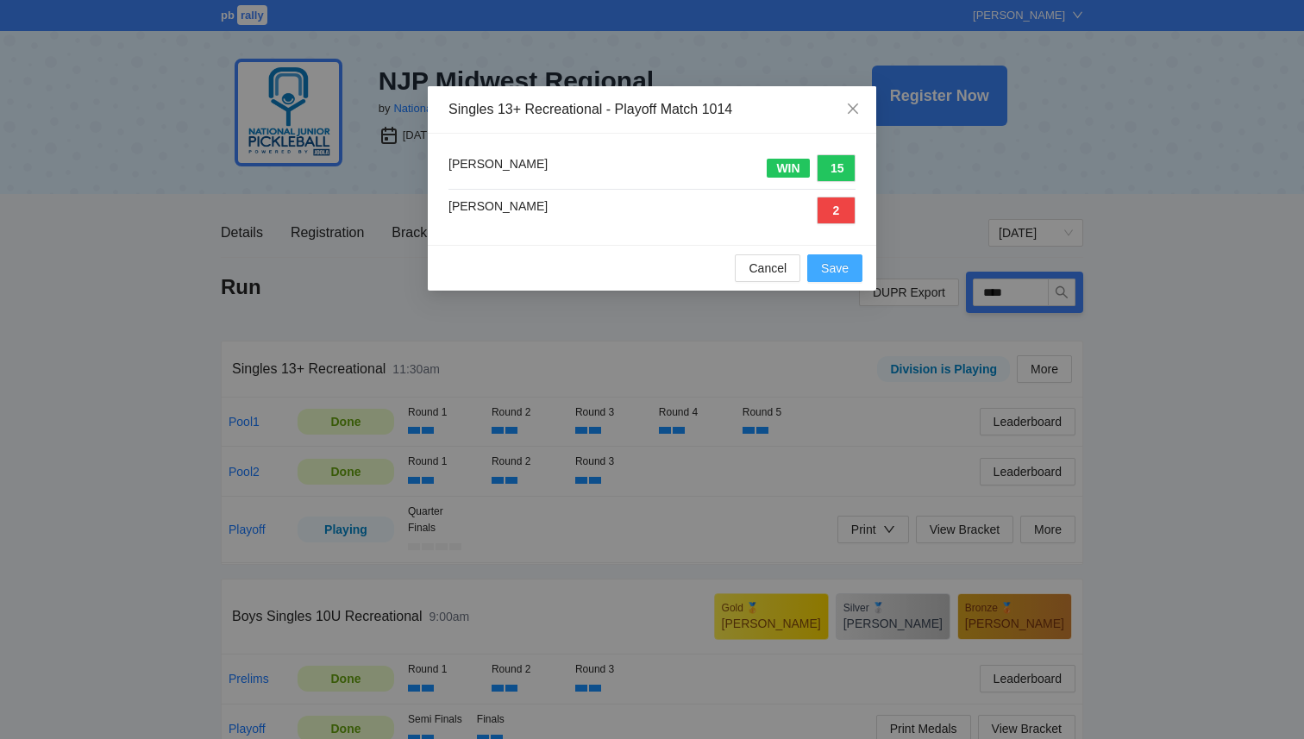
click at [845, 268] on span "Save" at bounding box center [835, 268] width 28 height 19
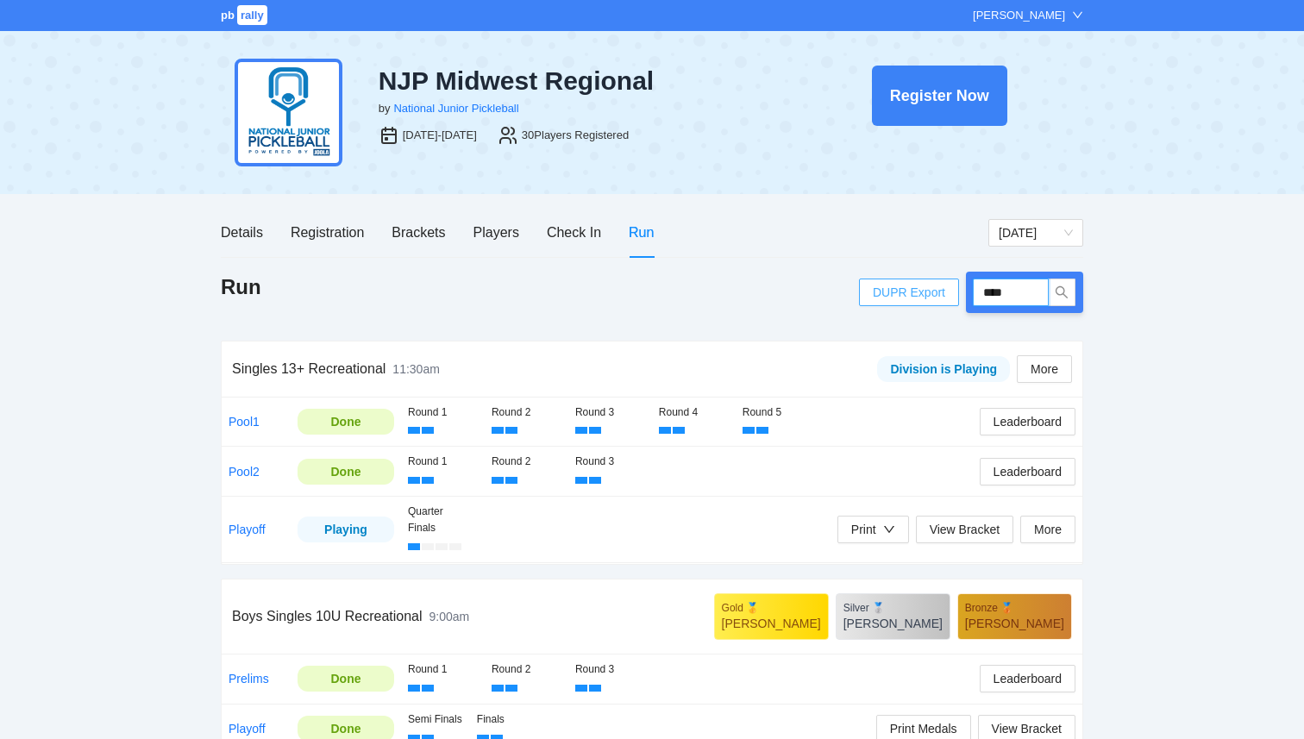
drag, startPoint x: 1022, startPoint y: 289, endPoint x: 872, endPoint y: 280, distance: 150.4
click at [872, 280] on div "DUPR Export ****" at bounding box center [971, 292] width 224 height 41
type input "****"
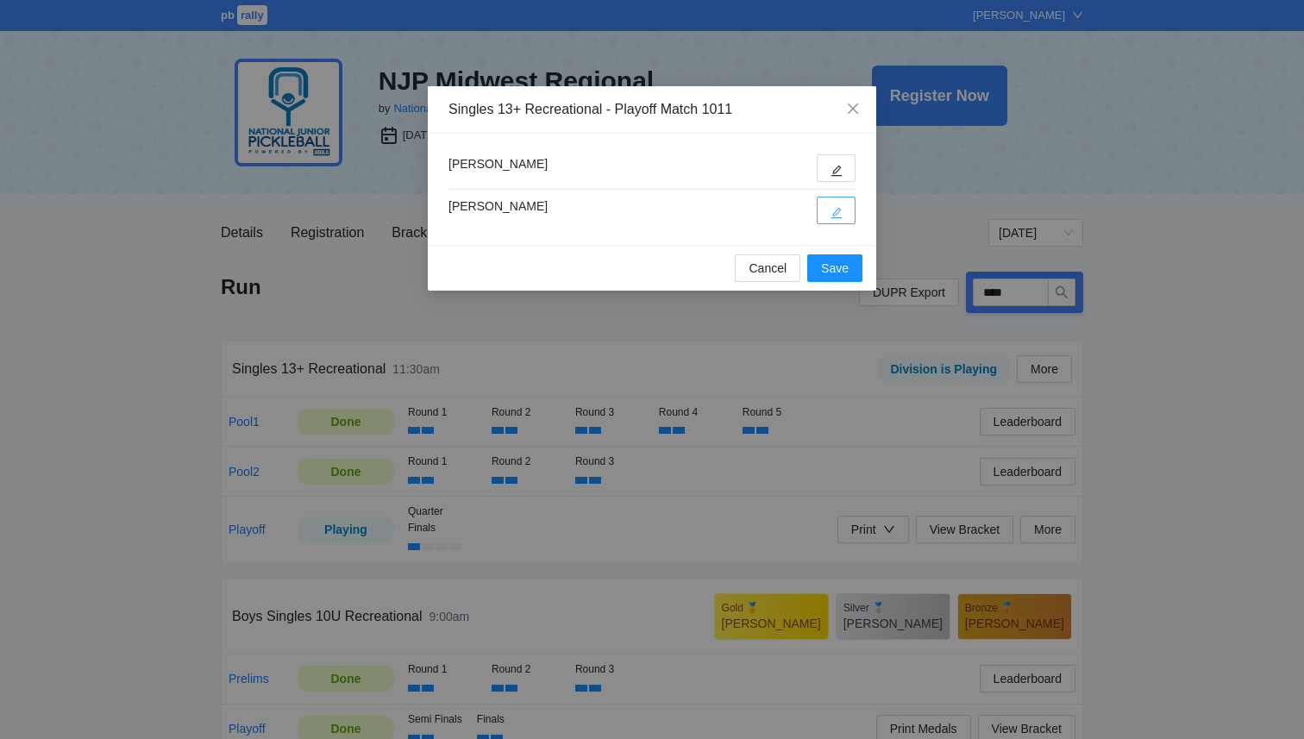
click at [833, 219] on button "button" at bounding box center [836, 211] width 39 height 28
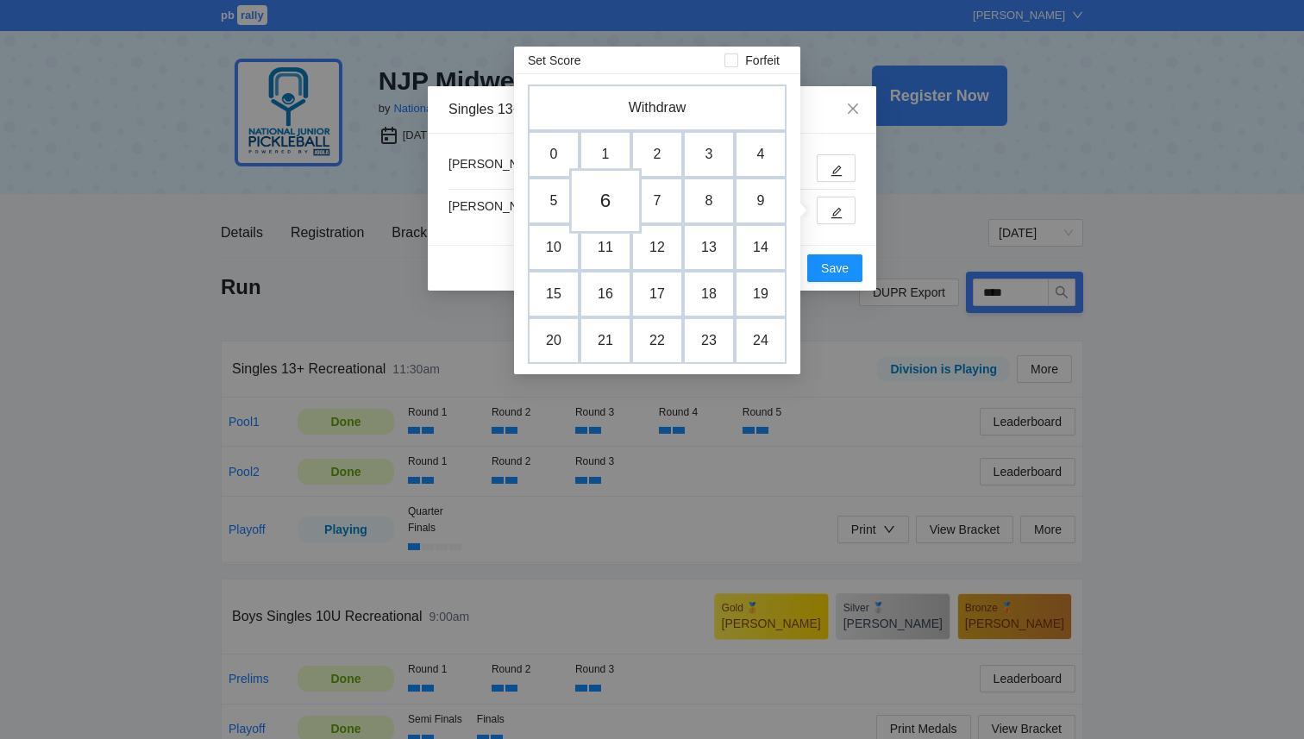
click at [602, 211] on td "6" at bounding box center [605, 201] width 72 height 66
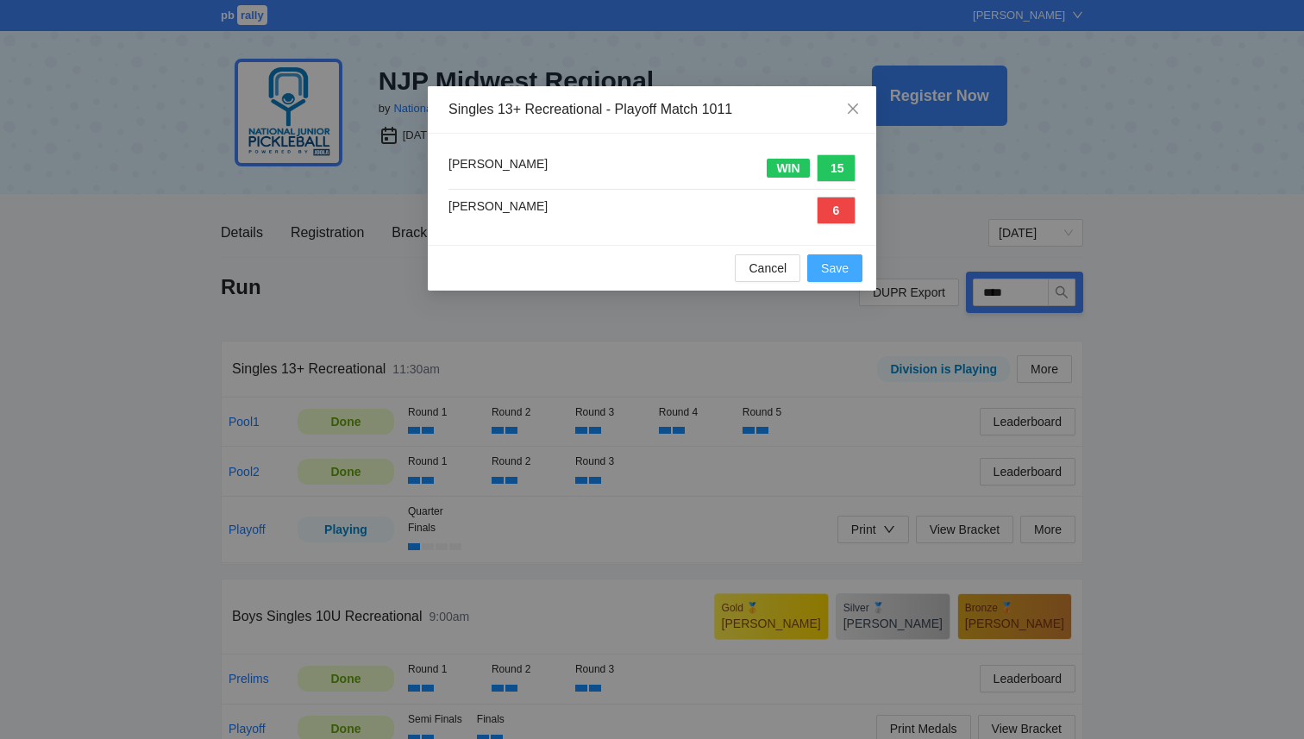
click at [837, 272] on span "Save" at bounding box center [835, 268] width 28 height 19
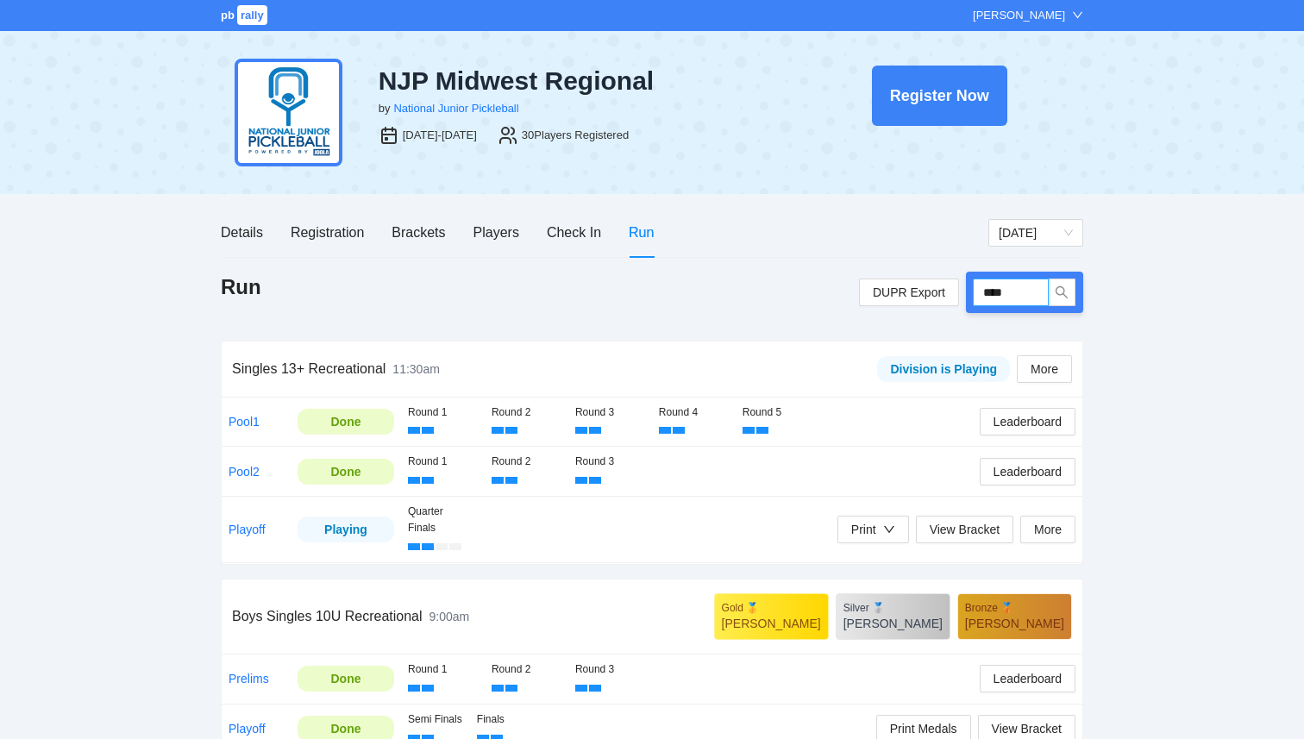
drag, startPoint x: 1026, startPoint y: 292, endPoint x: 923, endPoint y: 275, distance: 104.1
click at [923, 275] on div "DUPR Export ****" at bounding box center [971, 292] width 224 height 41
type input "****"
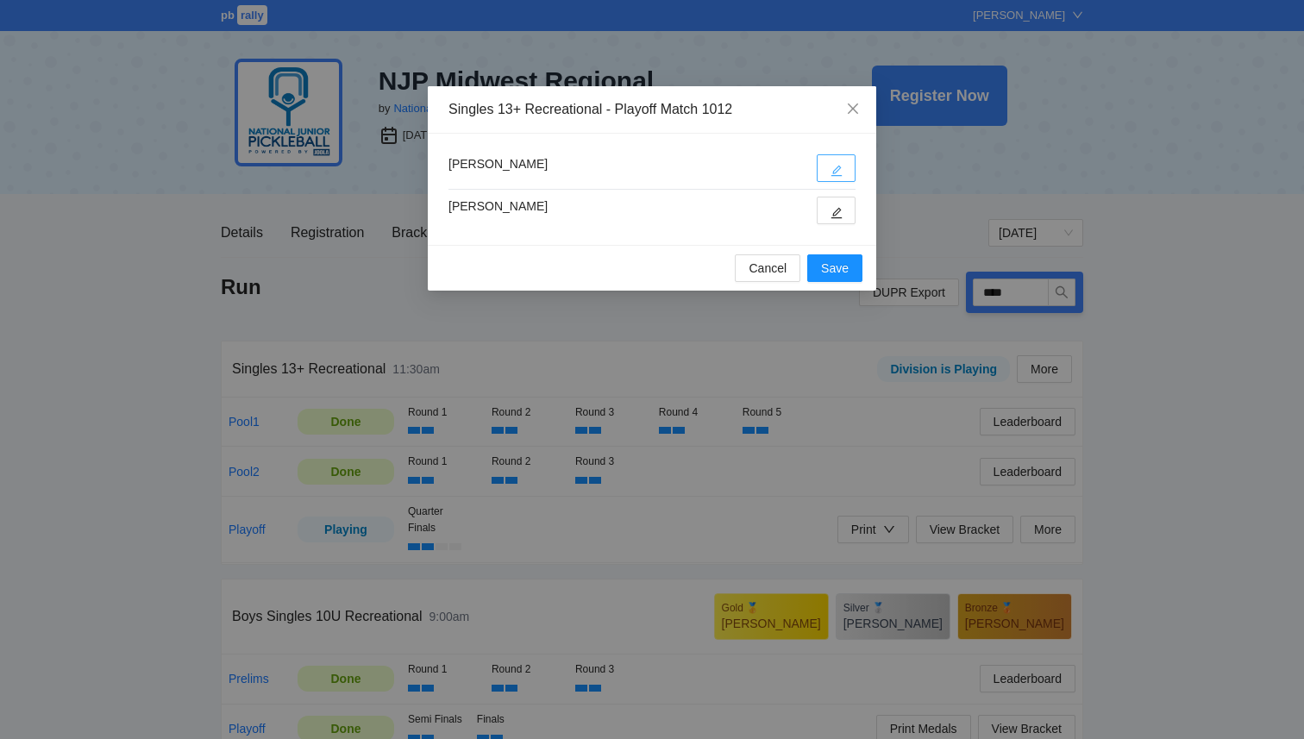
click at [826, 176] on button "button" at bounding box center [836, 168] width 39 height 28
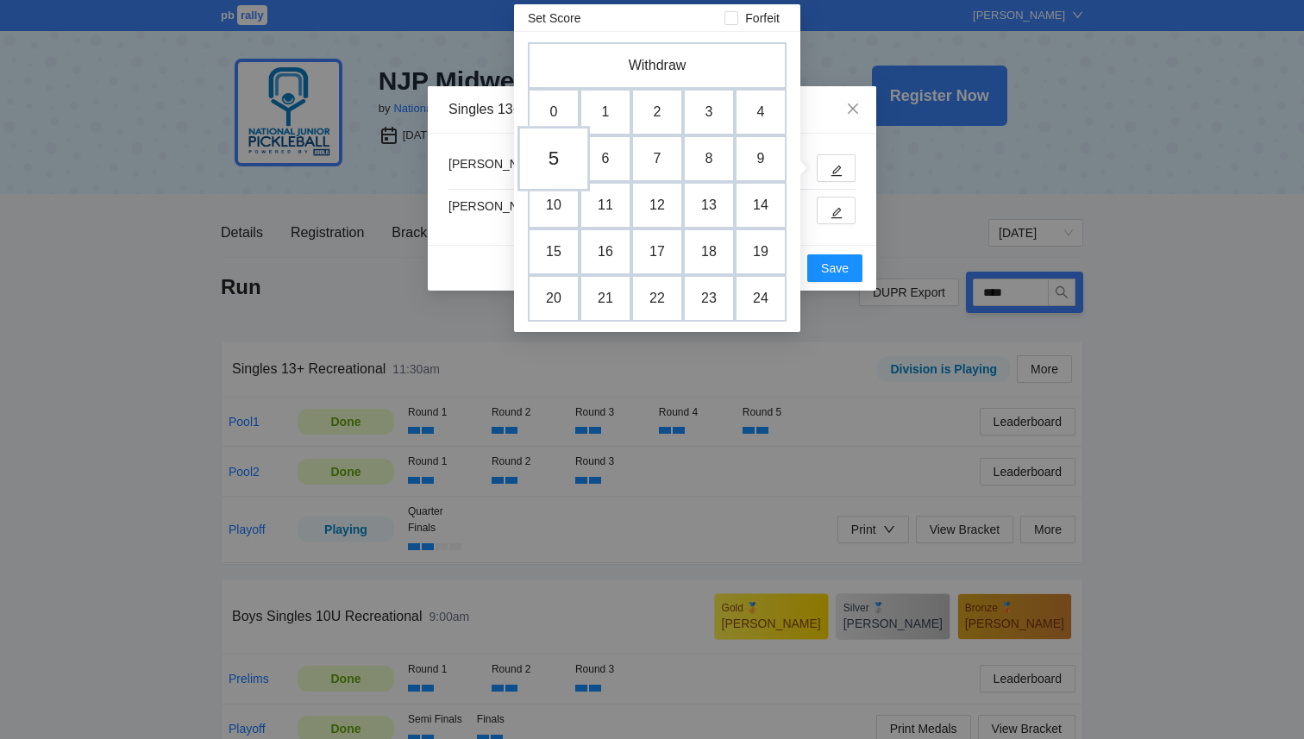
click at [568, 156] on td "5" at bounding box center [554, 159] width 72 height 66
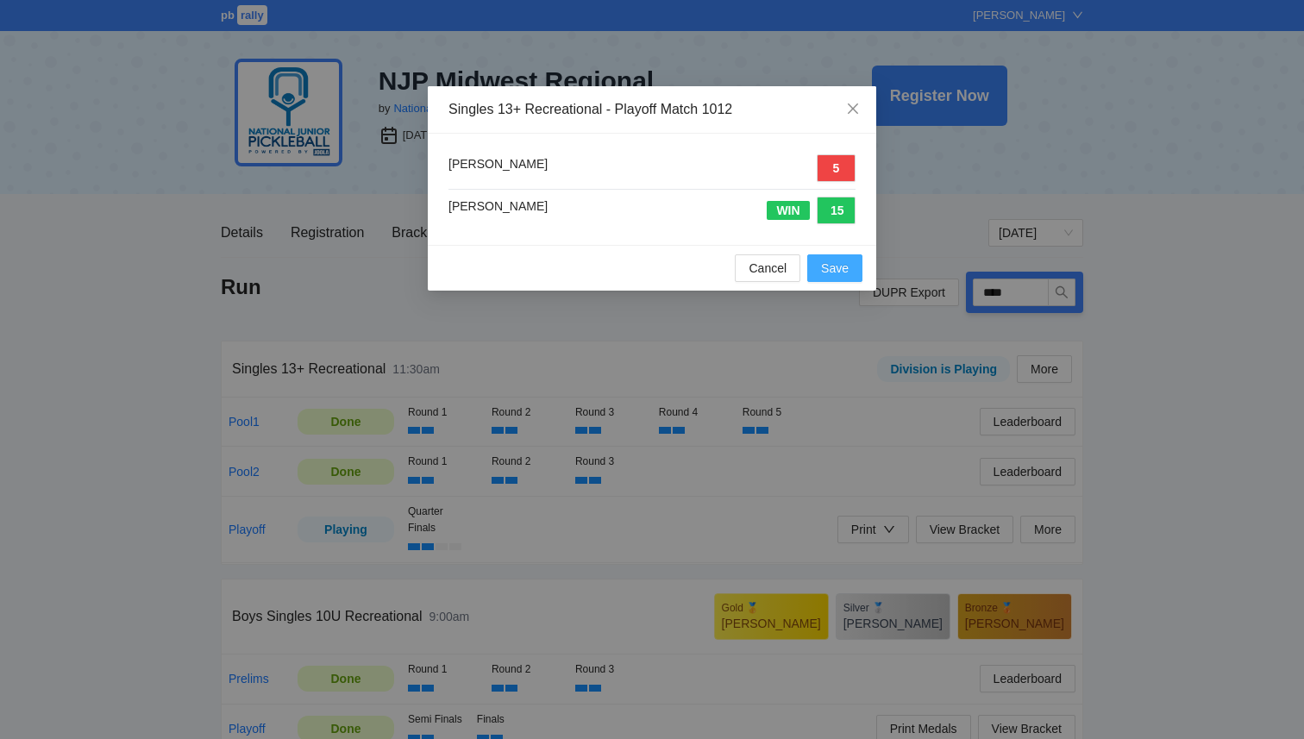
click at [843, 277] on button "Save" at bounding box center [834, 268] width 55 height 28
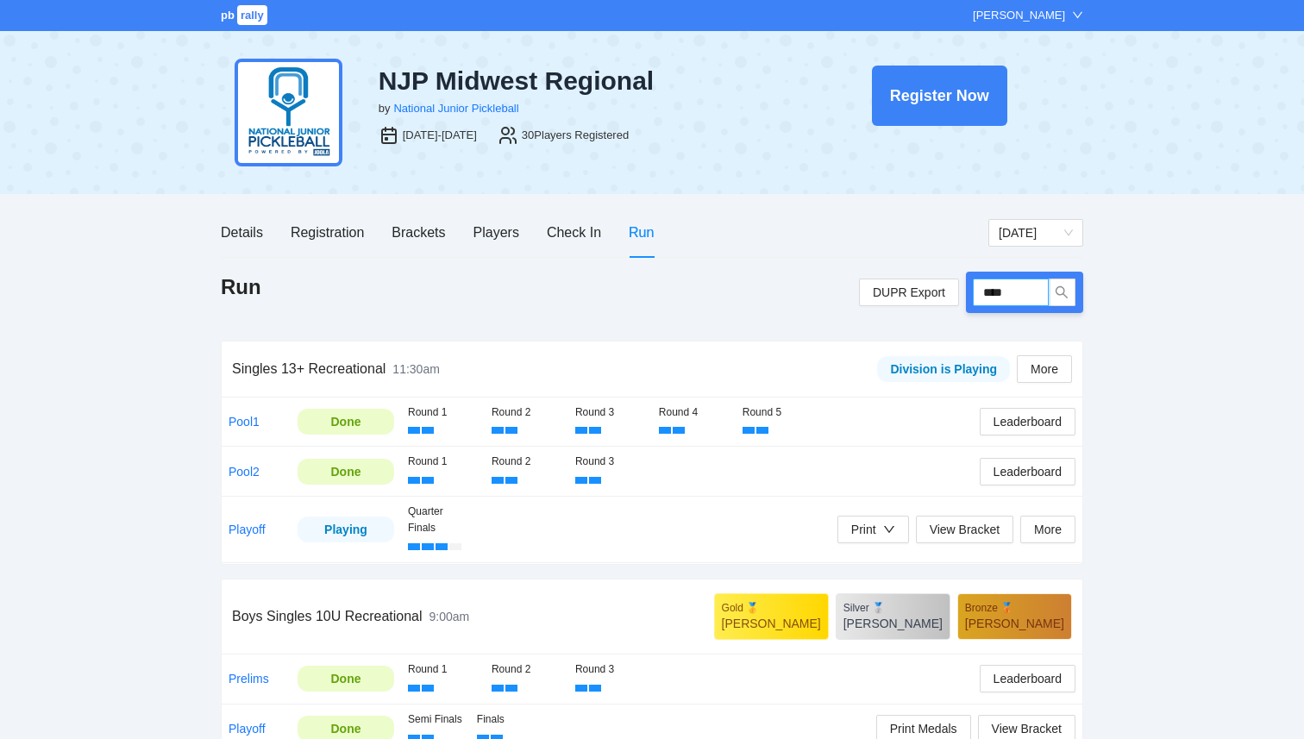
drag, startPoint x: 1019, startPoint y: 305, endPoint x: 917, endPoint y: 277, distance: 105.5
click at [917, 277] on div "DUPR Export ****" at bounding box center [971, 292] width 224 height 41
type input "****"
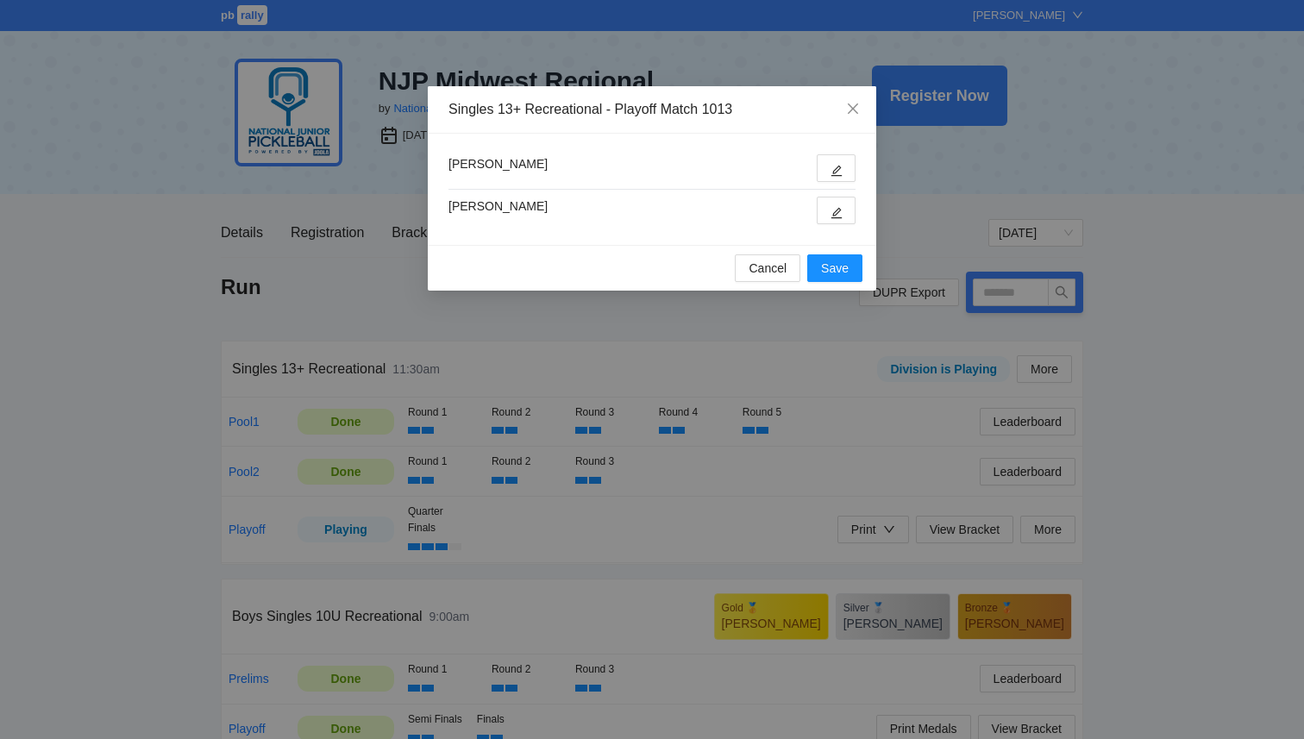
type input "****"
click at [836, 166] on icon "edit" at bounding box center [837, 171] width 12 height 12
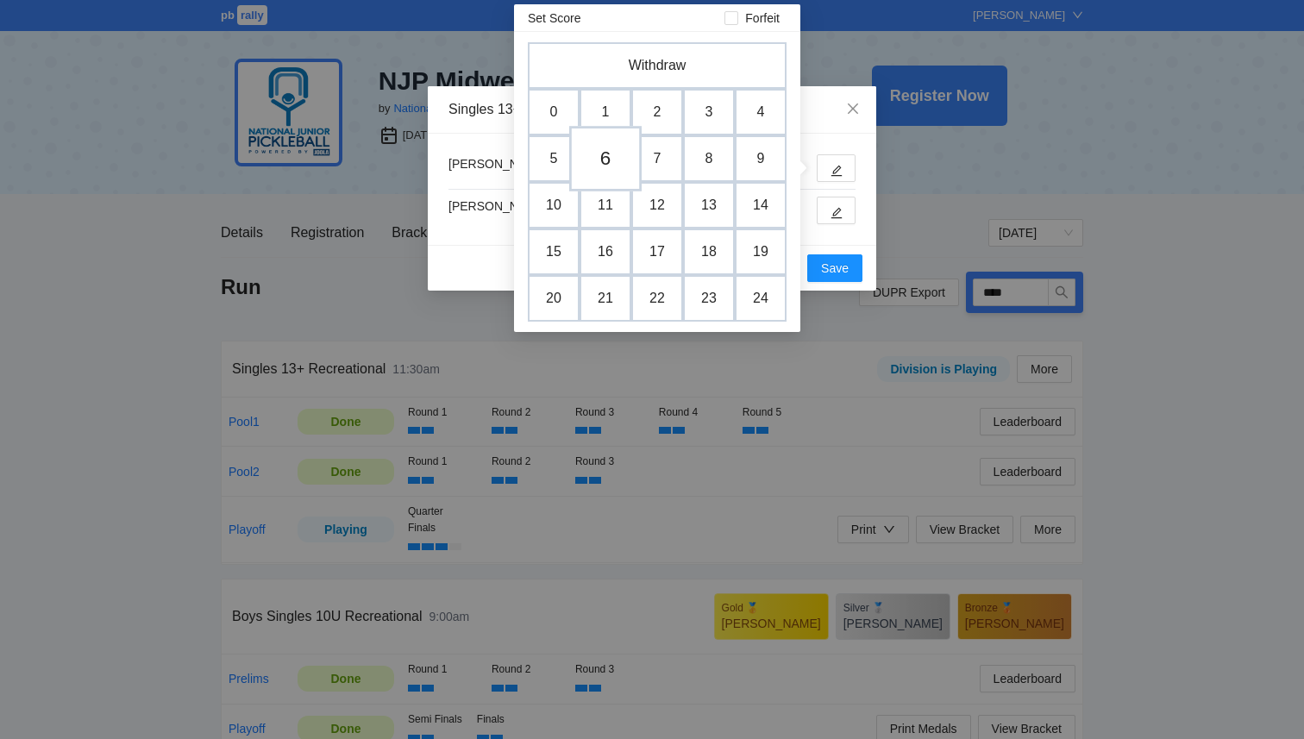
click at [603, 156] on td "6" at bounding box center [605, 159] width 72 height 66
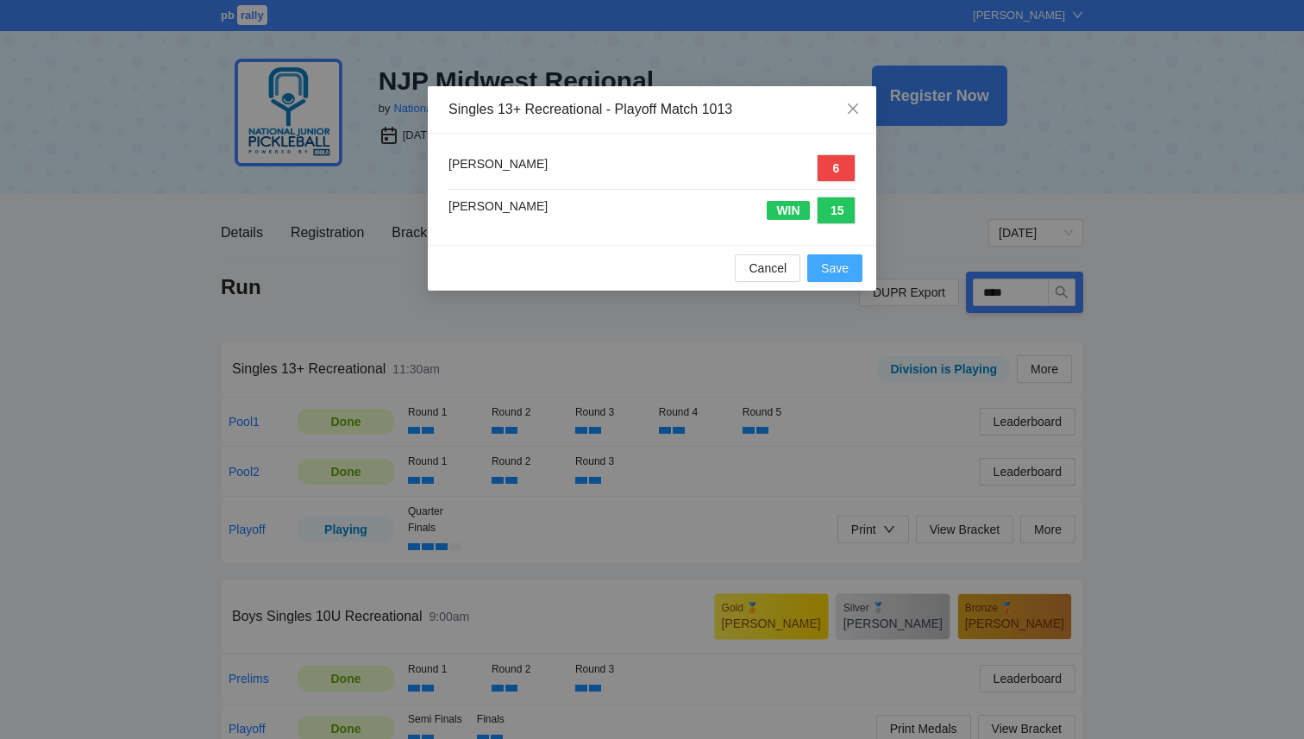
click at [827, 261] on span "Save" at bounding box center [835, 268] width 28 height 19
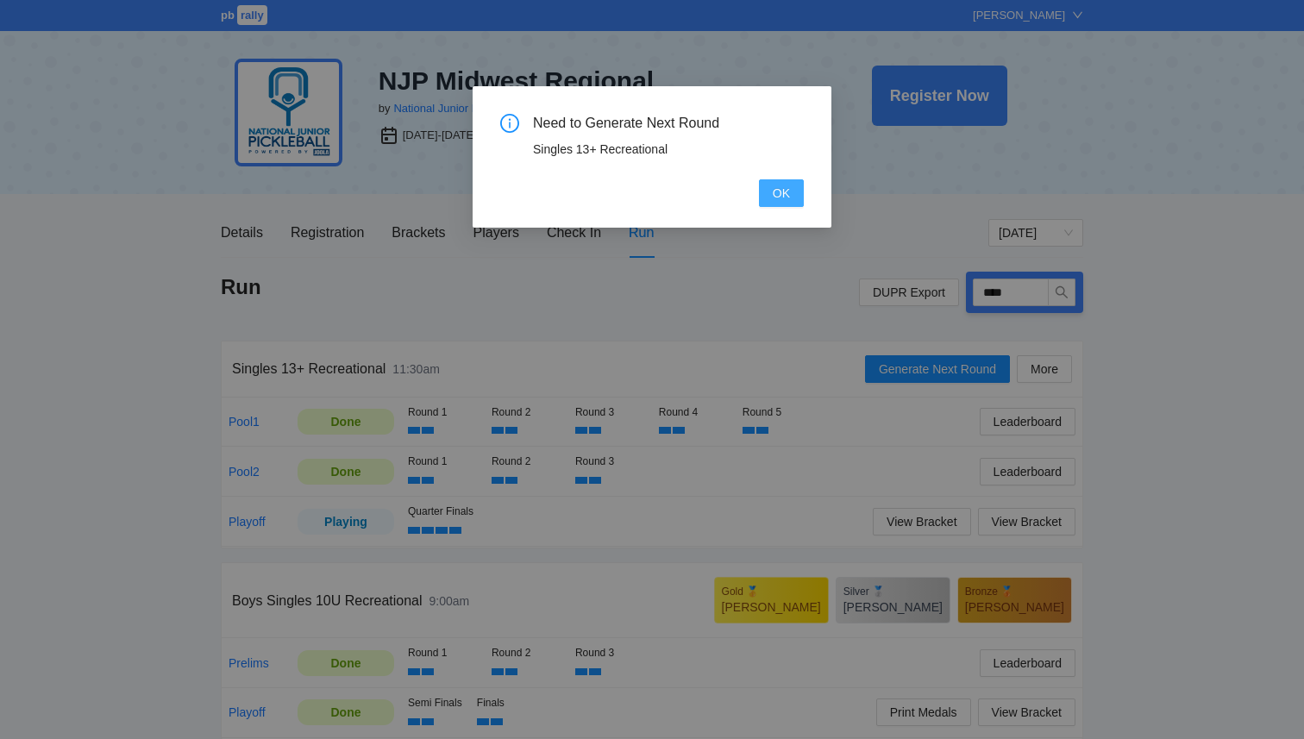
click at [776, 189] on span "OK" at bounding box center [781, 193] width 17 height 19
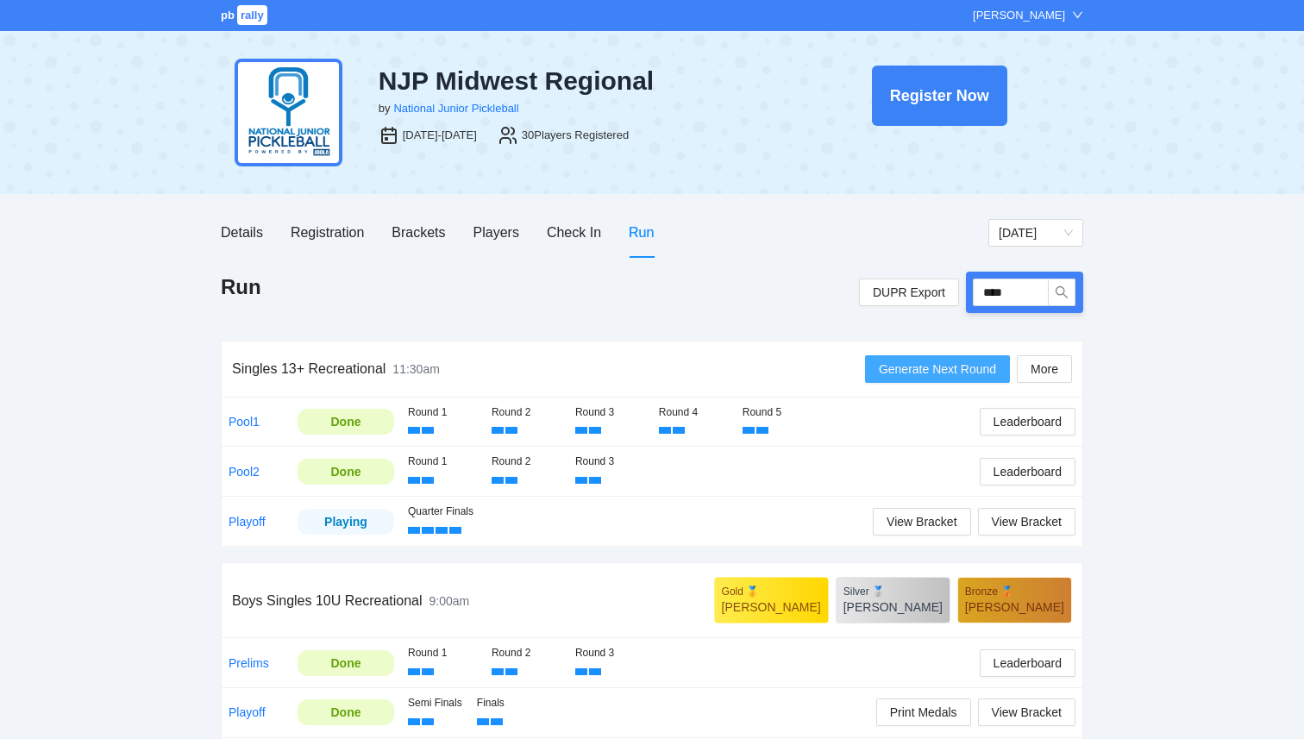
click at [950, 380] on button "Generate Next Round" at bounding box center [937, 369] width 145 height 28
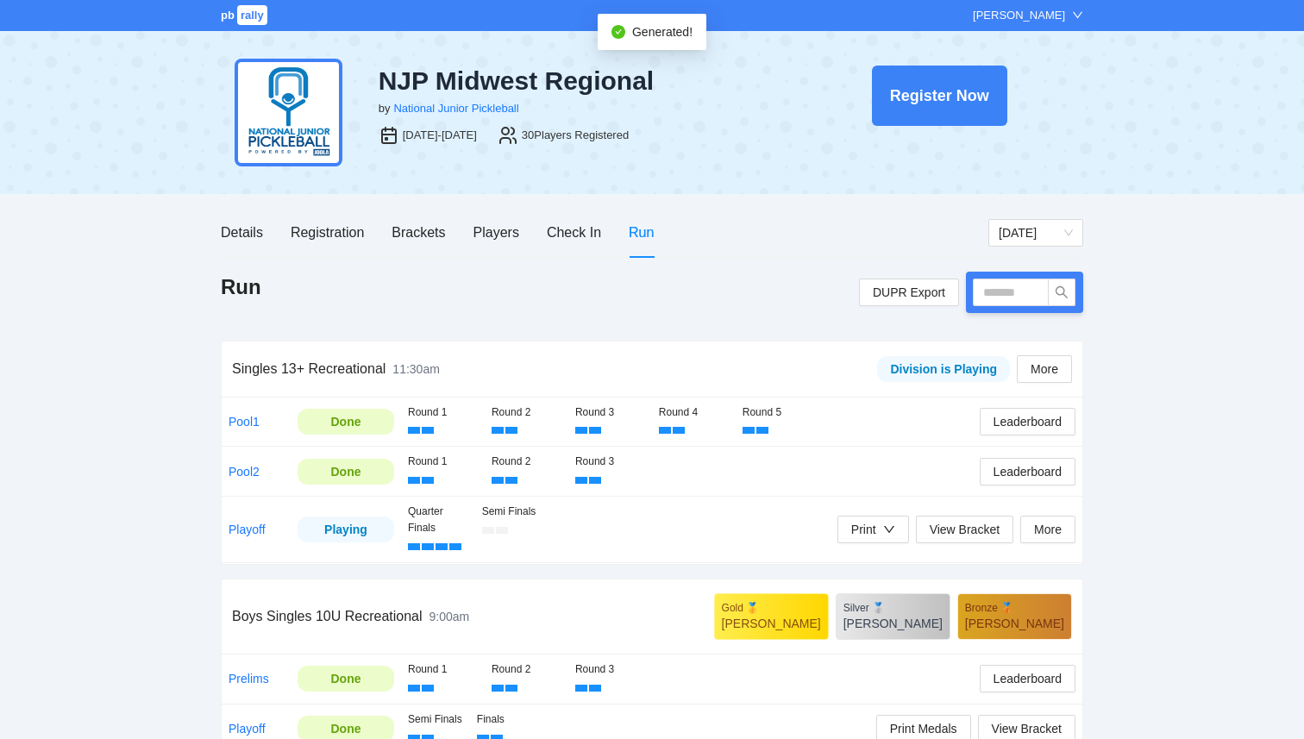
scroll to position [46, 0]
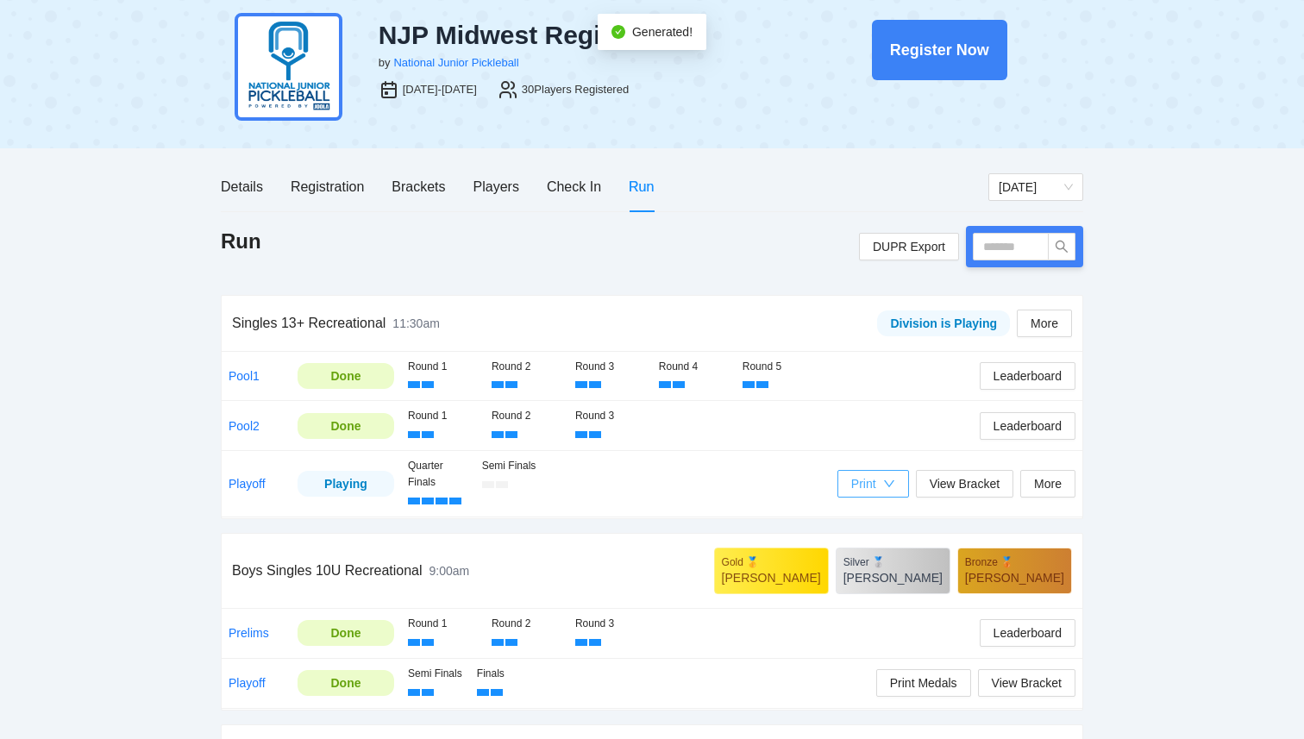
click at [883, 474] on button "Print" at bounding box center [874, 484] width 72 height 28
click at [893, 574] on span "Refs Scorecards" at bounding box center [890, 573] width 89 height 19
click at [1016, 246] on input "text" at bounding box center [1011, 247] width 76 height 28
type input "****"
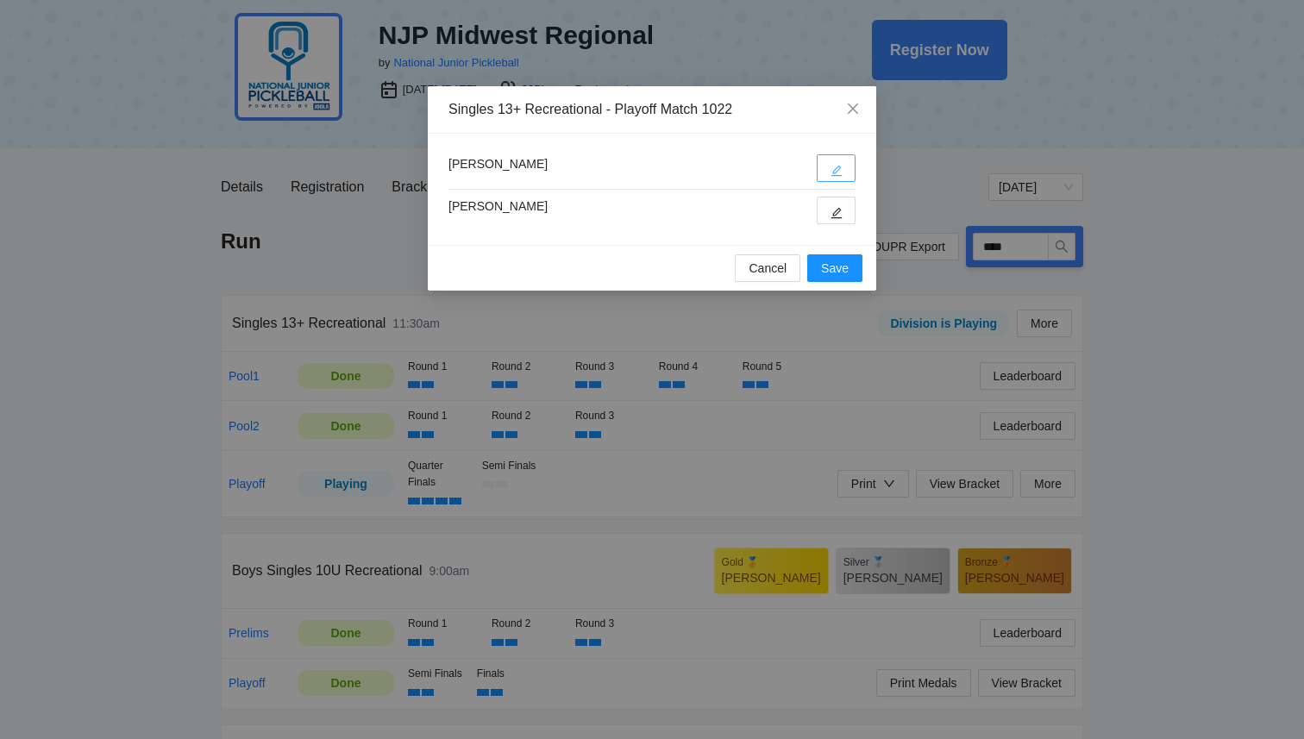
click at [838, 169] on icon "edit" at bounding box center [837, 171] width 12 height 12
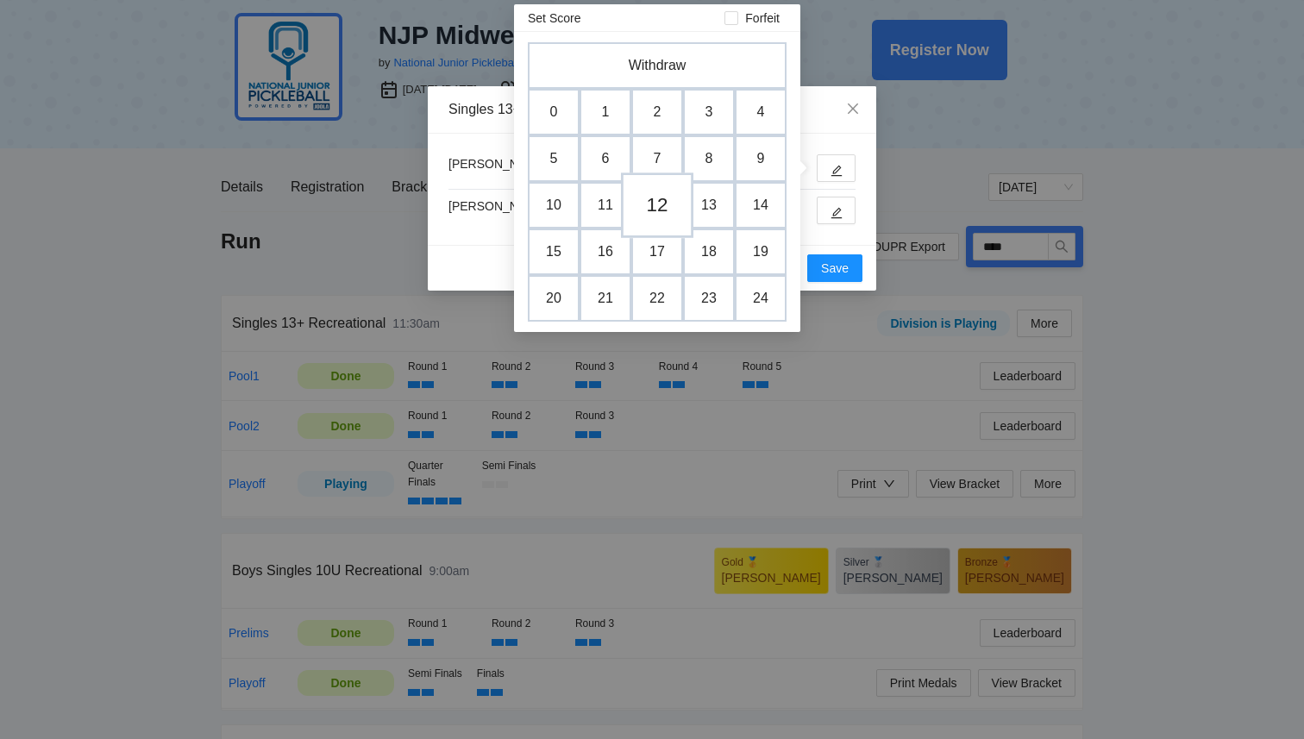
click at [668, 214] on td "12" at bounding box center [657, 206] width 72 height 66
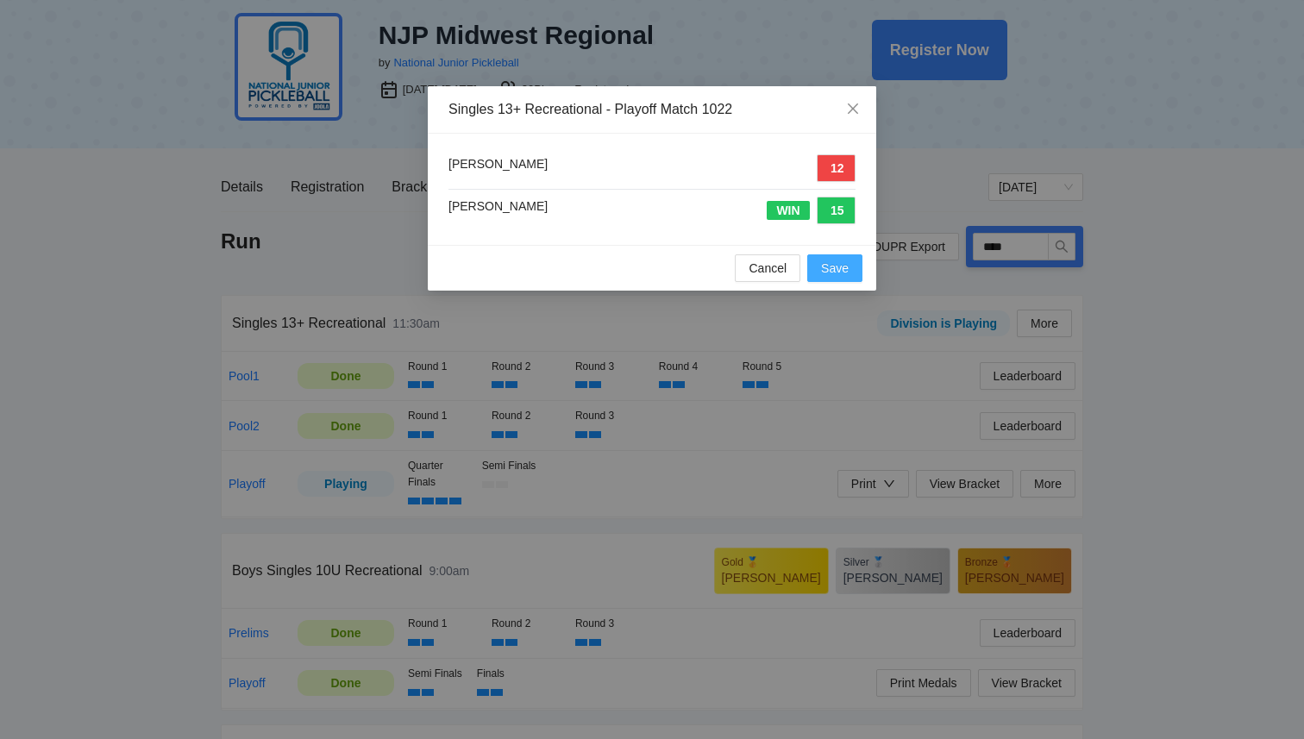
click at [827, 270] on span "Save" at bounding box center [835, 268] width 28 height 19
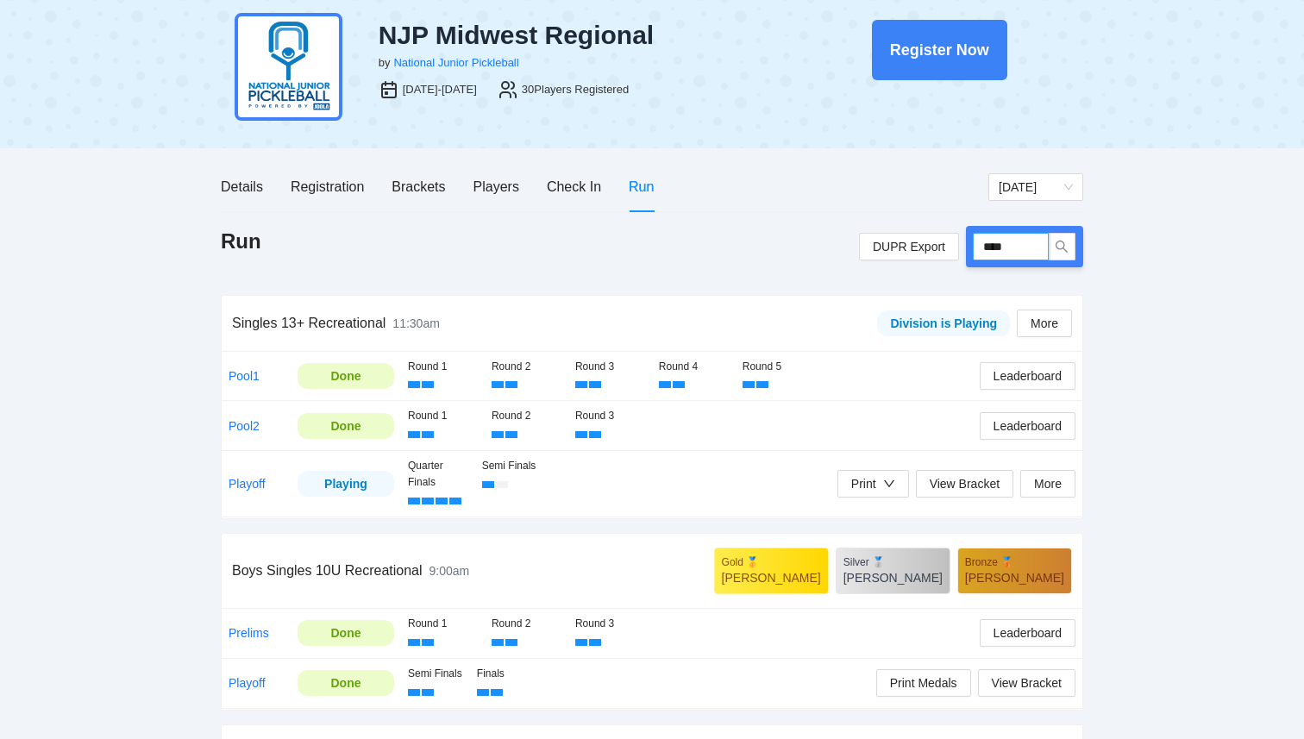
click at [1022, 250] on input "****" at bounding box center [1011, 247] width 76 height 28
type input "****"
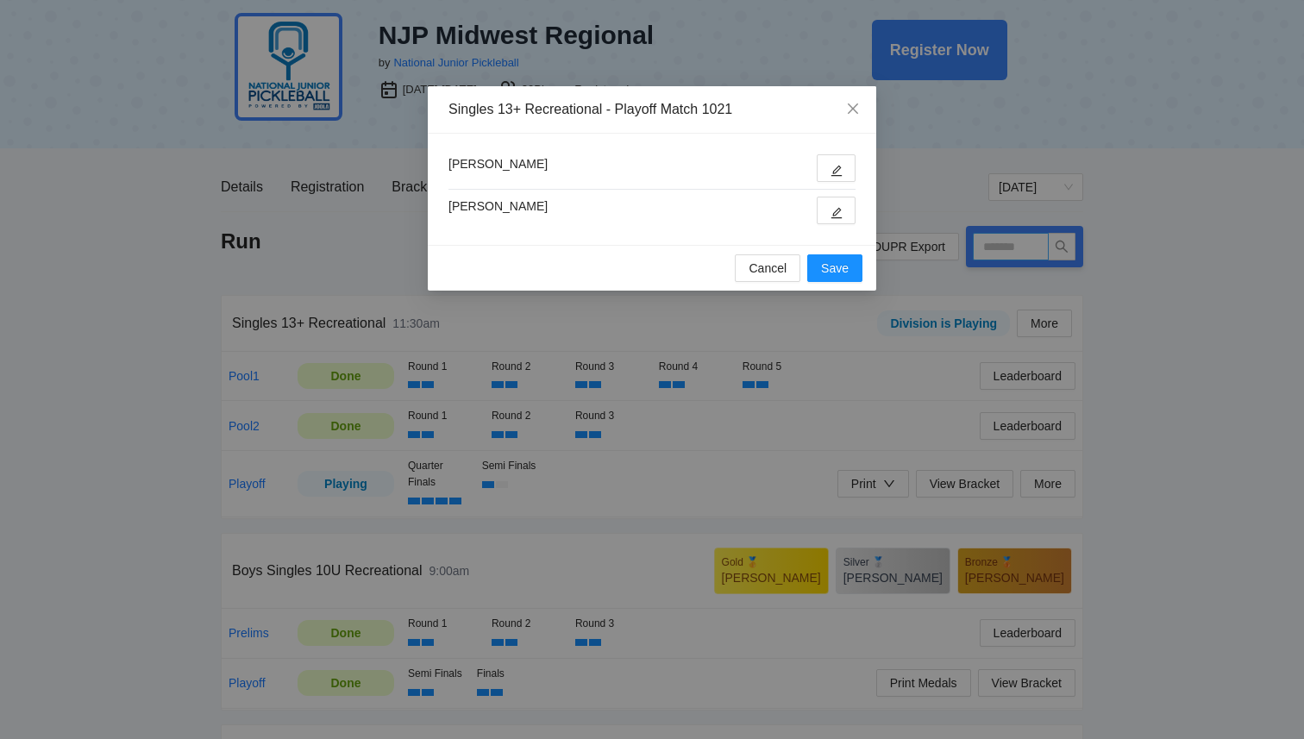
type input "****"
click at [838, 228] on div "Lucas Alexander Haotian Zhang" at bounding box center [652, 189] width 449 height 111
click at [838, 220] on button "button" at bounding box center [836, 211] width 39 height 28
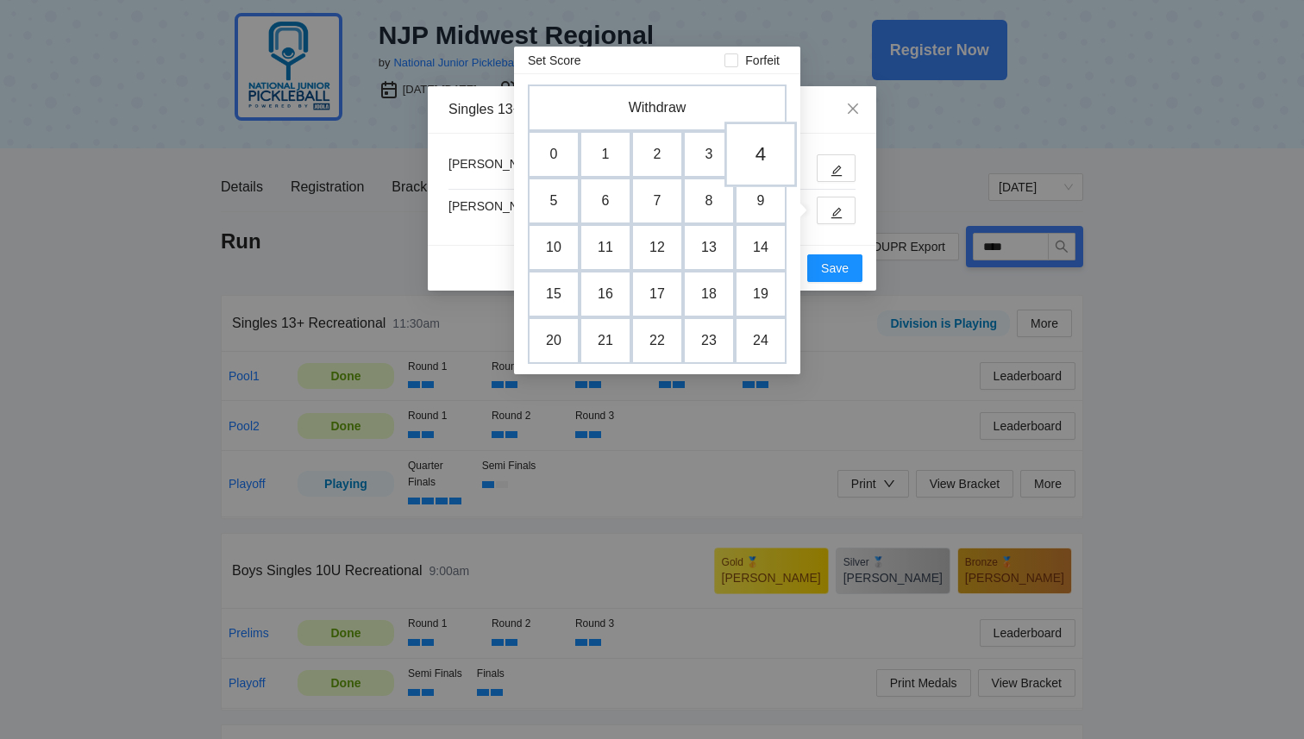
click at [750, 156] on td "4" at bounding box center [761, 155] width 72 height 66
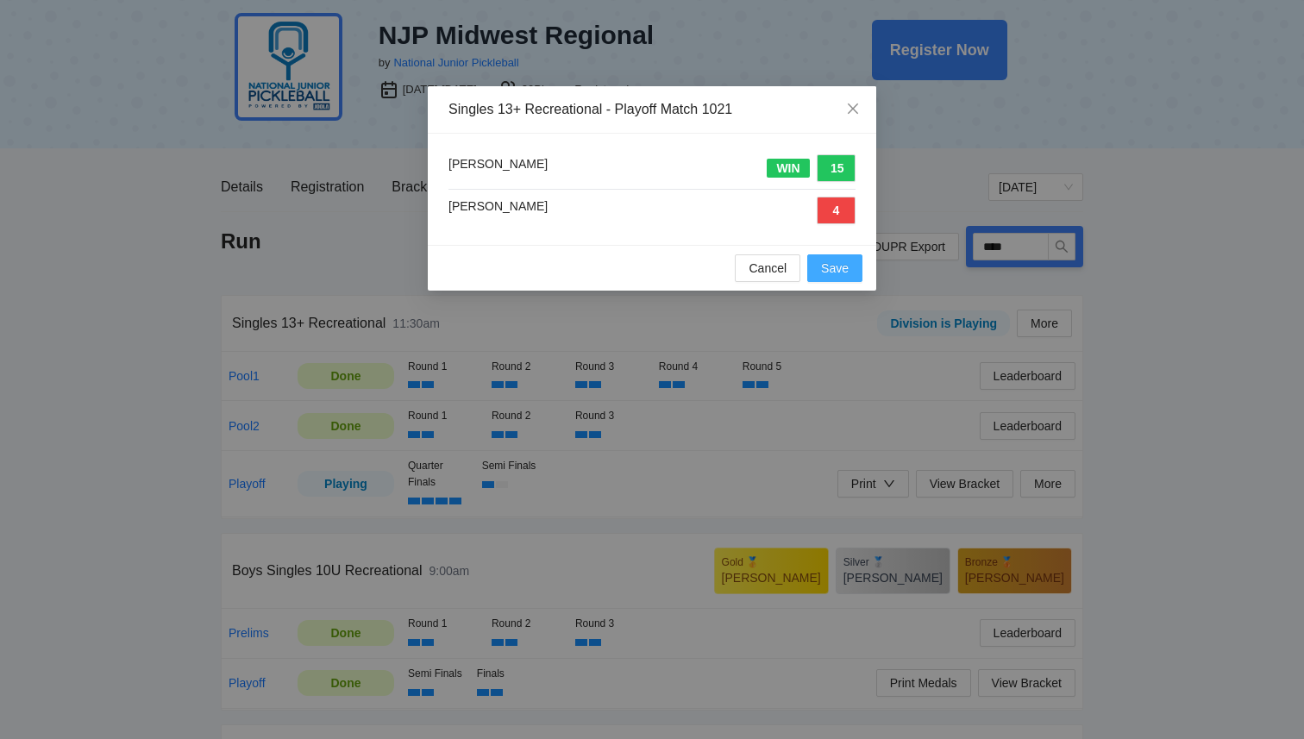
click at [832, 270] on span "Save" at bounding box center [835, 268] width 28 height 19
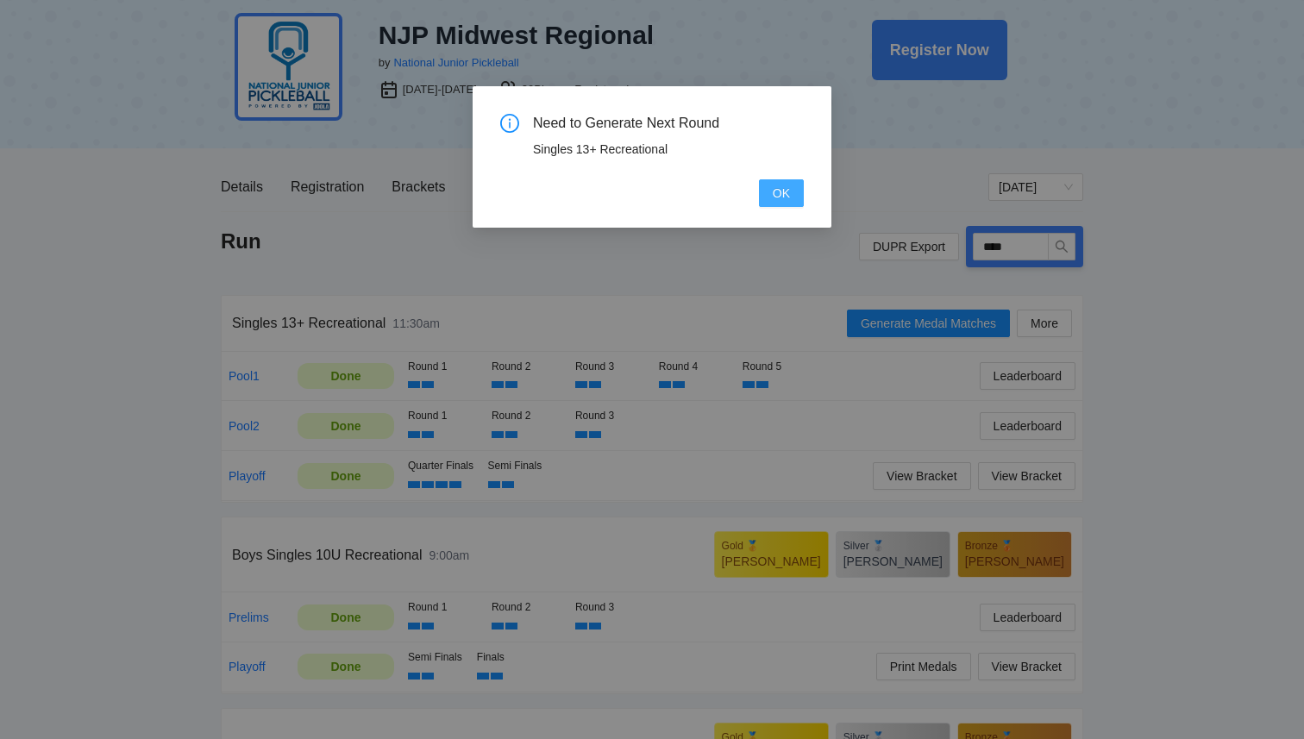
click at [771, 202] on button "OK" at bounding box center [781, 193] width 45 height 28
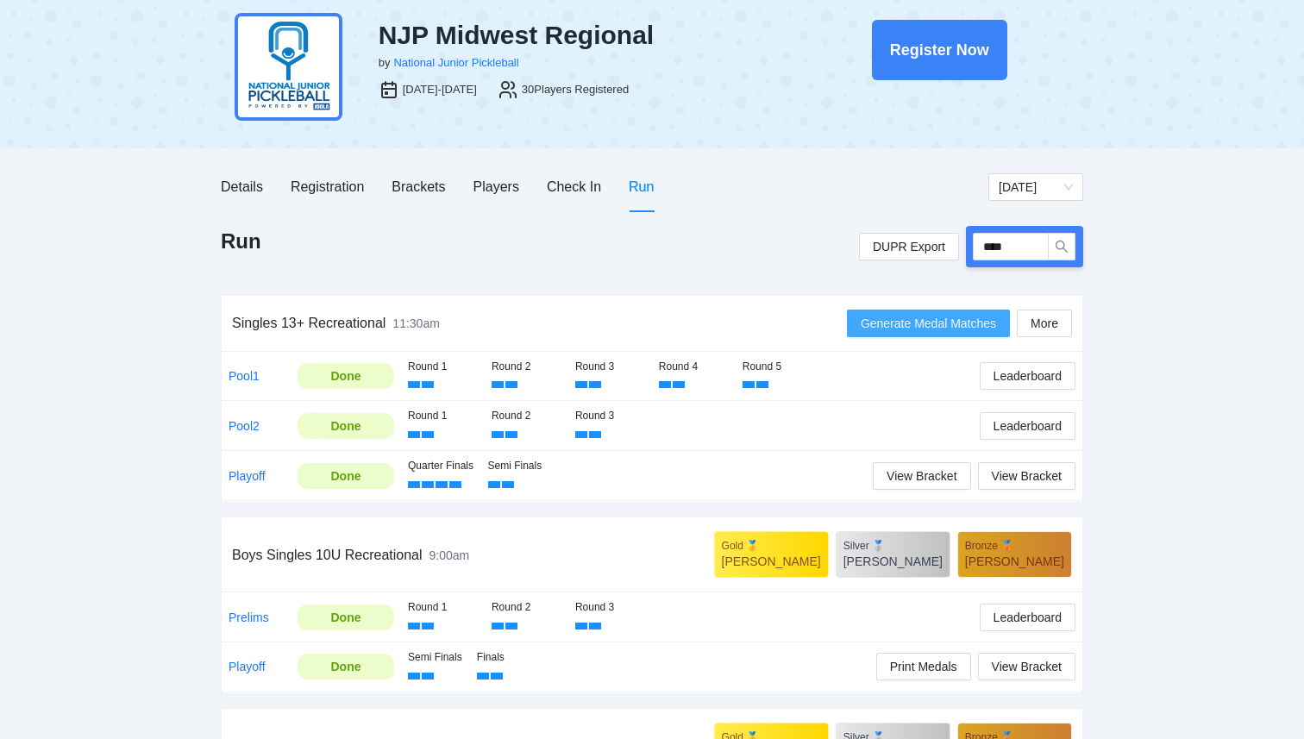
click at [908, 321] on span "Generate Medal Matches" at bounding box center [928, 323] width 135 height 19
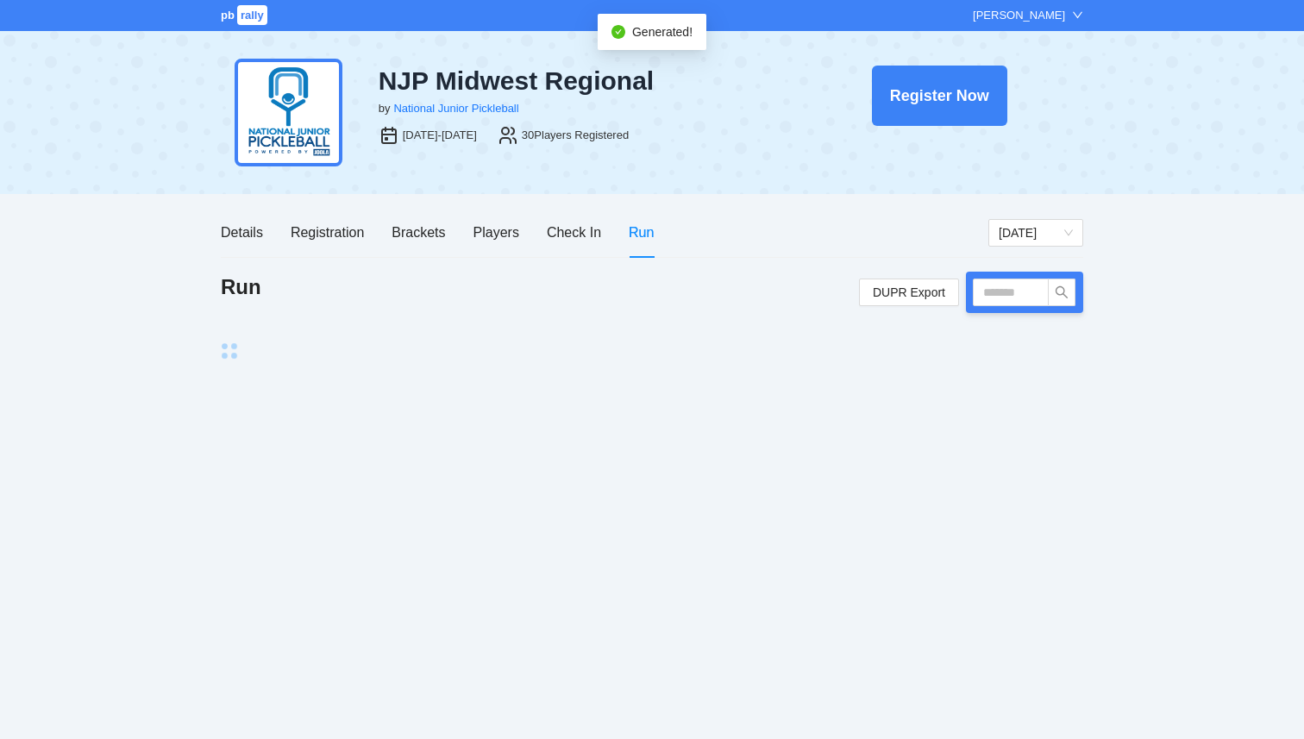
scroll to position [0, 0]
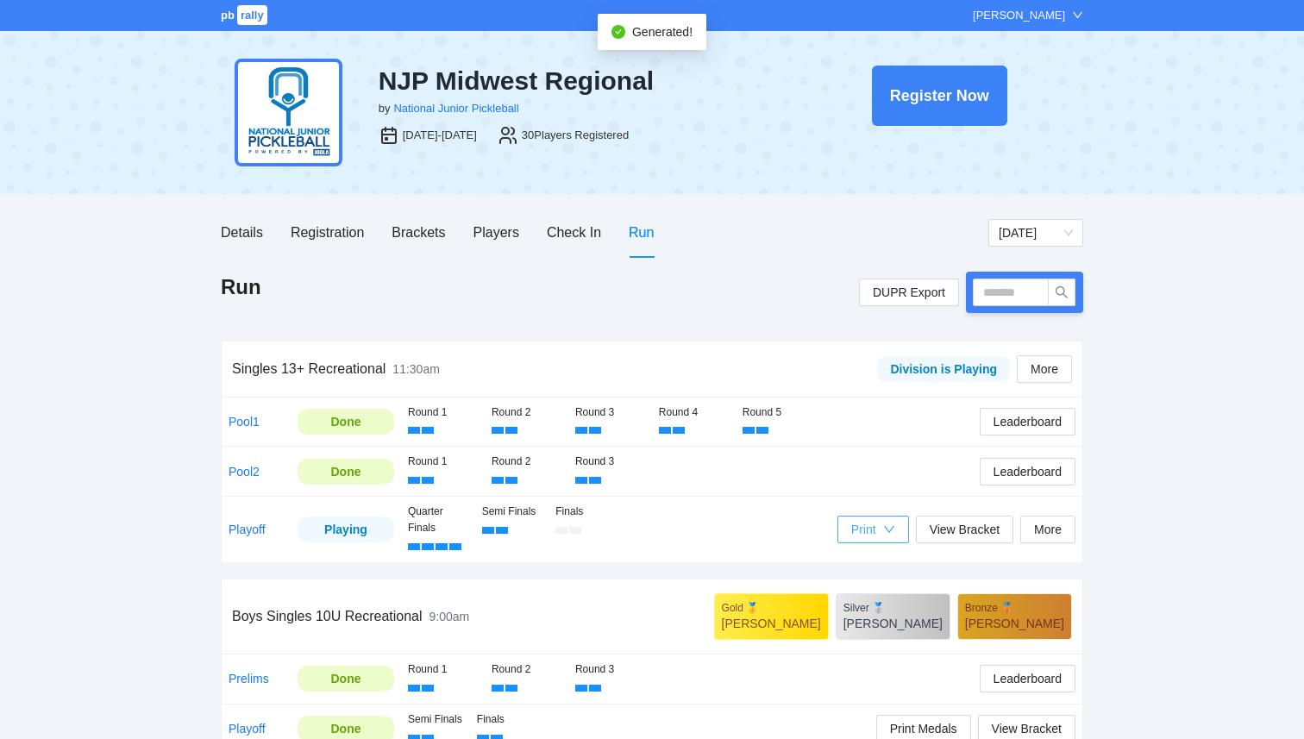
click at [883, 529] on icon "down" at bounding box center [889, 530] width 12 height 12
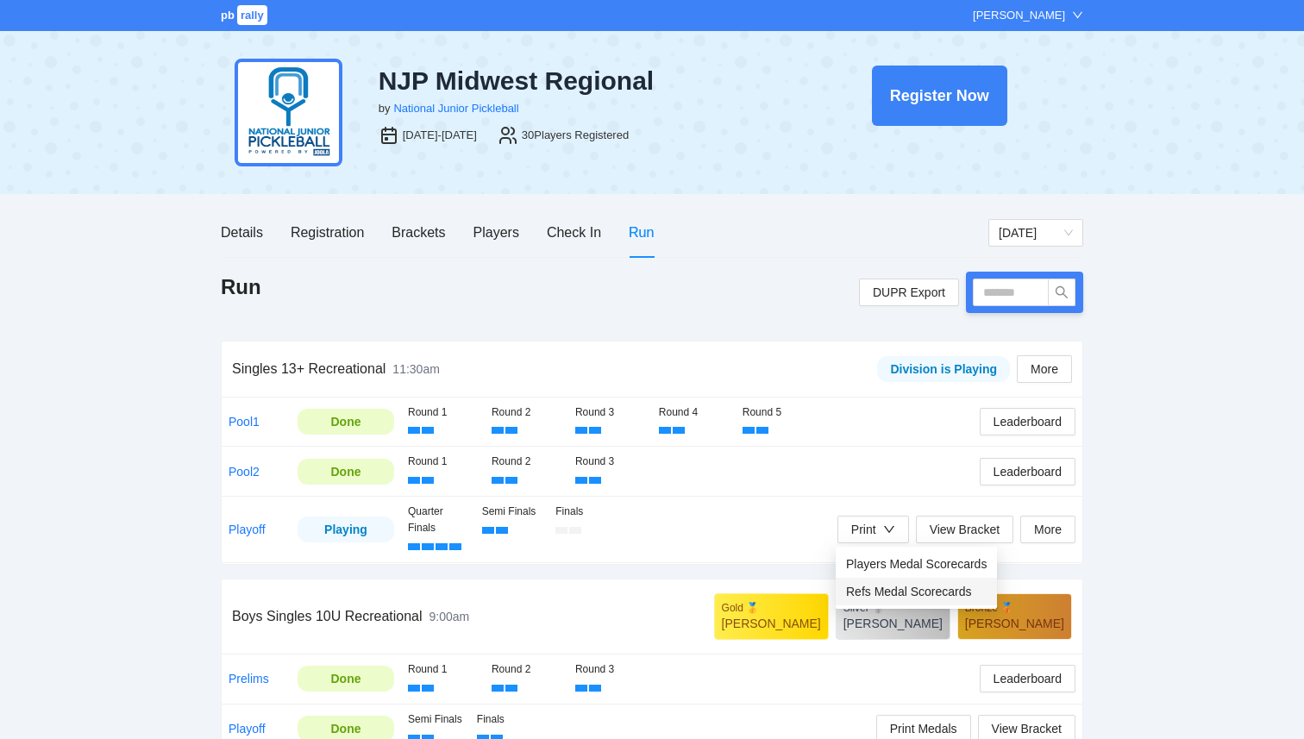
click at [884, 594] on span "Refs Medal Scorecards" at bounding box center [916, 591] width 141 height 19
click at [109, 194] on div "pb rally Courtney Loughridge NJP Midwest Regional by National Junior Pickleball…" at bounding box center [652, 672] width 1304 height 1344
click at [330, 235] on div "Registration" at bounding box center [327, 233] width 73 height 22
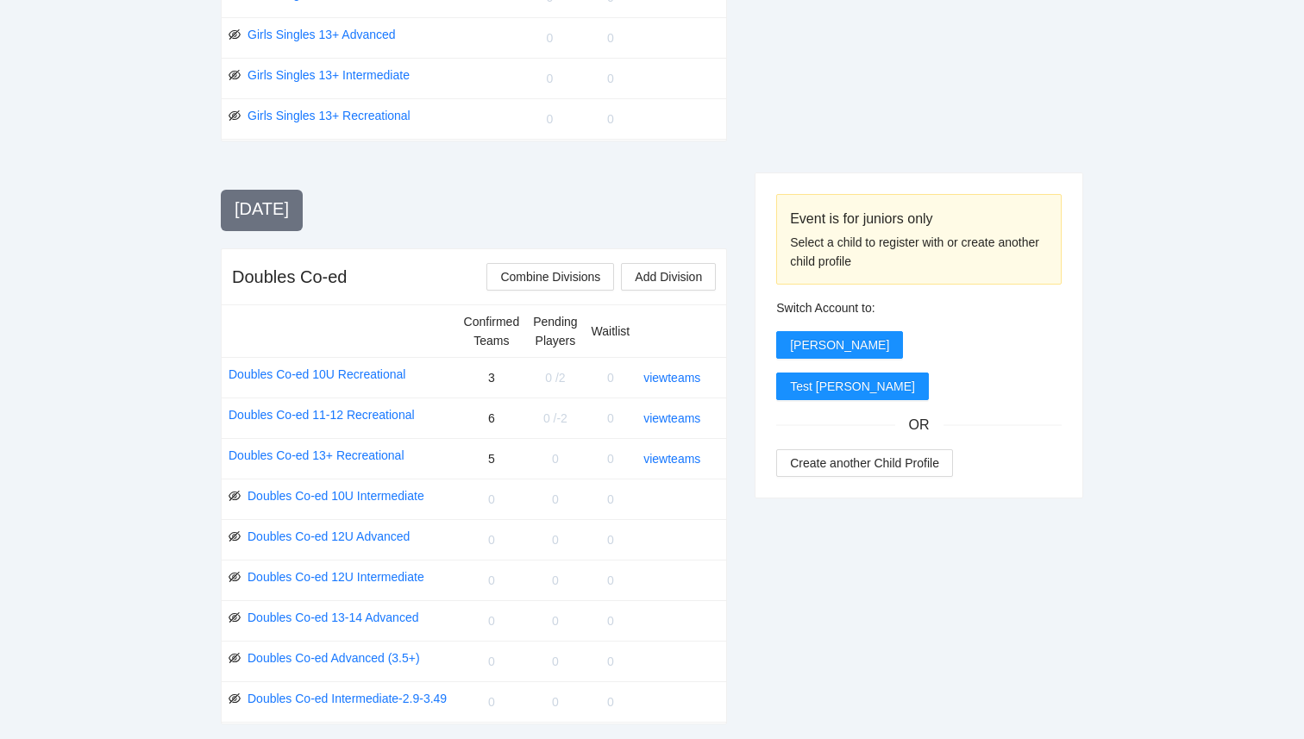
scroll to position [1707, 0]
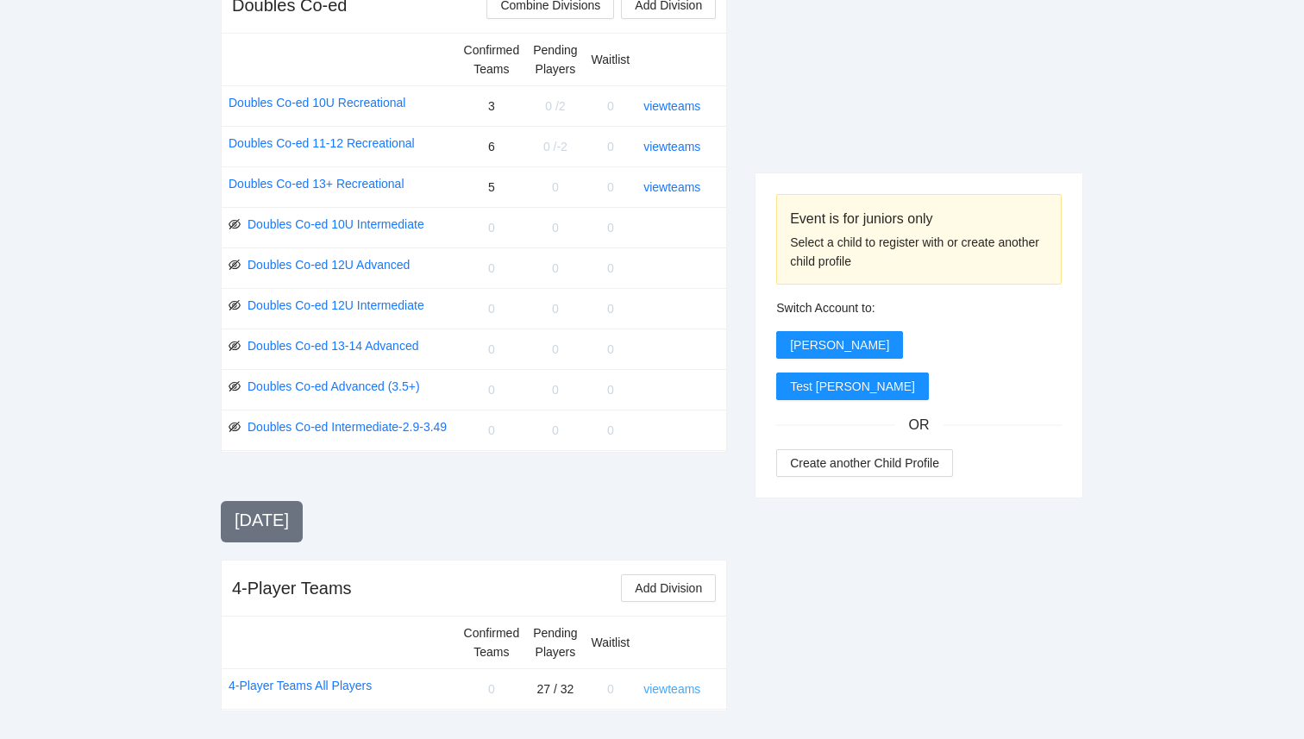
click at [676, 691] on link "view teams" at bounding box center [672, 689] width 57 height 14
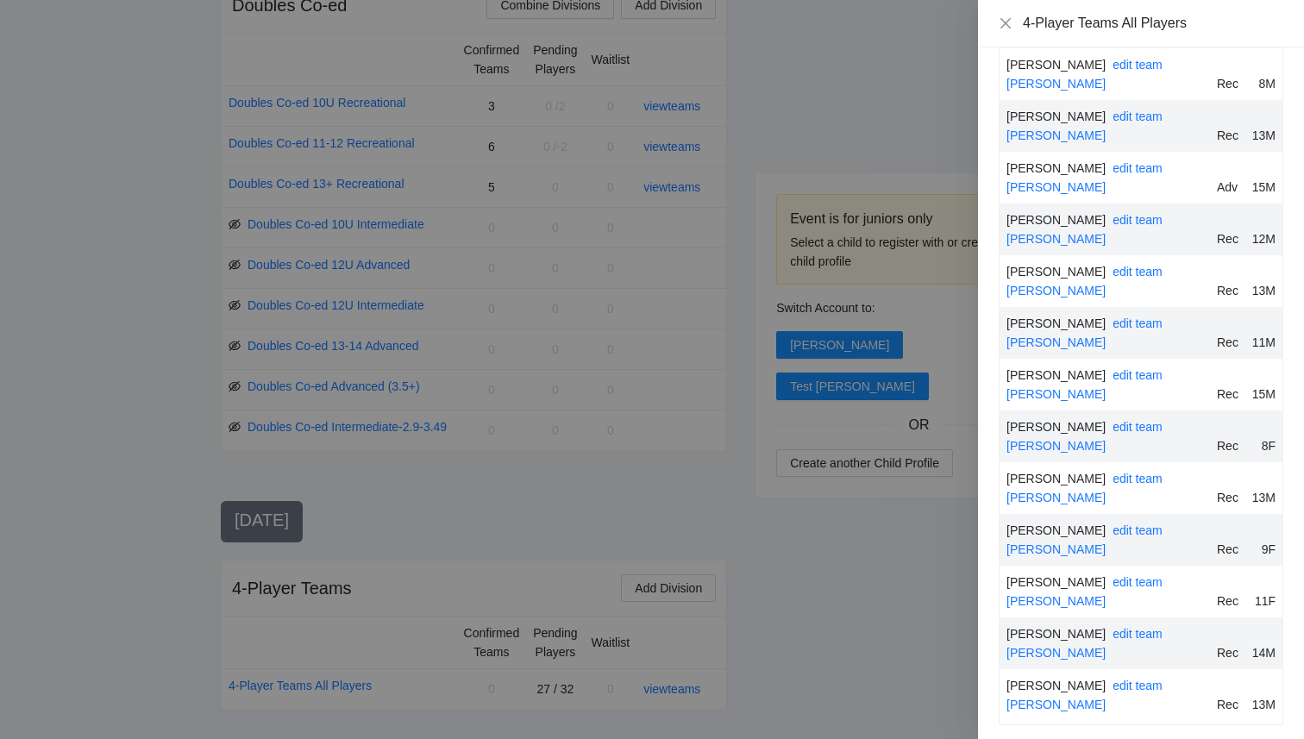
scroll to position [788, 0]
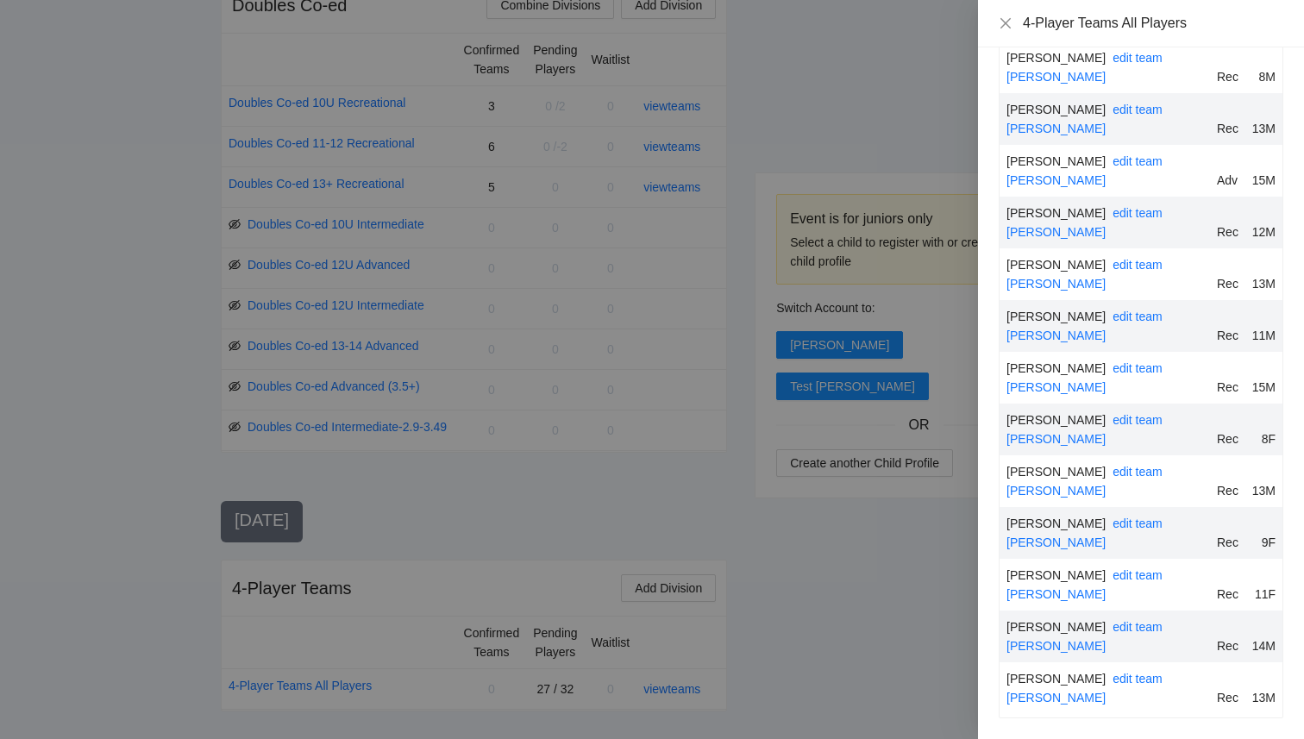
click at [880, 607] on div at bounding box center [652, 369] width 1304 height 739
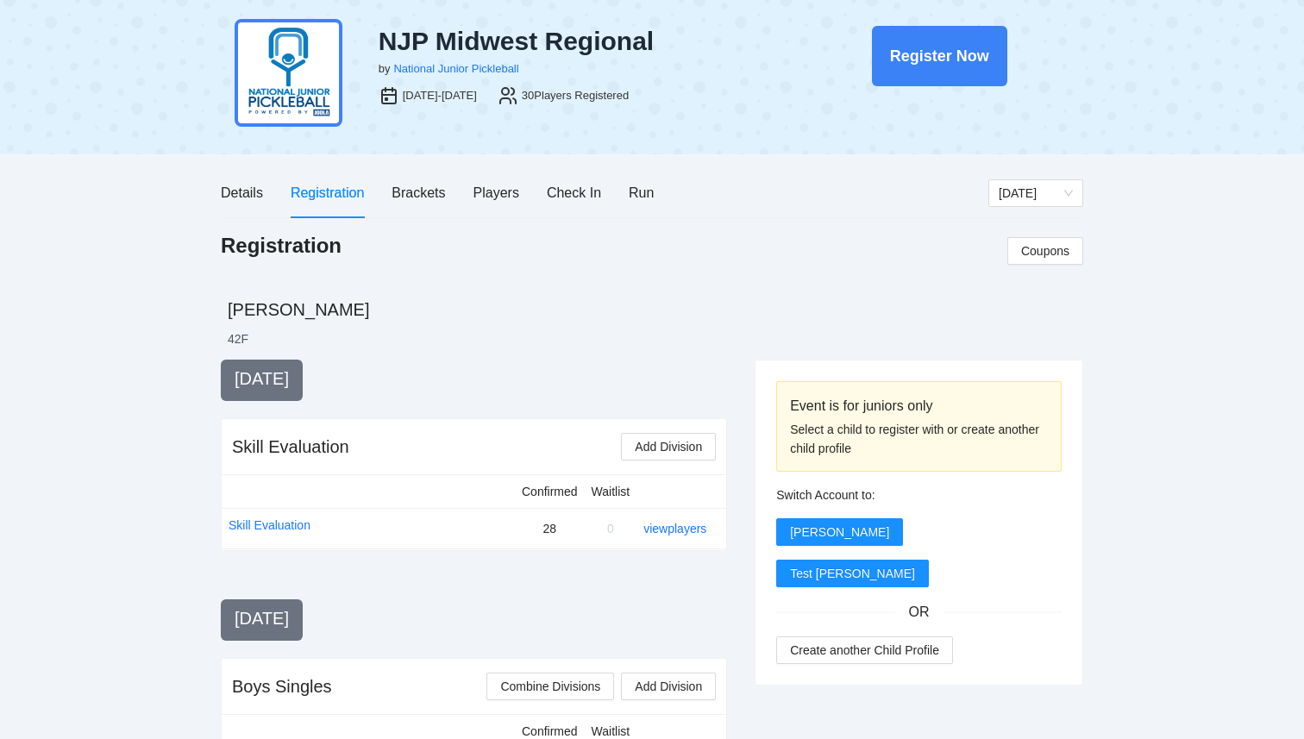
scroll to position [0, 0]
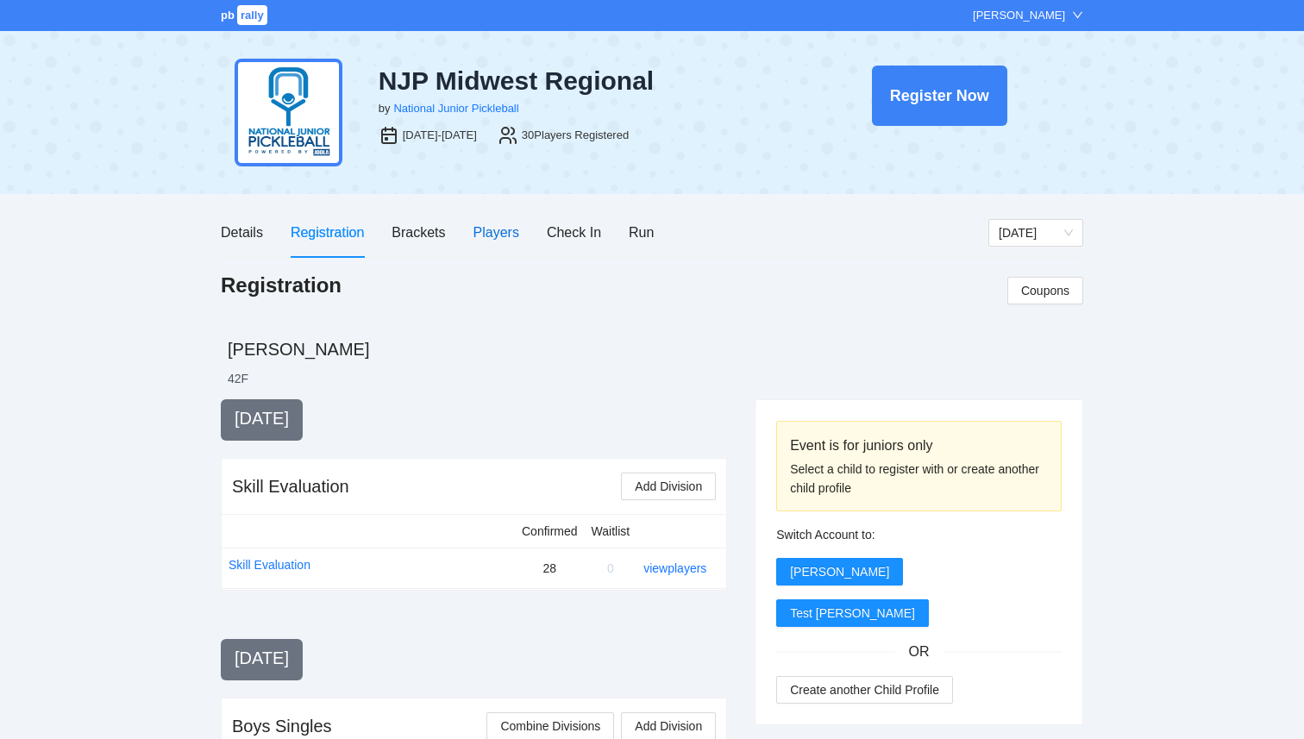
click at [506, 233] on div "Players" at bounding box center [497, 233] width 46 height 22
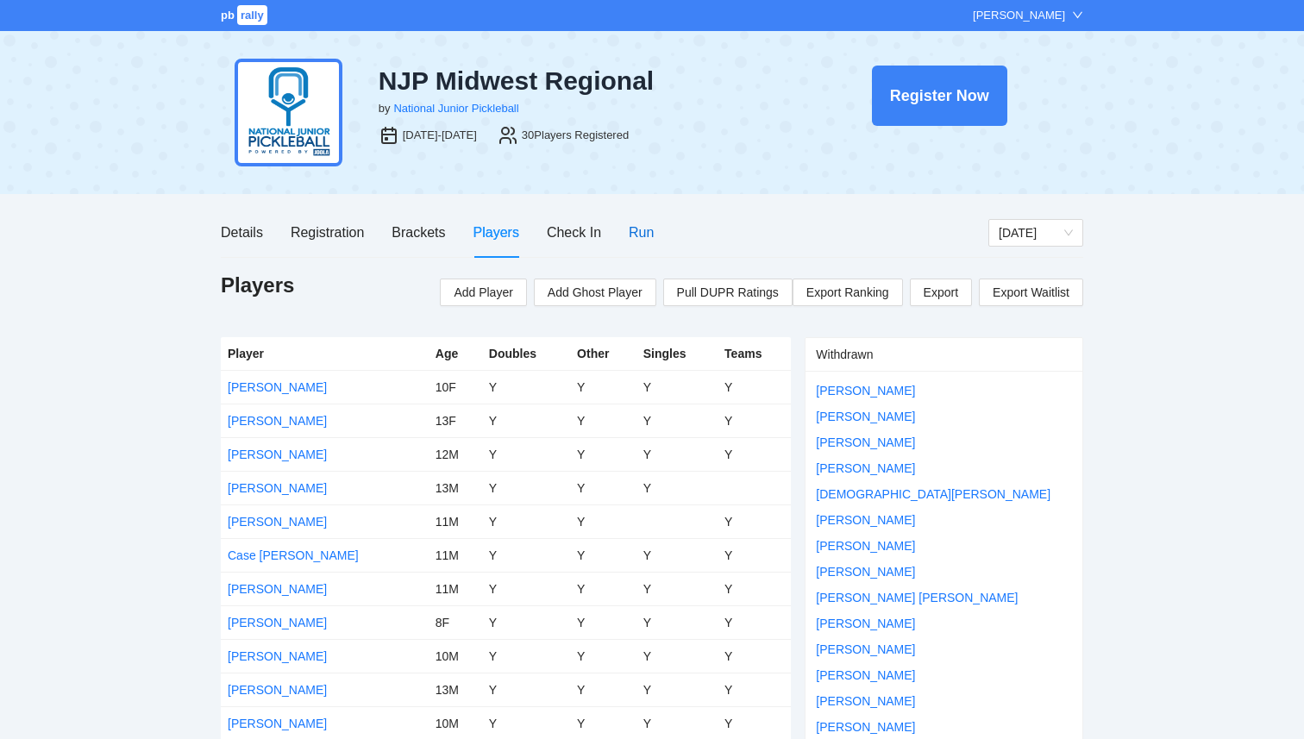
click at [631, 229] on div "Run" at bounding box center [641, 233] width 25 height 22
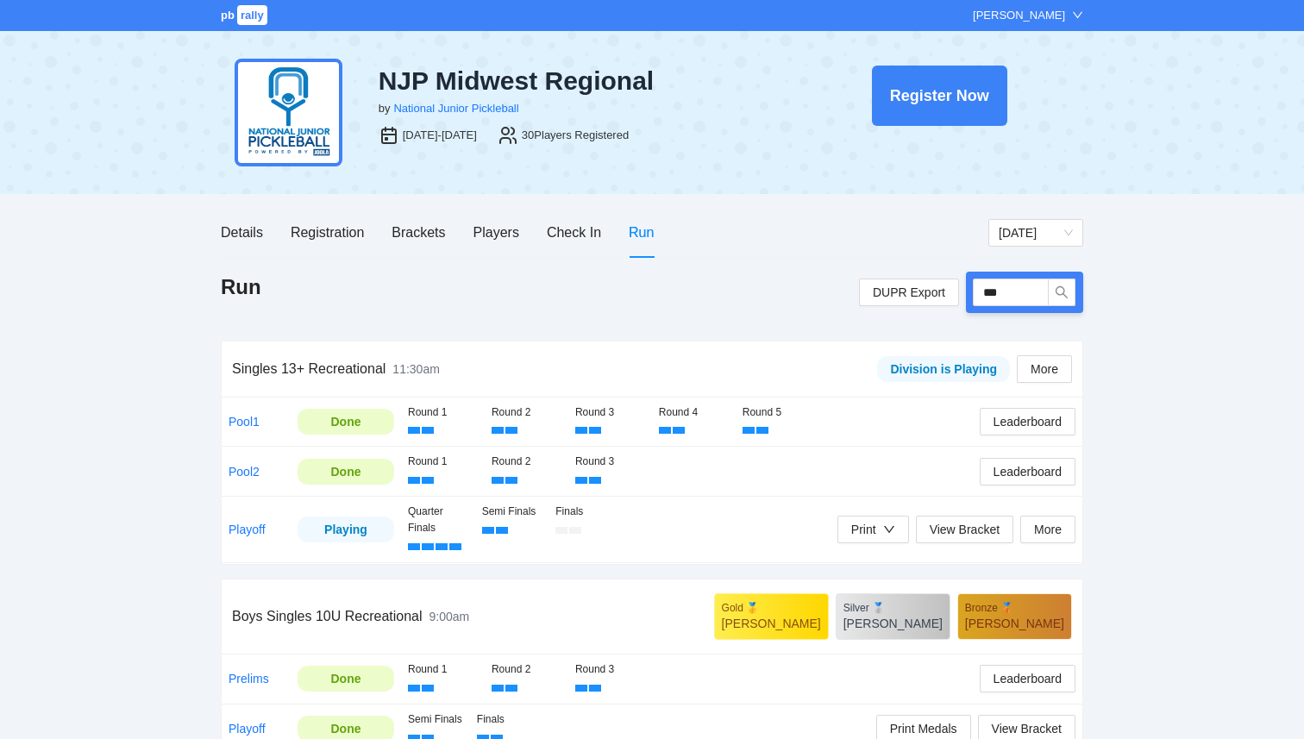
type input "****"
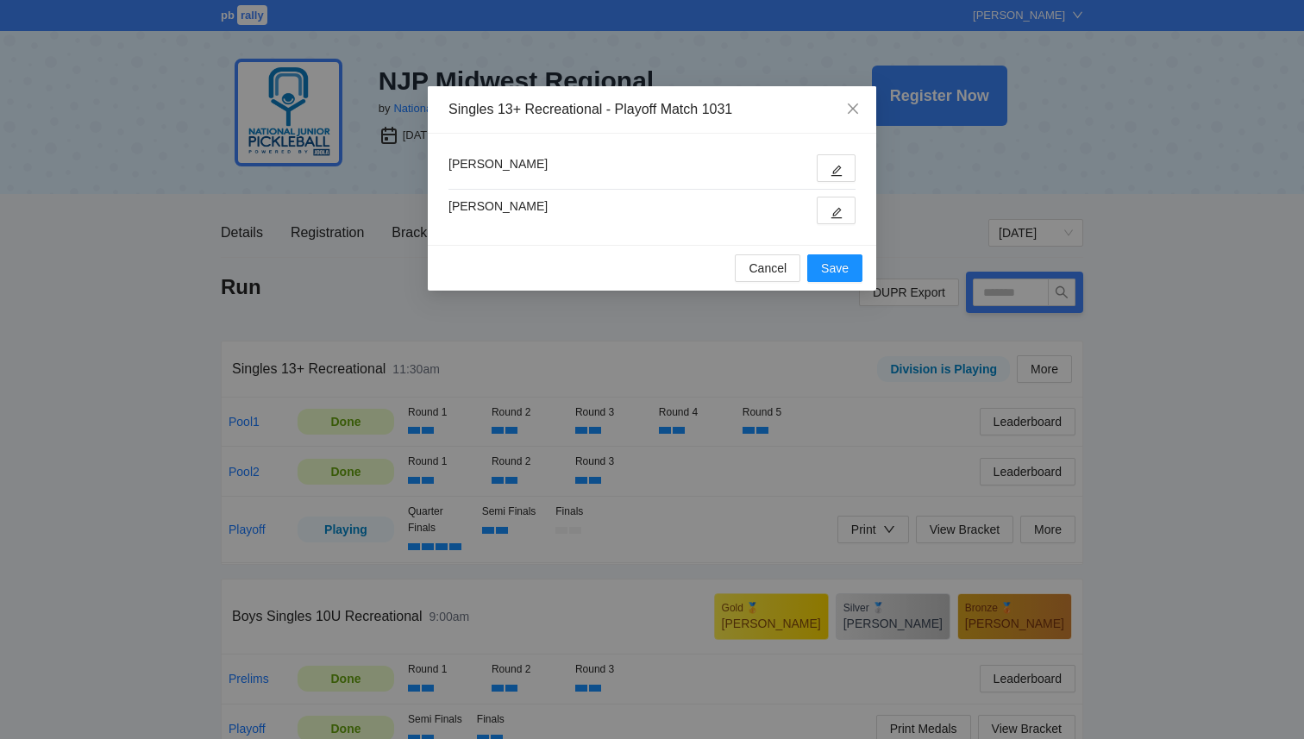
type input "****"
click at [837, 171] on icon "edit" at bounding box center [837, 171] width 11 height 11
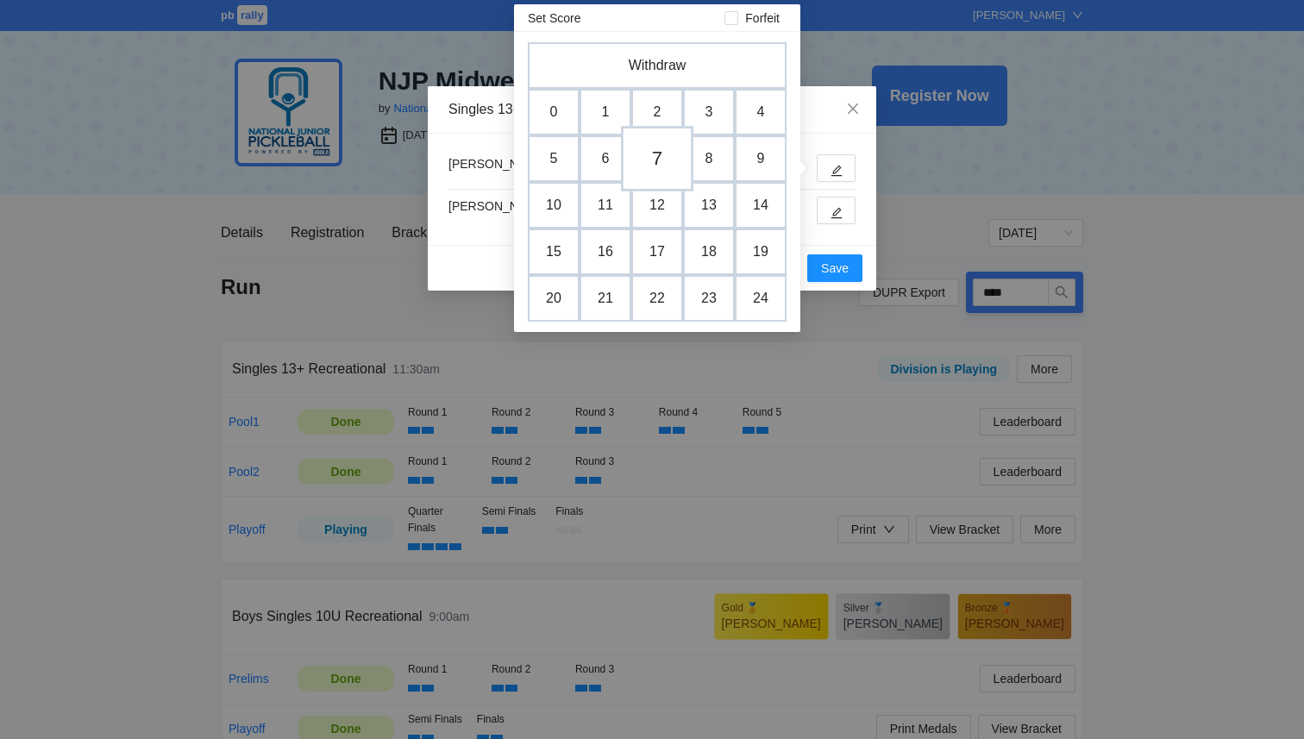
click at [656, 160] on td "7" at bounding box center [657, 159] width 72 height 66
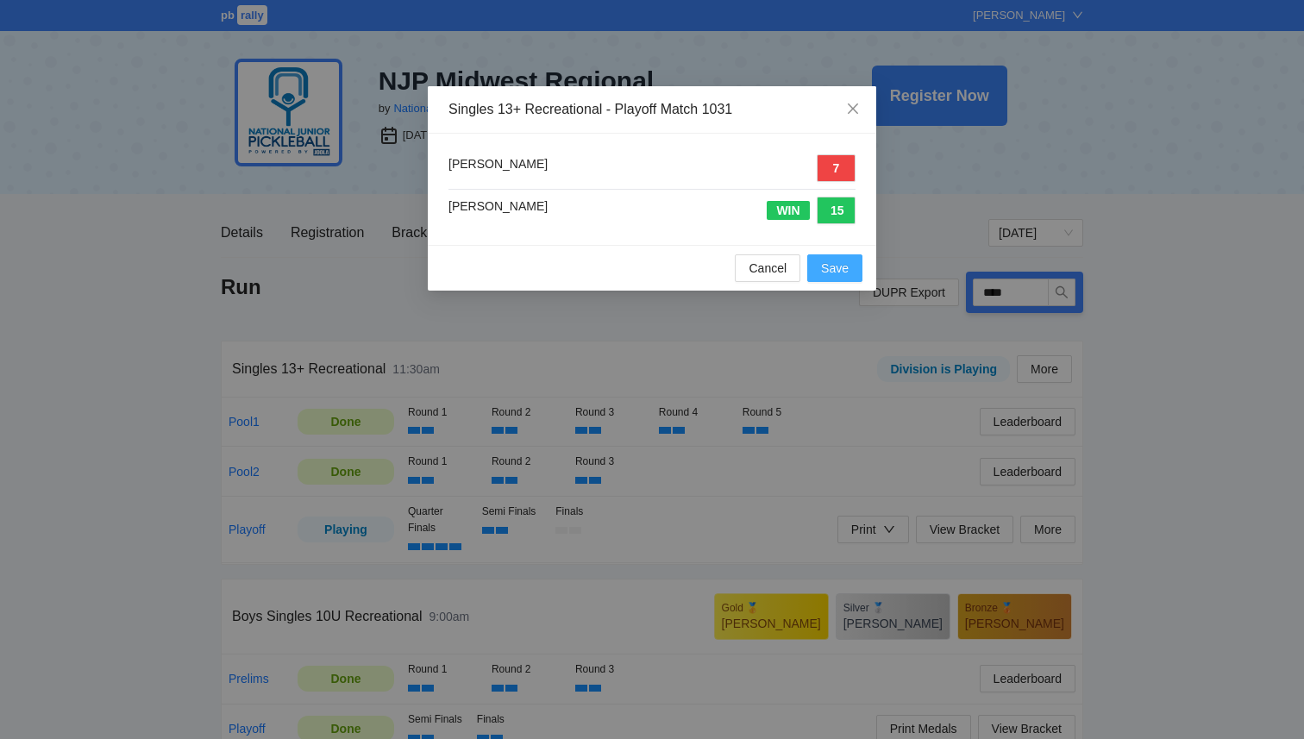
click at [838, 269] on span "Save" at bounding box center [835, 268] width 28 height 19
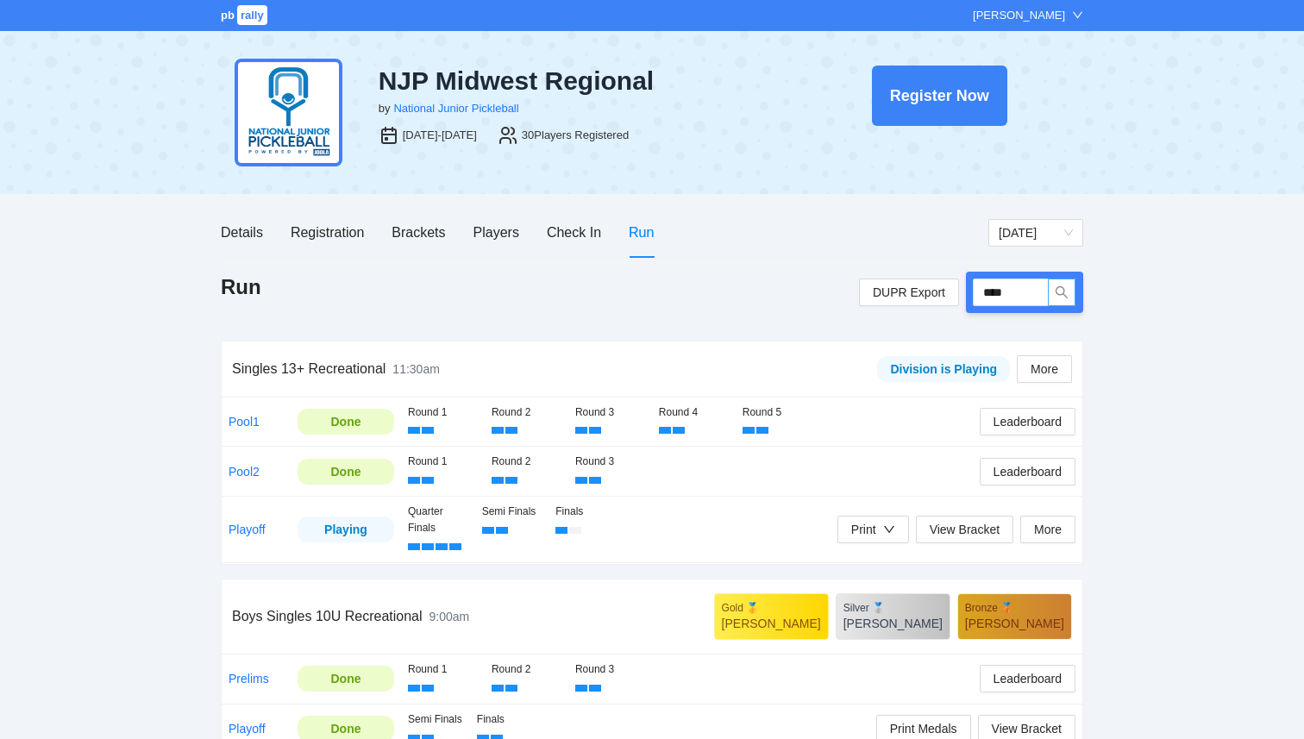
click at [1048, 299] on button "button" at bounding box center [1062, 293] width 28 height 28
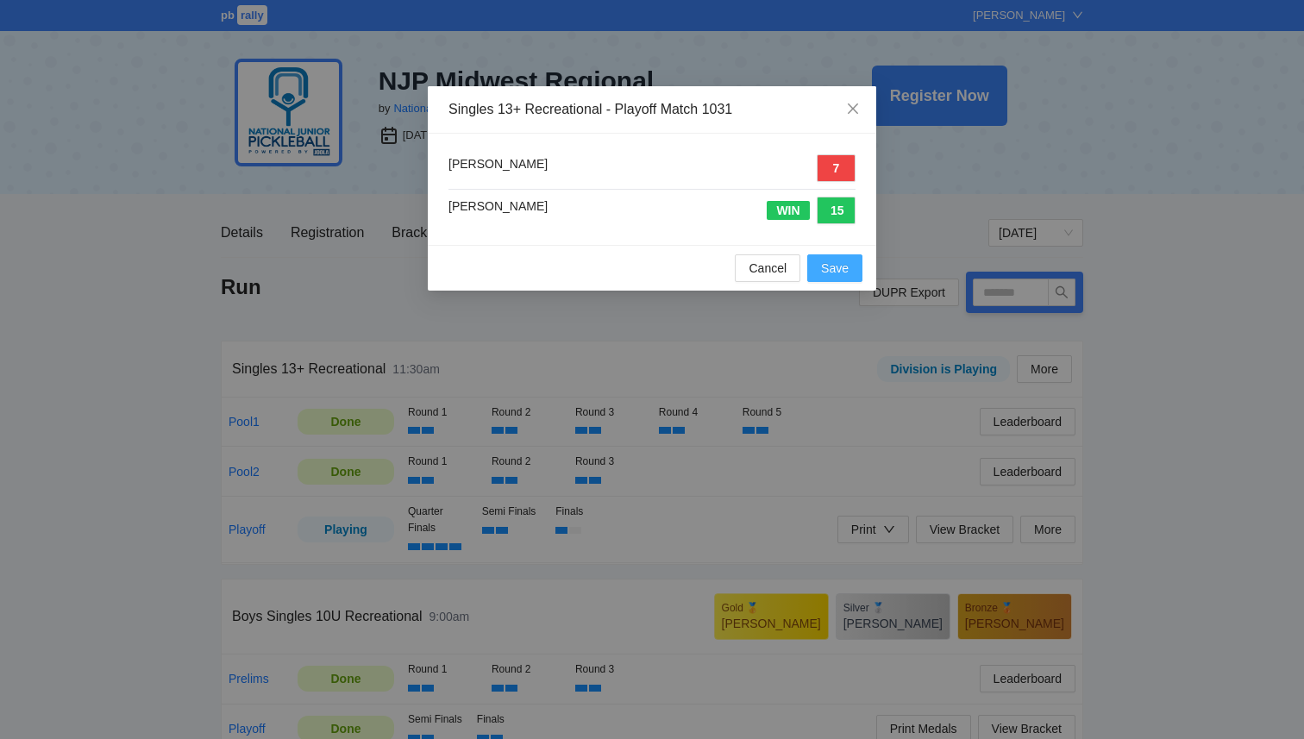
click at [844, 267] on span "Save" at bounding box center [835, 268] width 28 height 19
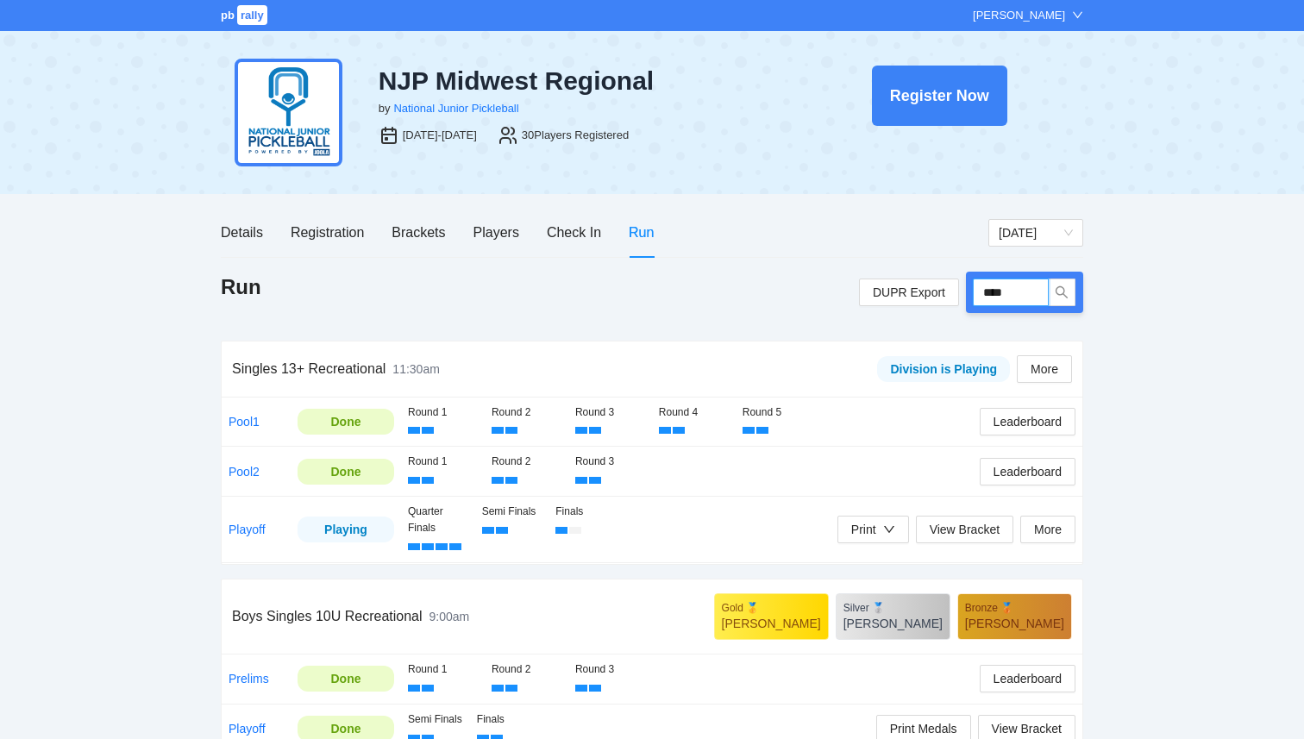
click at [1000, 295] on input "****" at bounding box center [1011, 293] width 76 height 28
type input "****"
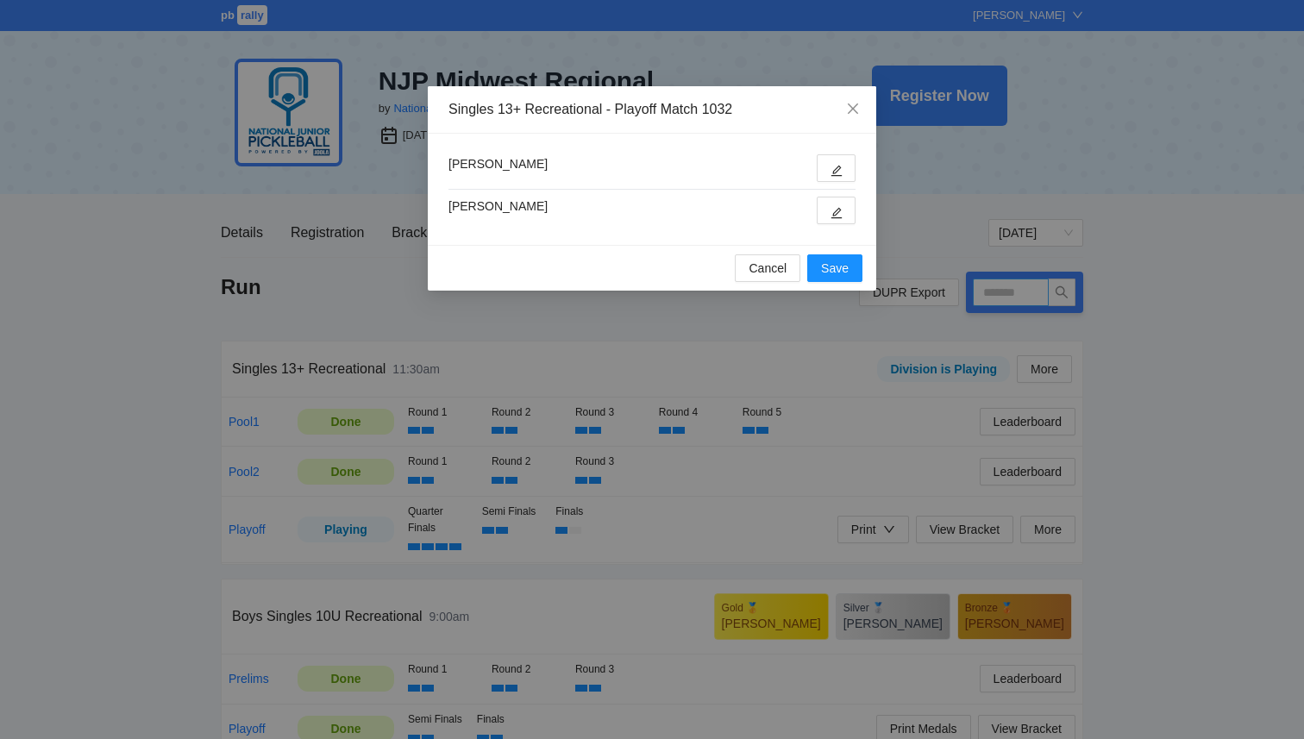
type input "****"
click at [838, 164] on span "edit" at bounding box center [837, 170] width 12 height 13
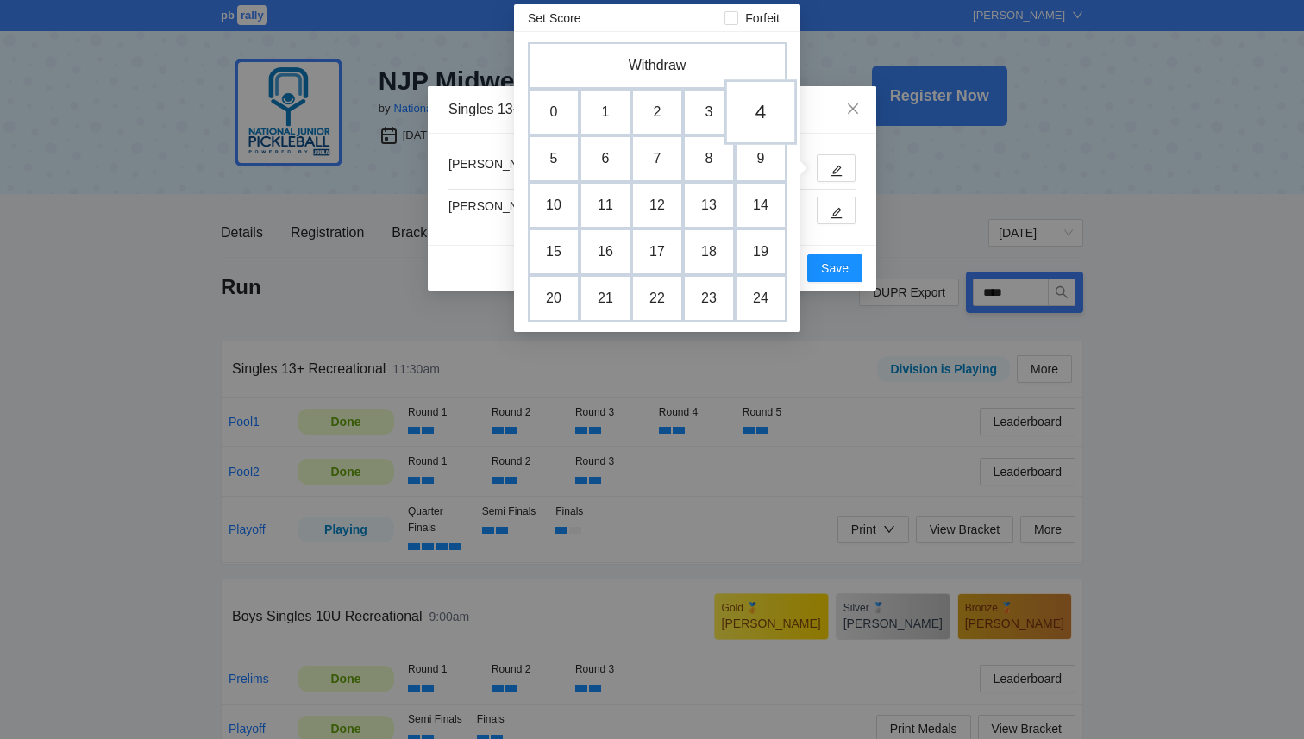
click at [755, 105] on td "4" at bounding box center [761, 112] width 72 height 66
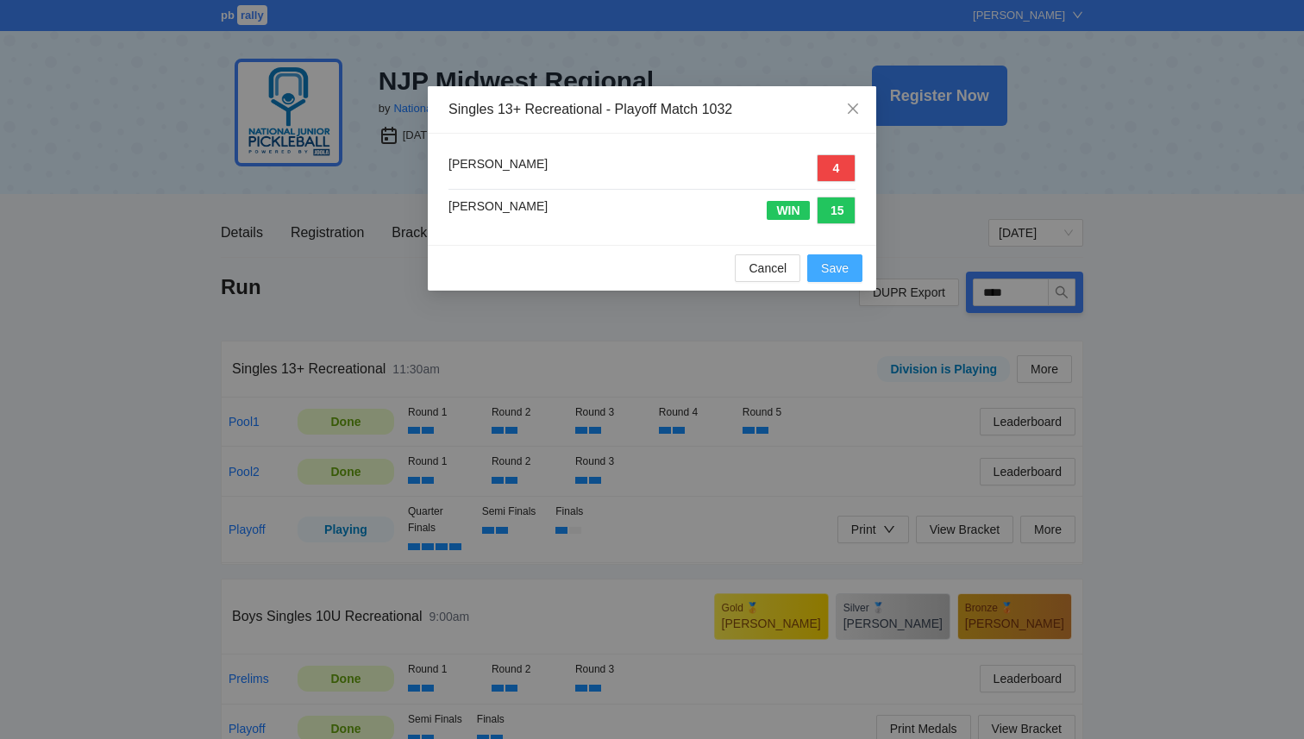
click at [839, 271] on span "Save" at bounding box center [835, 268] width 28 height 19
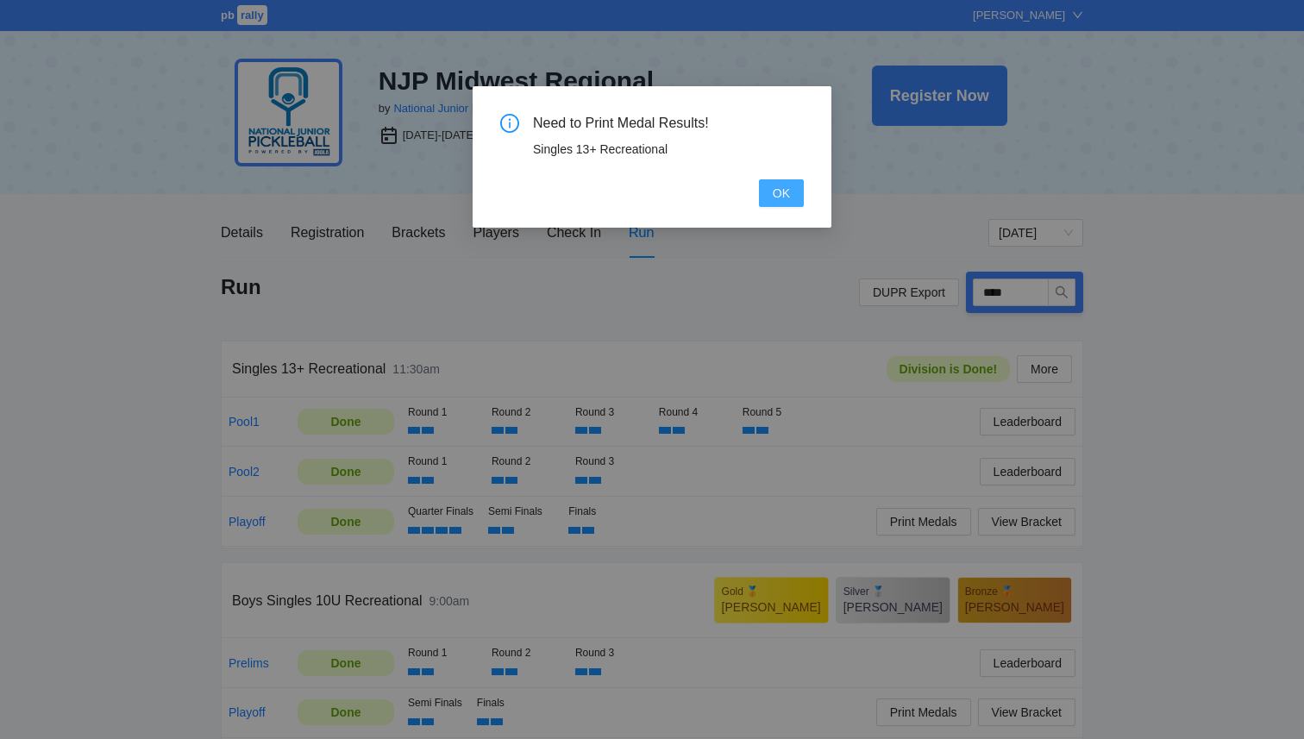
click at [766, 195] on button "OK" at bounding box center [781, 193] width 45 height 28
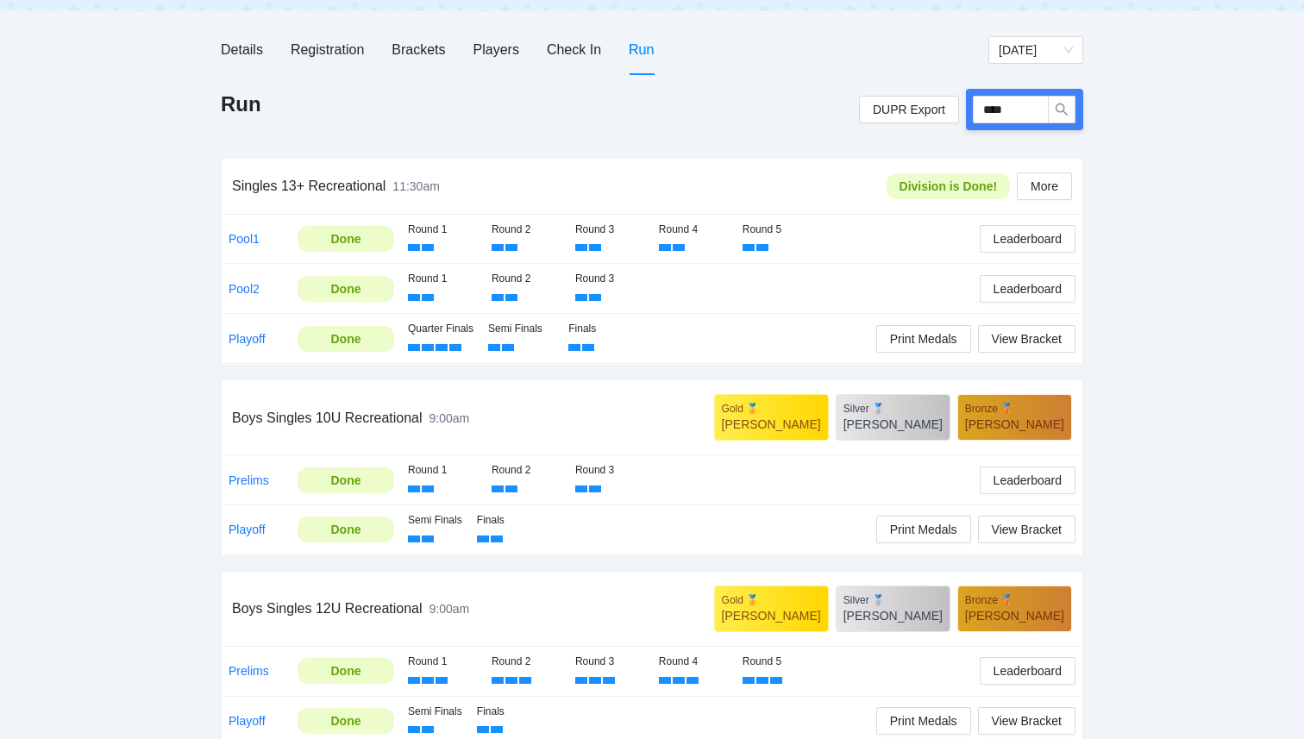
scroll to position [188, 0]
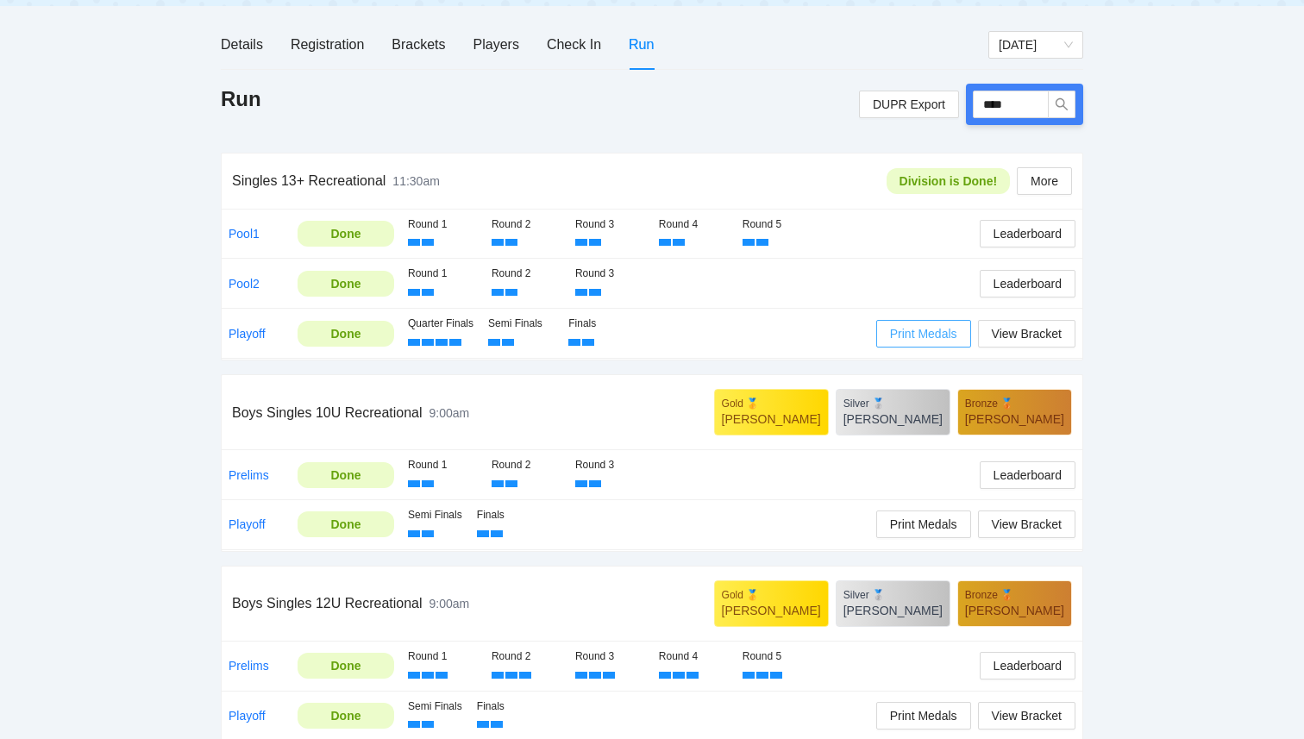
click at [917, 328] on span "Print Medals" at bounding box center [923, 333] width 67 height 19
